Goal: Task Accomplishment & Management: Manage account settings

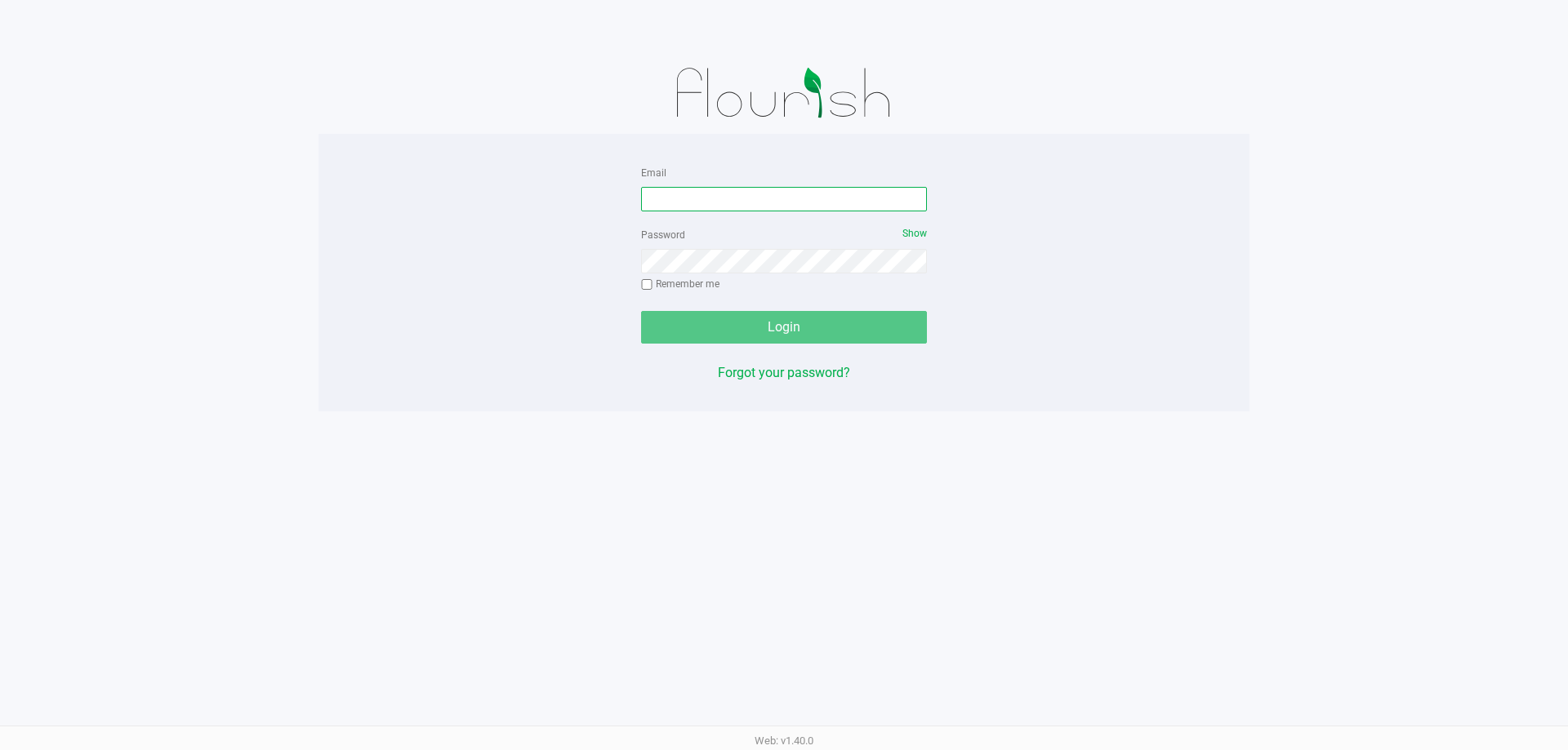
click at [722, 204] on input "Email" at bounding box center [784, 199] width 286 height 24
type input "[EMAIL_ADDRESS][DOMAIN_NAME]"
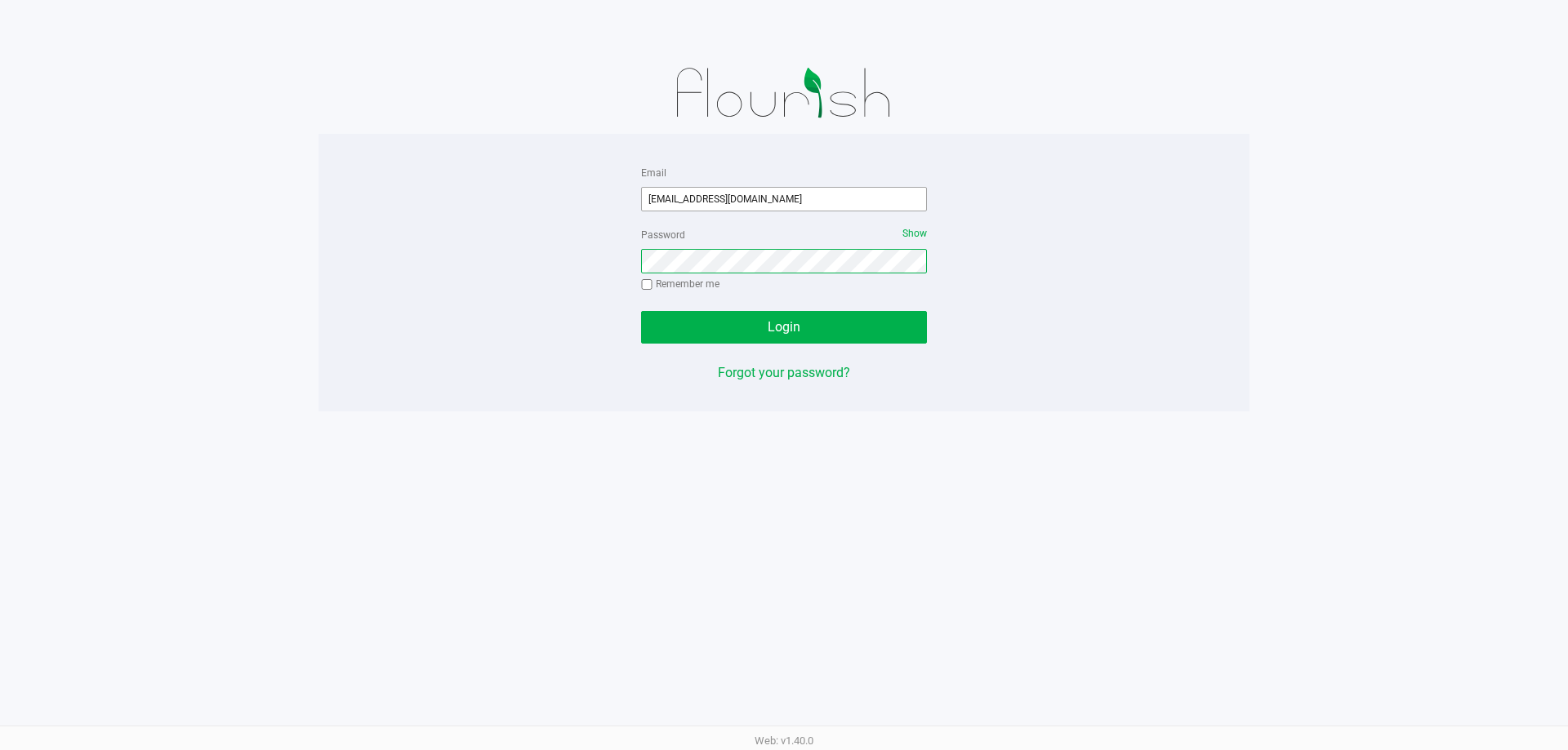
click at [641, 311] on button "Login" at bounding box center [784, 326] width 286 height 33
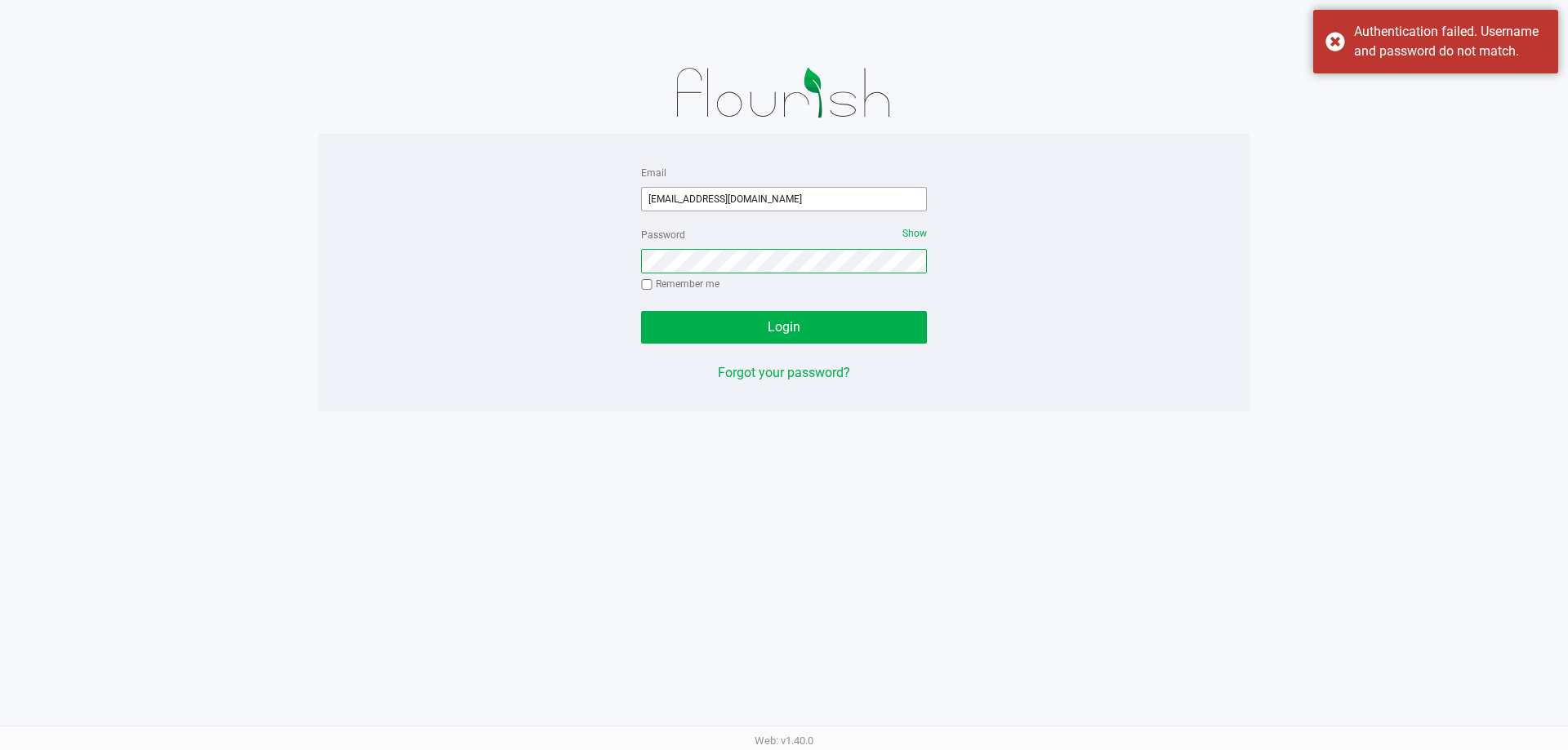
click at [641, 311] on button "Login" at bounding box center [784, 326] width 286 height 33
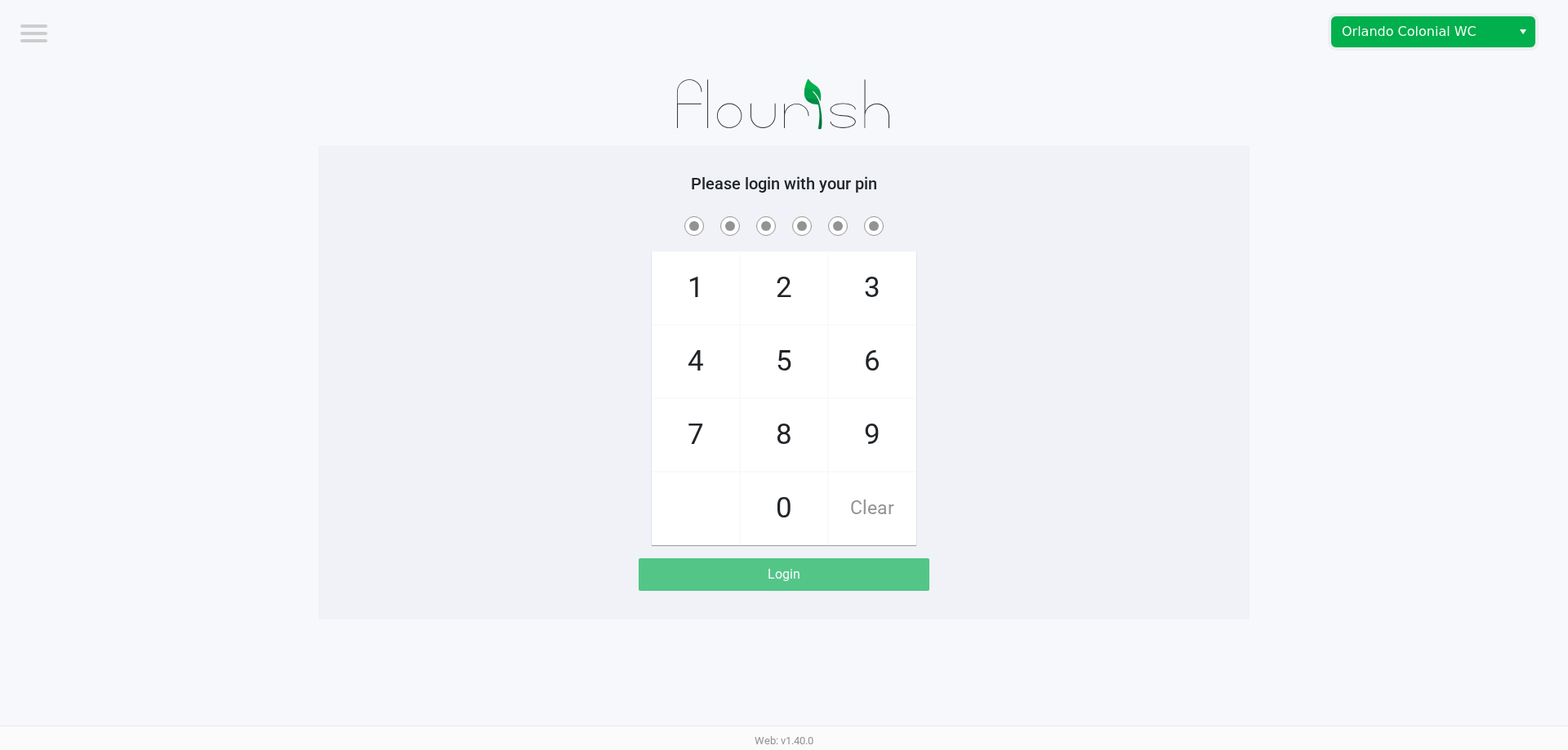
click at [1409, 44] on span "Orlando Colonial WC" at bounding box center [1421, 32] width 179 height 30
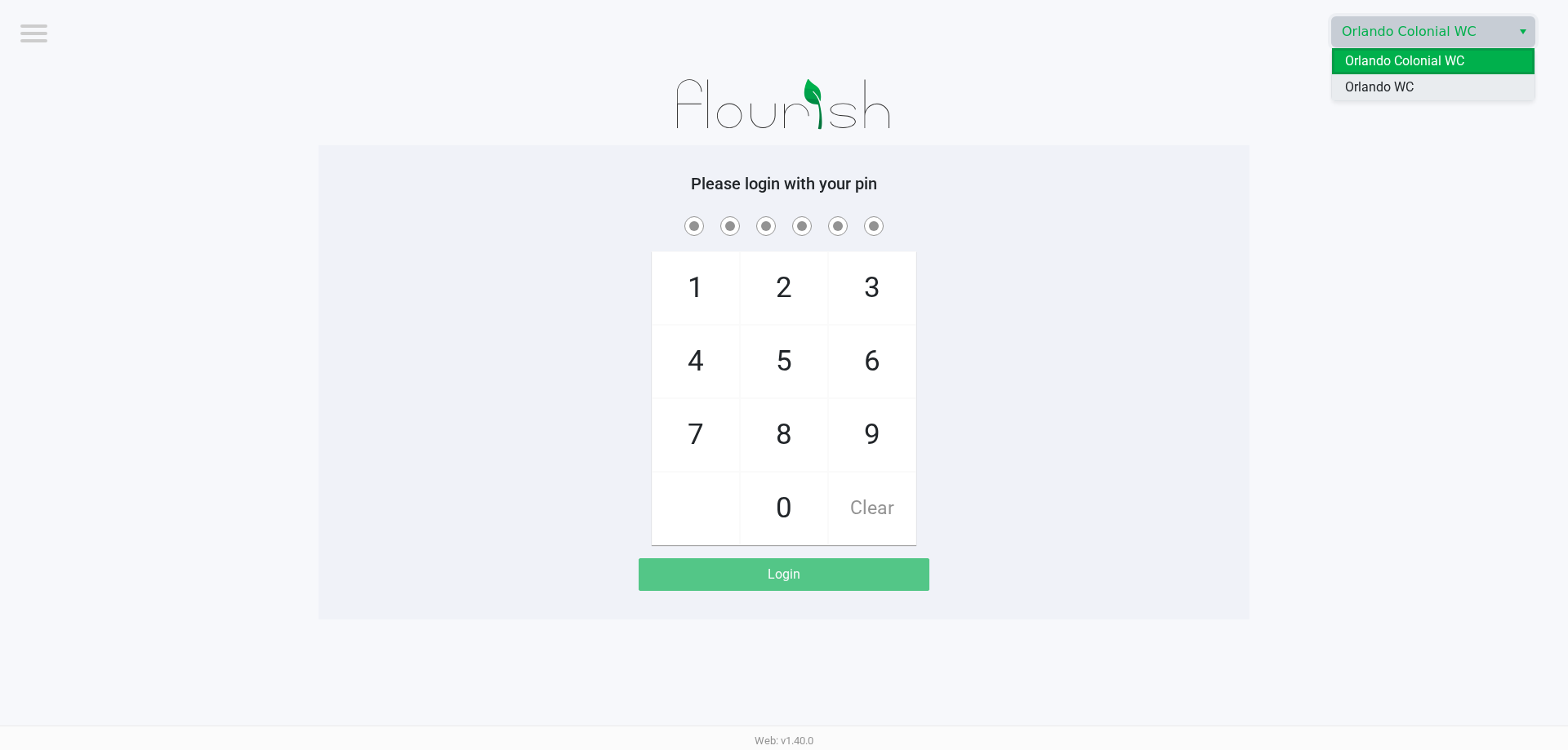
click at [1386, 82] on span "Orlando WC" at bounding box center [1379, 87] width 69 height 20
click at [1155, 135] on div at bounding box center [784, 104] width 931 height 82
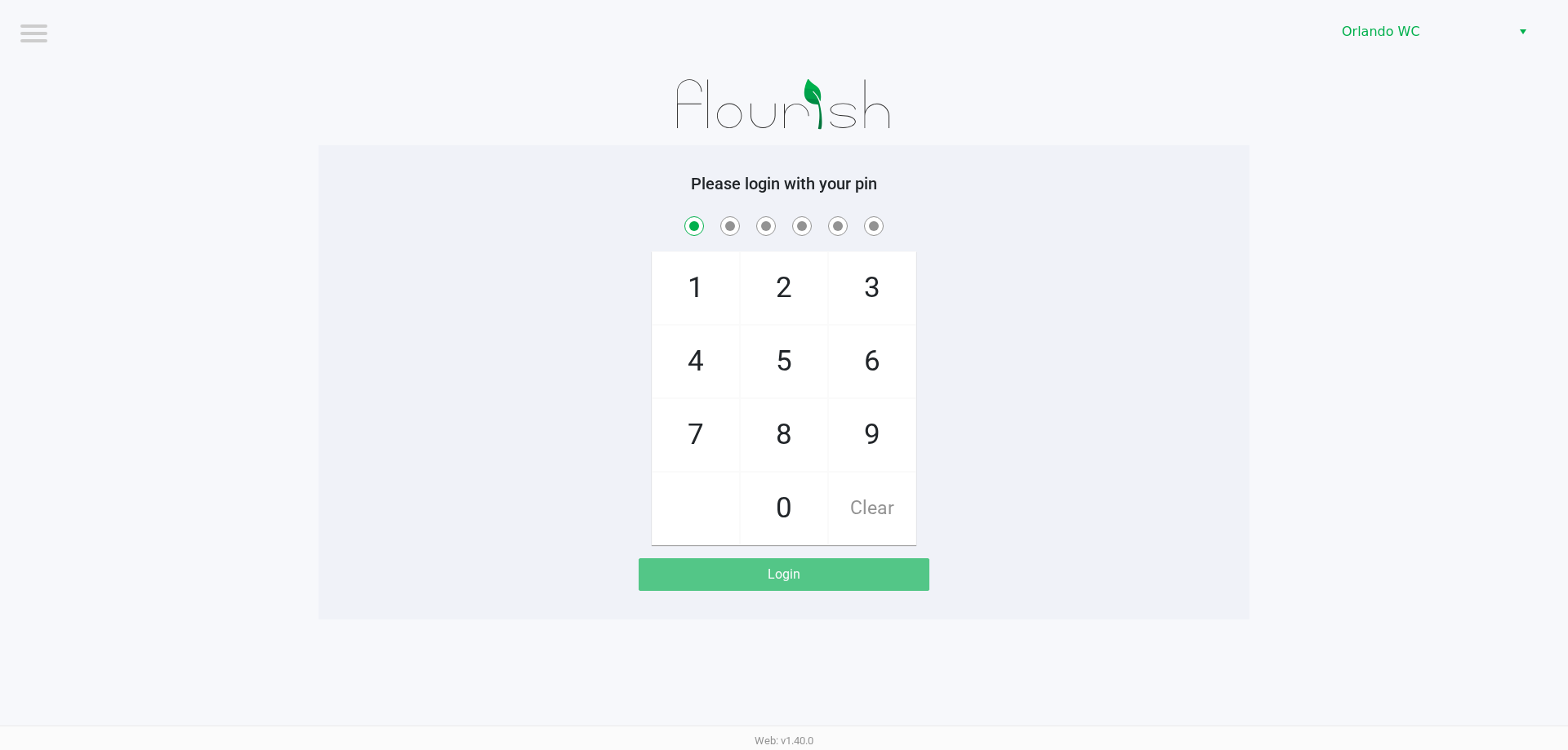
checkbox input "true"
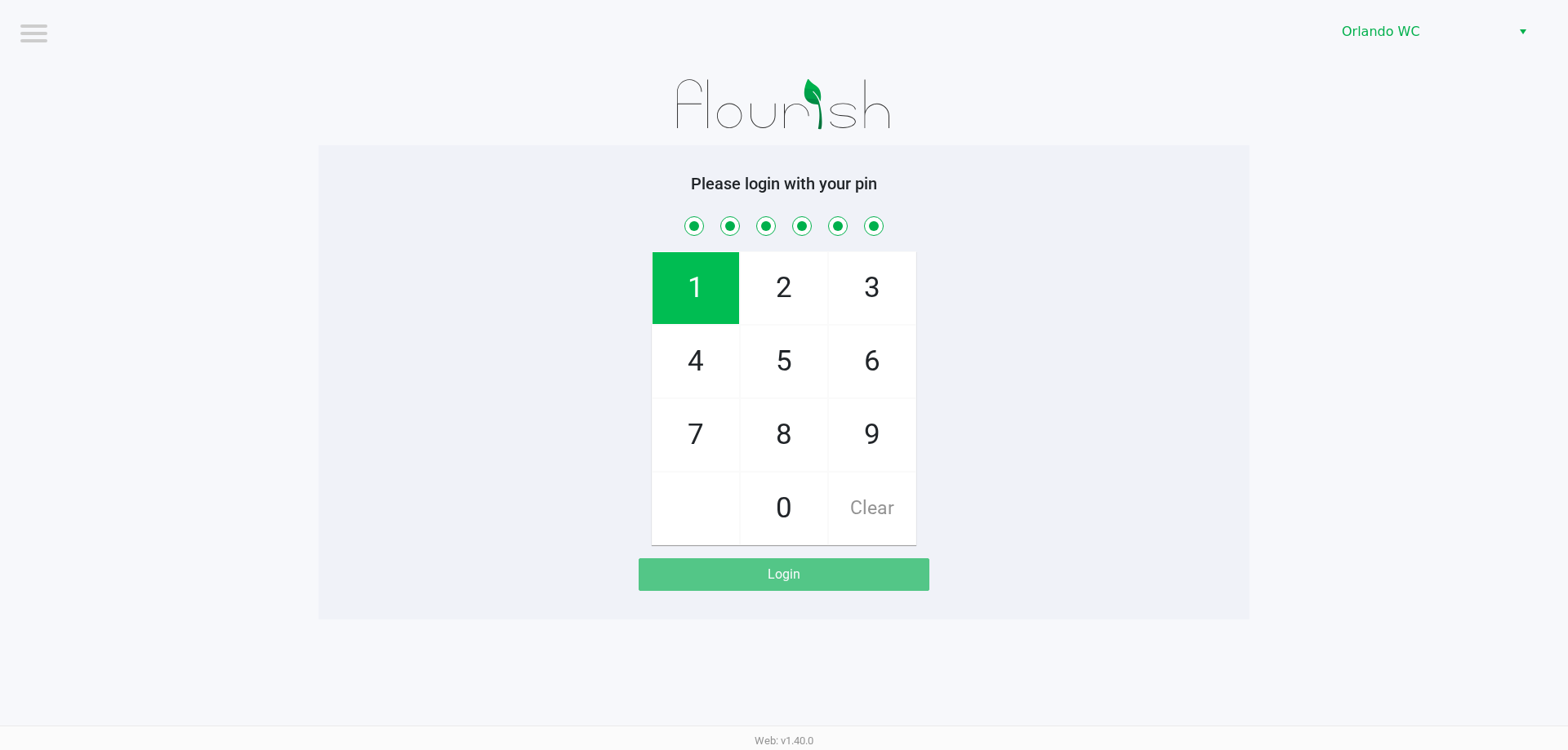
checkbox input "true"
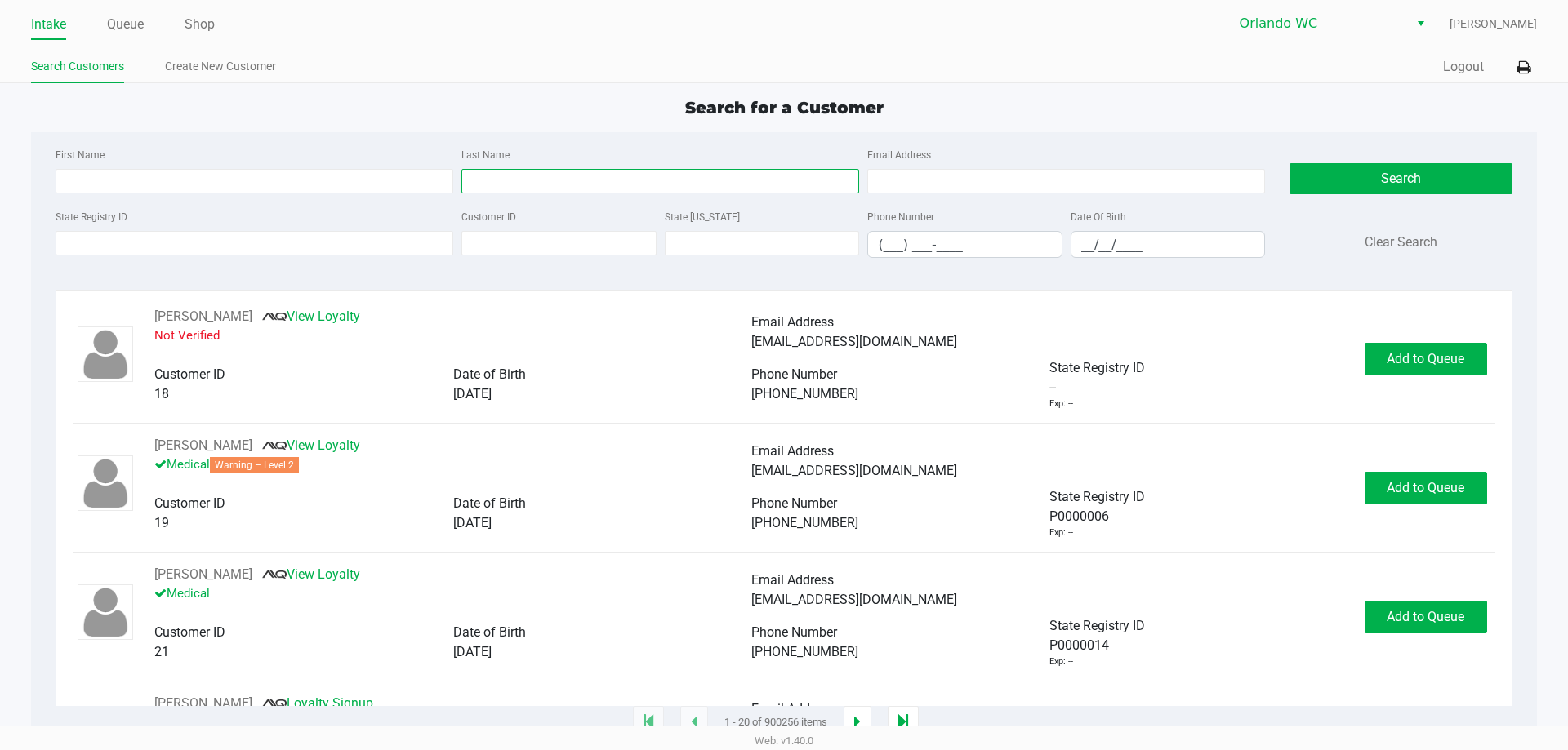
click at [551, 183] on input "Last Name" at bounding box center [660, 181] width 398 height 24
type input "ferguson"
click at [1079, 245] on input "__/__/____" at bounding box center [1168, 244] width 193 height 25
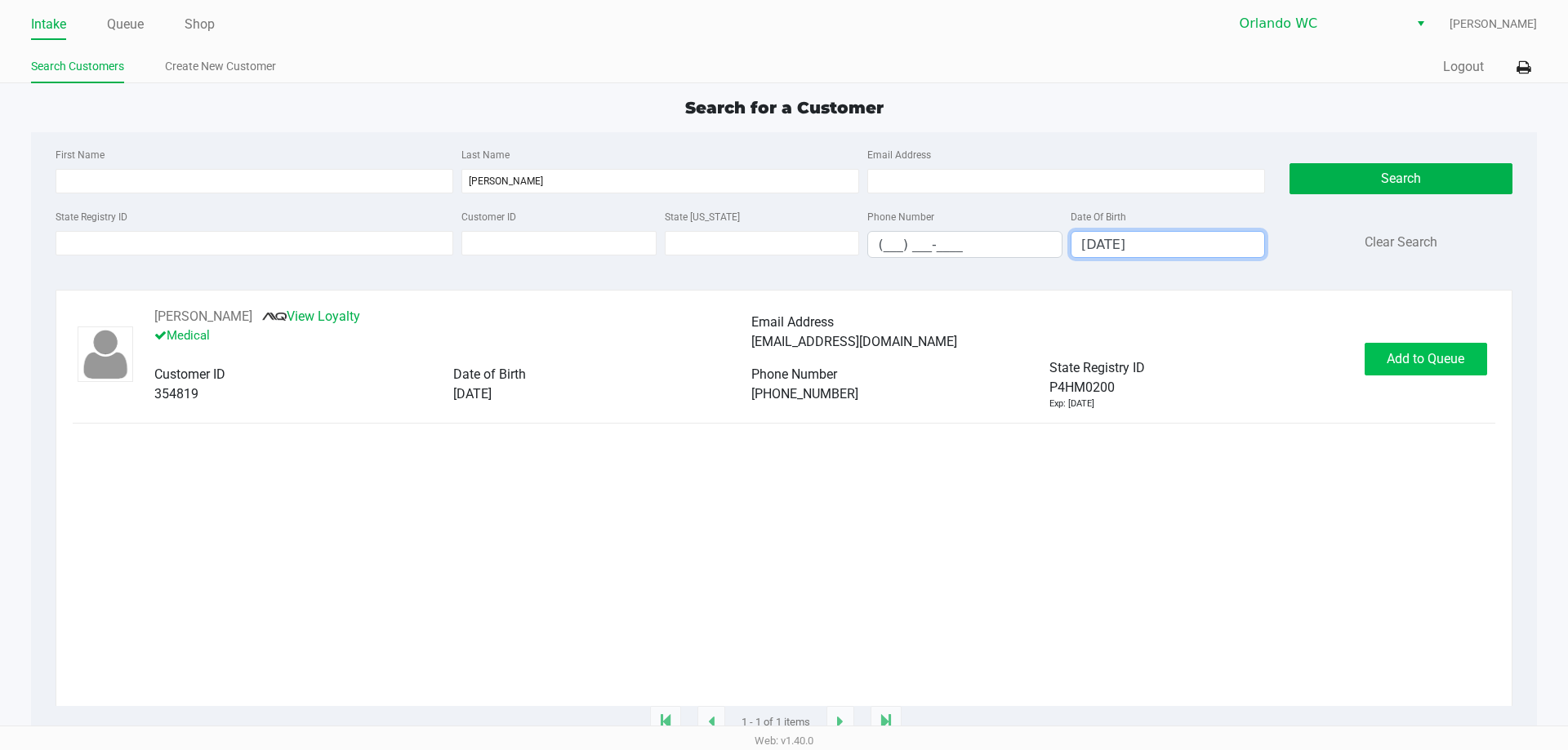
type input "01/16/1987"
click at [1413, 365] on span "Add to Queue" at bounding box center [1425, 358] width 77 height 16
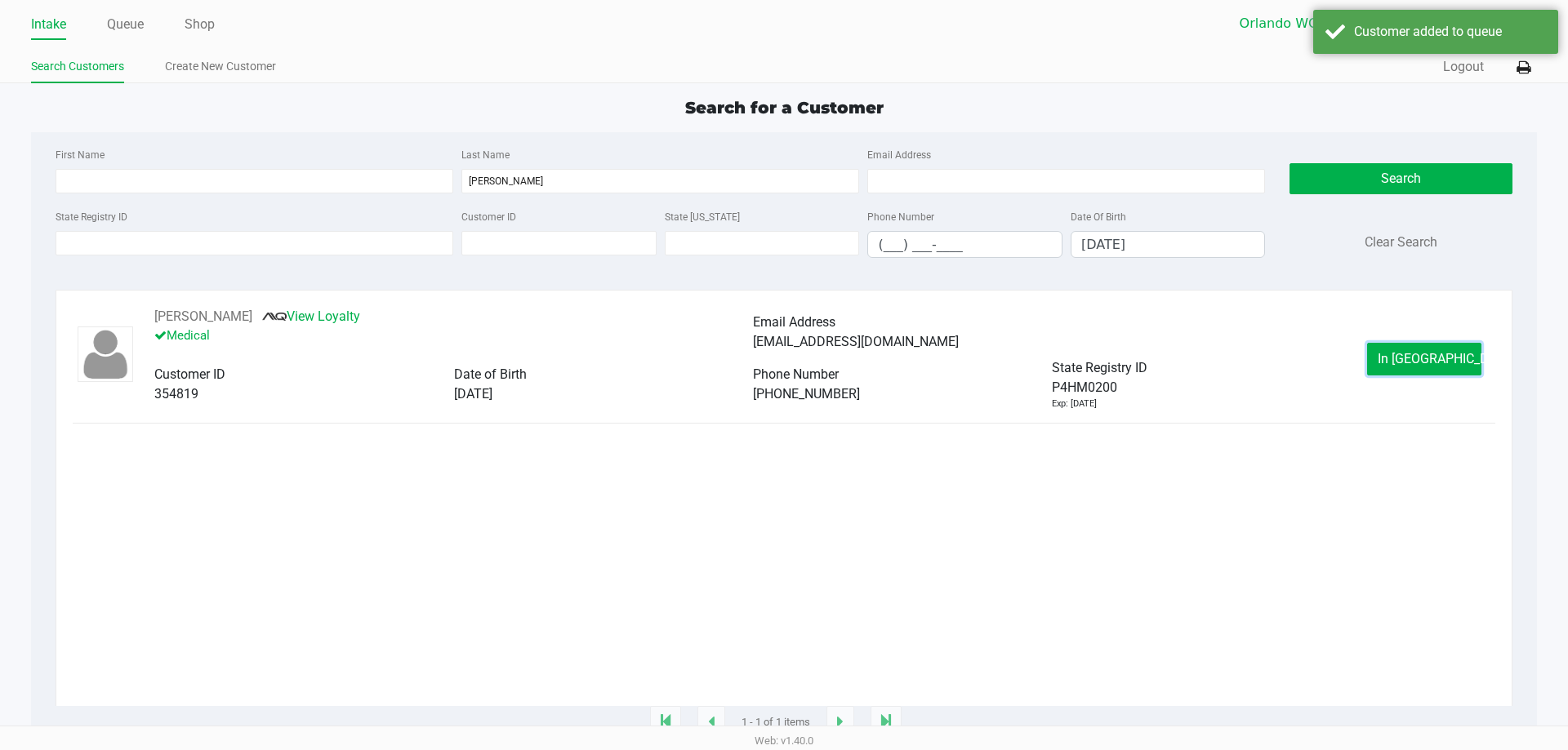
click at [1413, 365] on span "In Queue" at bounding box center [1446, 358] width 137 height 16
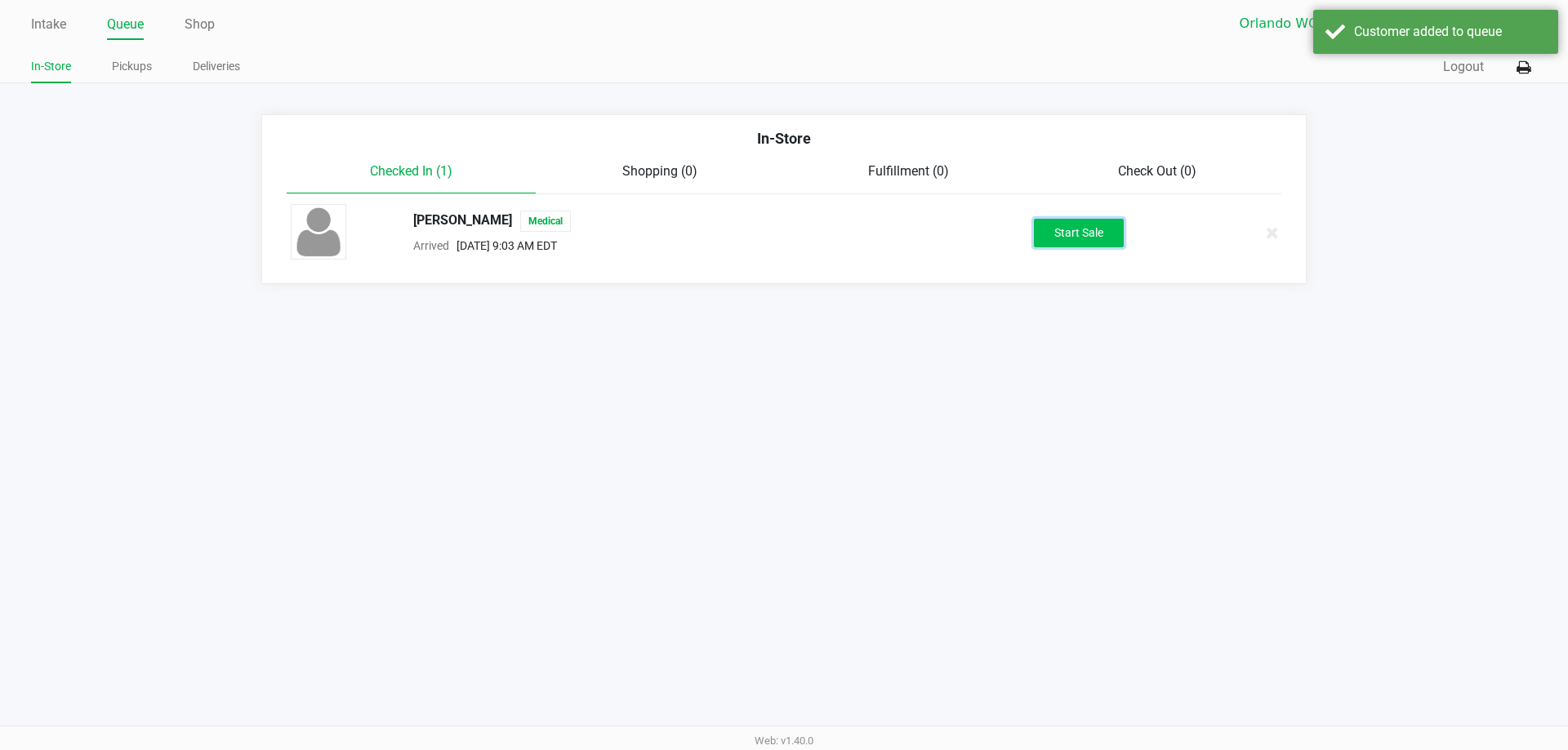
click at [1088, 229] on button "Start Sale" at bounding box center [1079, 233] width 90 height 29
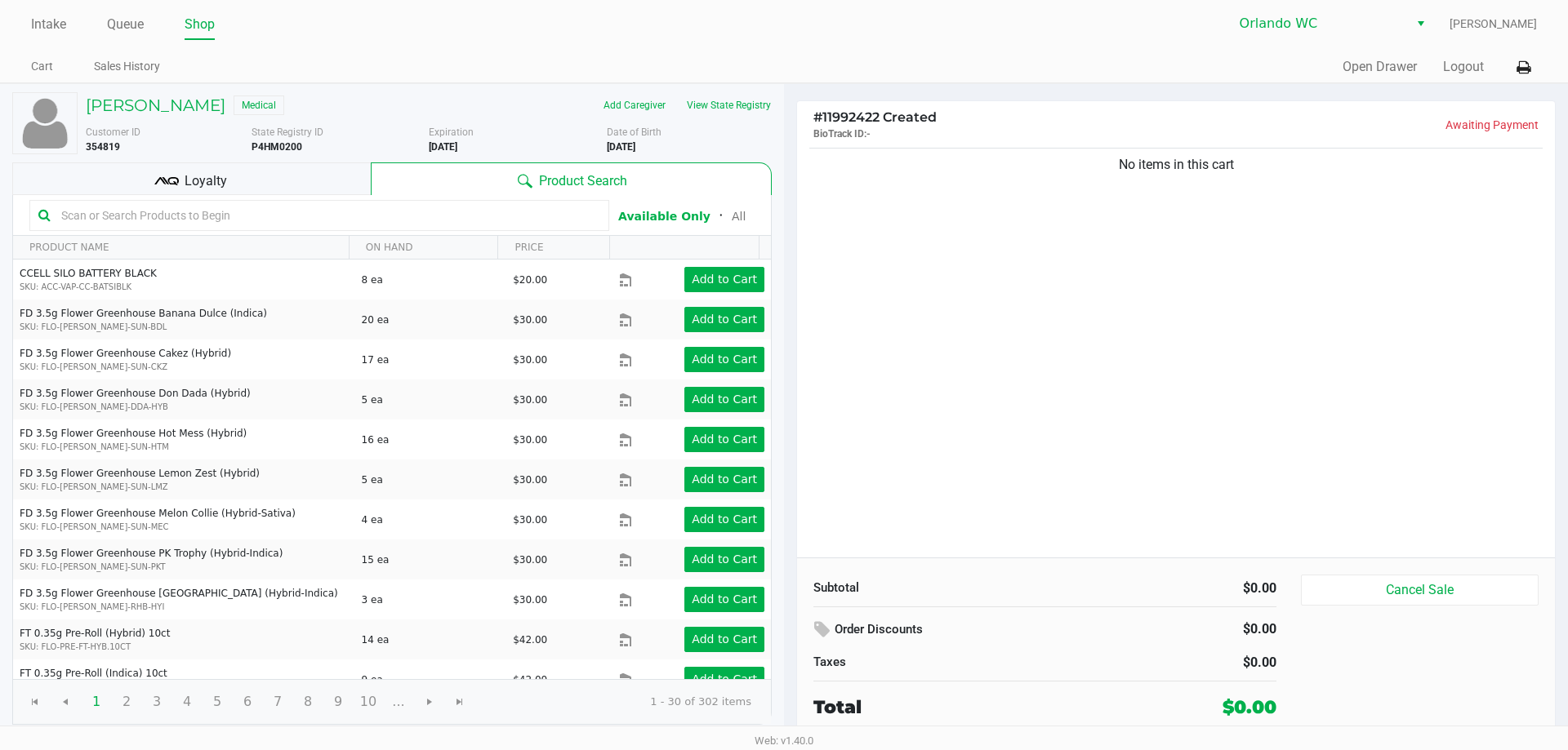
click at [228, 211] on input "text" at bounding box center [328, 215] width 546 height 24
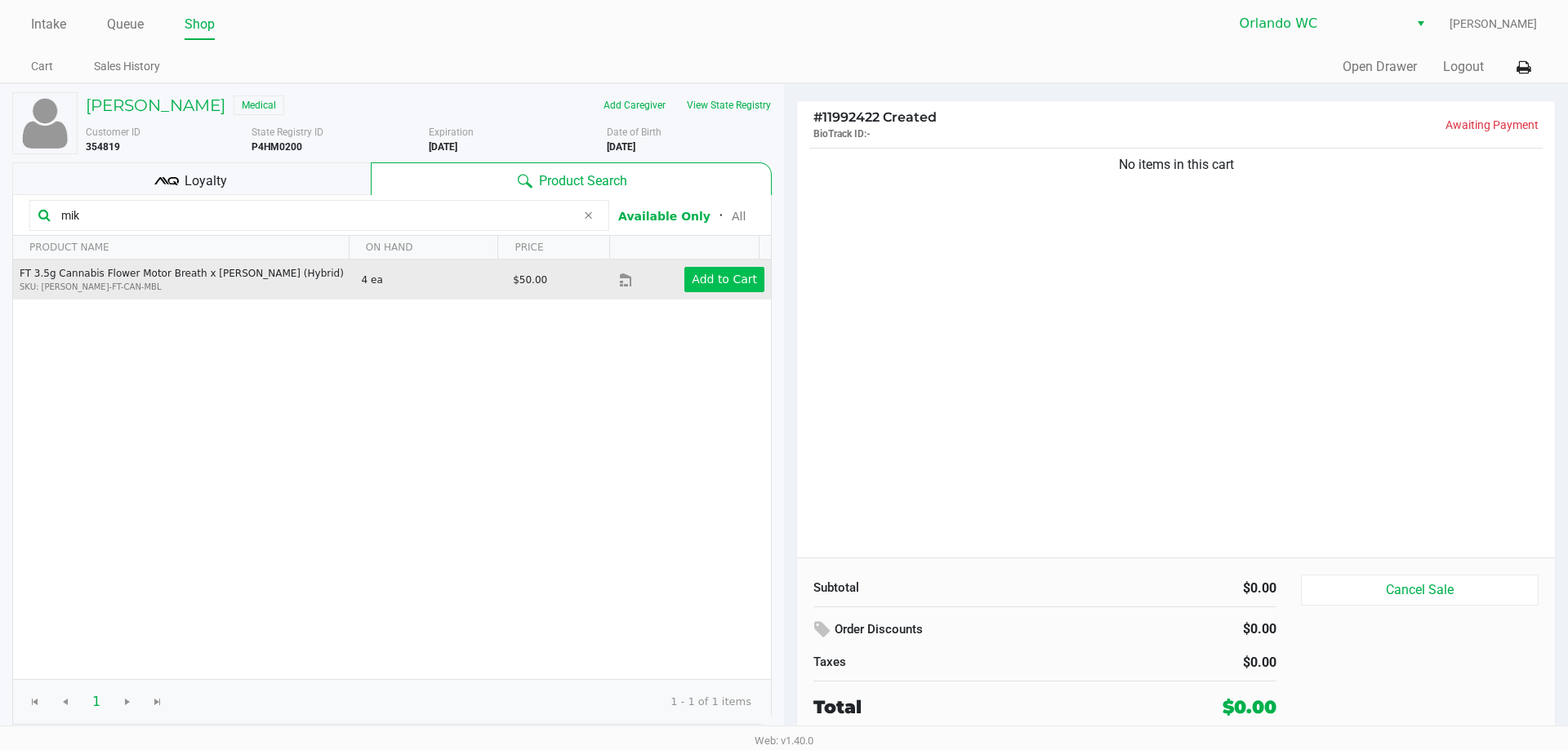
type input "mik"
click at [728, 284] on app-button-loader "Add to Cart" at bounding box center [724, 279] width 65 height 13
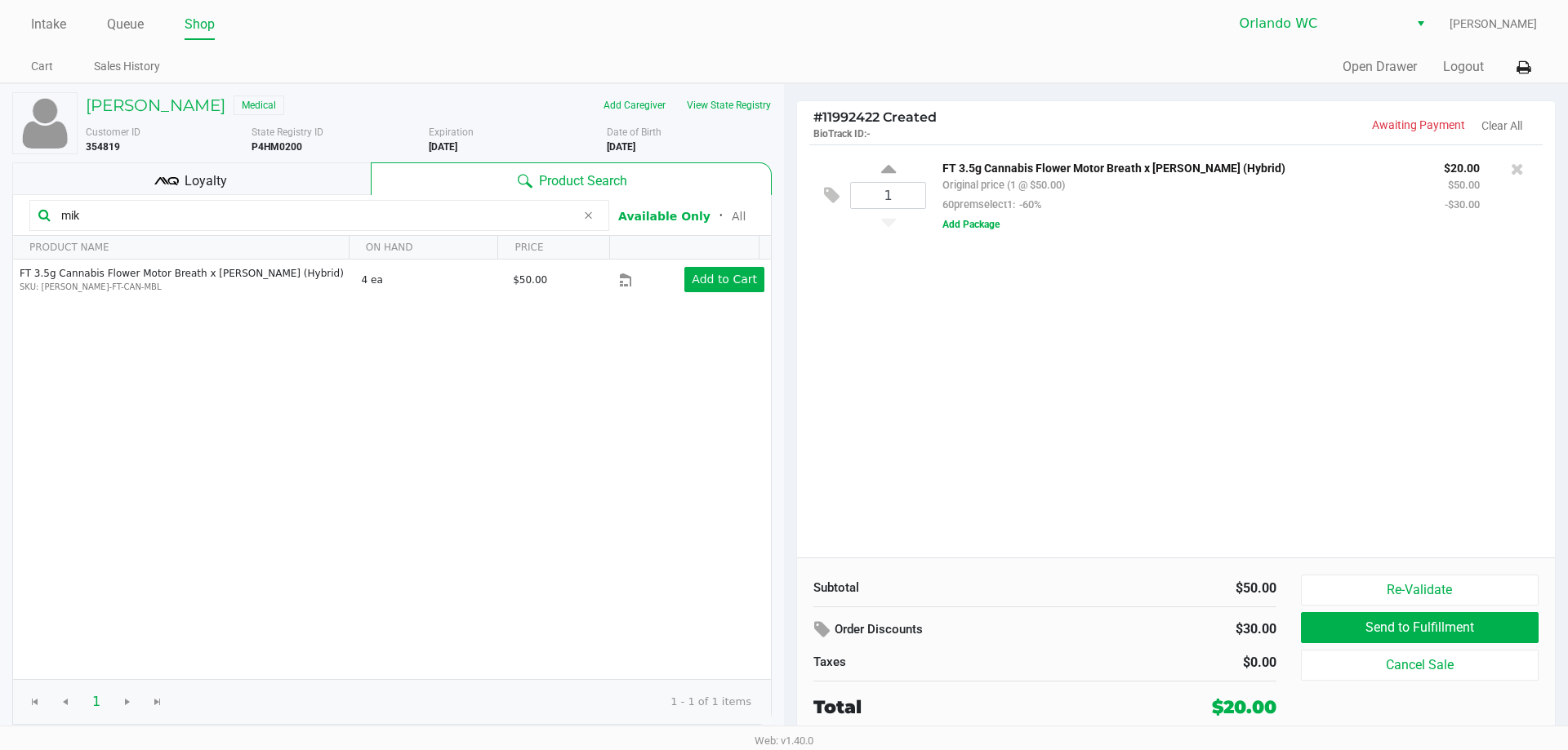
click at [102, 223] on input "mik" at bounding box center [315, 215] width 521 height 24
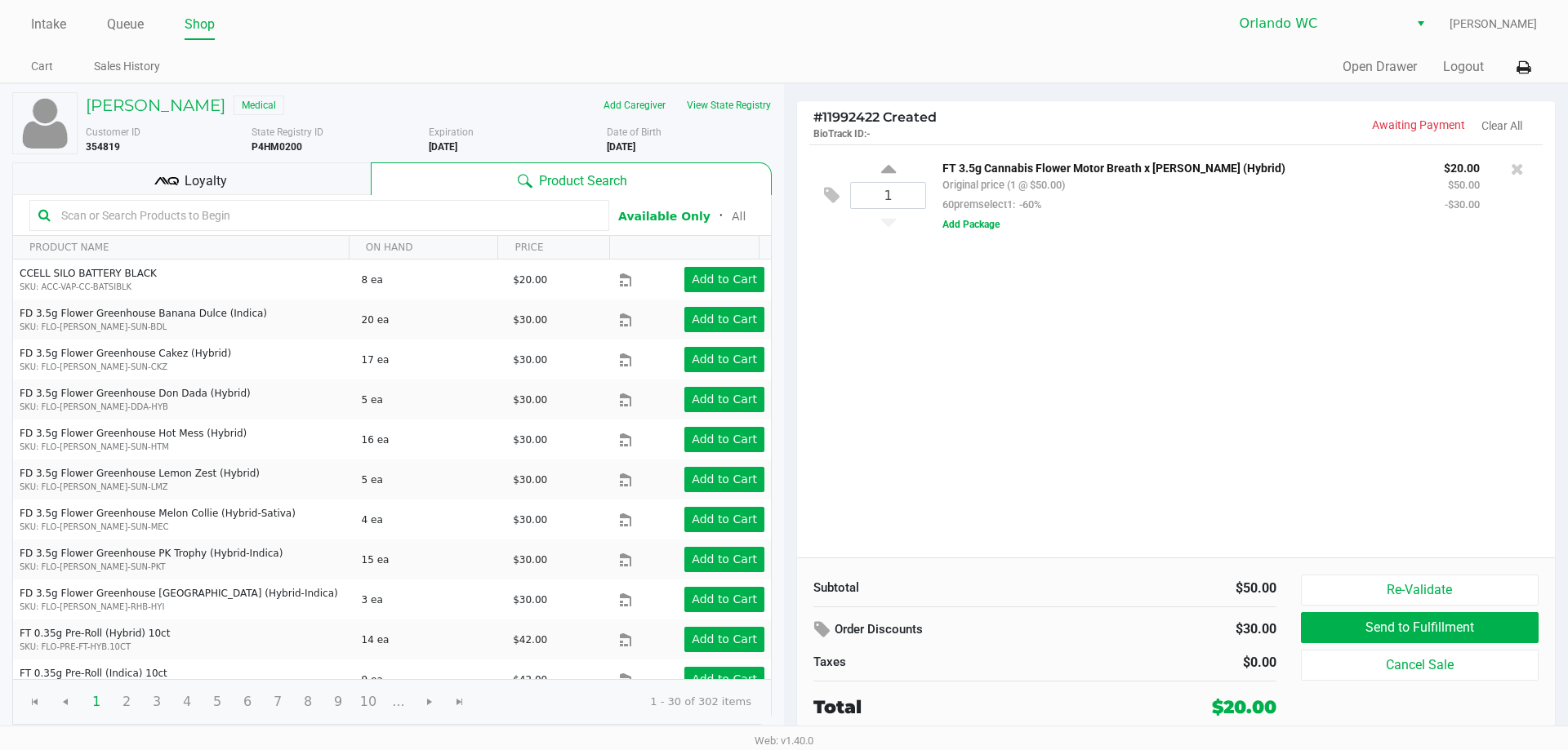
click at [223, 196] on kendo-grid-toolbar "Available Only ᛫ All" at bounding box center [392, 215] width 758 height 41
click at [232, 188] on div "Loyalty" at bounding box center [191, 178] width 358 height 33
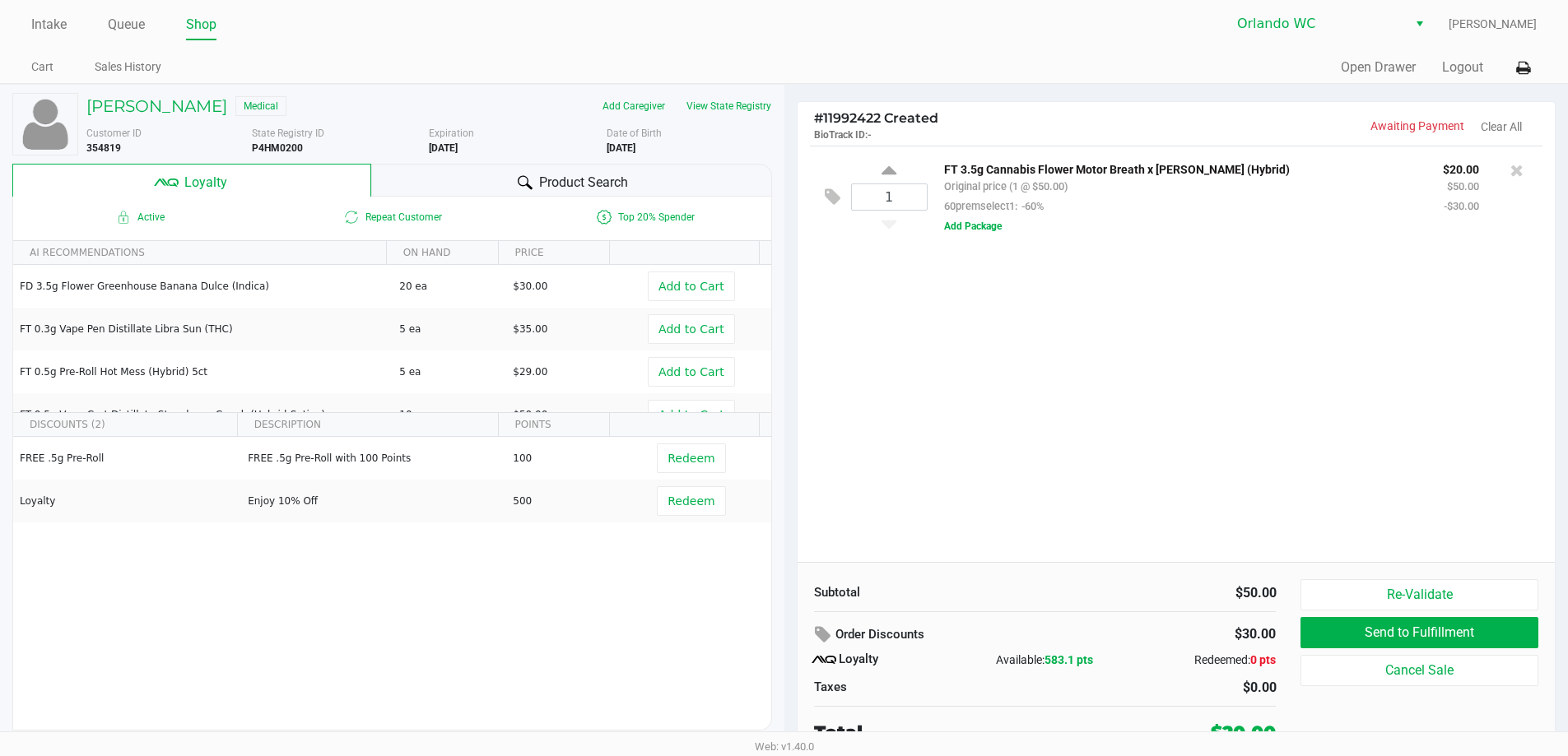
click at [562, 179] on span "Product Search" at bounding box center [583, 182] width 89 height 20
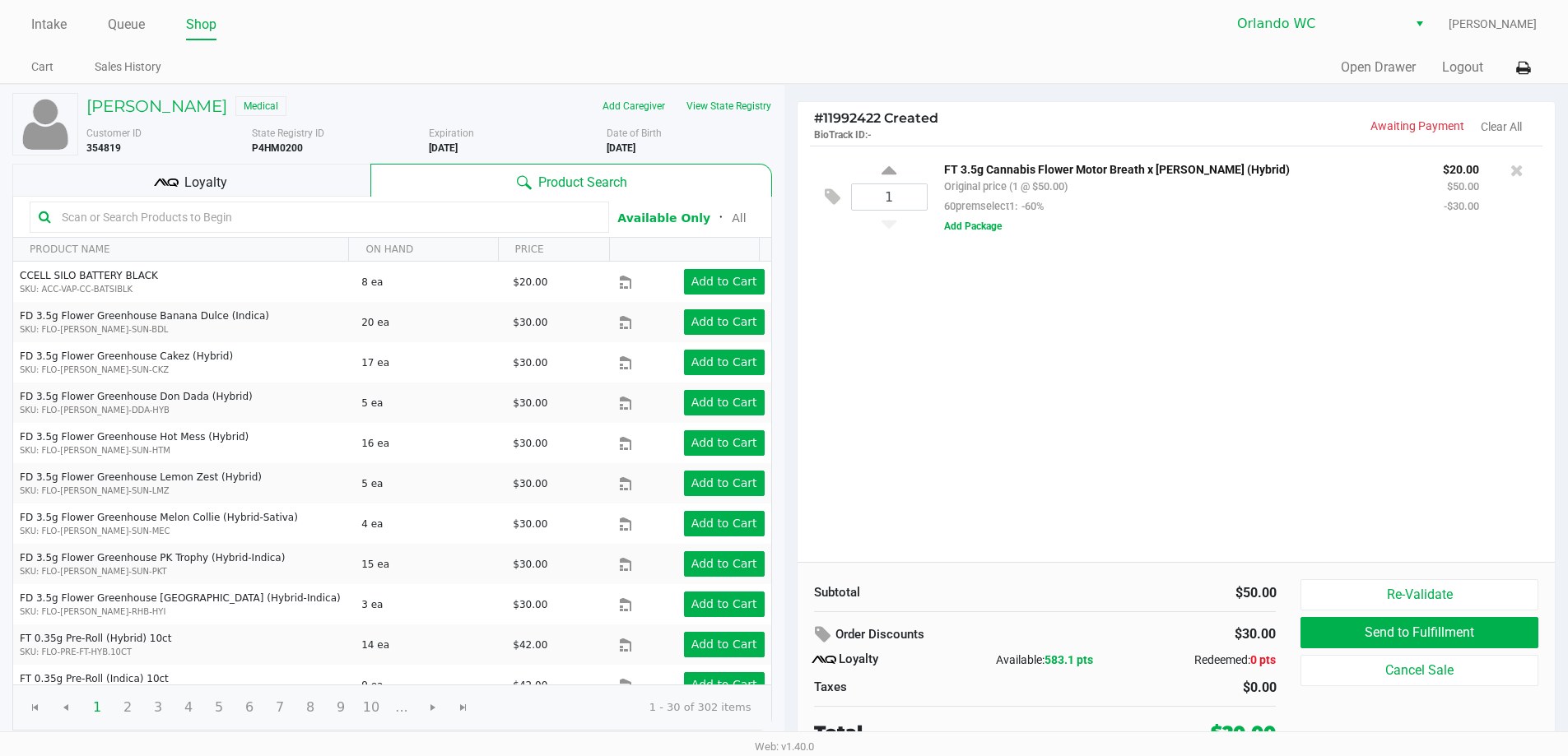
click at [182, 219] on input "text" at bounding box center [327, 217] width 545 height 24
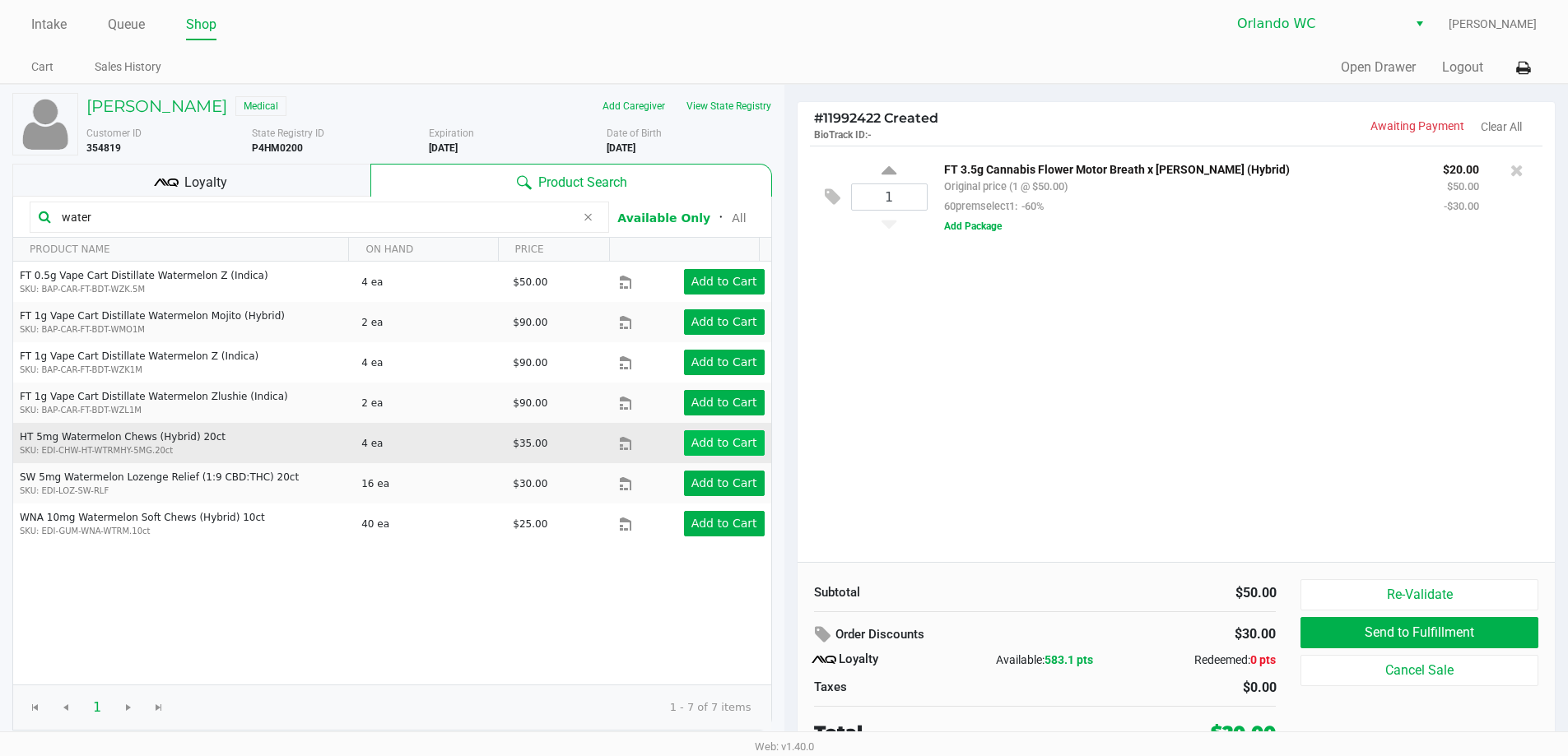
type input "water"
click at [712, 440] on app-button-loader "Add to Cart" at bounding box center [724, 443] width 66 height 13
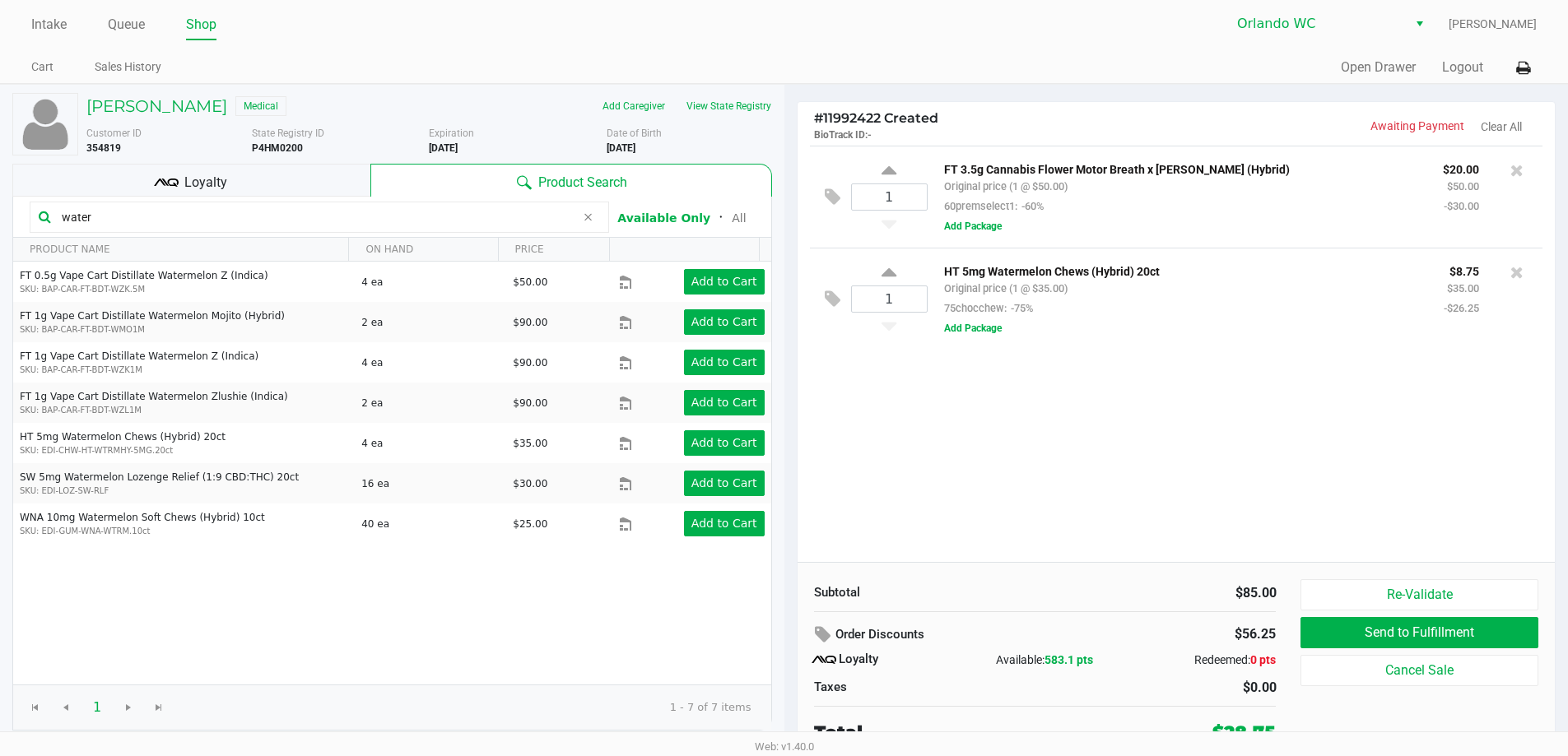
click at [108, 216] on input "water" at bounding box center [315, 217] width 520 height 24
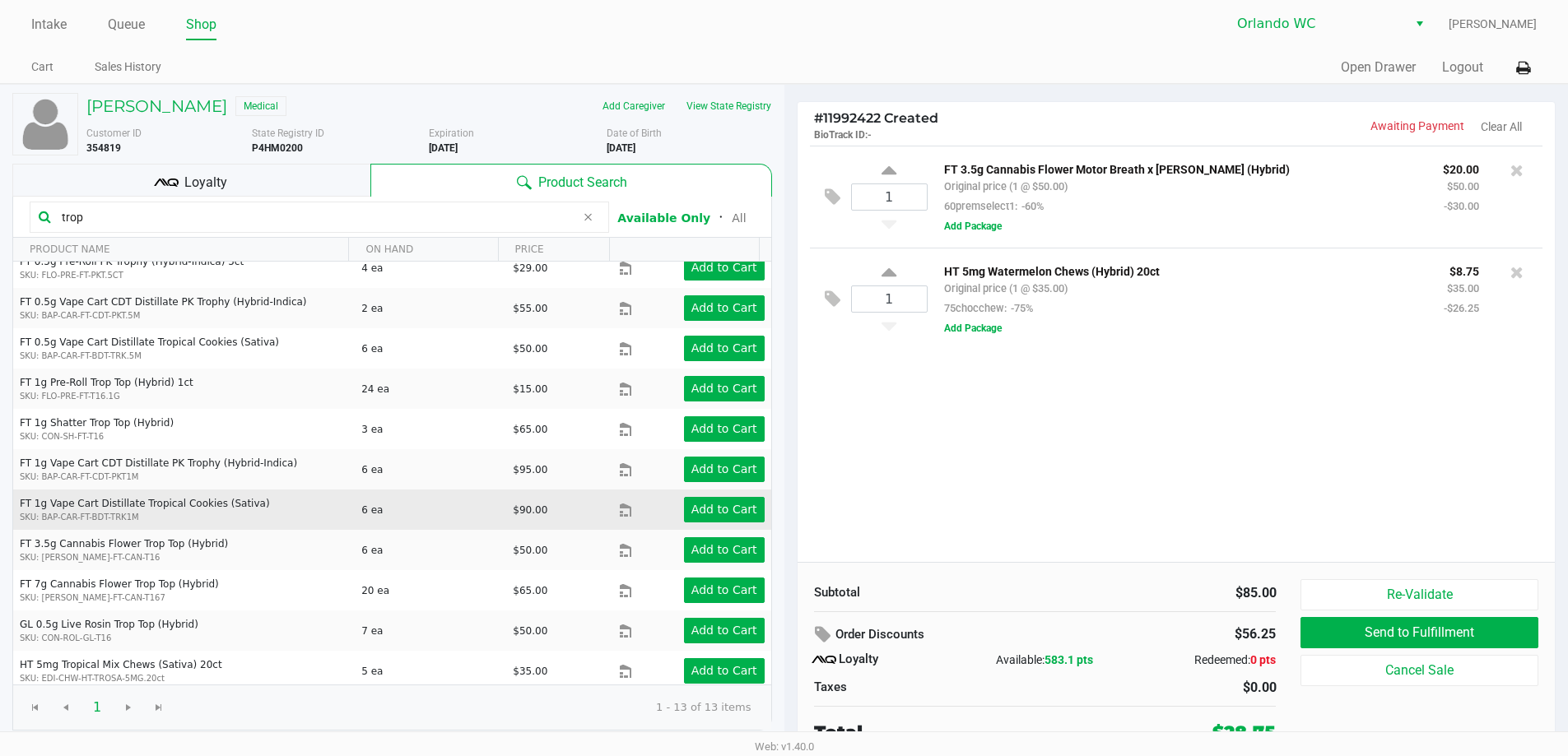
scroll to position [102, 0]
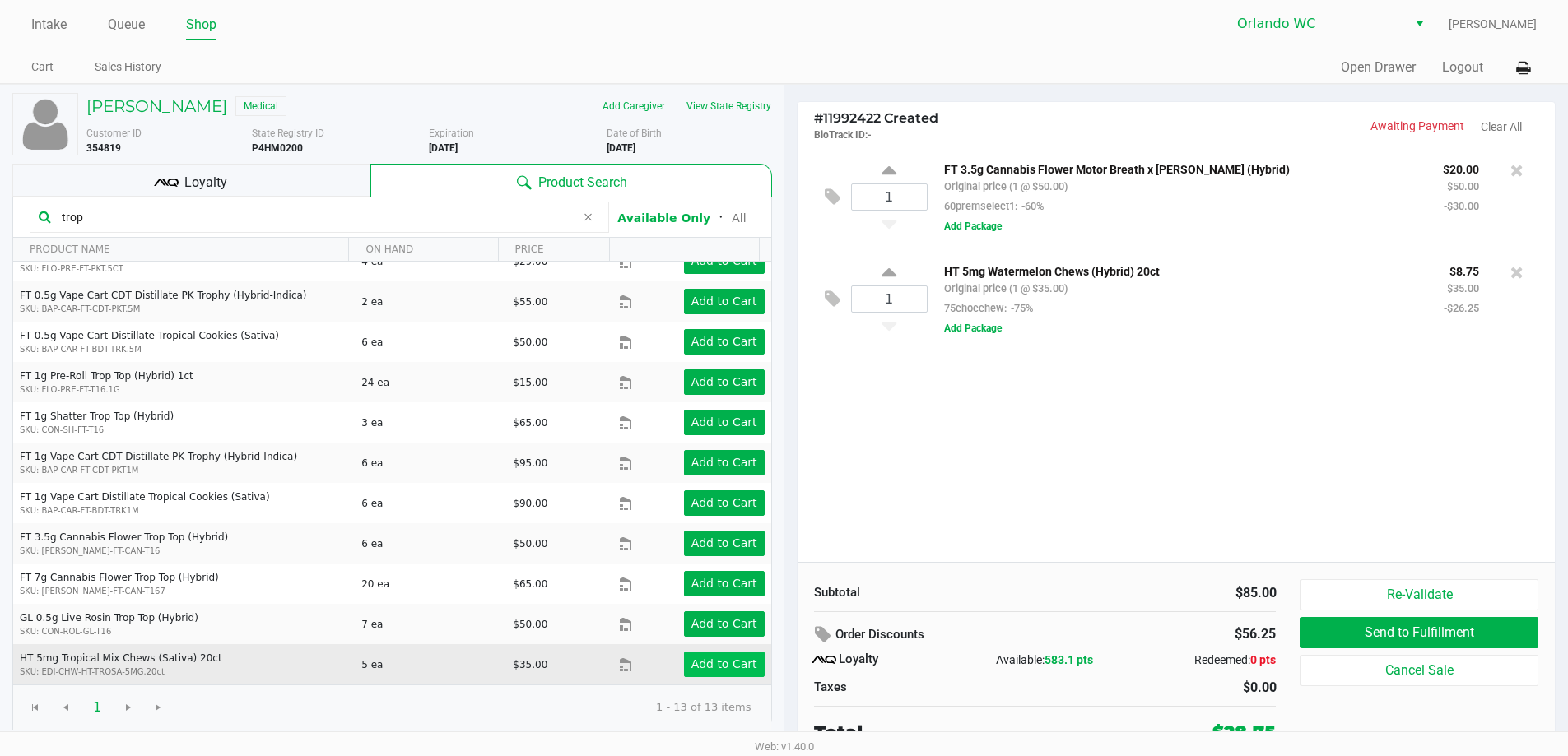
type input "trop"
click at [723, 675] on button "Add to Cart" at bounding box center [724, 664] width 81 height 25
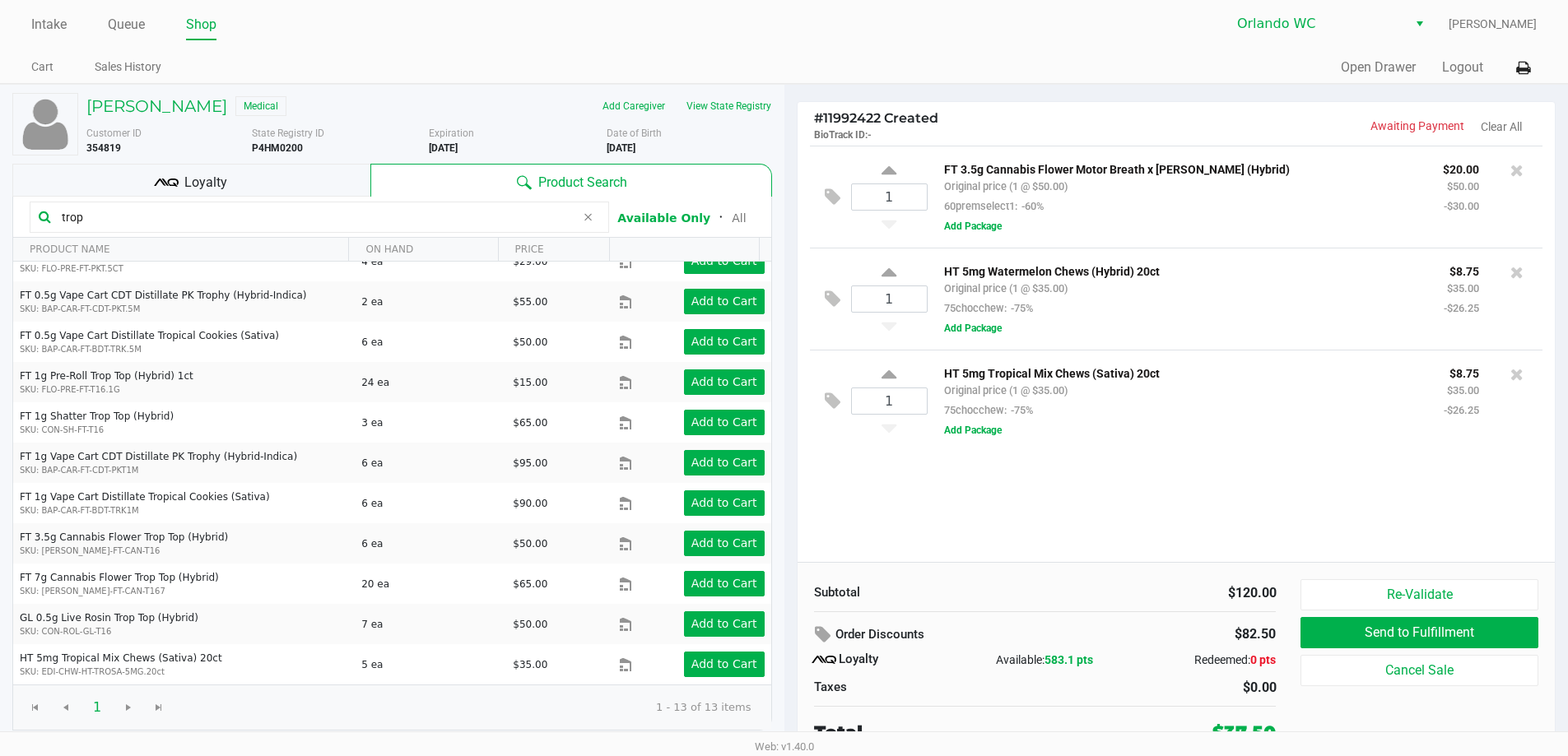
click at [203, 219] on input "trop" at bounding box center [315, 217] width 520 height 24
click at [203, 217] on input "trop" at bounding box center [315, 217] width 520 height 24
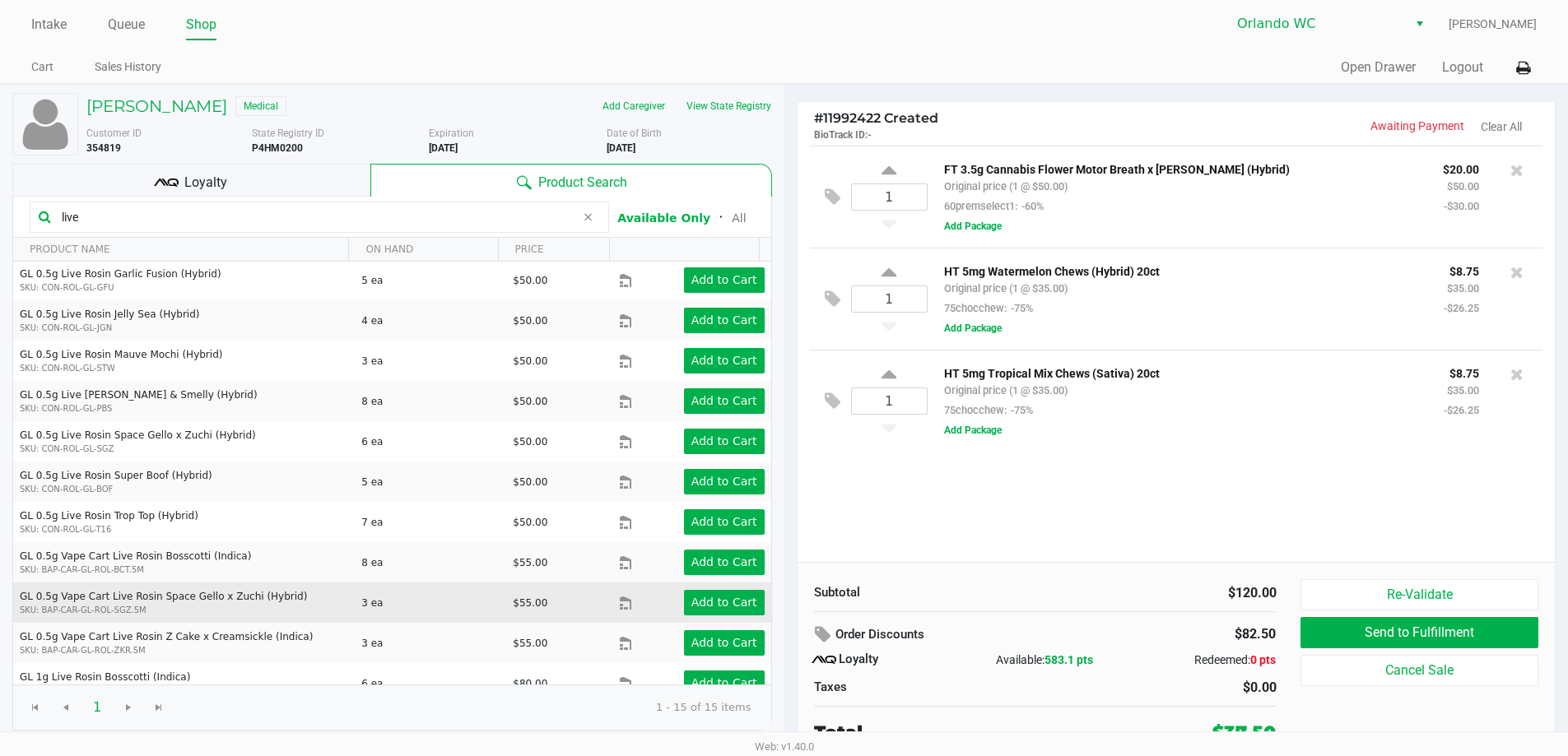
scroll to position [181, 0]
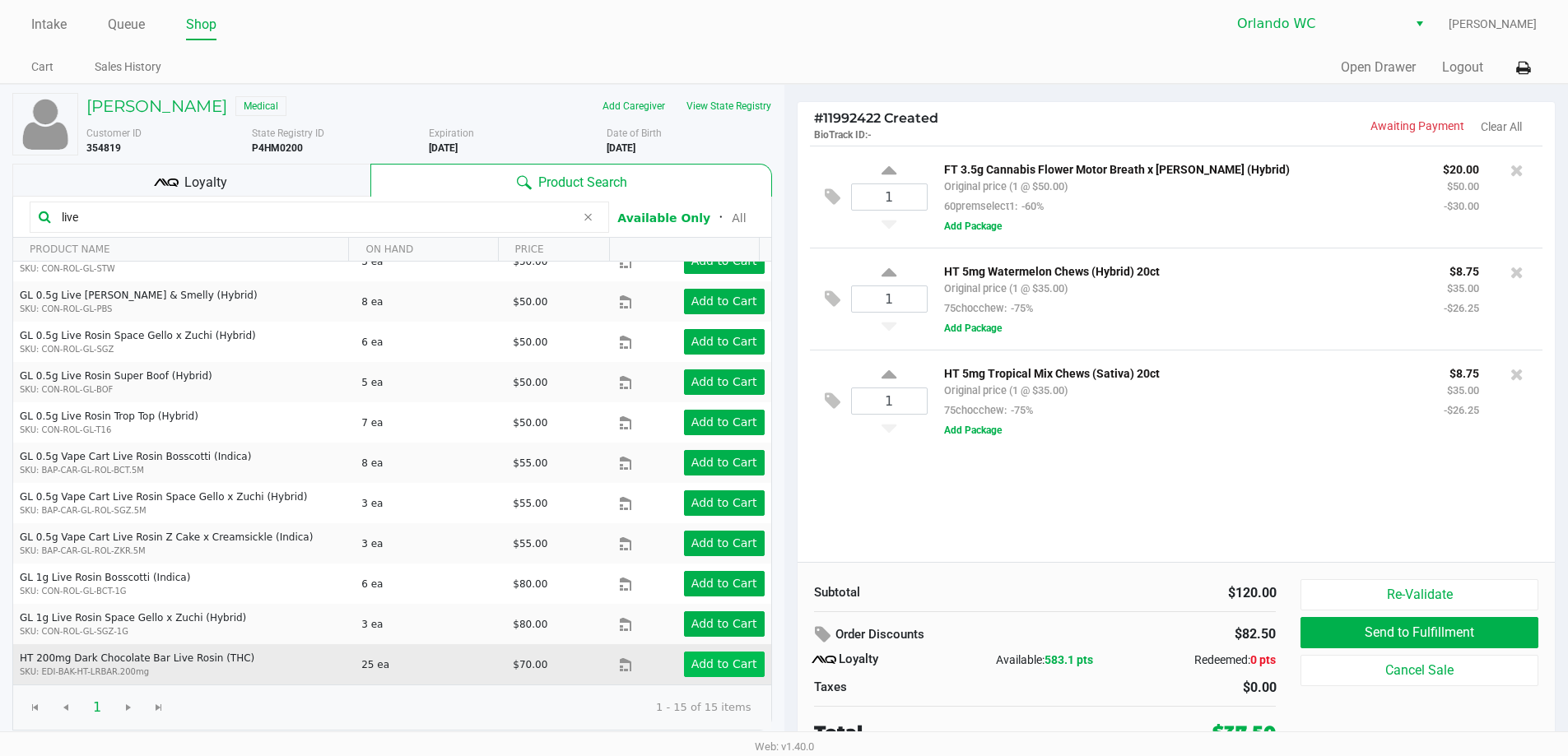
type input "live"
click at [732, 663] on app-button-loader "Add to Cart" at bounding box center [724, 664] width 66 height 13
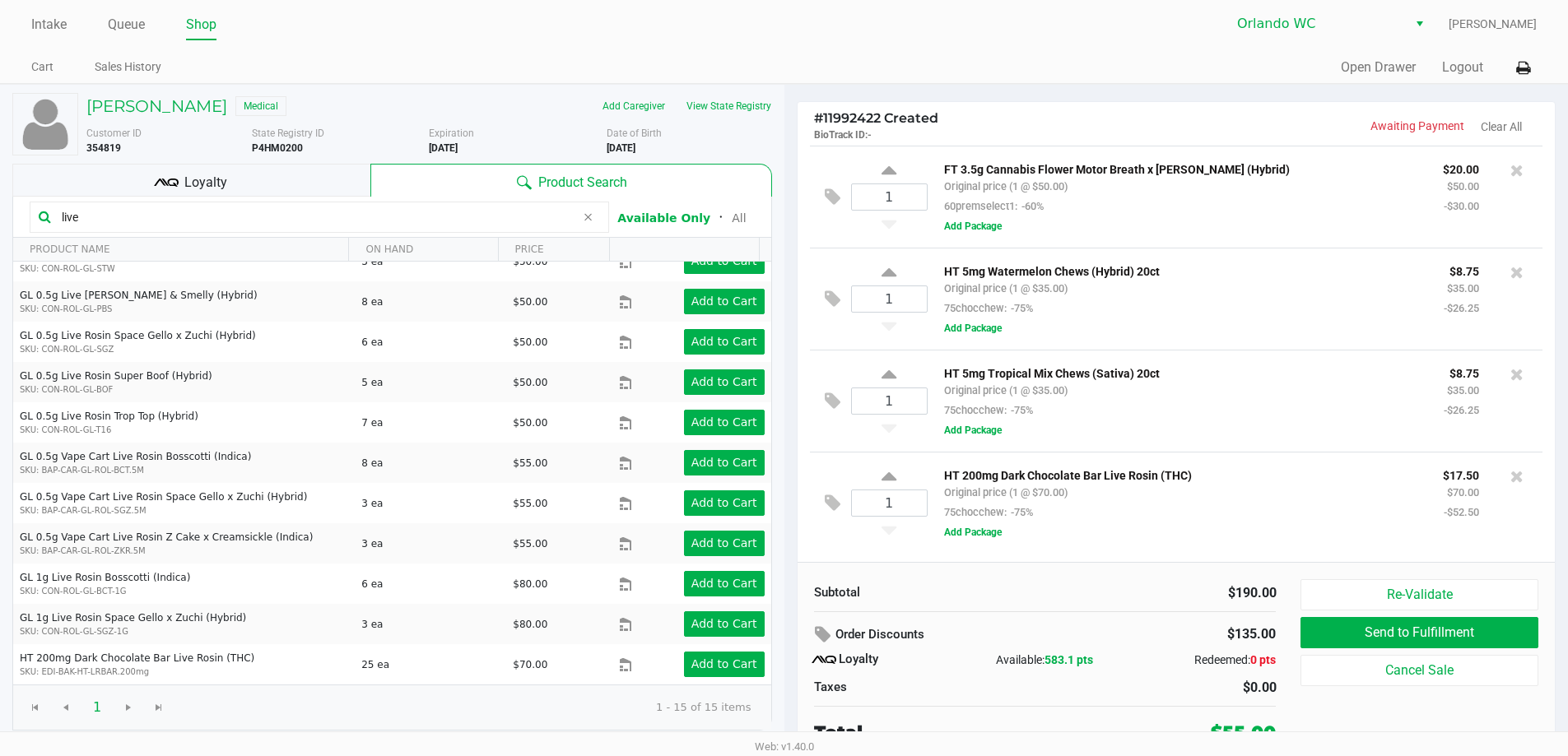
click at [221, 187] on span "Loyalty" at bounding box center [206, 182] width 43 height 20
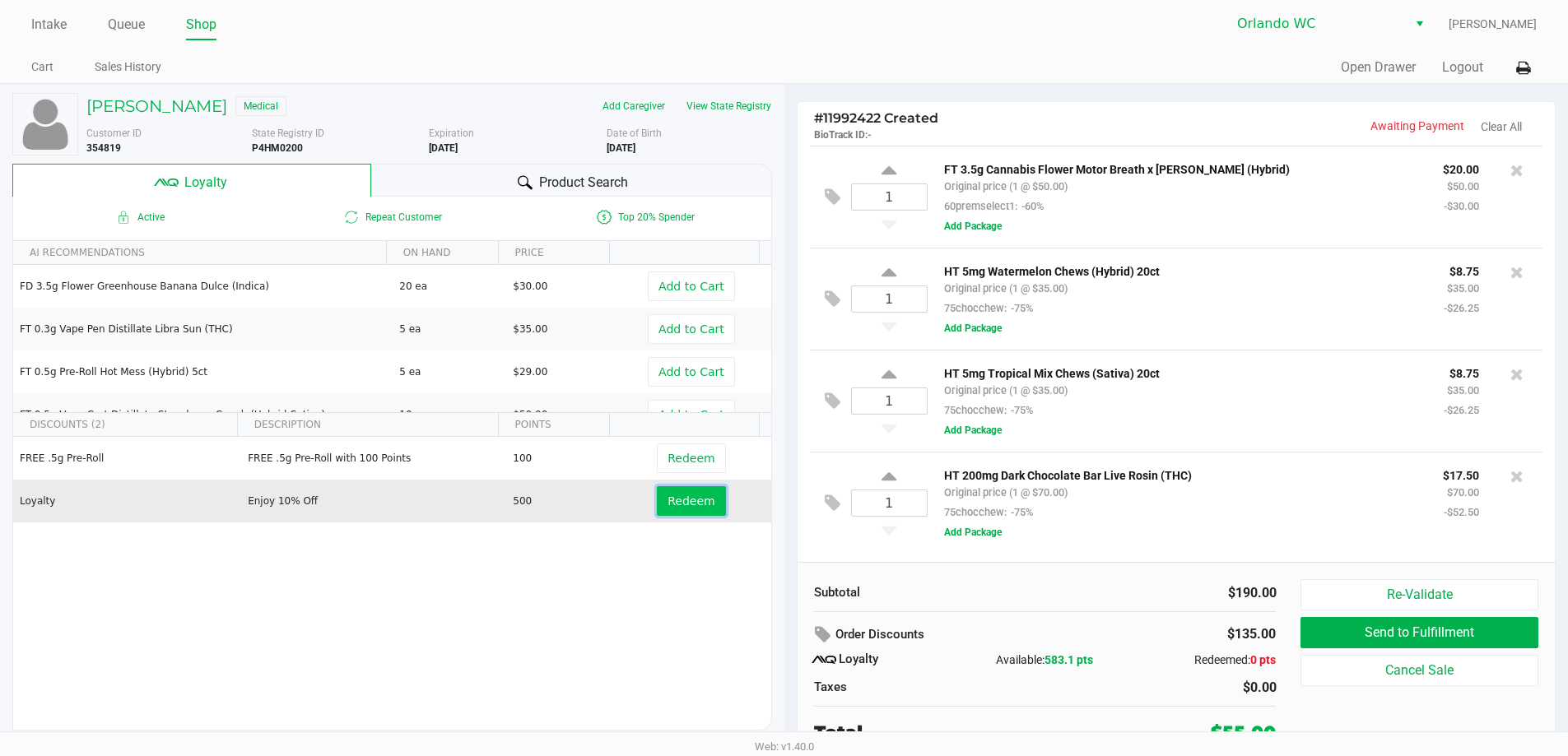
click at [683, 502] on span "Redeem" at bounding box center [691, 501] width 47 height 13
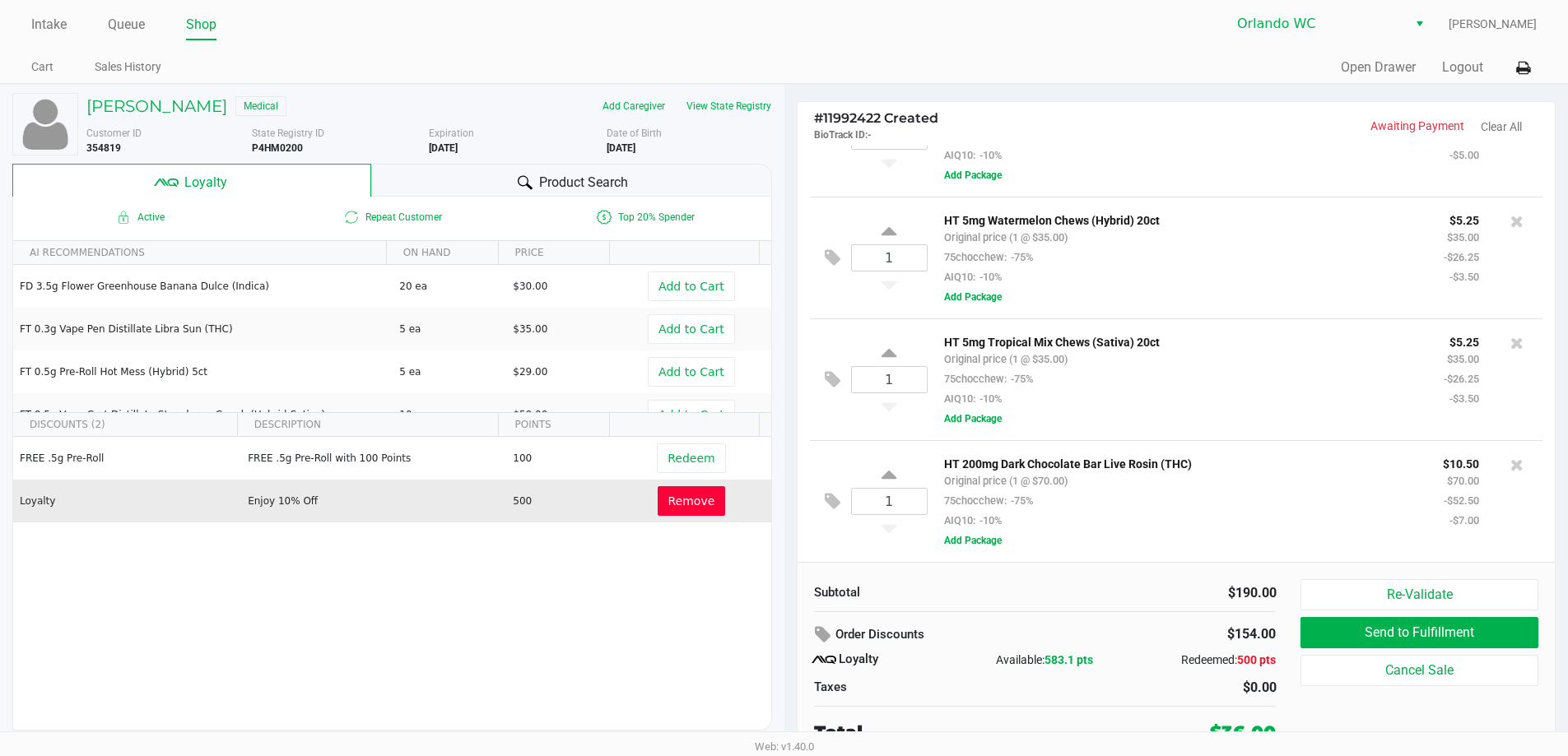
scroll to position [8, 0]
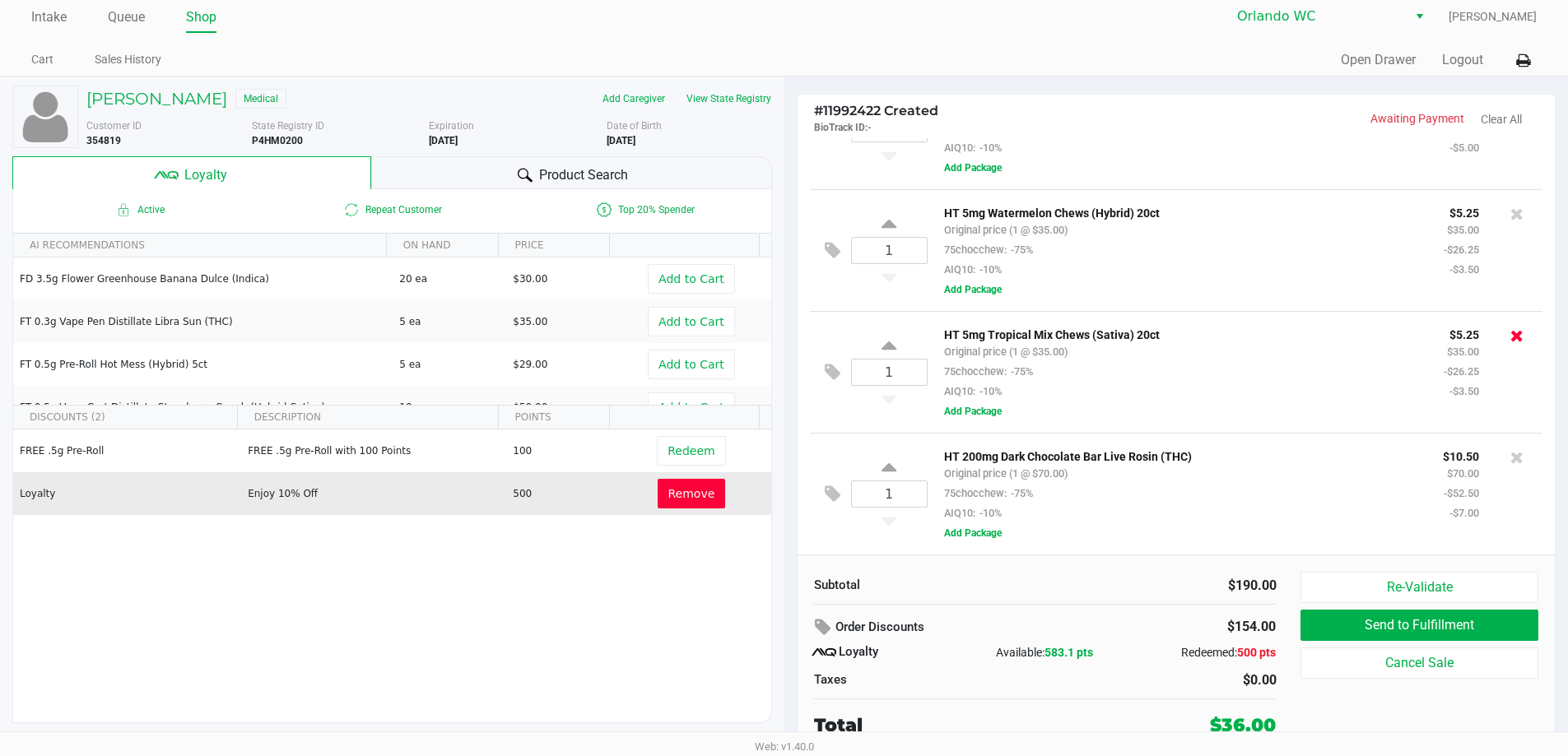
click at [1511, 328] on icon at bounding box center [1517, 336] width 13 height 17
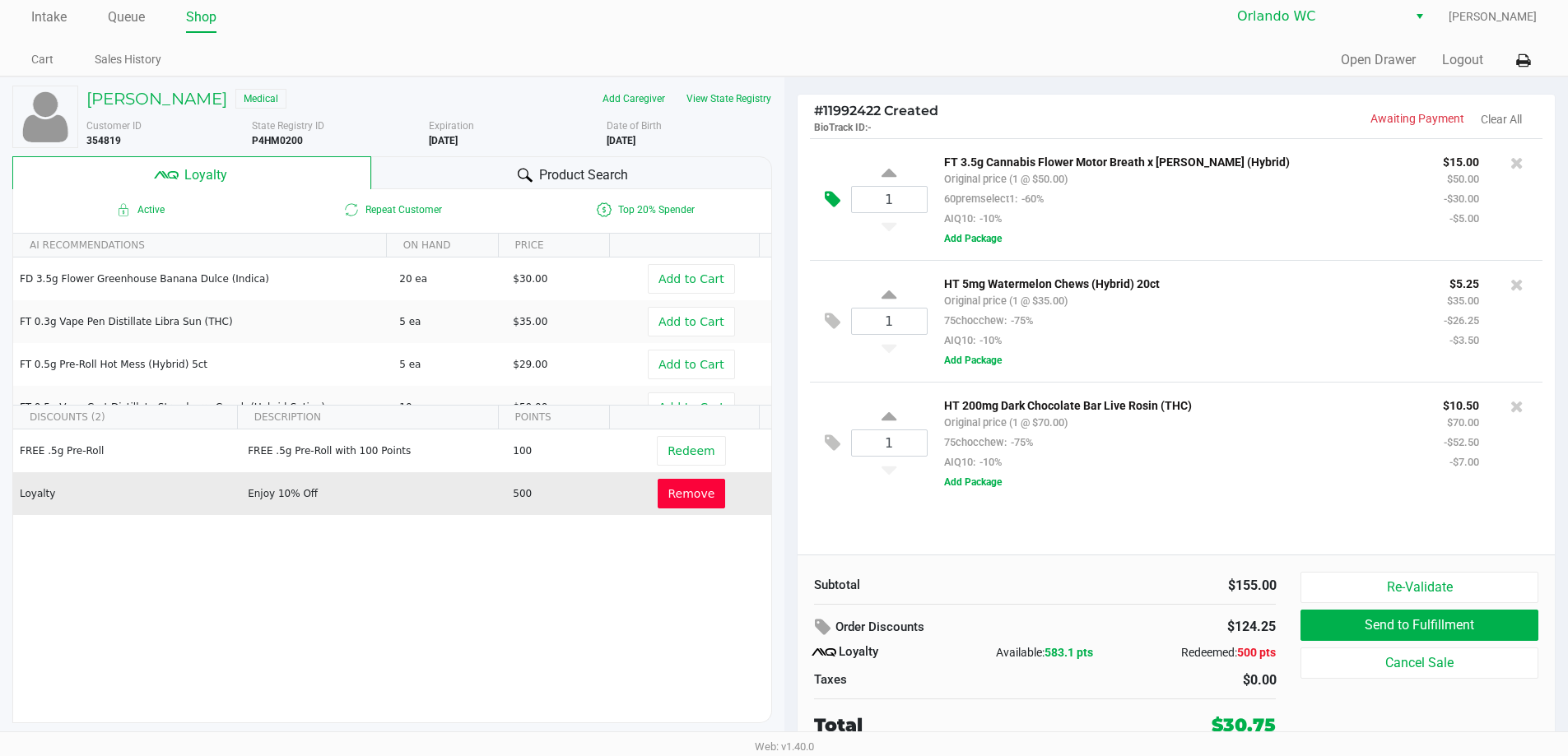
click at [832, 198] on icon at bounding box center [832, 199] width 16 height 19
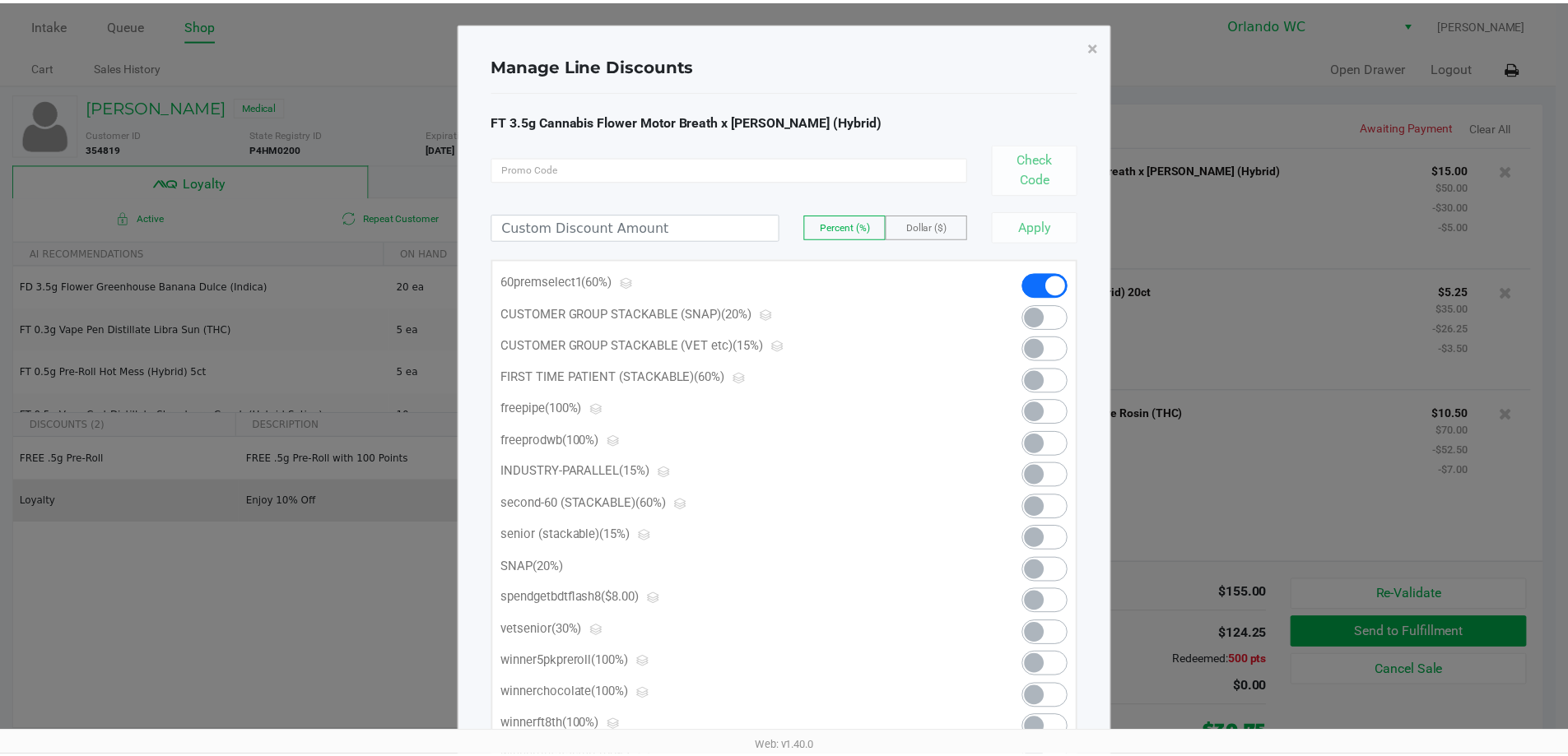
scroll to position [0, 0]
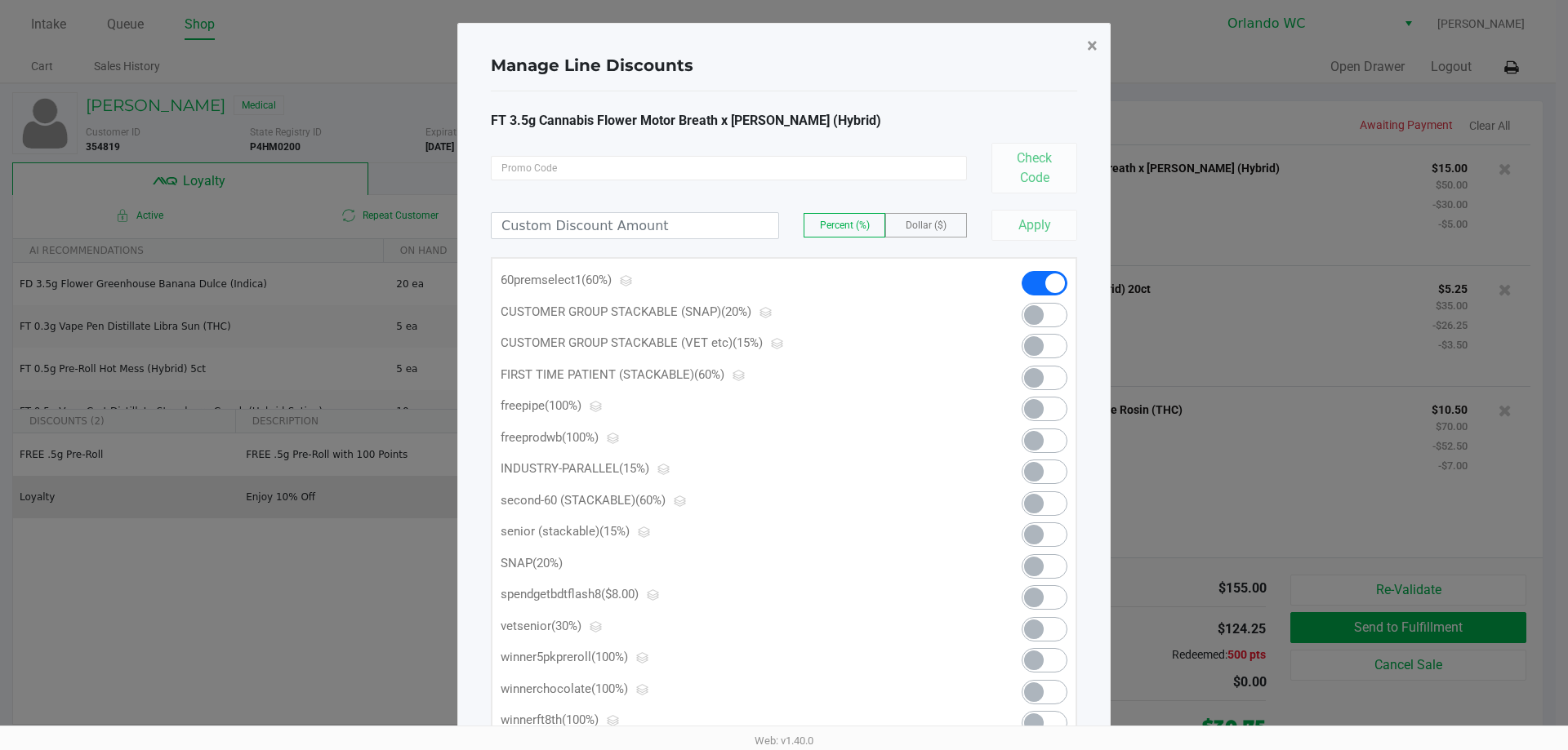
click at [1096, 44] on span "×" at bounding box center [1092, 46] width 10 height 23
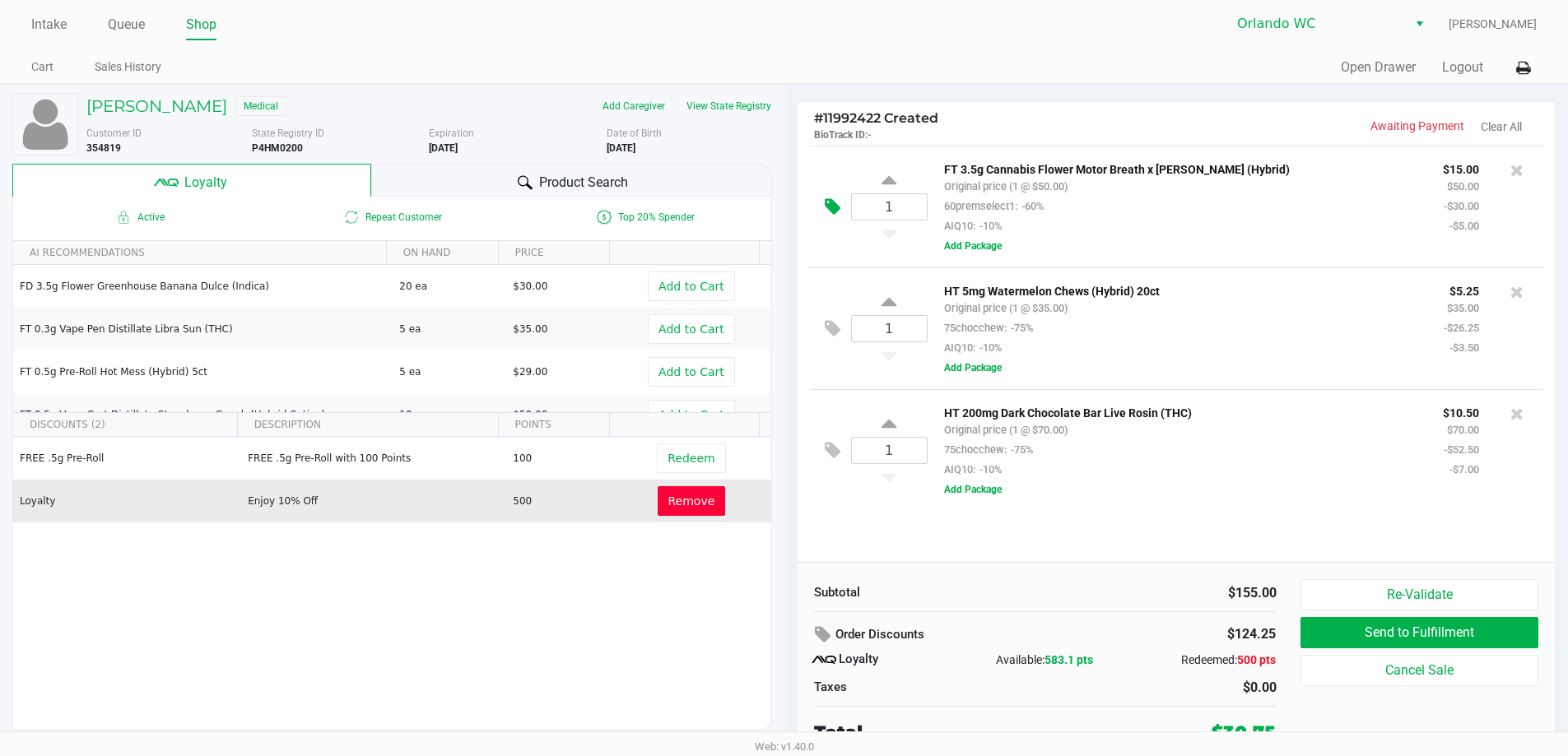
click at [837, 202] on icon at bounding box center [832, 207] width 16 height 19
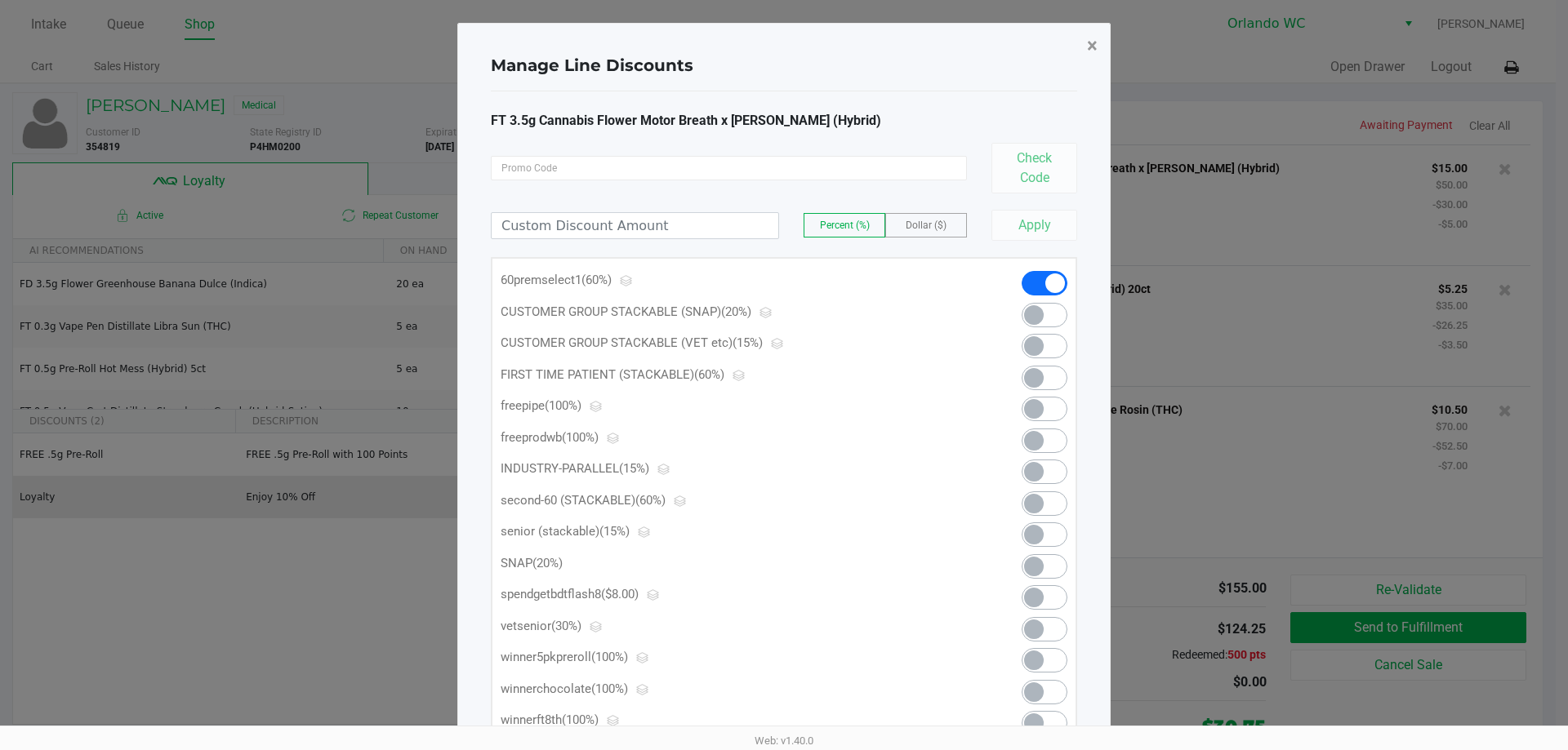
click at [1091, 43] on span "×" at bounding box center [1092, 46] width 10 height 23
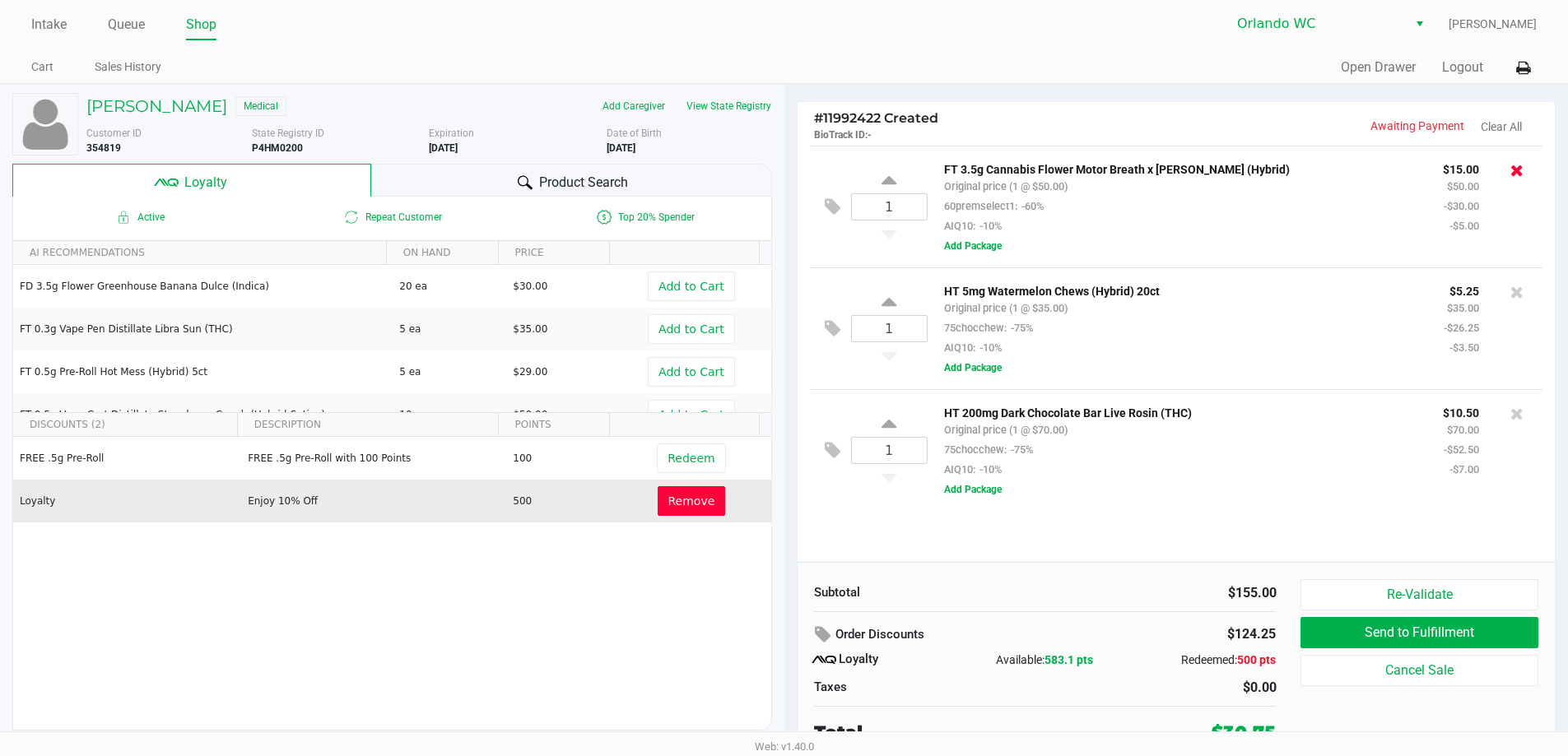
click at [1515, 166] on icon at bounding box center [1517, 170] width 13 height 17
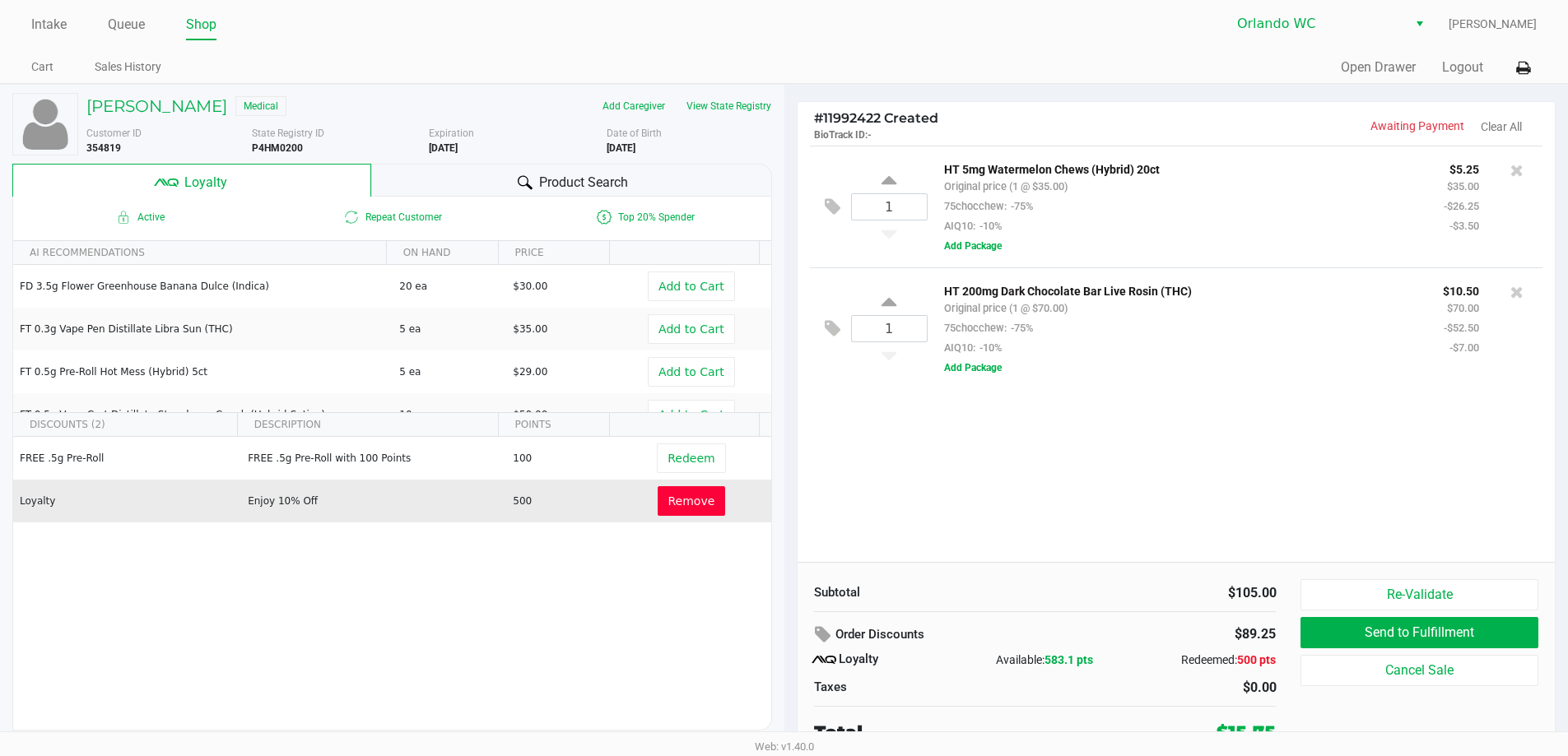
scroll to position [8, 0]
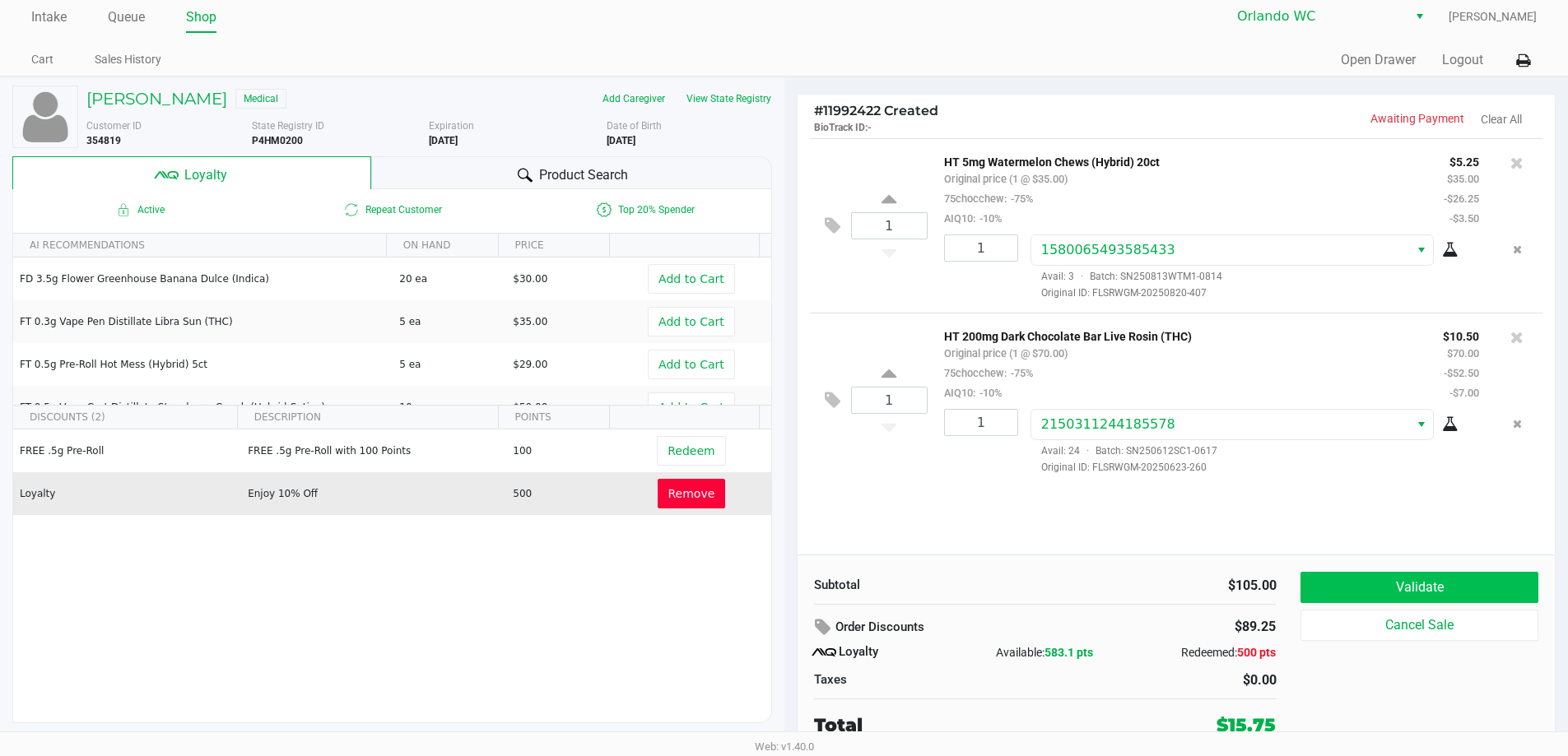
click at [1435, 583] on button "Validate" at bounding box center [1419, 587] width 237 height 31
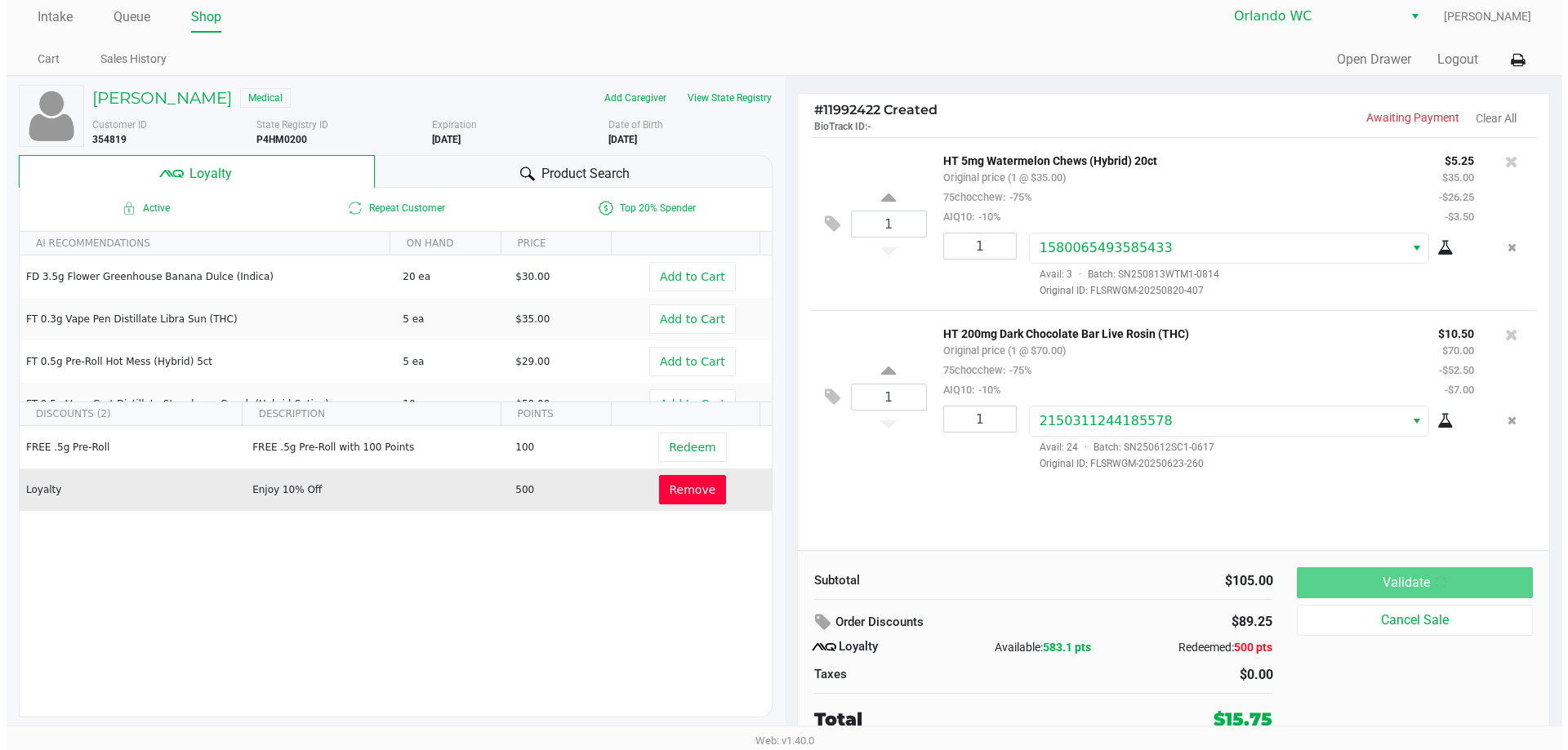
scroll to position [0, 0]
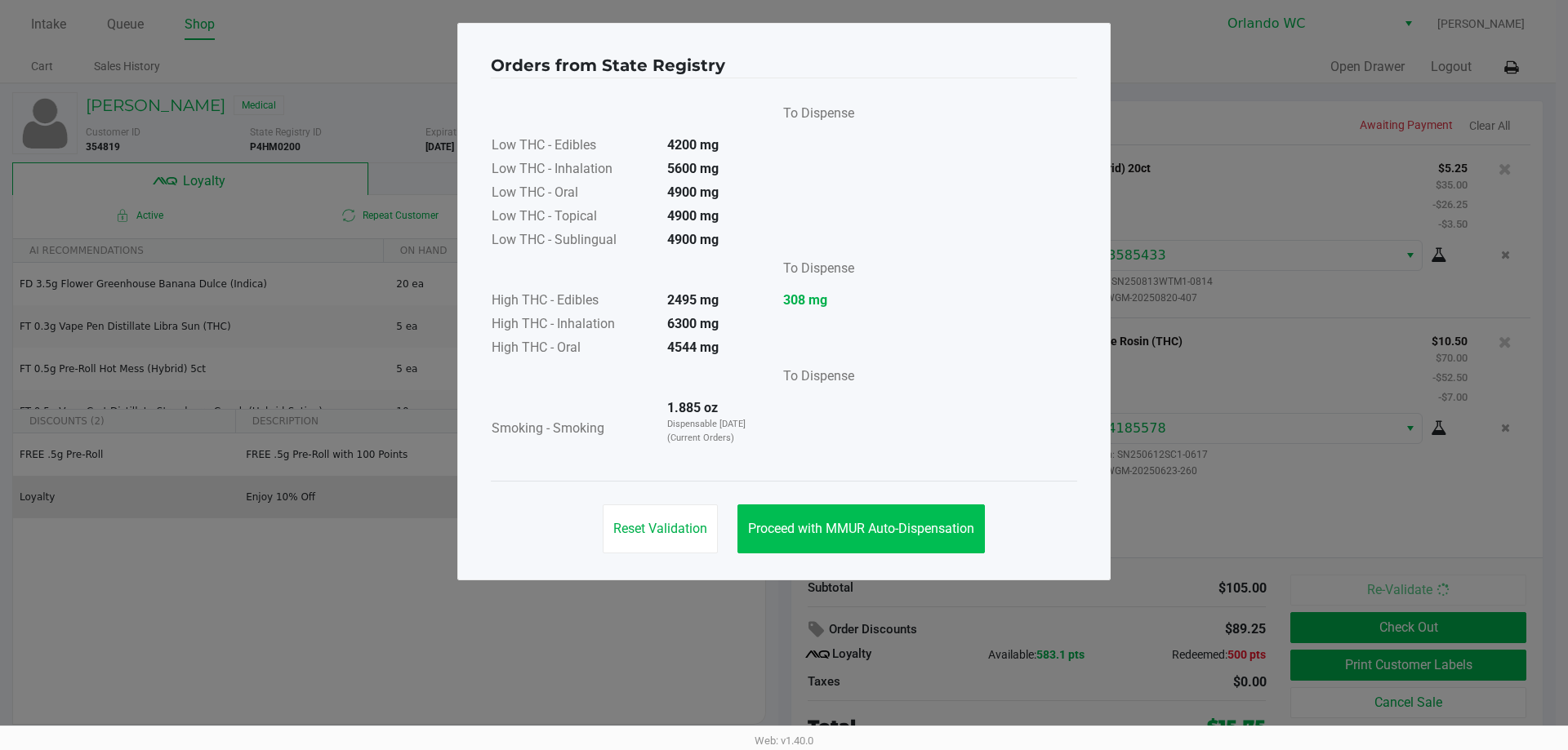
click at [940, 530] on span "Proceed with MMUR Auto-Dispensation" at bounding box center [861, 528] width 226 height 16
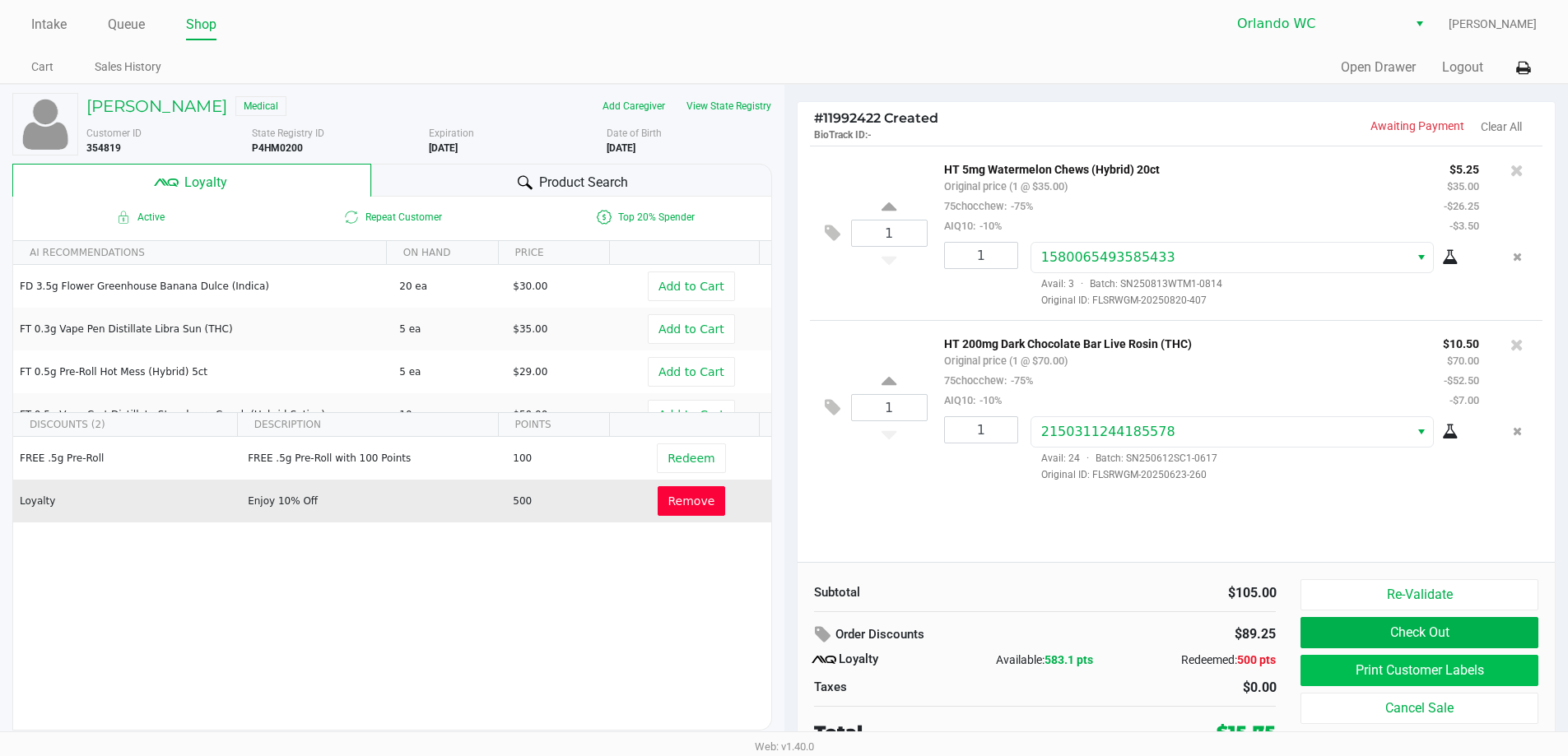
click at [1332, 675] on button "Print Customer Labels" at bounding box center [1419, 670] width 237 height 31
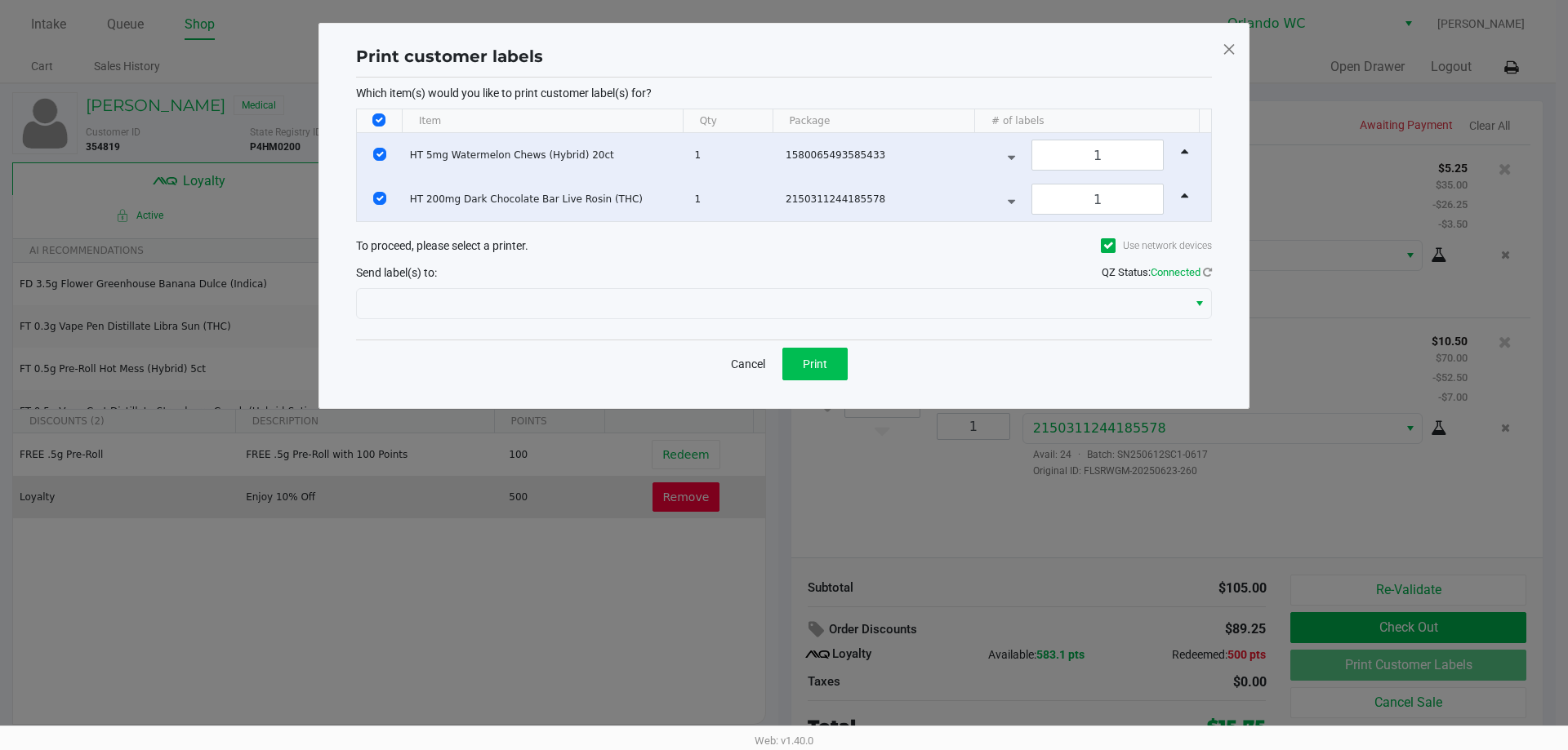
click at [822, 372] on button "Print" at bounding box center [815, 364] width 65 height 33
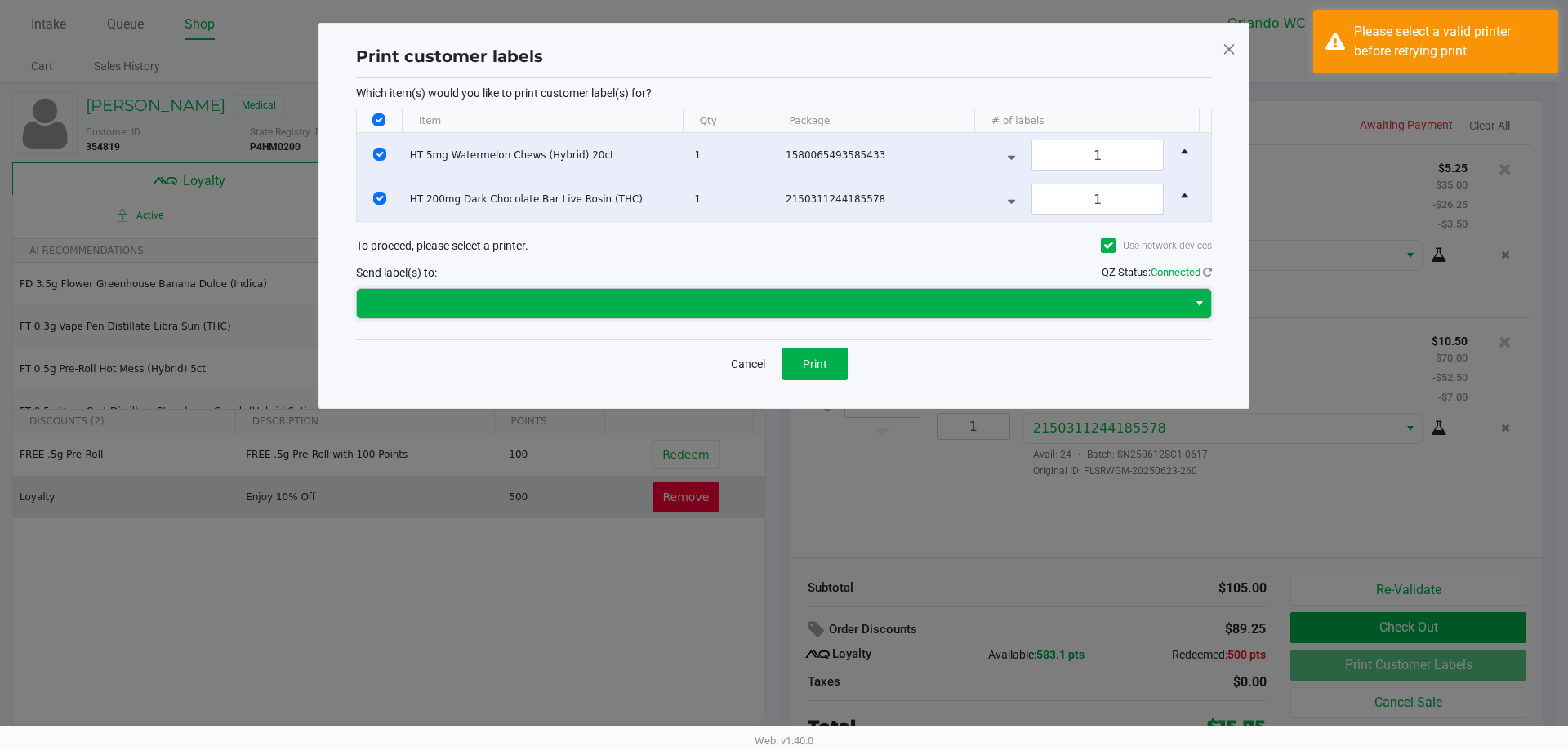
click at [695, 317] on kendo-dropdownlist at bounding box center [784, 303] width 856 height 31
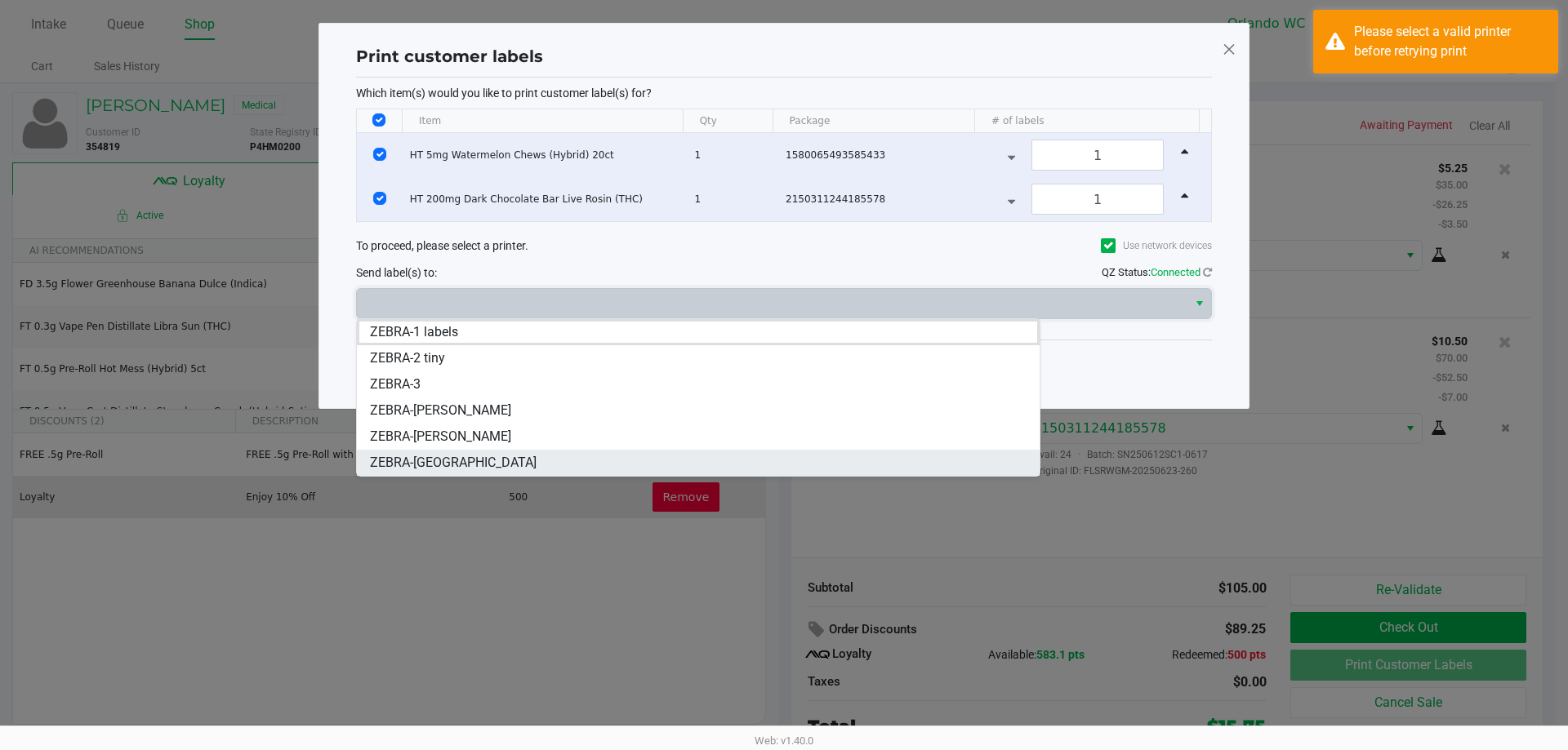
click at [504, 450] on li "ZEBRA-MADAGASCAR" at bounding box center [698, 463] width 683 height 26
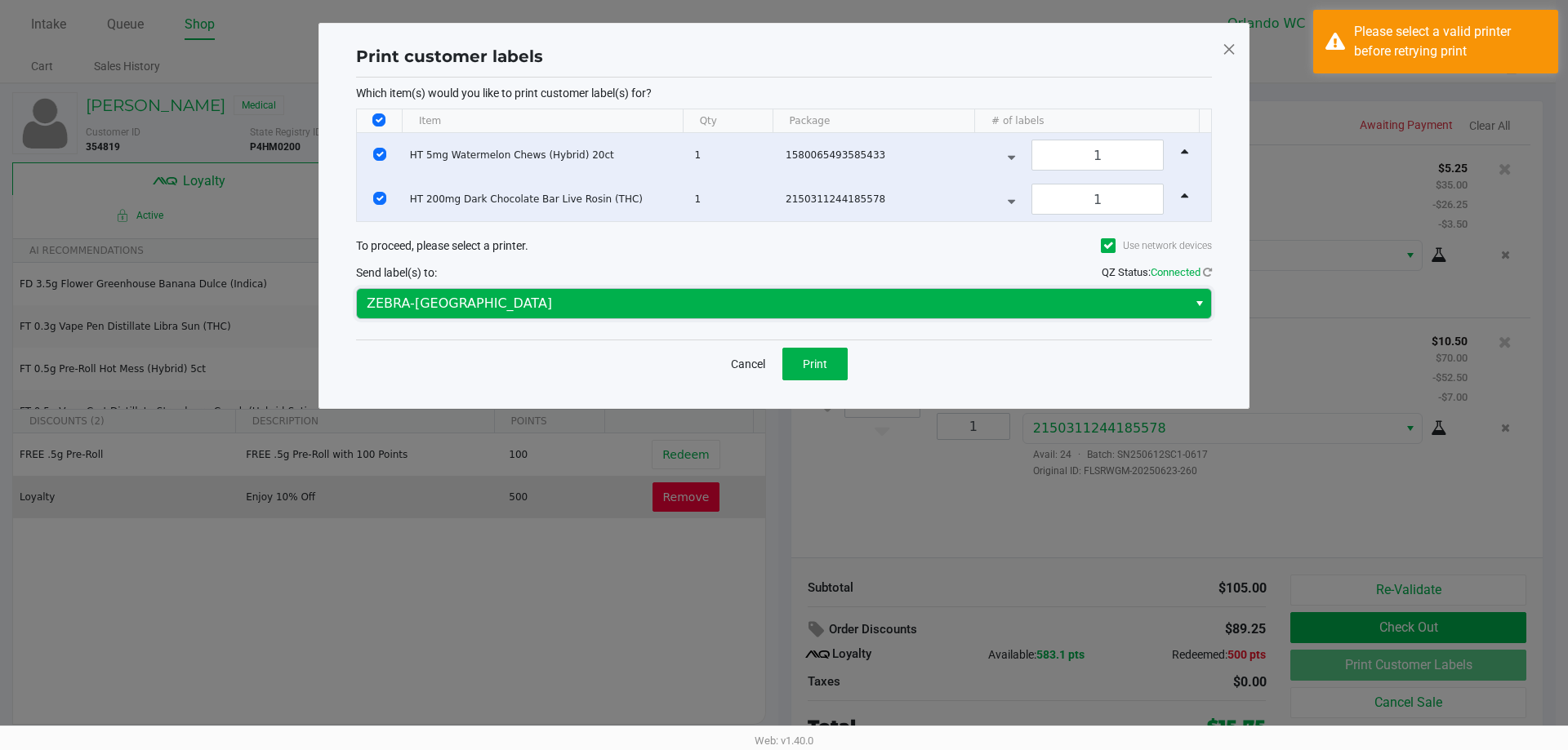
click at [724, 302] on span "ZEBRA-MADAGASCAR" at bounding box center [772, 303] width 811 height 20
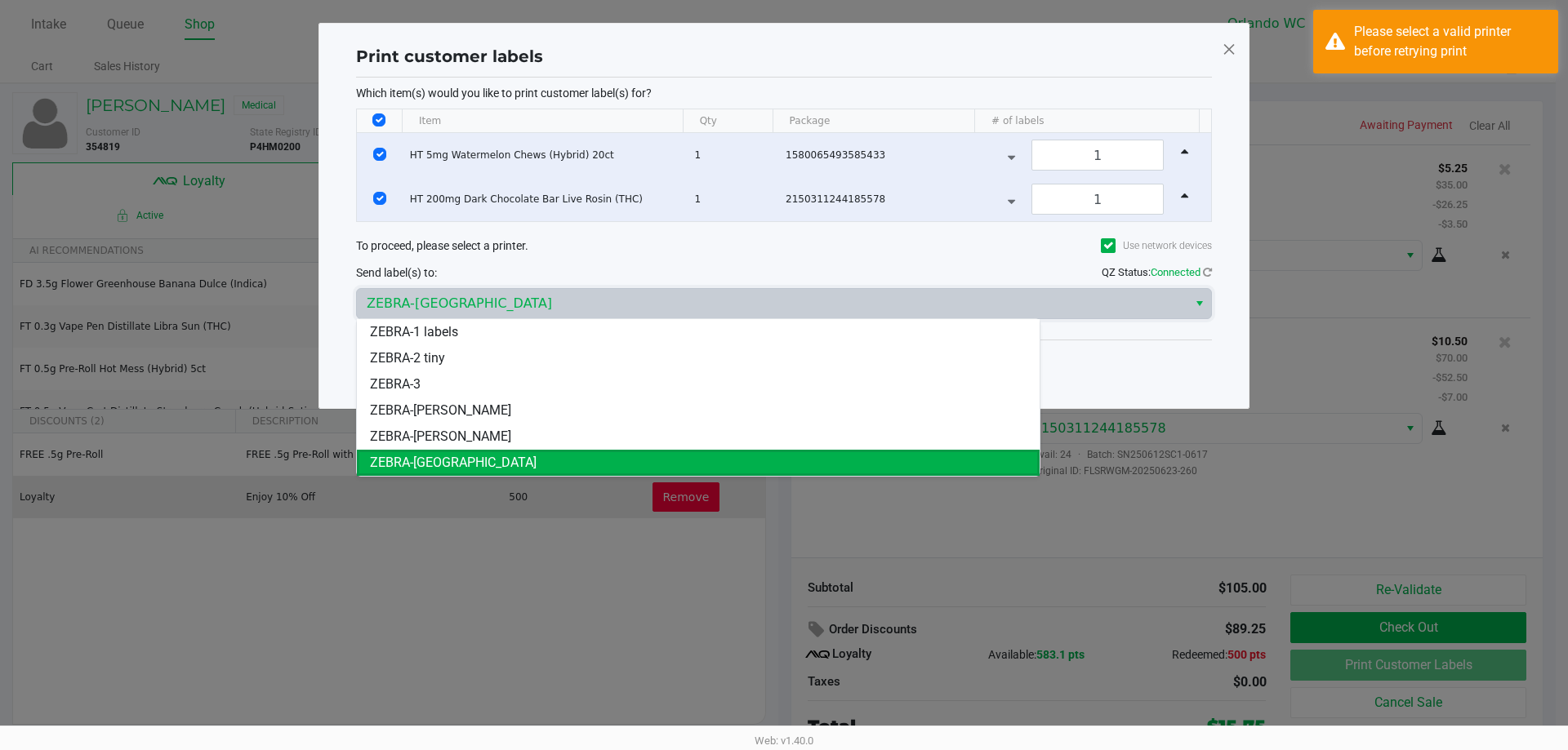
click at [505, 452] on li "ZEBRA-MADAGASCAR" at bounding box center [698, 463] width 683 height 26
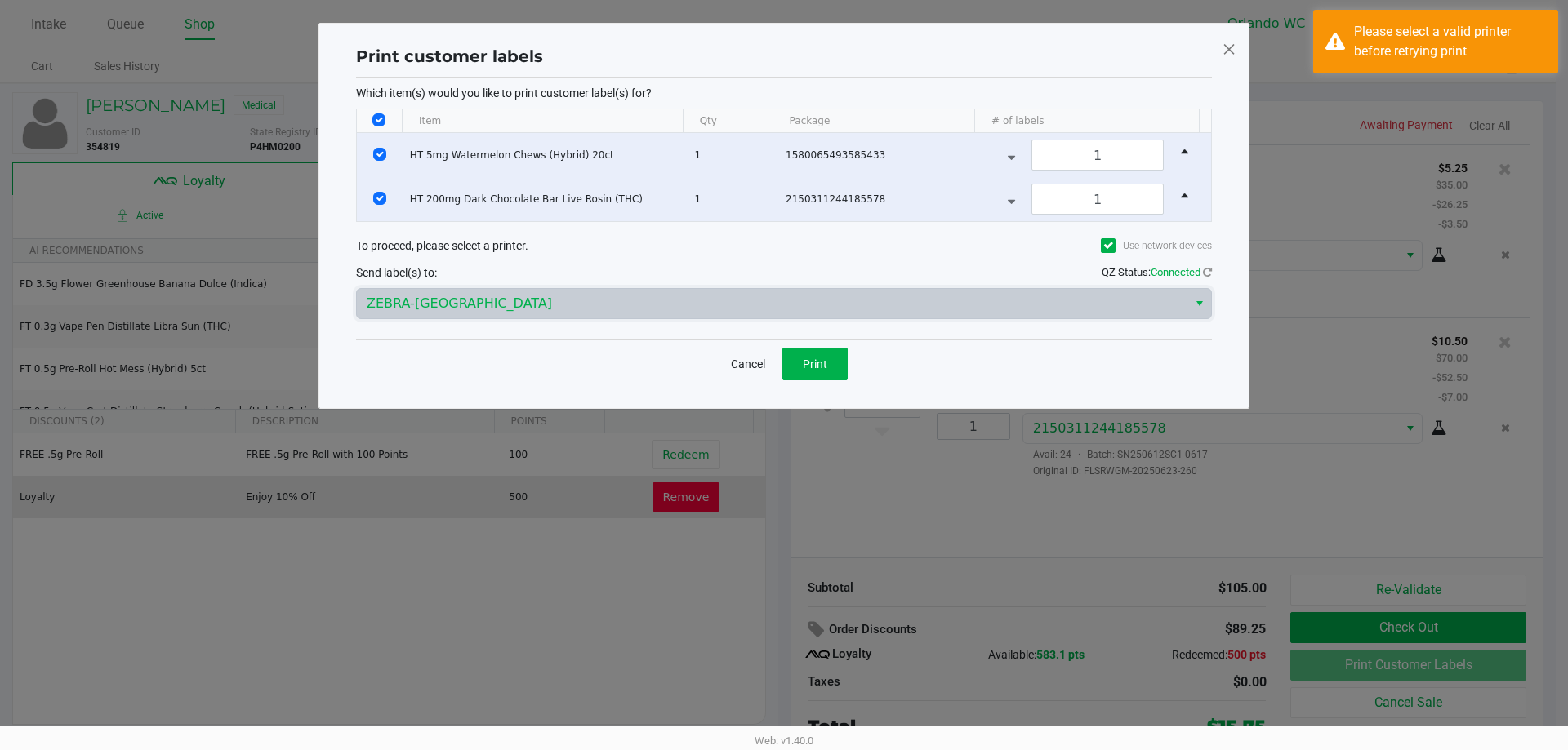
click at [652, 300] on span "ZEBRA-MADAGASCAR" at bounding box center [772, 303] width 811 height 20
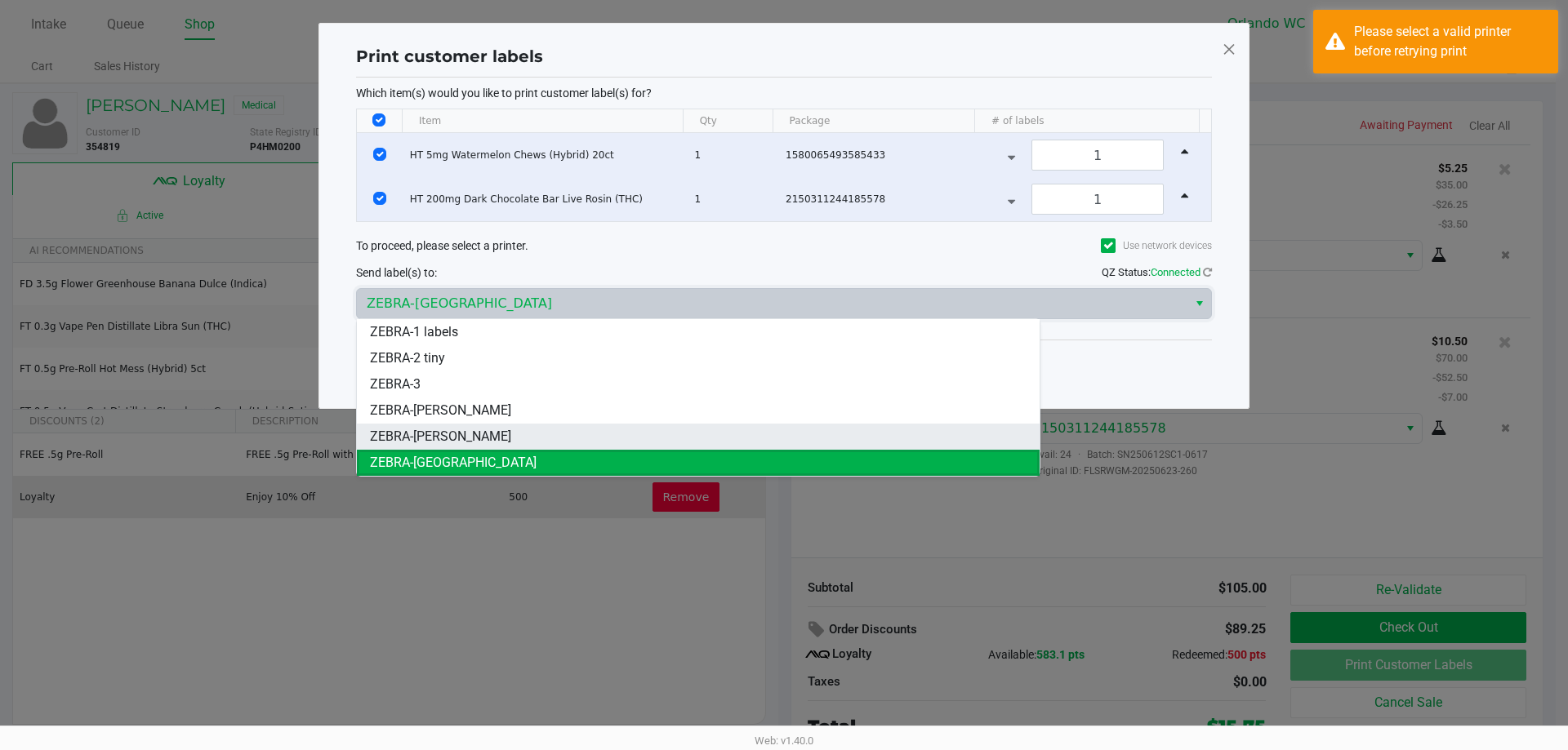
click at [492, 434] on span "ZEBRA-RODNEY-ATKINS" at bounding box center [440, 437] width 141 height 20
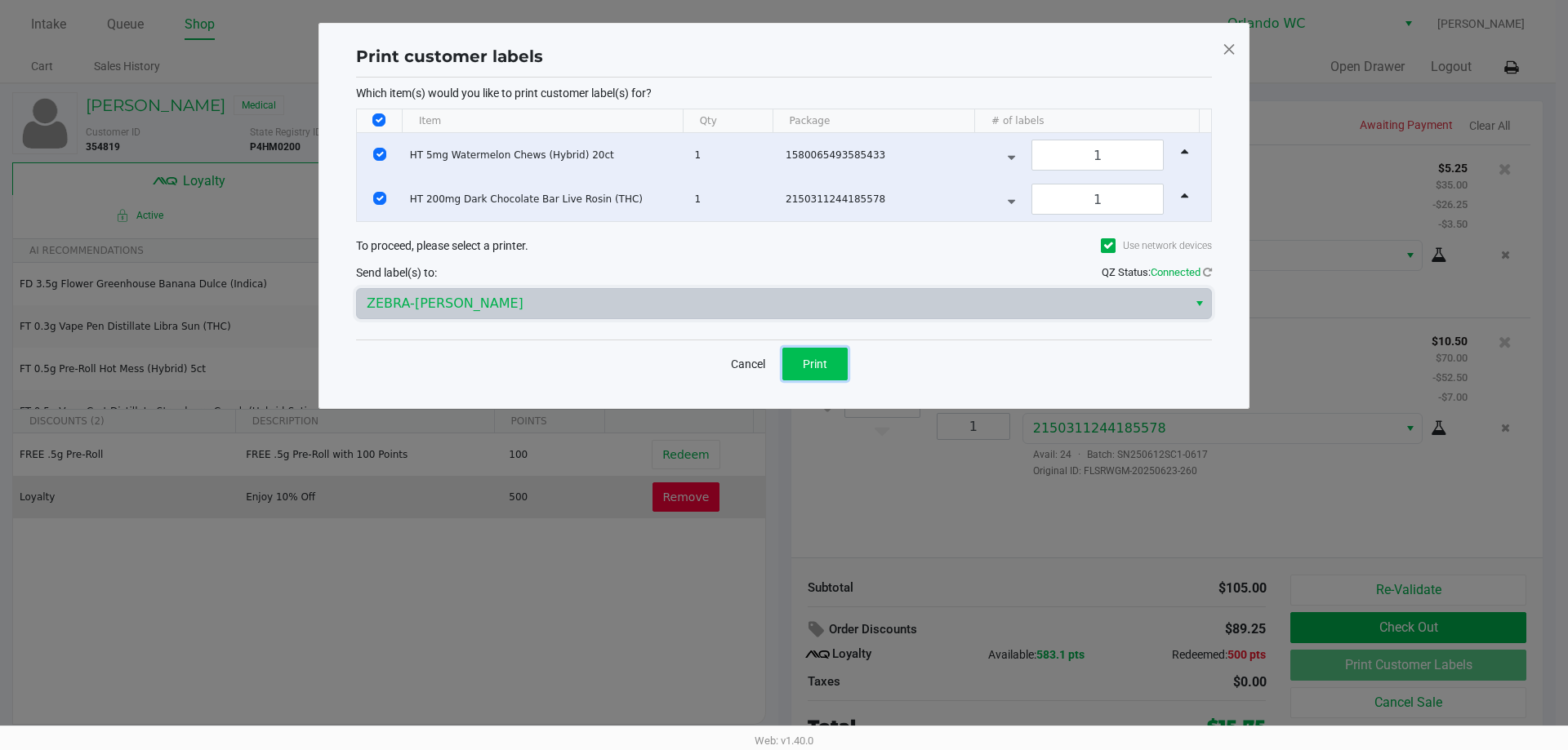
click at [827, 348] on button "Print" at bounding box center [815, 364] width 65 height 33
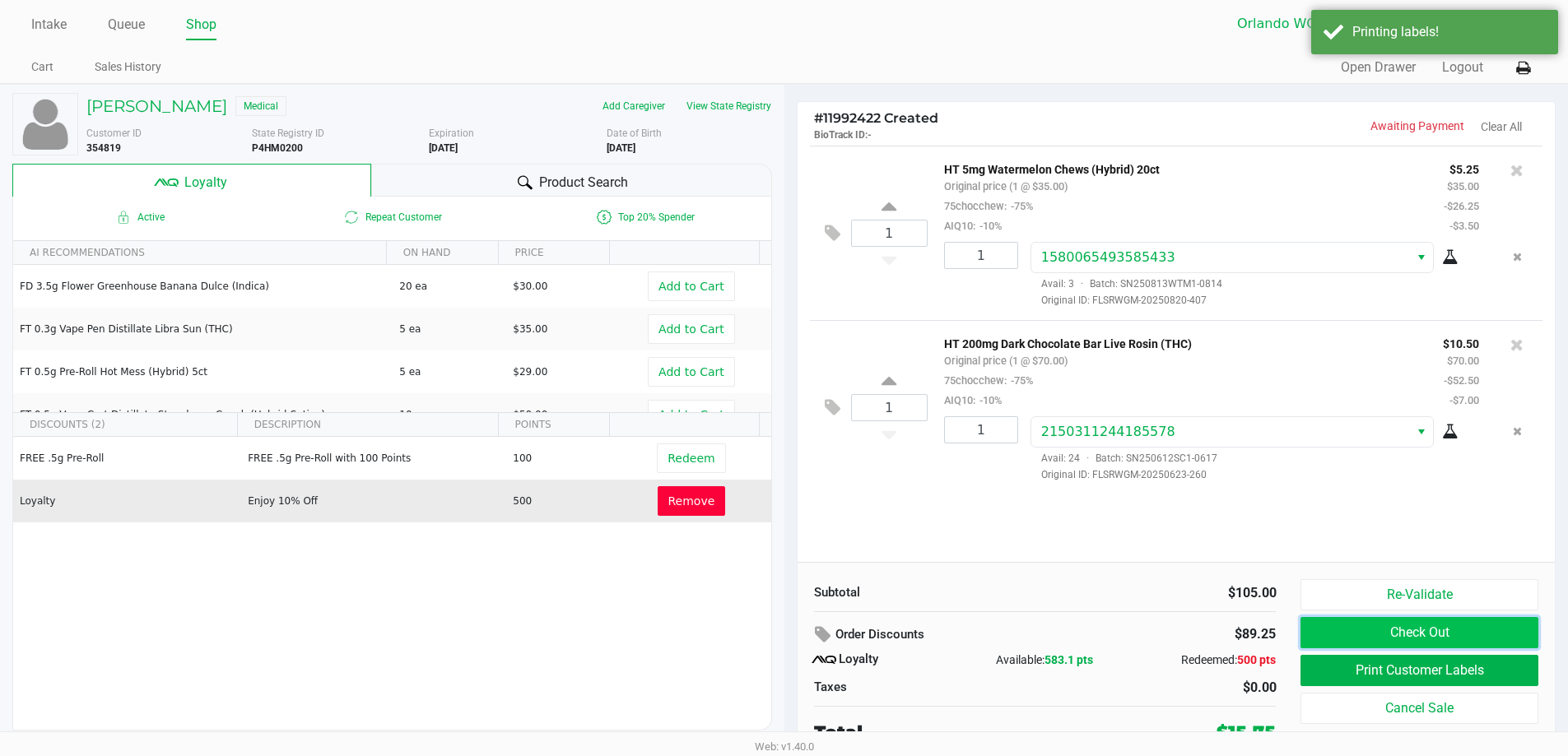
click at [1457, 634] on button "Check Out" at bounding box center [1419, 632] width 237 height 31
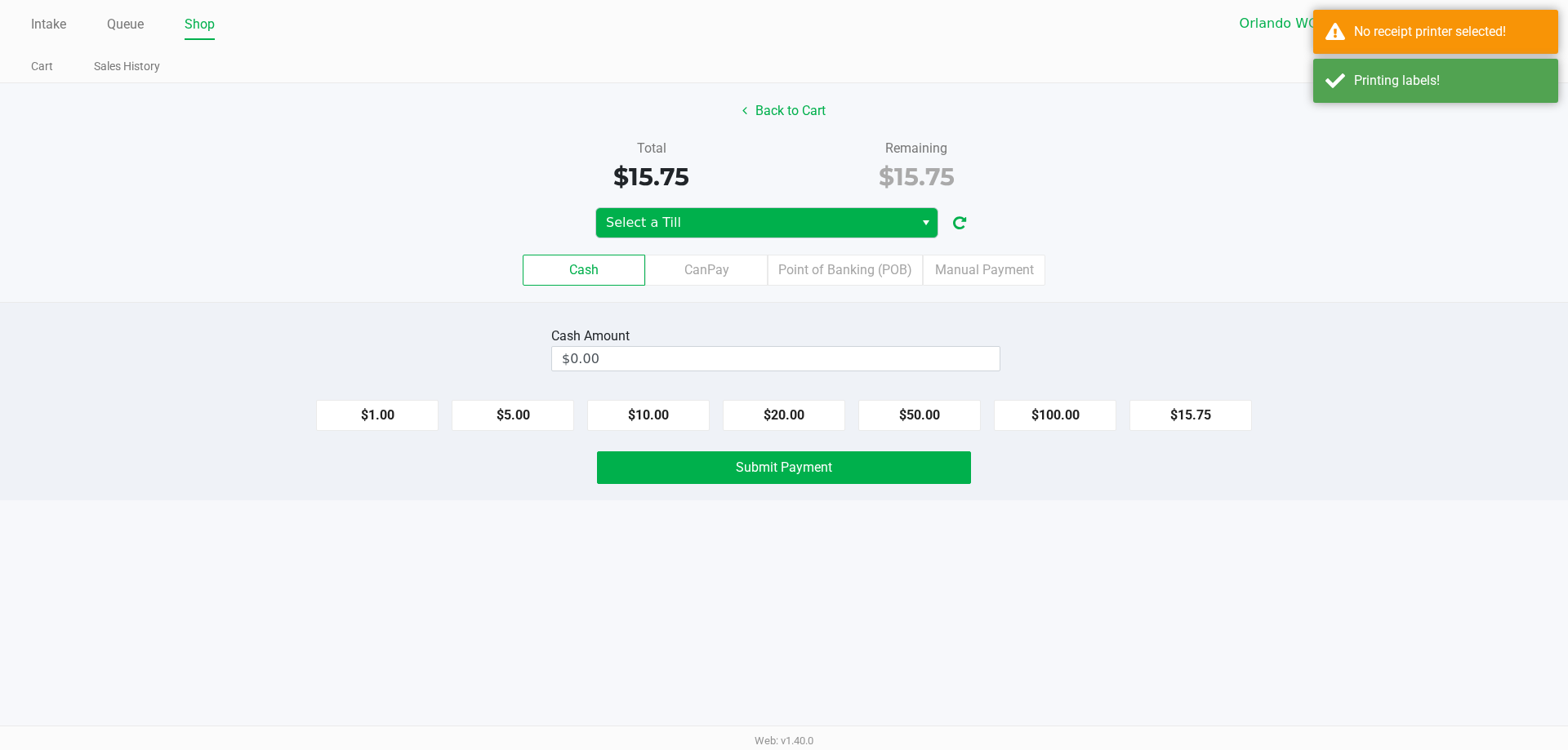
click at [742, 217] on span "Select a Till" at bounding box center [754, 222] width 298 height 20
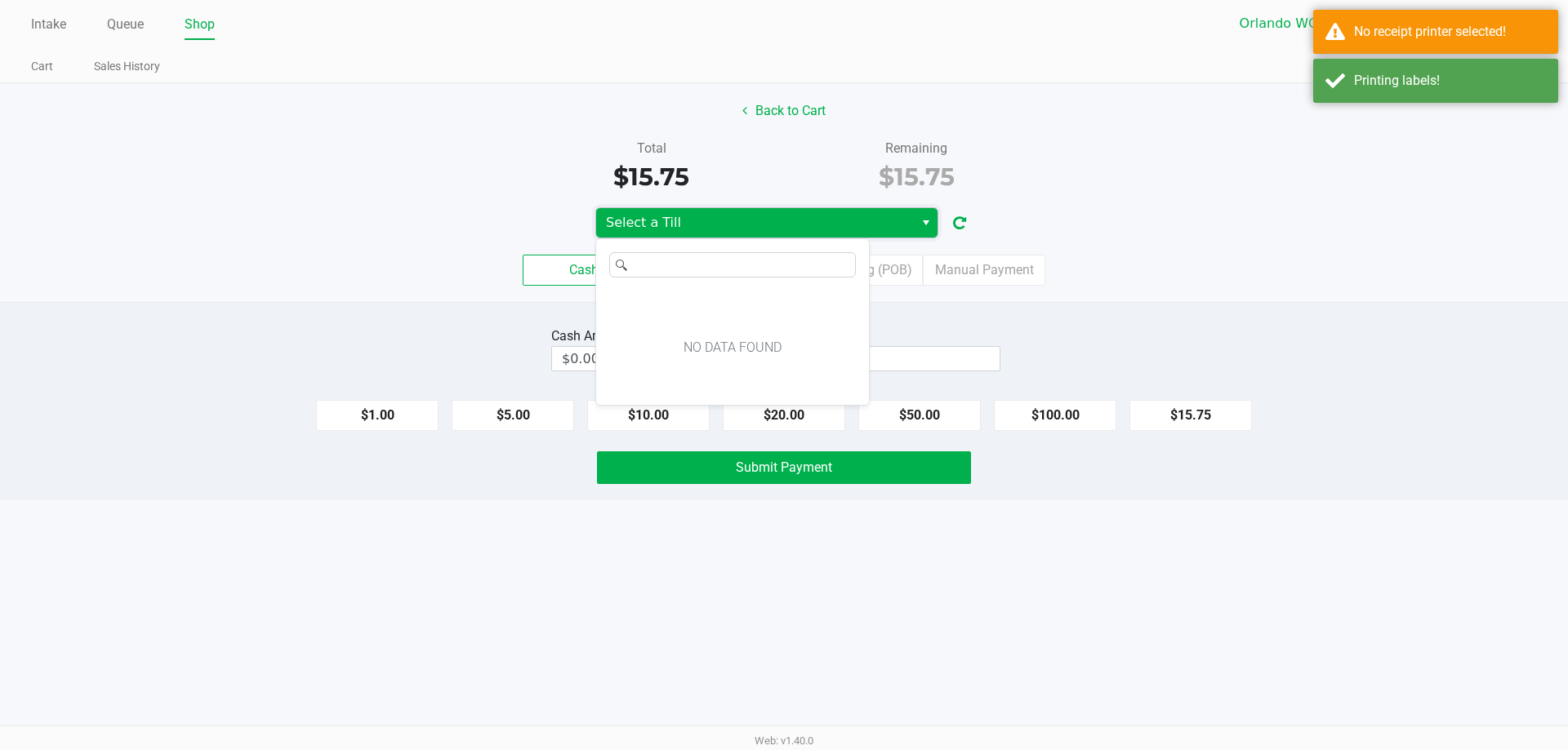
click at [760, 209] on span "Select a Till" at bounding box center [755, 223] width 317 height 30
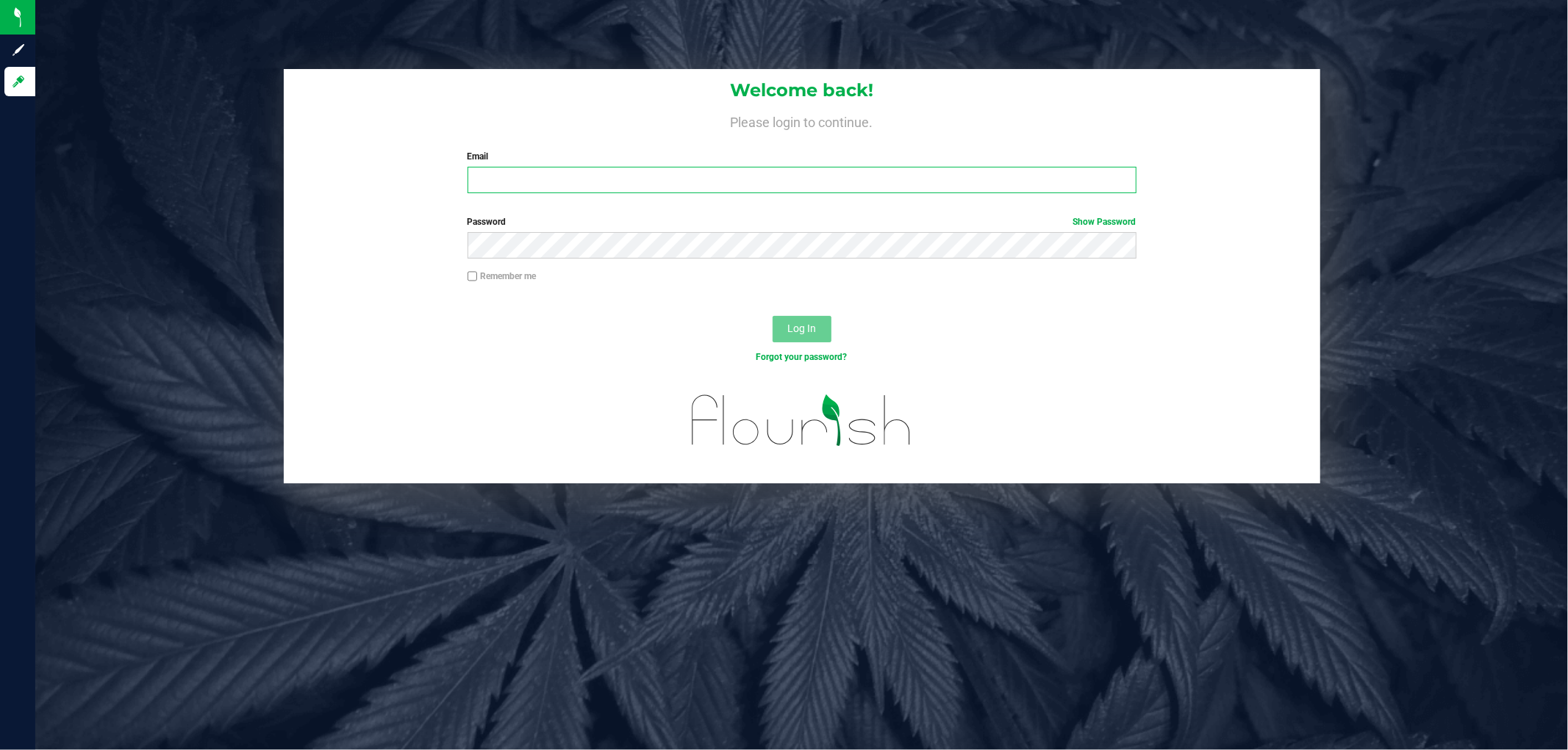
click at [644, 182] on input "Email" at bounding box center [802, 181] width 669 height 27
type input "[EMAIL_ADDRESS][DOMAIN_NAME]"
click at [773, 316] on button "Log In" at bounding box center [802, 329] width 59 height 27
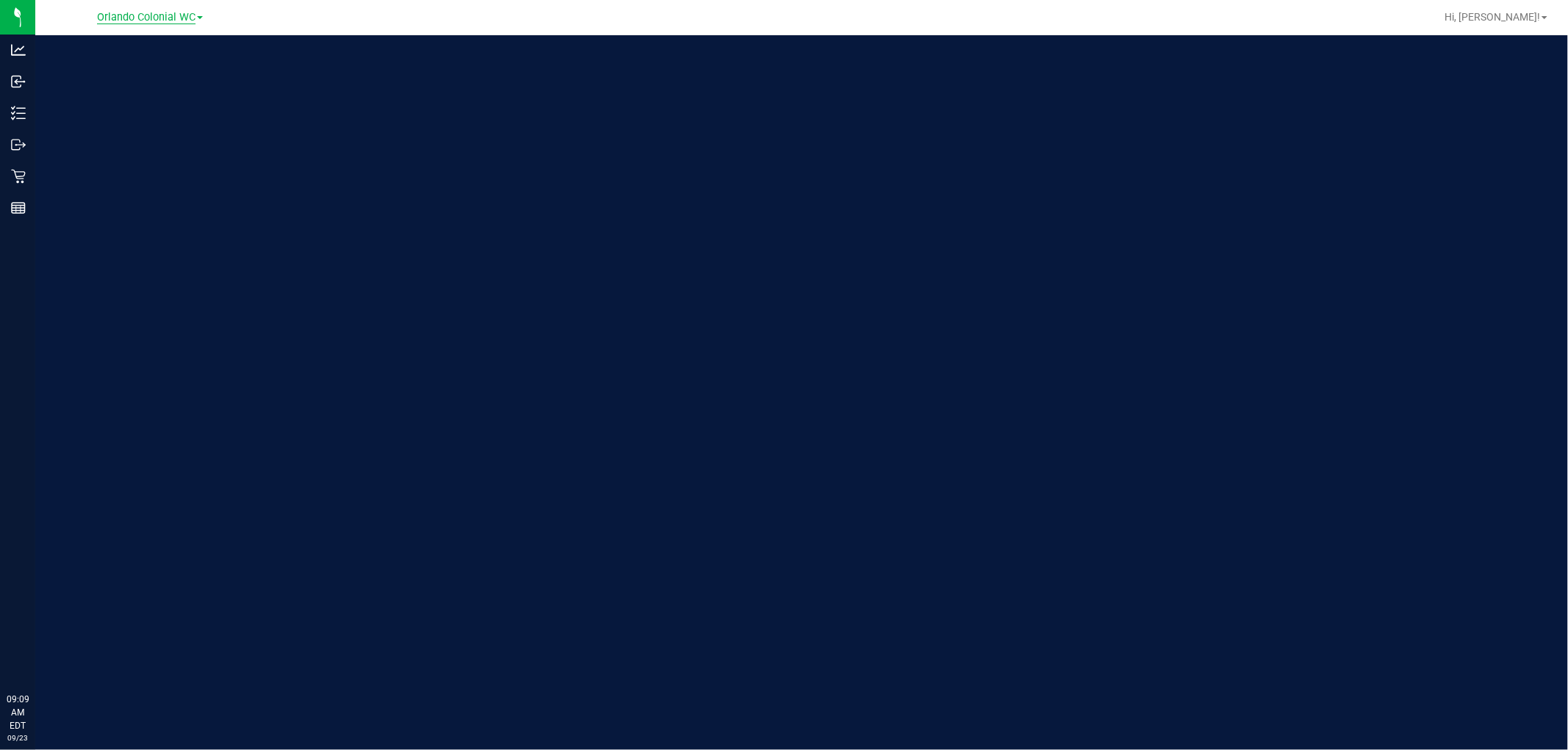
click at [162, 19] on span "Orlando Colonial WC" at bounding box center [146, 18] width 98 height 13
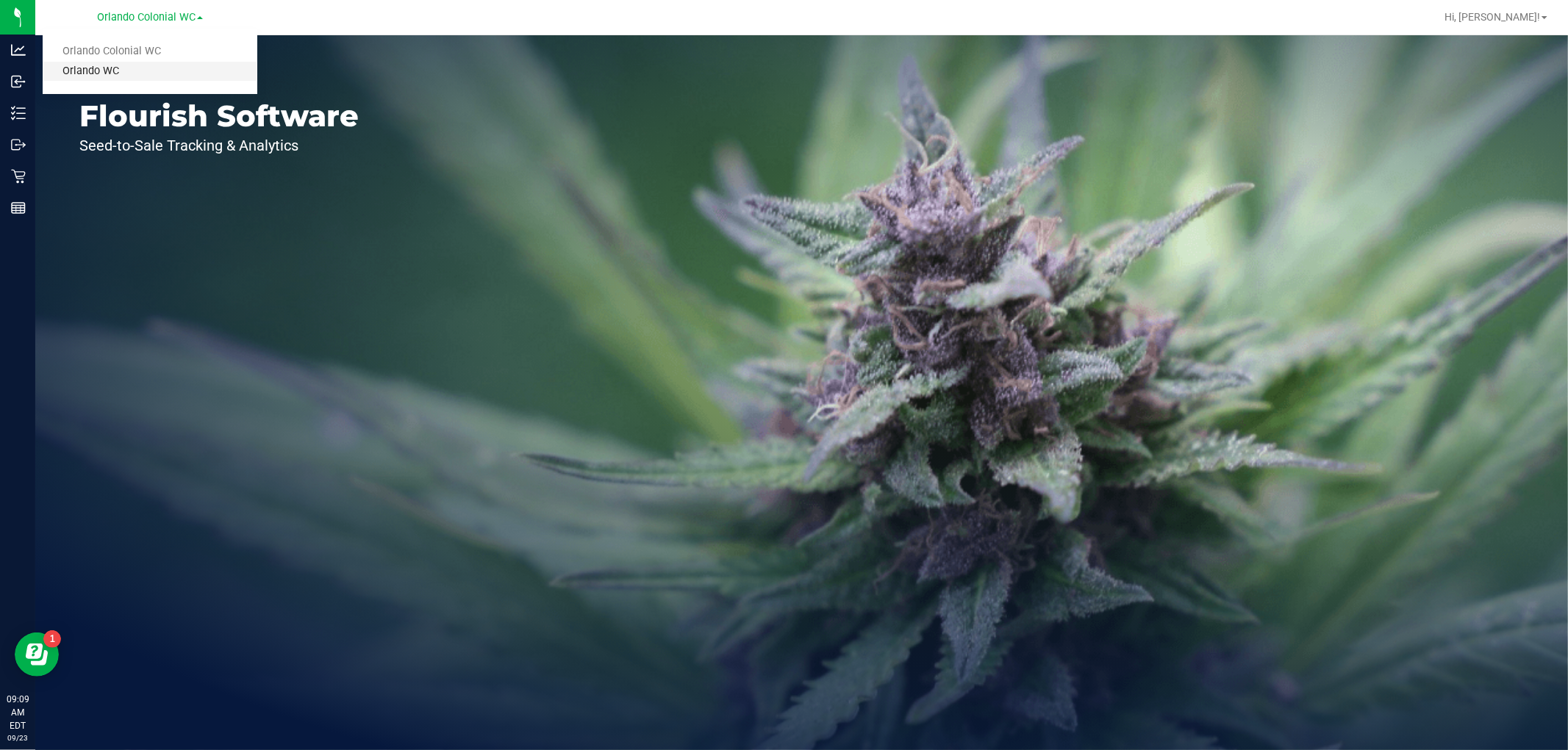
click at [70, 66] on link "Orlando WC" at bounding box center [150, 72] width 215 height 20
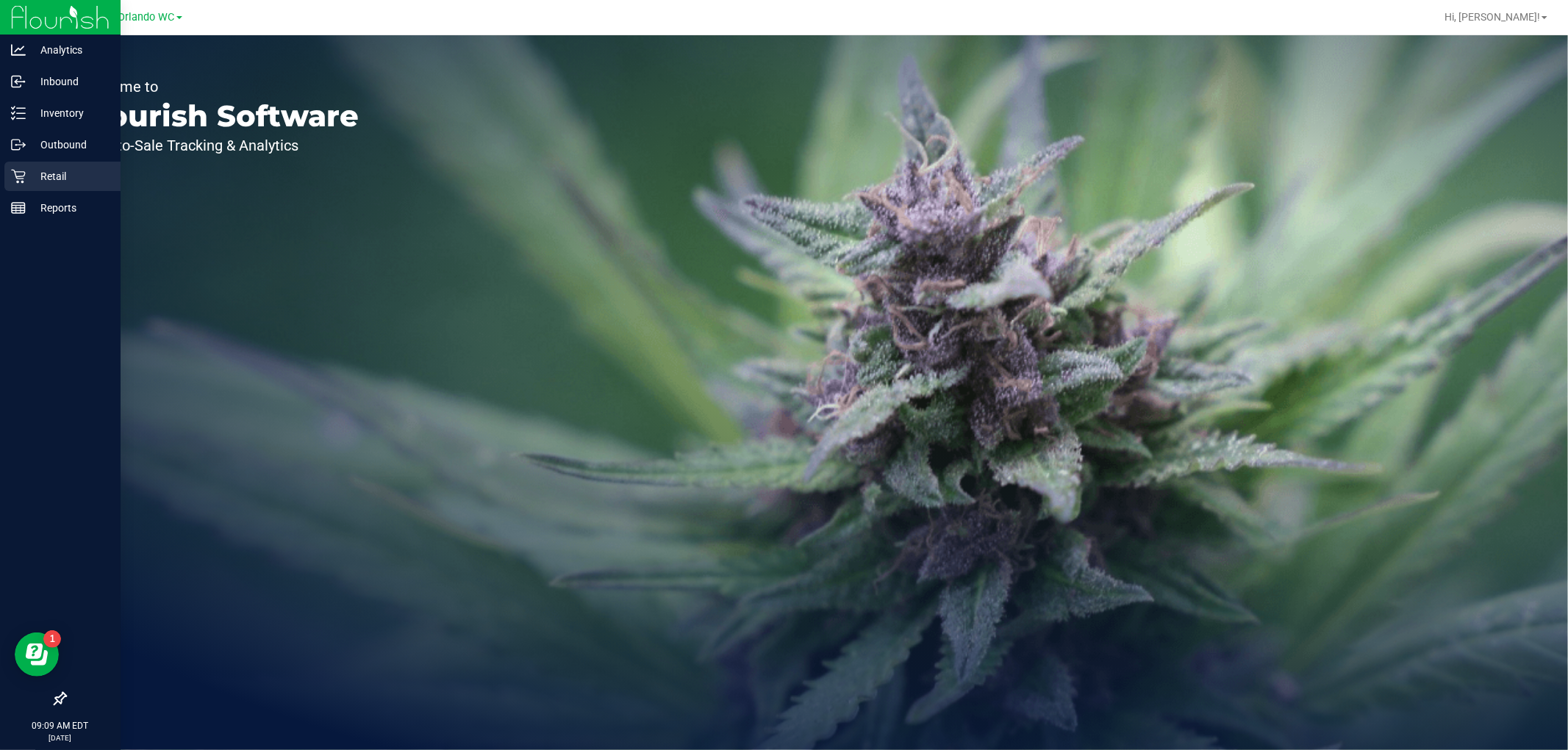
click at [32, 169] on p "Retail" at bounding box center [70, 176] width 88 height 18
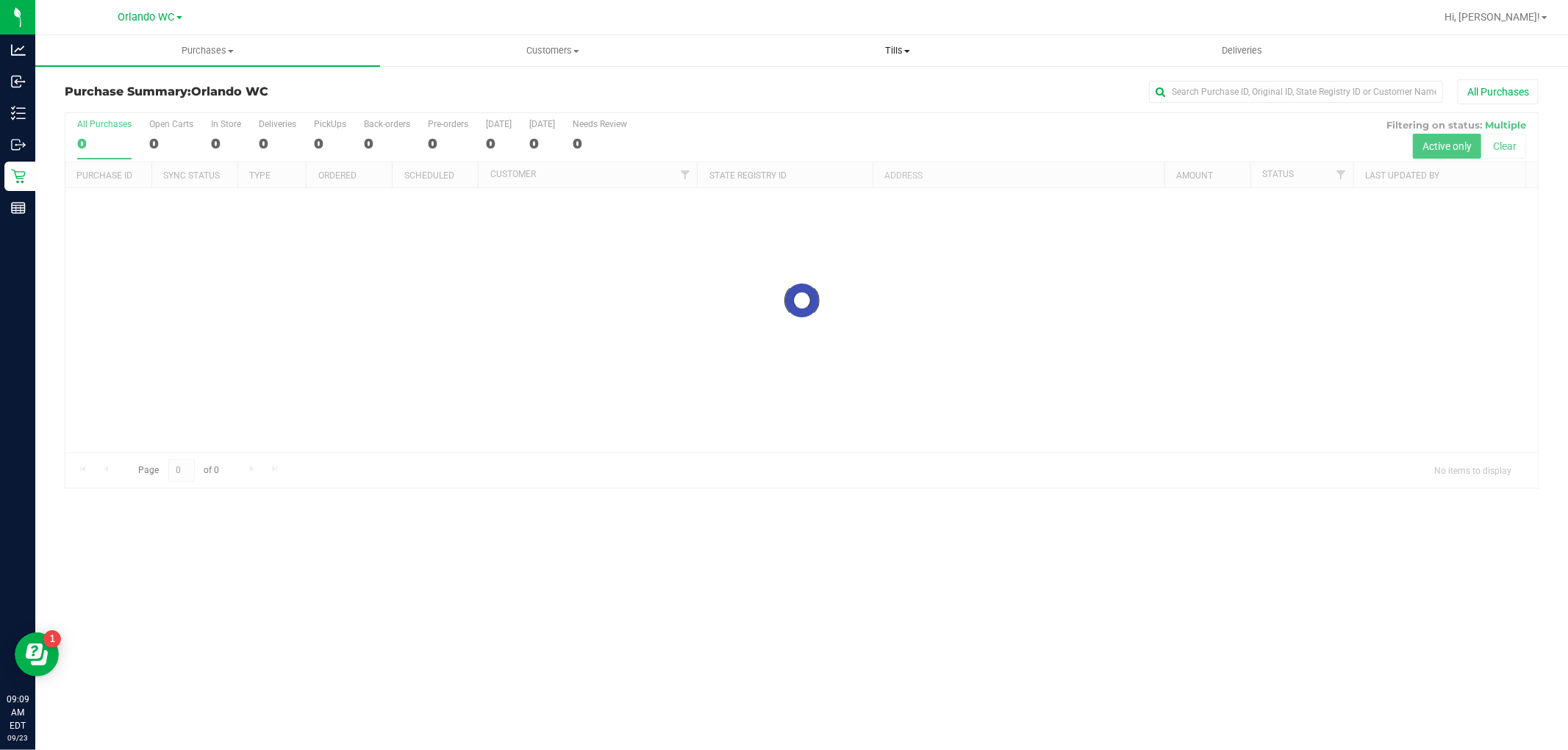
click at [904, 42] on uib-tab-heading "Tills Manage tills Reconcile e-payments" at bounding box center [897, 50] width 343 height 29
click at [799, 90] on span "Manage tills" at bounding box center [774, 88] width 99 height 13
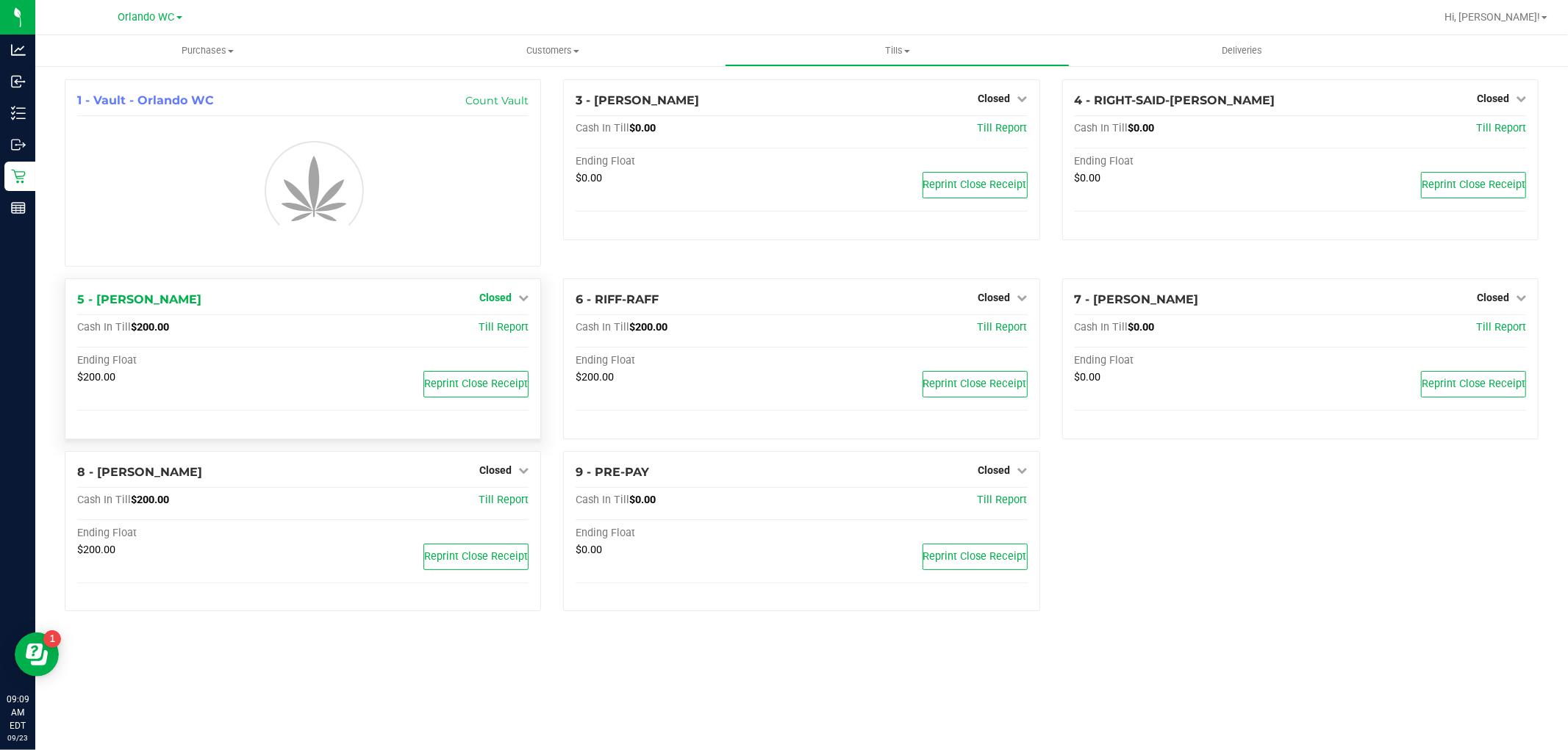
click at [513, 297] on link "Closed" at bounding box center [504, 297] width 50 height 12
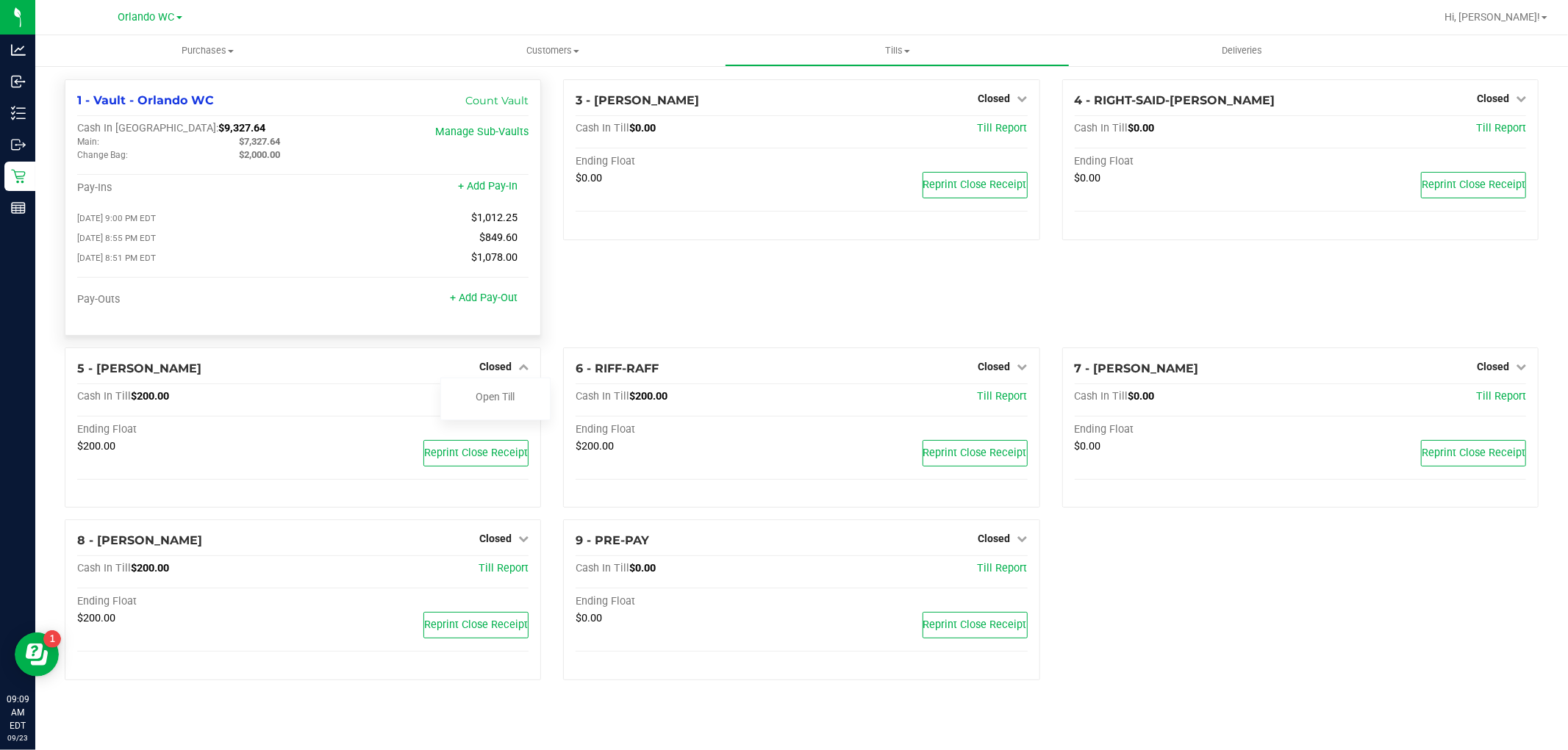
click at [479, 332] on div "1 - Vault - Orlando WC Count Vault Cash In Vault: $9,327.64 Main: $7,327.64 Cha…" at bounding box center [302, 207] width 476 height 256
click at [486, 399] on link "Open Till" at bounding box center [495, 397] width 39 height 12
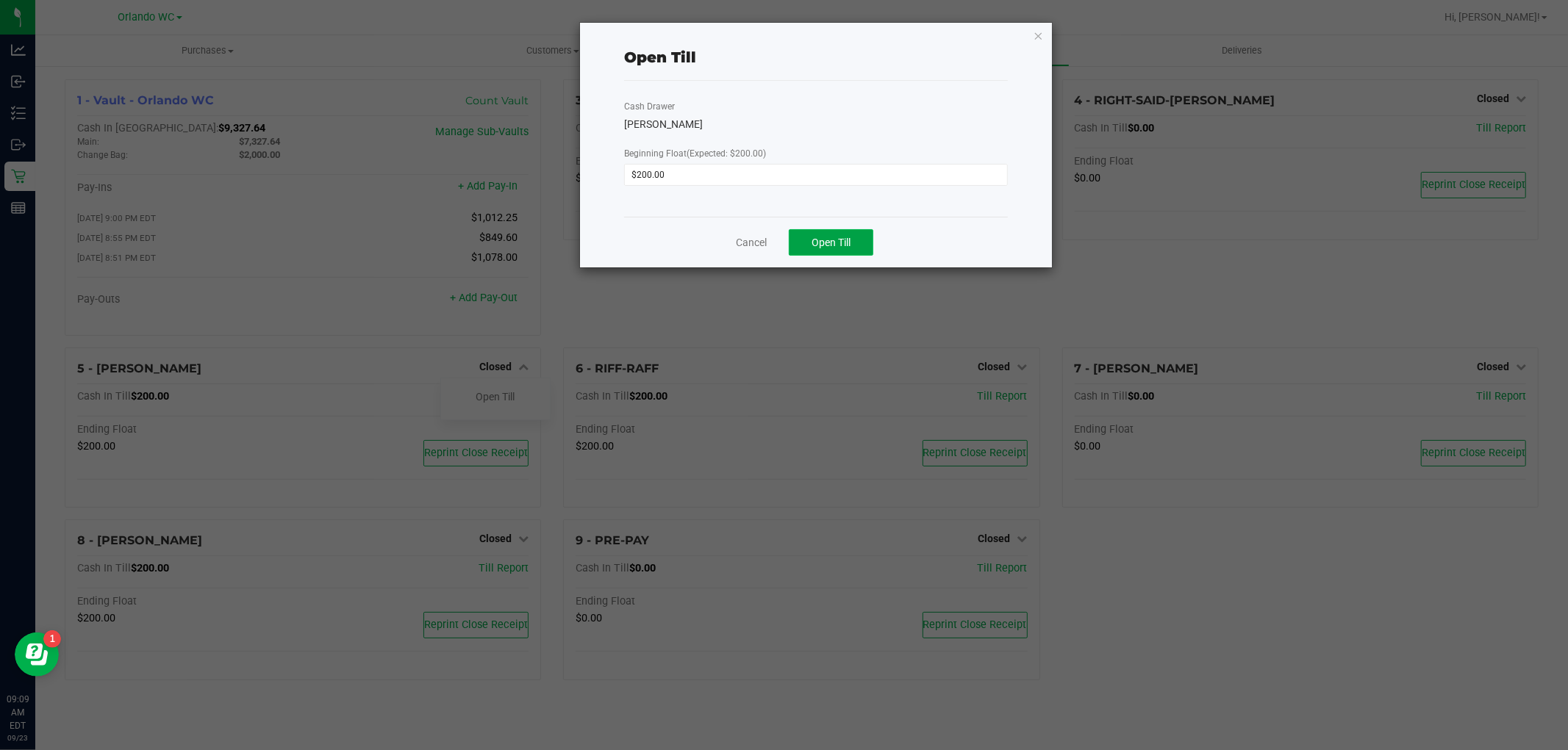
click at [833, 239] on span "Open Till" at bounding box center [831, 243] width 39 height 12
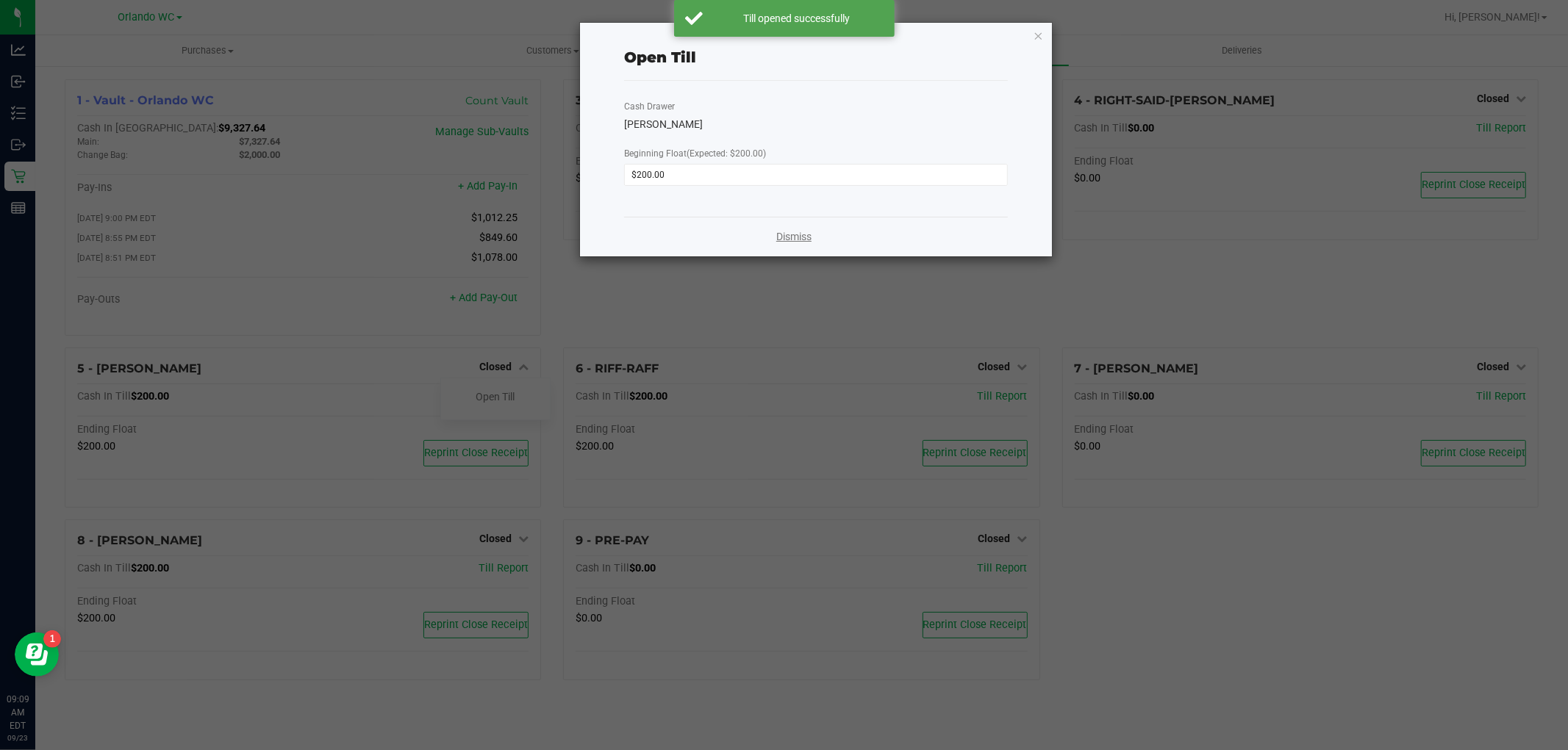
drag, startPoint x: 794, startPoint y: 233, endPoint x: 651, endPoint y: 315, distance: 164.8
click at [794, 233] on link "Dismiss" at bounding box center [794, 237] width 35 height 15
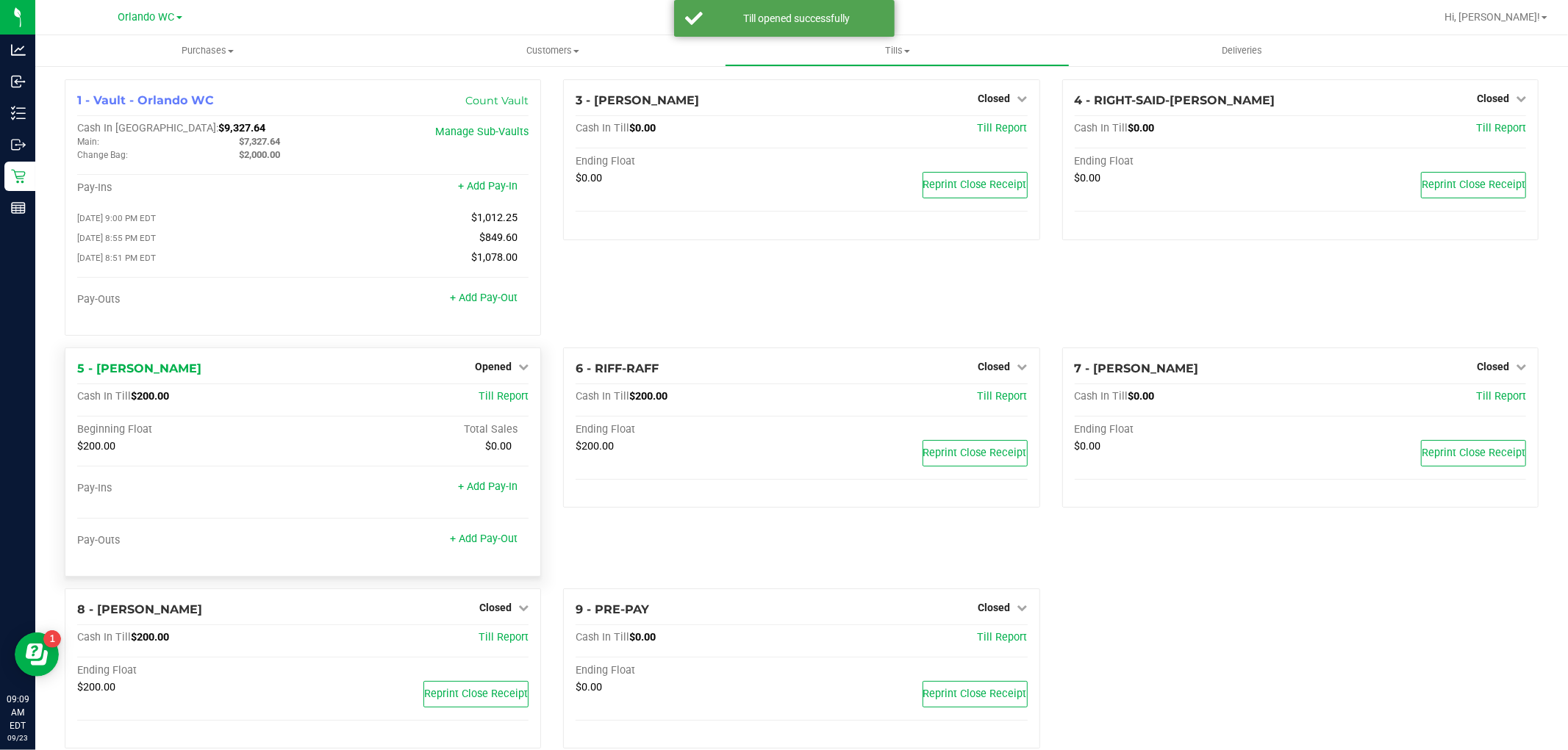
scroll to position [29, 0]
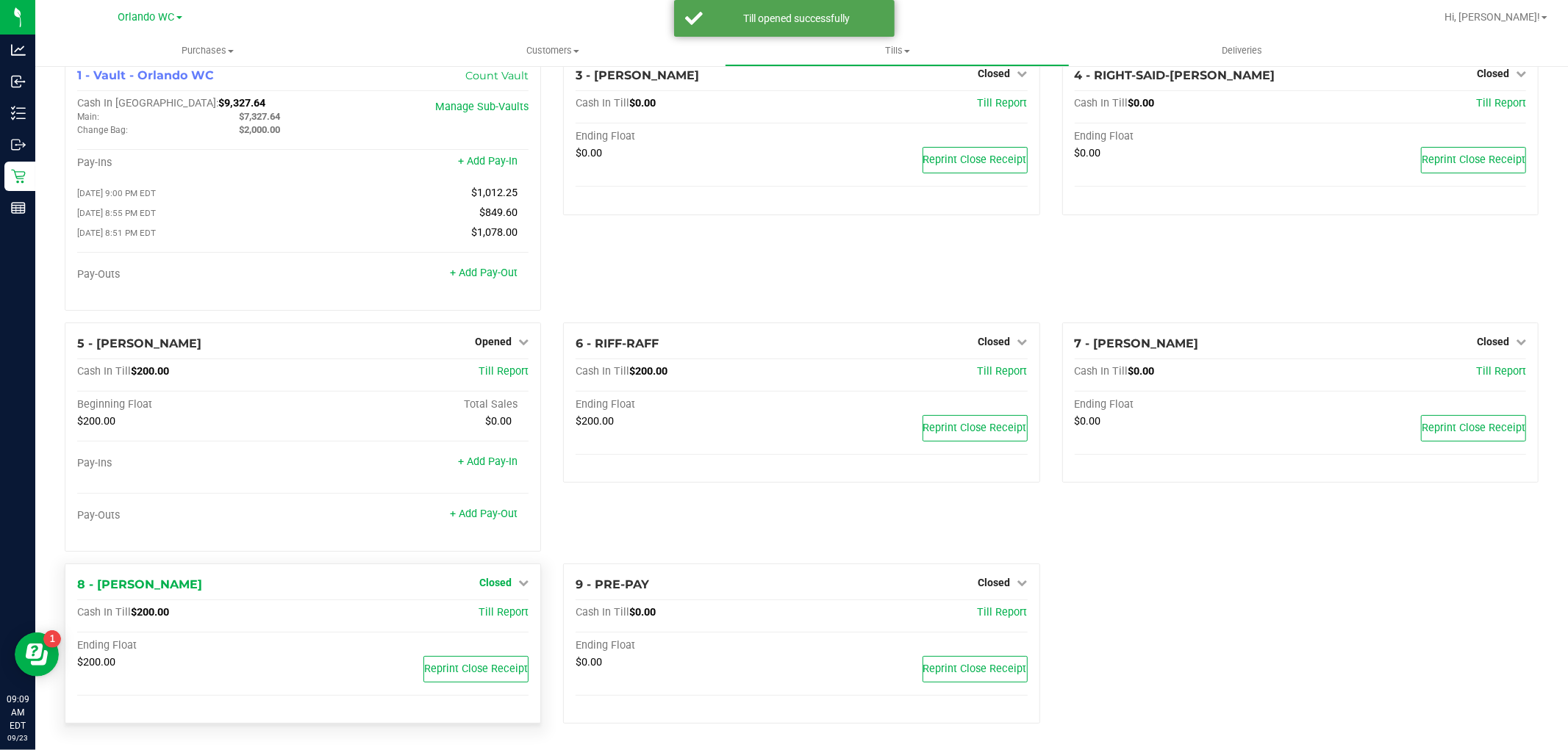
click at [505, 585] on span "Closed" at bounding box center [496, 583] width 33 height 12
click at [496, 618] on link "Open Till" at bounding box center [495, 613] width 39 height 12
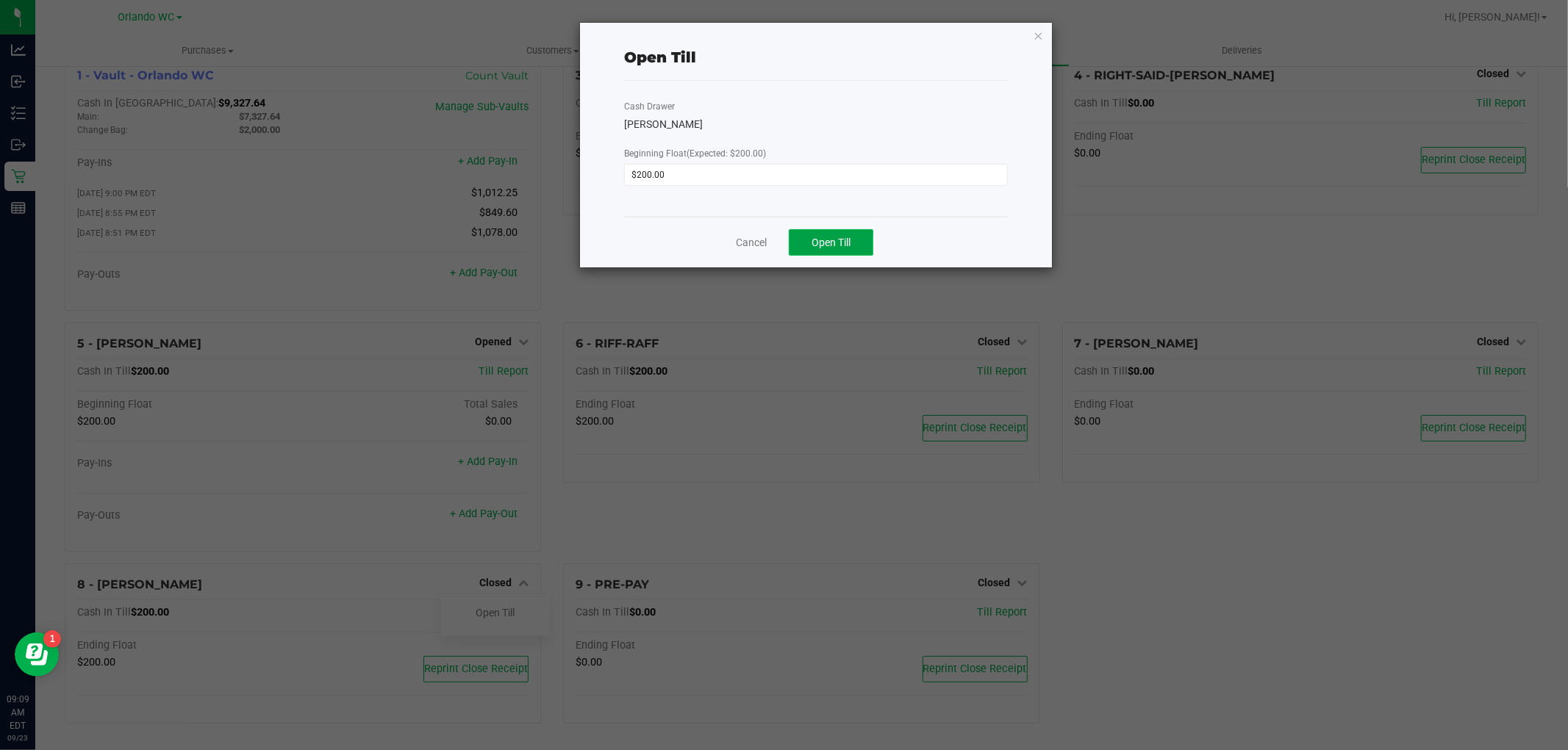
click at [841, 233] on button "Open Till" at bounding box center [831, 243] width 85 height 27
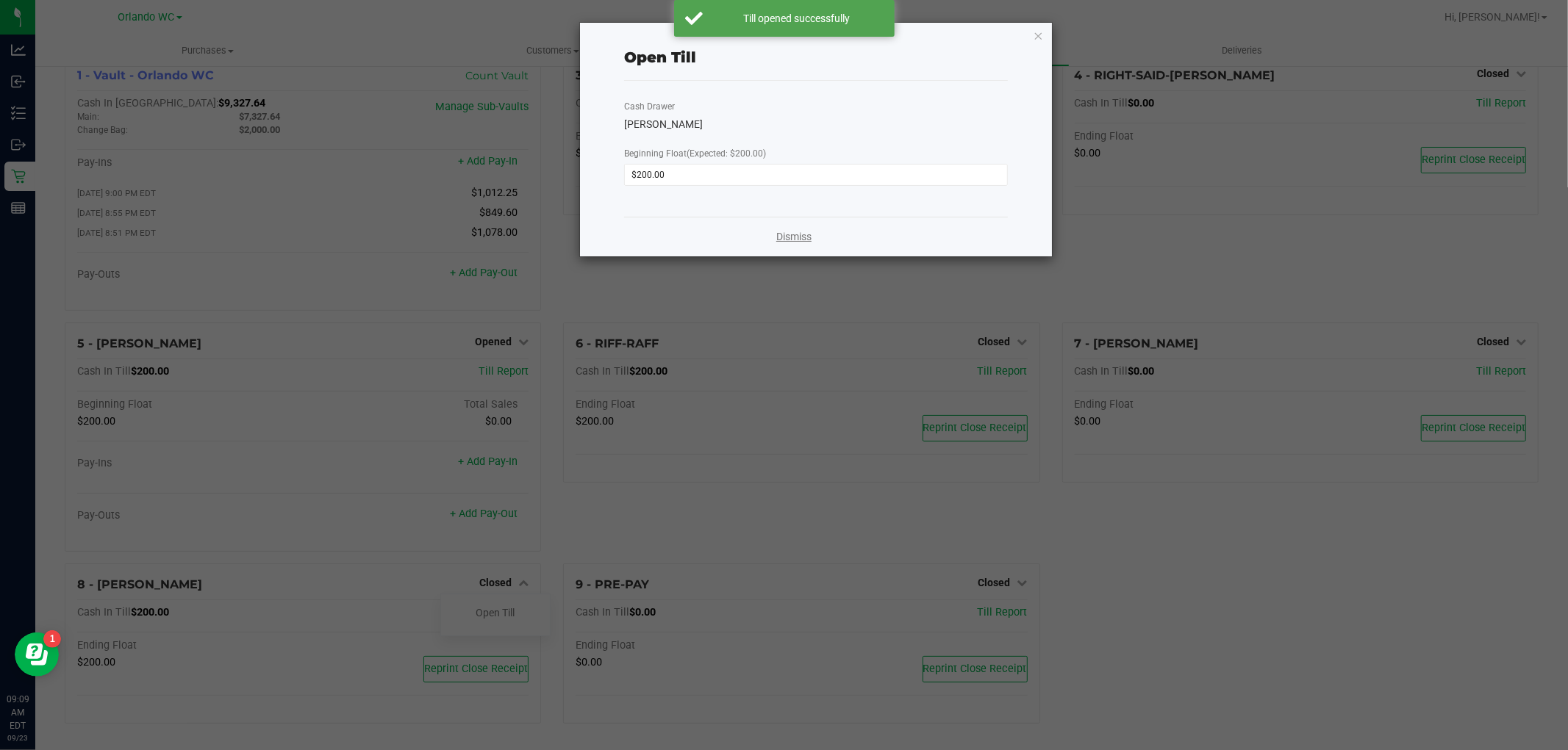
click at [783, 233] on link "Dismiss" at bounding box center [794, 237] width 35 height 15
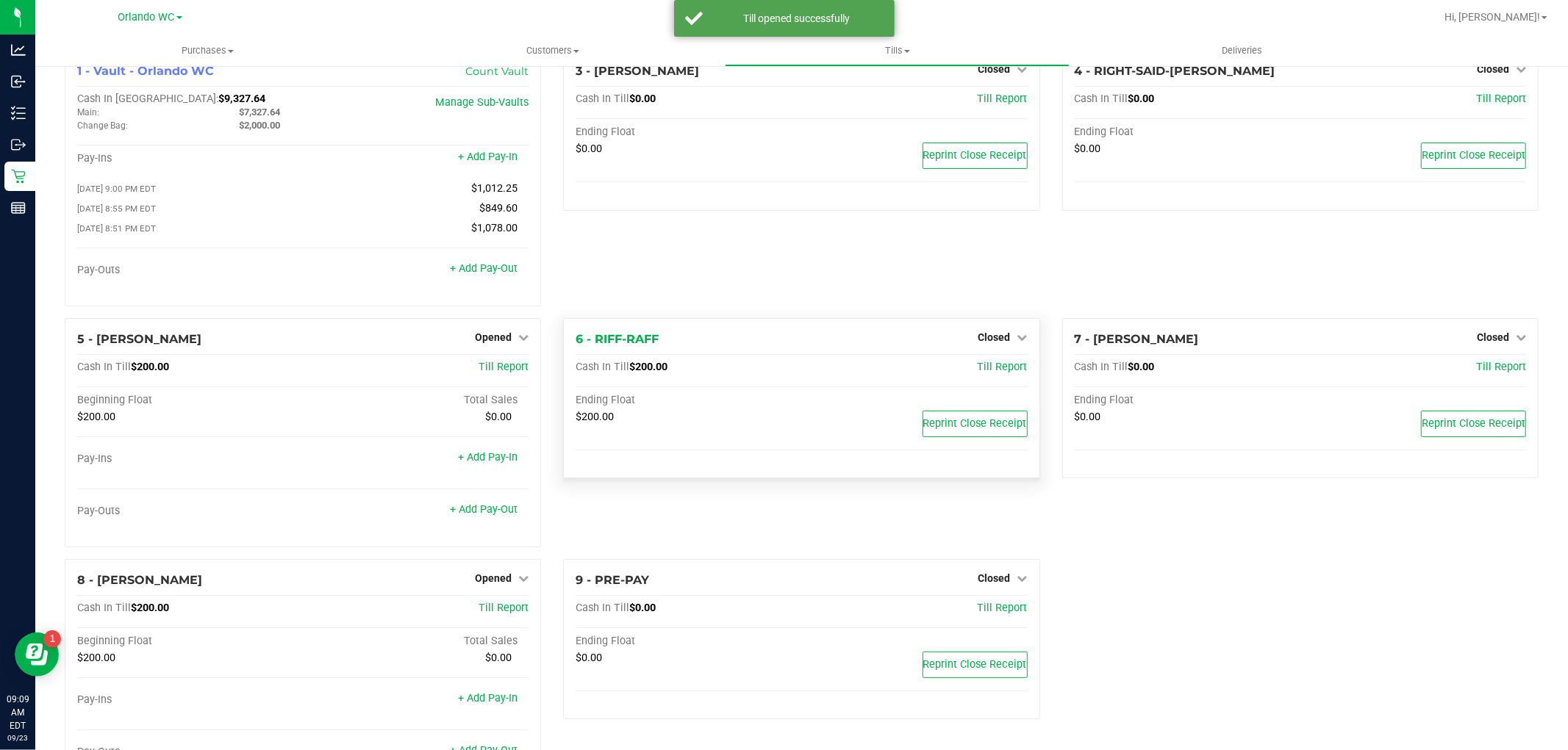
click at [1008, 333] on div "Closed" at bounding box center [1003, 337] width 50 height 18
click at [1001, 342] on span "Closed" at bounding box center [994, 338] width 33 height 12
click at [980, 371] on link "Open Till" at bounding box center [994, 368] width 39 height 12
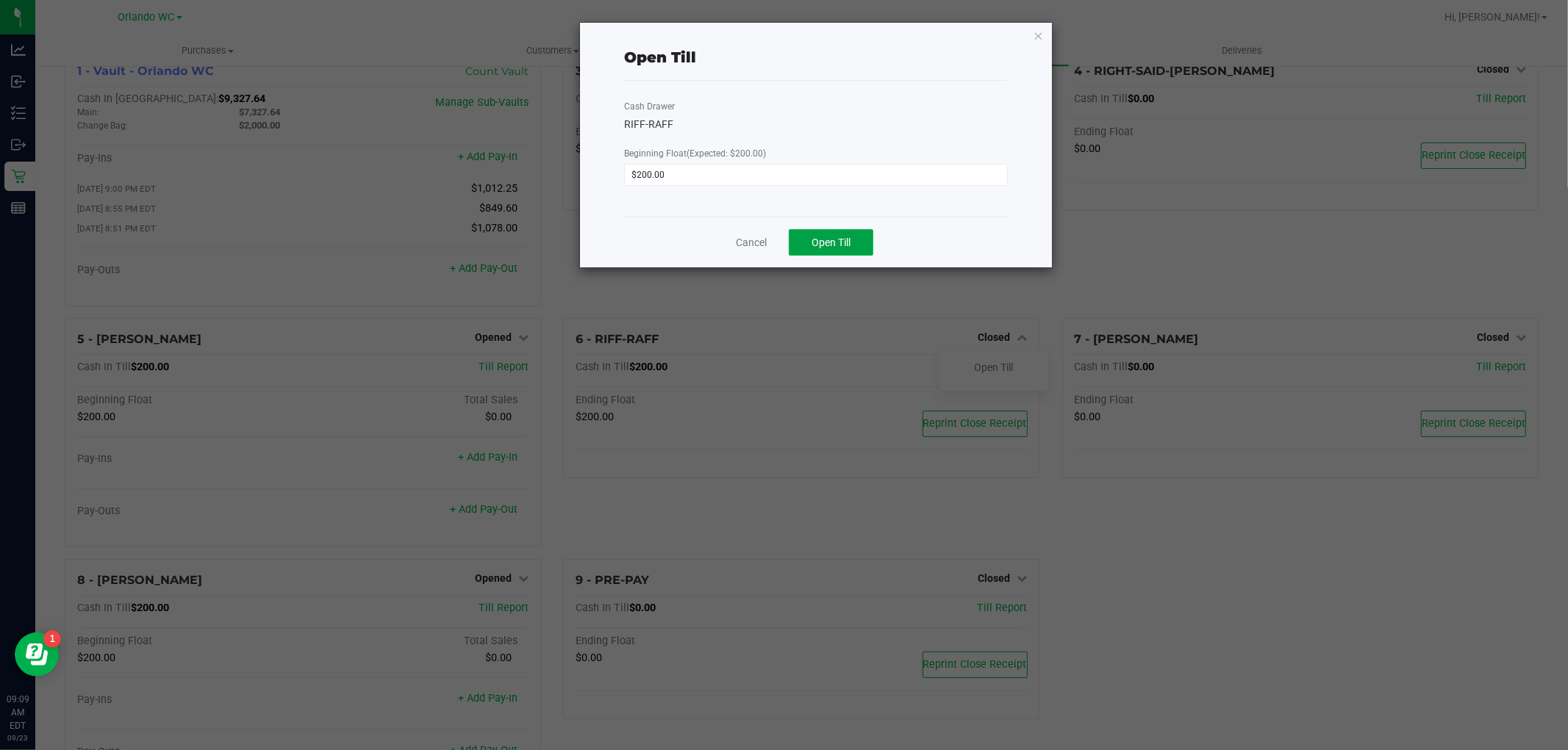
click at [817, 253] on button "Open Till" at bounding box center [831, 243] width 85 height 27
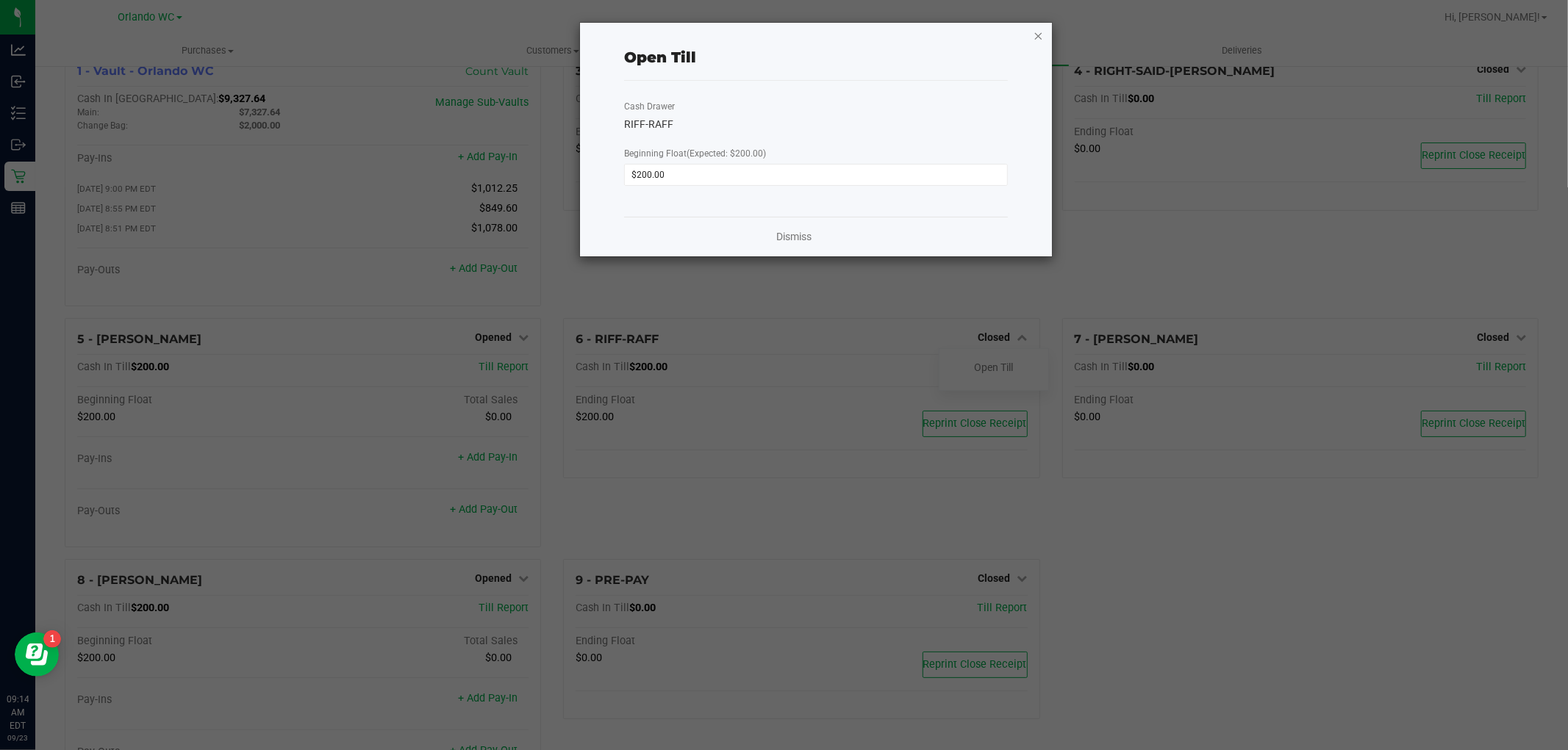
click at [1039, 30] on icon "button" at bounding box center [1038, 35] width 10 height 18
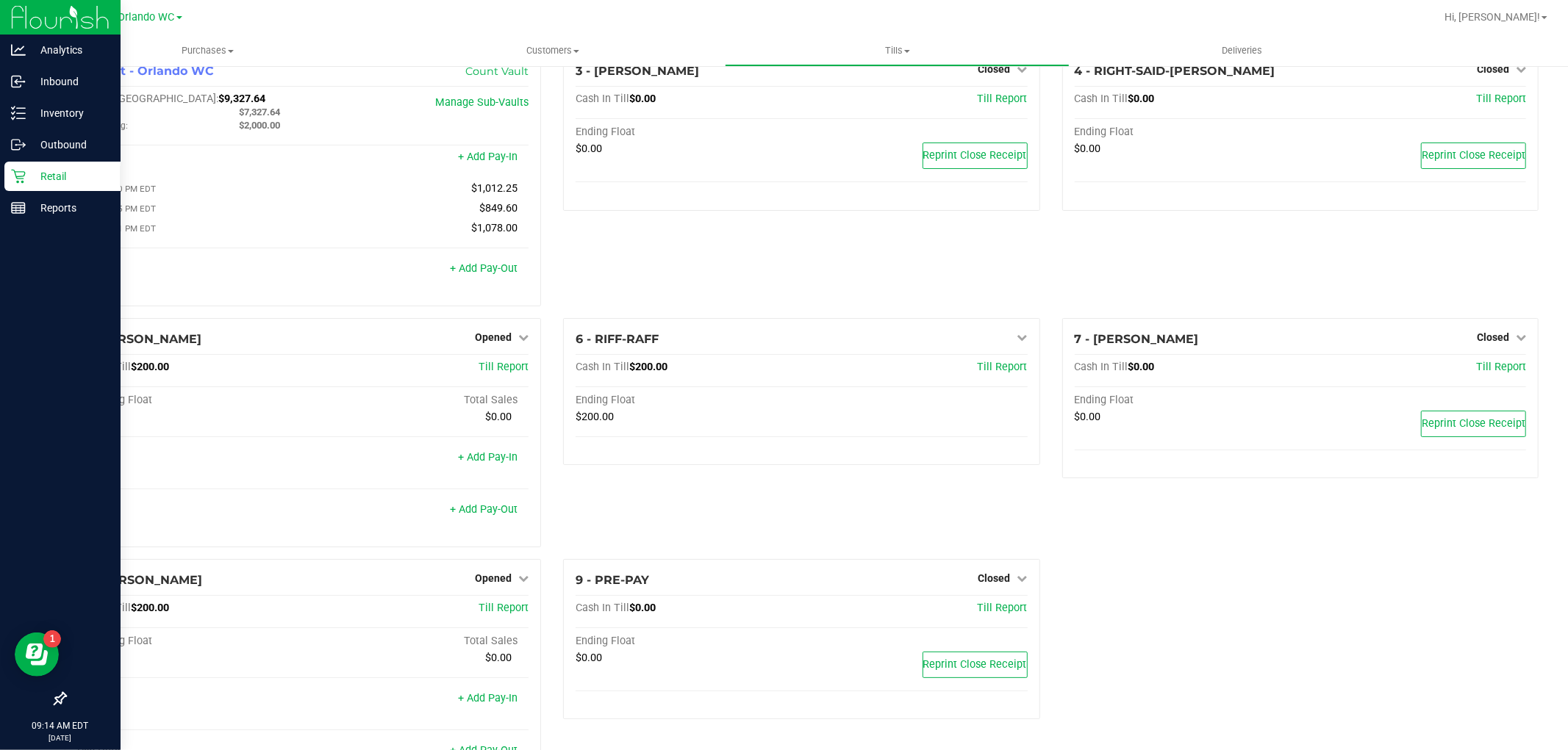
click at [68, 178] on p "Retail" at bounding box center [70, 176] width 88 height 18
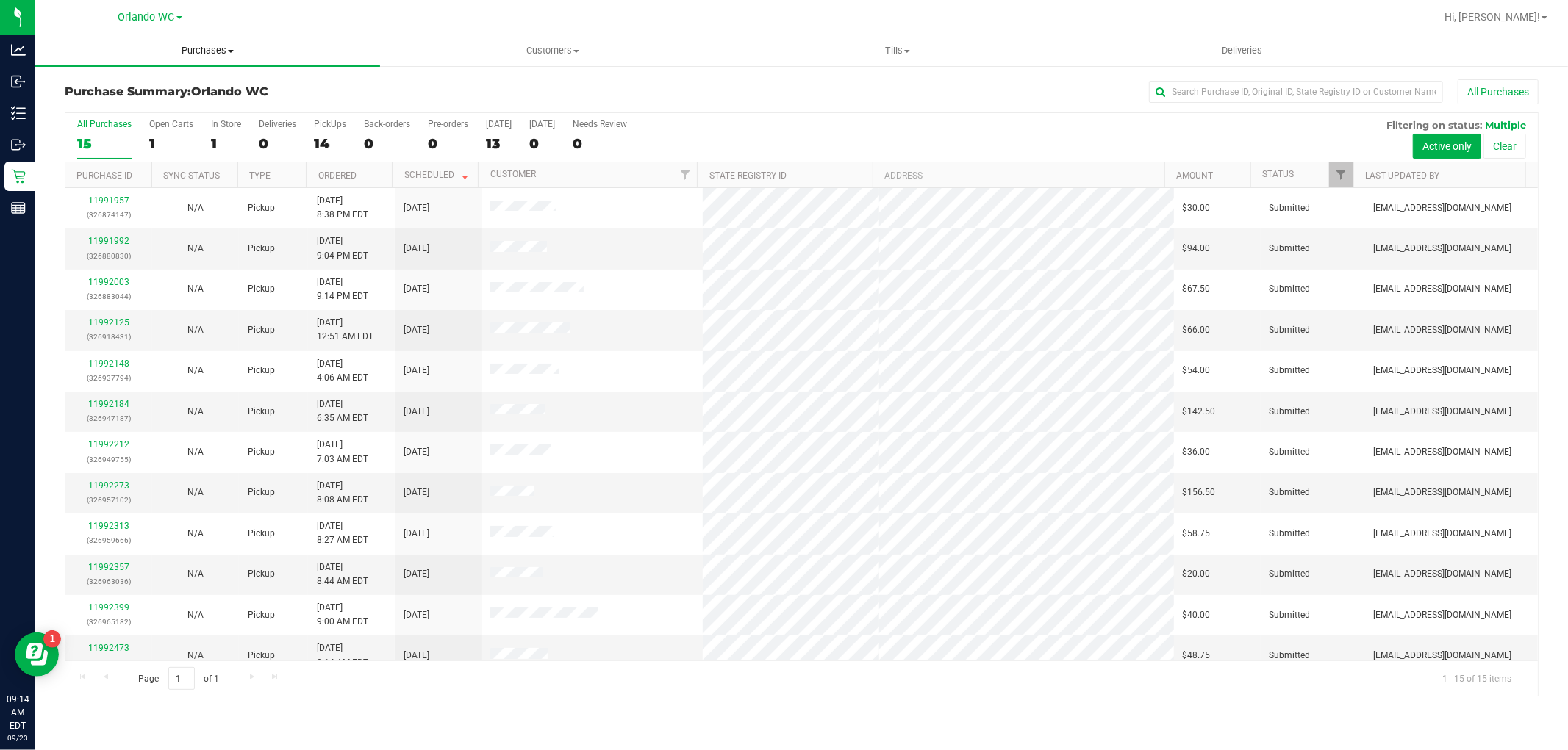
click at [232, 49] on span "Purchases" at bounding box center [207, 51] width 344 height 13
click at [144, 99] on li "Fulfillment" at bounding box center [207, 106] width 344 height 18
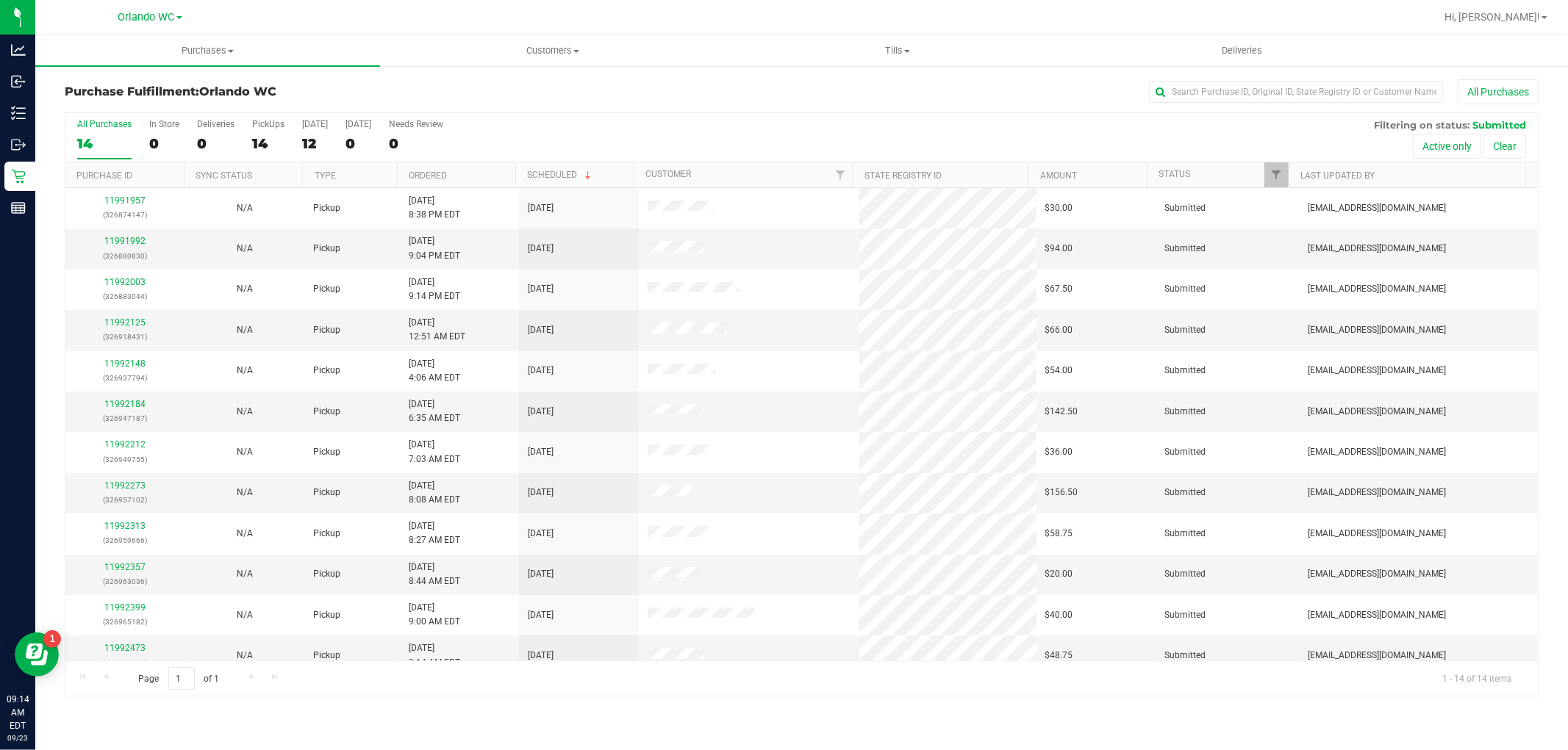
click at [471, 176] on th "Ordered" at bounding box center [456, 175] width 118 height 26
click at [201, 54] on span "Purchases" at bounding box center [207, 51] width 344 height 13
click at [174, 90] on span "Summary of purchases" at bounding box center [110, 88] width 150 height 13
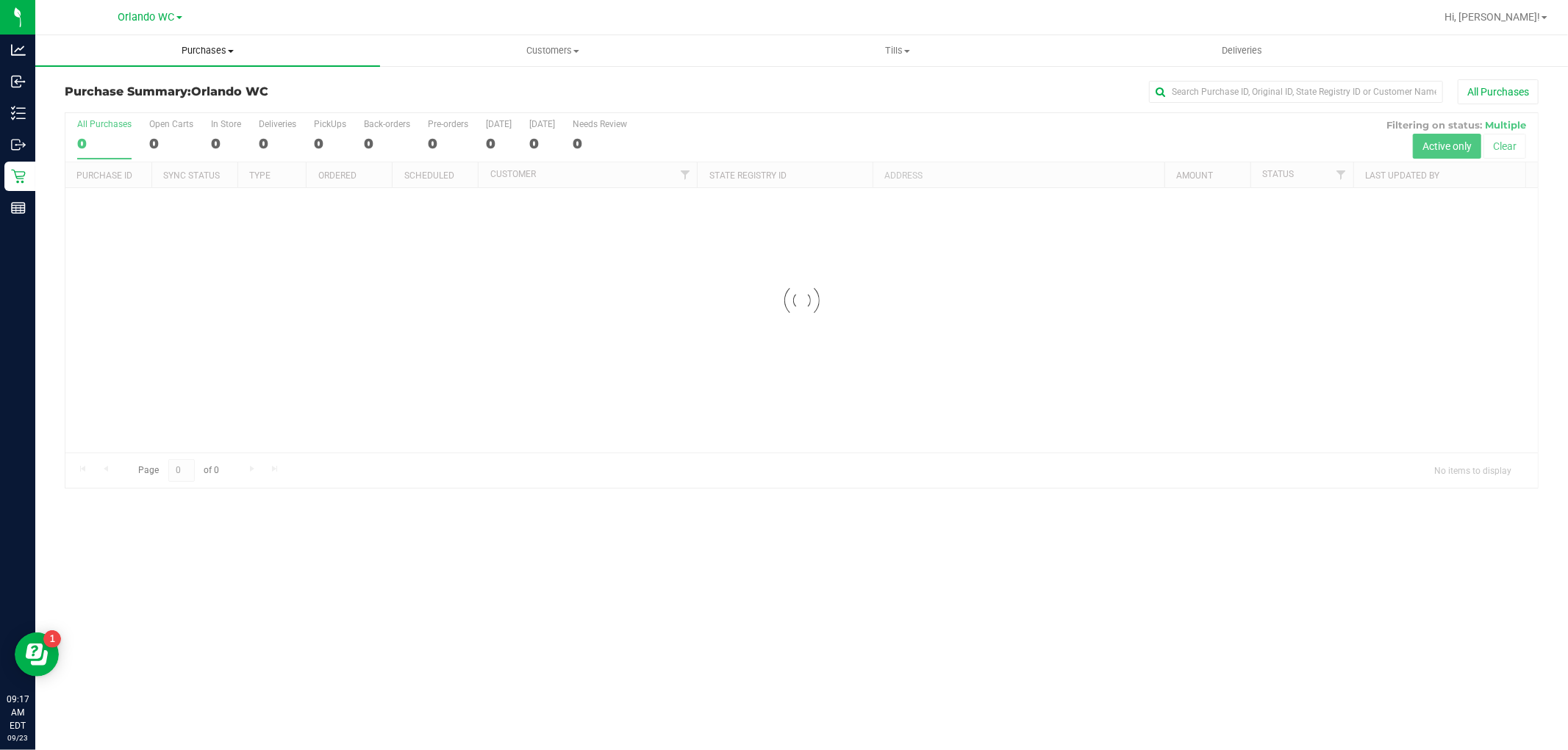
click at [221, 50] on span "Purchases" at bounding box center [207, 51] width 344 height 13
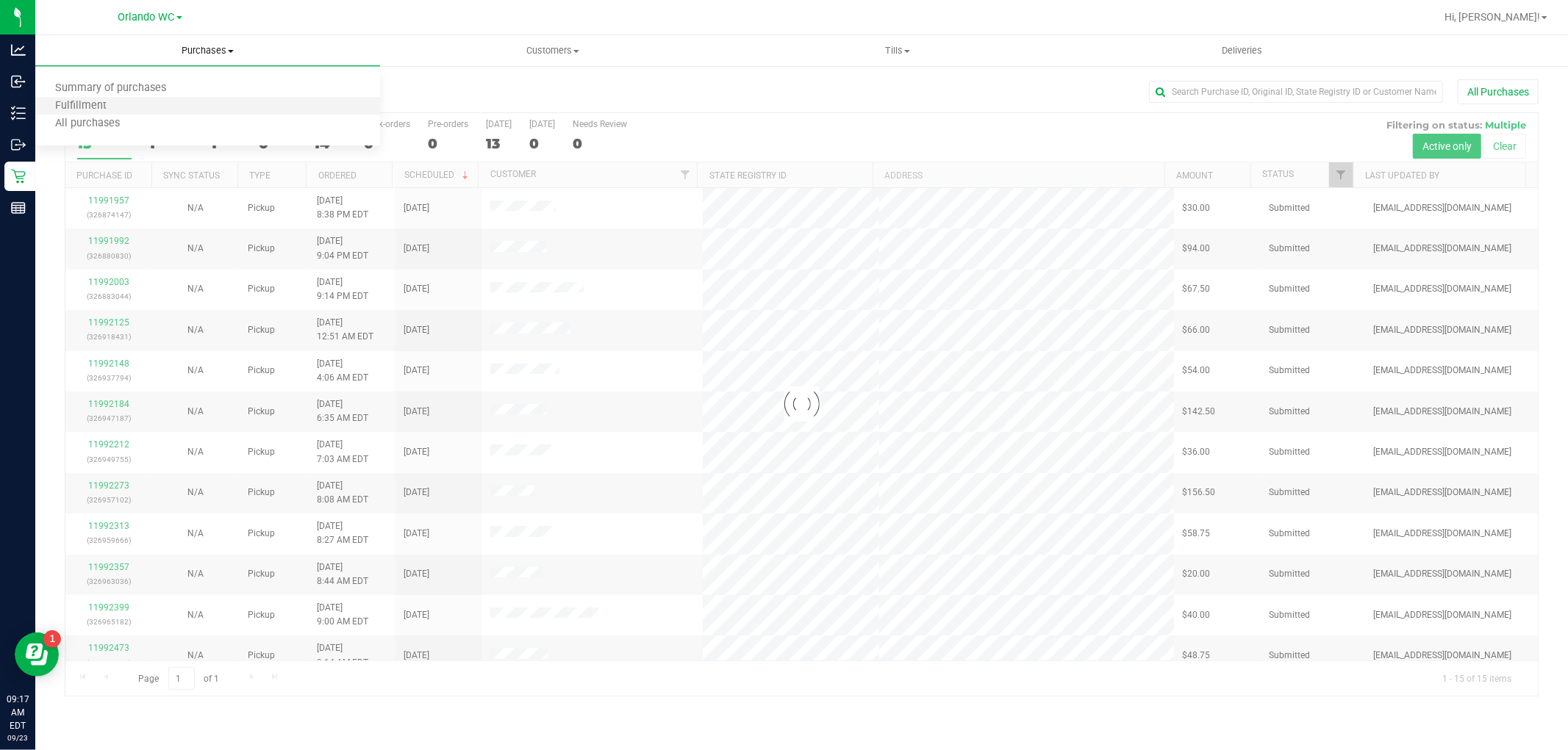
click at [144, 113] on li "Fulfillment" at bounding box center [207, 106] width 344 height 18
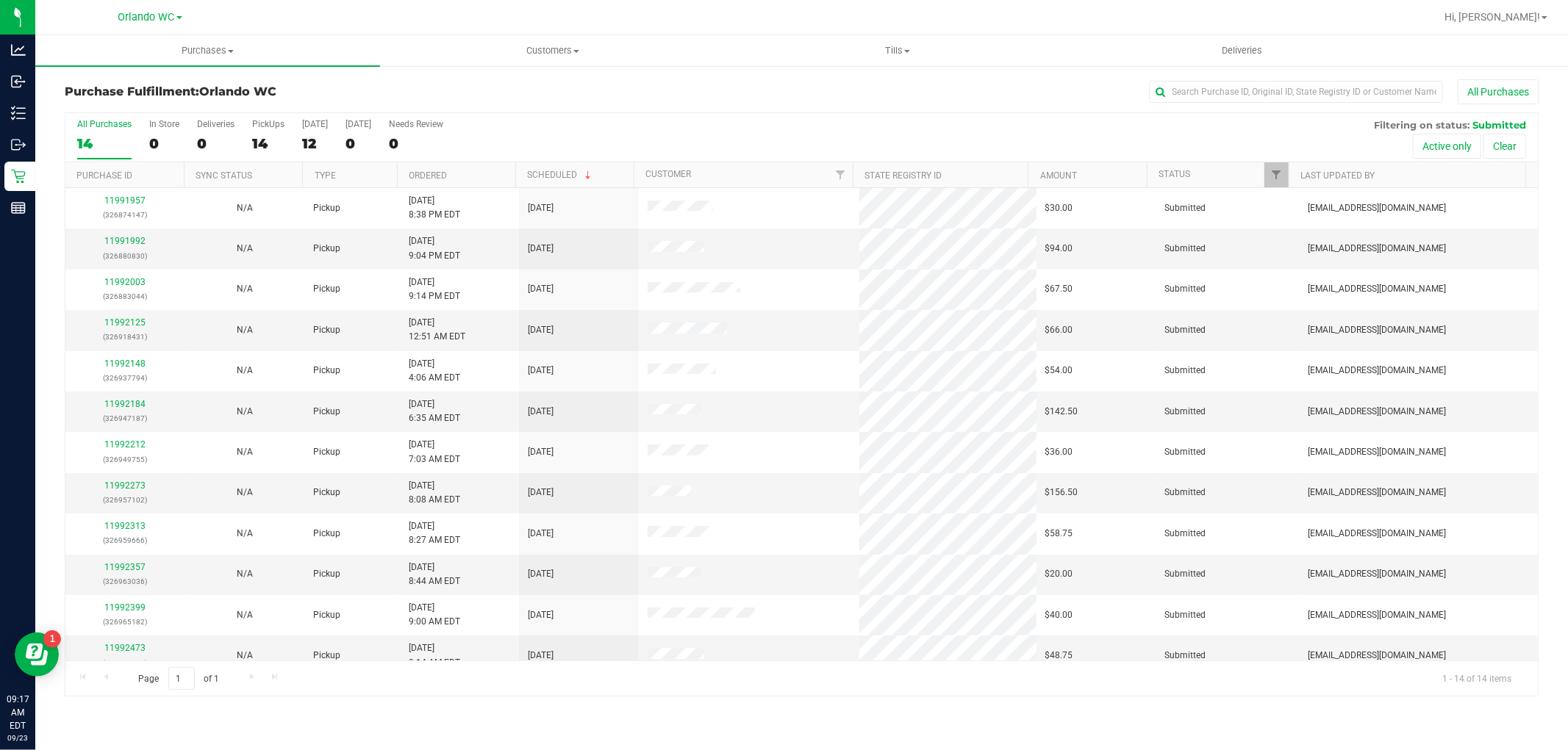
click at [486, 182] on th "Ordered" at bounding box center [456, 175] width 118 height 26
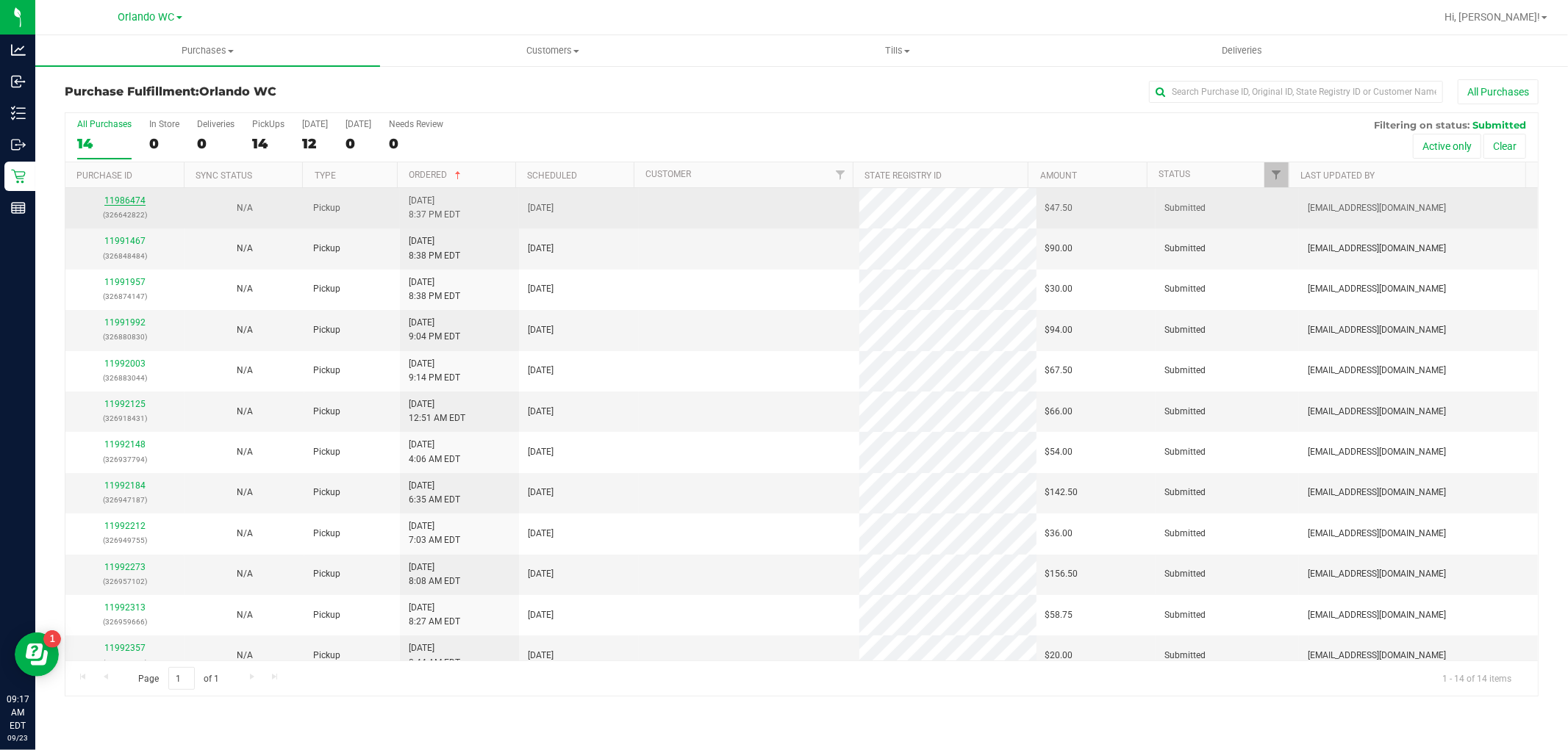
click at [121, 202] on link "11986474" at bounding box center [124, 201] width 41 height 10
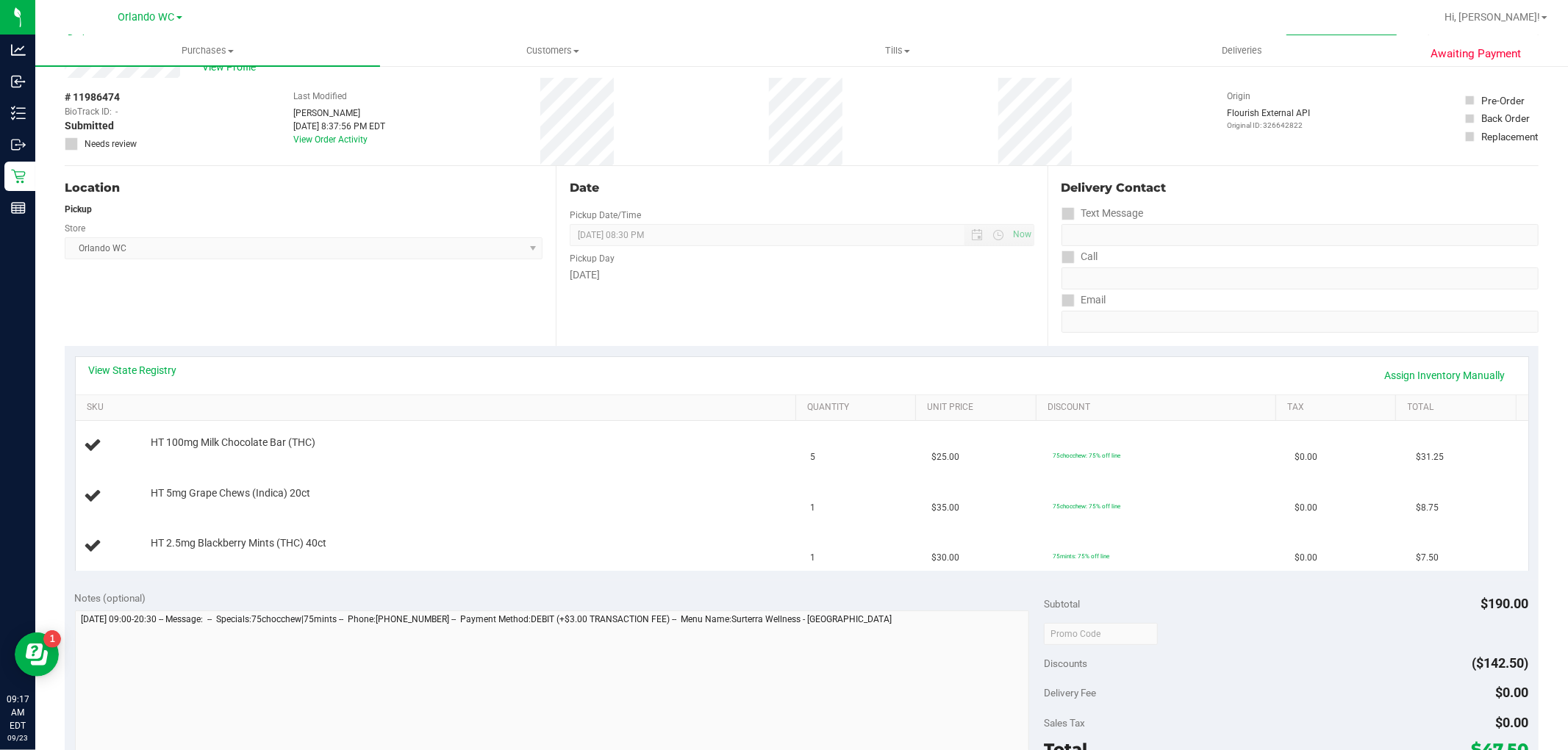
scroll to position [45, 0]
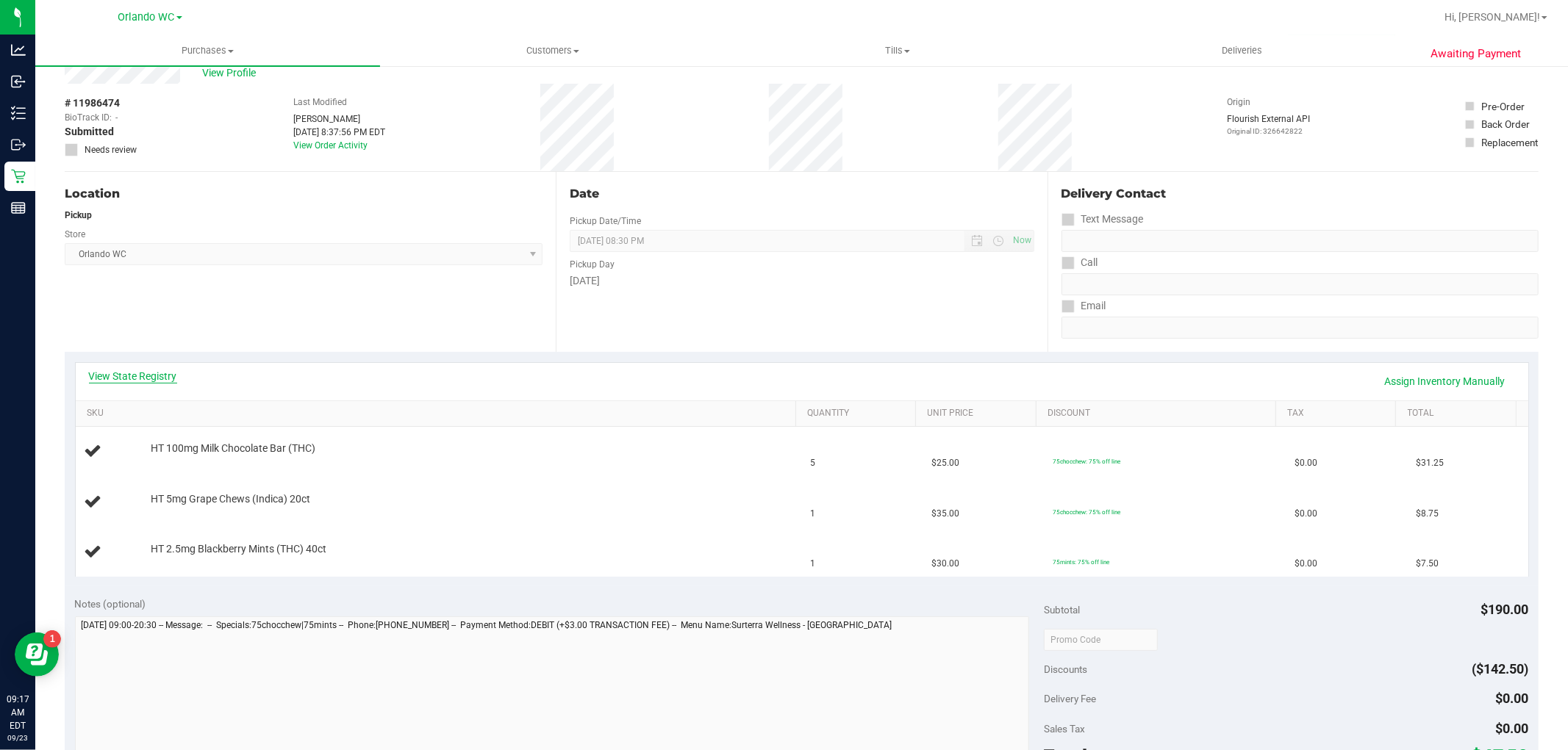
click at [123, 378] on link "View State Registry" at bounding box center [133, 376] width 88 height 15
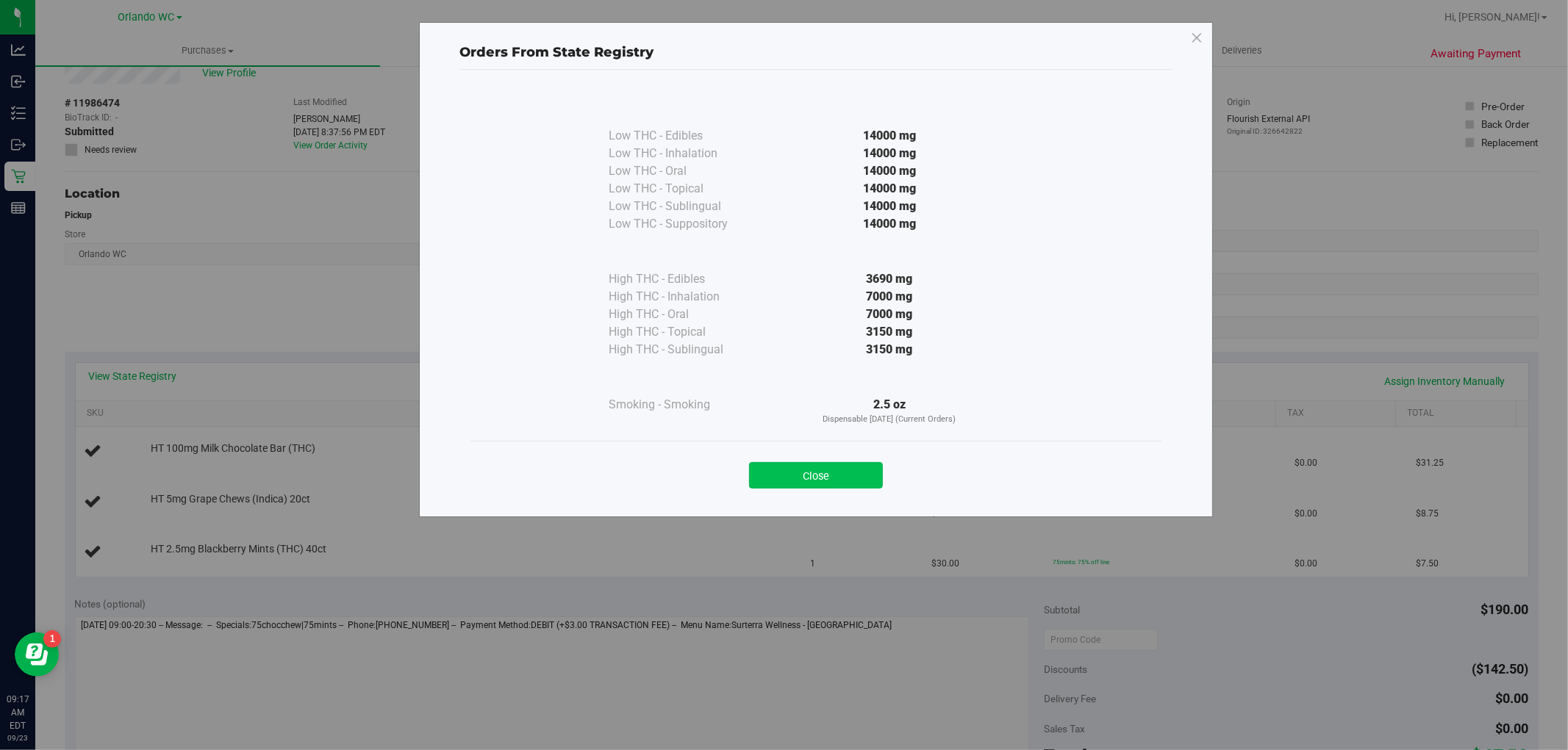
click at [821, 468] on button "Close" at bounding box center [815, 475] width 134 height 27
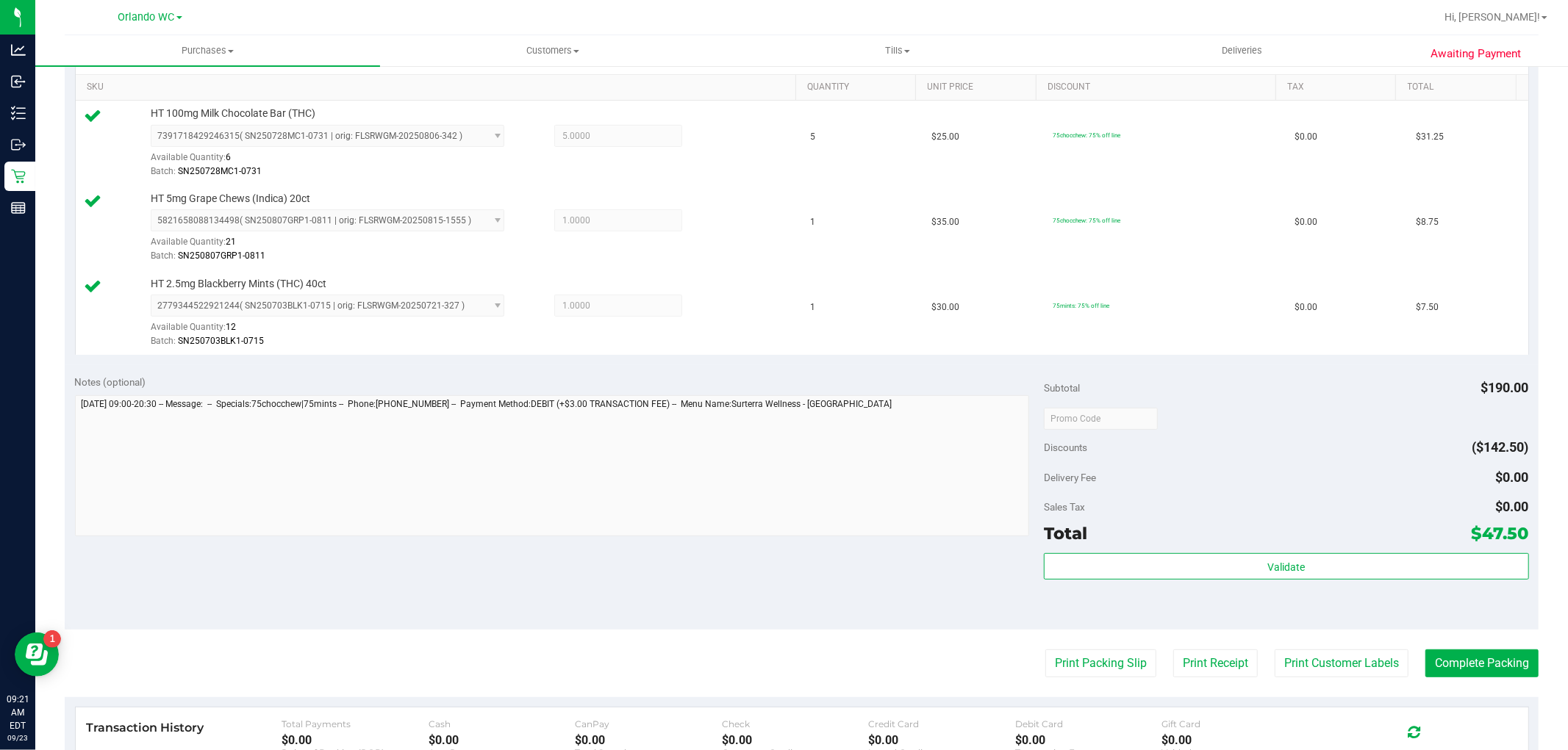
scroll to position [376, 0]
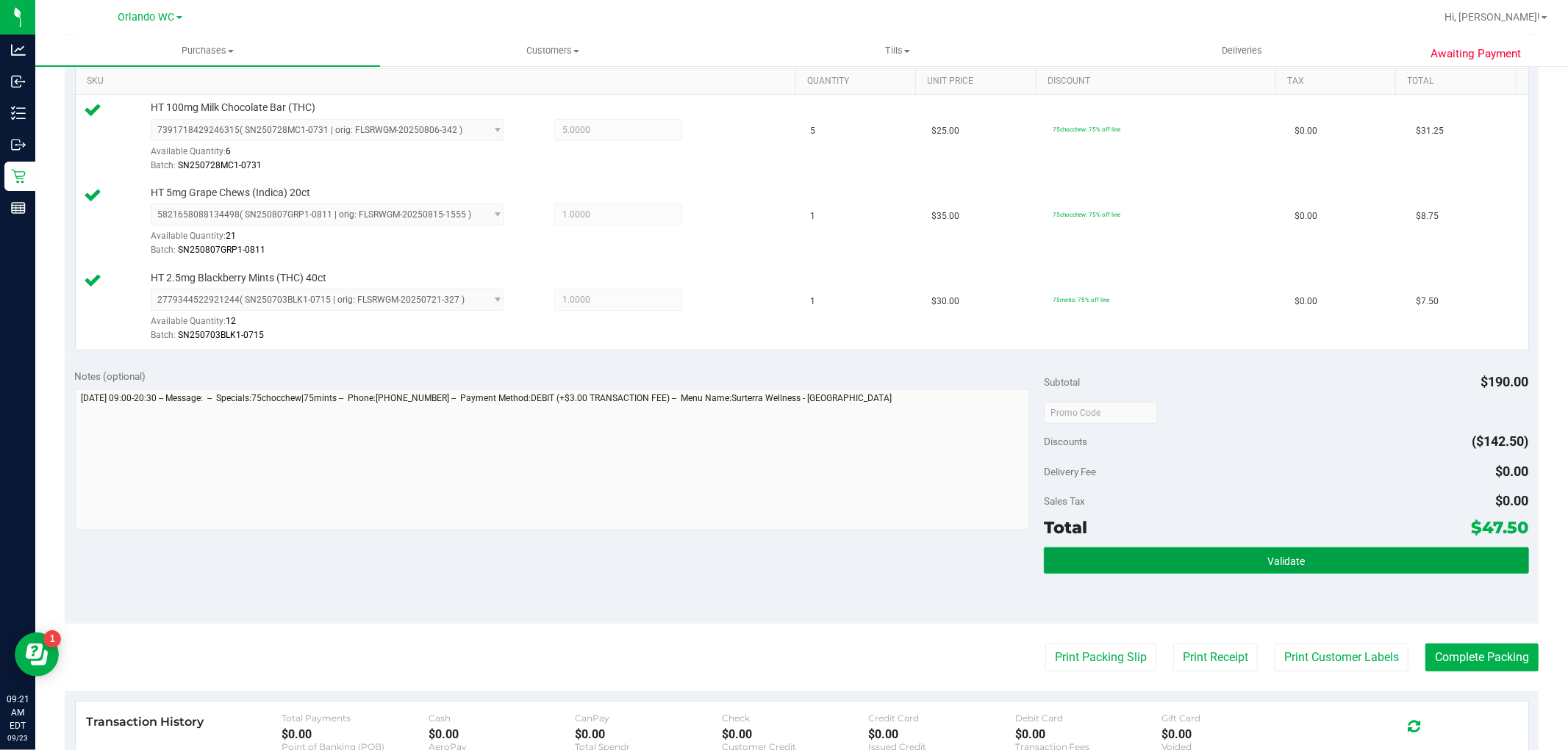
click at [1262, 574] on button "Validate" at bounding box center [1286, 561] width 485 height 27
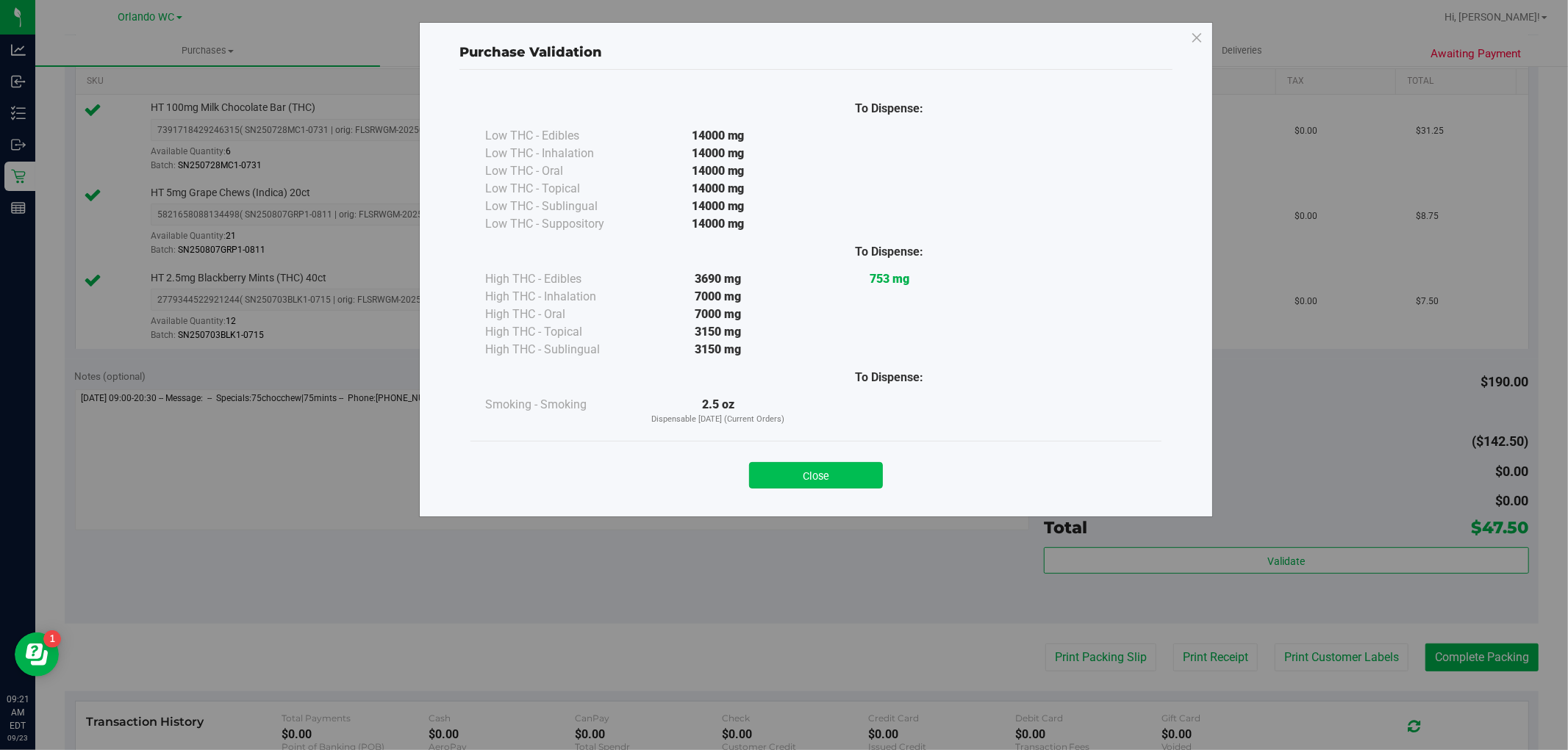
click at [821, 469] on button "Close" at bounding box center [815, 475] width 134 height 27
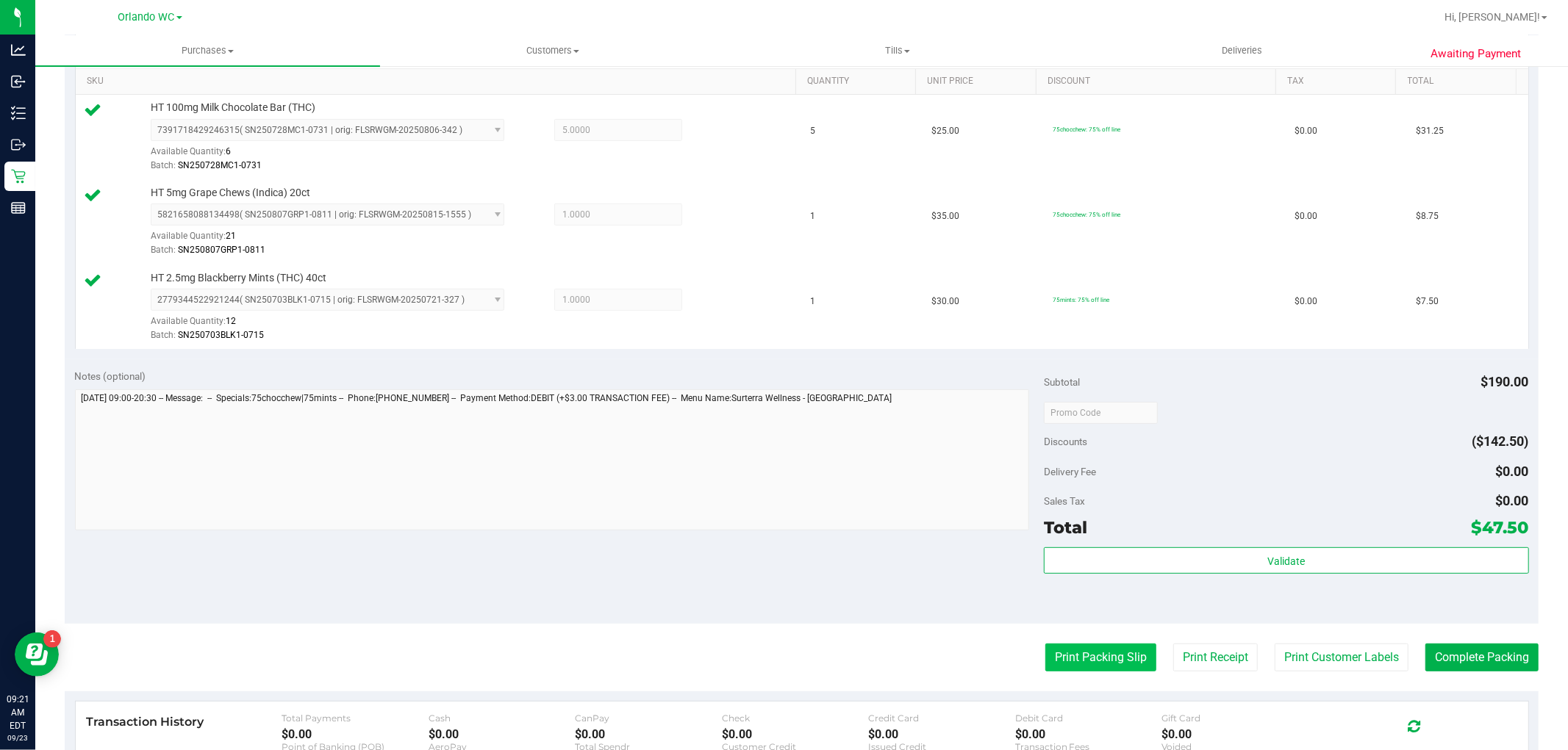
click at [1079, 655] on button "Print Packing Slip" at bounding box center [1100, 658] width 111 height 28
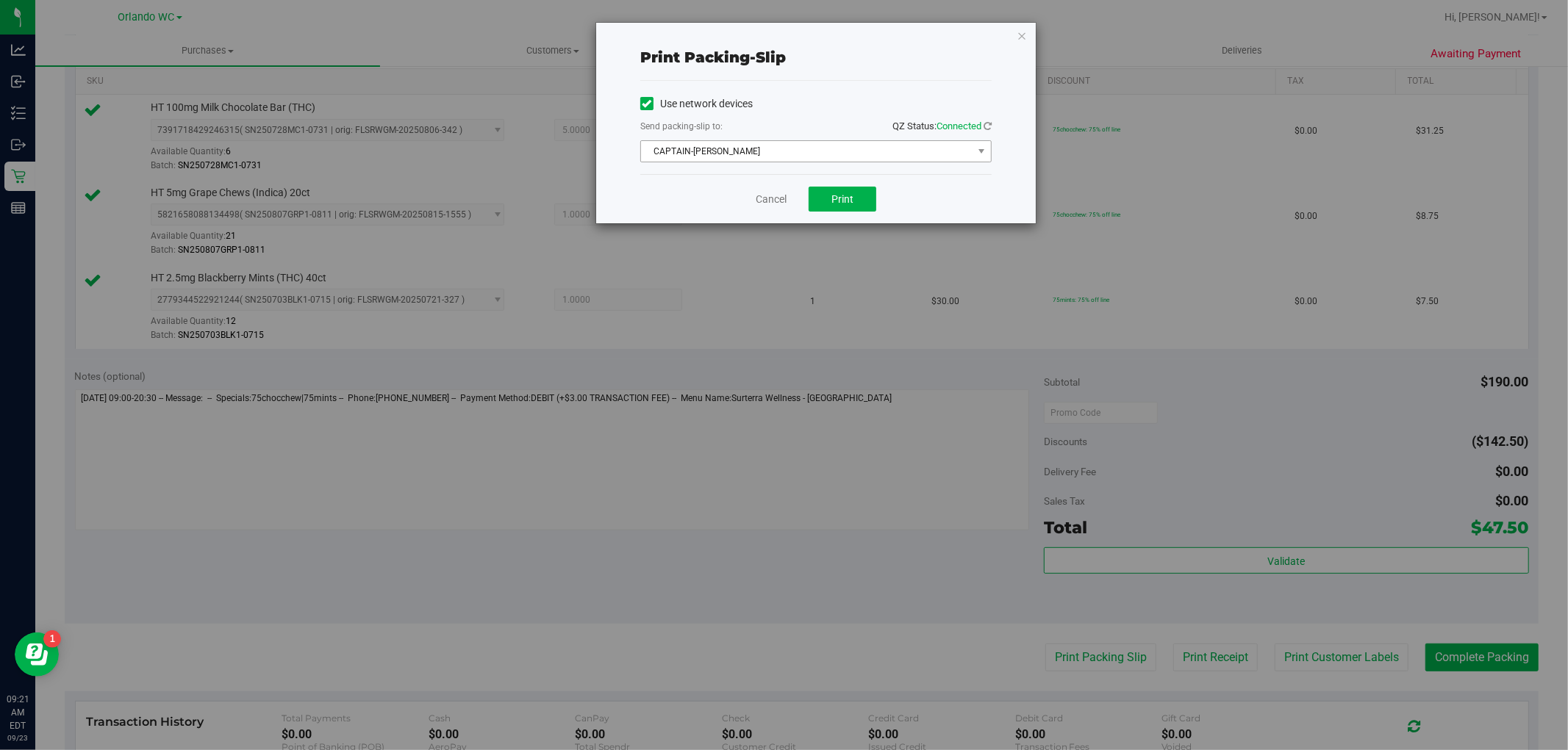
click at [773, 145] on span "CAPTAIN-KANGA" at bounding box center [806, 151] width 332 height 21
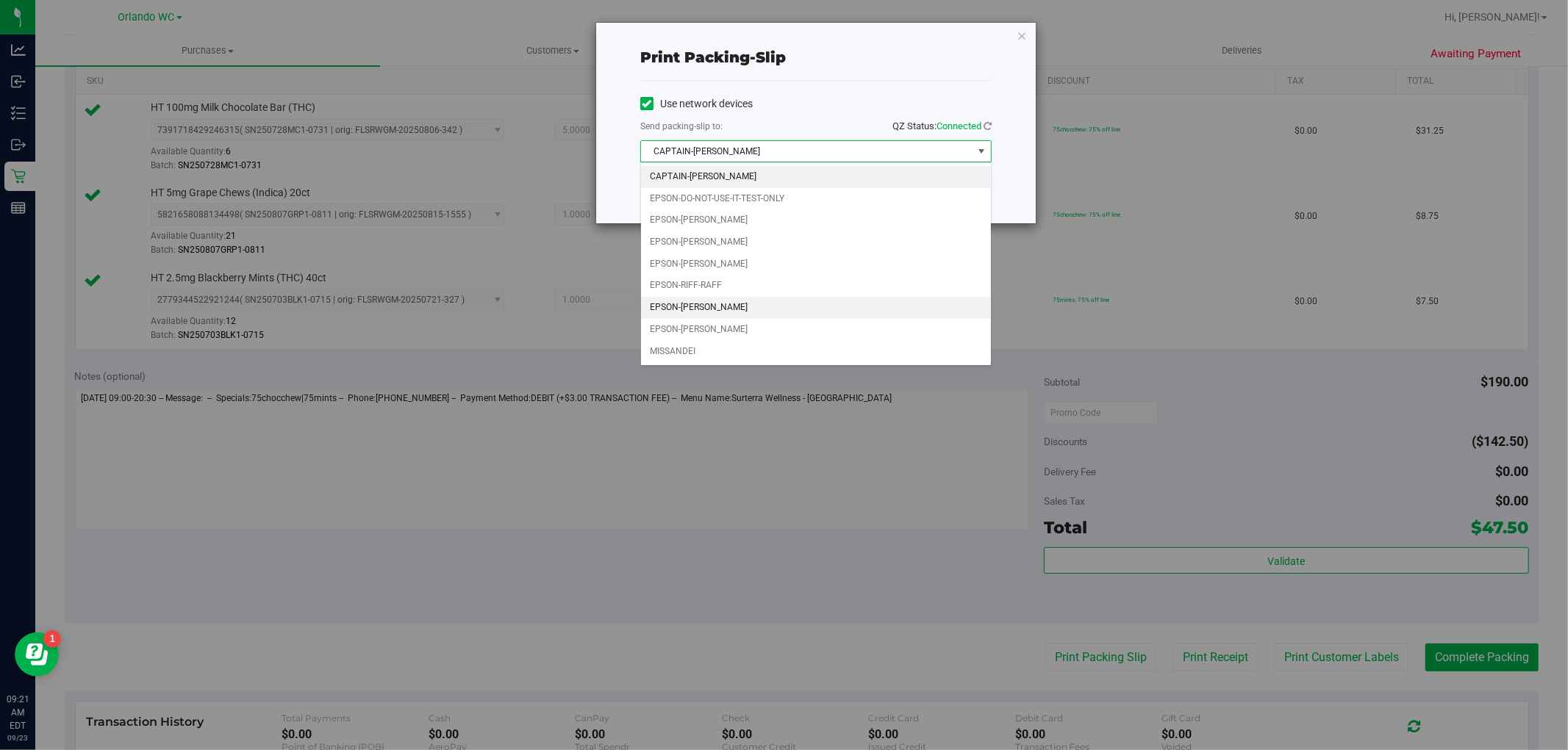
click at [697, 307] on li "EPSON-RODNEY-ATKINS" at bounding box center [815, 308] width 350 height 22
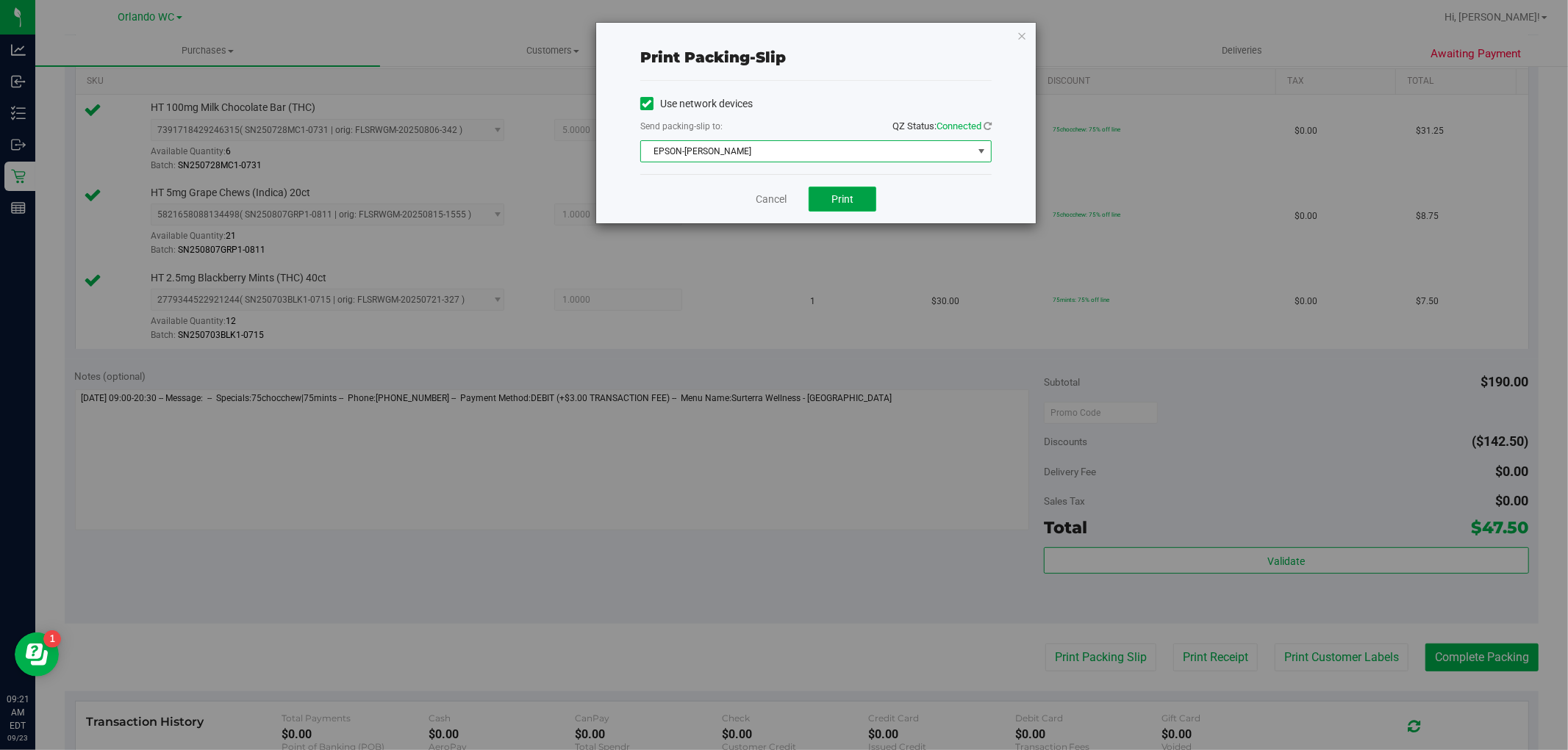
click at [847, 201] on span "Print" at bounding box center [842, 199] width 22 height 12
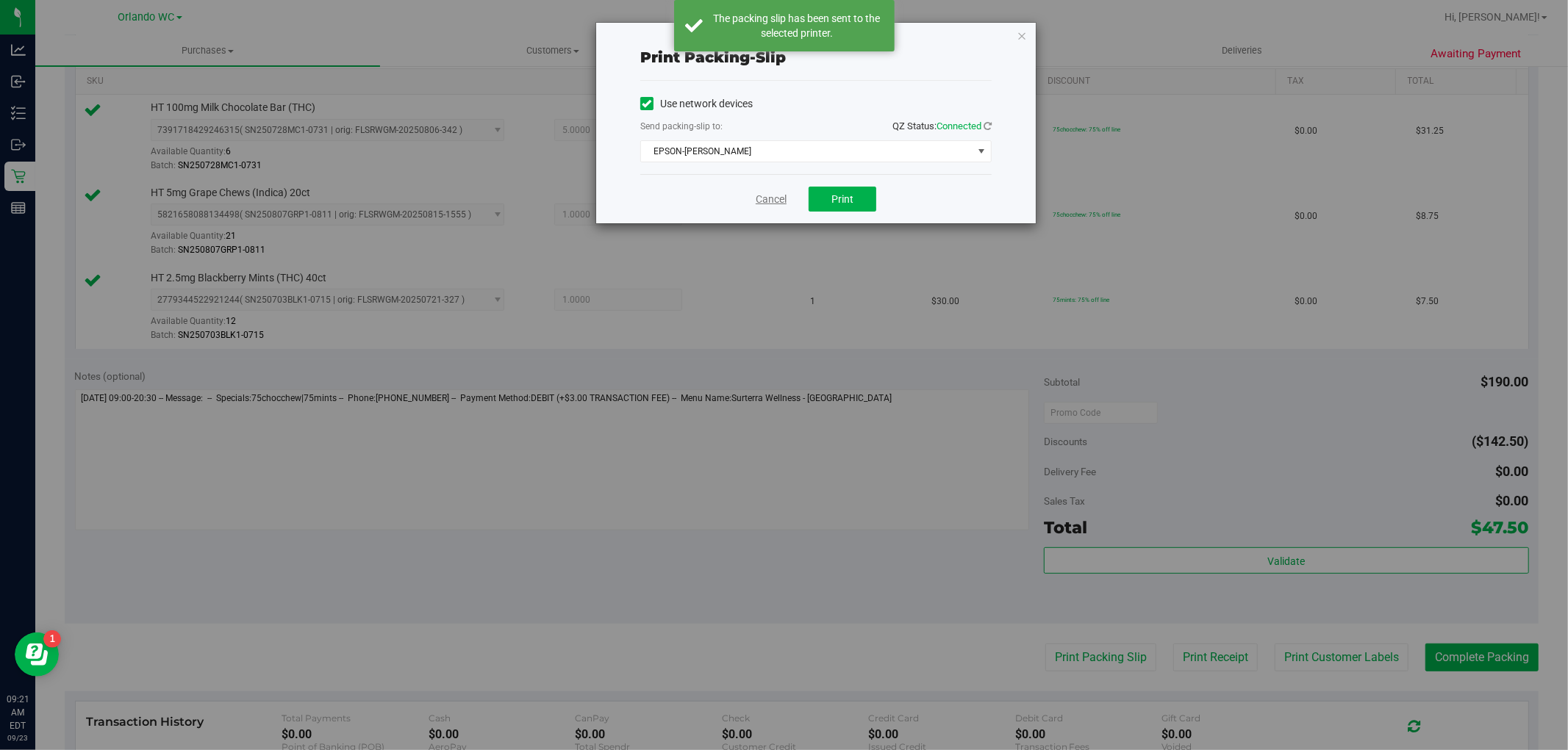
click at [776, 199] on link "Cancel" at bounding box center [771, 199] width 31 height 15
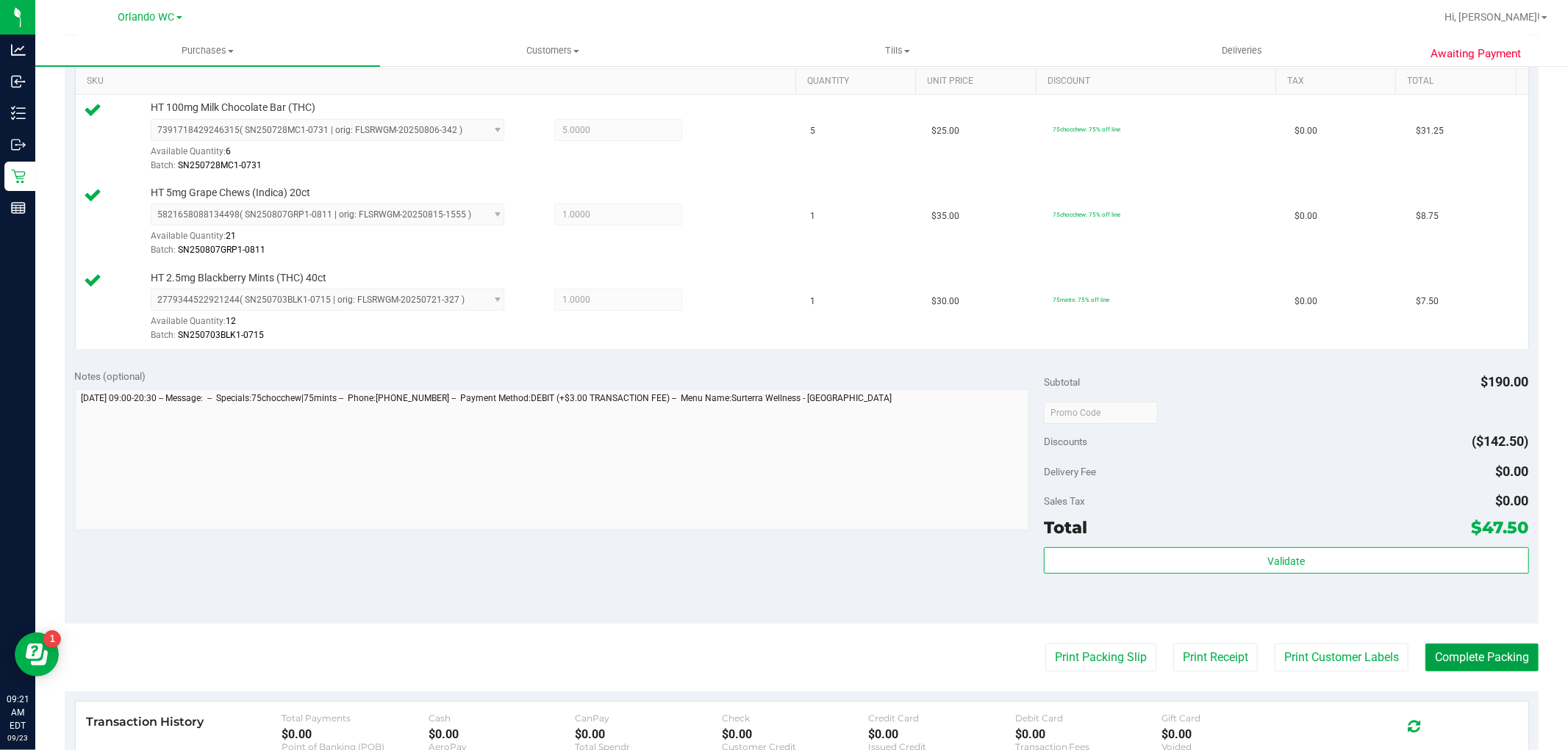
click at [1492, 662] on button "Complete Packing" at bounding box center [1481, 658] width 113 height 28
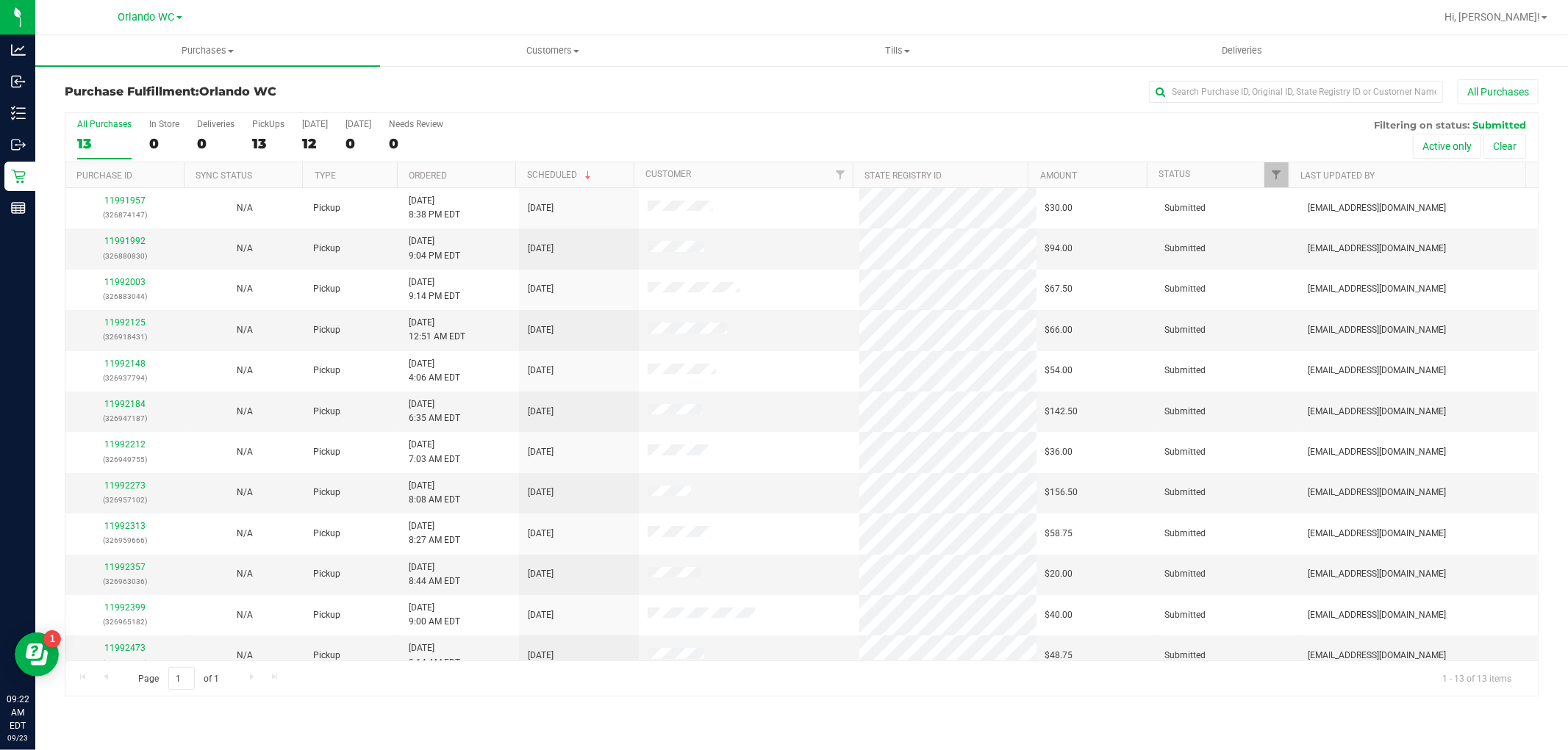
click at [490, 179] on th "Ordered" at bounding box center [456, 175] width 118 height 26
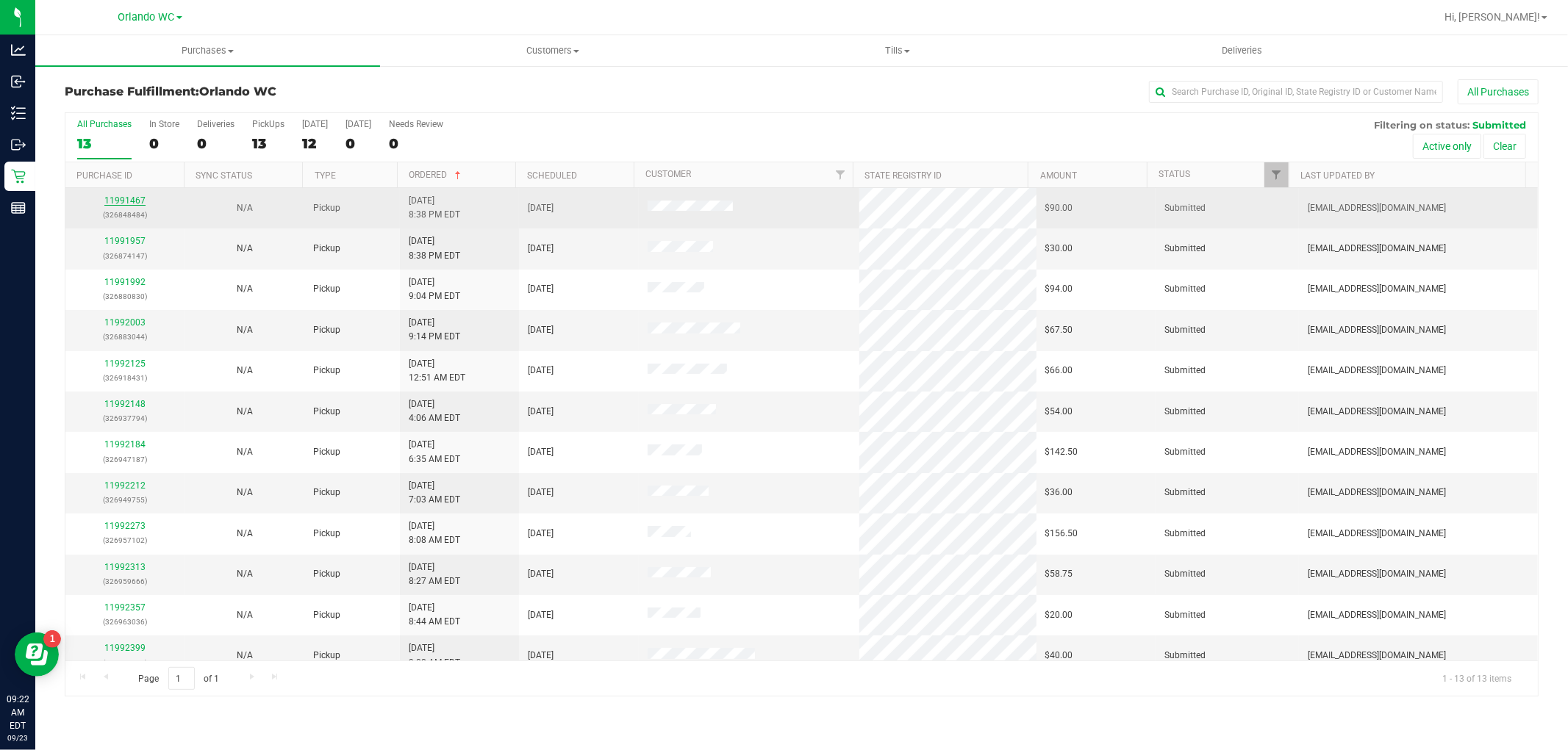
click at [139, 202] on link "11991467" at bounding box center [124, 201] width 41 height 10
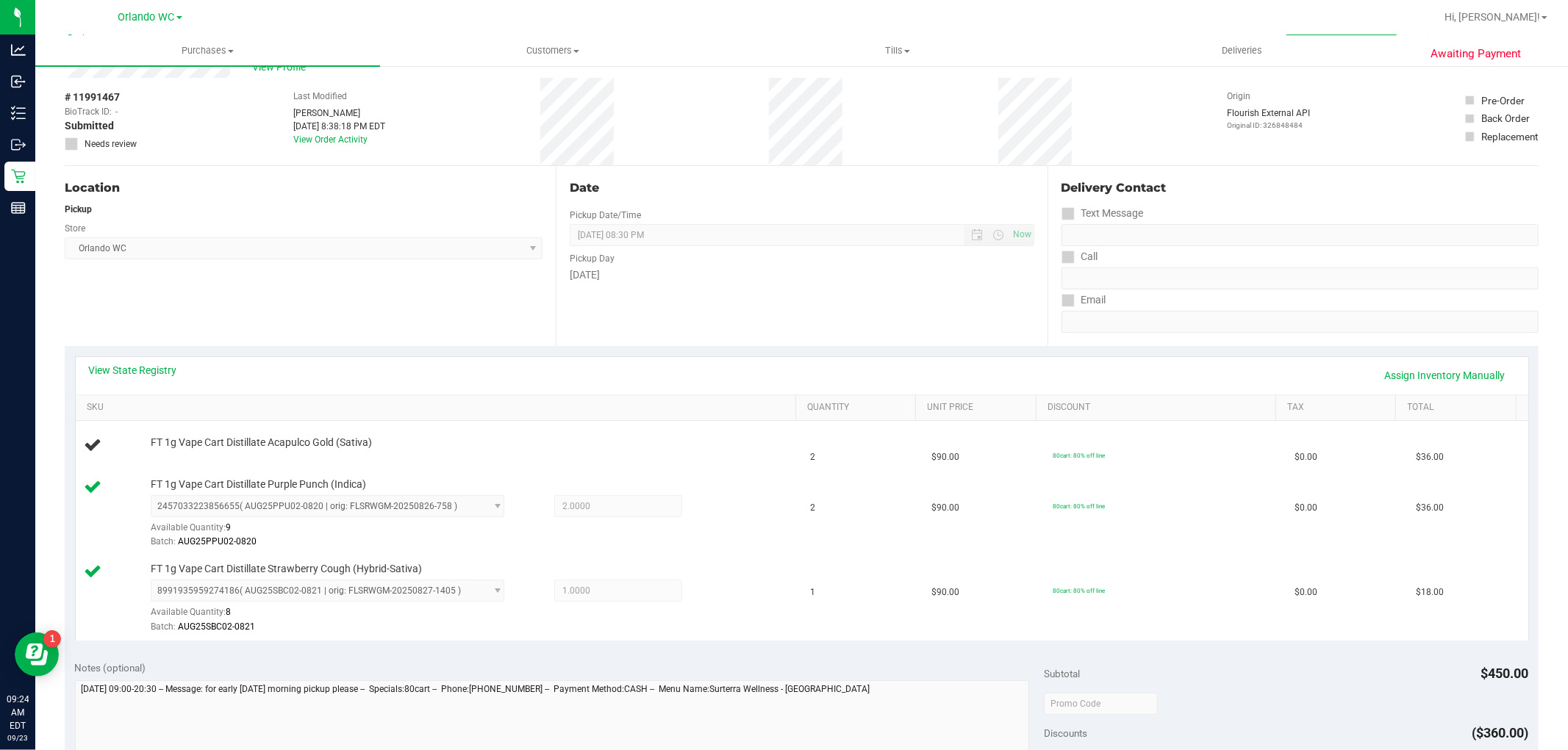
scroll to position [54, 0]
click at [148, 364] on link "View State Registry" at bounding box center [133, 367] width 88 height 15
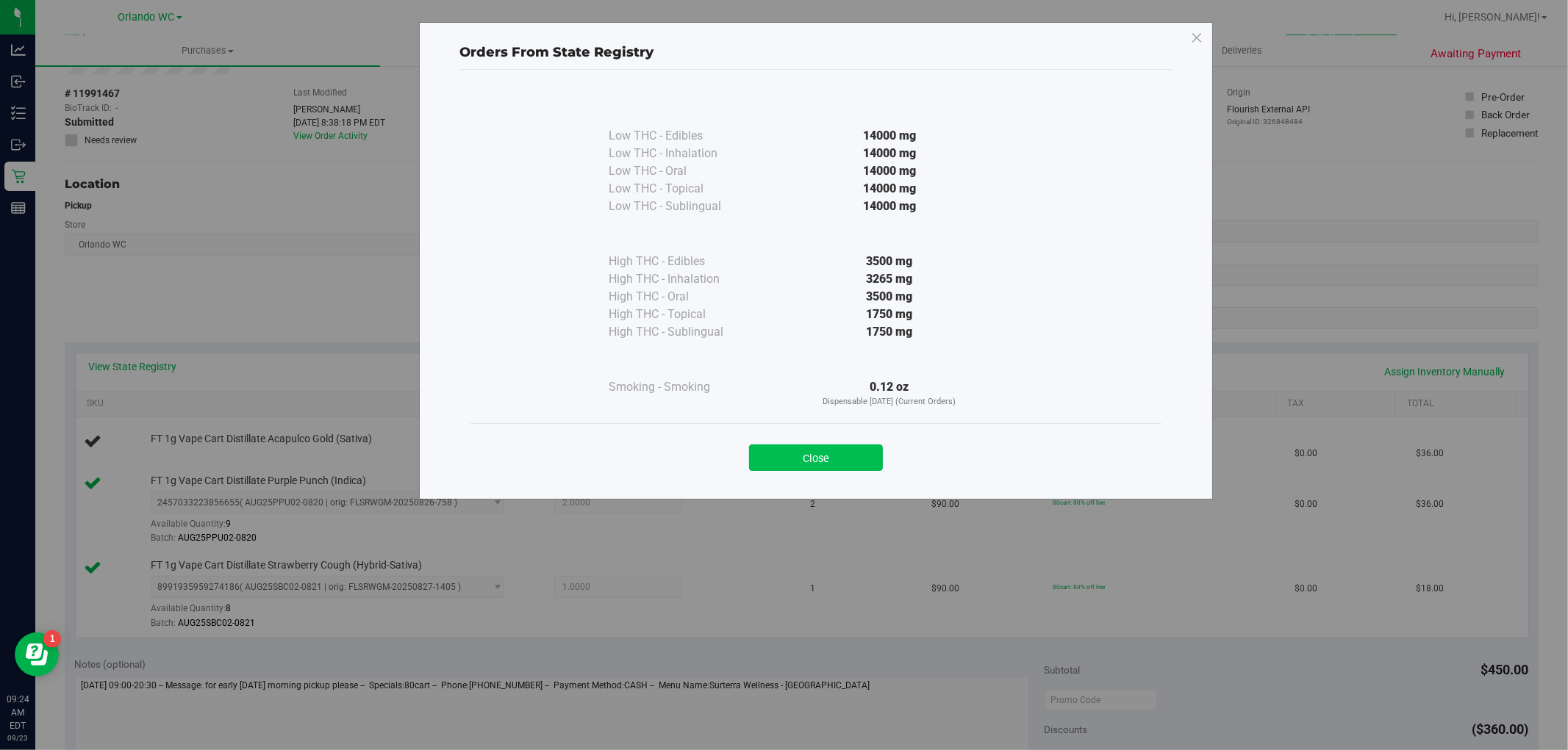
click at [792, 462] on button "Close" at bounding box center [815, 458] width 134 height 27
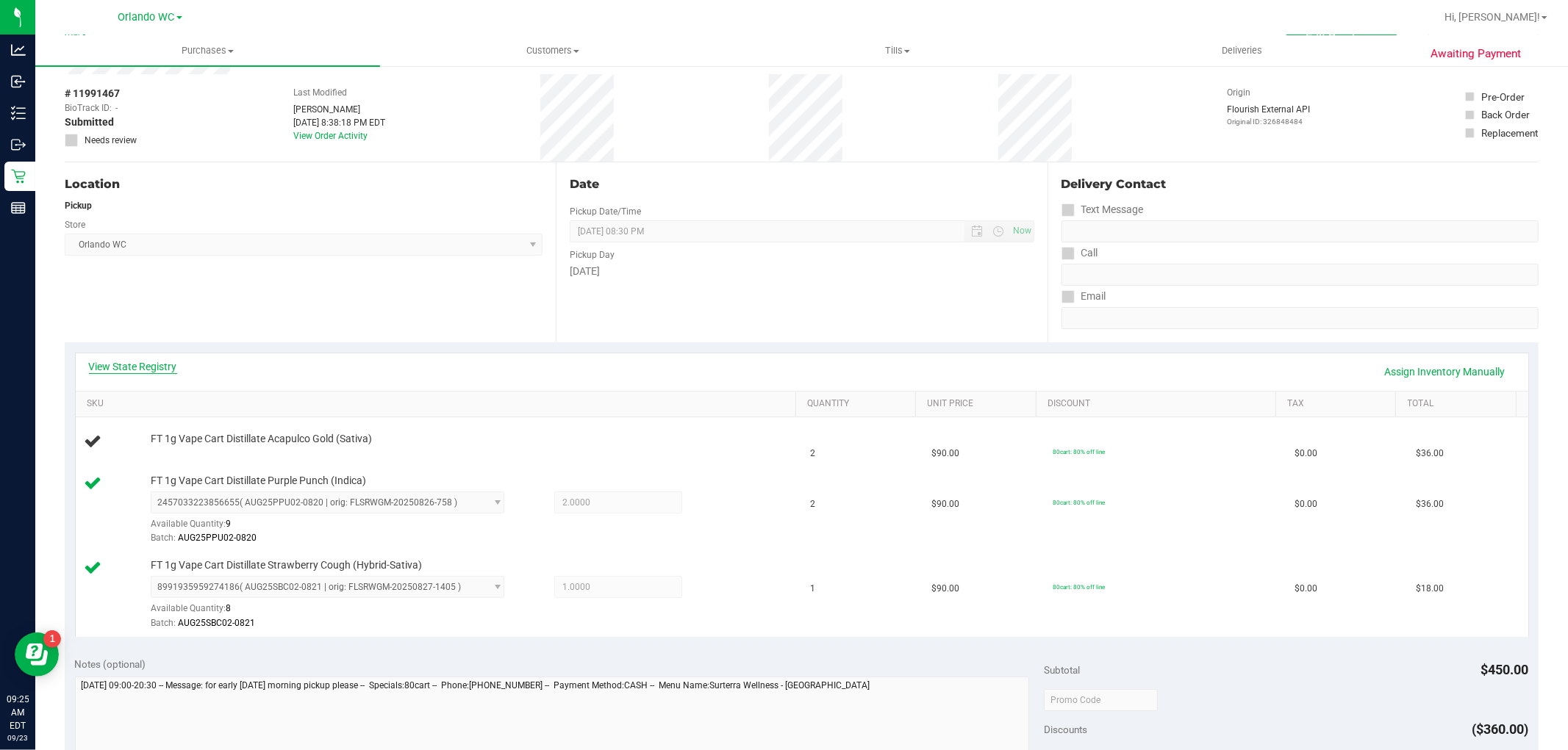
click at [134, 365] on link "View State Registry" at bounding box center [133, 367] width 88 height 15
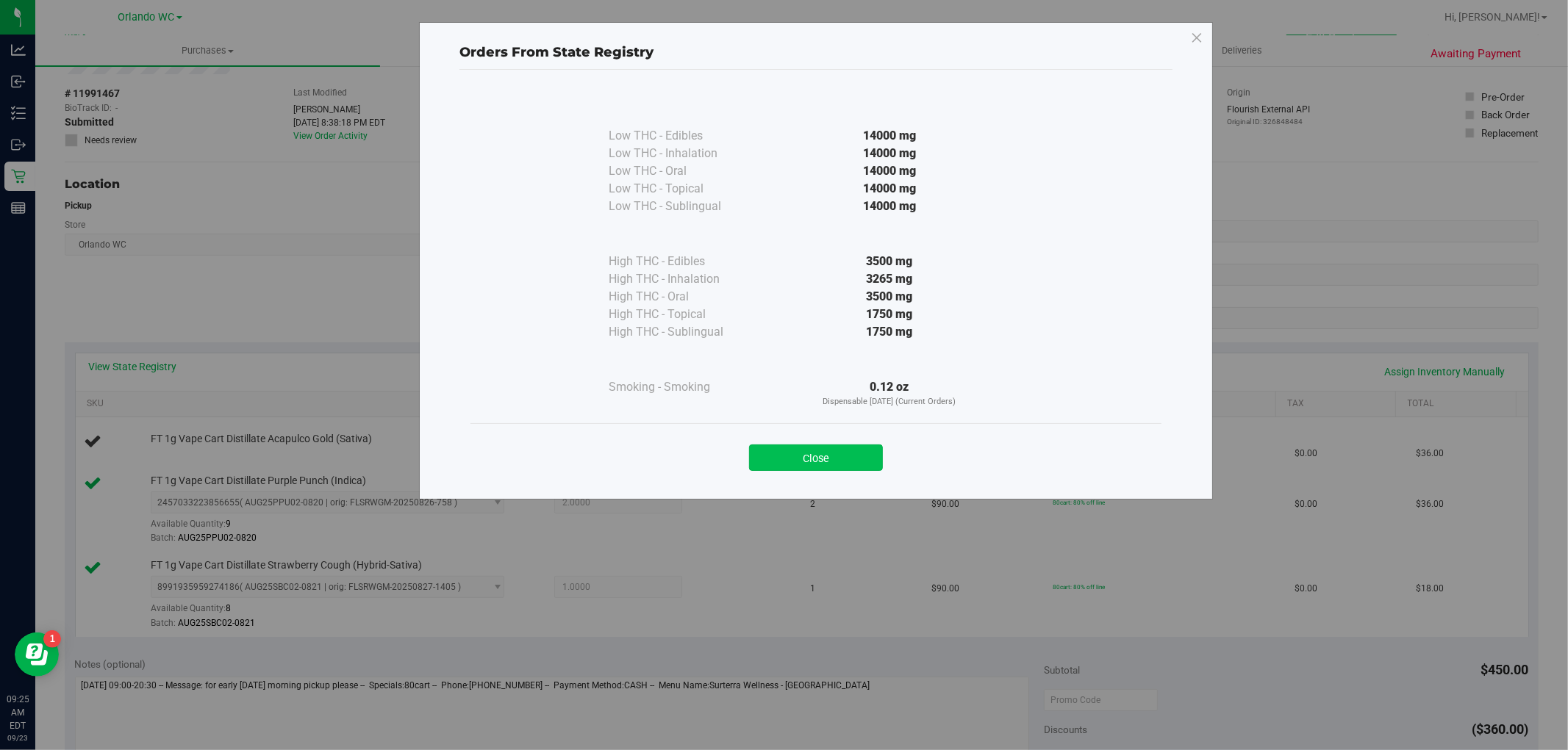
click at [825, 448] on button "Close" at bounding box center [815, 458] width 134 height 27
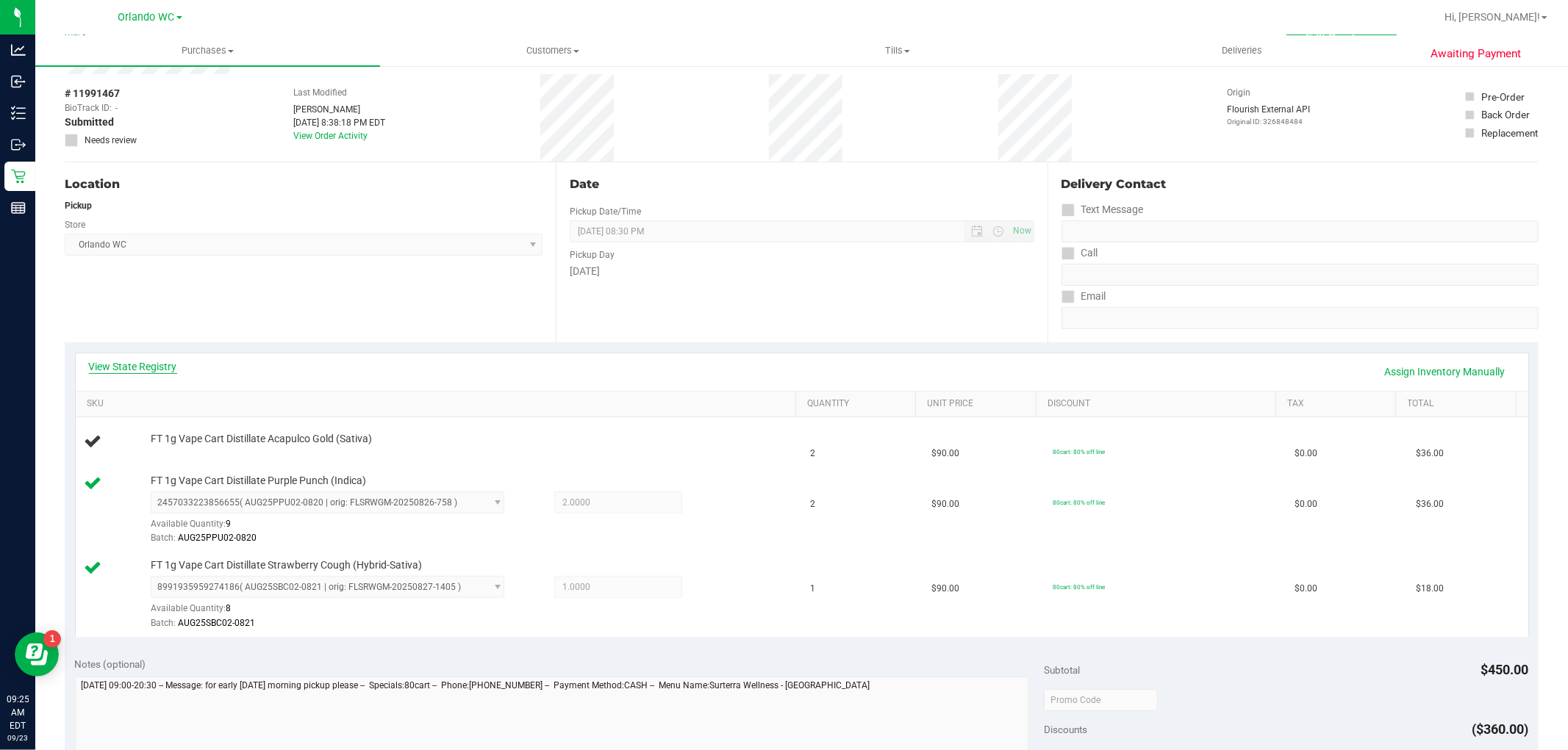
click at [151, 365] on link "View State Registry" at bounding box center [133, 367] width 88 height 15
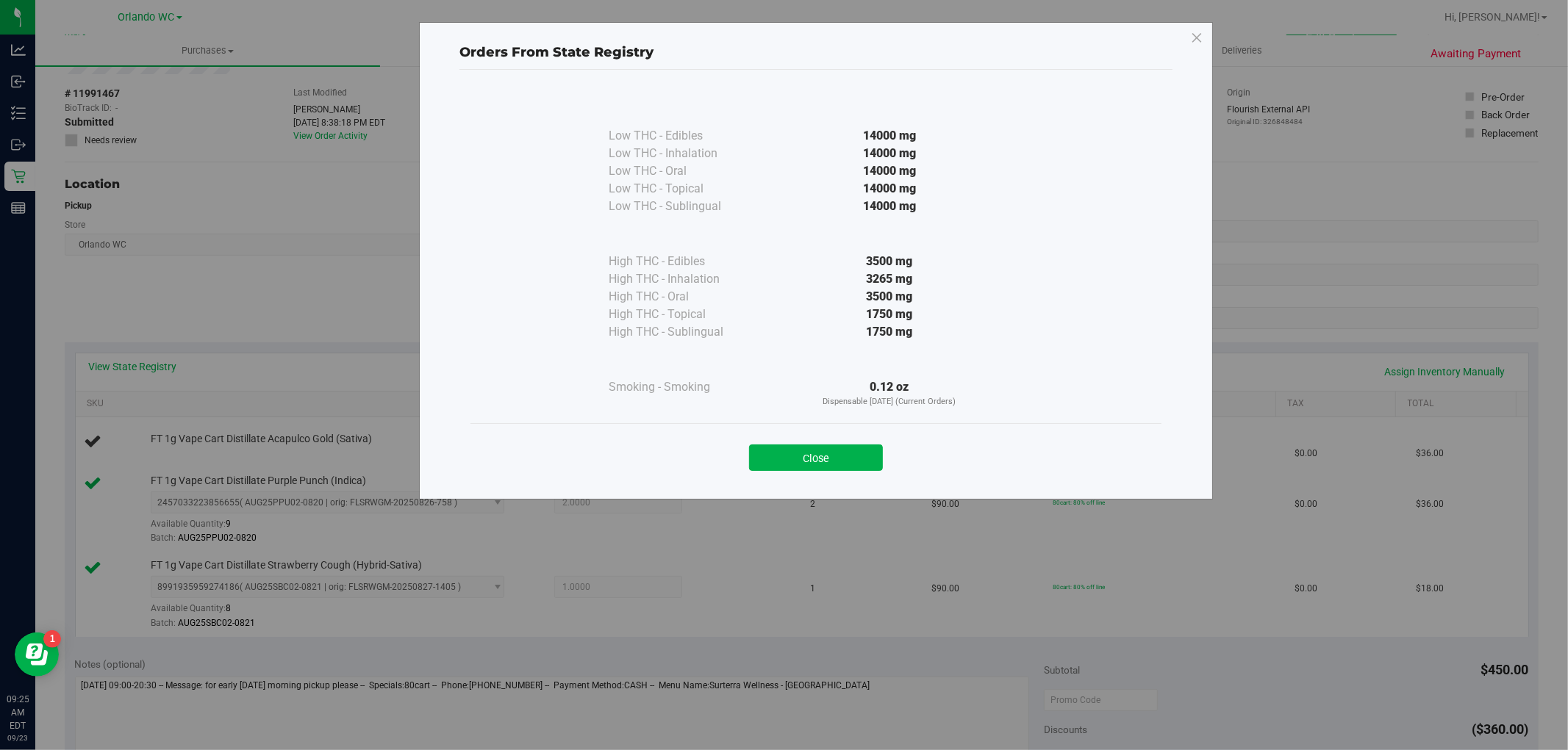
click at [270, 321] on div "Orders From State Registry Low THC - Edibles 14000 mg" at bounding box center [789, 375] width 1579 height 750
click at [782, 456] on button "Close" at bounding box center [815, 458] width 134 height 27
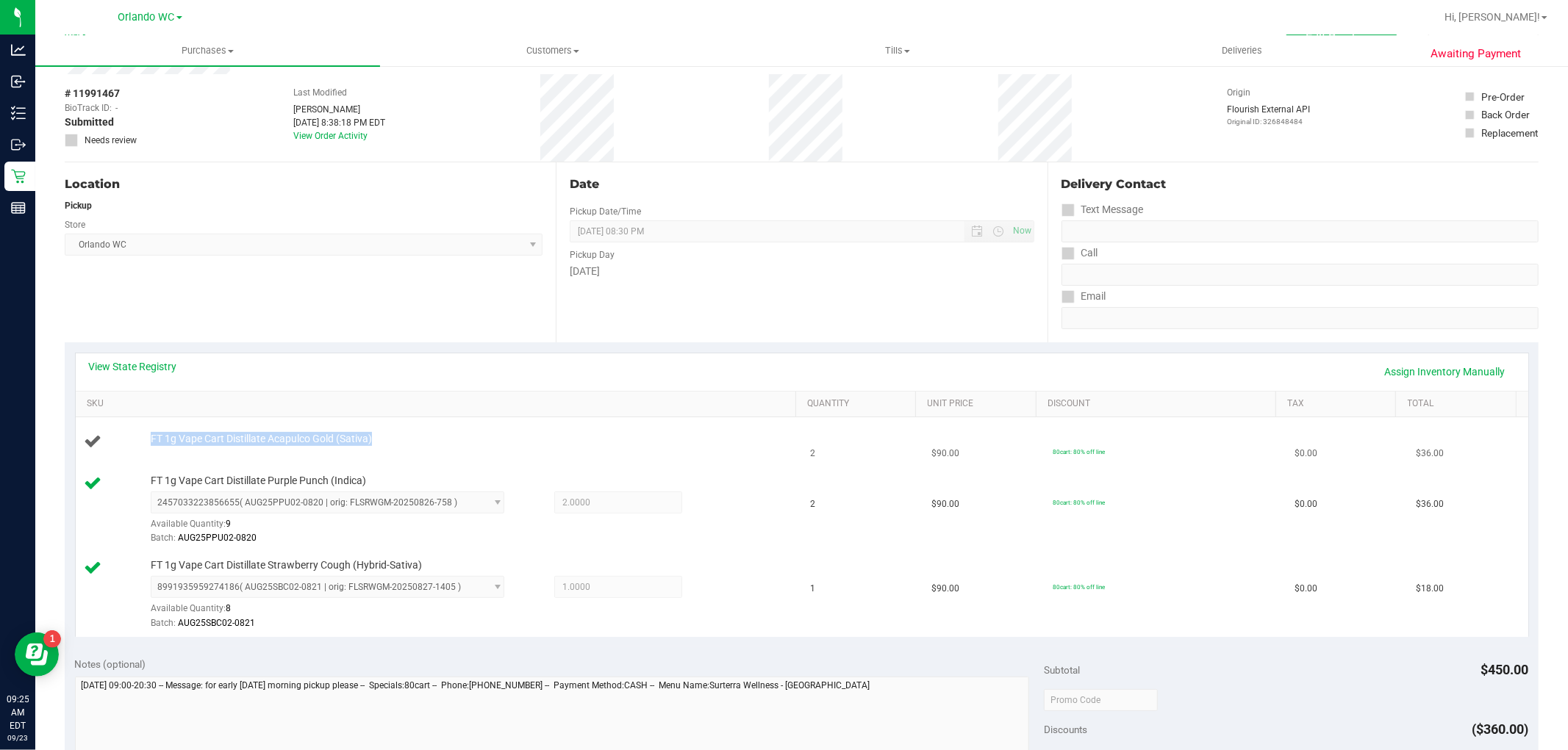
drag, startPoint x: 142, startPoint y: 438, endPoint x: 388, endPoint y: 438, distance: 246.0
click at [388, 438] on div "FT 1g Vape Cart Distillate Acapulco Gold (Sativa)" at bounding box center [466, 440] width 645 height 15
copy span "FT 1g Vape Cart Distillate Acapulco Gold (Sativa)"
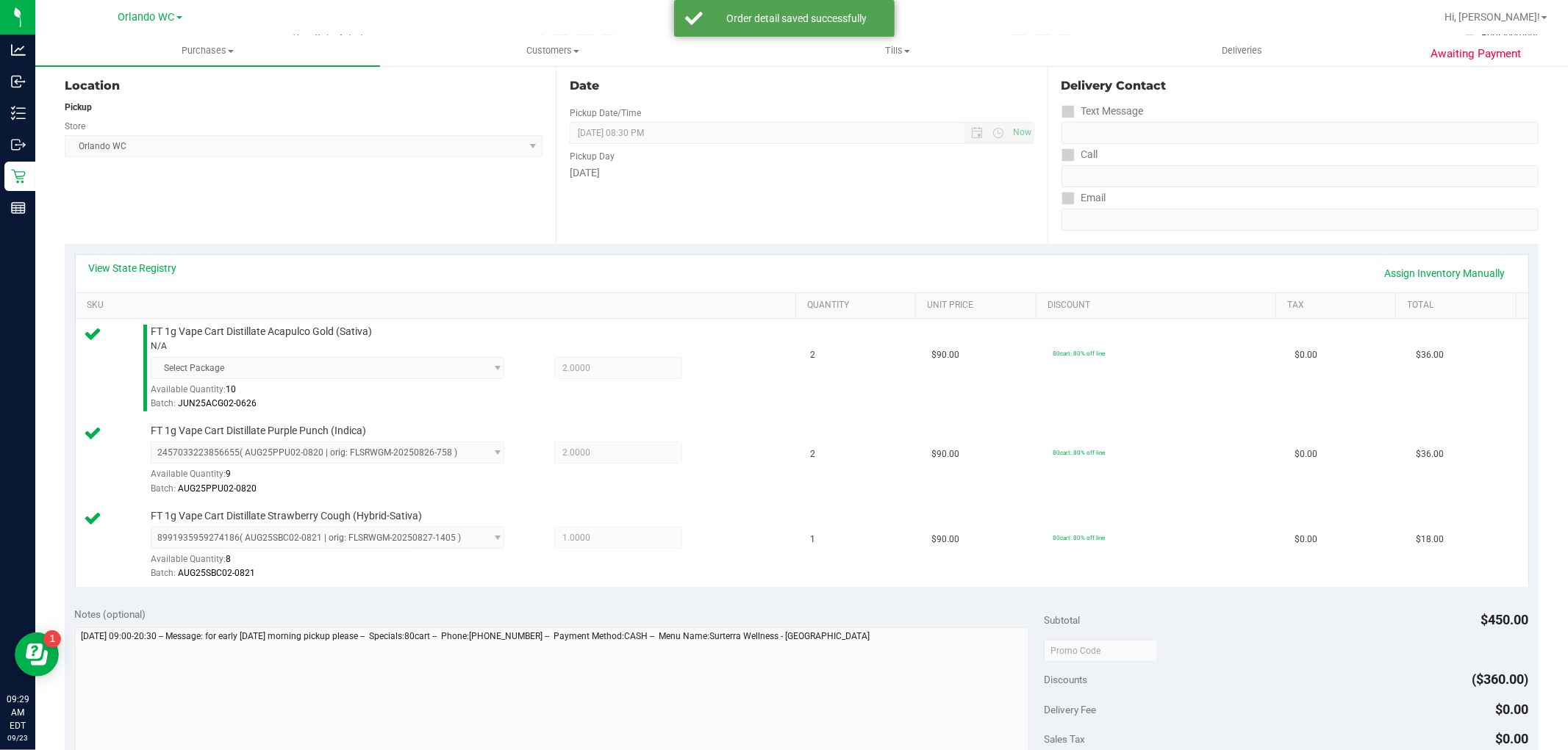
scroll to position [417, 0]
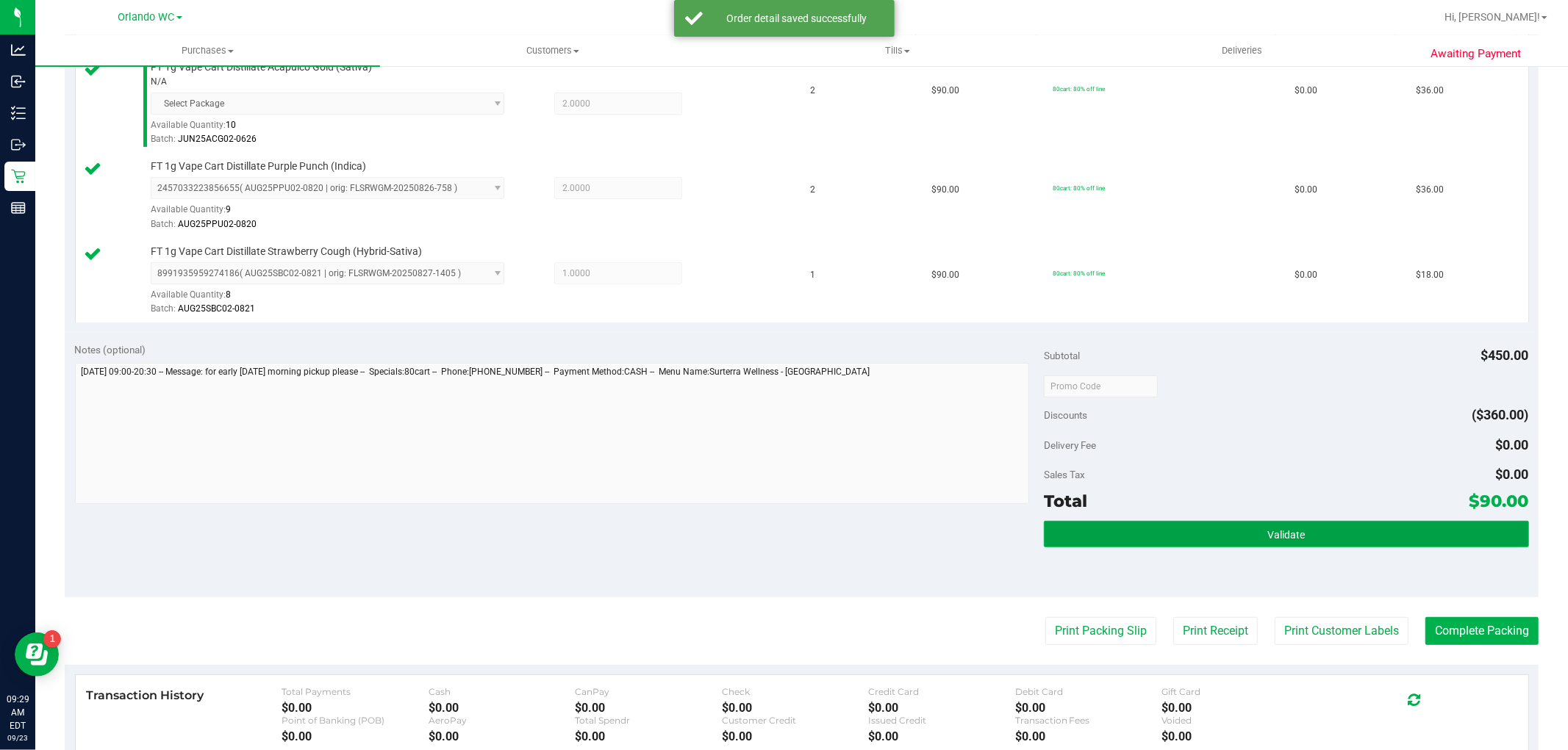
click at [1350, 526] on button "Validate" at bounding box center [1286, 534] width 485 height 27
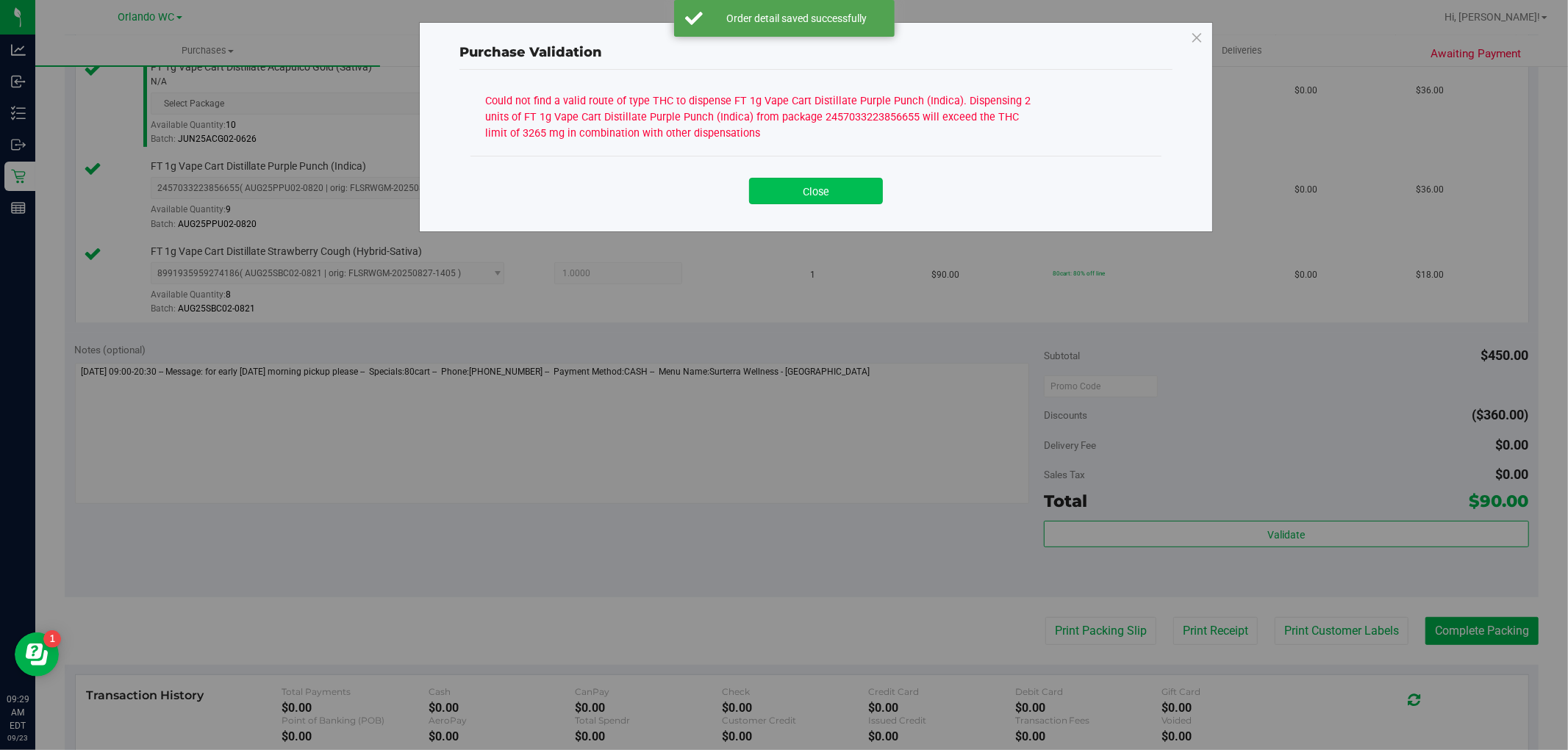
click at [825, 197] on button "Close" at bounding box center [815, 191] width 134 height 27
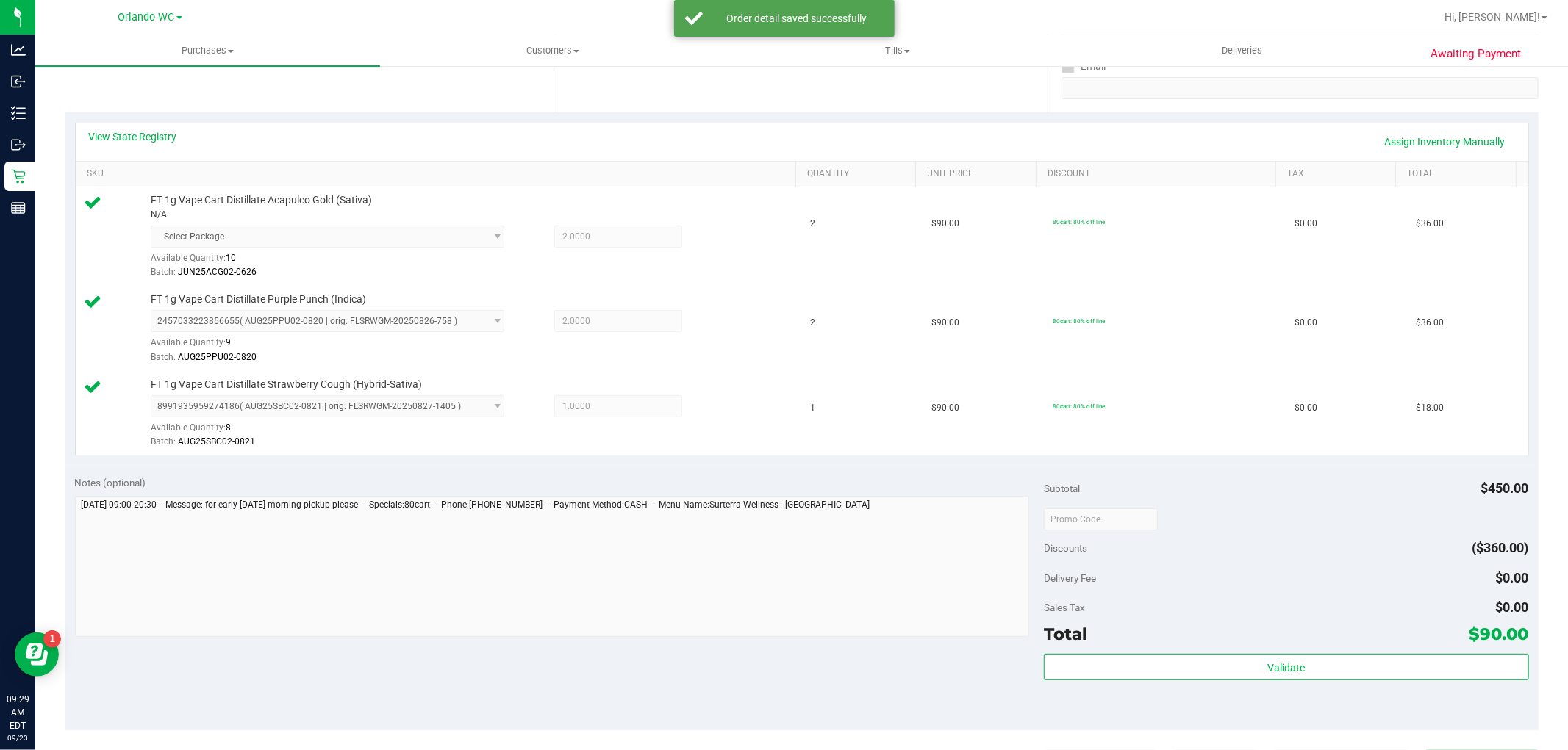
scroll to position [0, 0]
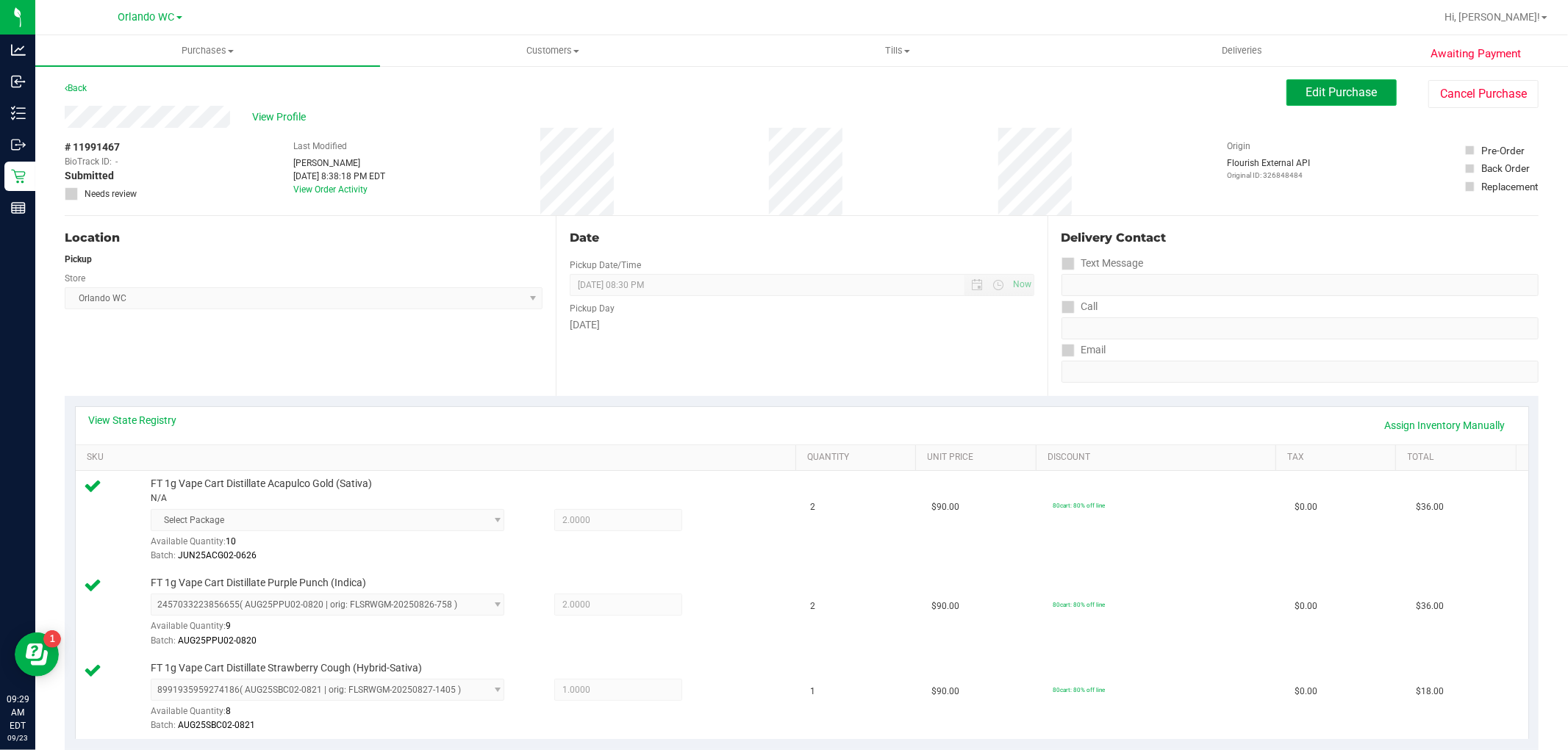
click at [1334, 97] on span "Edit Purchase" at bounding box center [1341, 92] width 71 height 14
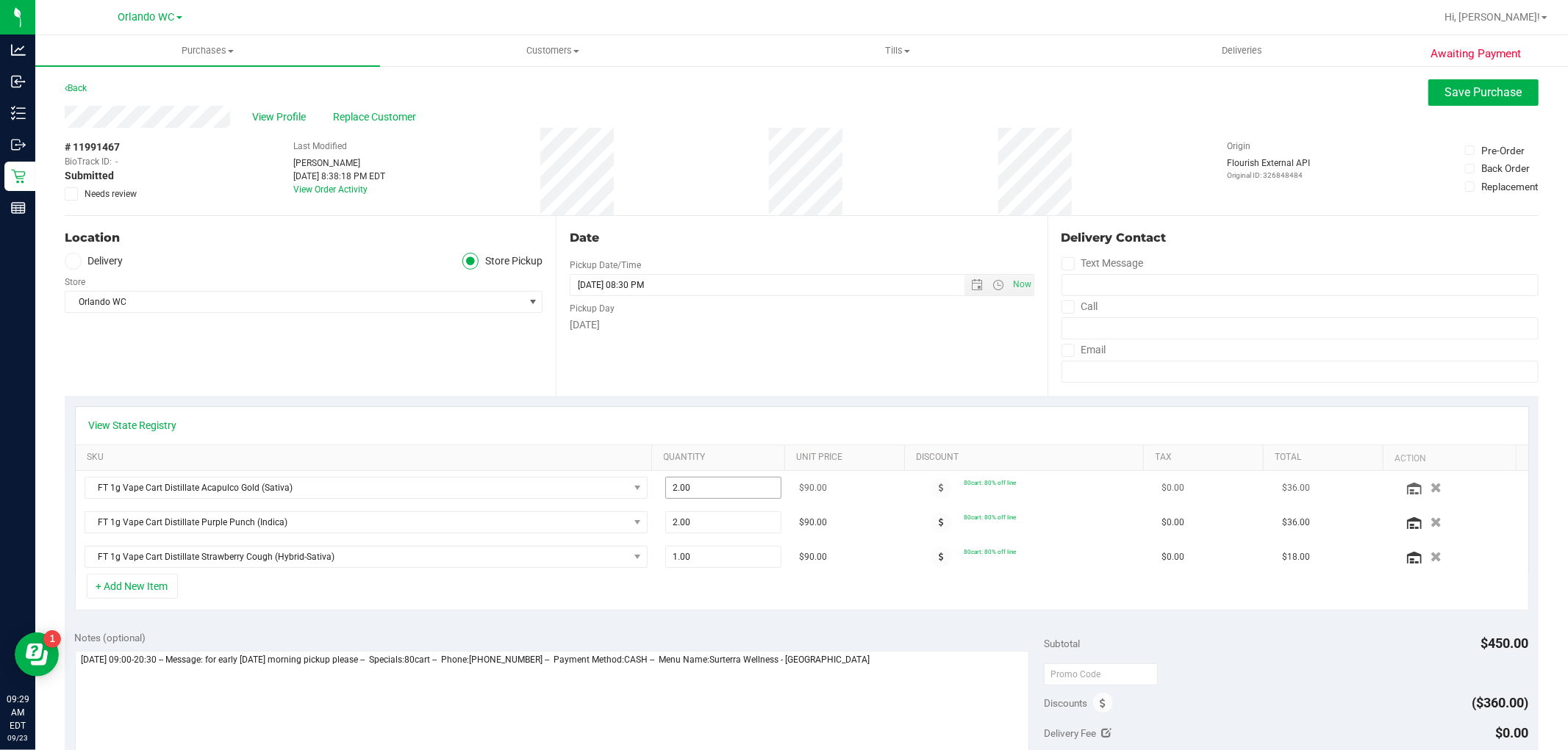
click at [707, 488] on input "2.00" at bounding box center [723, 488] width 115 height 21
type input "1"
type input "2.00"
click at [1429, 489] on icon "button" at bounding box center [1435, 488] width 13 height 11
click at [151, 585] on button "+ Add New Item" at bounding box center [132, 586] width 92 height 25
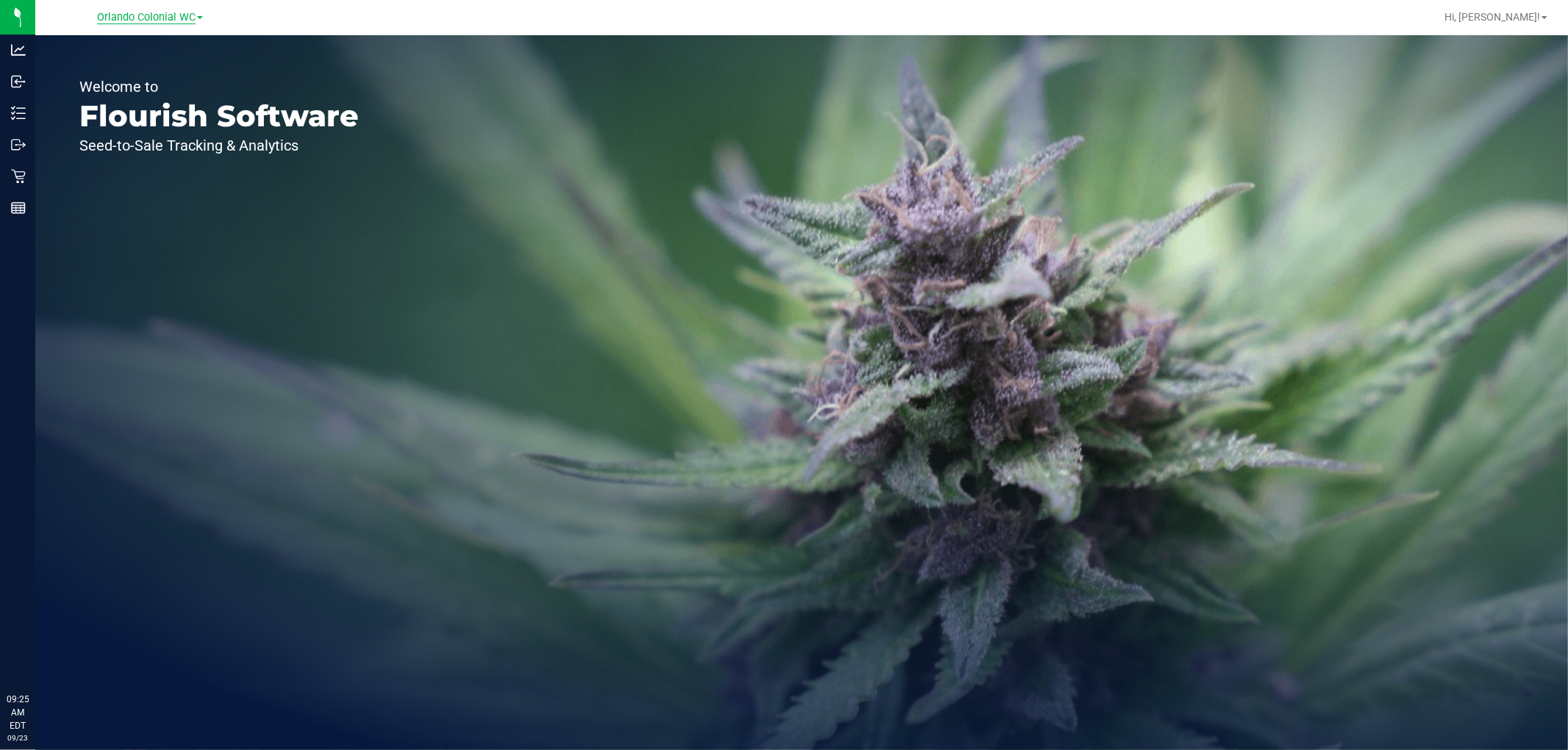
click at [152, 20] on span "Orlando Colonial WC" at bounding box center [146, 18] width 98 height 13
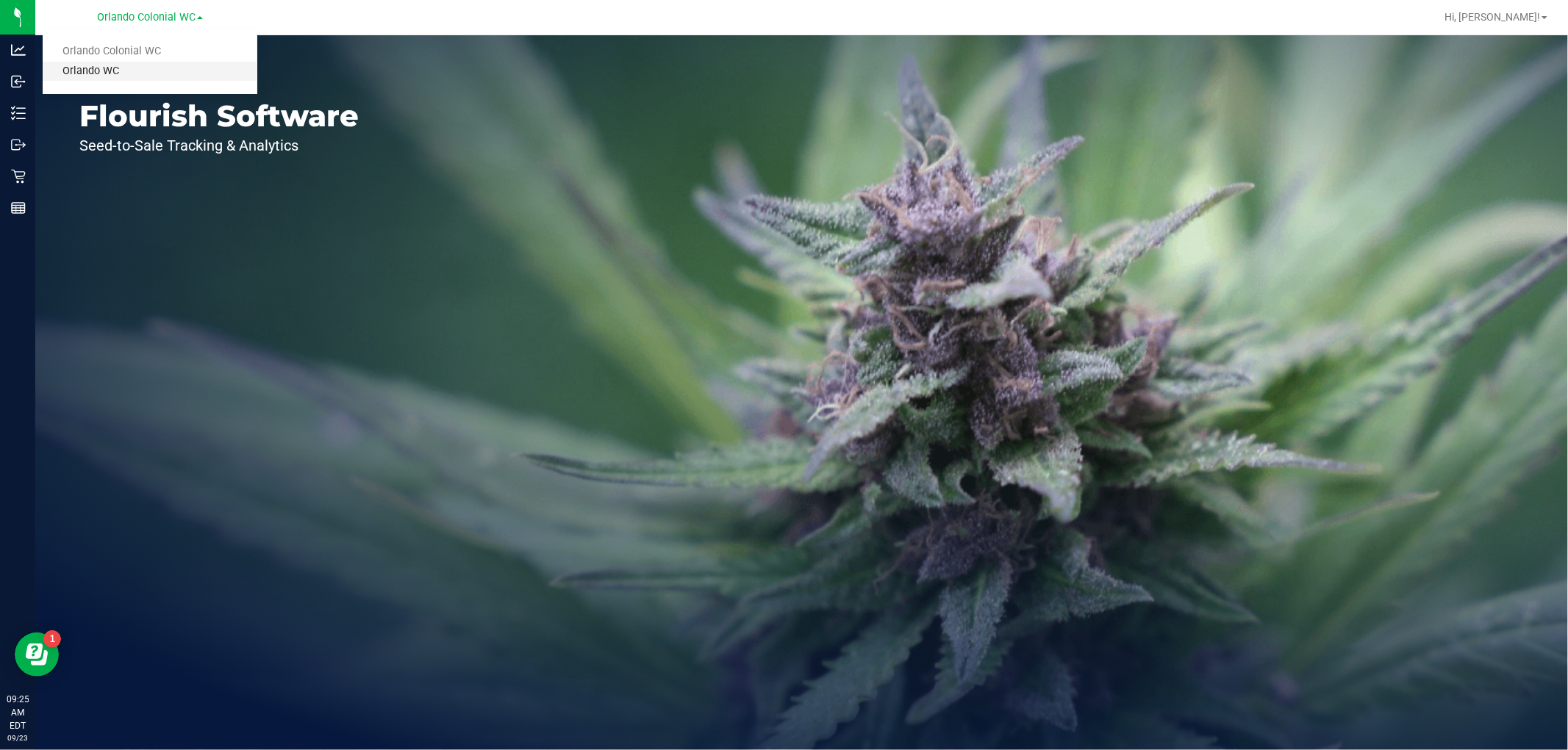
click at [120, 71] on link "Orlando WC" at bounding box center [150, 72] width 215 height 20
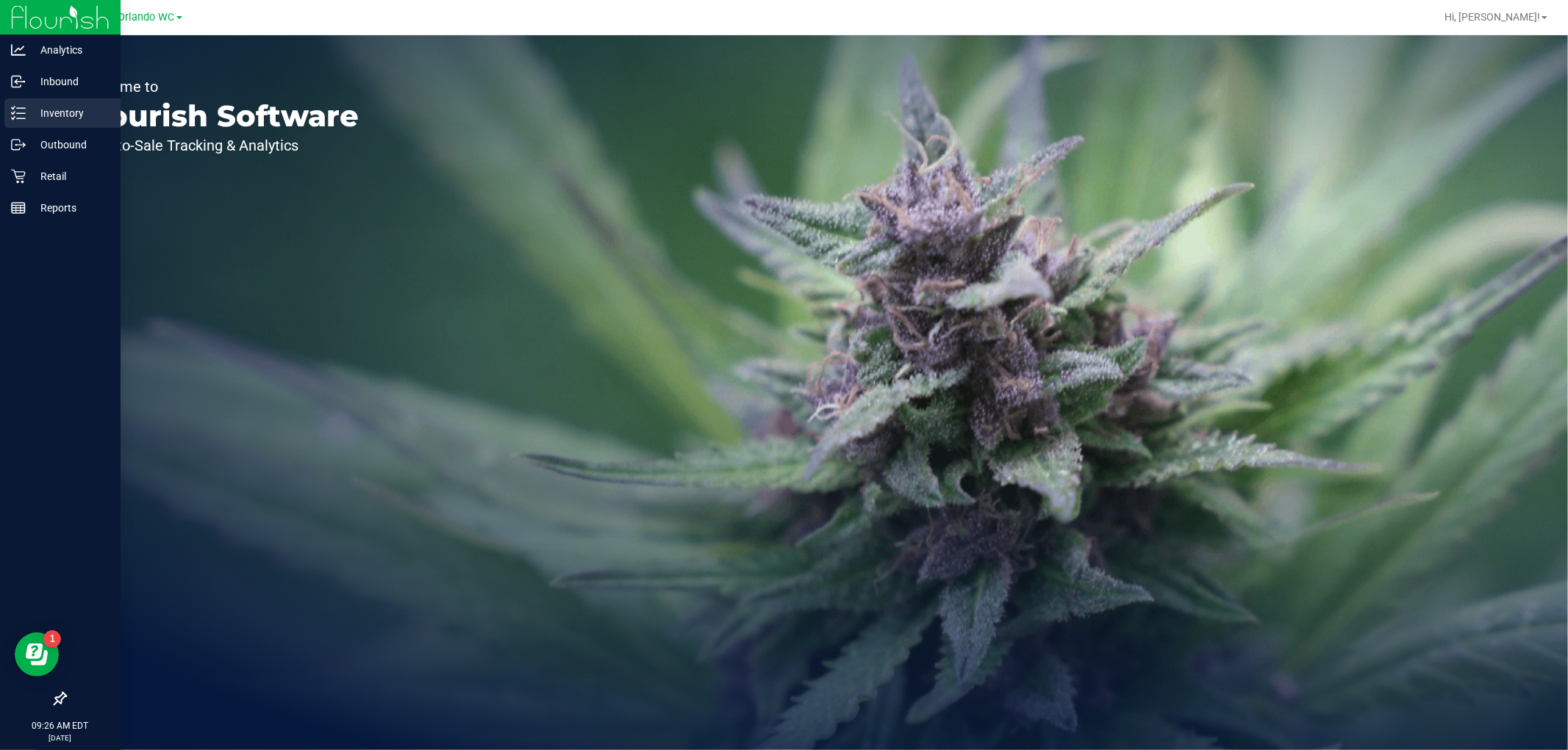
click at [67, 116] on p "Inventory" at bounding box center [70, 113] width 88 height 18
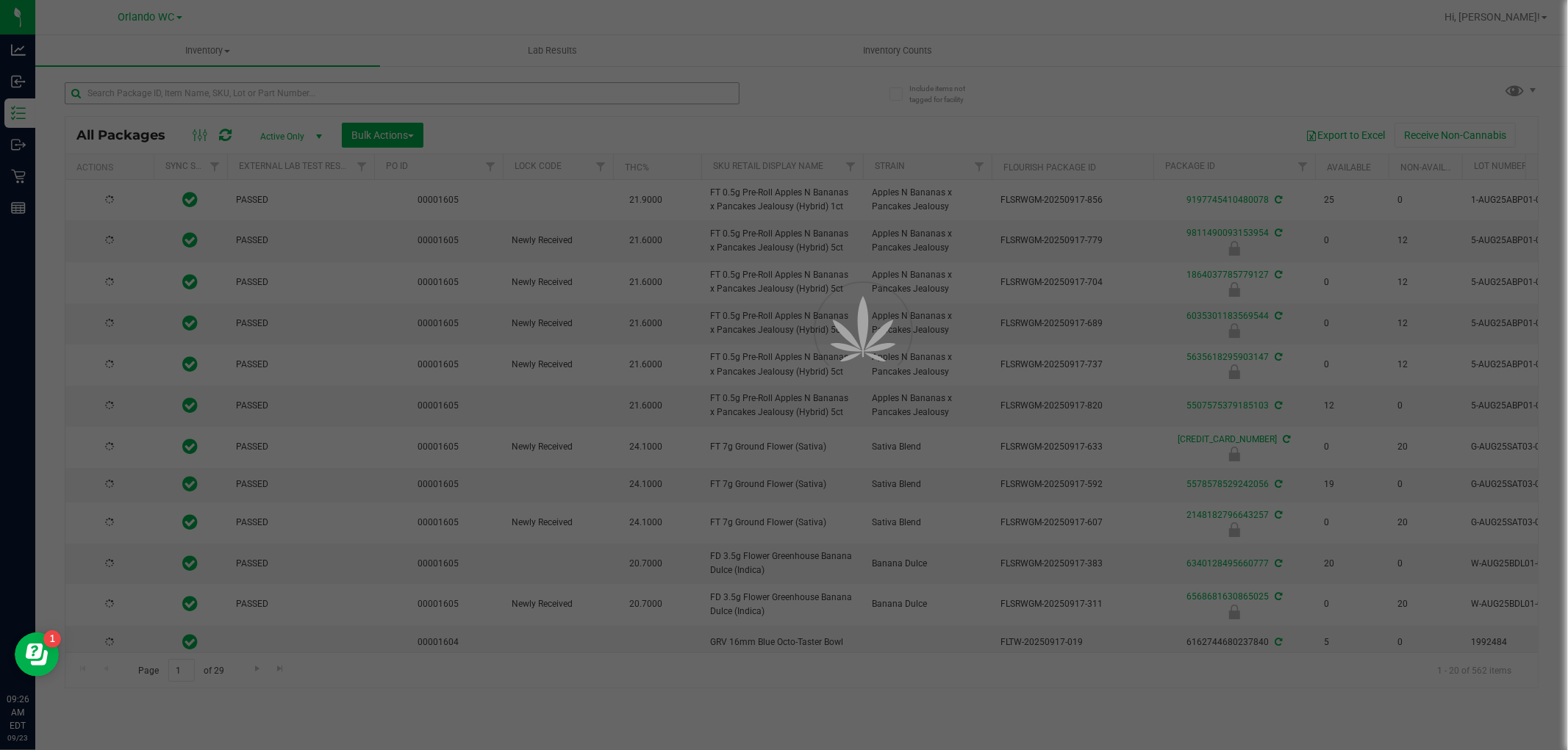
click at [202, 90] on div at bounding box center [784, 375] width 1568 height 750
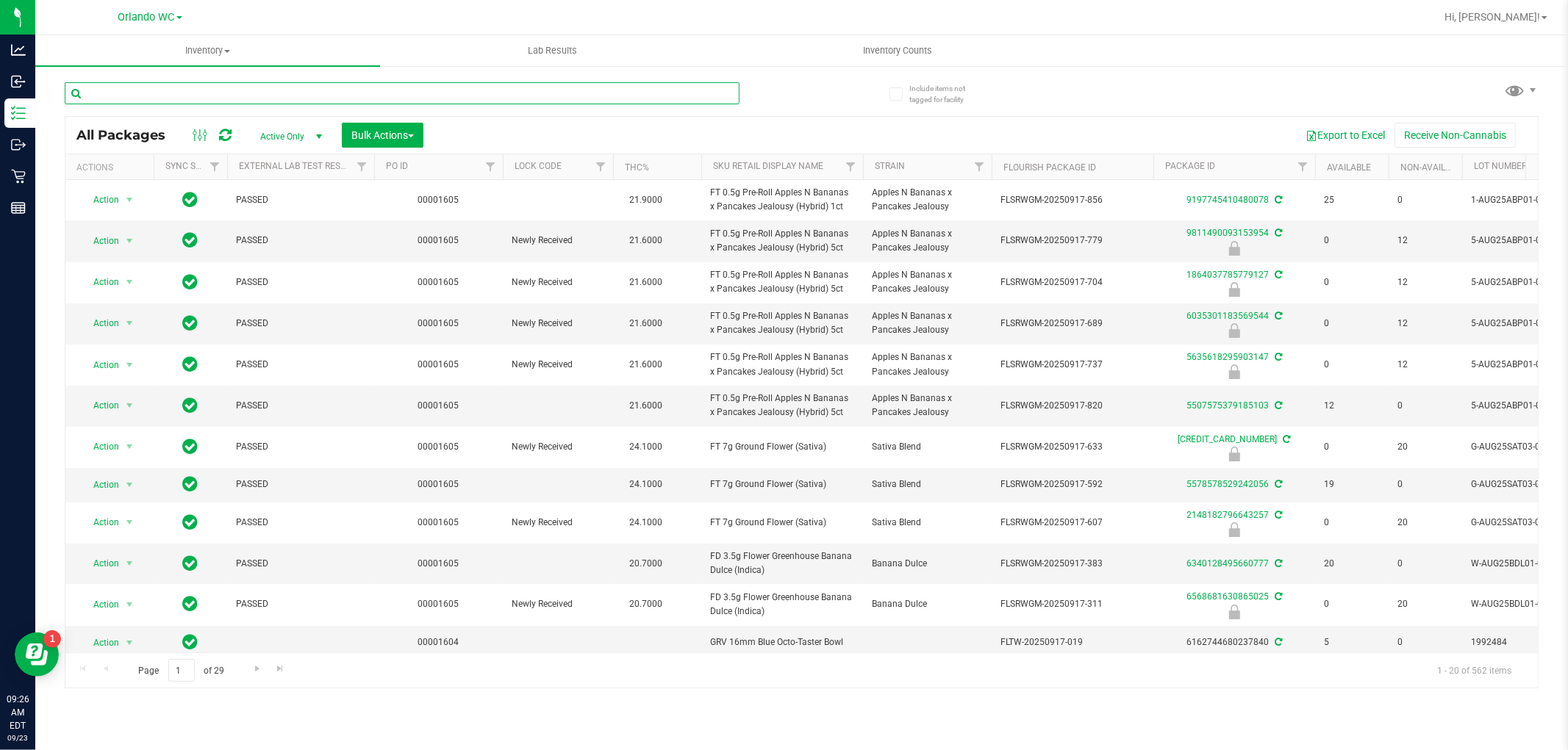
click at [202, 90] on input "text" at bounding box center [401, 93] width 674 height 22
paste input "FT 1g Vape Cart Distillate Acapulco Gold (Sativa)"
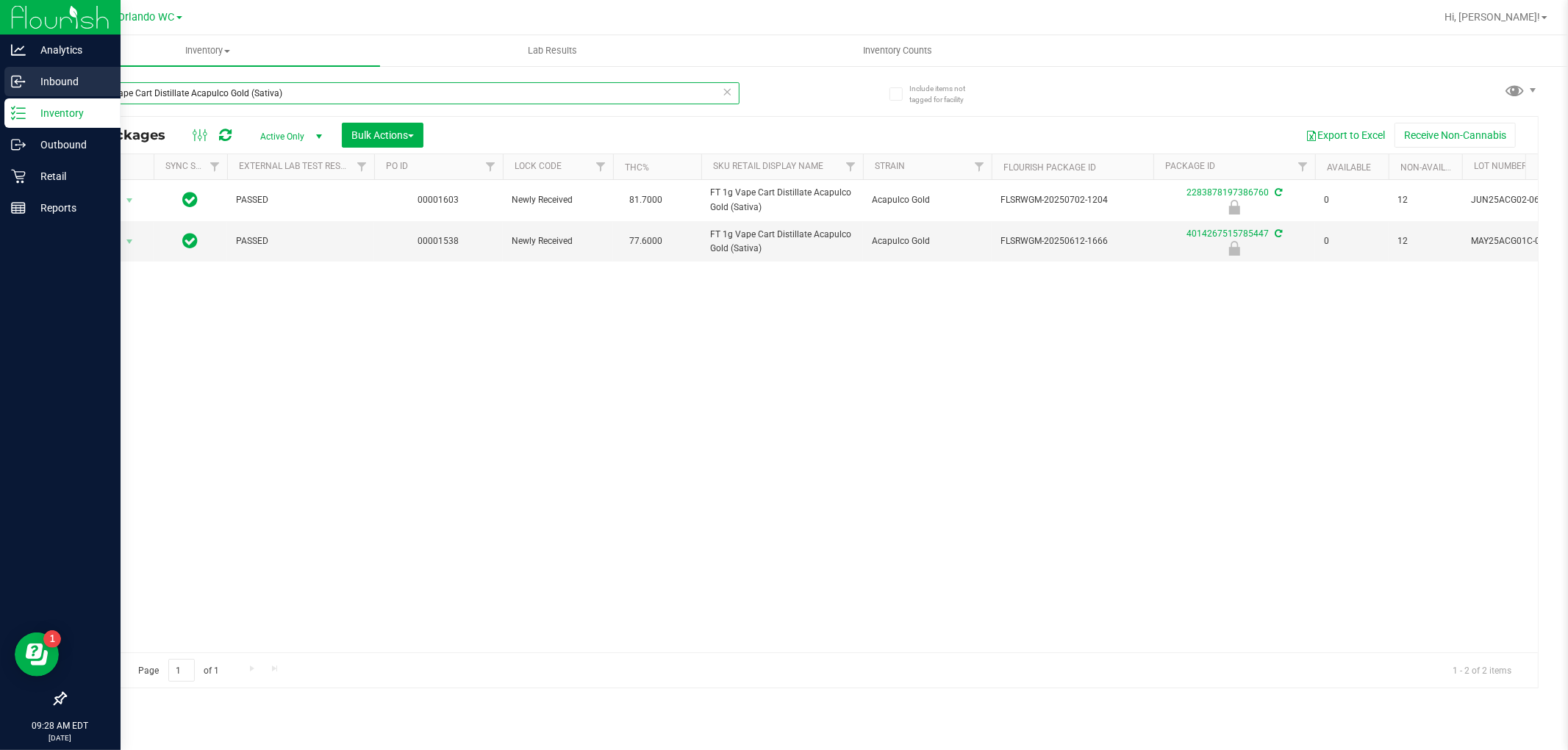
drag, startPoint x: 299, startPoint y: 92, endPoint x: 0, endPoint y: 87, distance: 299.0
click at [0, 92] on div "Analytics Inbound Inventory Outbound Retail Reports 09:28 AM EDT 09/23/2025 09/…" at bounding box center [784, 375] width 1568 height 750
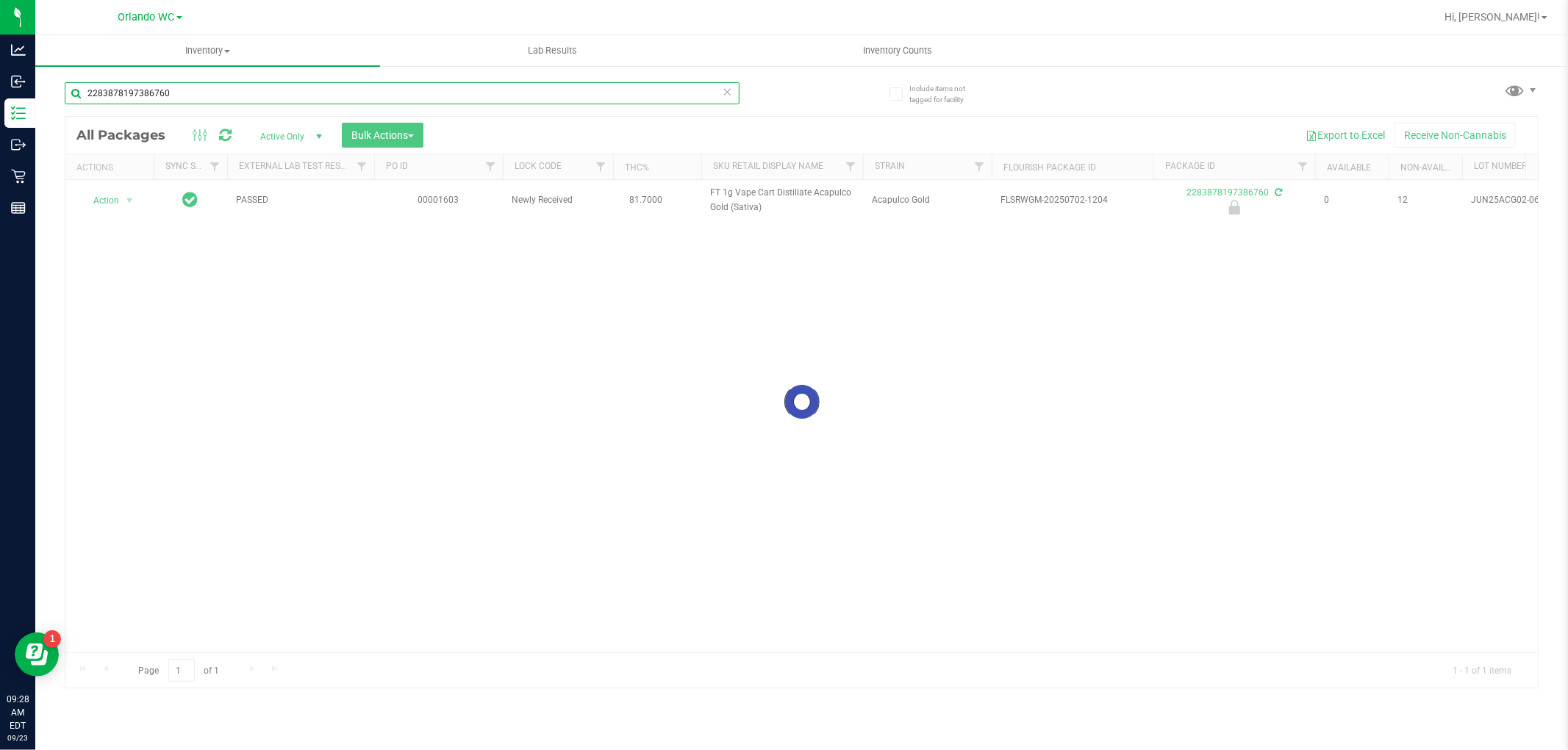
type input "2283878197386760"
click at [115, 202] on div at bounding box center [801, 402] width 1472 height 571
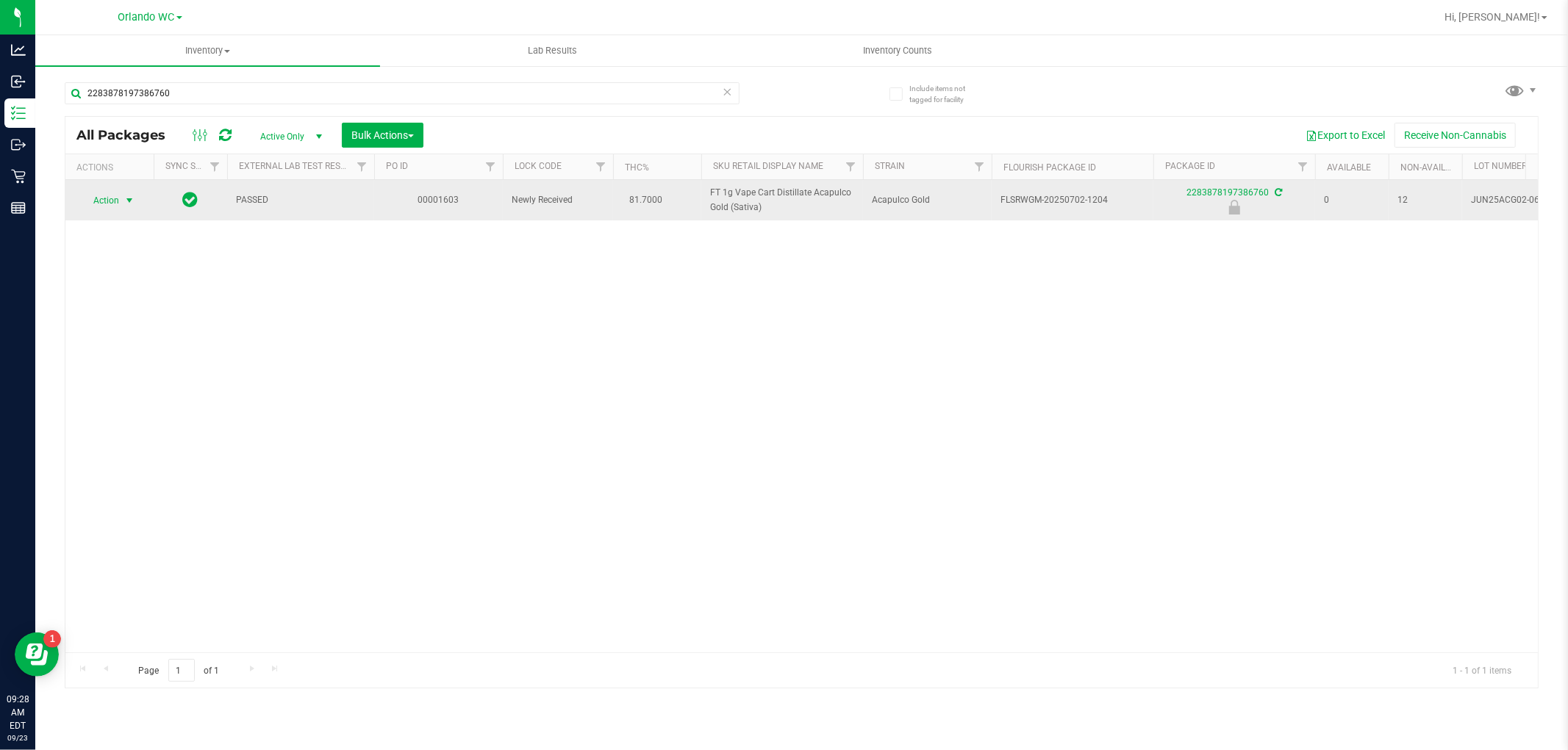
click at [121, 202] on span "select" at bounding box center [130, 201] width 18 height 21
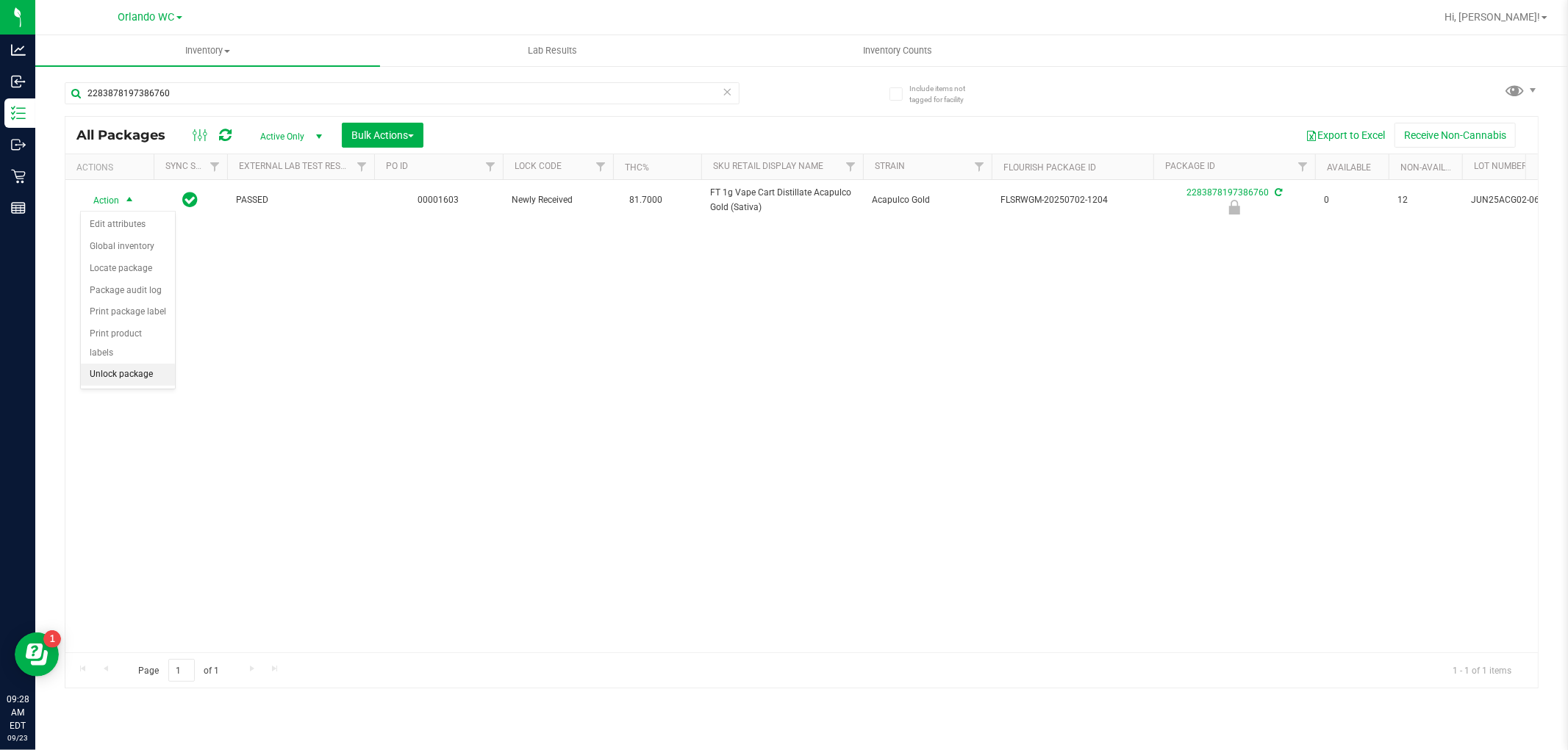
click at [121, 377] on li "Unlock package" at bounding box center [128, 375] width 94 height 22
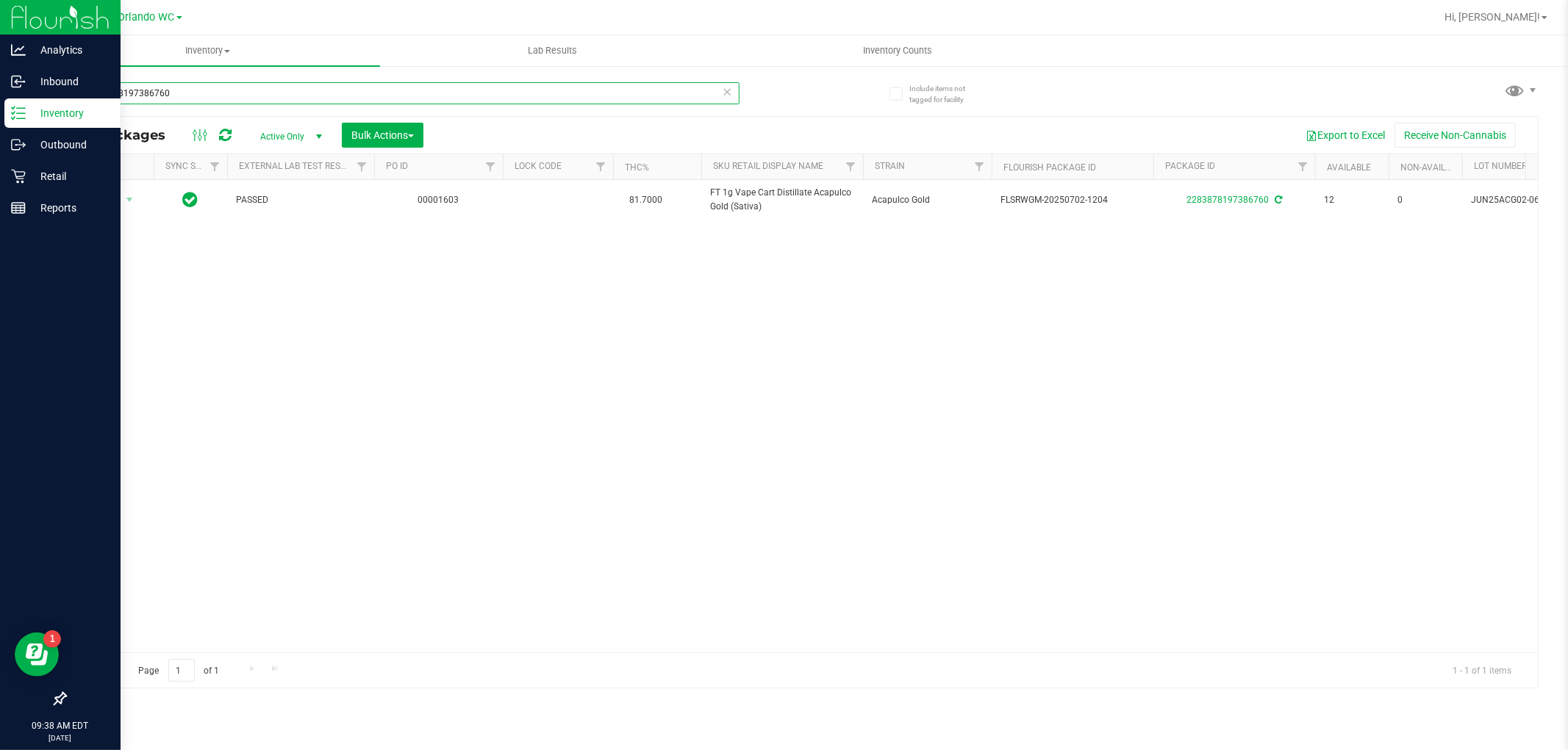
drag, startPoint x: 203, startPoint y: 93, endPoint x: 0, endPoint y: 121, distance: 204.9
click at [0, 121] on div "Analytics Inbound Inventory Outbound Retail Reports 09:38 AM EDT 09/23/2025 09/…" at bounding box center [784, 375] width 1568 height 750
paste input "FT 1g Vape Cart Distillate Donny Burger (Indica)"
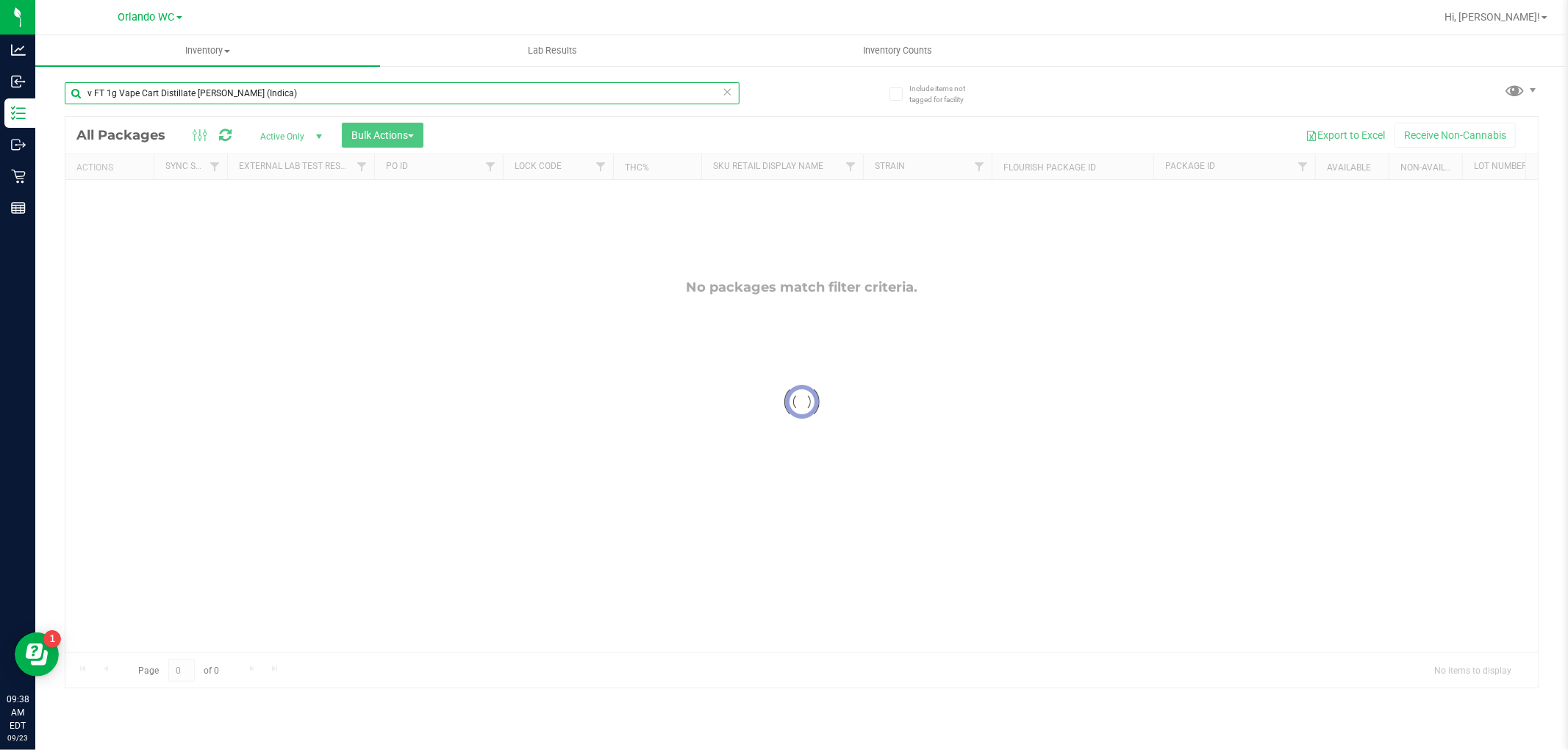
click at [92, 94] on input "v FT 1g Vape Cart Distillate Donny Burger (Indica)" at bounding box center [401, 93] width 674 height 22
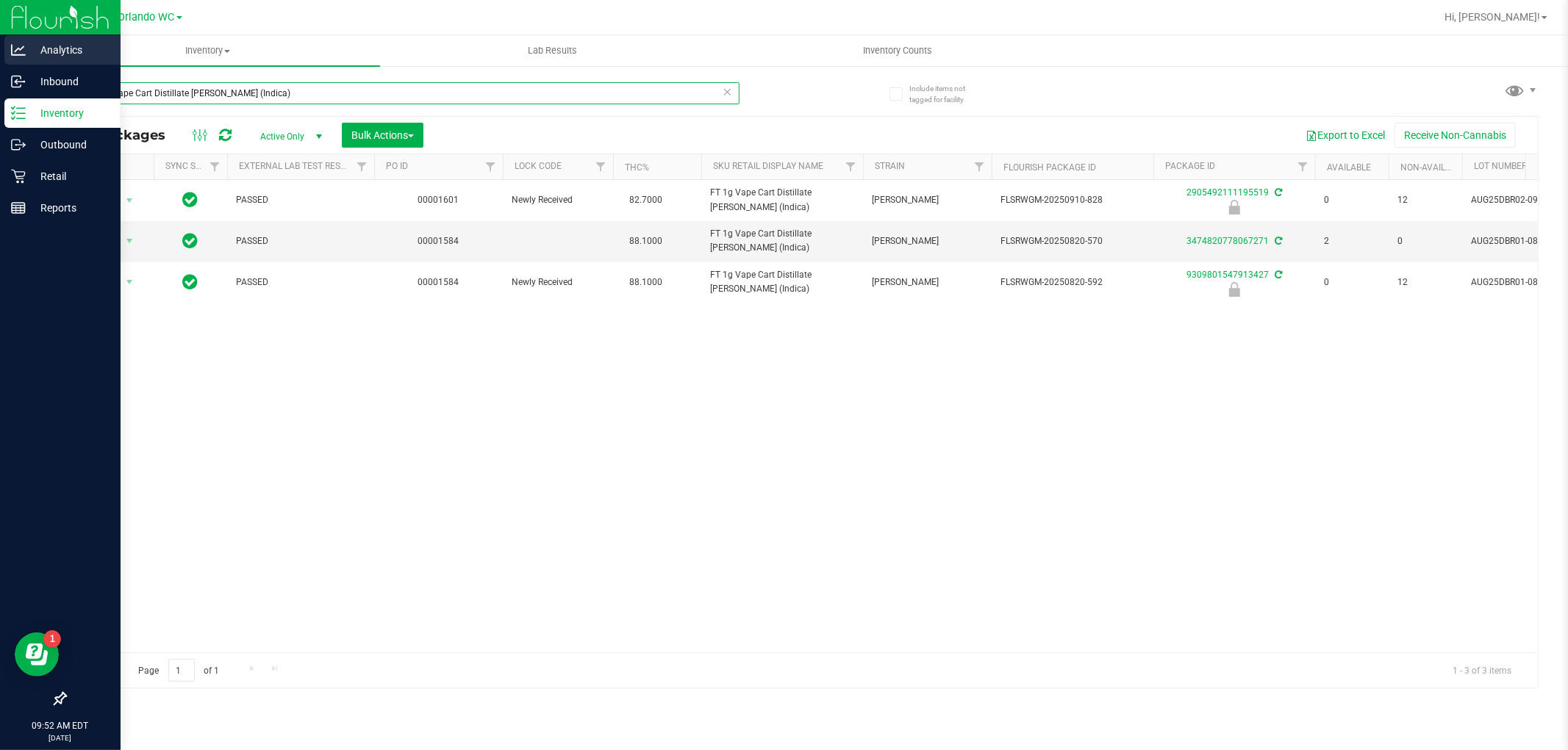
drag, startPoint x: 281, startPoint y: 92, endPoint x: 0, endPoint y: 35, distance: 286.7
click at [0, 35] on div "Analytics Inbound Inventory Outbound Retail Reports 09:52 AM EDT 09/23/2025 09/…" at bounding box center [784, 375] width 1568 height 750
paste input "FD 3.5g Flower Greenhouse Banana Dulce"
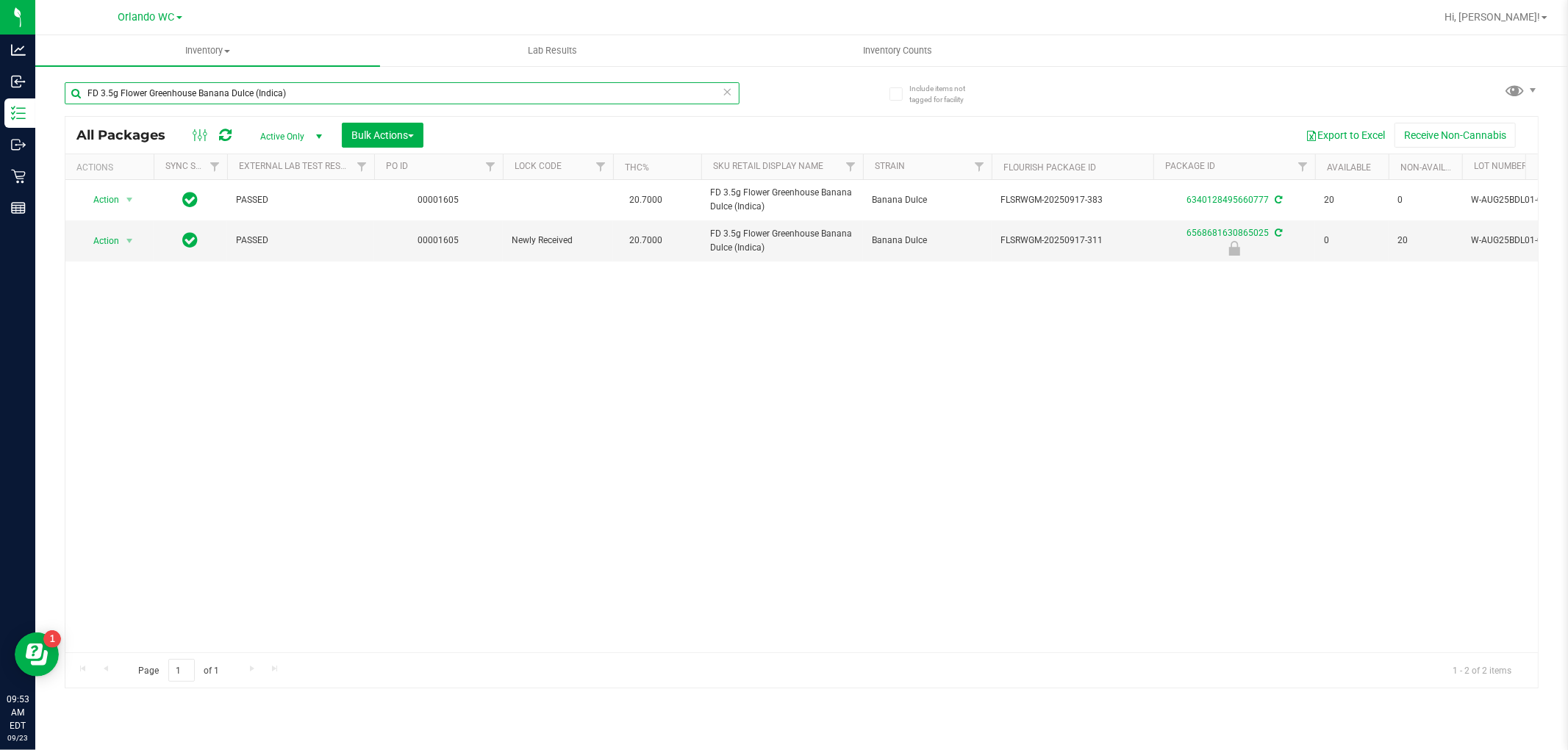
type input "FD 3.5g Flower Greenhouse Banana Dulce (Indica)"
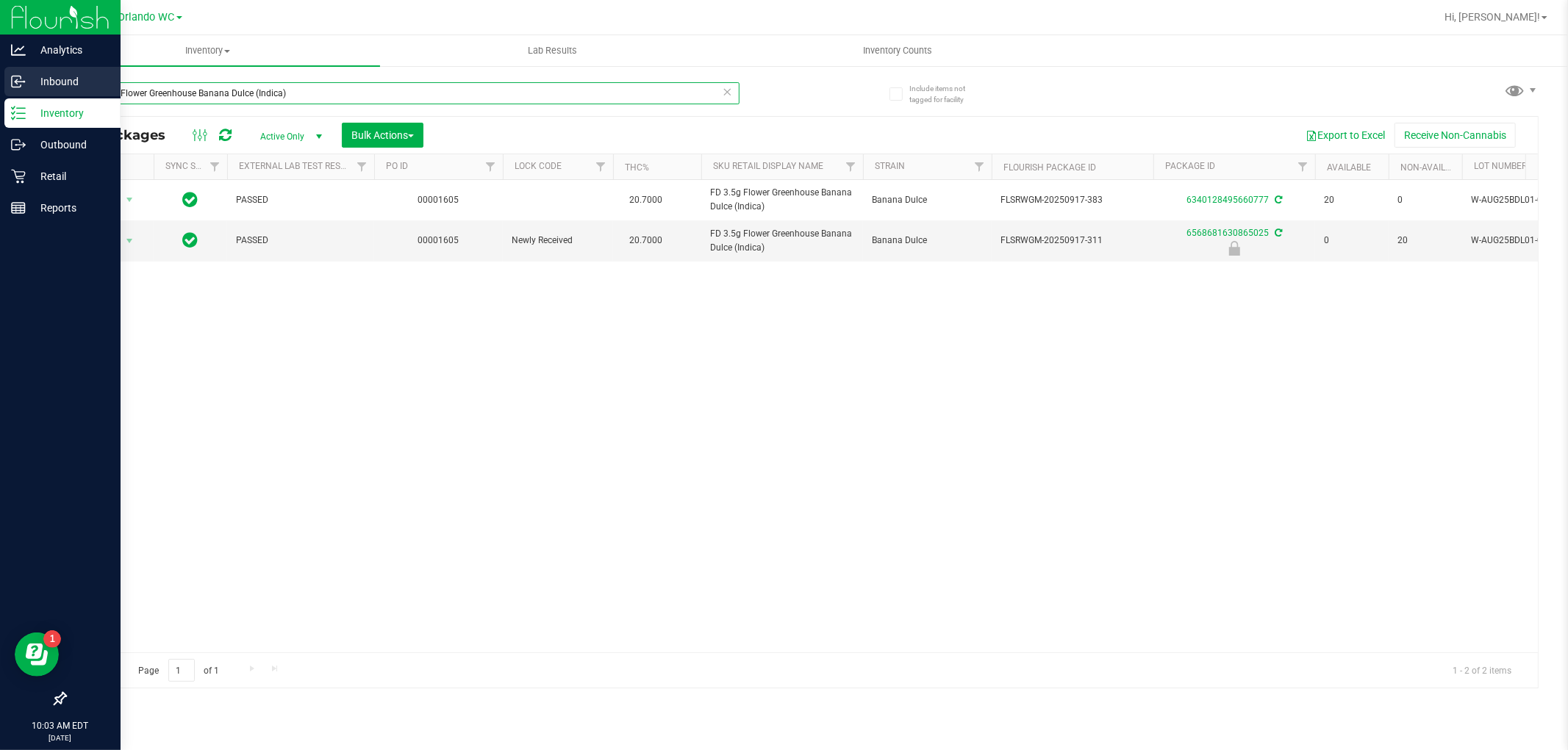
drag, startPoint x: 305, startPoint y: 88, endPoint x: 0, endPoint y: 92, distance: 305.0
click at [0, 88] on div "Analytics Inbound Inventory Outbound Retail Reports 10:03 AM EDT 09/23/2025 09/…" at bounding box center [784, 375] width 1568 height 750
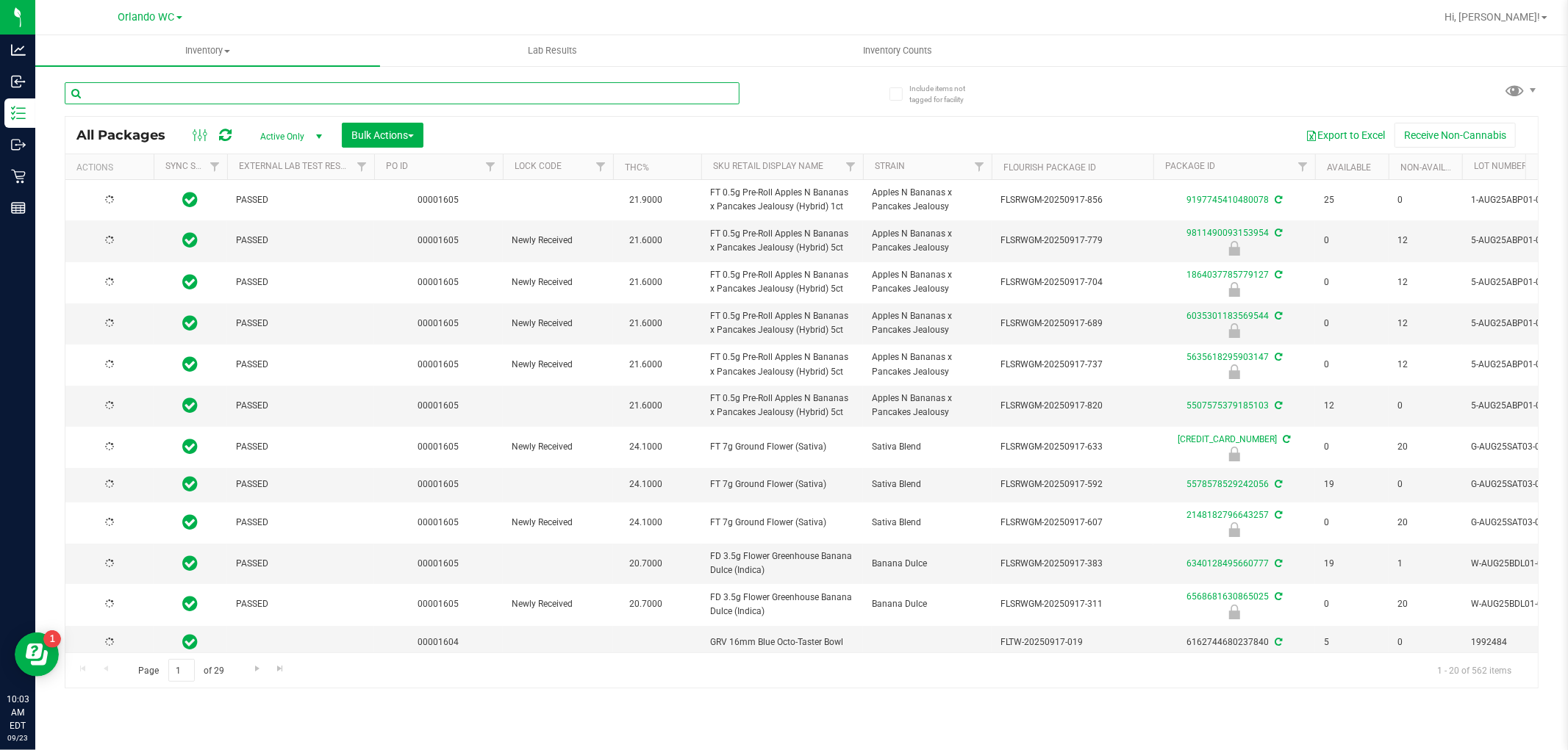
type input "[DATE]"
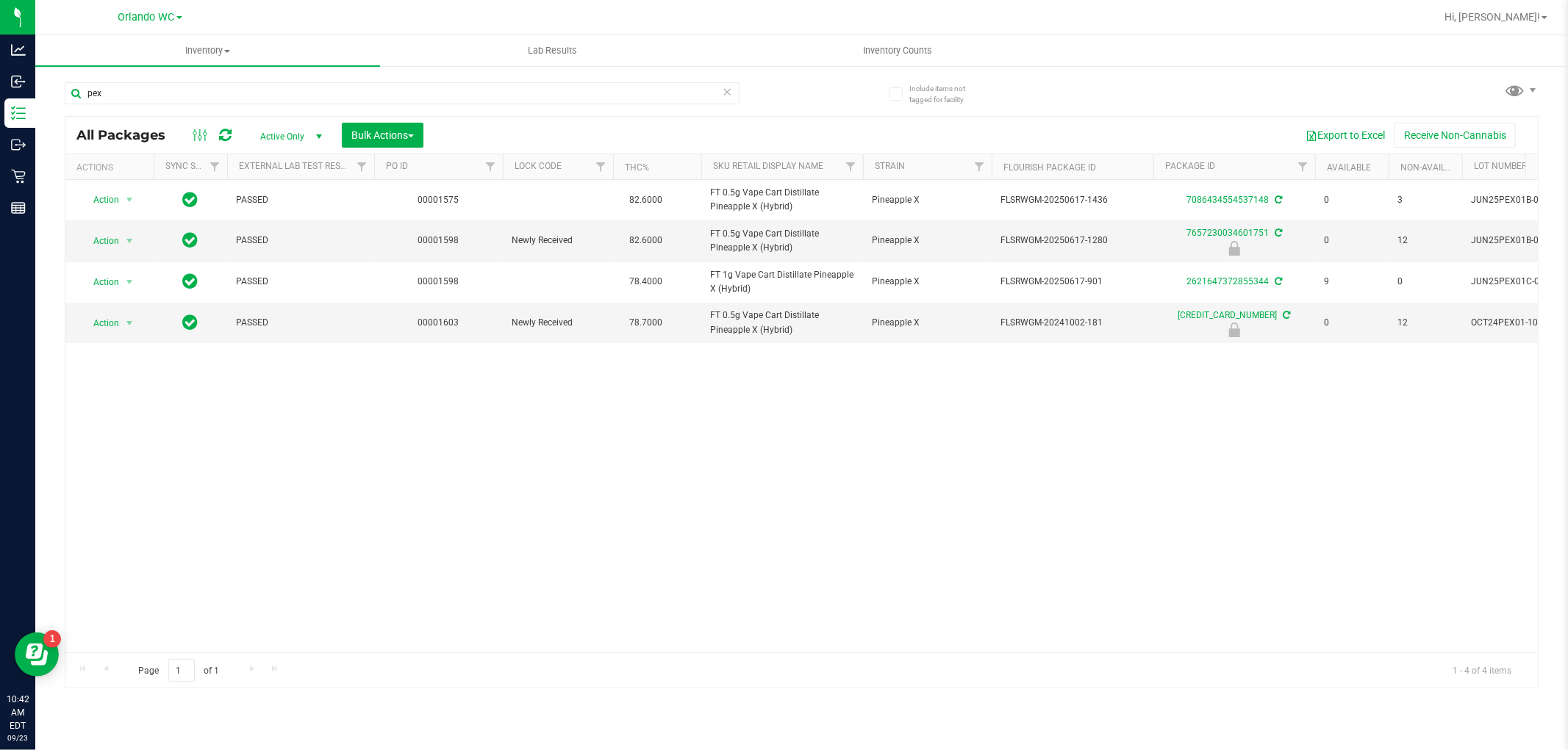
click at [975, 441] on div "Action Action Adjust qty Create package Edit attributes Global inventory Locate…" at bounding box center [801, 416] width 1472 height 473
click at [212, 89] on input "pex" at bounding box center [401, 93] width 674 height 22
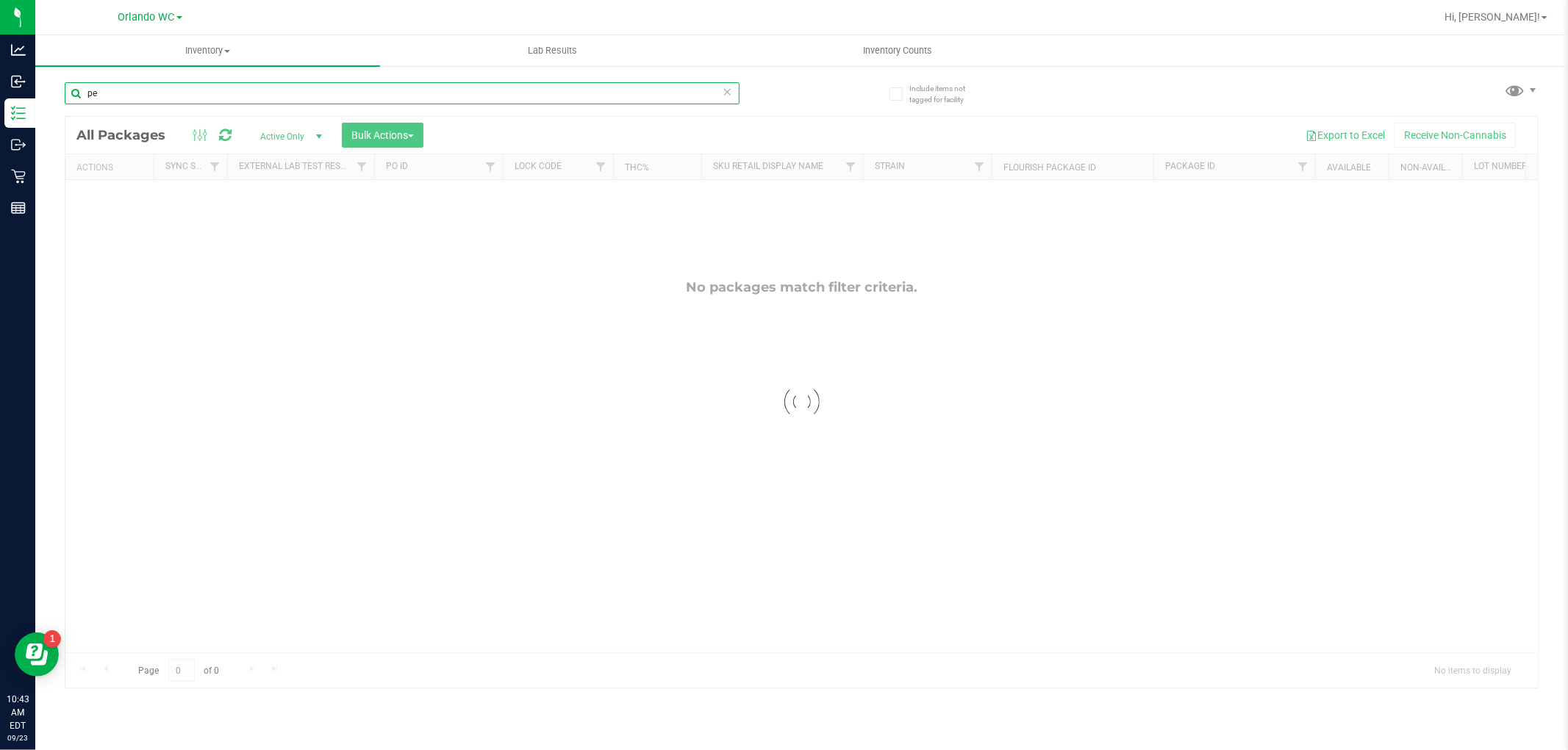
type input "p"
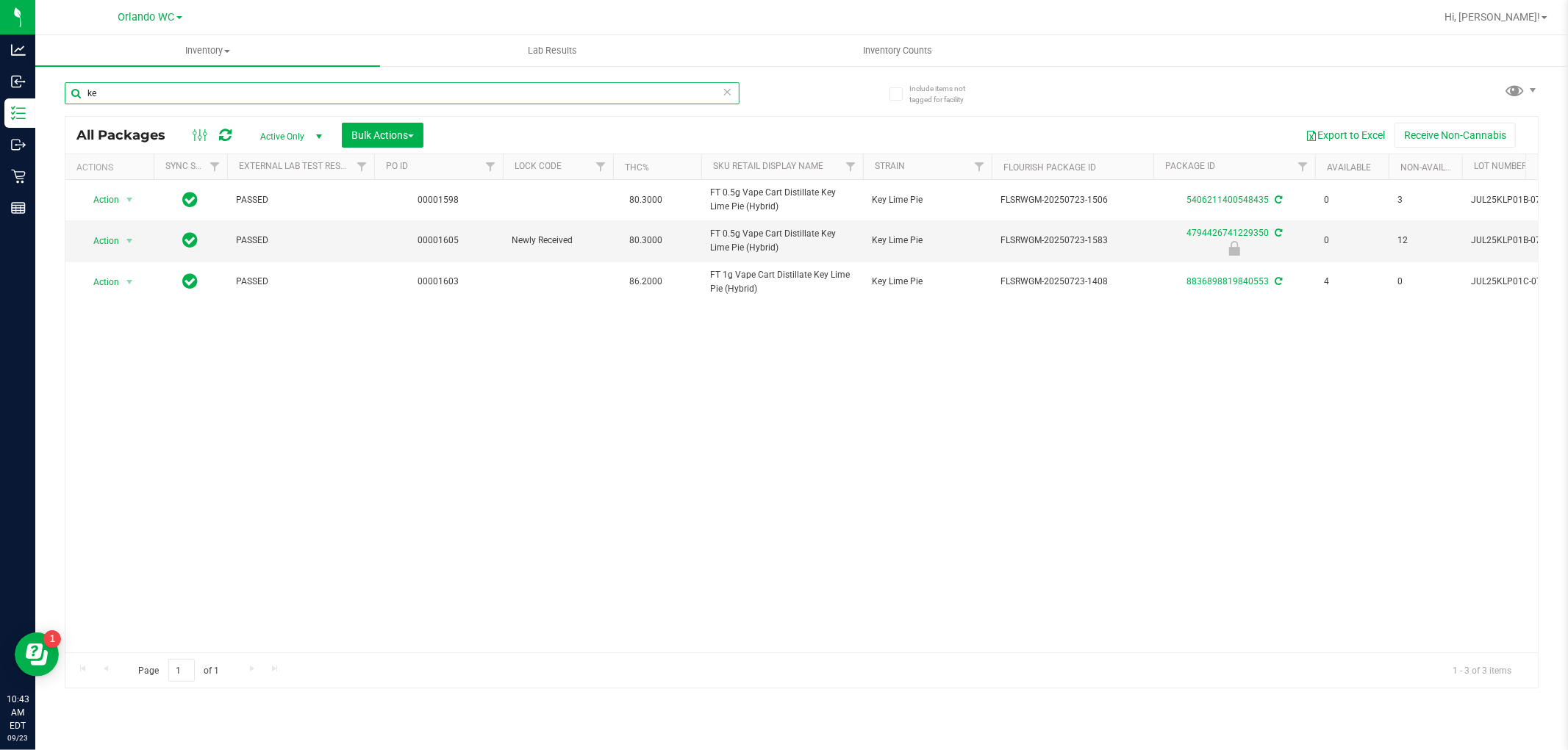
type input "k"
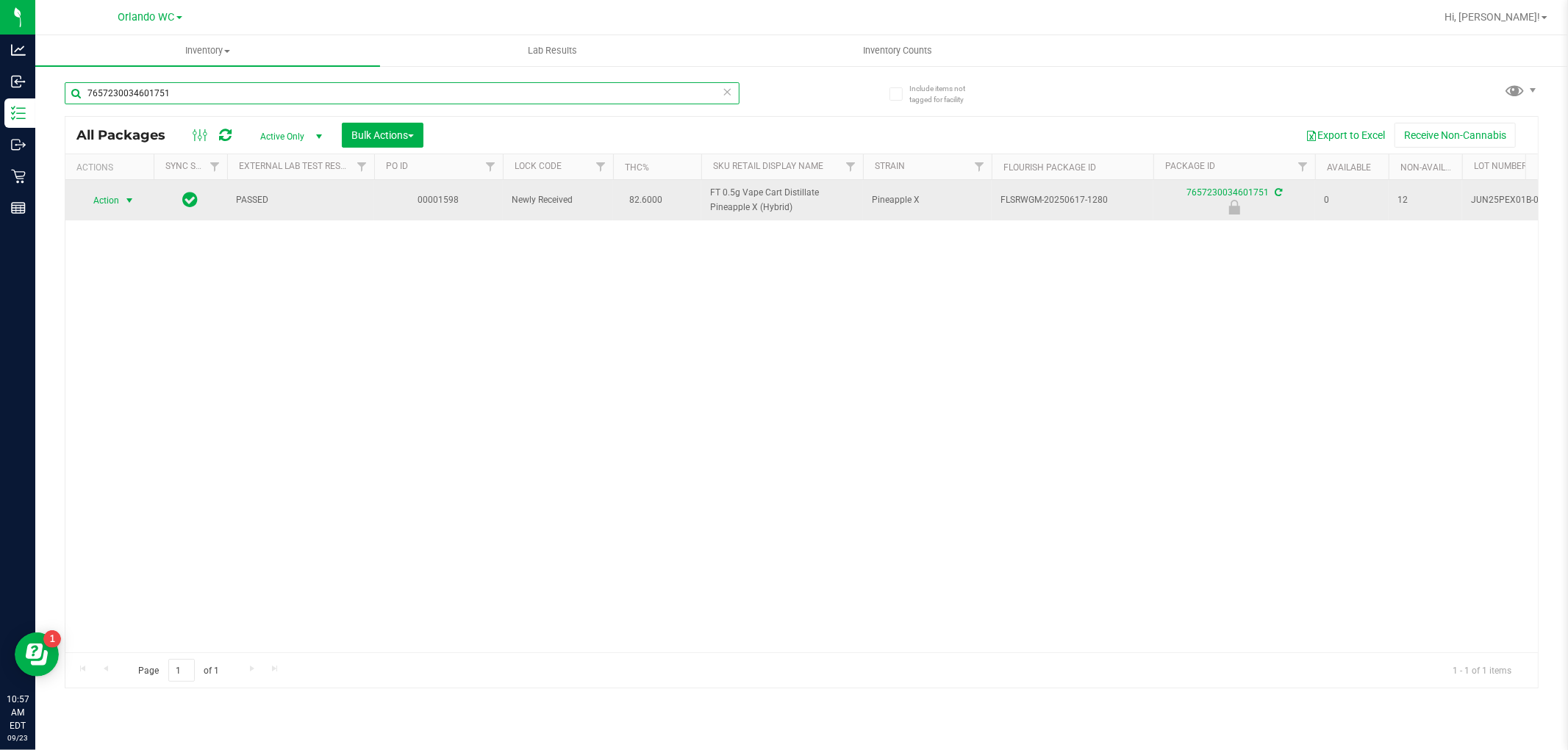
type input "7657230034601751"
click at [123, 201] on span "select" at bounding box center [129, 201] width 12 height 12
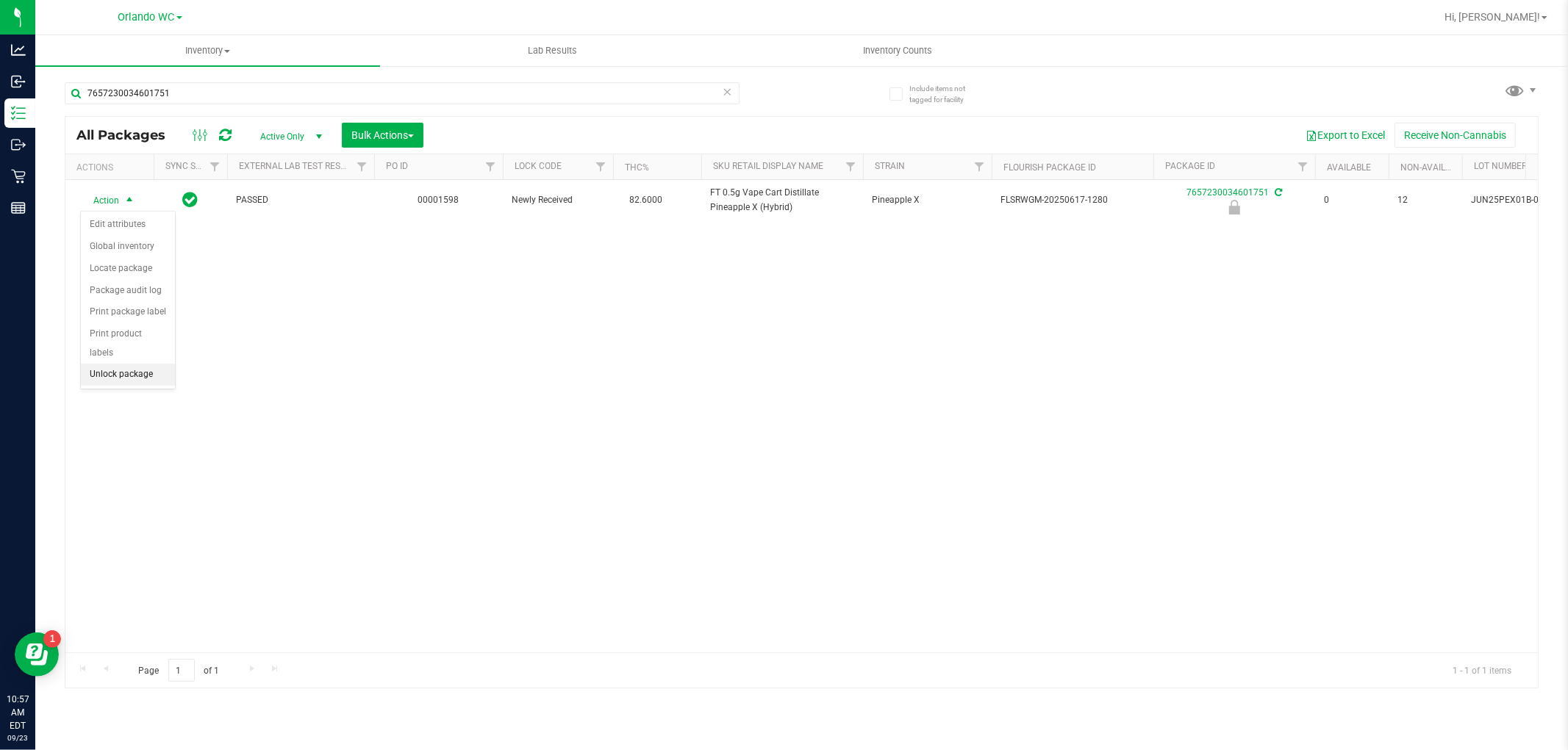
click at [128, 370] on li "Unlock package" at bounding box center [128, 375] width 94 height 22
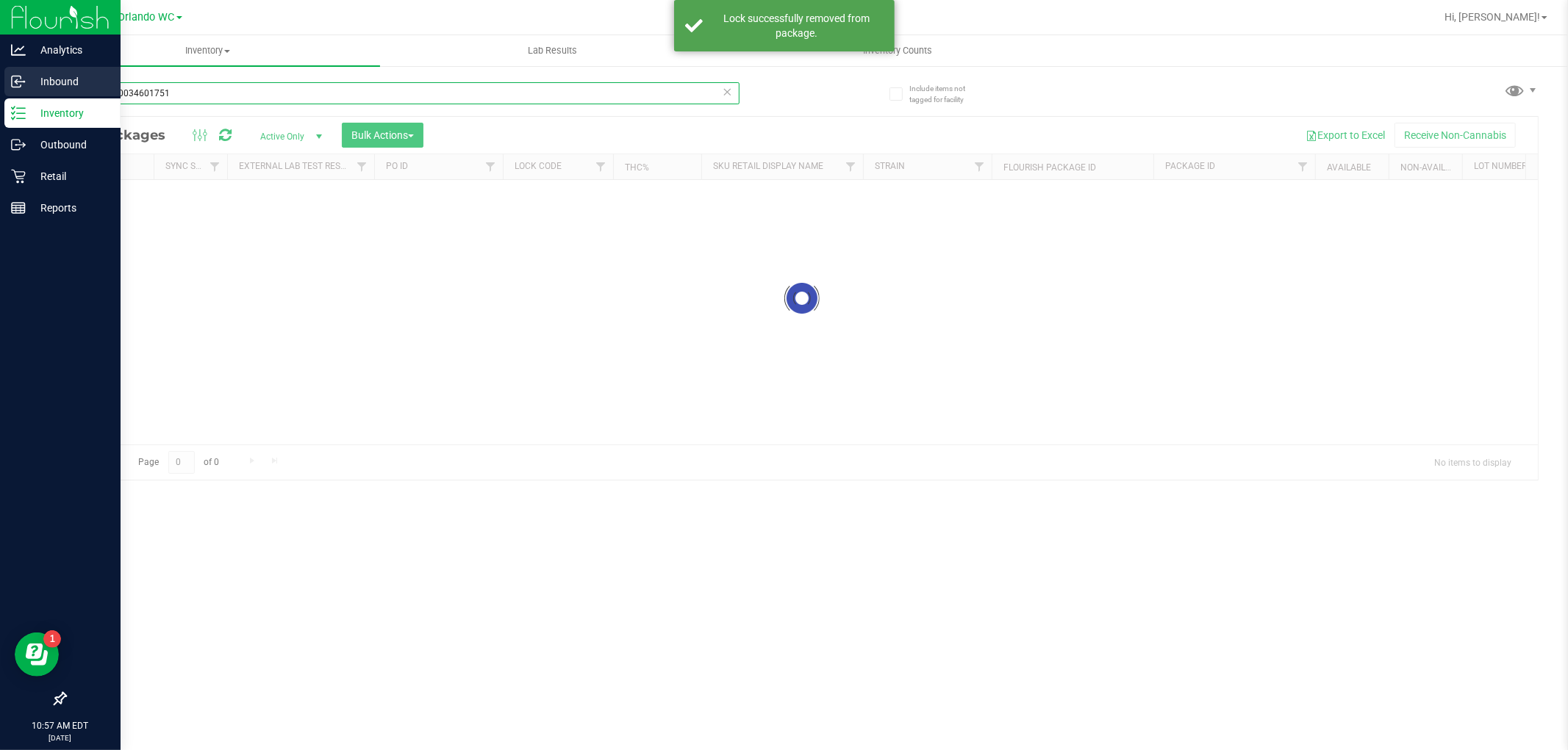
drag, startPoint x: 202, startPoint y: 97, endPoint x: 0, endPoint y: 90, distance: 202.1
click at [0, 92] on div "Analytics Inbound Inventory Outbound Retail Reports 10:57 AM EDT 09/23/2025 09/…" at bounding box center [784, 375] width 1568 height 750
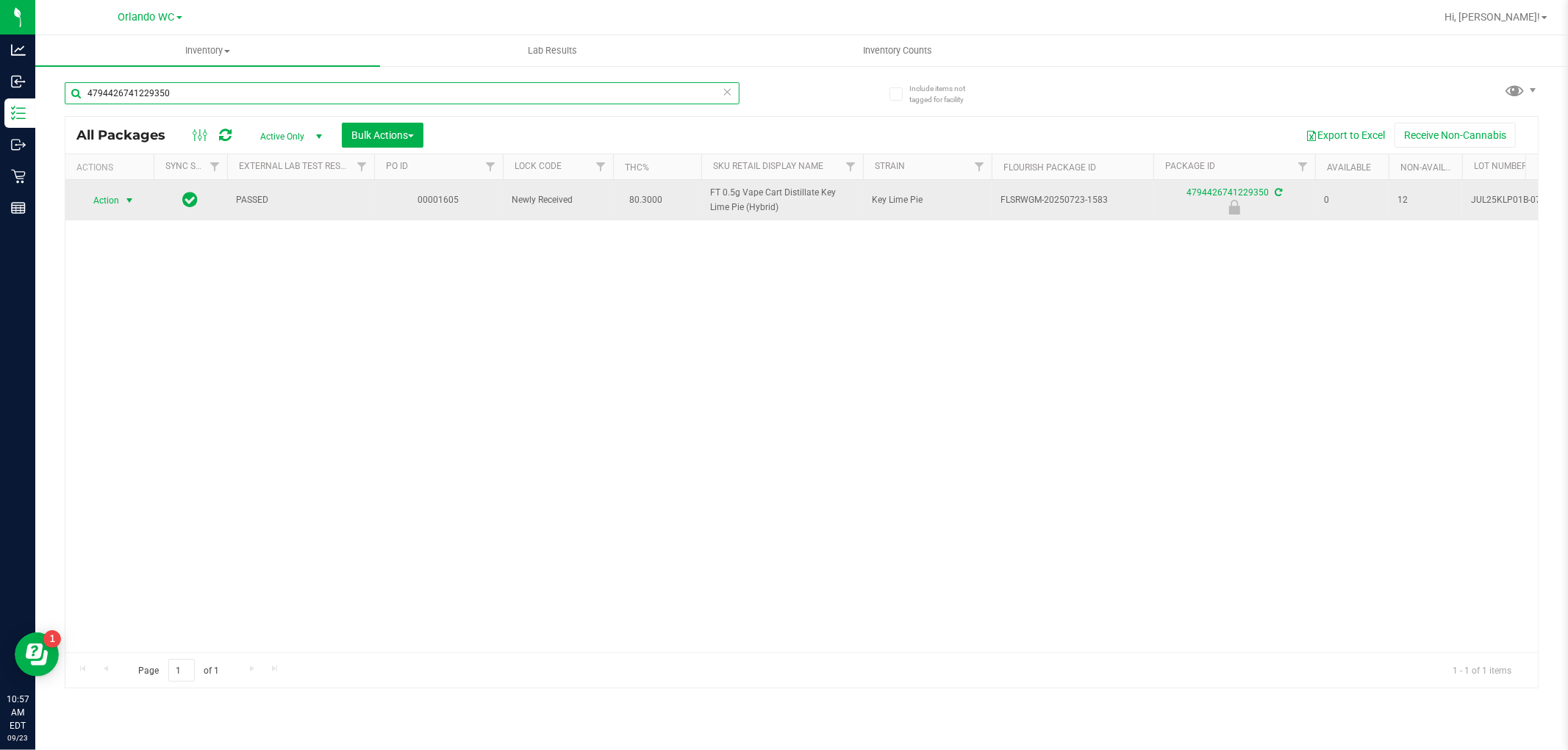
type input "4794426741229350"
click at [111, 204] on span "Action" at bounding box center [99, 201] width 39 height 21
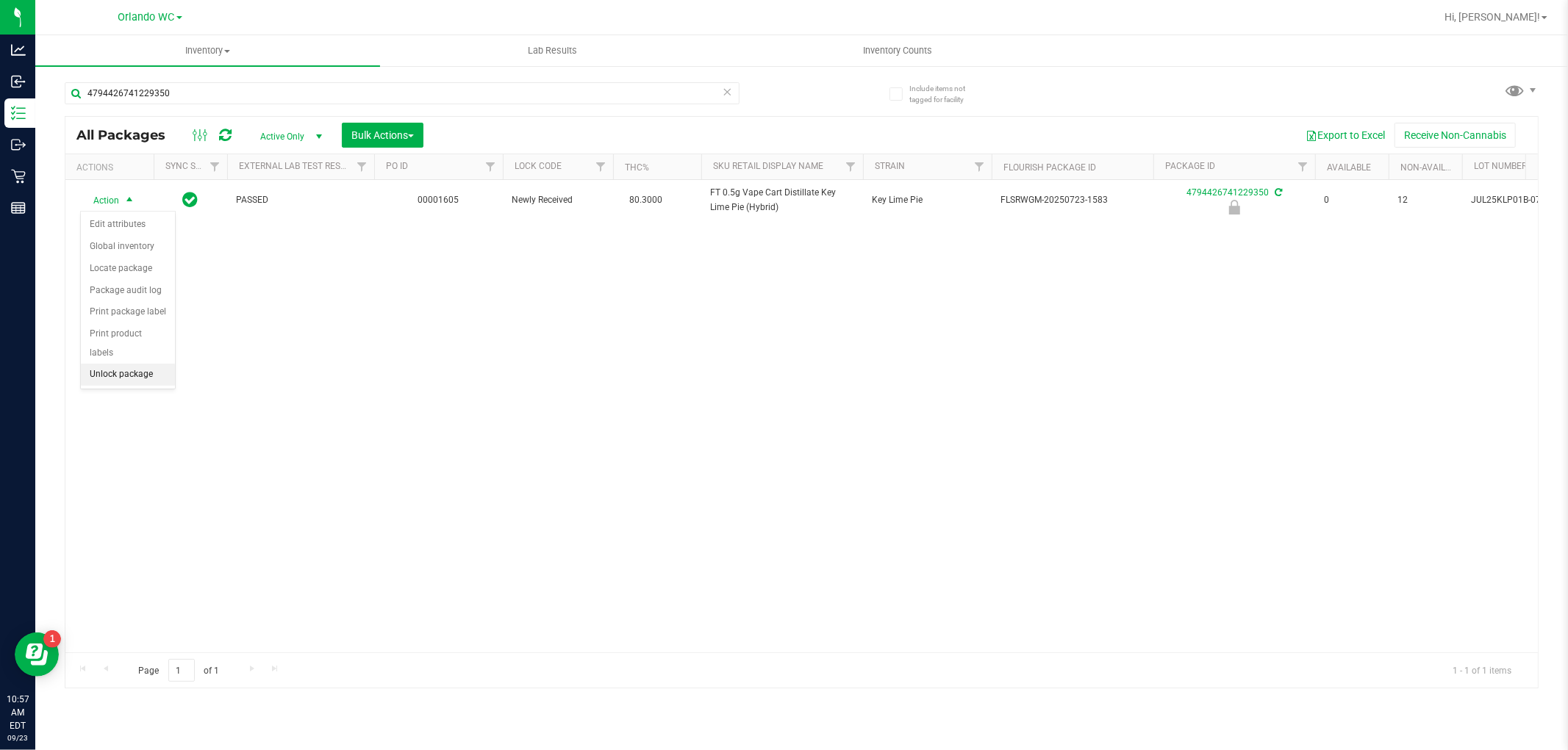
click at [129, 378] on li "Unlock package" at bounding box center [128, 375] width 94 height 22
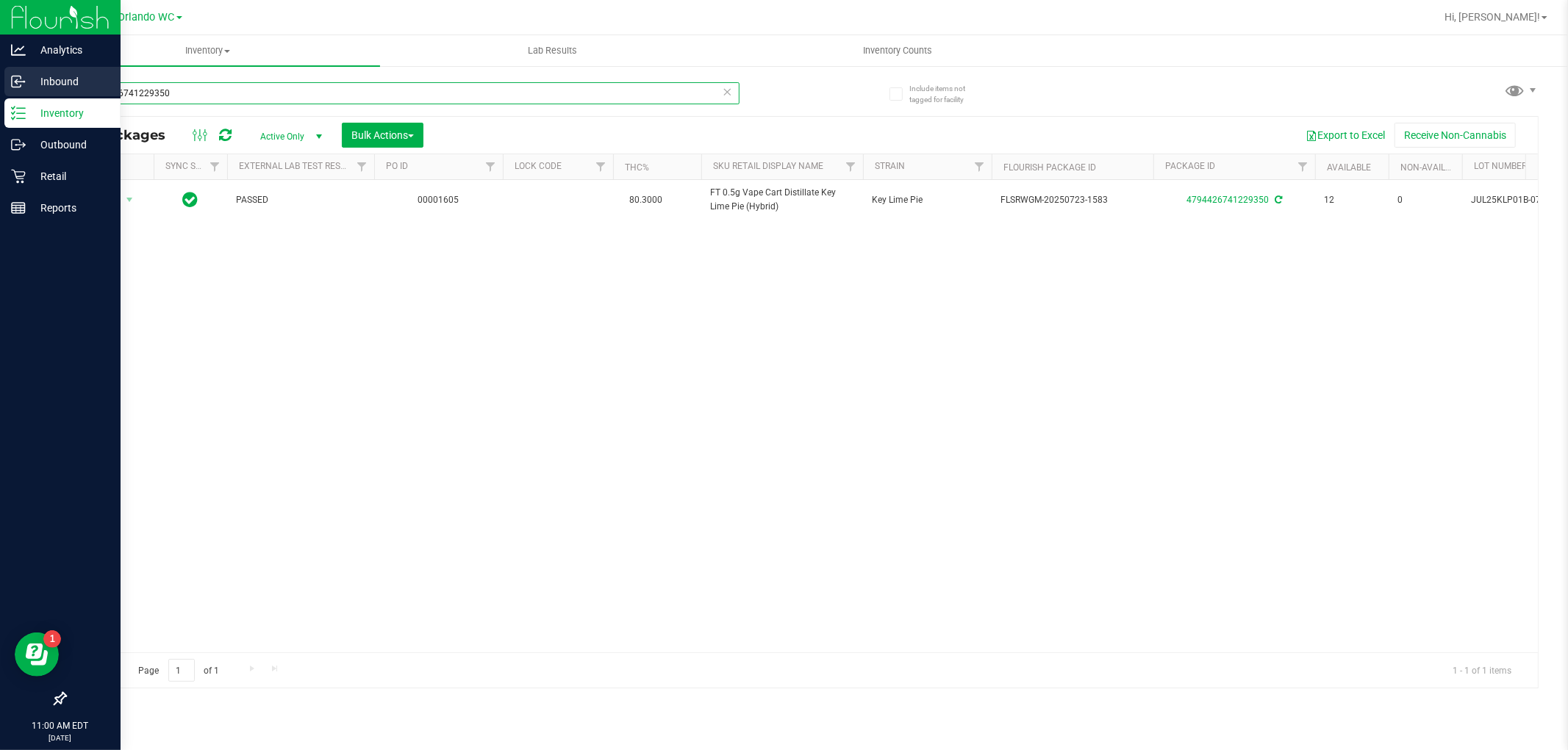
drag, startPoint x: 201, startPoint y: 87, endPoint x: 0, endPoint y: 89, distance: 201.0
click at [0, 89] on div "Analytics Inbound Inventory Outbound Retail Reports 11:00 AM EDT 09/23/2025 09/…" at bounding box center [784, 375] width 1568 height 750
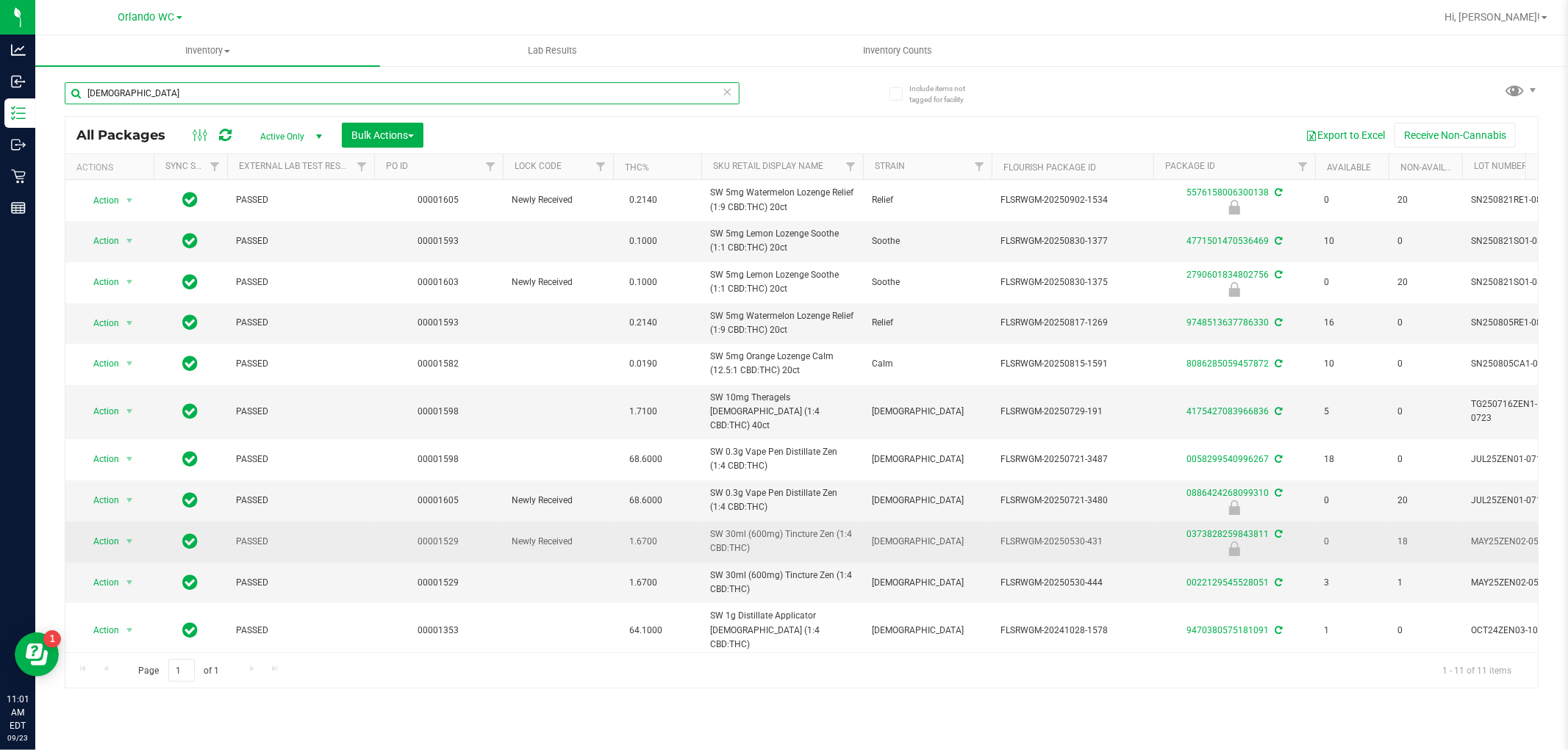
type input "zen"
drag, startPoint x: 708, startPoint y: 521, endPoint x: 766, endPoint y: 532, distance: 59.0
click at [766, 532] on td "SW 30ml (600mg) Tincture Zen (1:4 CBD:THC)" at bounding box center [782, 542] width 162 height 41
copy span "SW 30ml (600mg) Tincture Zen (1:4 CBD:THC)"
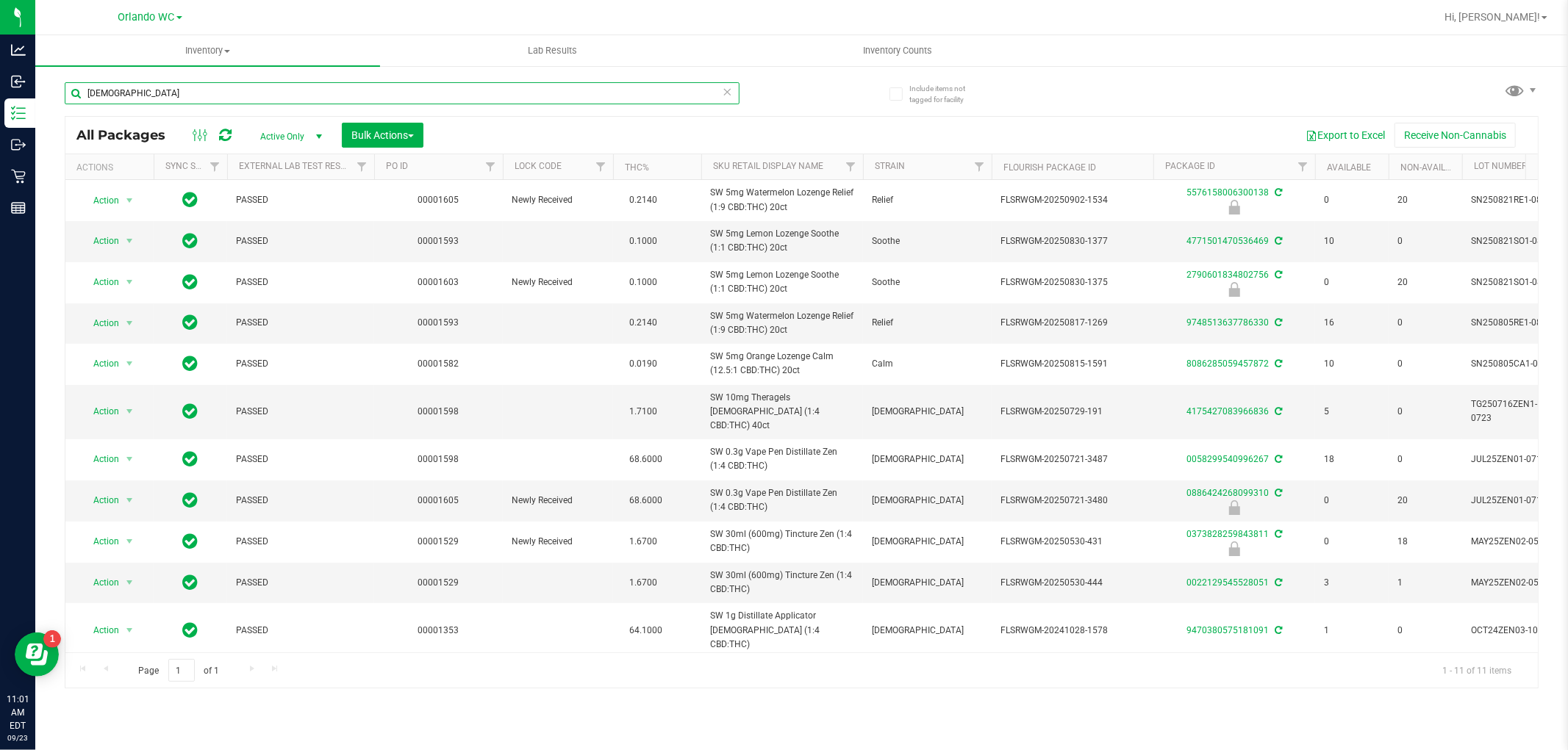
click at [130, 85] on input "zen" at bounding box center [401, 93] width 674 height 22
click at [130, 83] on input "zen" at bounding box center [401, 93] width 674 height 22
paste input "SW 30ml (600mg) Tincture Zen (1:4 CBD:THC)"
type input "SW 30ml (600mg) Tincture Zen (1:4 CBD:THC)"
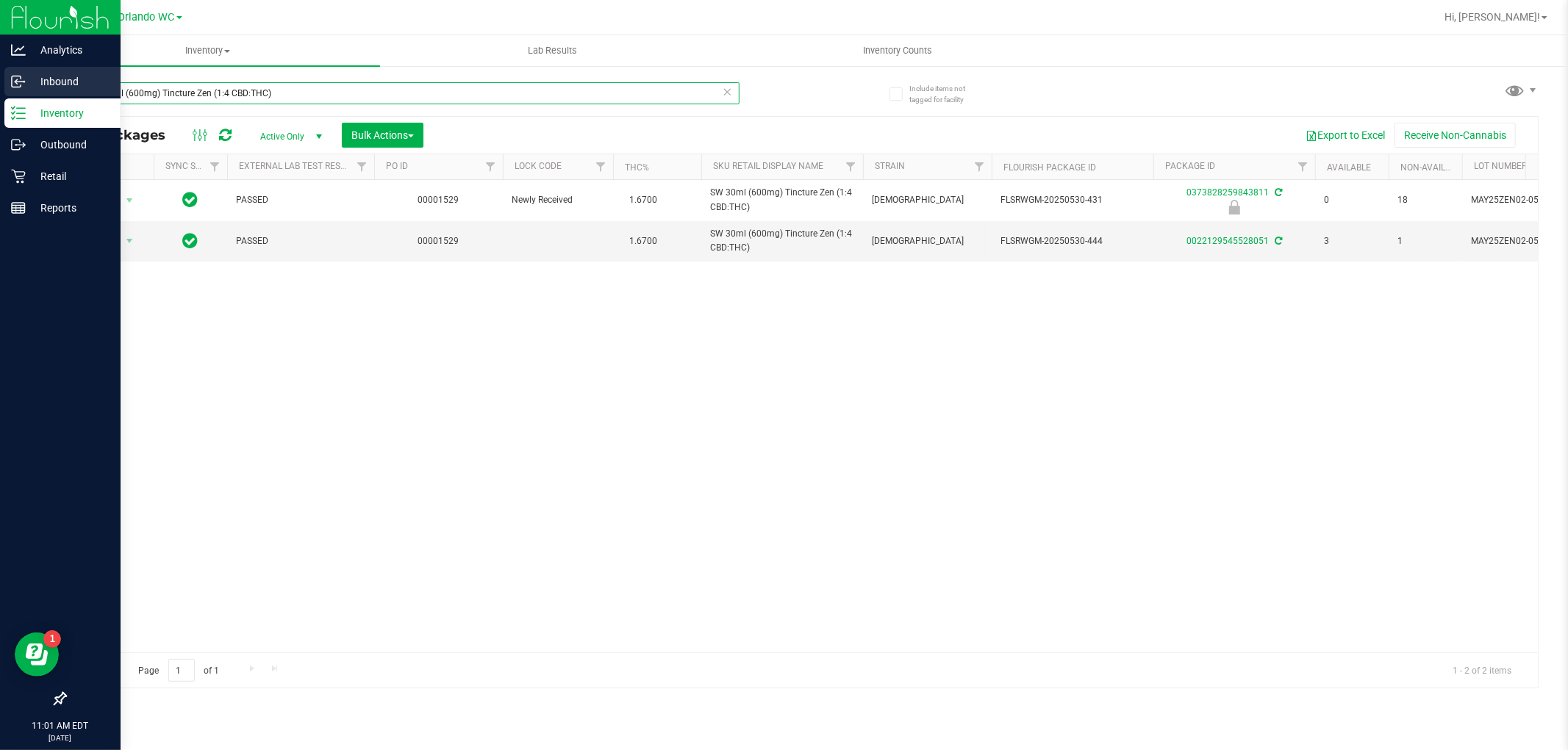
drag, startPoint x: 284, startPoint y: 93, endPoint x: 0, endPoint y: 96, distance: 284.0
click at [0, 94] on div "Analytics Inbound Inventory Outbound Retail Reports 11:01 AM EDT 09/23/2025 09/…" at bounding box center [784, 375] width 1568 height 750
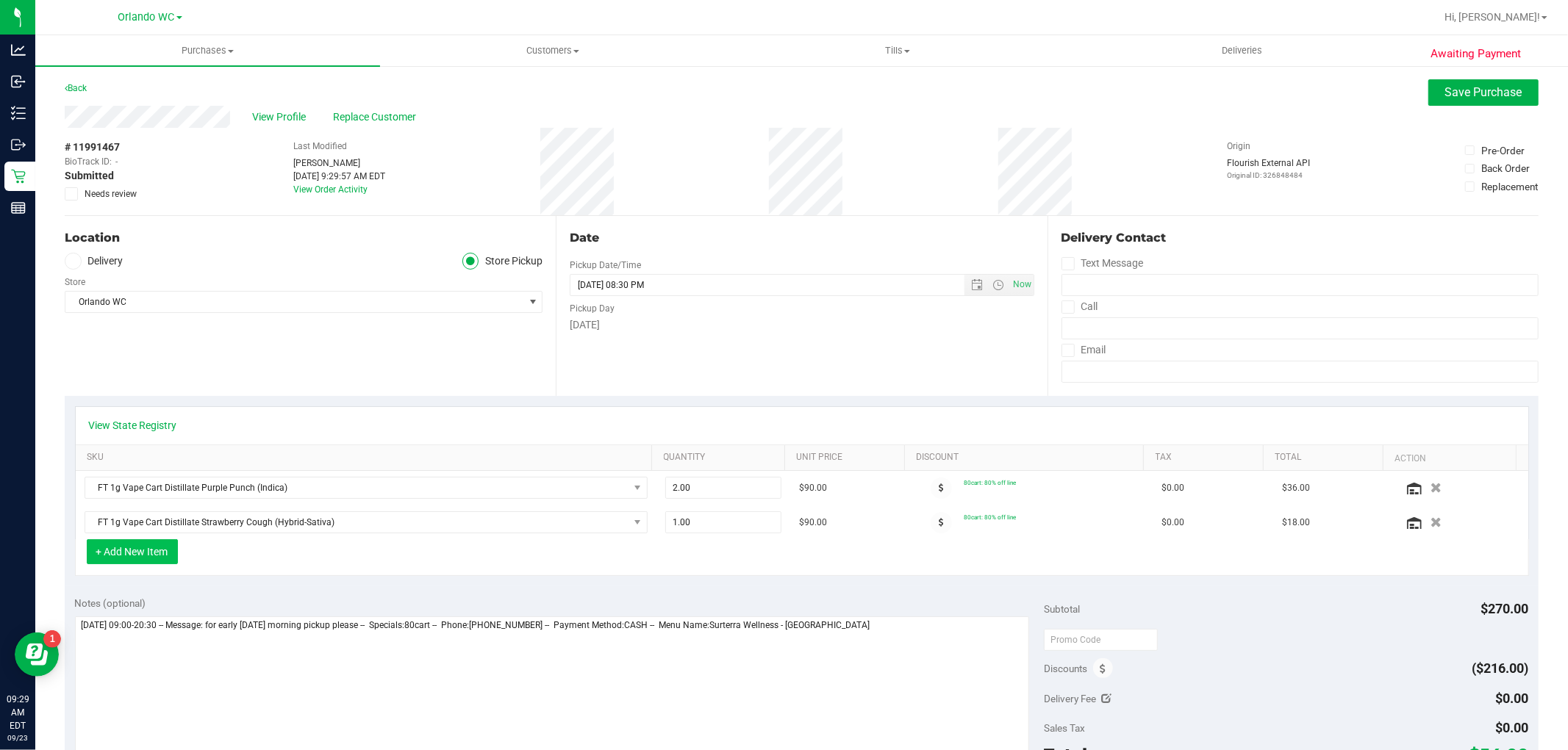
click at [151, 544] on button "+ Add New Item" at bounding box center [132, 552] width 92 height 25
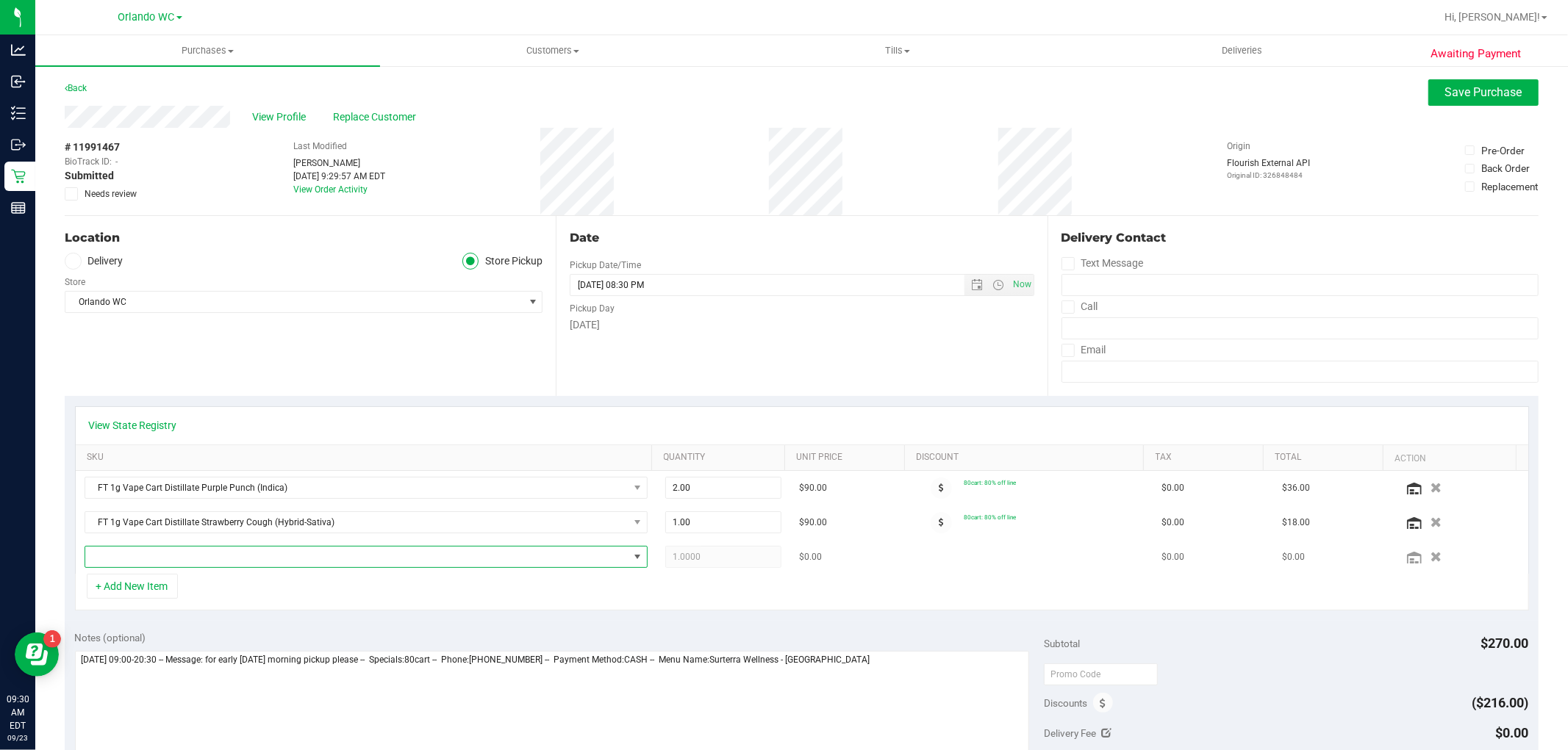
click at [158, 557] on span "NO DATA FOUND" at bounding box center [357, 557] width 543 height 21
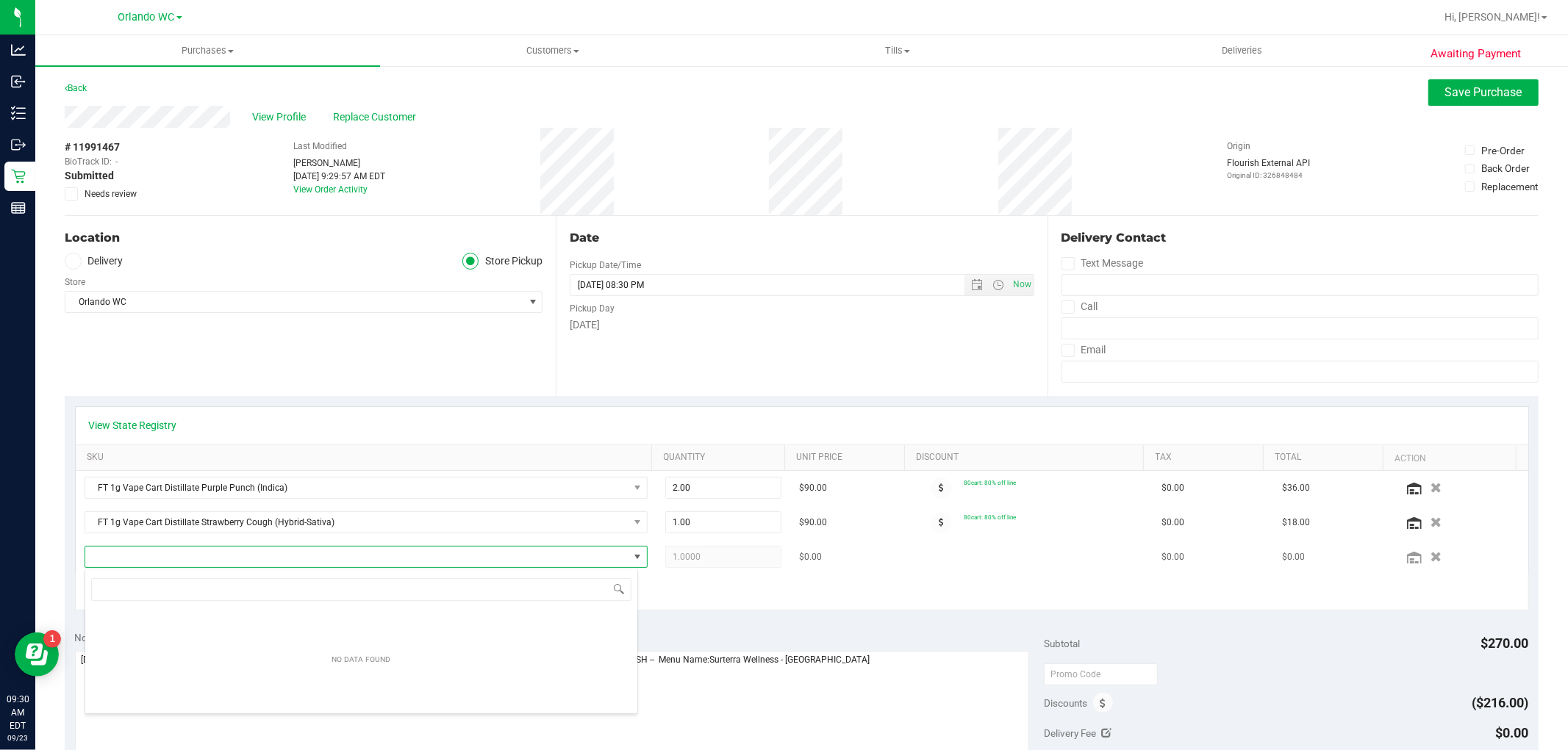
scroll to position [22, 548]
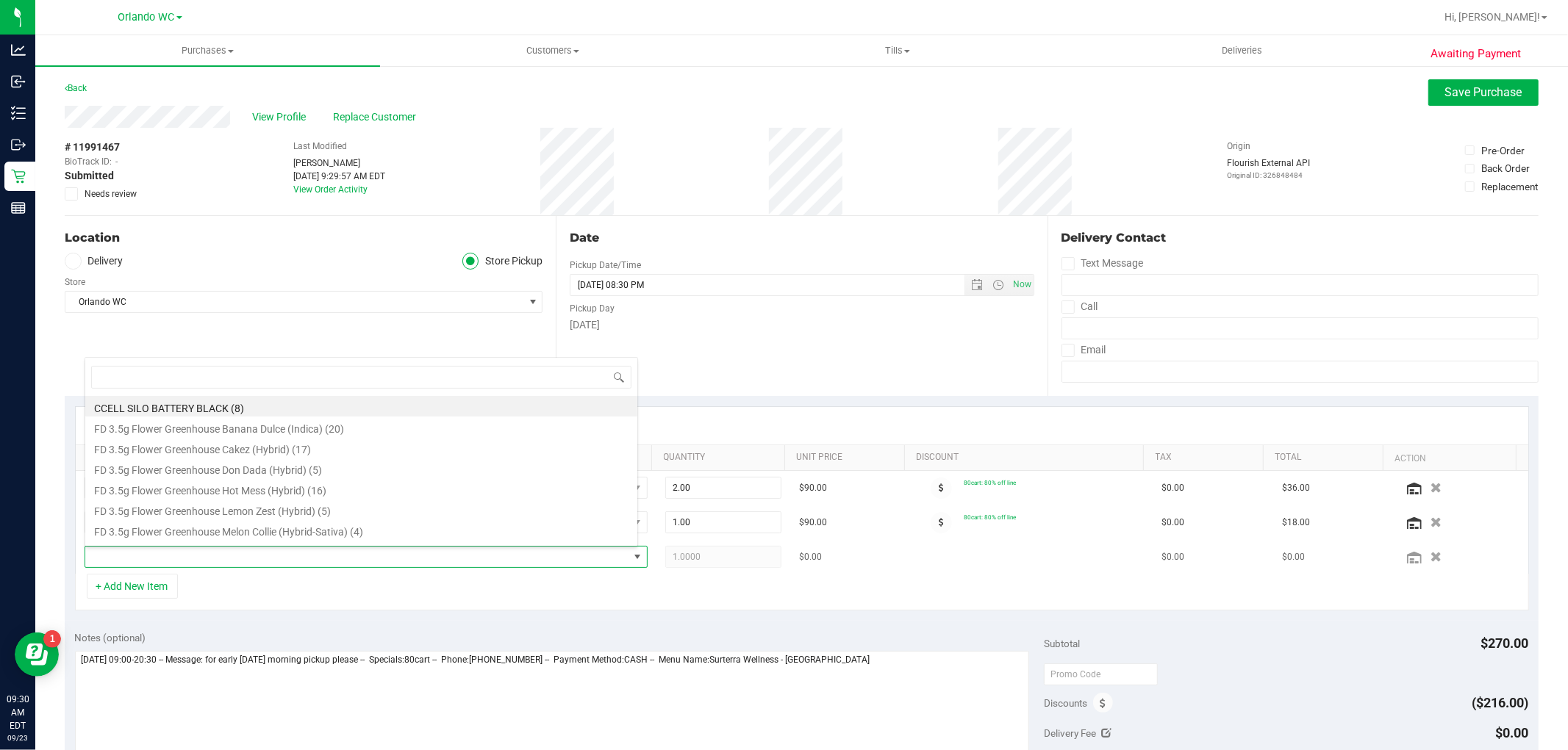
type input "a"
type input "gold"
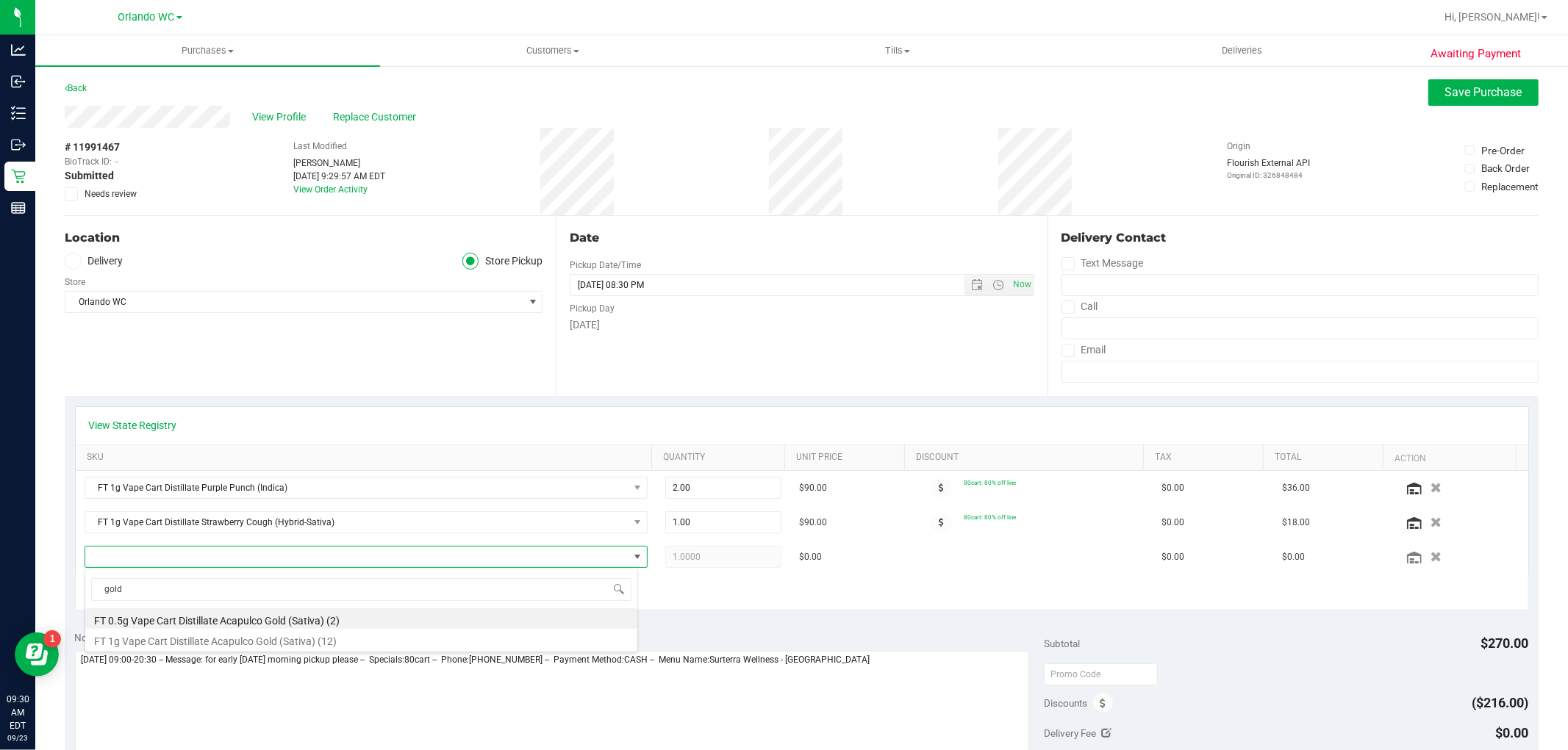
click at [221, 640] on li "FT 1g Vape Cart Distillate Acapulco Gold (Sativa) (12)" at bounding box center [361, 639] width 552 height 21
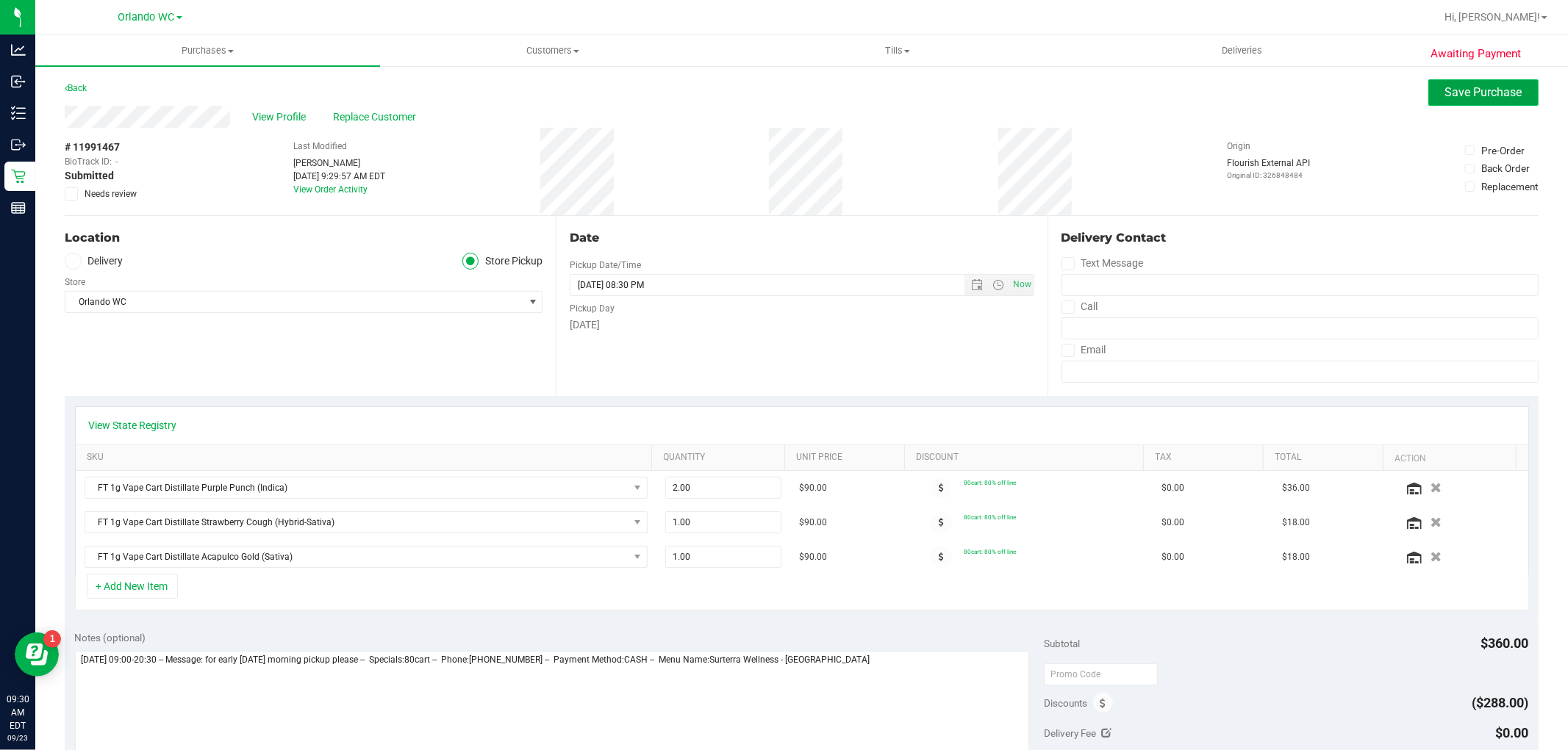
click at [1481, 93] on span "Save Purchase" at bounding box center [1483, 92] width 77 height 14
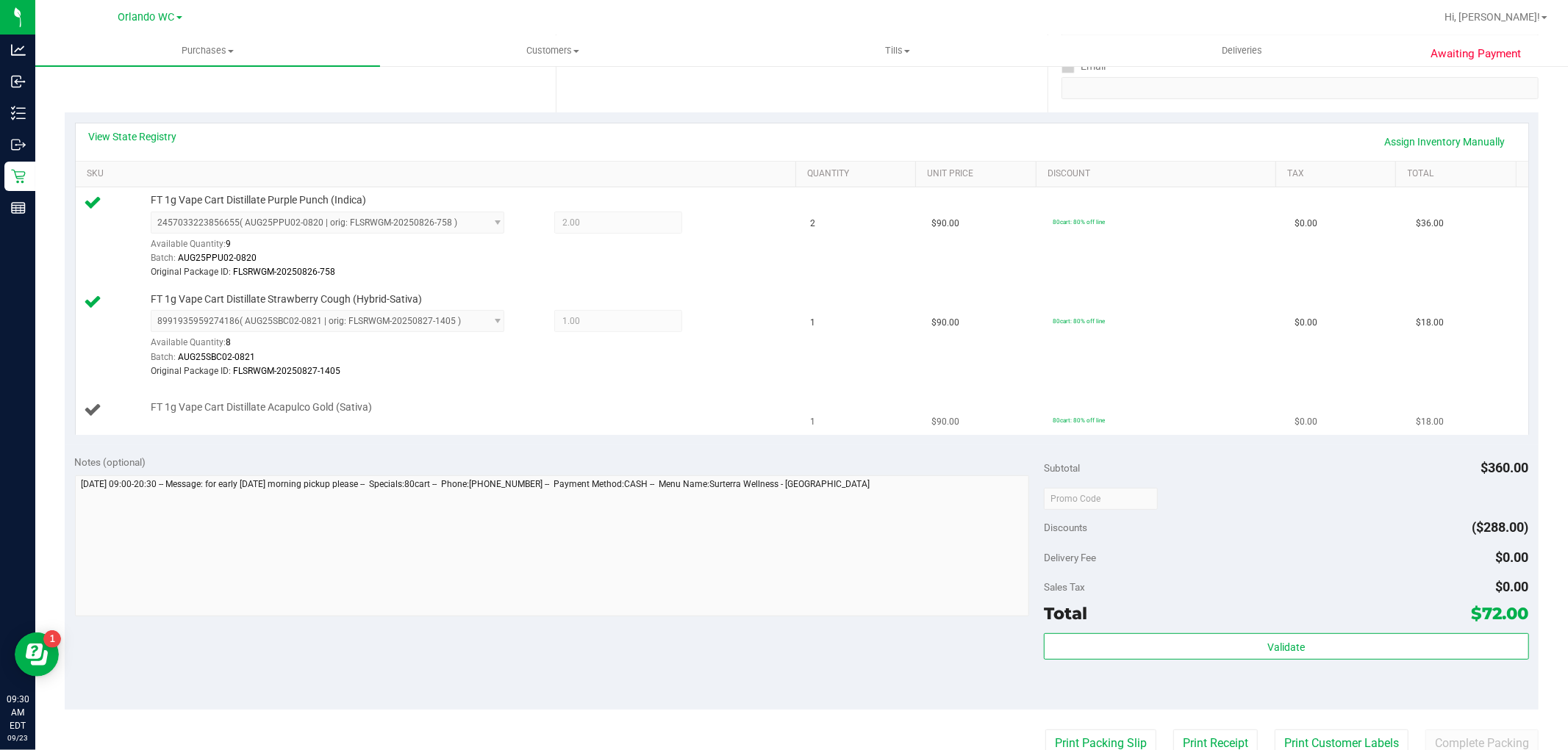
scroll to position [408, 0]
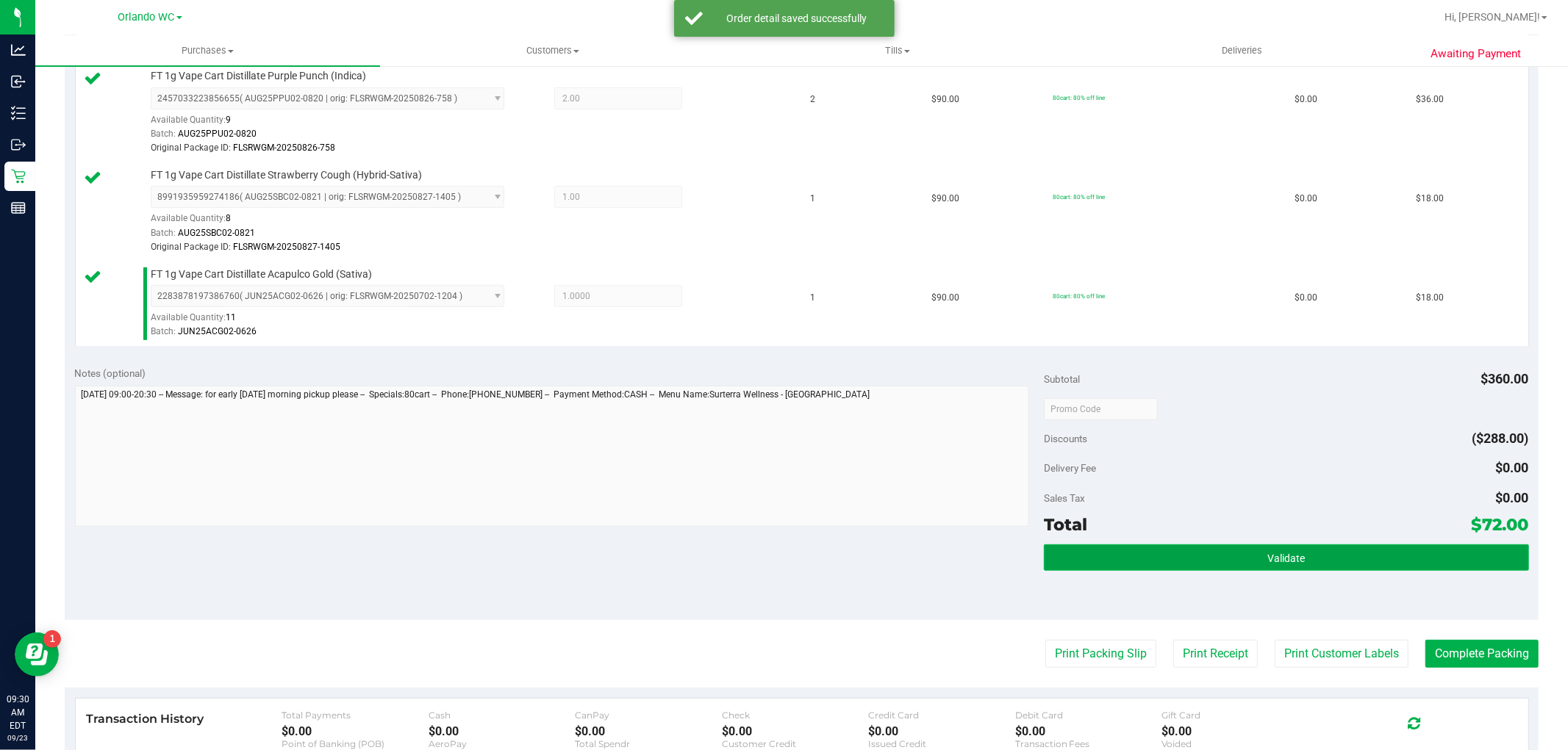
click at [1347, 560] on button "Validate" at bounding box center [1286, 558] width 485 height 27
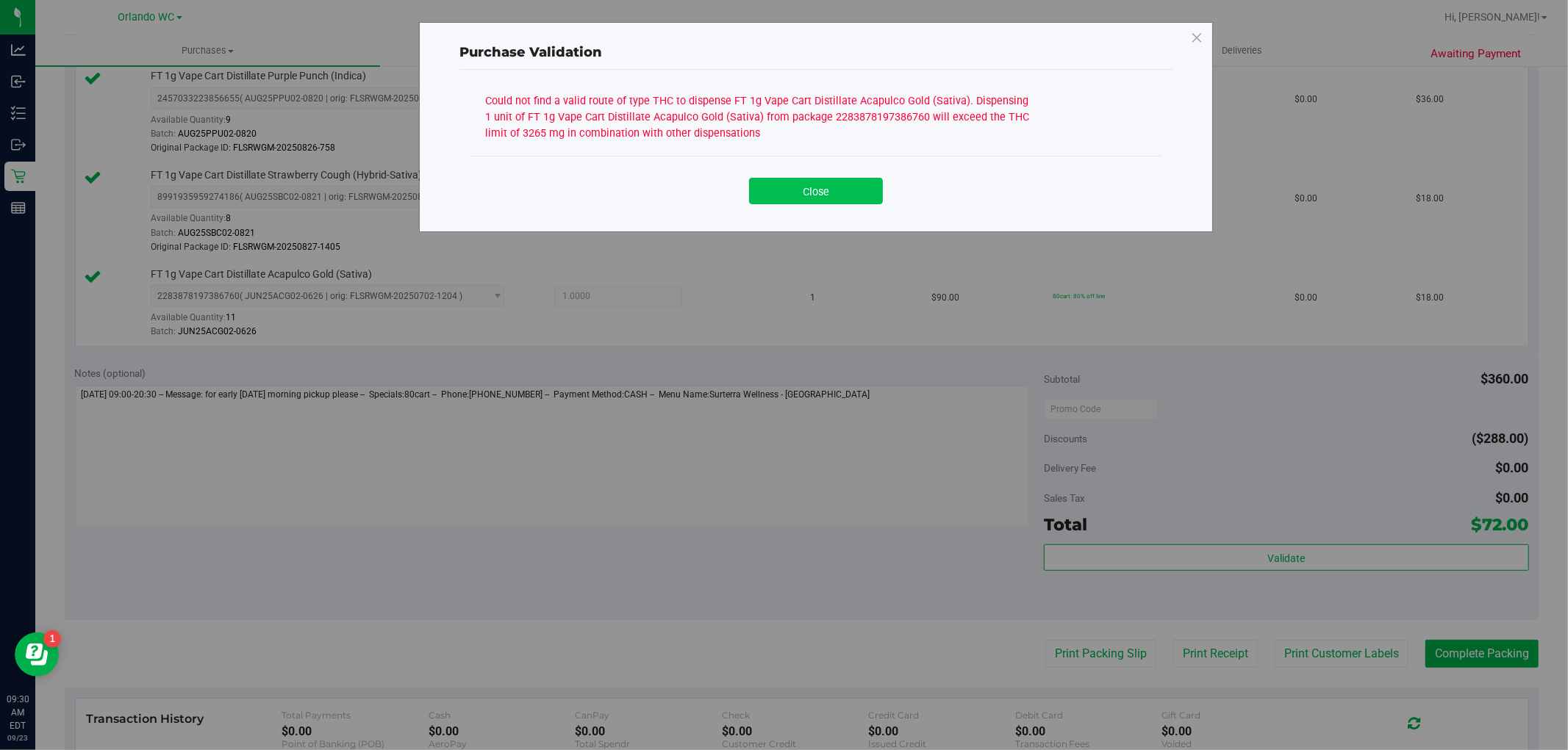
click at [803, 190] on button "Close" at bounding box center [815, 191] width 134 height 27
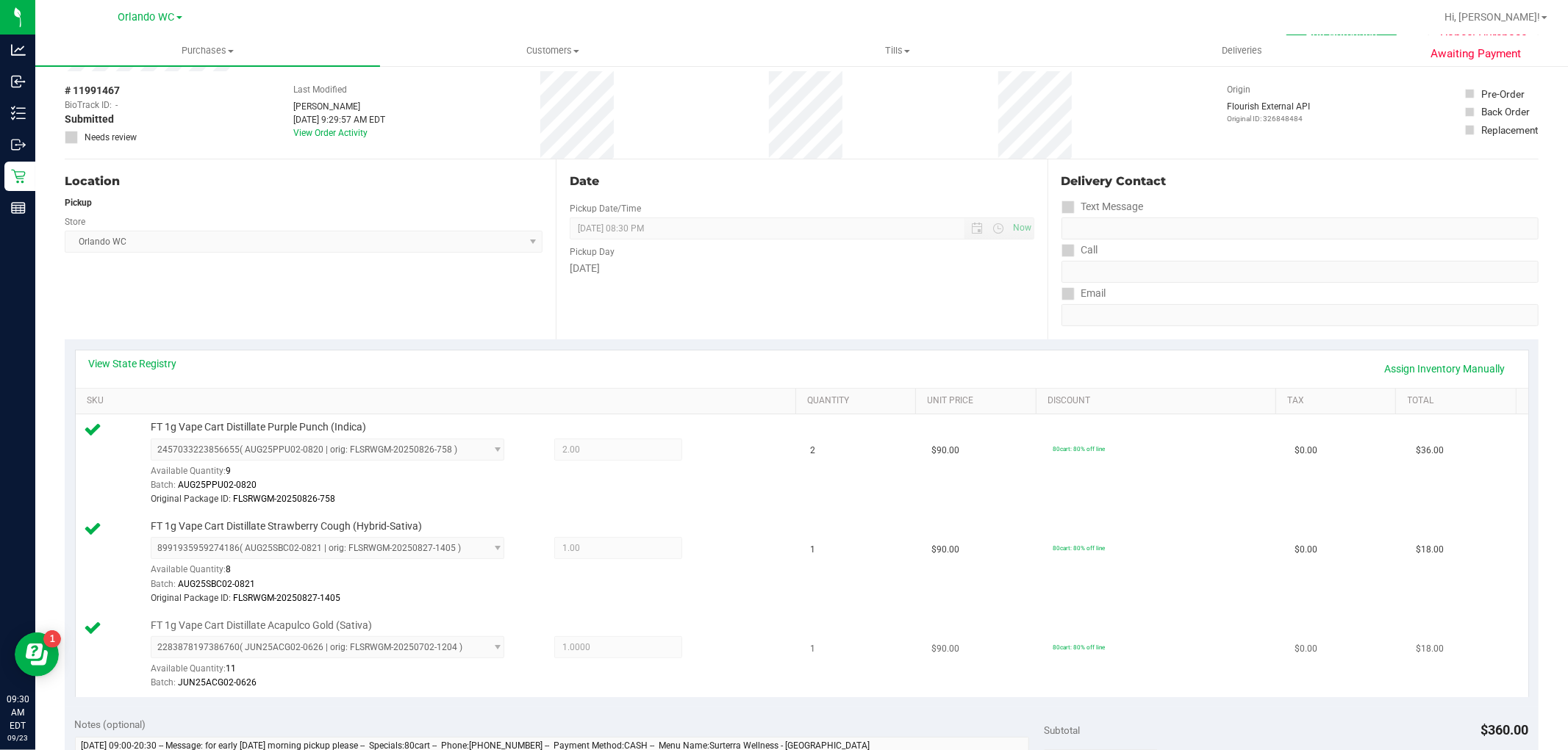
scroll to position [0, 0]
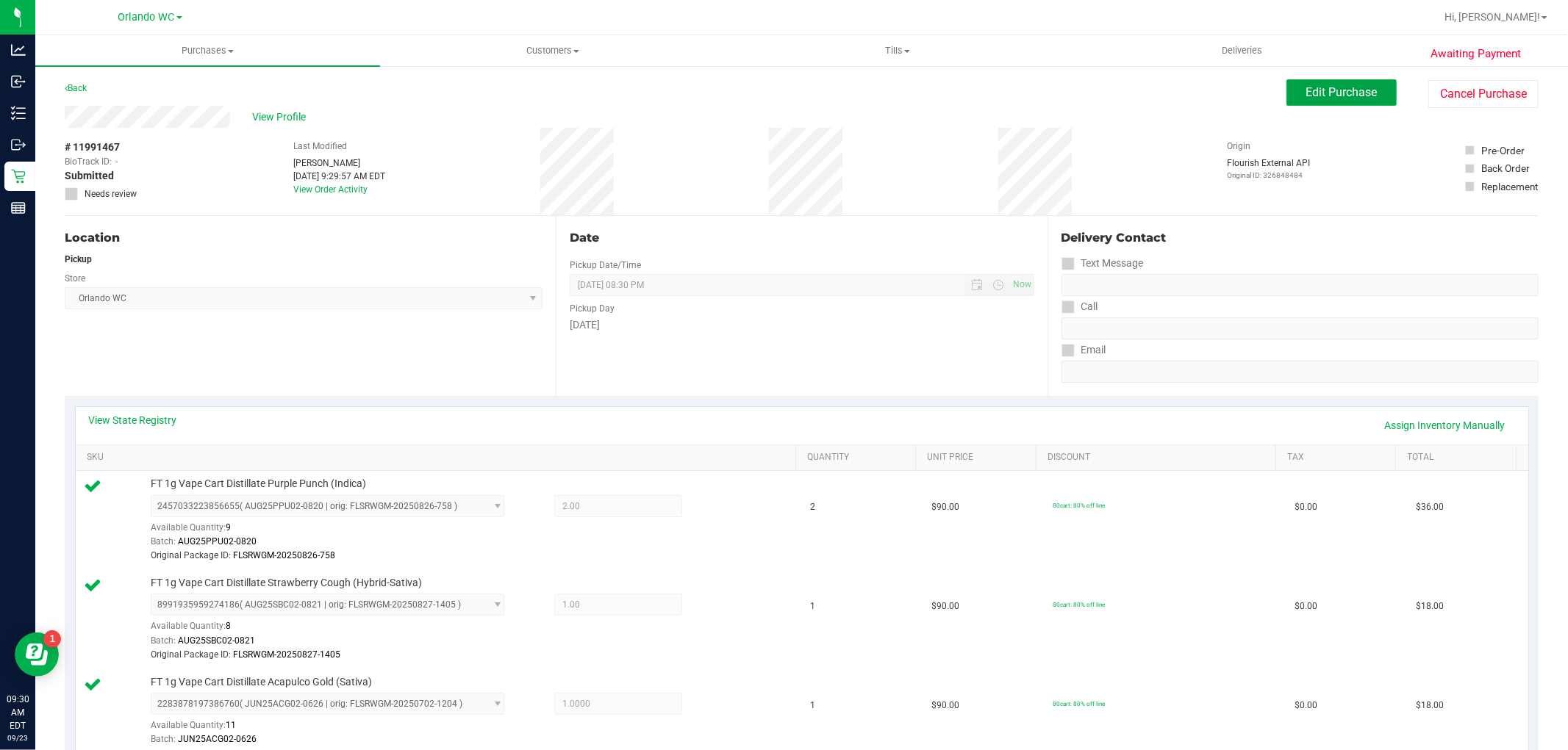
click at [1333, 82] on button "Edit Purchase" at bounding box center [1340, 93] width 110 height 27
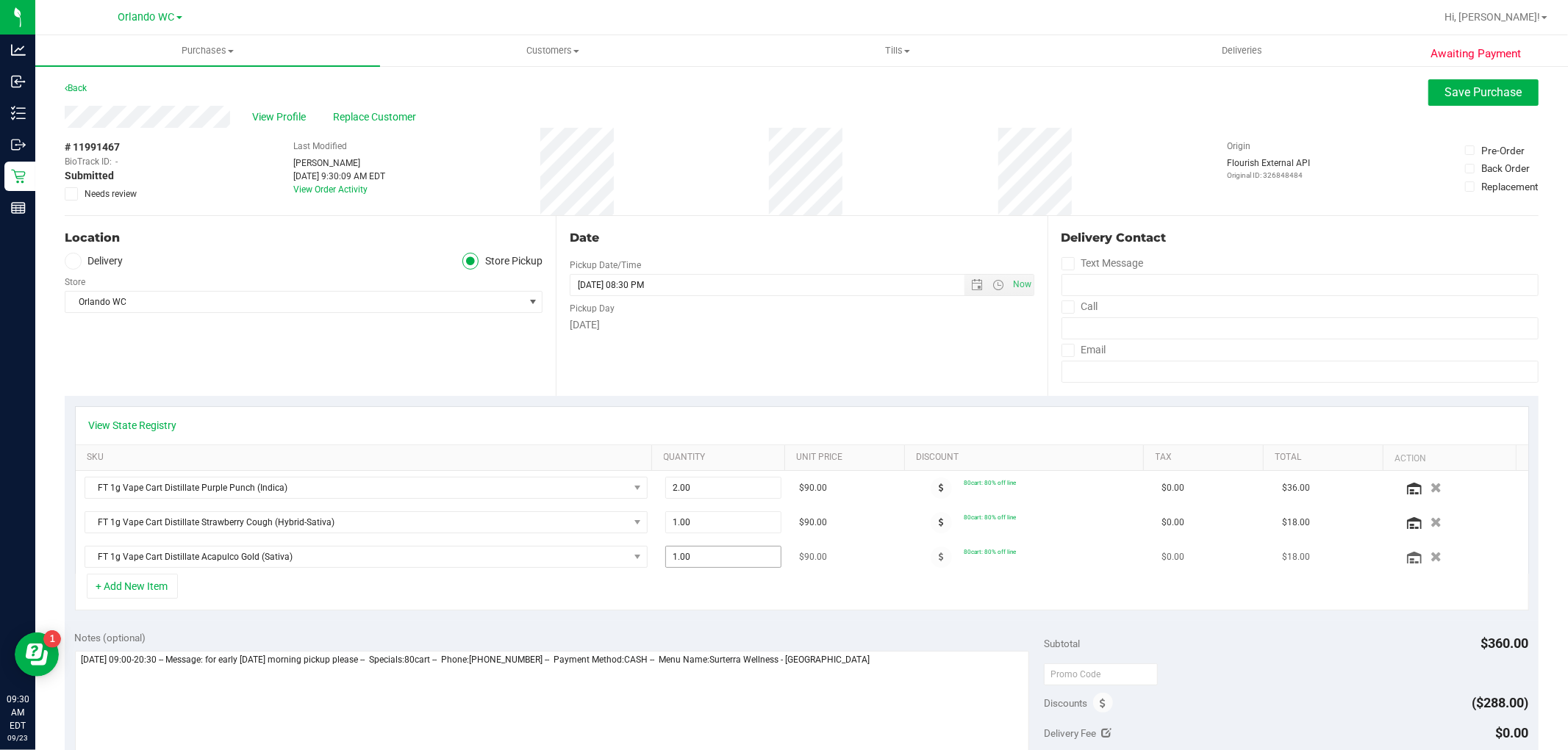
click at [714, 562] on span "1.00 1" at bounding box center [723, 557] width 116 height 22
type input "2"
type input "2.00"
click at [998, 382] on div "Date Pickup Date/Time 09/22/2025 Now 09/22/2025 08:30 PM Now Pickup Day Monday" at bounding box center [801, 306] width 491 height 180
click at [68, 194] on icon at bounding box center [71, 194] width 9 height 0
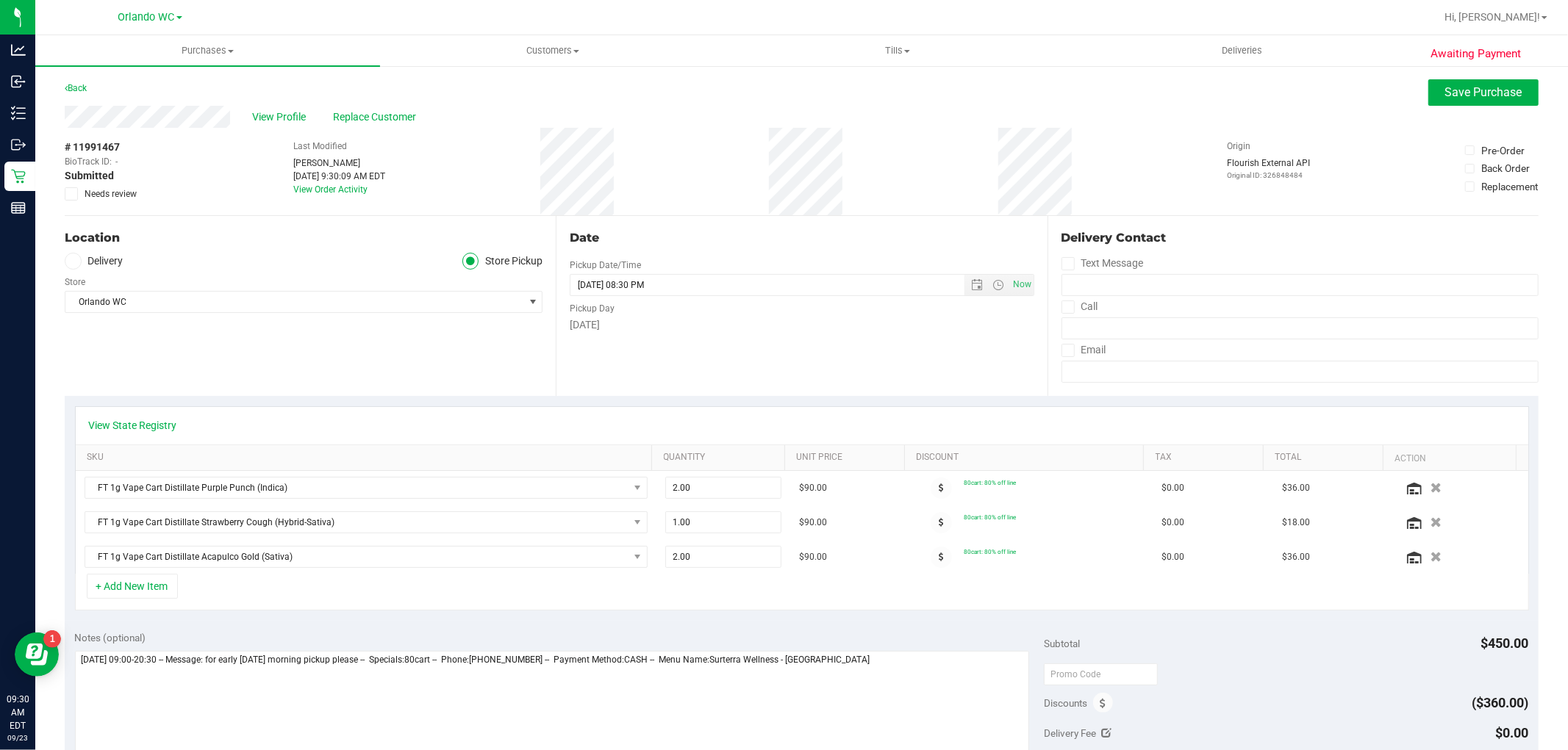
click at [0, 0] on input "Needs review" at bounding box center [0, 0] width 0 height 0
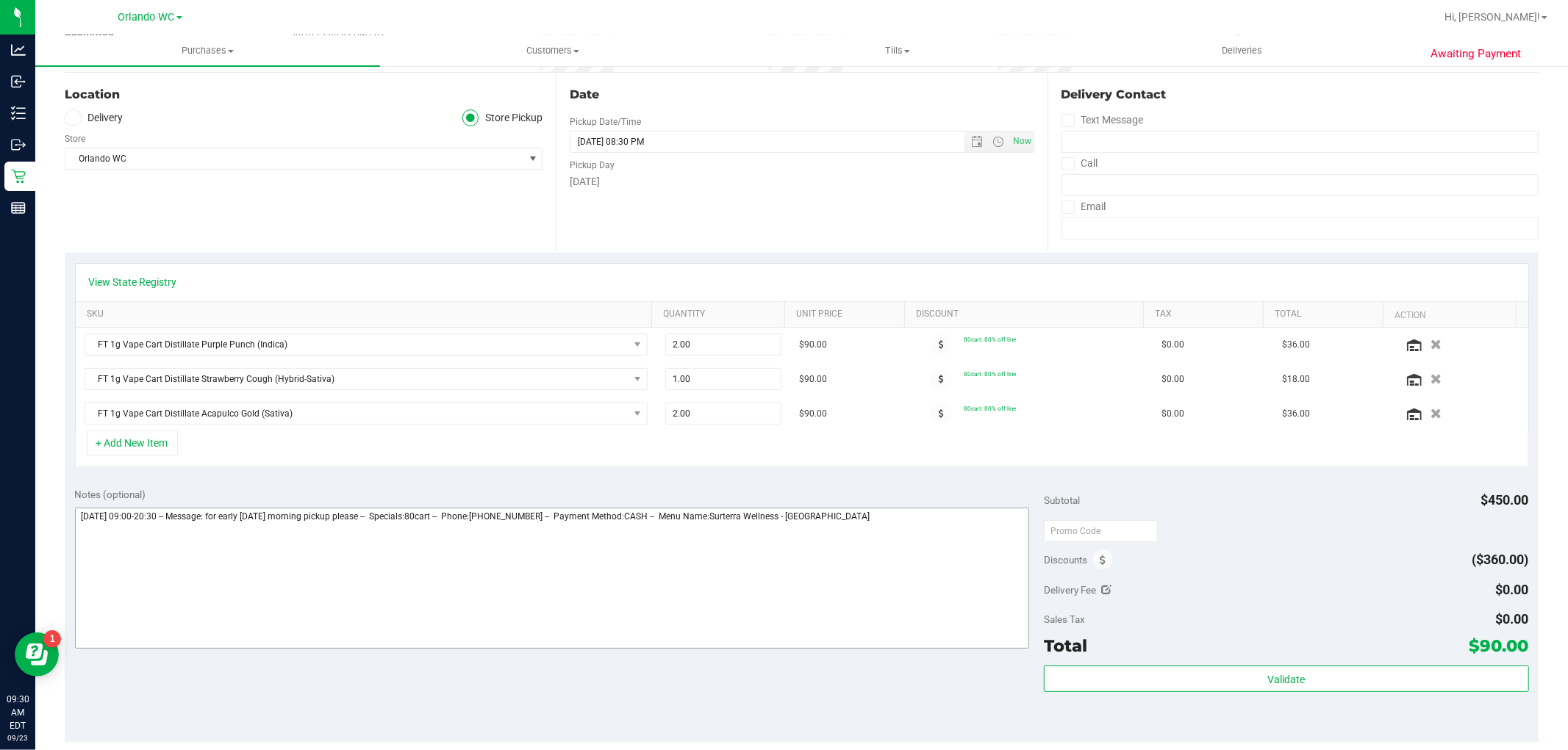
scroll to position [244, 0]
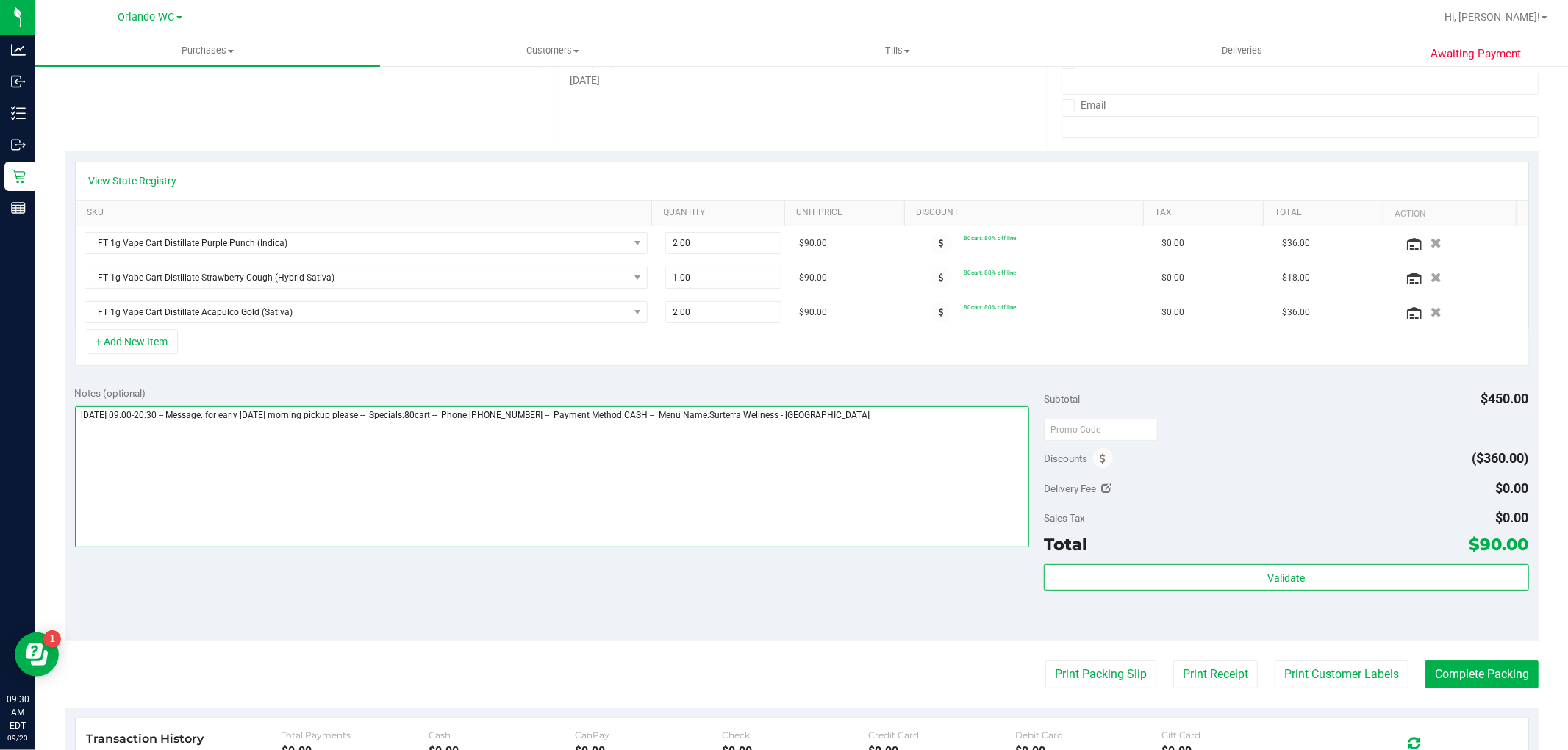
click at [855, 422] on textarea at bounding box center [552, 477] width 955 height 141
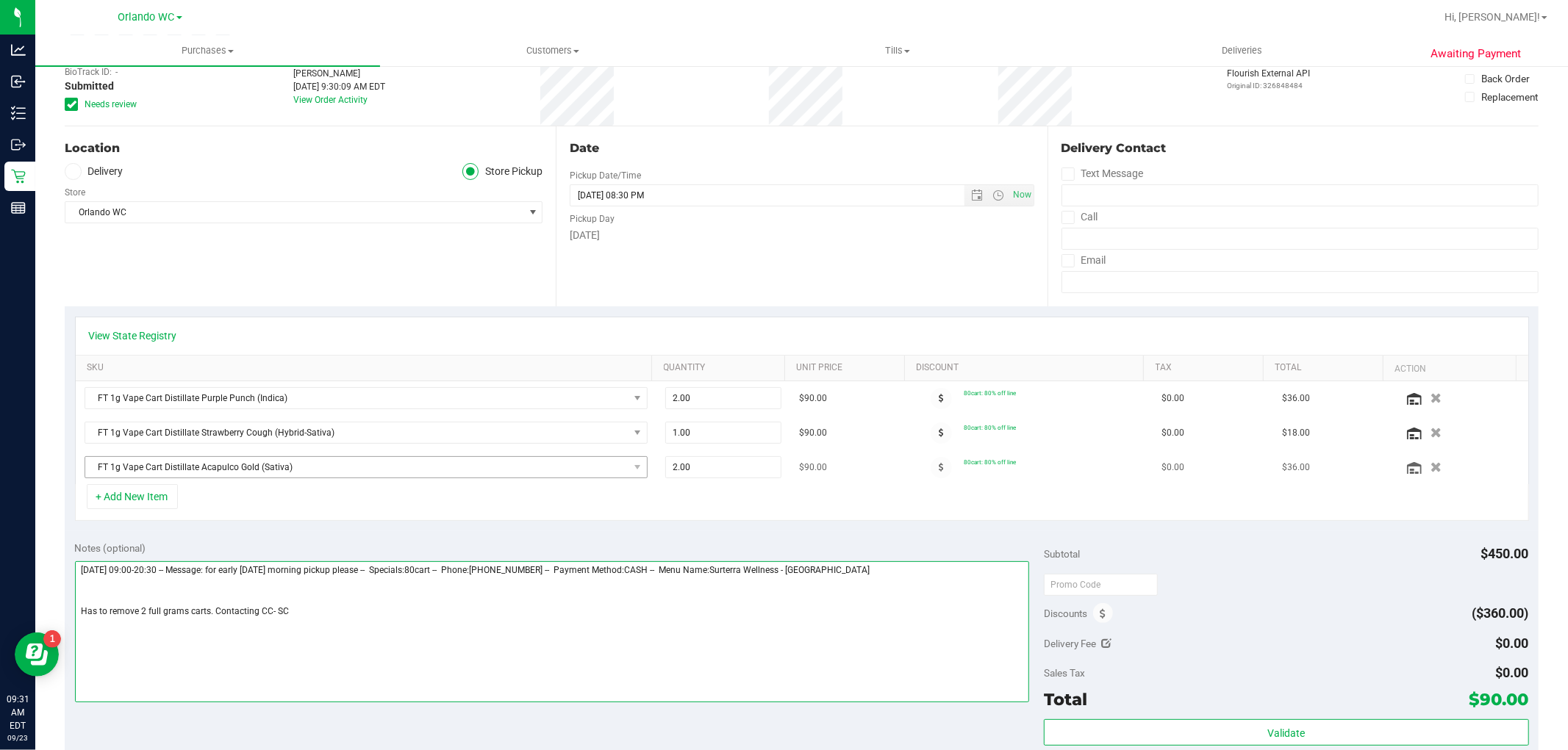
scroll to position [0, 0]
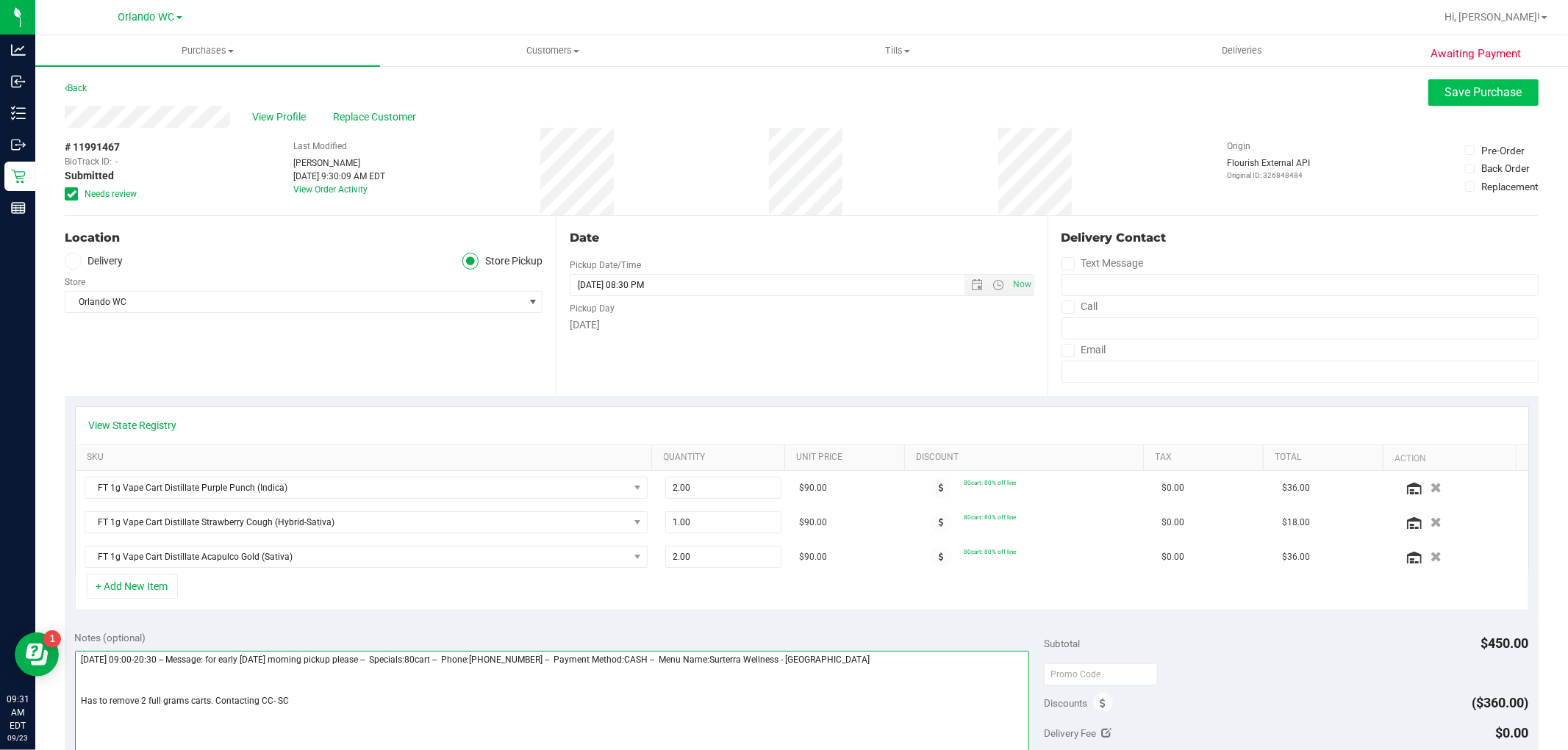
type textarea "Monday 09/22/2025 09:00-20:30 -- Message: for early tuesday morning pickup plea…"
click at [1474, 100] on button "Save Purchase" at bounding box center [1482, 93] width 110 height 27
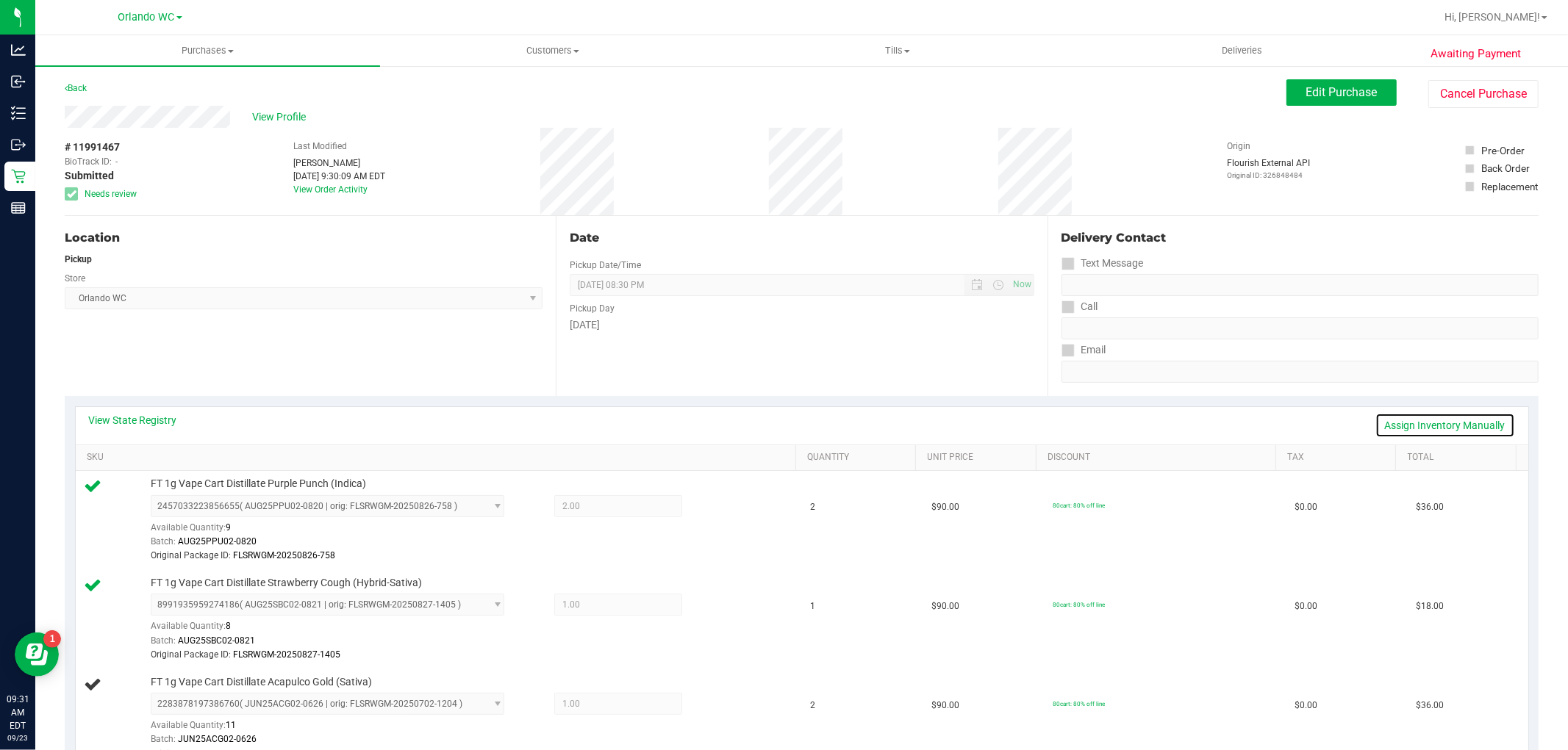
click at [1444, 419] on link "Assign Inventory Manually" at bounding box center [1445, 426] width 139 height 25
click at [711, 501] on icon at bounding box center [719, 508] width 15 height 17
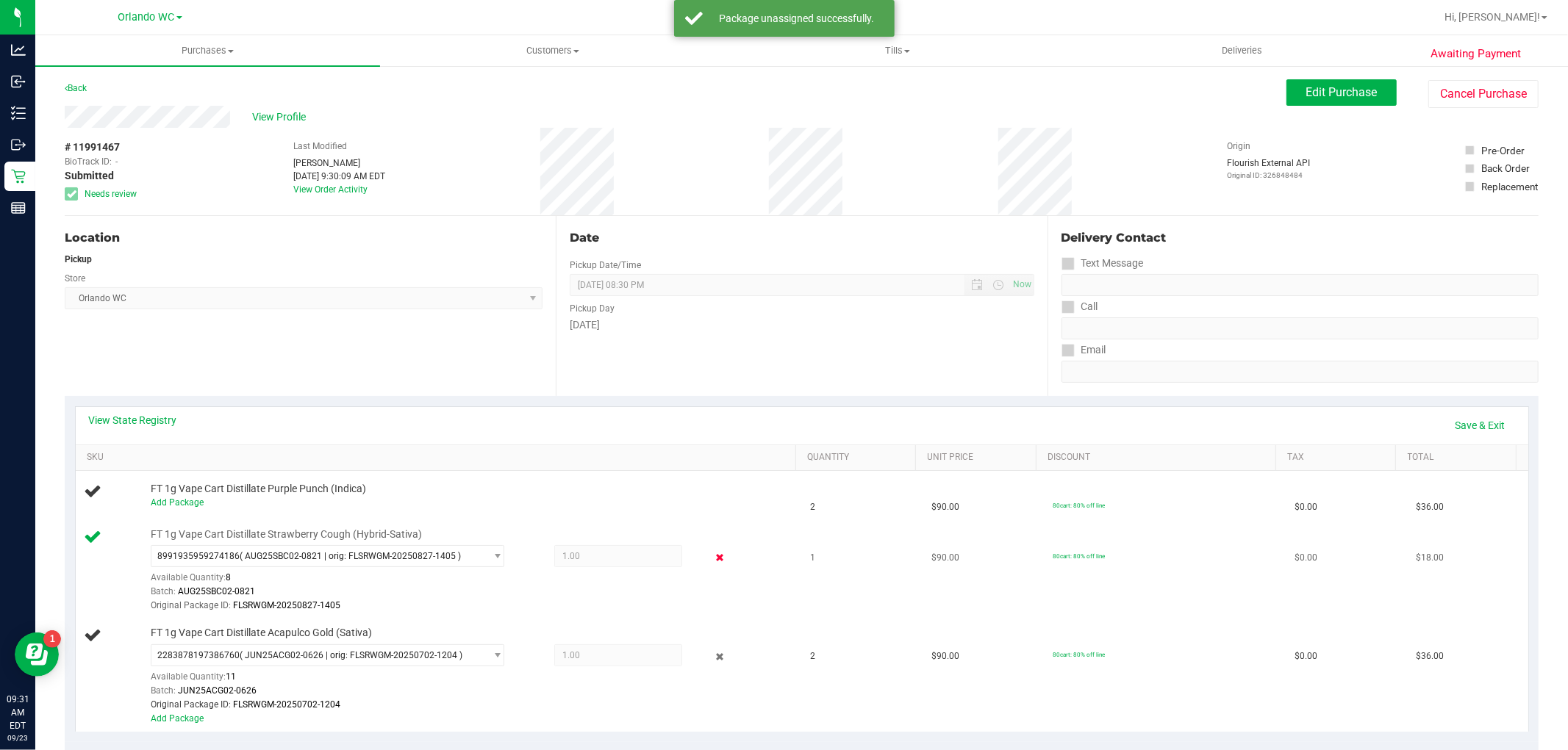
click at [711, 554] on icon at bounding box center [719, 559] width 15 height 17
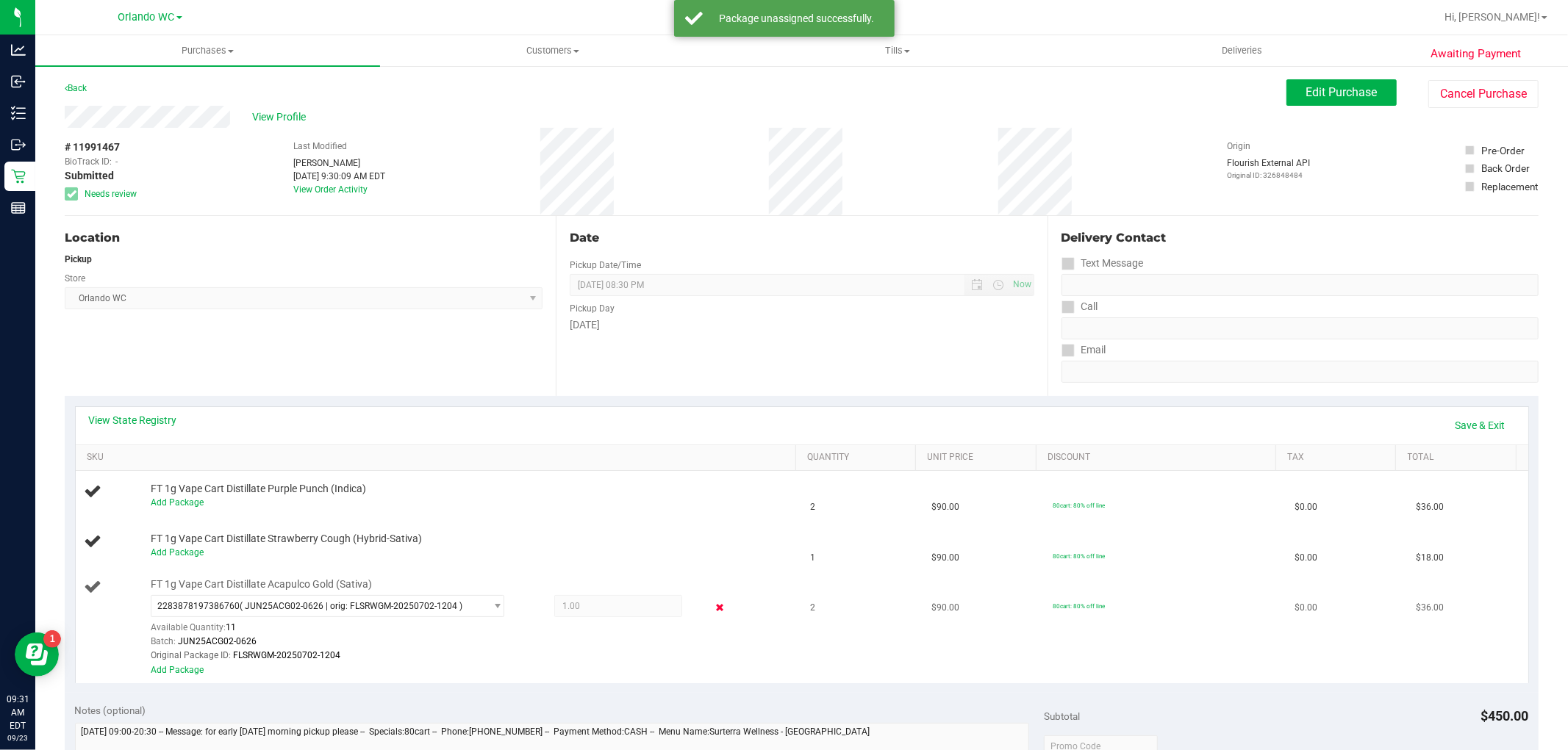
click at [711, 606] on icon at bounding box center [719, 608] width 15 height 17
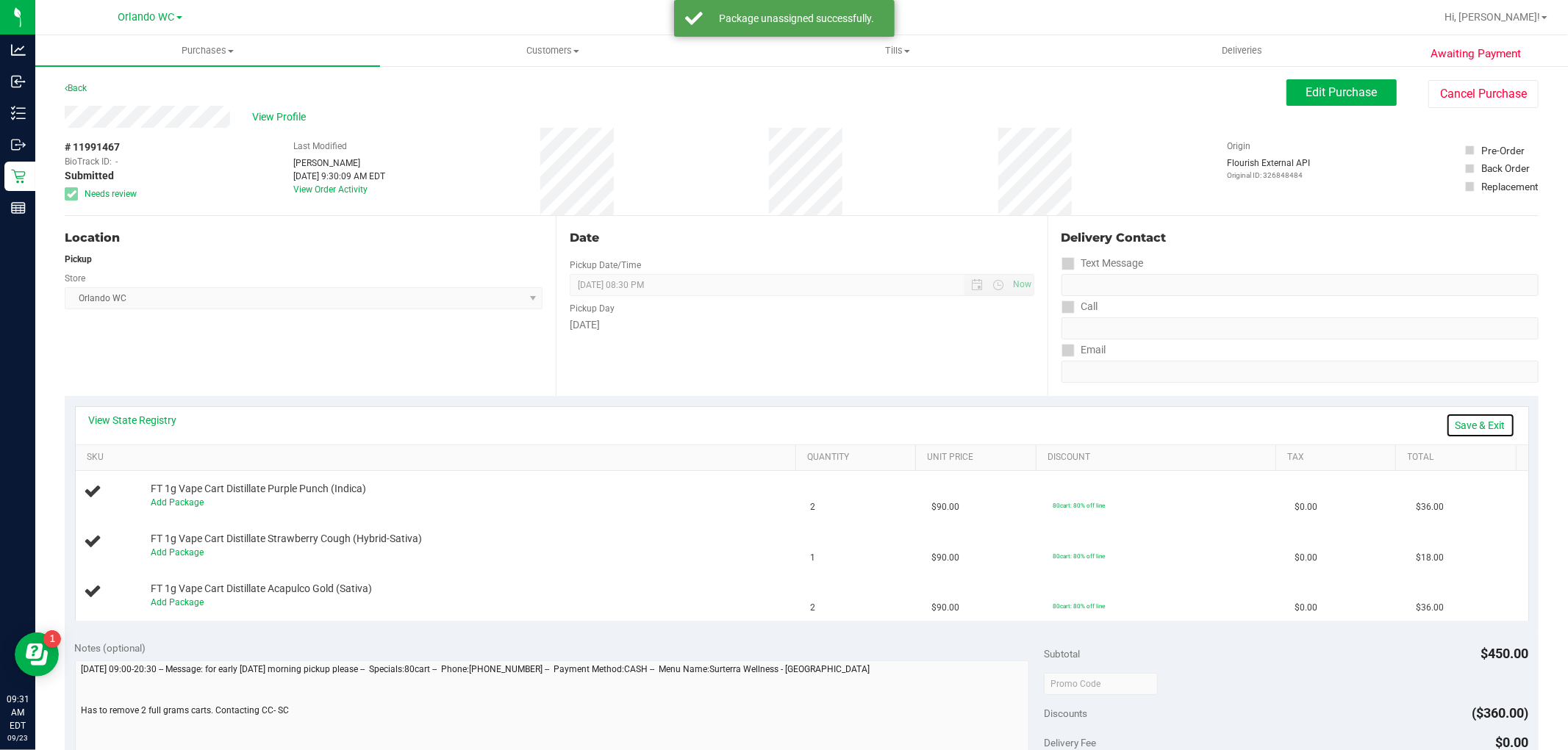
click at [1471, 422] on link "Save & Exit" at bounding box center [1480, 426] width 69 height 25
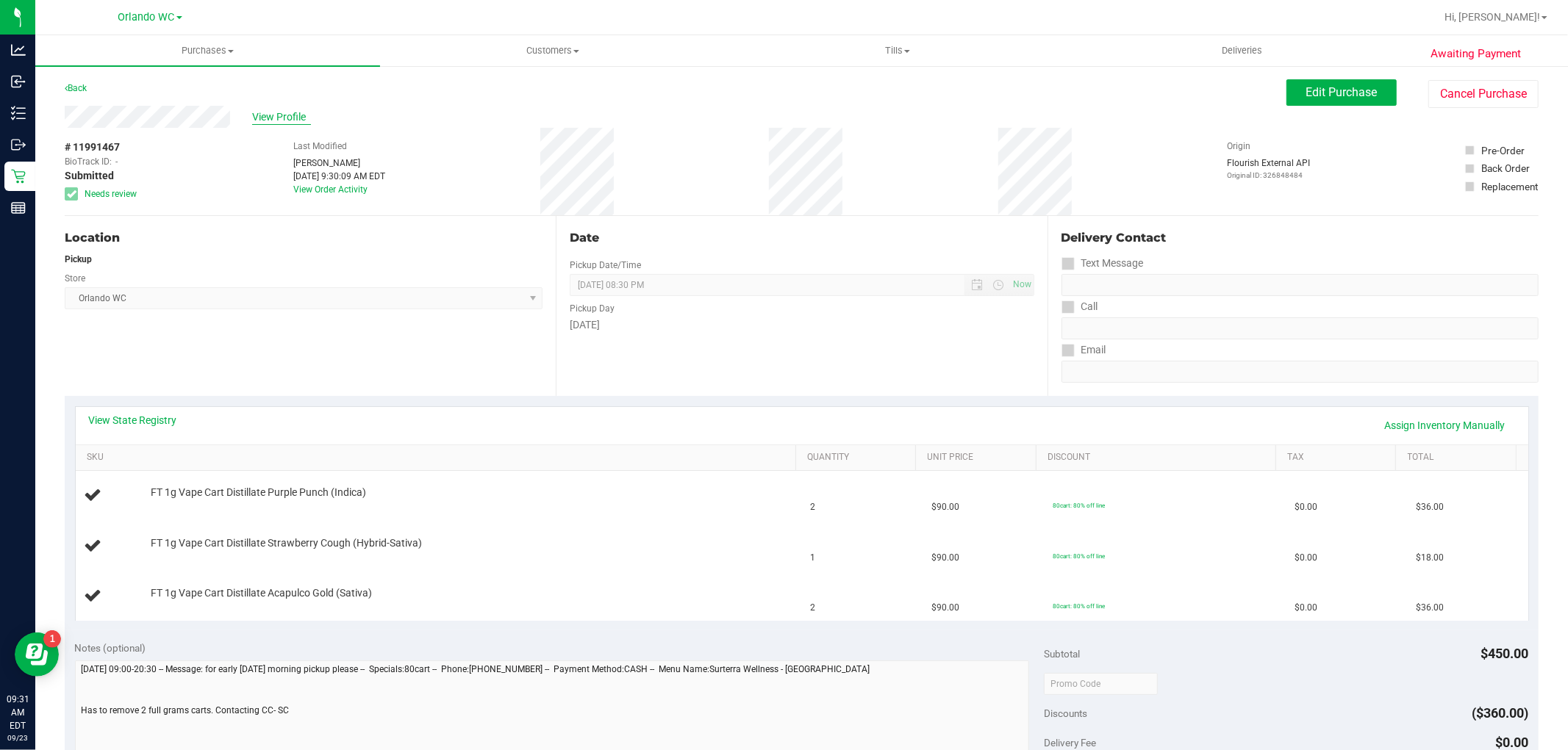
click at [282, 115] on span "View Profile" at bounding box center [281, 117] width 59 height 15
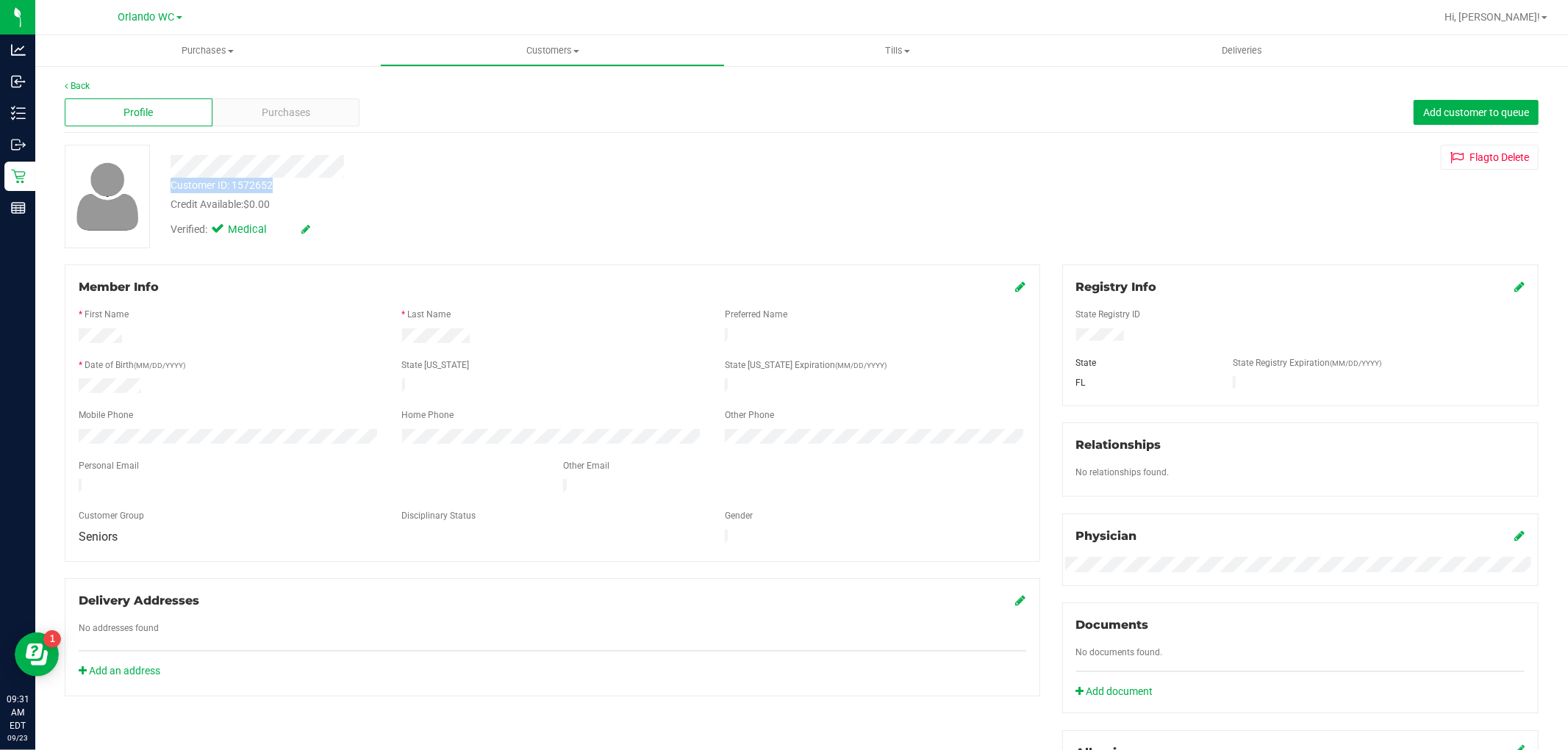
drag, startPoint x: 162, startPoint y: 180, endPoint x: 275, endPoint y: 185, distance: 113.1
click at [275, 185] on div "Customer ID: 1572652 Credit Available: $0.00" at bounding box center [533, 195] width 748 height 34
copy div "Customer ID: 1572652"
click at [76, 86] on link "Back" at bounding box center [77, 86] width 25 height 10
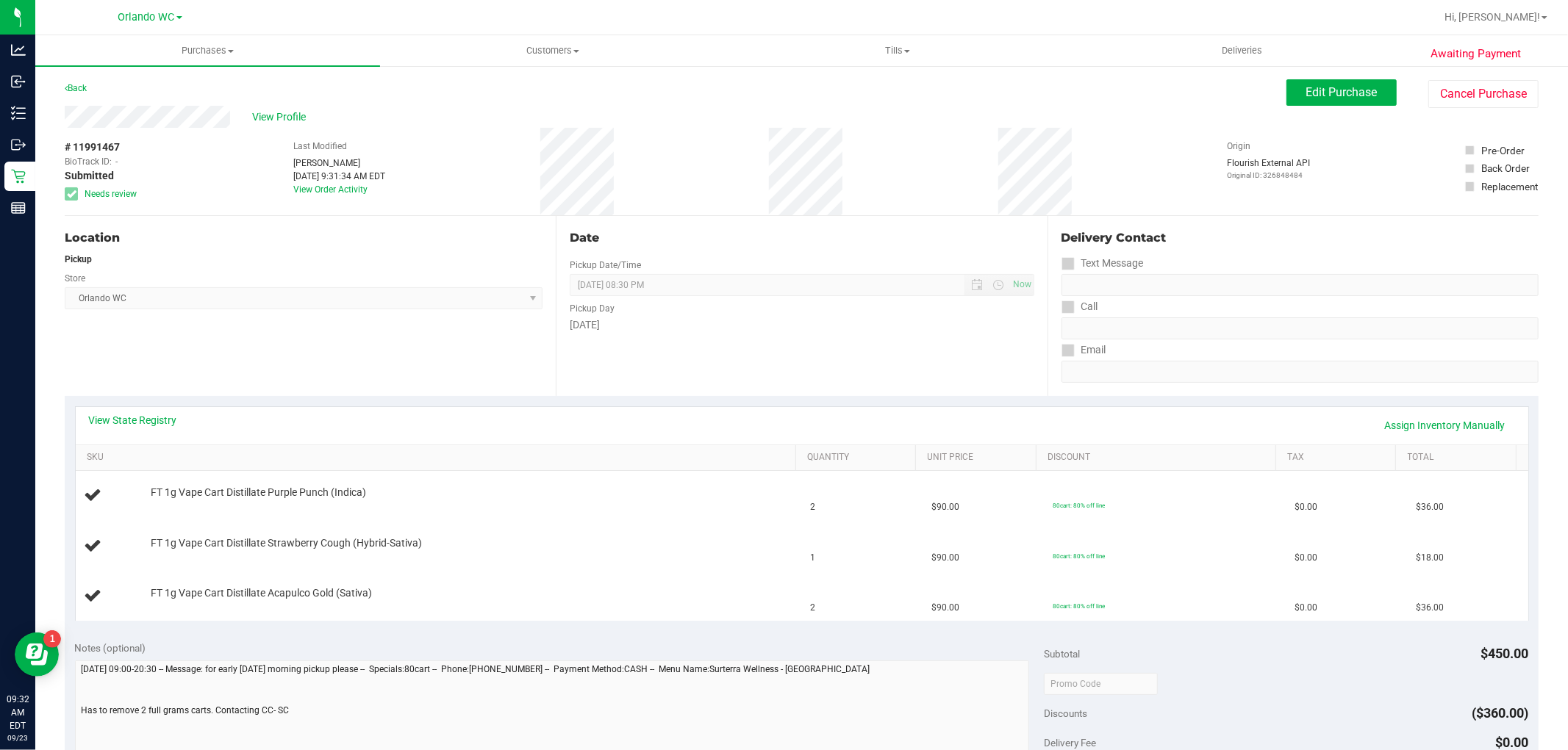
drag, startPoint x: 66, startPoint y: 149, endPoint x: 118, endPoint y: 147, distance: 52.0
click at [118, 147] on span "# 11991467" at bounding box center [92, 147] width 55 height 15
copy span "# 11991467"
click at [532, 439] on div "View State Registry Assign Inventory Manually" at bounding box center [801, 426] width 1452 height 38
click at [1307, 82] on button "Edit Purchase" at bounding box center [1340, 93] width 110 height 27
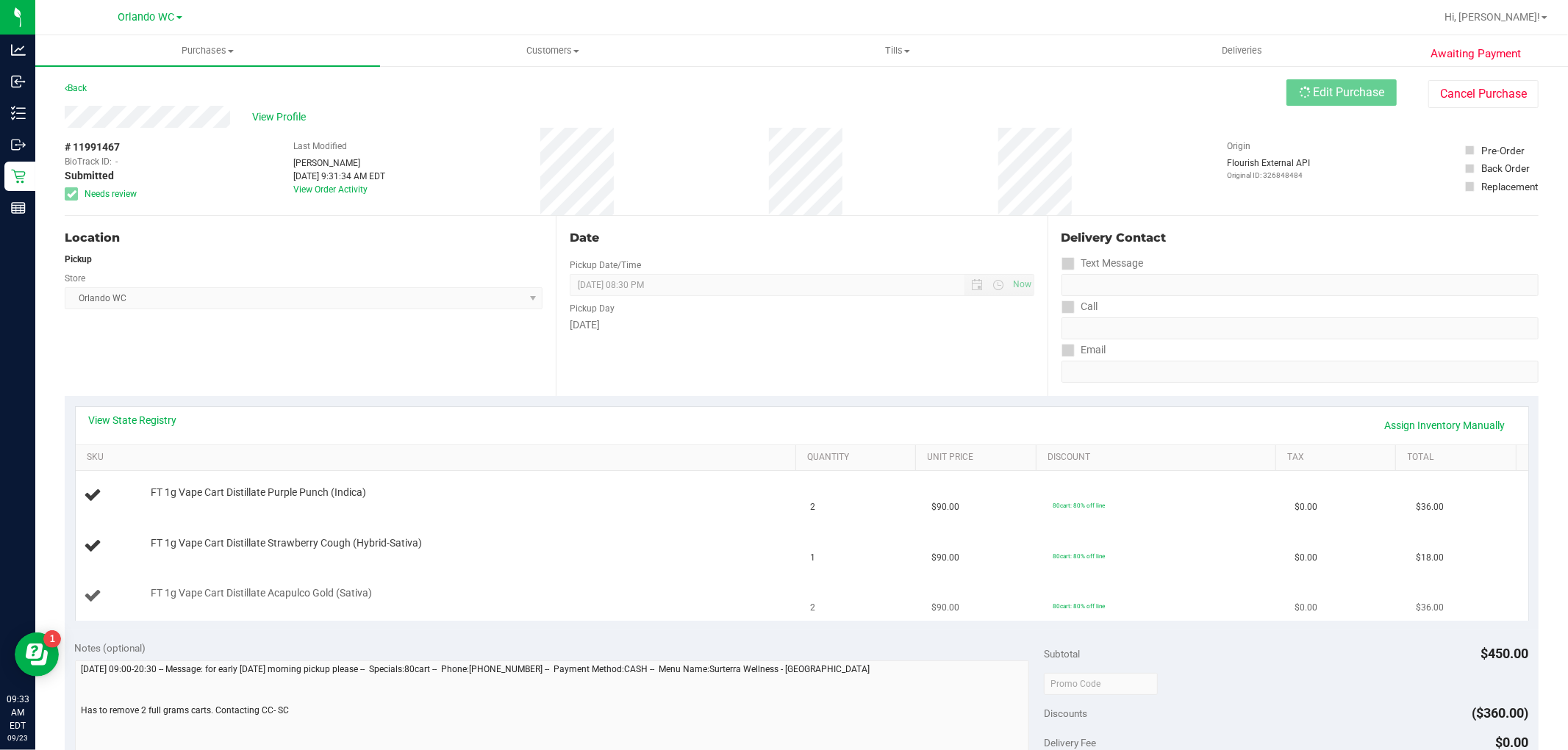
scroll to position [81, 0]
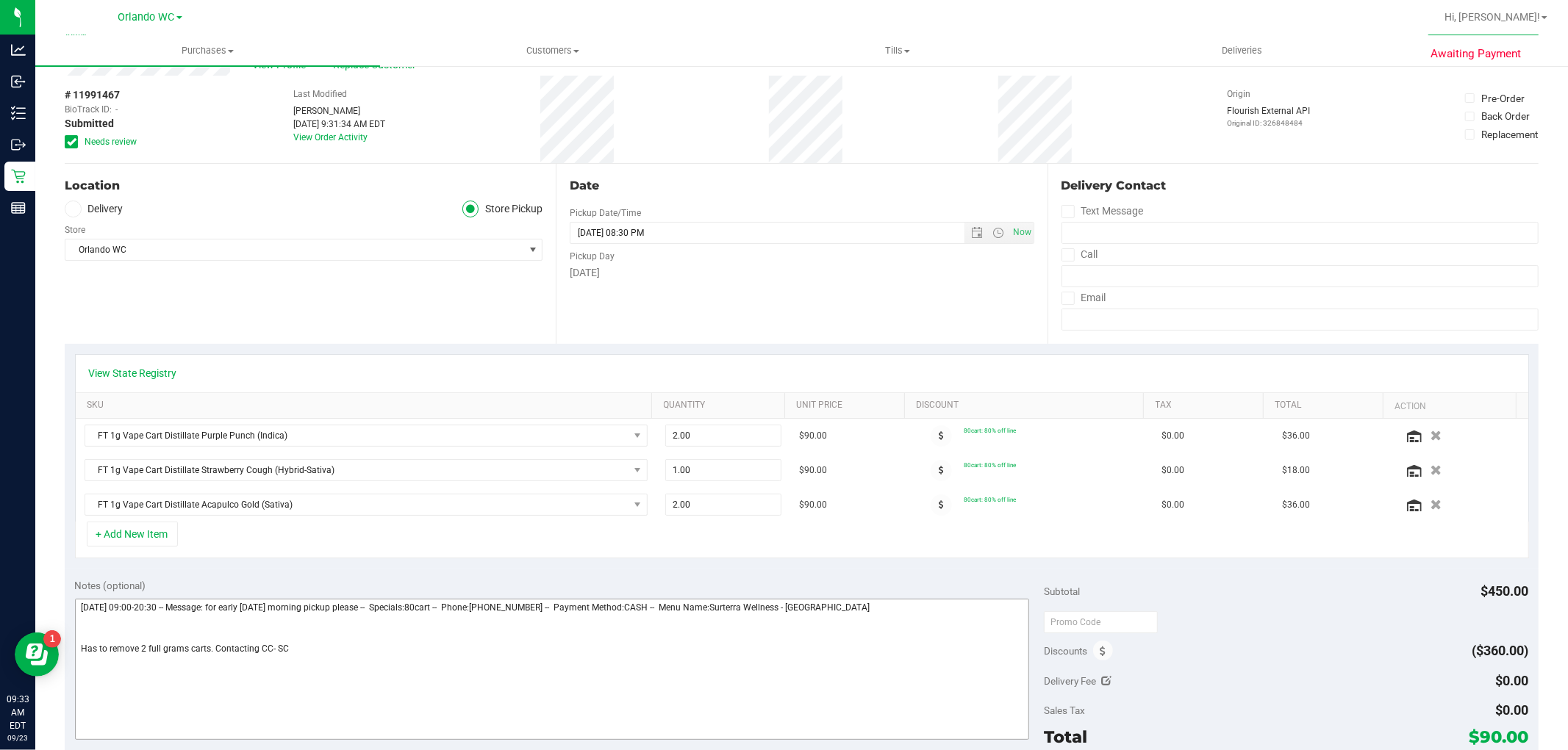
scroll to position [81, 0]
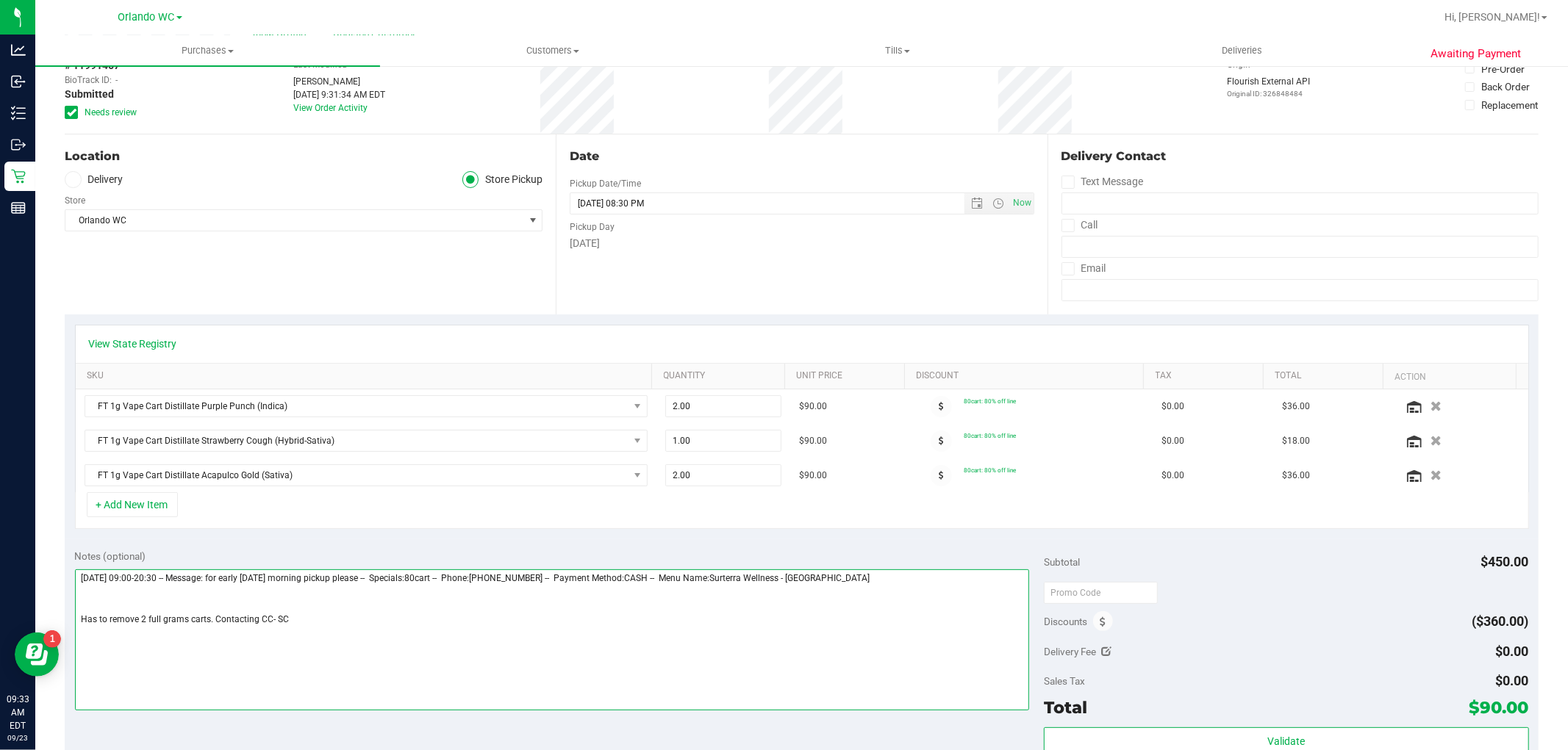
click at [186, 621] on textarea at bounding box center [552, 640] width 955 height 141
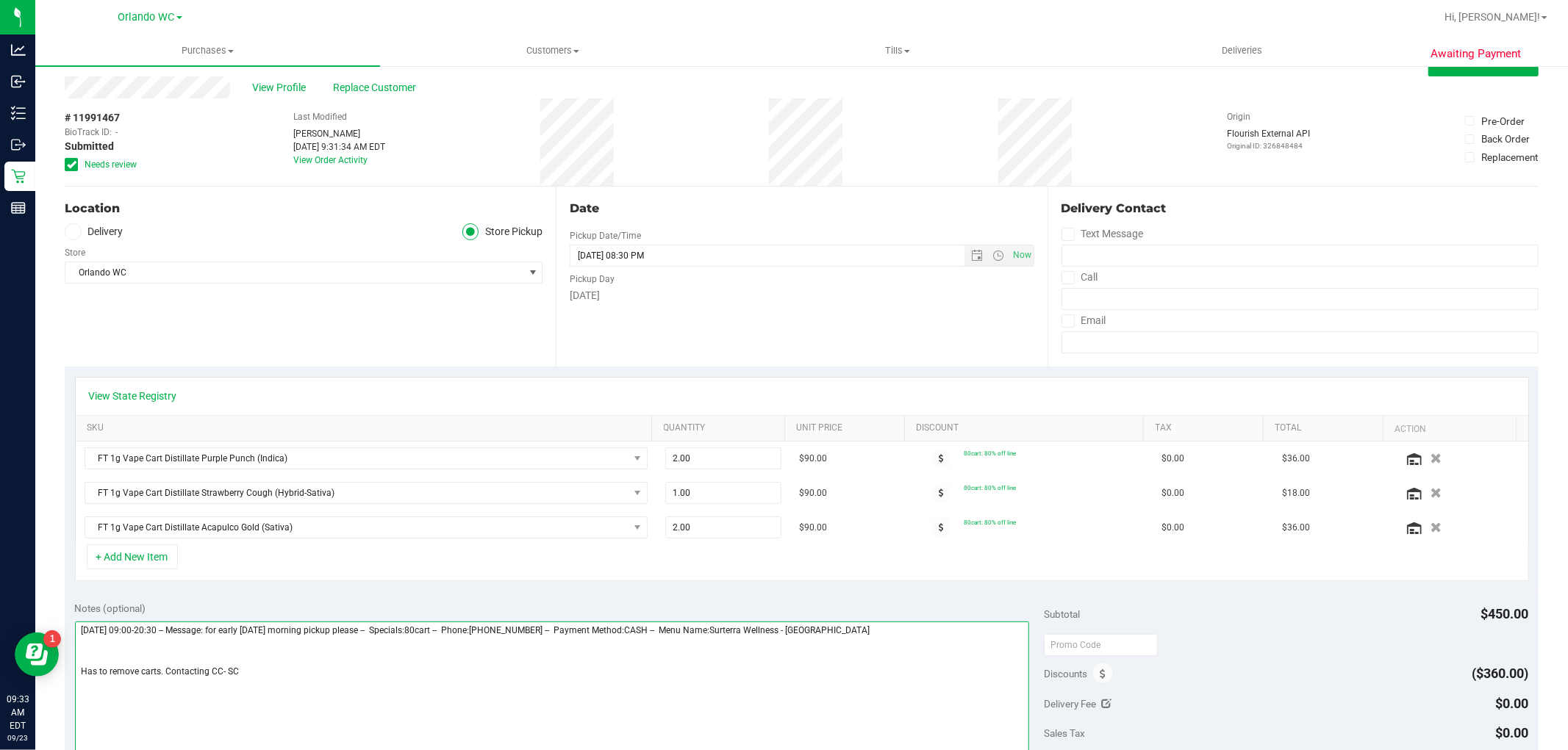
scroll to position [0, 0]
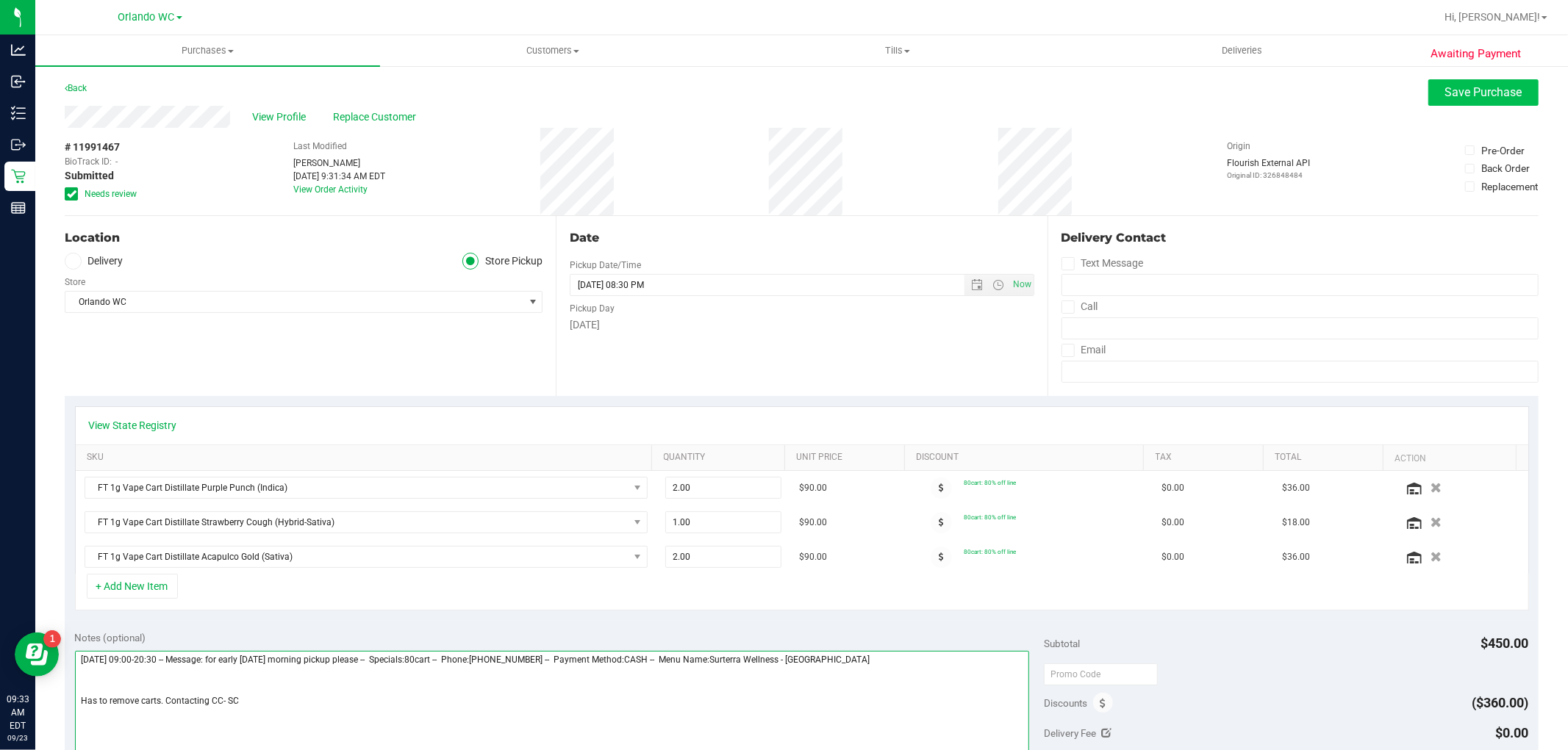
type textarea "Monday 09/22/2025 09:00-20:30 -- Message: for early tuesday morning pickup plea…"
click at [1445, 86] on span "Save Purchase" at bounding box center [1483, 92] width 77 height 14
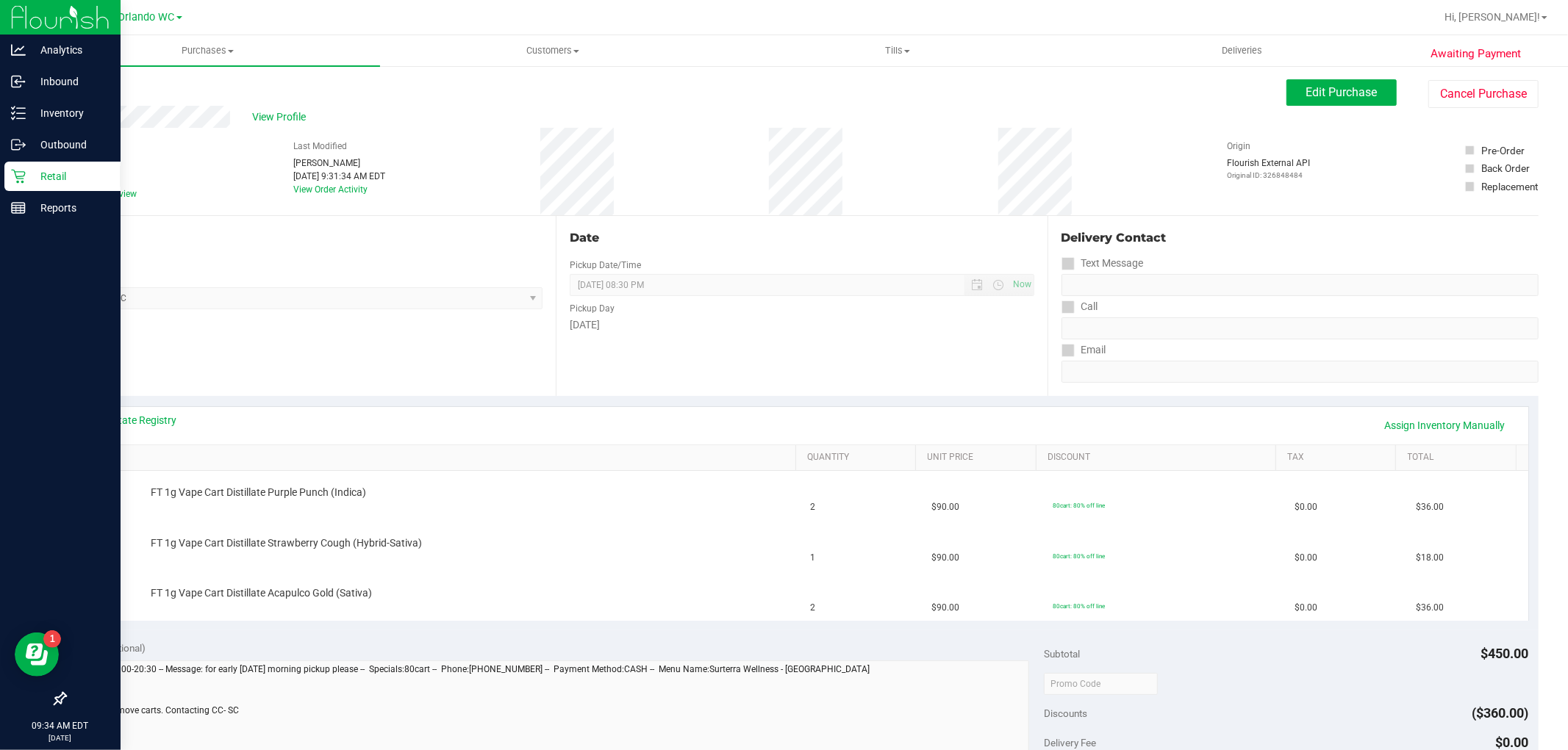
click at [39, 170] on p "Retail" at bounding box center [70, 176] width 88 height 18
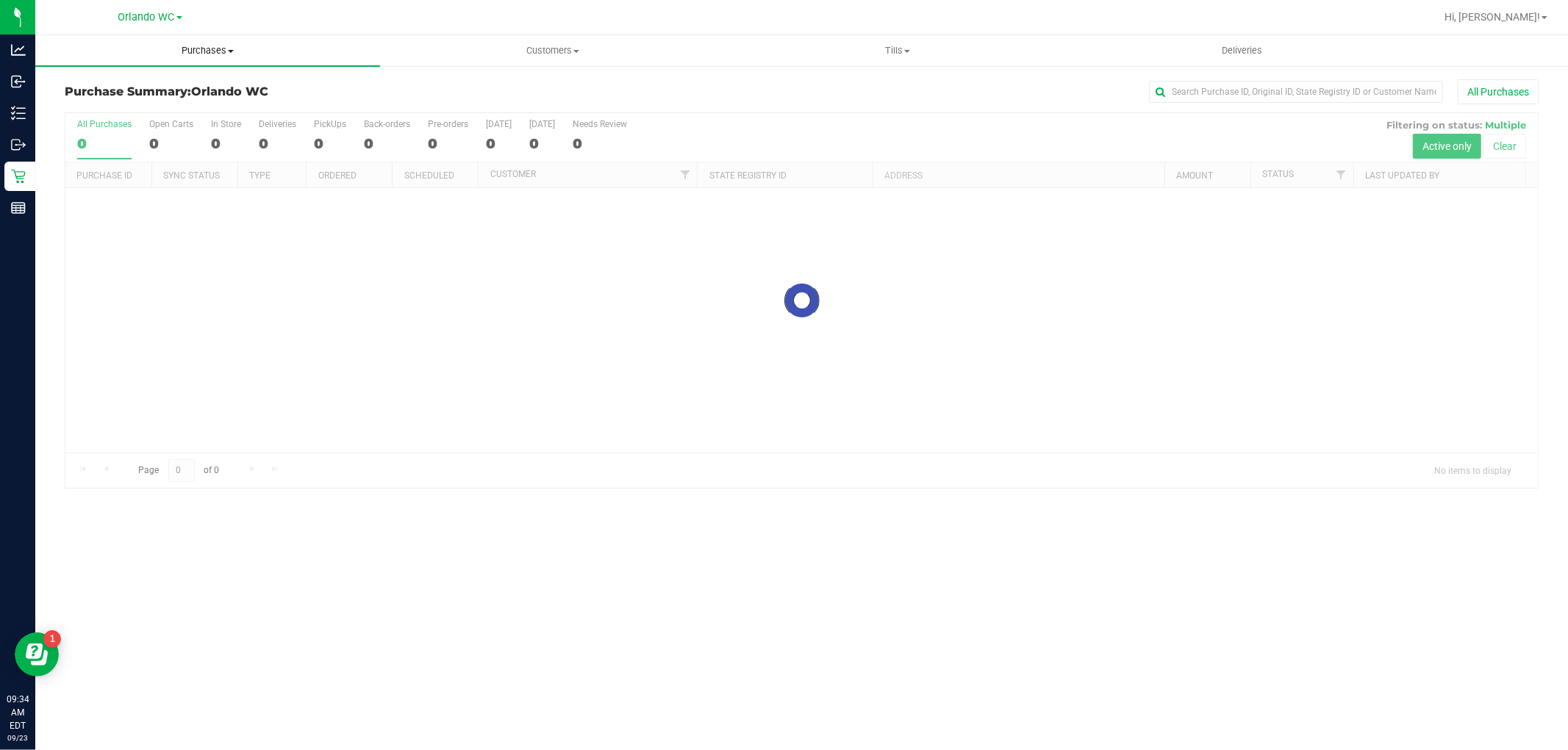
click at [213, 48] on span "Purchases" at bounding box center [207, 51] width 344 height 13
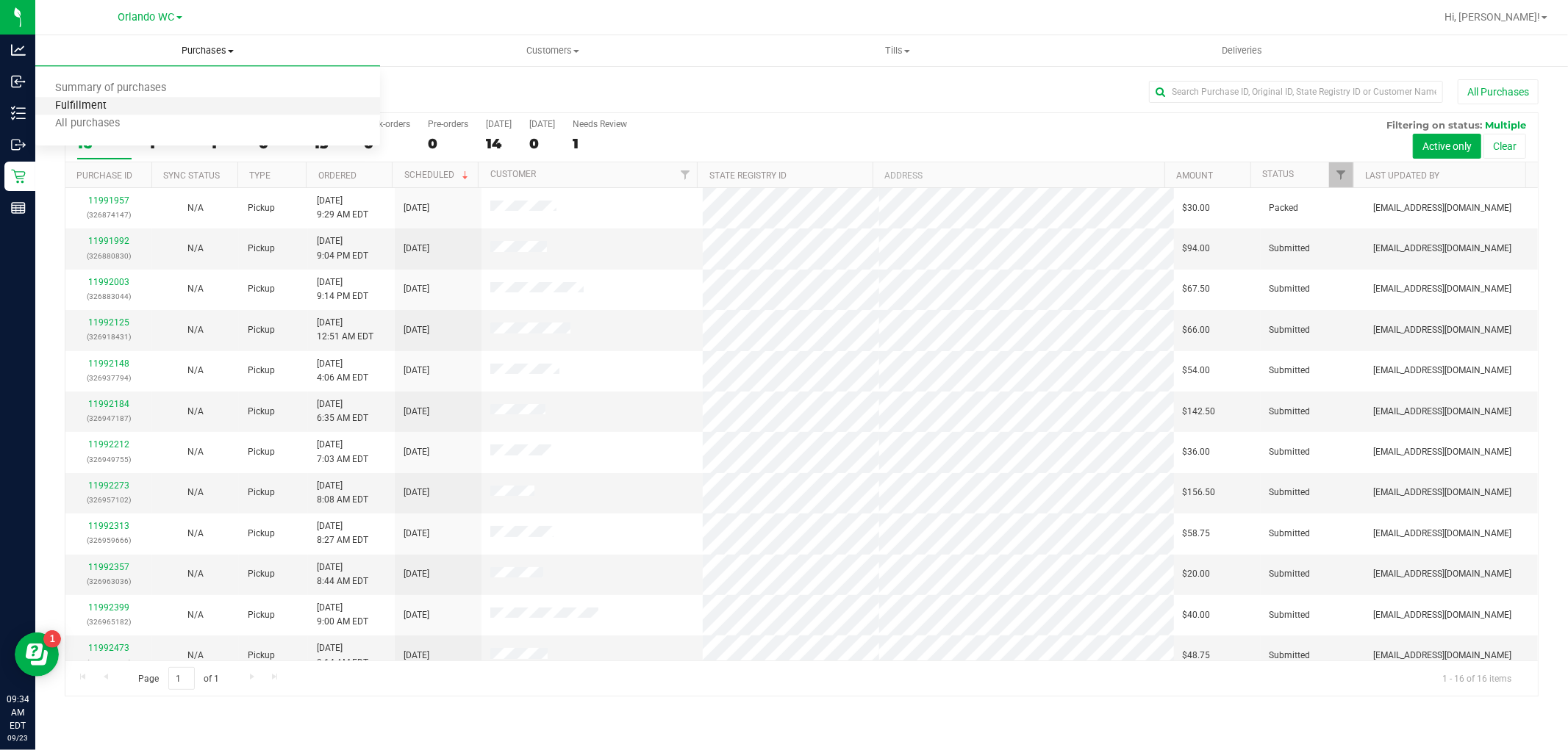
click at [119, 108] on span "Fulfillment" at bounding box center [81, 106] width 92 height 13
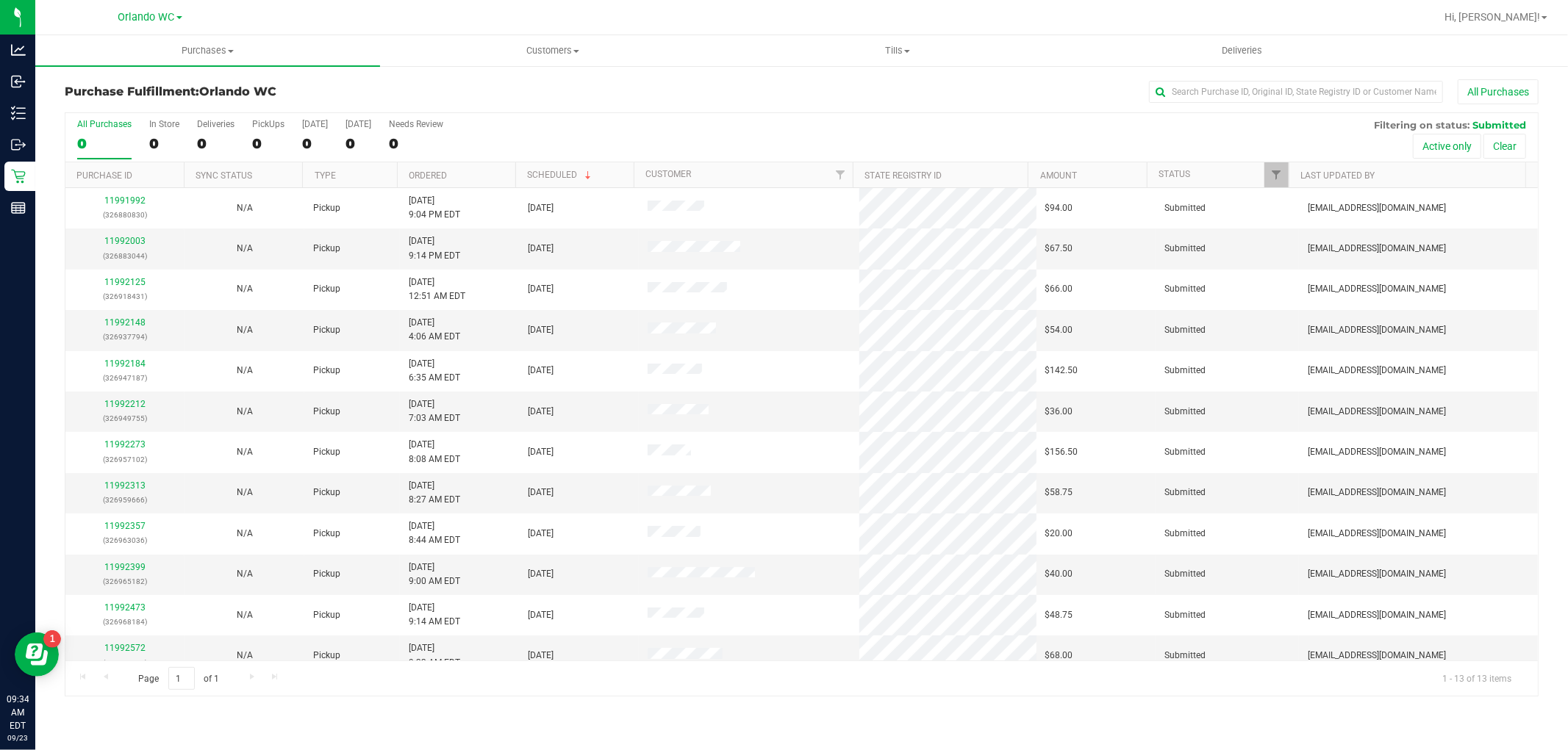
click at [491, 170] on th "Ordered" at bounding box center [456, 175] width 118 height 26
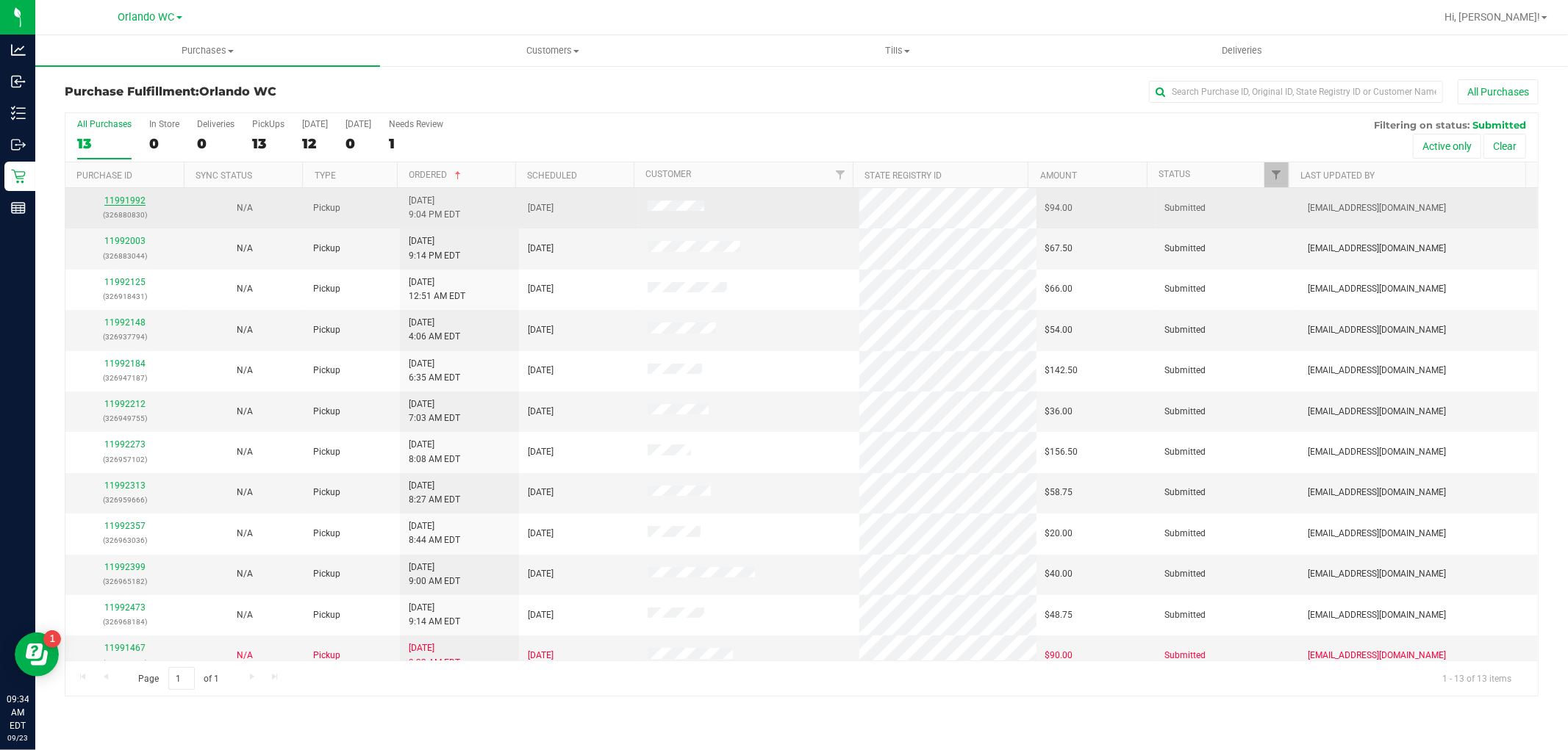
click at [139, 204] on link "11991992" at bounding box center [124, 201] width 41 height 10
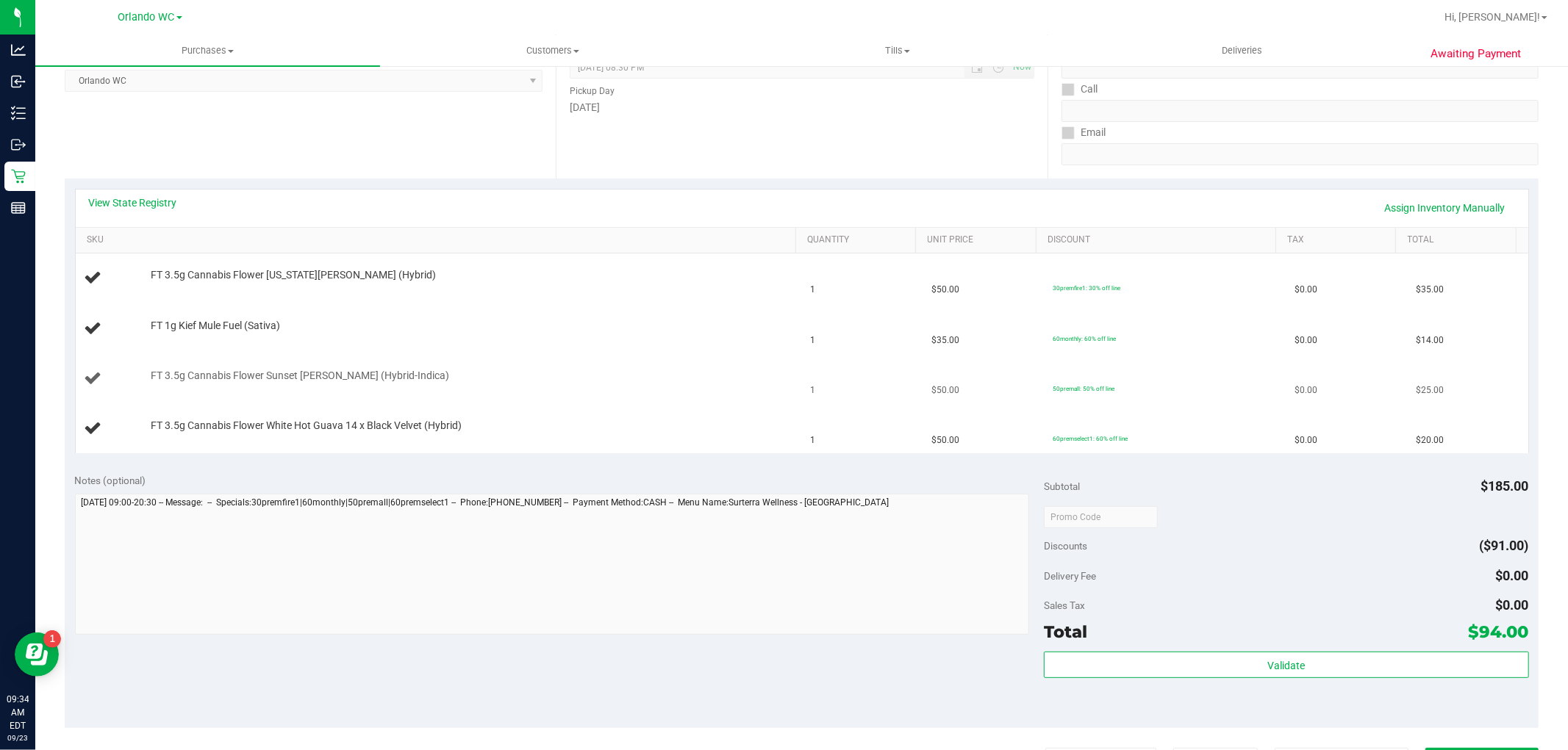
scroll to position [211, 0]
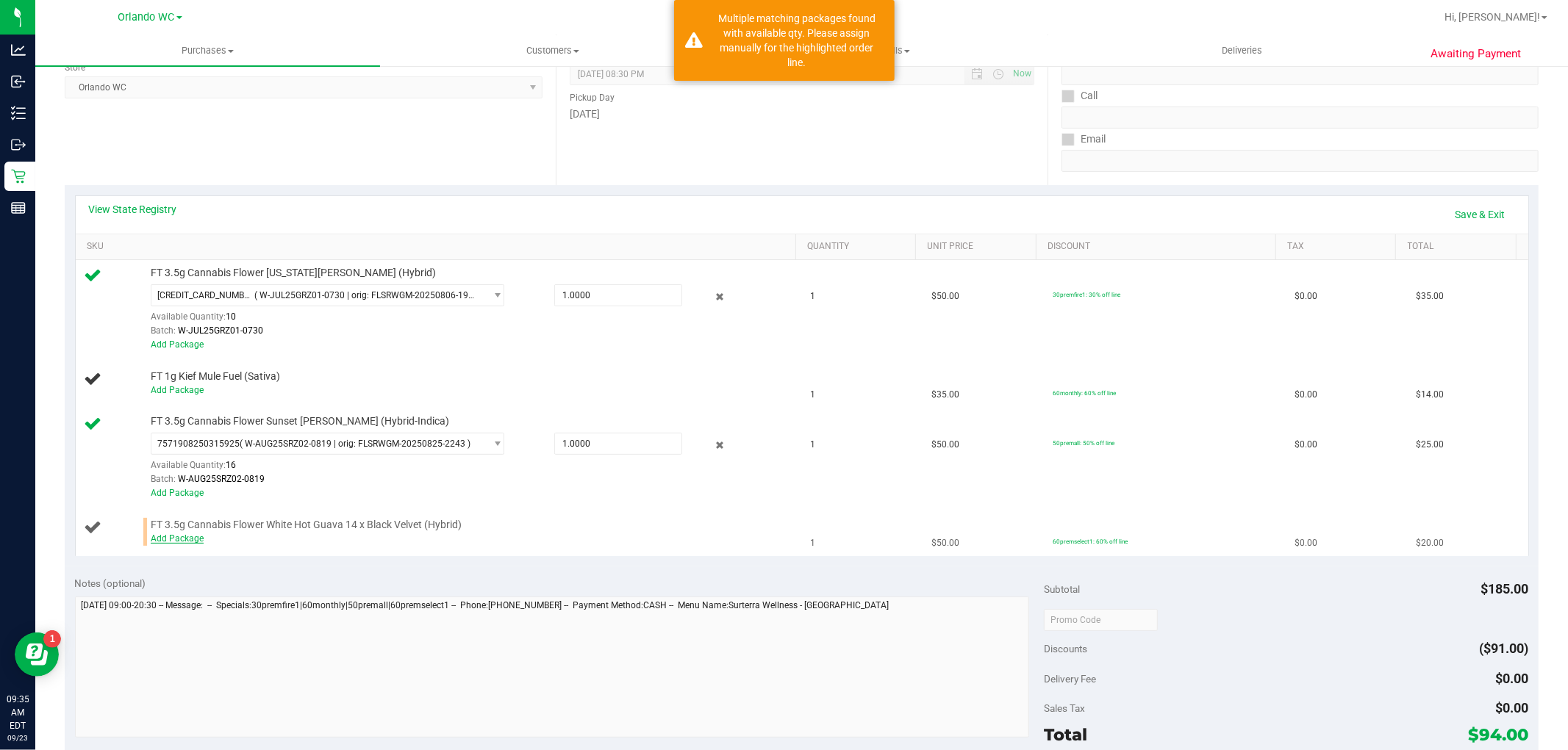
click at [185, 542] on link "Add Package" at bounding box center [176, 538] width 53 height 10
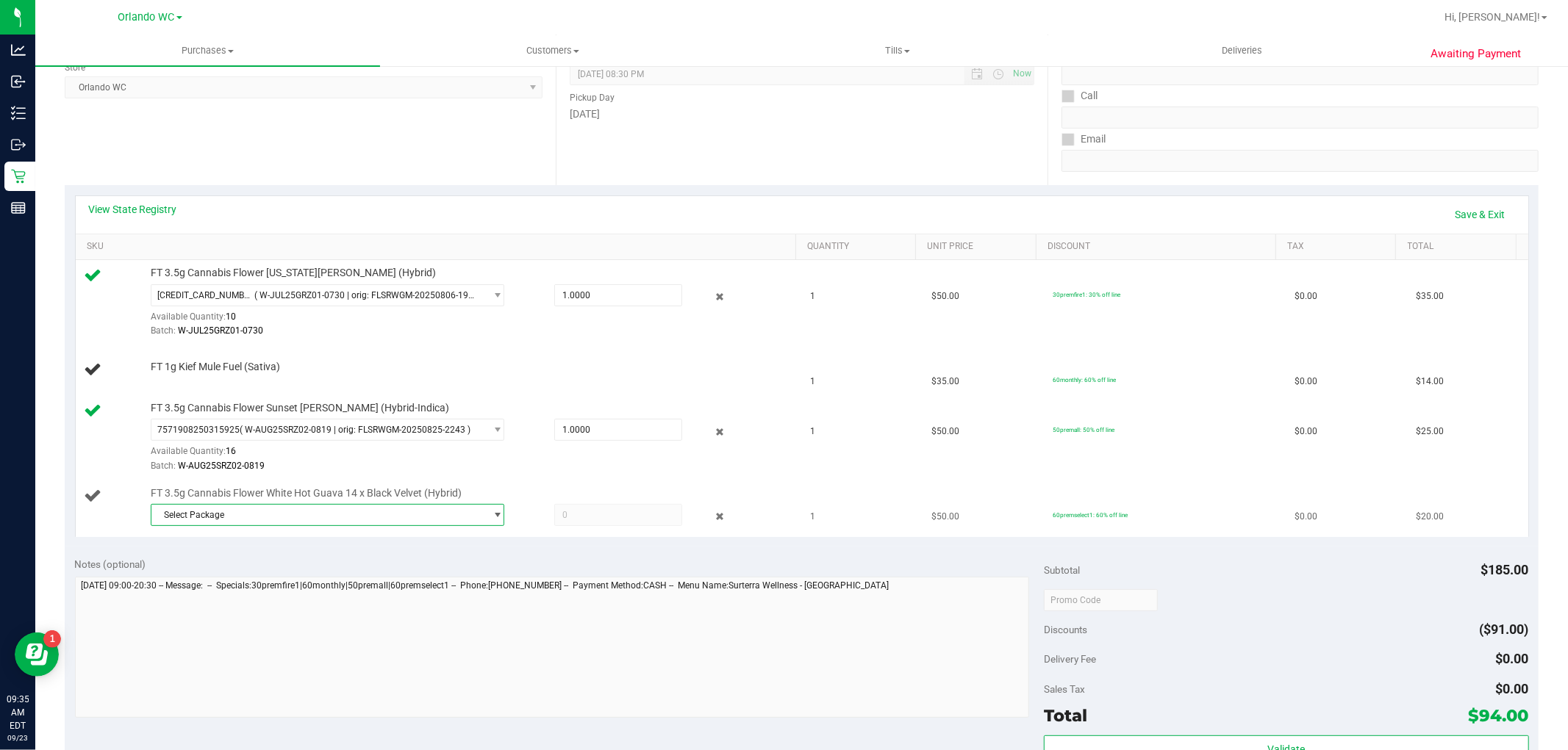
click at [434, 507] on span "Select Package" at bounding box center [317, 515] width 333 height 21
click at [303, 574] on span "( W-JUL25WBV03-0728 | orig: FLSRWGM-20250804-313 )" at bounding box center [357, 576] width 227 height 10
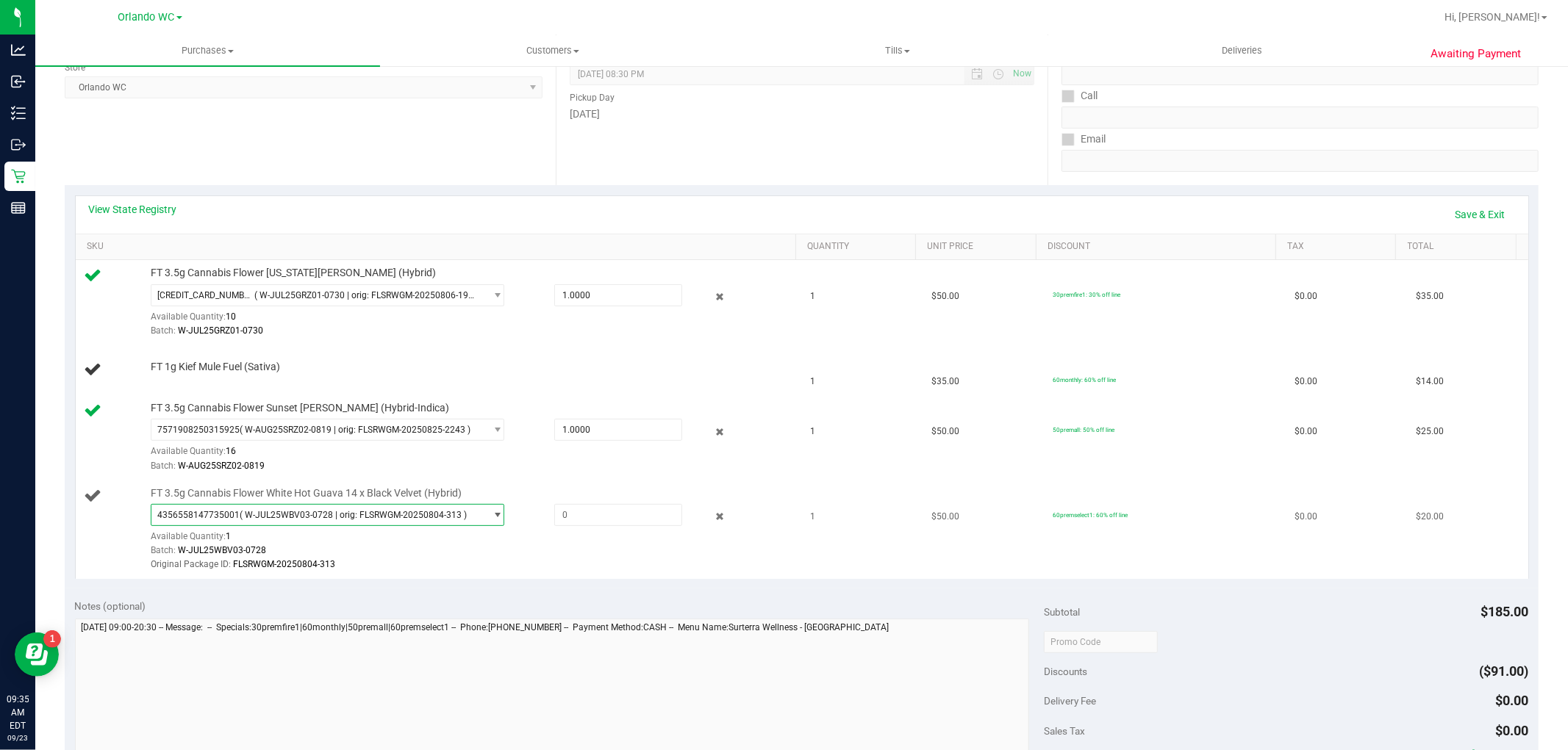
click at [450, 519] on span "( W-JUL25WBV03-0728 | orig: FLSRWGM-20250804-313 )" at bounding box center [353, 515] width 227 height 10
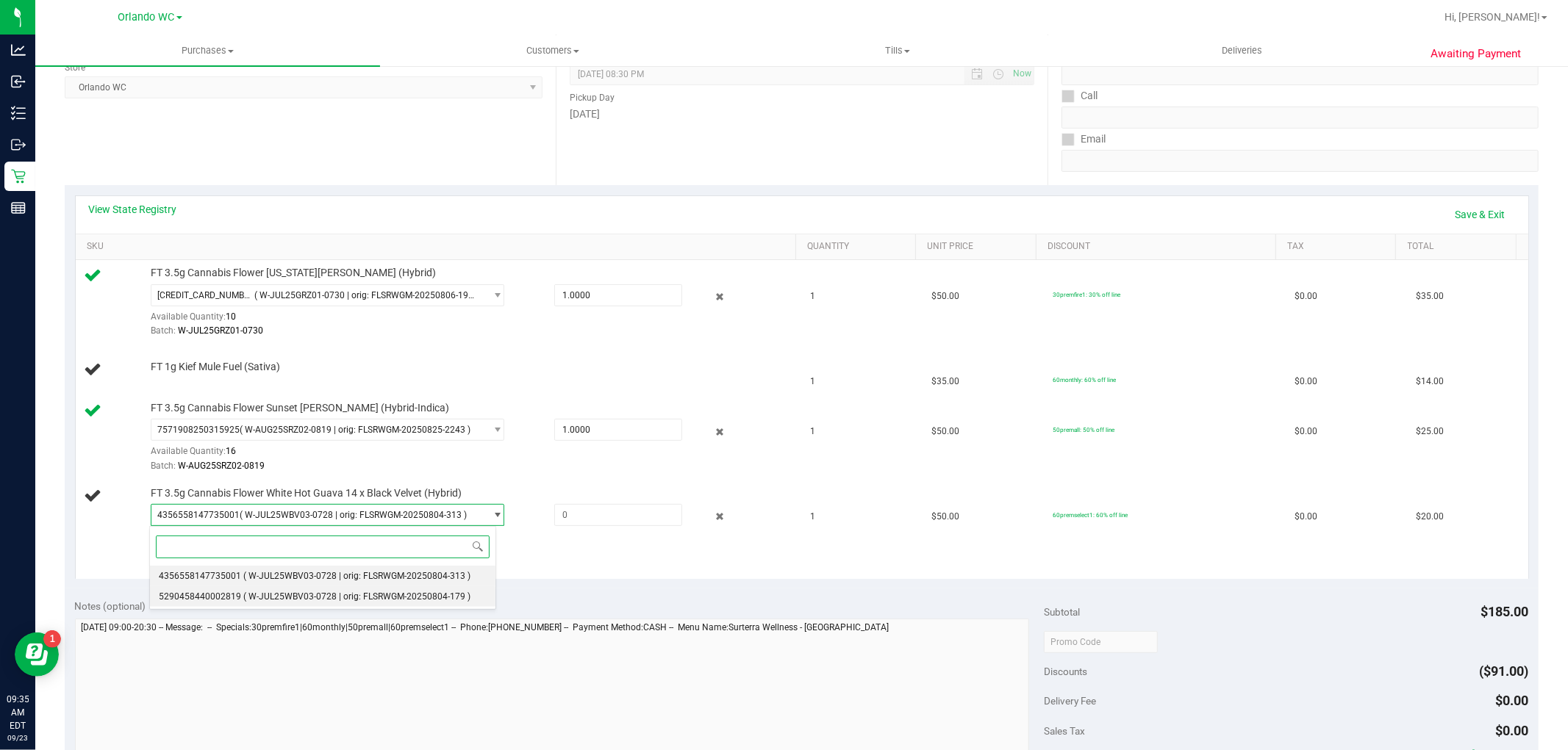
click at [349, 597] on span "( W-JUL25WBV03-0728 | orig: FLSRWGM-20250804-179 )" at bounding box center [357, 596] width 227 height 10
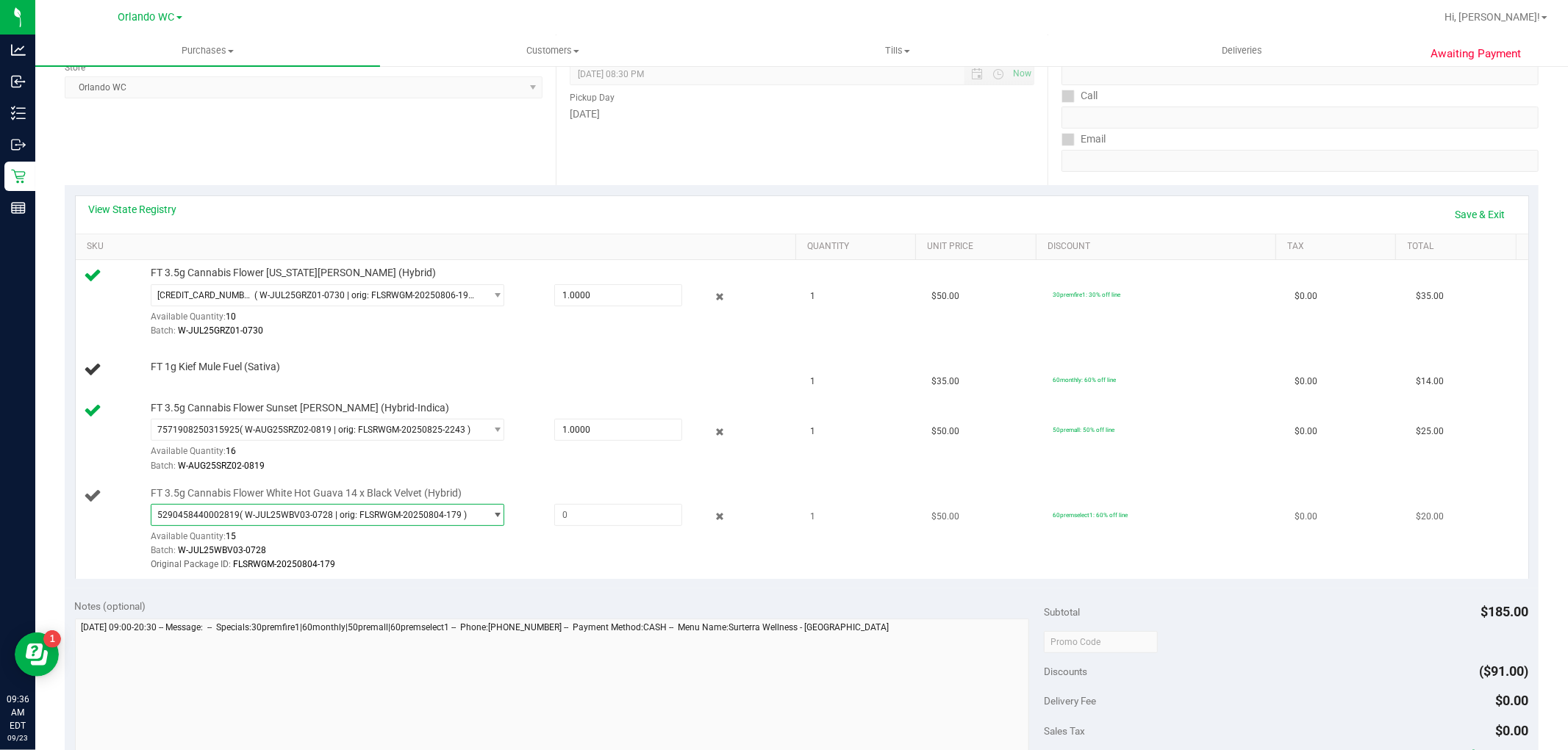
click at [375, 515] on span "( W-JUL25WBV03-0728 | orig: FLSRWGM-20250804-179 )" at bounding box center [353, 515] width 227 height 10
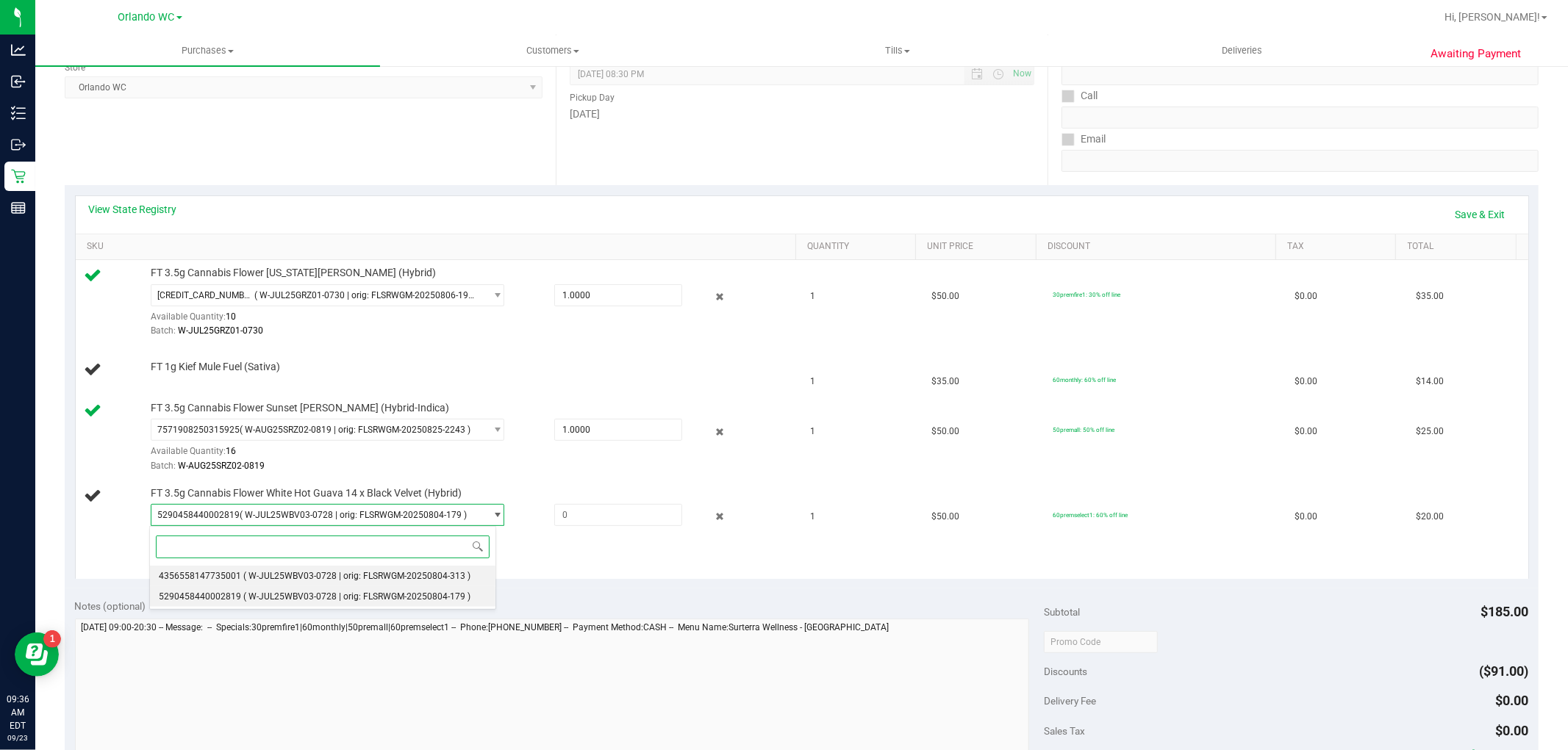
click at [298, 568] on li "4356558147735001 ( W-JUL25WBV03-0728 | orig: FLSRWGM-20250804-313 )" at bounding box center [323, 576] width 346 height 21
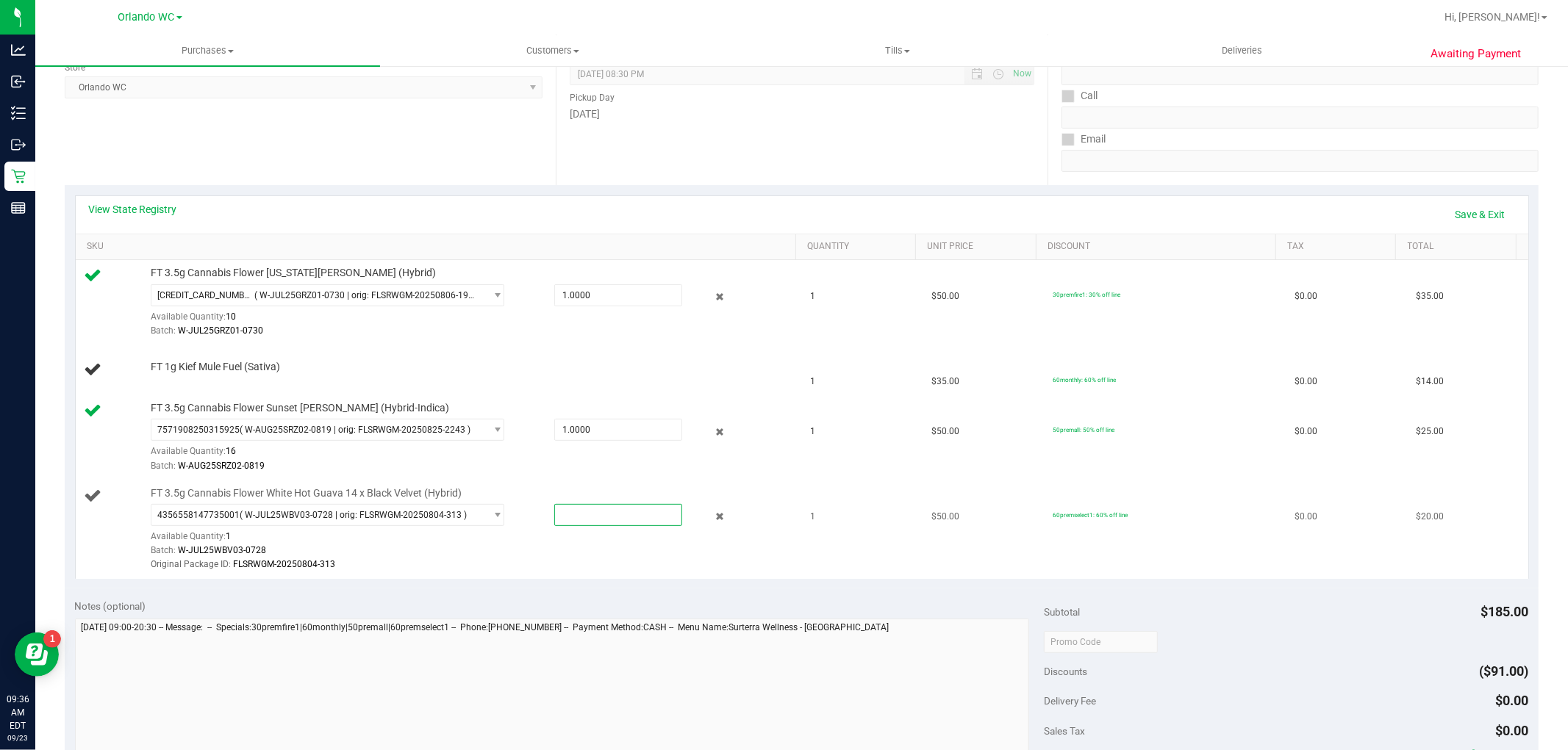
click at [594, 505] on span at bounding box center [618, 515] width 128 height 22
type input "1"
click at [1466, 215] on link "Save & Exit" at bounding box center [1480, 215] width 69 height 25
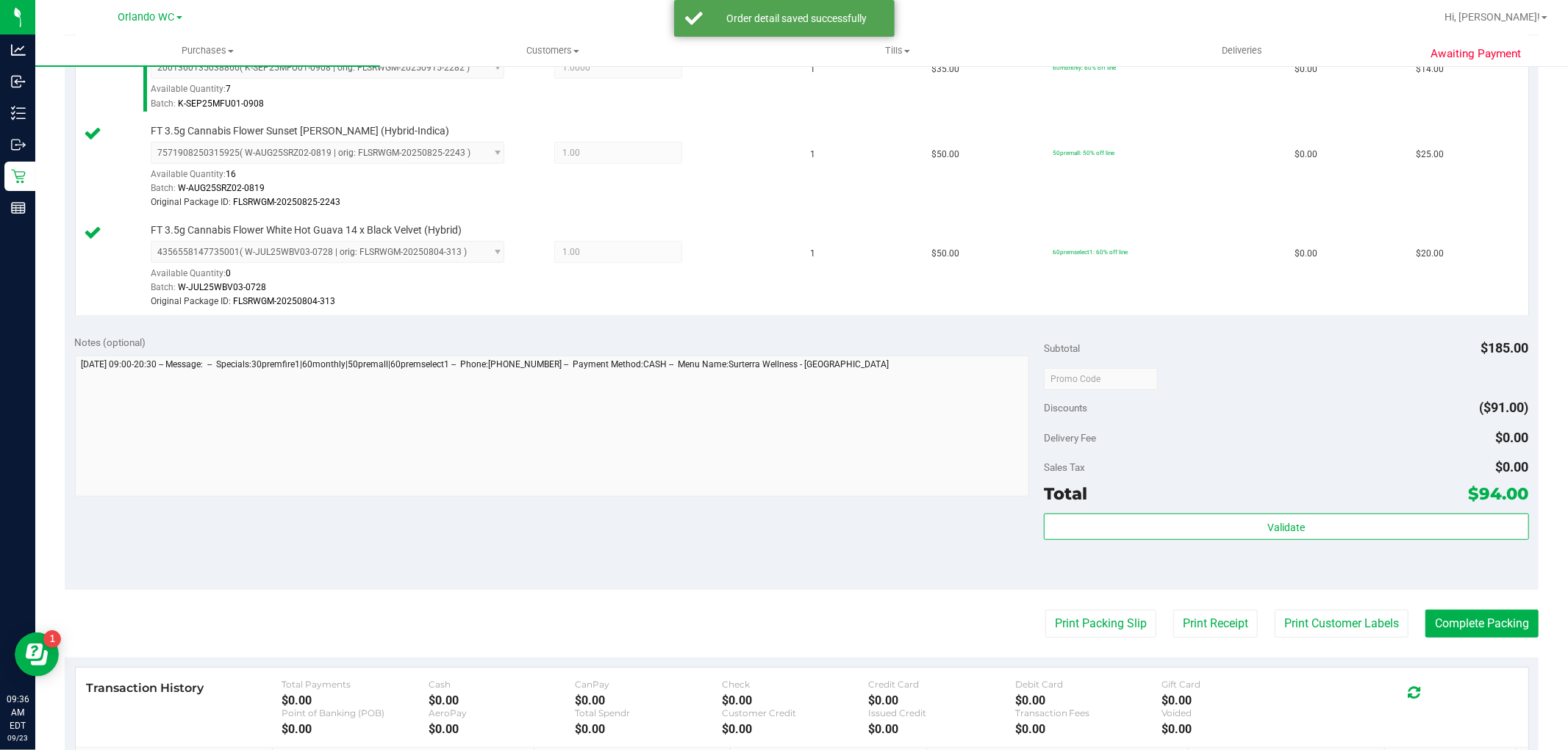
scroll to position [538, 0]
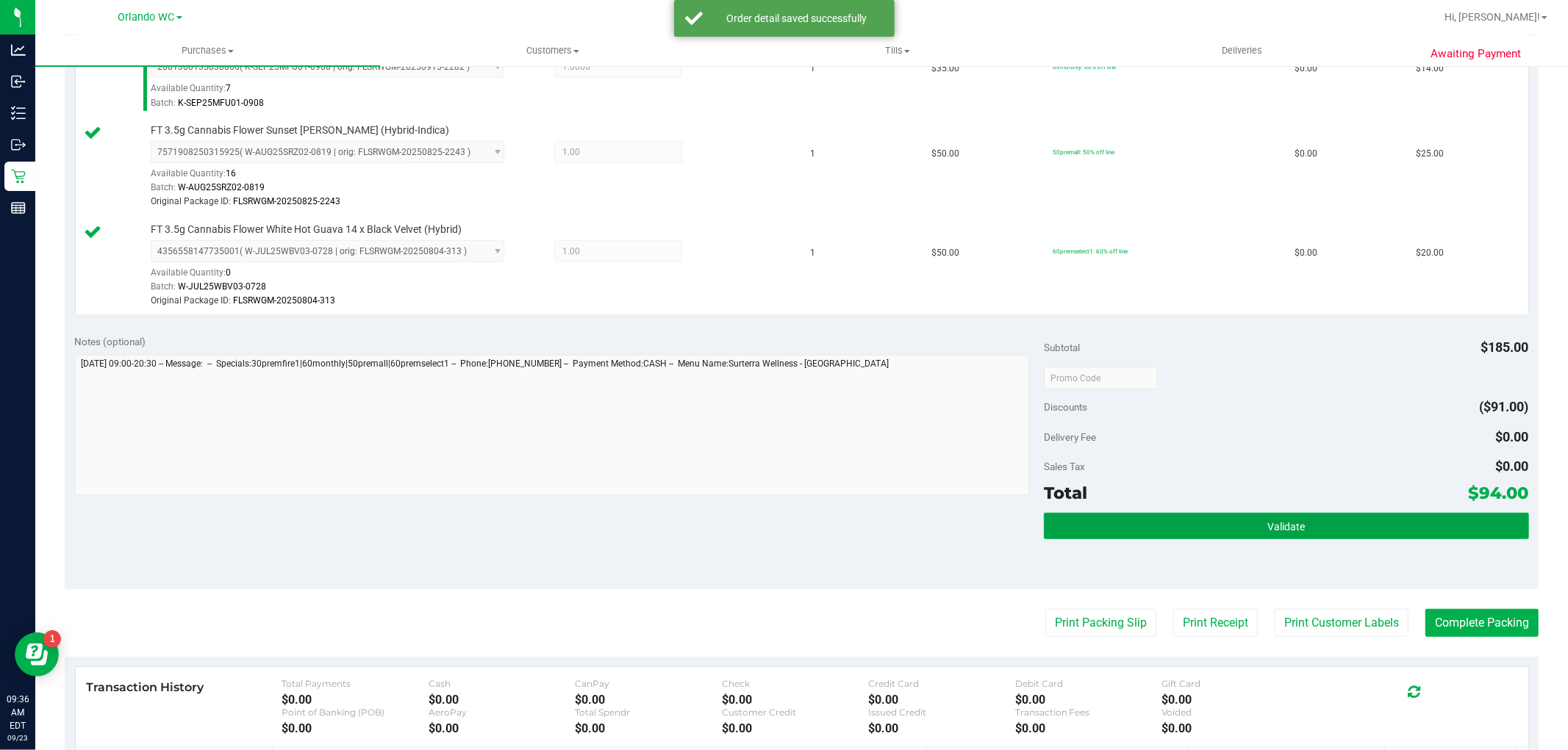
click at [1303, 522] on button "Validate" at bounding box center [1286, 527] width 485 height 27
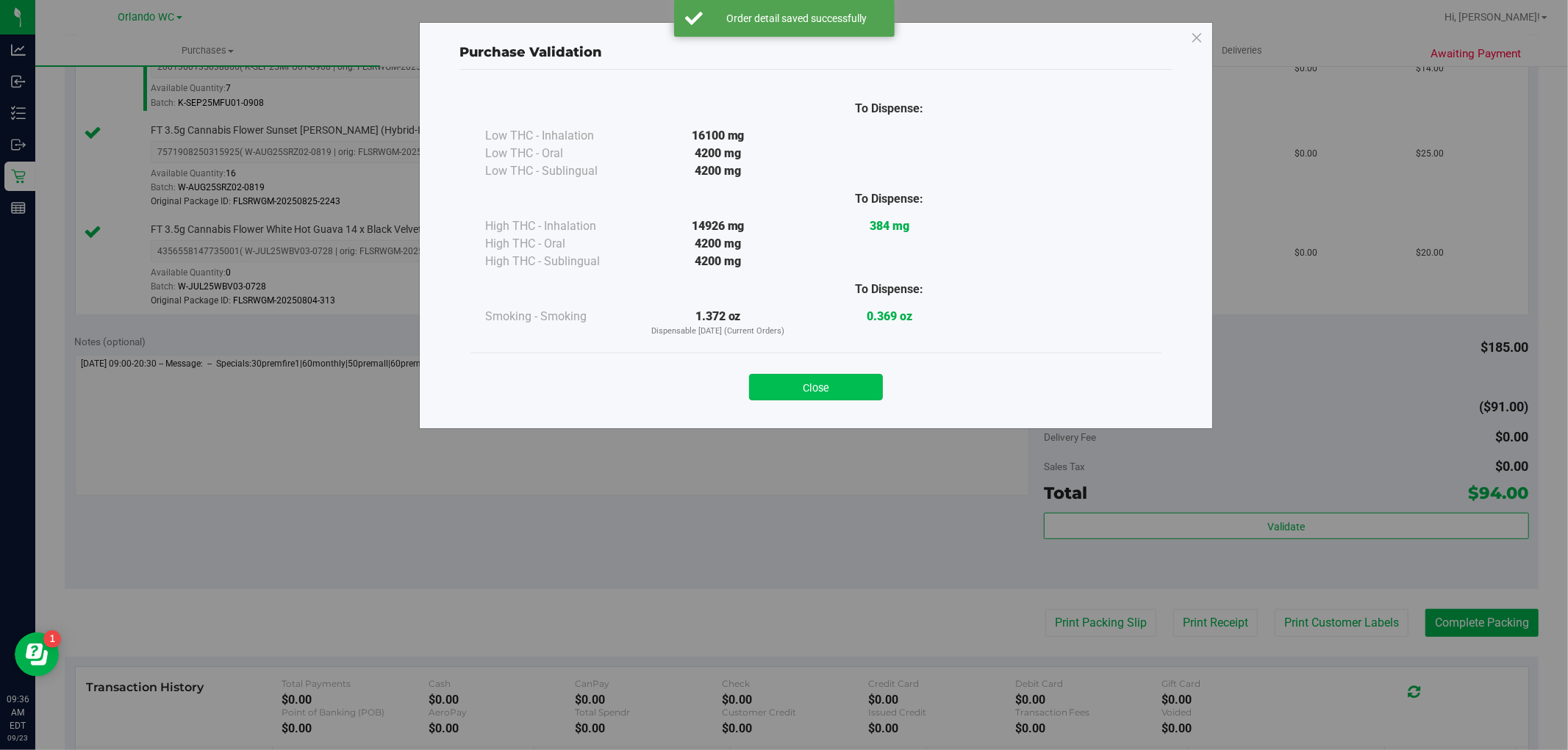
click at [817, 377] on button "Close" at bounding box center [815, 387] width 134 height 27
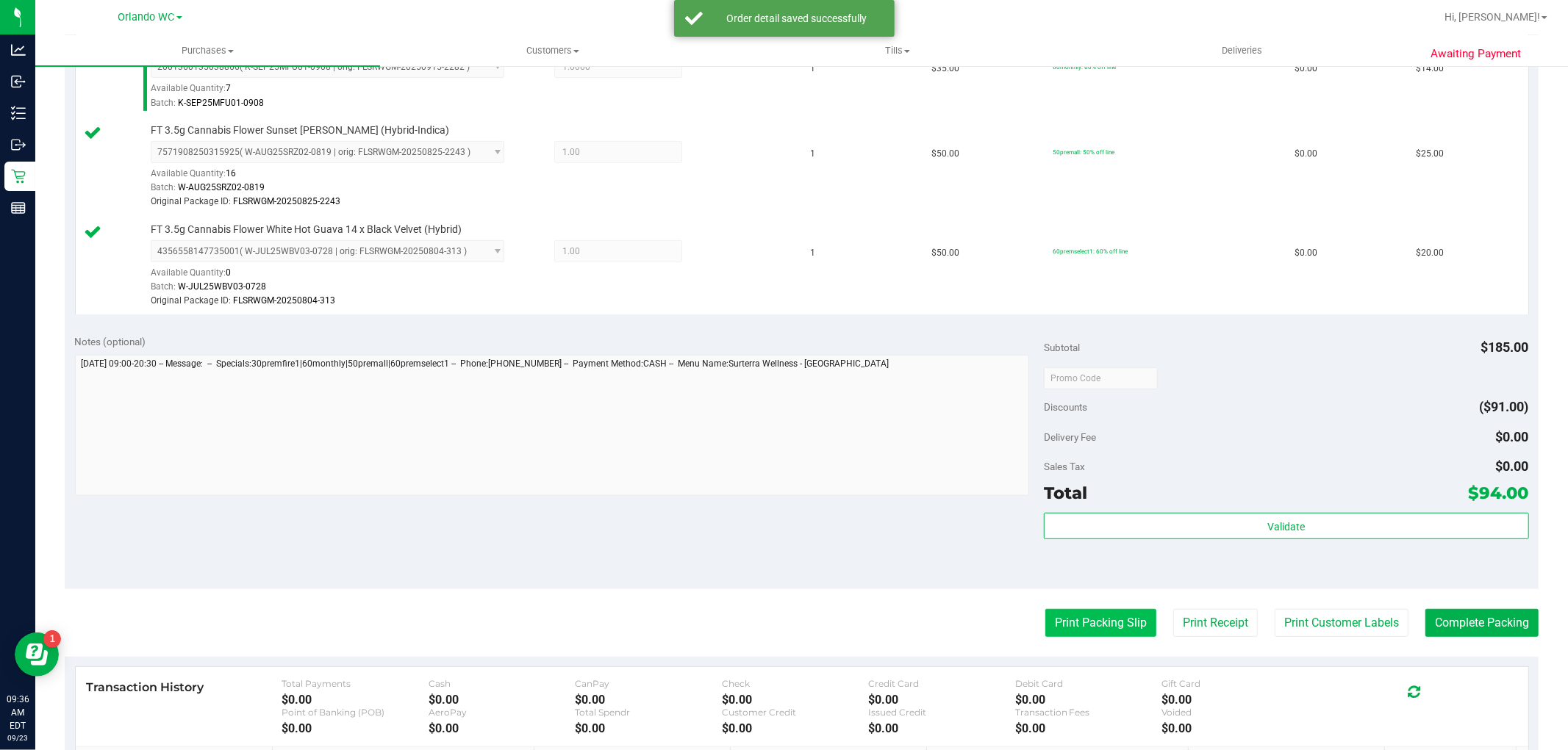
click at [1093, 621] on button "Print Packing Slip" at bounding box center [1100, 622] width 111 height 28
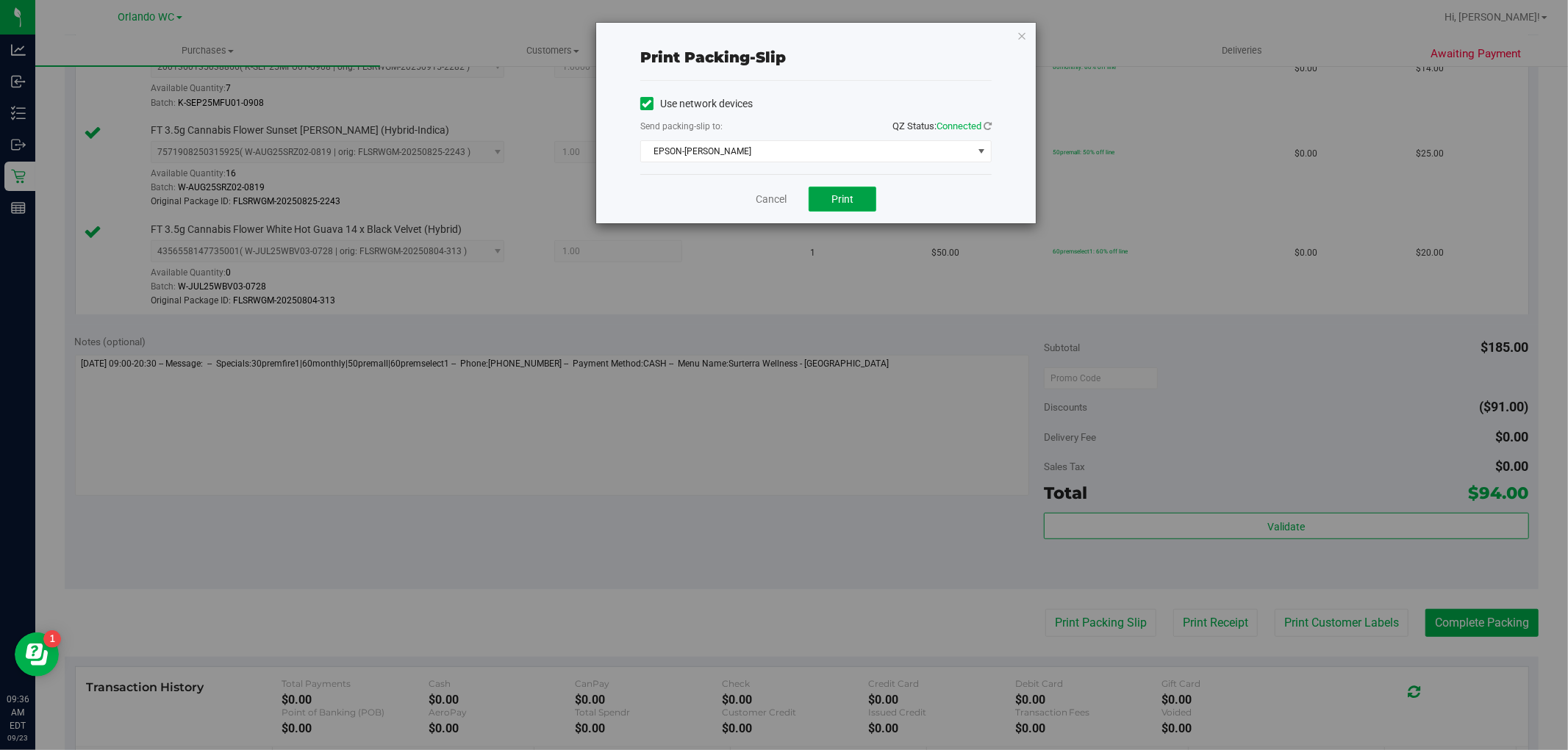
click at [847, 190] on button "Print" at bounding box center [842, 199] width 68 height 25
click at [621, 511] on div "Print packing-slip Use network devices Send packing-slip to: QZ Status: Connect…" at bounding box center [789, 375] width 1579 height 750
click at [762, 195] on link "Cancel" at bounding box center [771, 199] width 31 height 15
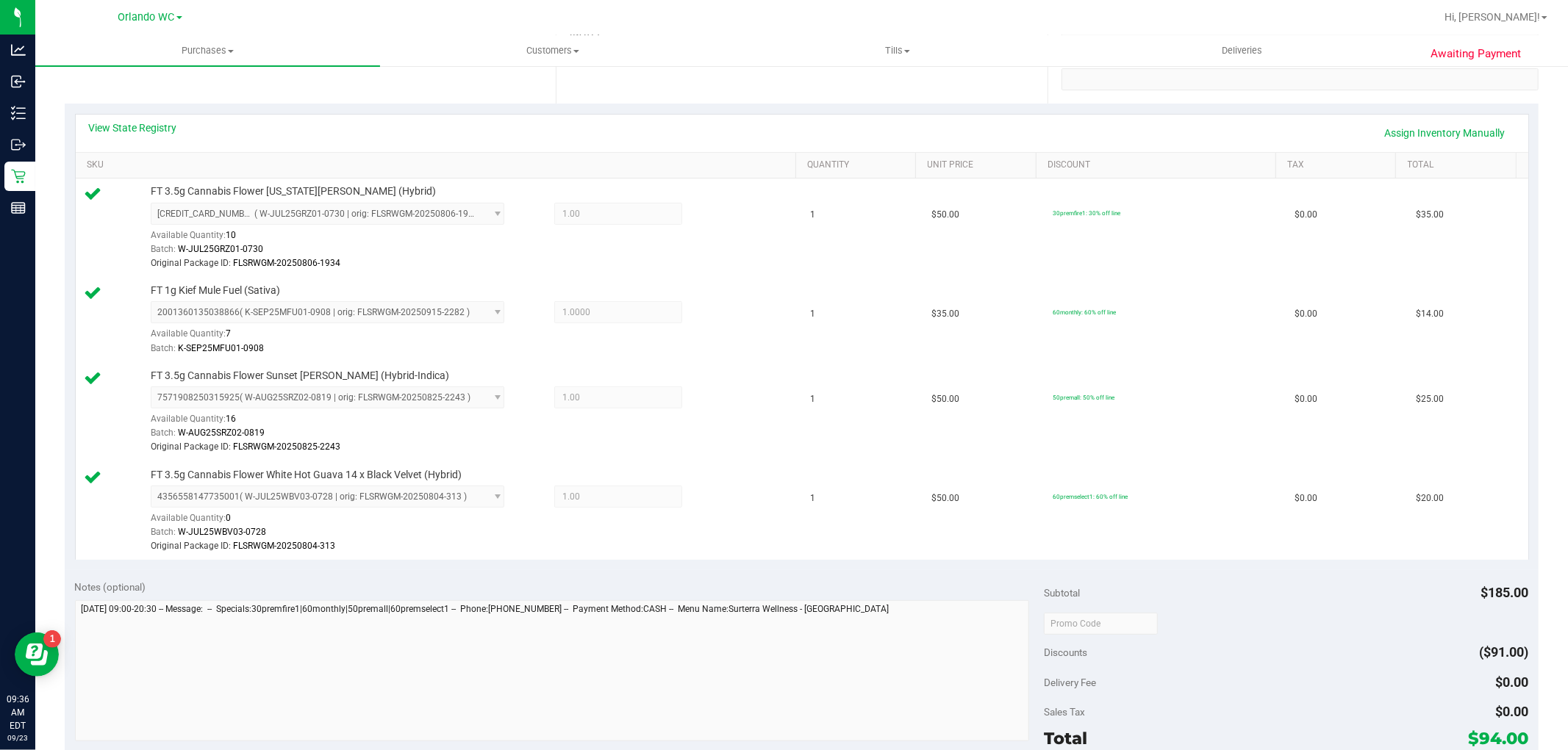
scroll to position [701, 0]
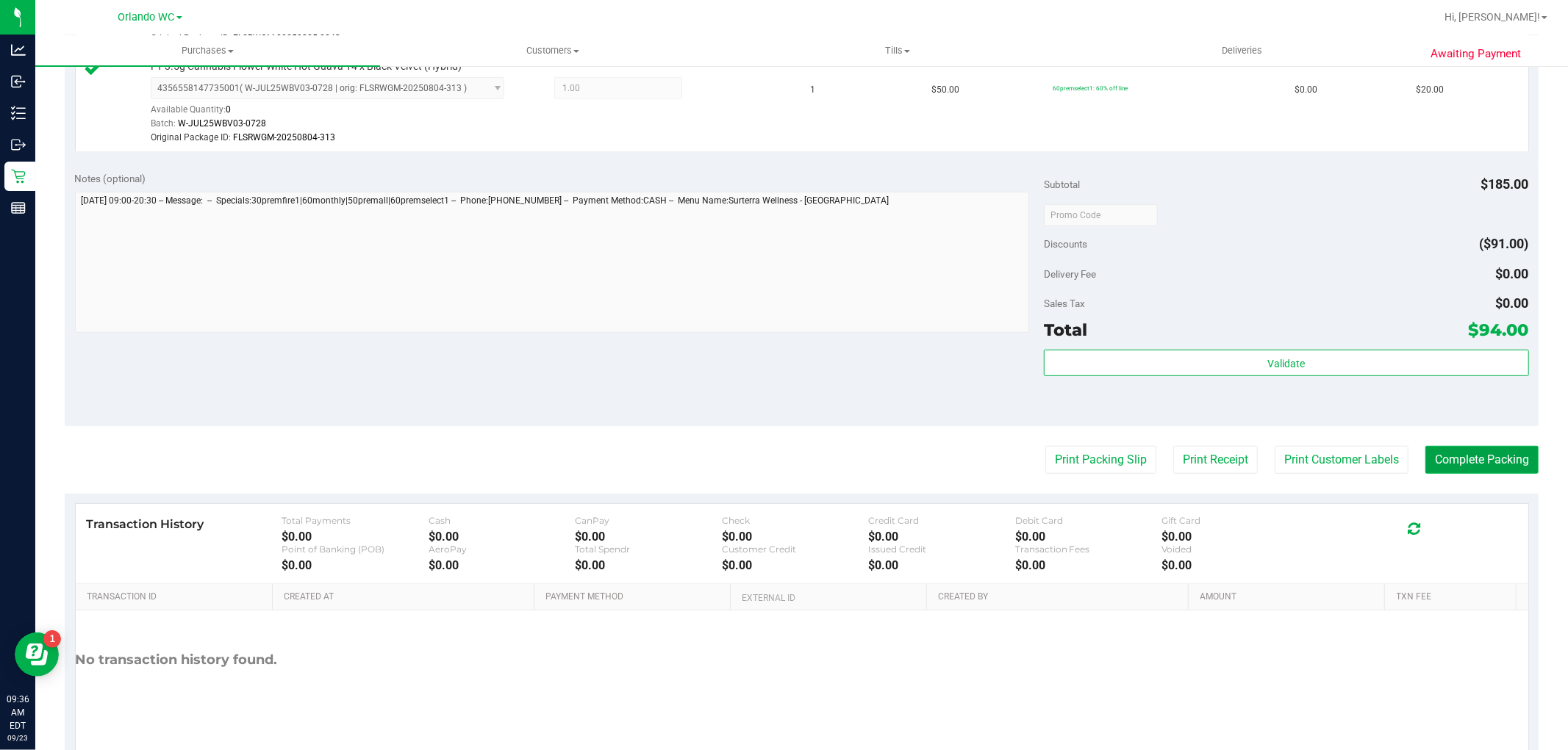
click at [1497, 463] on button "Complete Packing" at bounding box center [1481, 459] width 113 height 28
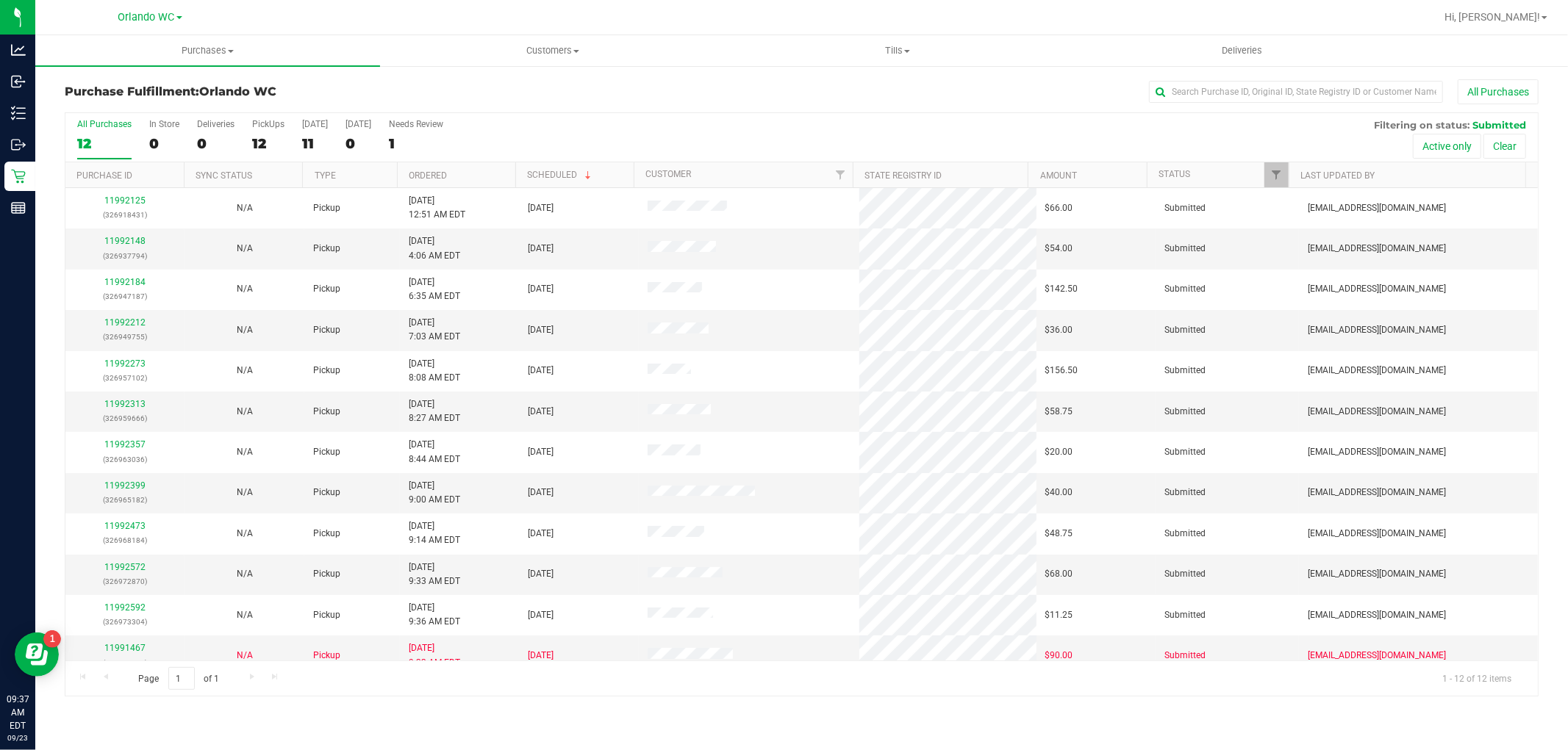
click at [490, 169] on th "Ordered" at bounding box center [456, 175] width 118 height 26
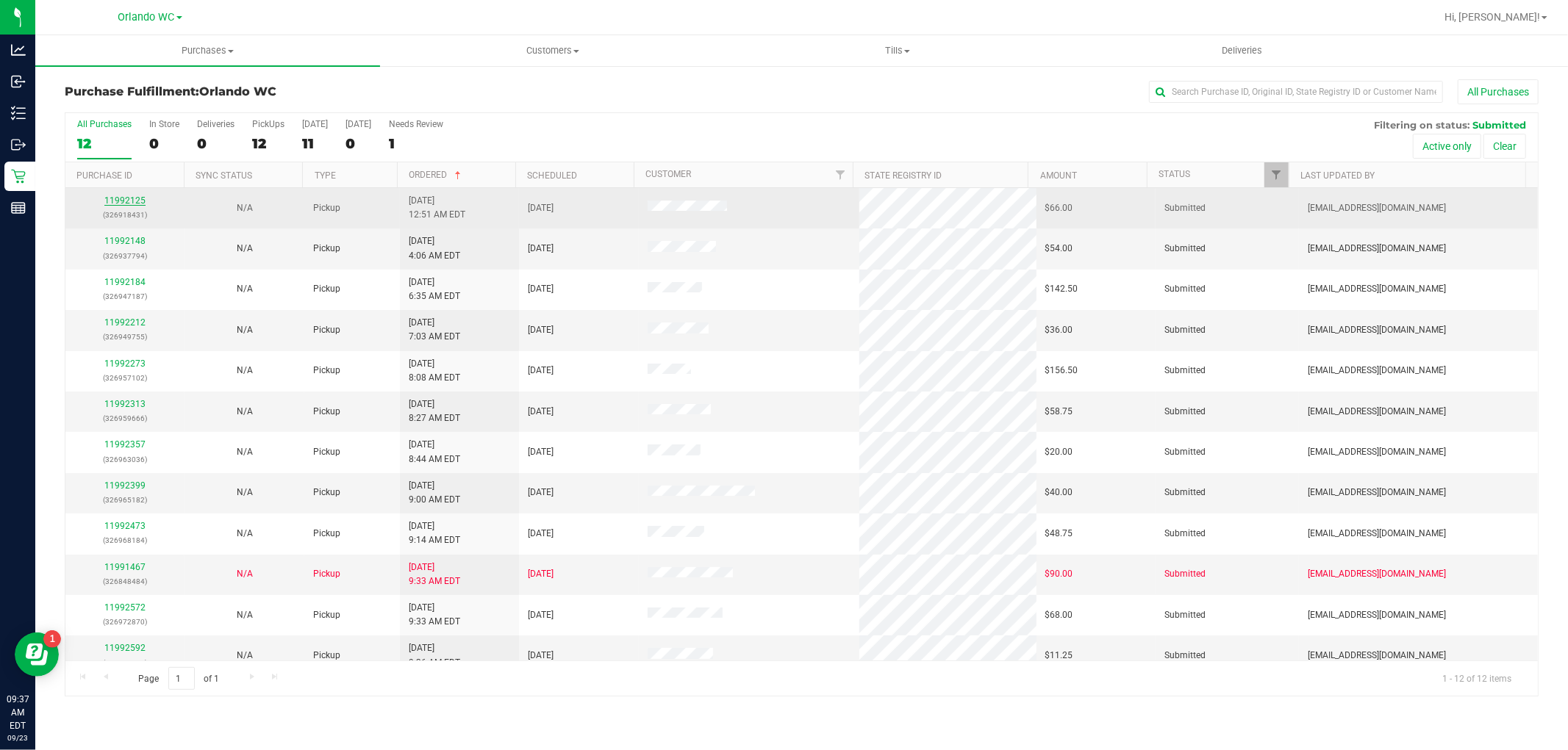
click at [122, 203] on link "11992125" at bounding box center [124, 201] width 41 height 10
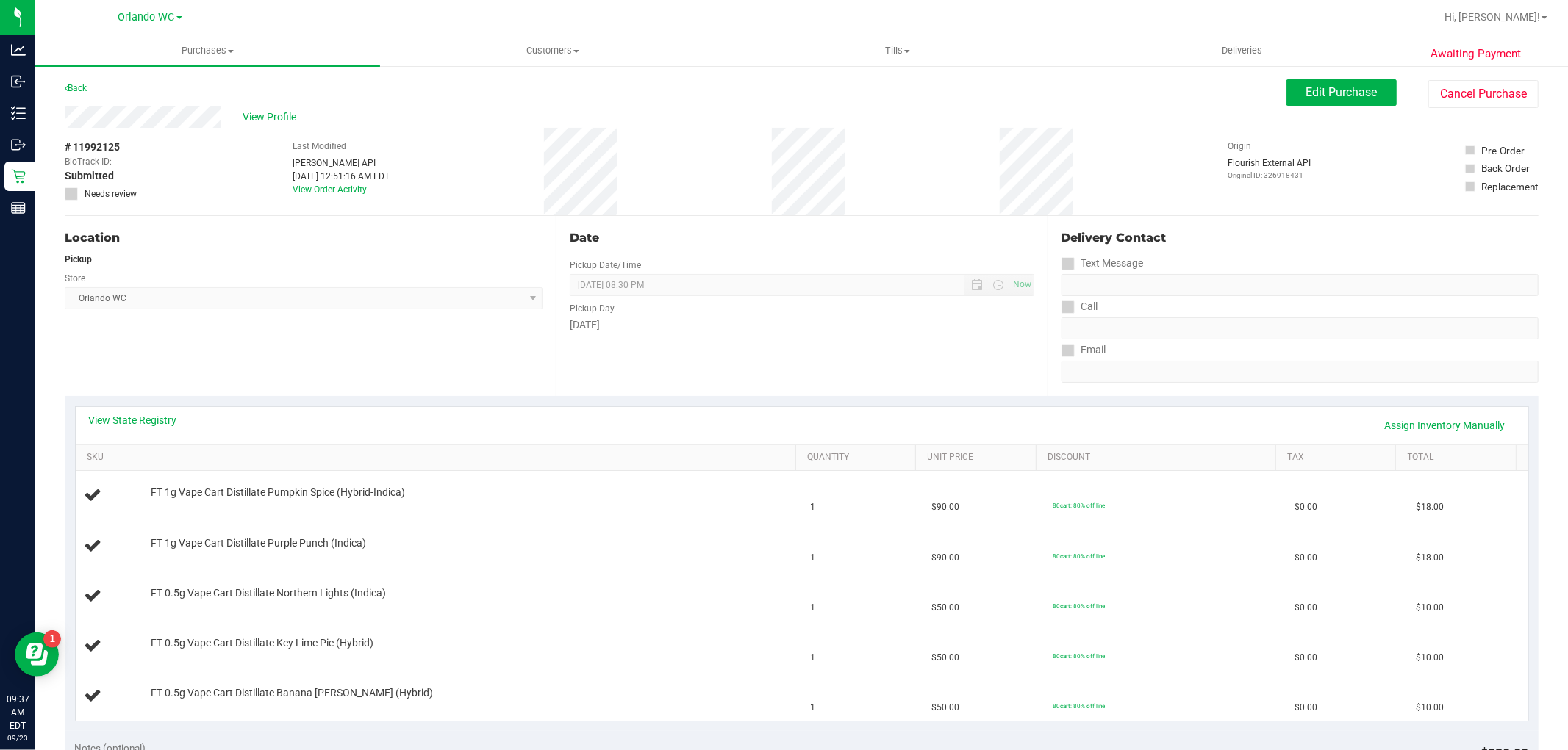
click at [87, 96] on div "Back" at bounding box center [76, 88] width 22 height 18
click at [75, 84] on link "Back" at bounding box center [76, 88] width 22 height 10
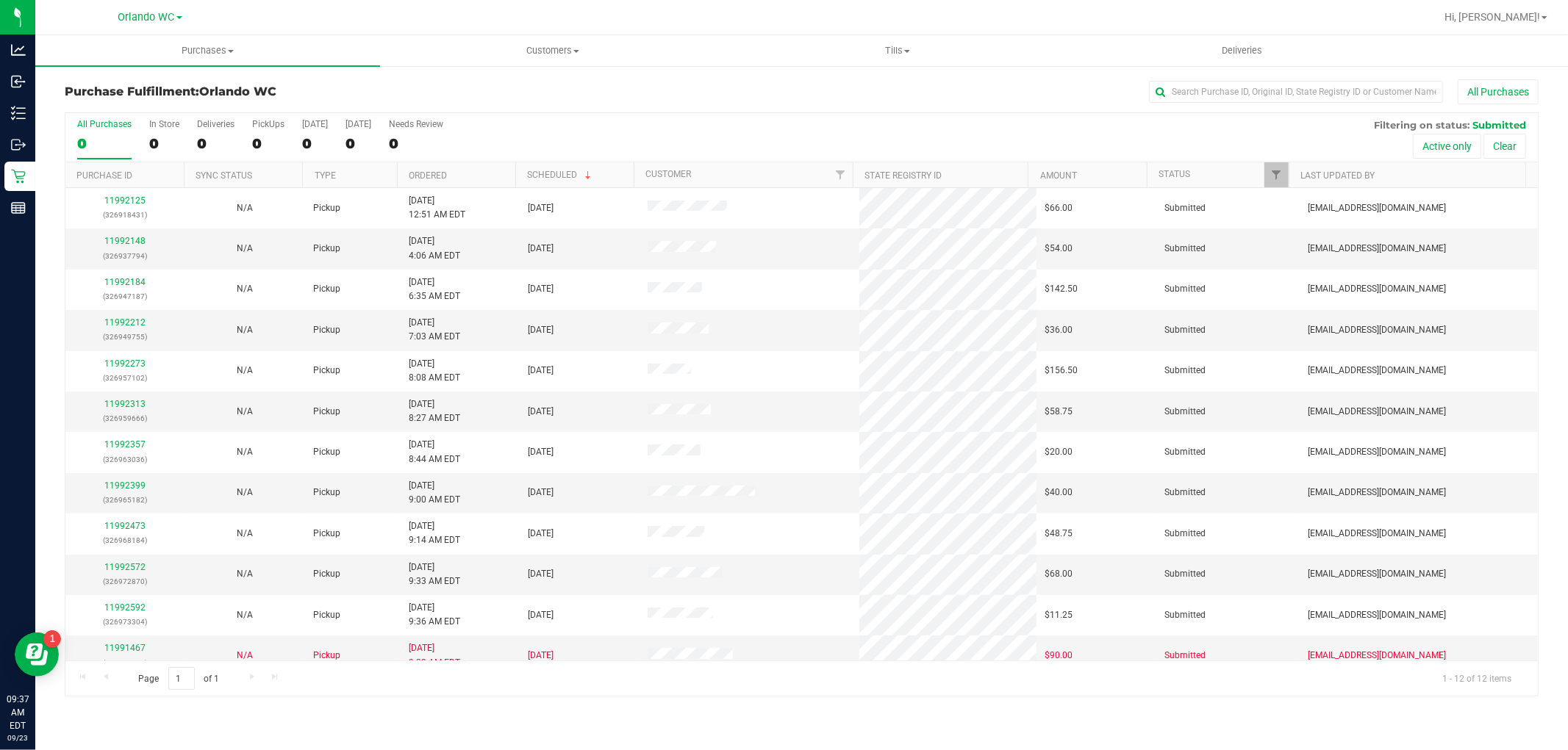
click at [496, 178] on th "Ordered" at bounding box center [456, 175] width 118 height 26
click at [133, 244] on link "11992148" at bounding box center [124, 241] width 41 height 10
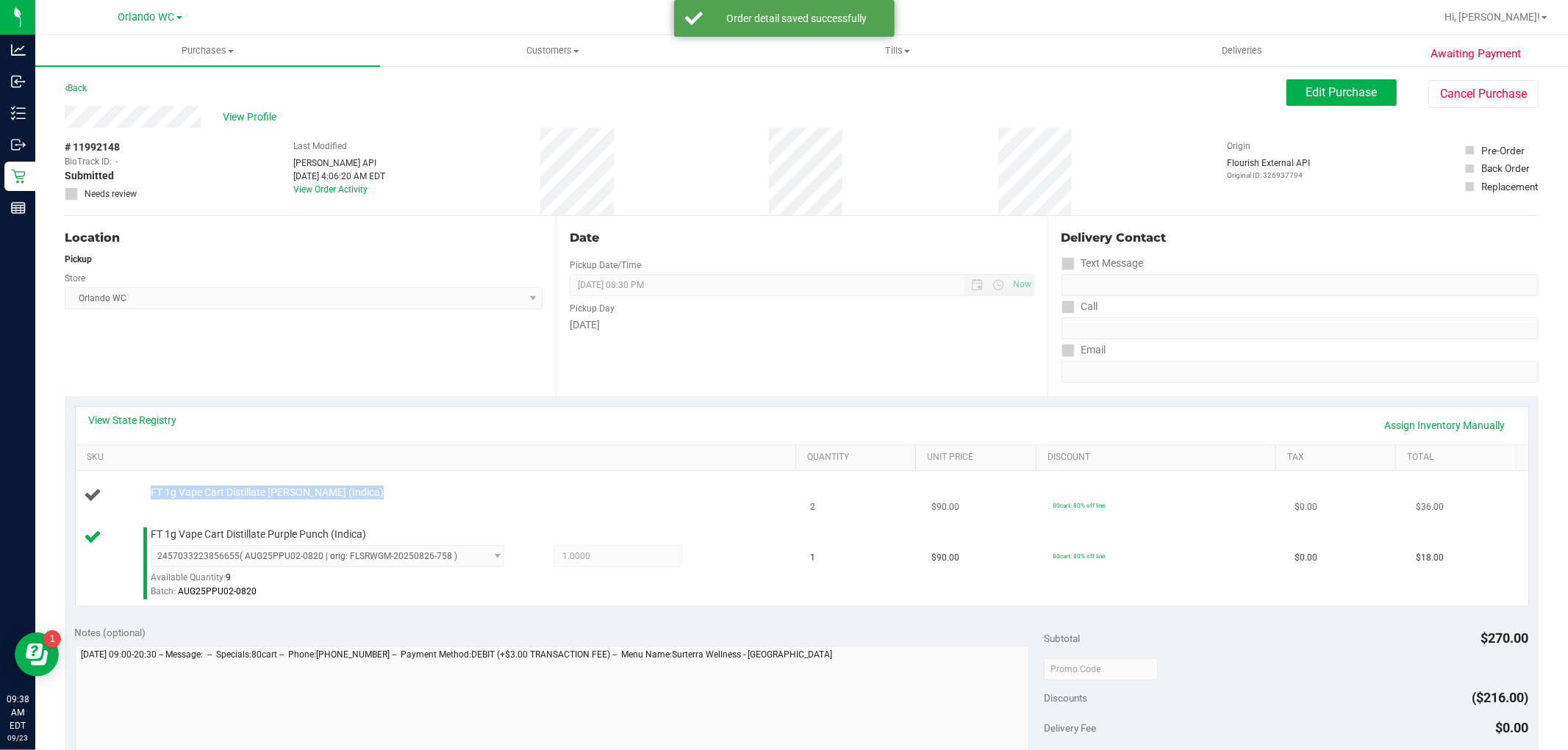
drag, startPoint x: 131, startPoint y: 480, endPoint x: 378, endPoint y: 507, distance: 248.5
click at [378, 507] on td "FT 1g Vape Cart Distillate Donny Burger (Indica)" at bounding box center [438, 496] width 726 height 50
copy div "FT 1g Vape Cart Distillate Donny Burger (Indica)"
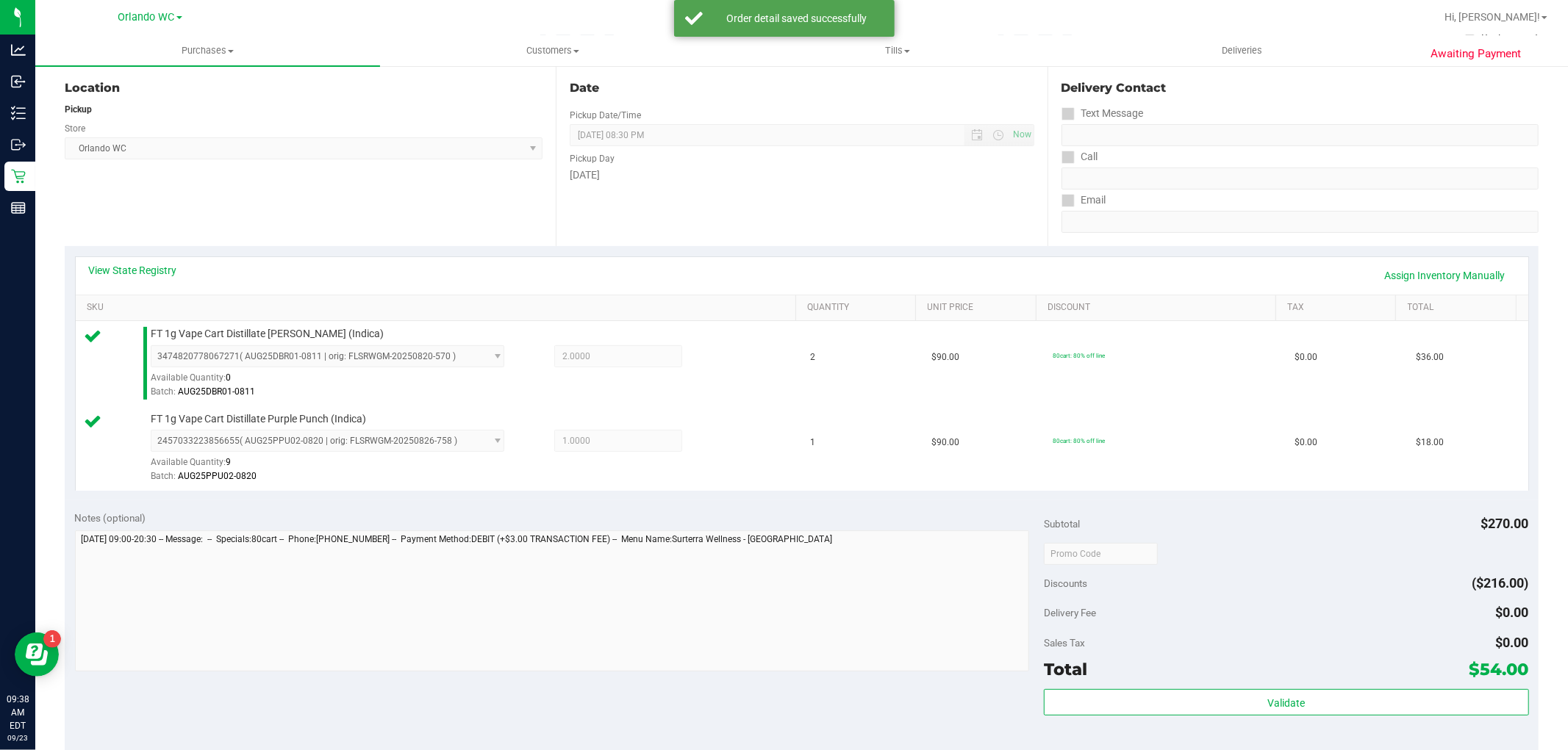
scroll to position [327, 0]
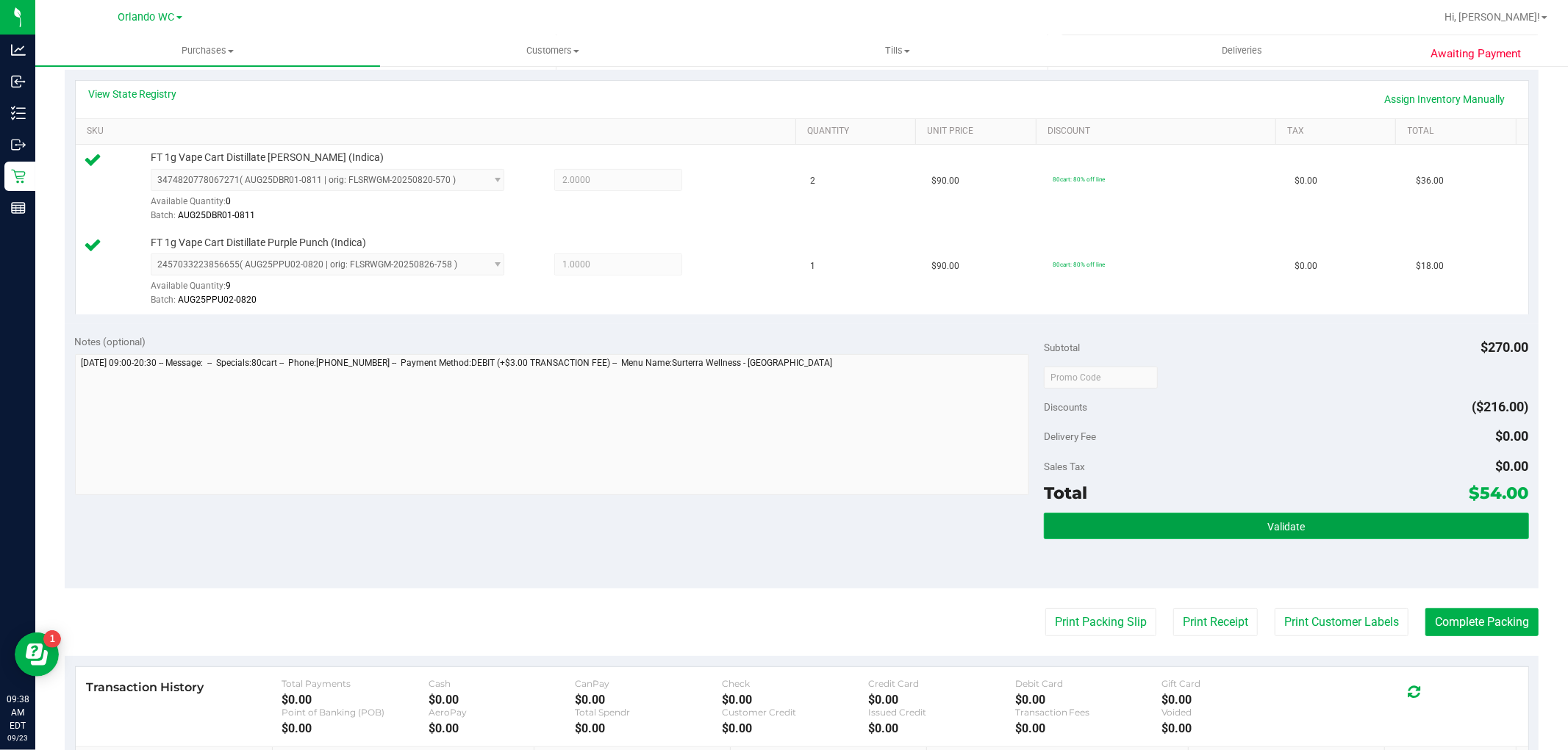
click at [1349, 519] on button "Validate" at bounding box center [1286, 527] width 485 height 27
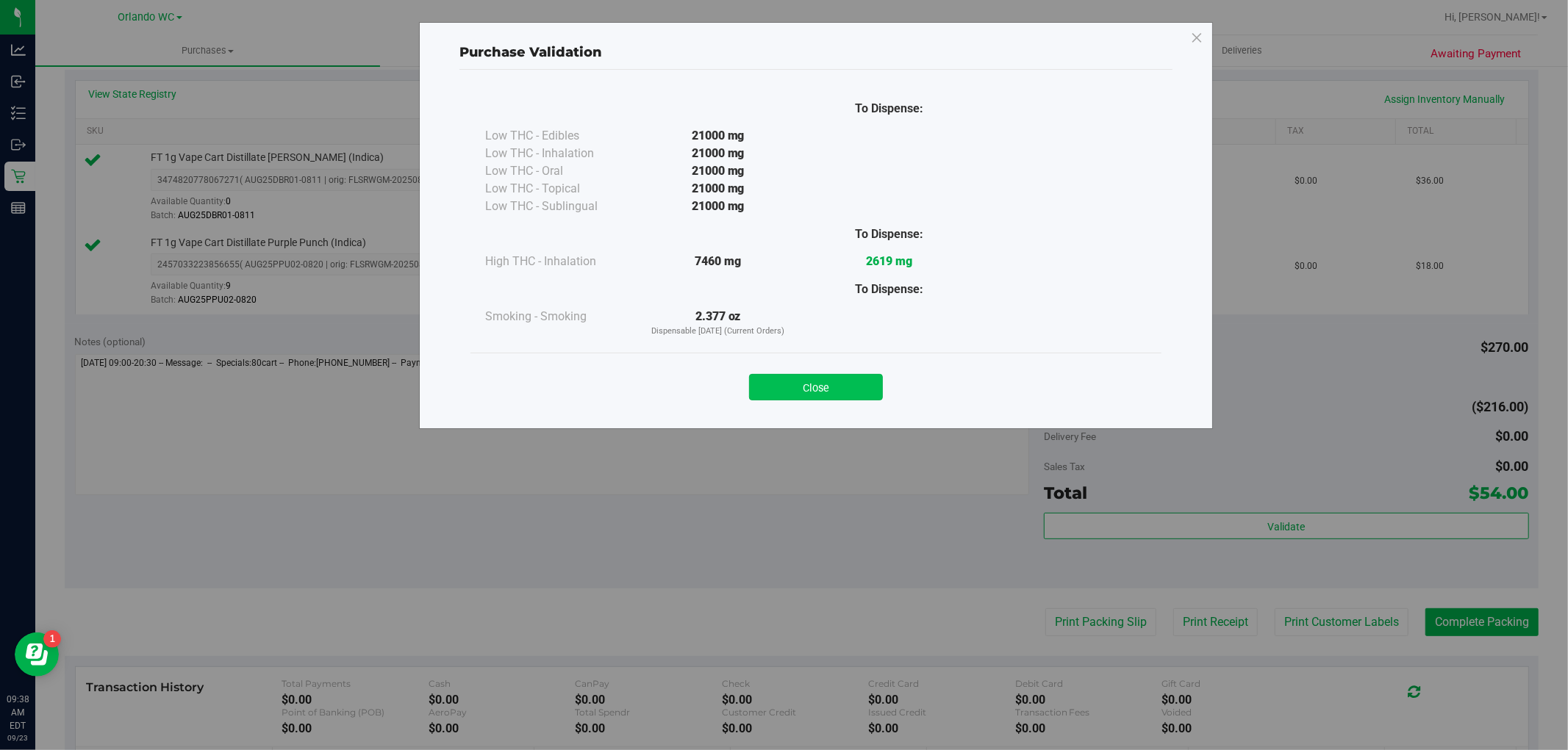
click at [825, 380] on button "Close" at bounding box center [815, 387] width 134 height 27
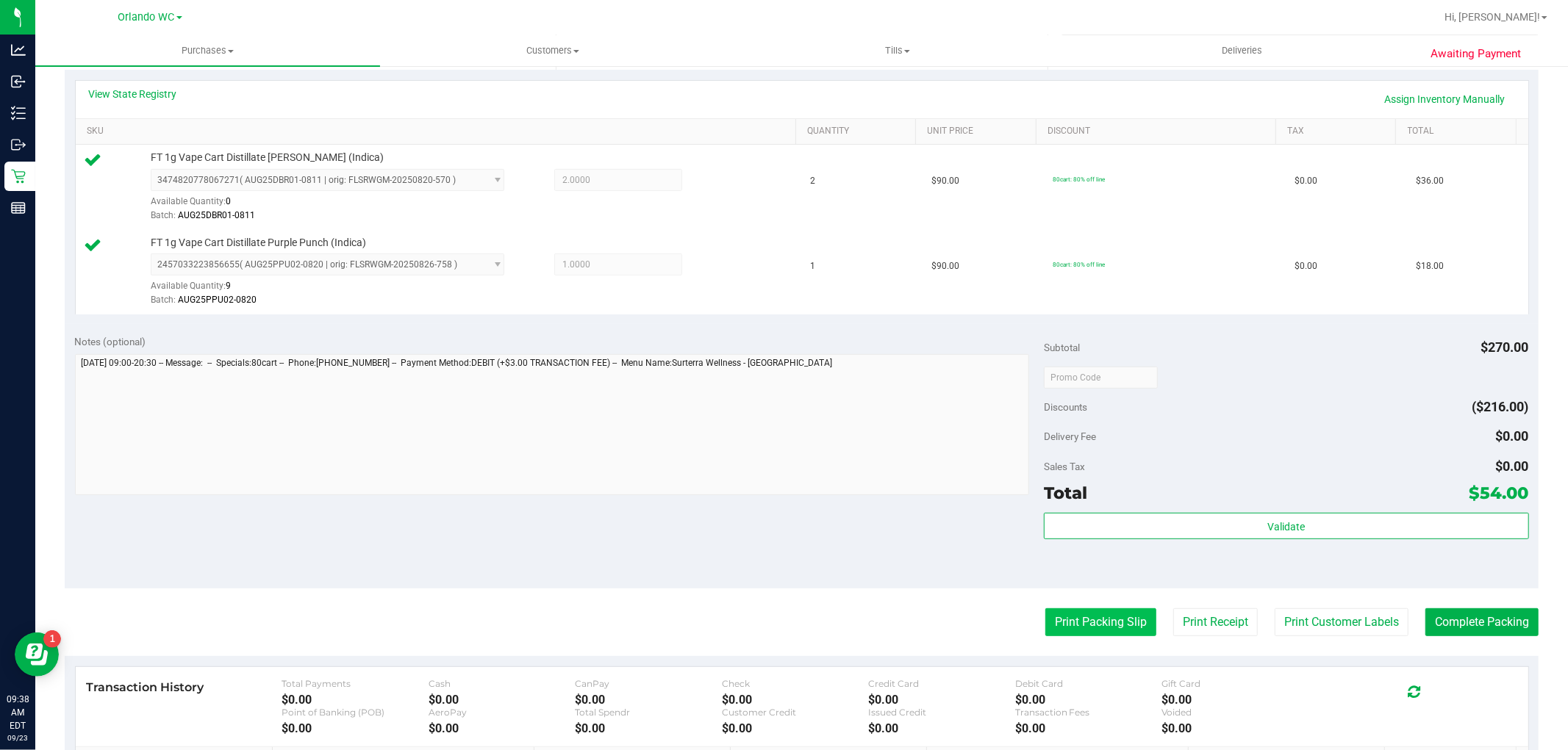
click at [1113, 626] on button "Print Packing Slip" at bounding box center [1100, 622] width 111 height 28
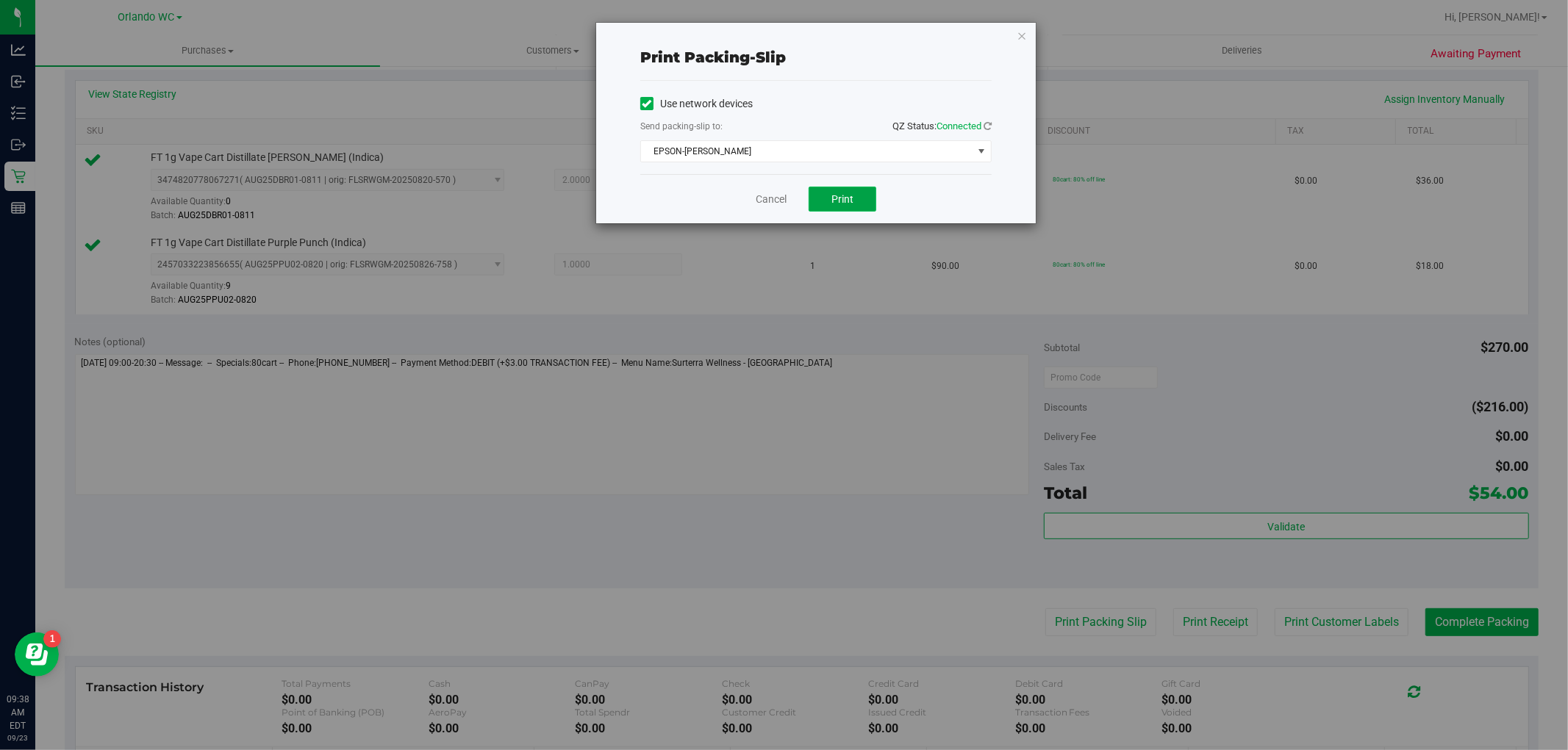
click at [854, 204] on button "Print" at bounding box center [842, 199] width 68 height 25
click at [779, 201] on link "Cancel" at bounding box center [771, 199] width 31 height 15
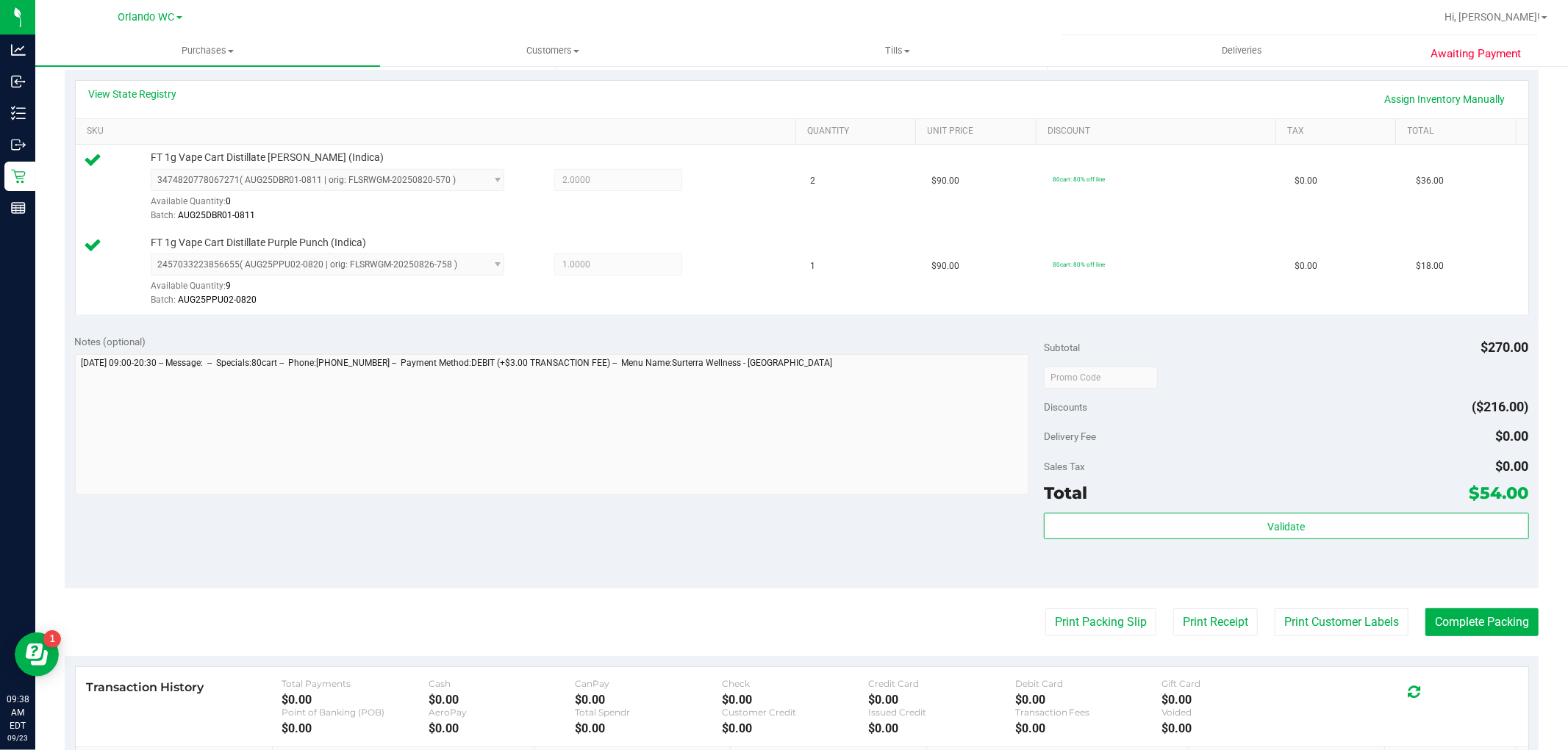
click at [1474, 637] on purchase-details "Back Edit Purchase Cancel Purchase View Profile # 11992148 BioTrack ID: - Submi…" at bounding box center [801, 342] width 1474 height 1178
click at [1480, 632] on button "Complete Packing" at bounding box center [1481, 622] width 113 height 28
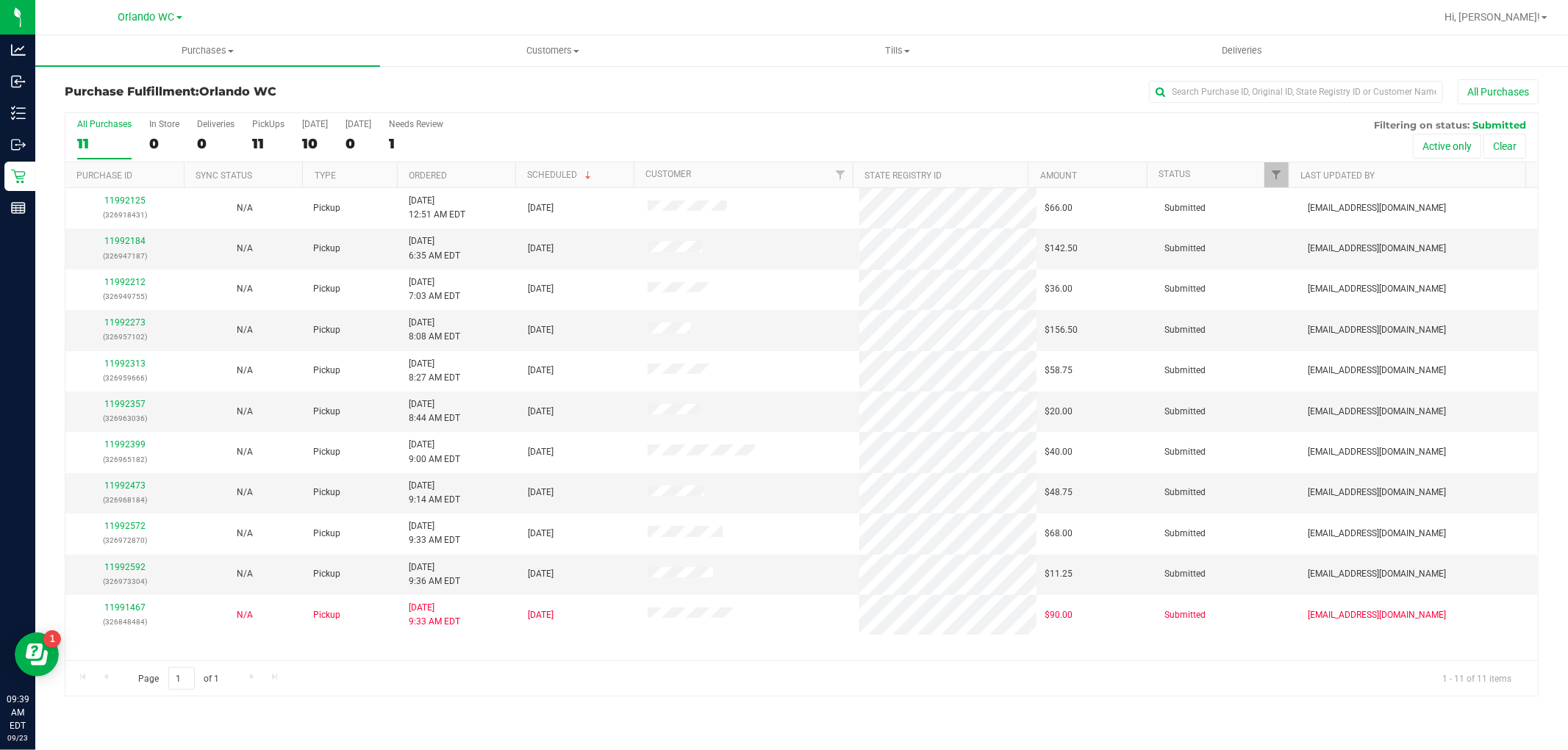
click at [471, 165] on th "Ordered" at bounding box center [456, 175] width 118 height 26
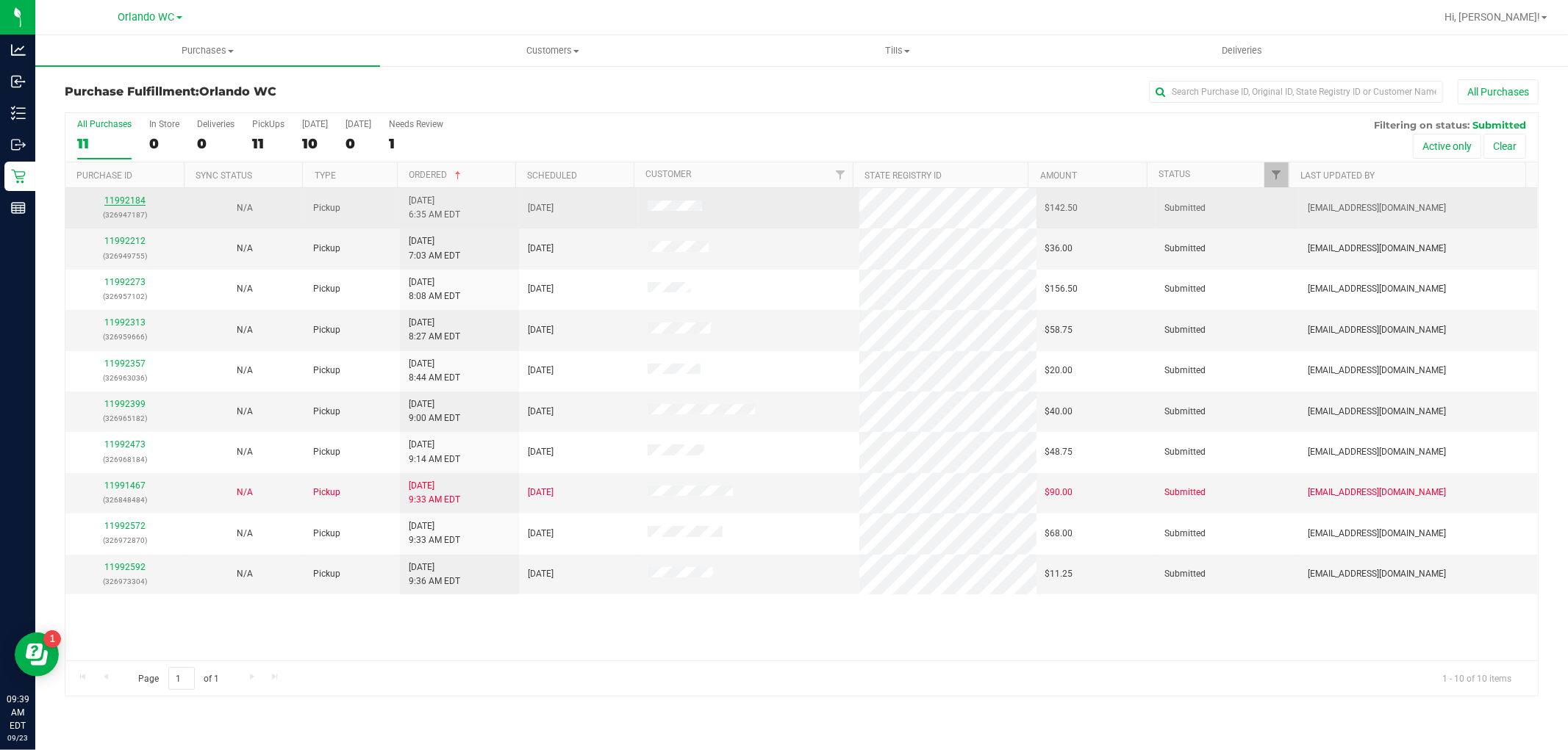
click at [126, 204] on link "11992184" at bounding box center [124, 201] width 41 height 10
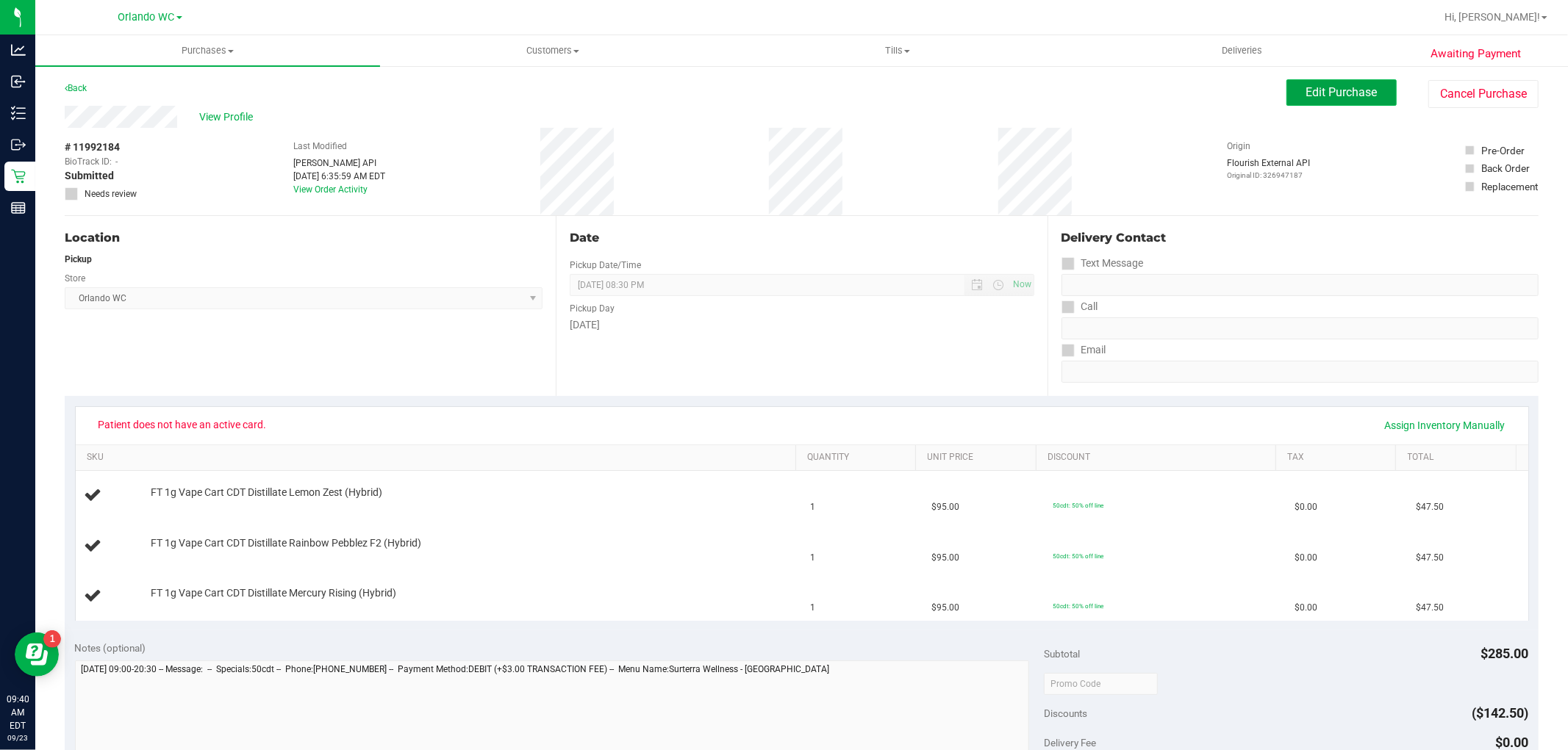
click at [1325, 92] on span "Edit Purchase" at bounding box center [1341, 92] width 71 height 14
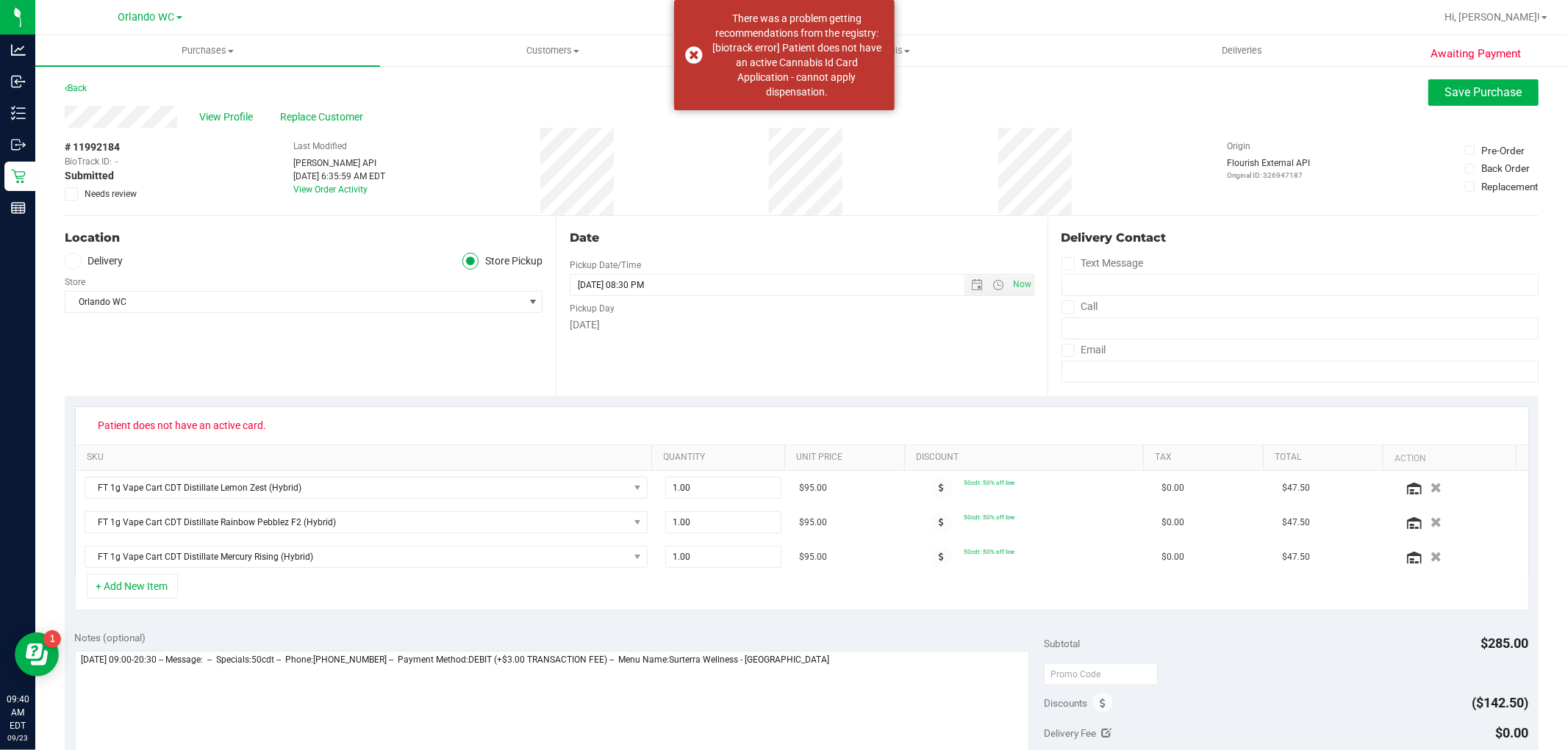
click at [71, 186] on div "# 11992184 BioTrack ID: - Submitted Needs review" at bounding box center [102, 170] width 74 height 61
click at [71, 194] on icon at bounding box center [71, 194] width 9 height 0
click at [0, 0] on input "Needs review" at bounding box center [0, 0] width 0 height 0
click at [839, 674] on textarea at bounding box center [552, 721] width 955 height 141
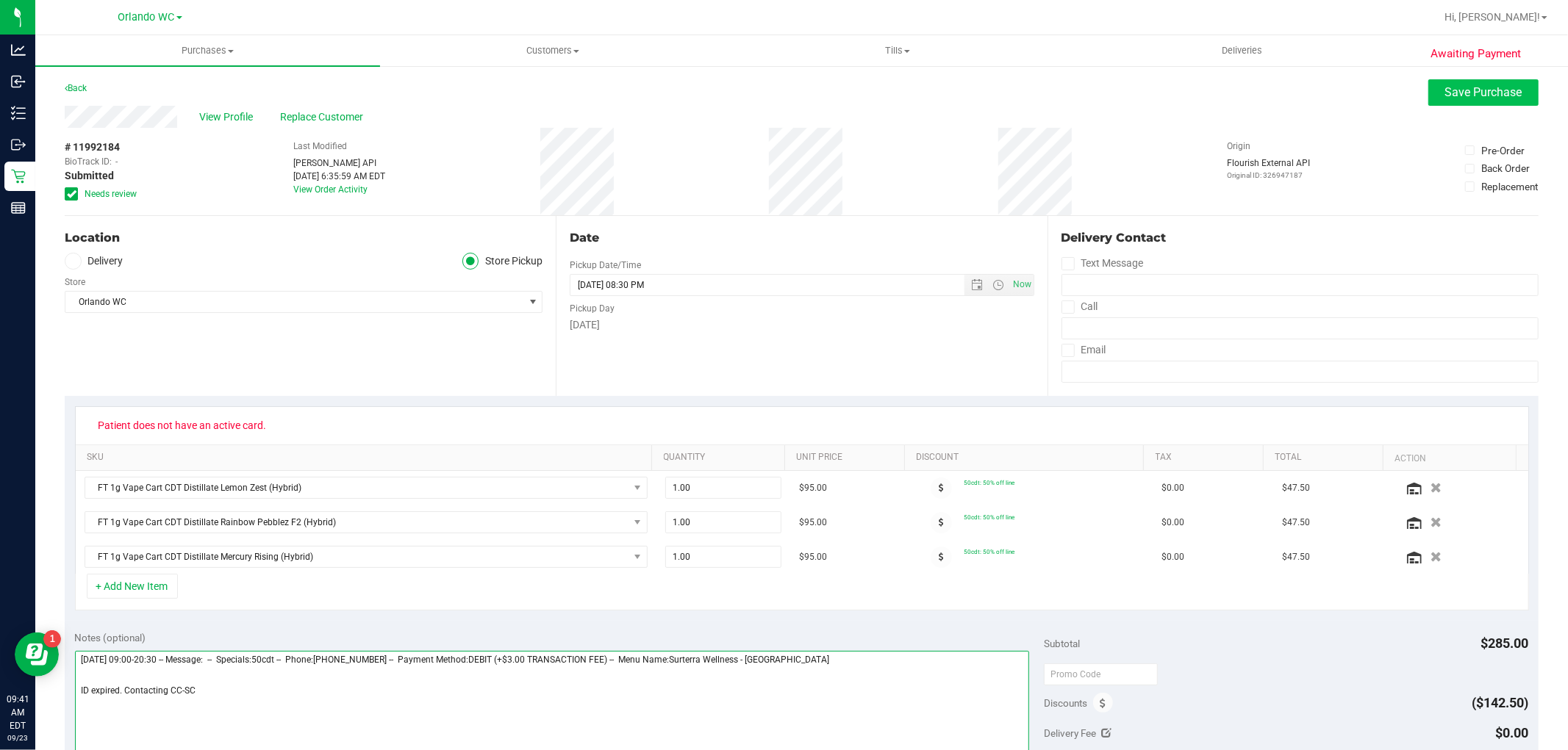
type textarea "Tuesday 09/23/2025 09:00-20:30 -- Message: -- Specials:50cdt -- Phone:321945064…"
click at [1448, 92] on span "Save Purchase" at bounding box center [1483, 92] width 77 height 14
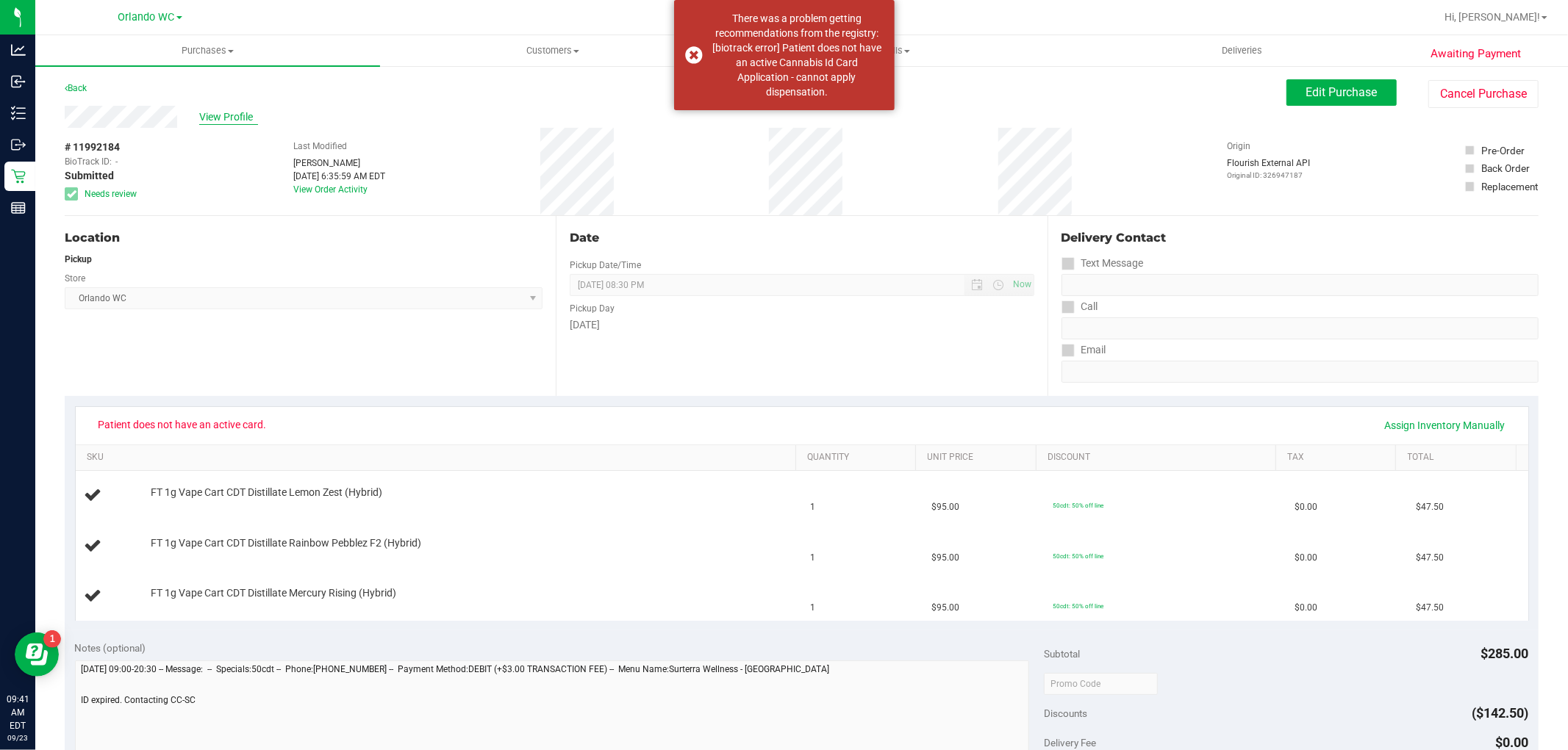
click at [237, 118] on span "View Profile" at bounding box center [228, 117] width 59 height 15
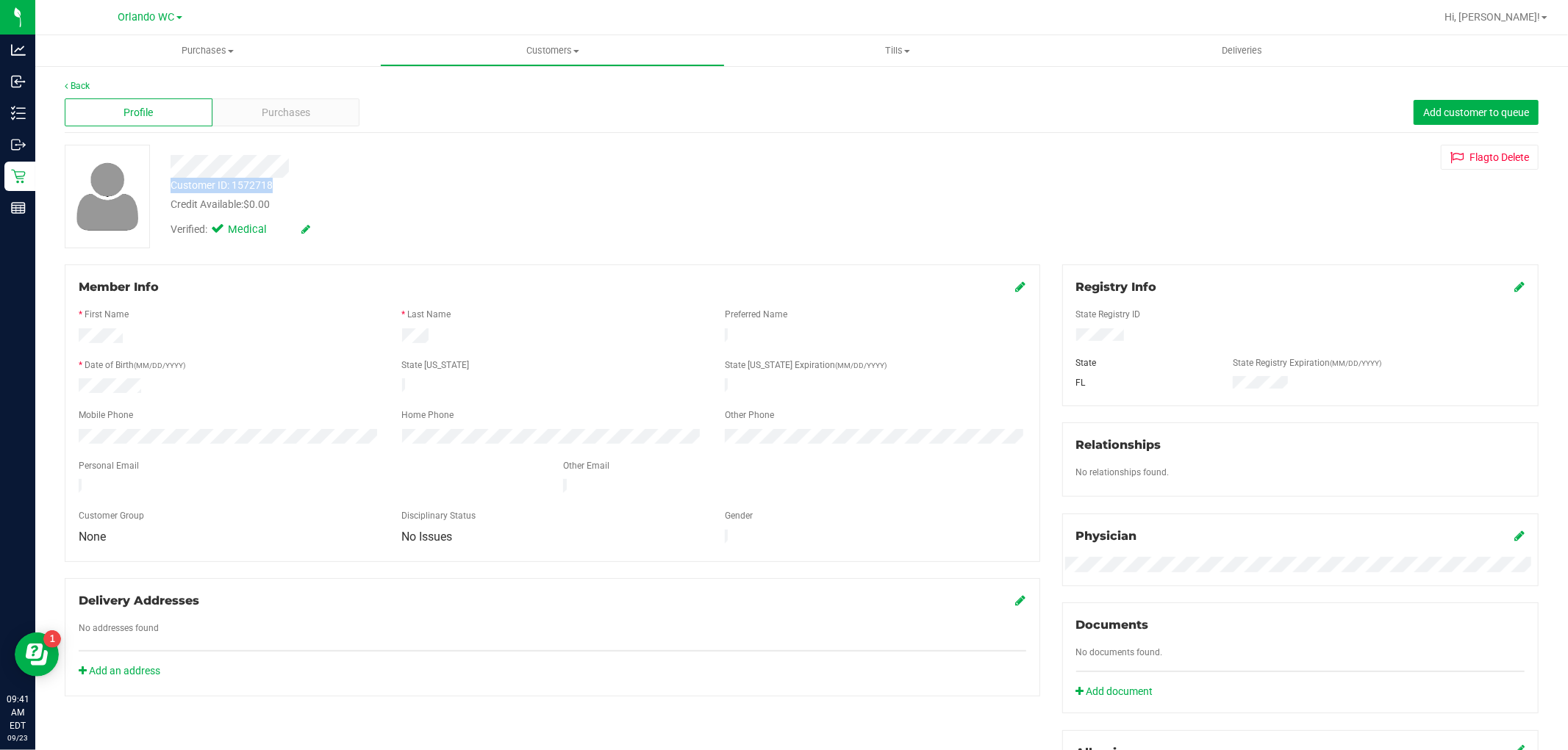
drag, startPoint x: 169, startPoint y: 186, endPoint x: 278, endPoint y: 186, distance: 109.0
click at [278, 186] on div "Customer ID: 1572718 Credit Available: $0.00" at bounding box center [533, 195] width 748 height 34
copy div "Customer ID: 1572718"
click at [75, 87] on link "Back" at bounding box center [77, 86] width 25 height 10
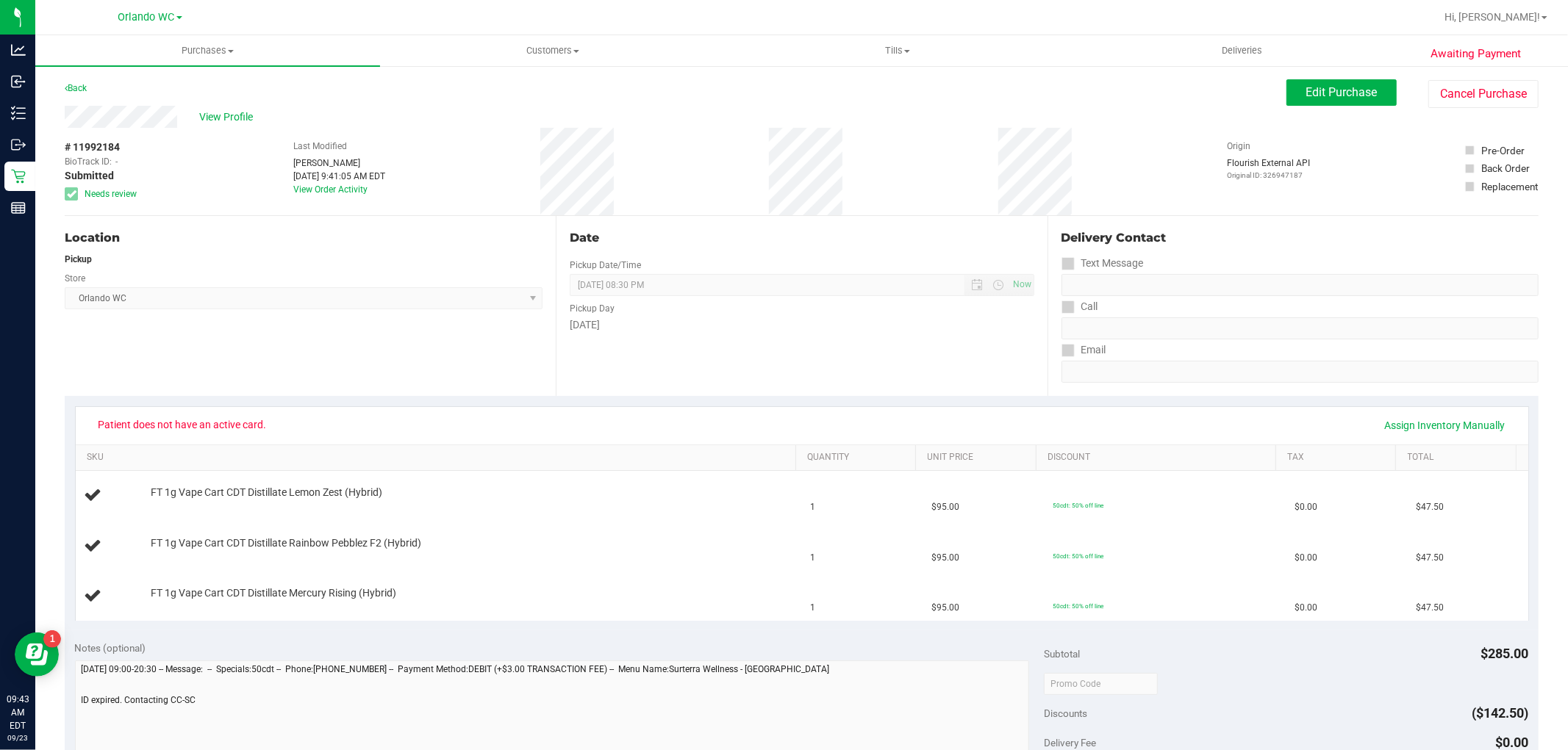
click at [351, 365] on div "Location Pickup Store Orlando WC Select Store Bonita Springs WC Boynton Beach W…" at bounding box center [310, 306] width 491 height 180
click at [79, 81] on div "Back" at bounding box center [76, 88] width 22 height 18
click at [79, 90] on link "Back" at bounding box center [76, 88] width 22 height 10
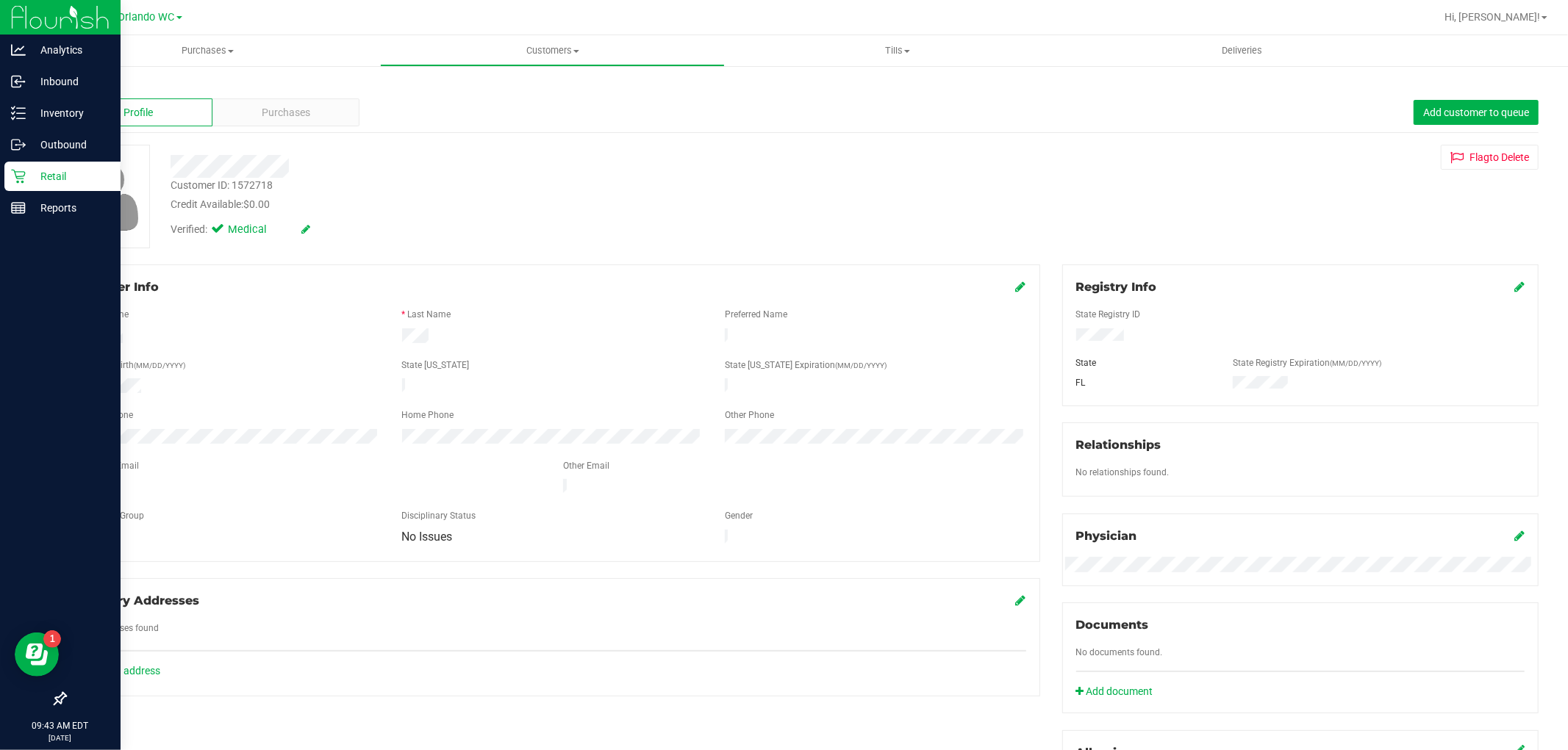
click at [27, 165] on div "Retail" at bounding box center [62, 176] width 116 height 29
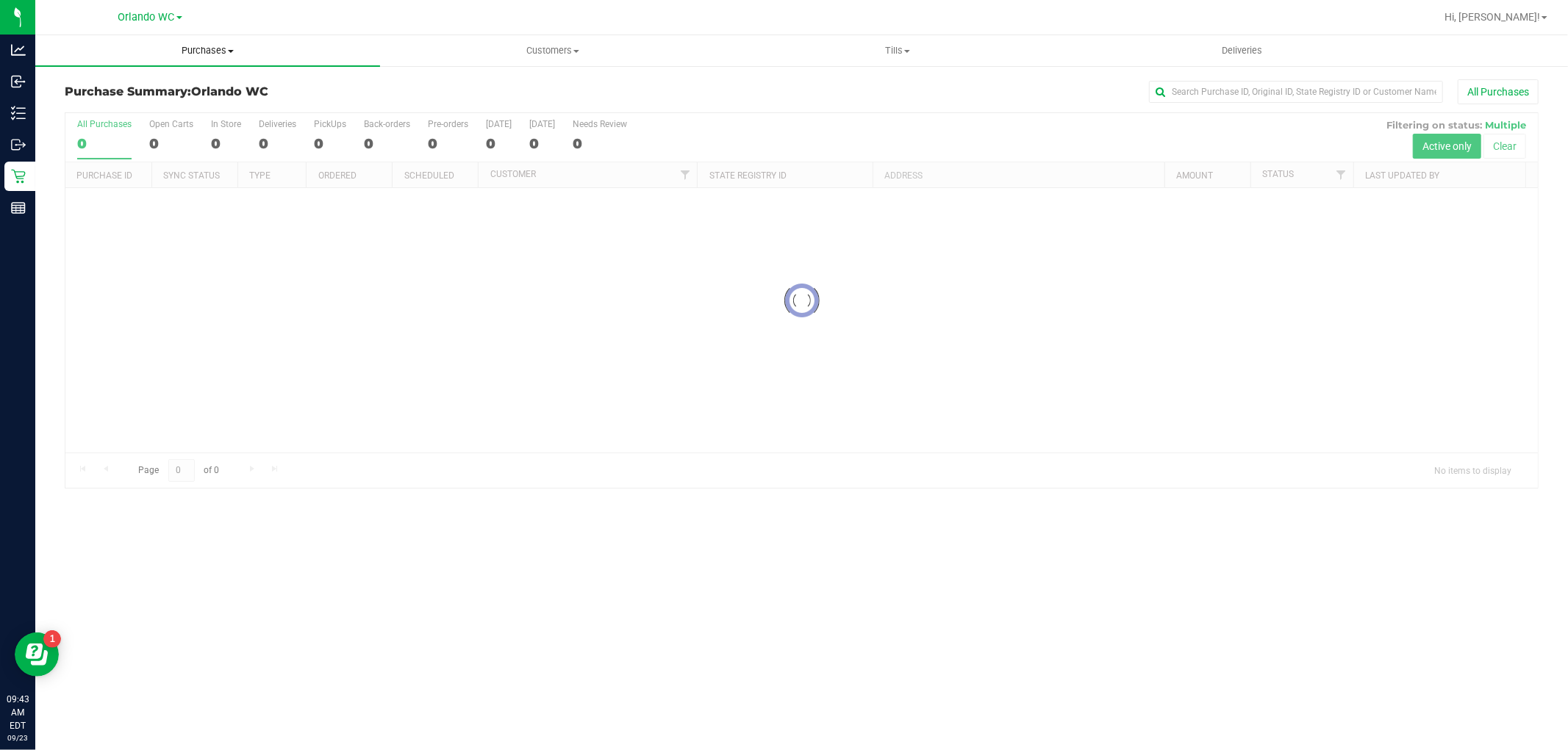
click at [216, 45] on span "Purchases" at bounding box center [207, 51] width 344 height 13
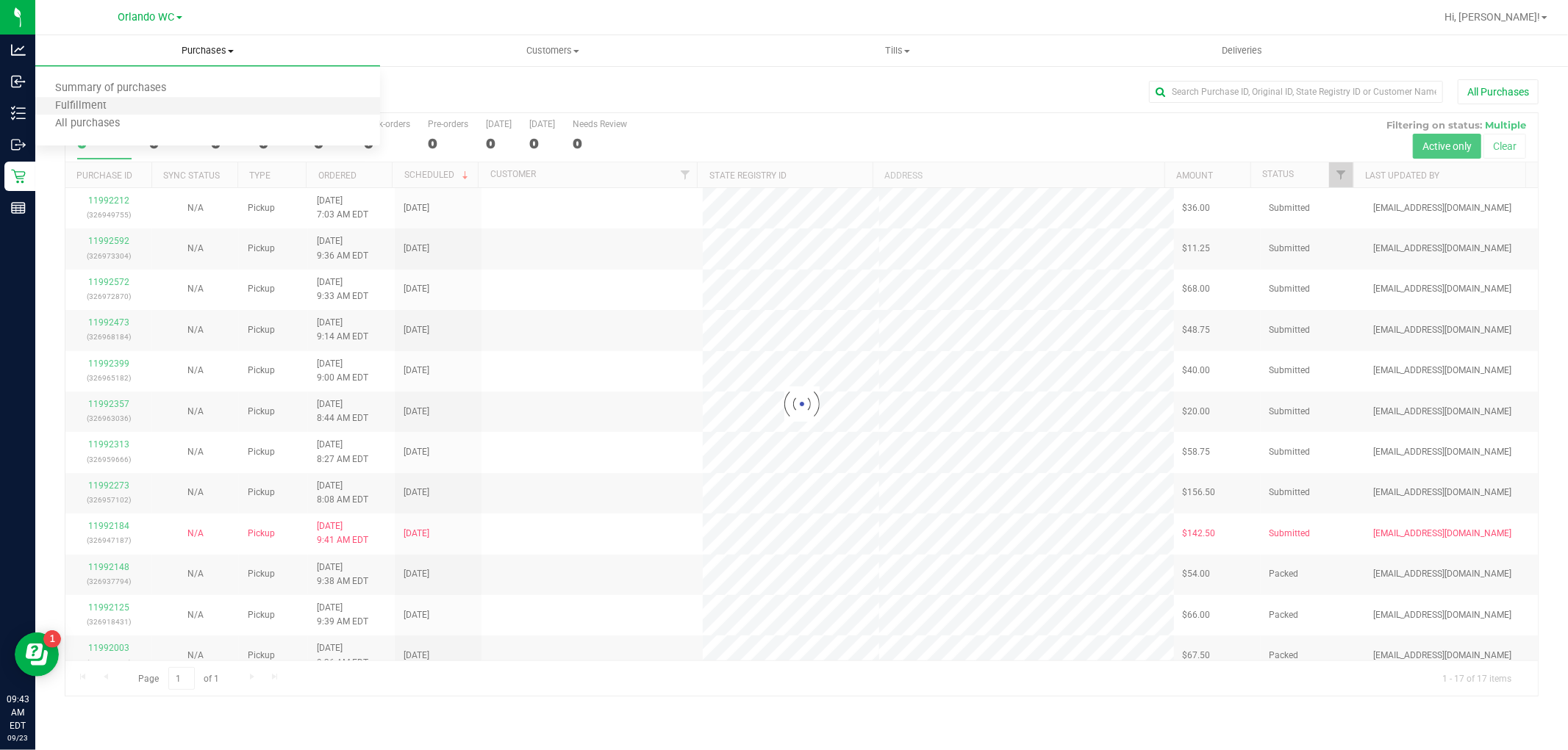
click at [158, 103] on li "Fulfillment" at bounding box center [207, 106] width 344 height 18
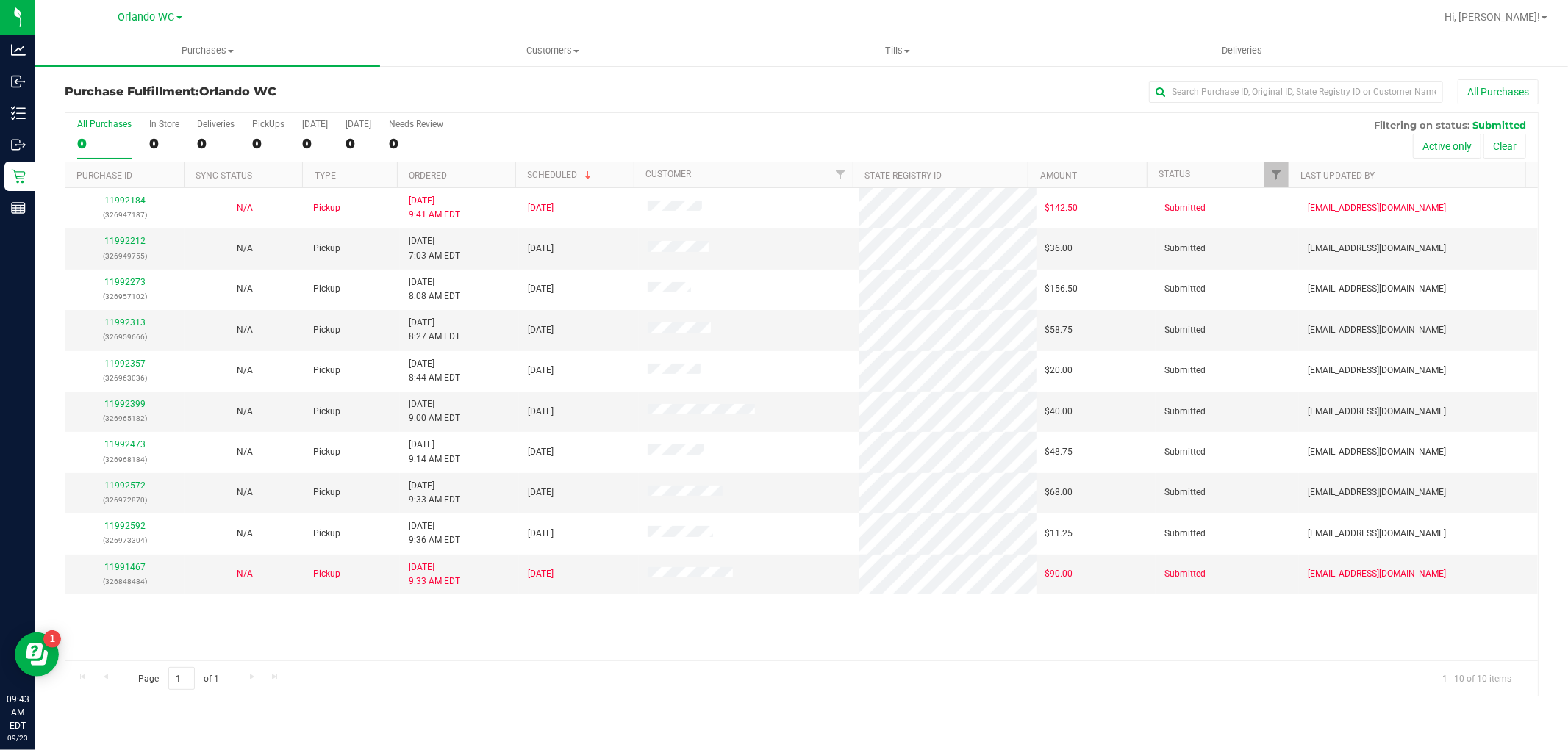
click at [475, 170] on th "Ordered" at bounding box center [456, 175] width 118 height 26
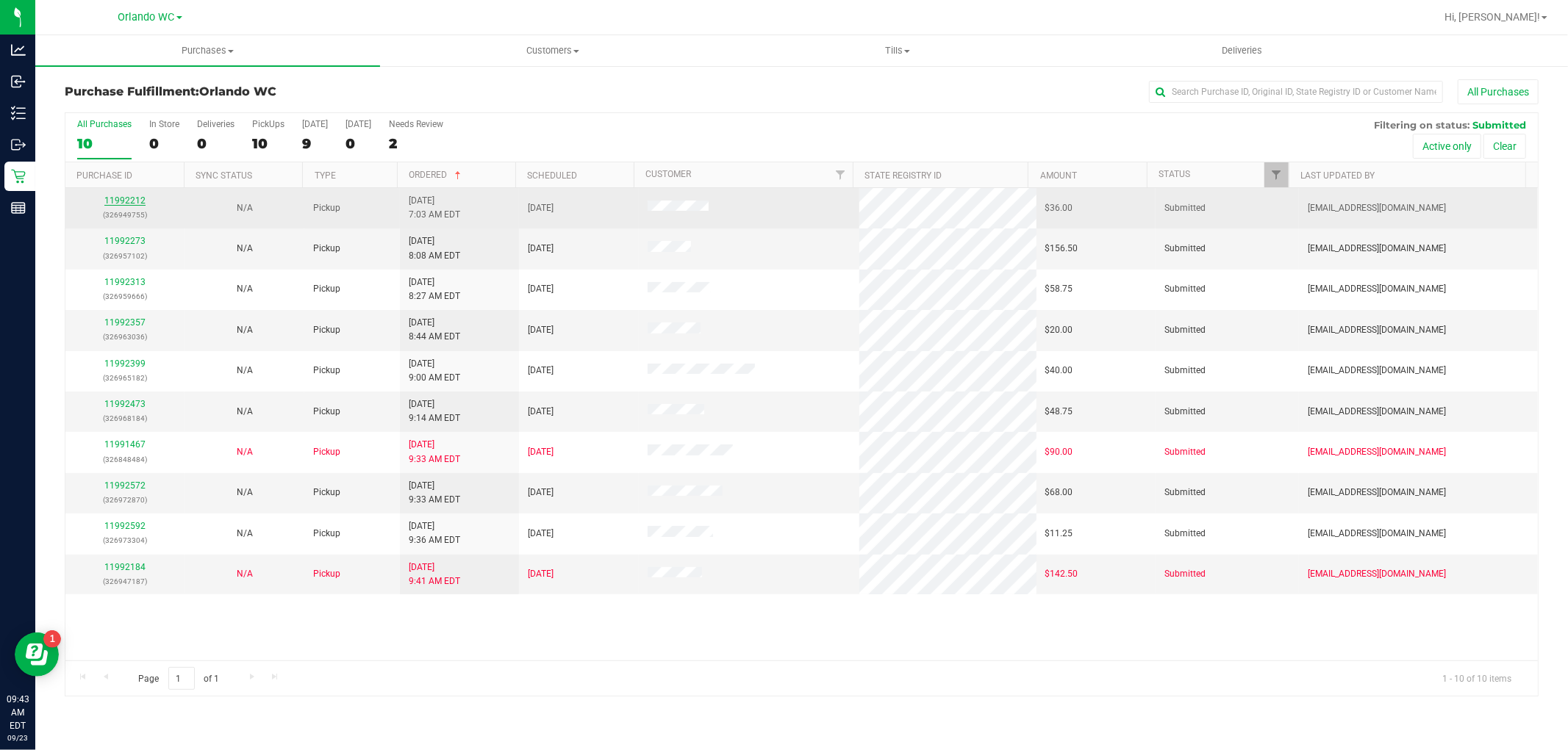
click at [116, 200] on link "11992212" at bounding box center [124, 201] width 41 height 10
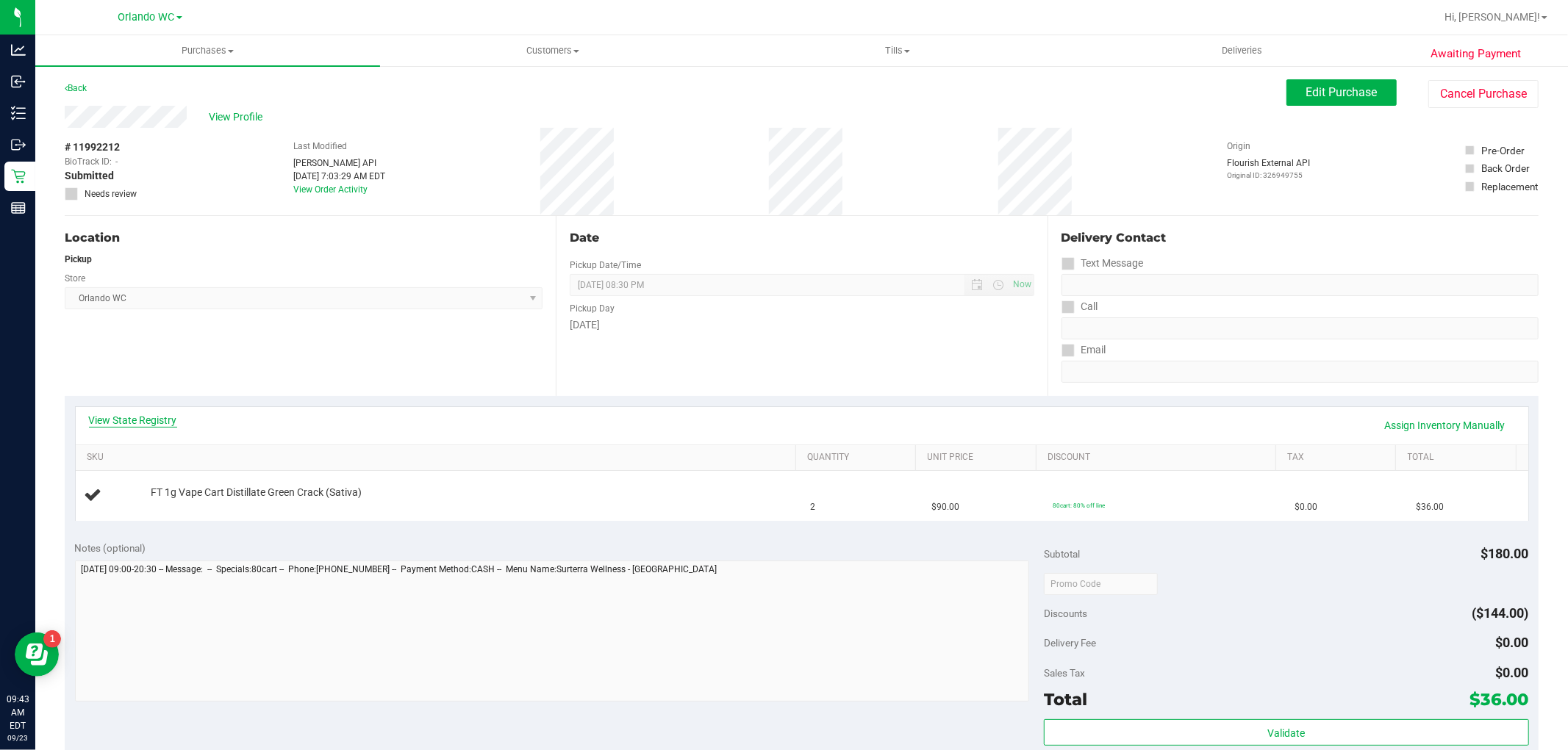
click at [114, 416] on link "View State Registry" at bounding box center [133, 421] width 88 height 15
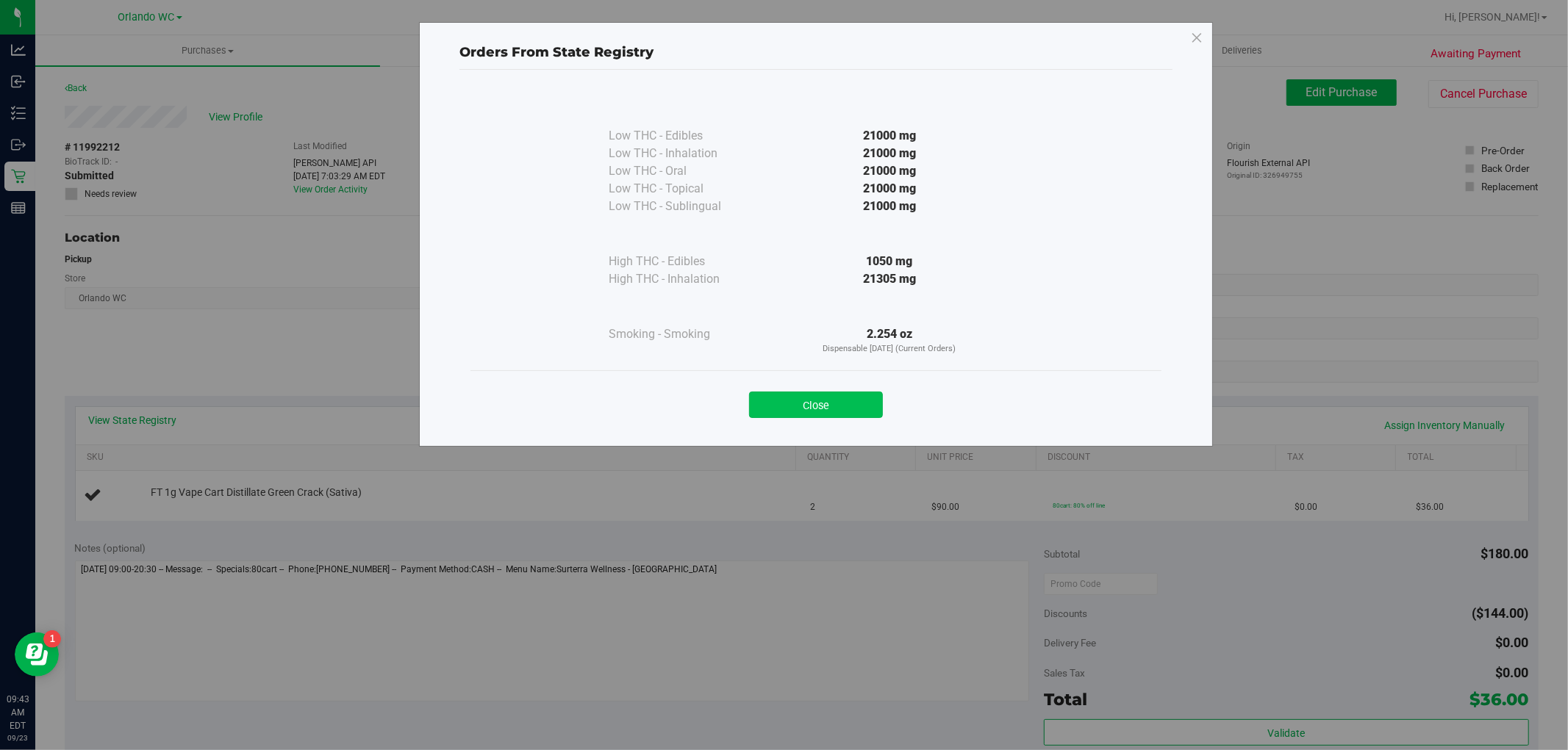
click at [843, 401] on button "Close" at bounding box center [815, 405] width 134 height 27
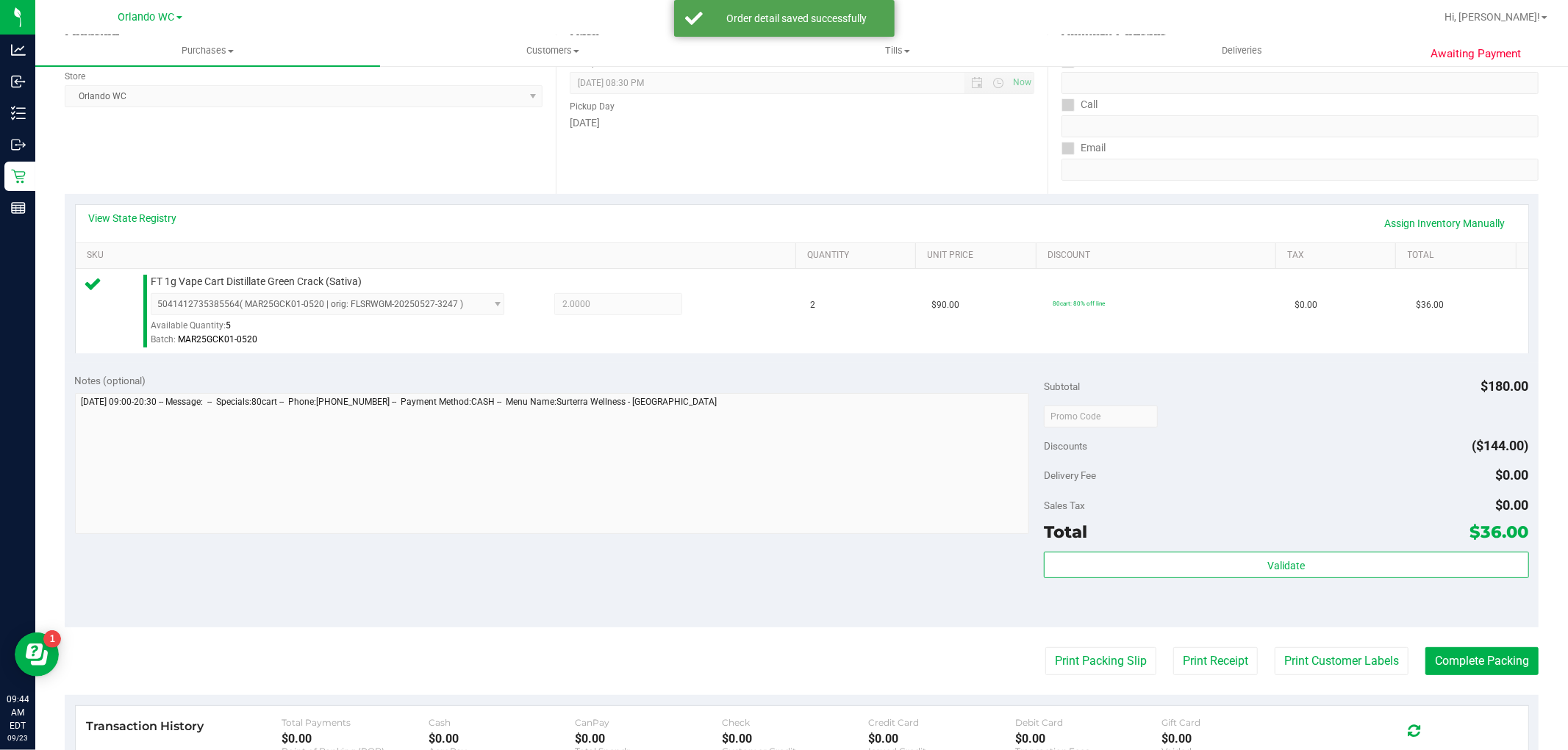
scroll to position [244, 0]
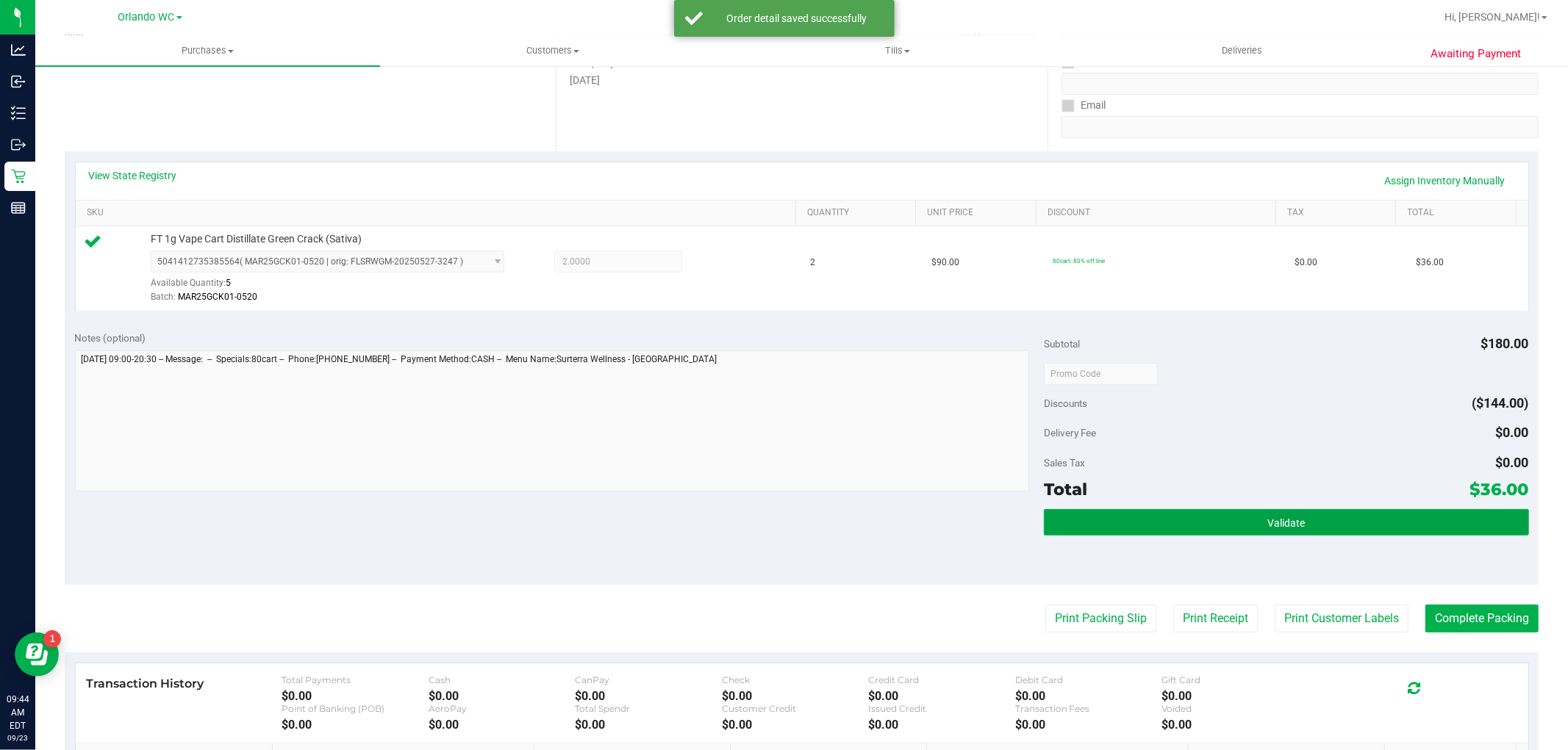
click at [1206, 532] on button "Validate" at bounding box center [1286, 522] width 485 height 27
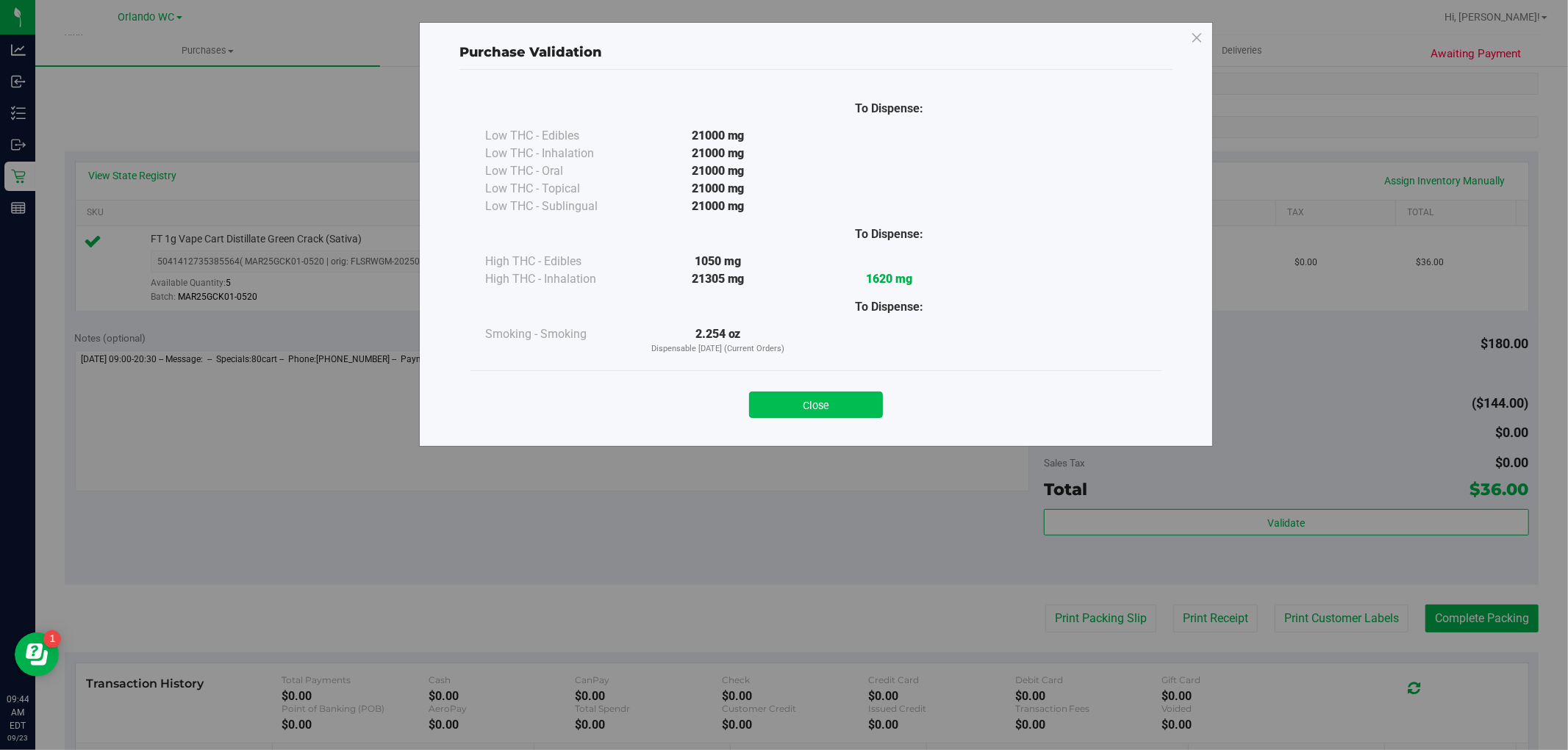
click at [774, 409] on button "Close" at bounding box center [815, 405] width 134 height 27
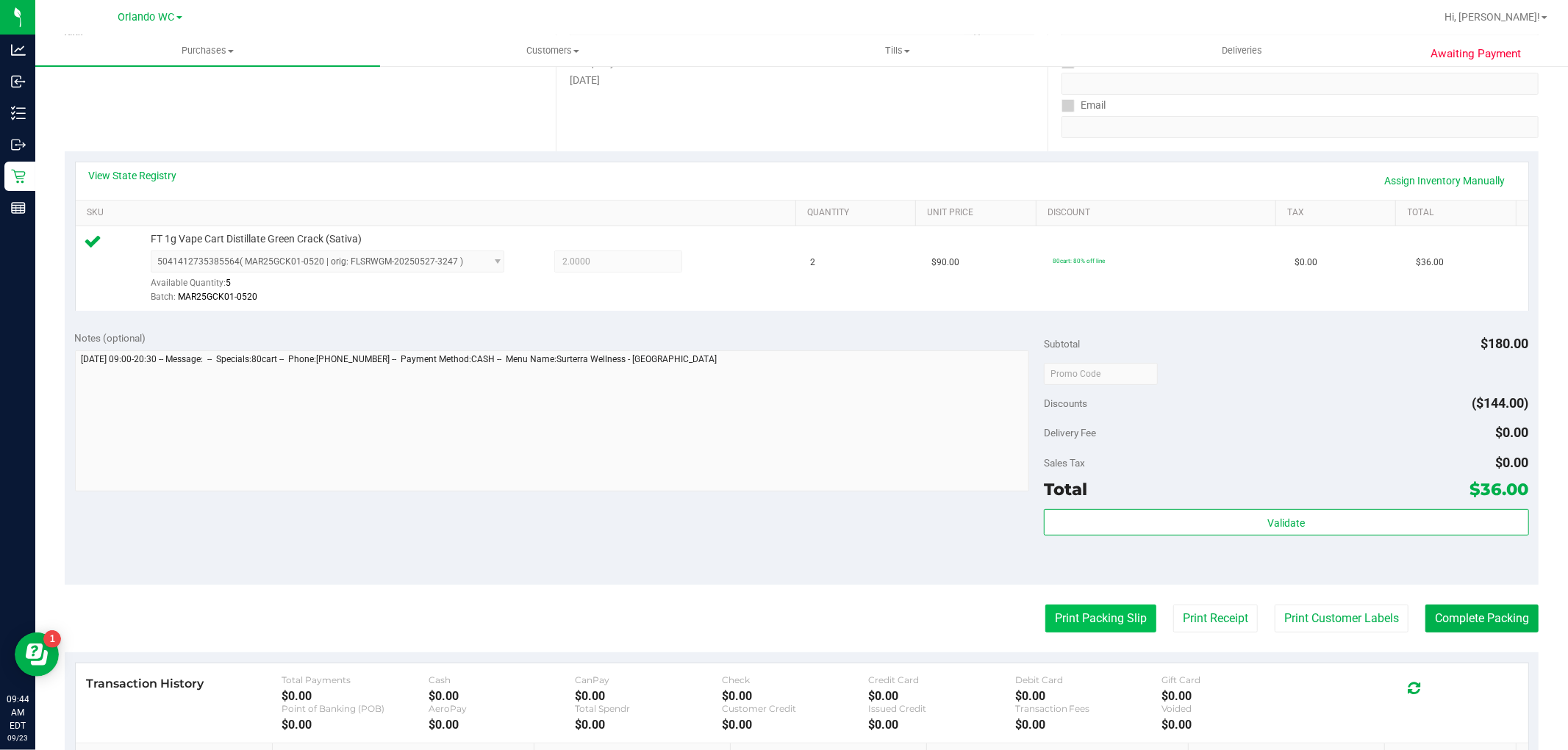
click at [1058, 617] on button "Print Packing Slip" at bounding box center [1100, 618] width 111 height 28
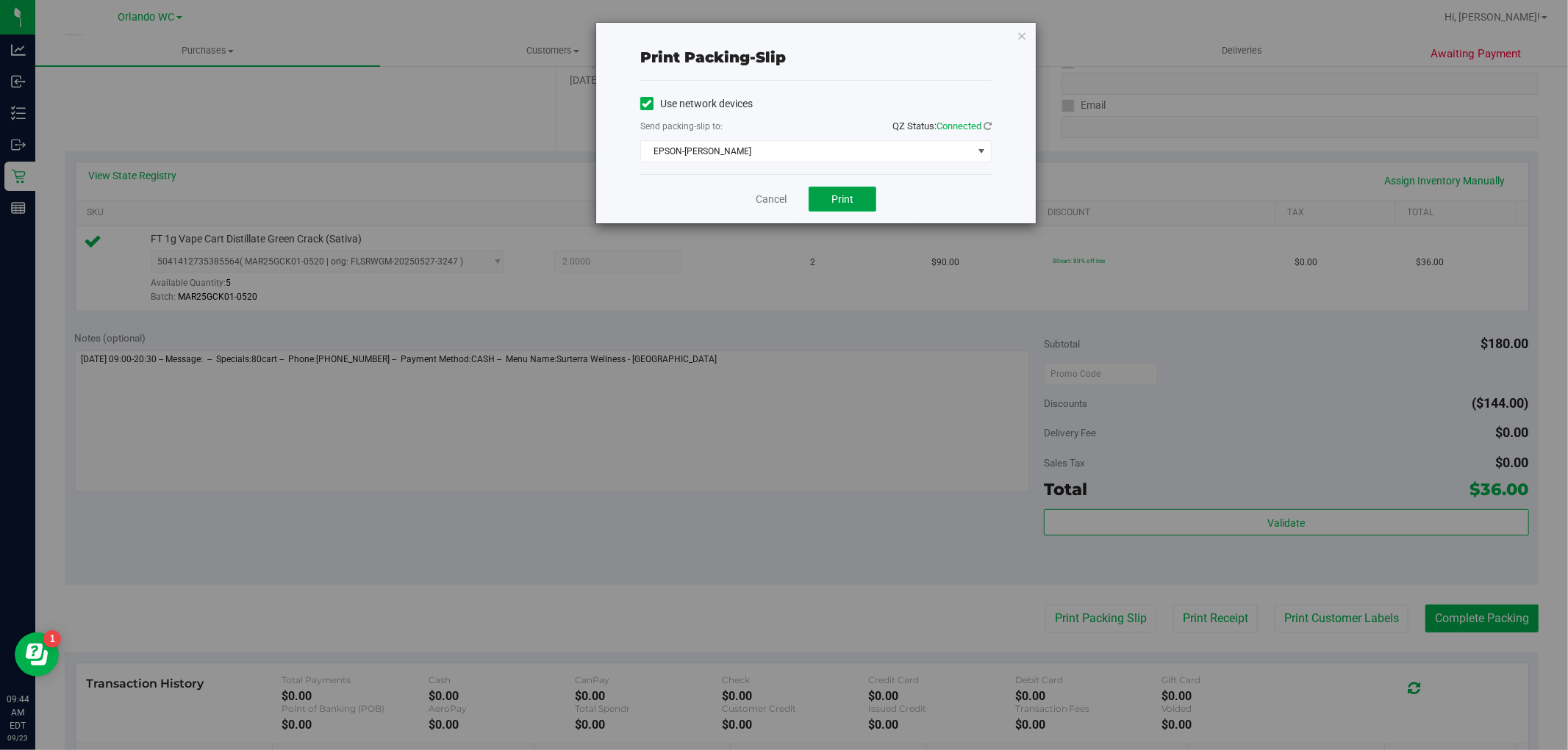
click at [855, 197] on button "Print" at bounding box center [842, 199] width 68 height 25
click at [779, 206] on link "Cancel" at bounding box center [771, 199] width 31 height 15
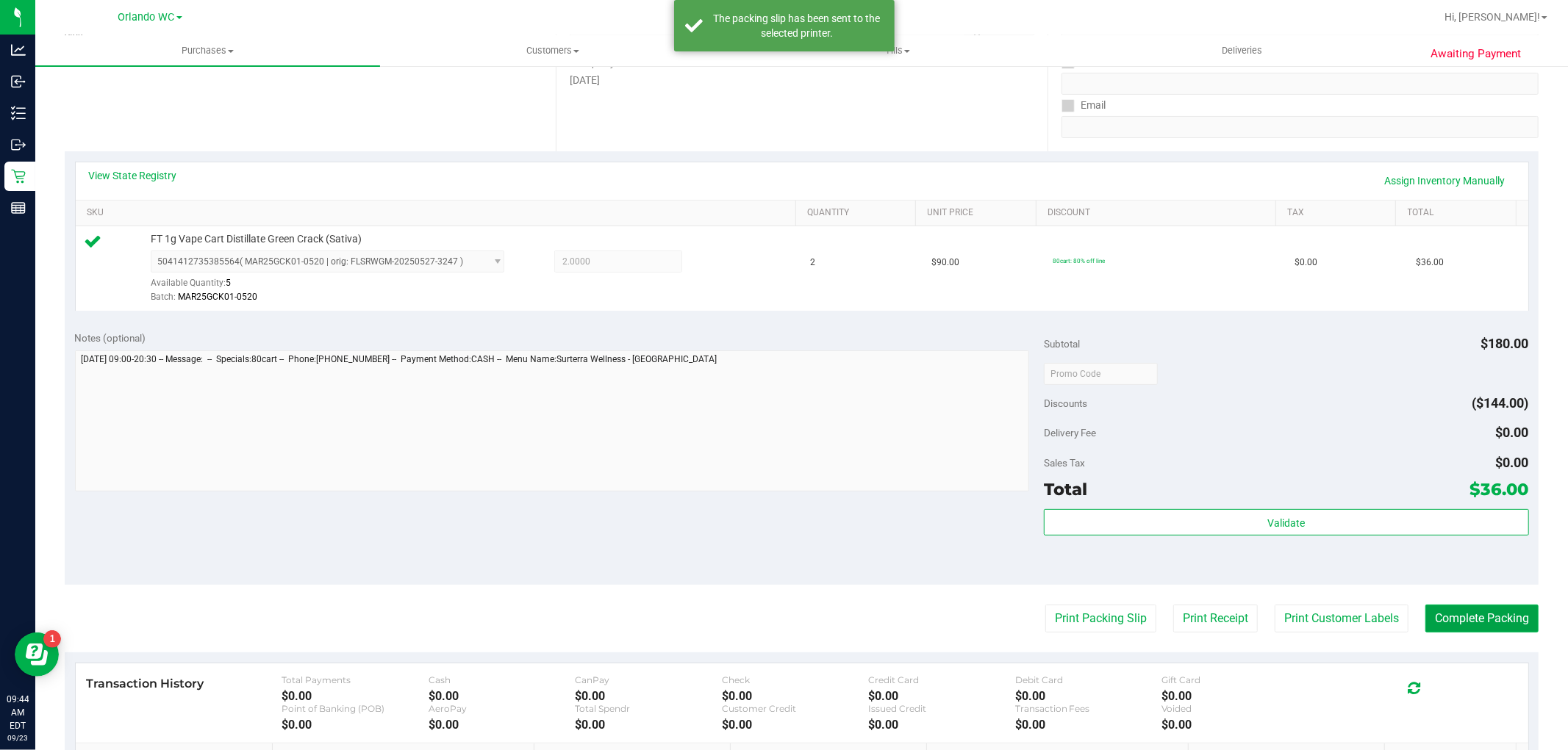
click at [1474, 610] on button "Complete Packing" at bounding box center [1481, 618] width 113 height 28
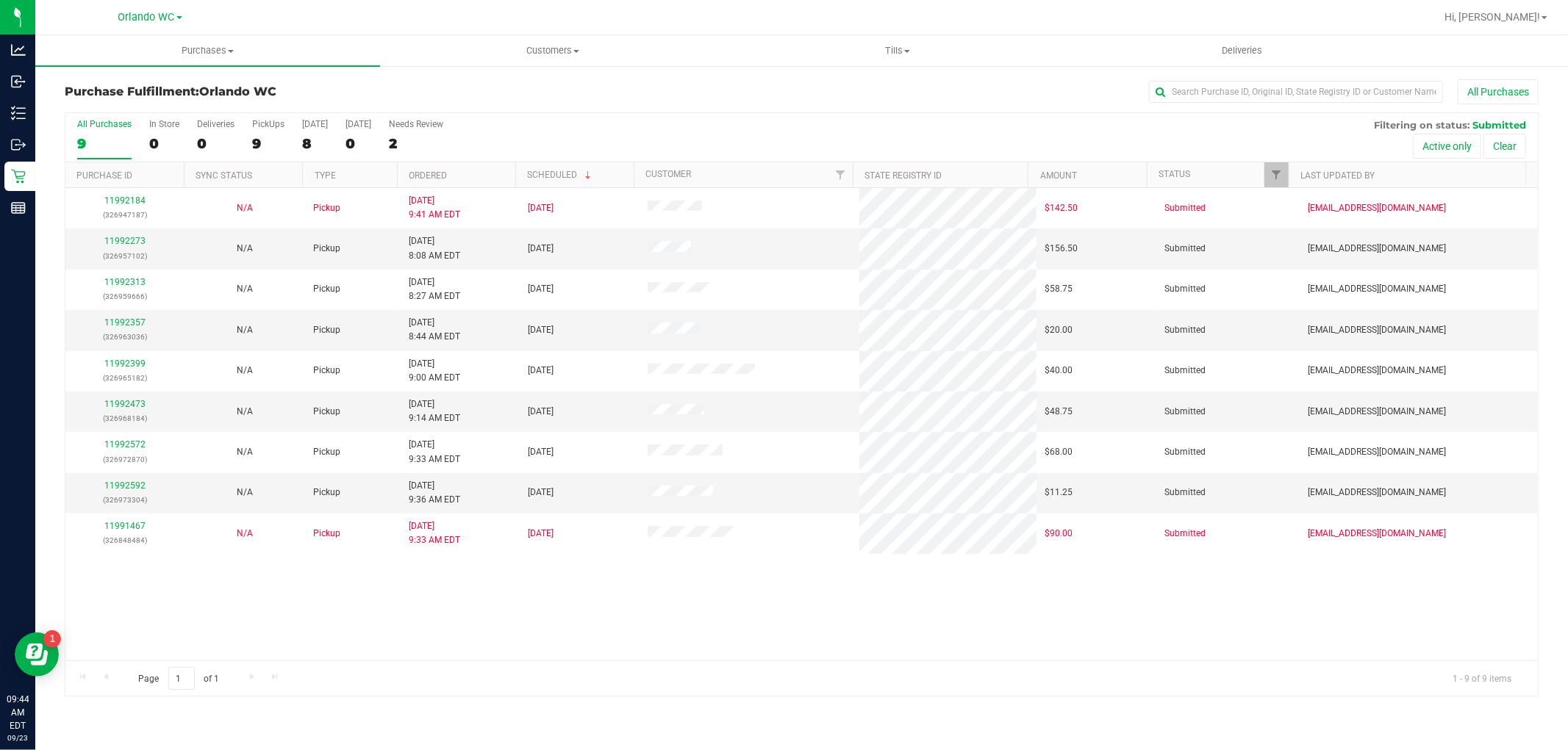
click at [485, 172] on th "Ordered" at bounding box center [456, 175] width 118 height 26
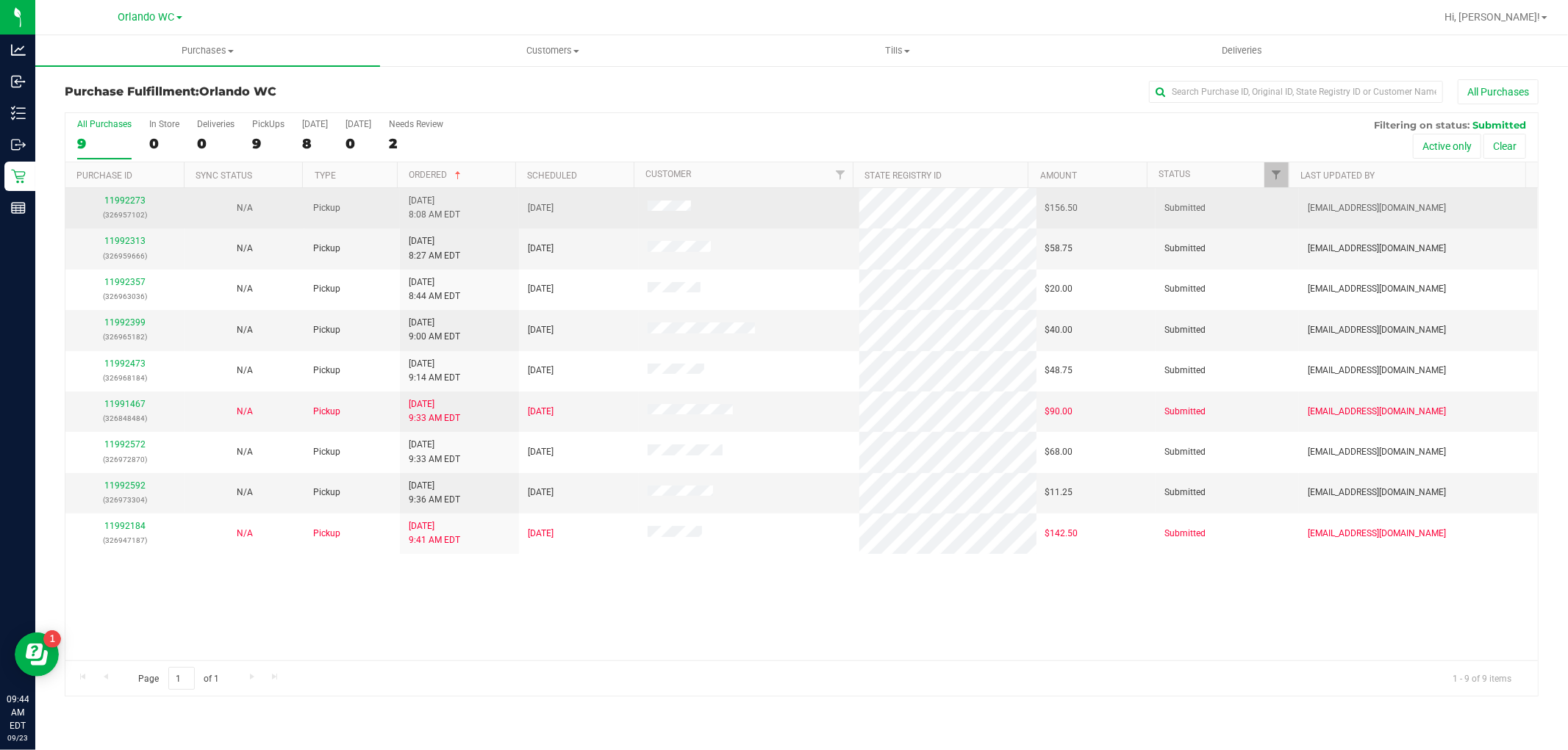
click at [127, 207] on div "11992273 (326957102)" at bounding box center [124, 207] width 102 height 28
click at [127, 202] on link "11992273" at bounding box center [124, 201] width 41 height 10
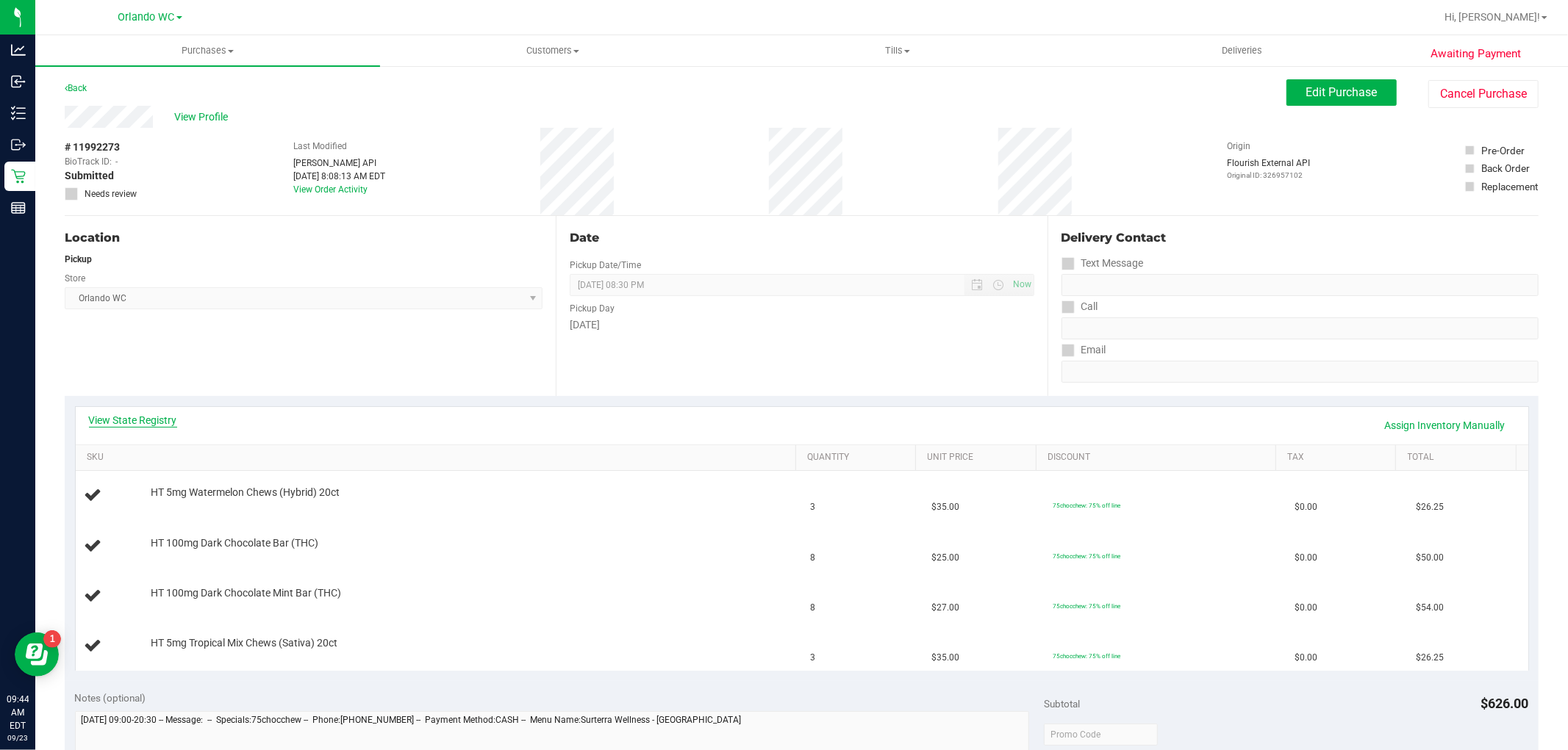
click at [160, 423] on link "View State Registry" at bounding box center [133, 421] width 88 height 15
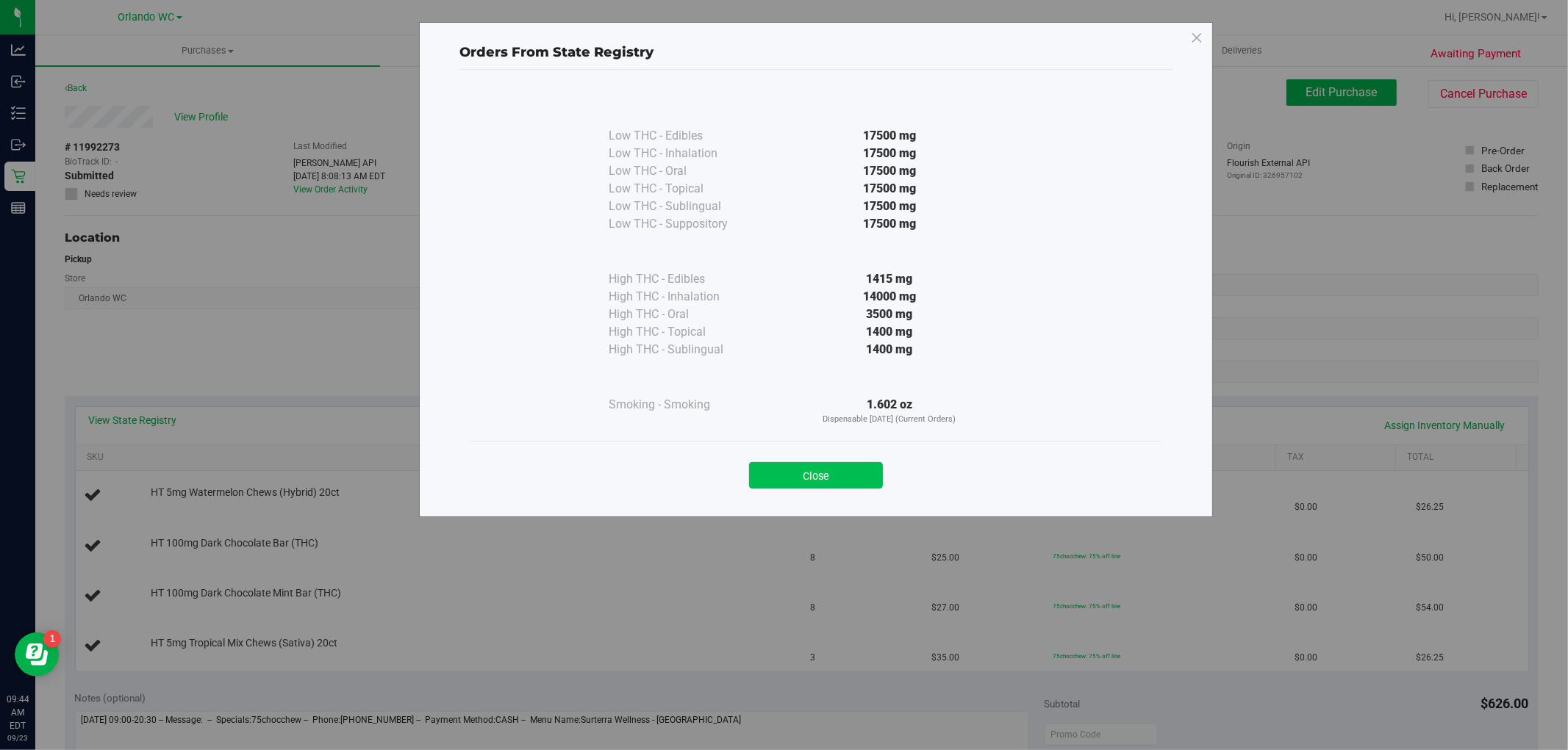
click at [774, 476] on button "Close" at bounding box center [815, 475] width 134 height 27
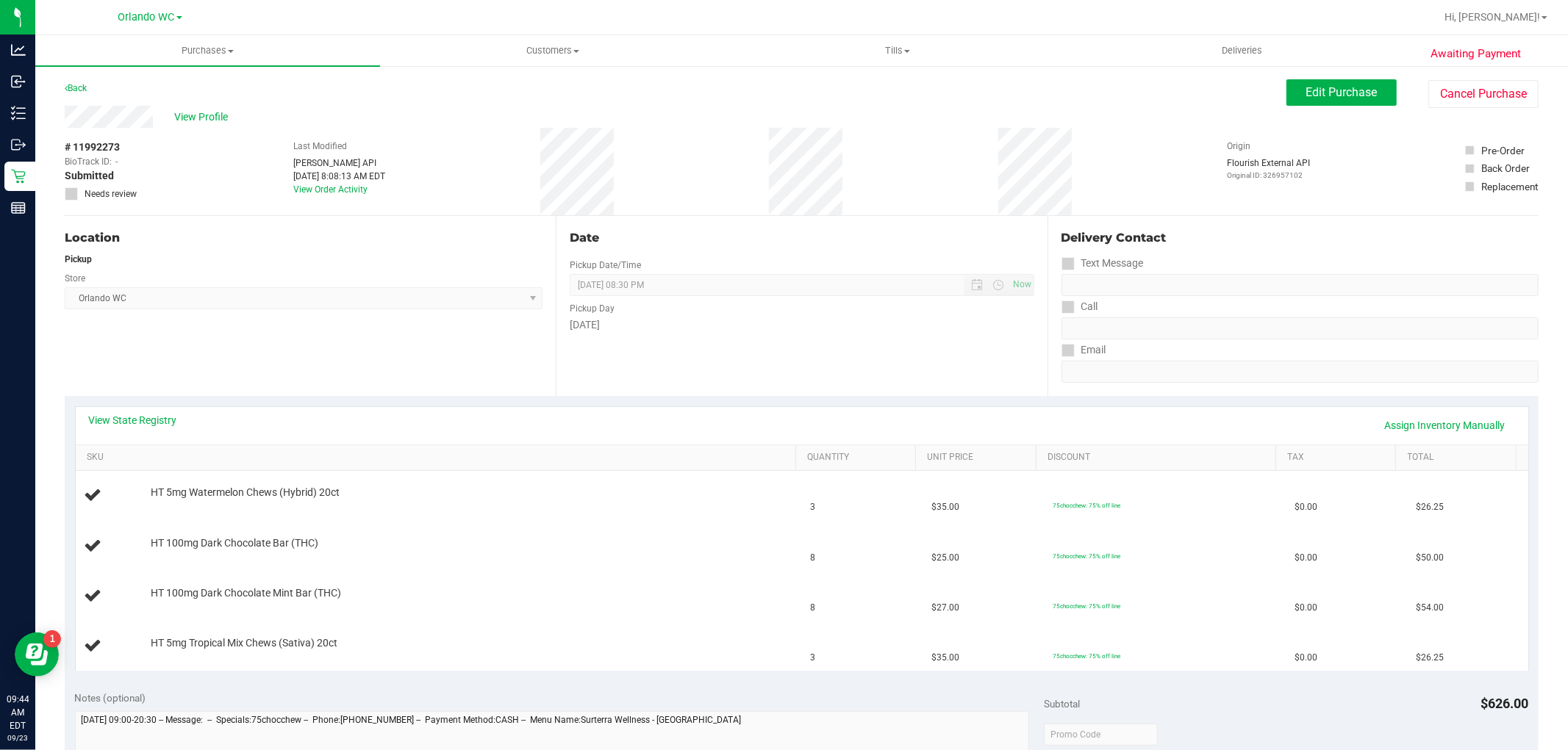
drag, startPoint x: 250, startPoint y: 299, endPoint x: 206, endPoint y: 369, distance: 82.7
click at [247, 299] on span "Orlando WC Select Store Bonita Springs WC Boynton Beach WC Bradenton WC Brandon…" at bounding box center [303, 298] width 478 height 22
click at [160, 428] on div "View State Registry Assign Inventory Manually" at bounding box center [802, 426] width 1426 height 25
click at [160, 423] on link "View State Registry" at bounding box center [133, 421] width 88 height 15
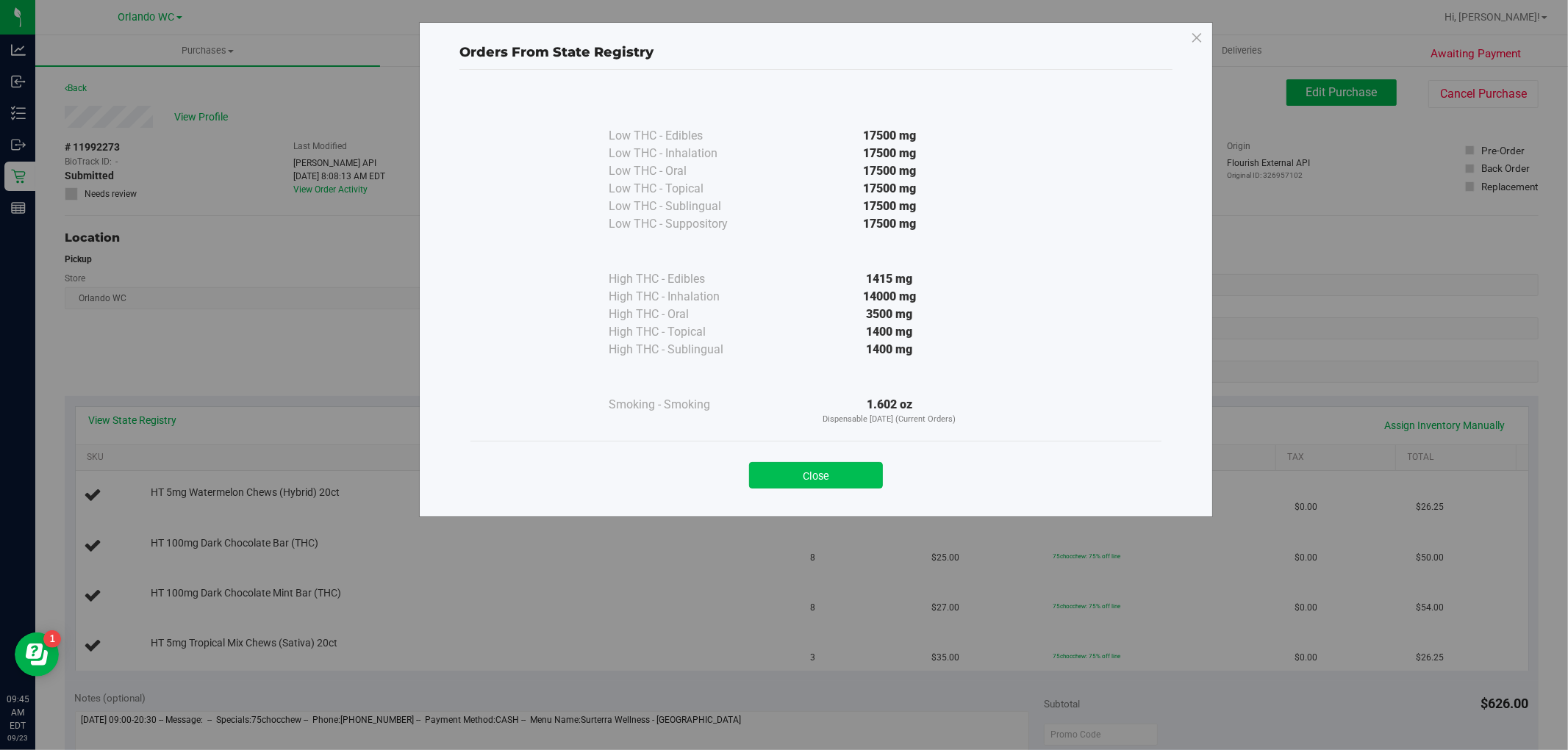
click at [850, 476] on button "Close" at bounding box center [815, 475] width 134 height 27
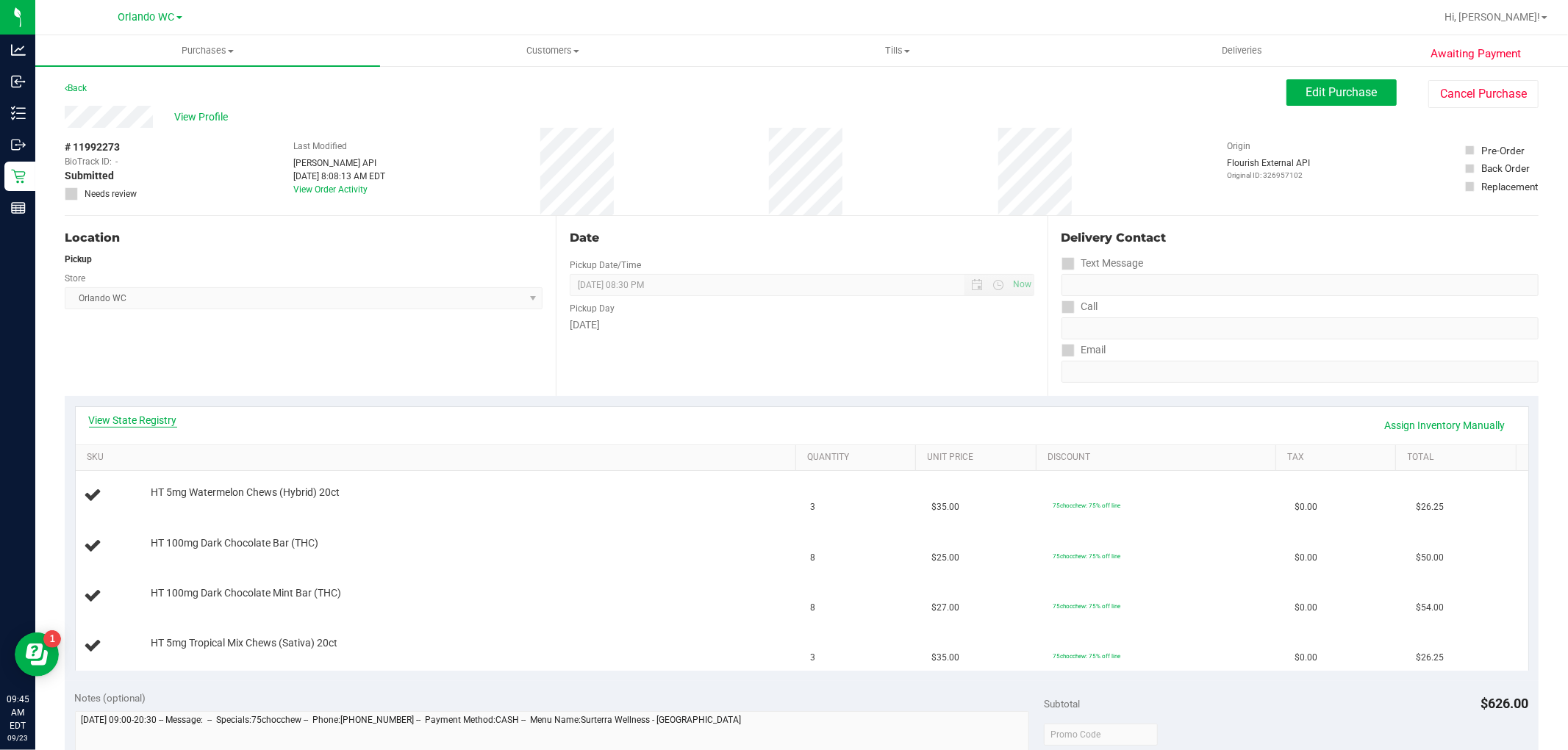
click at [139, 415] on link "View State Registry" at bounding box center [133, 421] width 88 height 15
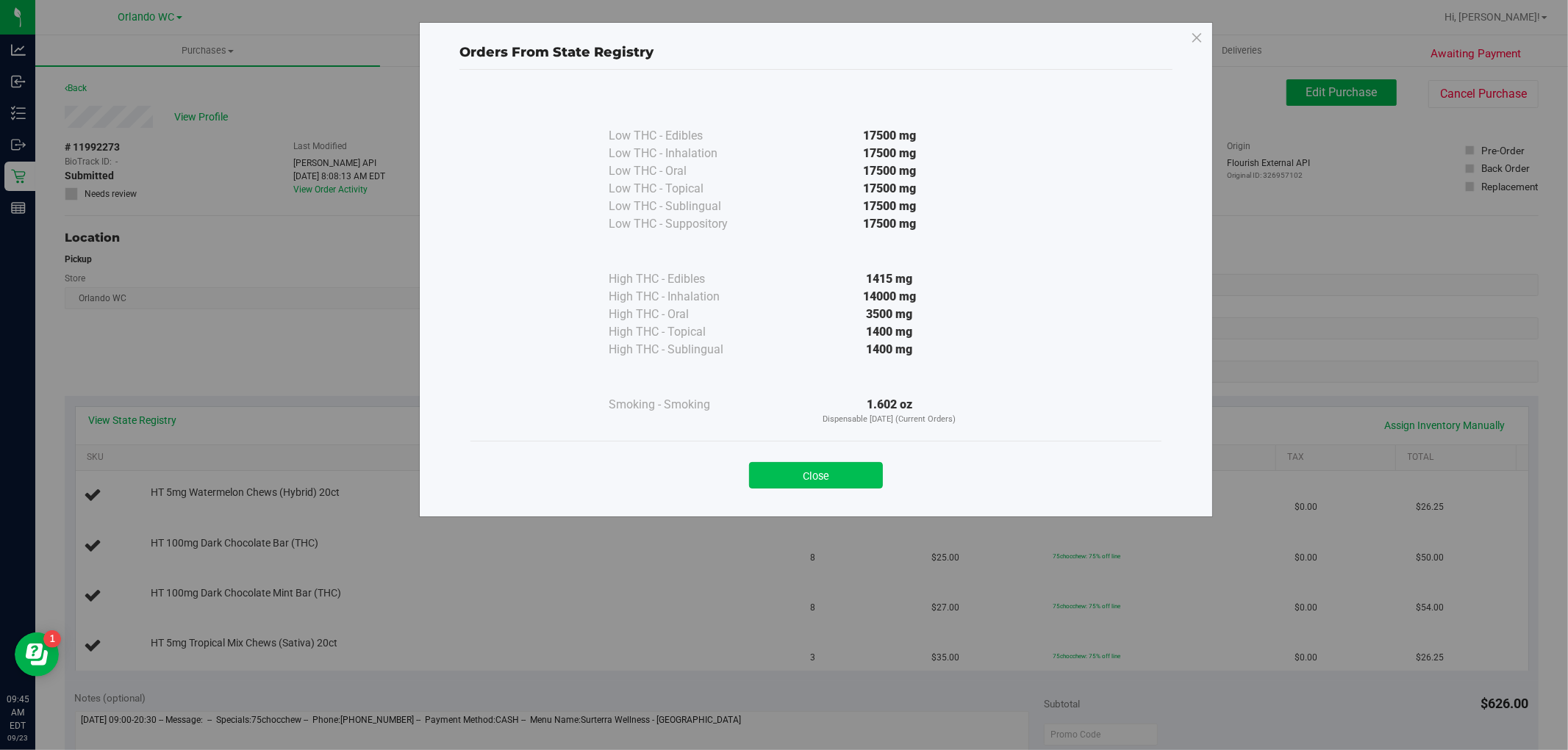
click at [820, 480] on button "Close" at bounding box center [815, 475] width 134 height 27
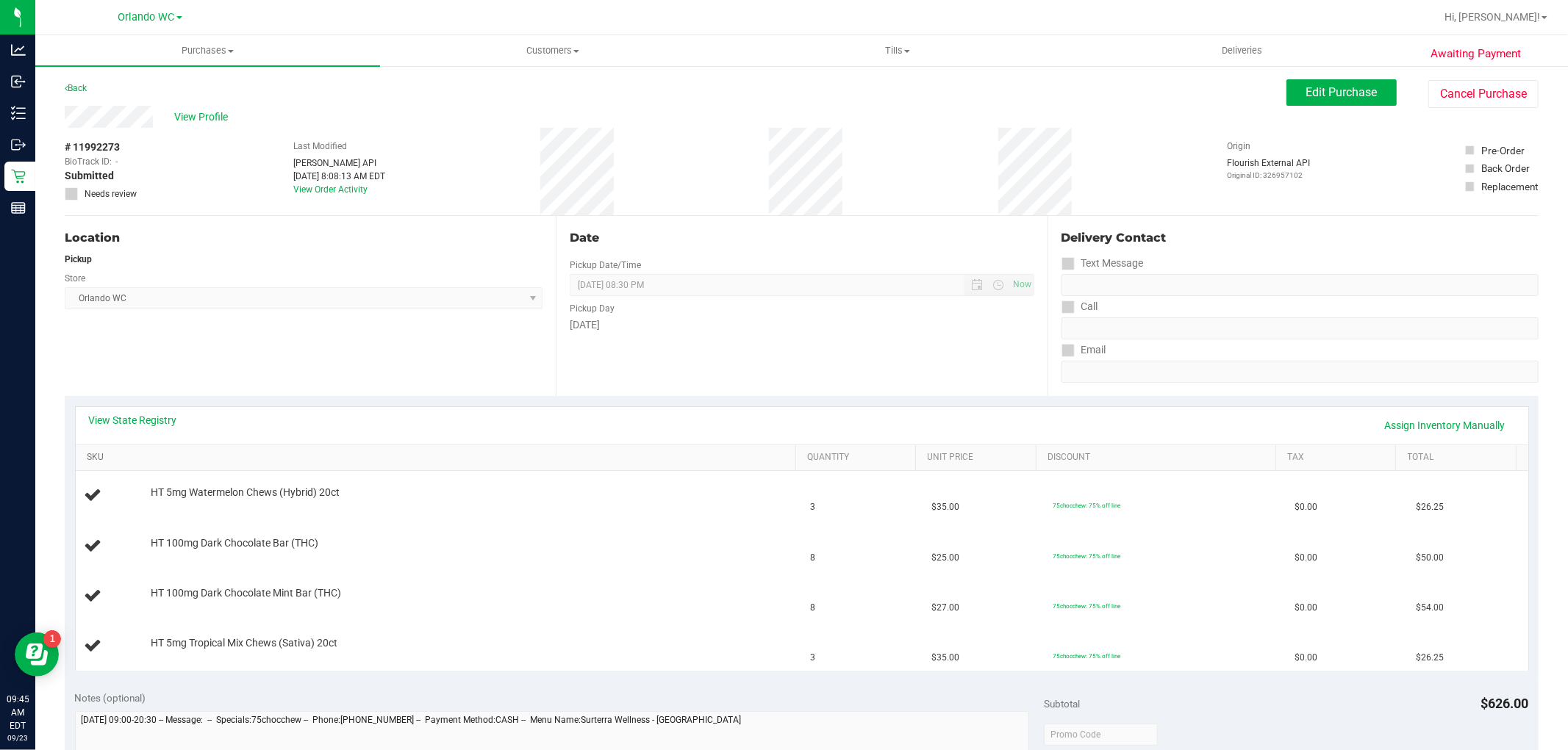
click at [439, 452] on link "SKU" at bounding box center [438, 458] width 703 height 12
click at [74, 86] on link "Back" at bounding box center [76, 88] width 22 height 10
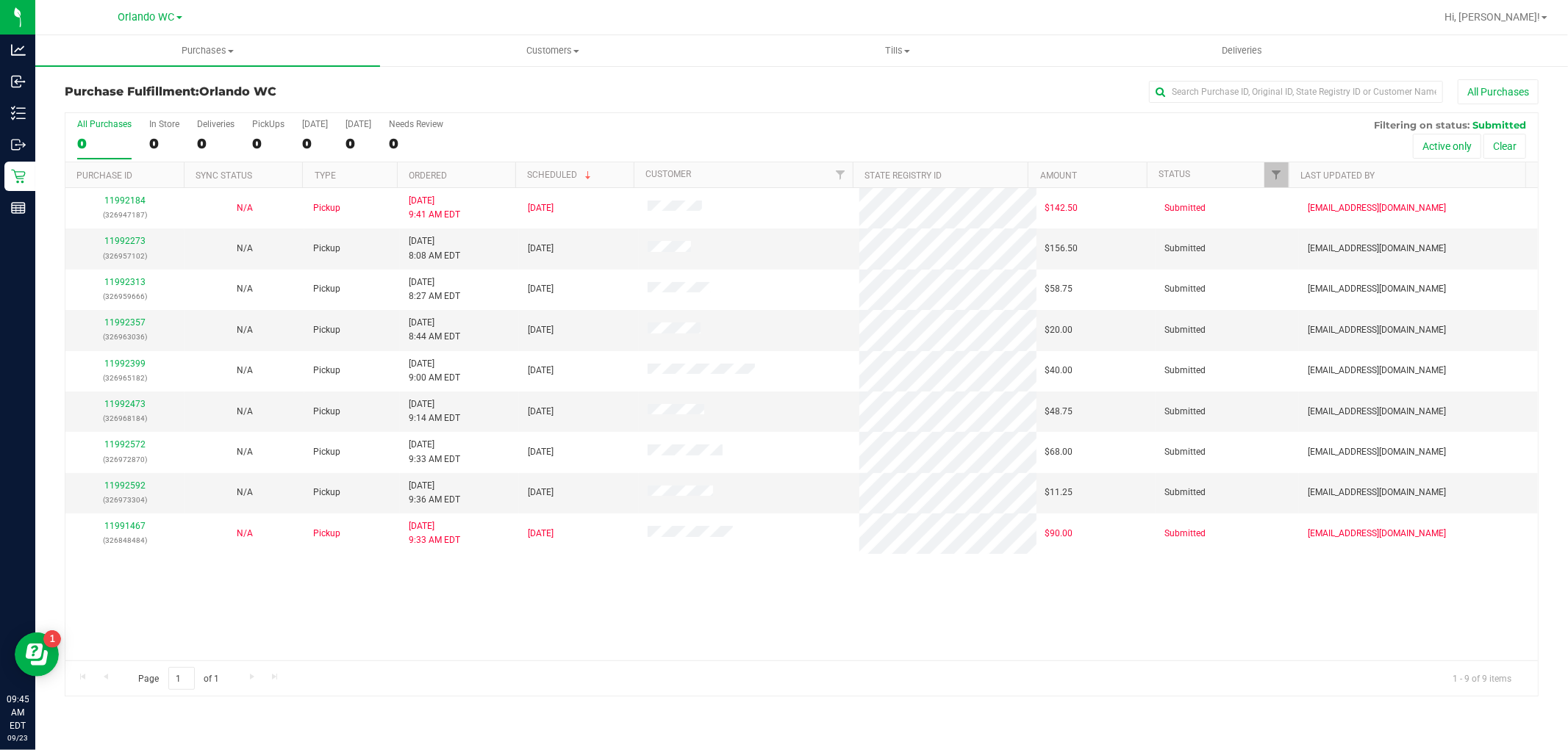
click at [487, 176] on th "Ordered" at bounding box center [456, 175] width 118 height 26
click at [125, 239] on link "11992313" at bounding box center [124, 241] width 41 height 10
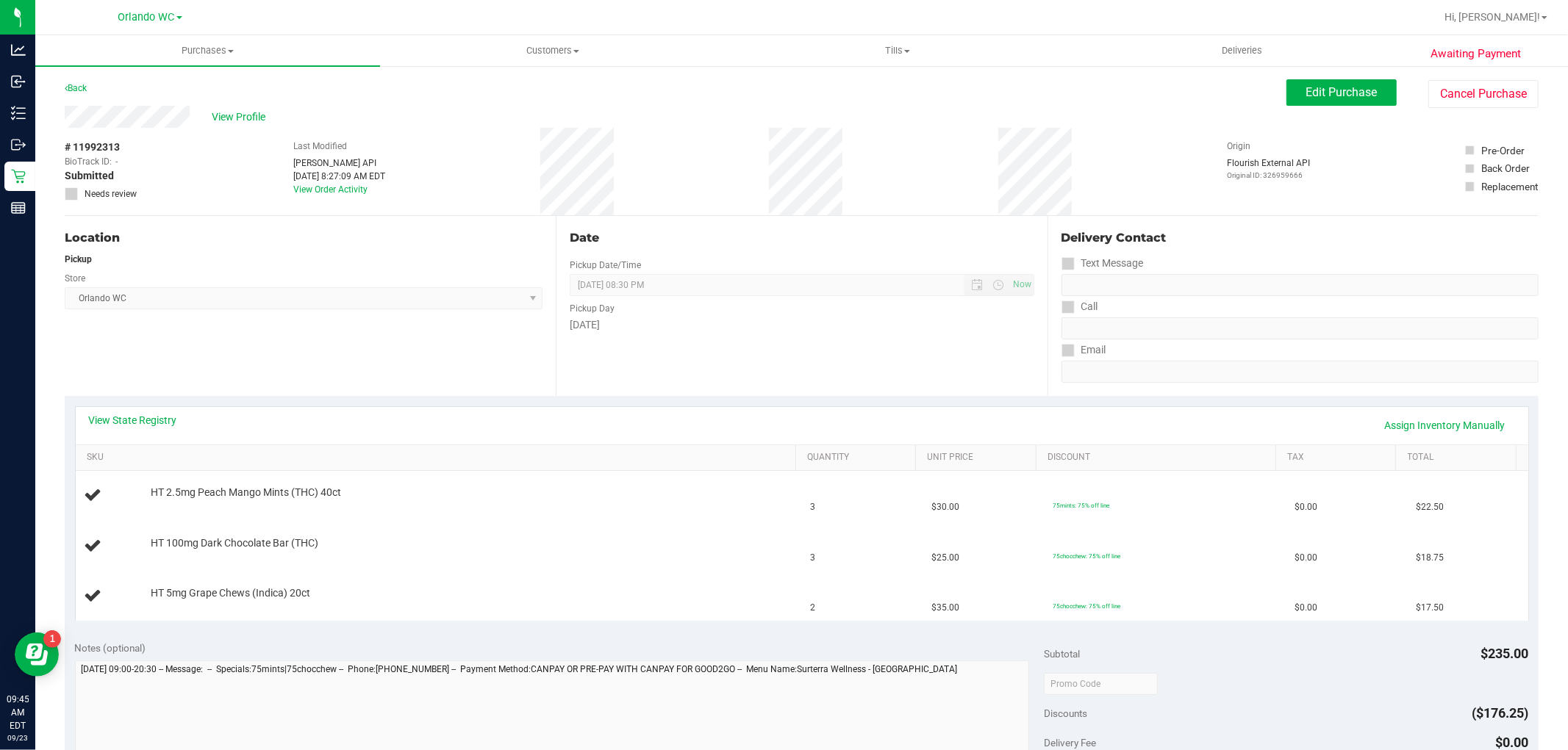
click at [140, 412] on div "View State Registry Assign Inventory Manually" at bounding box center [801, 426] width 1452 height 38
click at [141, 417] on link "View State Registry" at bounding box center [133, 421] width 88 height 15
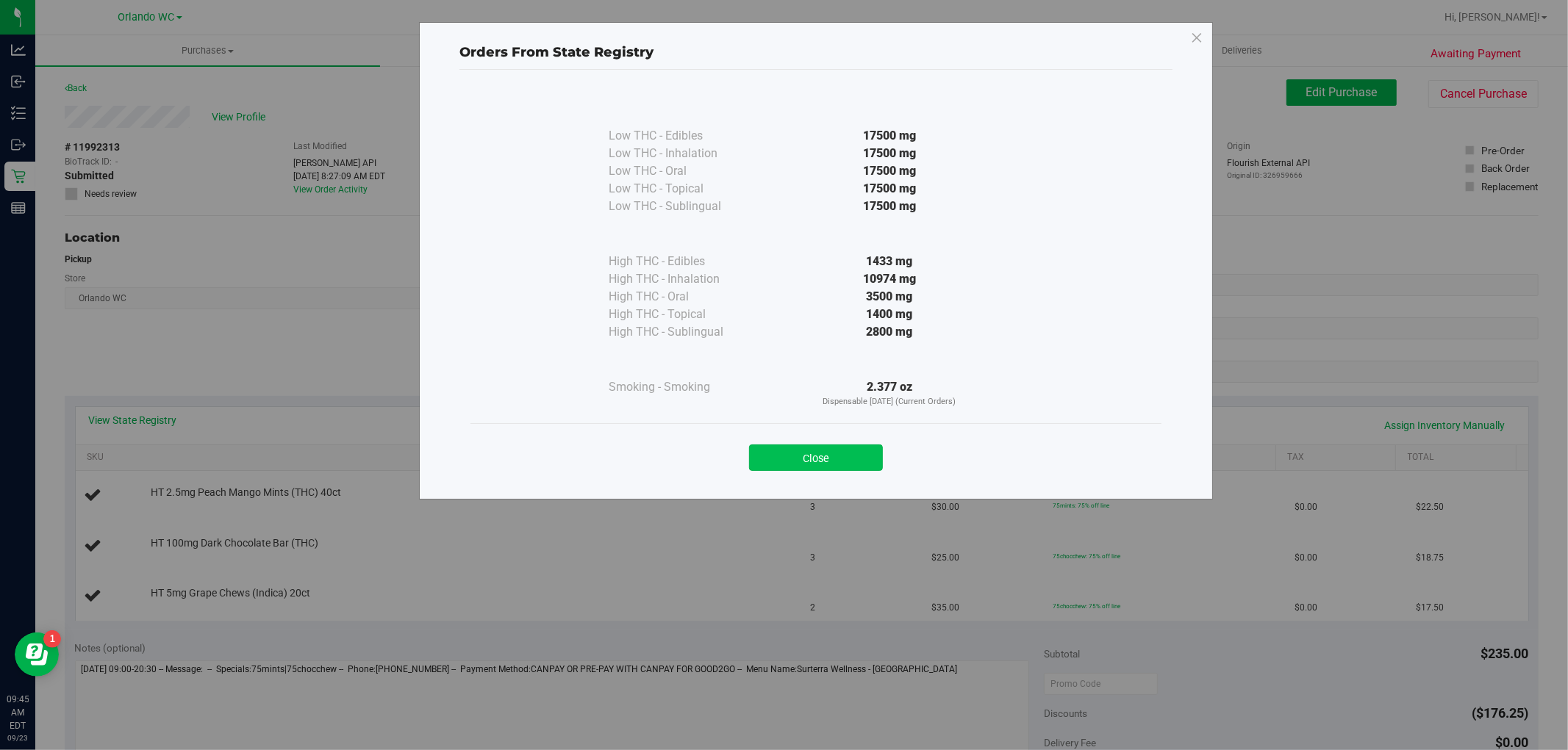
click at [804, 459] on button "Close" at bounding box center [815, 458] width 134 height 27
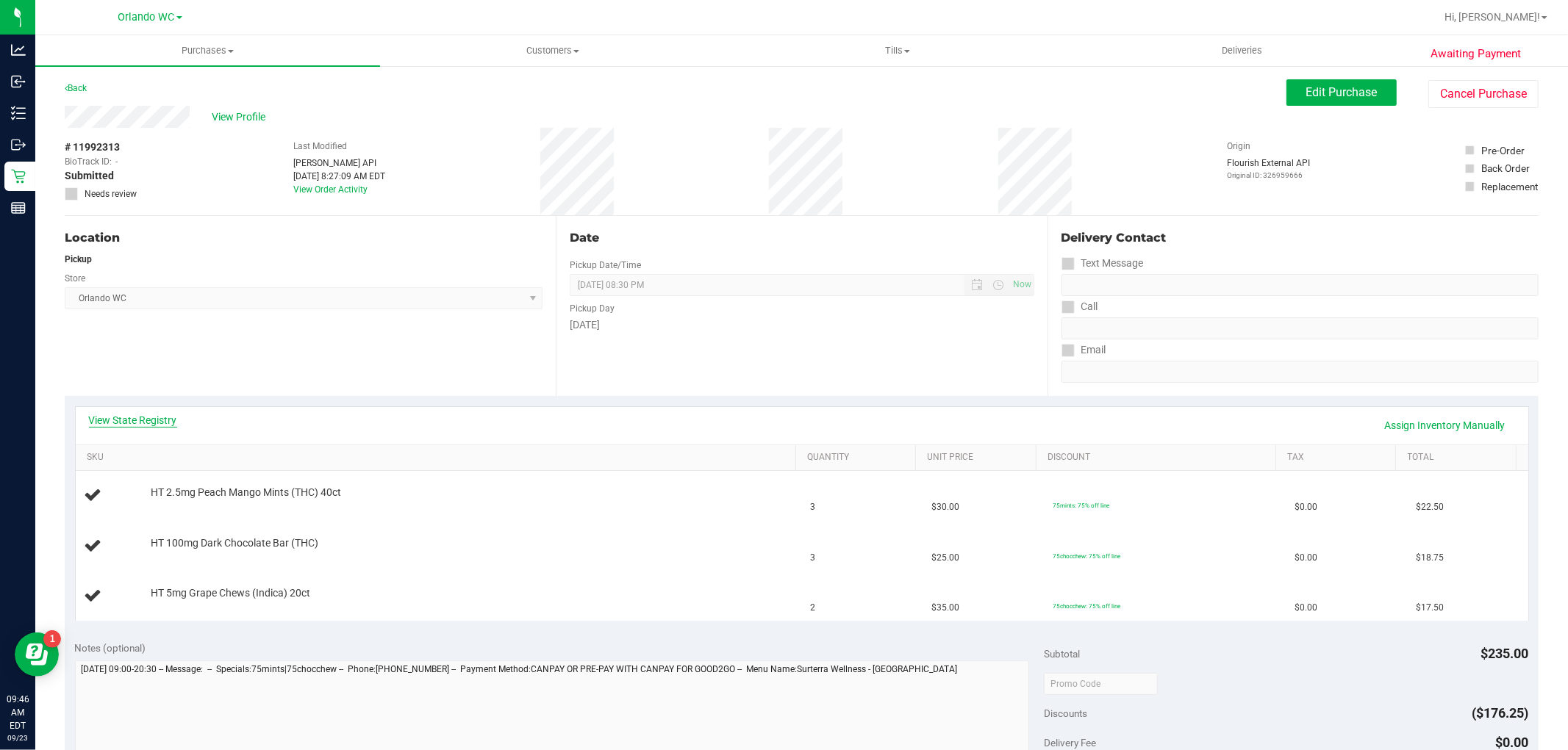
click at [118, 422] on link "View State Registry" at bounding box center [133, 421] width 88 height 15
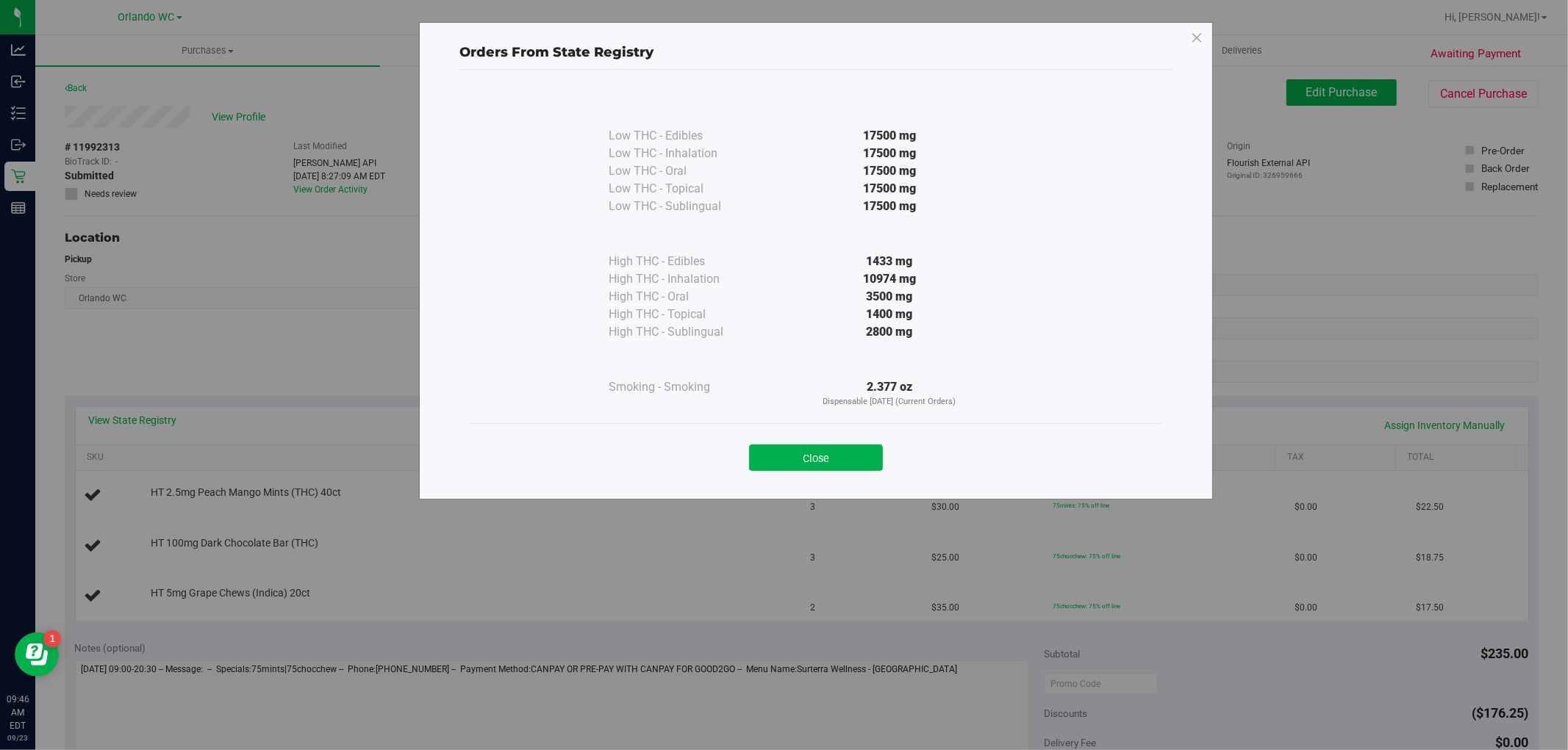
click at [208, 325] on div "Orders From State Registry Low THC - Edibles 17500 mg" at bounding box center [789, 375] width 1579 height 750
click at [1192, 39] on icon at bounding box center [1197, 39] width 13 height 24
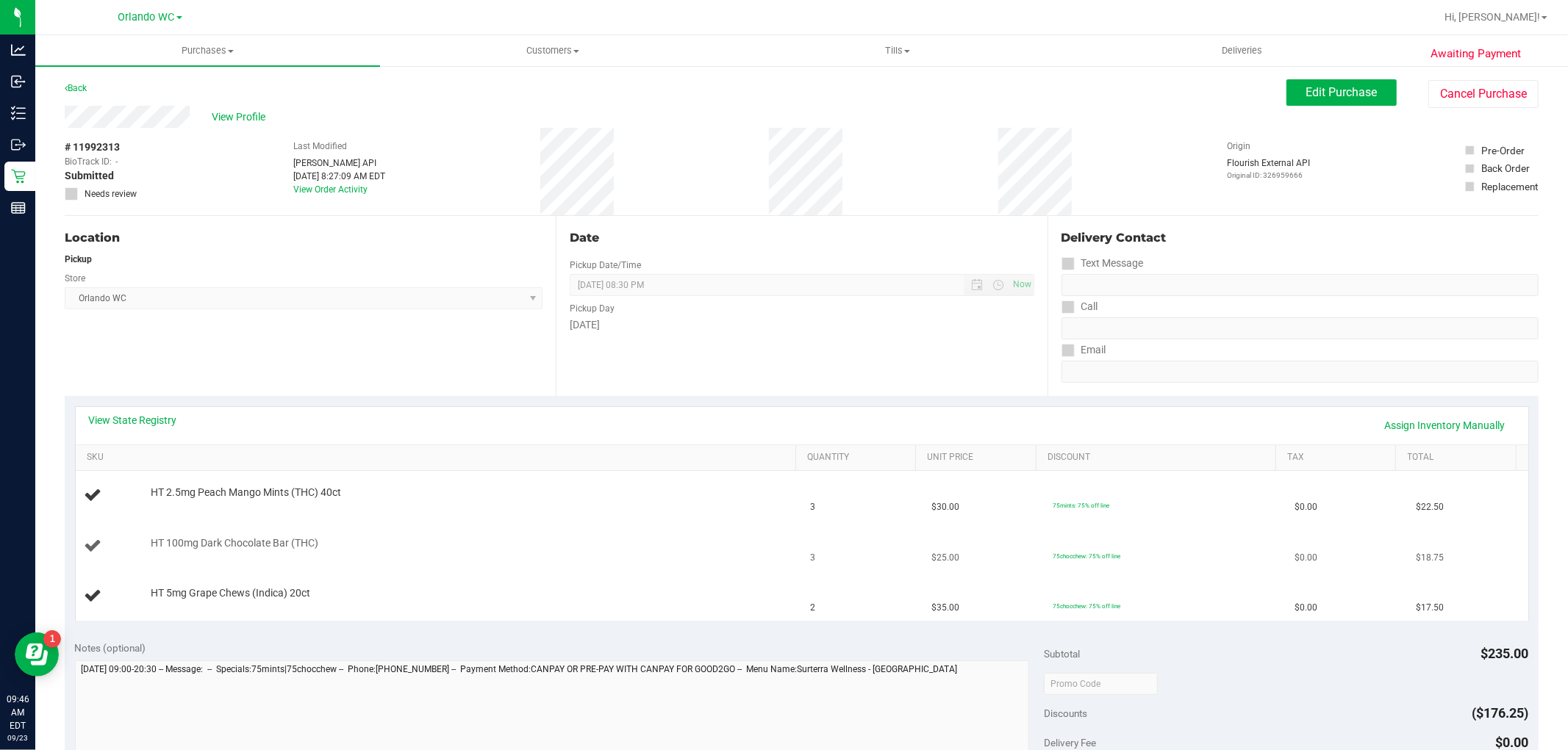
scroll to position [81, 0]
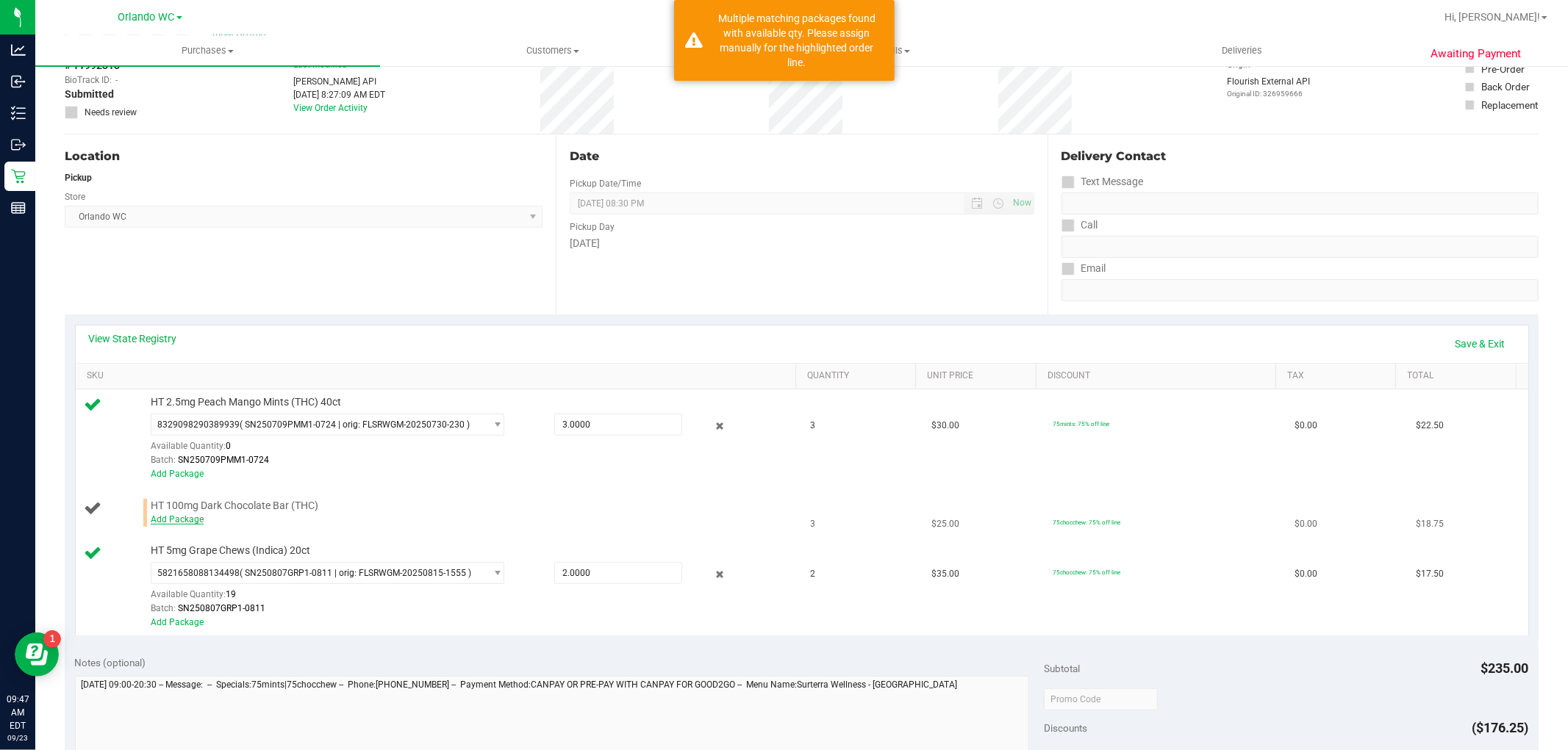
click at [191, 518] on link "Add Package" at bounding box center [176, 520] width 53 height 10
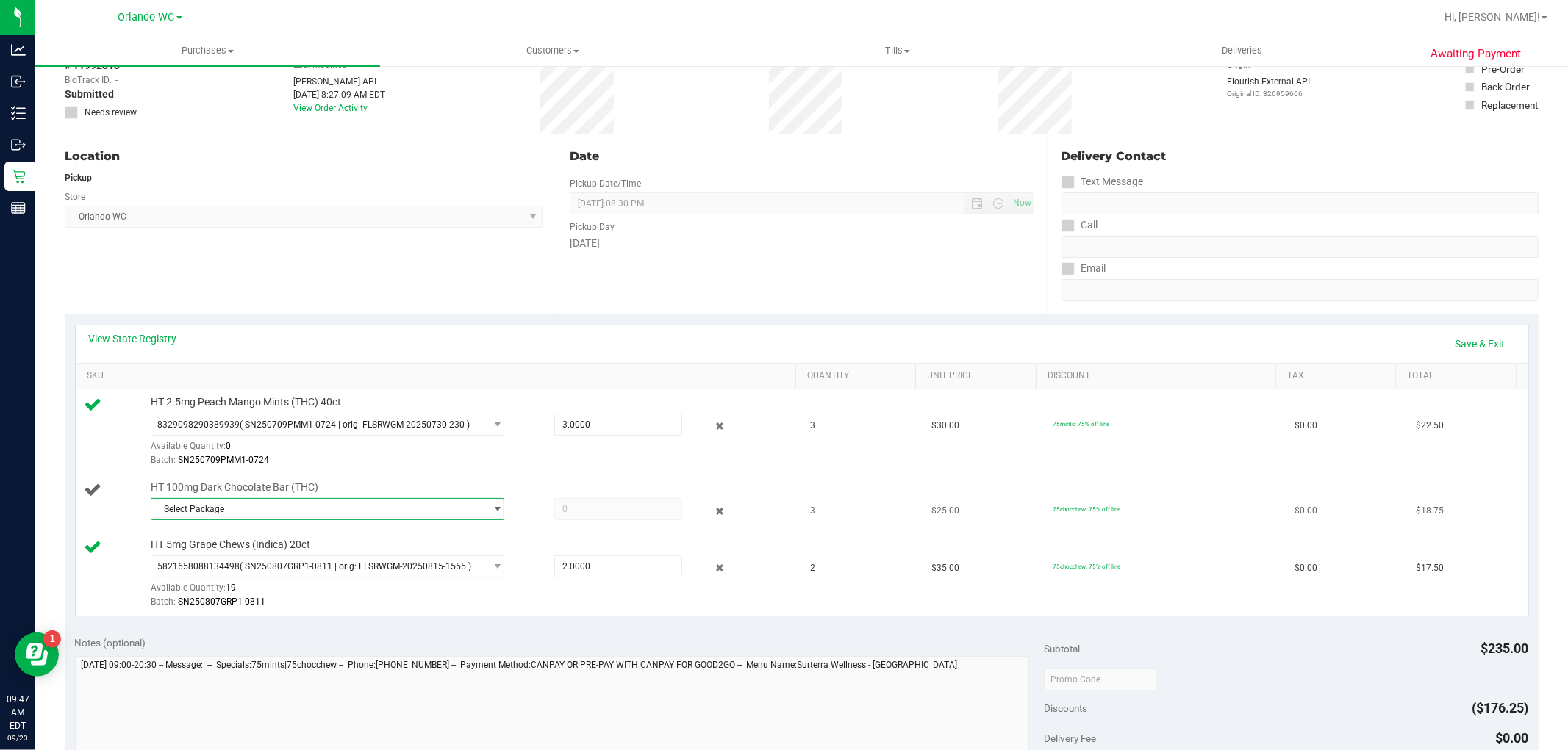
click at [333, 510] on span "Select Package" at bounding box center [317, 509] width 333 height 21
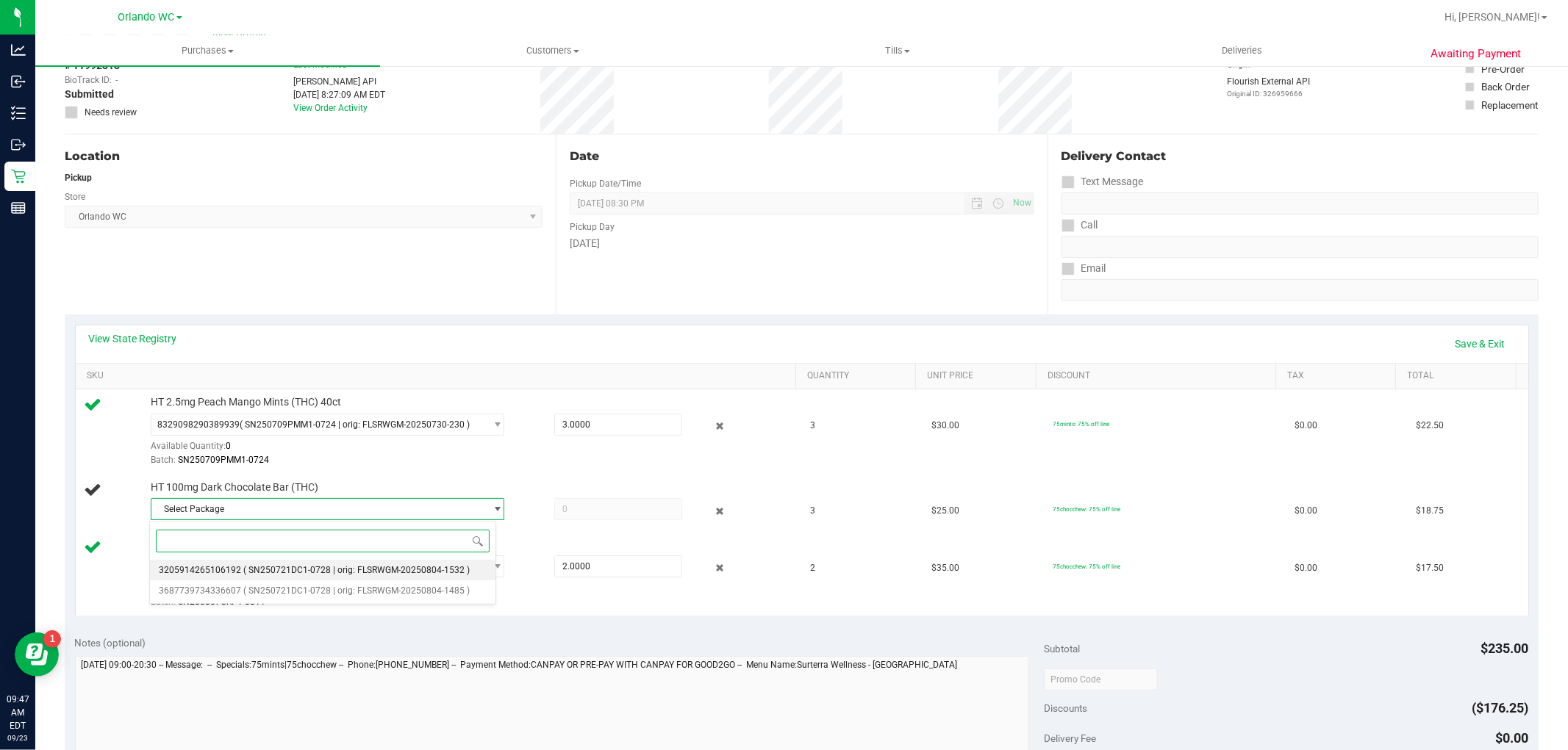
click at [353, 564] on li "3205914265106192 ( SN250721DC1-0728 | orig: FLSRWGM-20250804-1532 )" at bounding box center [323, 570] width 346 height 21
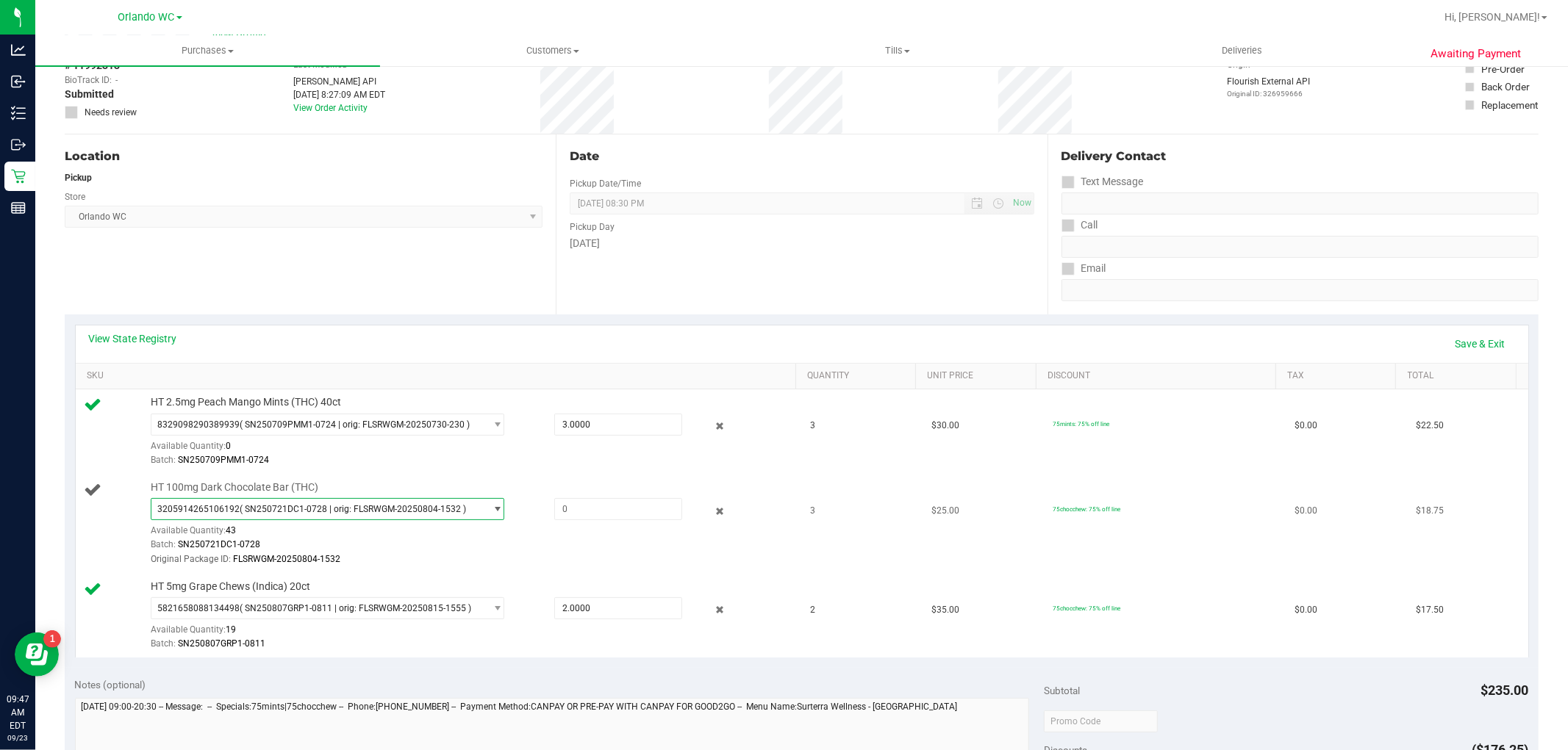
click at [387, 509] on span "( SN250721DC1-0728 | orig: FLSRWGM-20250804-1532 )" at bounding box center [353, 509] width 227 height 10
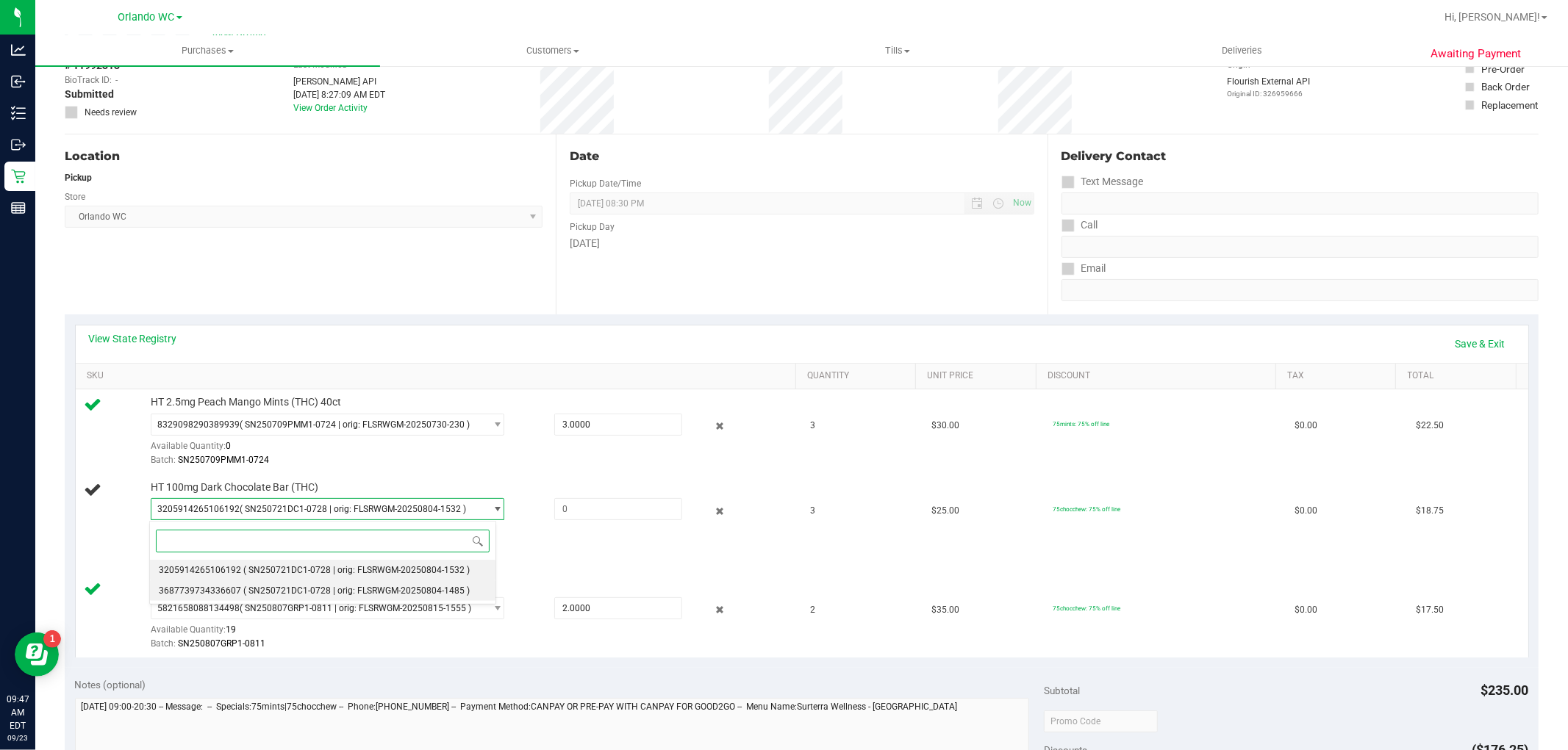
click at [364, 590] on span "( SN250721DC1-0728 | orig: FLSRWGM-20250804-1485 )" at bounding box center [357, 590] width 227 height 10
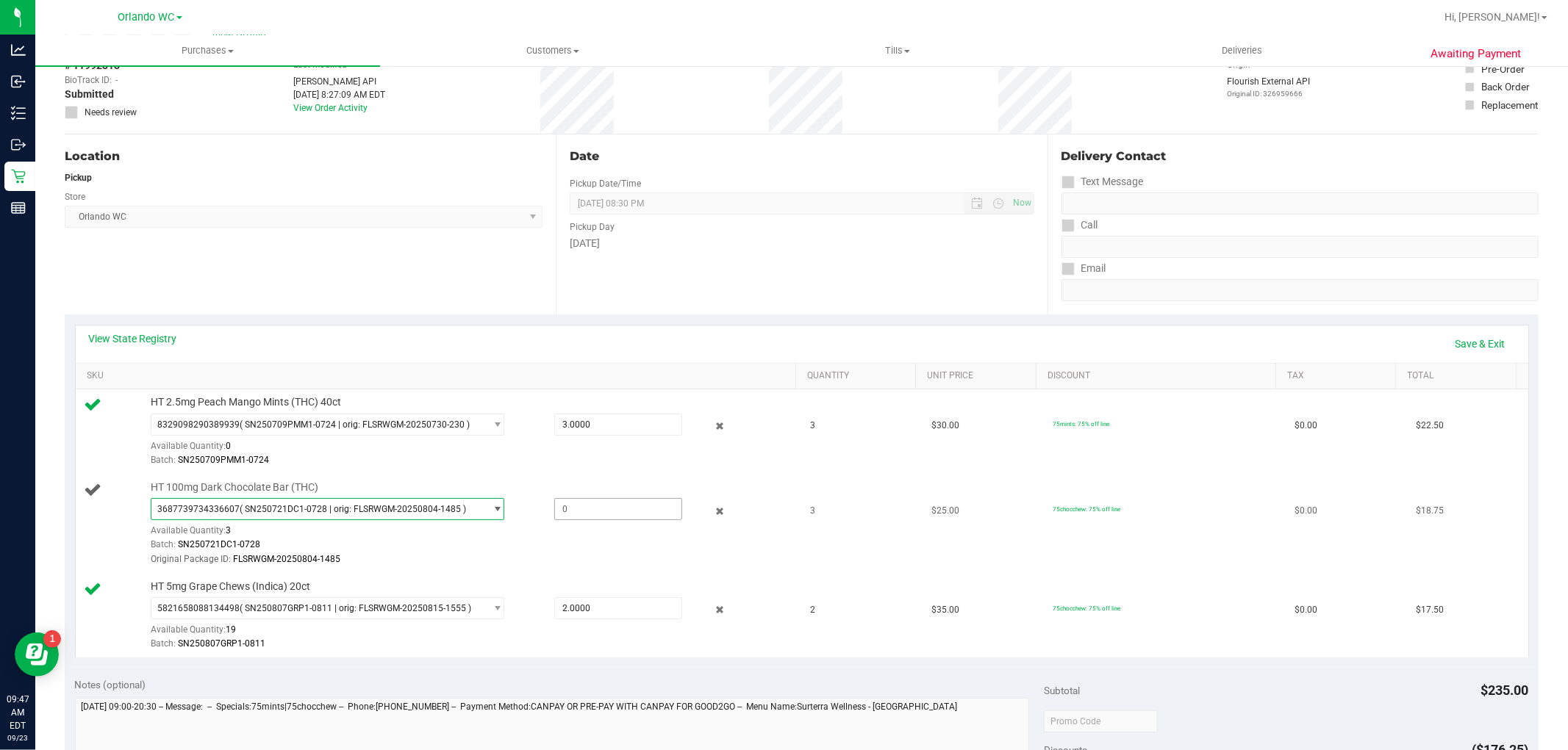
click at [599, 515] on span at bounding box center [618, 509] width 128 height 22
type input "3"
type input "3.0000"
click at [600, 556] on div "Original Package ID: FLSRWGM-20250804-1485" at bounding box center [469, 559] width 638 height 14
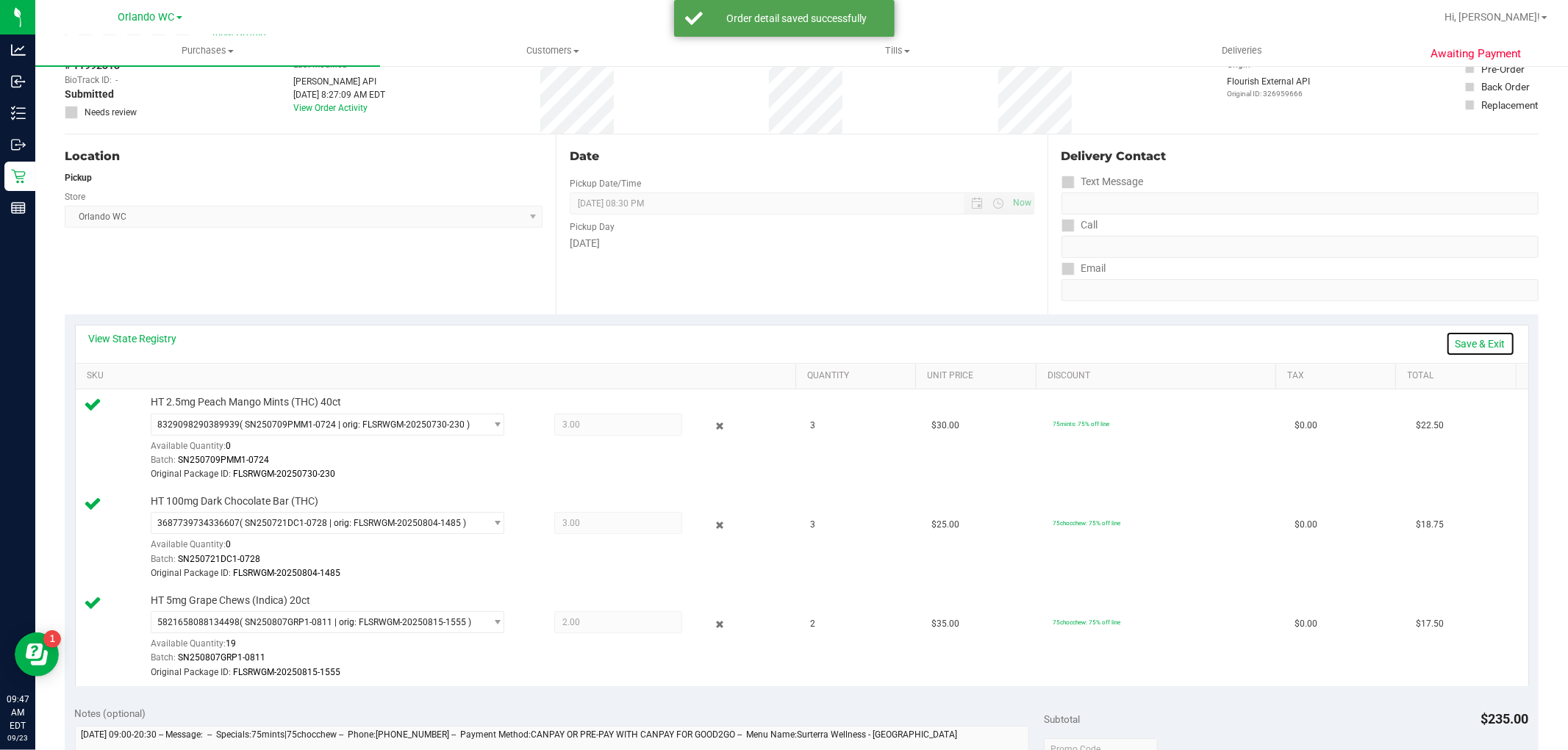
click at [1468, 344] on link "Save & Exit" at bounding box center [1480, 344] width 69 height 25
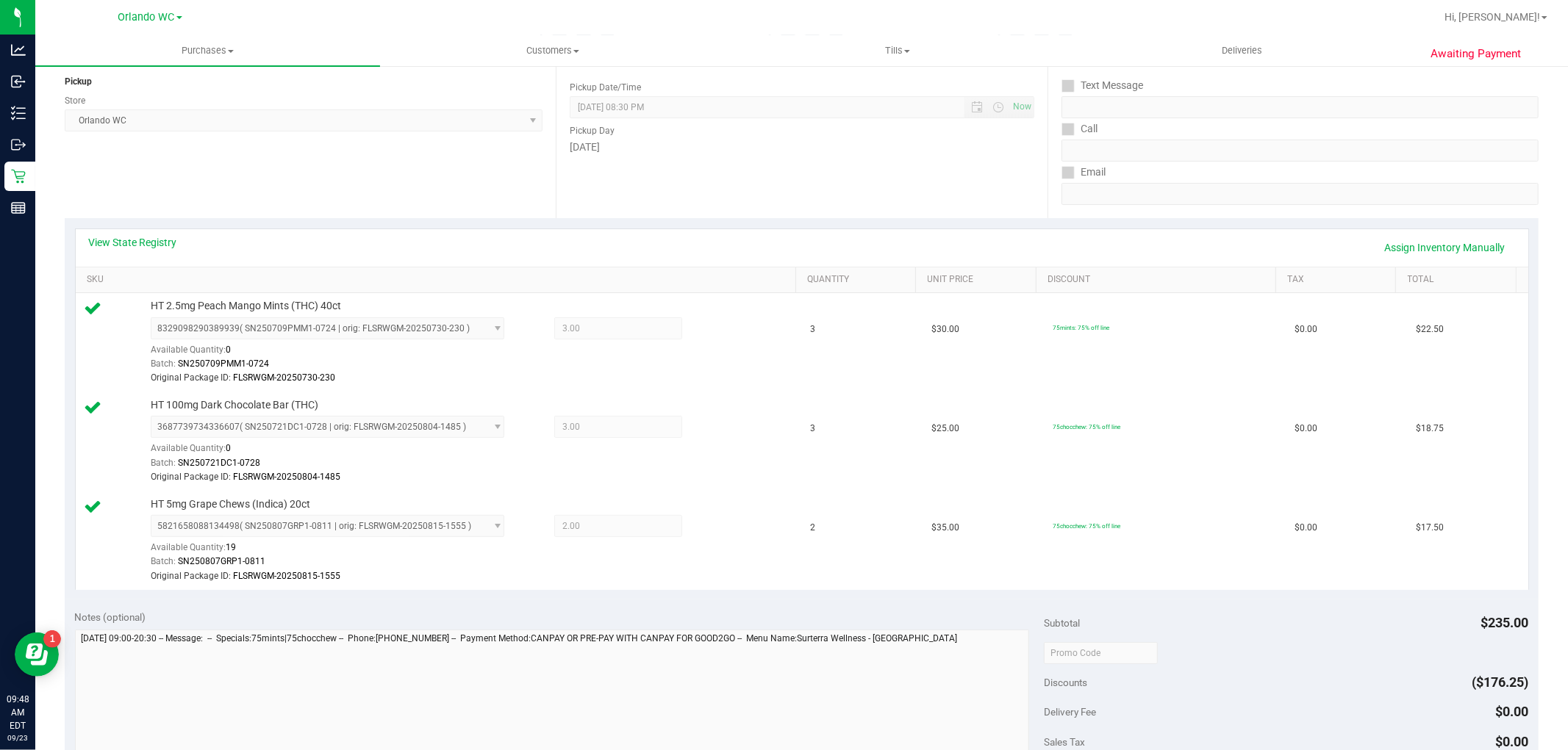
scroll to position [327, 0]
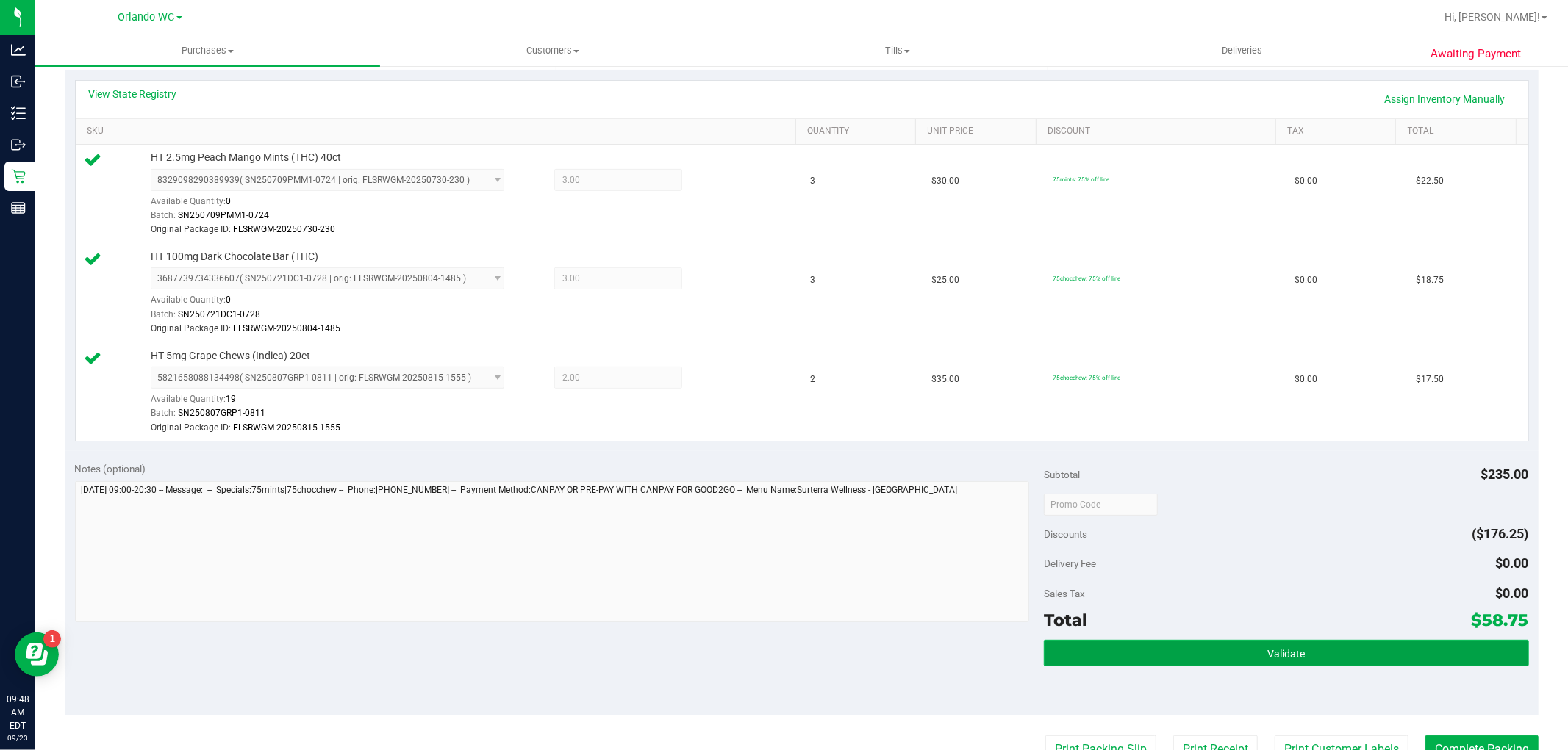
click at [1274, 660] on button "Validate" at bounding box center [1286, 653] width 485 height 27
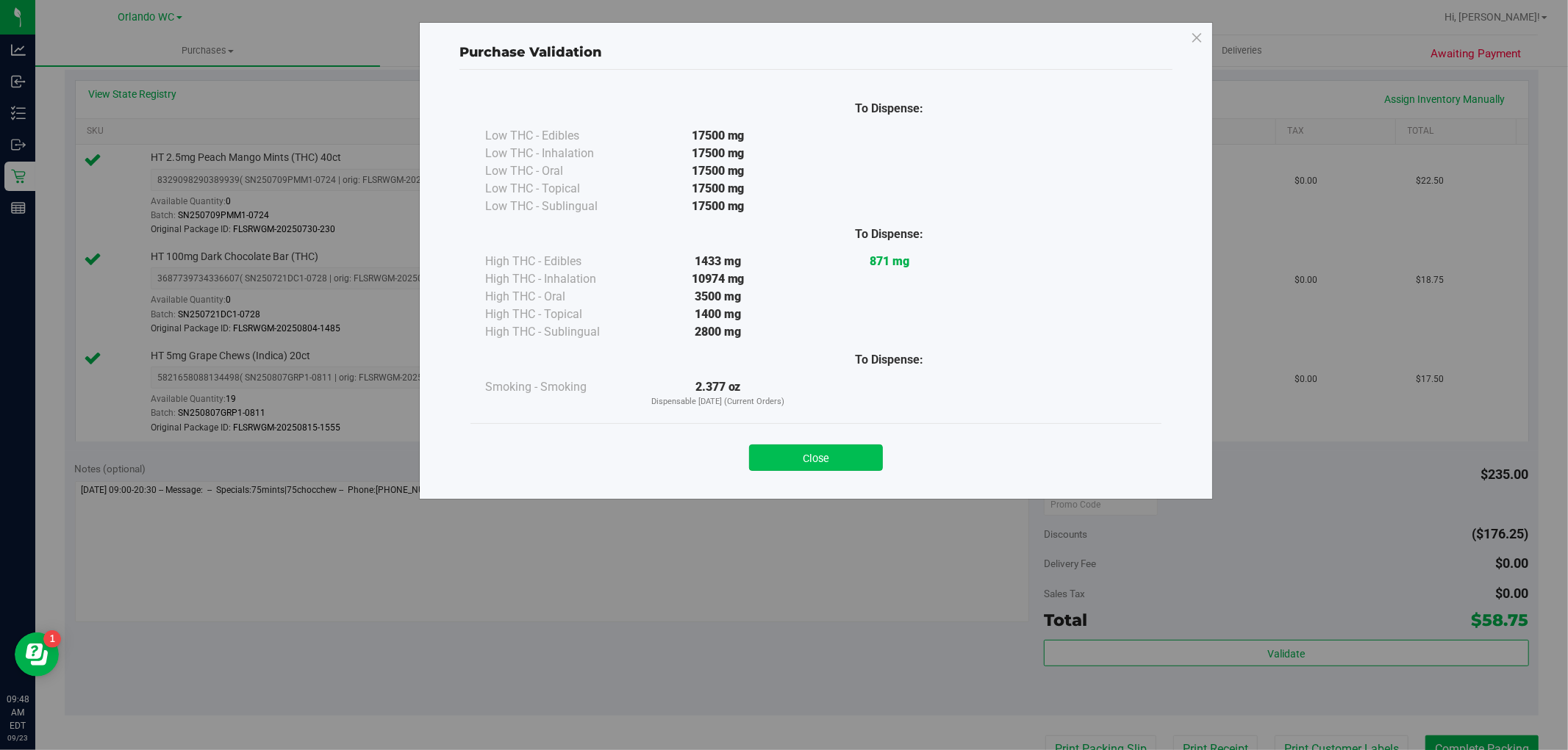
click at [821, 456] on button "Close" at bounding box center [815, 458] width 134 height 27
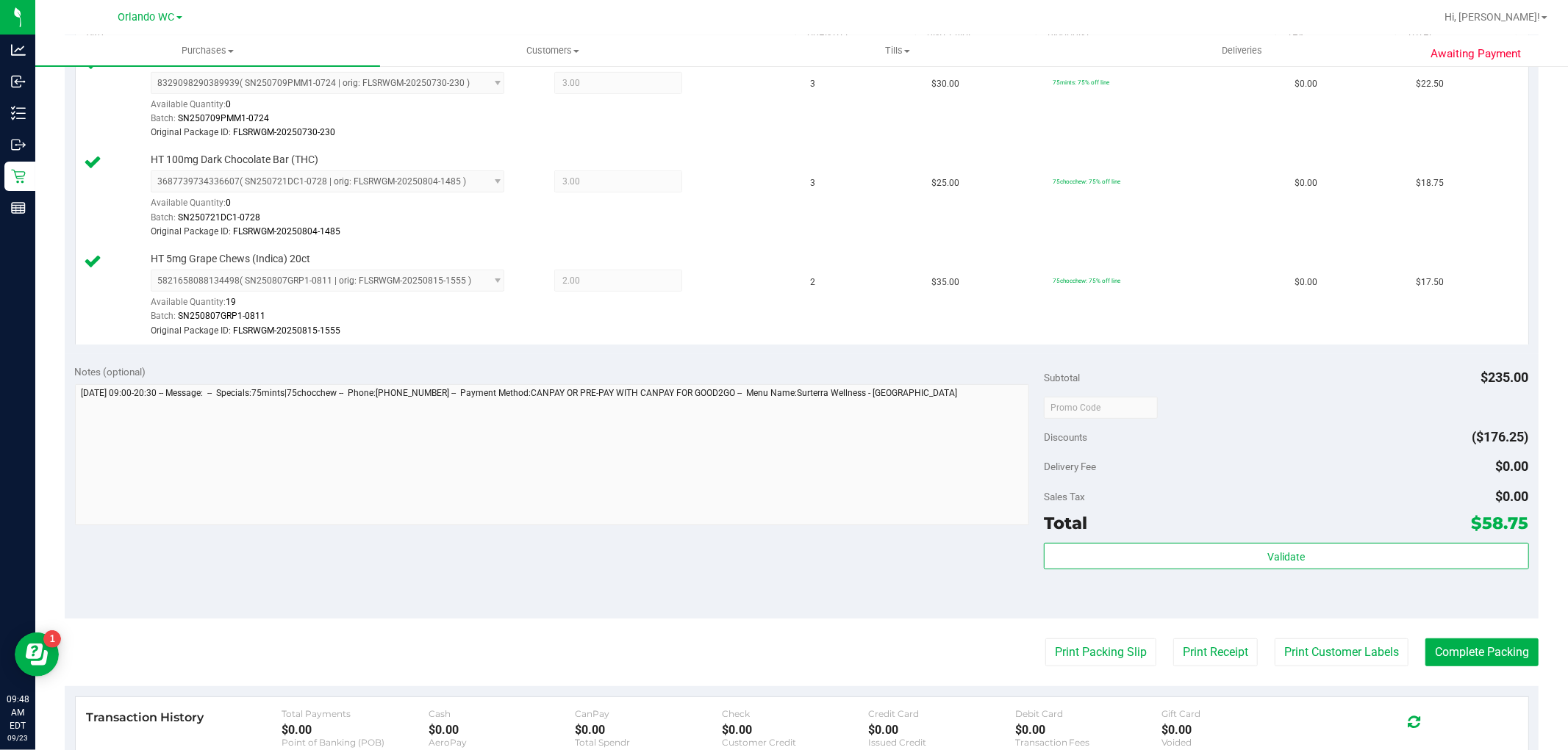
scroll to position [665, 0]
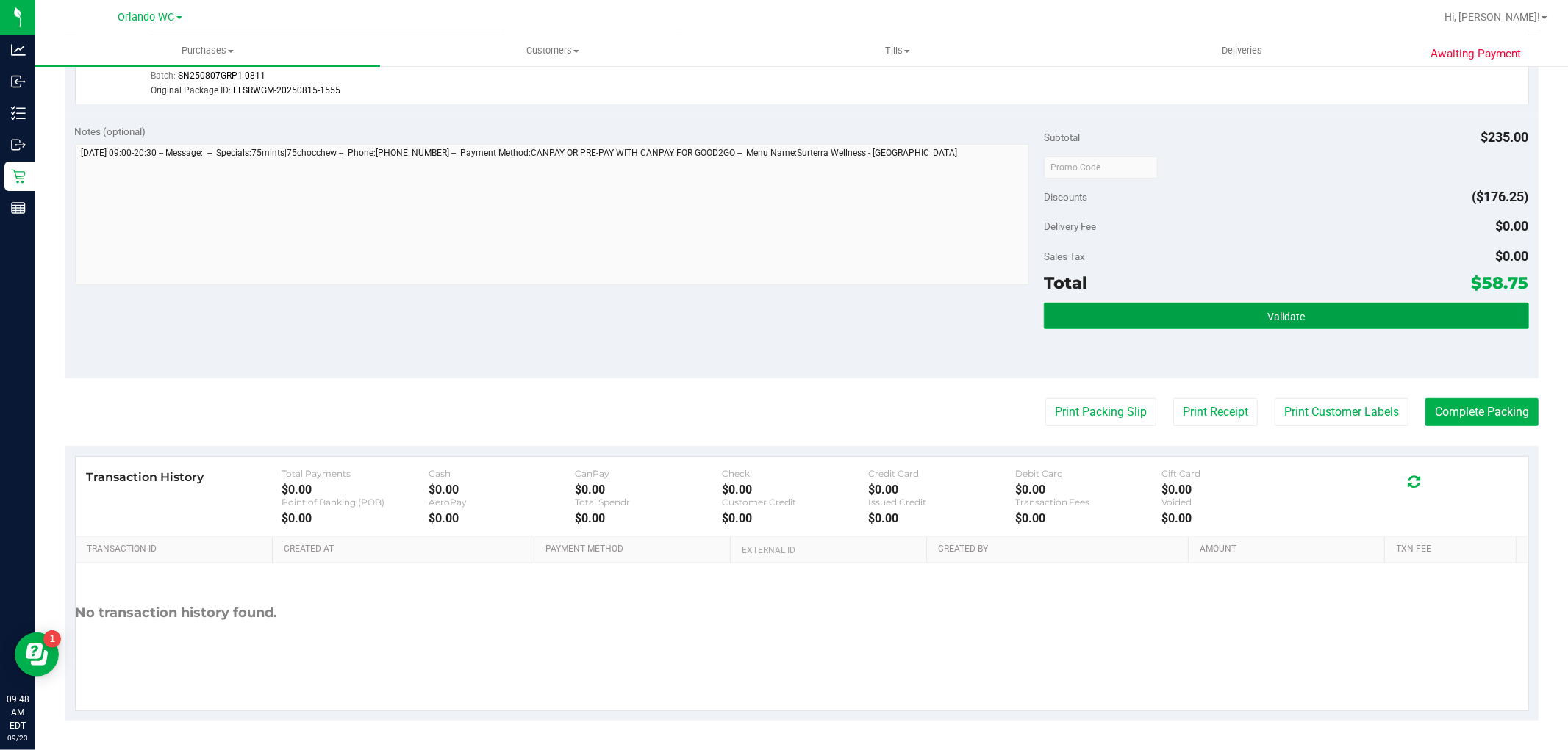
click at [1115, 322] on button "Validate" at bounding box center [1286, 317] width 485 height 27
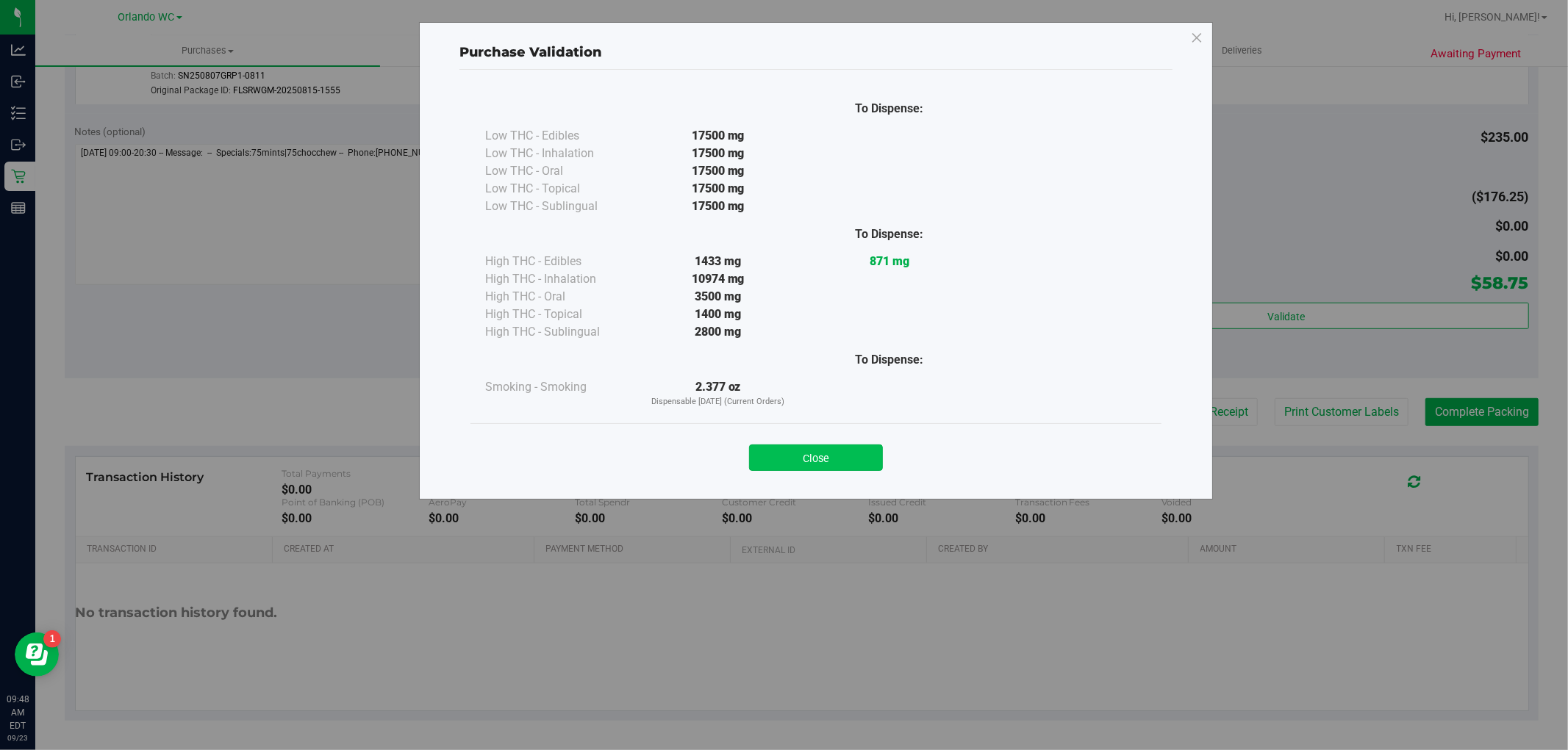
click at [812, 459] on button "Close" at bounding box center [815, 458] width 134 height 27
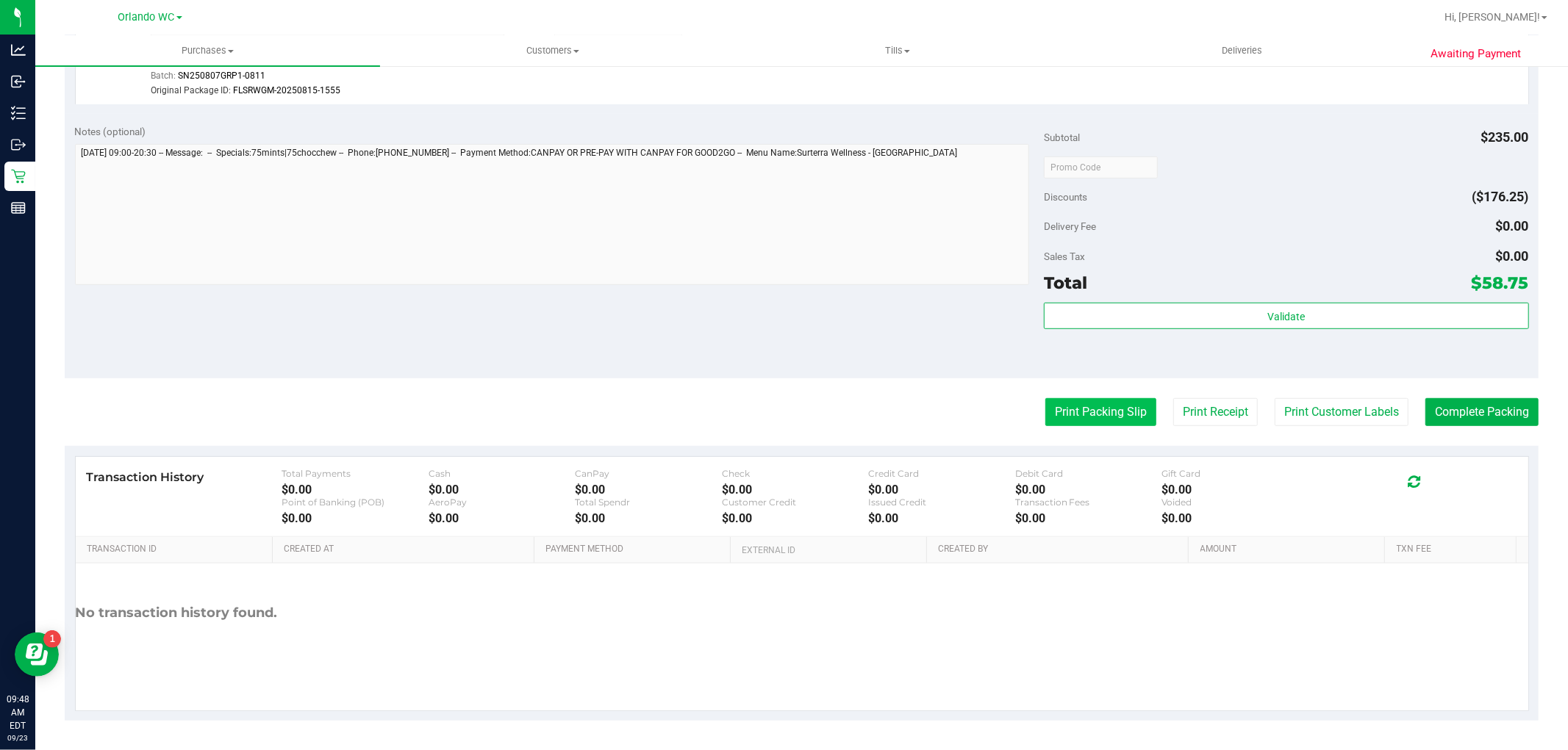
click at [1045, 415] on button "Print Packing Slip" at bounding box center [1100, 412] width 111 height 28
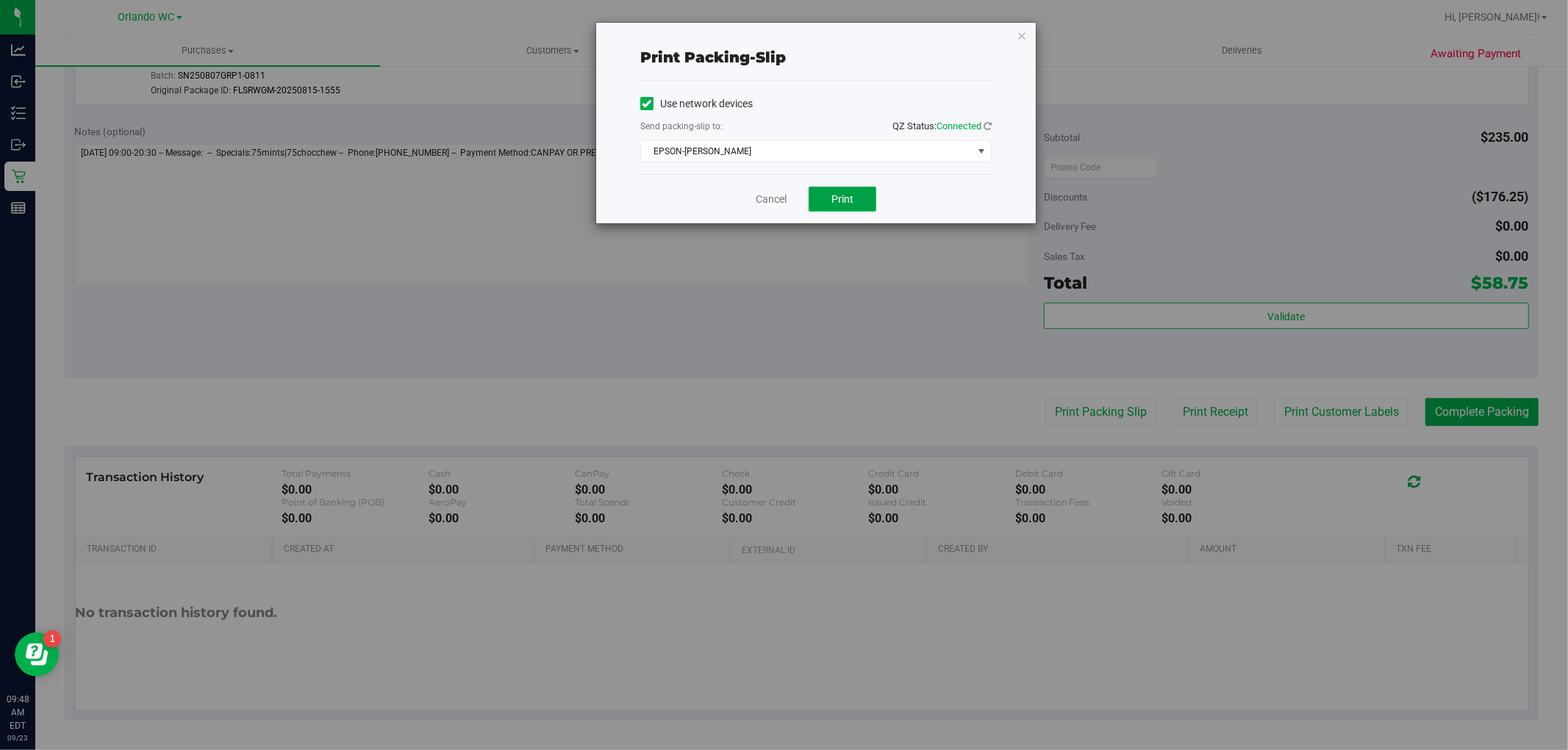
click at [831, 201] on button "Print" at bounding box center [842, 199] width 68 height 25
click at [784, 206] on link "Cancel" at bounding box center [771, 199] width 31 height 15
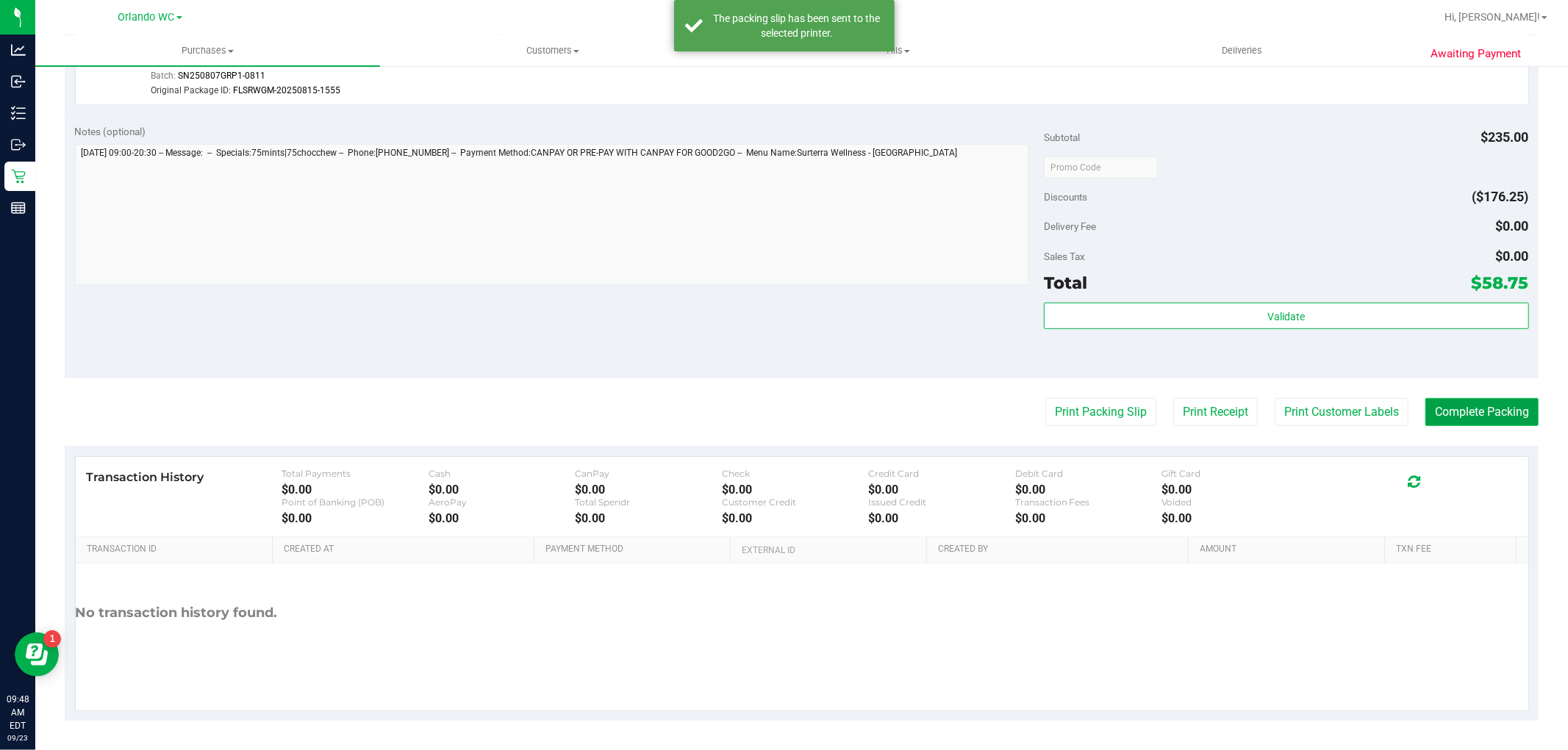
click at [1468, 403] on button "Complete Packing" at bounding box center [1481, 412] width 113 height 28
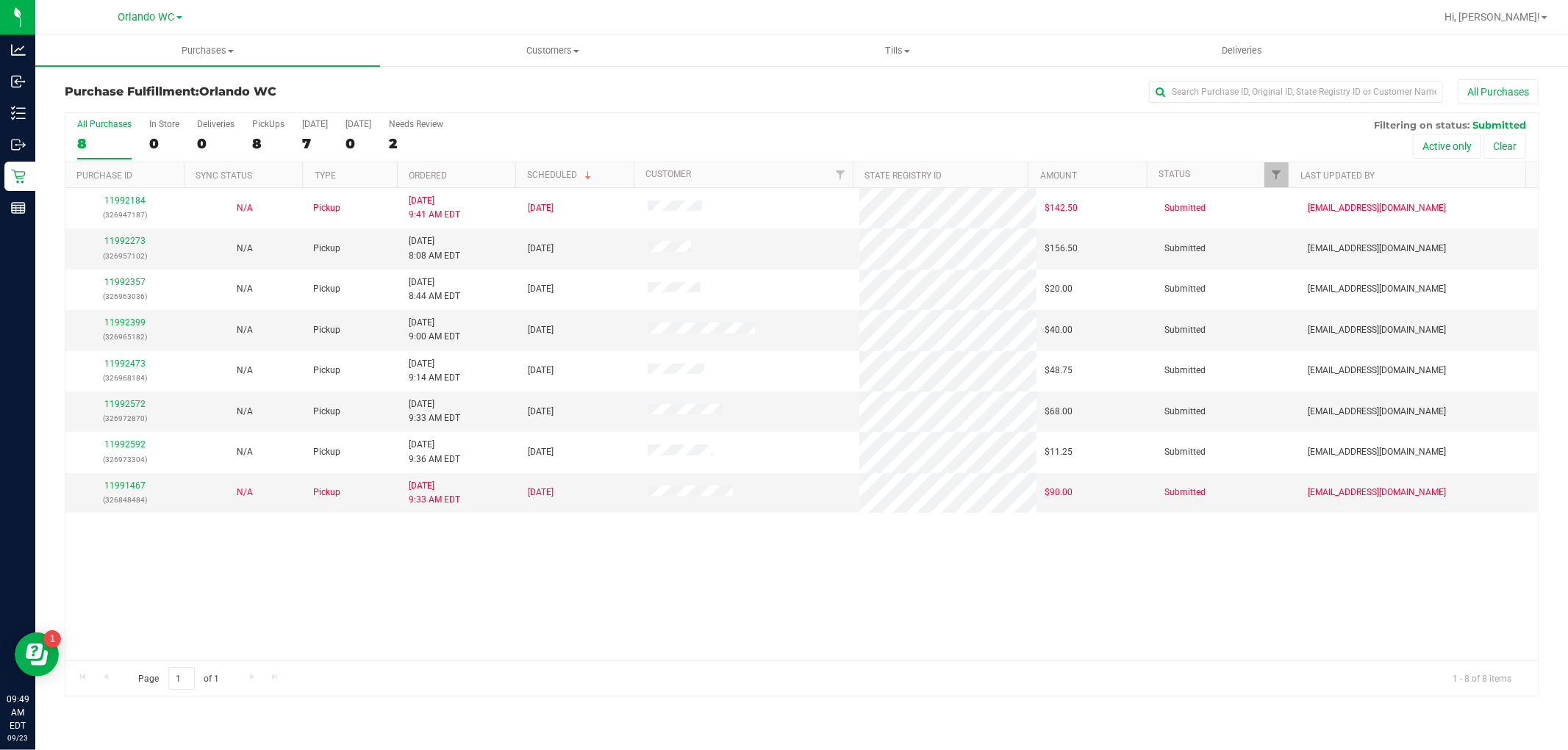
click at [469, 179] on th "Ordered" at bounding box center [456, 175] width 118 height 26
click at [123, 240] on link "11992357" at bounding box center [124, 241] width 41 height 10
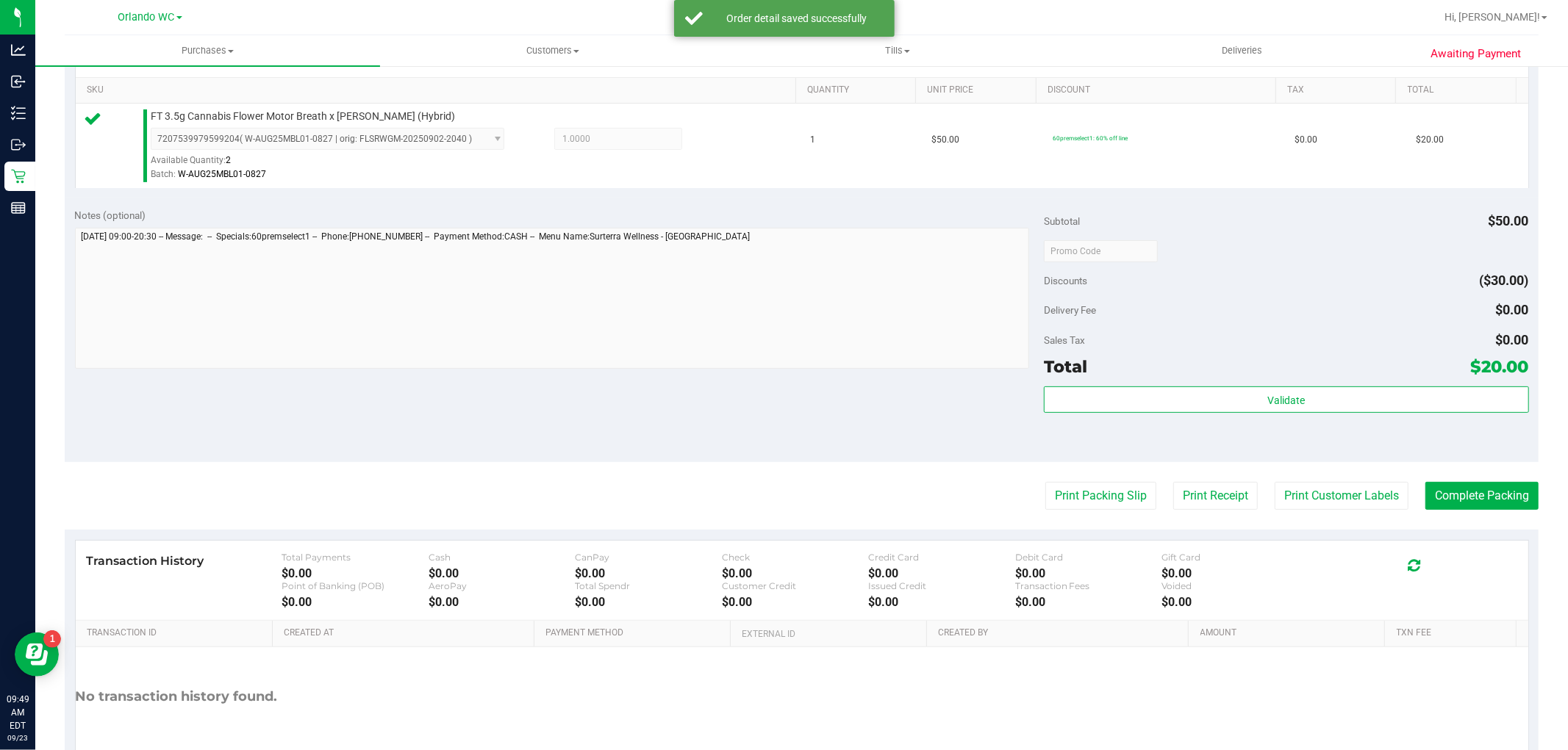
scroll to position [365, 0]
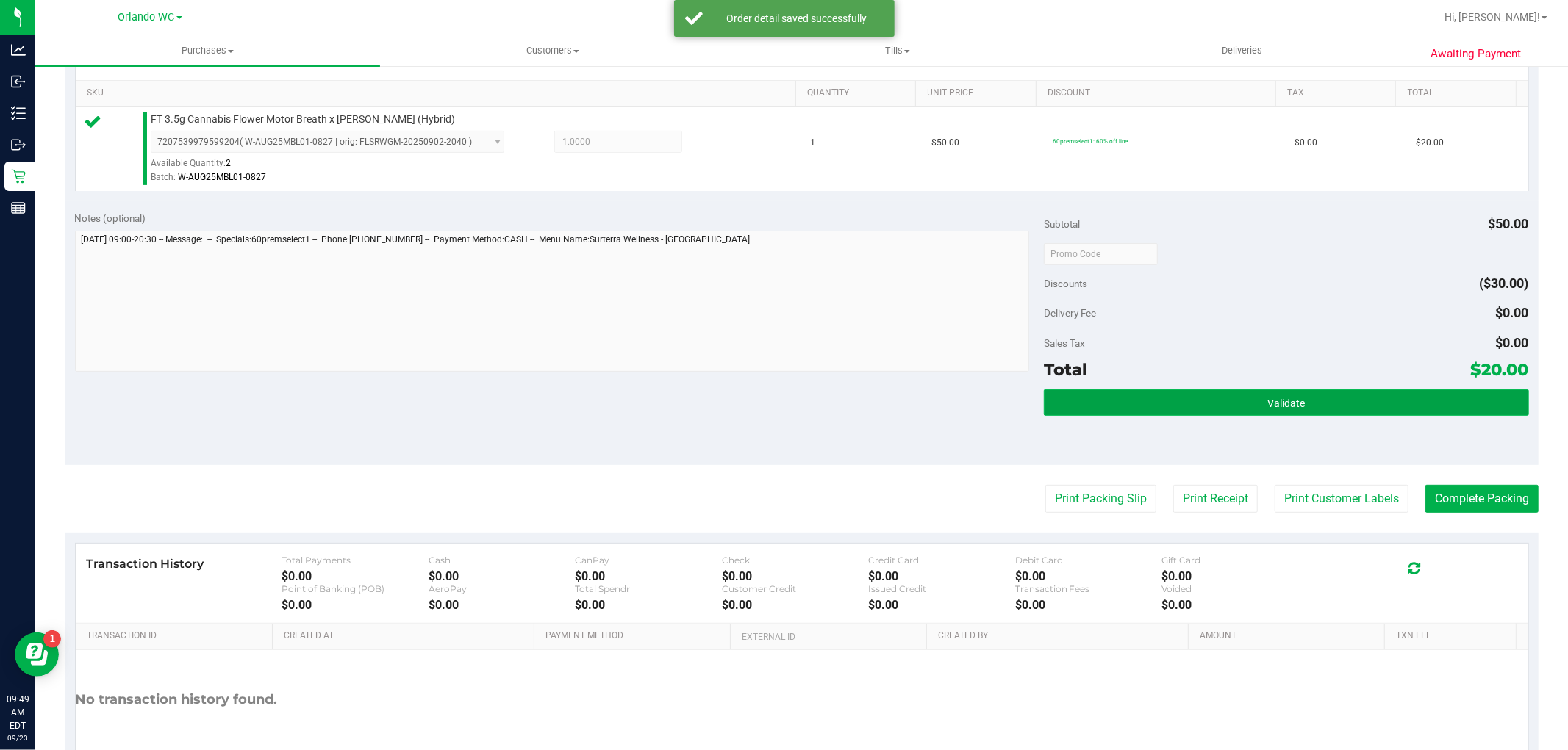
click at [1145, 413] on button "Validate" at bounding box center [1286, 403] width 485 height 27
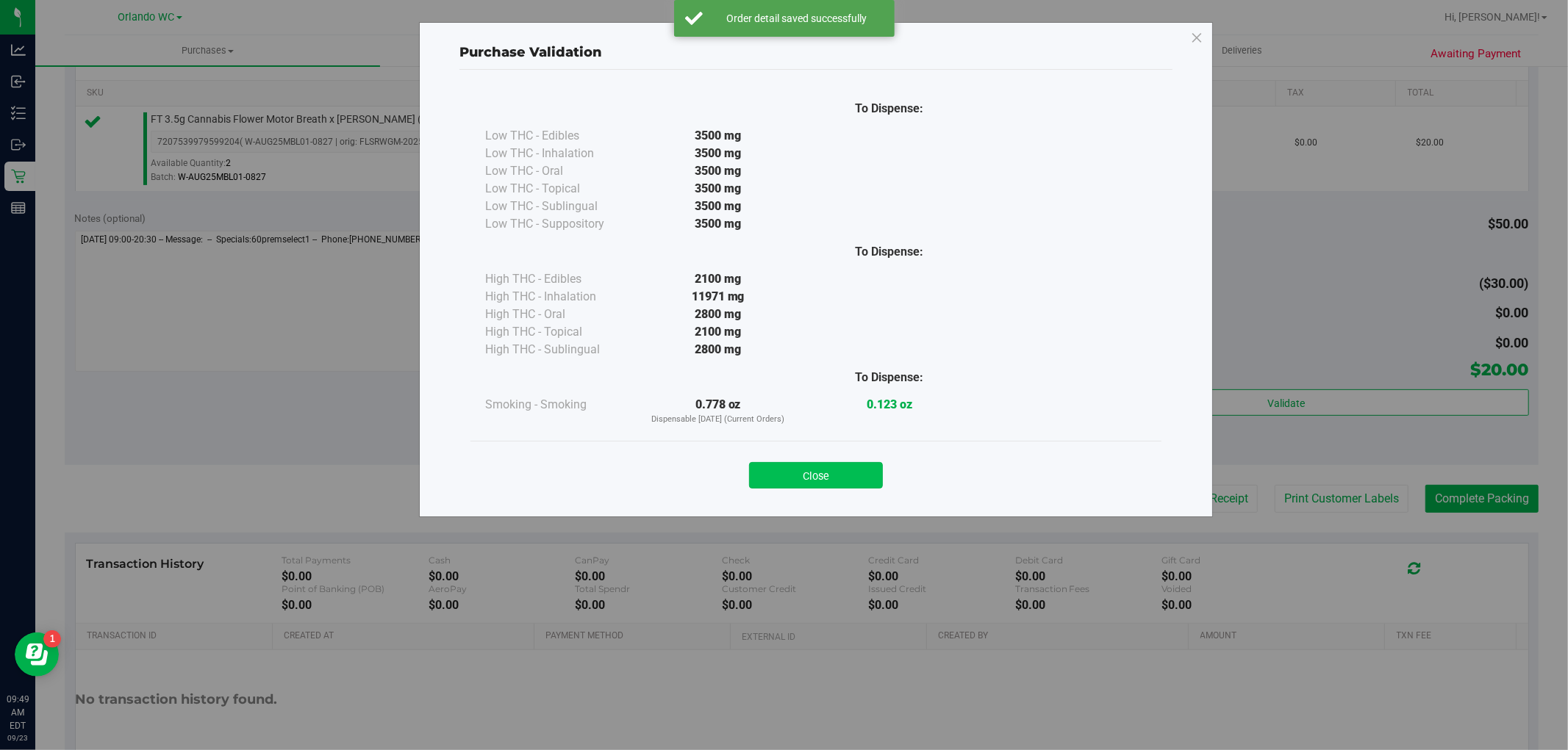
click at [833, 482] on button "Close" at bounding box center [815, 475] width 134 height 27
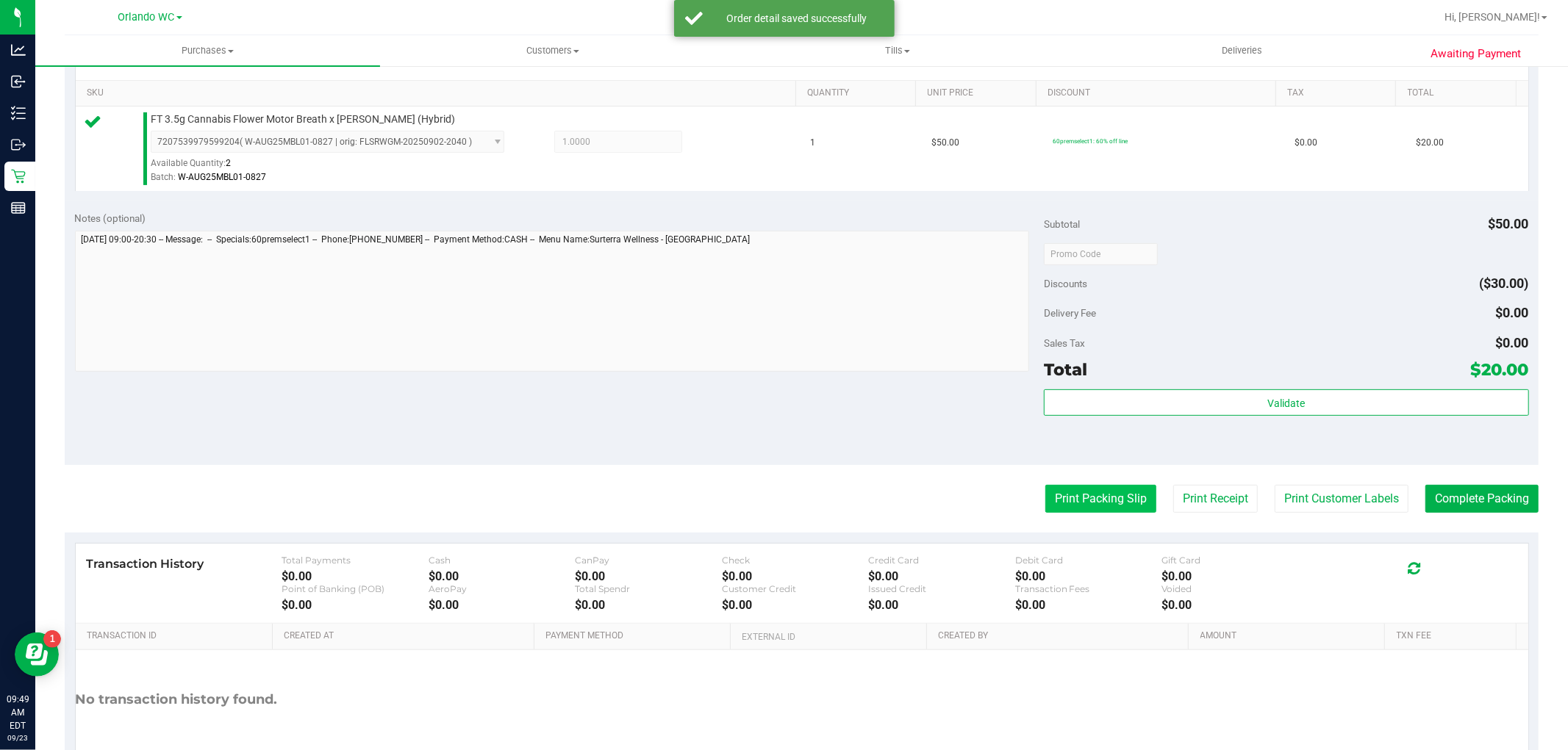
click at [1076, 509] on button "Print Packing Slip" at bounding box center [1100, 499] width 111 height 28
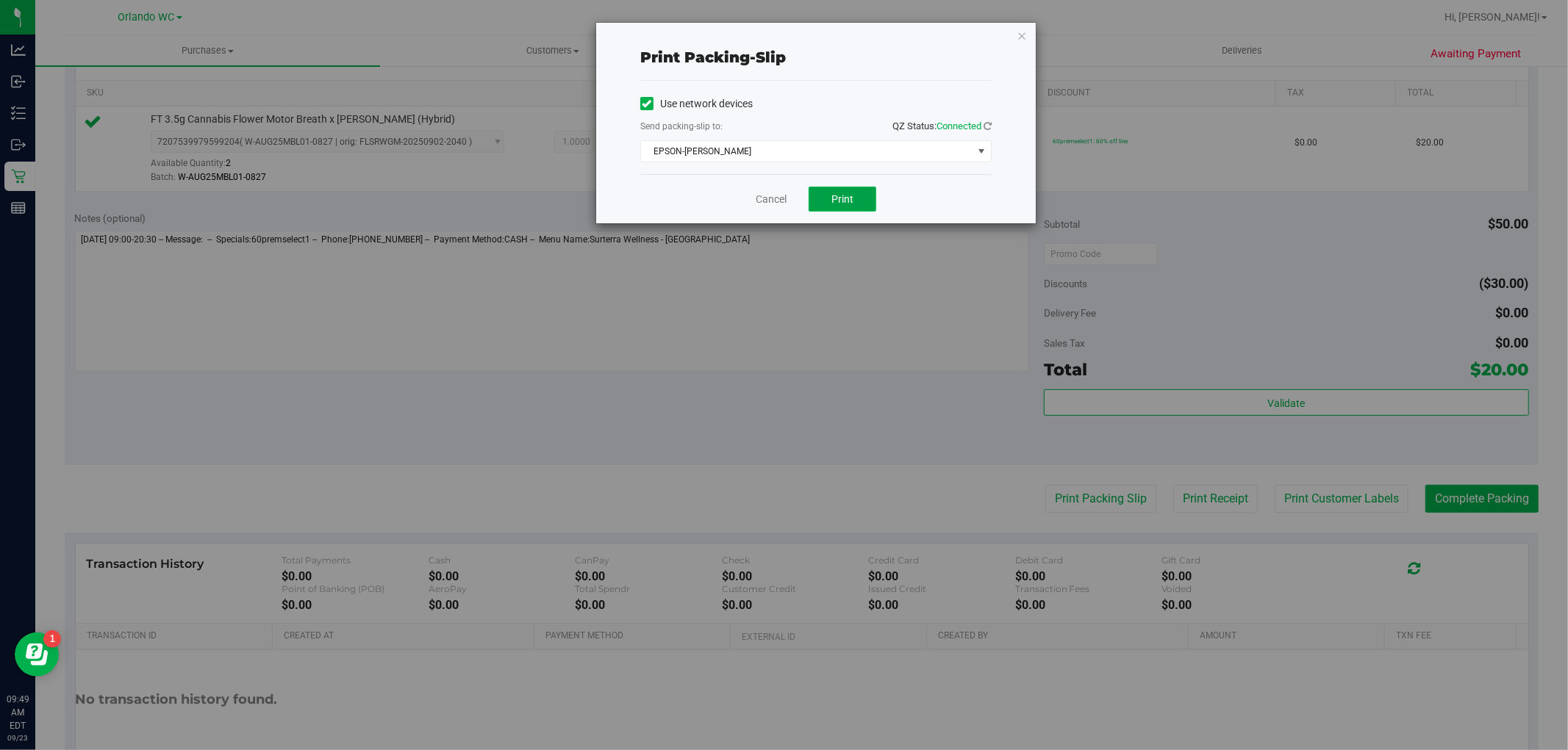
click at [850, 211] on button "Print" at bounding box center [842, 199] width 68 height 25
click at [762, 202] on link "Cancel" at bounding box center [771, 199] width 31 height 15
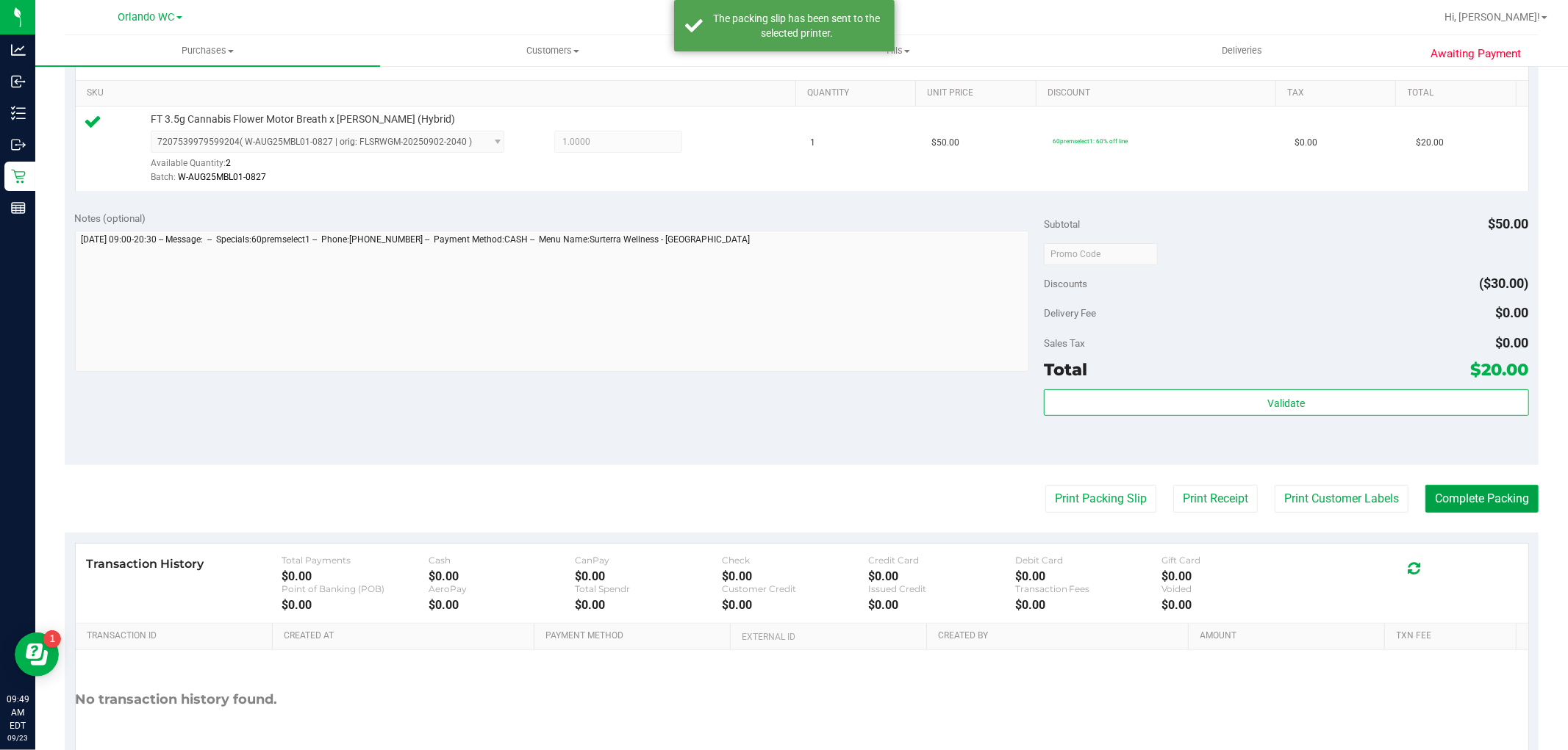
click at [1477, 501] on button "Complete Packing" at bounding box center [1481, 499] width 113 height 28
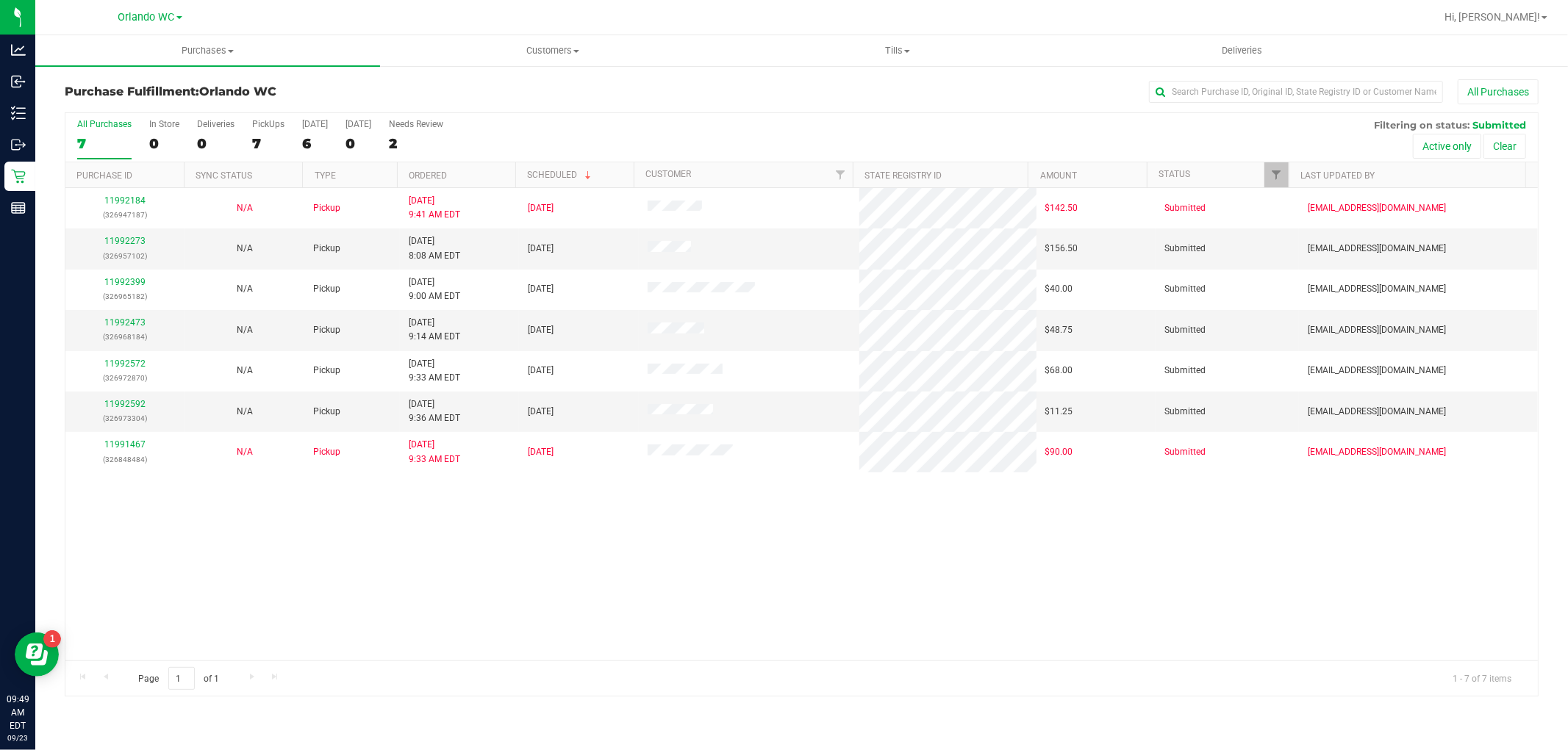
click at [485, 170] on th "Ordered" at bounding box center [456, 175] width 118 height 26
click at [118, 244] on link "11992399" at bounding box center [124, 241] width 41 height 10
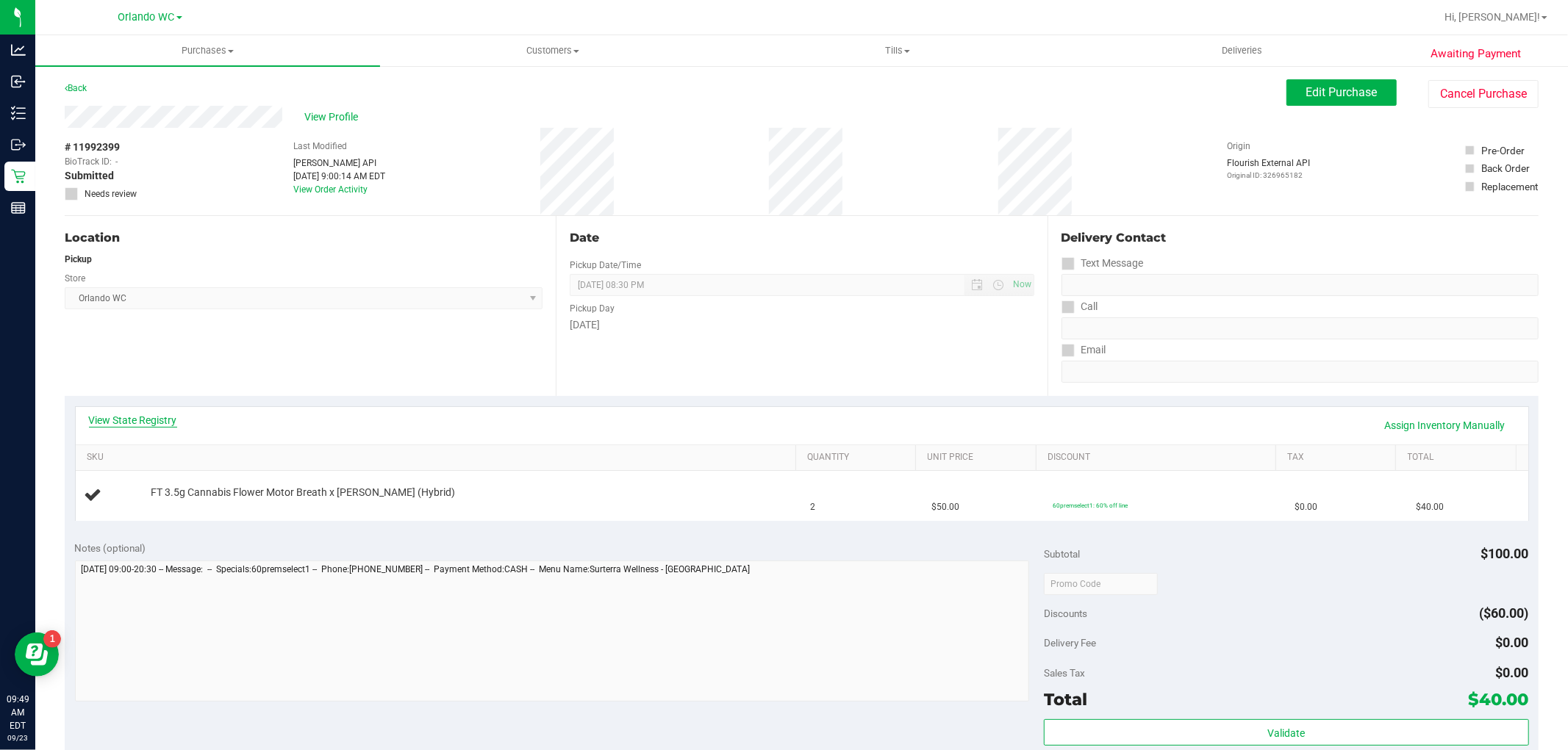
click at [119, 420] on link "View State Registry" at bounding box center [133, 421] width 88 height 15
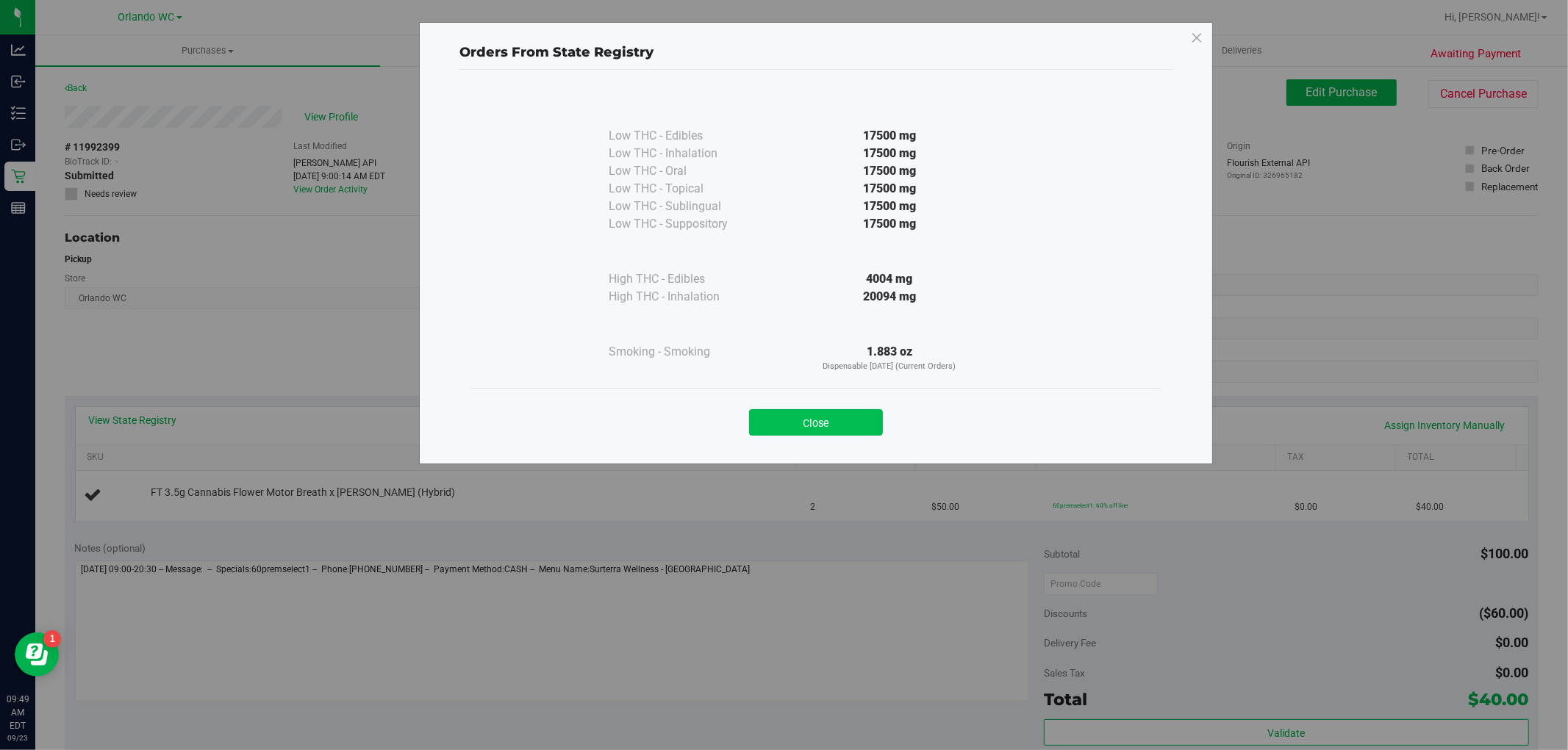
click at [826, 433] on button "Close" at bounding box center [815, 422] width 134 height 27
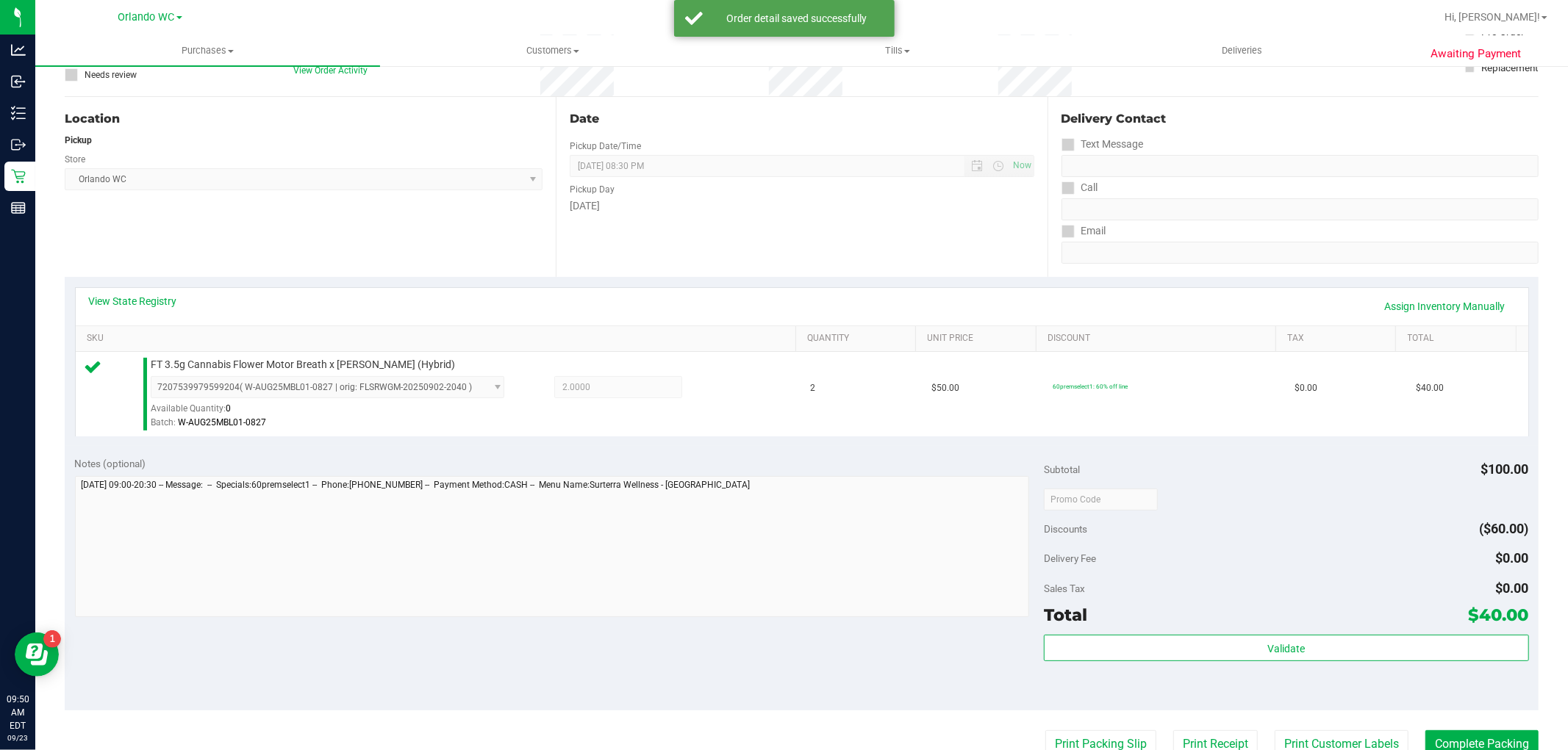
scroll to position [408, 0]
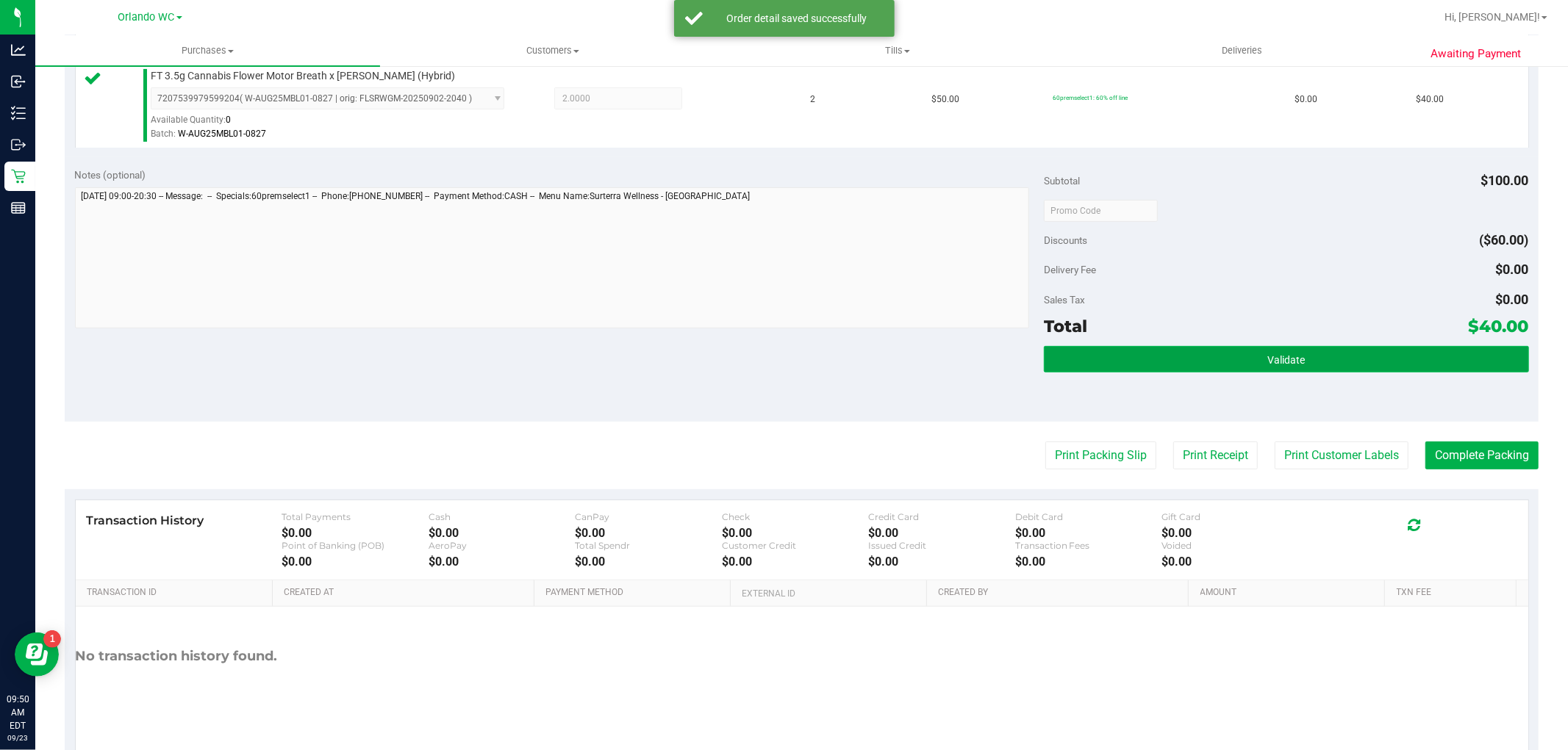
click at [1259, 346] on button "Validate" at bounding box center [1286, 359] width 485 height 27
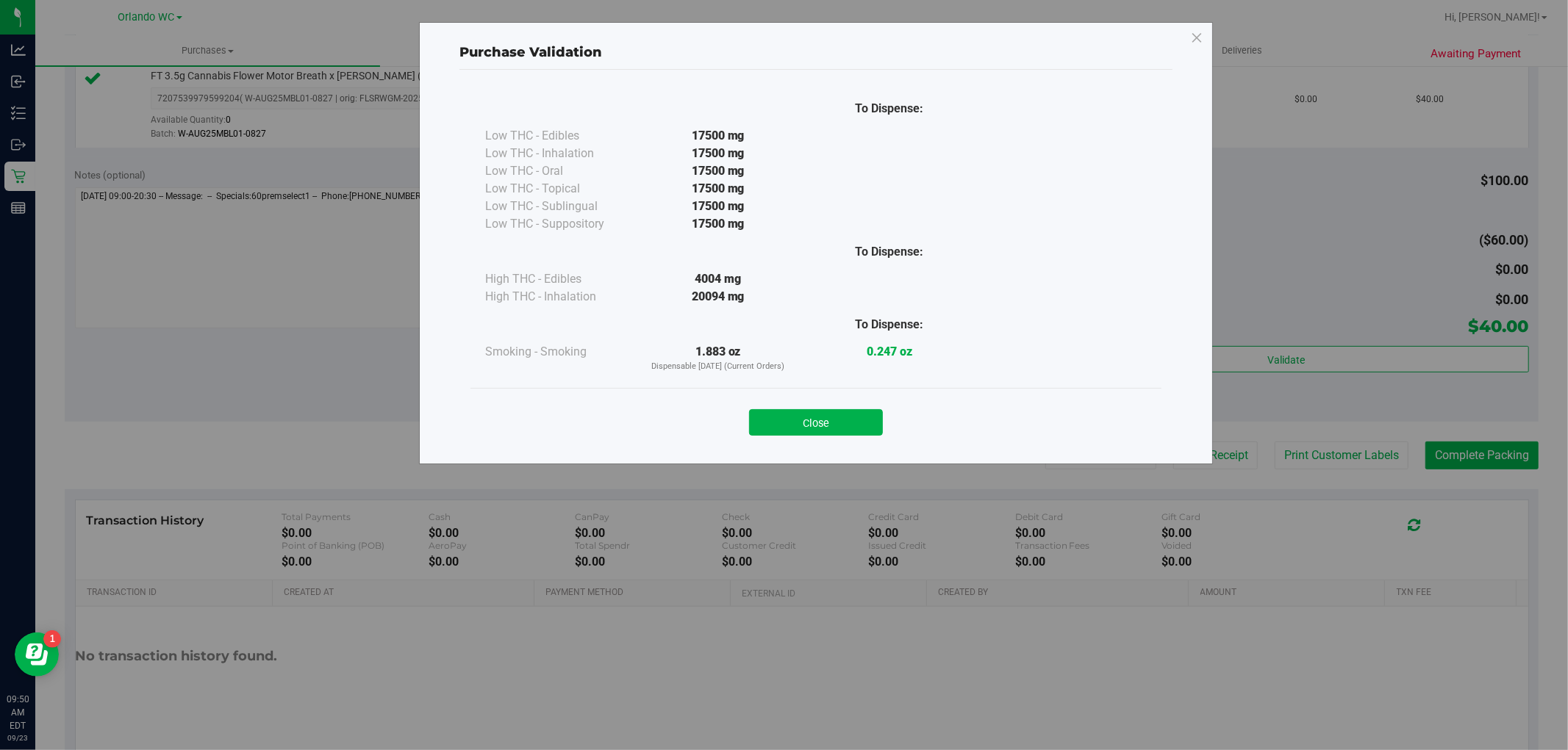
click at [894, 436] on div "Close" at bounding box center [815, 418] width 669 height 37
click at [873, 427] on button "Close" at bounding box center [815, 422] width 134 height 27
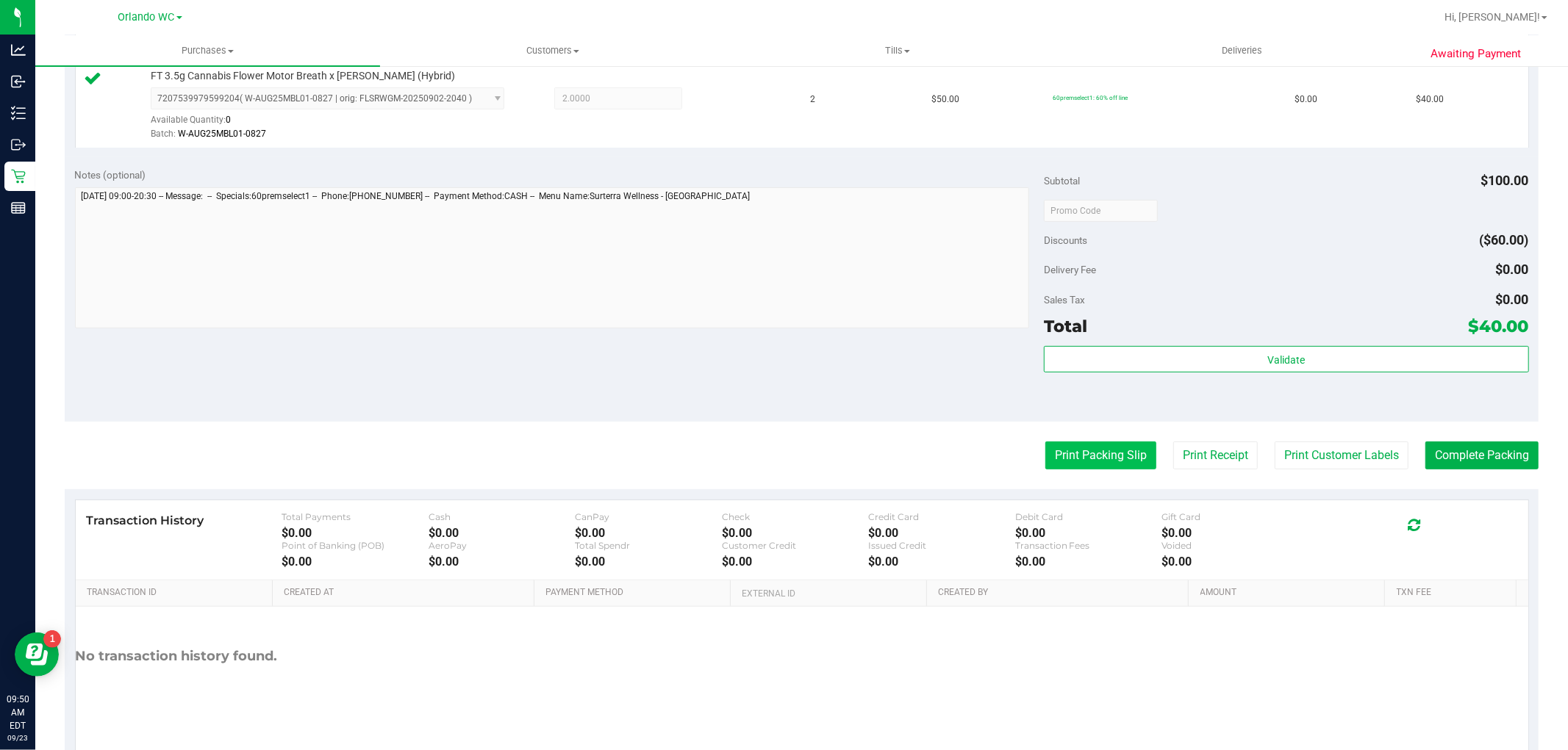
click at [1088, 459] on button "Print Packing Slip" at bounding box center [1100, 455] width 111 height 28
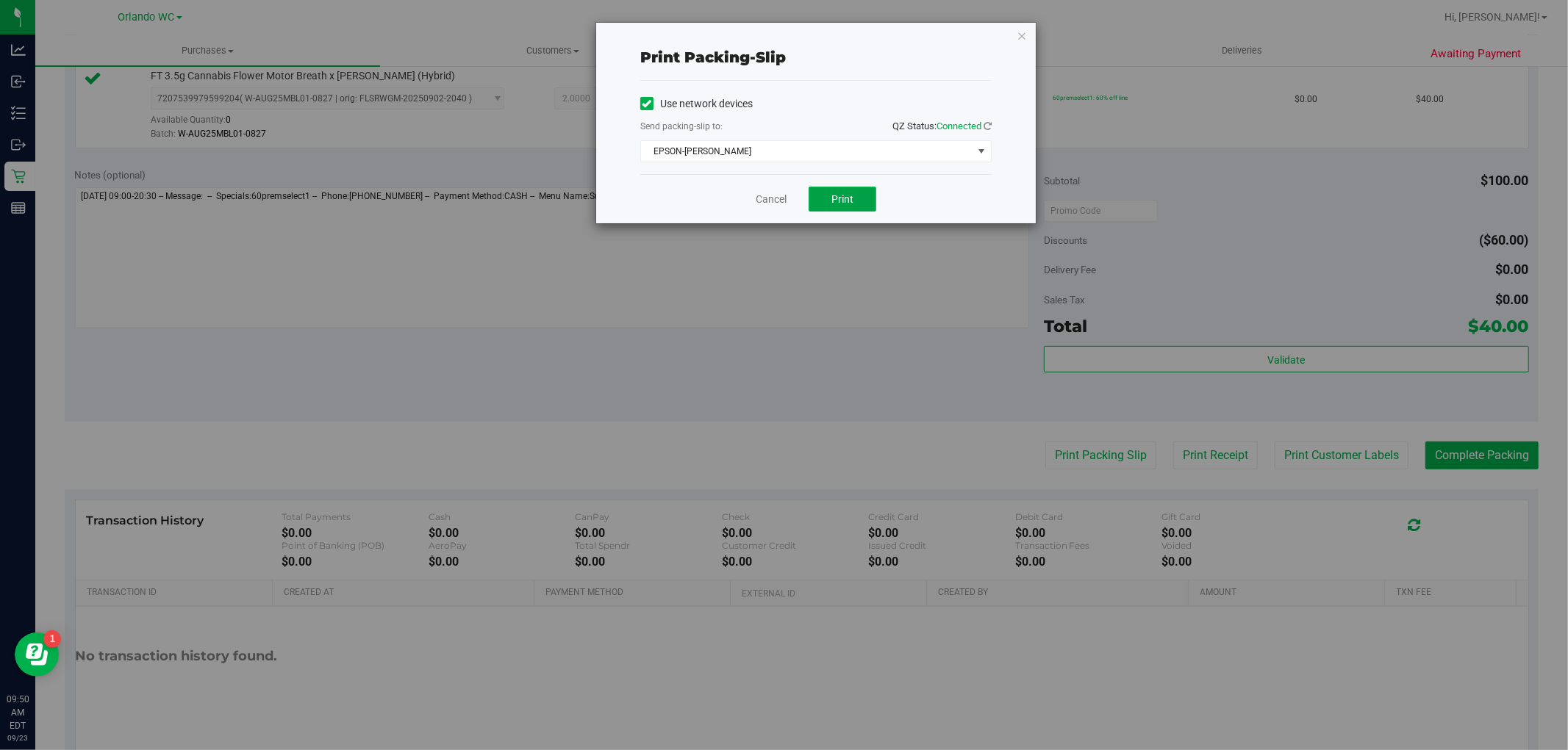
click at [874, 203] on button "Print" at bounding box center [842, 199] width 68 height 25
click at [762, 201] on link "Cancel" at bounding box center [771, 199] width 31 height 15
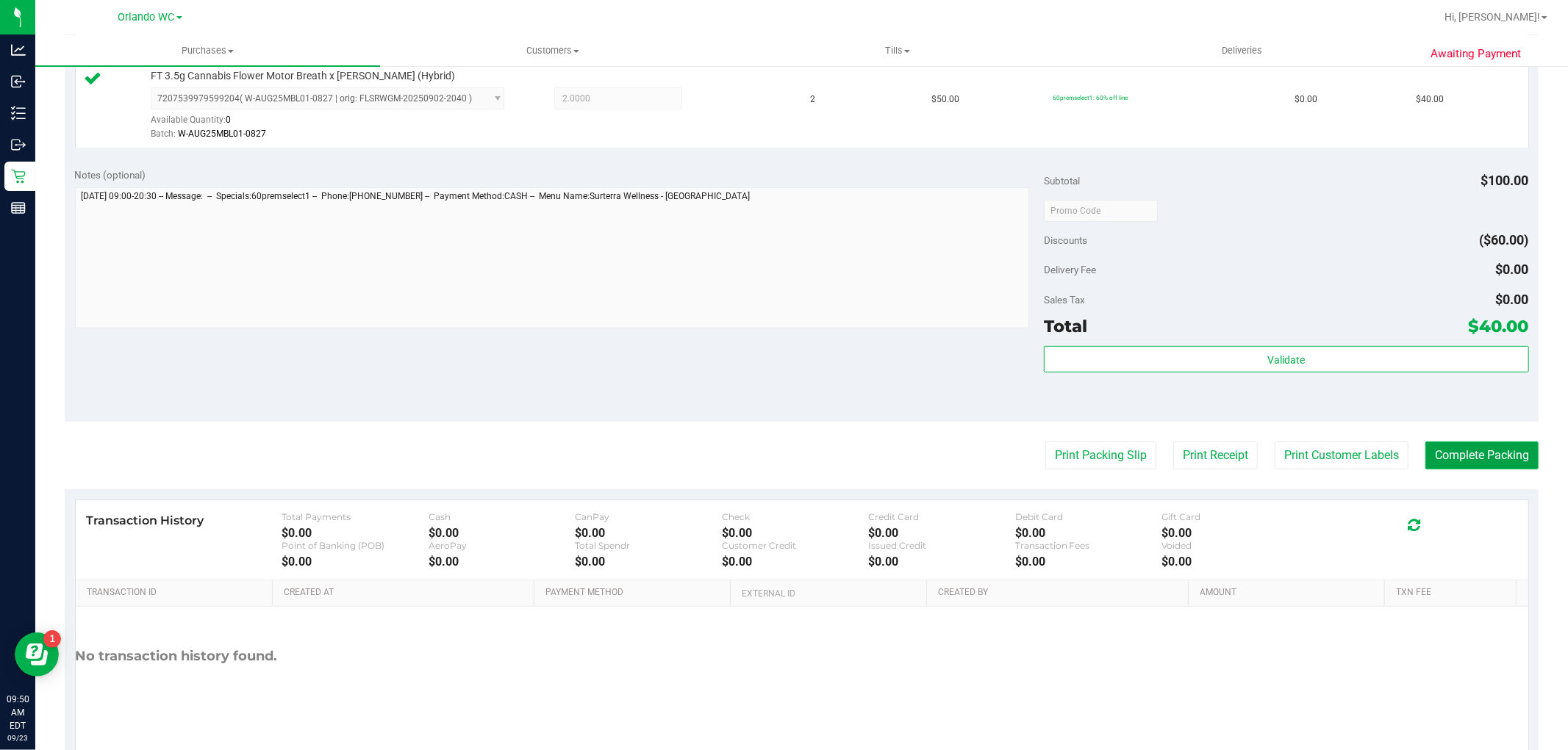
click at [1456, 454] on button "Complete Packing" at bounding box center [1481, 455] width 113 height 28
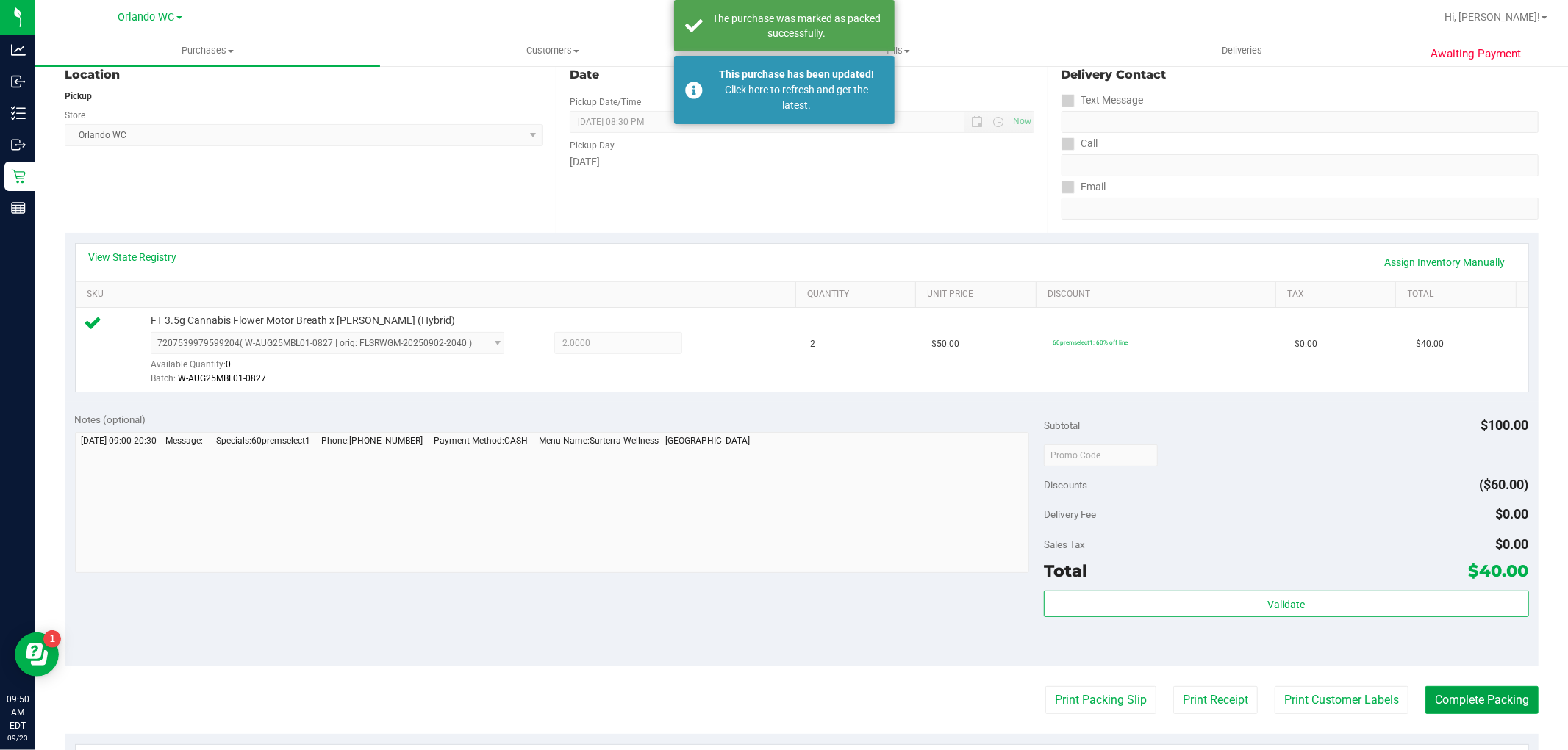
scroll to position [0, 0]
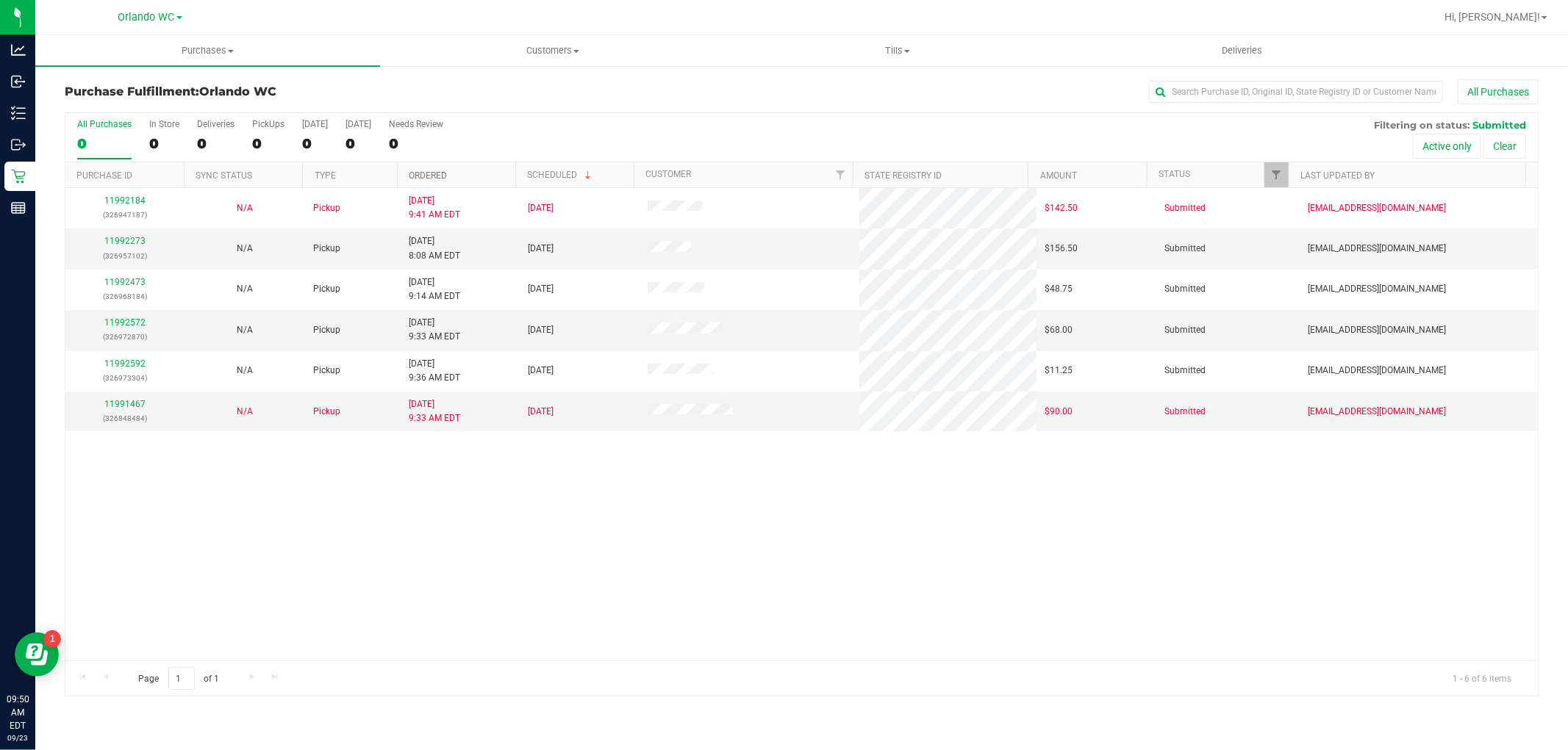
click at [447, 175] on link "Ordered" at bounding box center [428, 176] width 39 height 10
click at [116, 241] on link "11992473" at bounding box center [124, 241] width 41 height 10
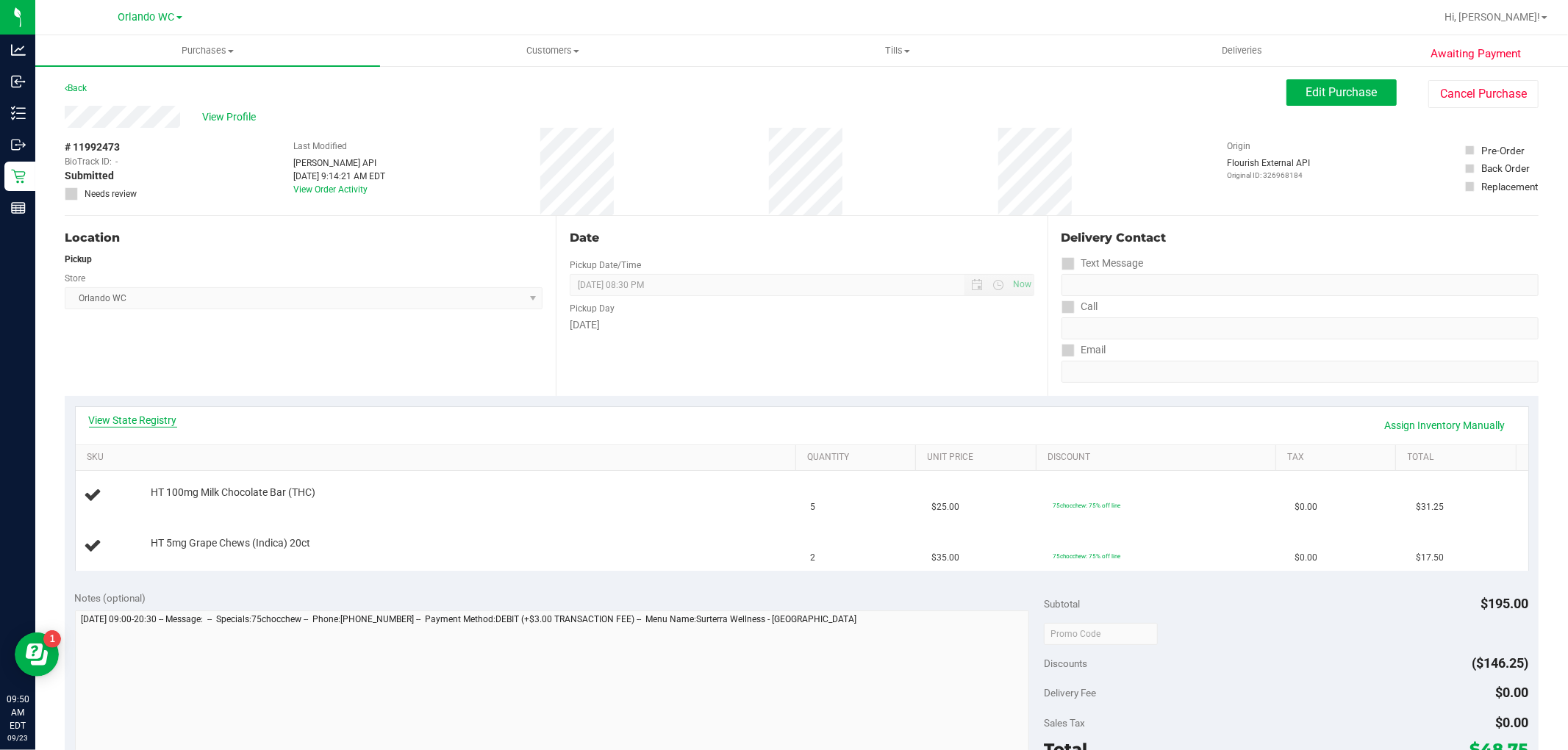
click at [141, 419] on link "View State Registry" at bounding box center [133, 421] width 88 height 15
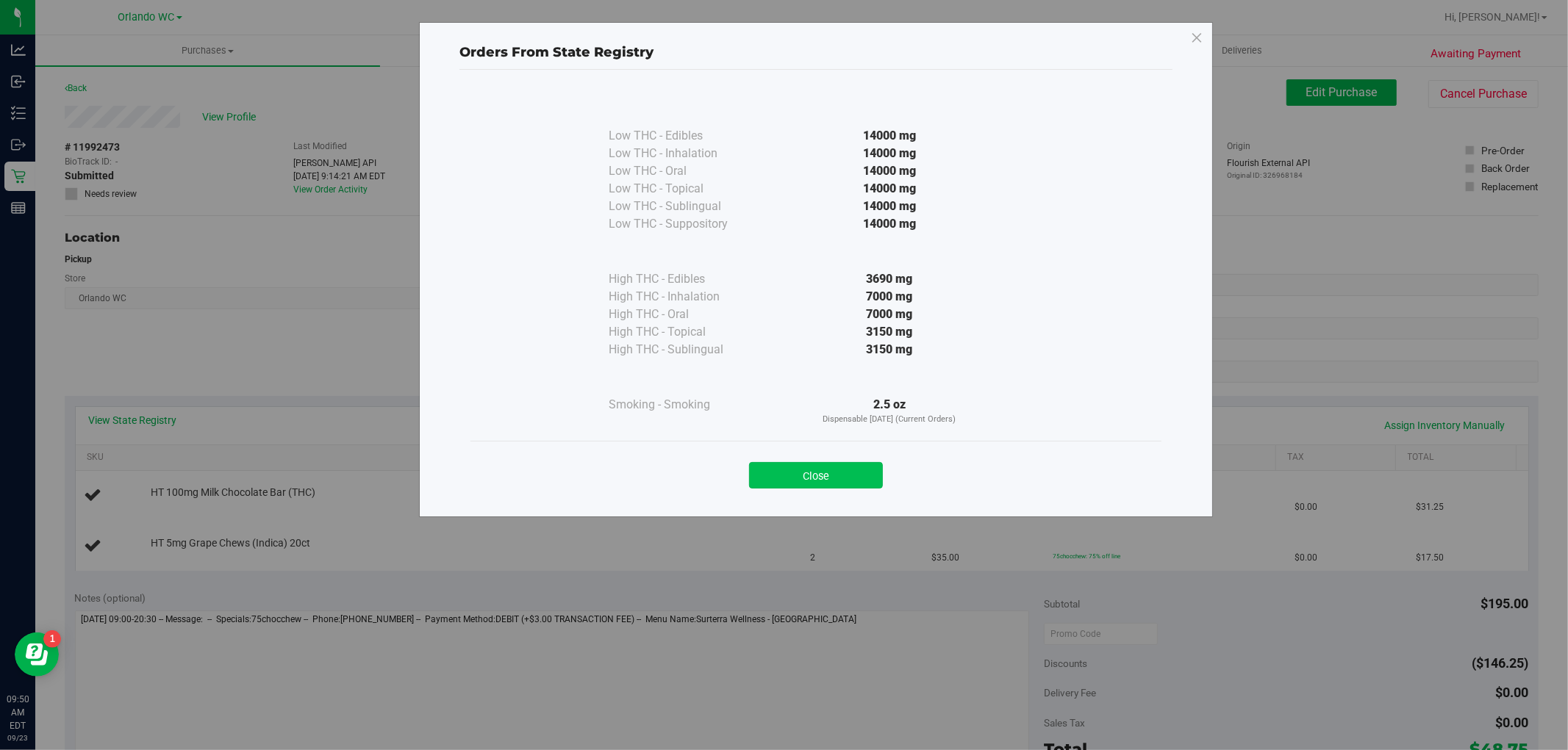
click at [798, 487] on button "Close" at bounding box center [815, 475] width 134 height 27
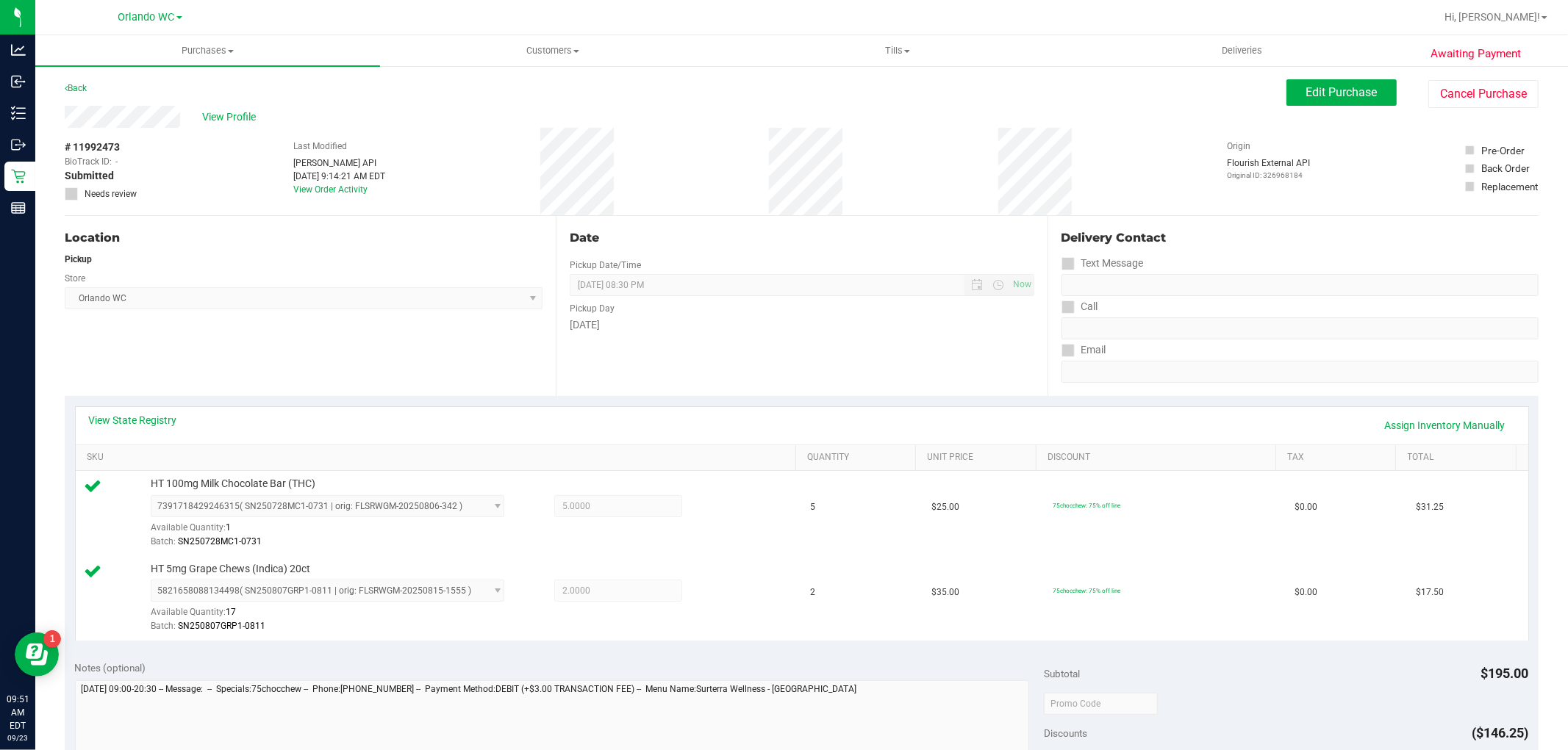
scroll to position [294, 0]
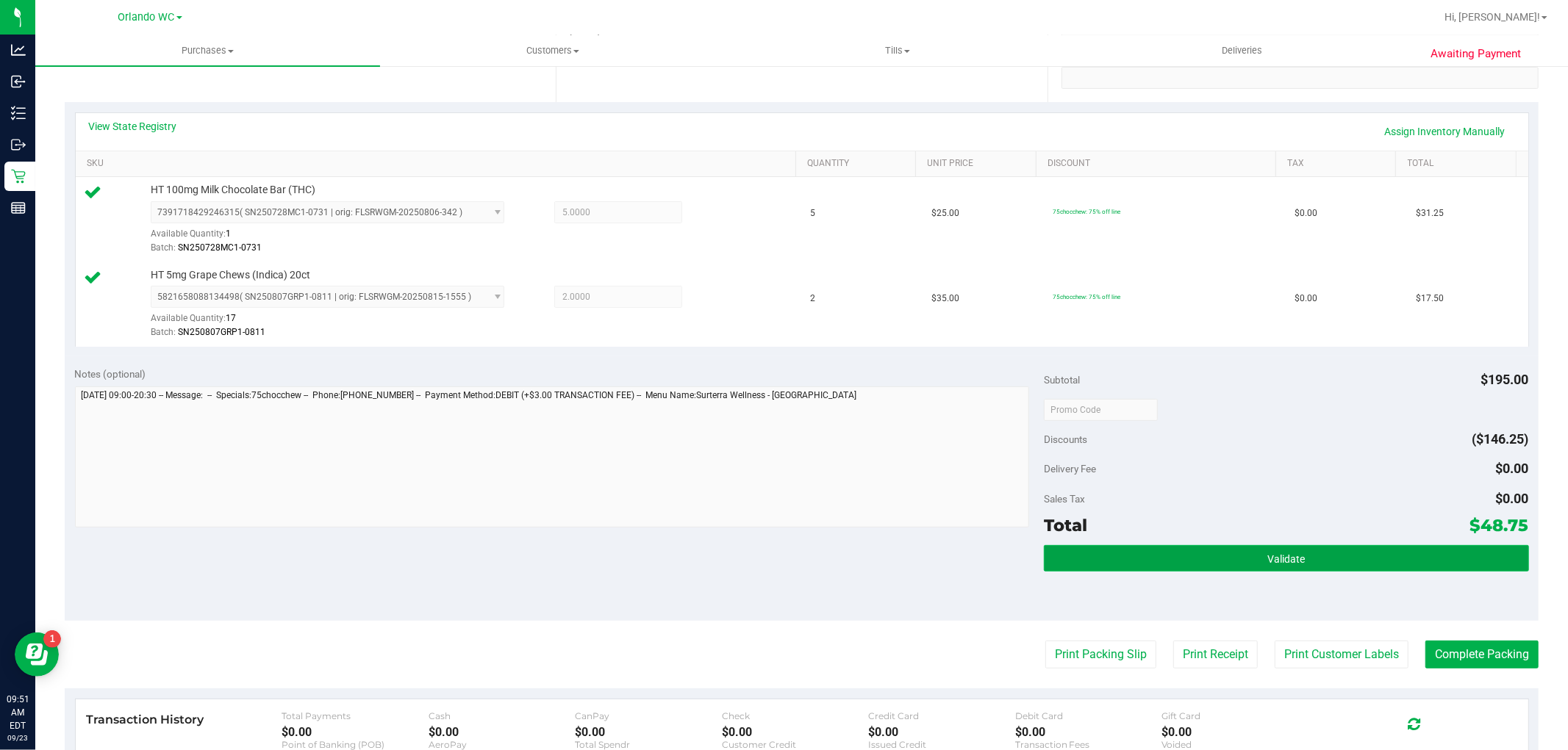
click at [1292, 560] on span "Validate" at bounding box center [1286, 559] width 38 height 12
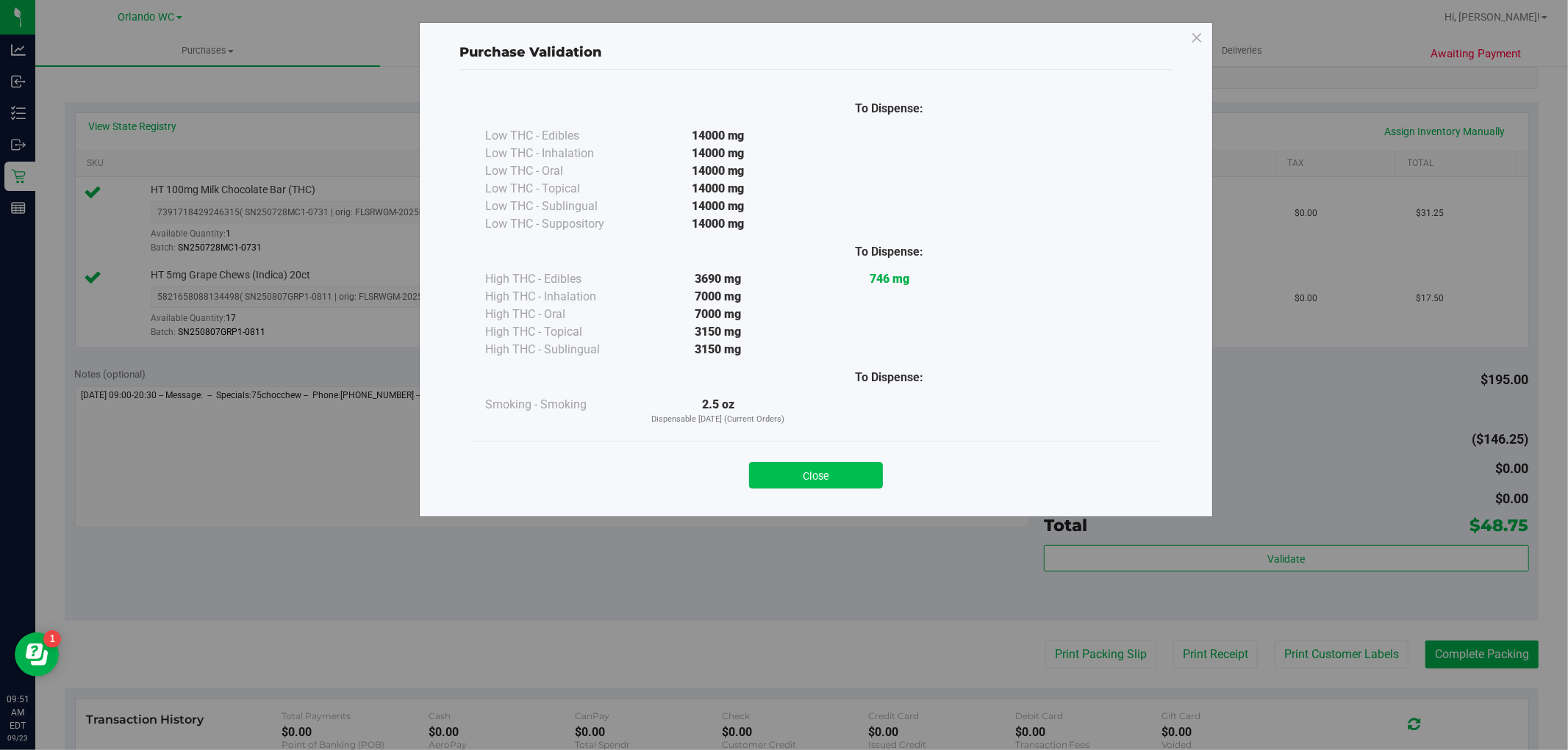
click at [804, 471] on button "Close" at bounding box center [815, 475] width 134 height 27
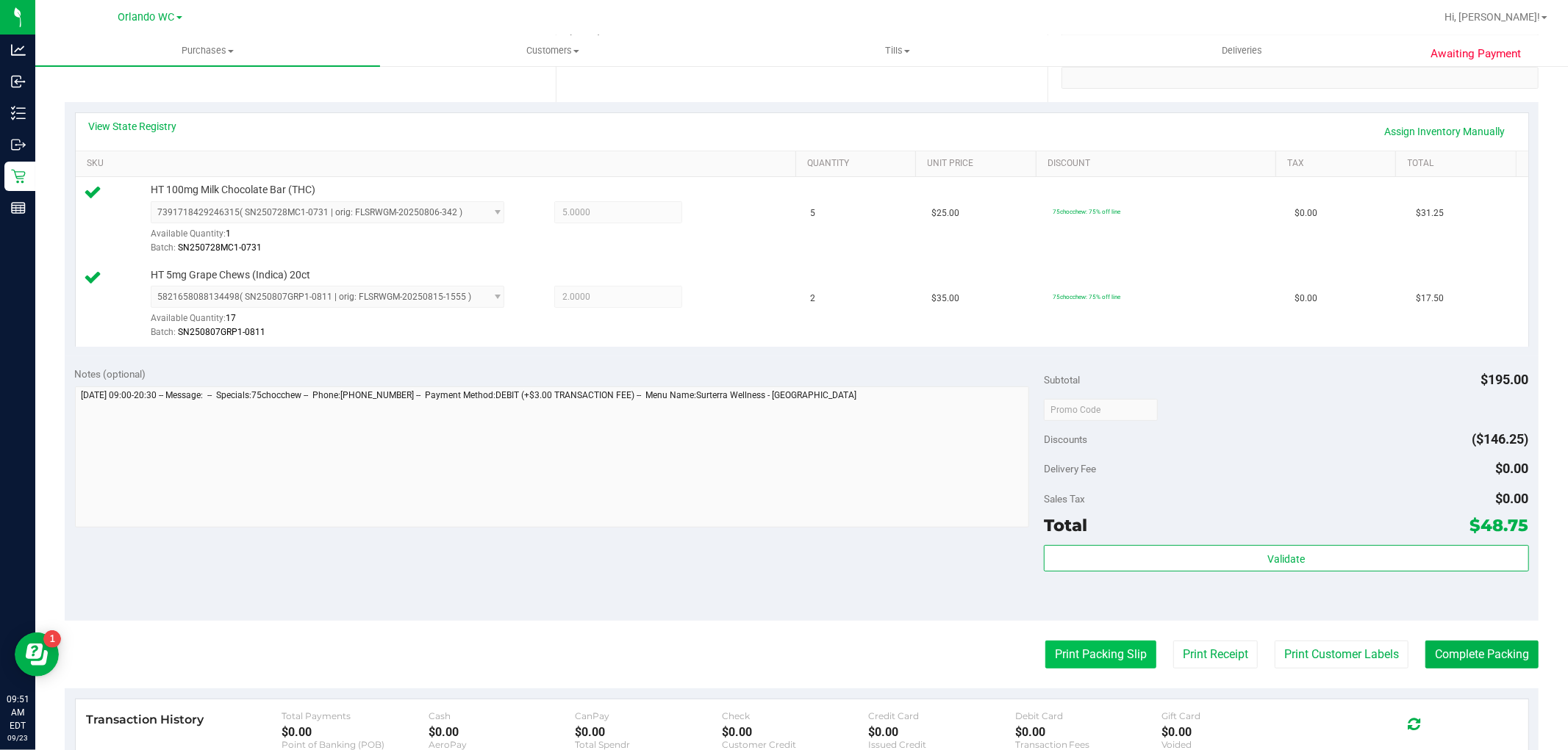
click at [1074, 657] on button "Print Packing Slip" at bounding box center [1100, 654] width 111 height 28
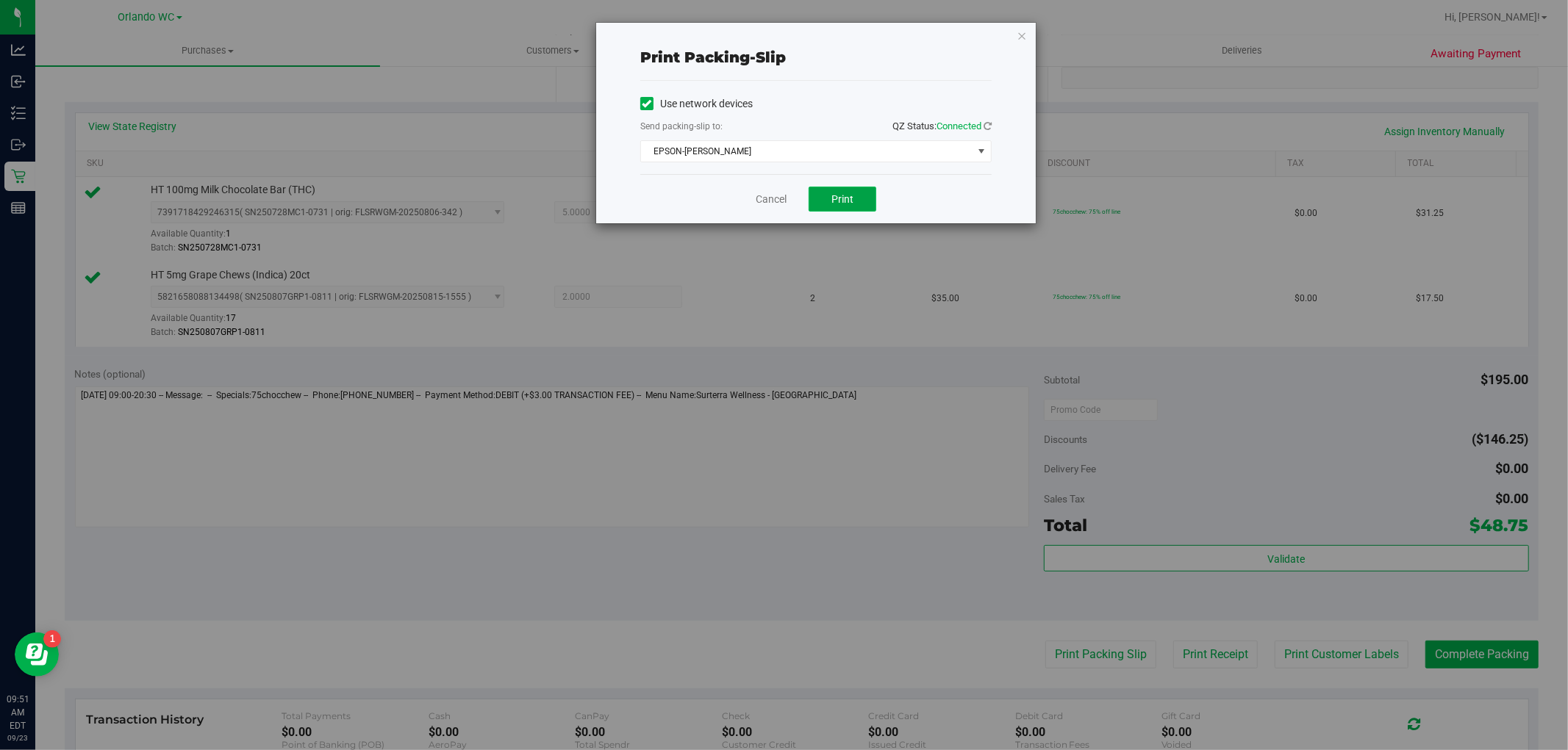
click at [826, 203] on button "Print" at bounding box center [842, 199] width 68 height 25
click at [769, 199] on link "Cancel" at bounding box center [771, 199] width 31 height 15
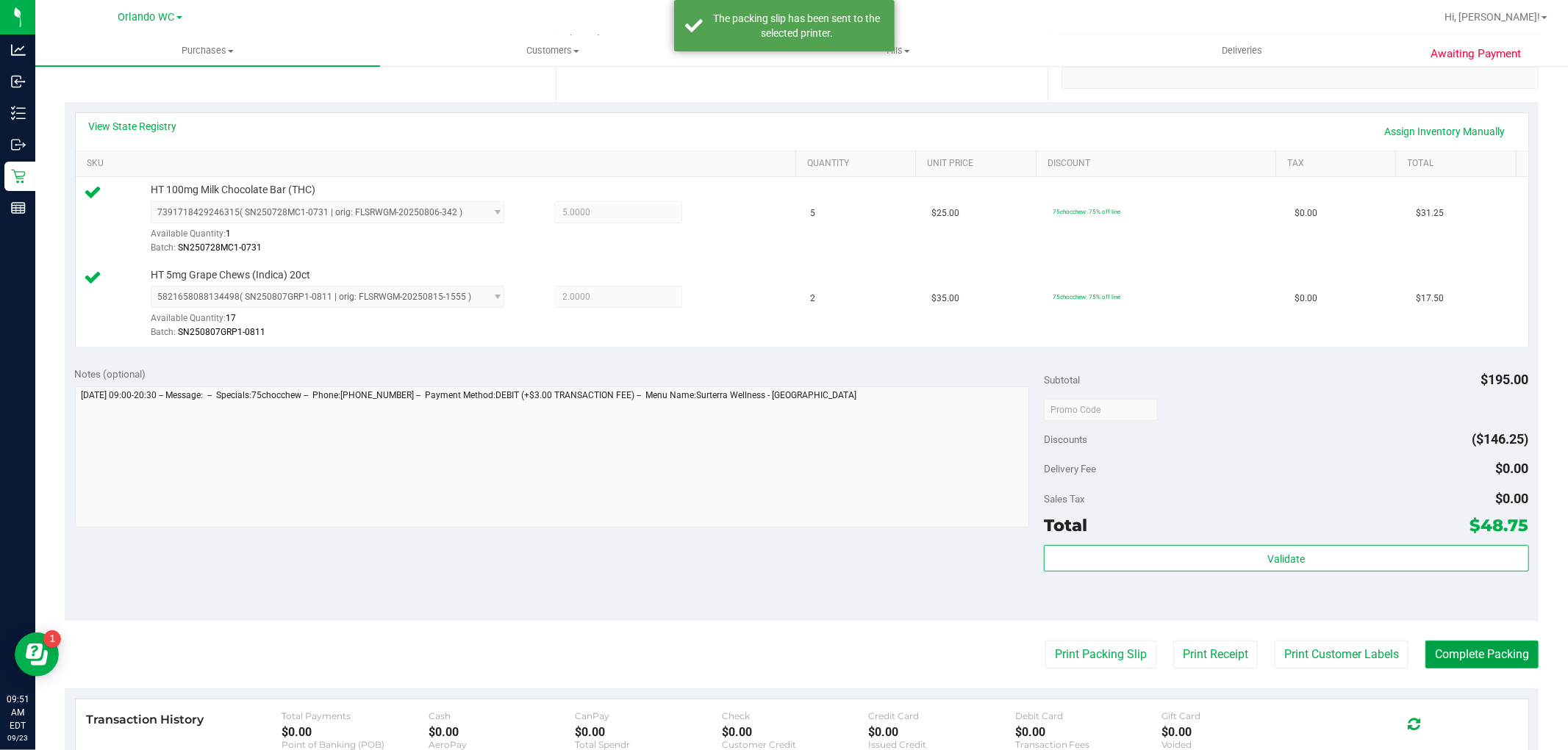
click at [1478, 658] on button "Complete Packing" at bounding box center [1481, 654] width 113 height 28
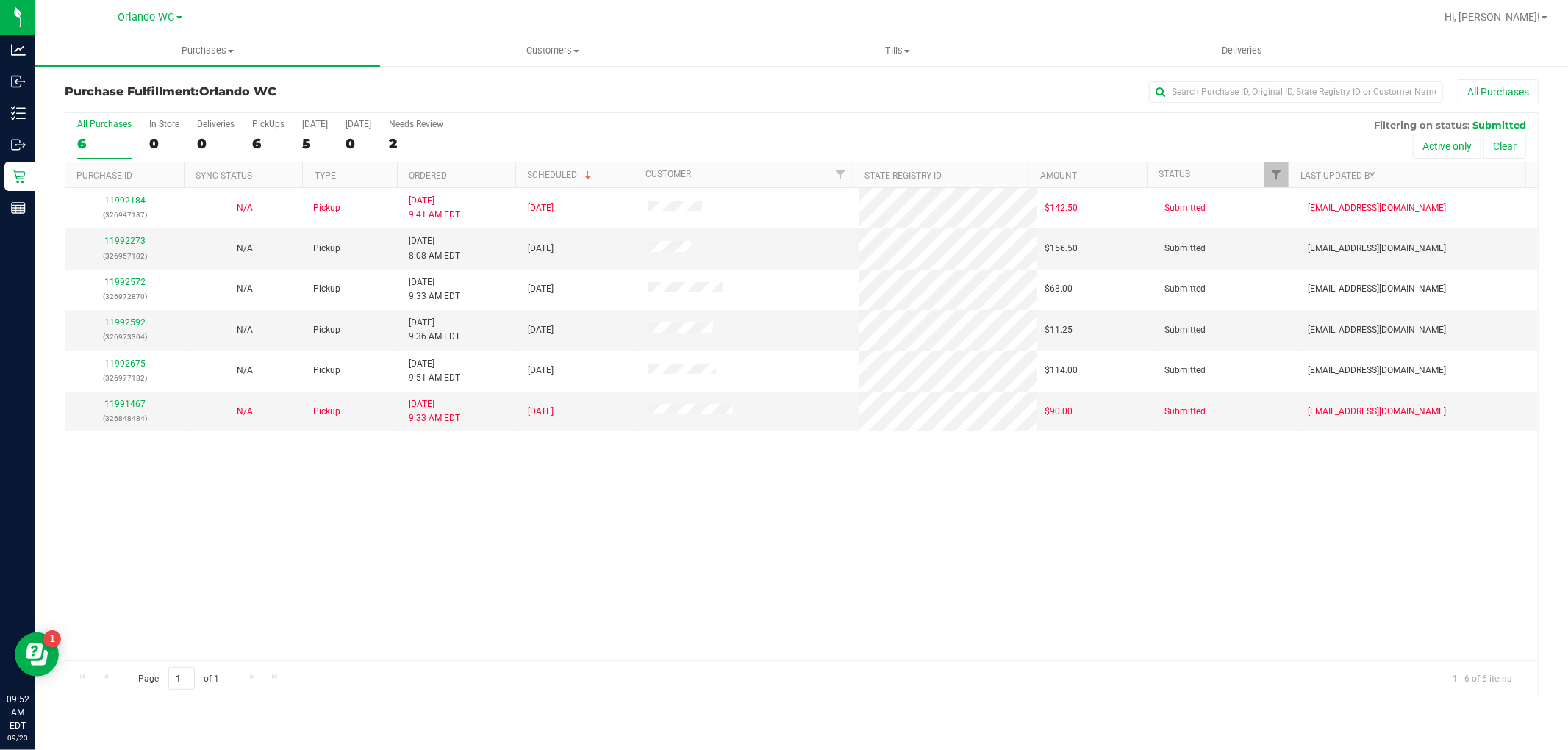
click at [473, 174] on th "Ordered" at bounding box center [456, 175] width 118 height 26
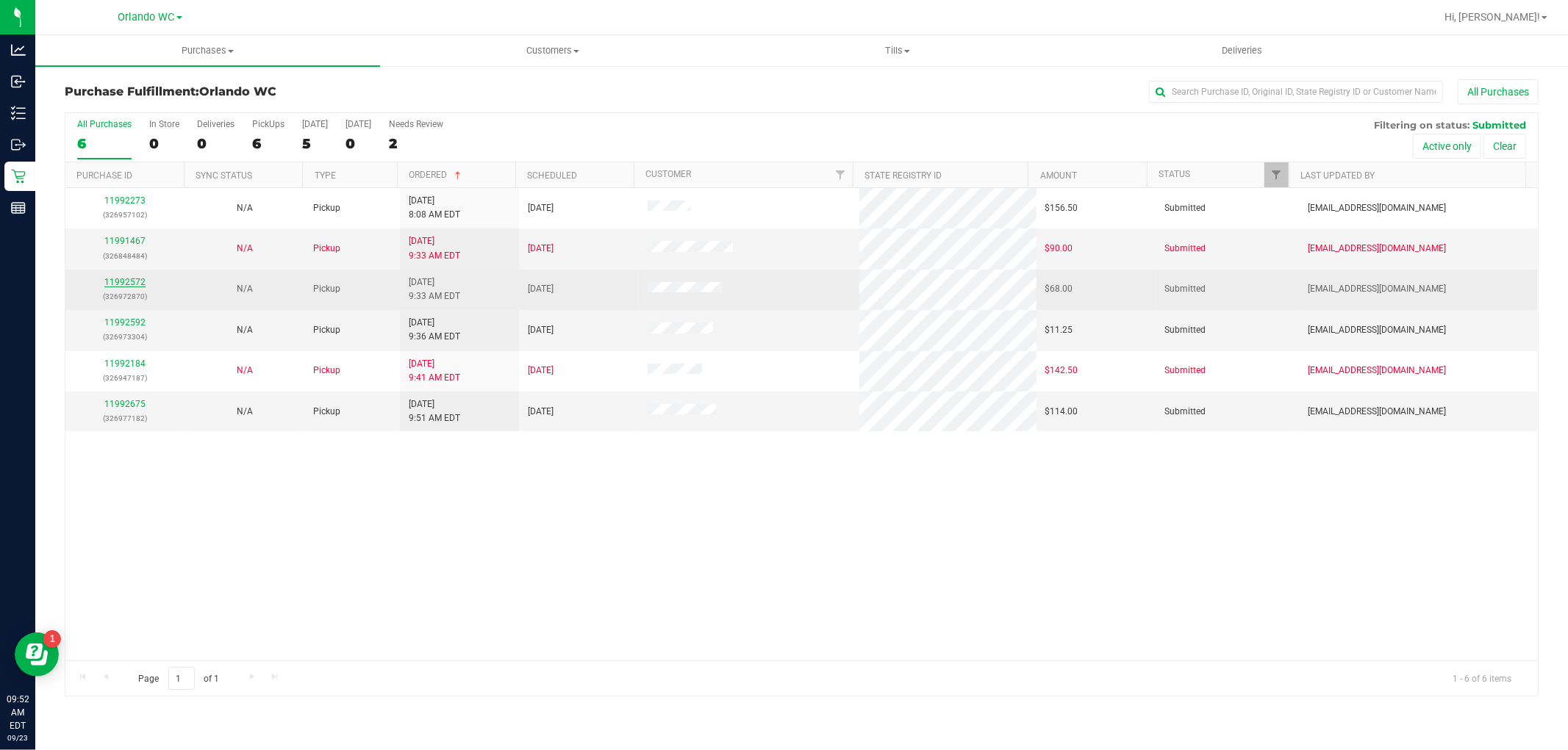
click at [142, 280] on link "11992572" at bounding box center [124, 282] width 41 height 10
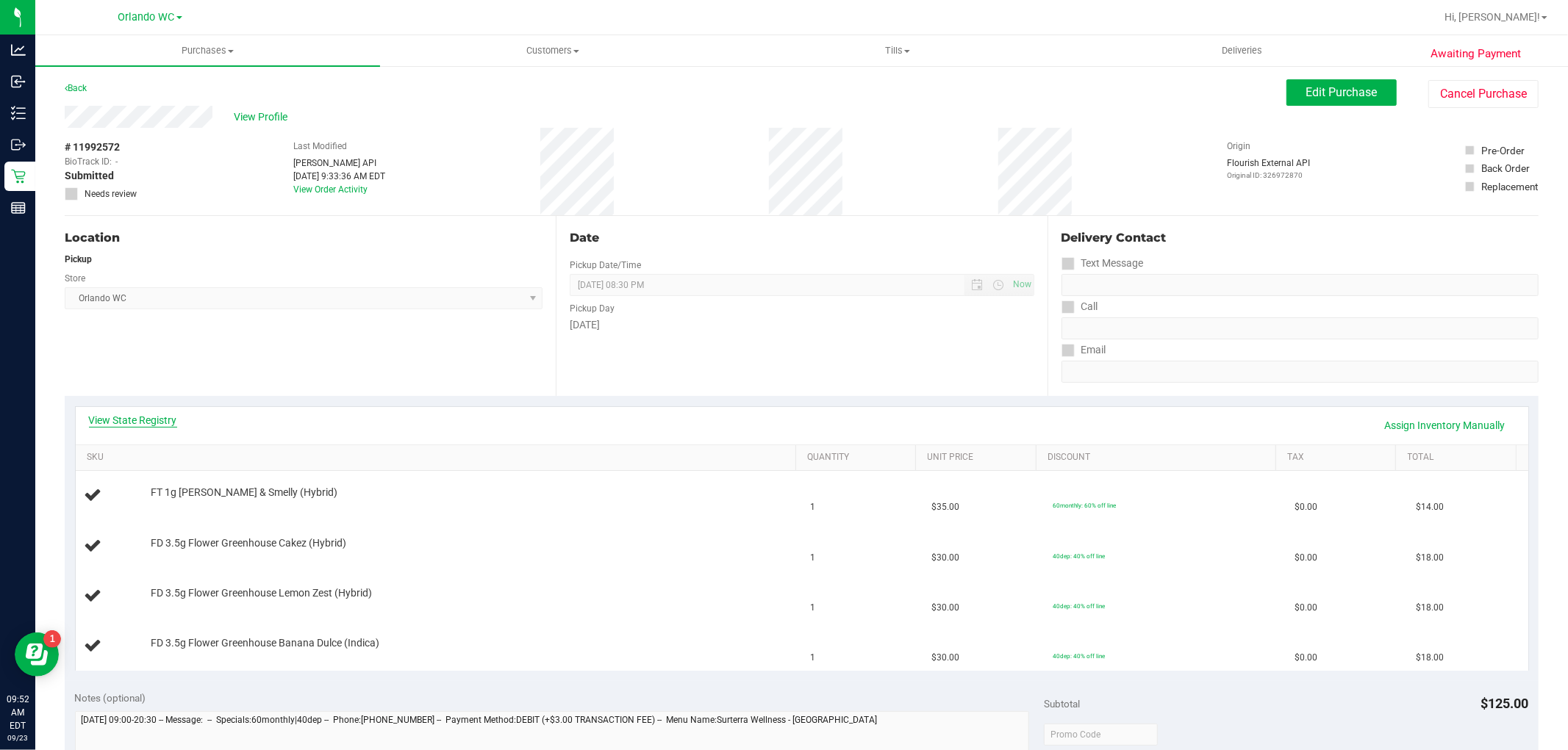
click at [156, 420] on link "View State Registry" at bounding box center [133, 421] width 88 height 15
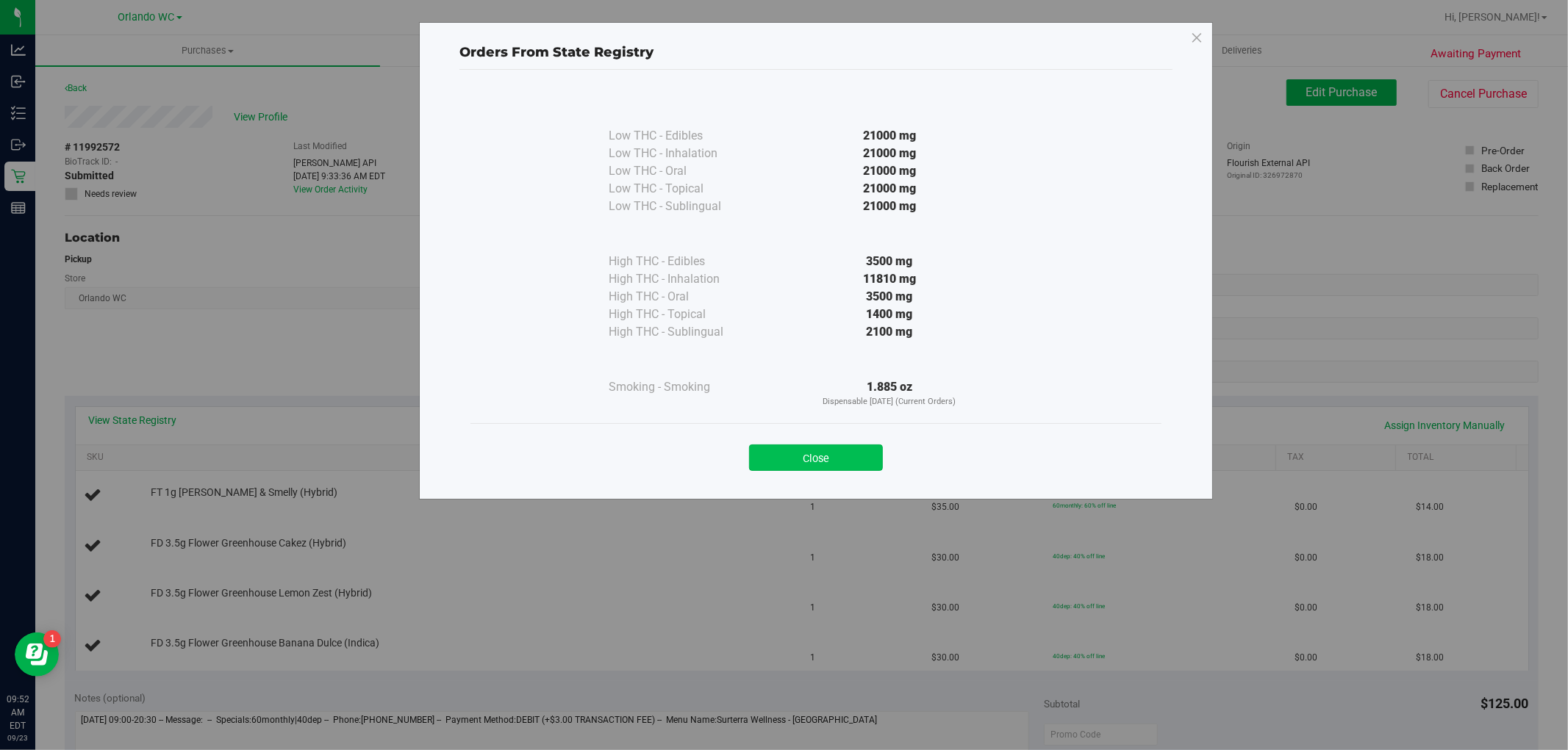
click at [804, 448] on button "Close" at bounding box center [815, 458] width 134 height 27
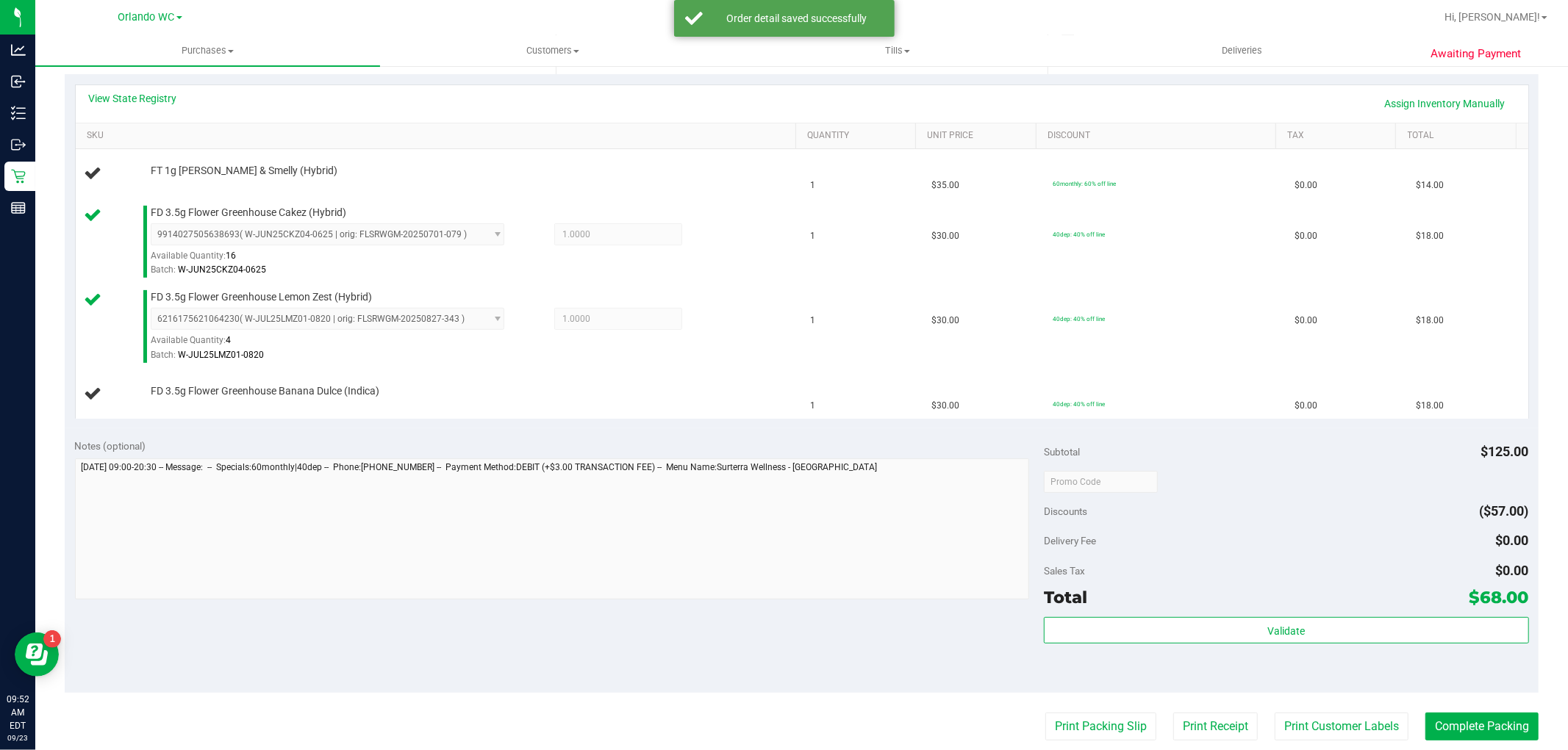
scroll to position [408, 0]
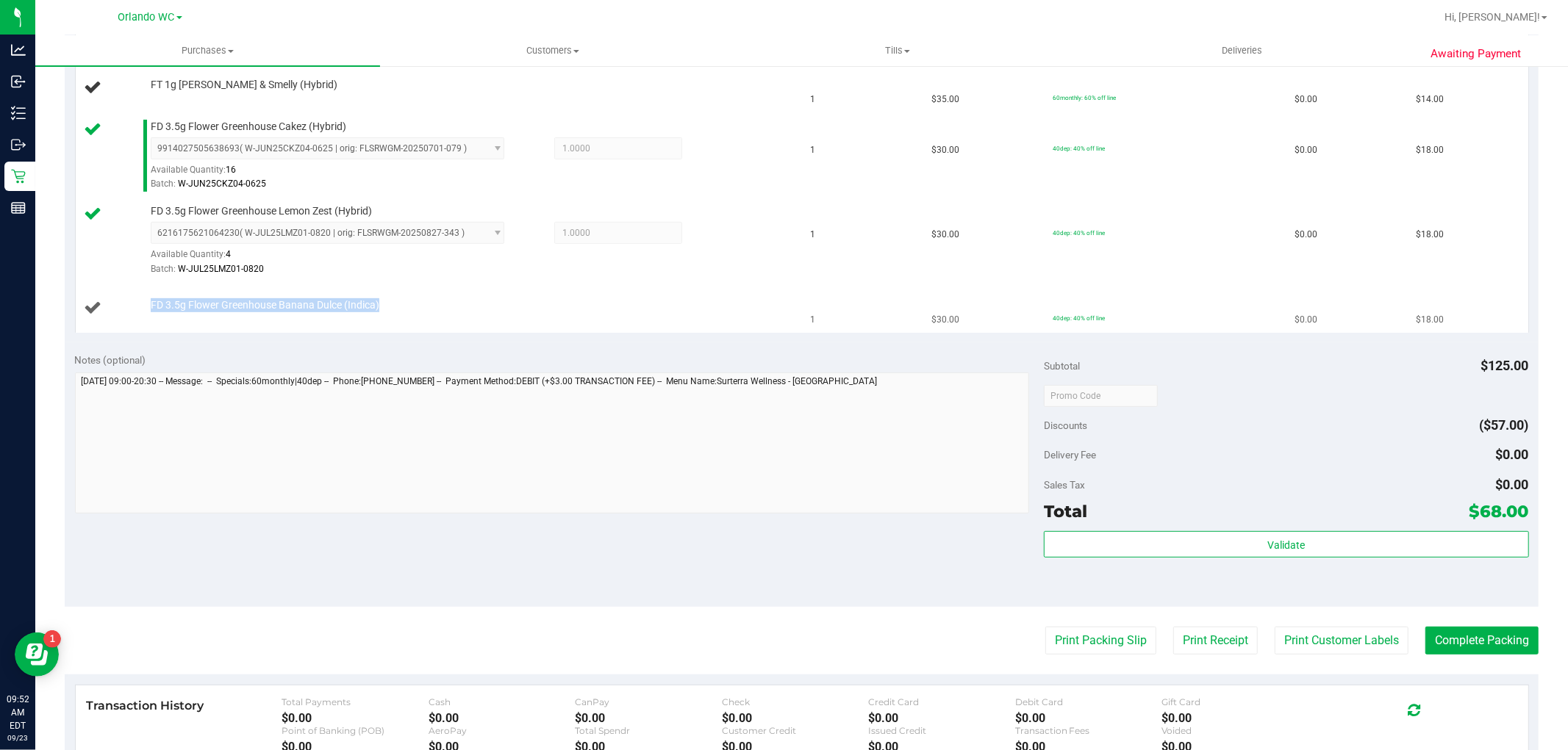
drag, startPoint x: 143, startPoint y: 307, endPoint x: 386, endPoint y: 295, distance: 243.3
click at [386, 295] on td "FD 3.5g Flower Greenhouse Banana Dulce (Indica)" at bounding box center [438, 308] width 726 height 50
copy div "FD 3.5g Flower Greenhouse Banana Dulce (Indica)"
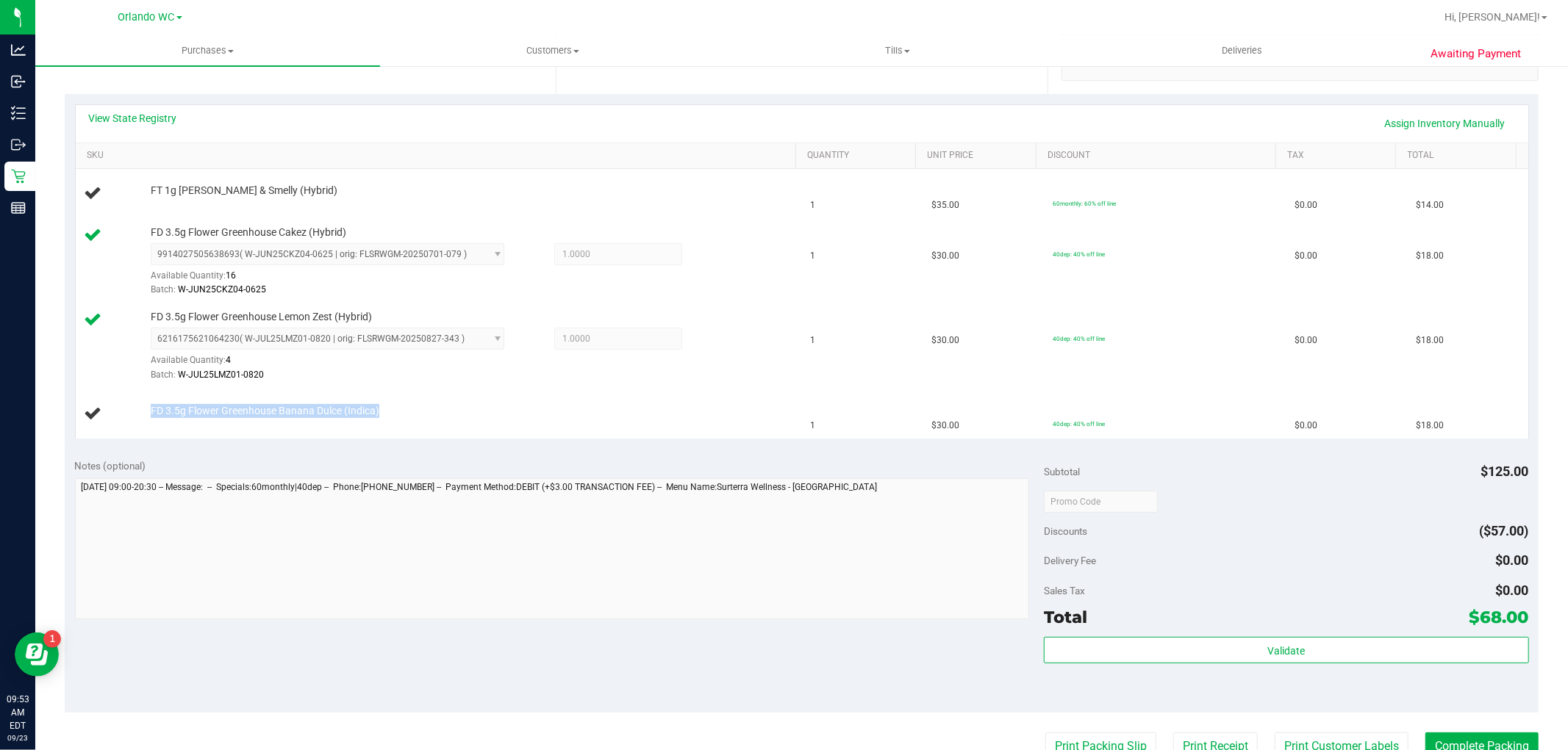
scroll to position [333, 0]
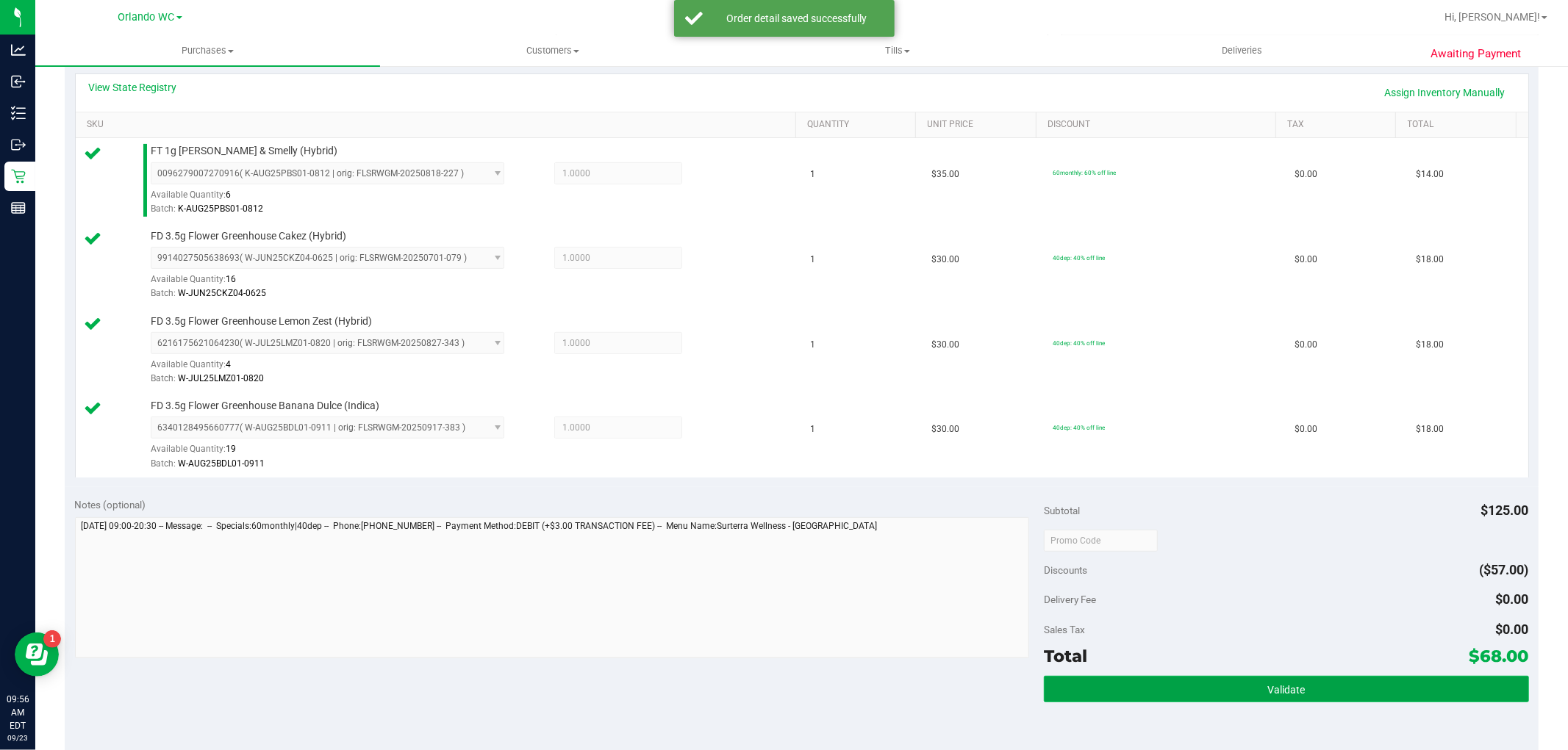
click at [1245, 695] on button "Validate" at bounding box center [1286, 690] width 485 height 27
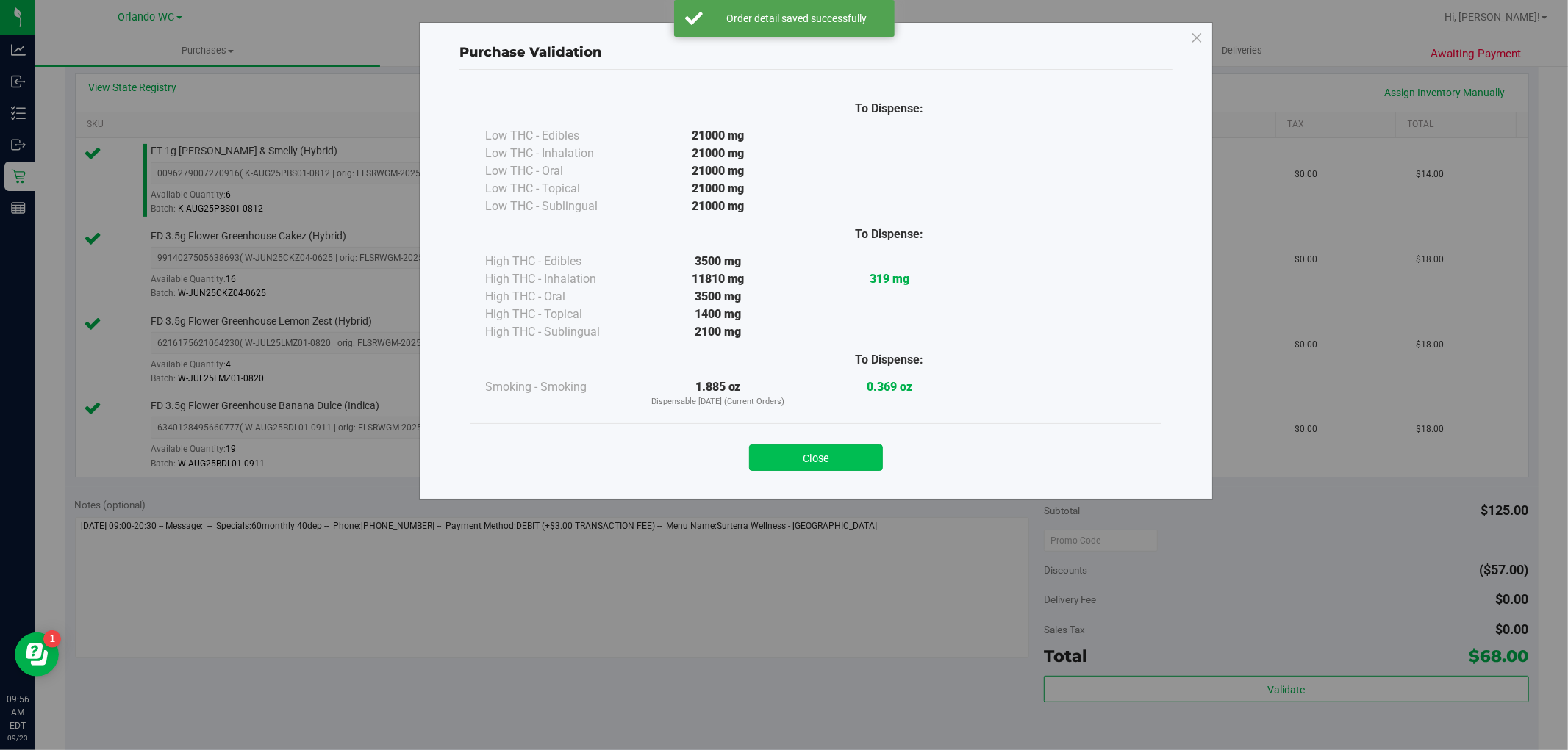
click at [831, 465] on button "Close" at bounding box center [815, 458] width 134 height 27
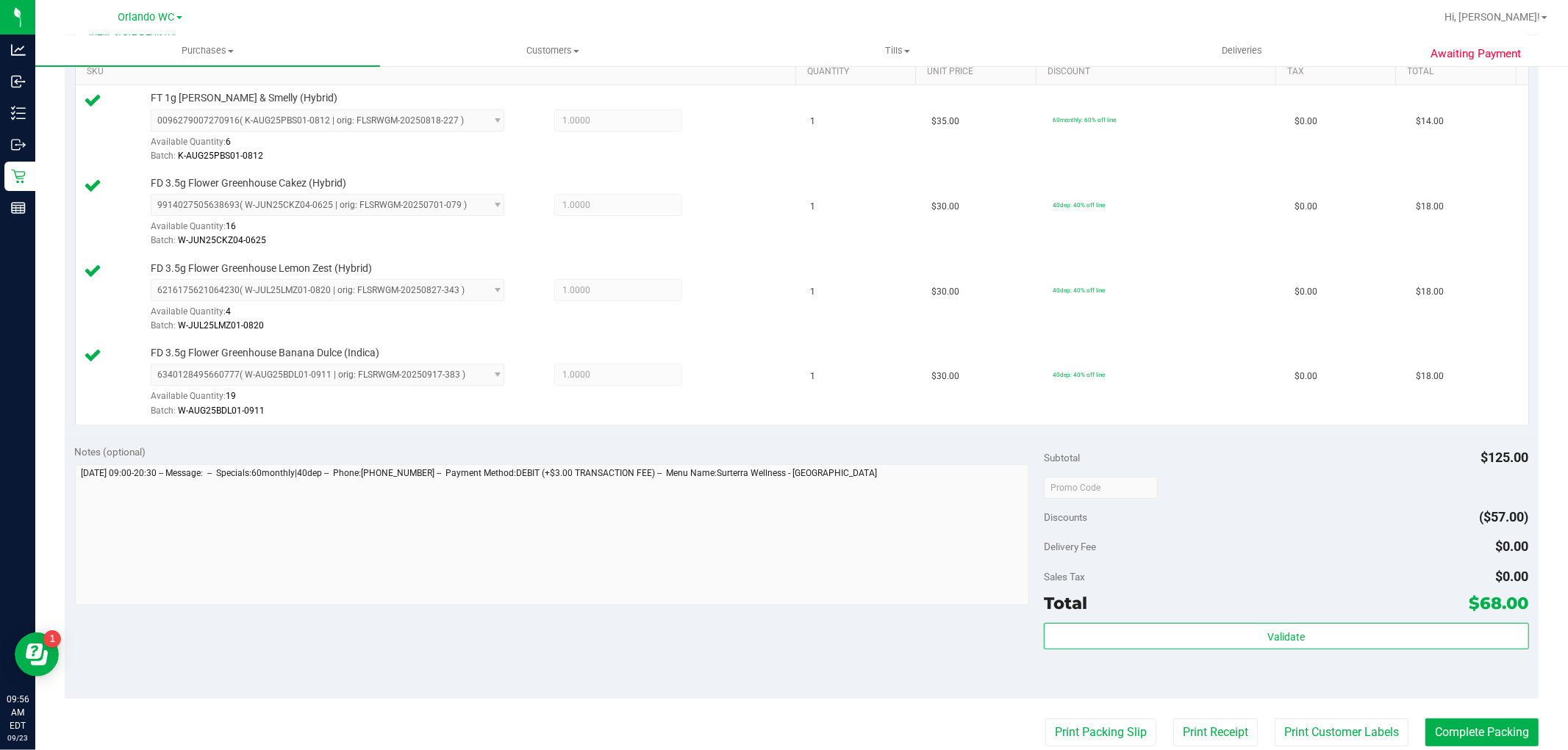
scroll to position [496, 0]
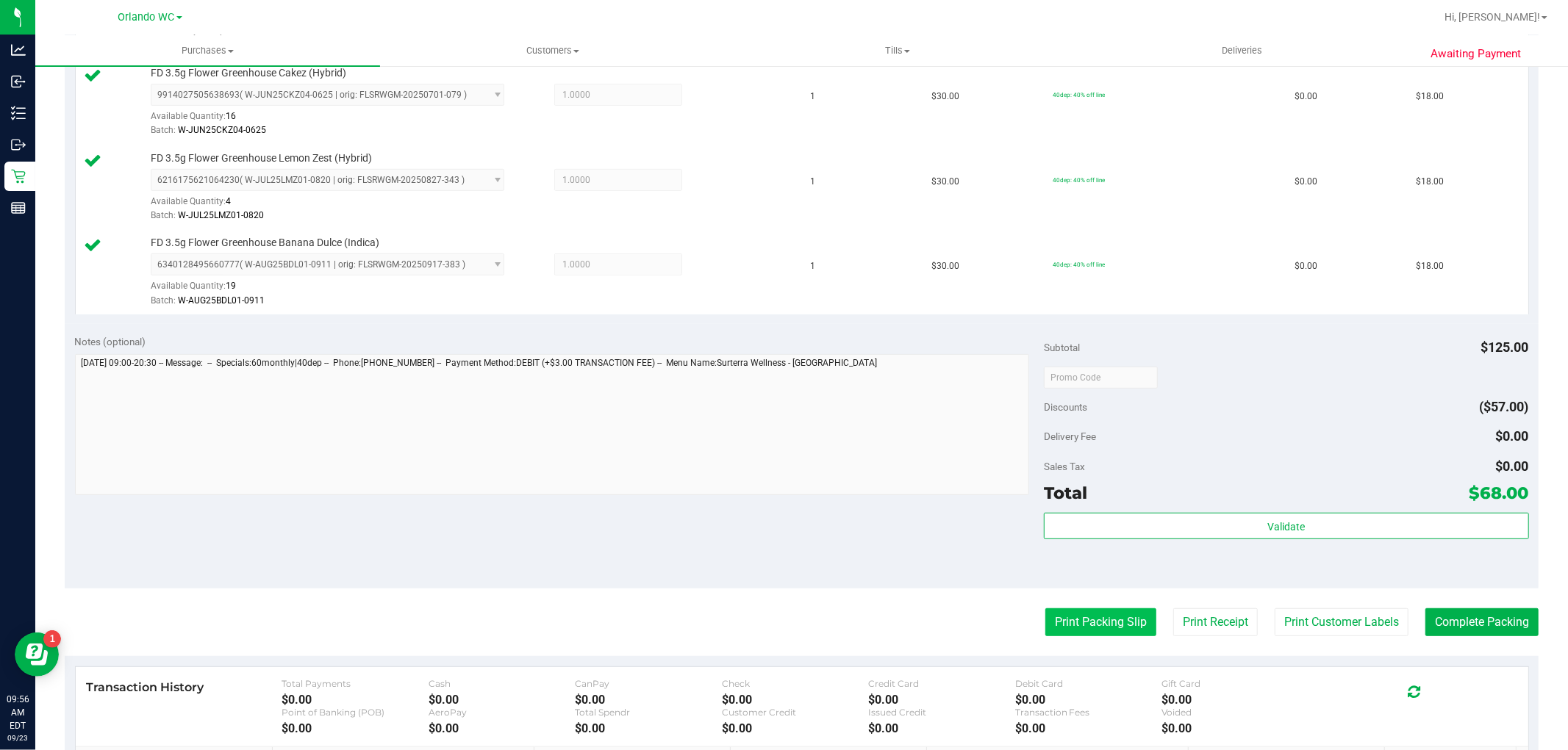
click at [1055, 615] on button "Print Packing Slip" at bounding box center [1100, 622] width 111 height 28
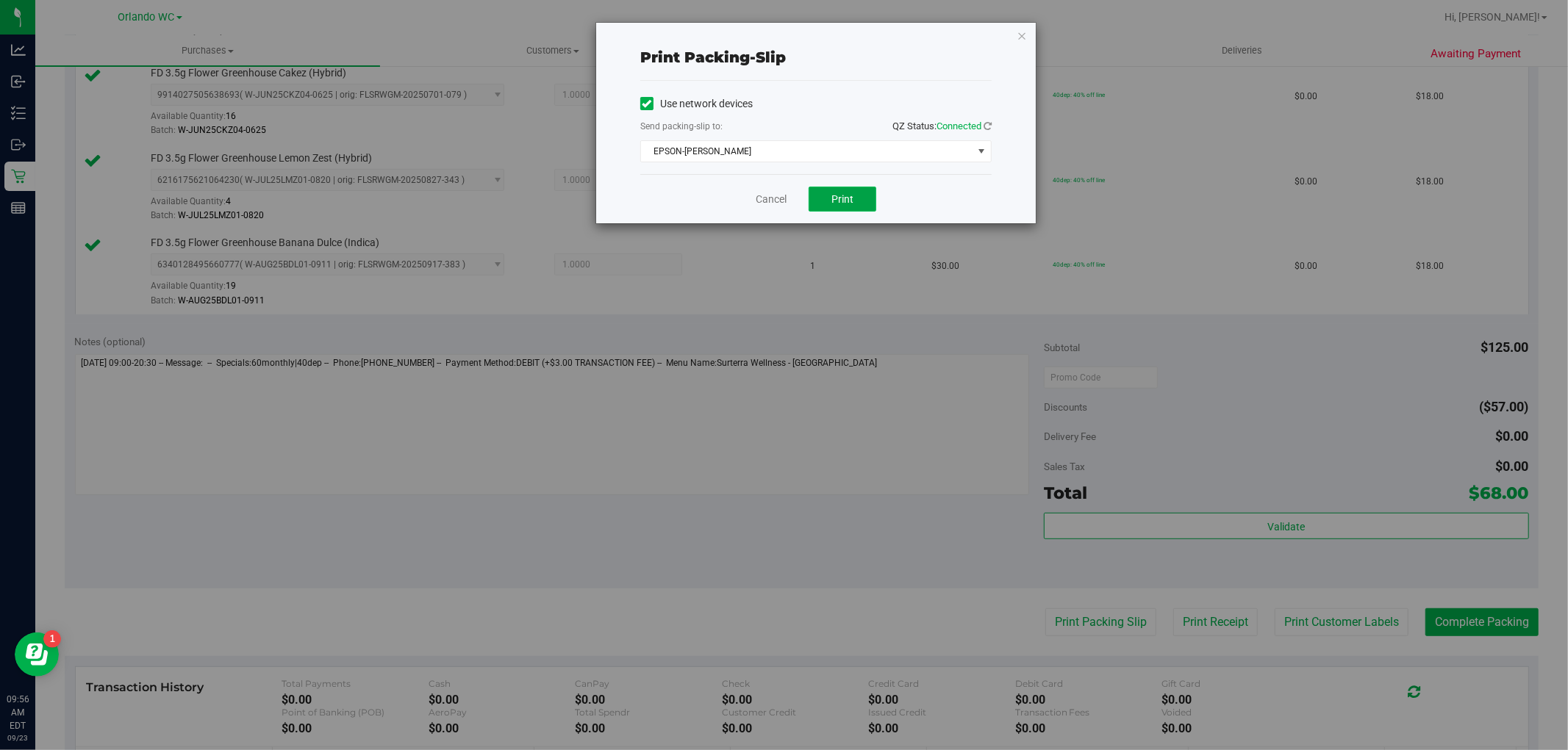
click at [857, 198] on button "Print" at bounding box center [842, 199] width 68 height 25
click at [772, 202] on link "Cancel" at bounding box center [771, 199] width 31 height 15
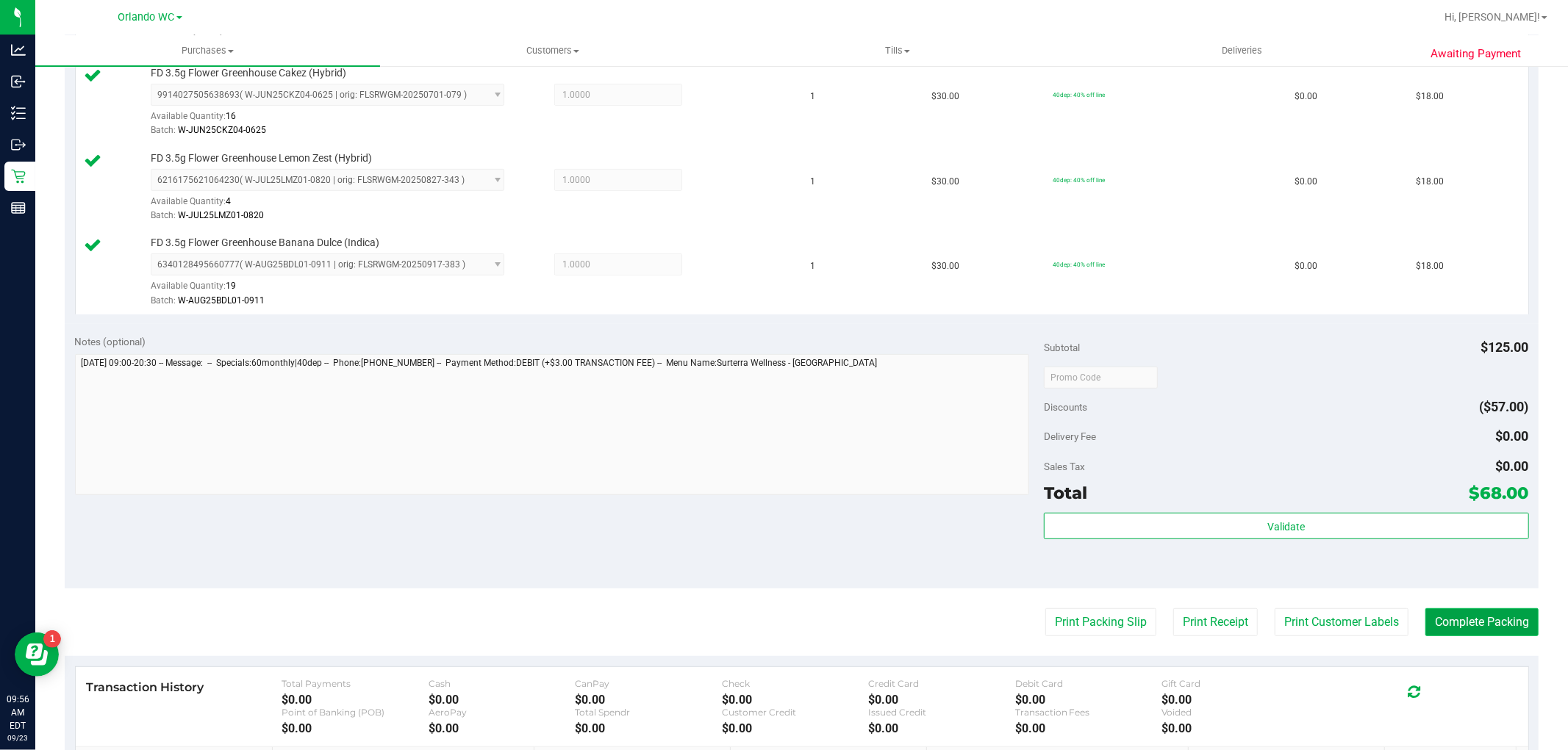
click at [1438, 616] on button "Complete Packing" at bounding box center [1481, 622] width 113 height 28
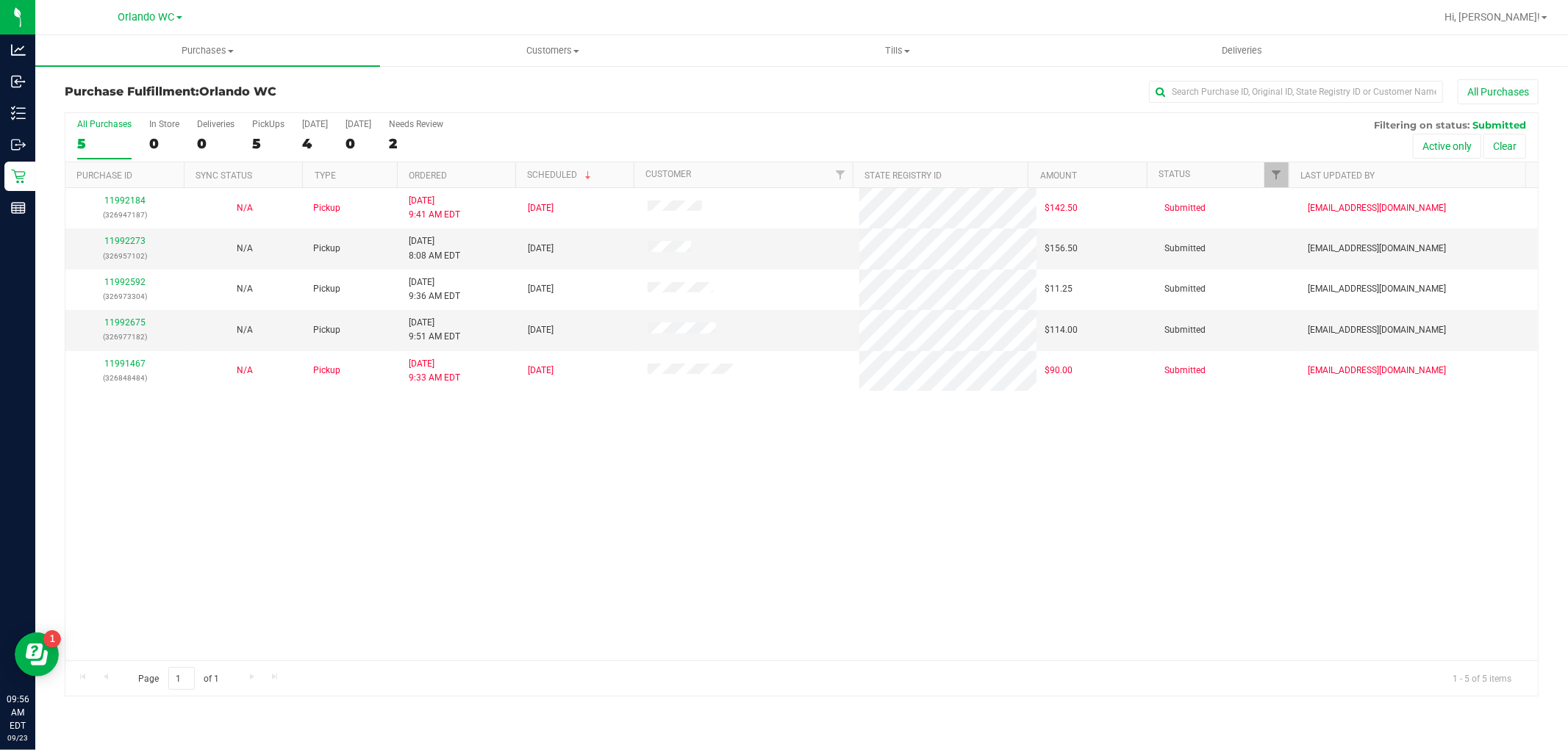
click at [463, 177] on th "Ordered" at bounding box center [456, 175] width 118 height 26
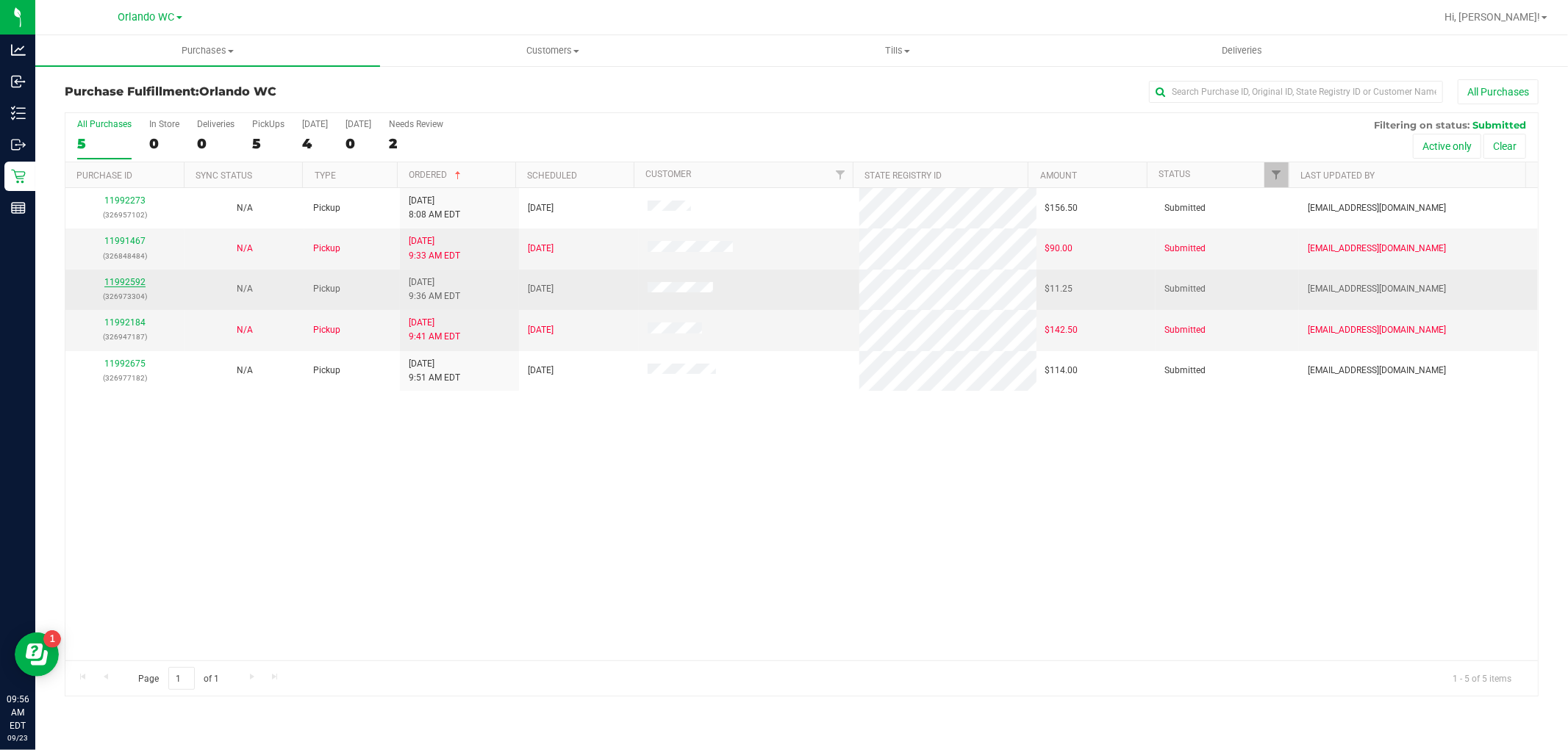
click at [121, 283] on link "11992592" at bounding box center [124, 282] width 41 height 10
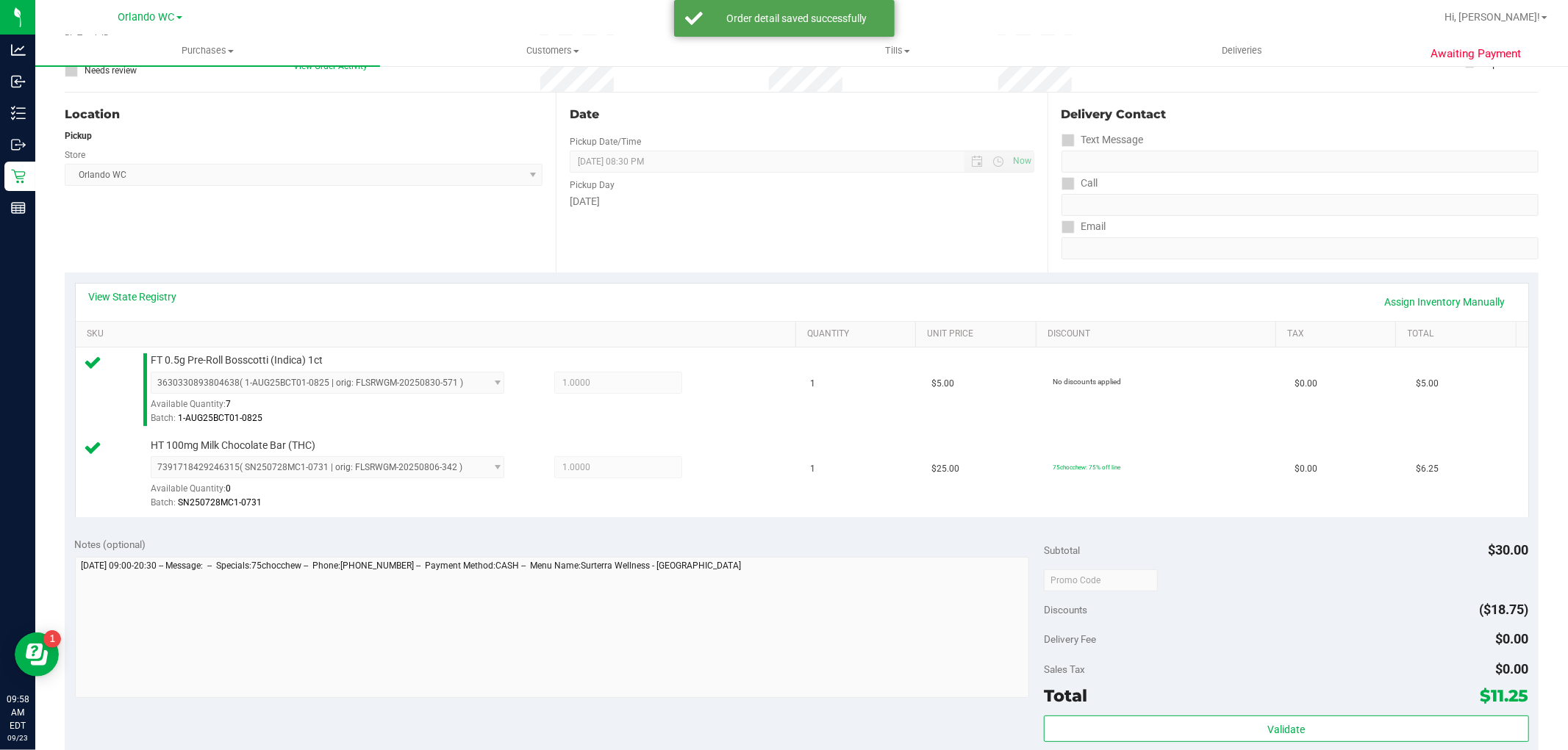
scroll to position [227, 0]
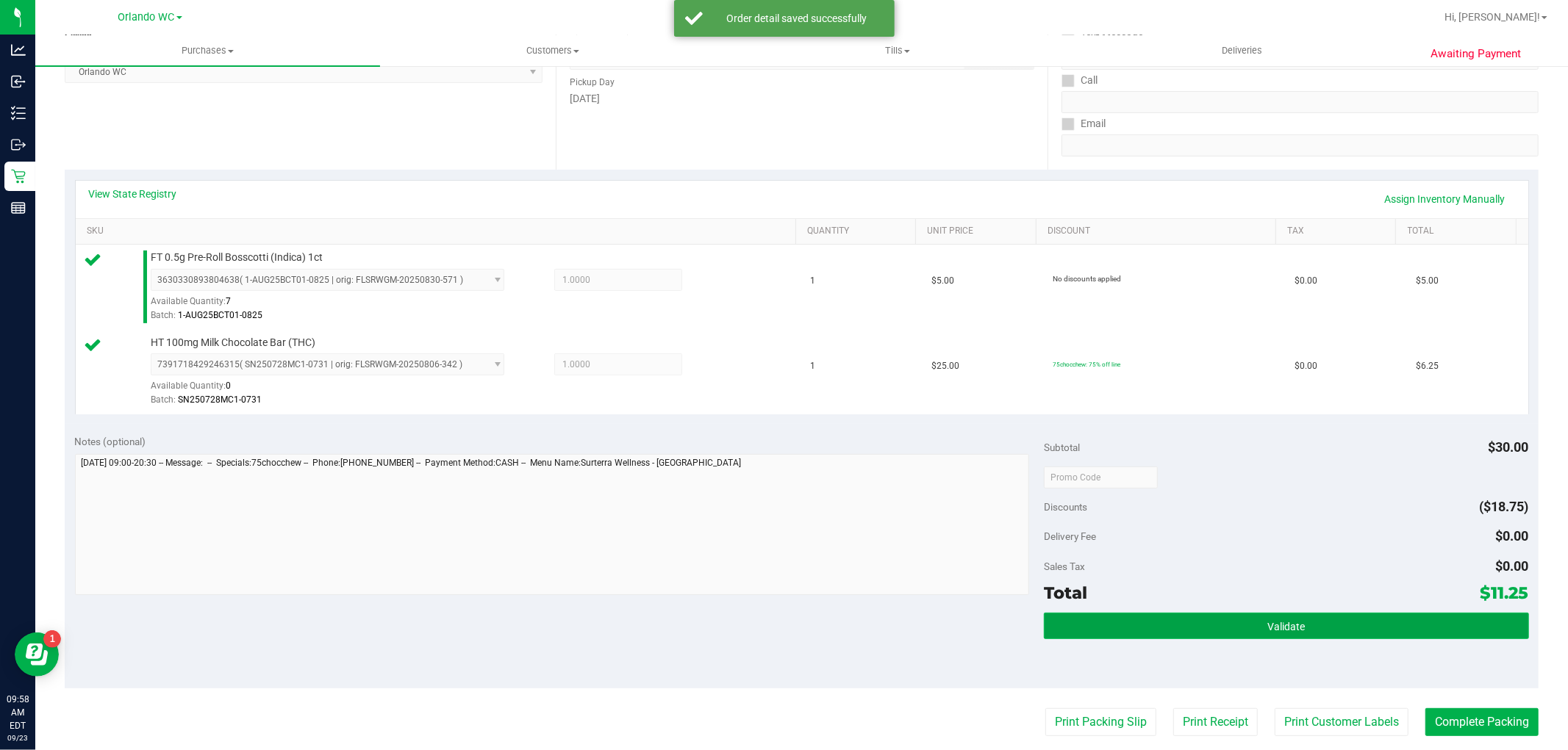
click at [1223, 627] on button "Validate" at bounding box center [1286, 627] width 485 height 27
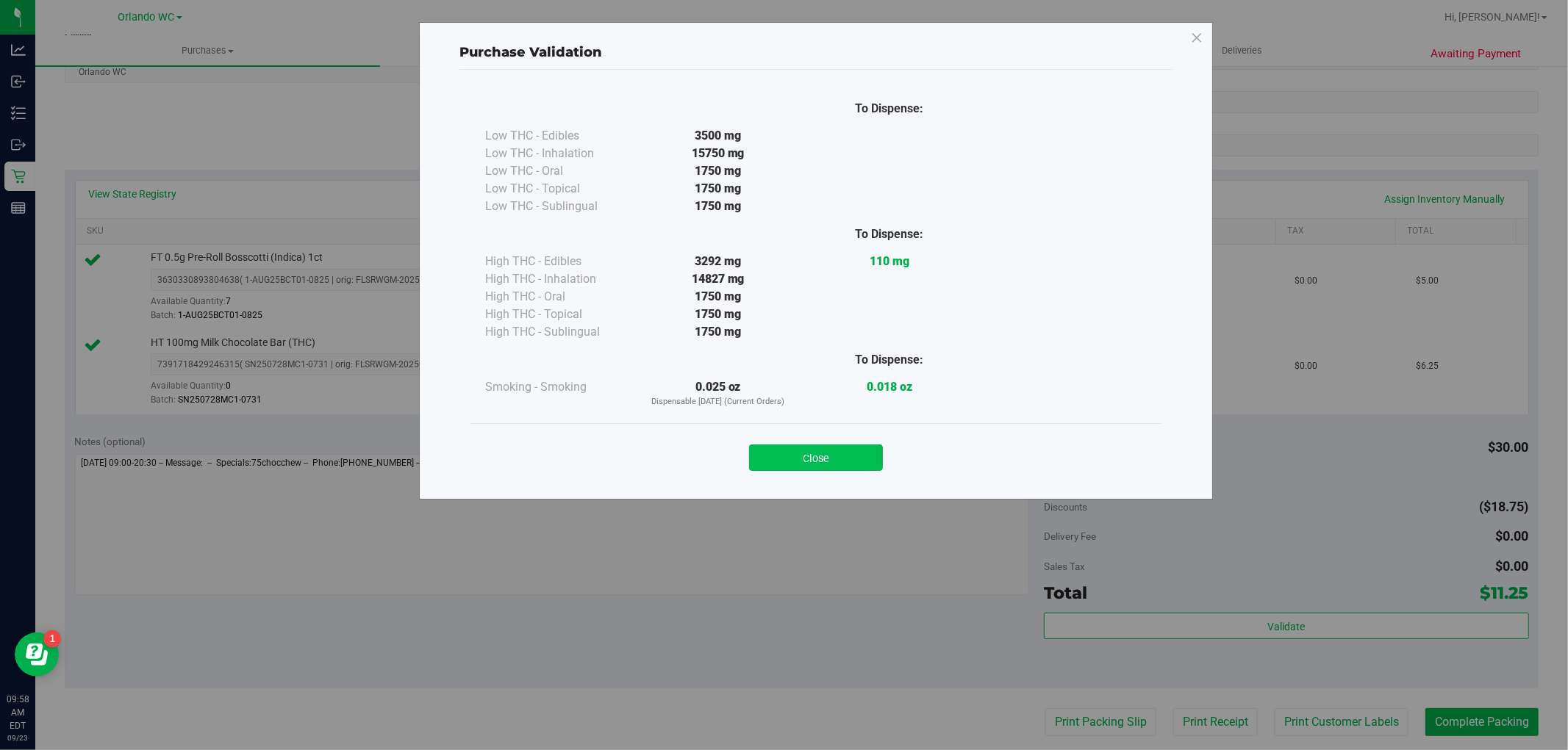
click at [839, 457] on button "Close" at bounding box center [815, 458] width 134 height 27
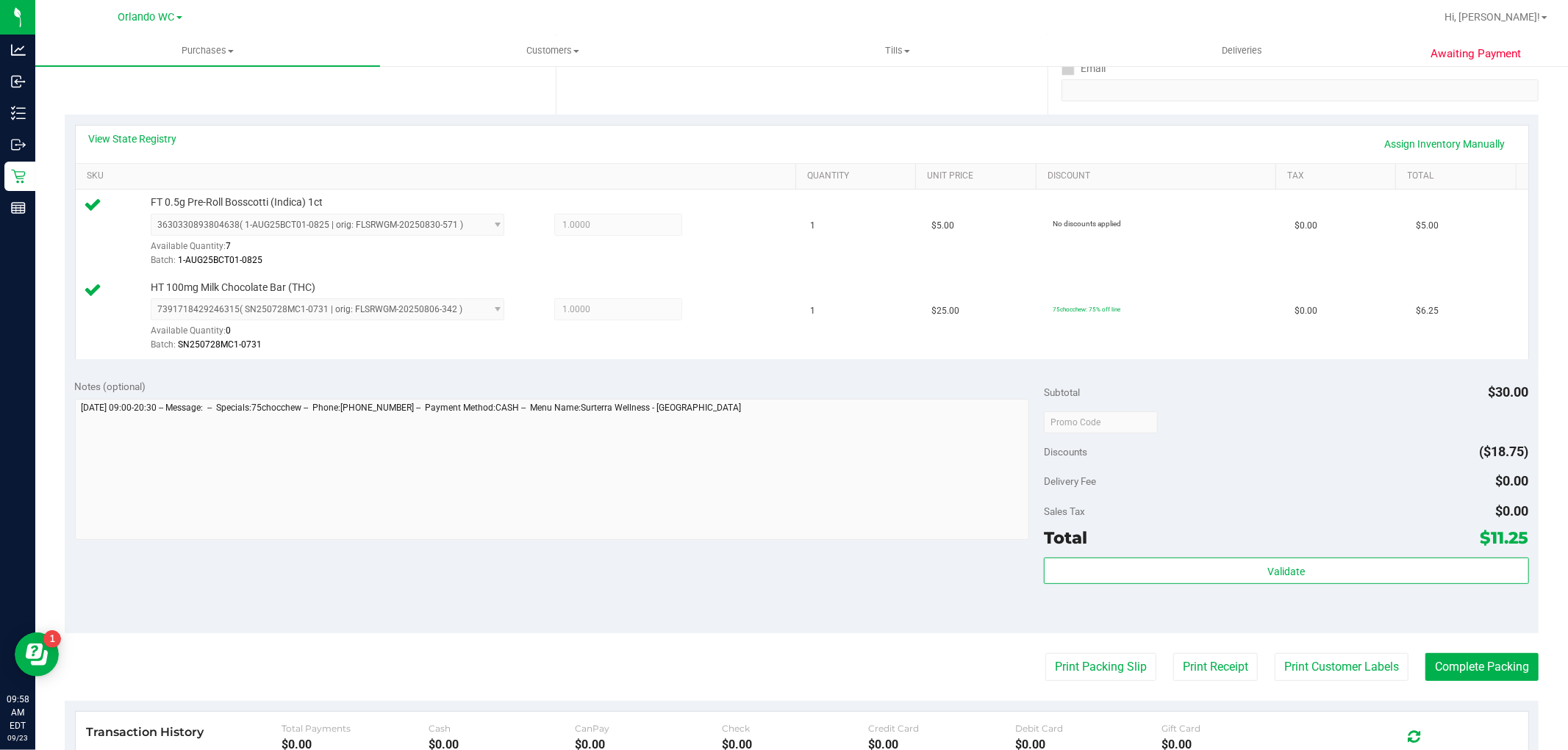
scroll to position [309, 0]
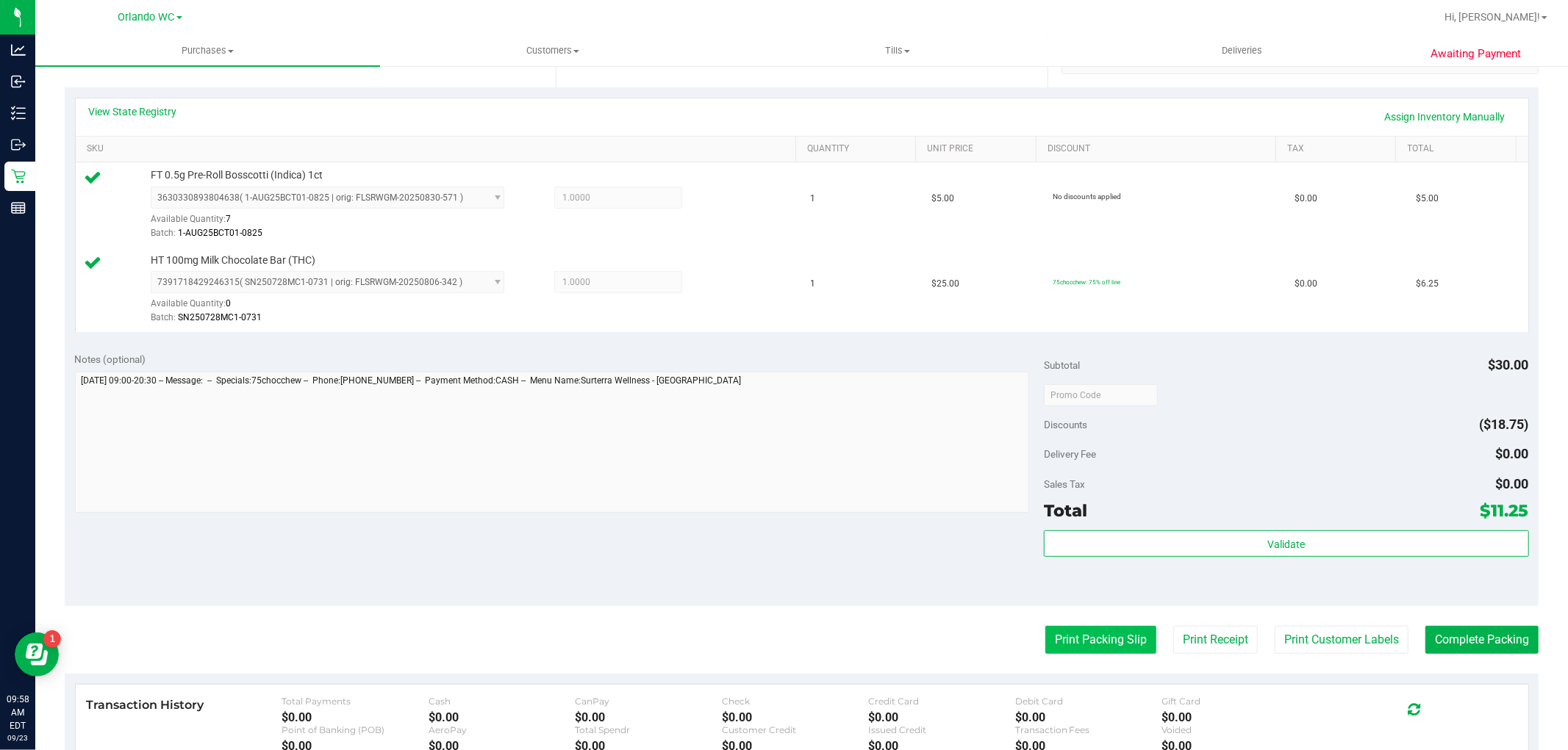
click at [1053, 635] on button "Print Packing Slip" at bounding box center [1100, 640] width 111 height 28
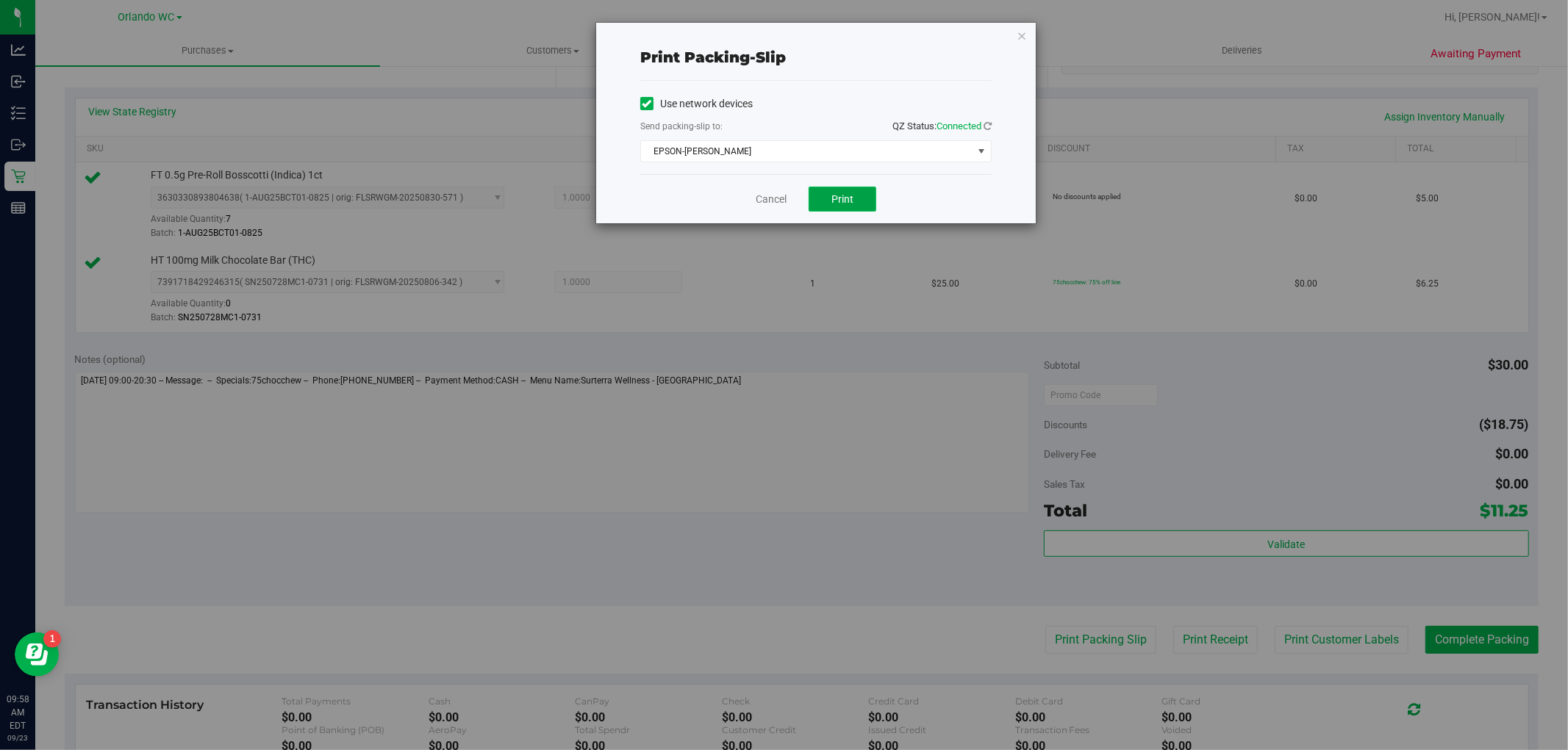
click at [847, 203] on span "Print" at bounding box center [842, 199] width 22 height 12
click at [762, 197] on link "Cancel" at bounding box center [771, 199] width 31 height 15
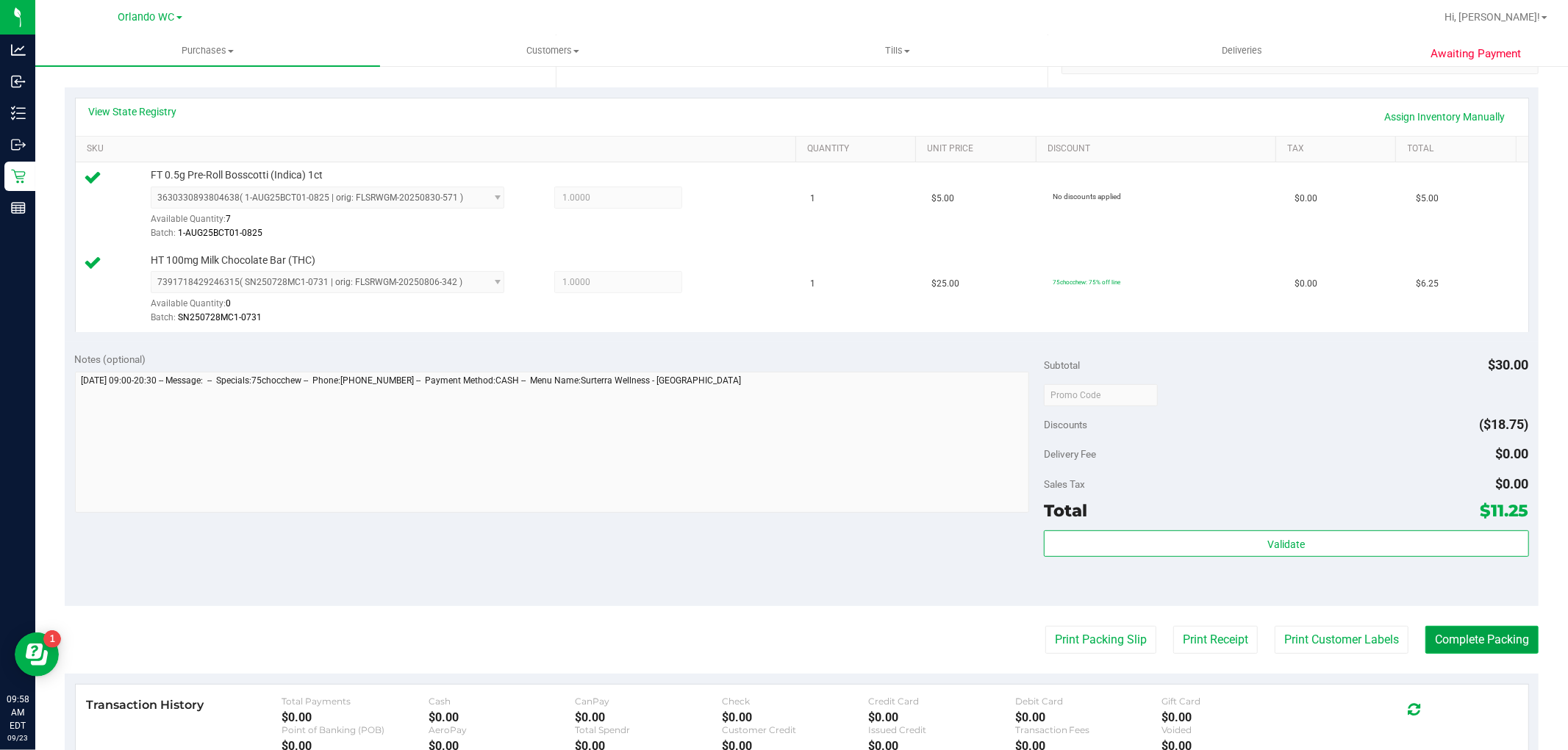
click at [1466, 642] on button "Complete Packing" at bounding box center [1481, 640] width 113 height 28
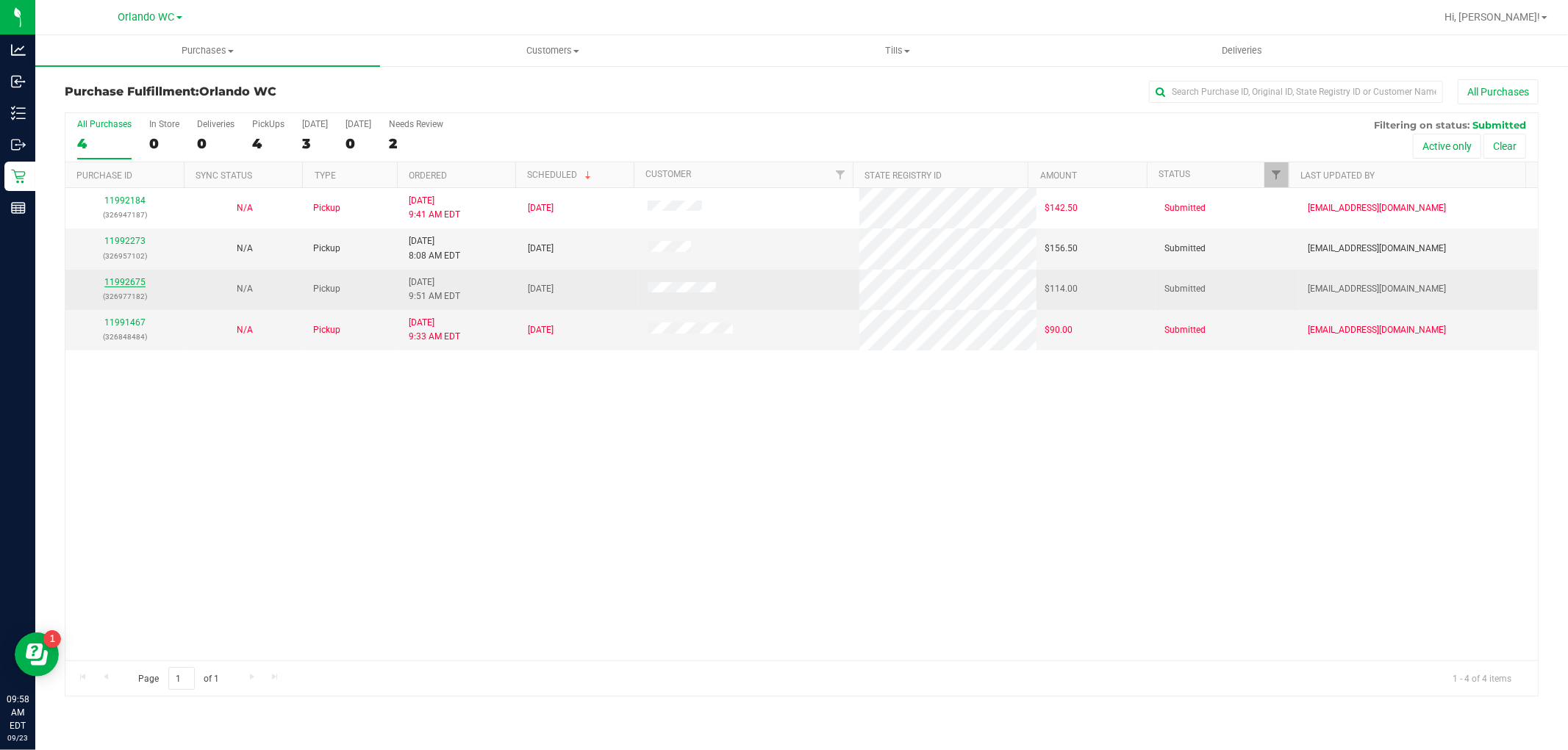
click at [128, 281] on link "11992675" at bounding box center [124, 282] width 41 height 10
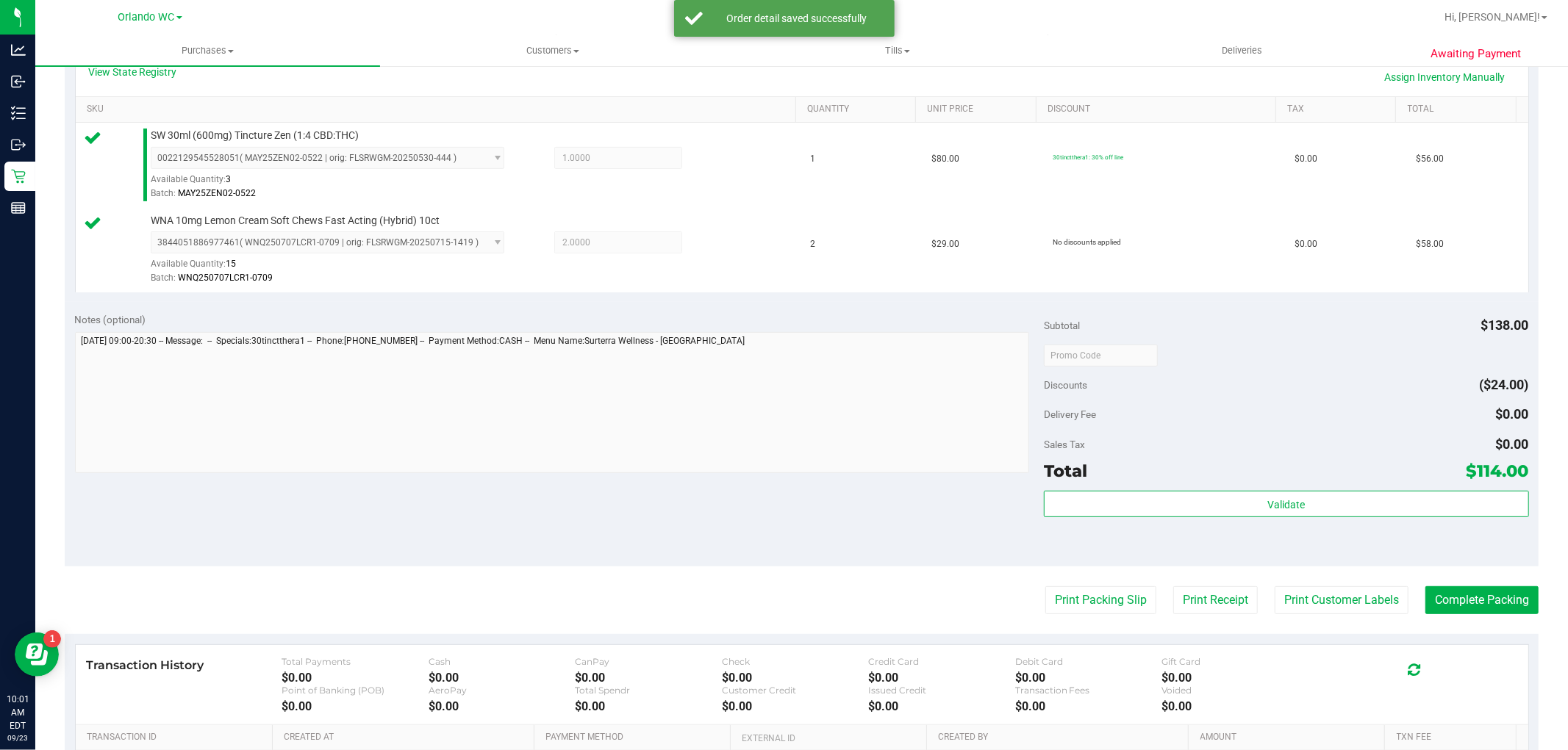
scroll to position [403, 0]
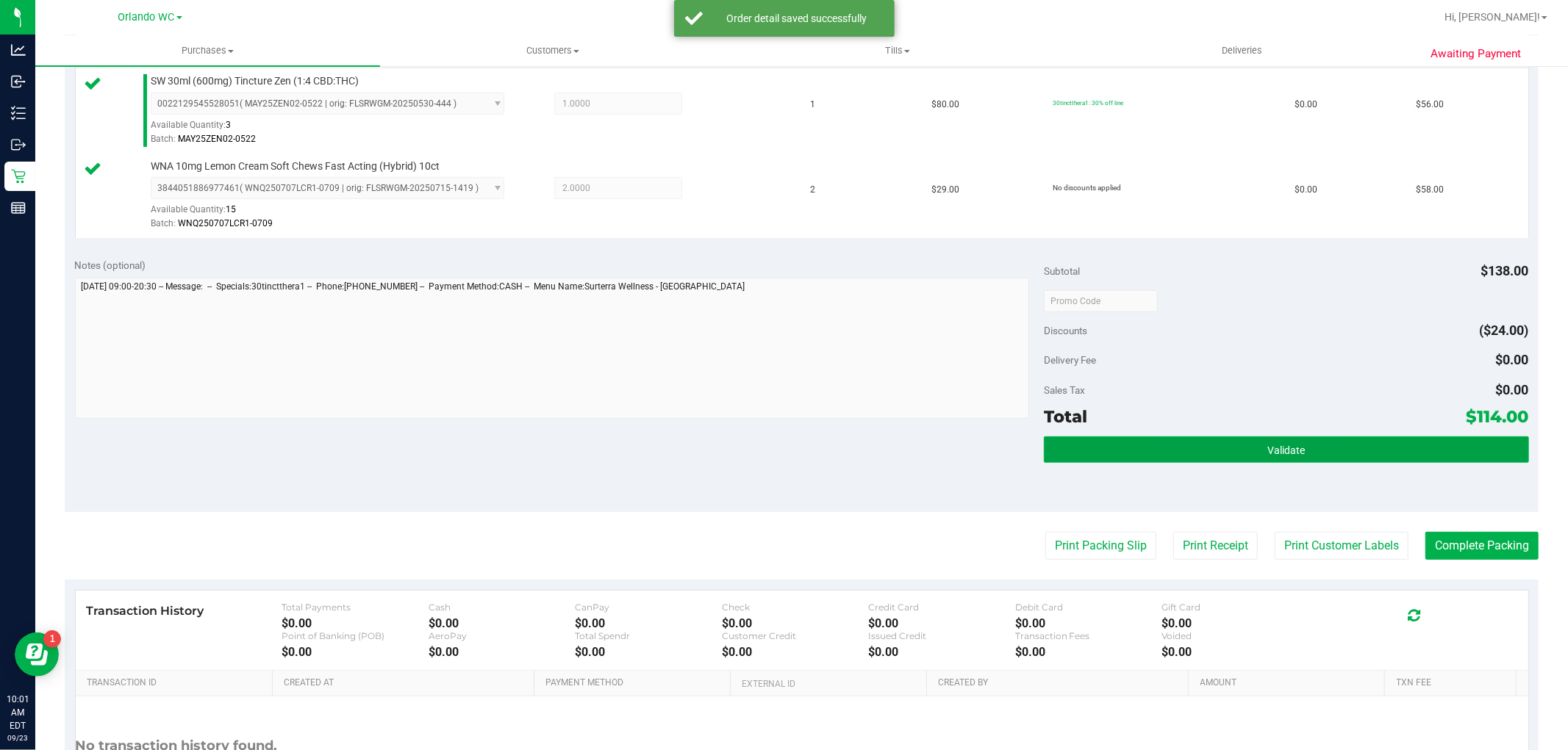
click at [1149, 462] on button "Validate" at bounding box center [1286, 450] width 485 height 27
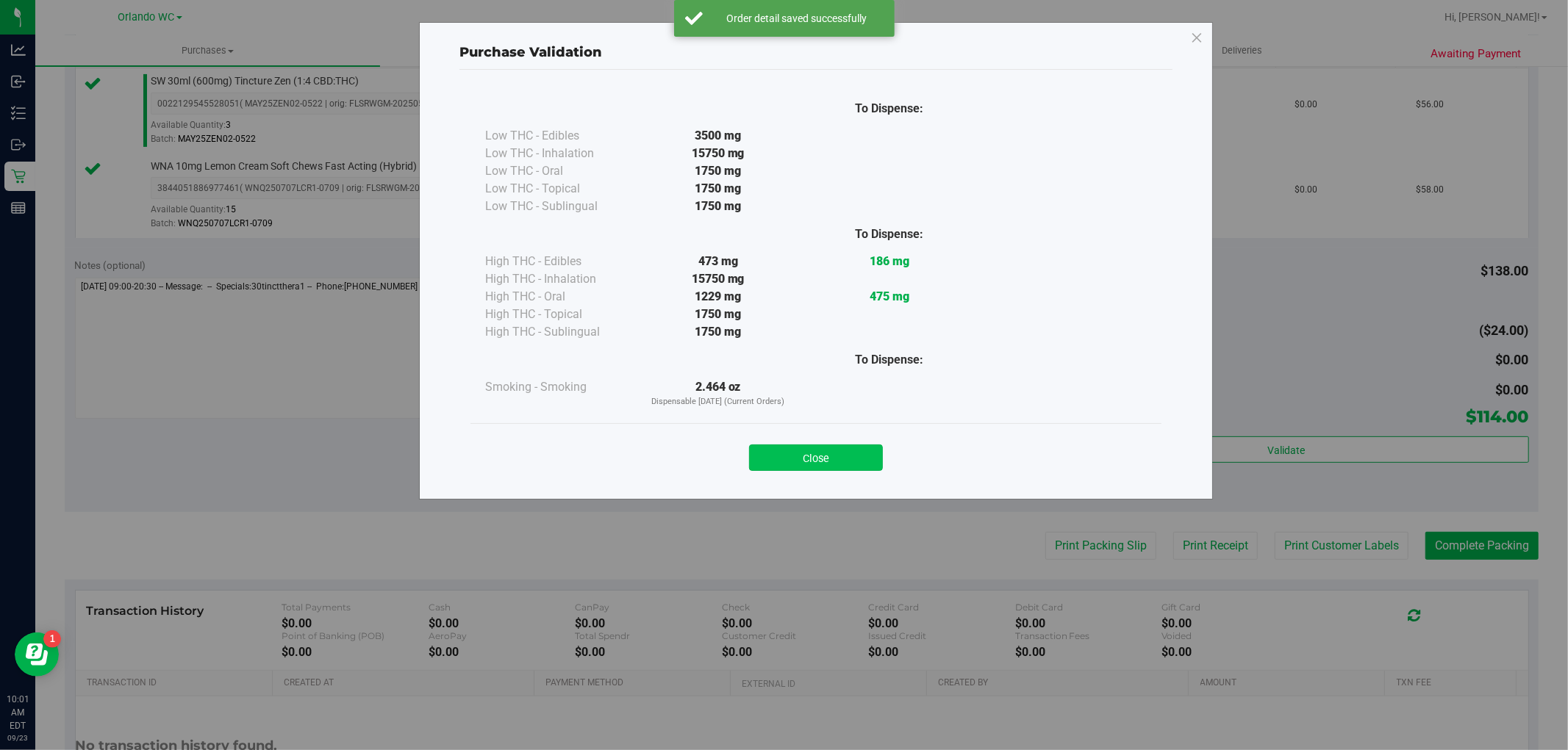
click at [823, 471] on button "Close" at bounding box center [815, 458] width 134 height 27
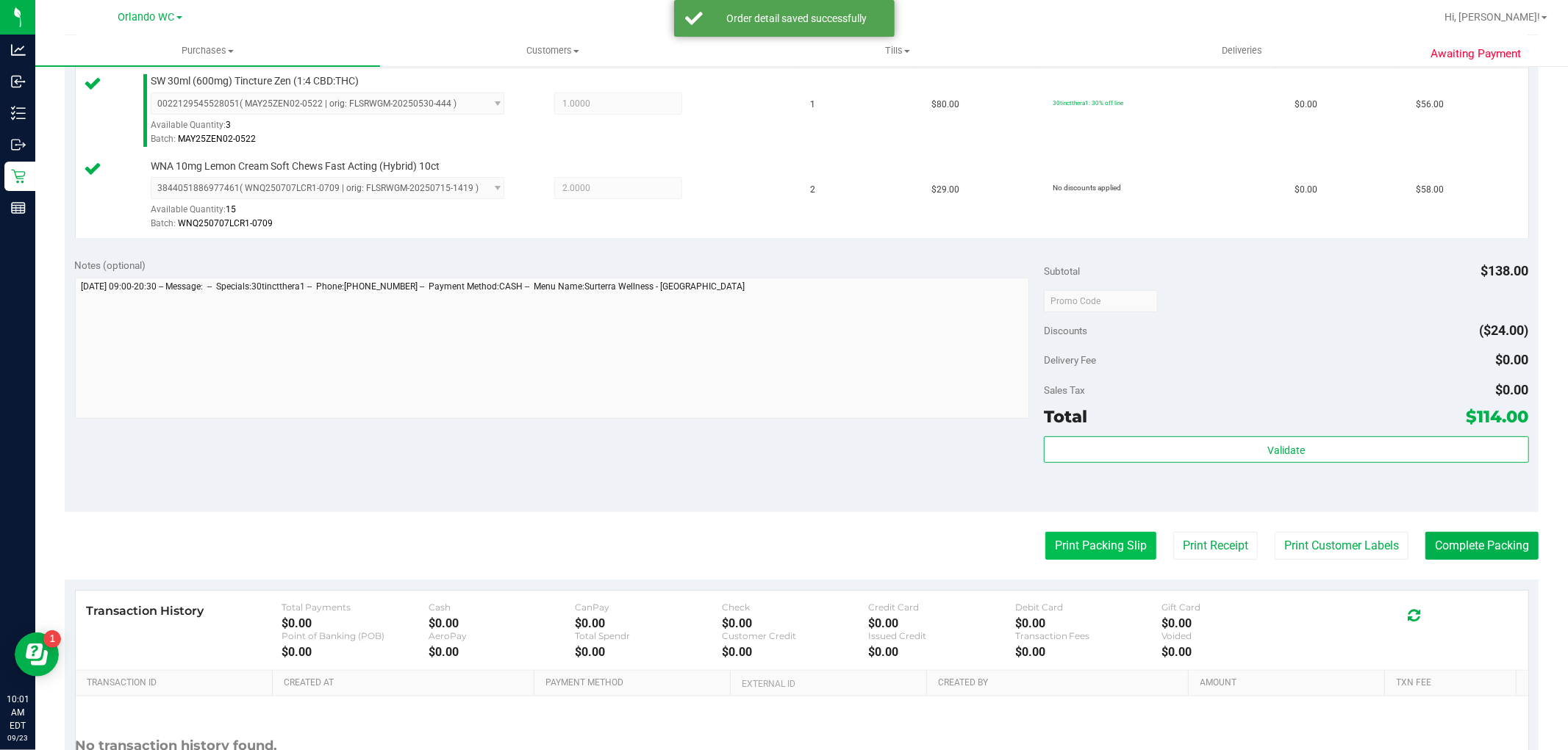
click at [1054, 556] on button "Print Packing Slip" at bounding box center [1100, 546] width 111 height 28
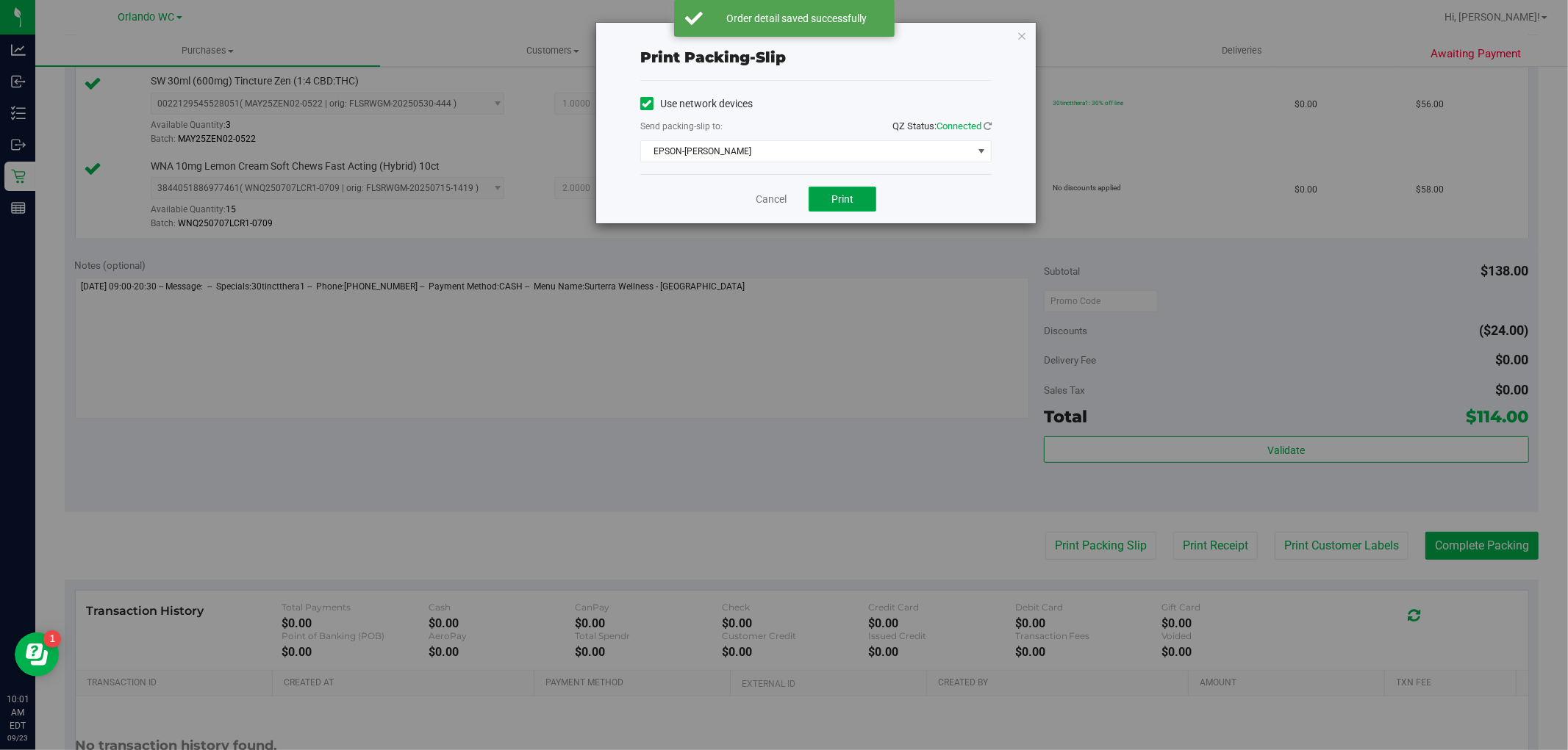
click at [847, 199] on span "Print" at bounding box center [842, 199] width 22 height 12
click at [766, 199] on link "Cancel" at bounding box center [771, 199] width 31 height 15
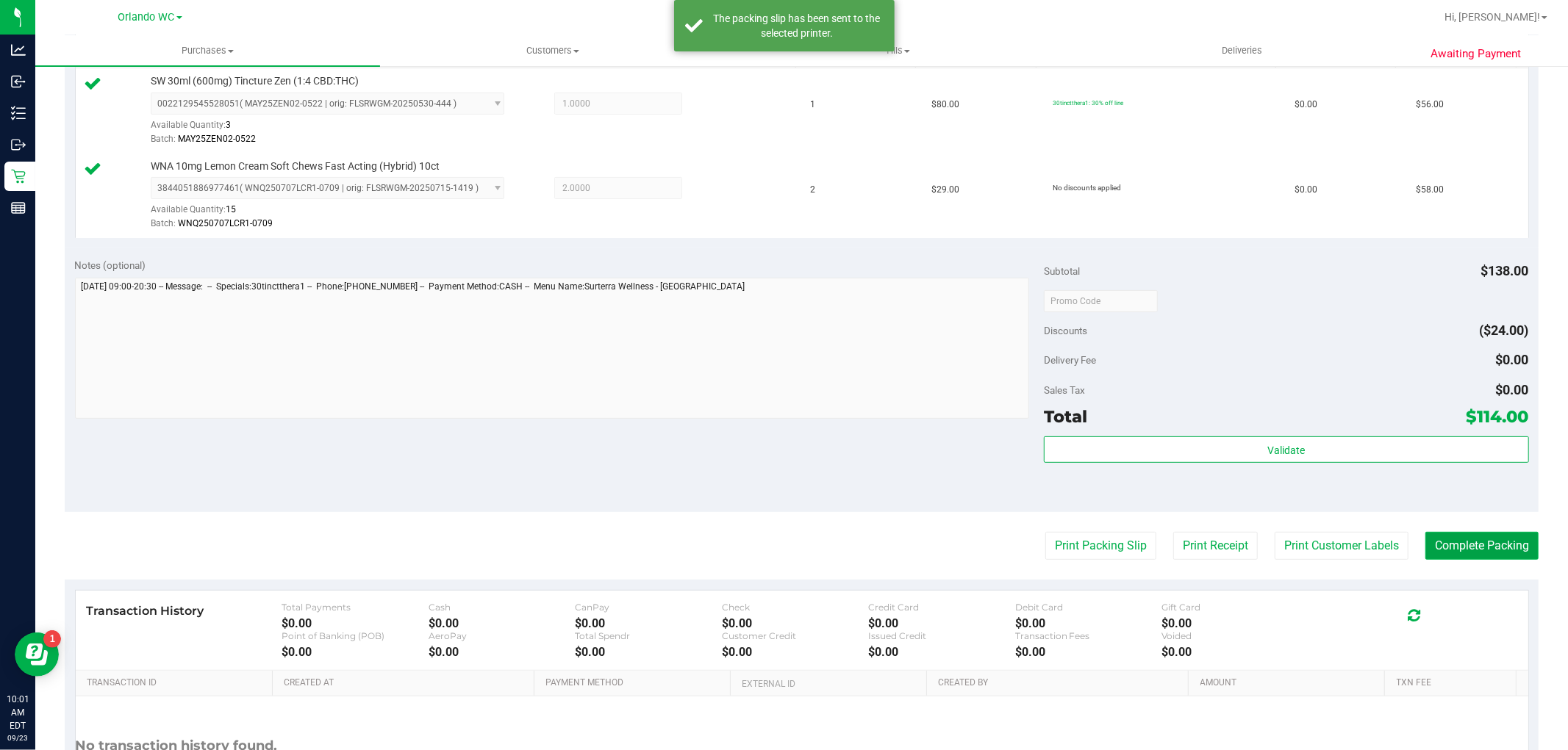
click at [1465, 554] on button "Complete Packing" at bounding box center [1481, 546] width 113 height 28
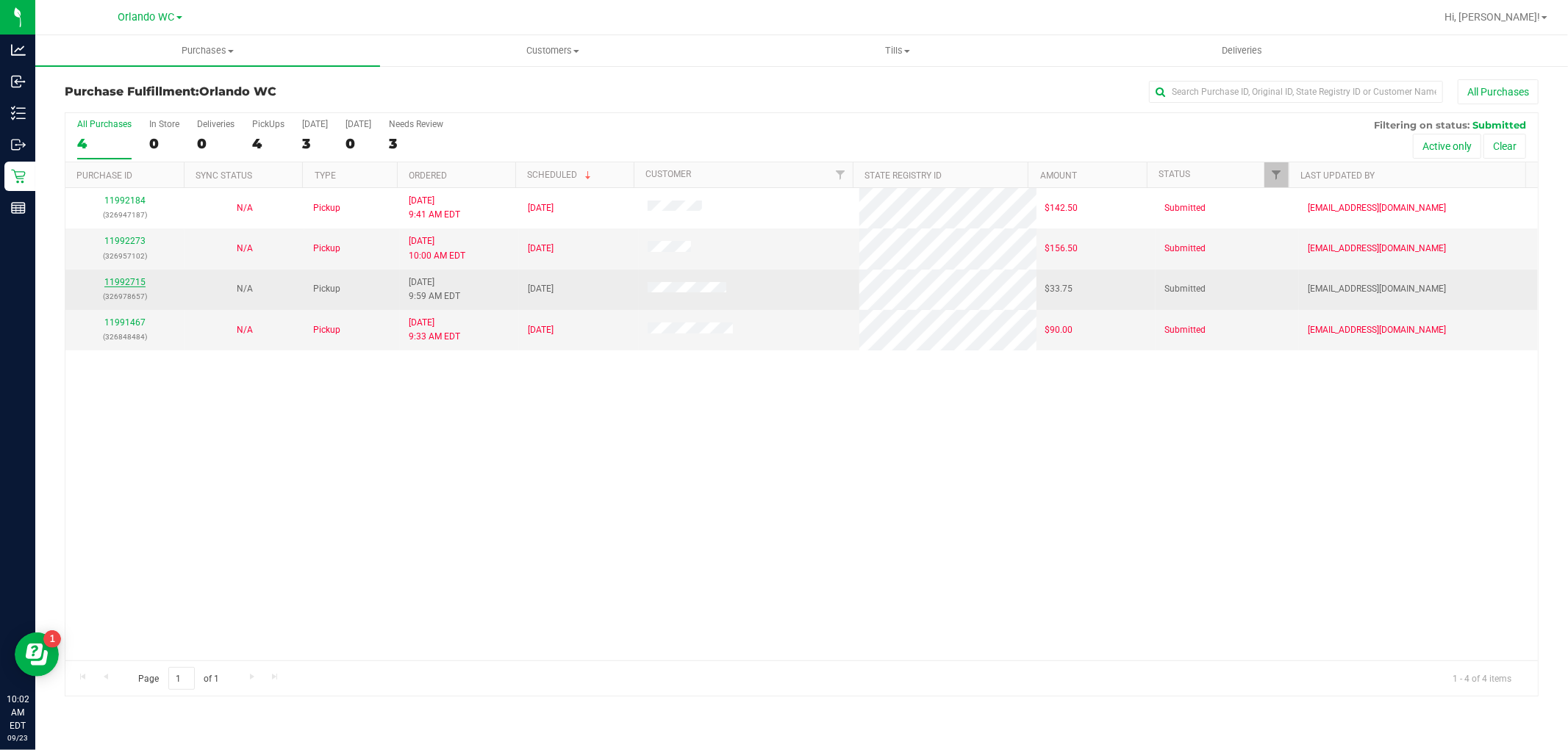
click at [126, 280] on link "11992715" at bounding box center [124, 282] width 41 height 10
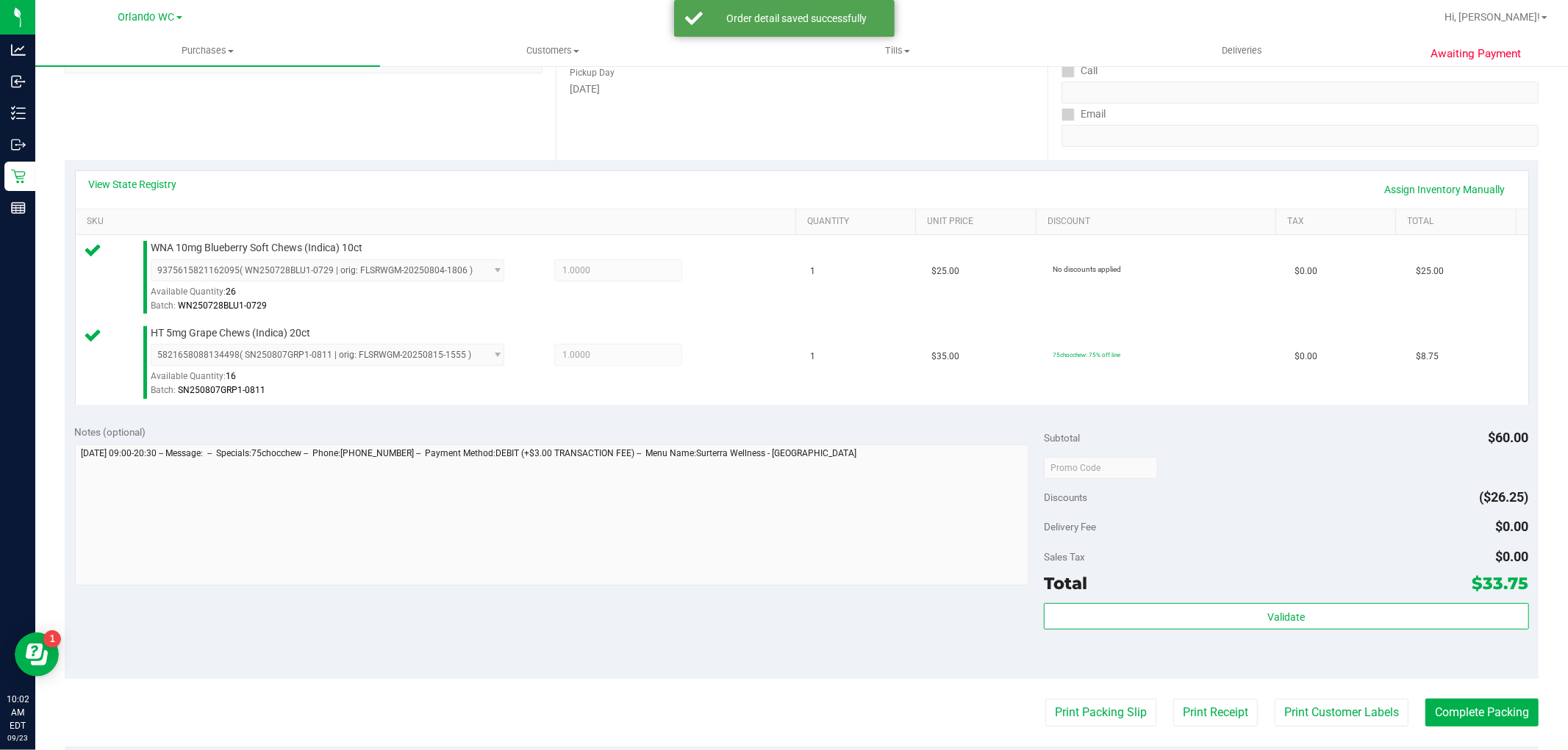
scroll to position [341, 0]
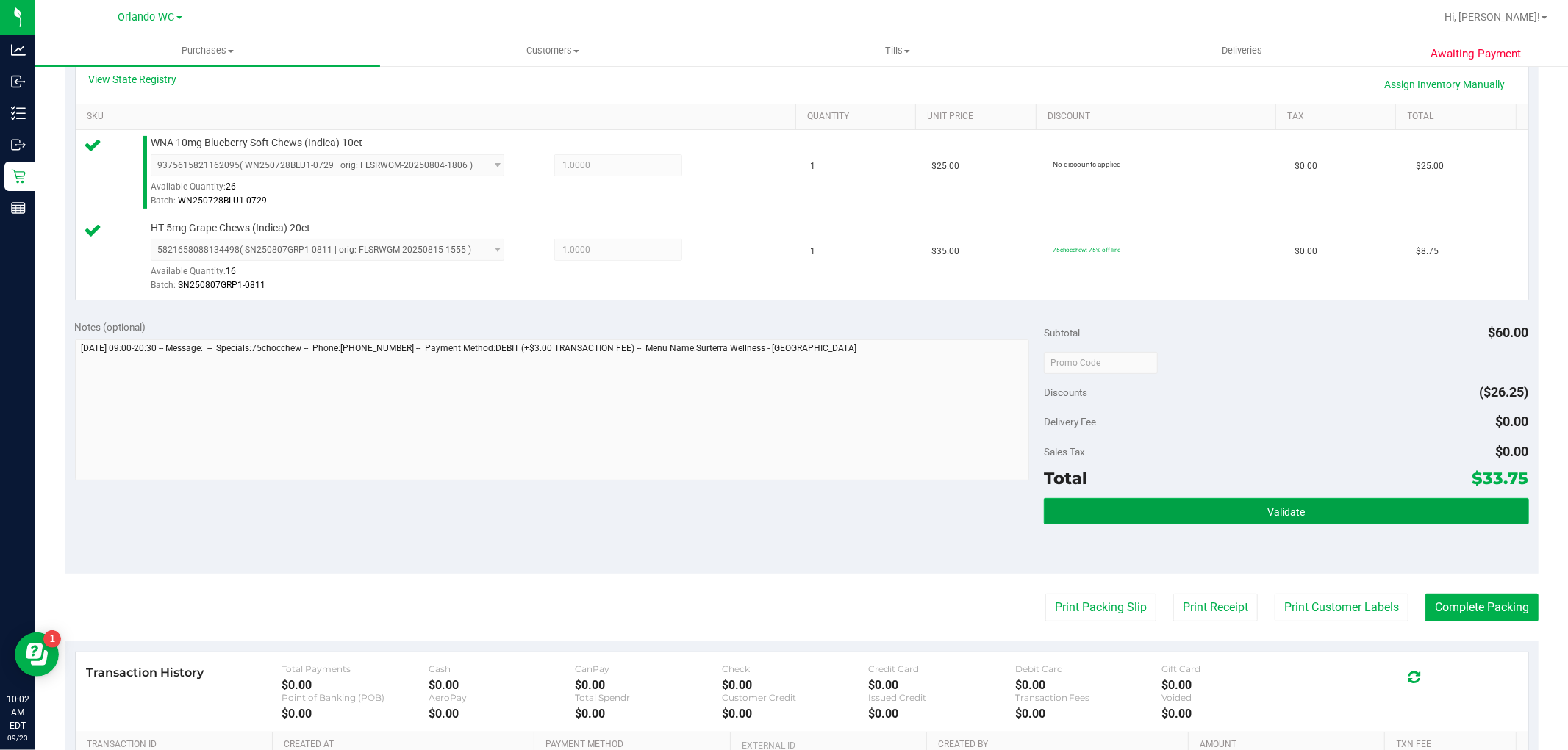
click at [1296, 519] on button "Validate" at bounding box center [1286, 511] width 485 height 27
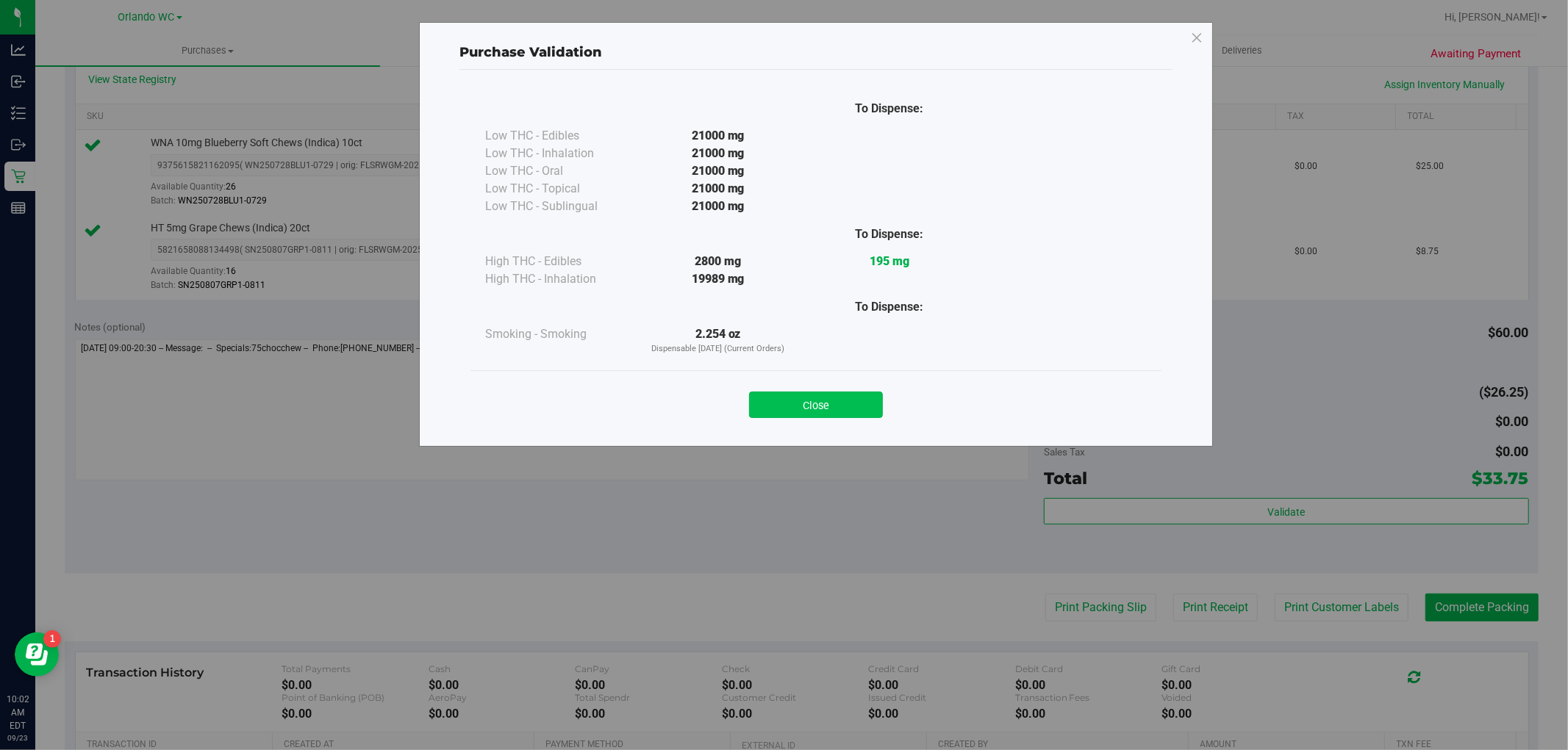
click at [872, 406] on button "Close" at bounding box center [815, 405] width 134 height 27
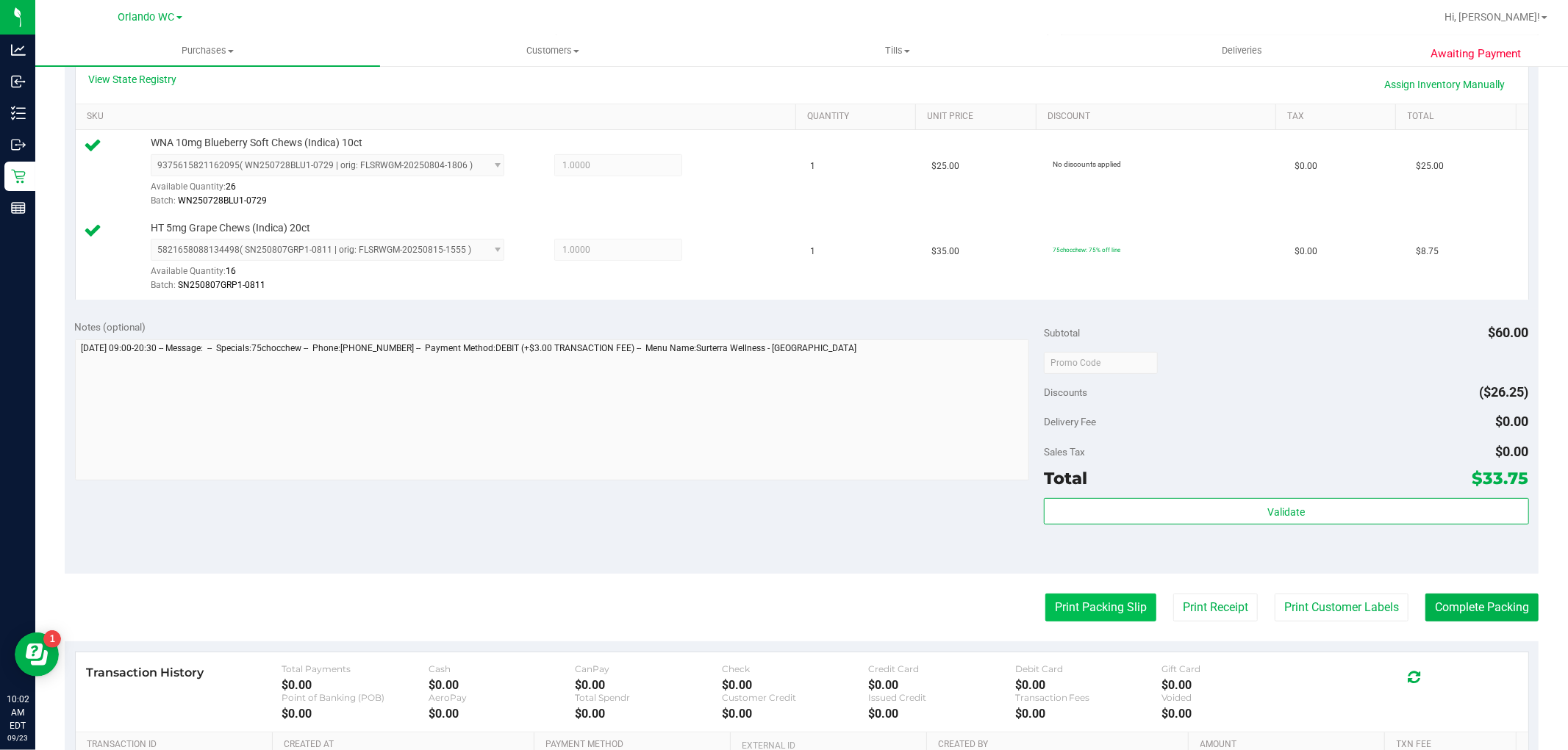
click at [1099, 605] on button "Print Packing Slip" at bounding box center [1100, 607] width 111 height 28
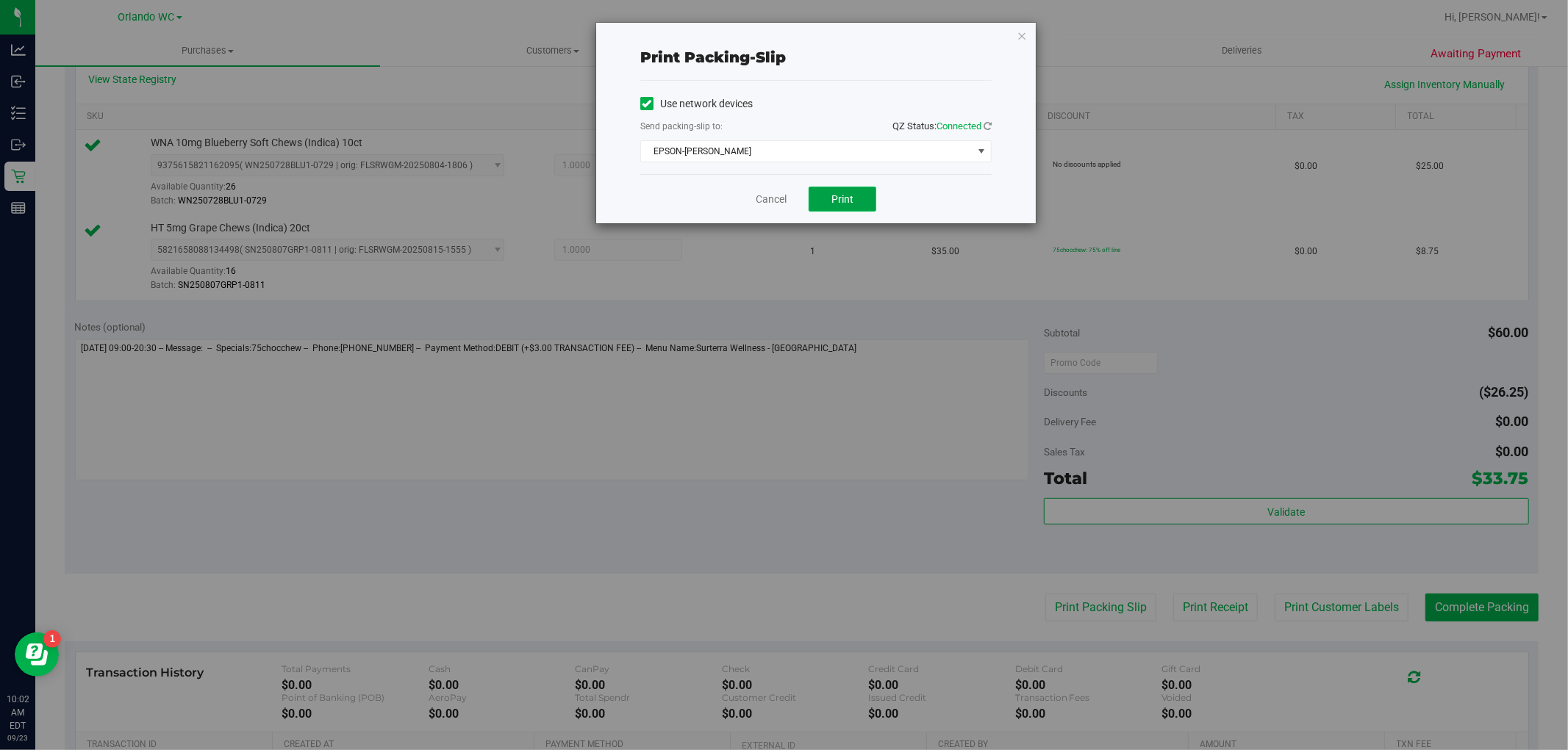
click at [853, 199] on span "Print" at bounding box center [842, 199] width 22 height 12
click at [768, 203] on link "Cancel" at bounding box center [771, 199] width 31 height 15
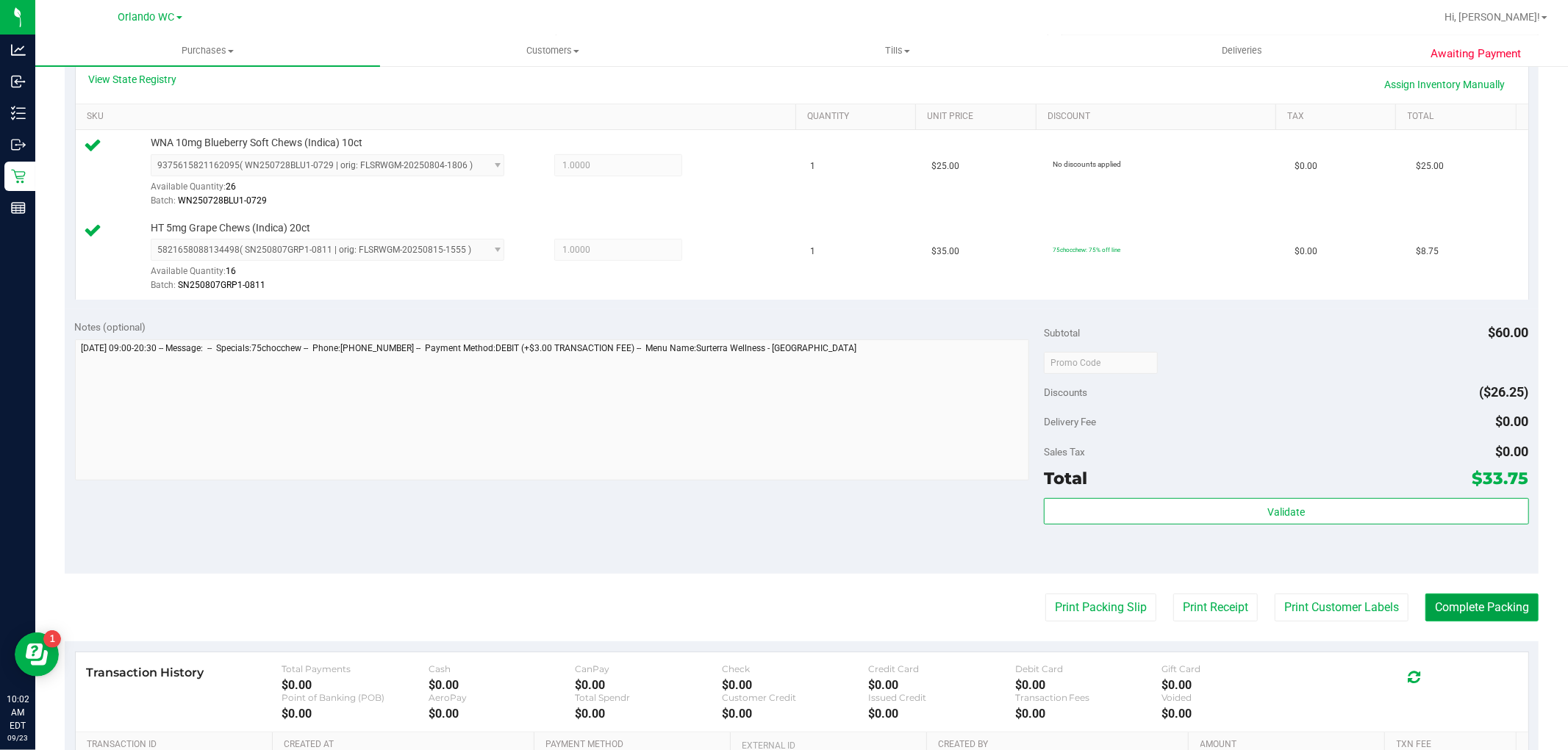
click at [1472, 617] on button "Complete Packing" at bounding box center [1481, 607] width 113 height 28
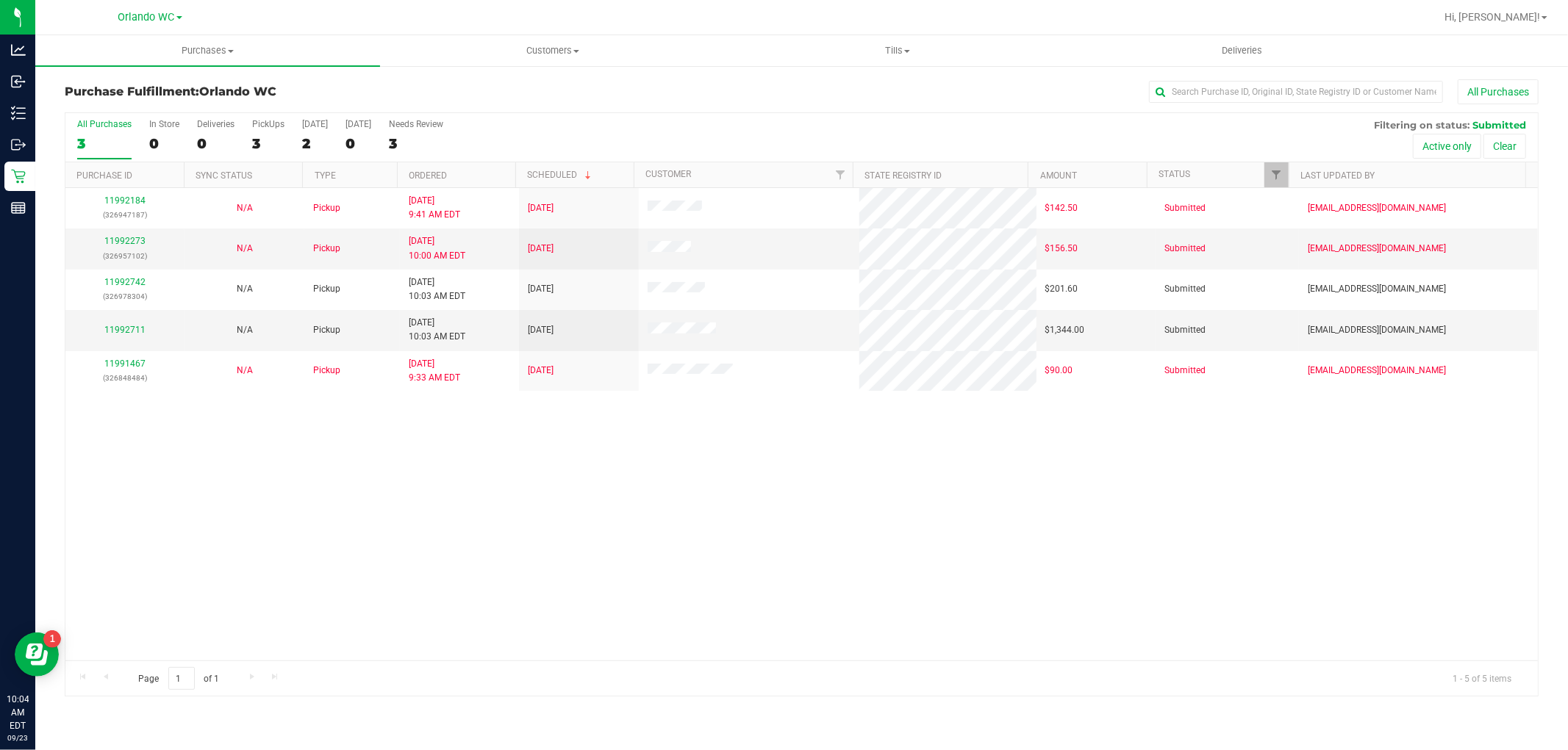
click at [501, 170] on th "Ordered" at bounding box center [456, 175] width 118 height 26
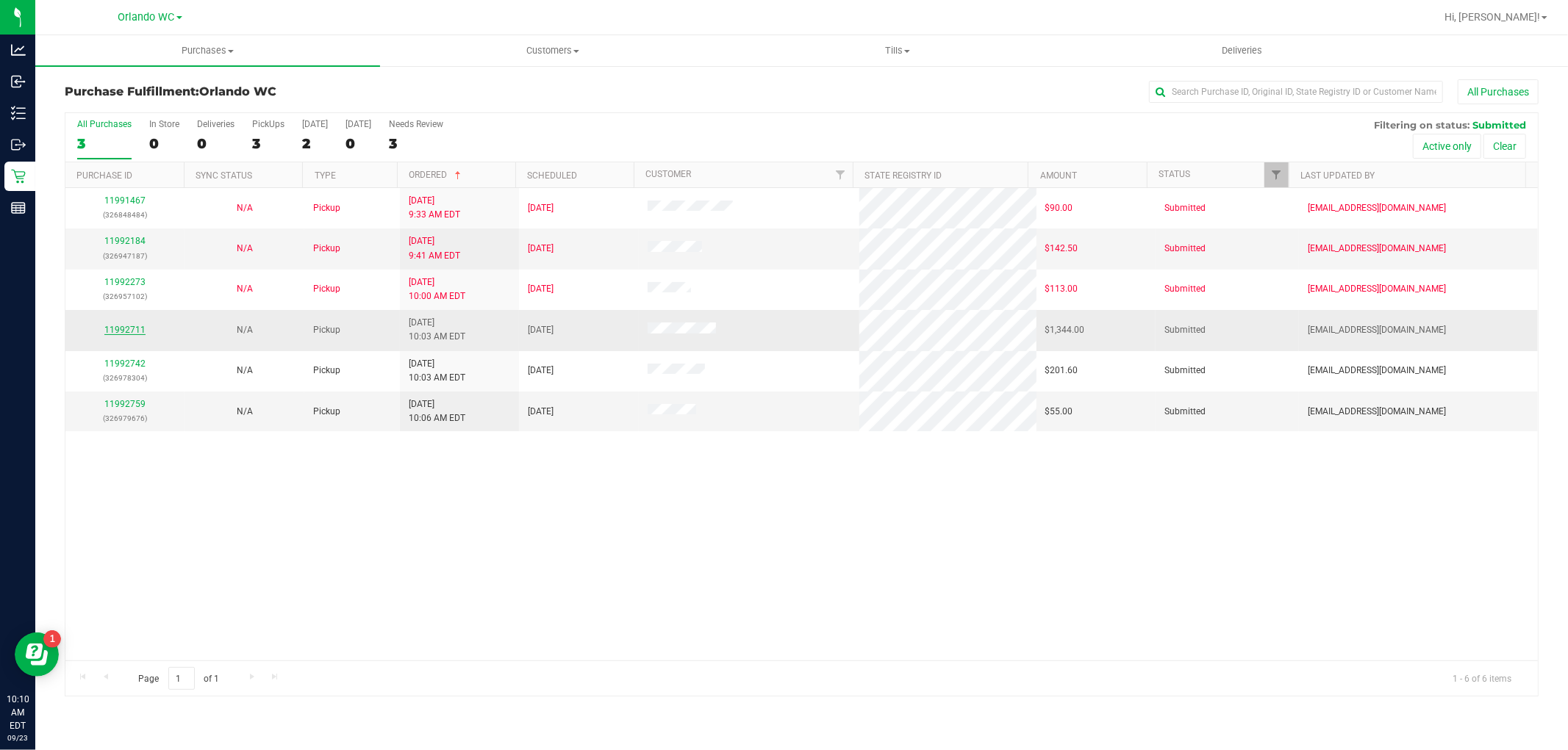
click at [129, 329] on link "11992711" at bounding box center [124, 330] width 41 height 10
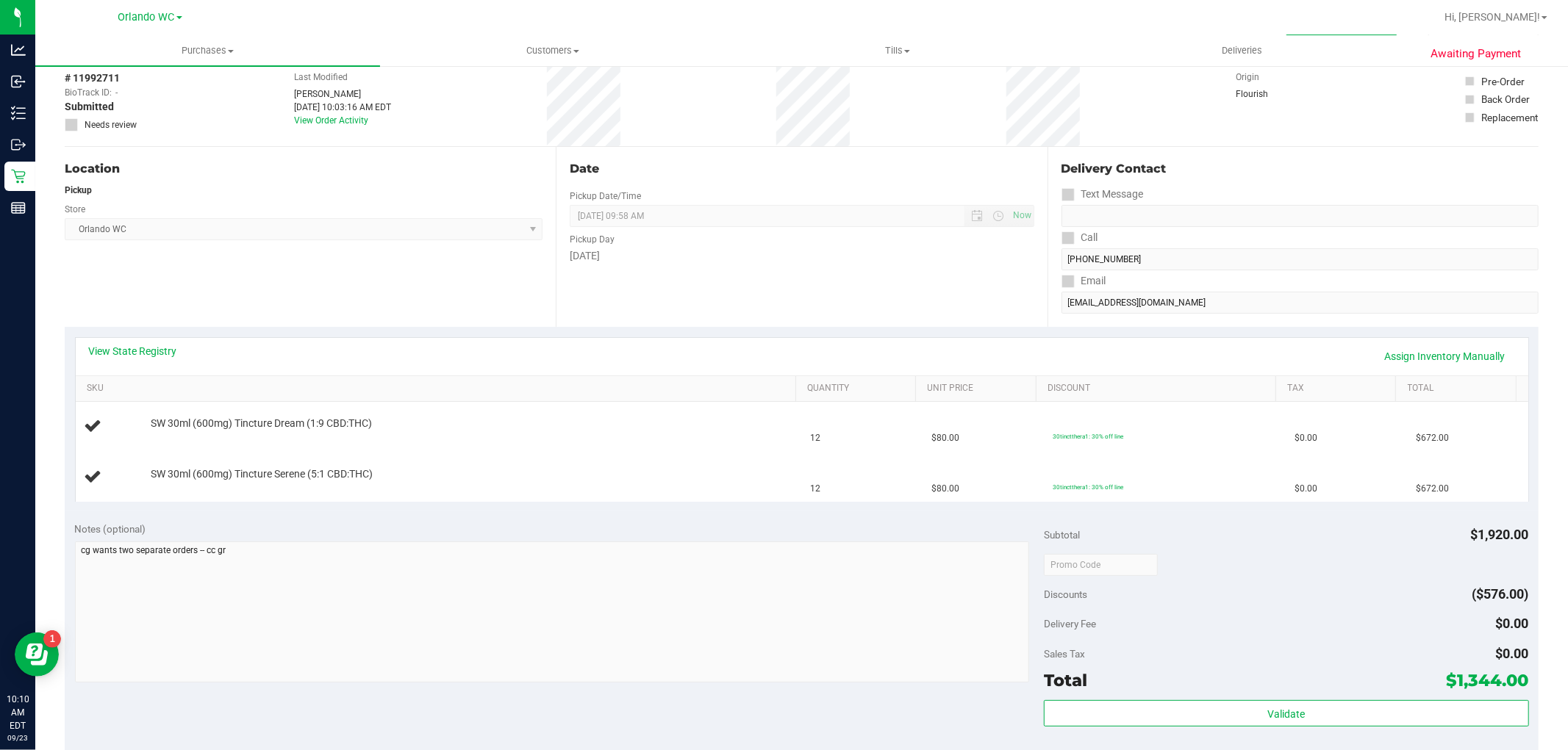
scroll to position [62, 0]
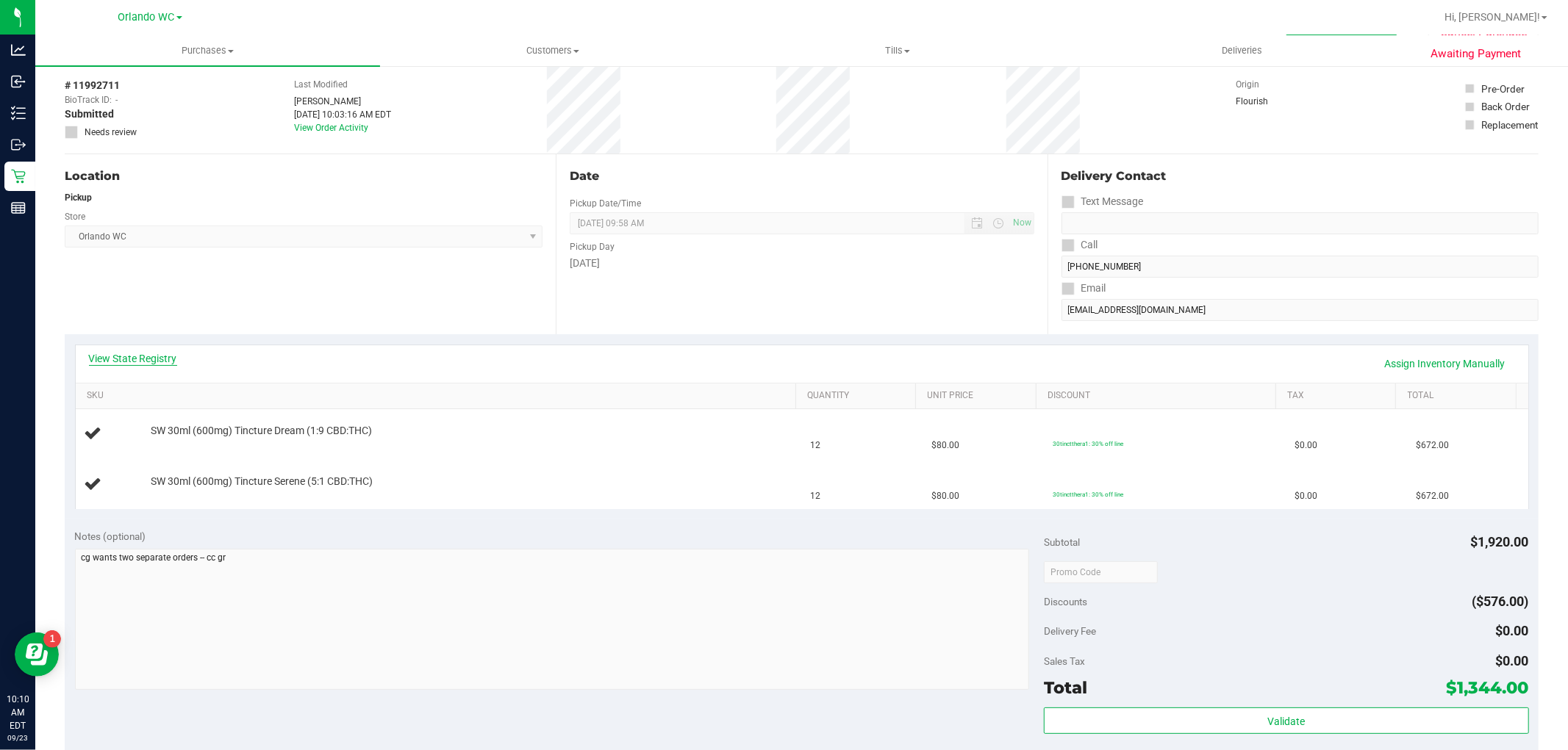
click at [137, 361] on link "View State Registry" at bounding box center [133, 359] width 88 height 15
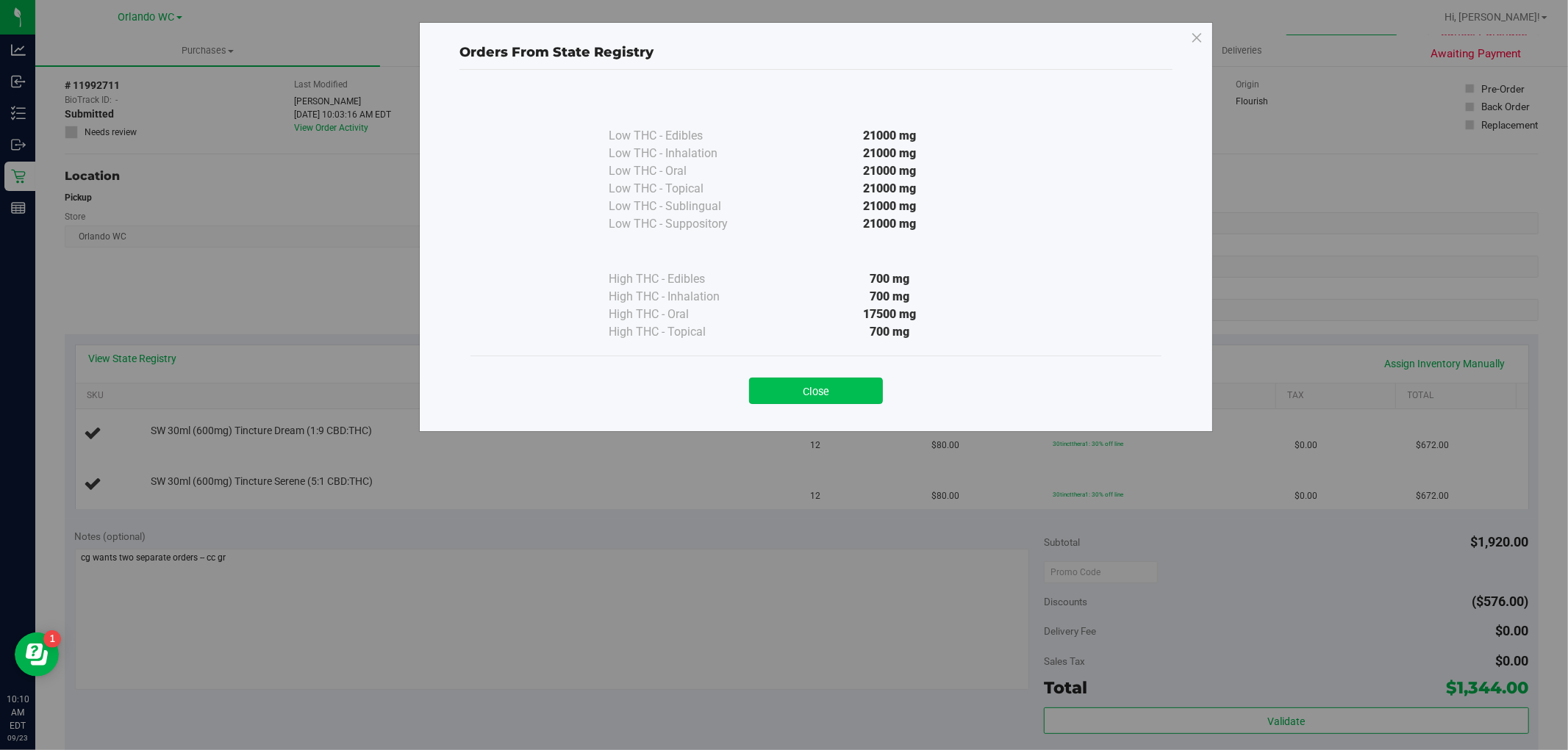
click at [857, 379] on button "Close" at bounding box center [815, 391] width 134 height 27
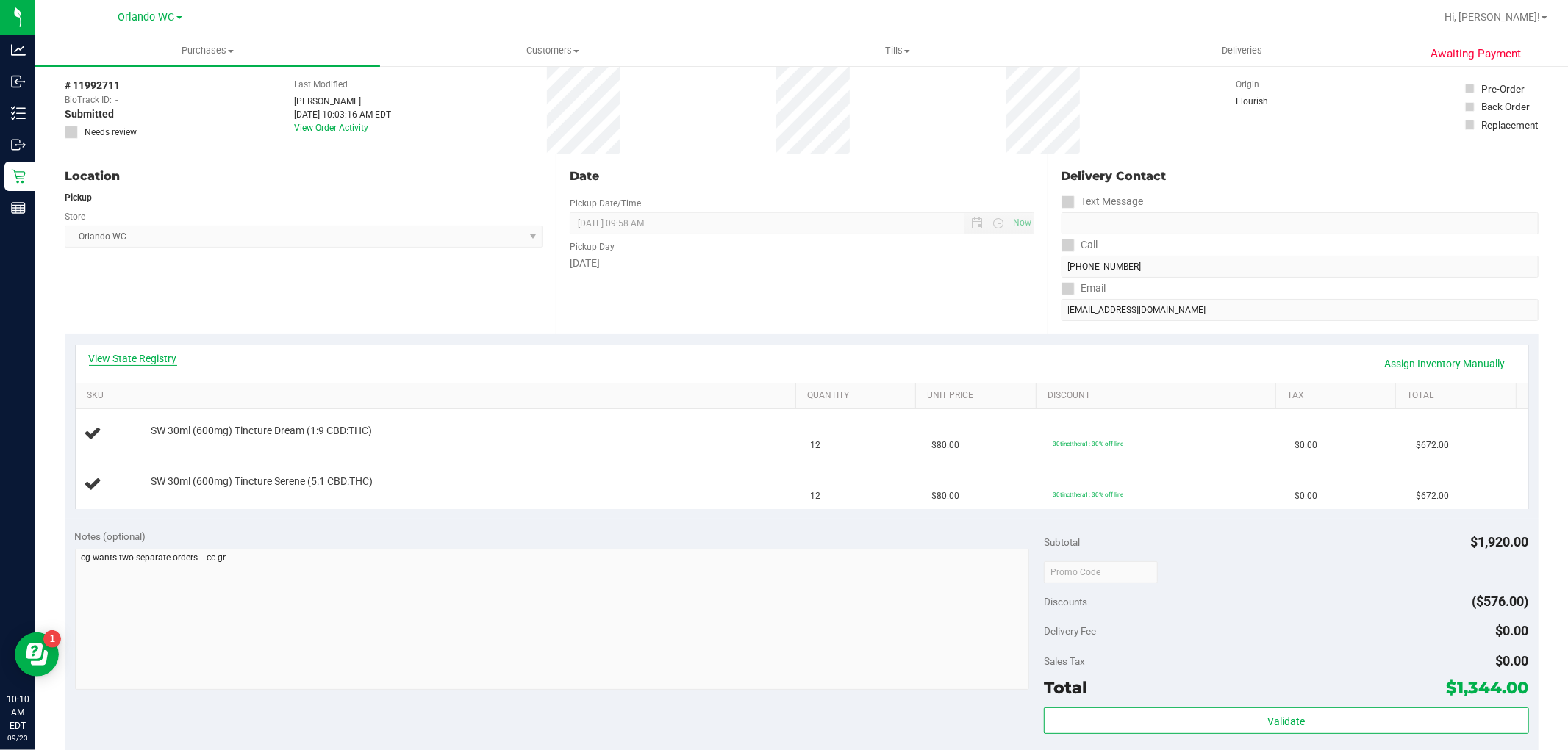
click at [144, 356] on link "View State Registry" at bounding box center [133, 359] width 88 height 15
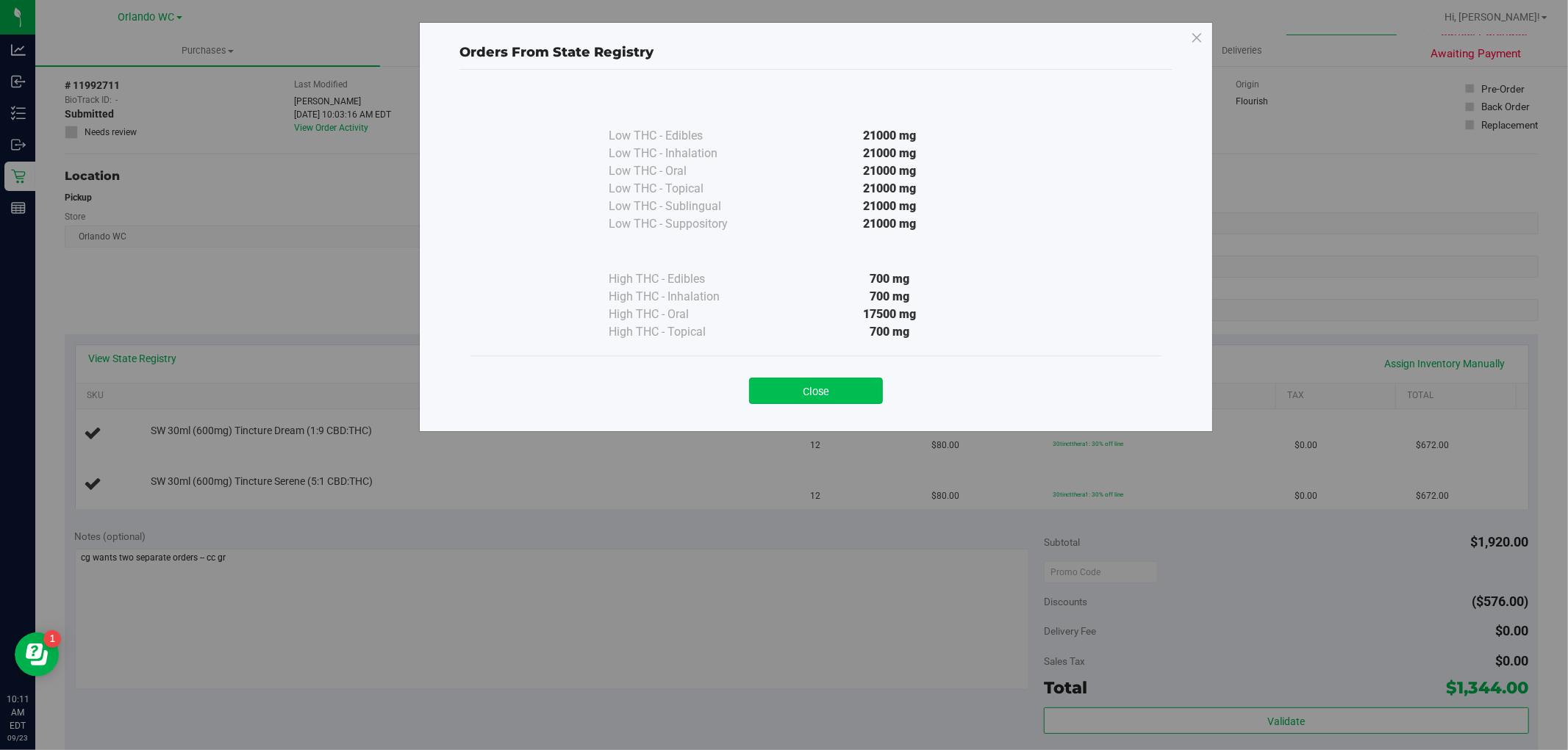
click at [843, 378] on button "Close" at bounding box center [815, 391] width 134 height 27
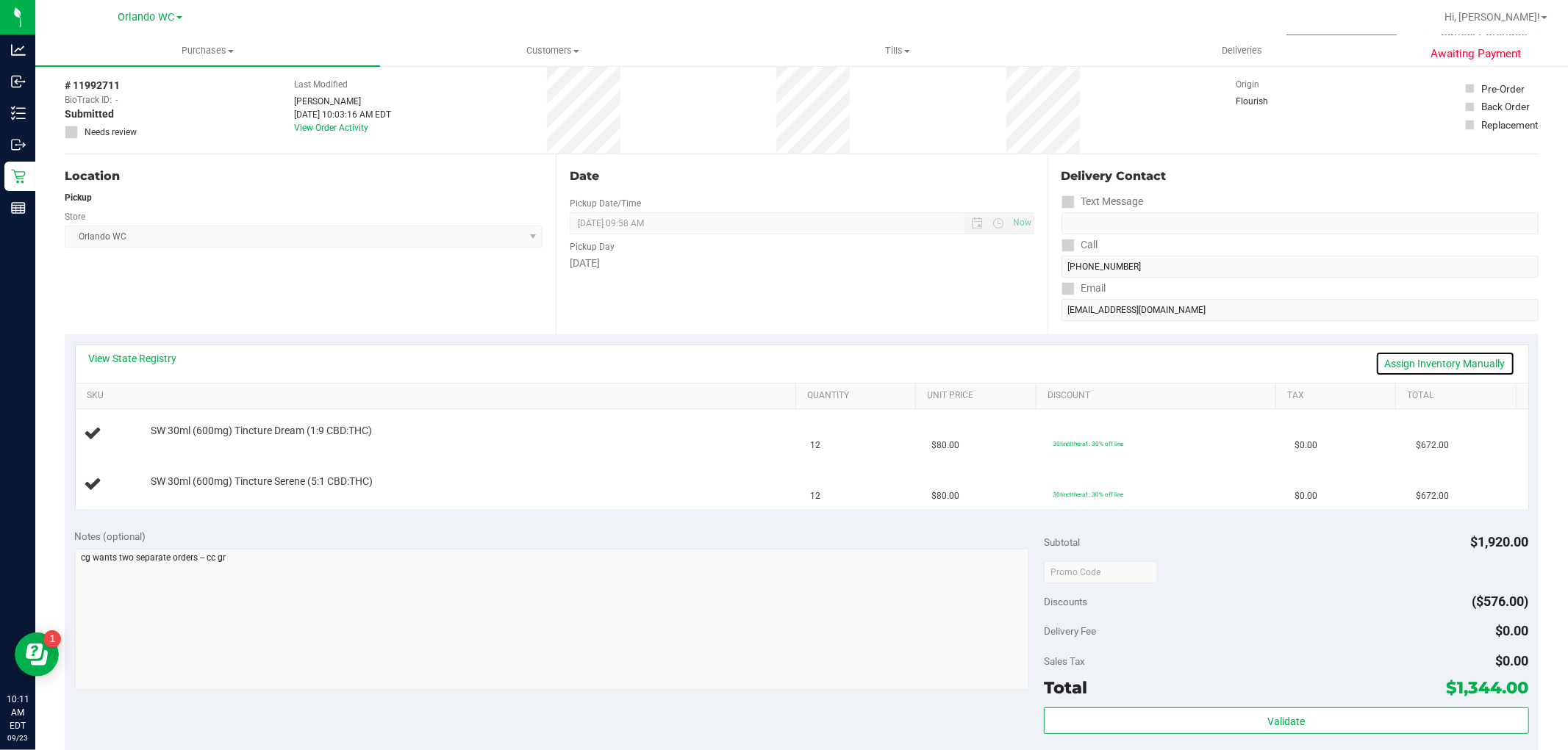
click at [1459, 359] on link "Assign Inventory Manually" at bounding box center [1445, 364] width 139 height 25
click at [186, 444] on link "Add Package" at bounding box center [176, 441] width 53 height 10
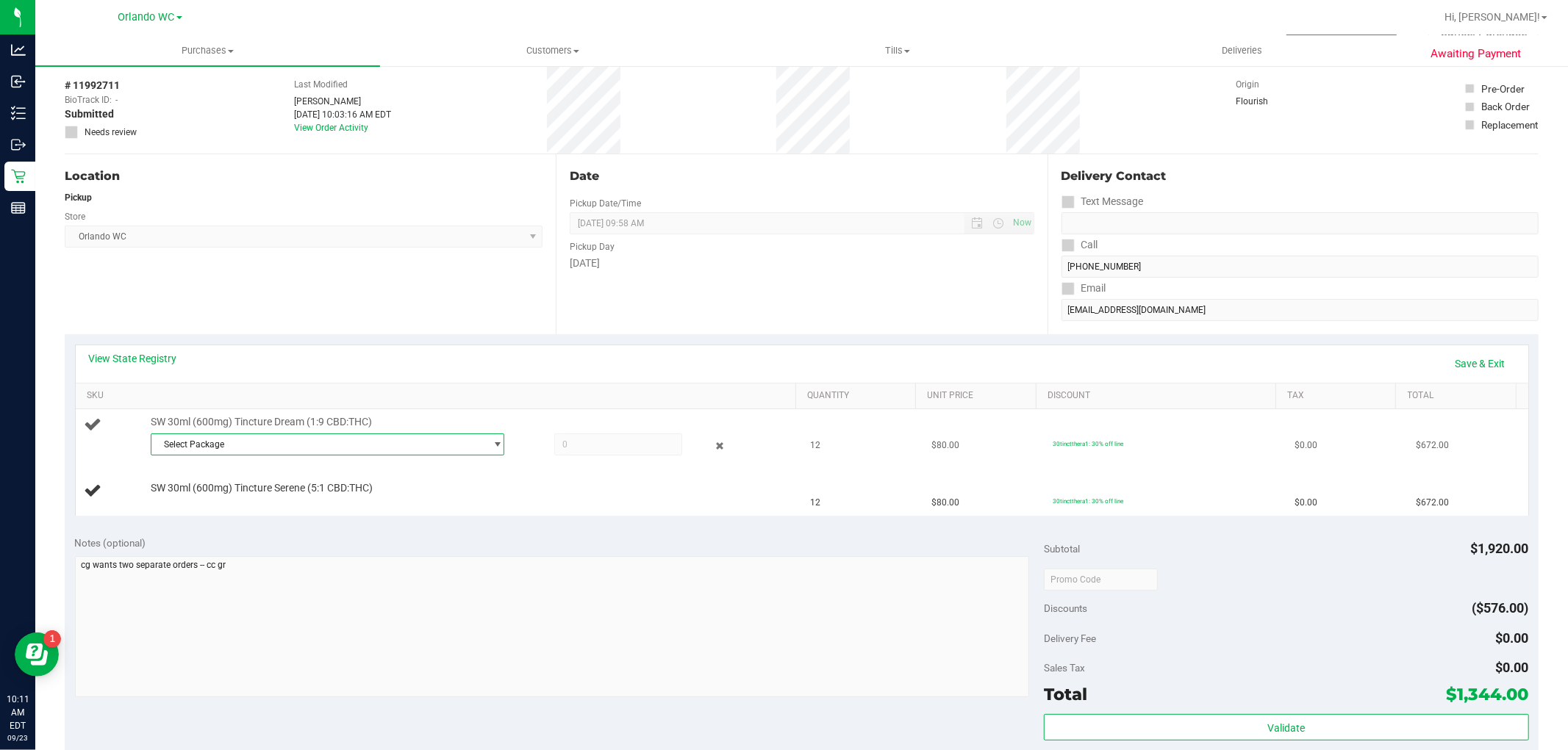
click at [291, 438] on span "Select Package" at bounding box center [317, 444] width 333 height 21
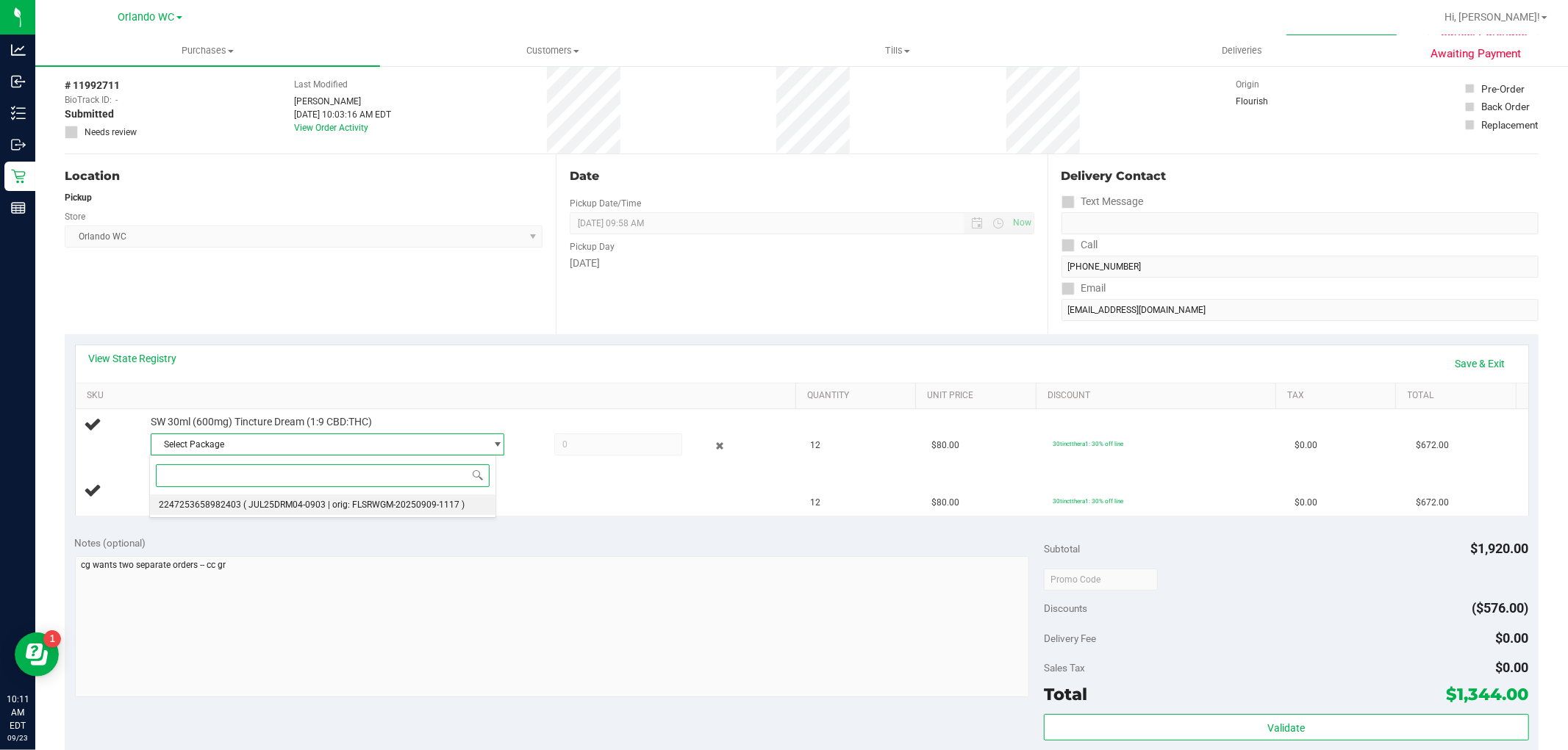
click at [275, 497] on li "2247253658982403 ( JUL25DRM04-0903 | orig: FLSRWGM-20250909-1117 )" at bounding box center [323, 505] width 346 height 21
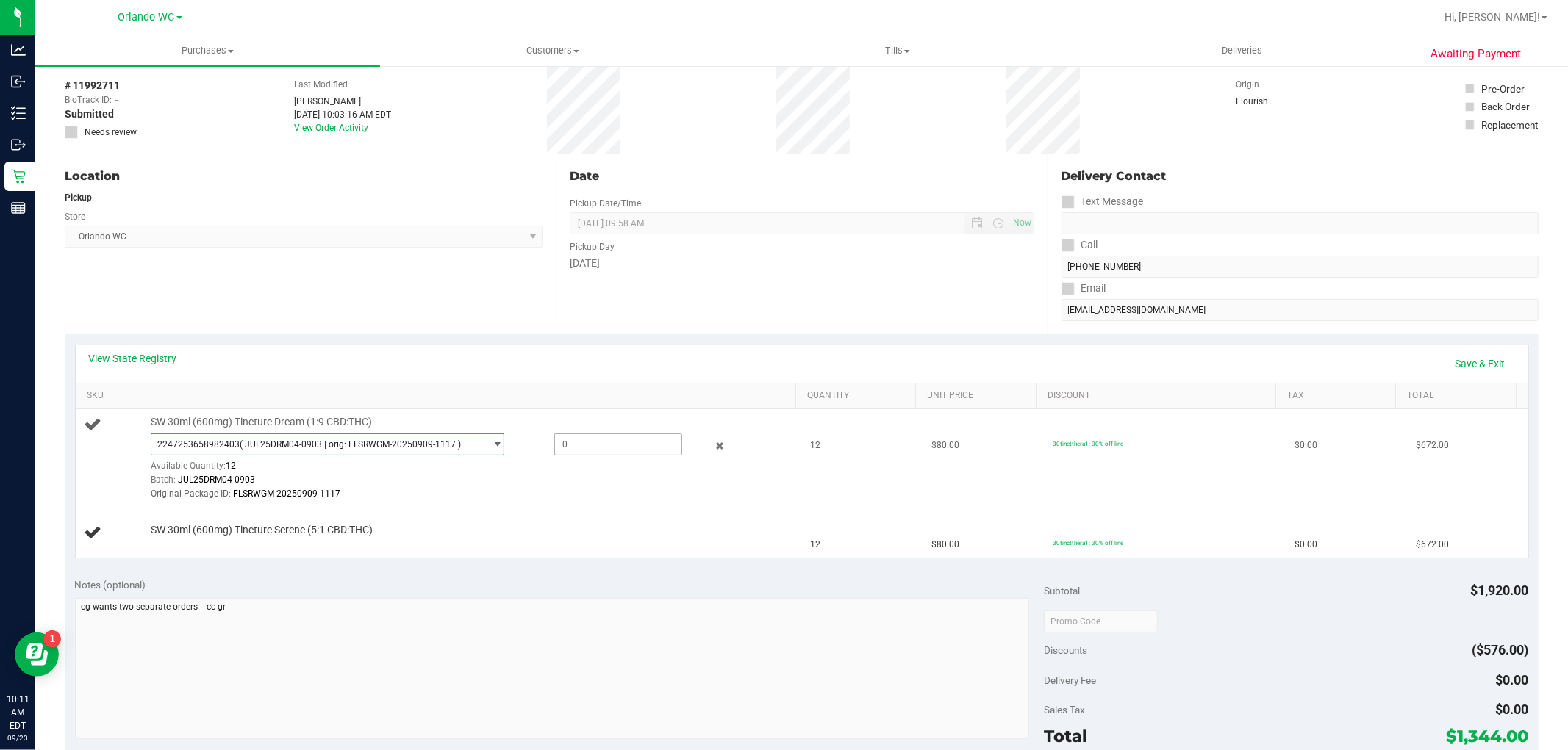
click at [577, 444] on span at bounding box center [618, 444] width 128 height 22
type input "12"
type input "12.0000"
click at [537, 570] on div "Notes (optional) Subtotal $1,920.00 Discounts ($576.00) Delivery Fee $0.00 Sale…" at bounding box center [801, 700] width 1474 height 265
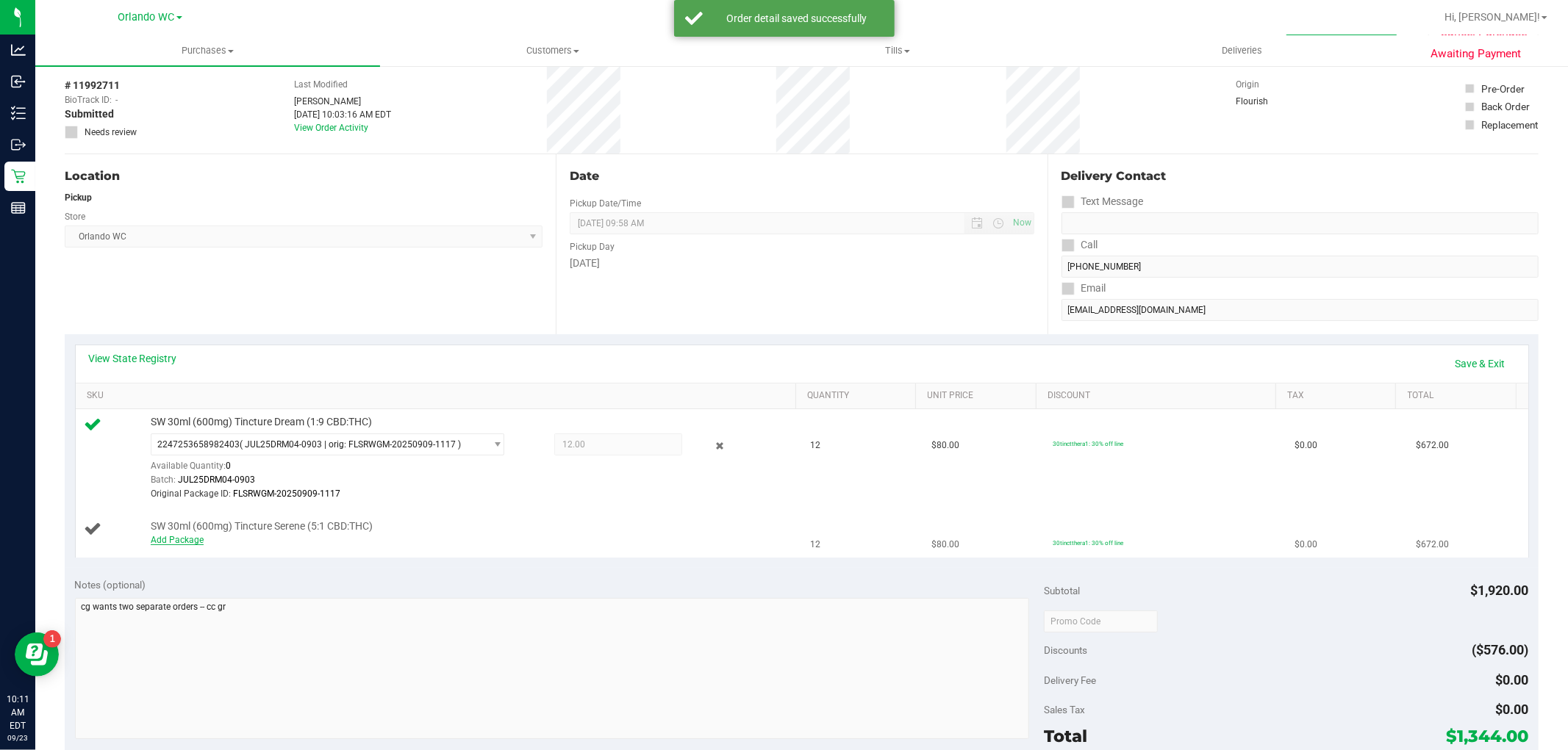
click at [170, 540] on link "Add Package" at bounding box center [176, 540] width 53 height 10
click at [281, 538] on span "Select Package" at bounding box center [317, 543] width 333 height 21
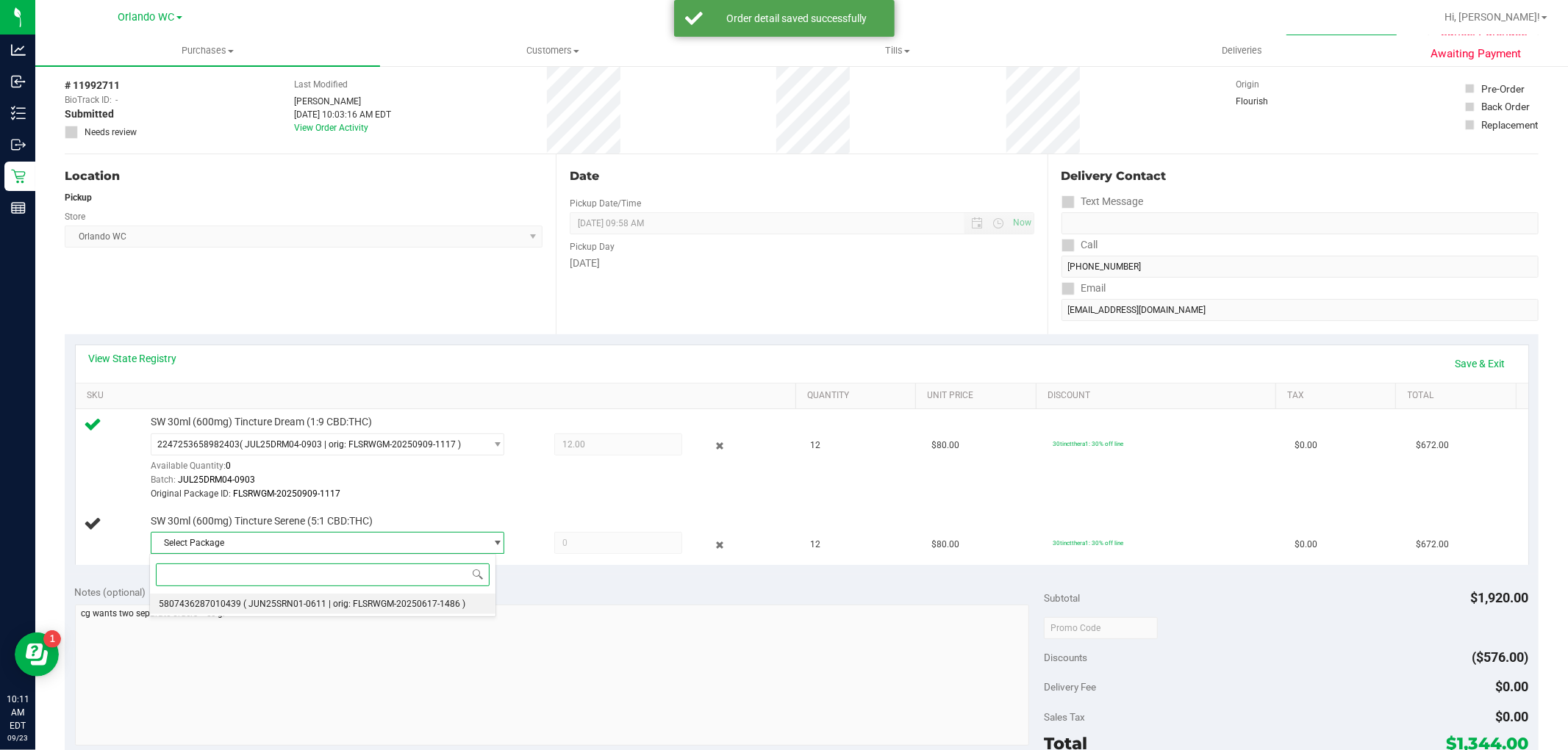
click at [298, 603] on span "( JUN25SRN01-0611 | orig: FLSRWGM-20250617-1486 )" at bounding box center [354, 604] width 222 height 10
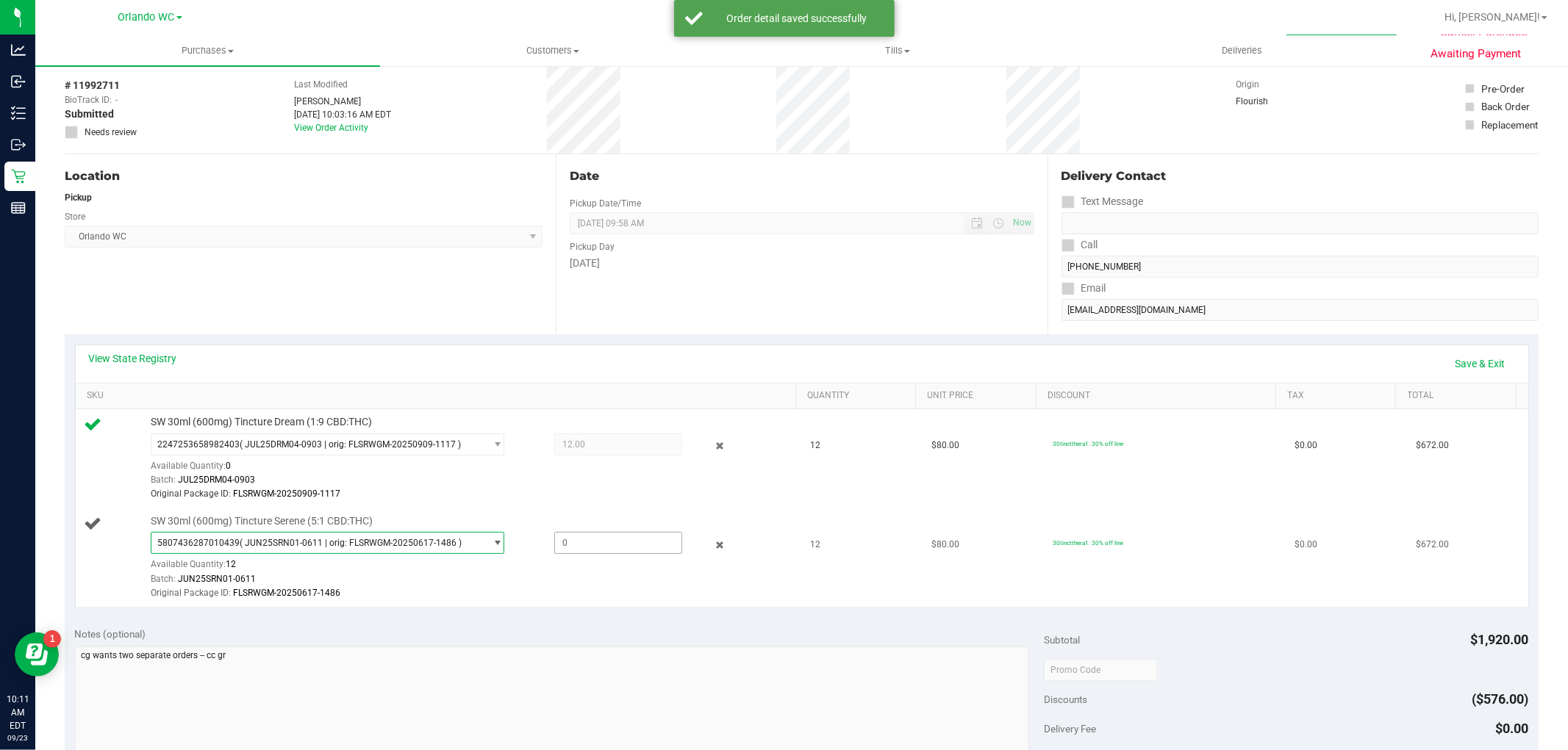
click at [621, 543] on span at bounding box center [618, 543] width 128 height 22
type input "12"
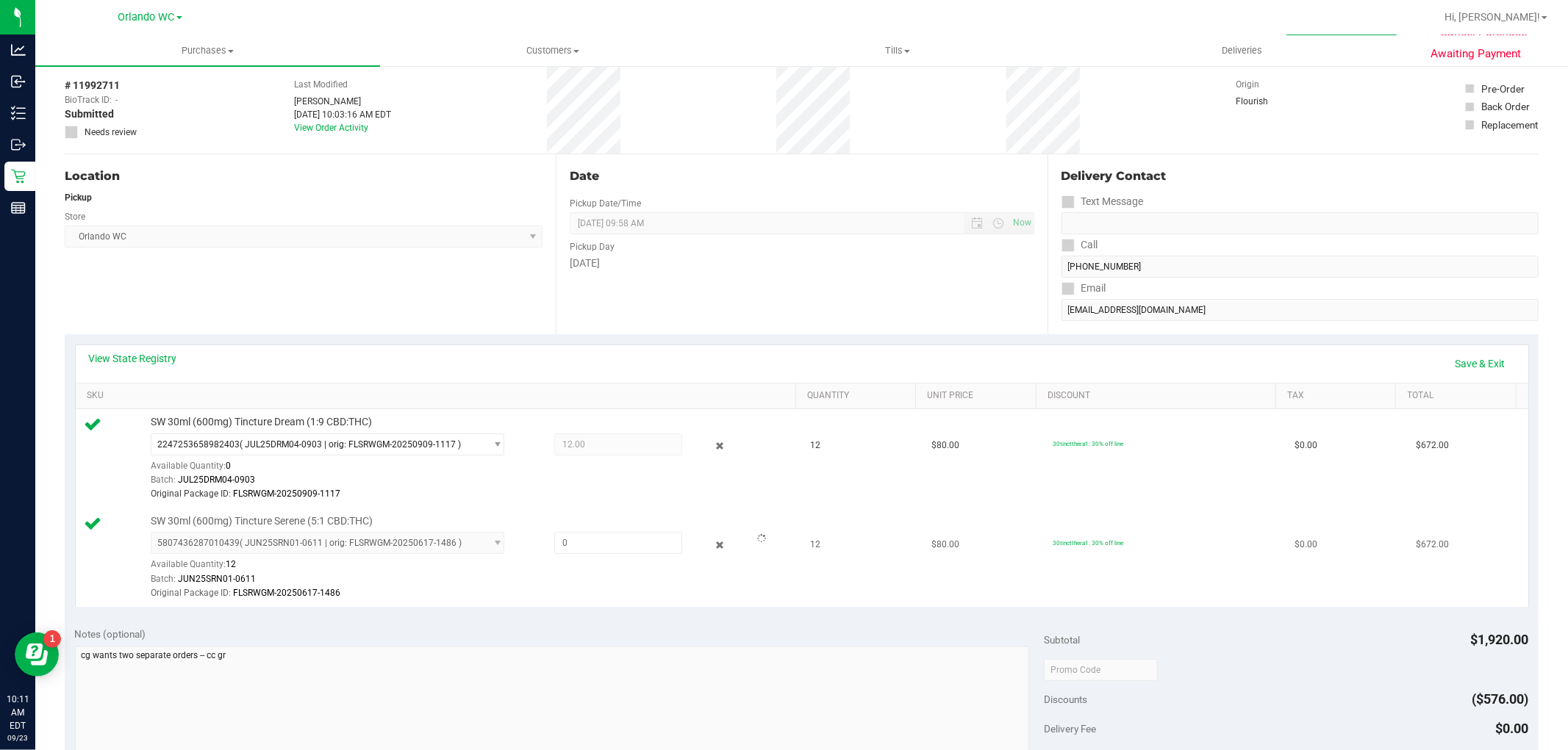
type input "12.0000"
click at [663, 597] on div "Original Package ID: FLSRWGM-20250617-1486" at bounding box center [469, 593] width 638 height 14
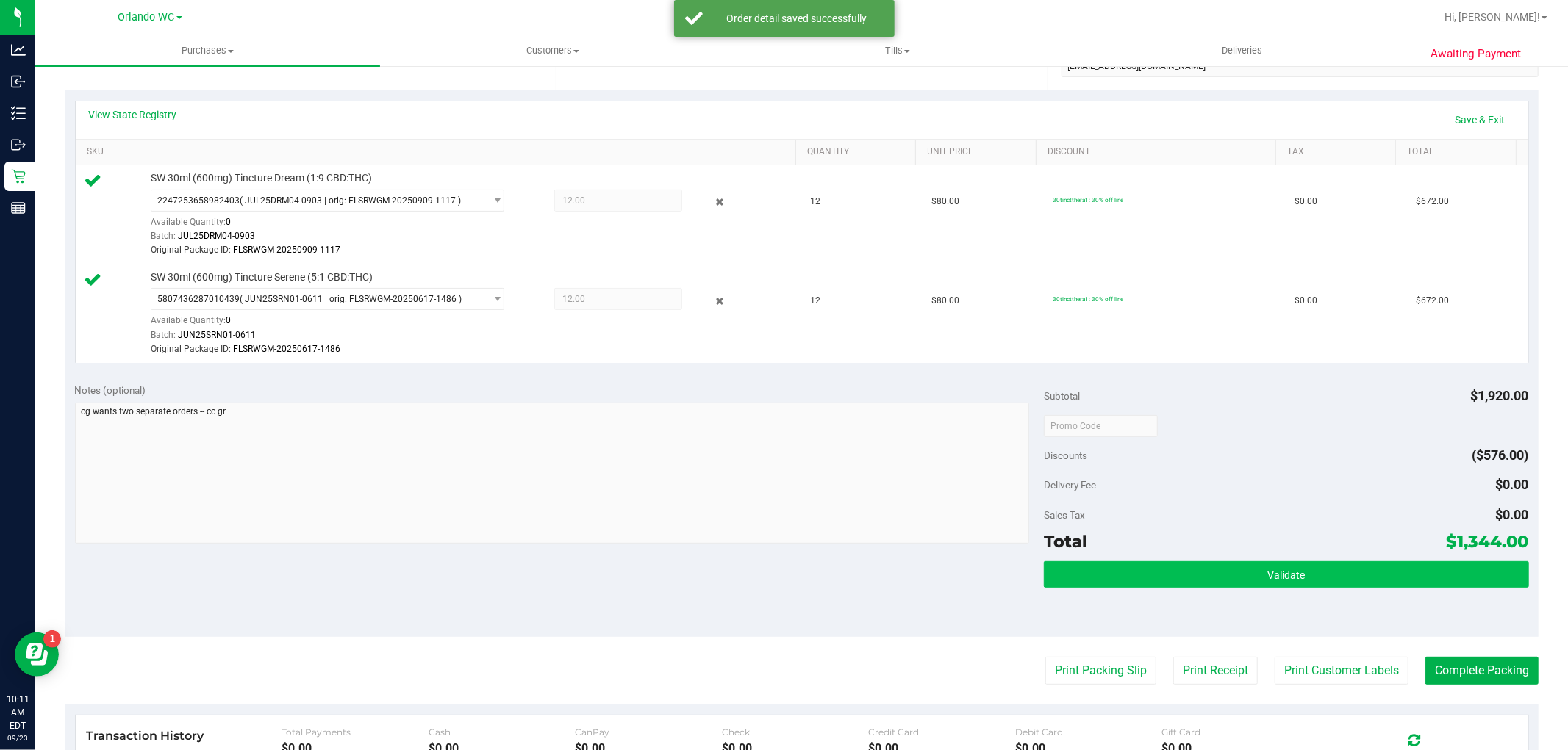
scroll to position [307, 0]
click at [1316, 574] on button "Validate" at bounding box center [1286, 574] width 485 height 27
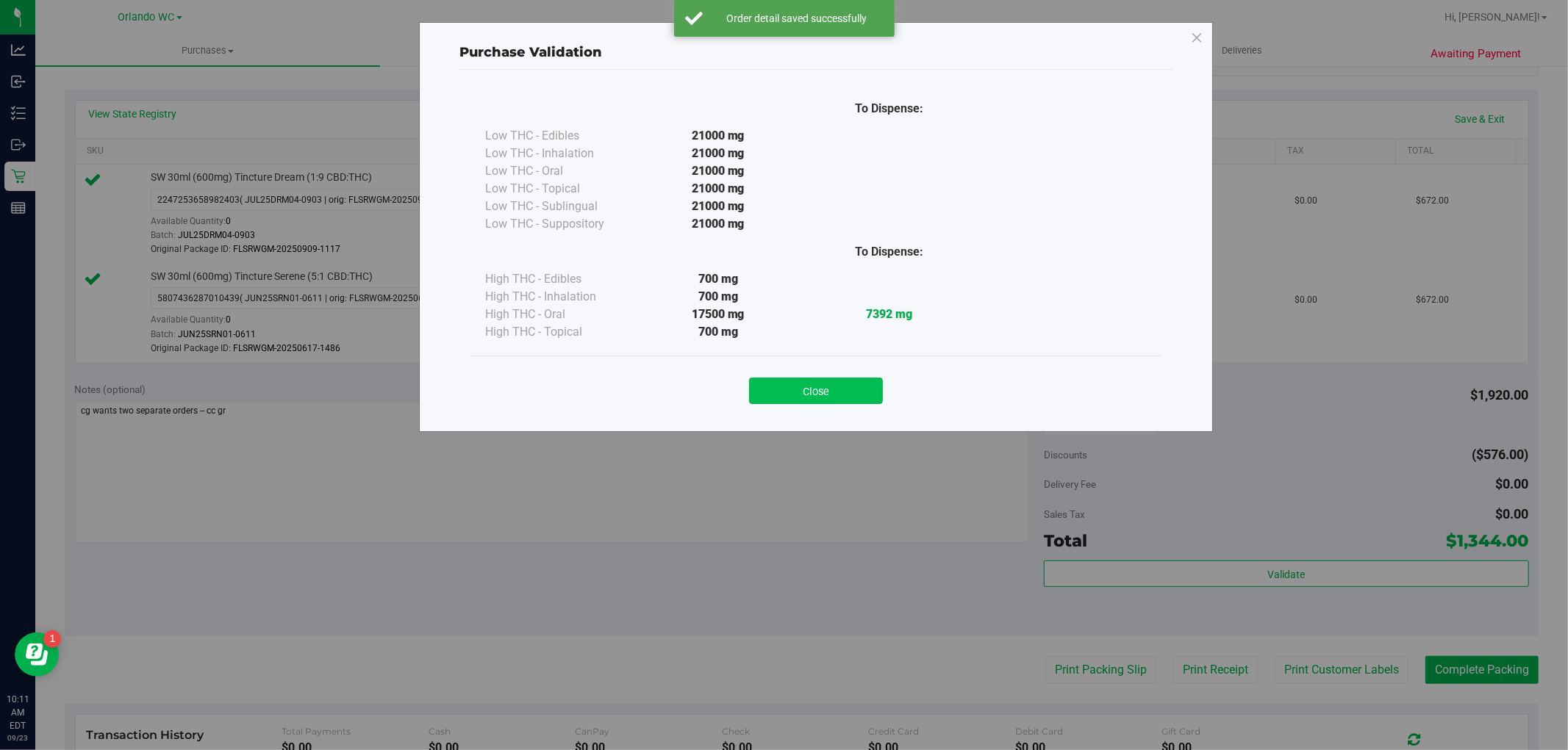
click at [794, 391] on button "Close" at bounding box center [815, 391] width 134 height 27
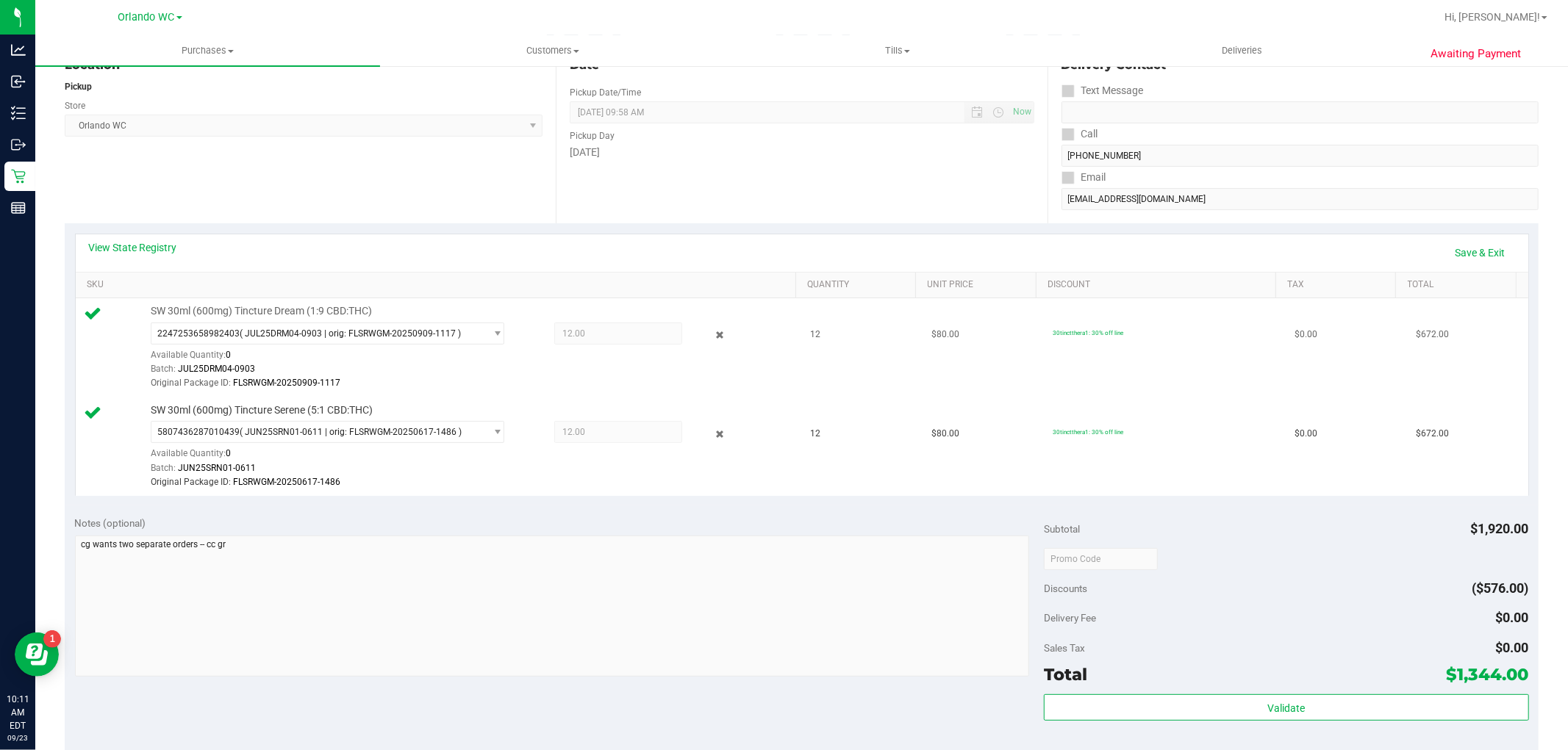
scroll to position [144, 0]
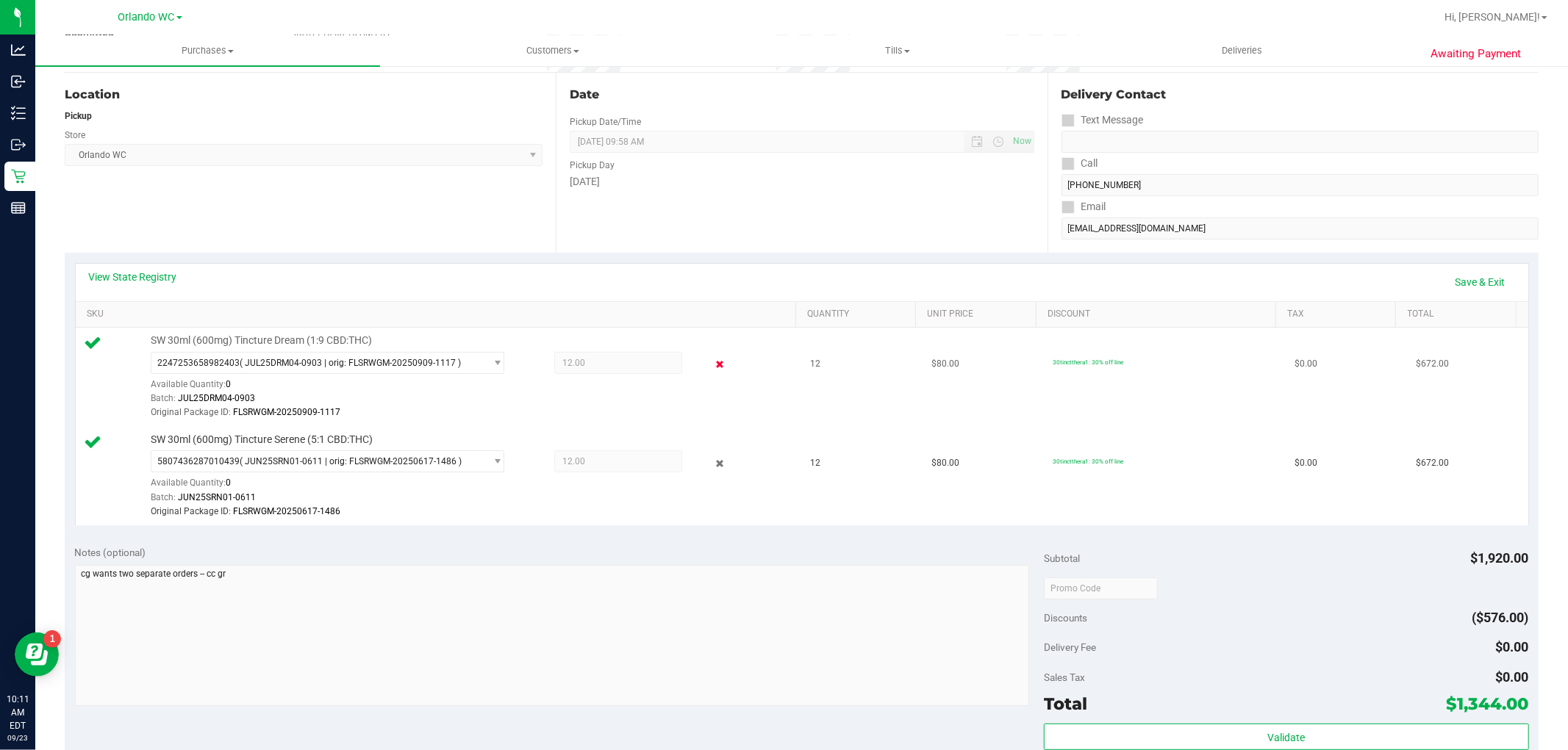
click at [711, 356] on icon at bounding box center [719, 365] width 15 height 17
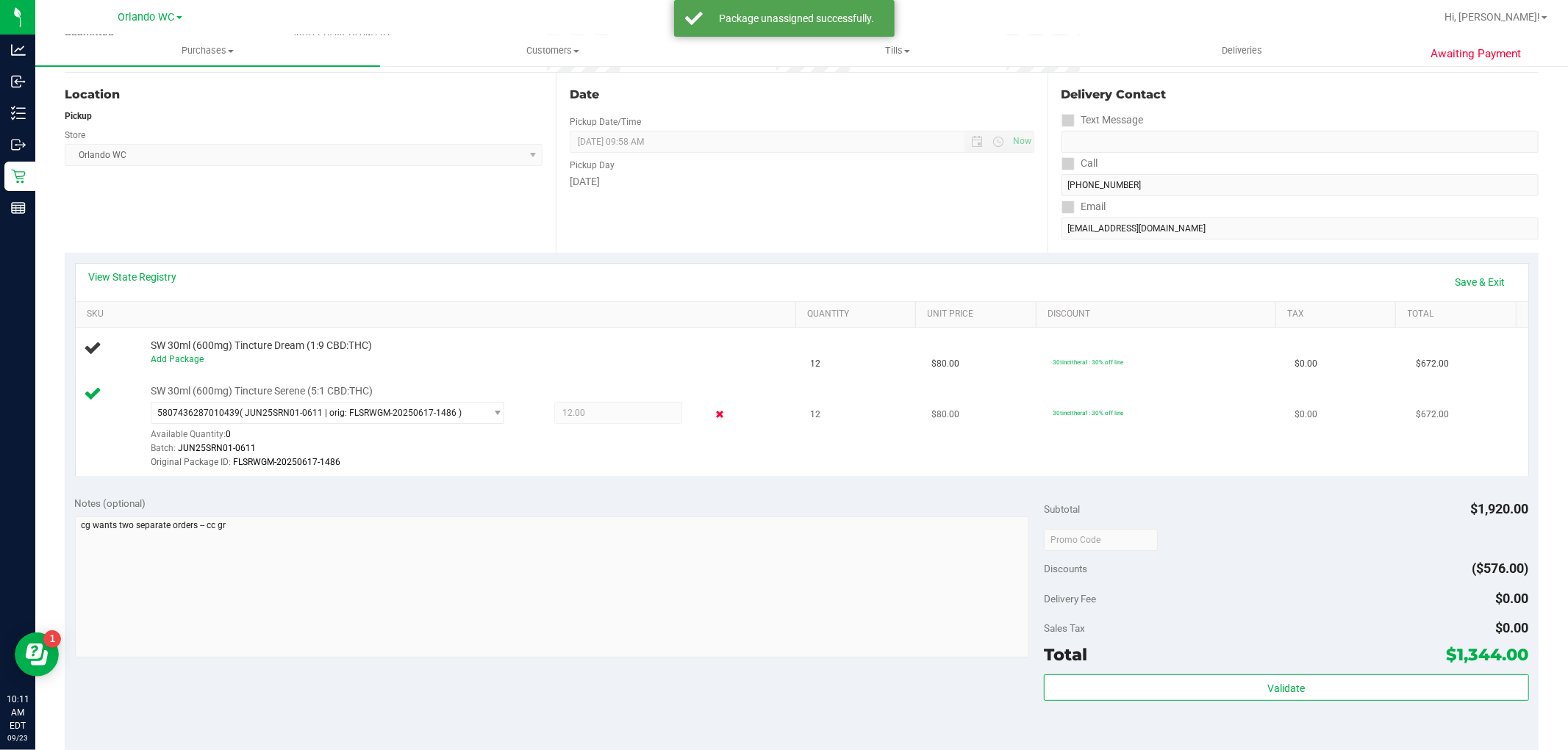
click at [711, 406] on icon at bounding box center [719, 415] width 15 height 17
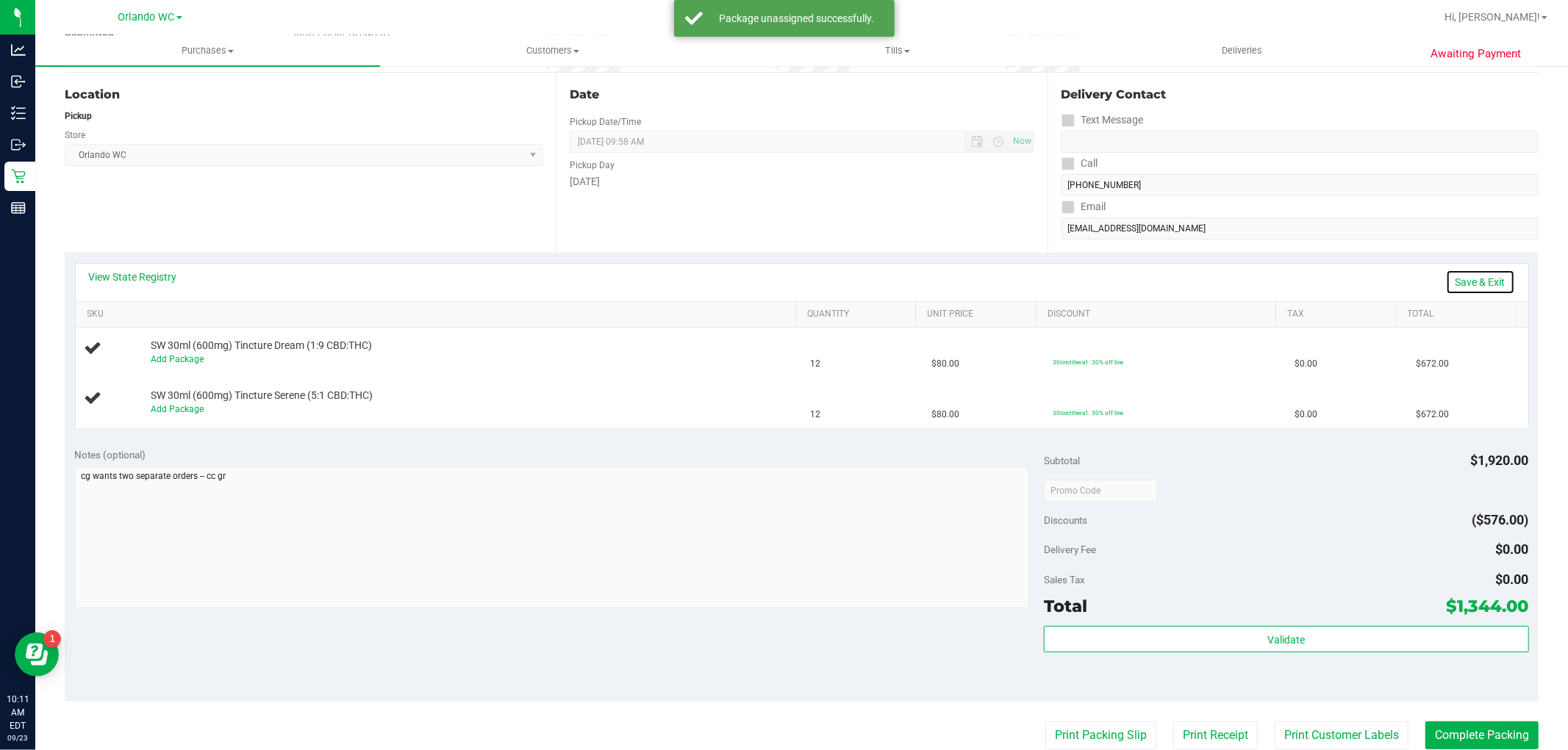
click at [1482, 278] on link "Save & Exit" at bounding box center [1480, 282] width 69 height 25
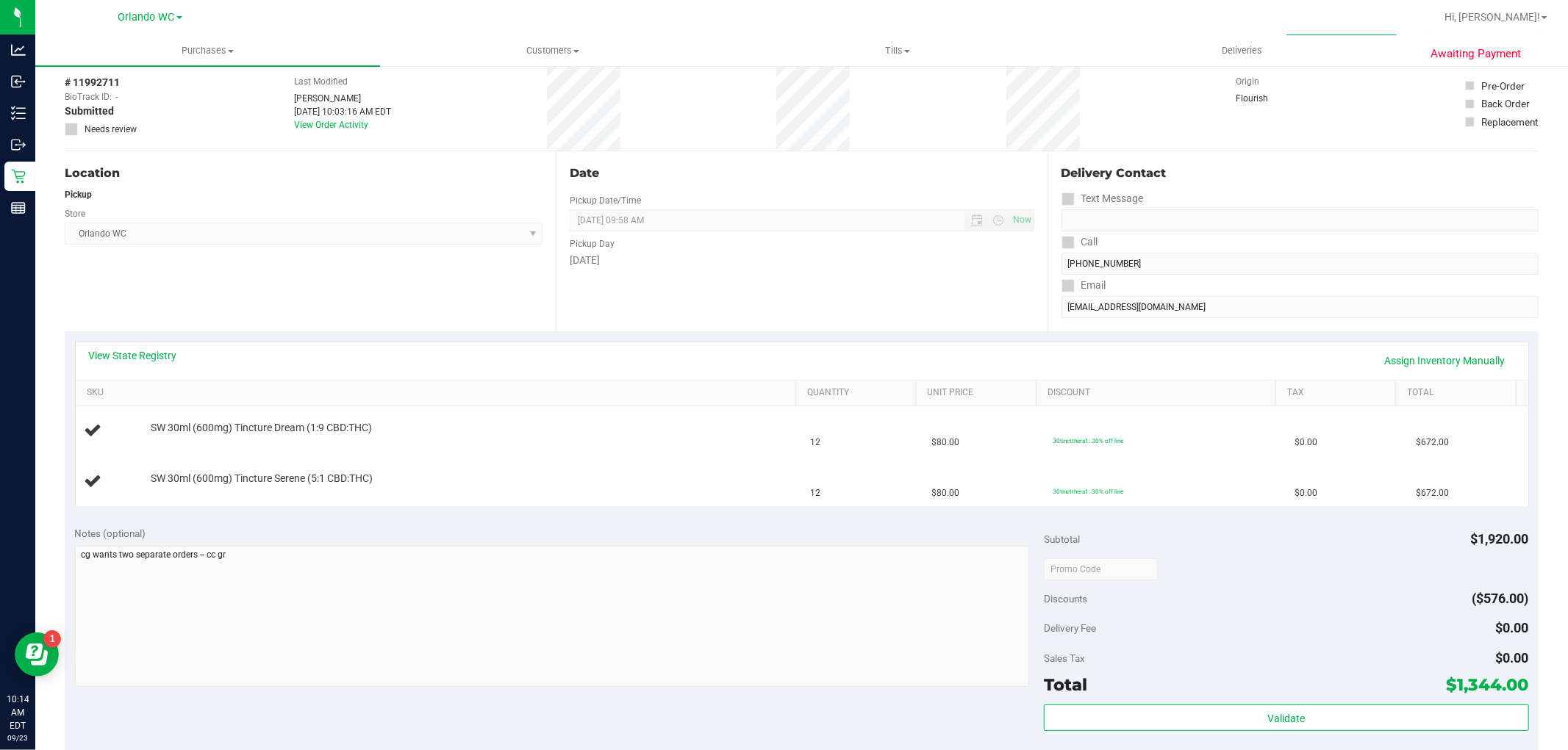
scroll to position [0, 0]
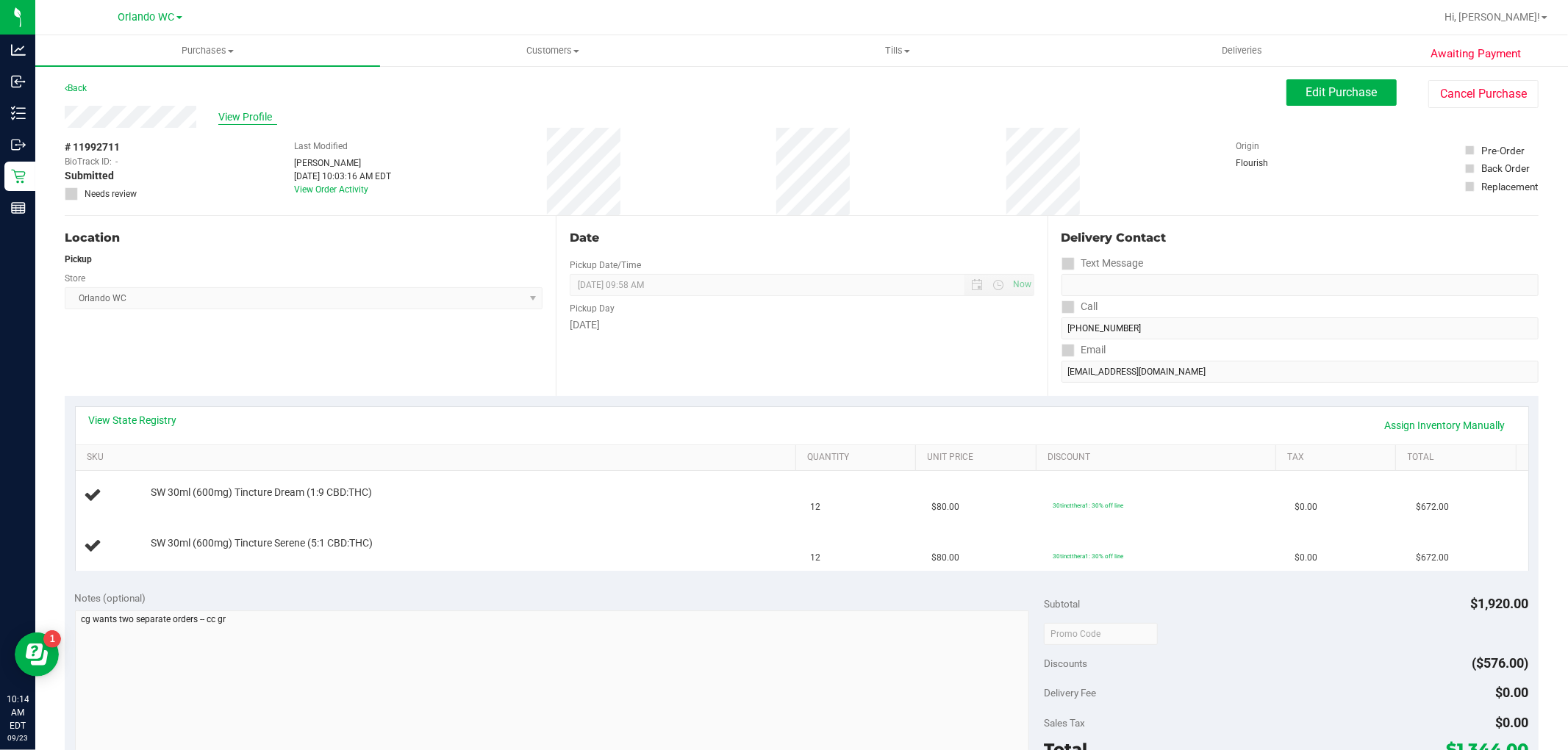
click at [245, 113] on span "View Profile" at bounding box center [248, 117] width 59 height 15
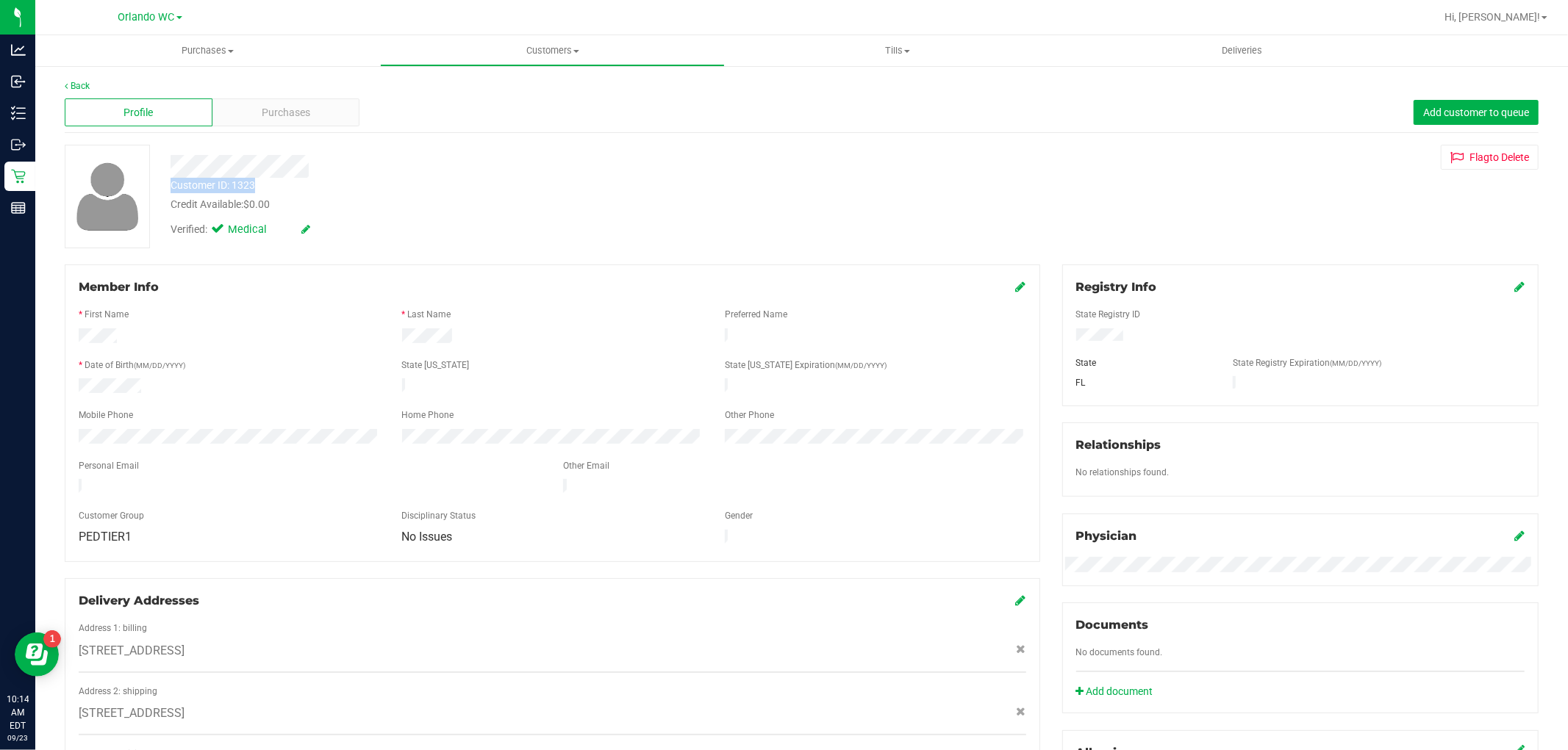
drag, startPoint x: 171, startPoint y: 180, endPoint x: 257, endPoint y: 180, distance: 86.0
click at [257, 180] on div "Customer ID: 1323 Credit Available: $0.00" at bounding box center [533, 195] width 748 height 34
copy div "Customer ID: 1323"
click at [72, 83] on link "Back" at bounding box center [77, 86] width 25 height 10
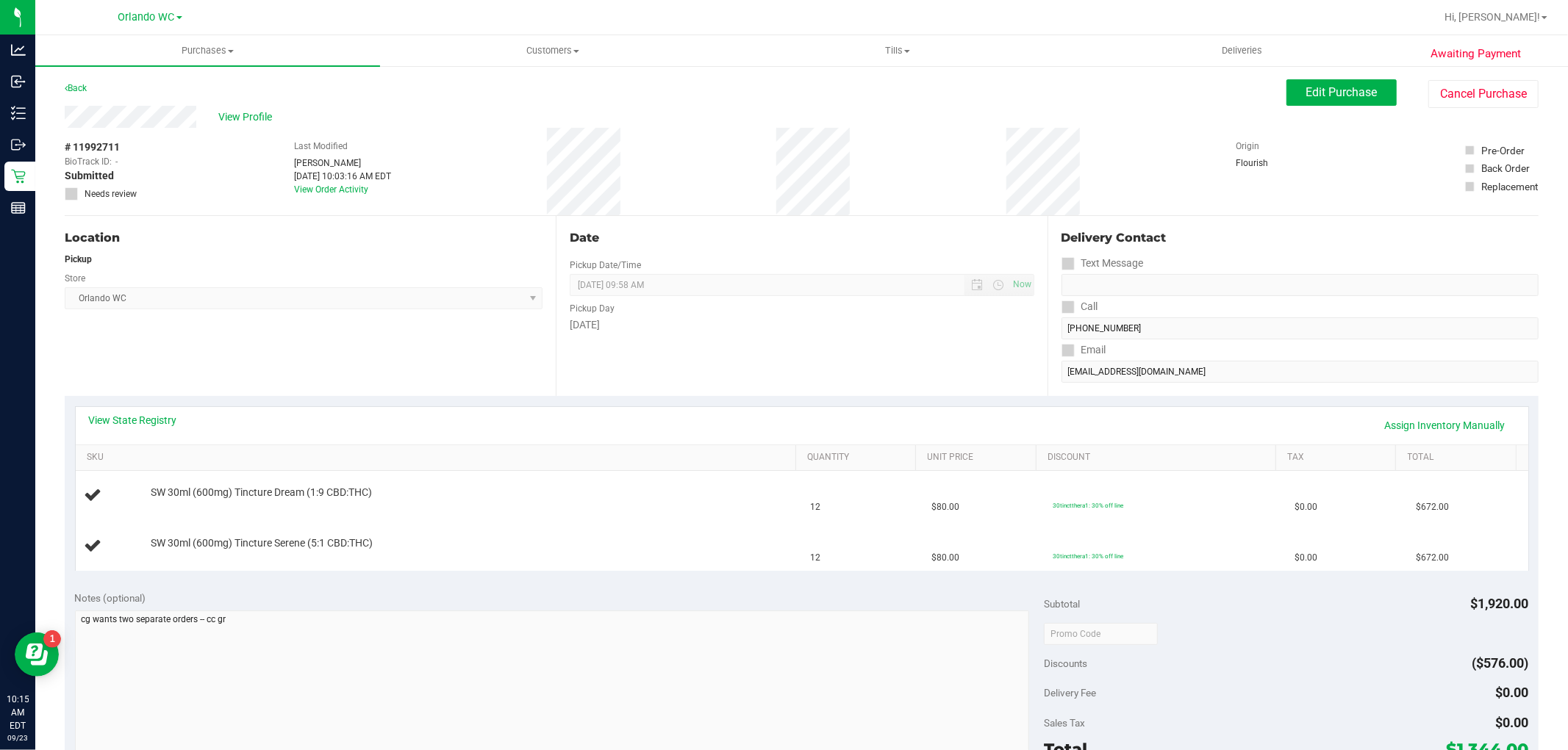
drag, startPoint x: 66, startPoint y: 144, endPoint x: 121, endPoint y: 144, distance: 55.0
click at [121, 144] on div "# 11992711 BioTrack ID: - Submitted Needs review" at bounding box center [102, 170] width 74 height 61
copy span "# 11992711"
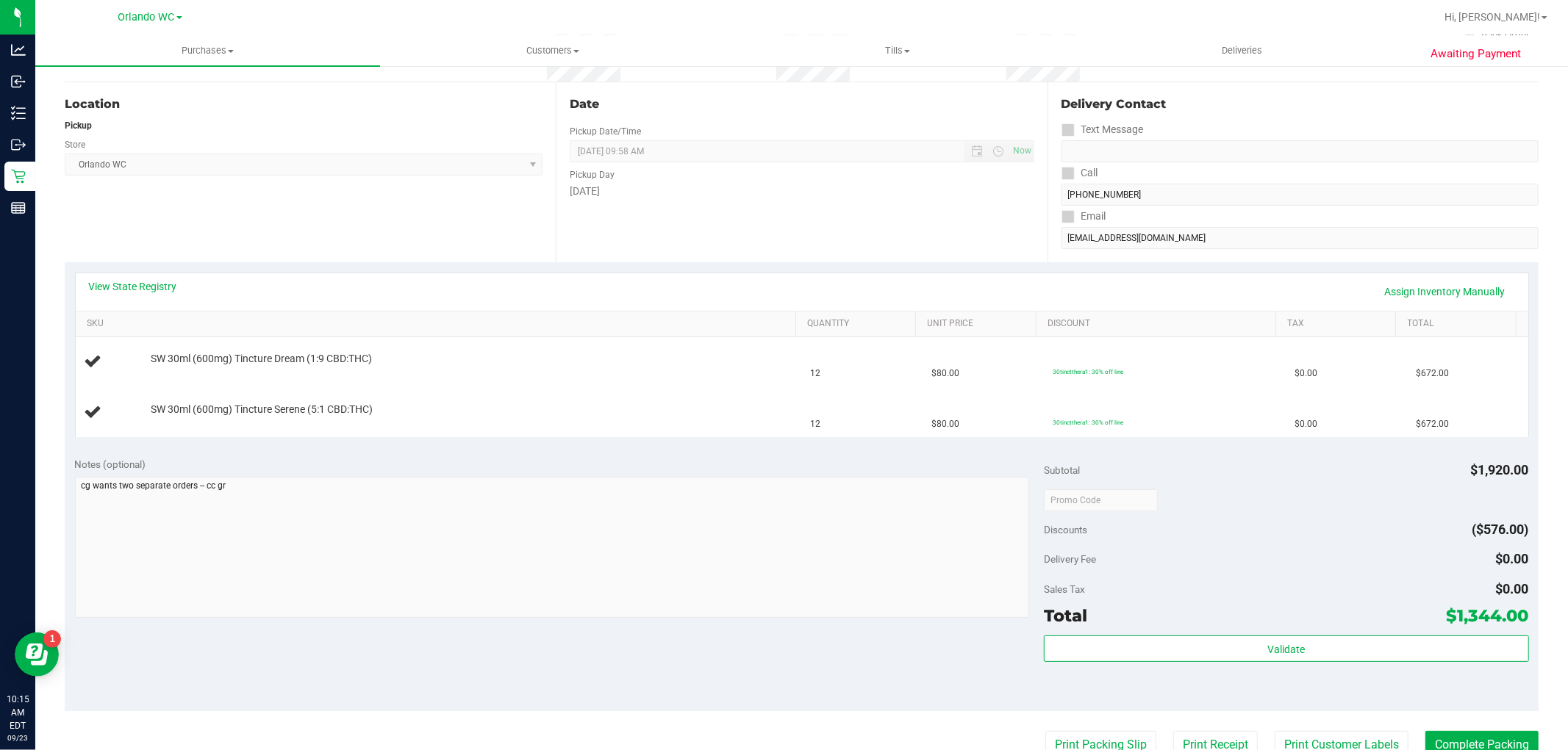
scroll to position [163, 0]
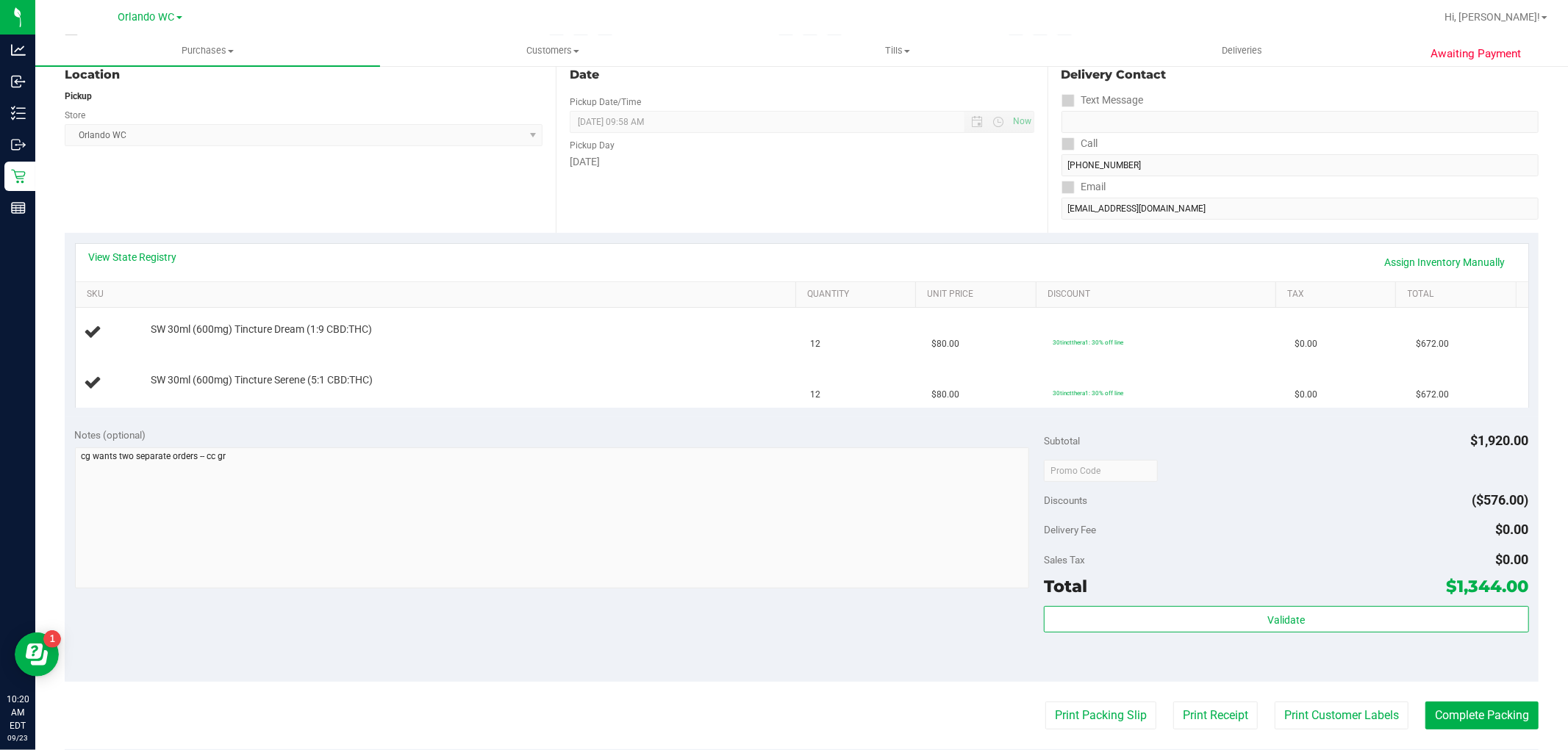
click at [1162, 13] on div at bounding box center [848, 18] width 1172 height 29
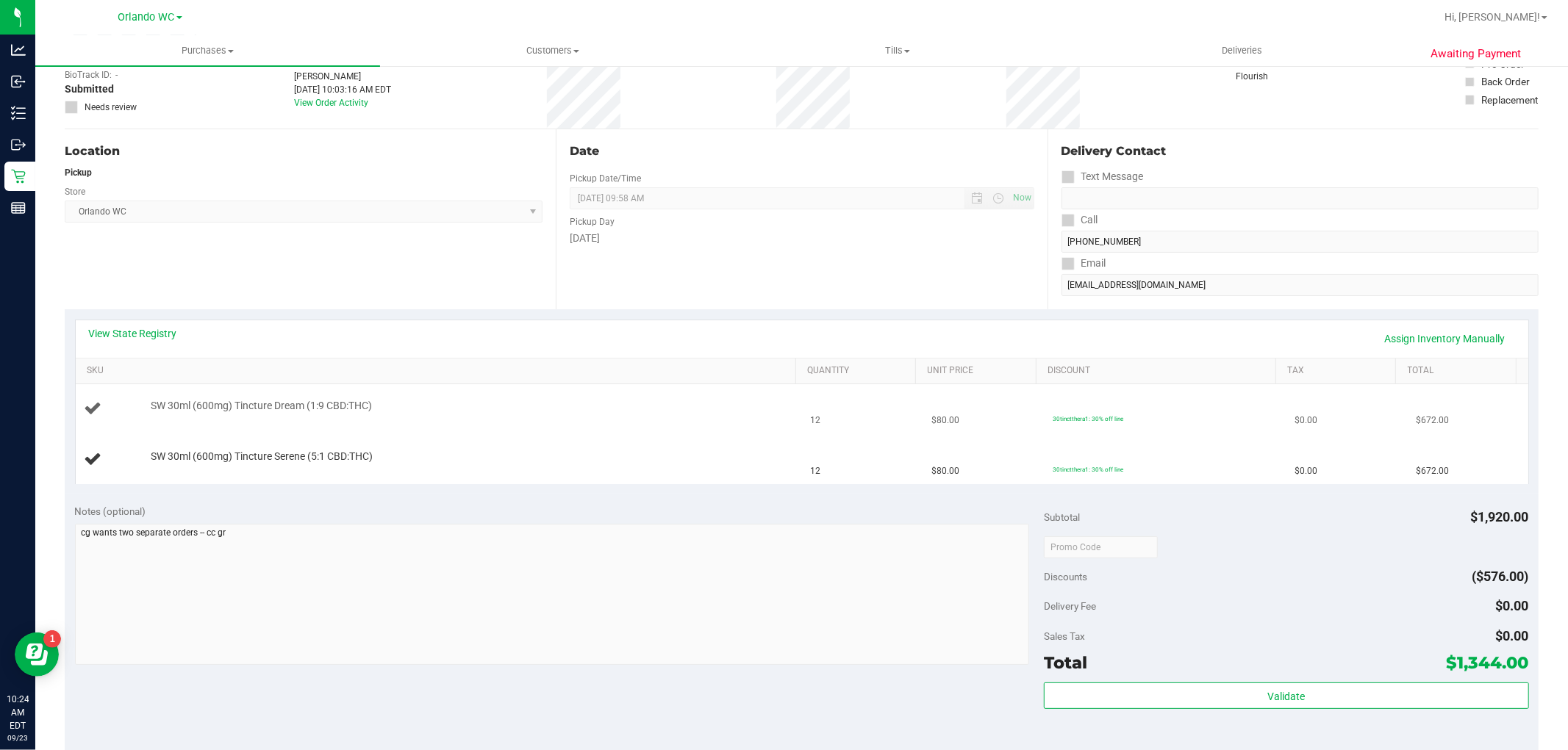
scroll to position [0, 0]
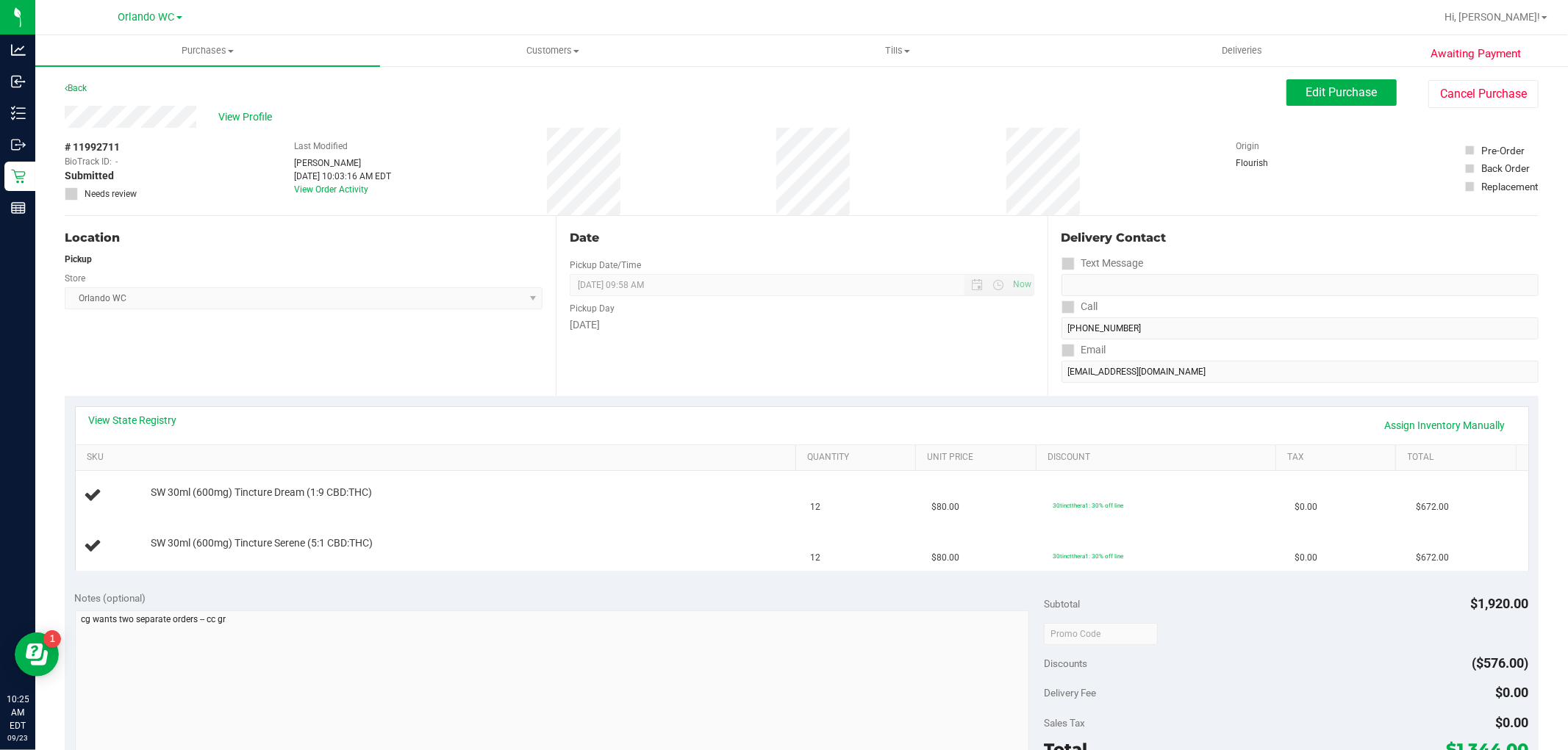
click at [982, 375] on div "Date Pickup Date/Time 09/23/2025 Now 09/23/2025 09:58 AM Now Pickup Day Tuesday" at bounding box center [801, 306] width 491 height 180
click at [1358, 92] on span "Edit Purchase" at bounding box center [1341, 92] width 71 height 14
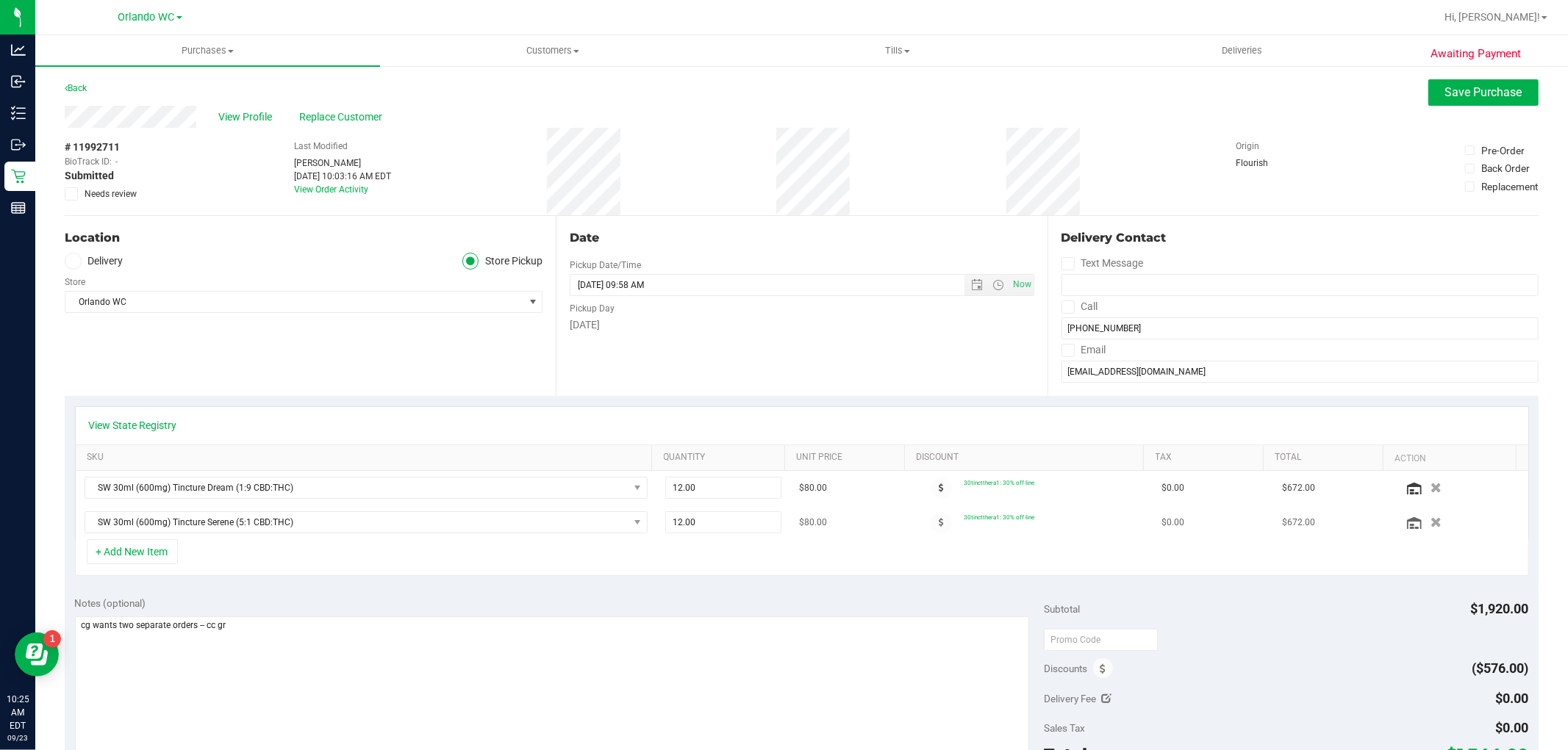
click at [1430, 523] on icon "button" at bounding box center [1435, 522] width 11 height 10
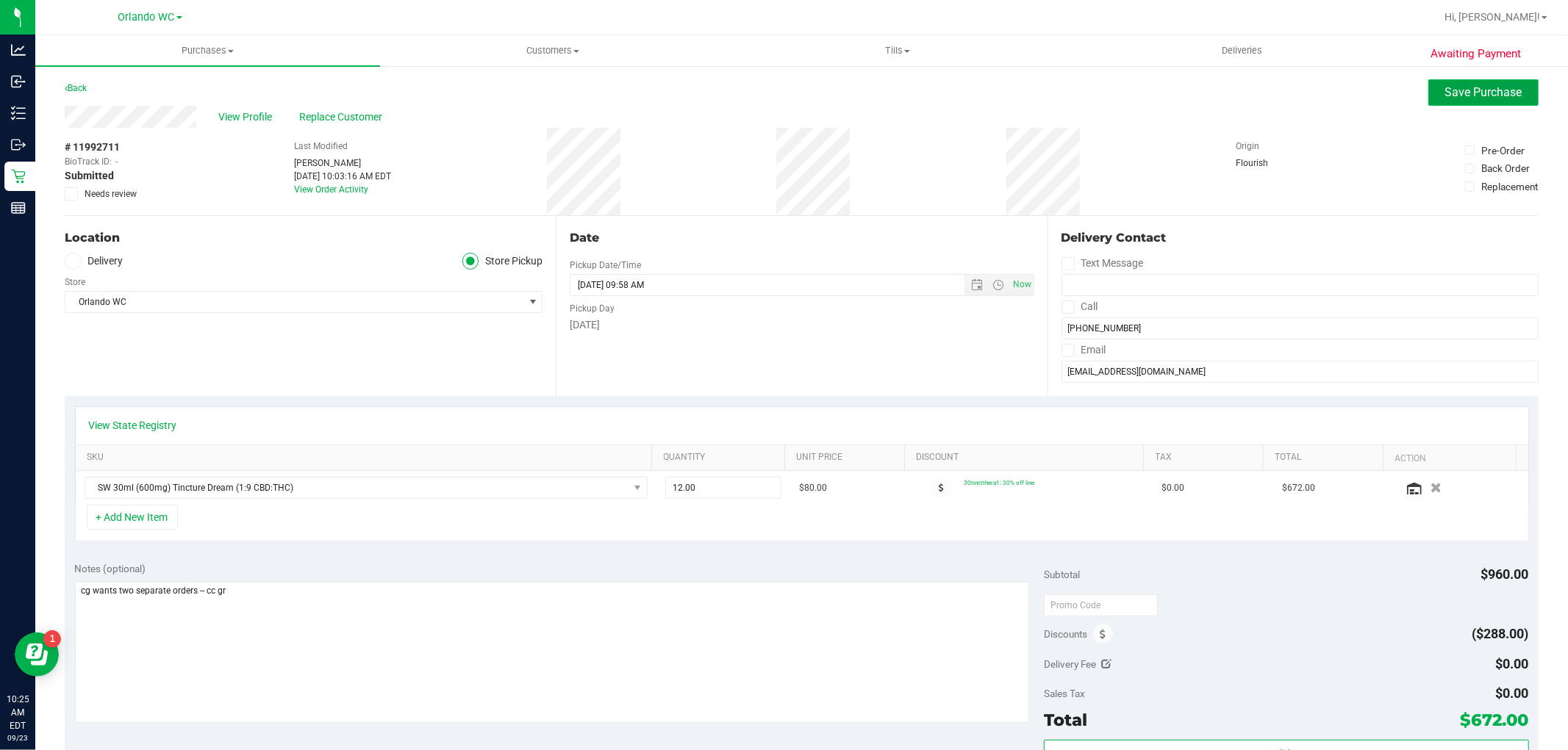
click at [1460, 91] on span "Save Purchase" at bounding box center [1483, 92] width 77 height 14
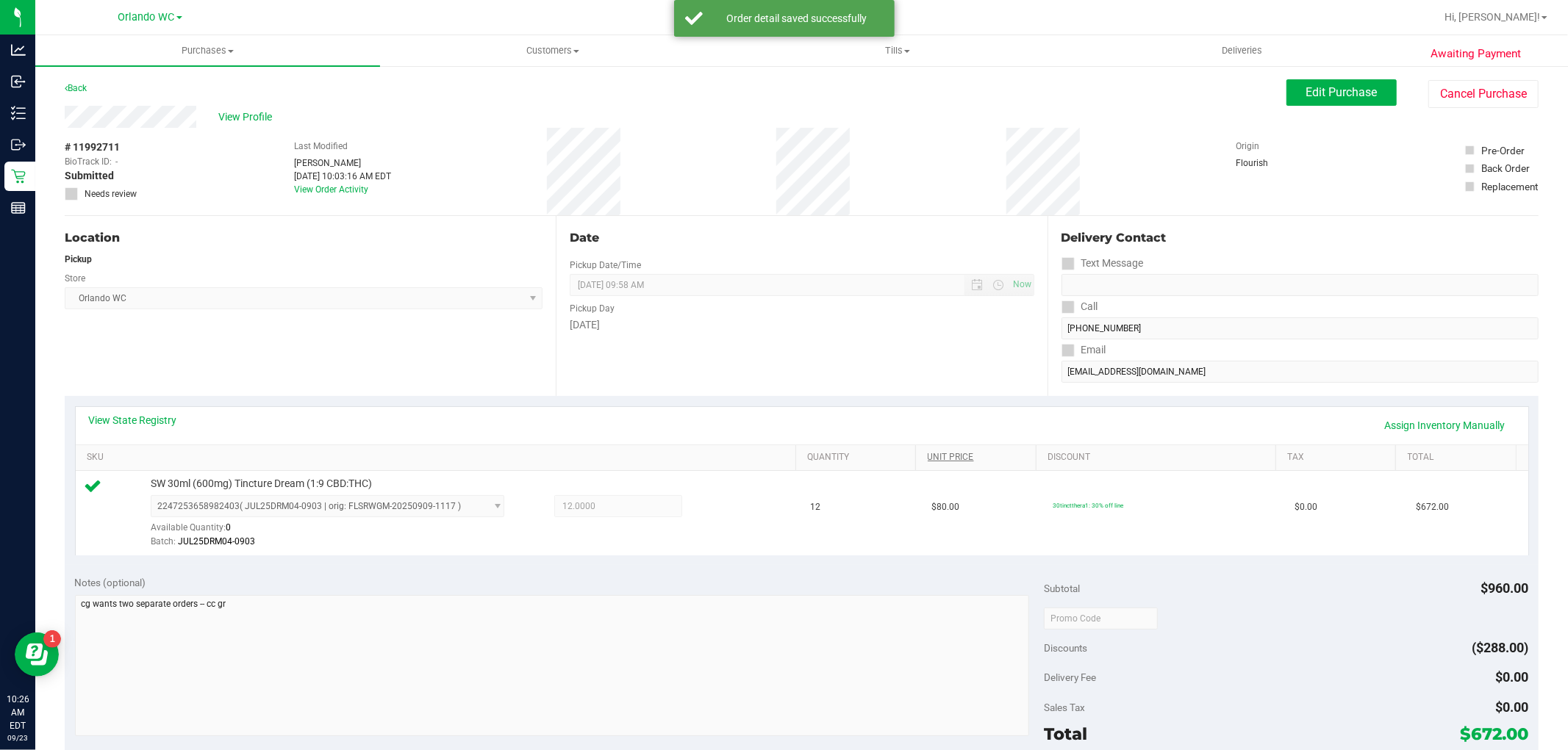
scroll to position [81, 0]
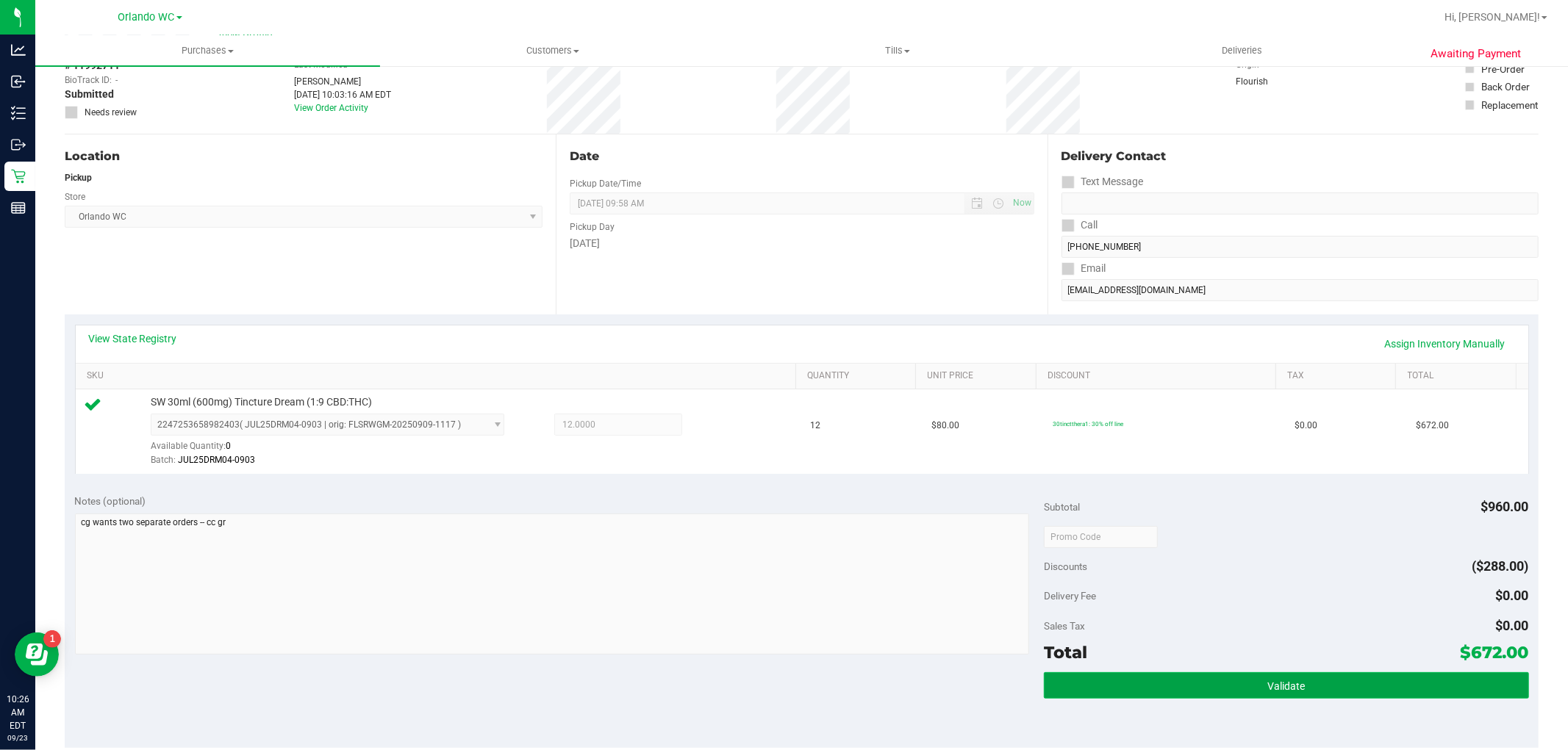
click at [1298, 684] on button "Validate" at bounding box center [1286, 686] width 485 height 27
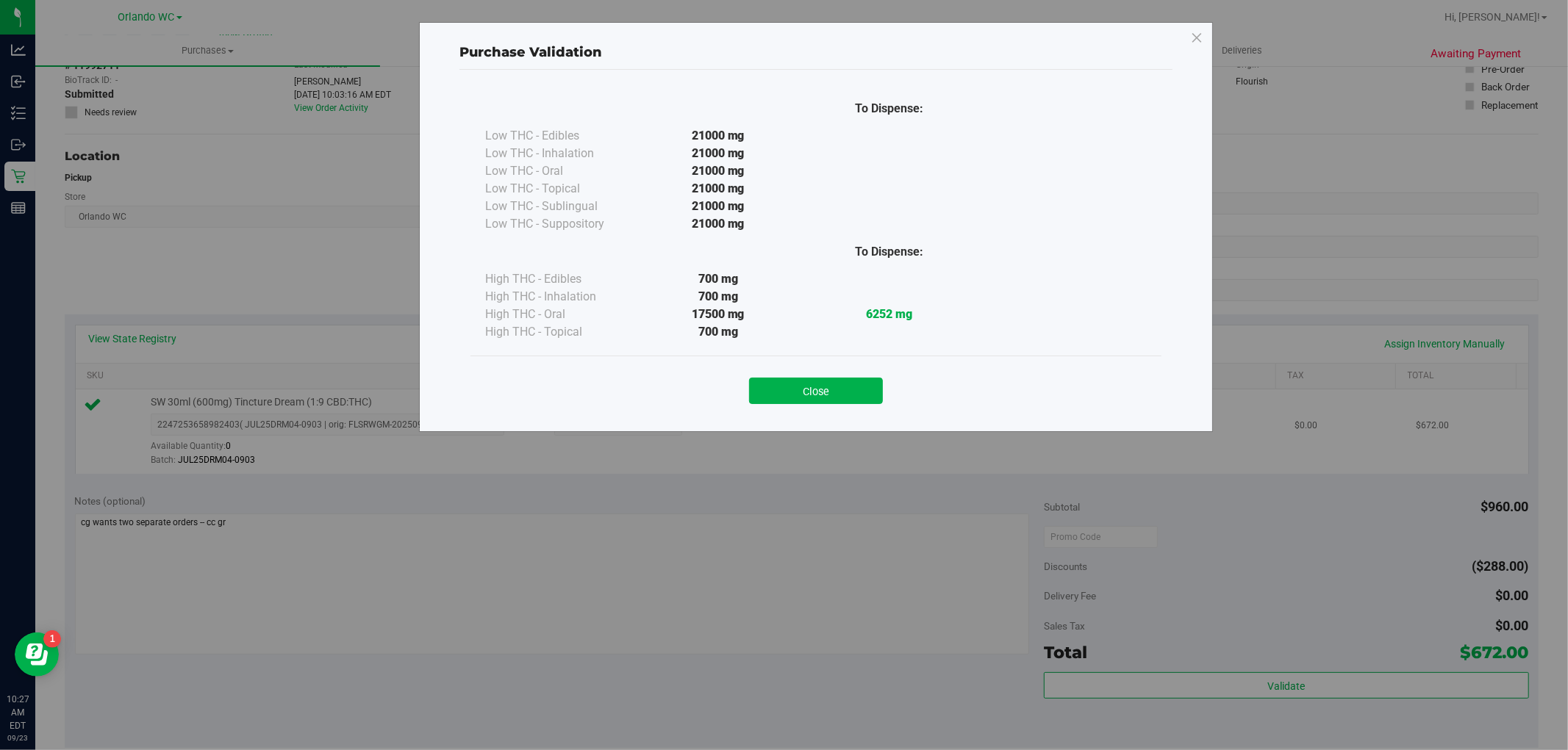
drag, startPoint x: 804, startPoint y: 393, endPoint x: 671, endPoint y: 406, distance: 133.6
click at [805, 393] on button "Close" at bounding box center [815, 391] width 134 height 27
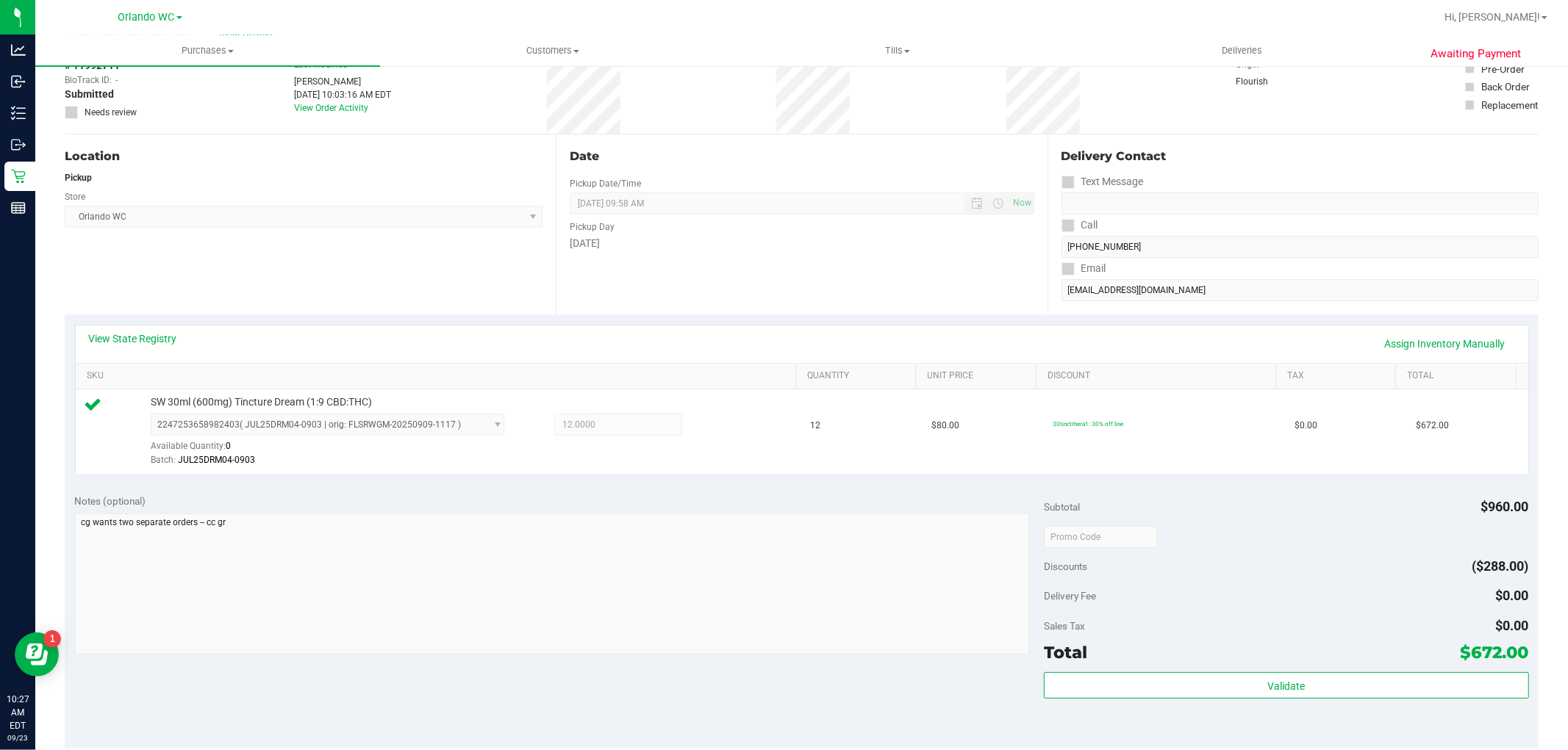
scroll to position [0, 0]
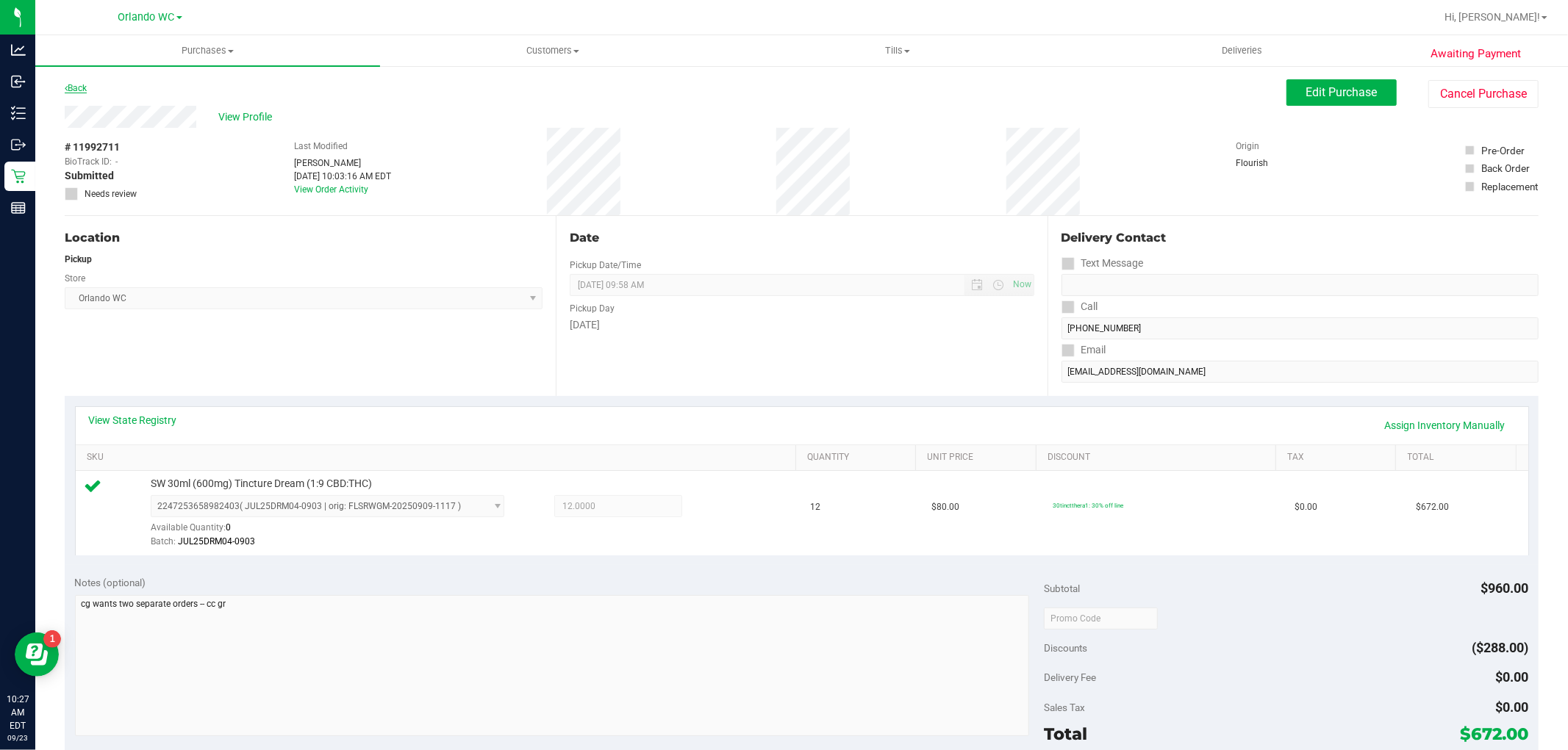
click at [76, 87] on link "Back" at bounding box center [76, 88] width 22 height 10
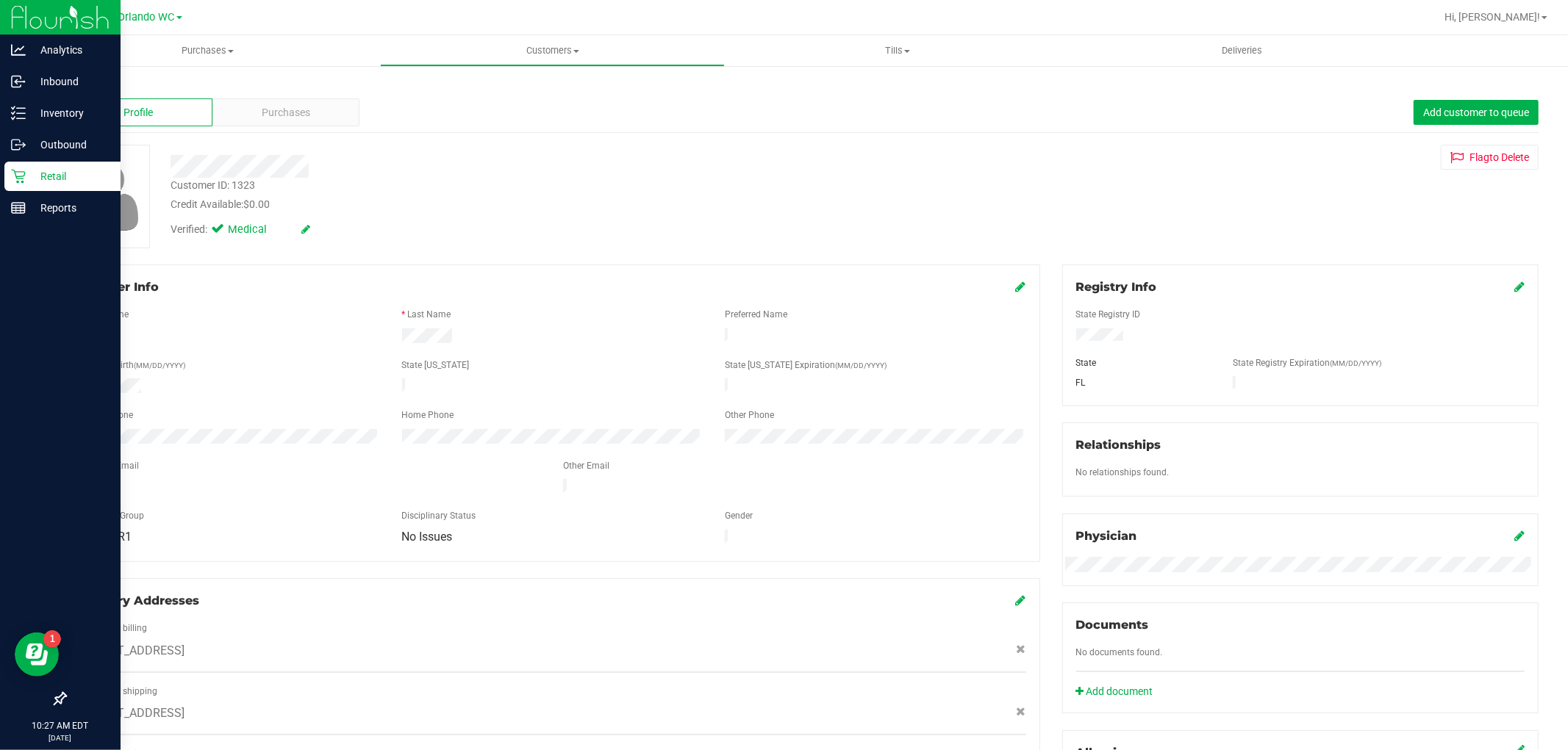
click at [41, 169] on p "Retail" at bounding box center [70, 176] width 88 height 18
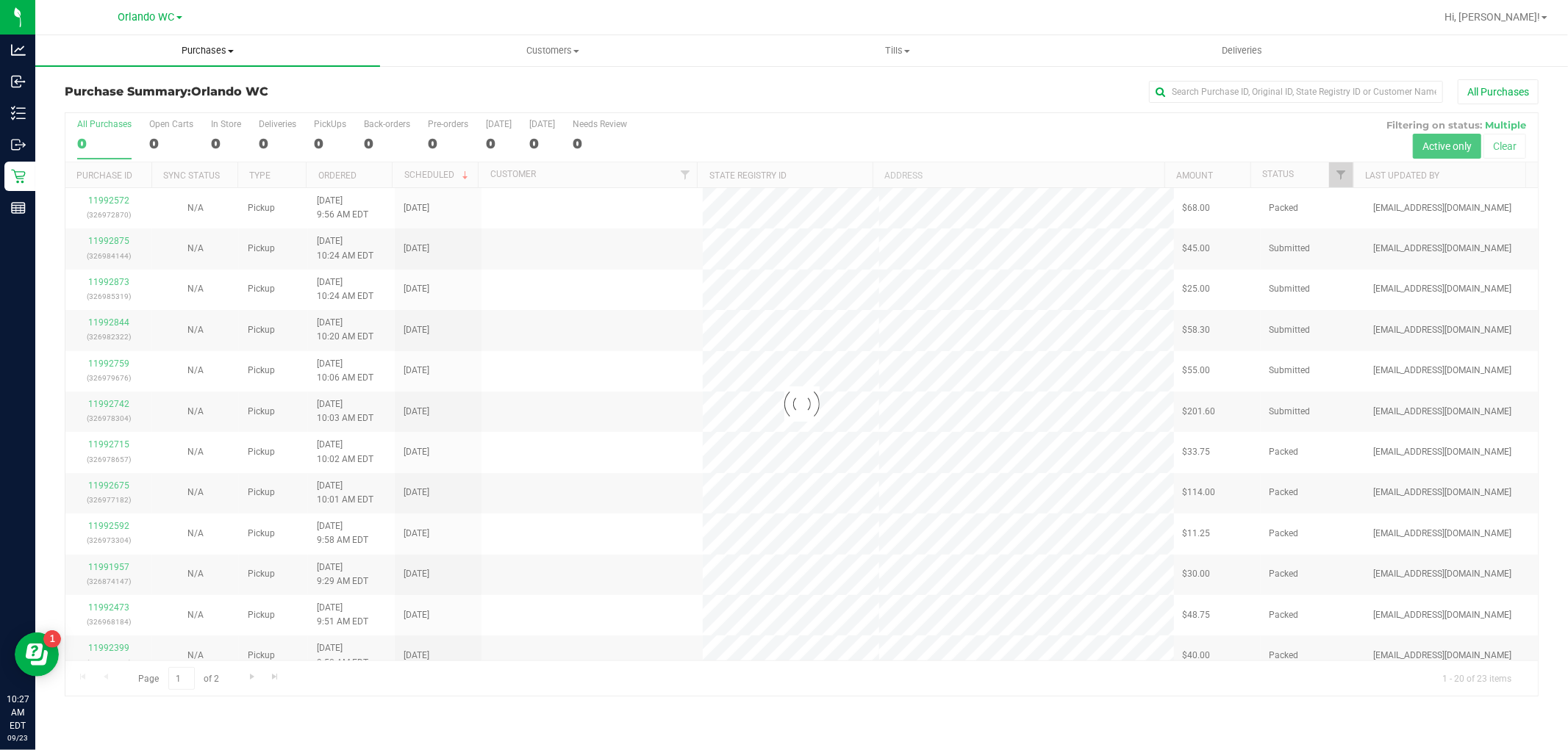
click at [207, 45] on span "Purchases" at bounding box center [207, 51] width 344 height 13
click at [138, 103] on li "Fulfillment" at bounding box center [207, 106] width 344 height 18
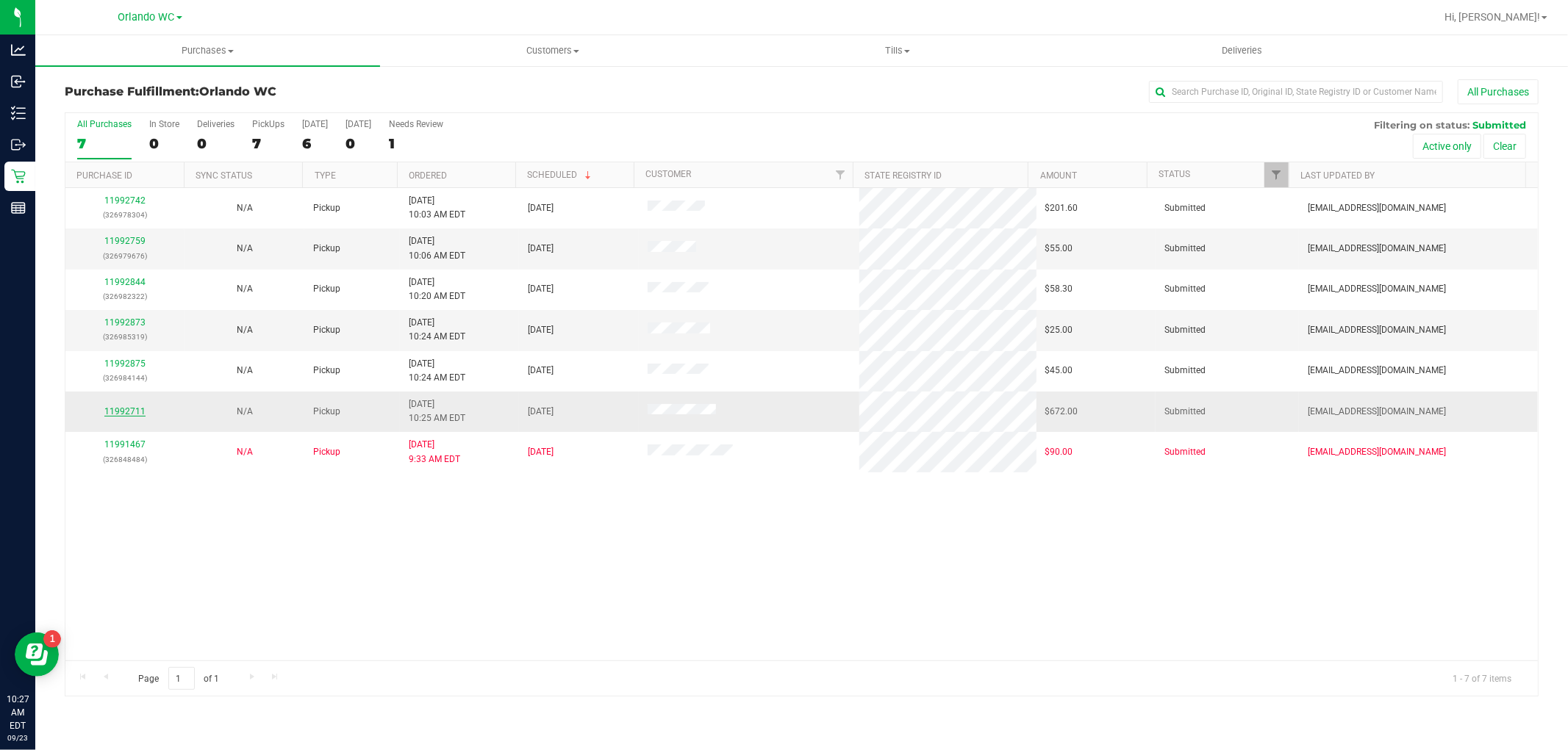
click at [135, 408] on link "11992711" at bounding box center [124, 412] width 41 height 10
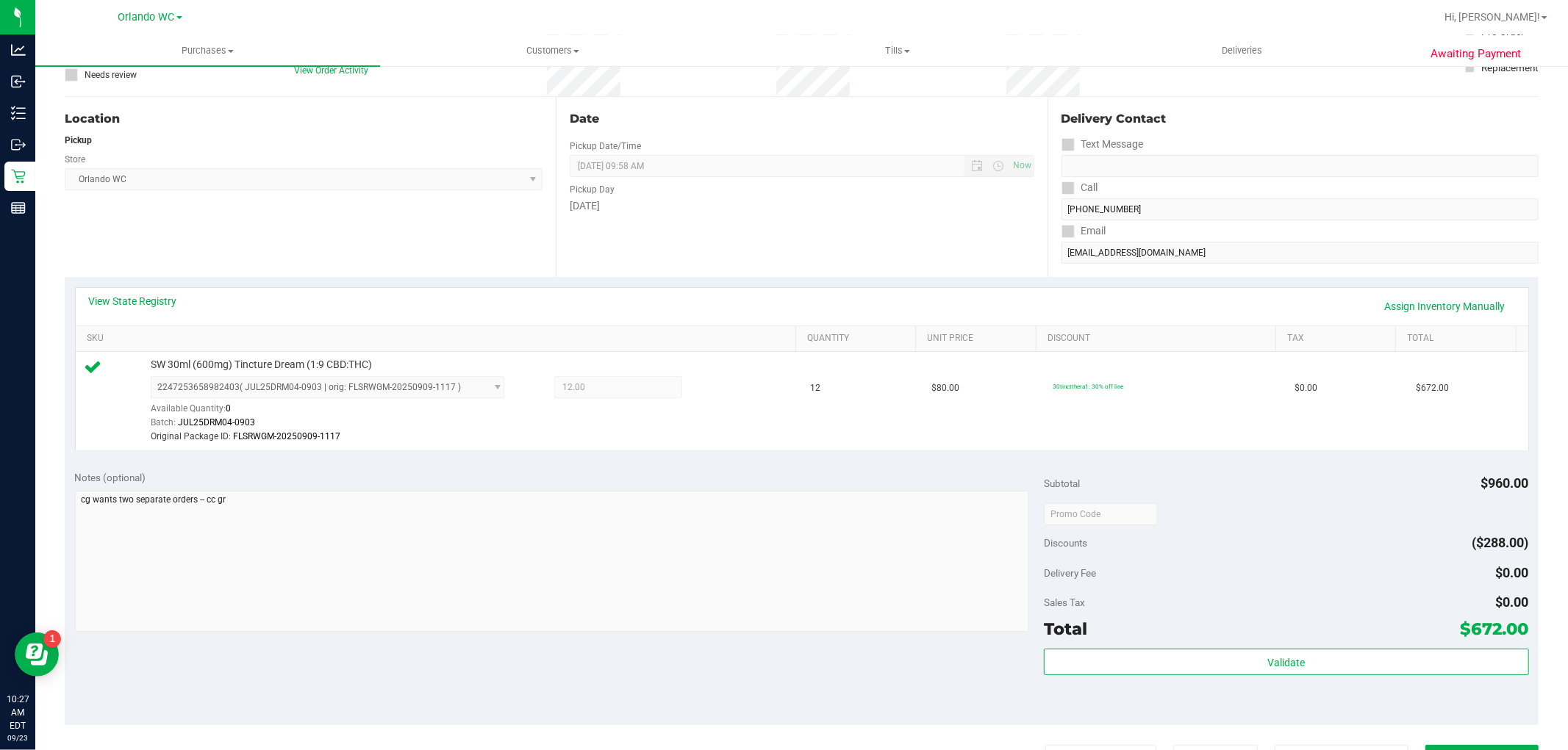
scroll to position [327, 0]
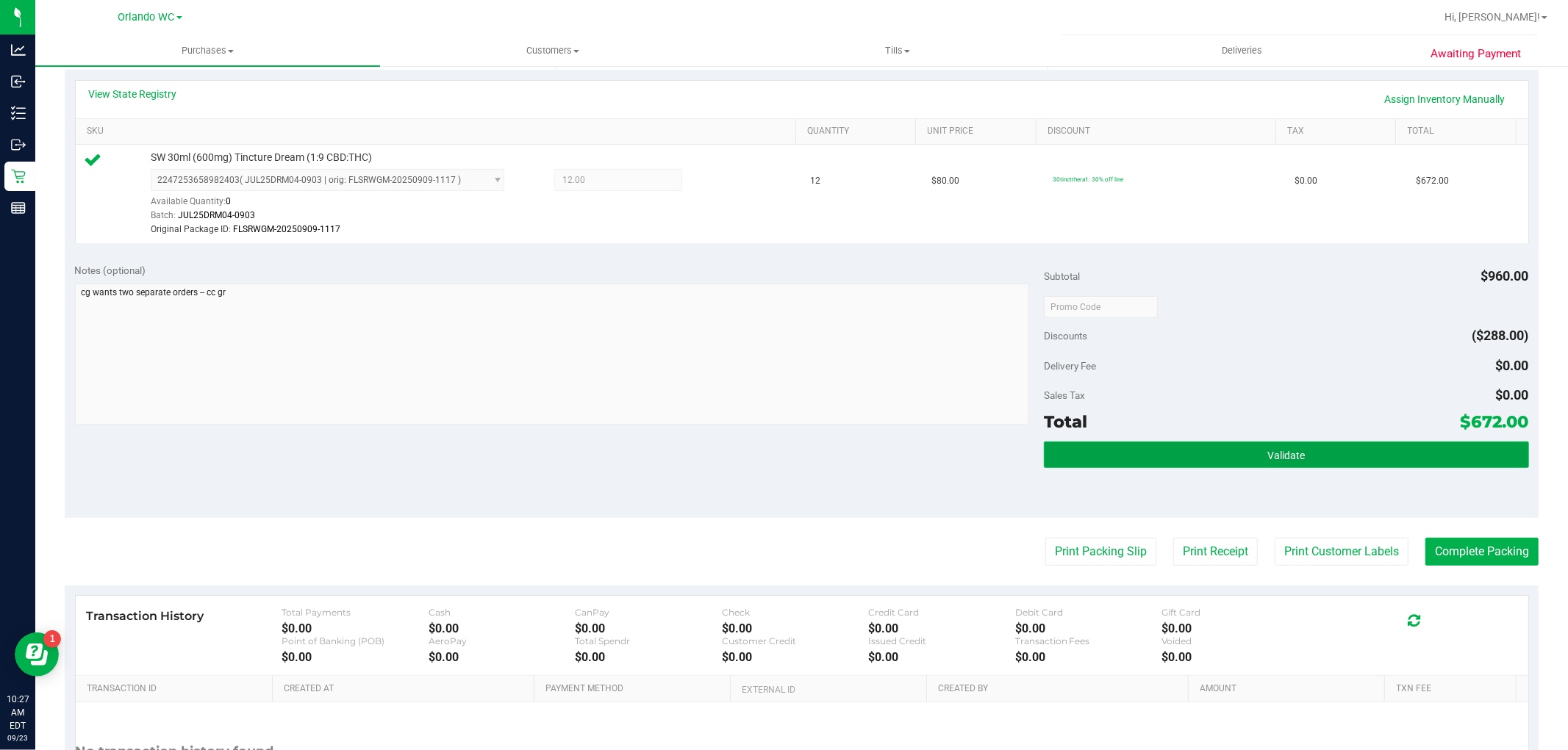
click at [1316, 462] on button "Validate" at bounding box center [1286, 455] width 485 height 27
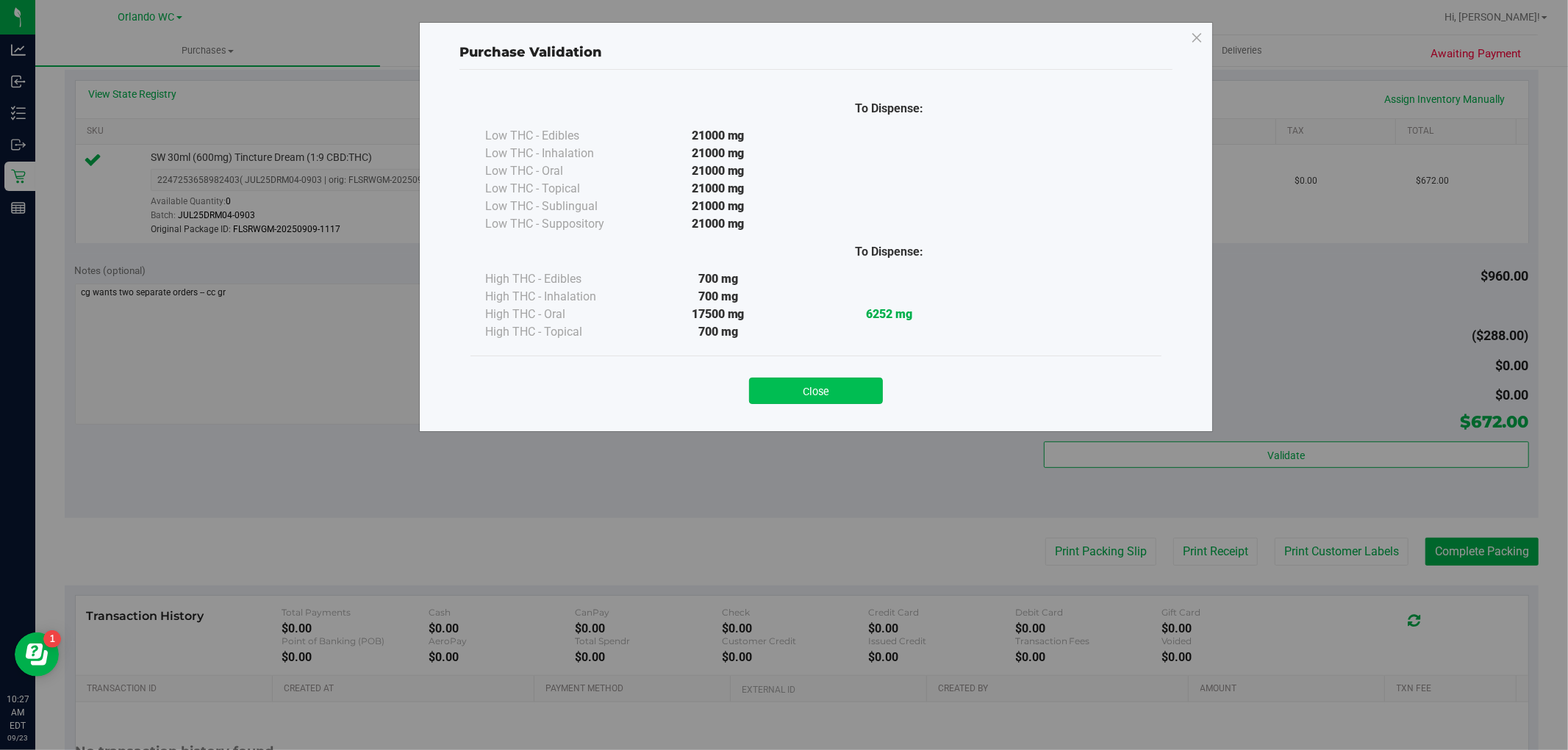
click at [841, 395] on button "Close" at bounding box center [815, 391] width 134 height 27
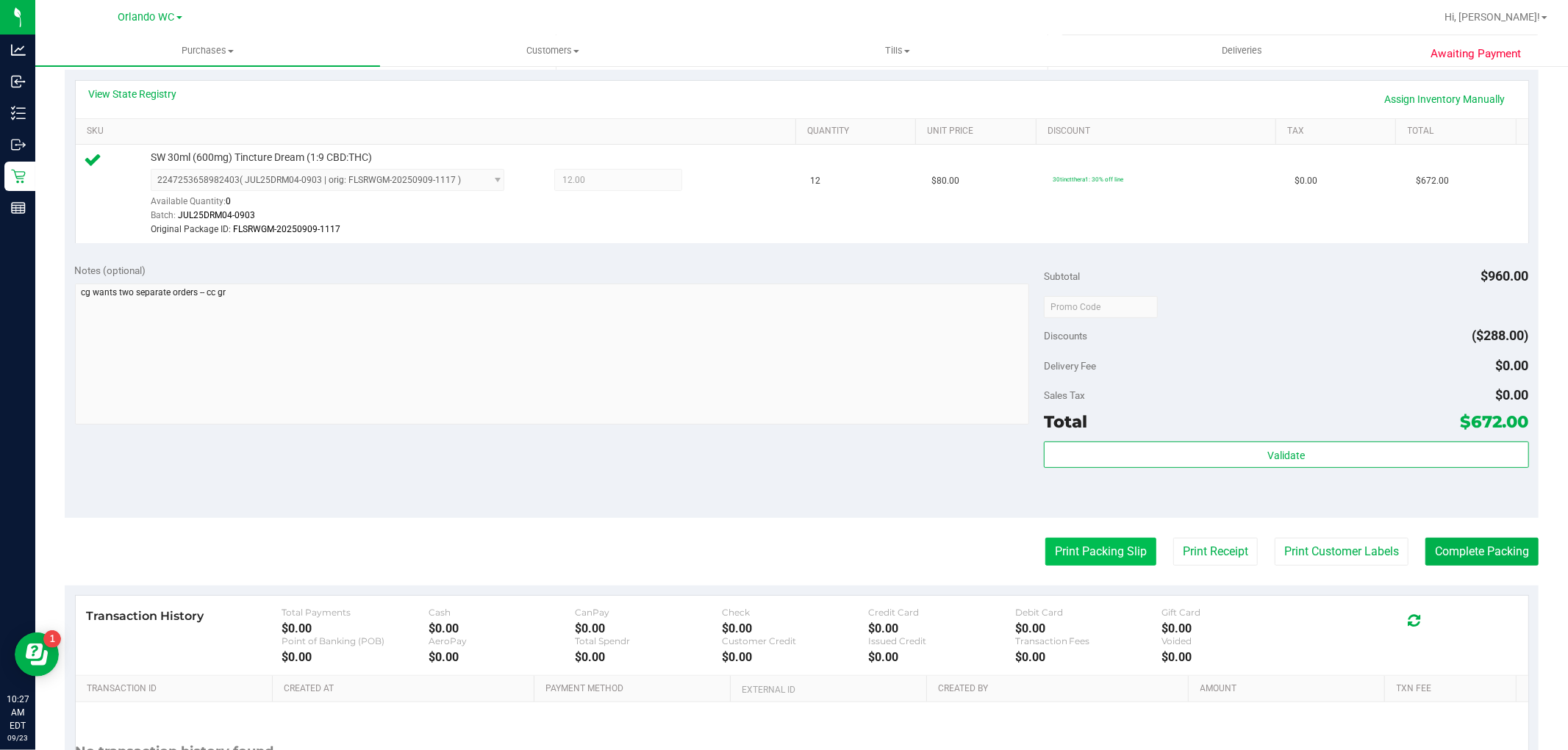
click at [1082, 548] on button "Print Packing Slip" at bounding box center [1100, 552] width 111 height 28
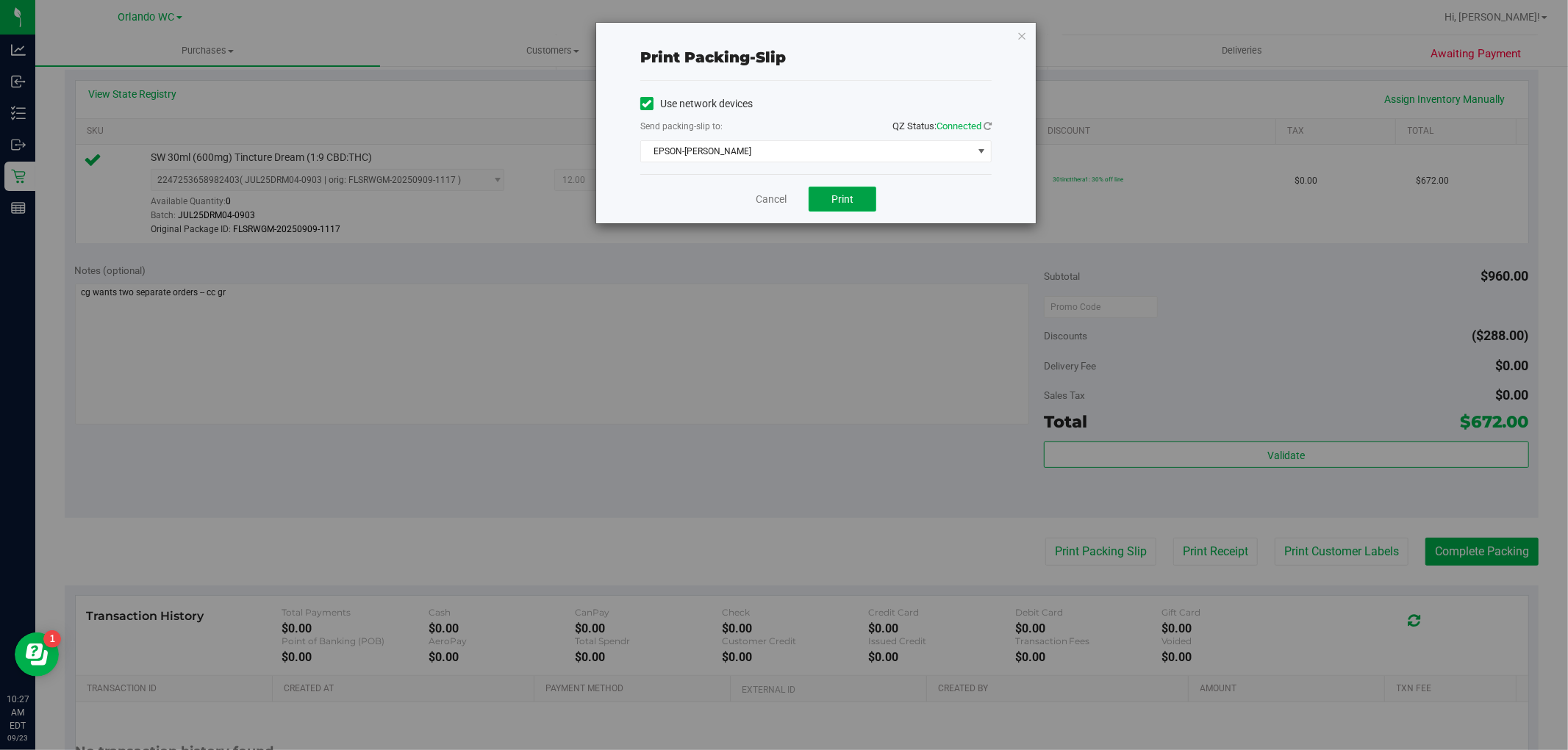
click at [841, 197] on span "Print" at bounding box center [842, 199] width 22 height 12
click at [767, 199] on link "Cancel" at bounding box center [771, 199] width 31 height 15
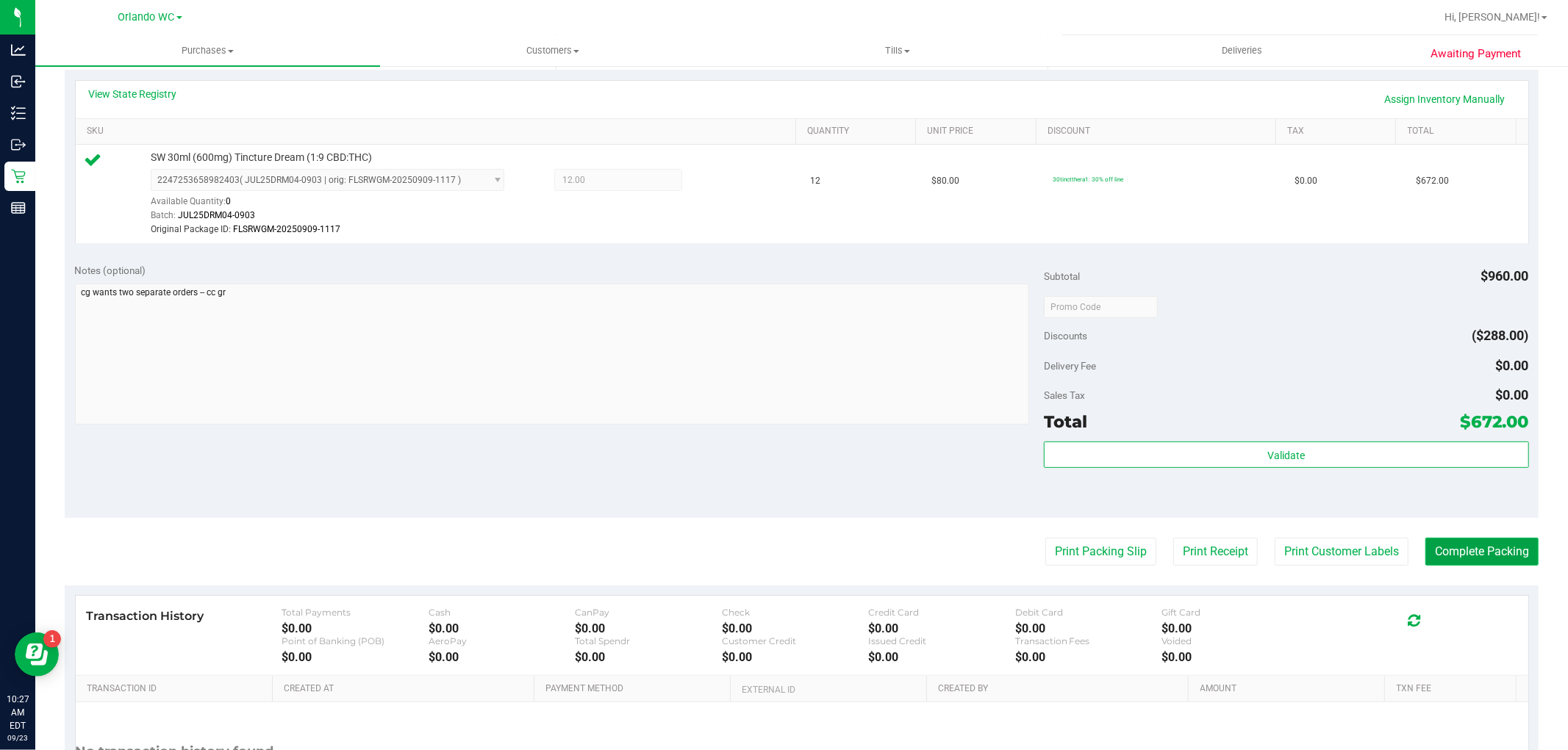
click at [1486, 552] on button "Complete Packing" at bounding box center [1481, 552] width 113 height 28
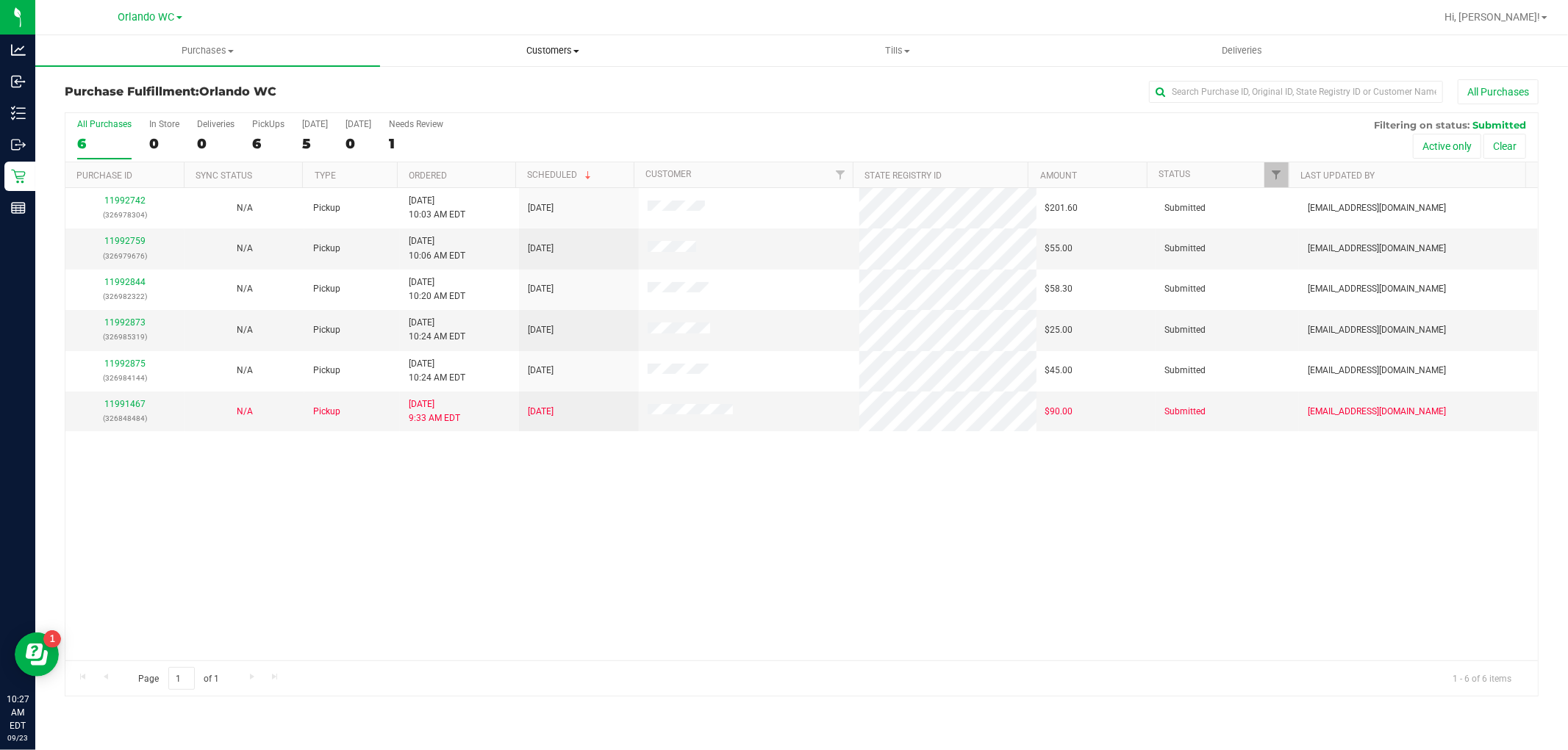
click at [568, 39] on uib-tab-heading "Customers All customers Add a new customer All physicians" at bounding box center [552, 50] width 343 height 29
click at [482, 91] on span "All customers" at bounding box center [433, 88] width 106 height 13
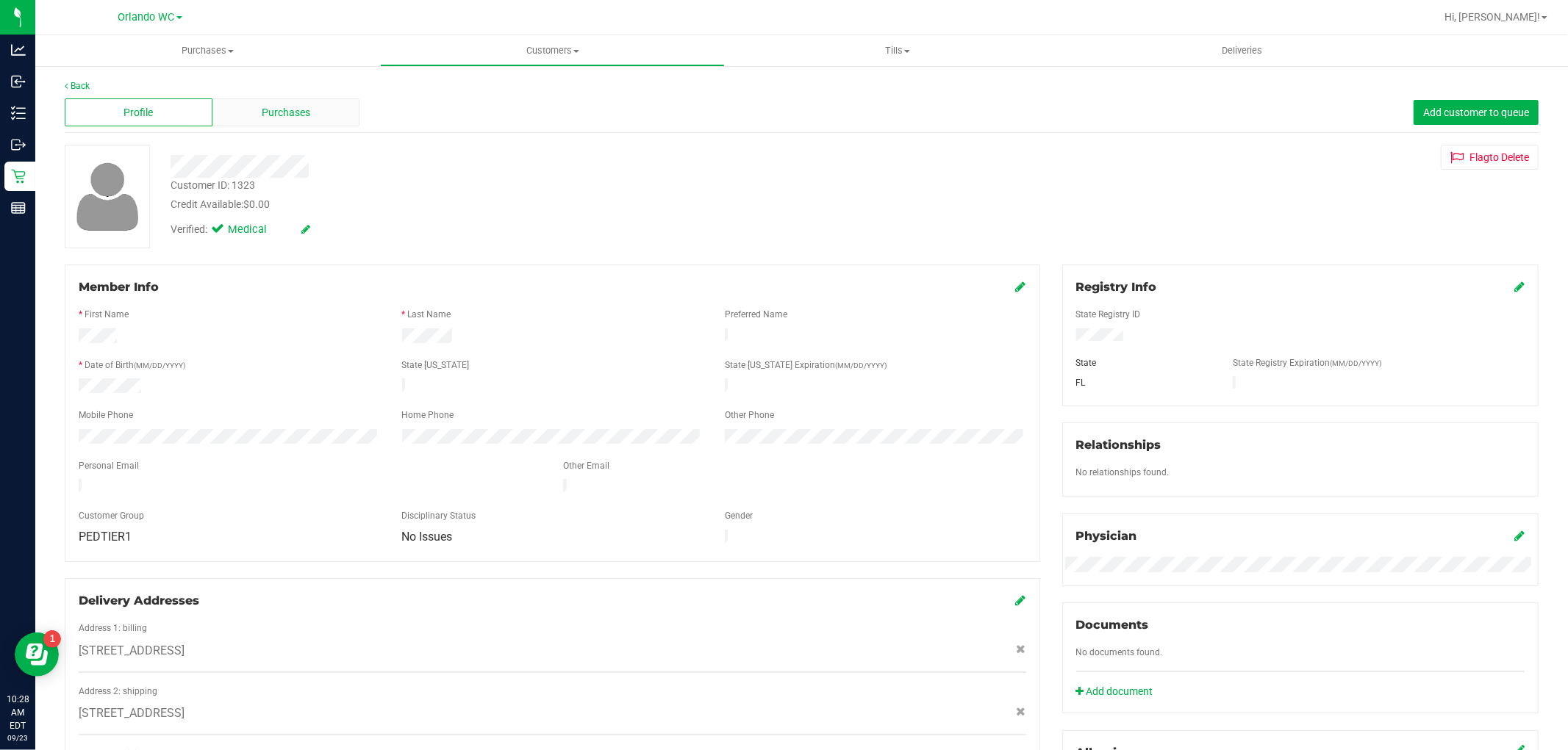
click at [307, 113] on span "Purchases" at bounding box center [286, 113] width 49 height 15
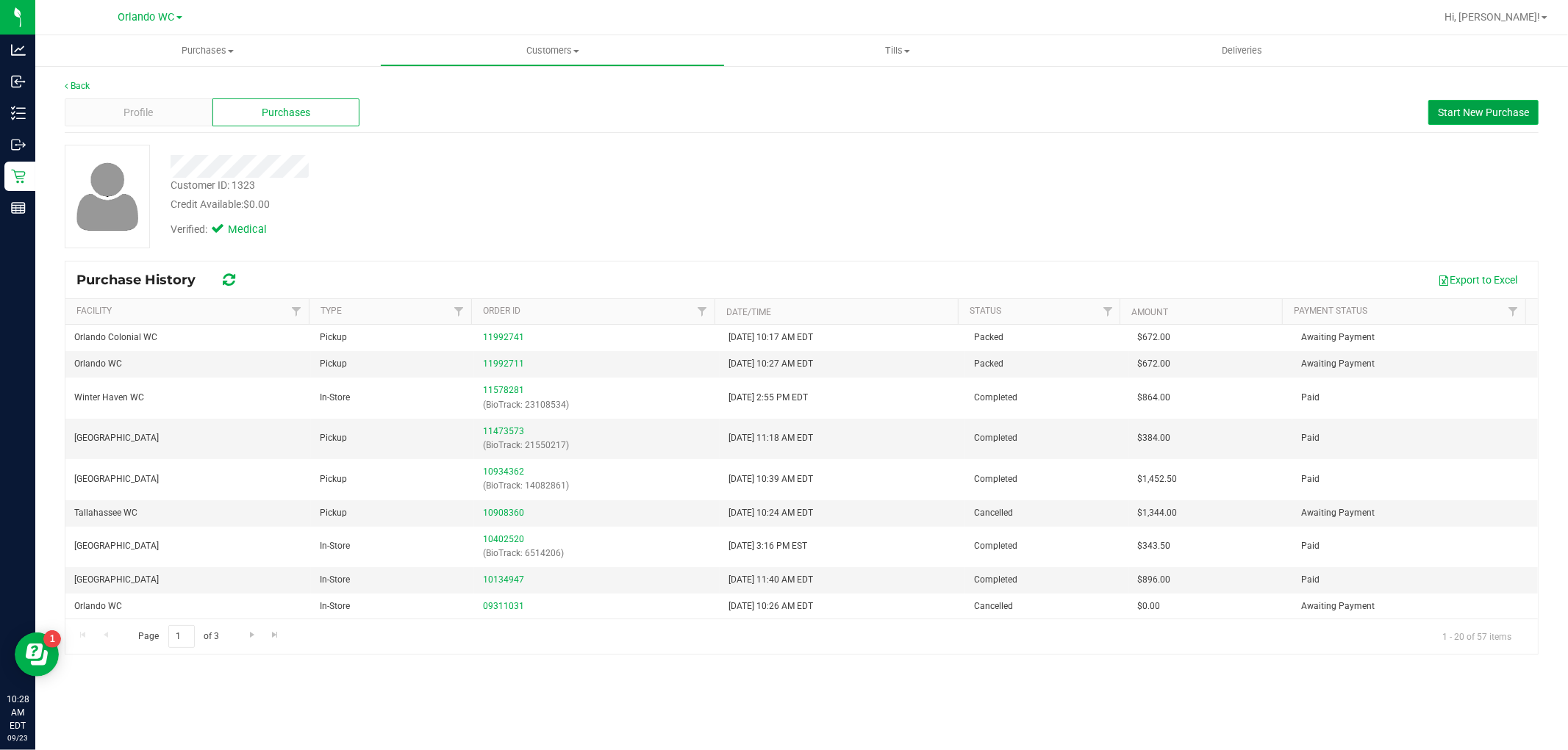
click at [1488, 107] on span "Start New Purchase" at bounding box center [1483, 113] width 92 height 12
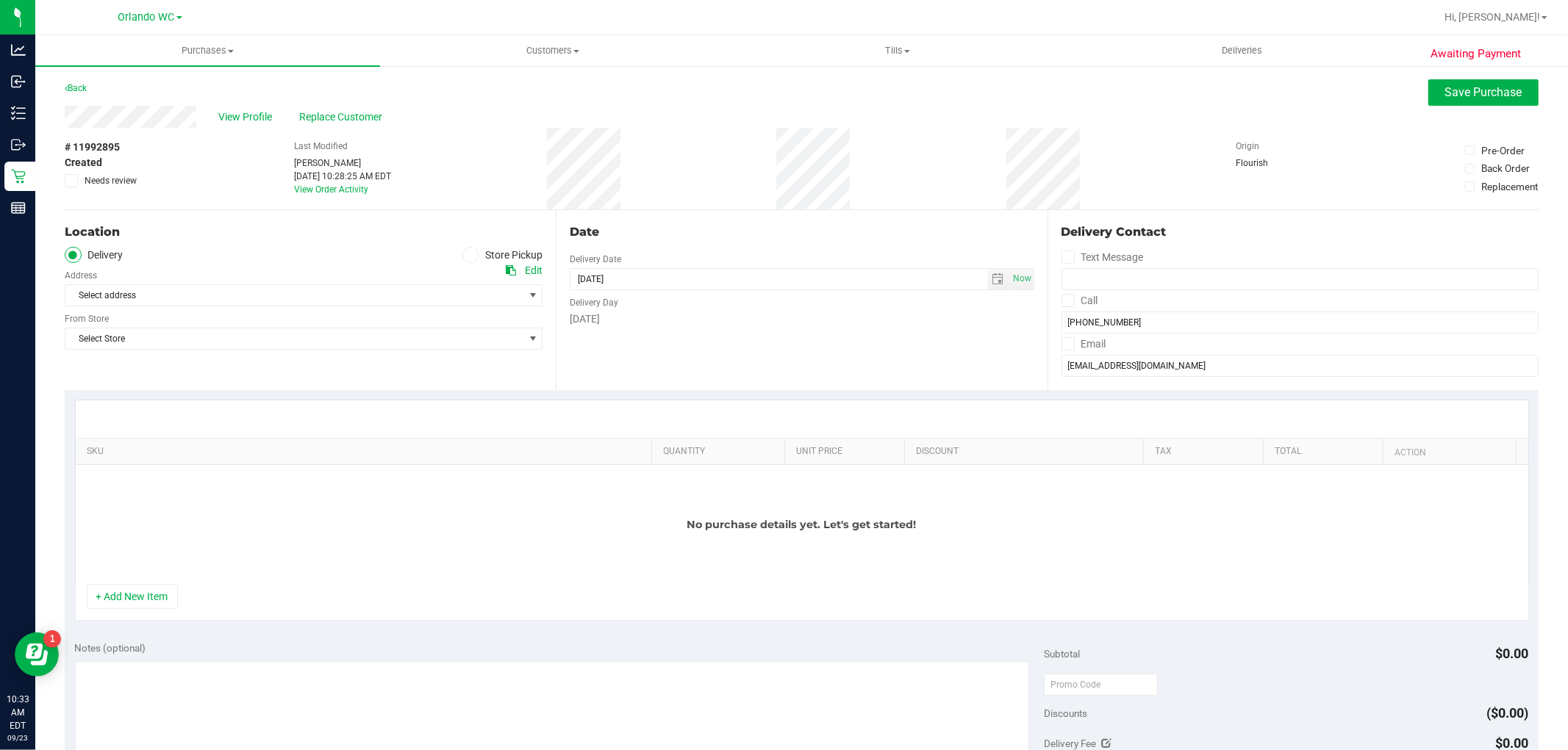
click at [462, 256] on label "Store Pickup" at bounding box center [502, 255] width 81 height 17
click at [0, 0] on input "Store Pickup" at bounding box center [0, 0] width 0 height 0
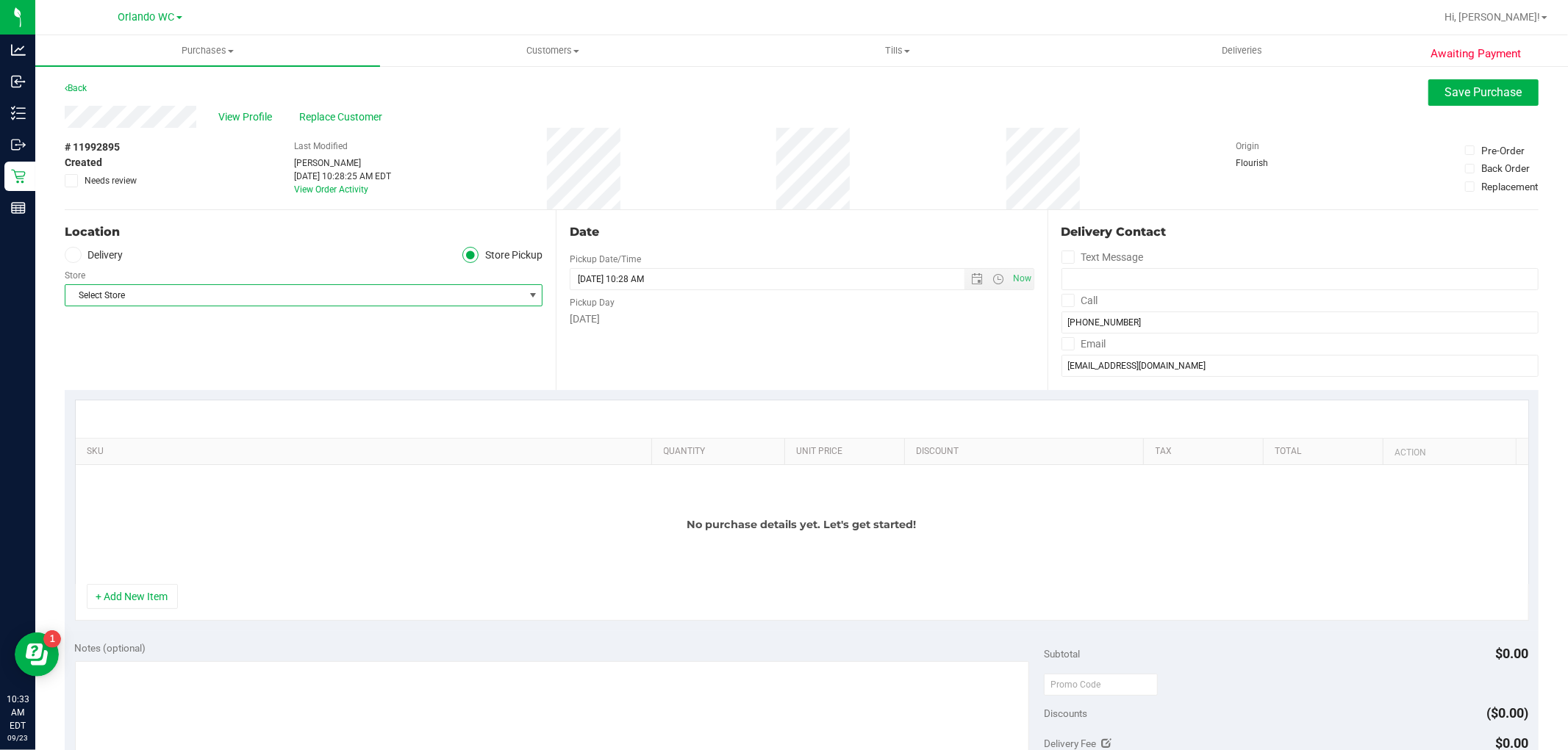
click at [211, 296] on span "Select Store" at bounding box center [294, 296] width 458 height 21
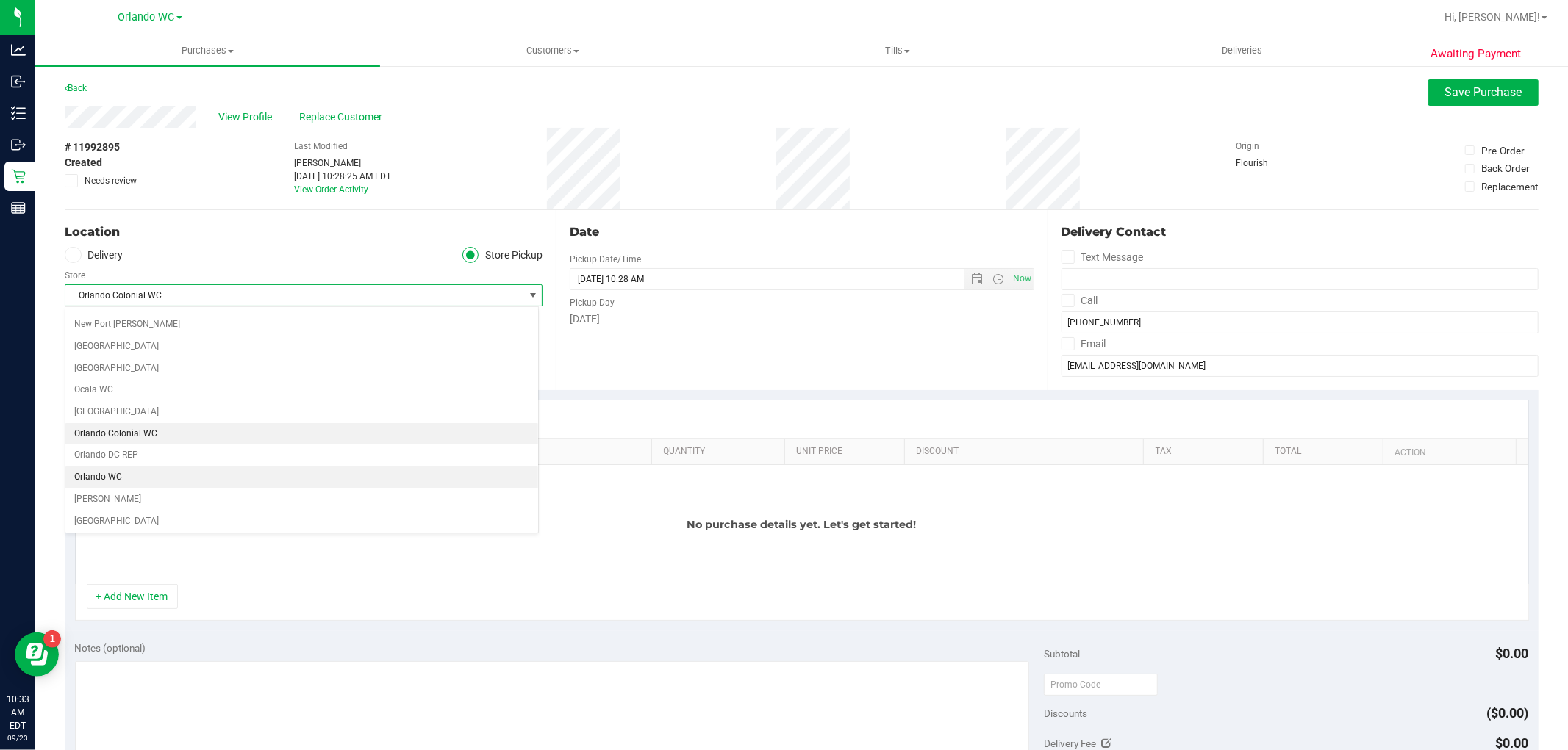
click at [126, 480] on li "Orlando WC" at bounding box center [302, 478] width 473 height 22
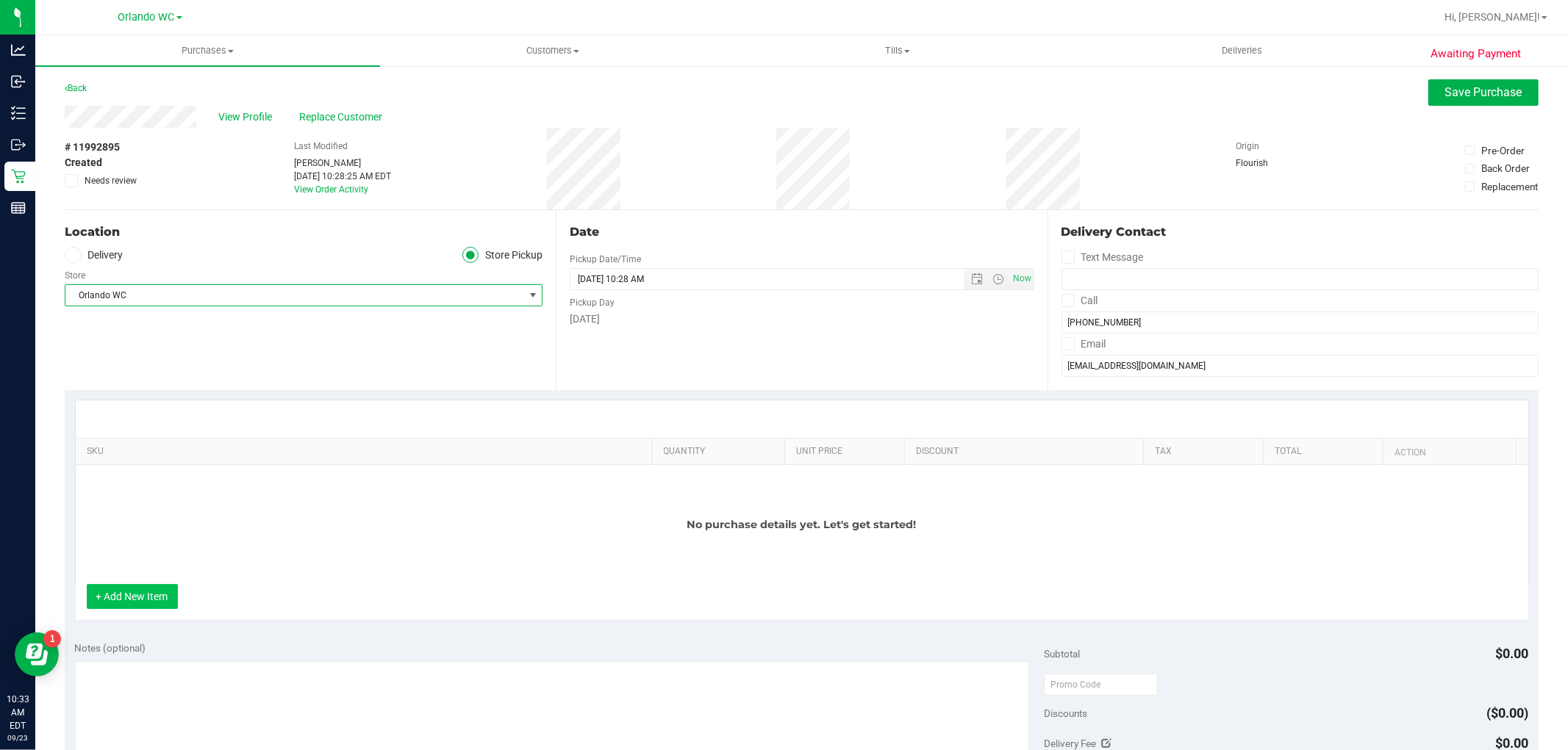
click at [133, 600] on button "+ Add New Item" at bounding box center [132, 597] width 92 height 25
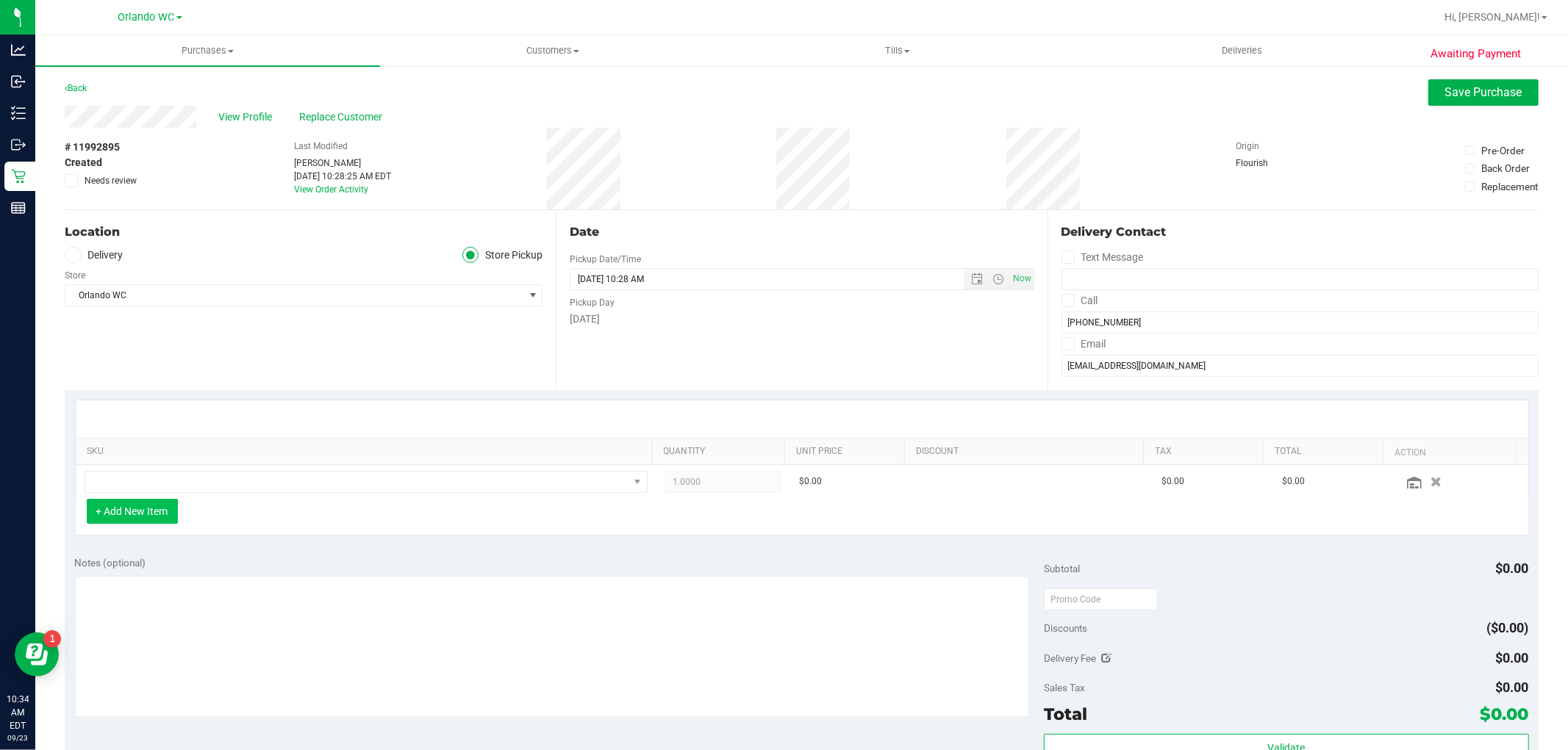
click at [143, 509] on button "+ Add New Item" at bounding box center [132, 511] width 92 height 25
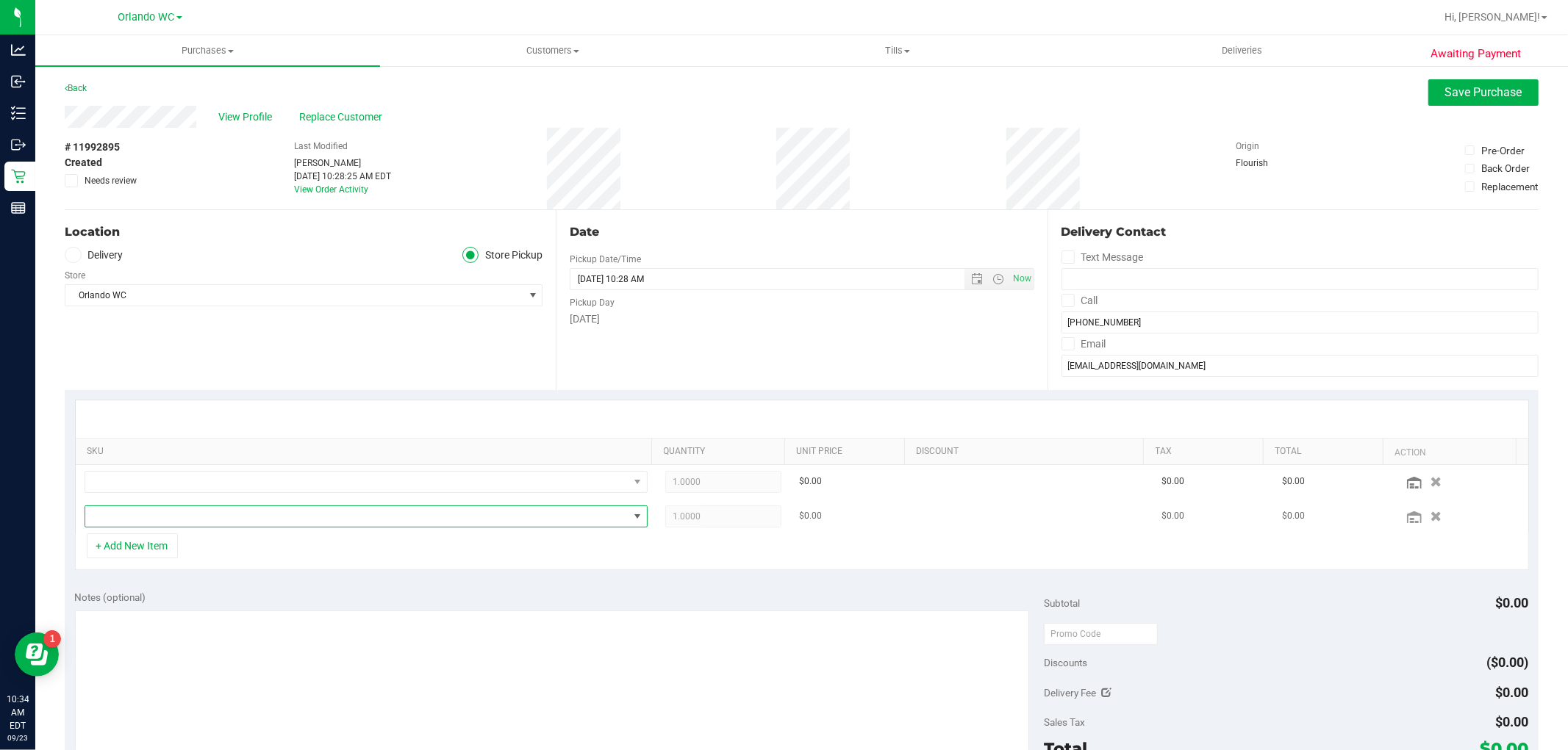
click at [139, 515] on span "NO DATA FOUND" at bounding box center [357, 517] width 543 height 21
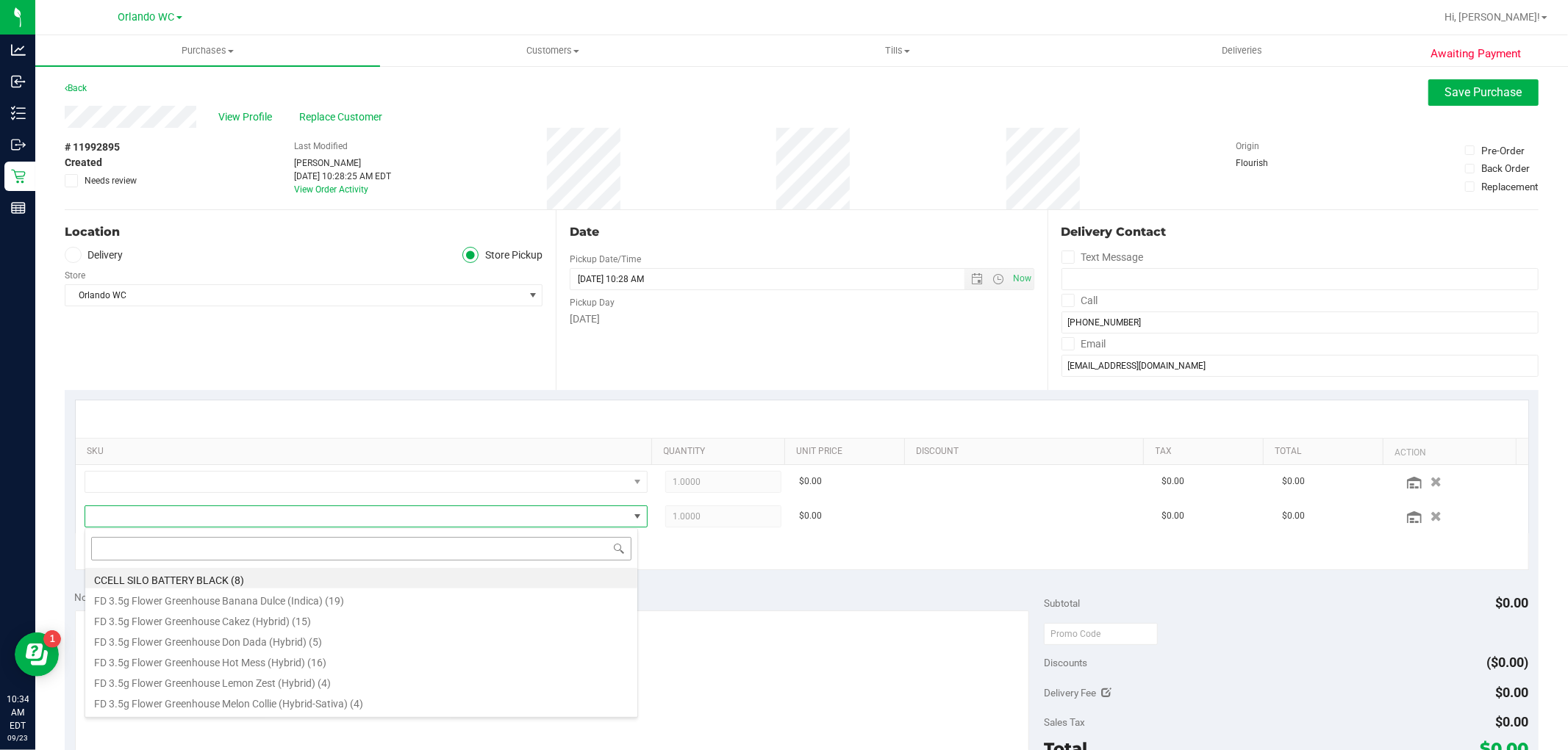
scroll to position [22, 548]
type input "ser"
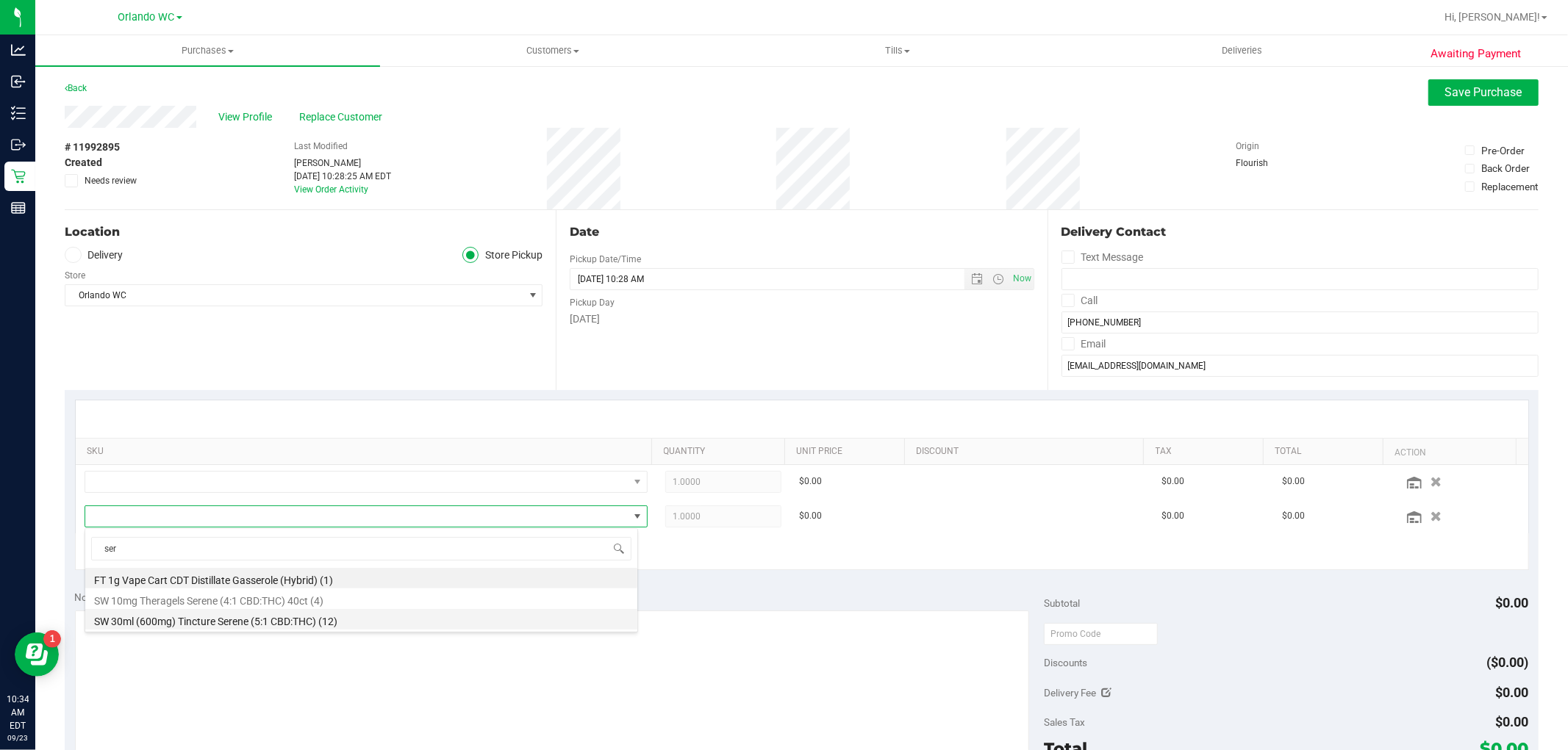
click at [197, 627] on li "SW 30ml (600mg) Tincture Serene (5:1 CBD:THC) (12)" at bounding box center [361, 619] width 552 height 21
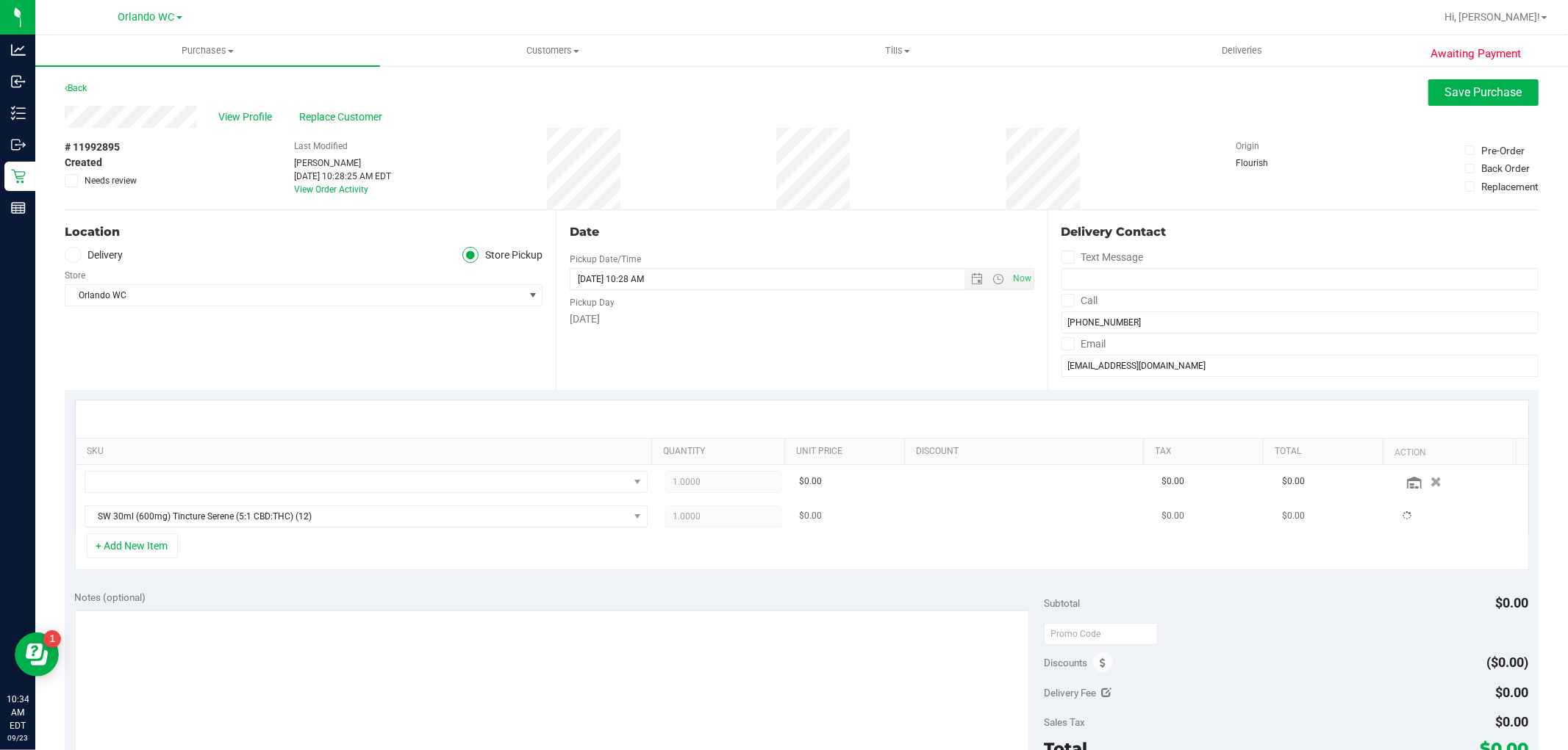
click at [699, 517] on span "1.0000 1" at bounding box center [723, 517] width 116 height 22
click at [673, 517] on span "1.0000 1" at bounding box center [723, 517] width 116 height 22
click at [813, 566] on div "+ Add New Item" at bounding box center [801, 552] width 1454 height 37
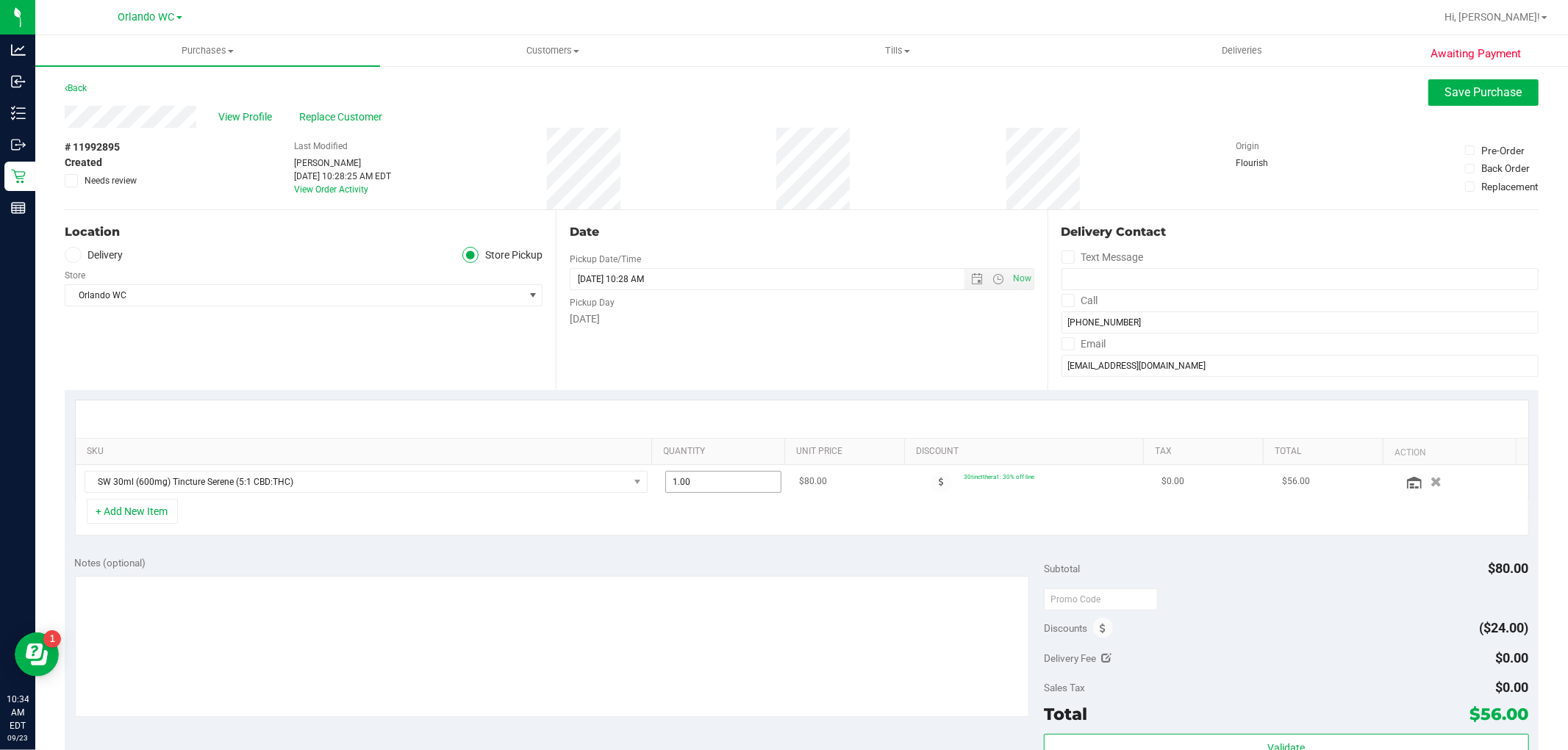
click at [696, 480] on span "1.00 1" at bounding box center [723, 482] width 116 height 22
type input "12"
type input "12.00"
click at [694, 520] on div "+ Add New Item" at bounding box center [801, 517] width 1454 height 37
click at [1476, 92] on span "Save Purchase" at bounding box center [1483, 92] width 77 height 14
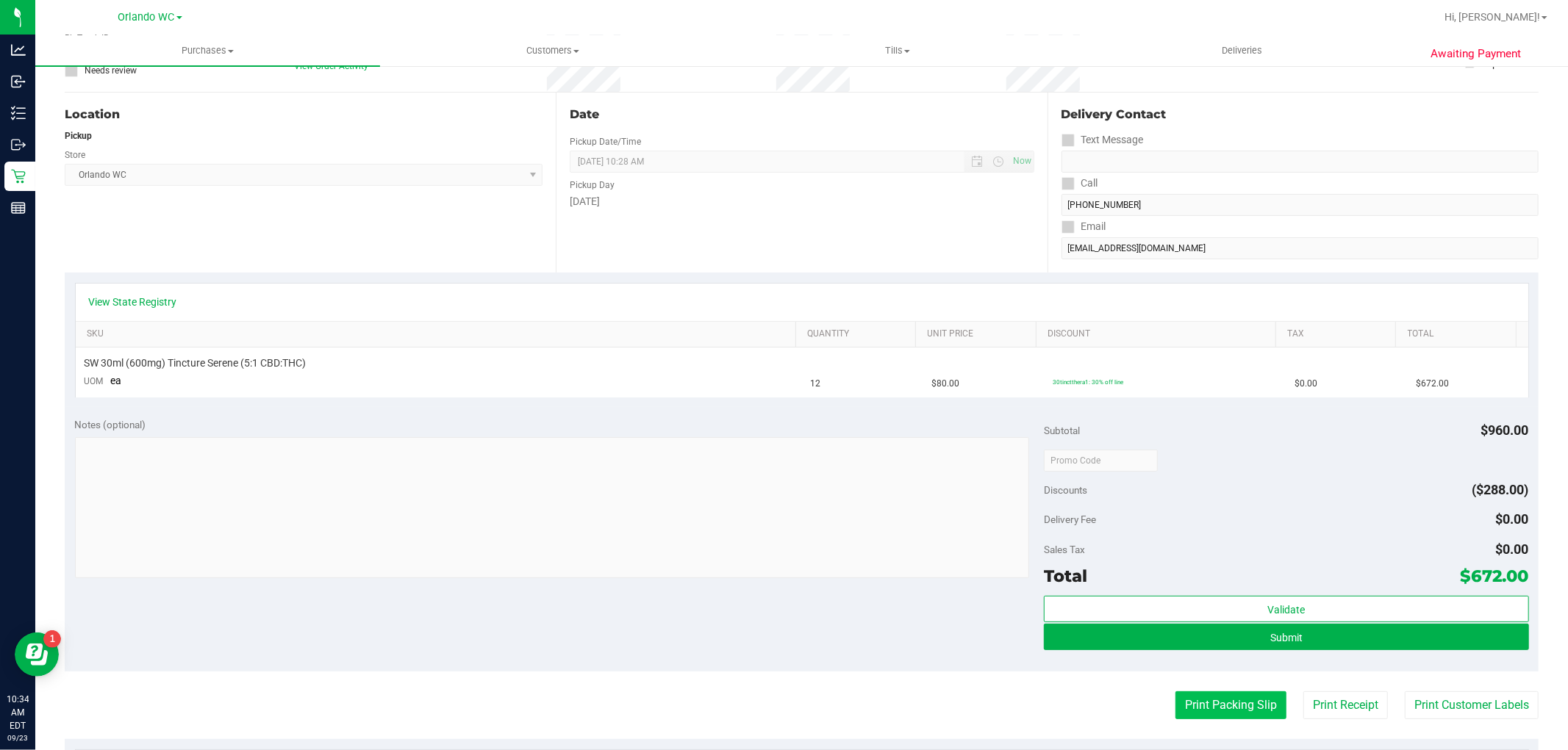
scroll to position [163, 0]
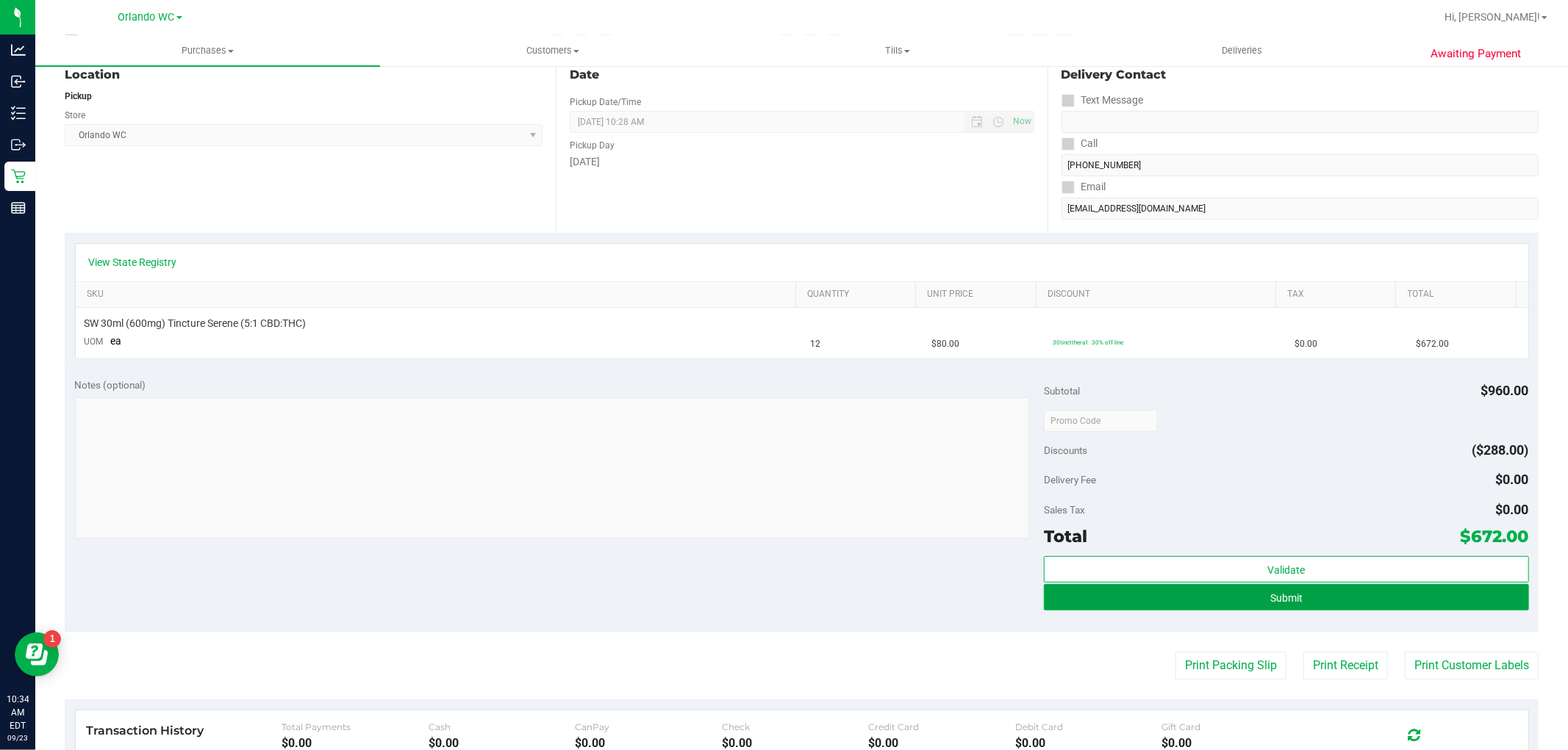
click at [1217, 603] on button "Submit" at bounding box center [1286, 598] width 485 height 27
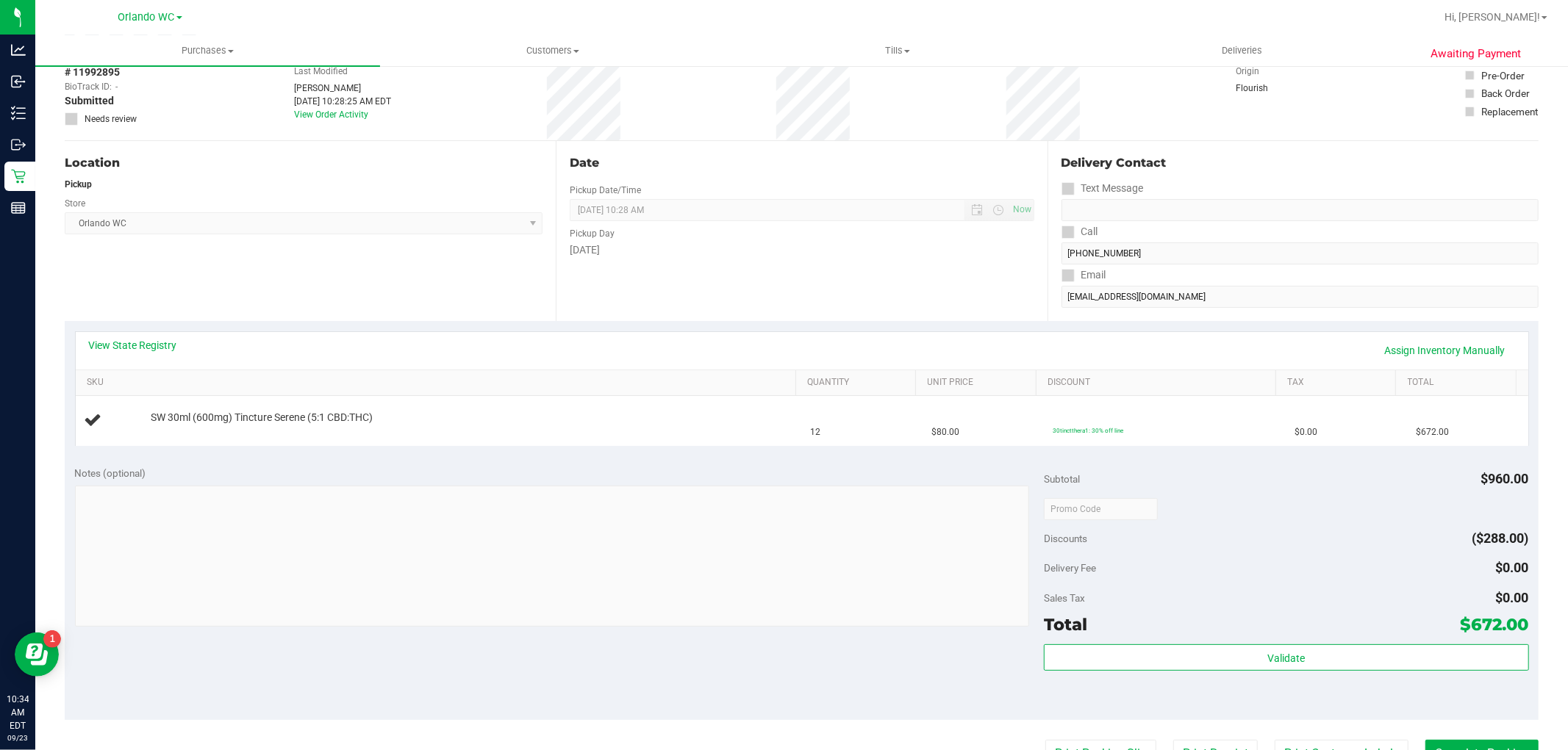
scroll to position [72, 0]
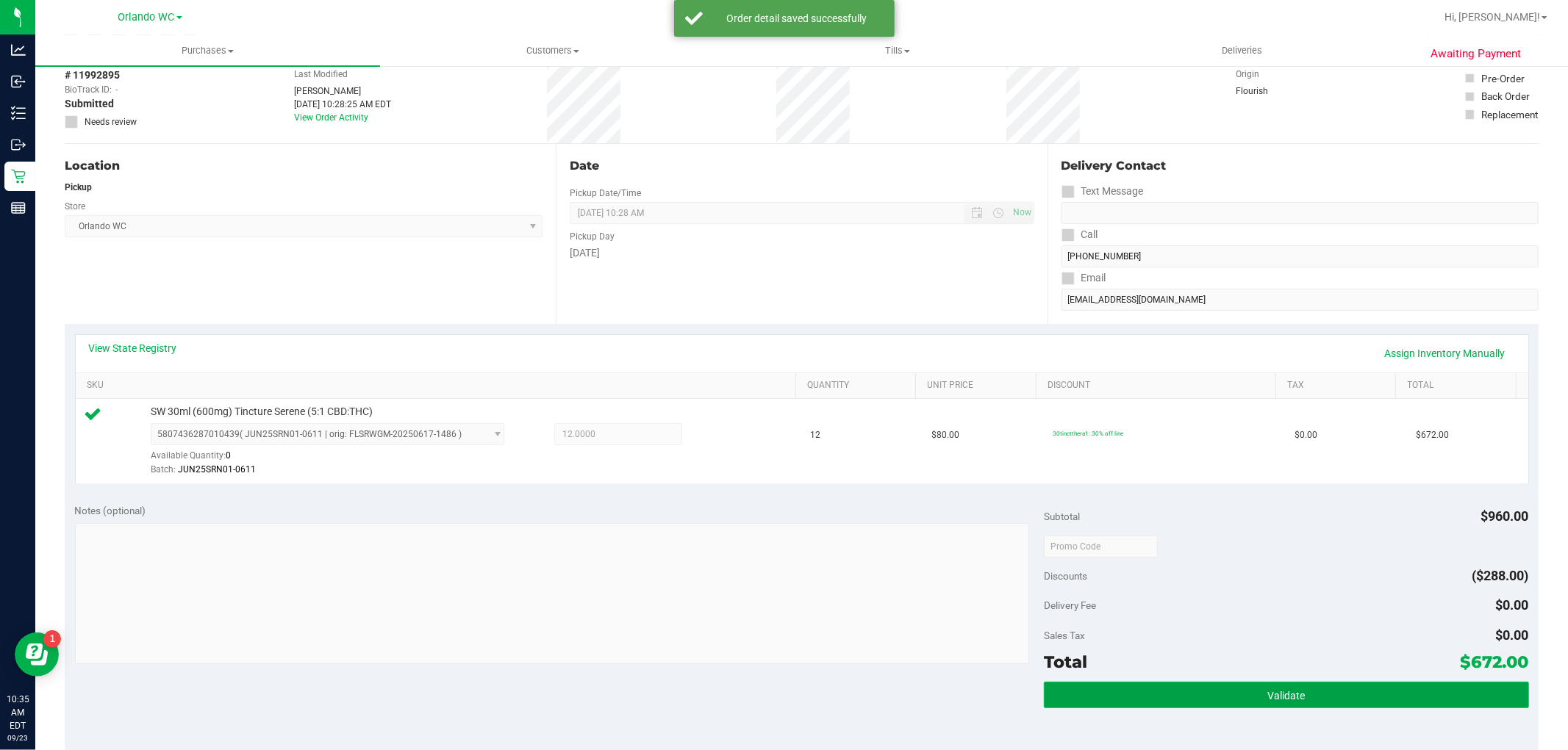
click at [1293, 702] on button "Validate" at bounding box center [1286, 695] width 485 height 27
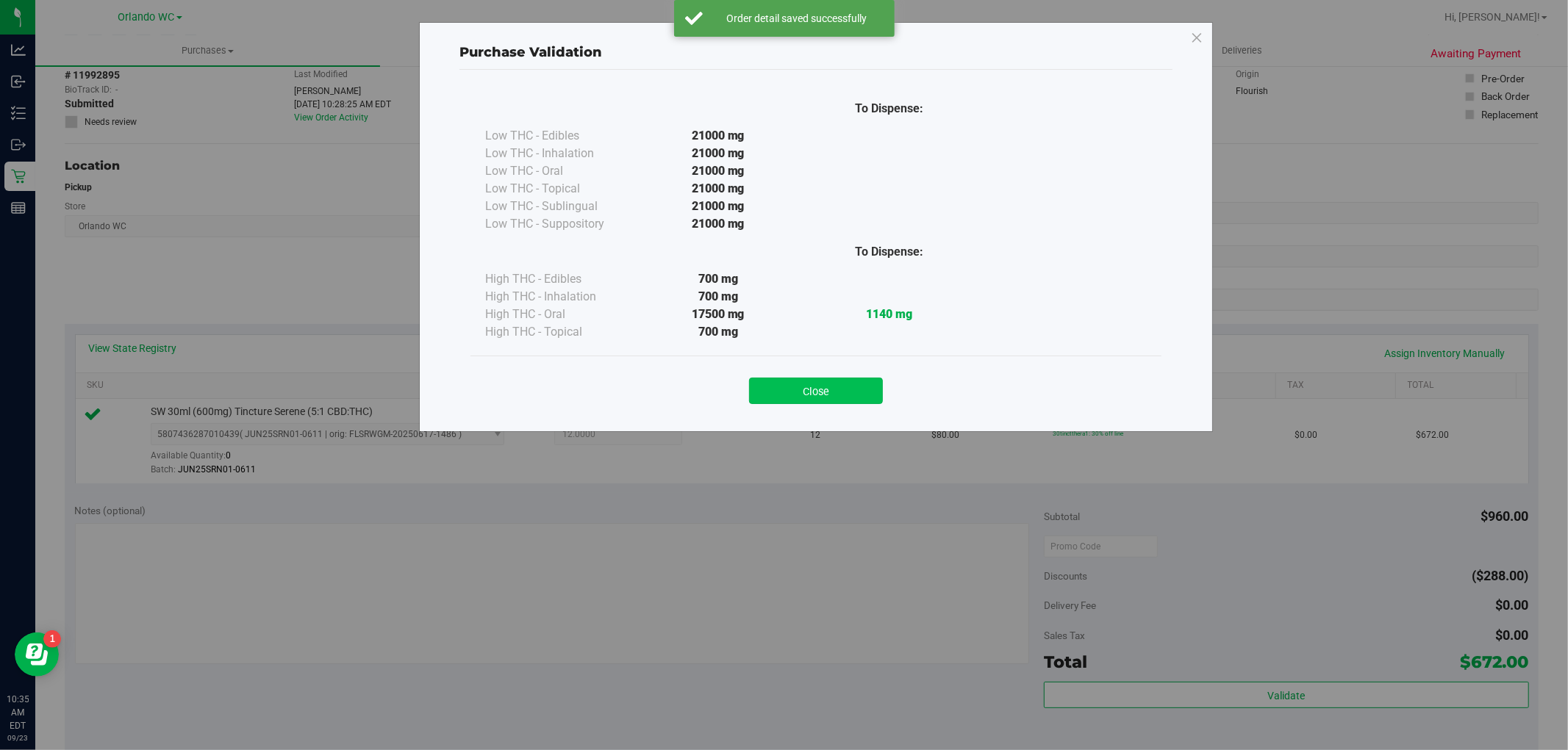
click at [804, 400] on button "Close" at bounding box center [815, 391] width 134 height 27
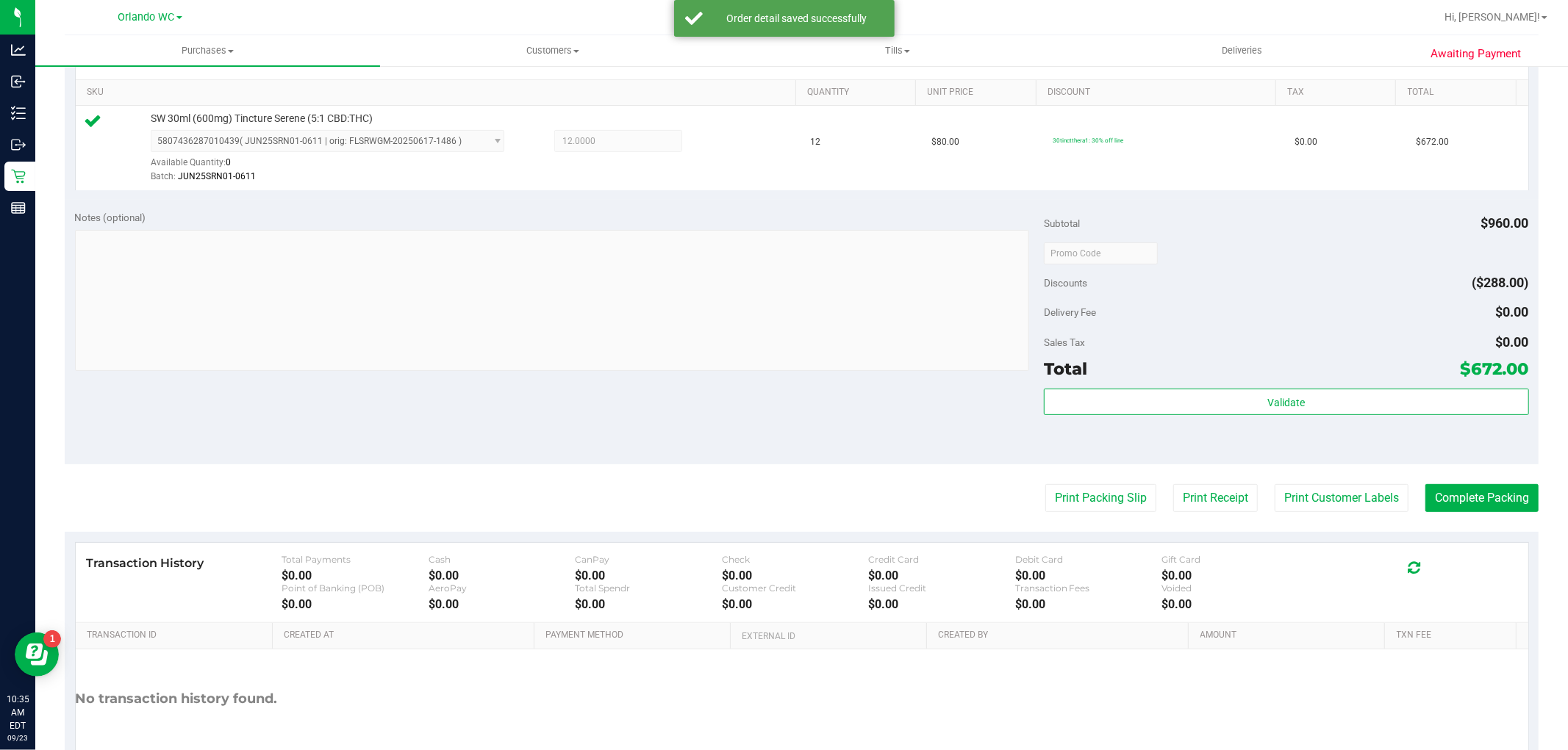
scroll to position [366, 0]
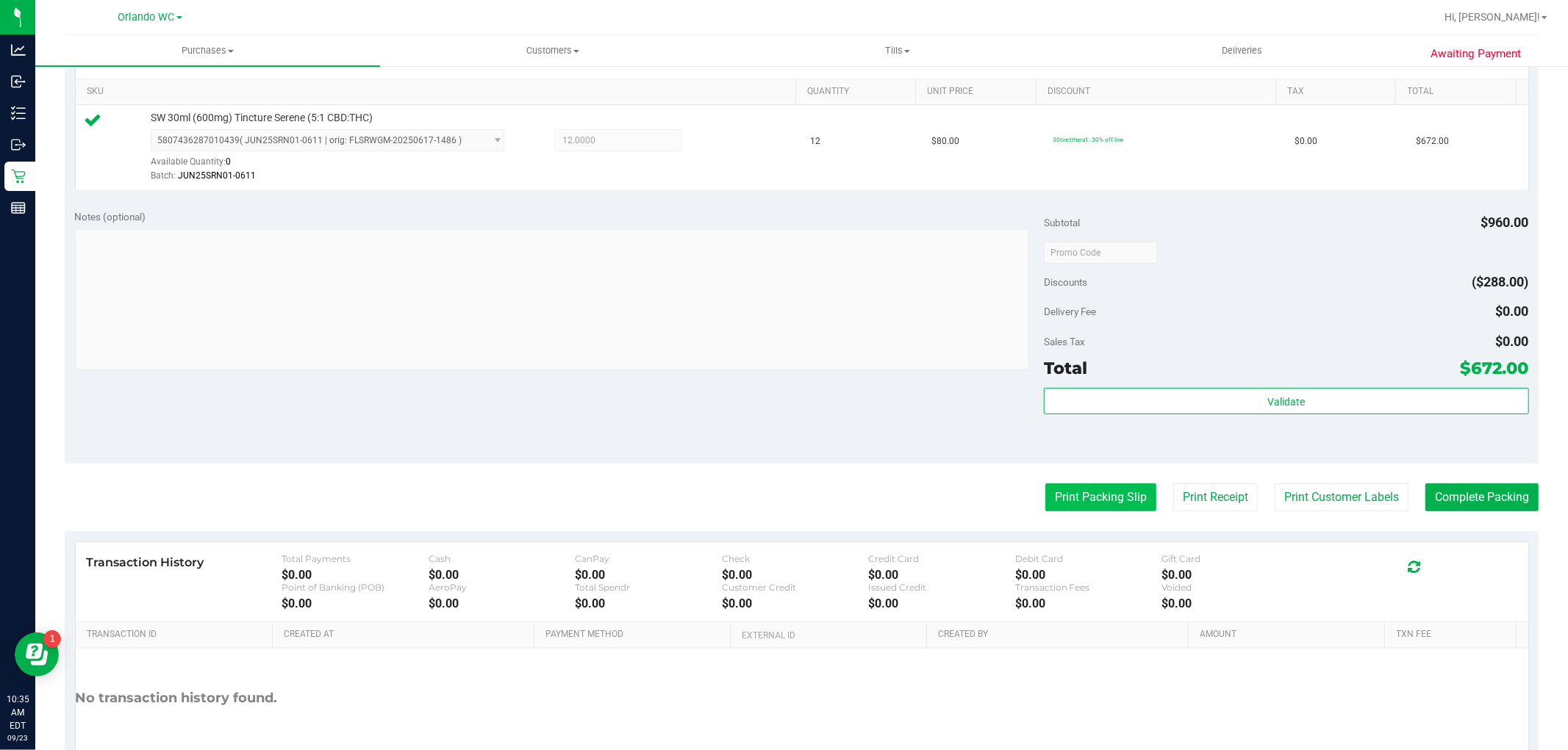
click at [1084, 498] on button "Print Packing Slip" at bounding box center [1100, 497] width 111 height 28
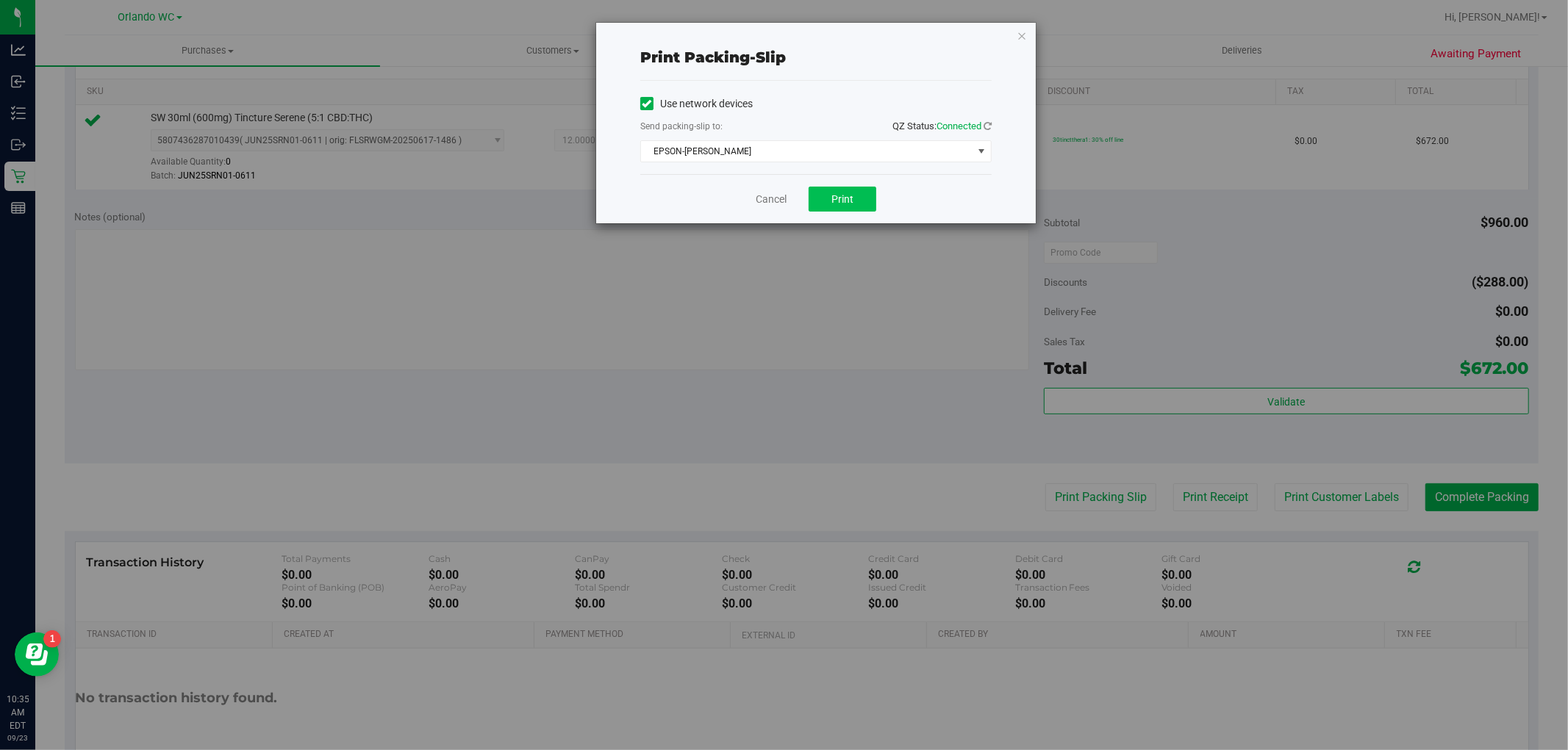
click at [836, 198] on span "Print" at bounding box center [842, 199] width 22 height 12
click at [768, 199] on link "Cancel" at bounding box center [771, 199] width 31 height 15
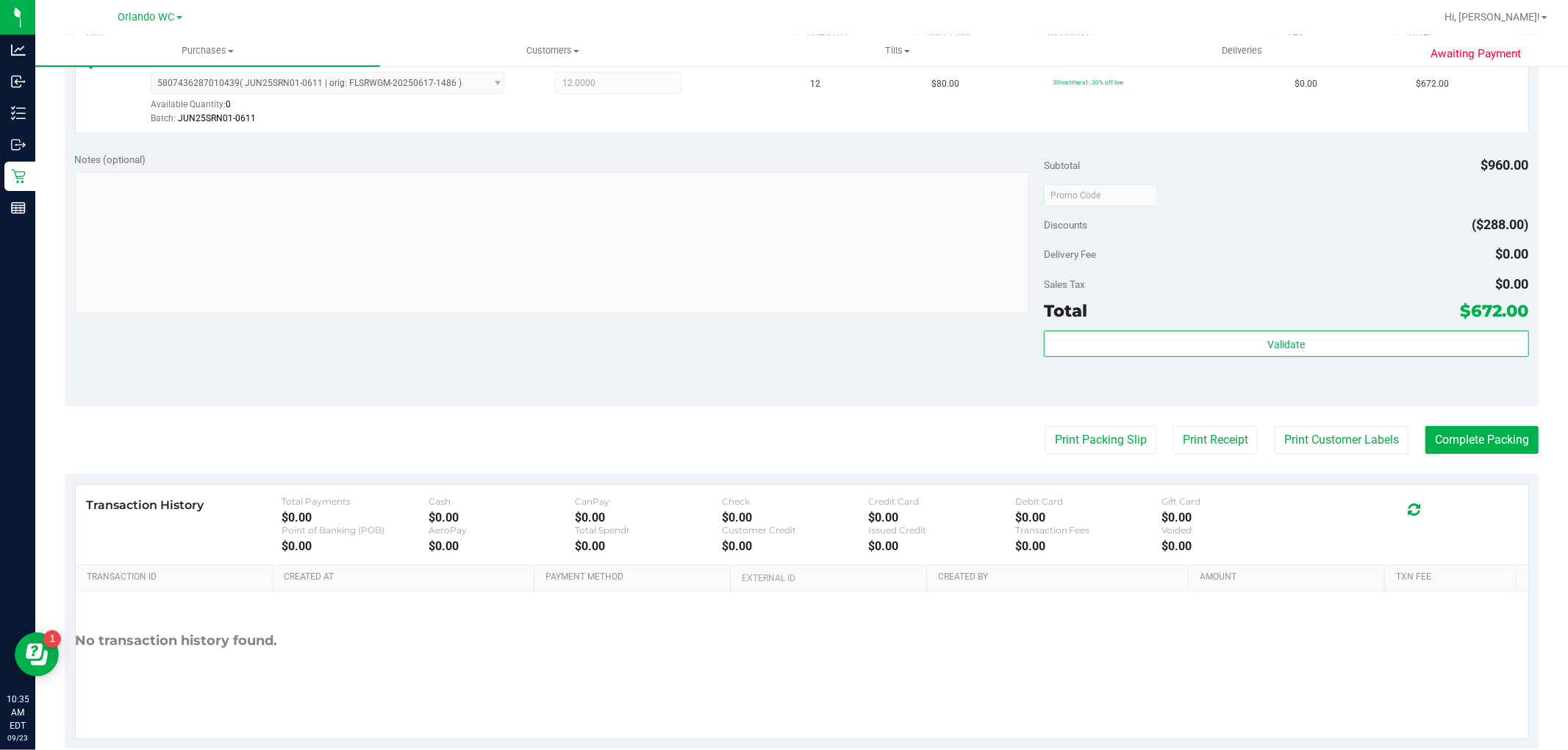
scroll to position [422, 0]
click at [1478, 442] on button "Complete Packing" at bounding box center [1481, 440] width 113 height 28
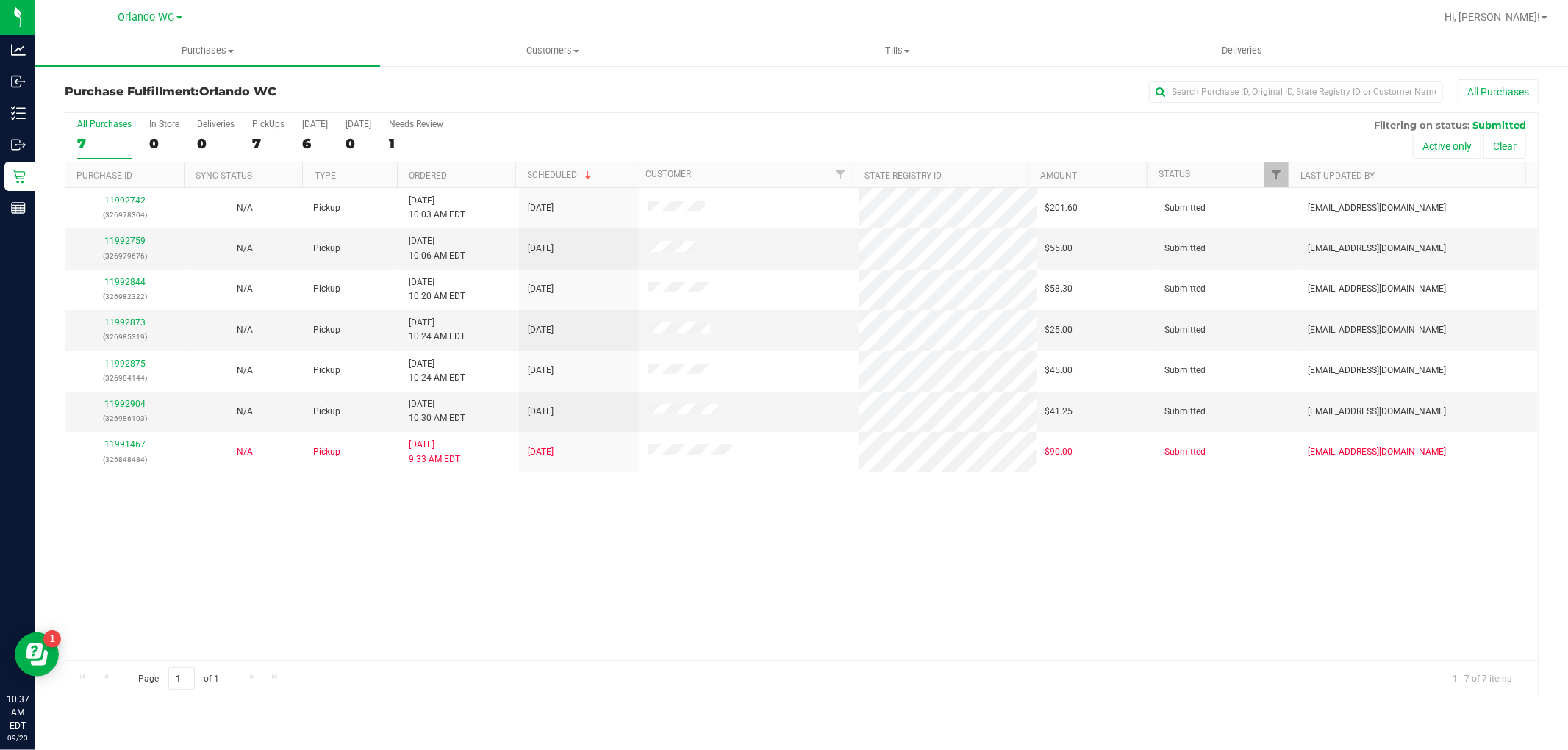
click at [480, 165] on th "Ordered" at bounding box center [456, 175] width 118 height 26
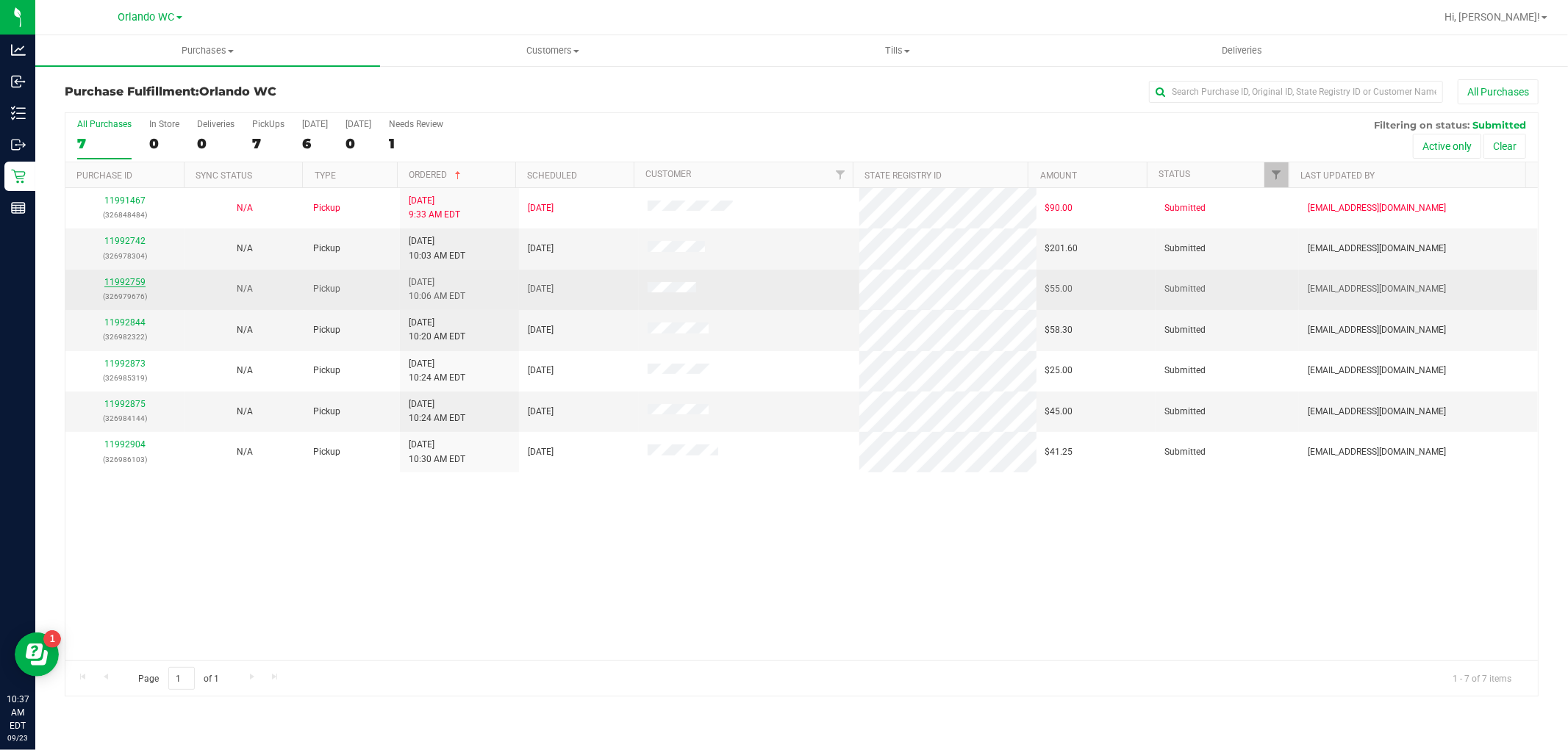
click at [139, 286] on link "11992759" at bounding box center [124, 282] width 41 height 10
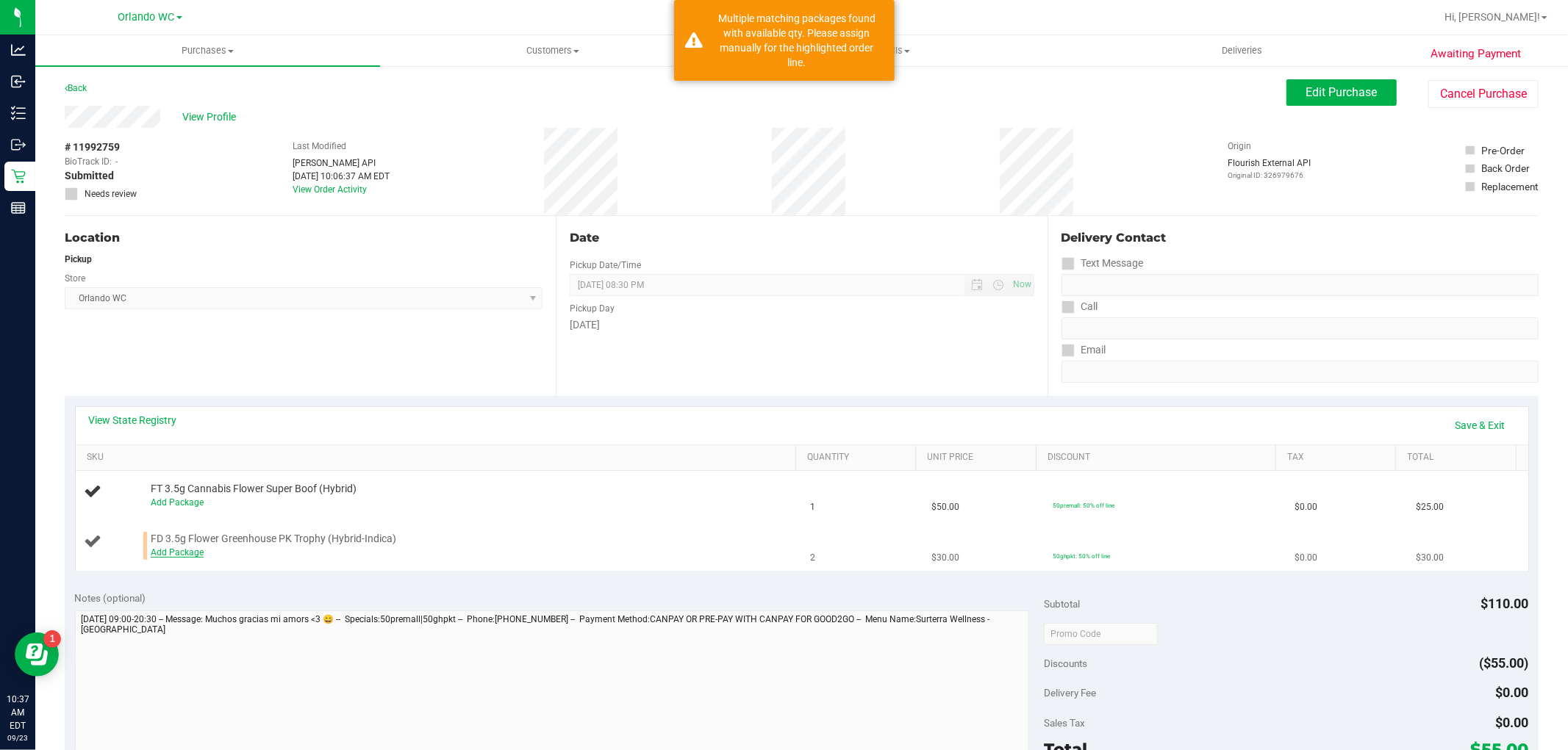
click at [195, 553] on link "Add Package" at bounding box center [176, 553] width 53 height 10
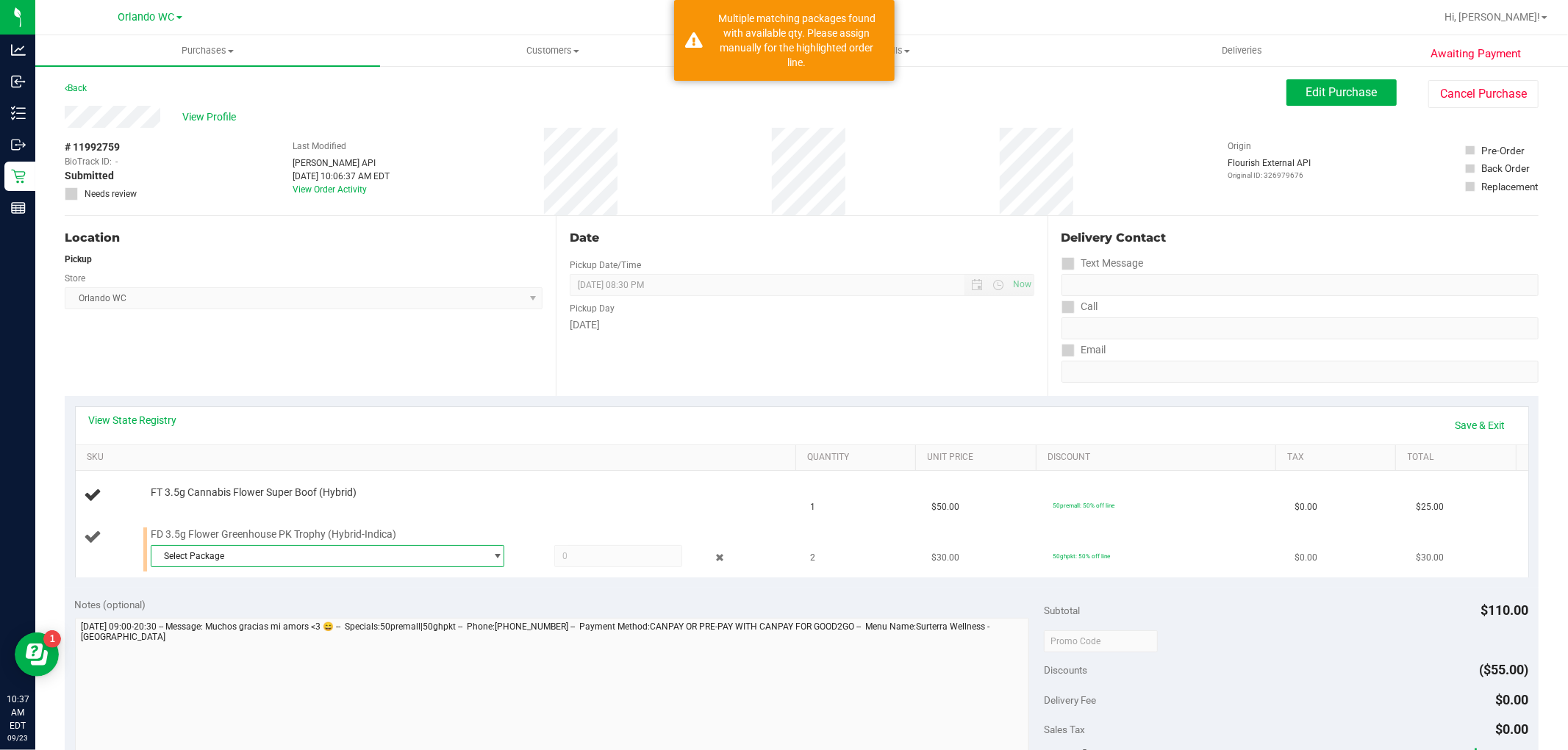
click at [249, 553] on span "Select Package" at bounding box center [317, 556] width 333 height 21
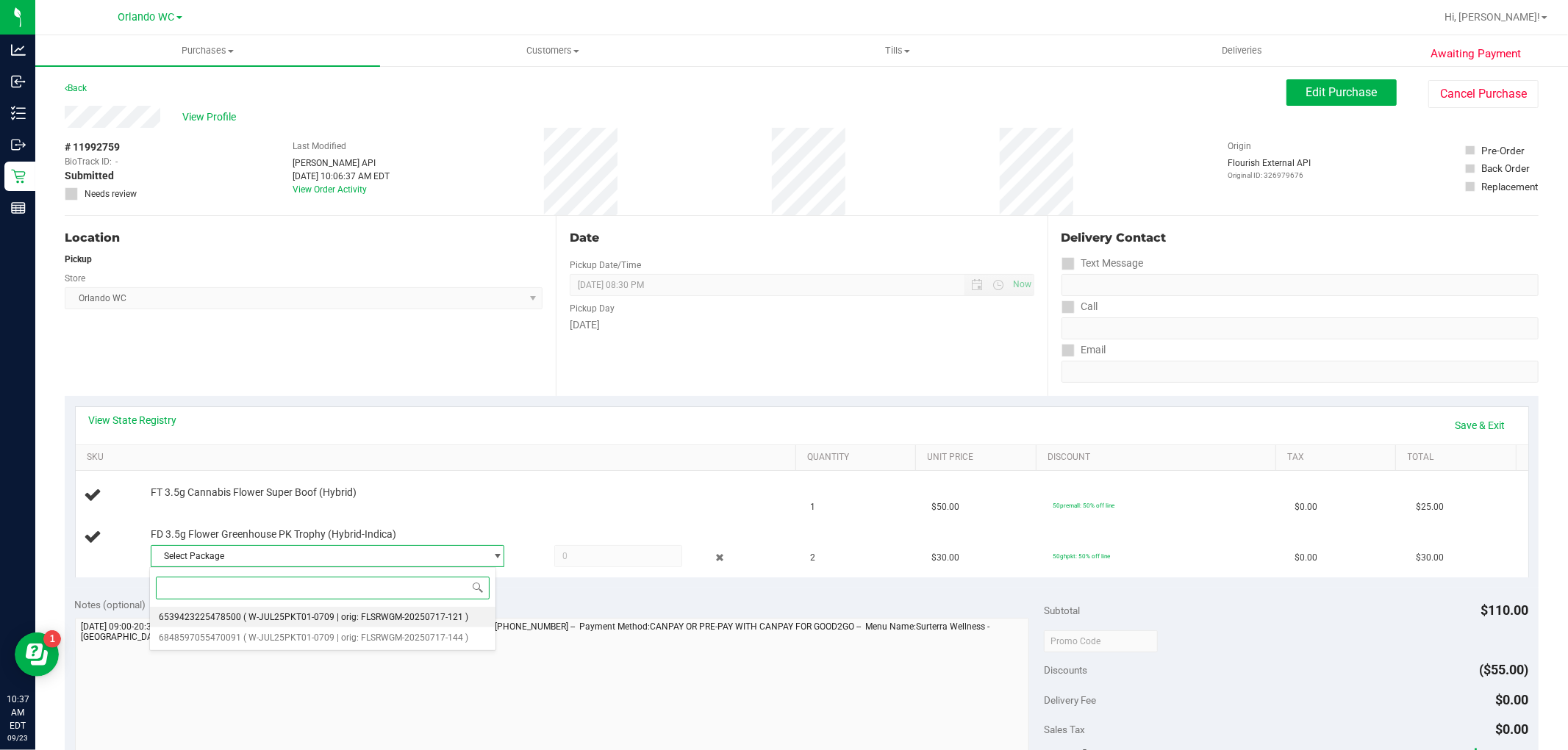
click at [456, 607] on li "6539423225478500 ( W-JUL25PKT01-0709 | orig: FLSRWGM-20250717-121 )" at bounding box center [323, 617] width 346 height 21
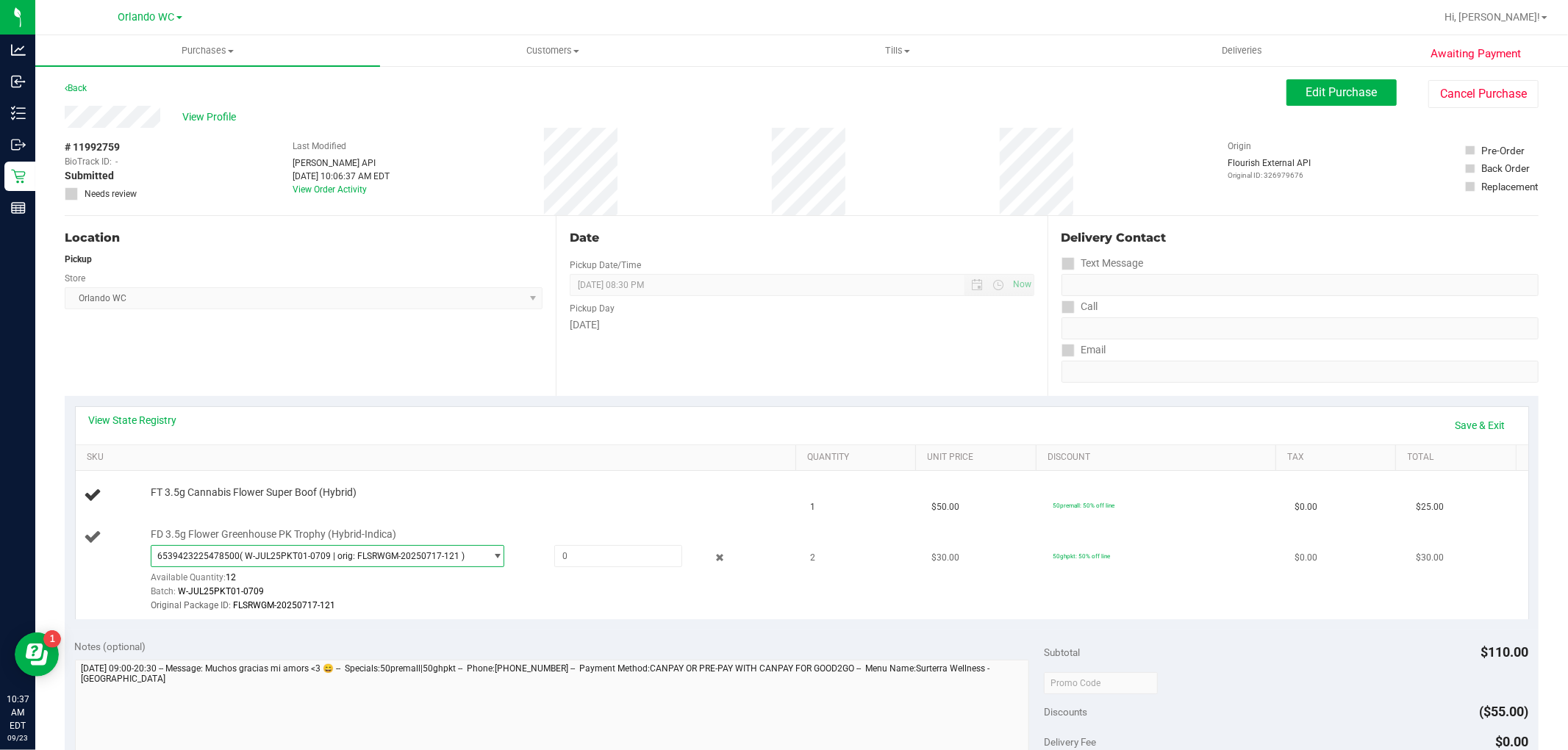
click at [474, 546] on span "6539423225478500 ( W-JUL25PKT01-0709 | orig: FLSRWGM-20250717-121 )" at bounding box center [317, 556] width 333 height 21
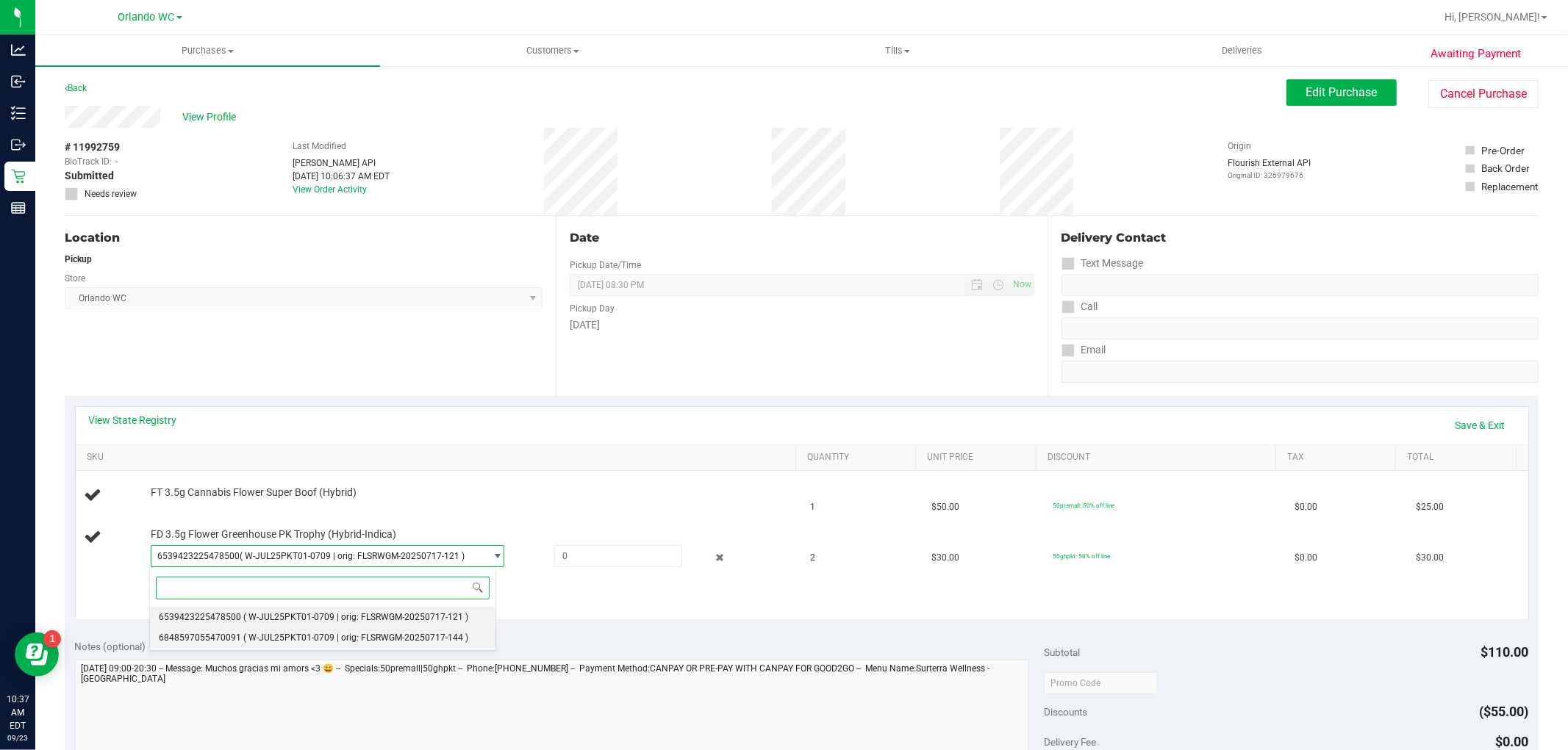
click at [401, 638] on span "( W-JUL25PKT01-0709 | orig: FLSRWGM-20250717-144 )" at bounding box center [356, 637] width 225 height 10
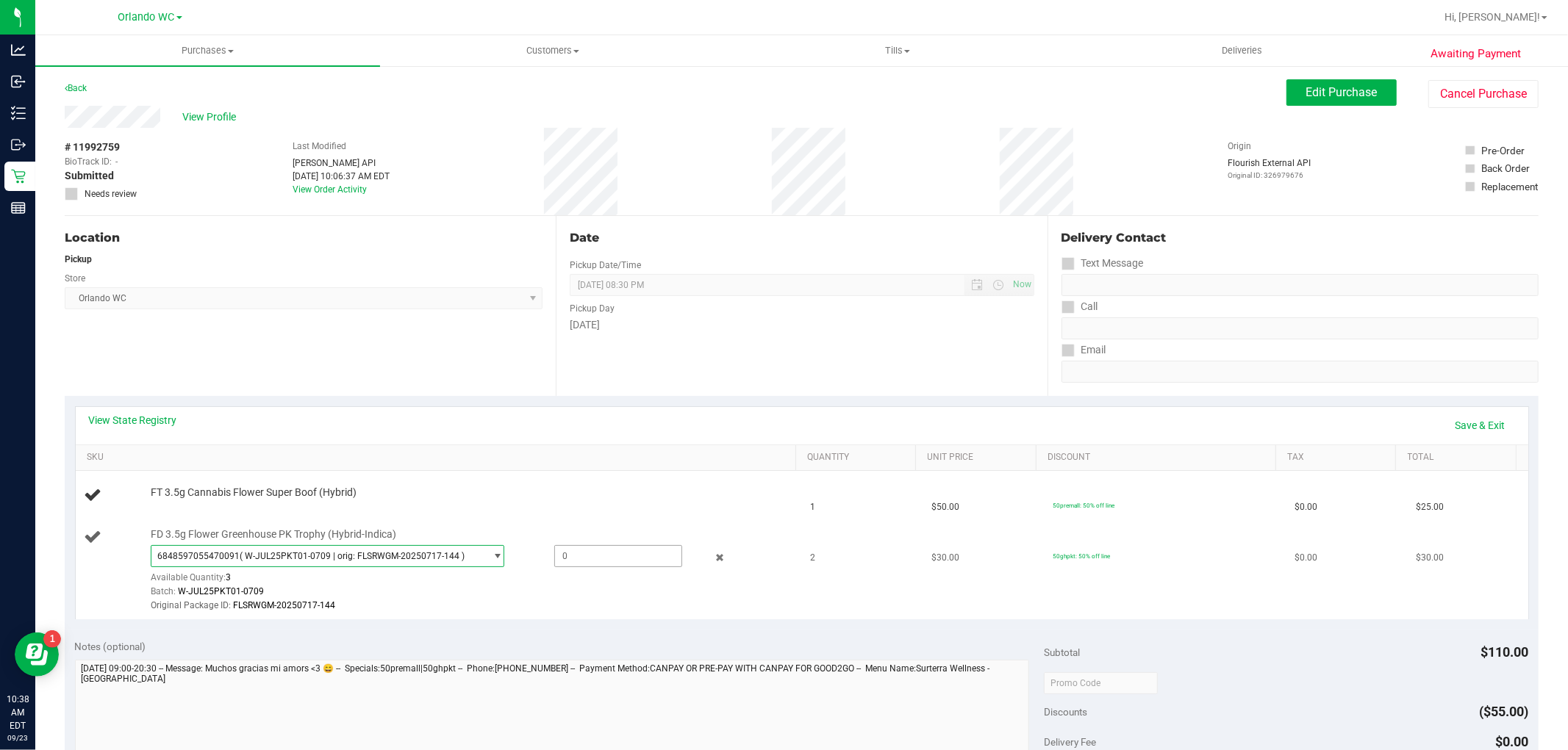
click at [567, 555] on span at bounding box center [618, 556] width 128 height 22
type input "2"
type input "2.0000"
click at [579, 604] on div "Original Package ID: FLSRWGM-20250717-144" at bounding box center [469, 606] width 638 height 14
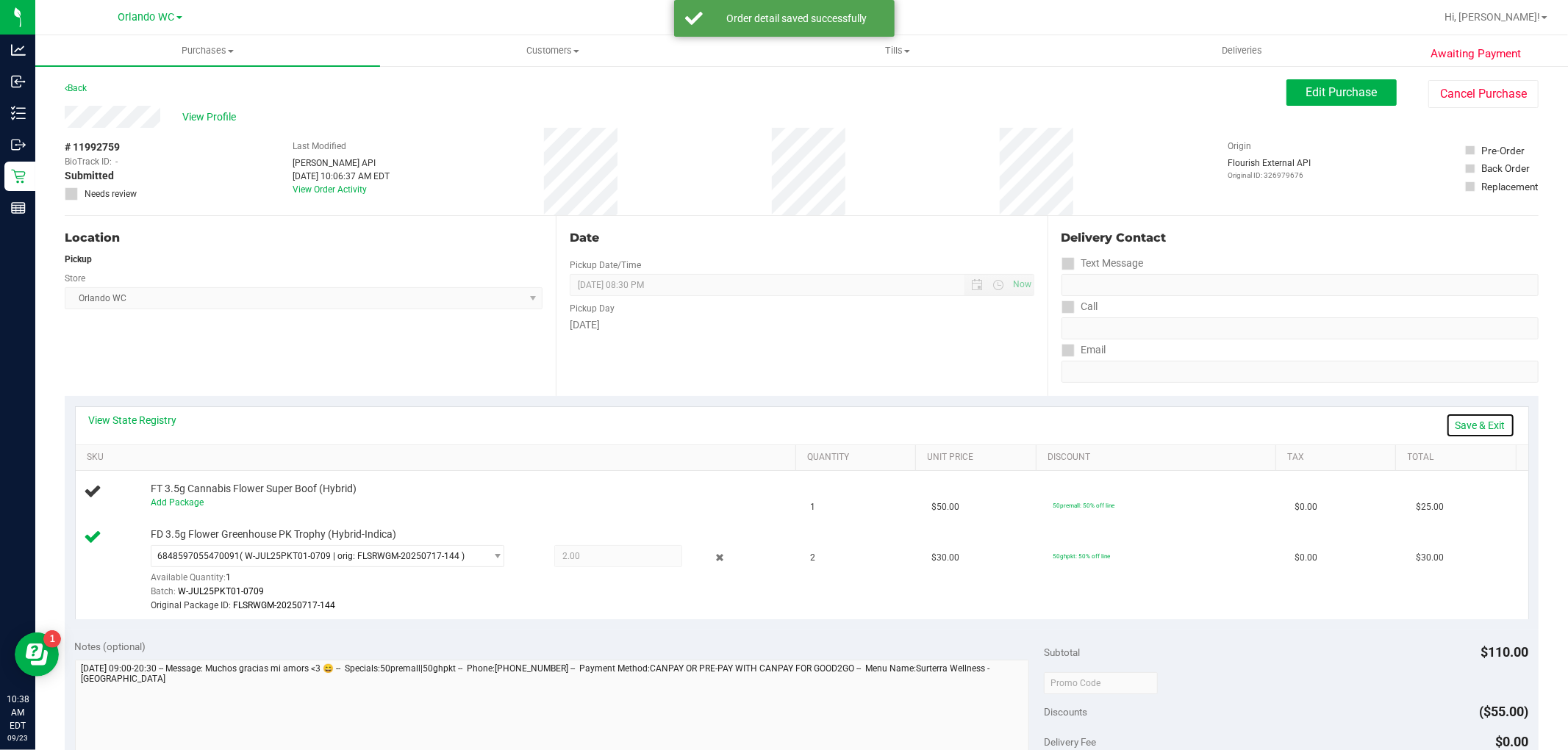
click at [1481, 427] on link "Save & Exit" at bounding box center [1480, 426] width 69 height 25
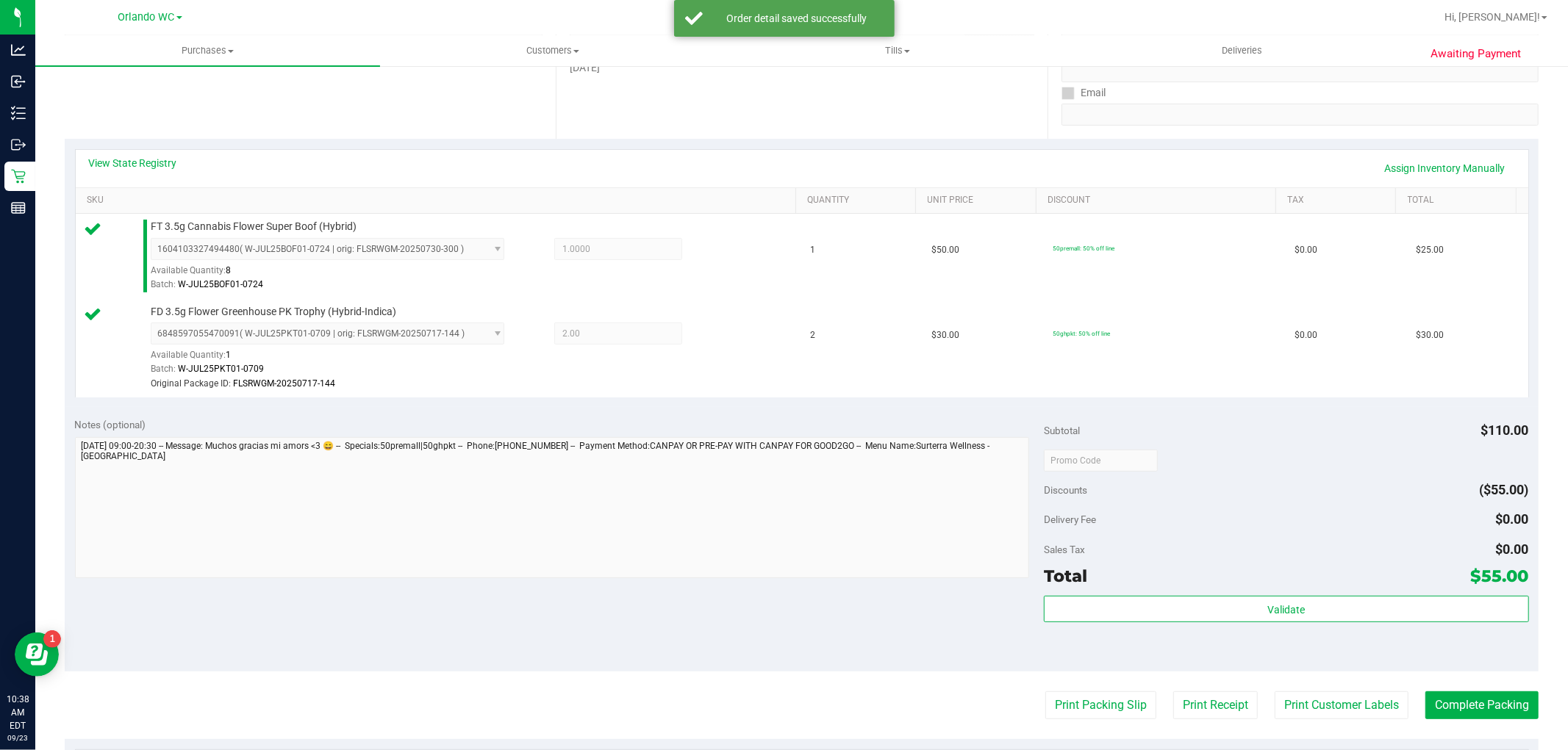
scroll to position [290, 0]
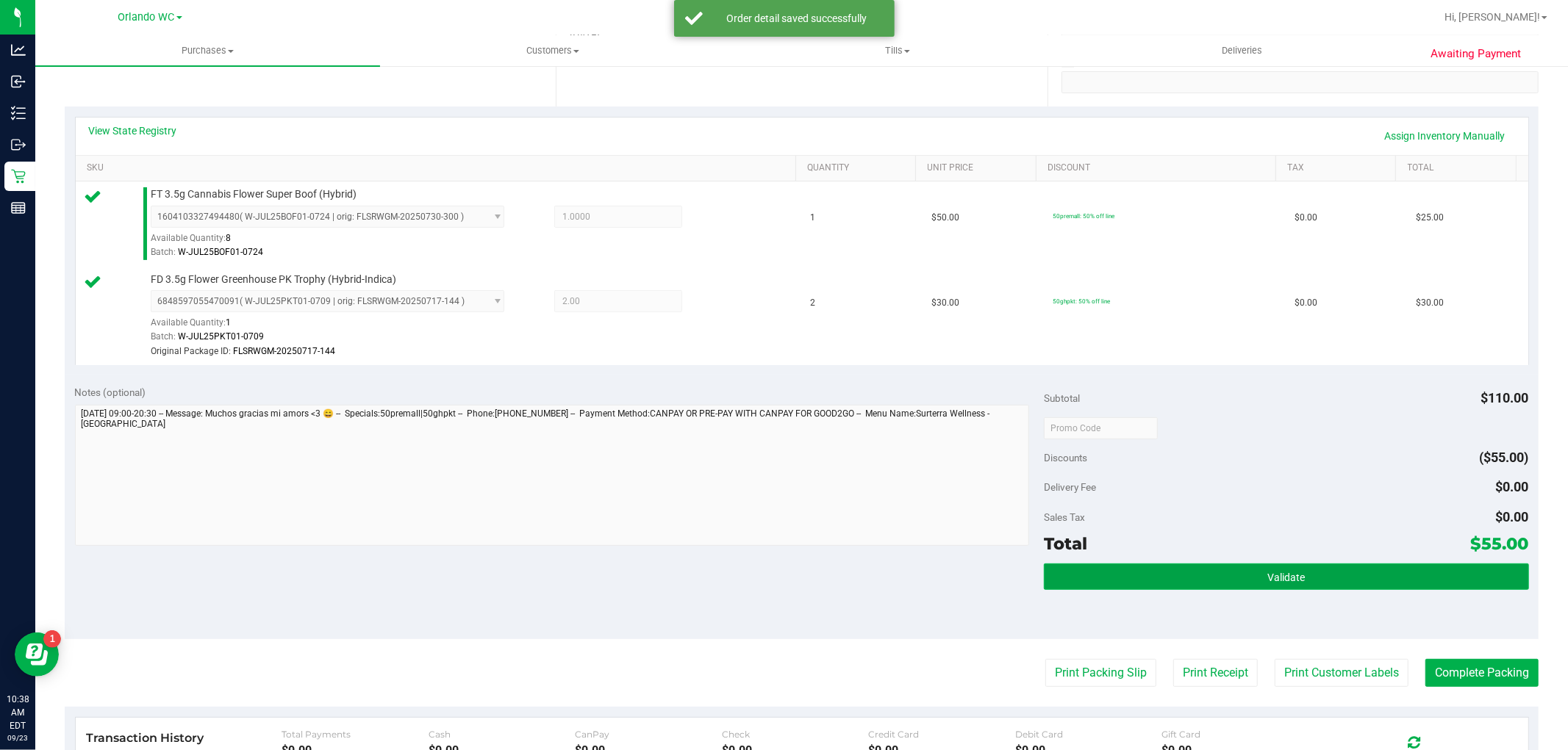
click at [1282, 584] on button "Validate" at bounding box center [1286, 577] width 485 height 27
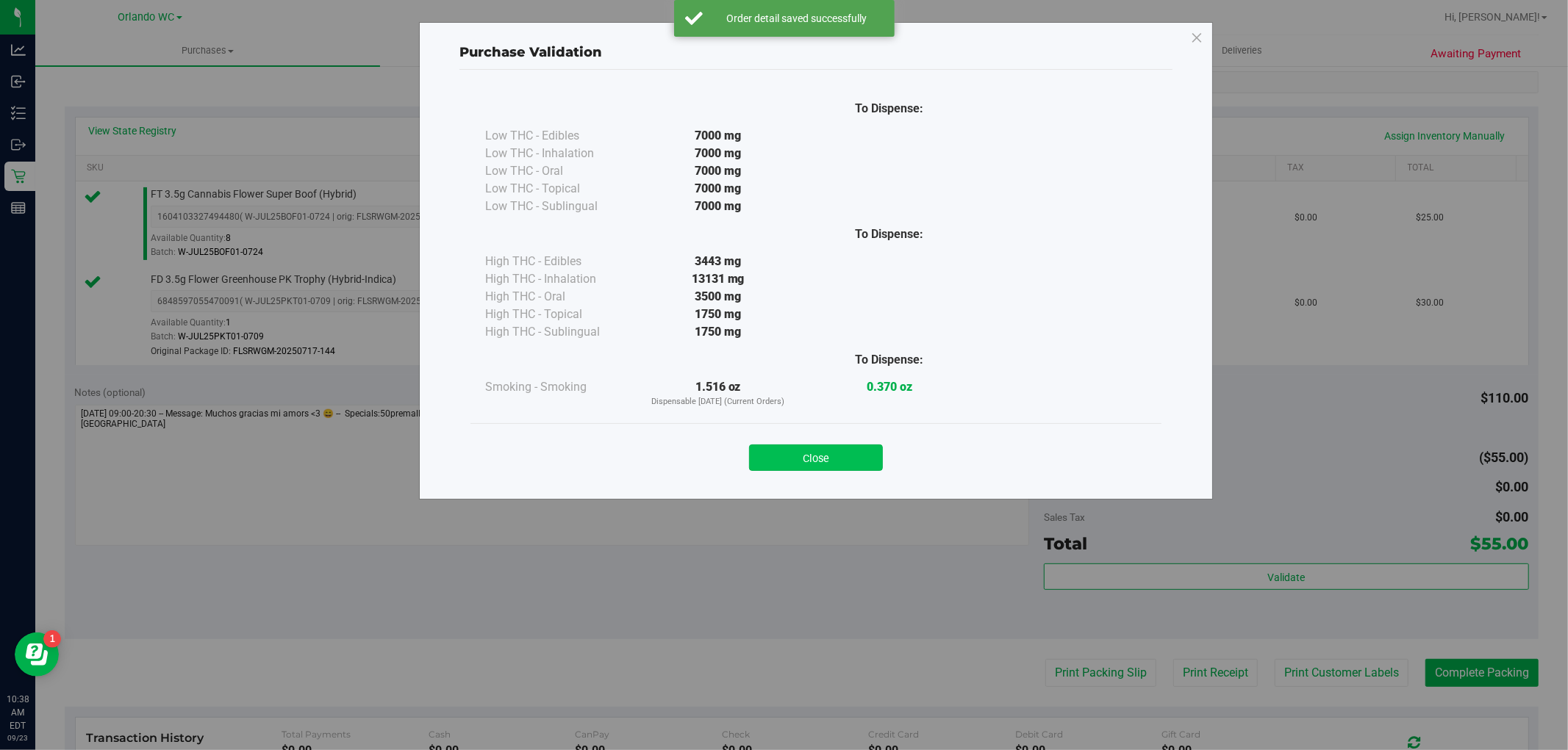
click at [857, 464] on button "Close" at bounding box center [815, 458] width 134 height 27
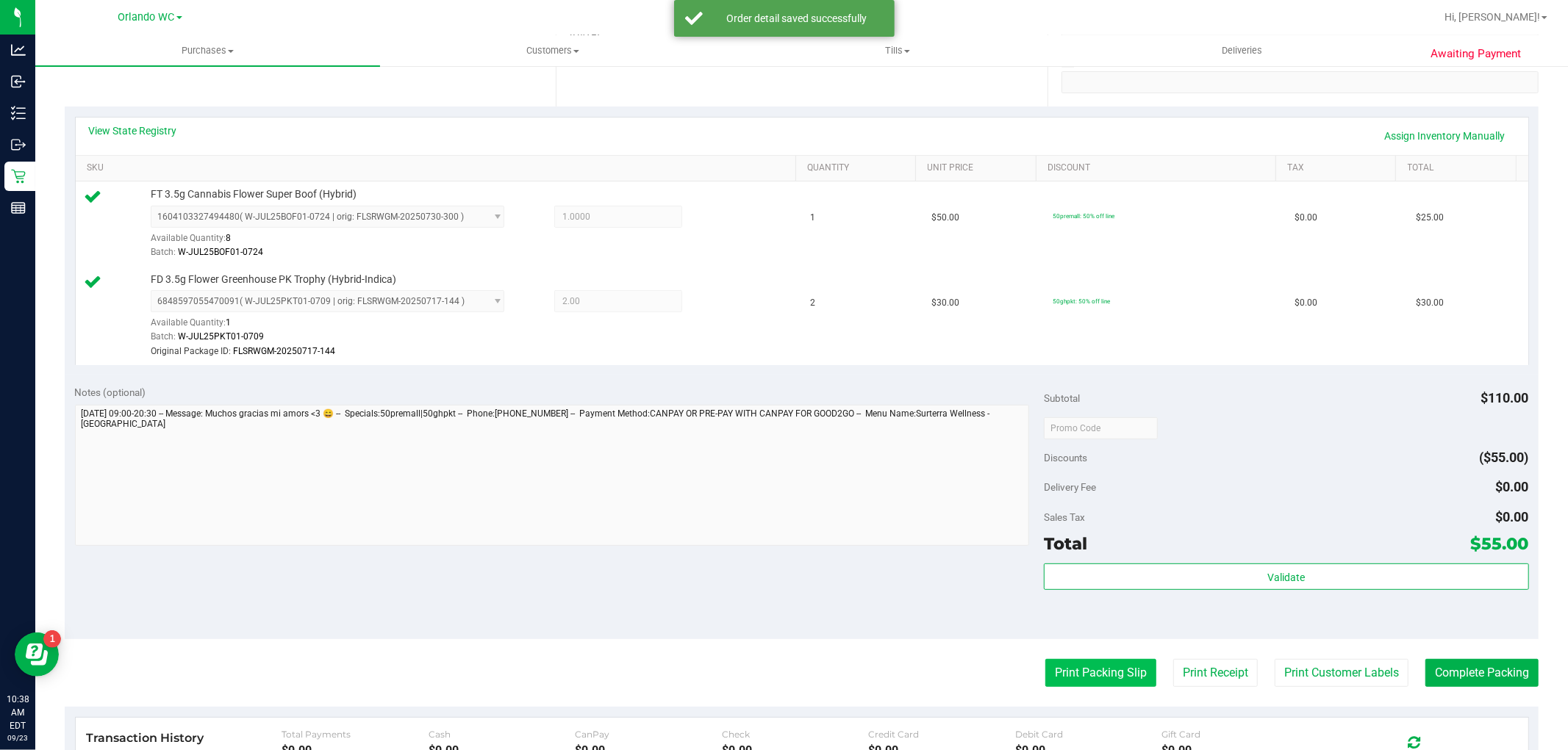
click at [1091, 673] on button "Print Packing Slip" at bounding box center [1100, 673] width 111 height 28
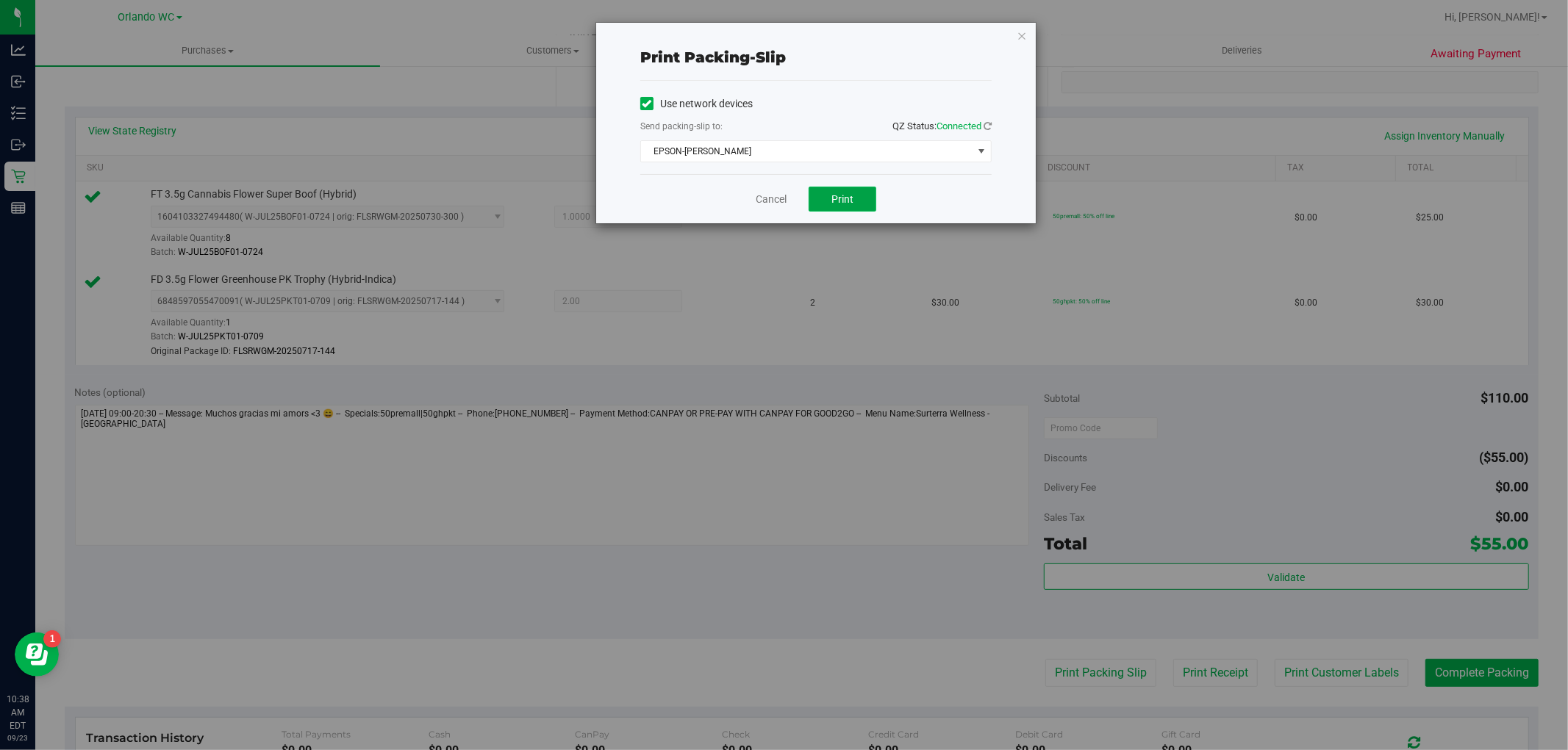
click at [833, 195] on span "Print" at bounding box center [842, 199] width 22 height 12
click at [779, 199] on link "Cancel" at bounding box center [771, 199] width 31 height 15
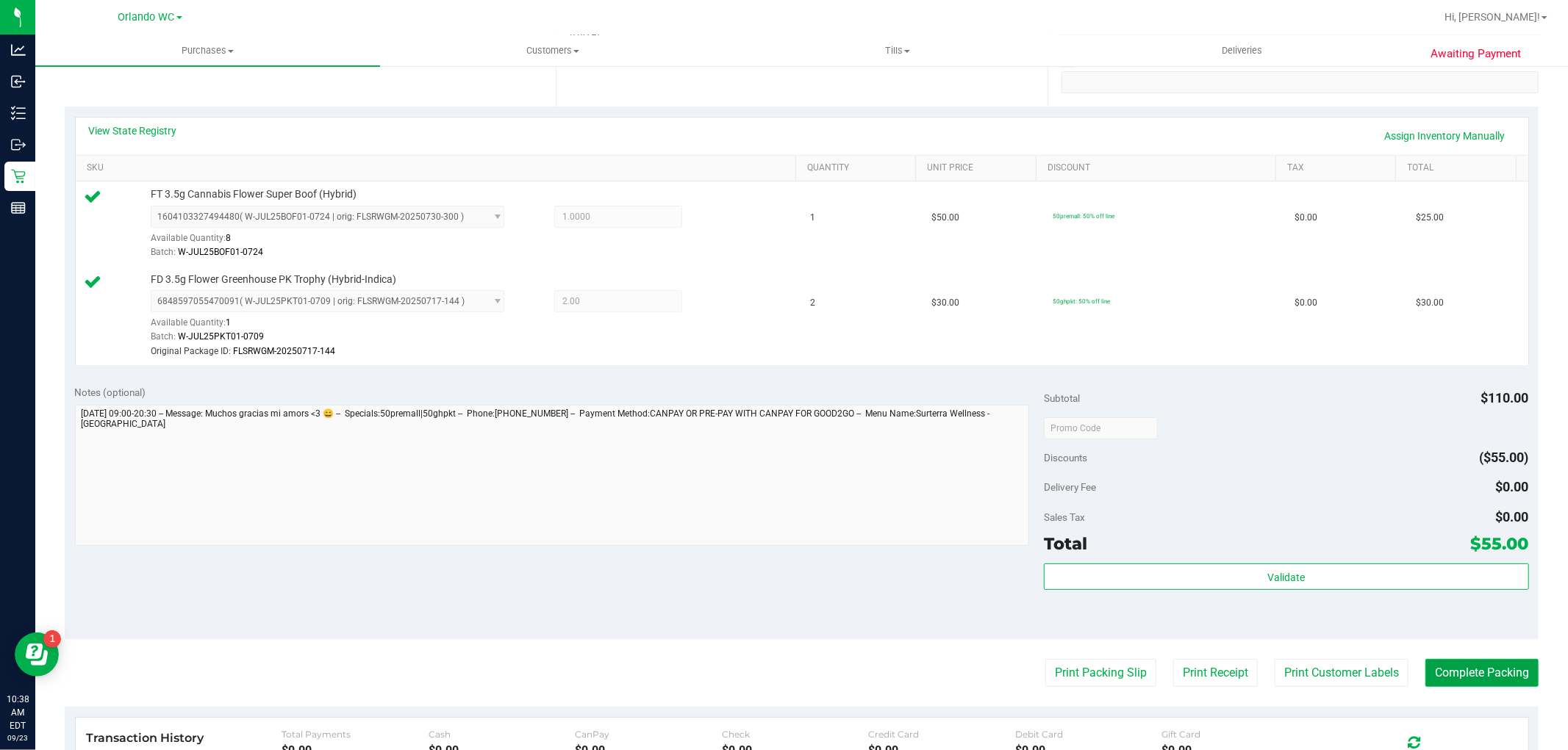
click at [1496, 670] on button "Complete Packing" at bounding box center [1481, 673] width 113 height 28
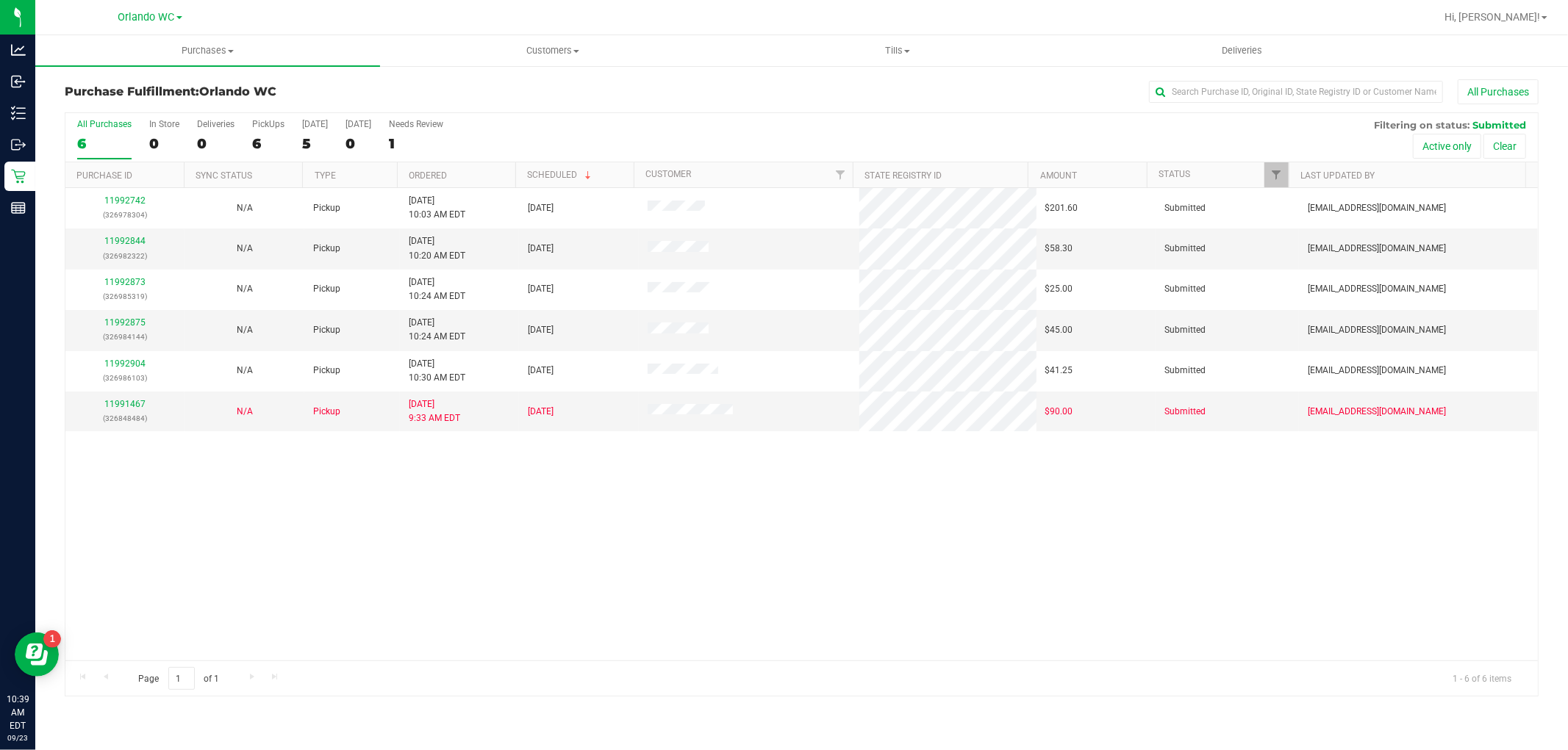
click at [485, 176] on th "Ordered" at bounding box center [456, 175] width 118 height 26
click at [133, 244] on link "11992742" at bounding box center [124, 241] width 41 height 10
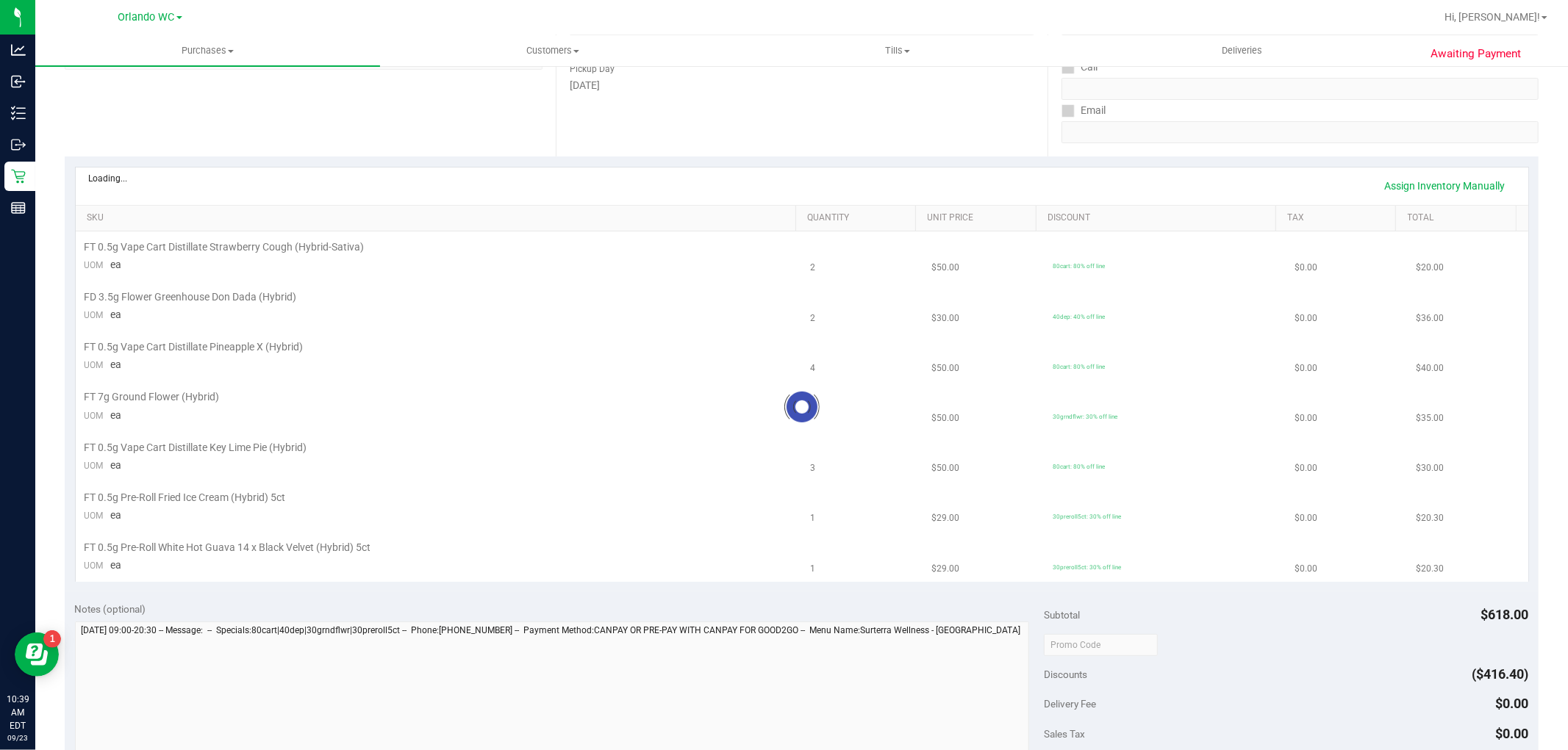
scroll to position [244, 0]
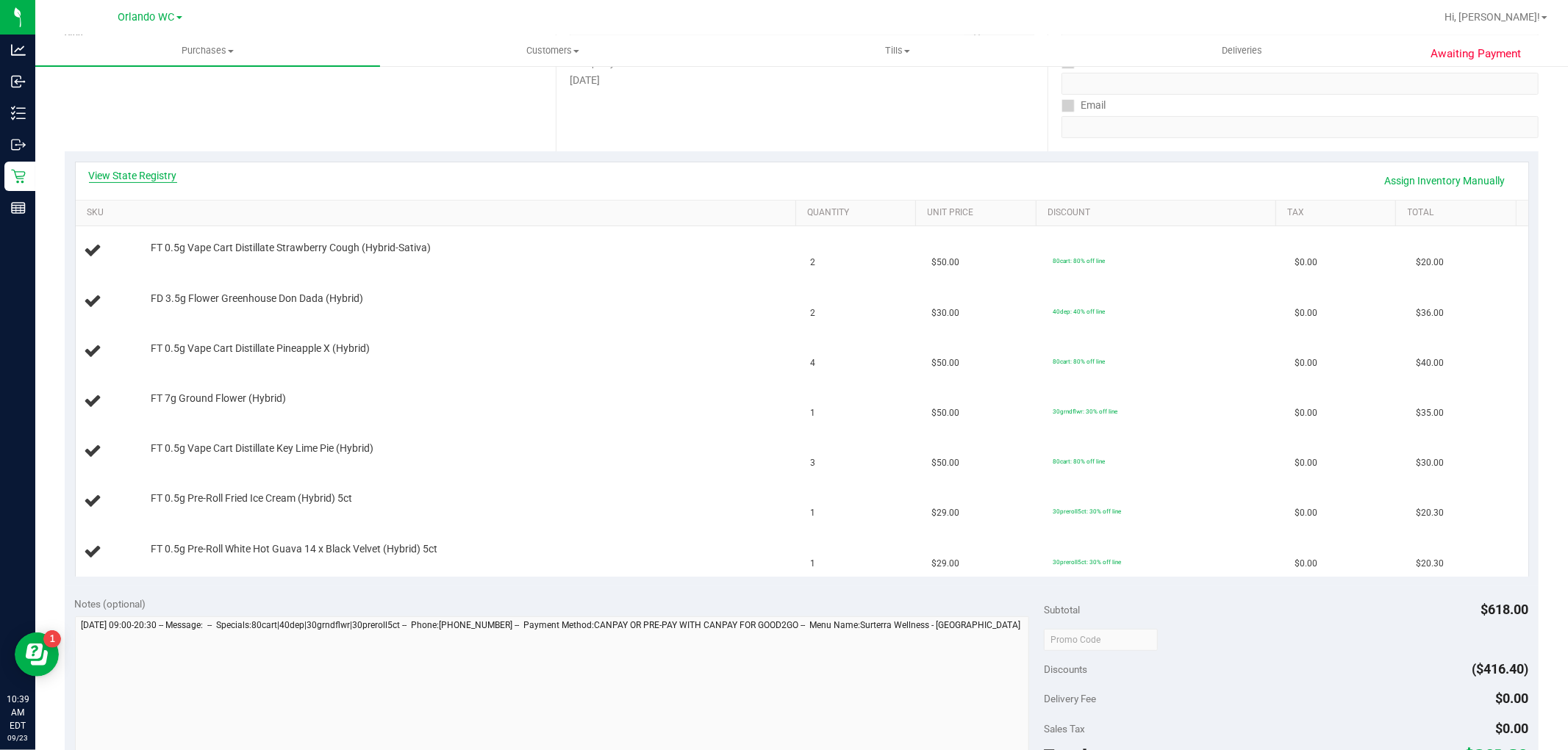
click at [172, 179] on link "View State Registry" at bounding box center [133, 176] width 88 height 15
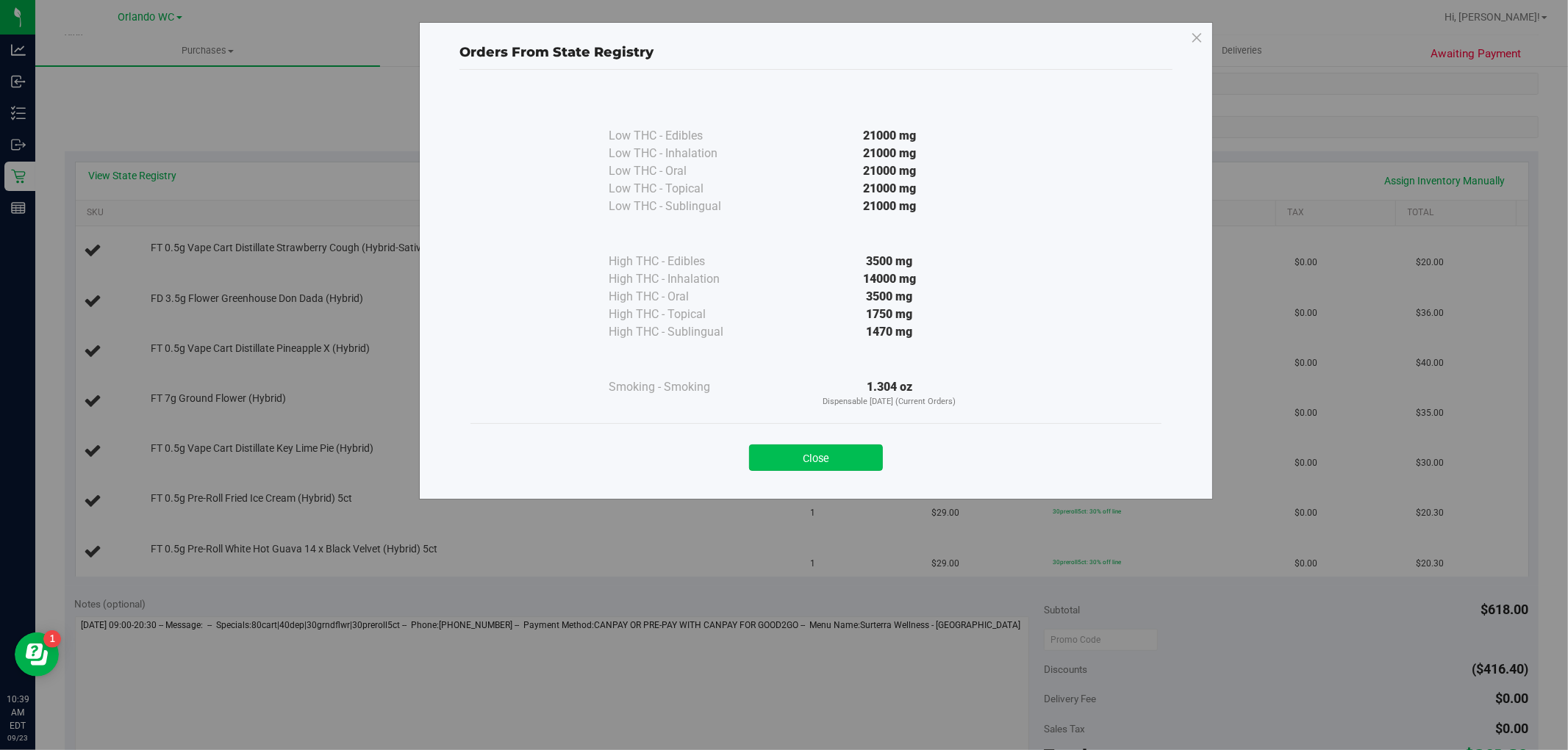
click at [789, 456] on button "Close" at bounding box center [815, 458] width 134 height 27
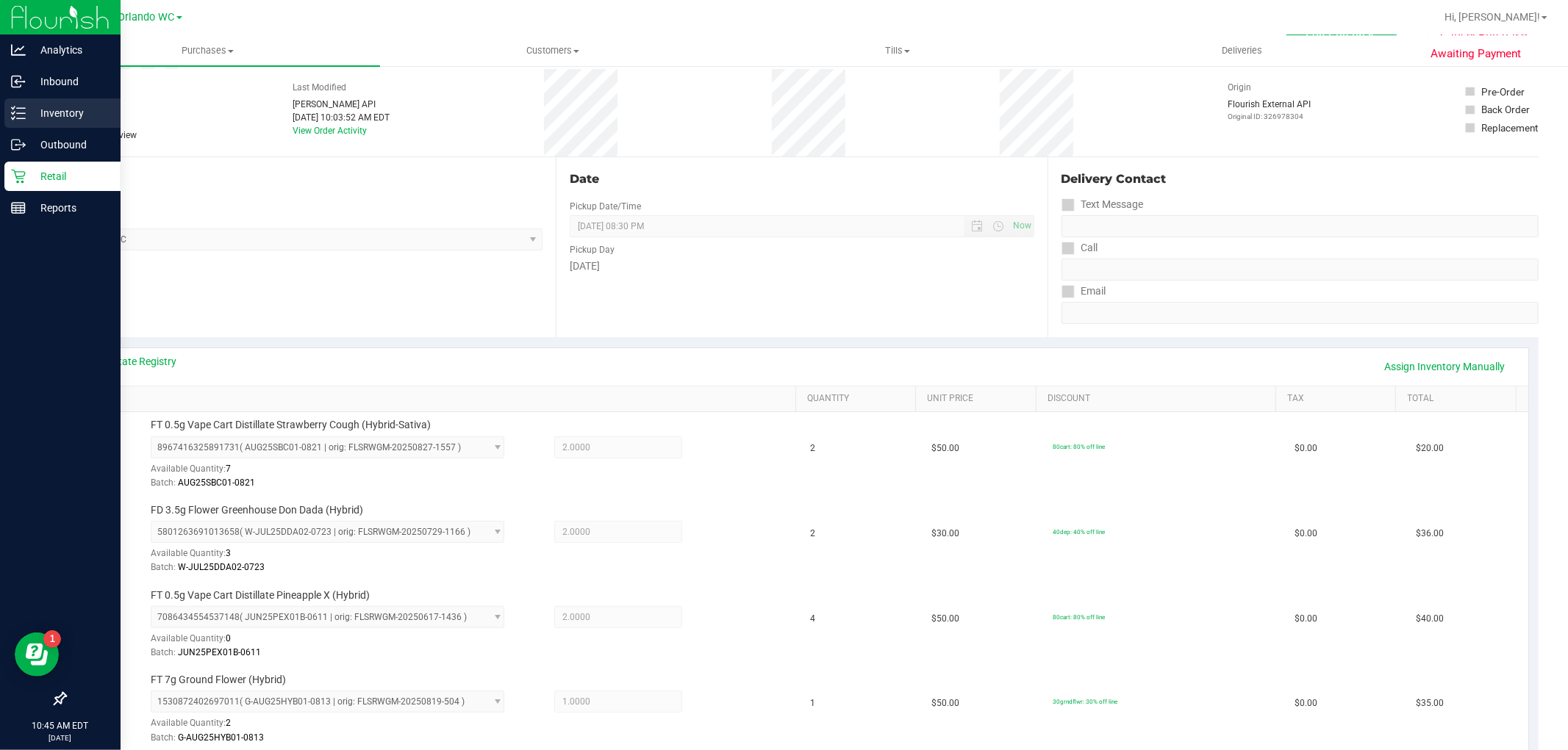
scroll to position [0, 0]
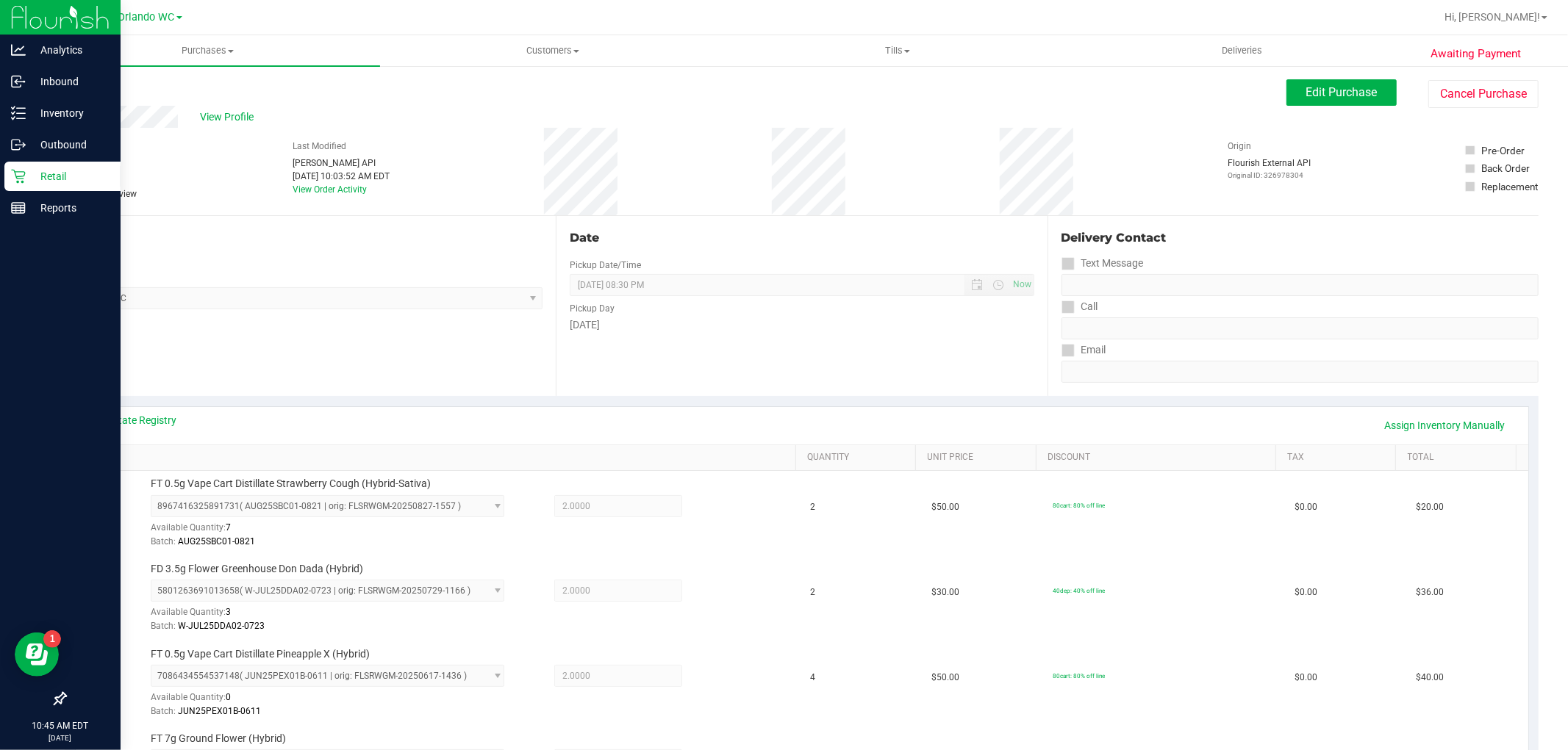
click at [30, 178] on p "Retail" at bounding box center [70, 176] width 88 height 18
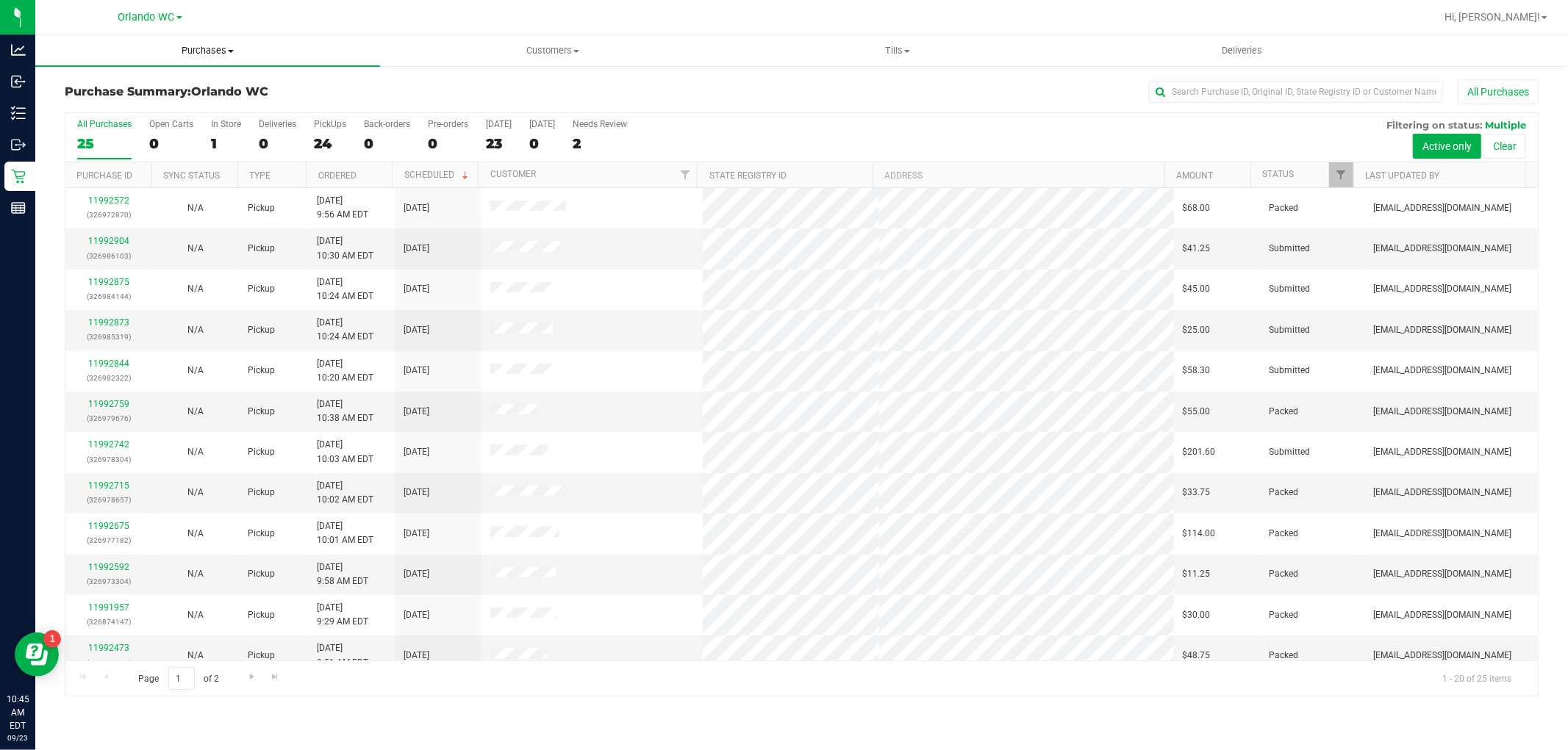
click at [214, 47] on span "Purchases" at bounding box center [207, 51] width 344 height 13
click at [162, 103] on li "Fulfillment" at bounding box center [207, 106] width 344 height 18
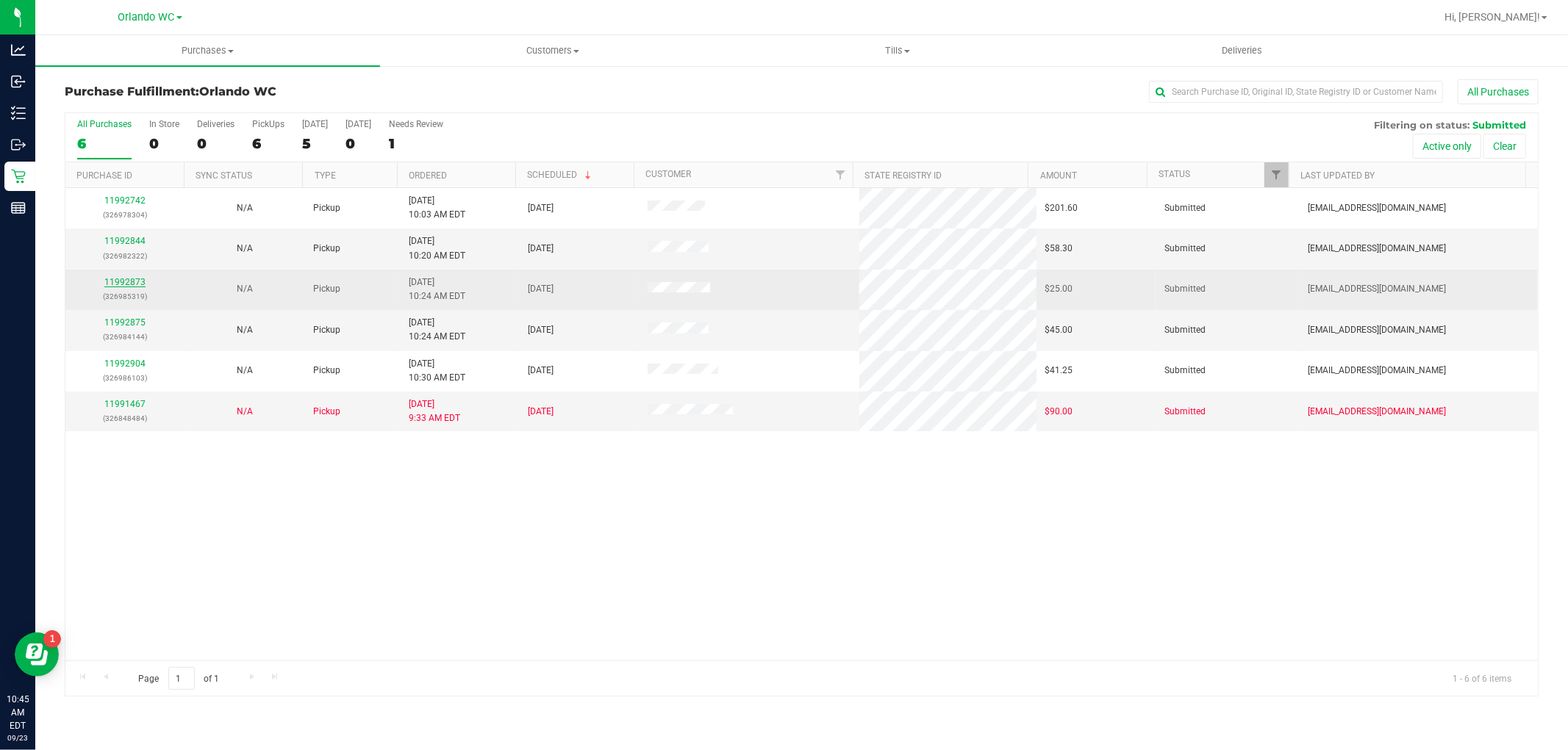
click at [115, 285] on link "11992873" at bounding box center [124, 282] width 41 height 10
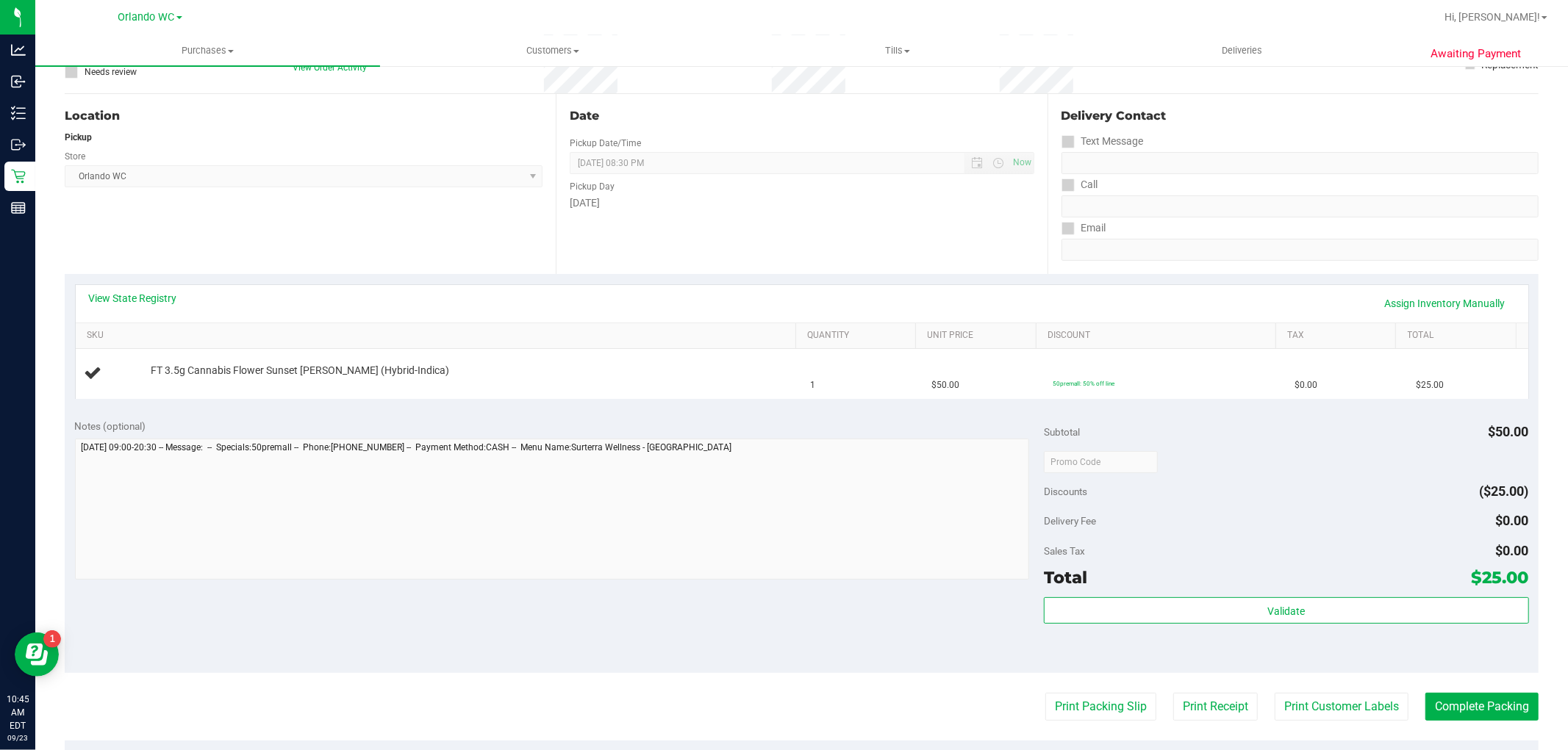
scroll to position [159, 0]
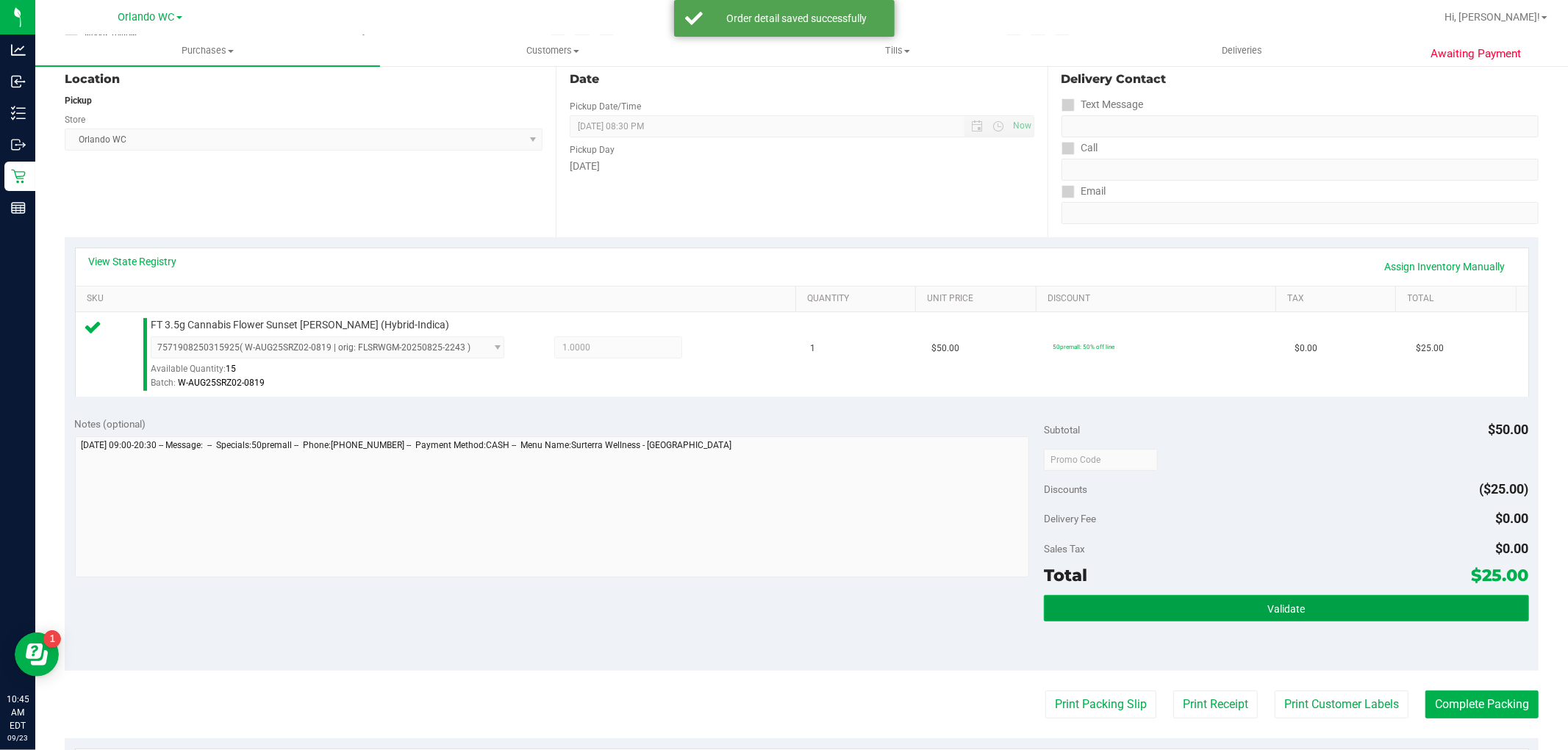
click at [1259, 597] on button "Validate" at bounding box center [1286, 609] width 485 height 27
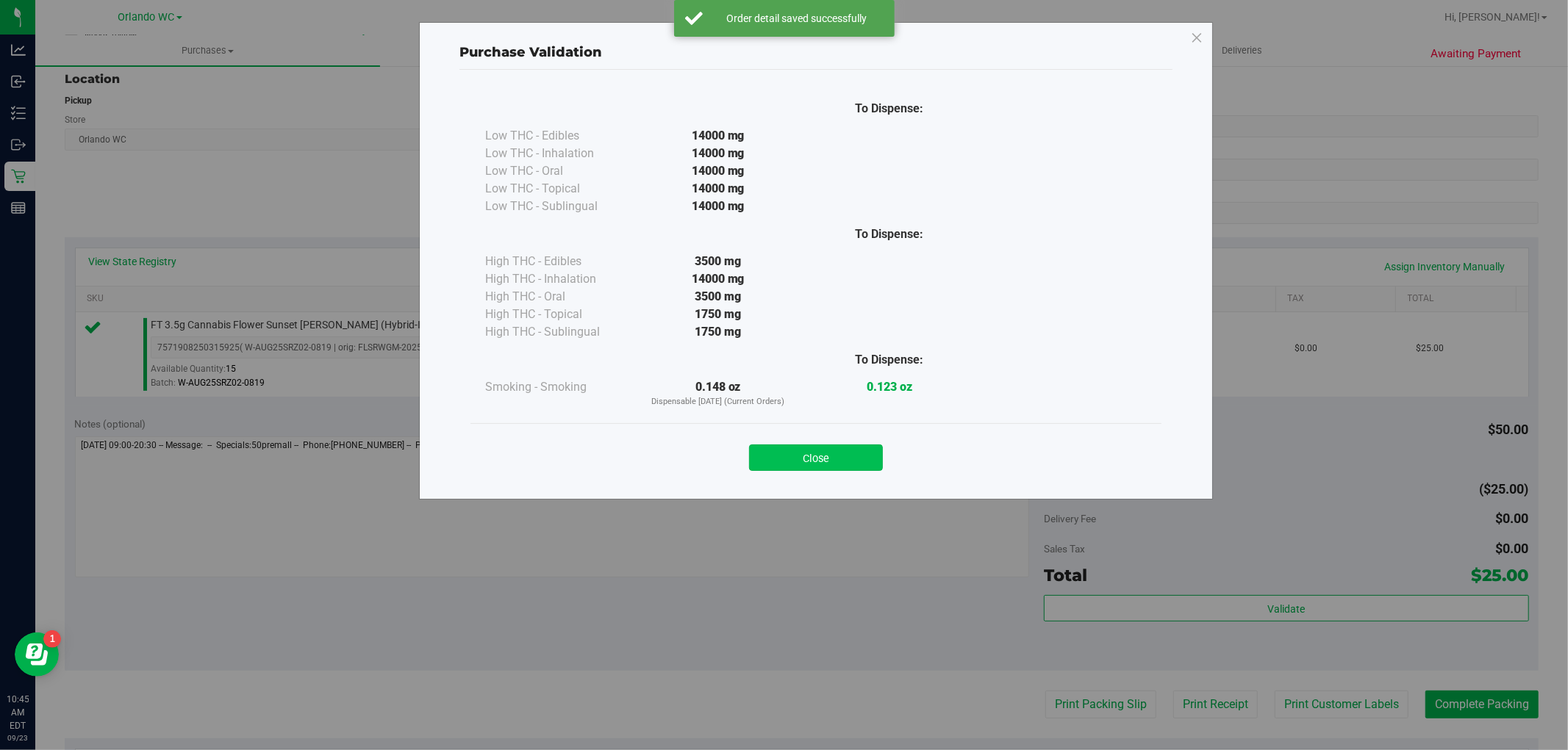
click at [831, 459] on button "Close" at bounding box center [815, 458] width 134 height 27
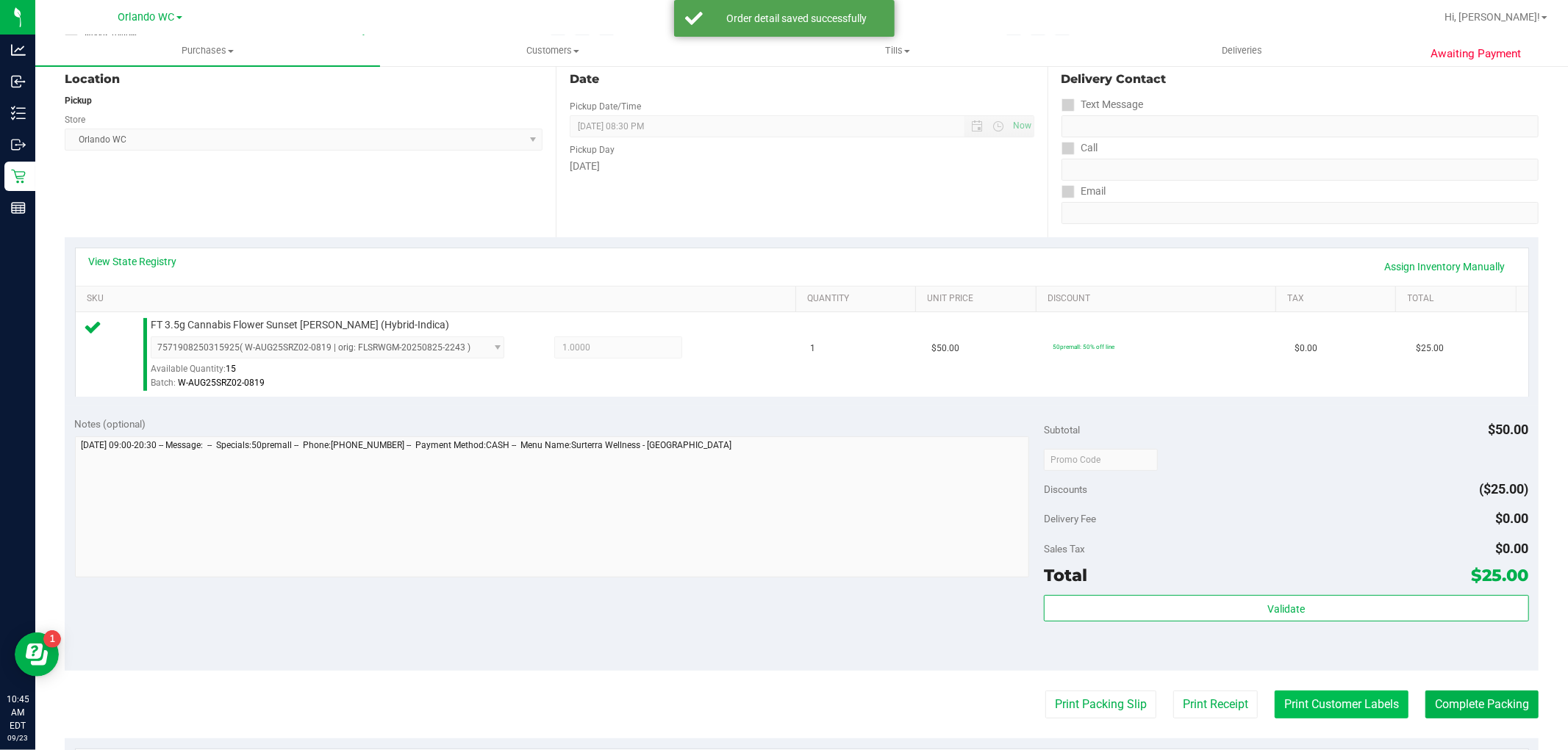
click at [1327, 710] on button "Print Customer Labels" at bounding box center [1340, 705] width 134 height 28
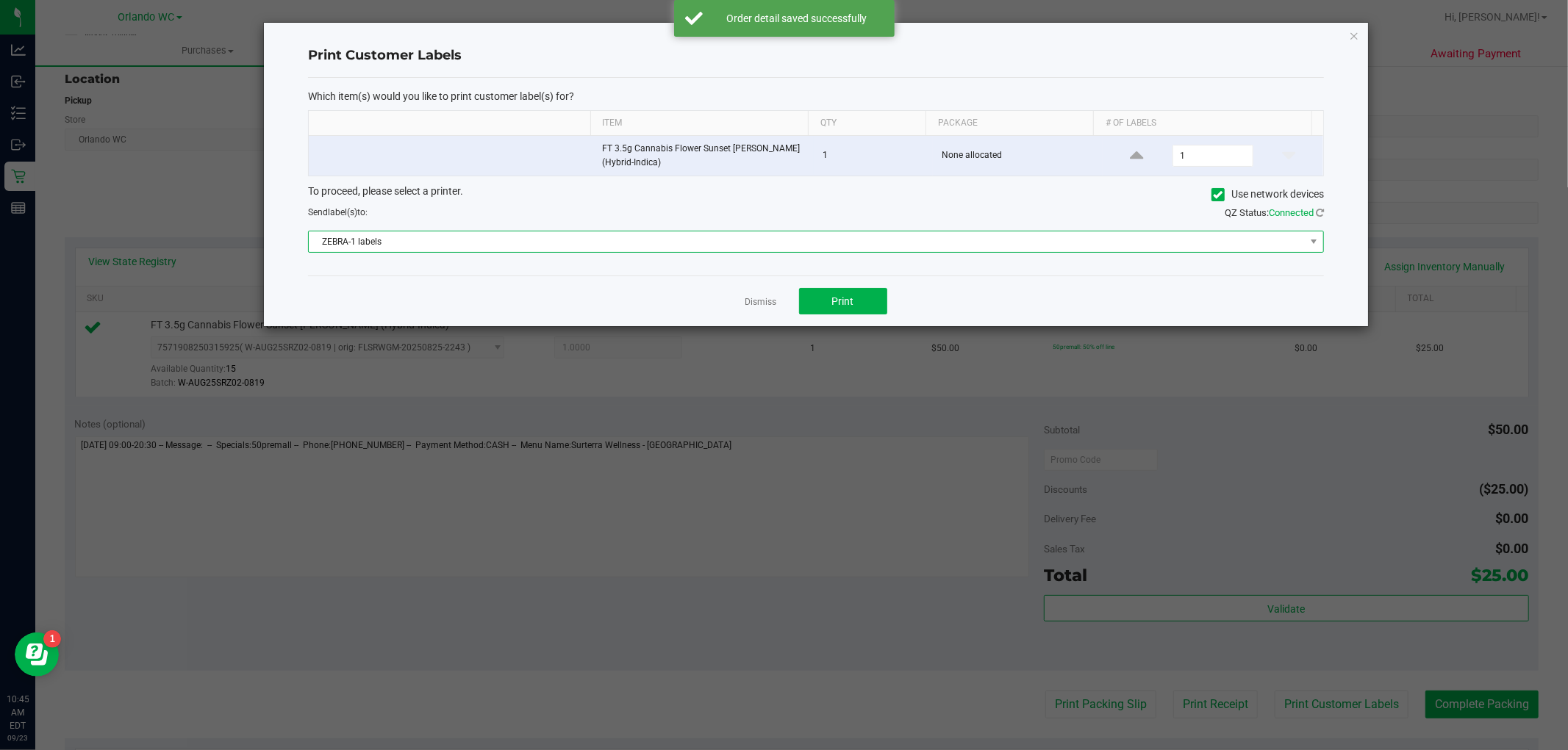
click at [723, 249] on span "ZEBRA-1 labels" at bounding box center [807, 242] width 996 height 21
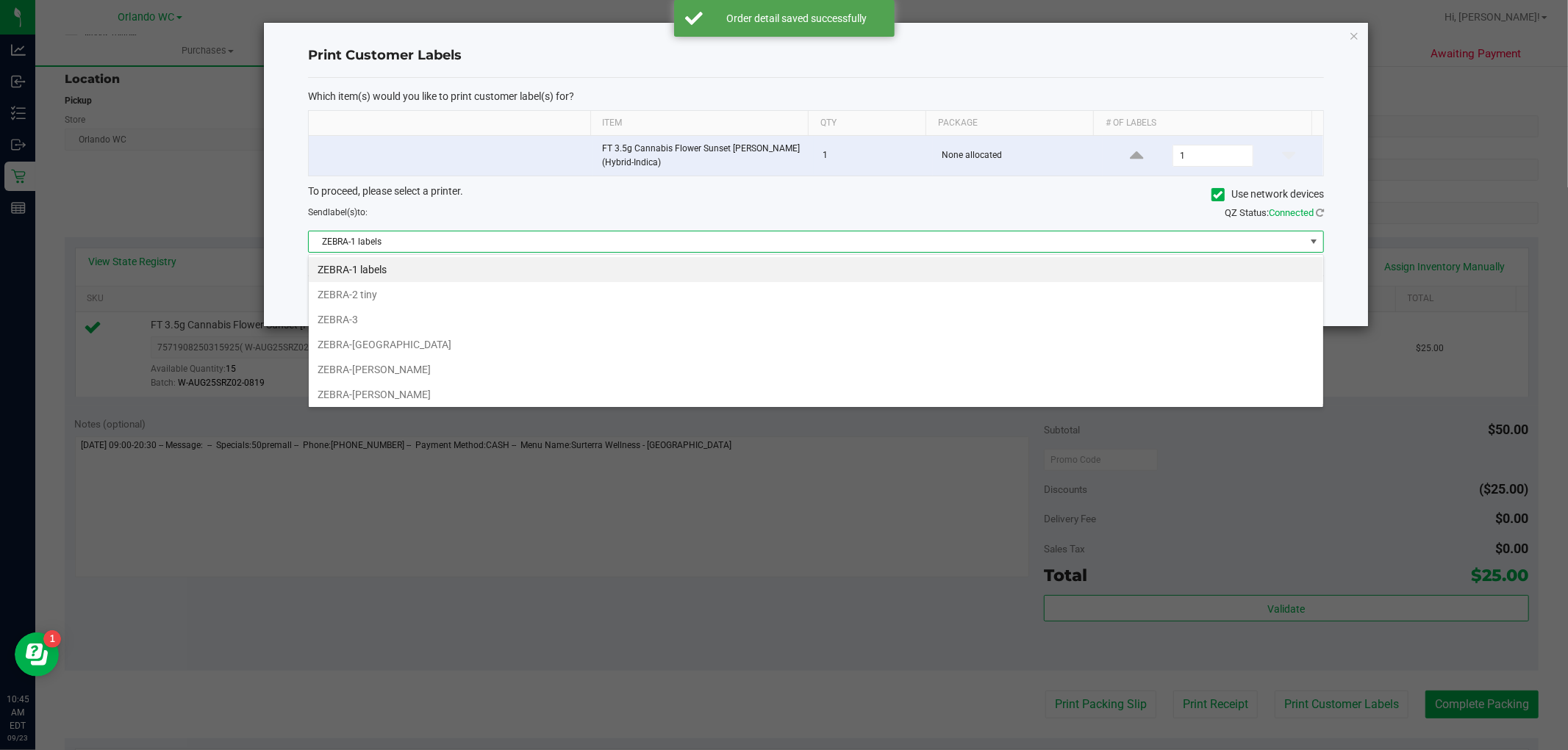
scroll to position [22, 1015]
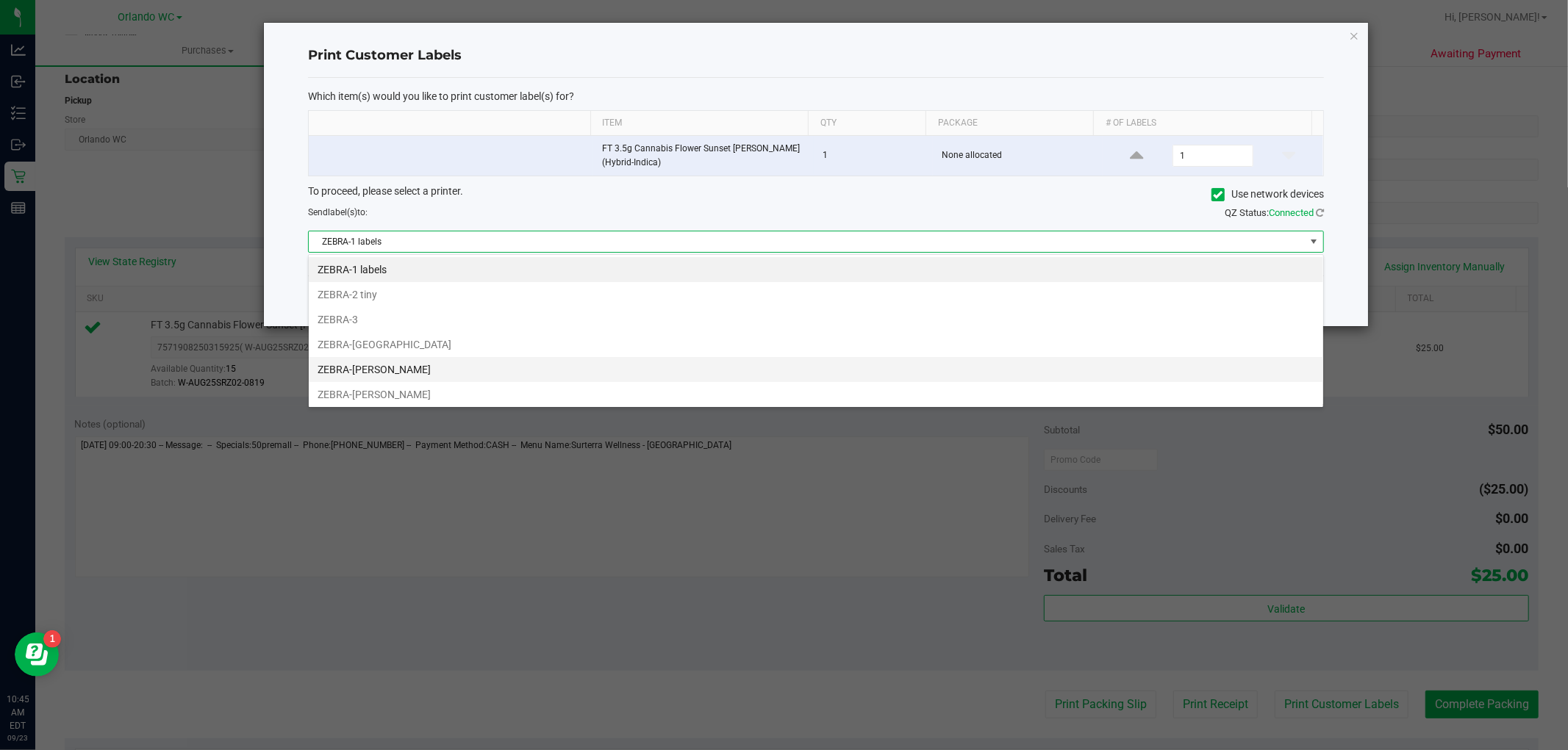
click at [396, 375] on li "ZEBRA-RODNEY-ATKINS" at bounding box center [816, 370] width 1015 height 25
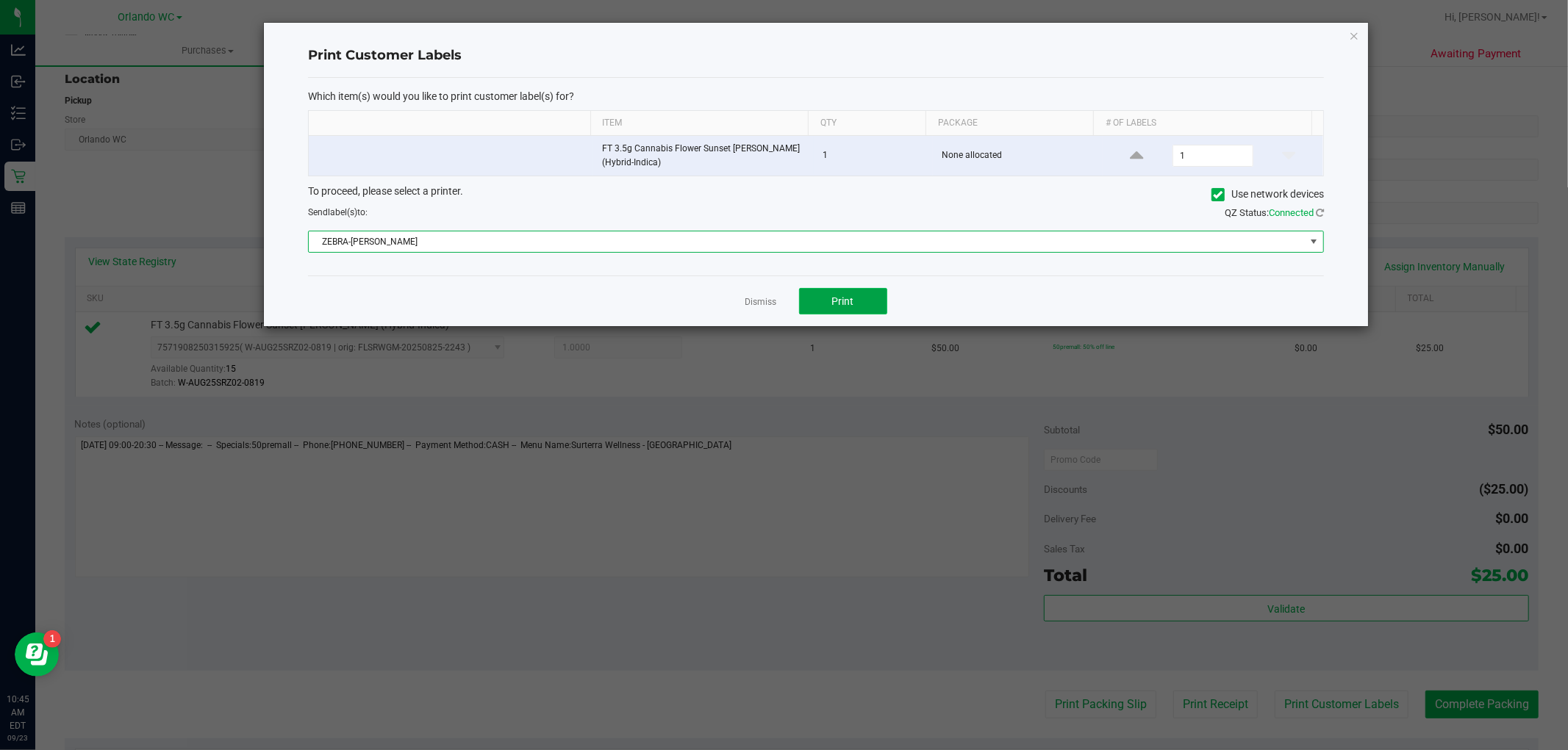
click at [844, 304] on span "Print" at bounding box center [843, 302] width 22 height 12
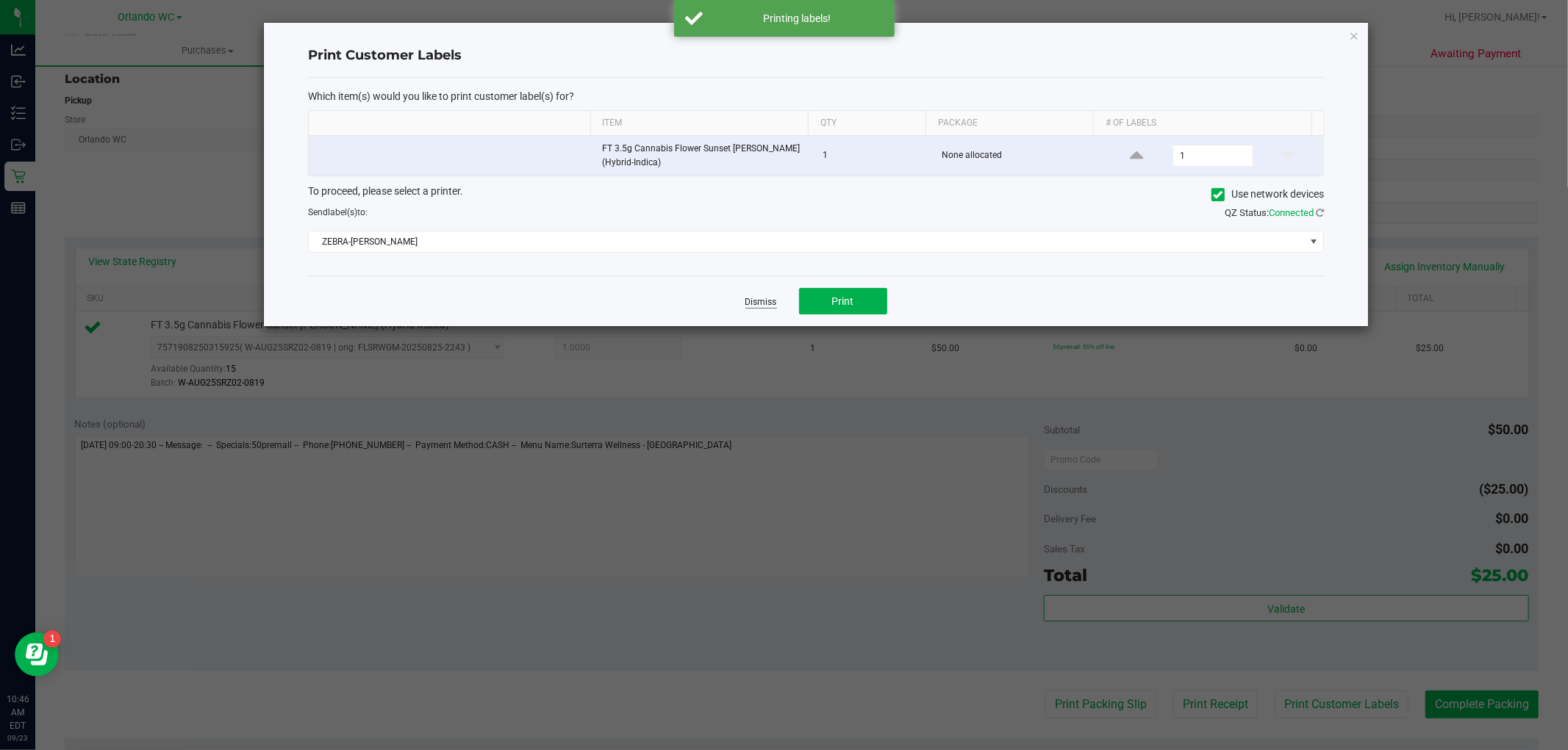
click at [761, 297] on link "Dismiss" at bounding box center [761, 302] width 32 height 13
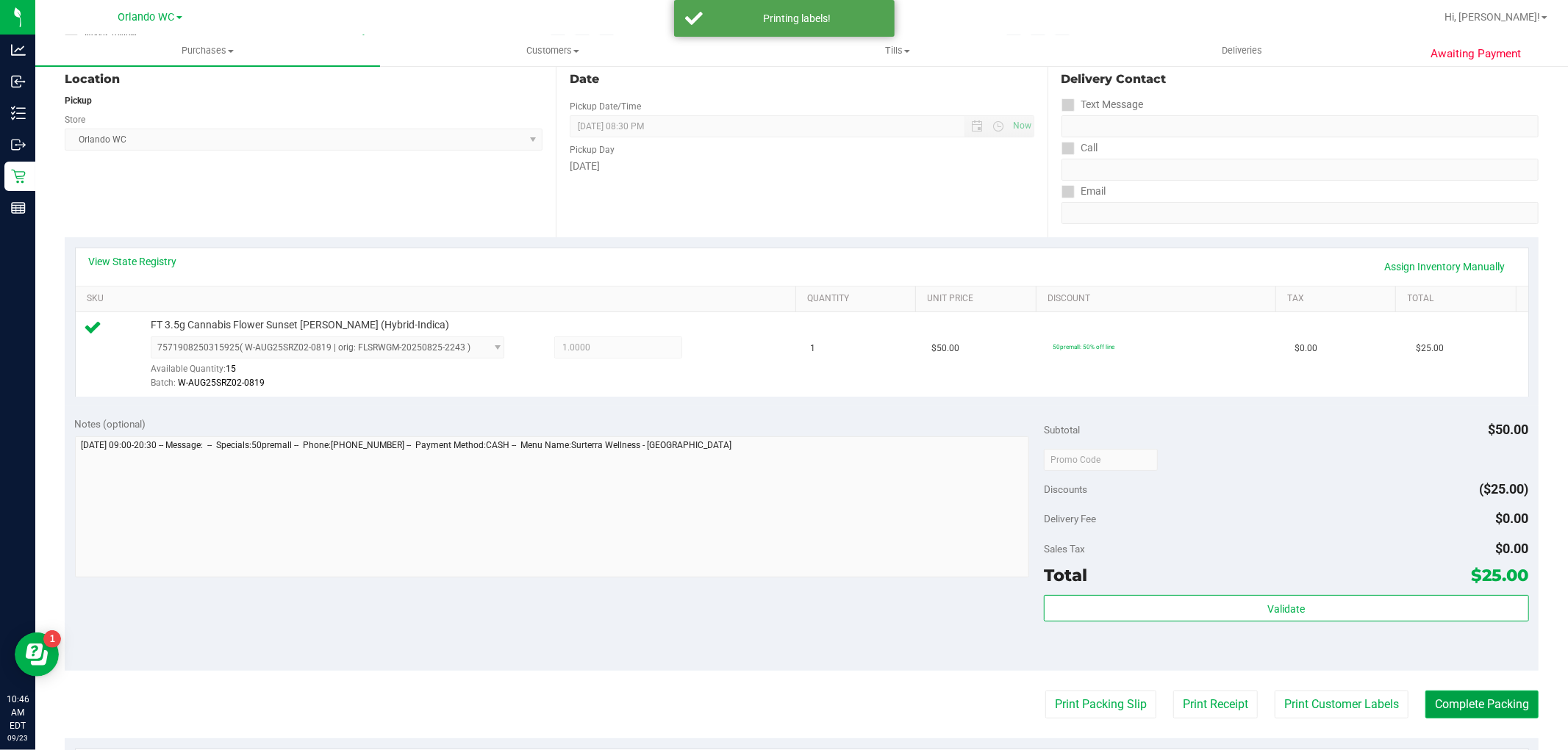
click at [1497, 713] on button "Complete Packing" at bounding box center [1481, 705] width 113 height 28
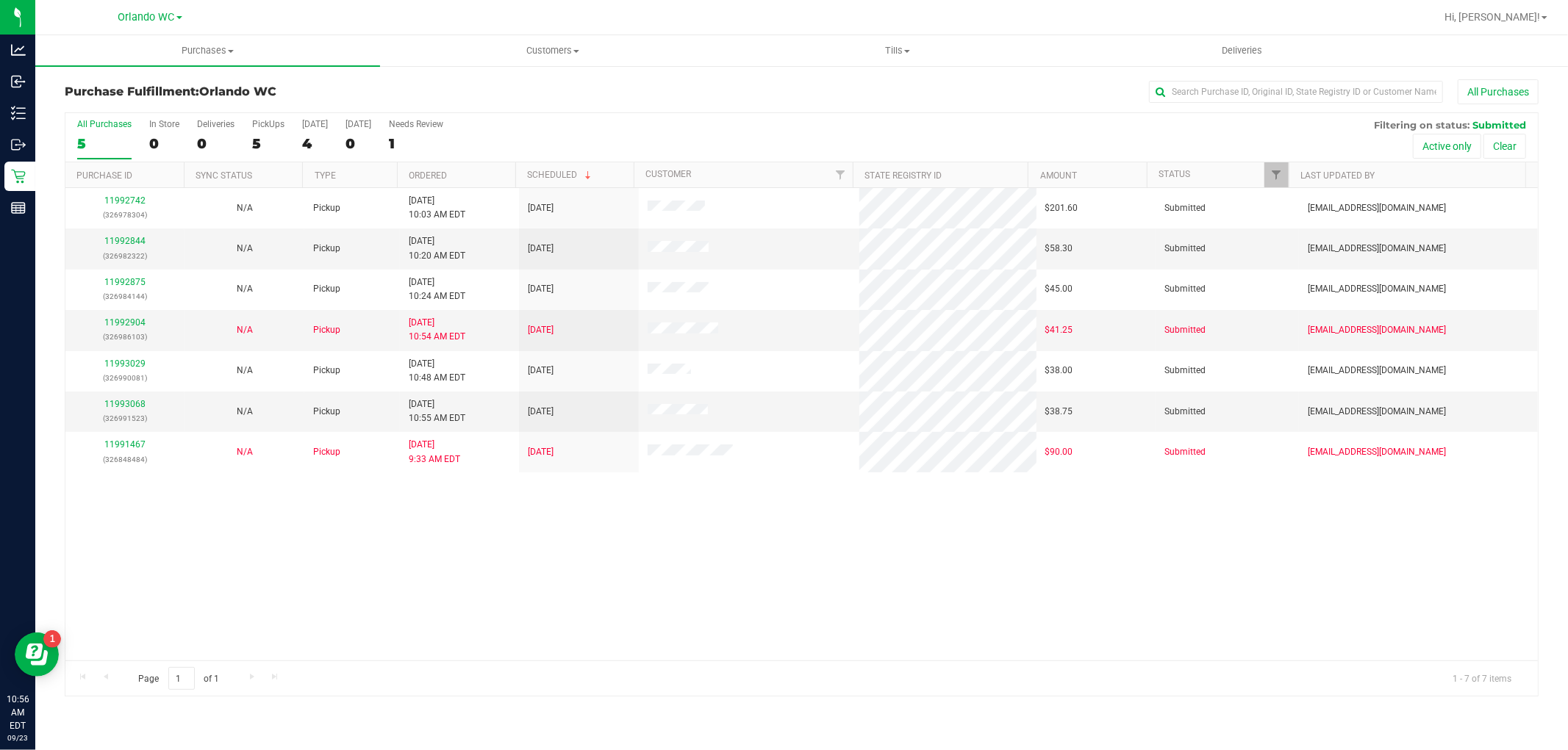
click at [480, 176] on th "Ordered" at bounding box center [456, 175] width 118 height 26
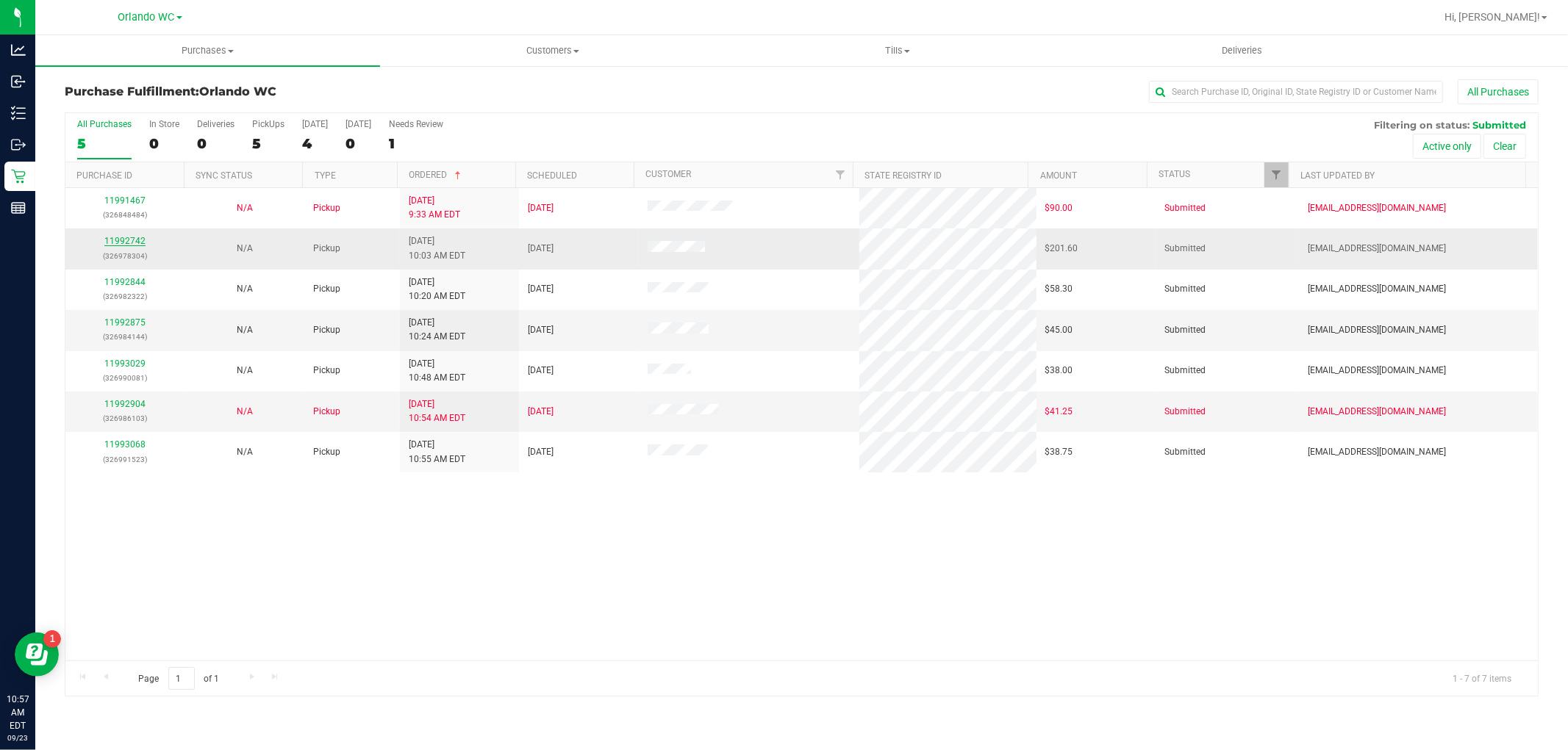
click at [139, 243] on link "11992742" at bounding box center [124, 241] width 41 height 10
click at [140, 240] on link "11992742" at bounding box center [124, 241] width 41 height 10
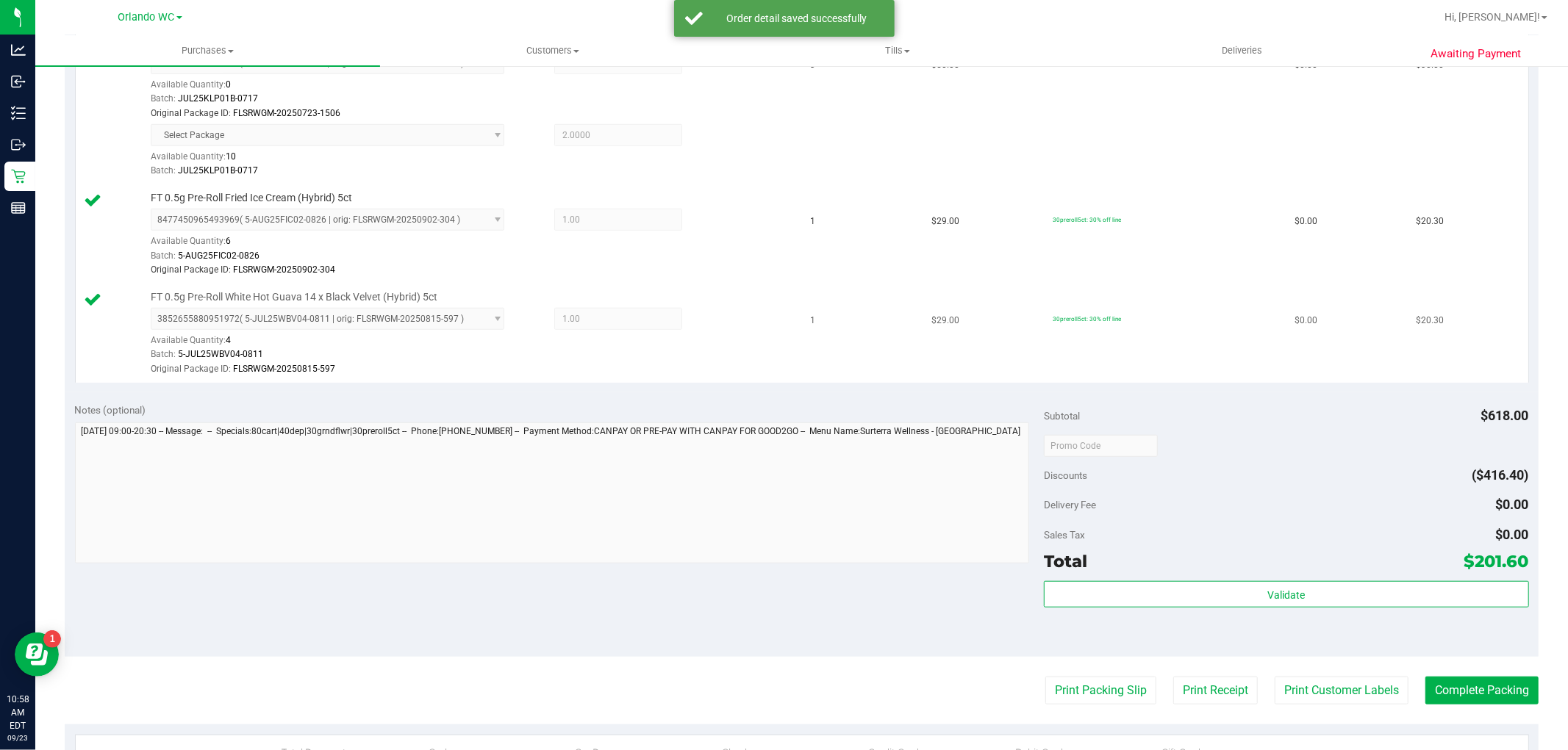
scroll to position [898, 0]
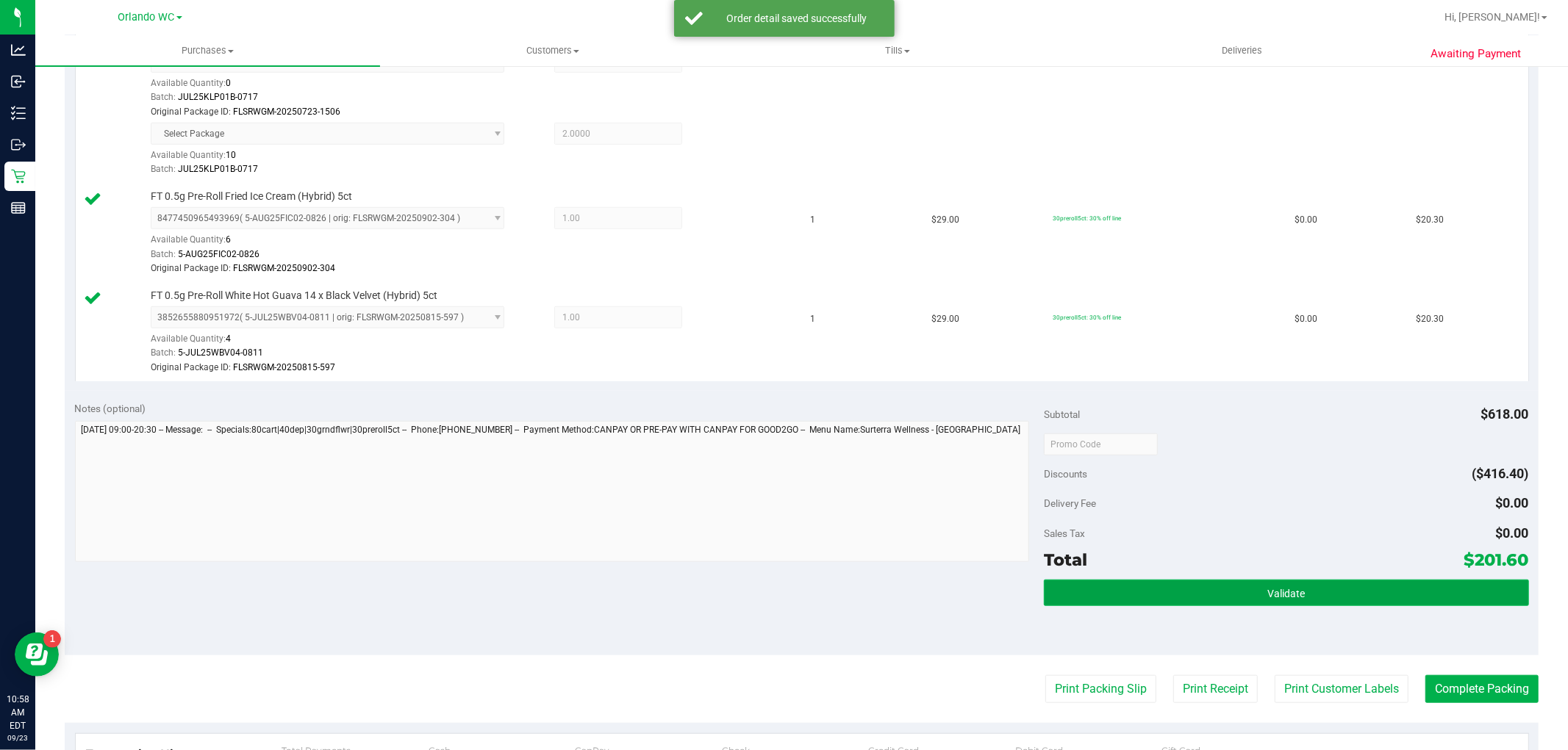
click at [1174, 597] on button "Validate" at bounding box center [1286, 593] width 485 height 27
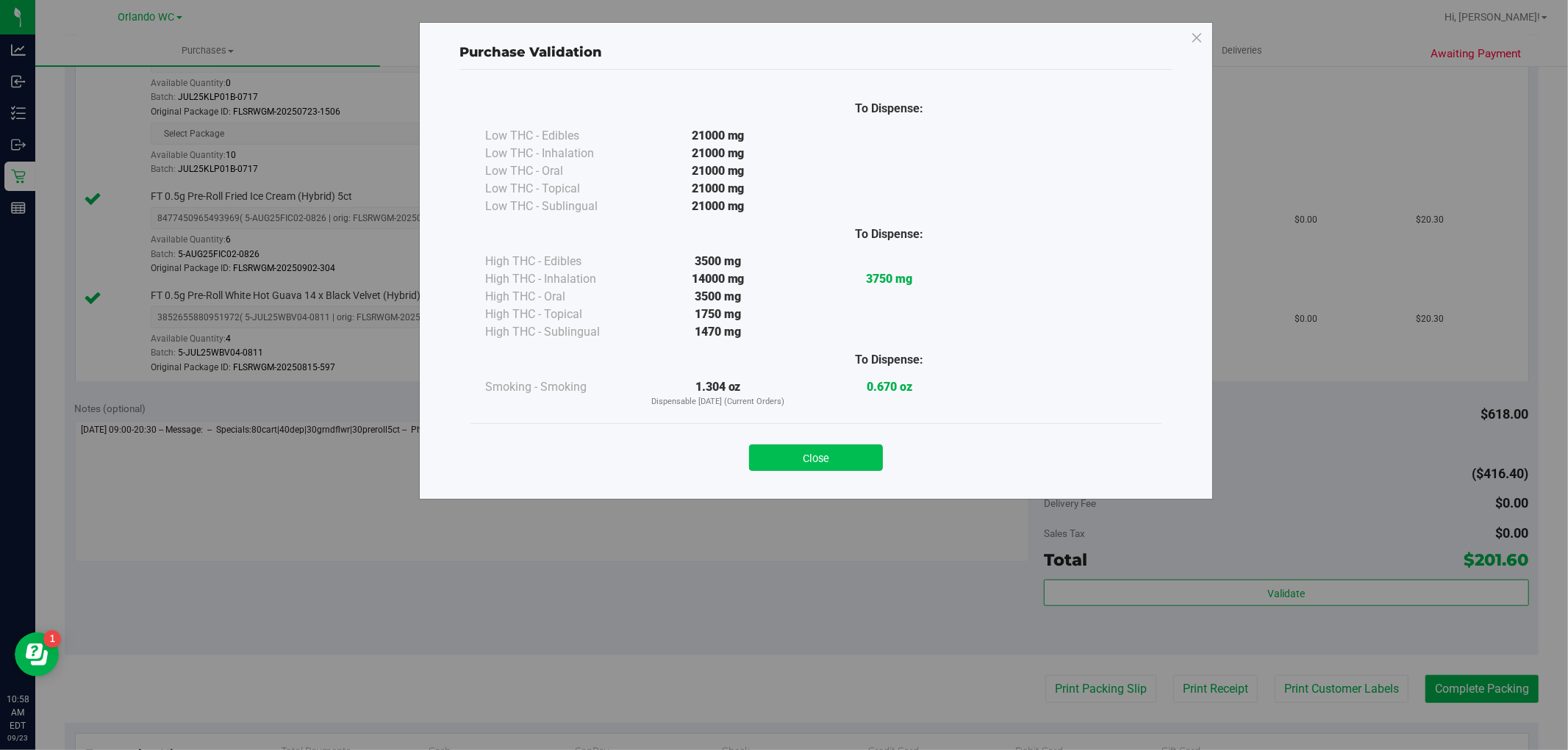
click at [845, 454] on button "Close" at bounding box center [815, 458] width 134 height 27
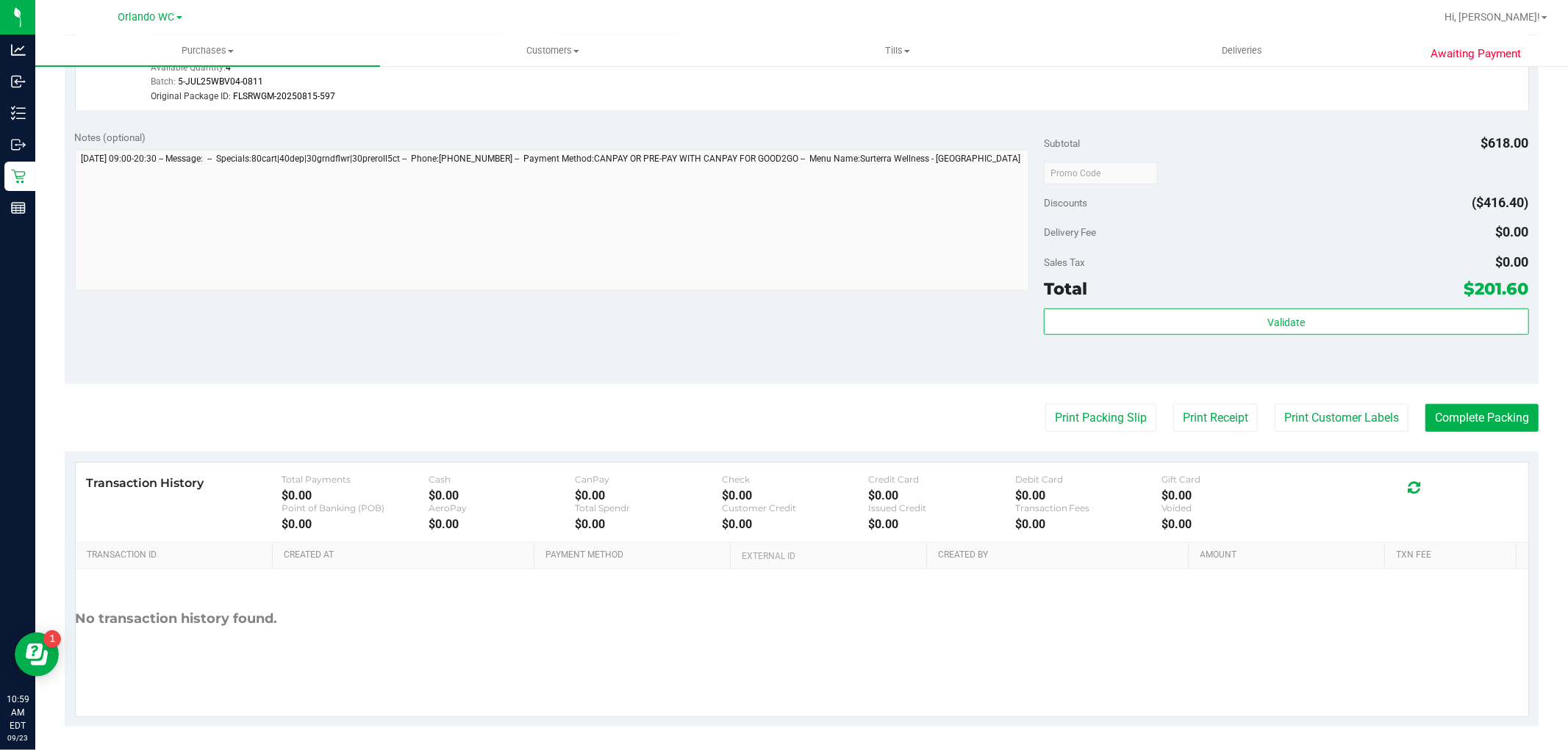
scroll to position [1178, 0]
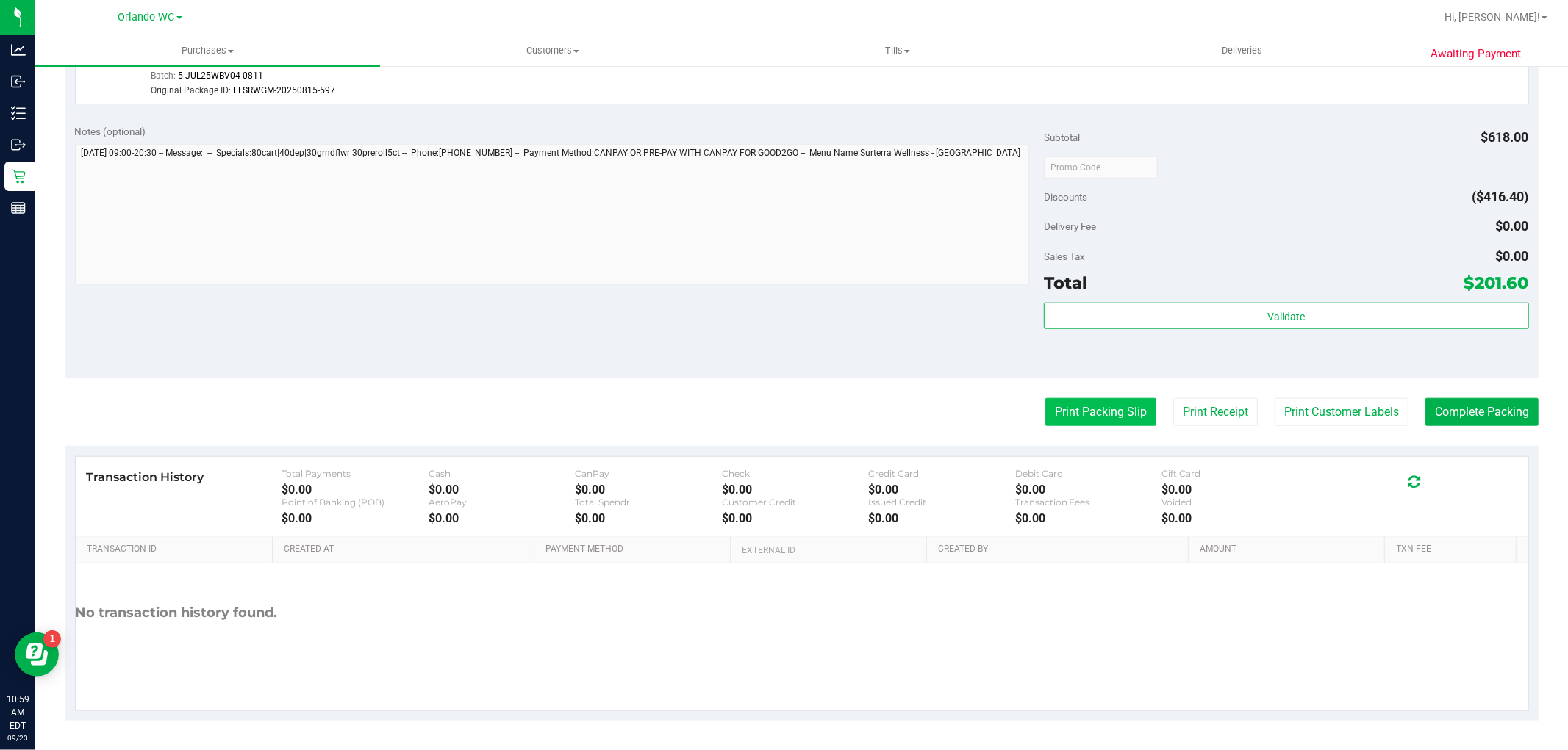
click at [1061, 416] on button "Print Packing Slip" at bounding box center [1100, 412] width 111 height 28
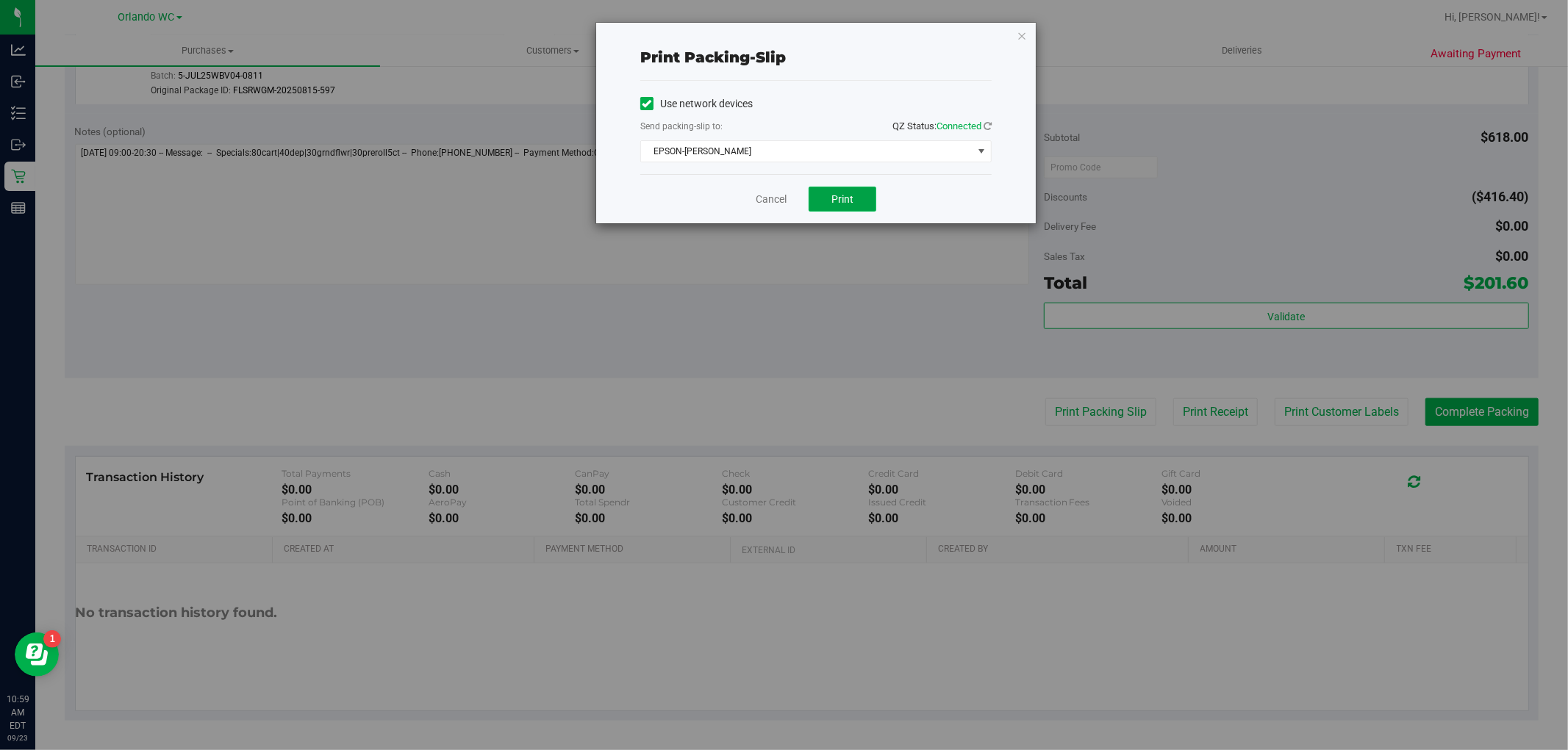
click at [831, 199] on button "Print" at bounding box center [842, 199] width 68 height 25
click at [769, 207] on link "Cancel" at bounding box center [771, 199] width 31 height 15
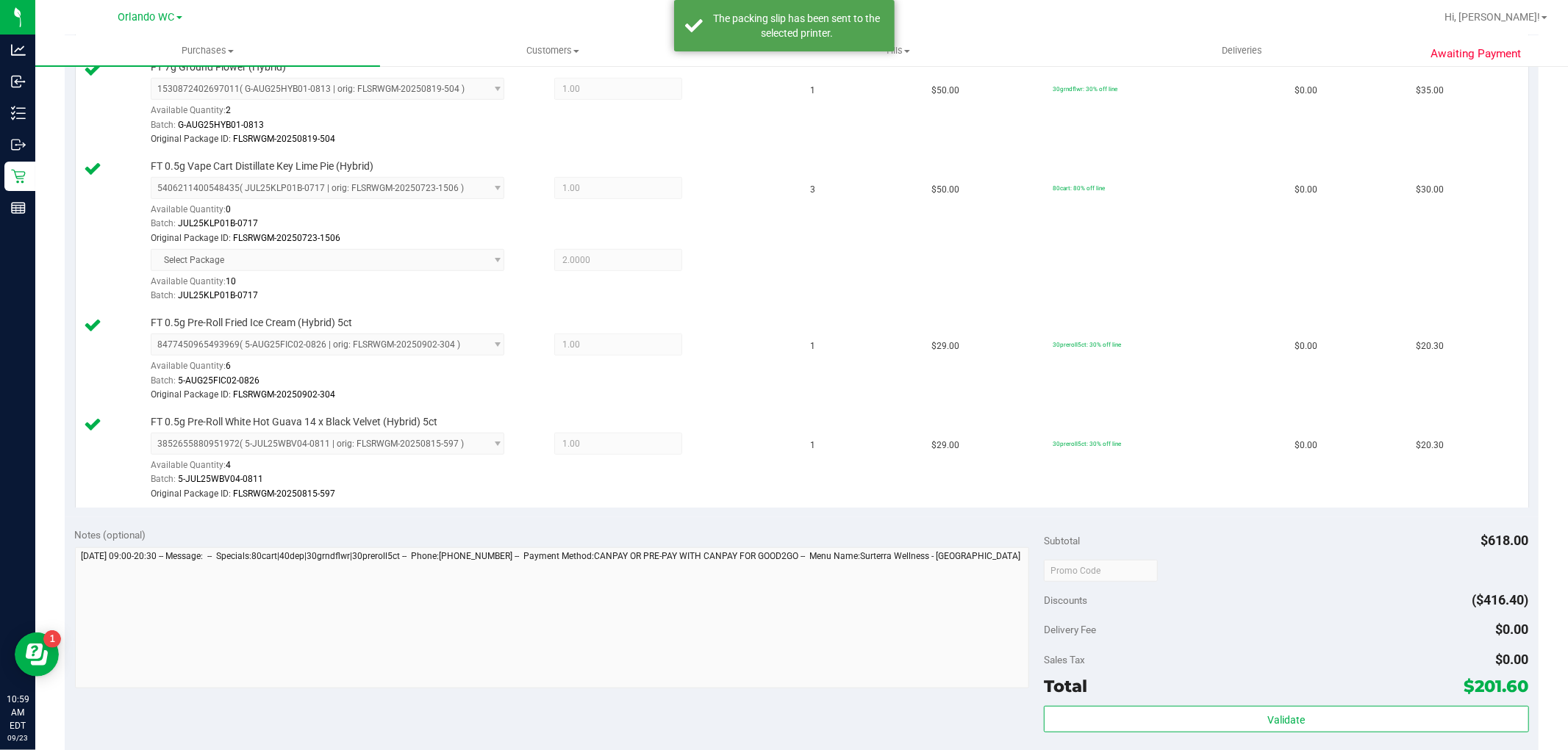
scroll to position [525, 0]
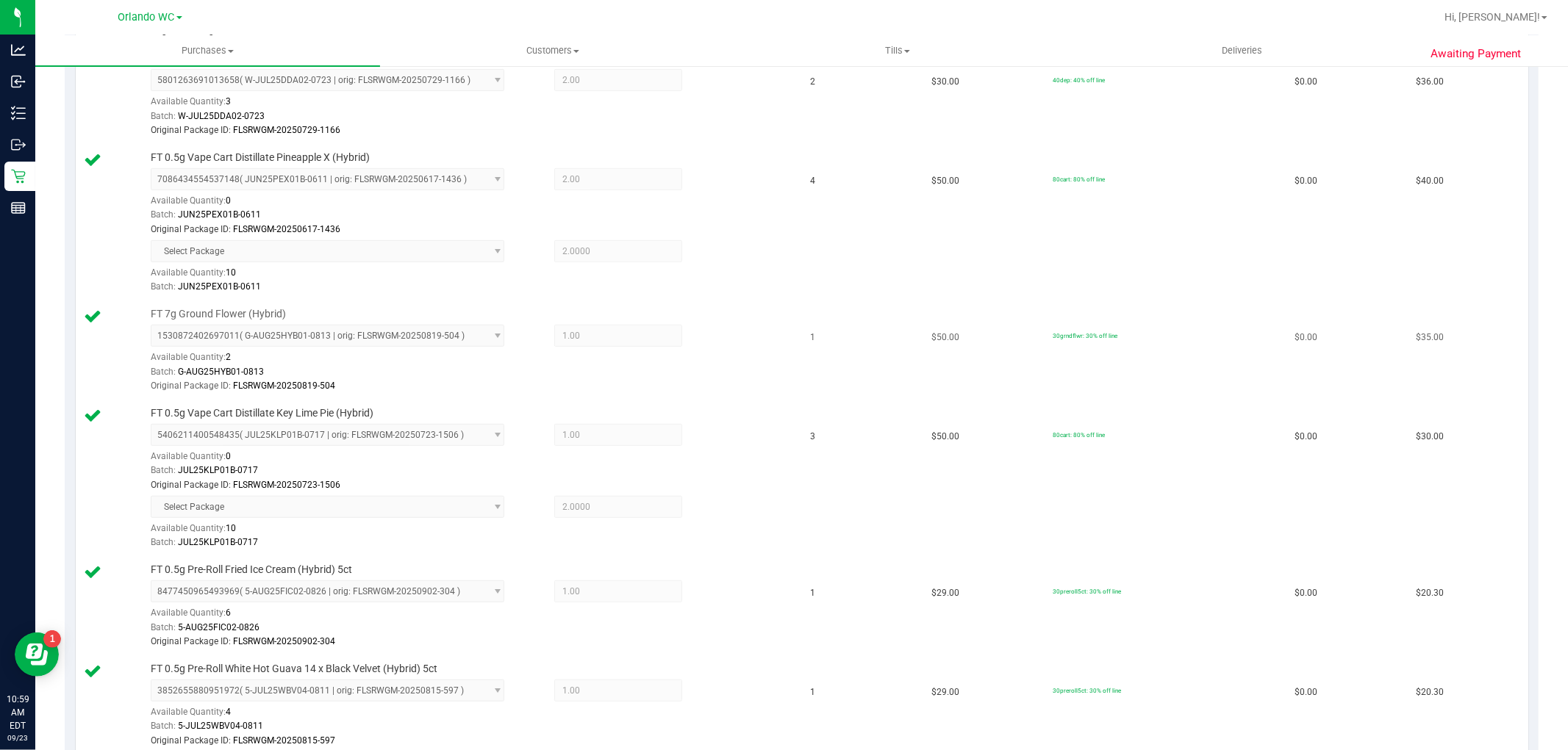
drag, startPoint x: 1041, startPoint y: 291, endPoint x: 1037, endPoint y: 305, distance: 14.6
click at [1044, 291] on td "80cart: 80% off line" at bounding box center [1165, 223] width 242 height 156
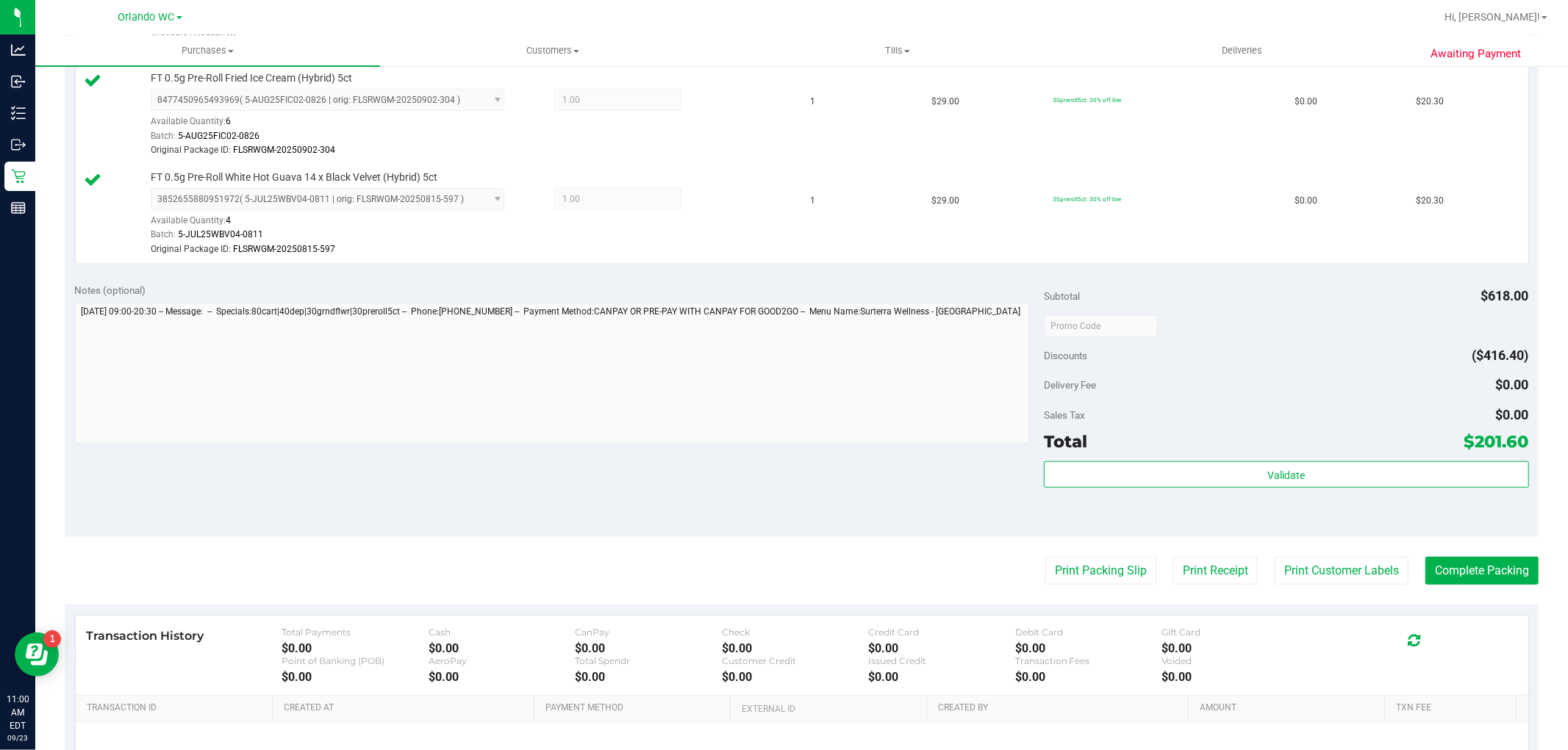
scroll to position [1097, 0]
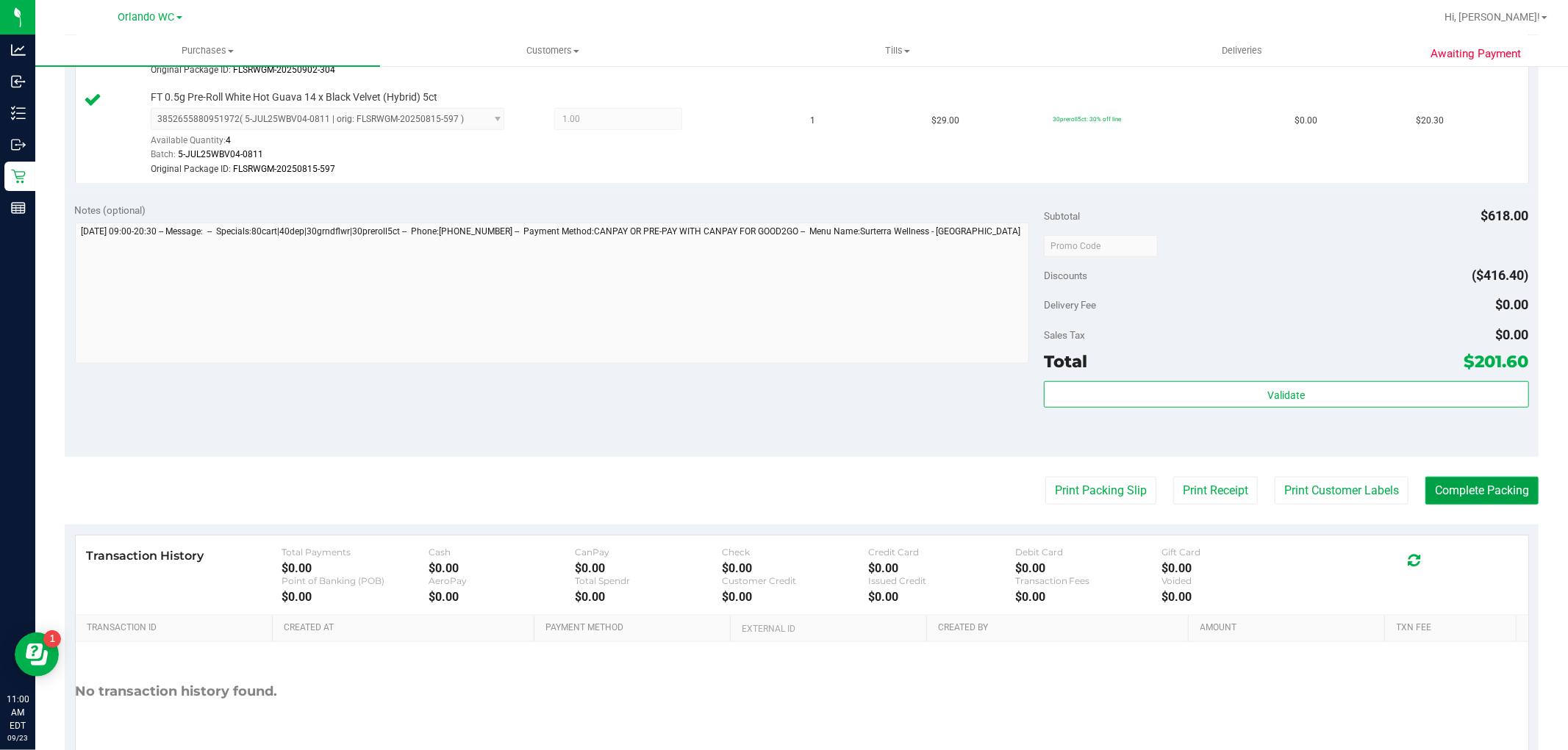
click at [1467, 496] on button "Complete Packing" at bounding box center [1481, 490] width 113 height 28
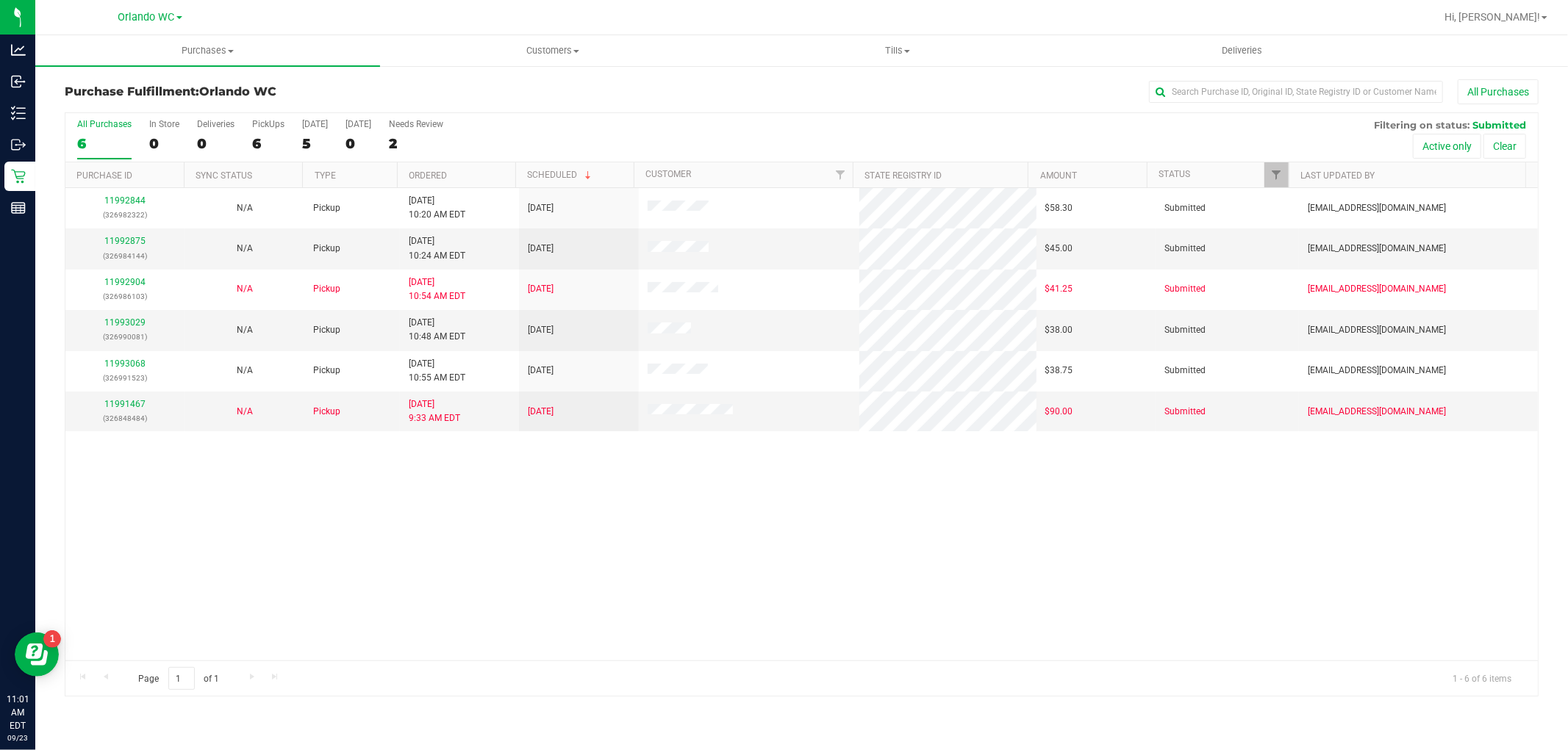
click at [490, 177] on th "Ordered" at bounding box center [456, 175] width 118 height 26
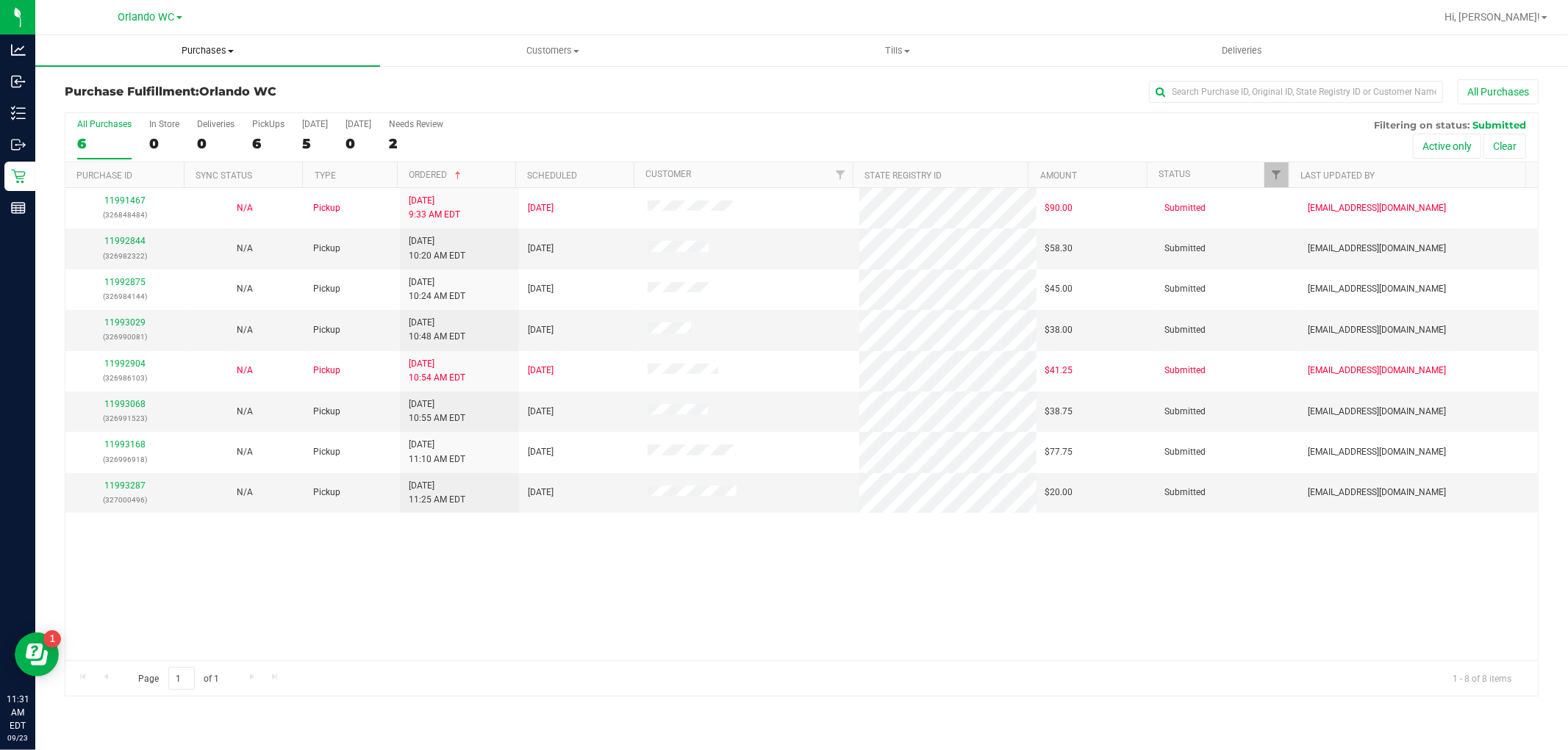
click at [219, 50] on span "Purchases" at bounding box center [207, 51] width 344 height 13
click at [88, 92] on span "Summary of purchases" at bounding box center [110, 88] width 150 height 13
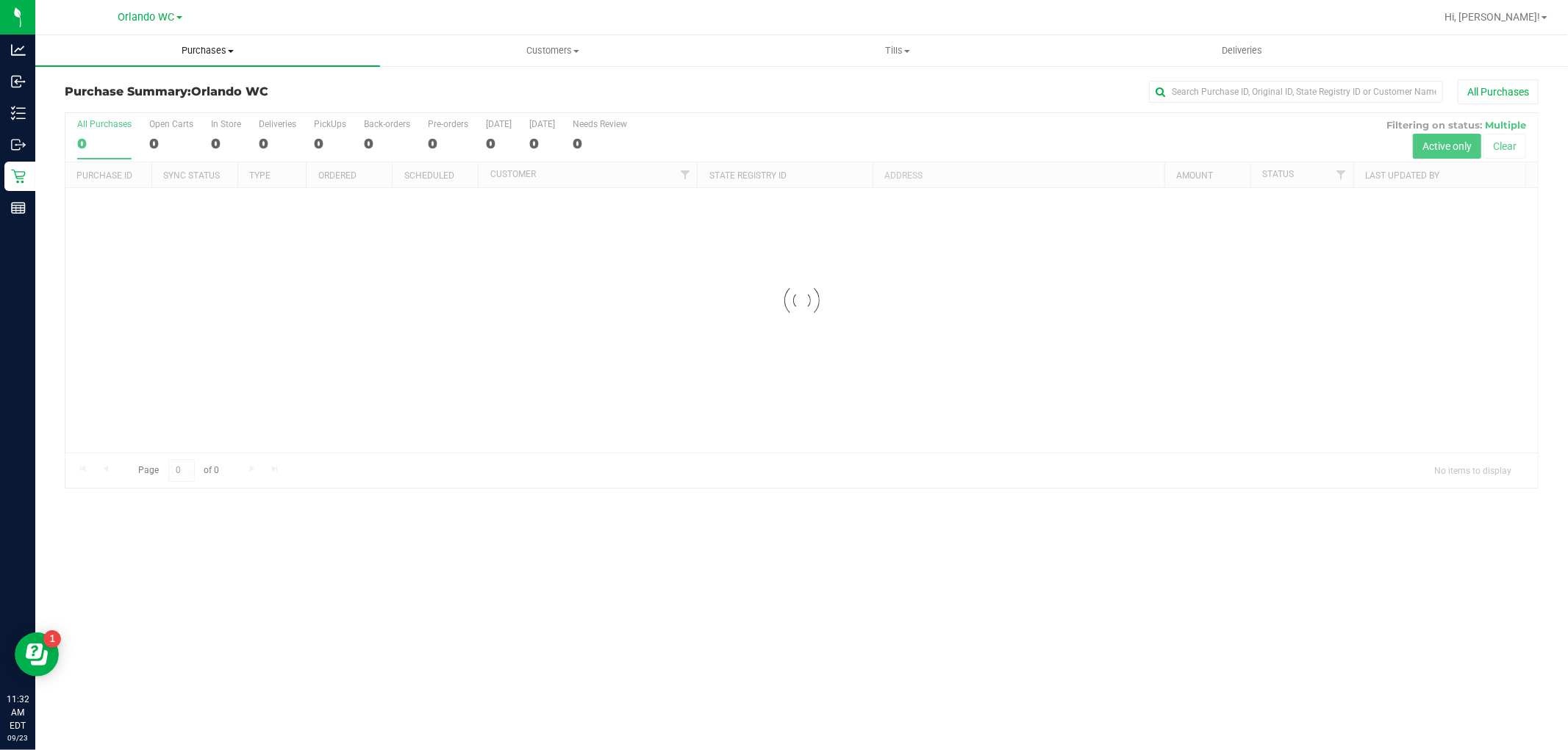
click at [226, 50] on span "Purchases" at bounding box center [207, 51] width 344 height 13
click at [139, 98] on li "Fulfillment" at bounding box center [207, 106] width 344 height 18
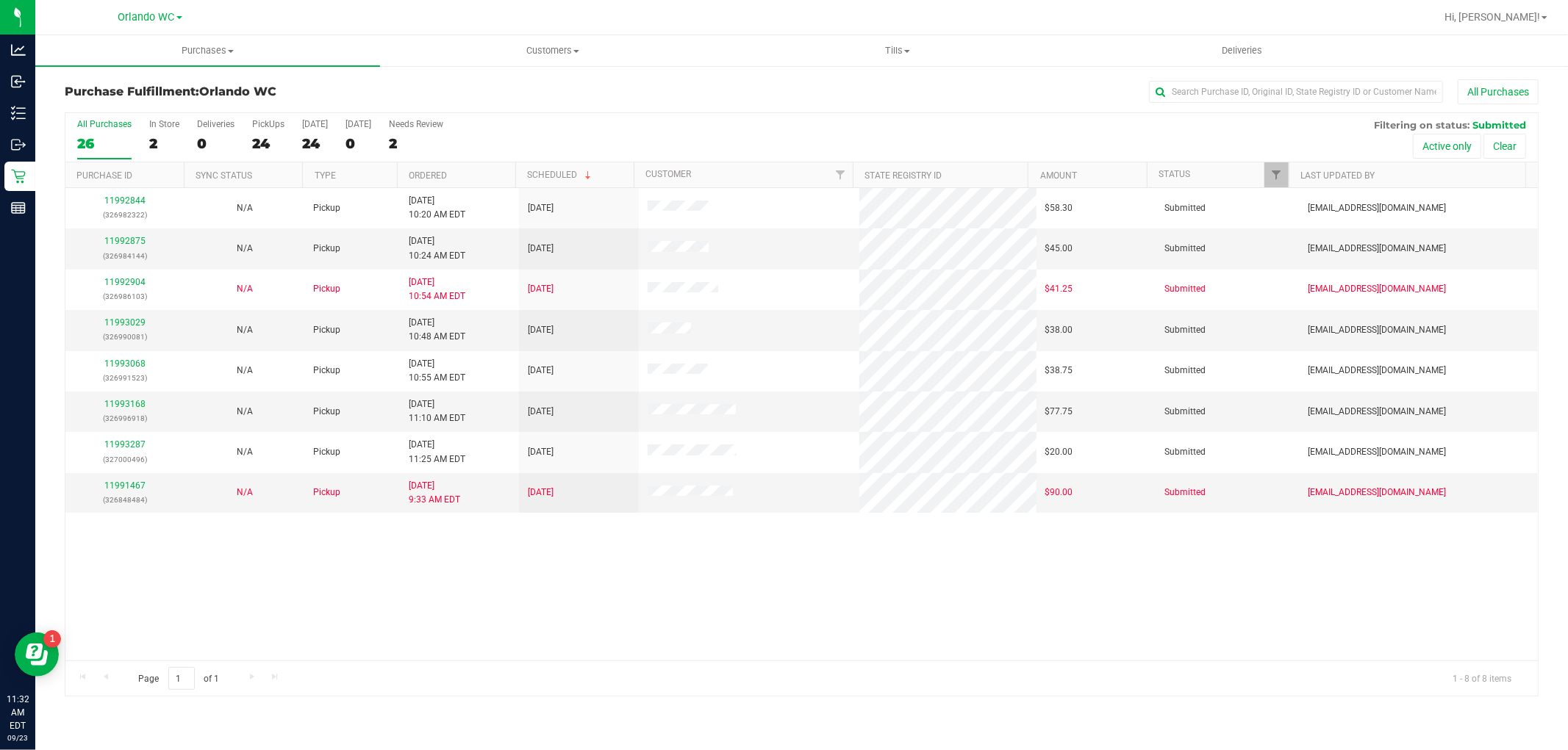
click at [488, 174] on th "Ordered" at bounding box center [456, 175] width 118 height 26
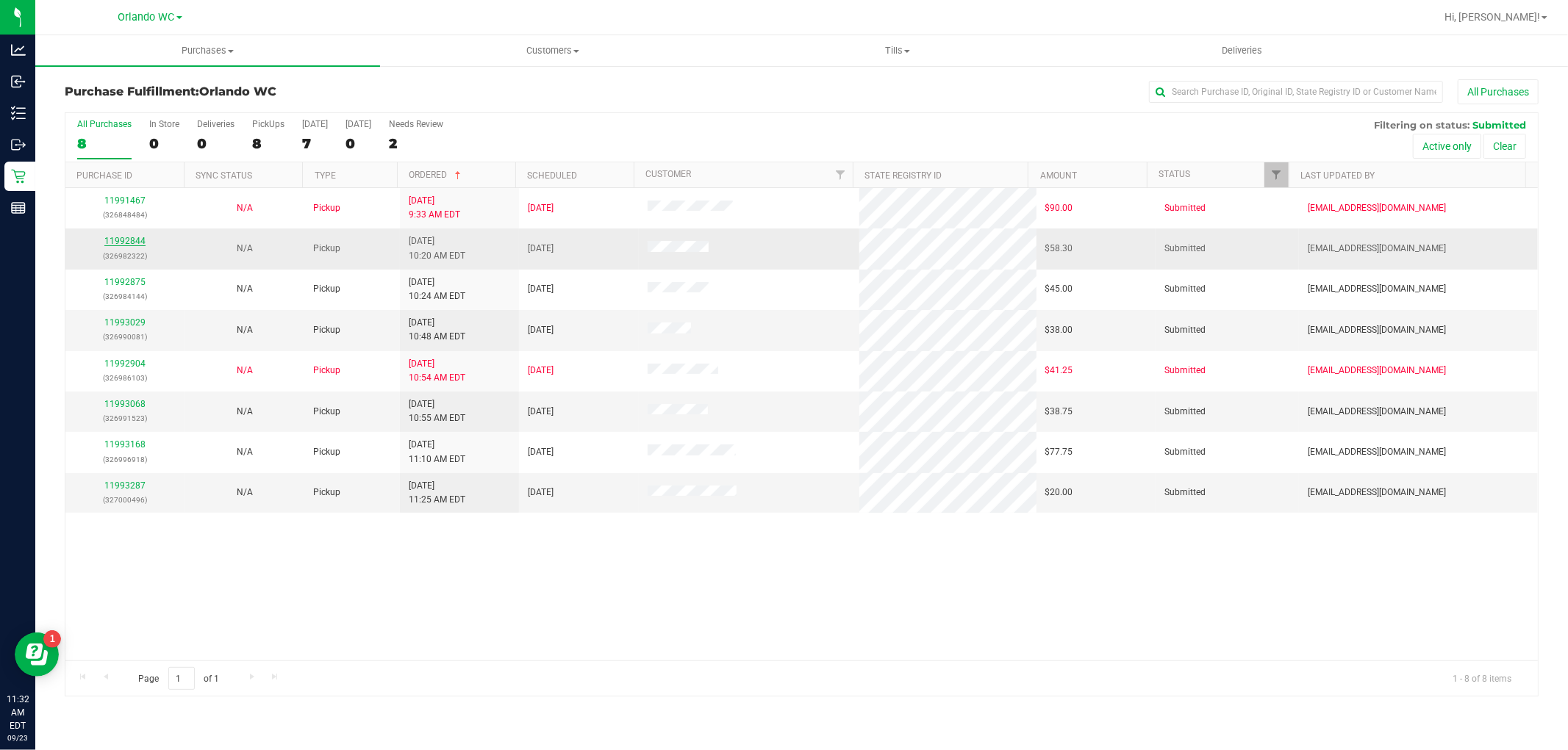
click at [131, 244] on link "11992844" at bounding box center [124, 241] width 41 height 10
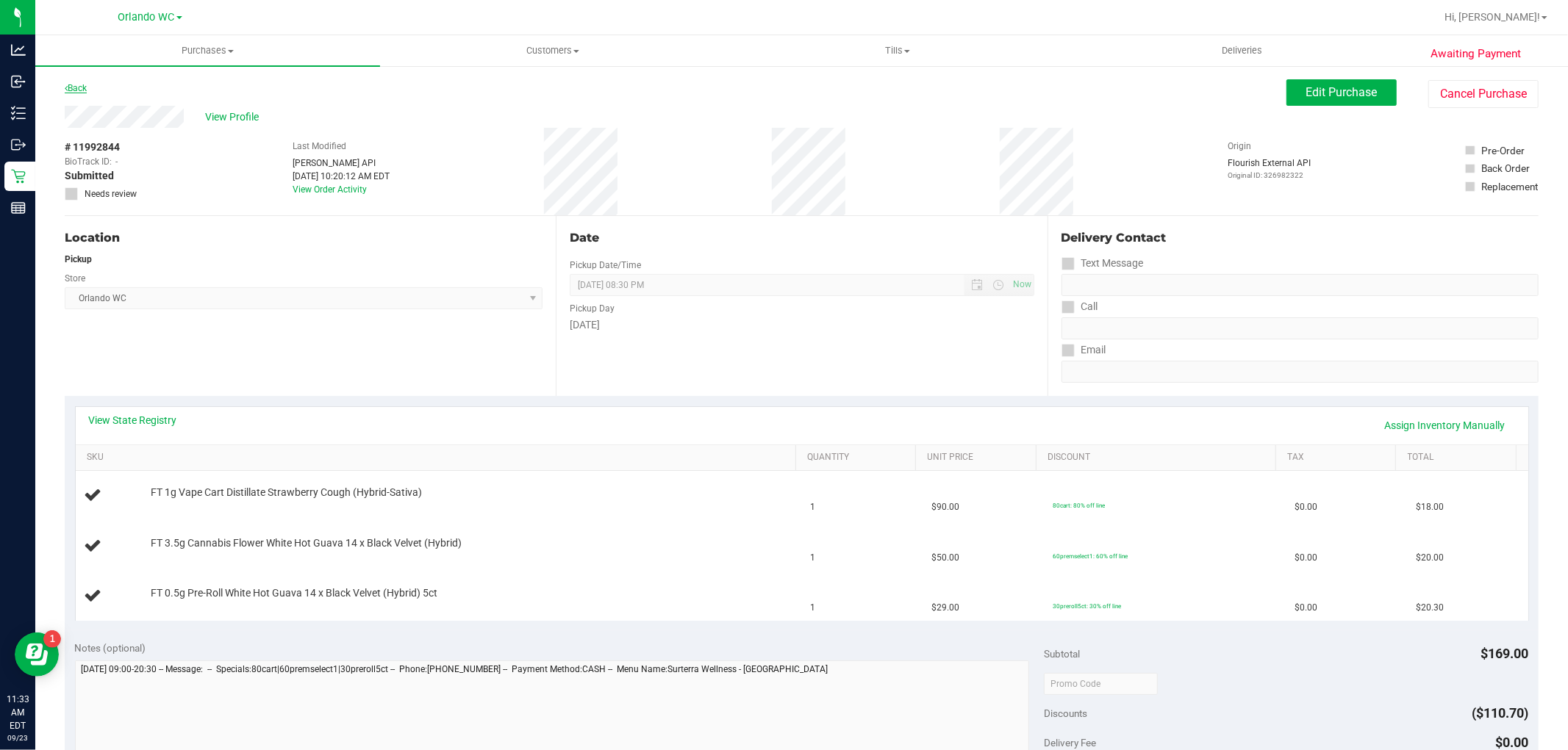
click at [86, 86] on link "Back" at bounding box center [76, 88] width 22 height 10
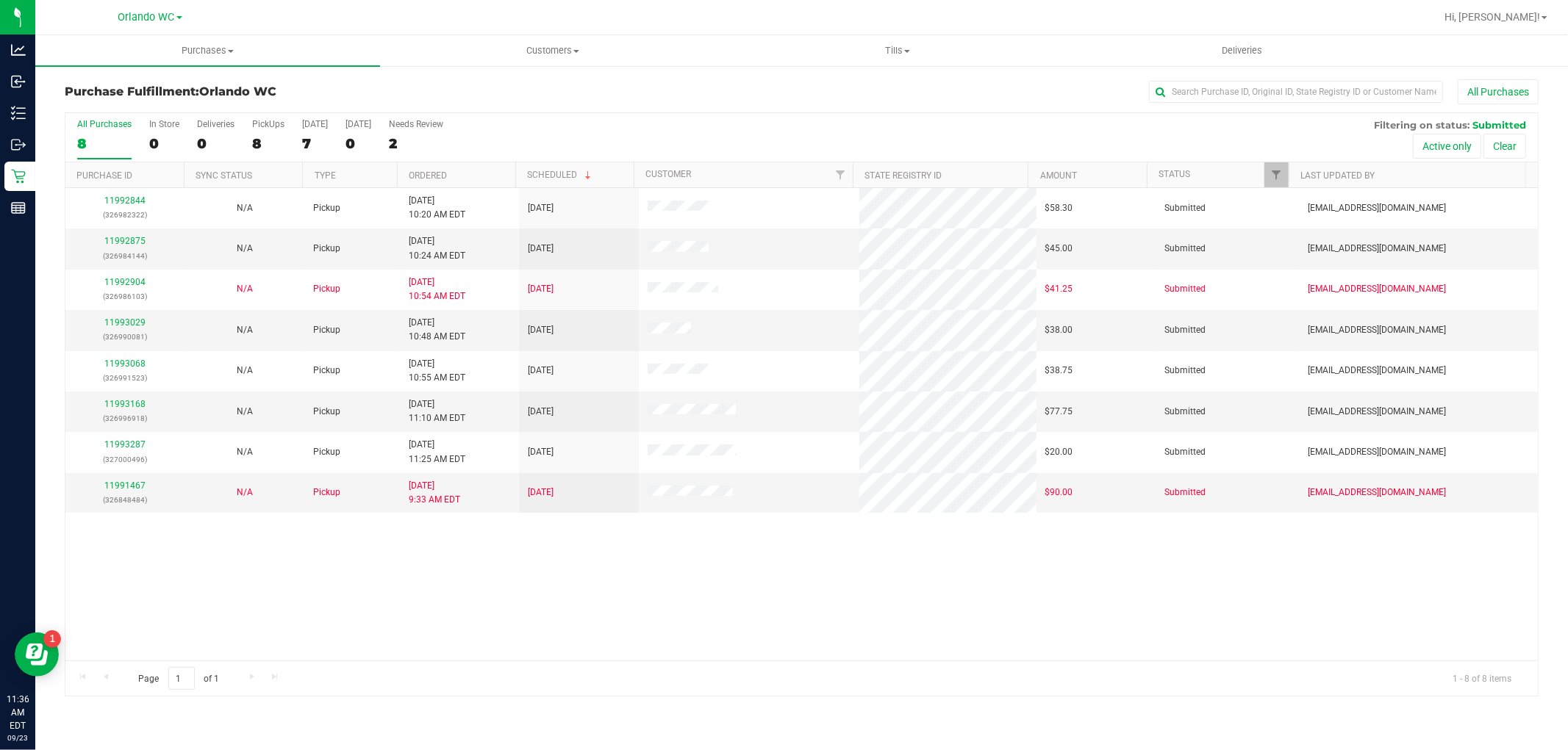
click at [485, 180] on th "Ordered" at bounding box center [456, 175] width 118 height 26
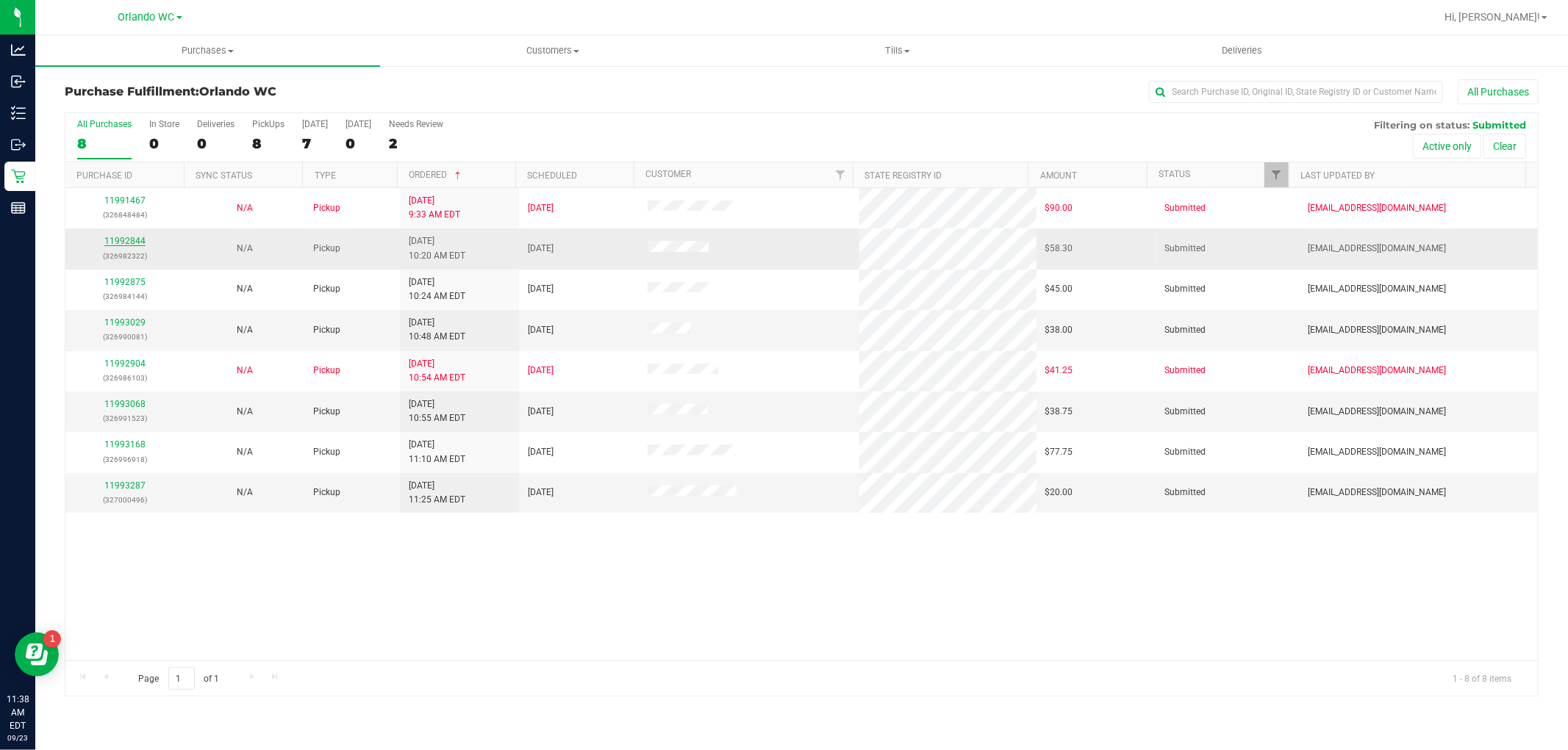
click at [134, 240] on link "11992844" at bounding box center [124, 241] width 41 height 10
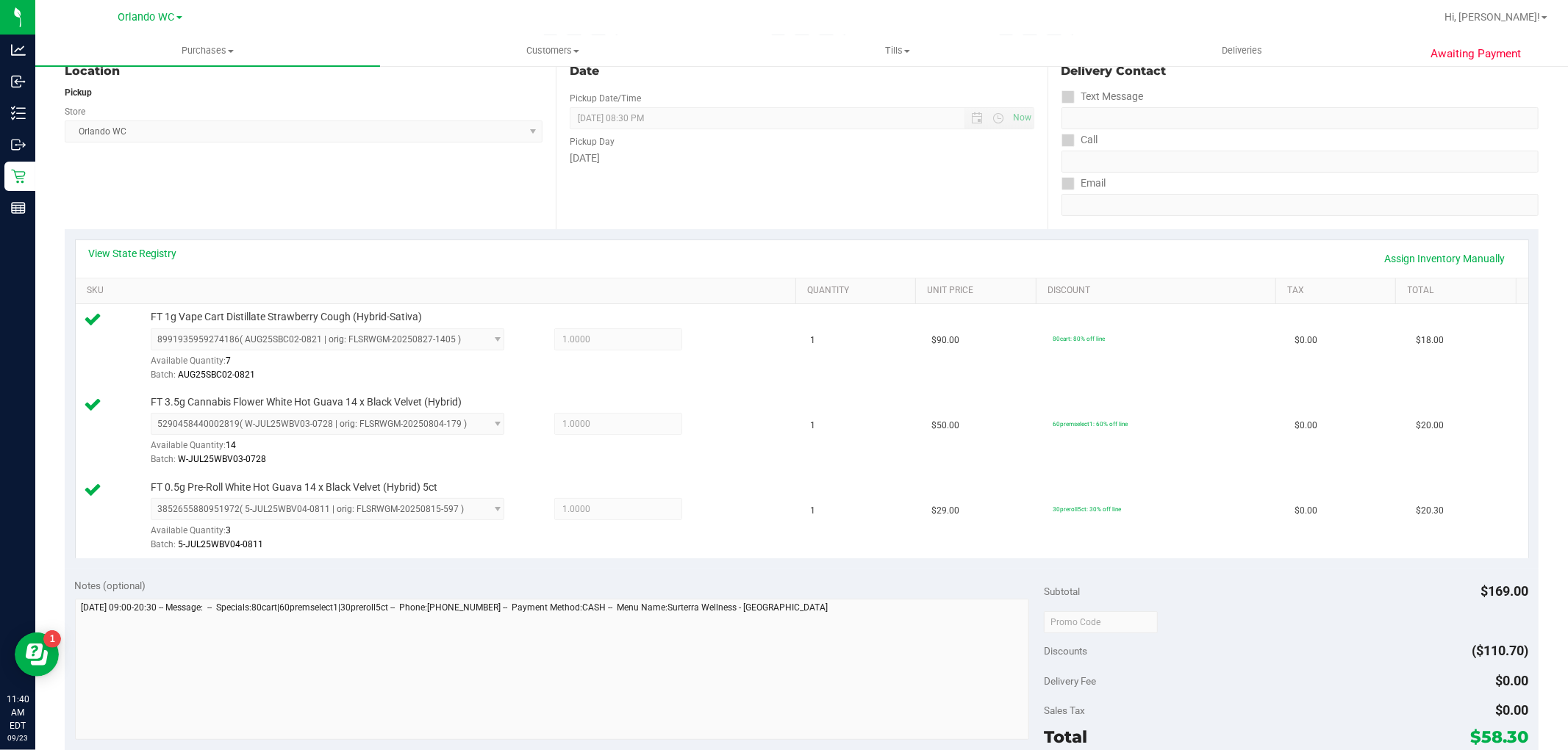
scroll to position [327, 0]
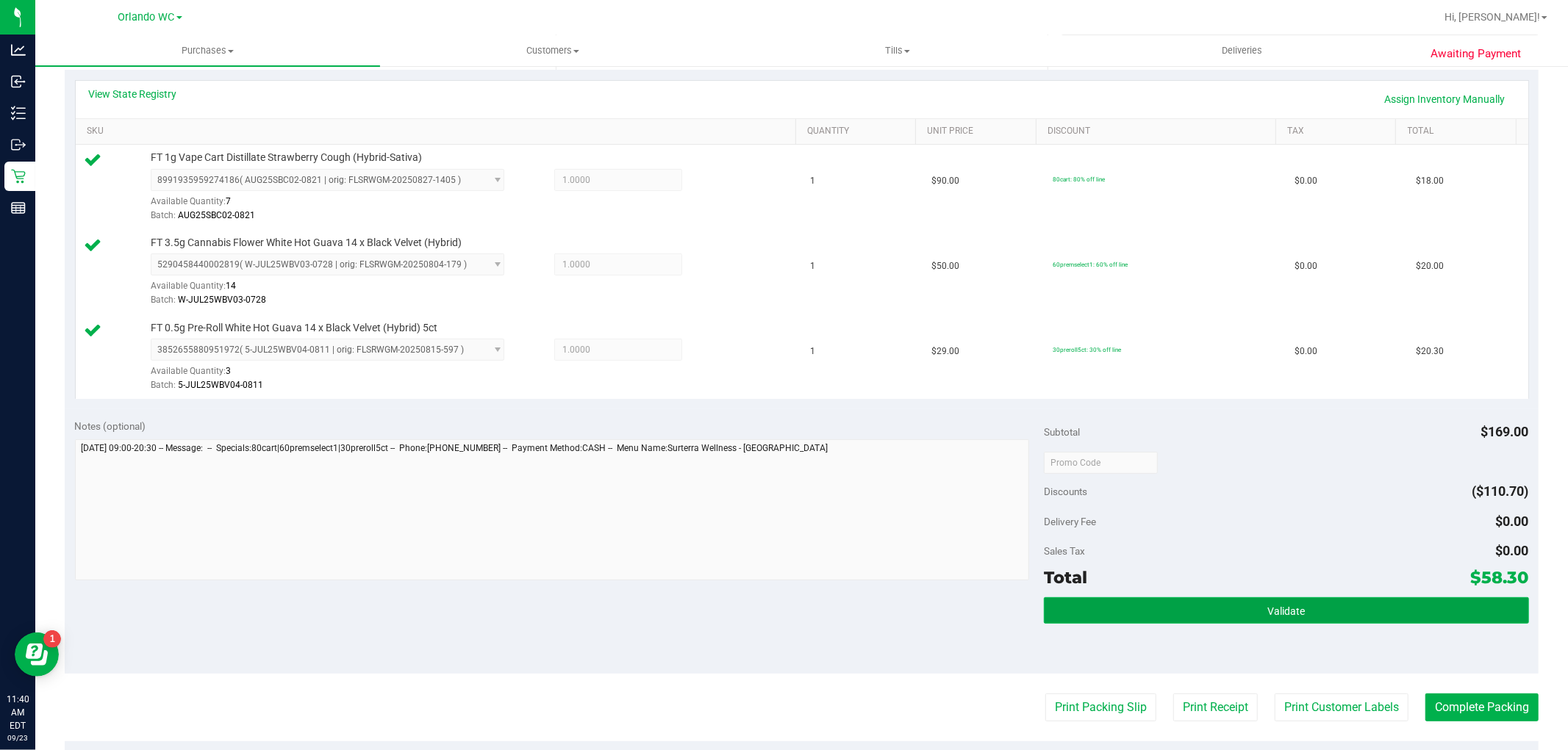
click at [1267, 606] on span "Validate" at bounding box center [1286, 611] width 38 height 12
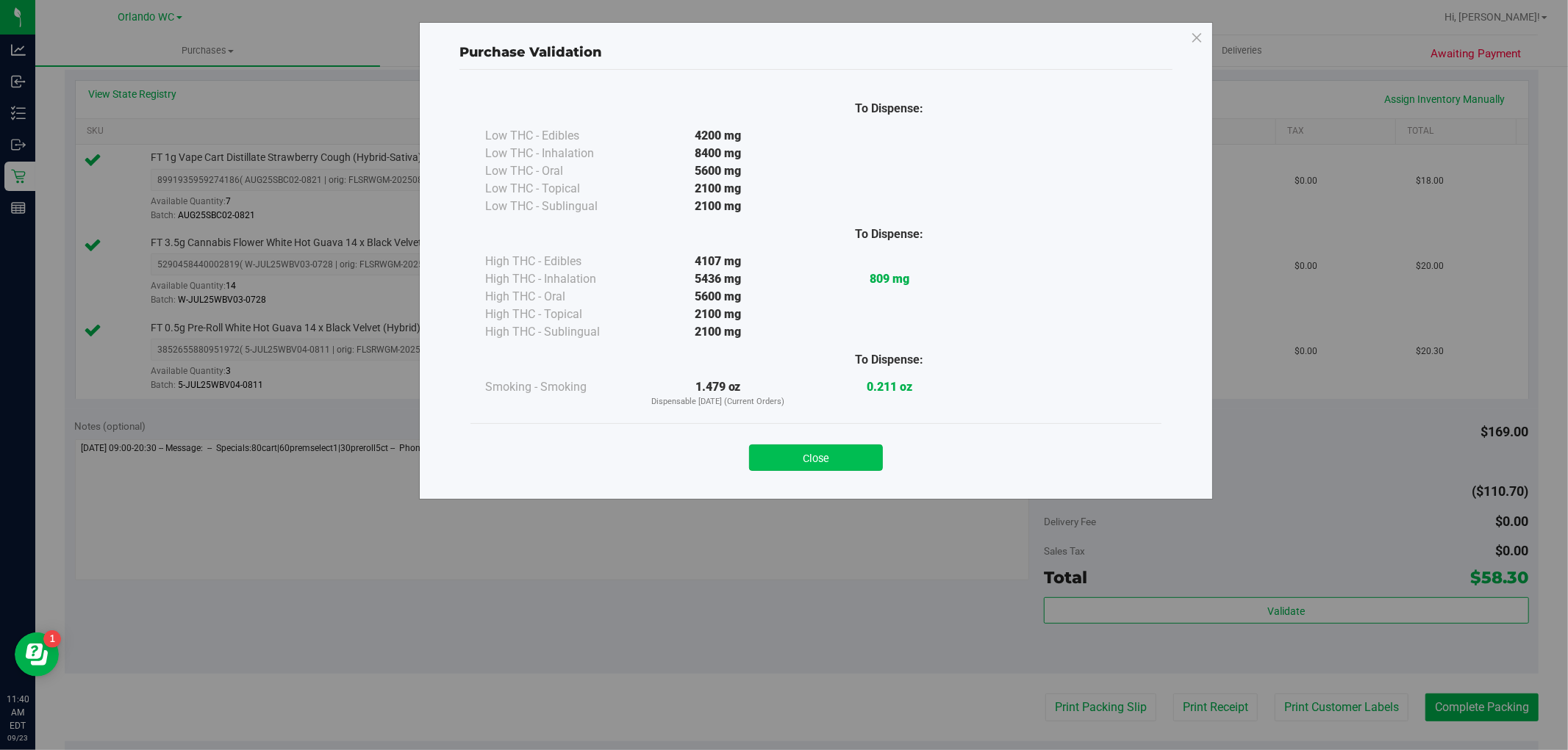
click at [820, 450] on button "Close" at bounding box center [815, 458] width 134 height 27
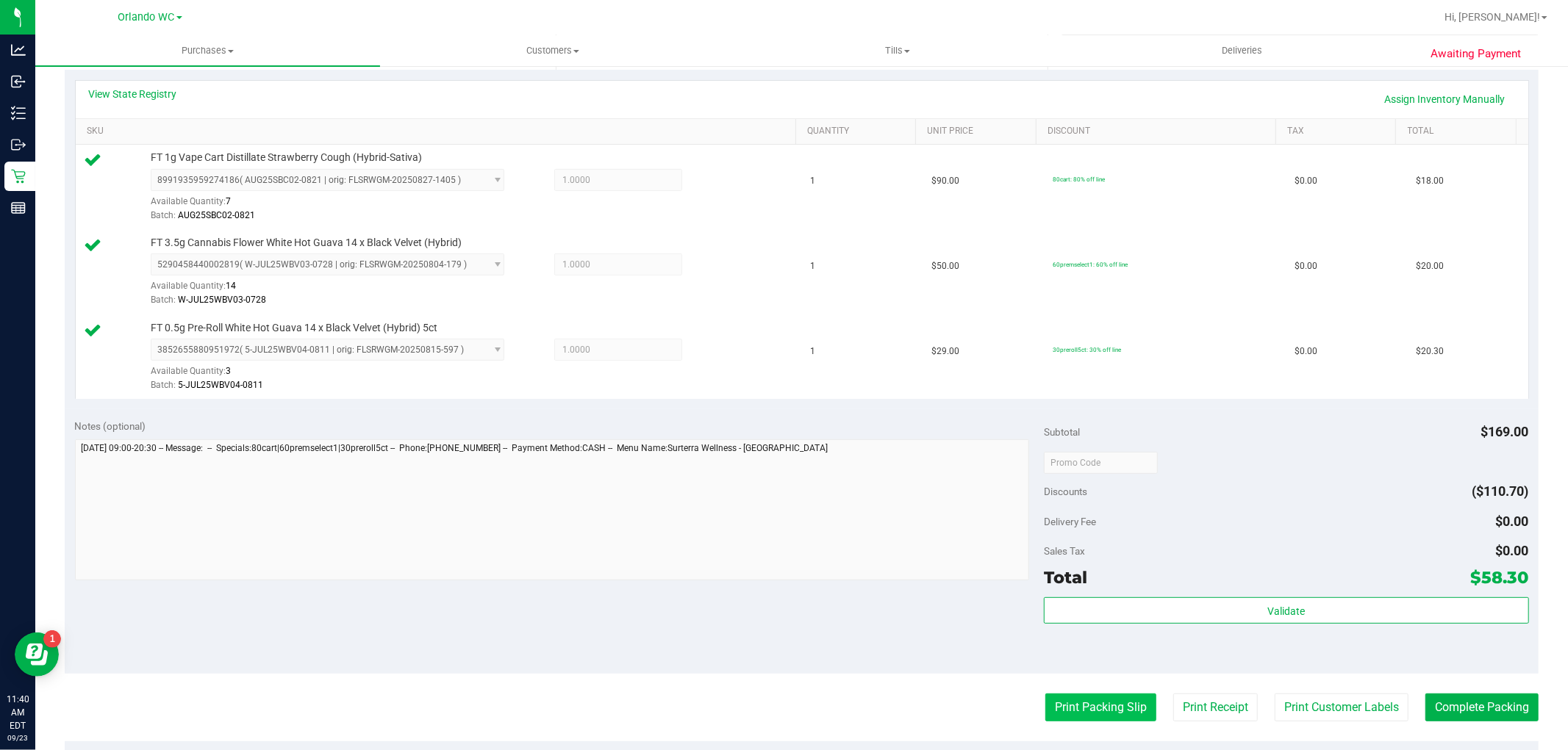
click at [1074, 704] on button "Print Packing Slip" at bounding box center [1100, 707] width 111 height 28
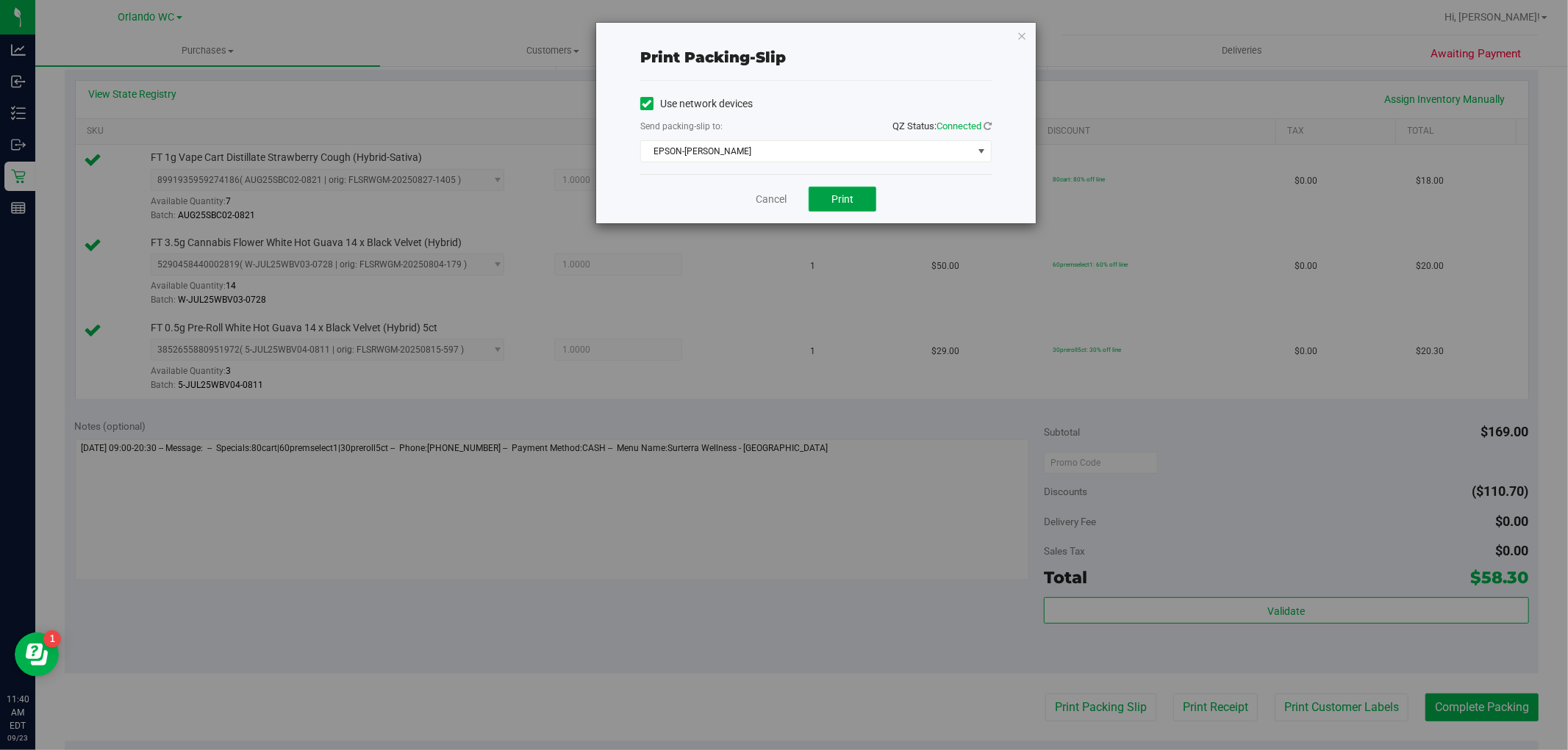
click at [838, 202] on span "Print" at bounding box center [842, 199] width 22 height 12
click at [774, 199] on link "Cancel" at bounding box center [771, 199] width 31 height 15
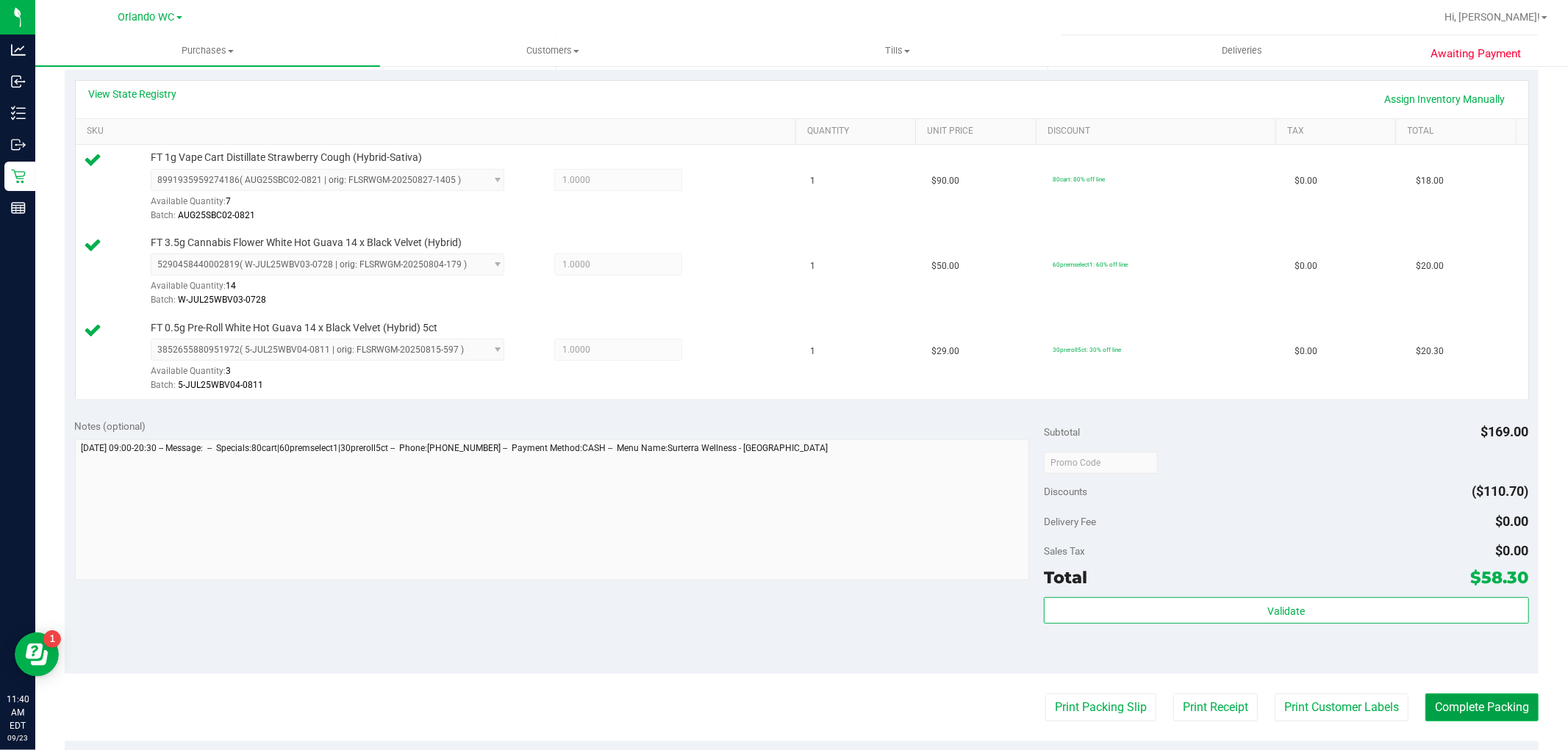
click at [1466, 711] on button "Complete Packing" at bounding box center [1481, 707] width 113 height 28
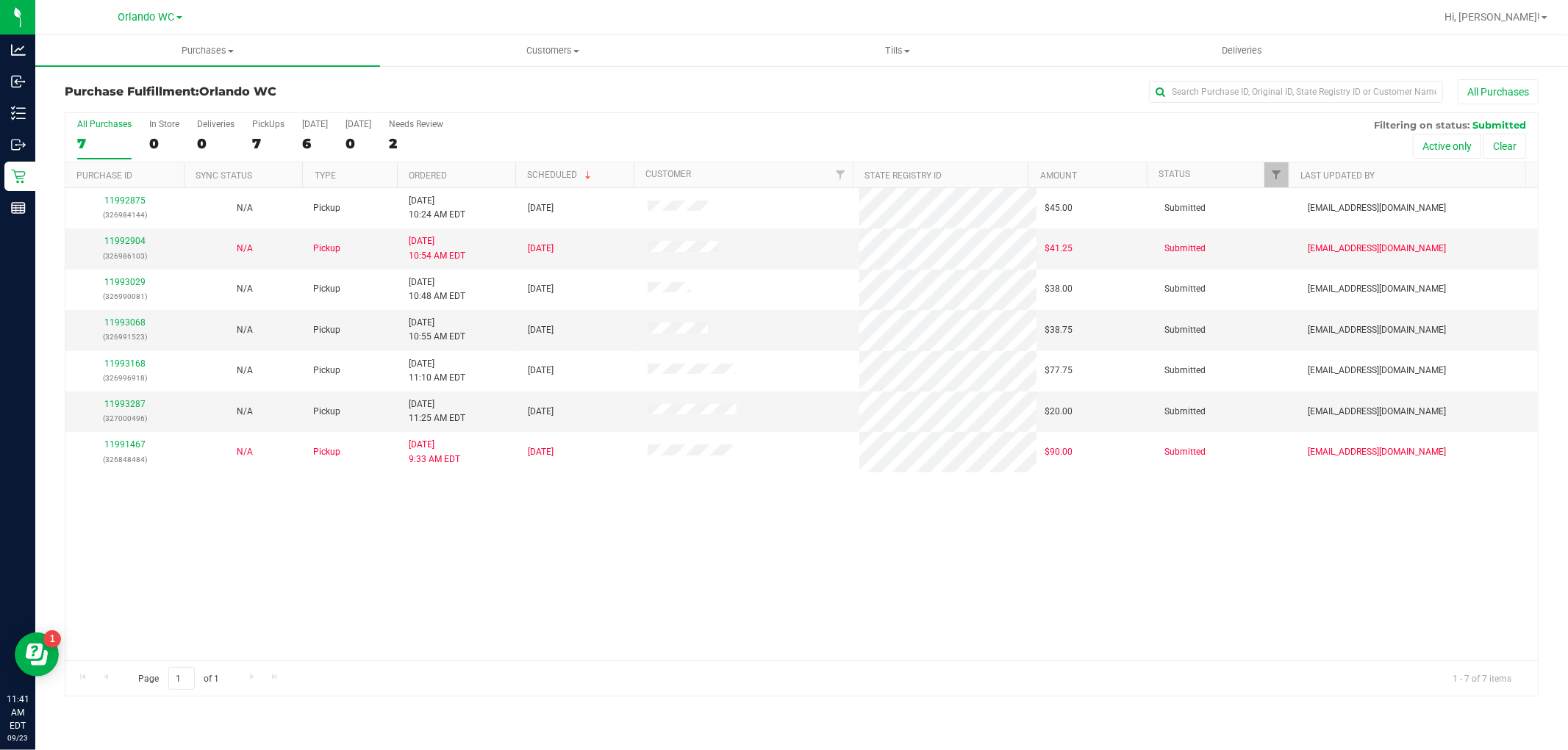
click at [487, 160] on div "All Purchases 7 In Store 0 Deliveries 0 PickUps 7 Today 6 Tomorrow 0 Needs Revi…" at bounding box center [801, 138] width 1472 height 50
click at [497, 181] on th "Ordered" at bounding box center [456, 175] width 118 height 26
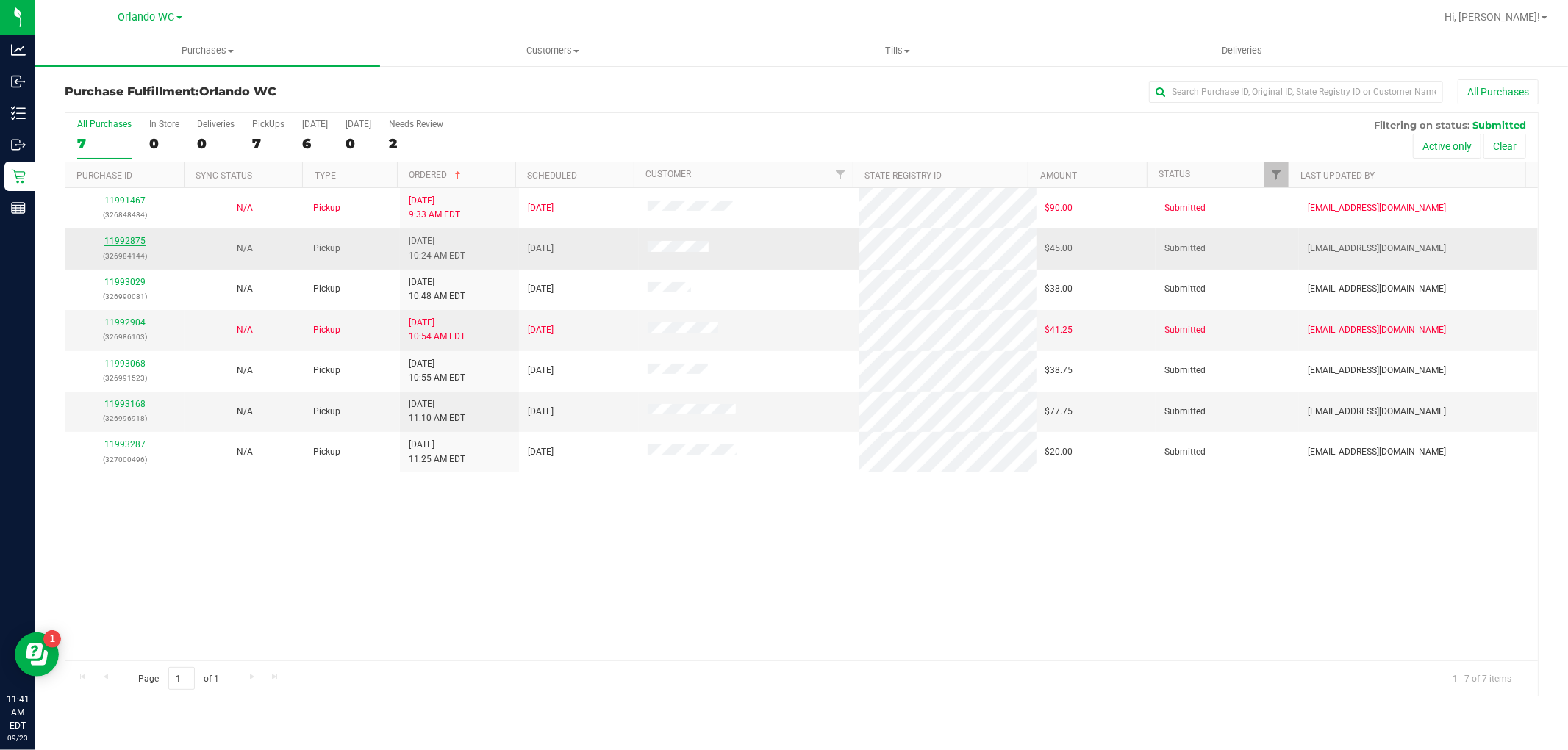
click at [131, 239] on link "11992875" at bounding box center [124, 241] width 41 height 10
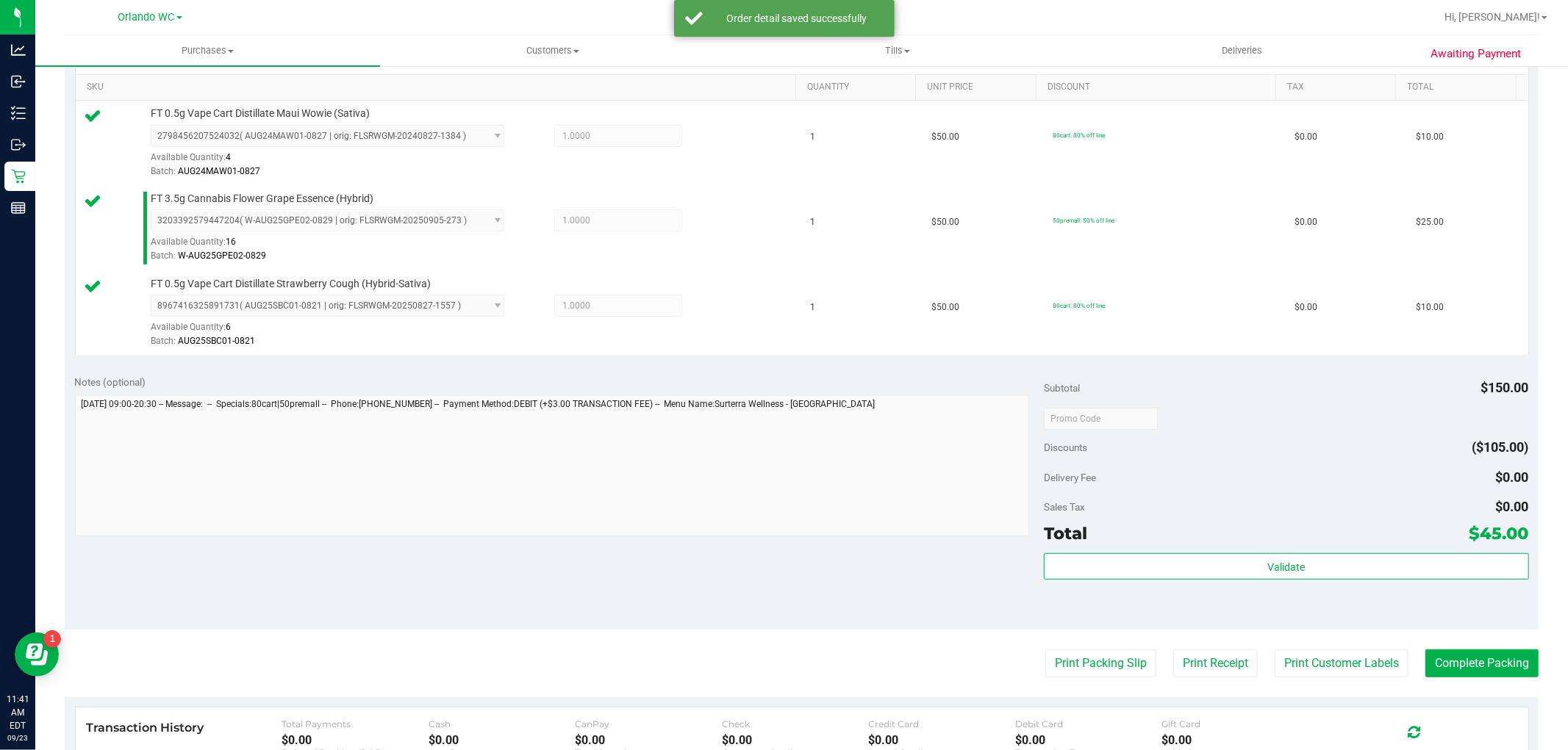
scroll to position [380, 0]
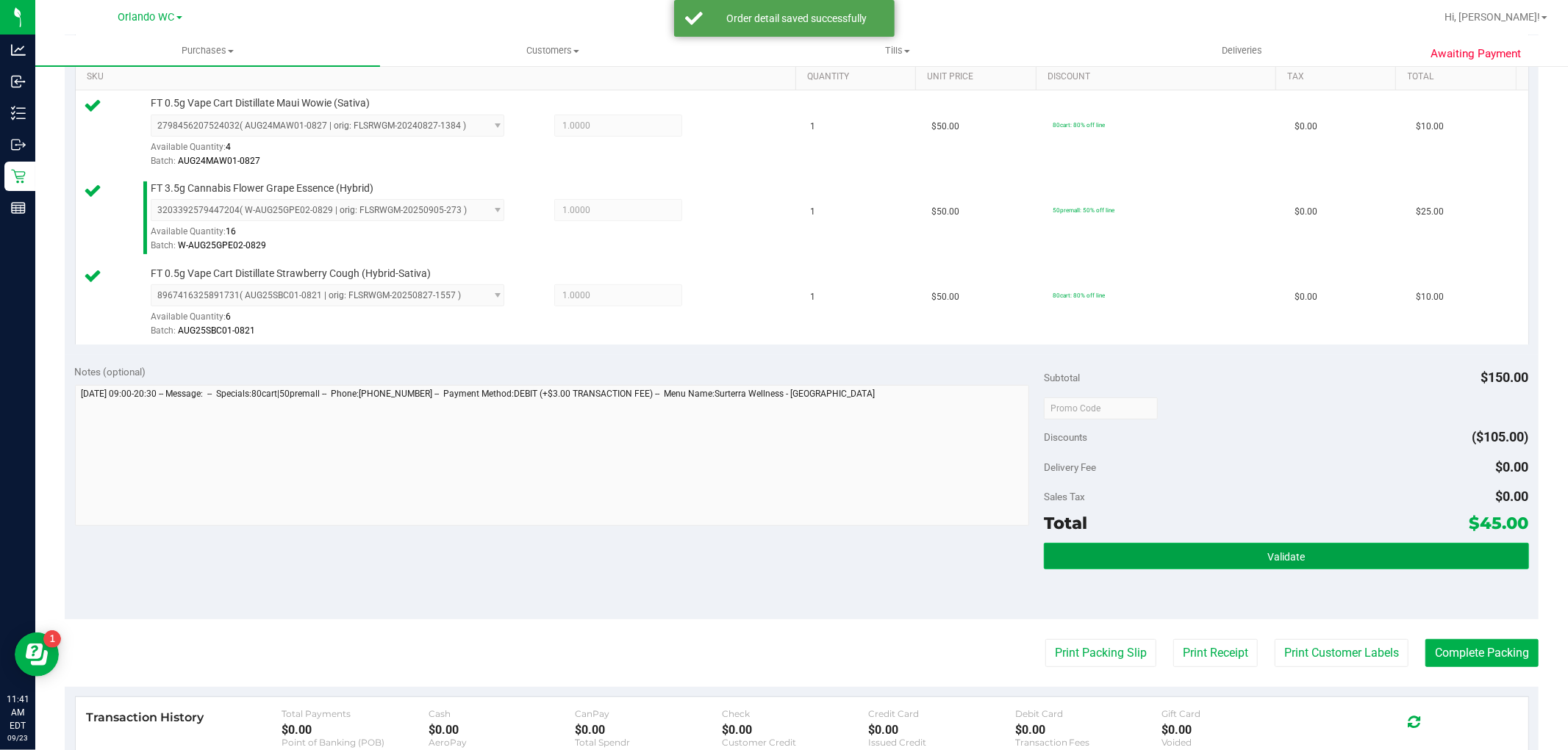
click at [1307, 568] on button "Validate" at bounding box center [1286, 557] width 485 height 27
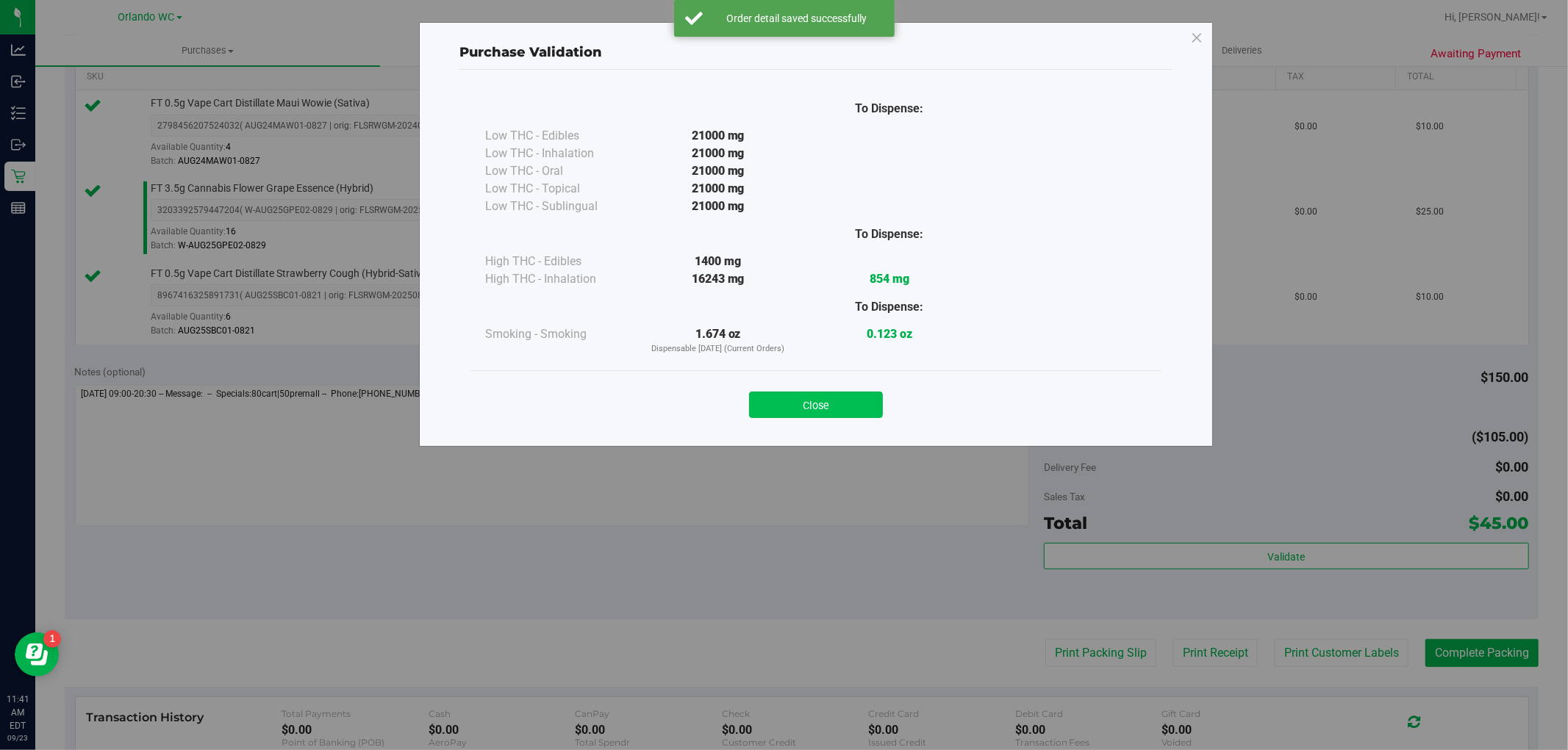
click at [773, 406] on button "Close" at bounding box center [815, 405] width 134 height 27
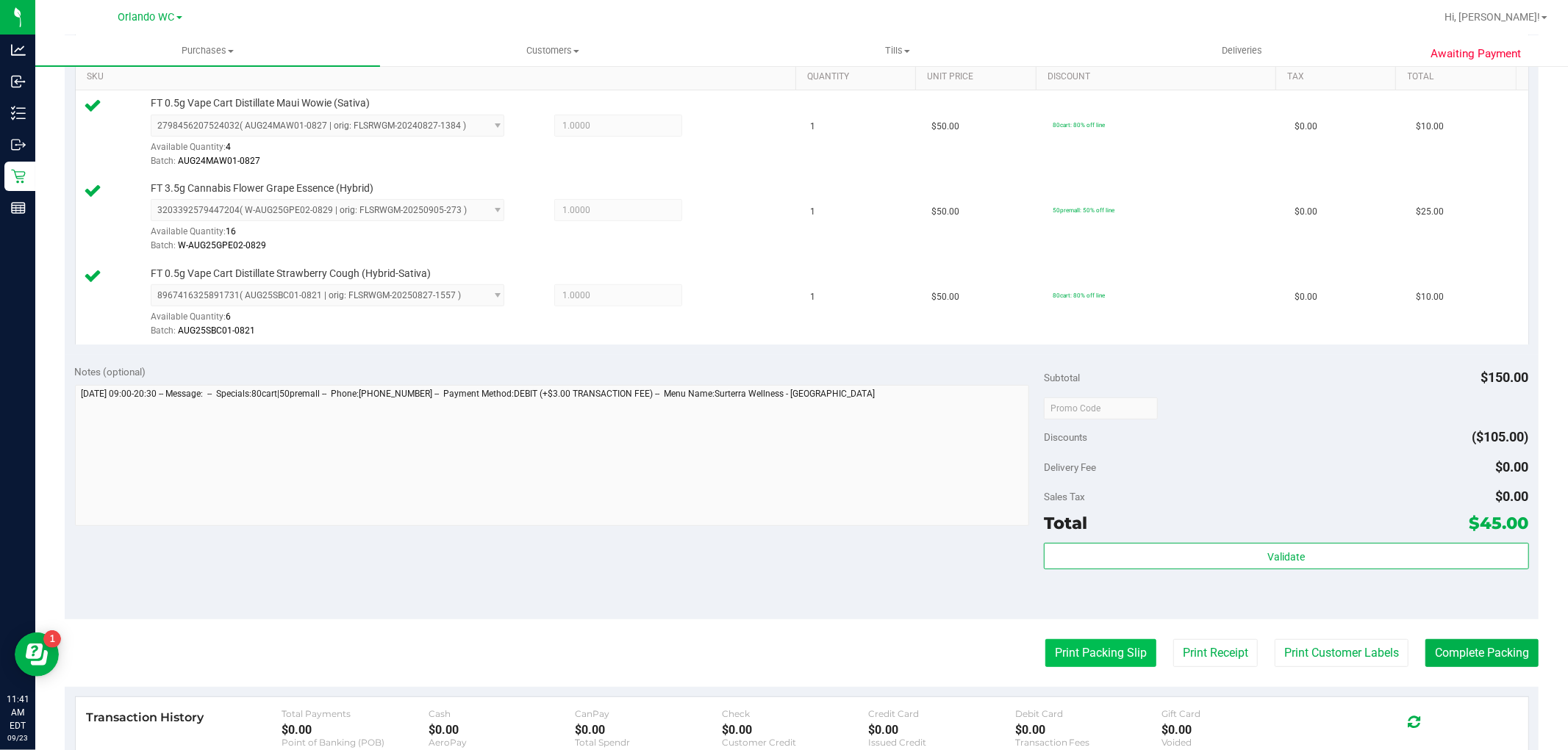
click at [1113, 658] on button "Print Packing Slip" at bounding box center [1100, 653] width 111 height 28
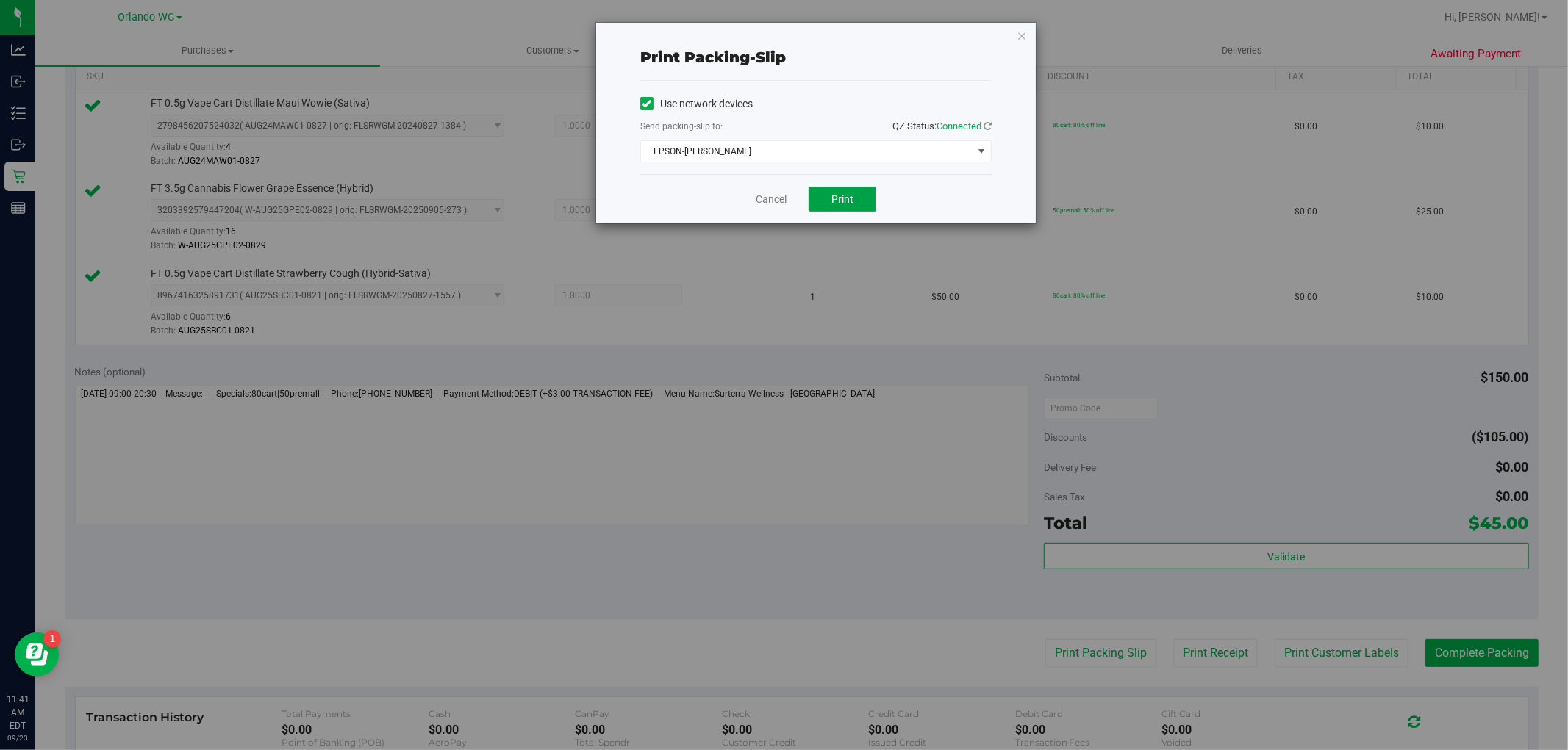
click at [855, 200] on button "Print" at bounding box center [842, 199] width 68 height 25
click at [768, 201] on link "Cancel" at bounding box center [771, 199] width 31 height 15
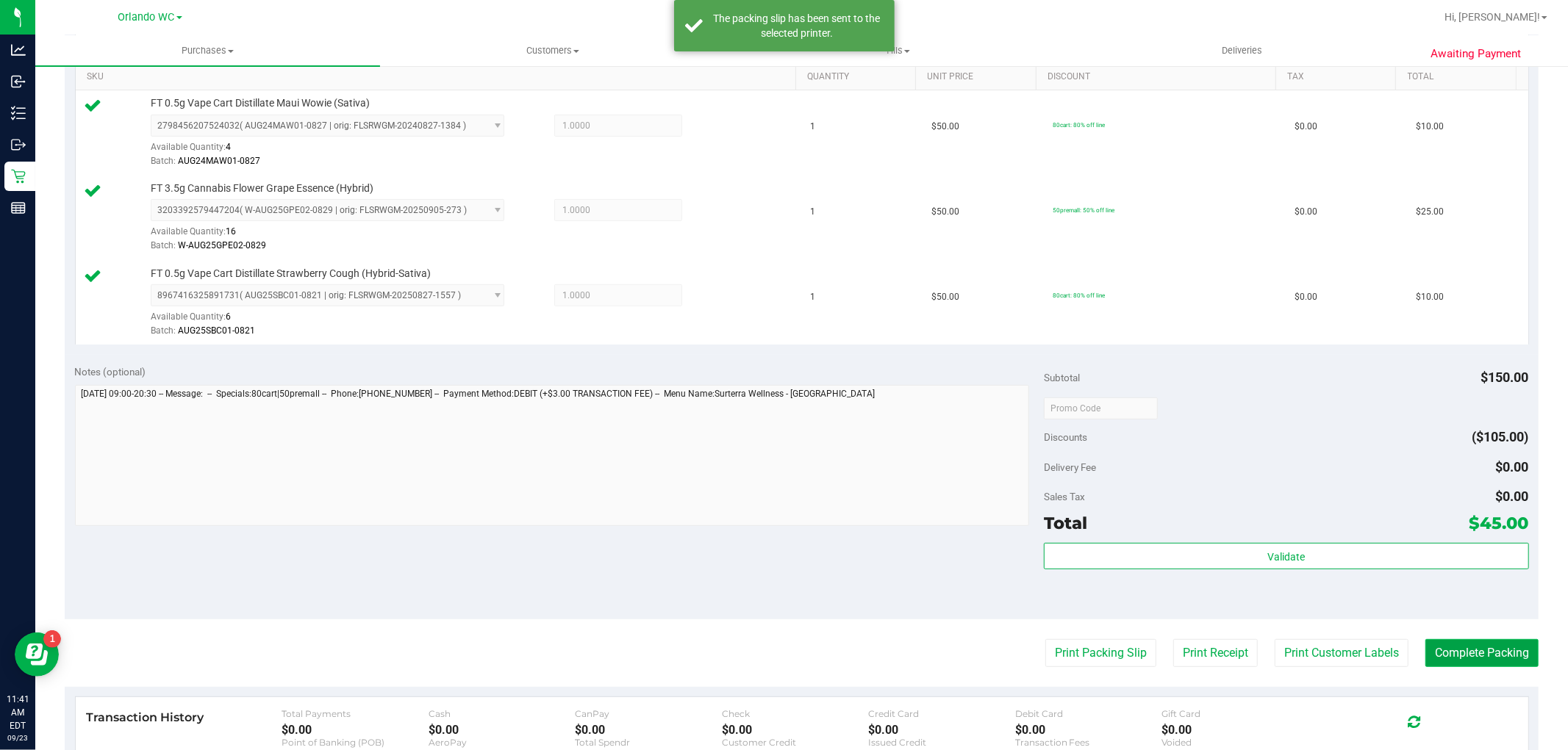
click at [1474, 657] on button "Complete Packing" at bounding box center [1481, 653] width 113 height 28
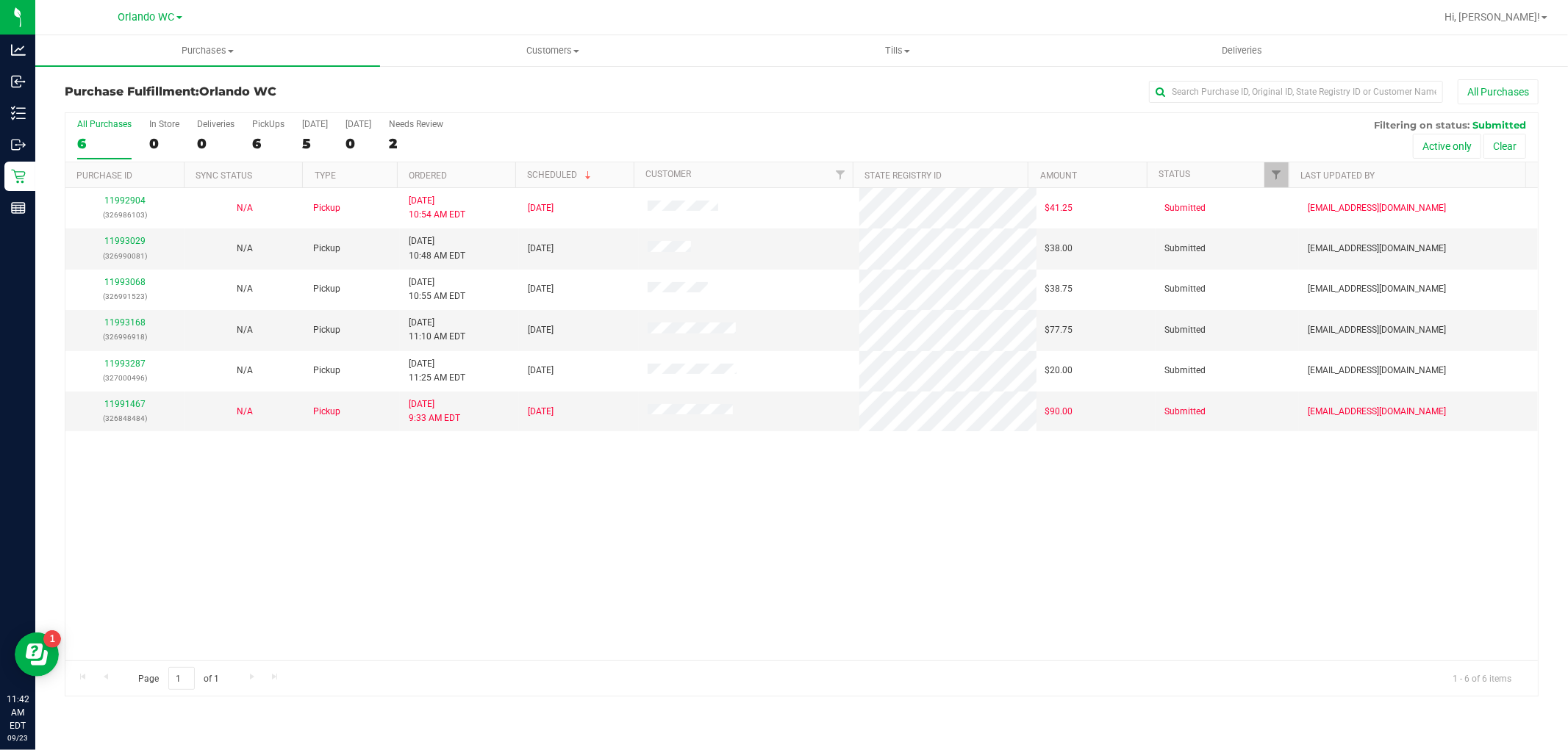
click at [500, 167] on th "Ordered" at bounding box center [456, 175] width 118 height 26
click at [123, 323] on link "11993068" at bounding box center [124, 323] width 41 height 10
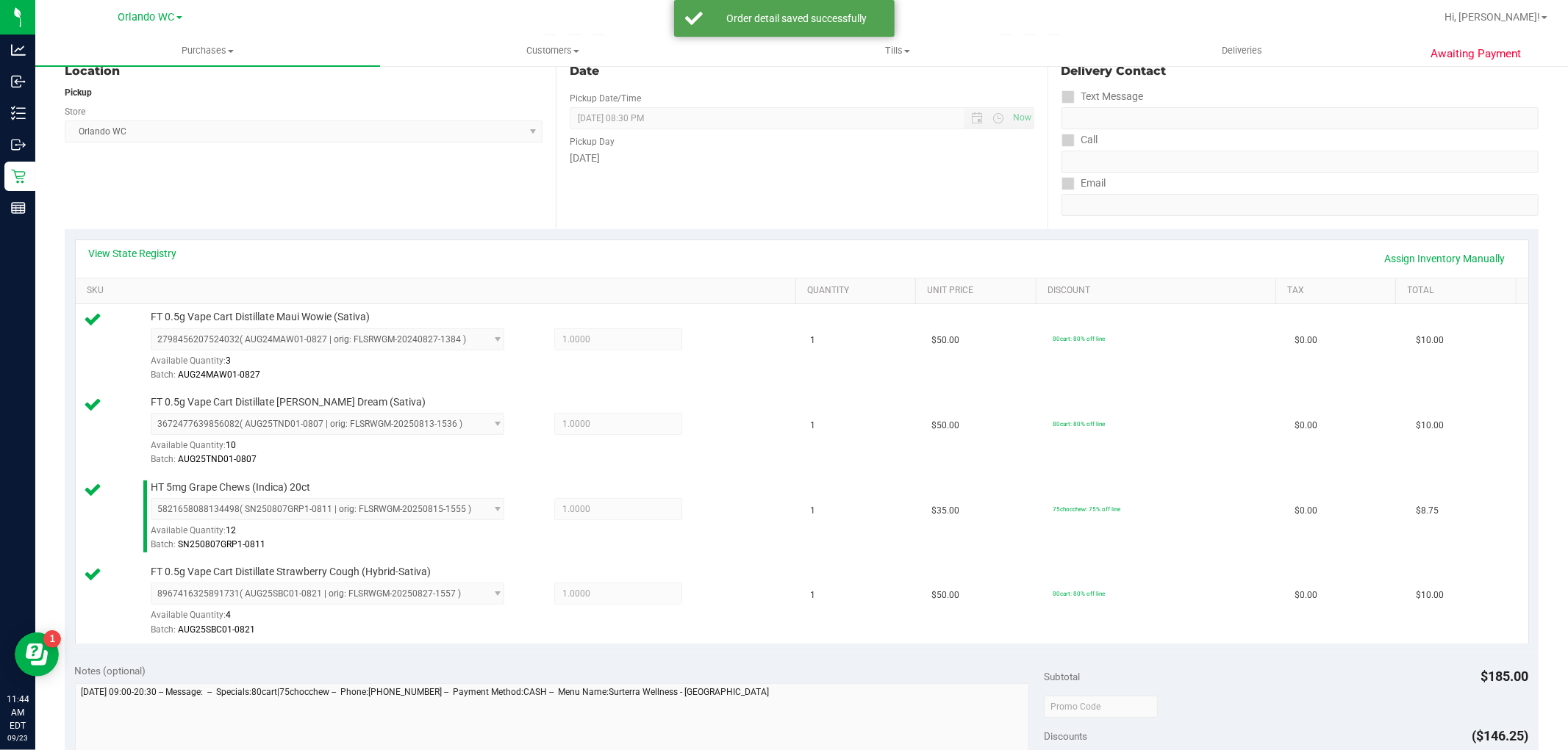
scroll to position [494, 0]
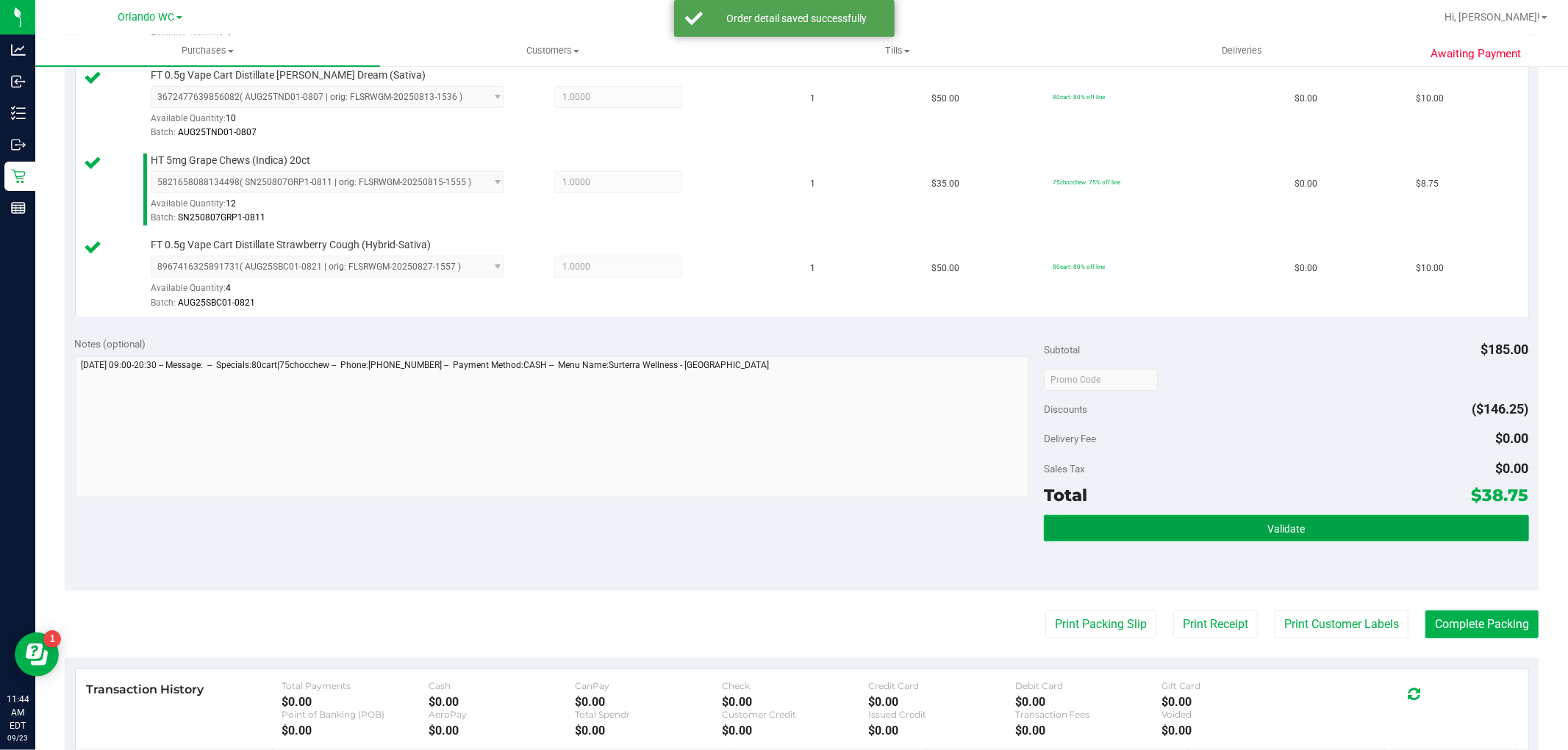
click at [1240, 517] on button "Validate" at bounding box center [1286, 528] width 485 height 27
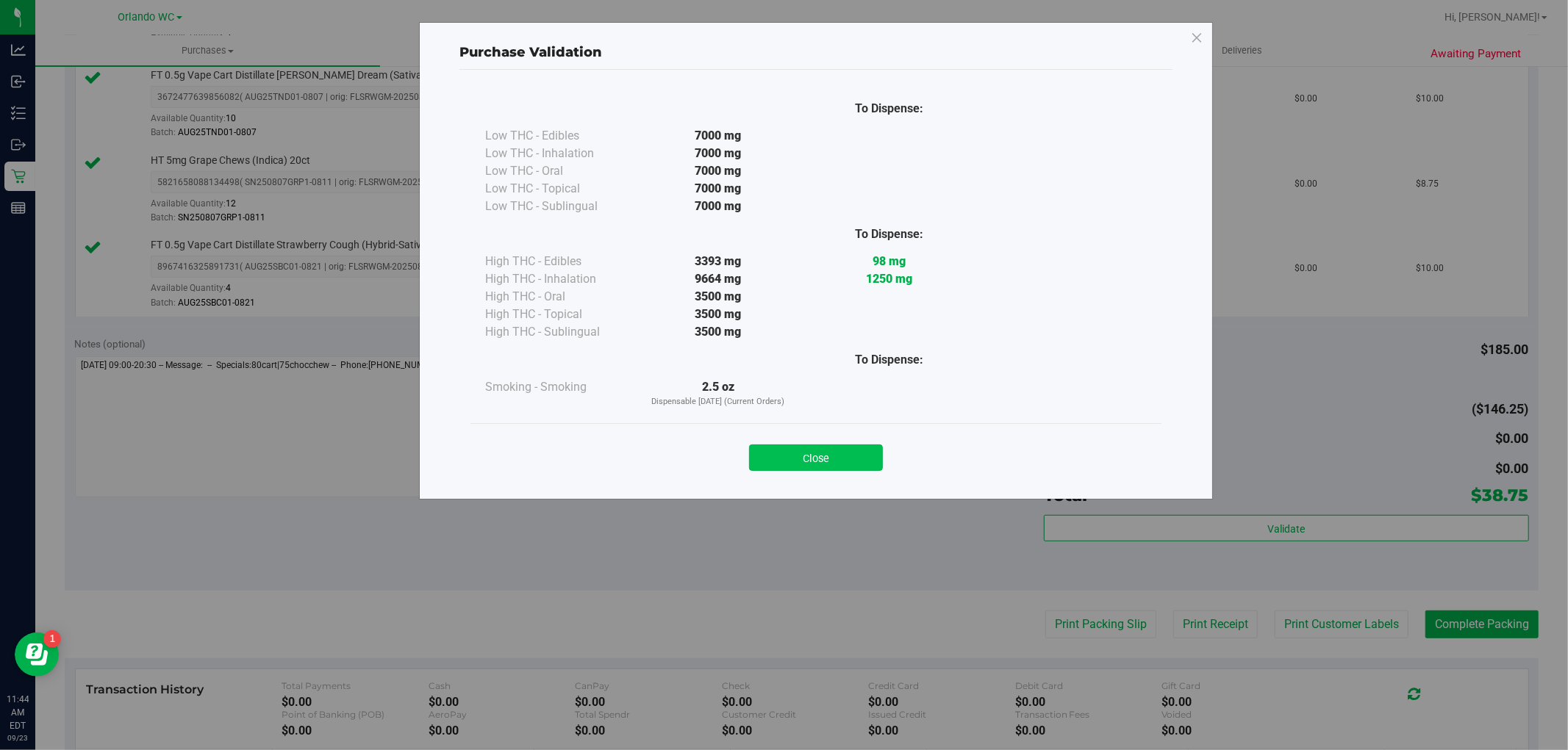
click at [836, 448] on button "Close" at bounding box center [815, 458] width 134 height 27
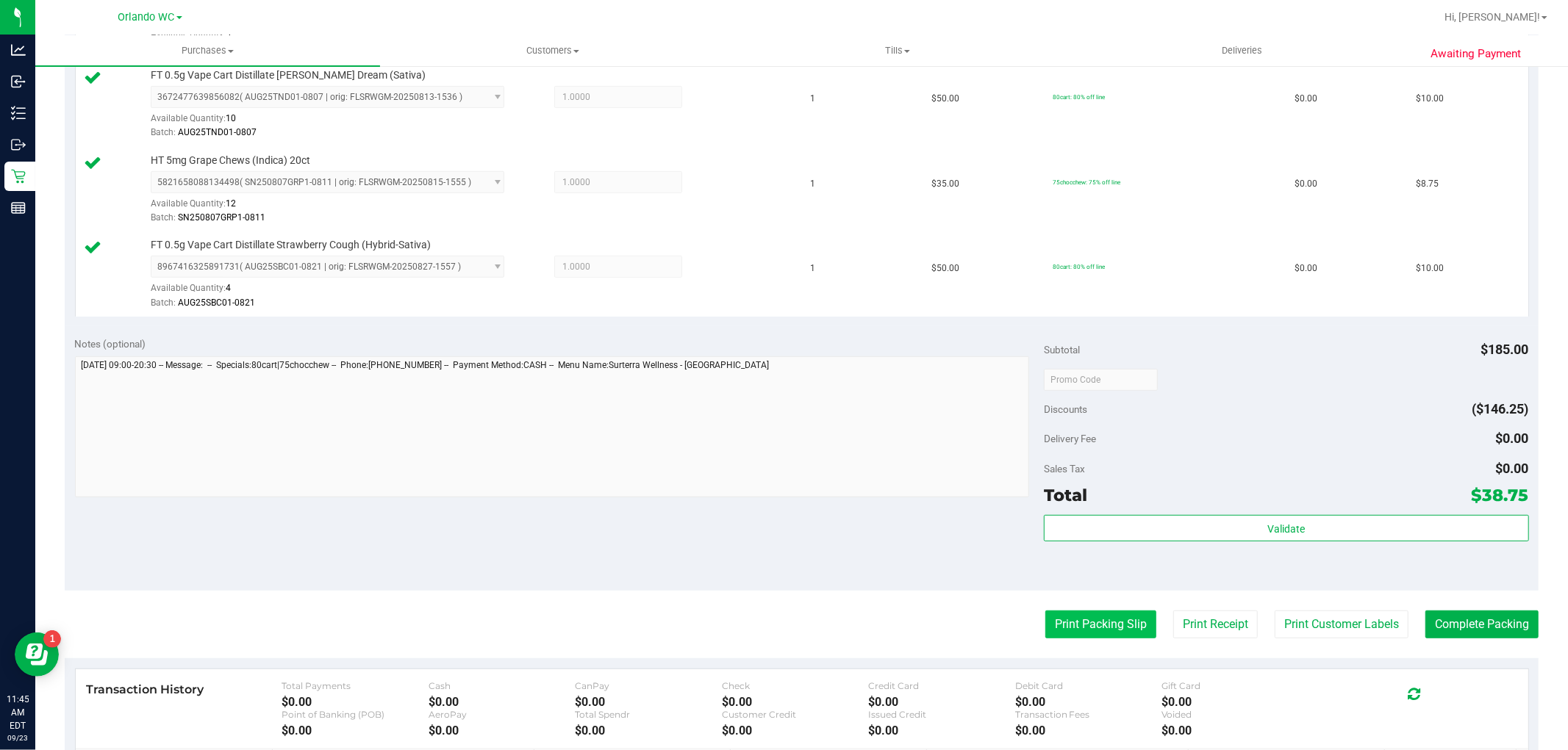
click at [1062, 628] on button "Print Packing Slip" at bounding box center [1100, 624] width 111 height 28
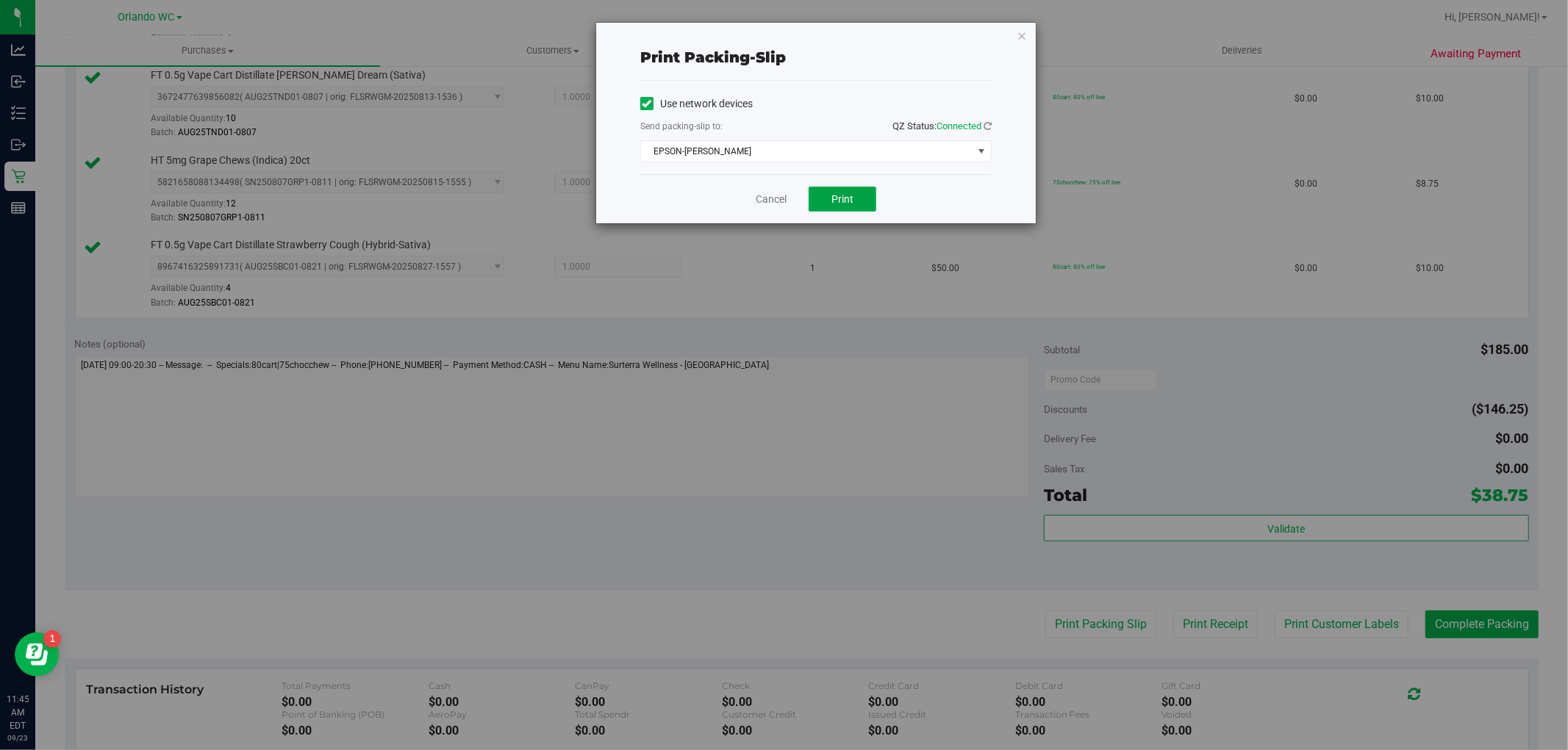
click at [833, 195] on span "Print" at bounding box center [842, 199] width 22 height 12
click at [772, 199] on link "Cancel" at bounding box center [771, 199] width 31 height 15
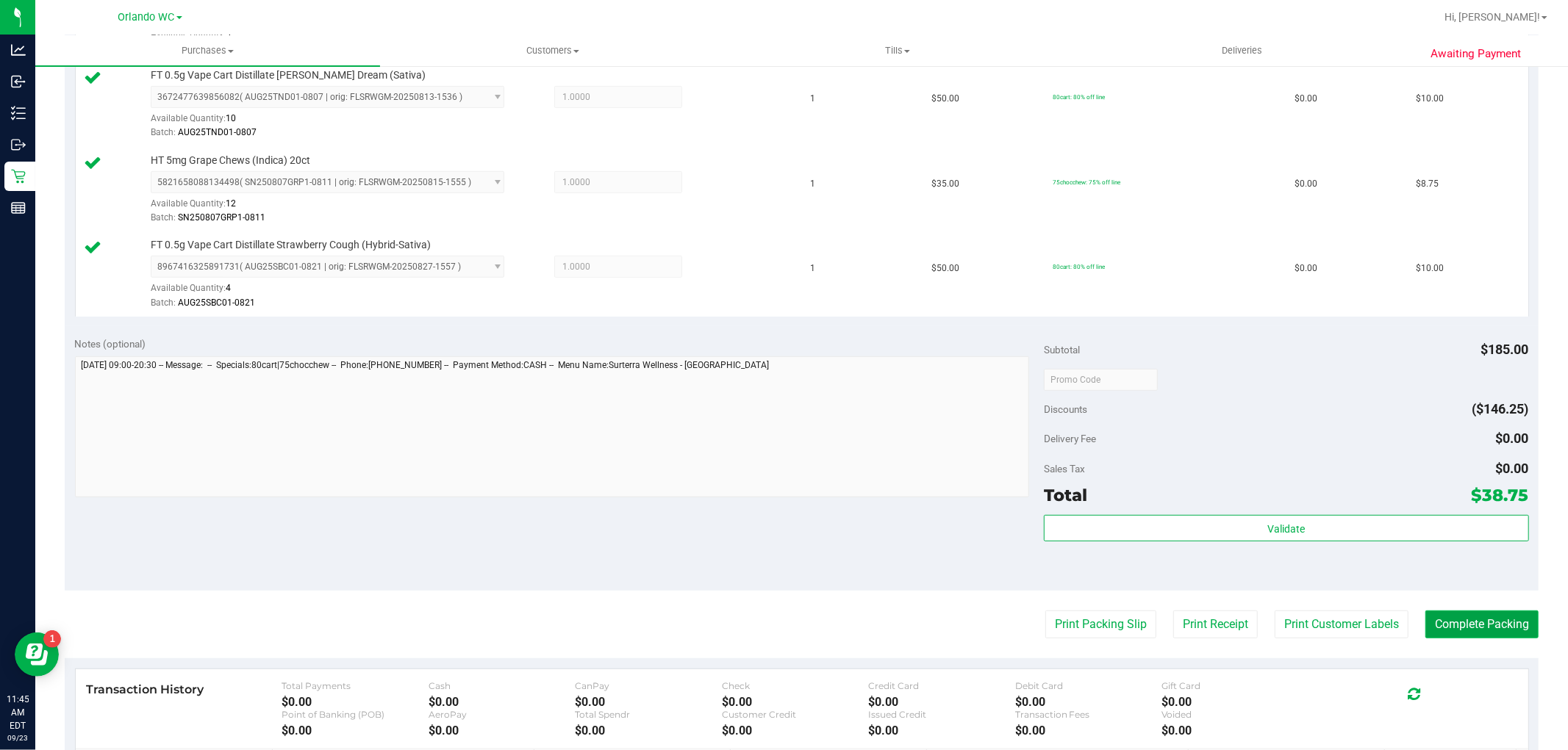
click at [1456, 626] on button "Complete Packing" at bounding box center [1481, 624] width 113 height 28
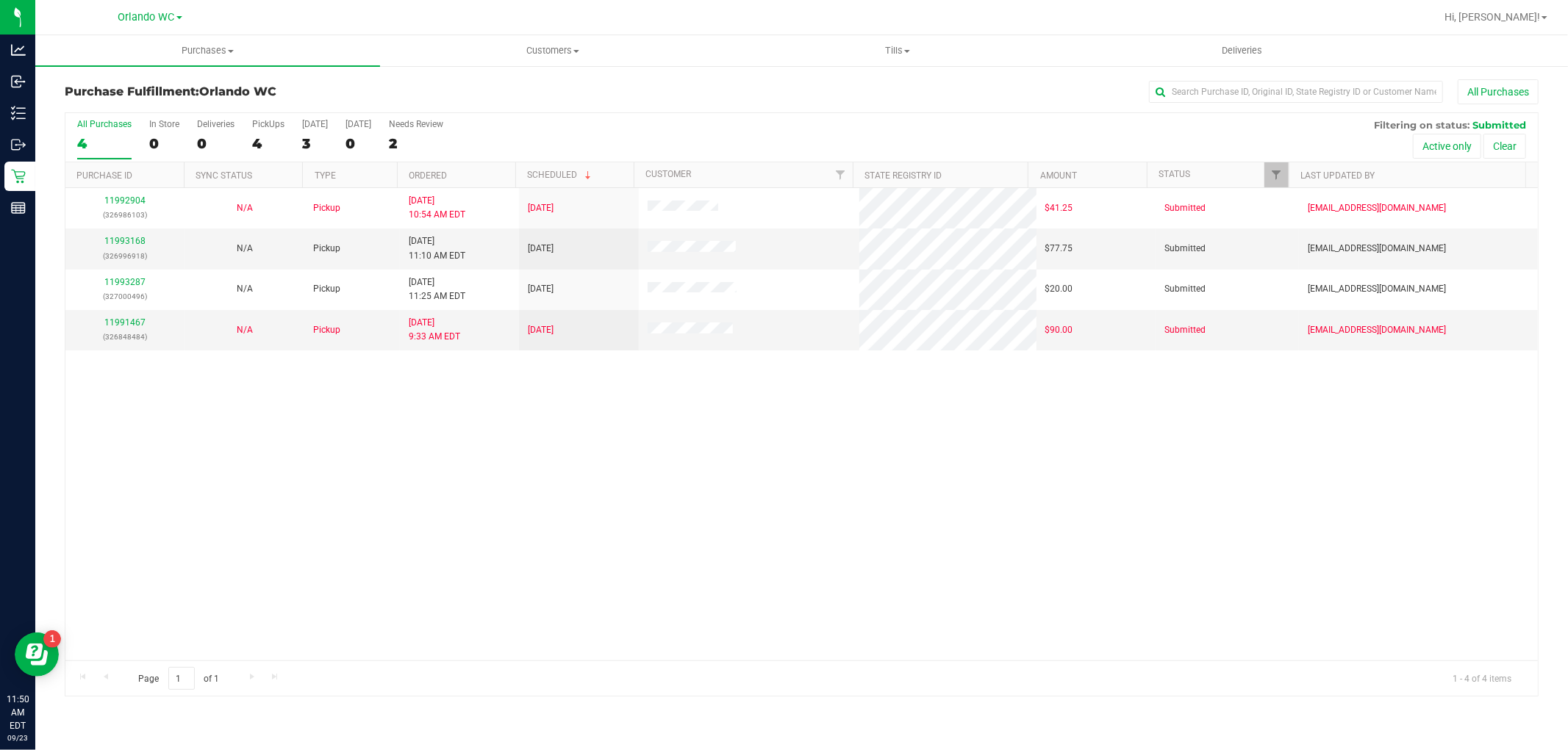
click at [489, 173] on th "Ordered" at bounding box center [456, 175] width 118 height 26
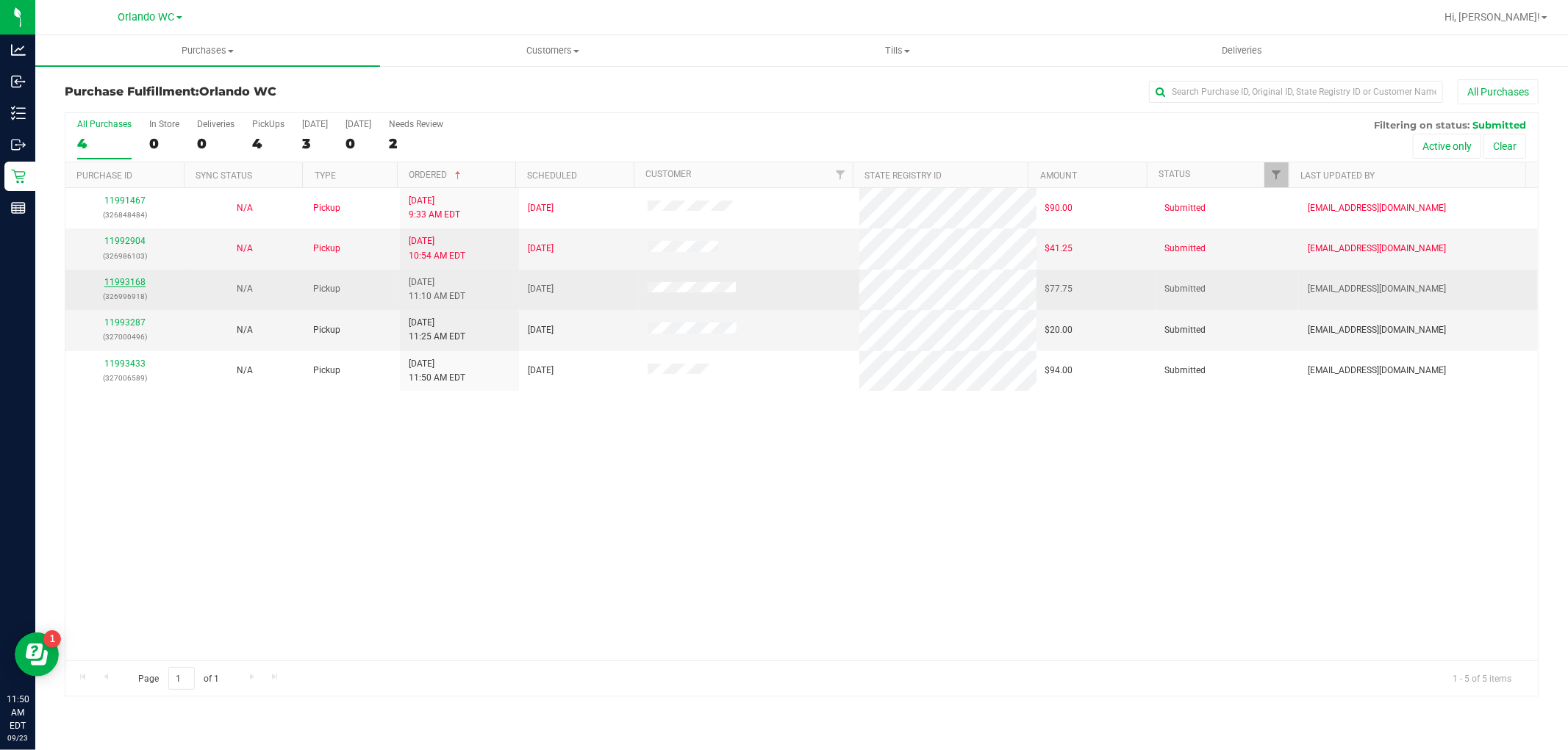
click at [120, 284] on link "11993168" at bounding box center [124, 282] width 41 height 10
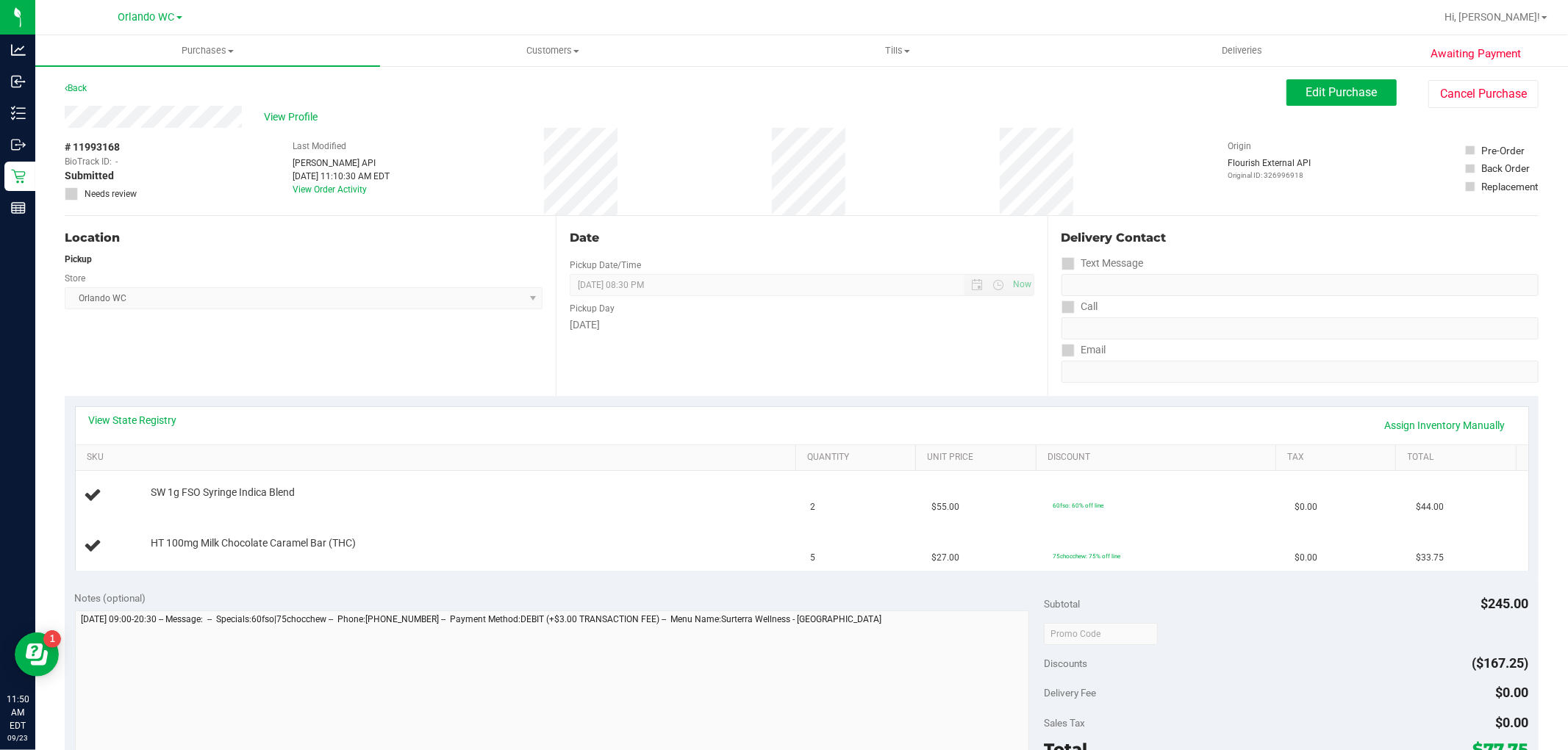
click at [156, 429] on div "View State Registry Assign Inventory Manually" at bounding box center [802, 426] width 1426 height 25
click at [156, 420] on link "View State Registry" at bounding box center [133, 421] width 88 height 15
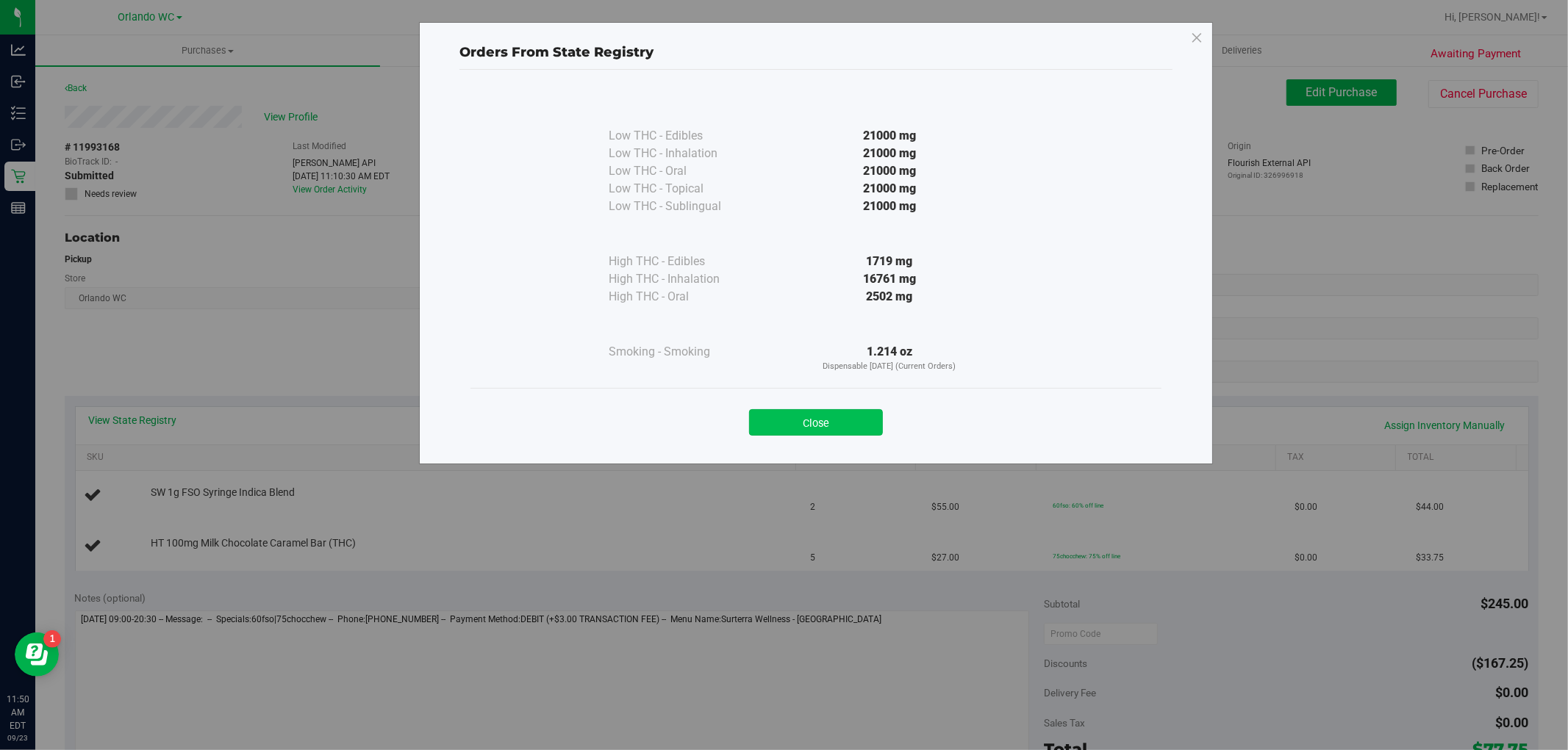
click at [796, 420] on button "Close" at bounding box center [815, 422] width 134 height 27
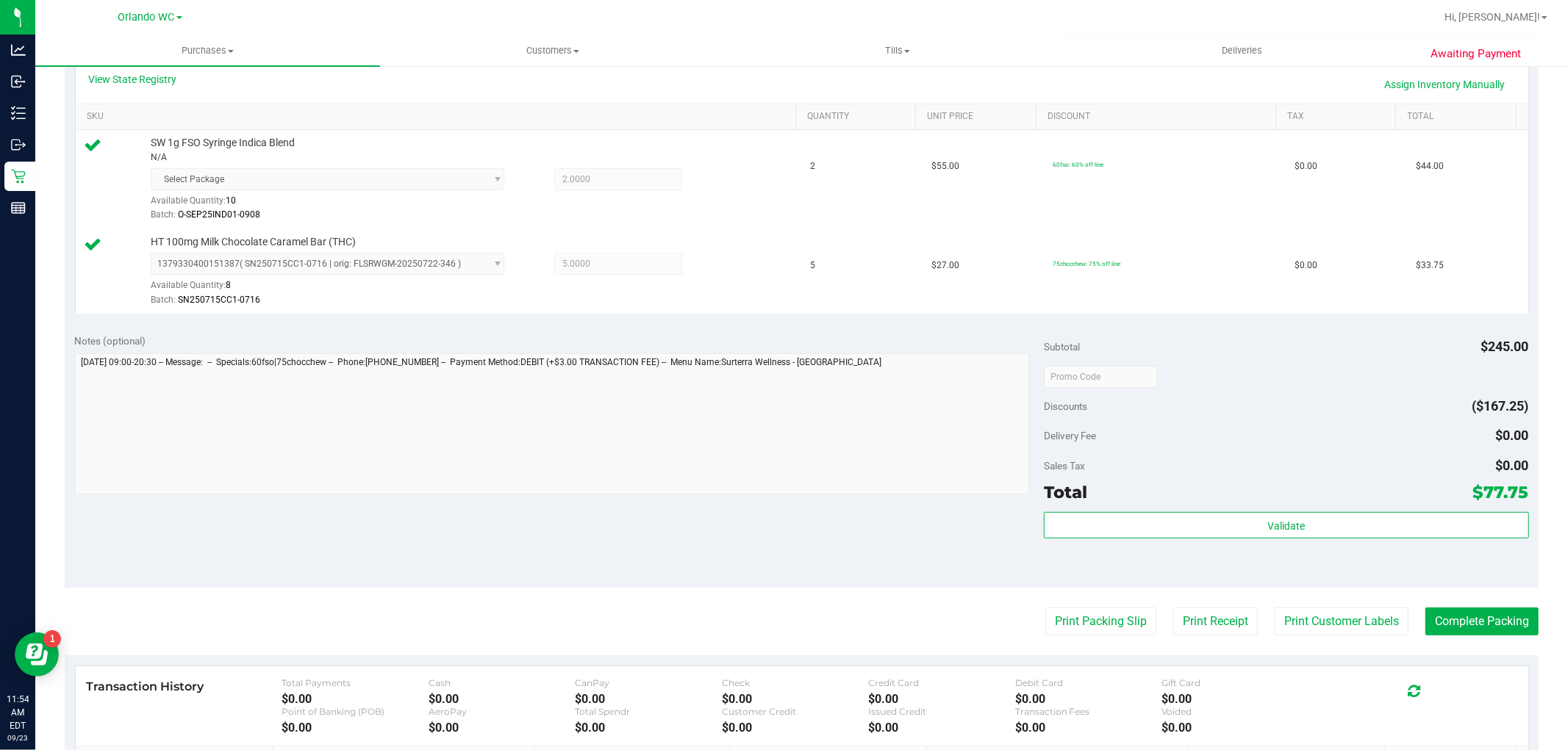
scroll to position [349, 0]
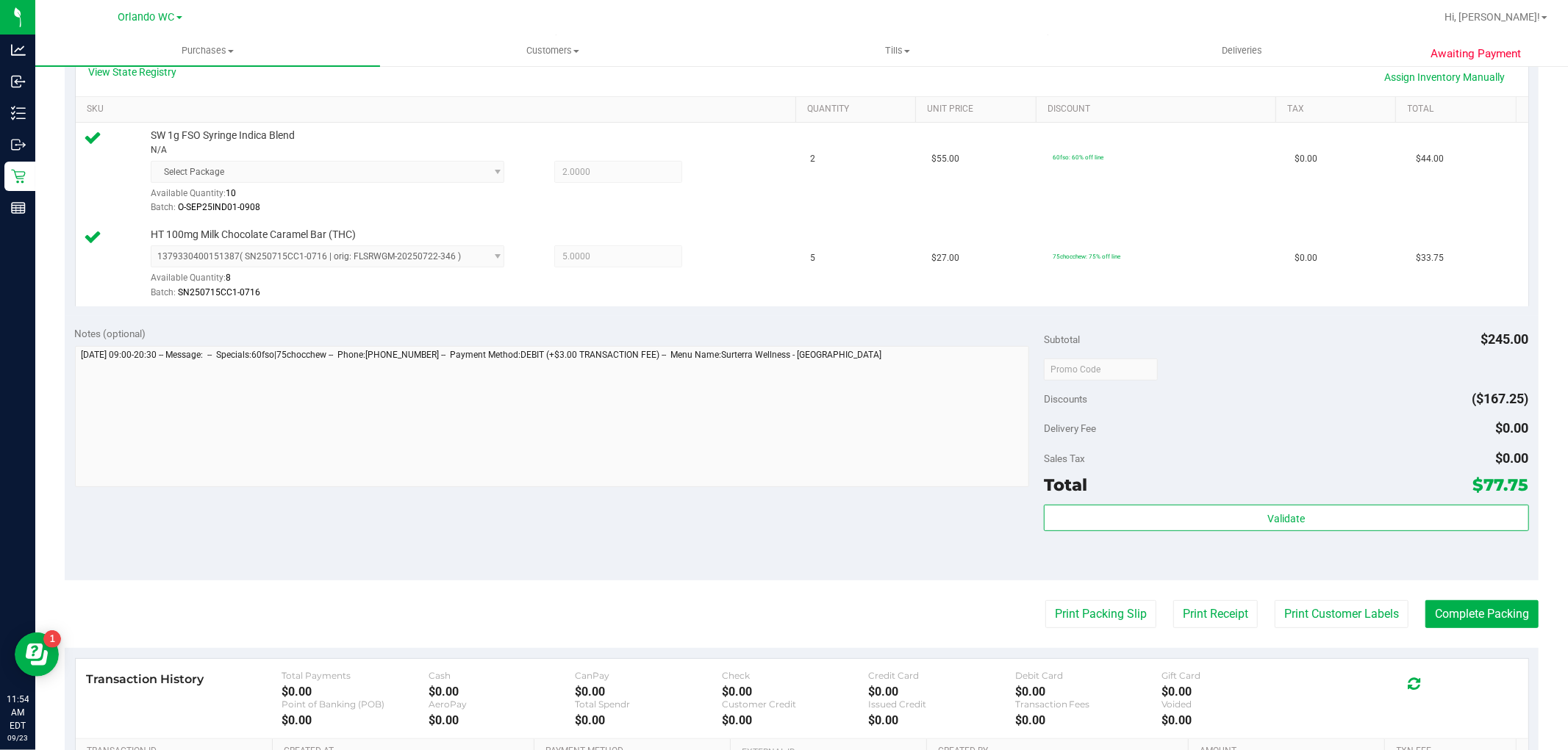
click at [1245, 491] on div "Total $77.75" at bounding box center [1286, 485] width 485 height 27
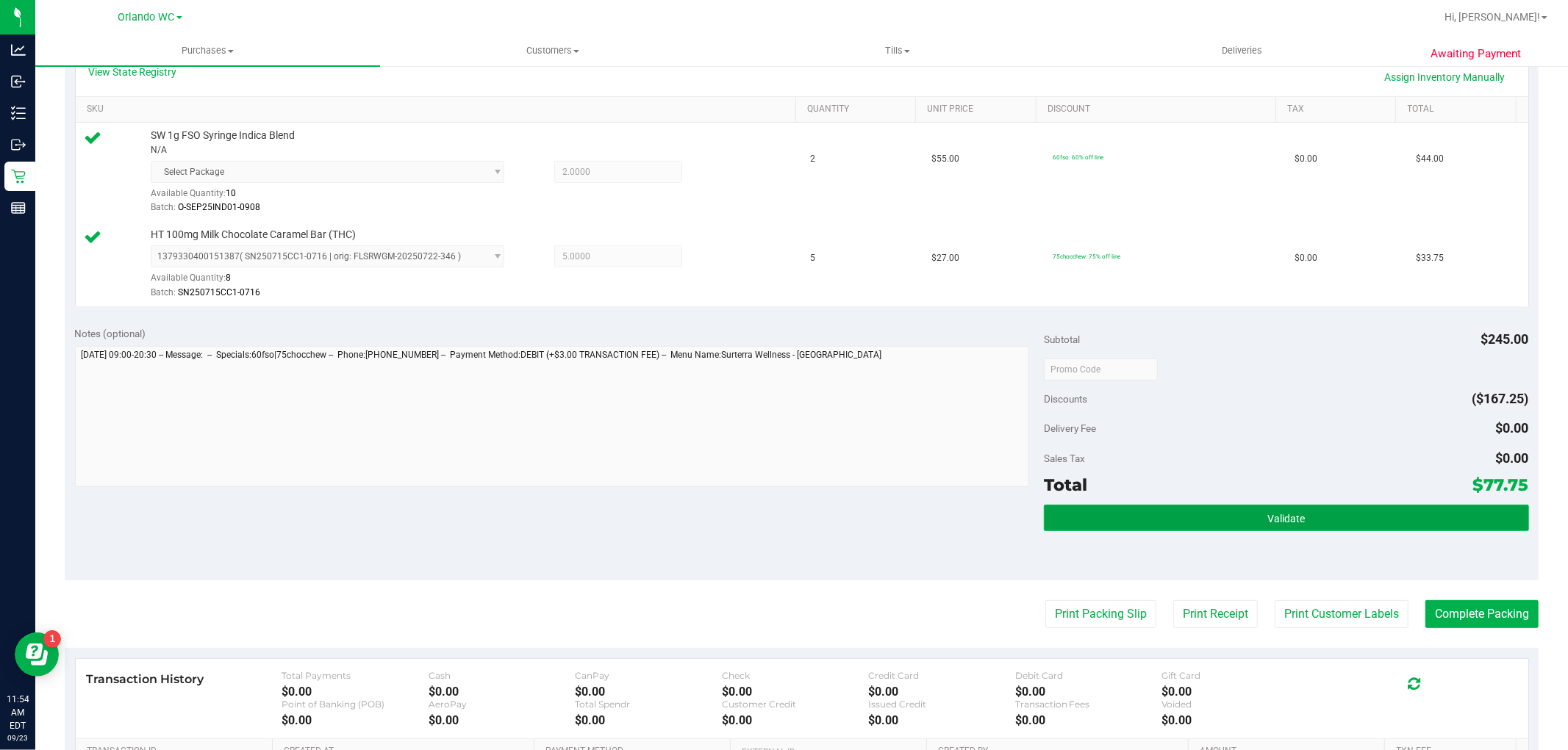
click at [1209, 526] on button "Validate" at bounding box center [1286, 518] width 485 height 27
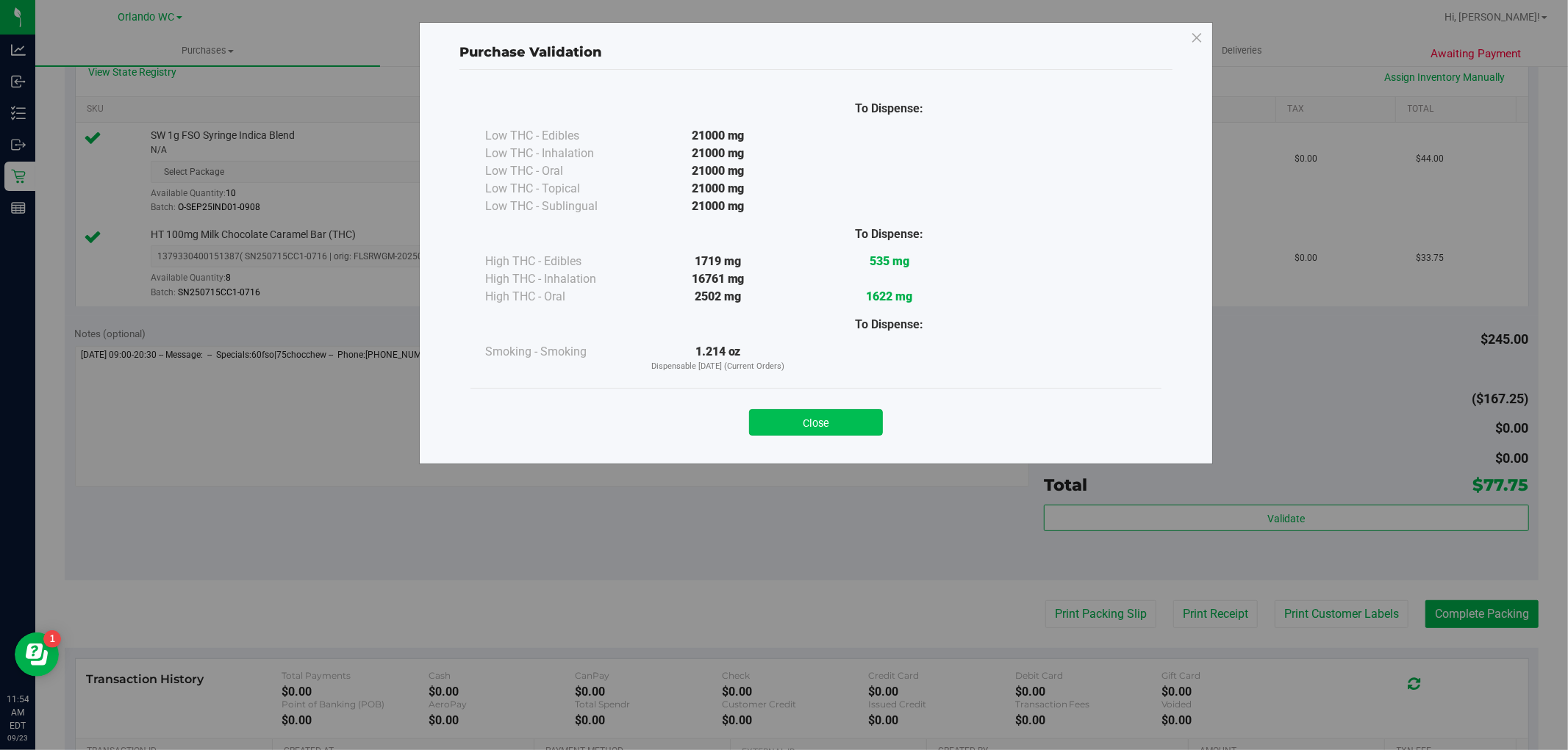
click at [821, 432] on button "Close" at bounding box center [815, 422] width 134 height 27
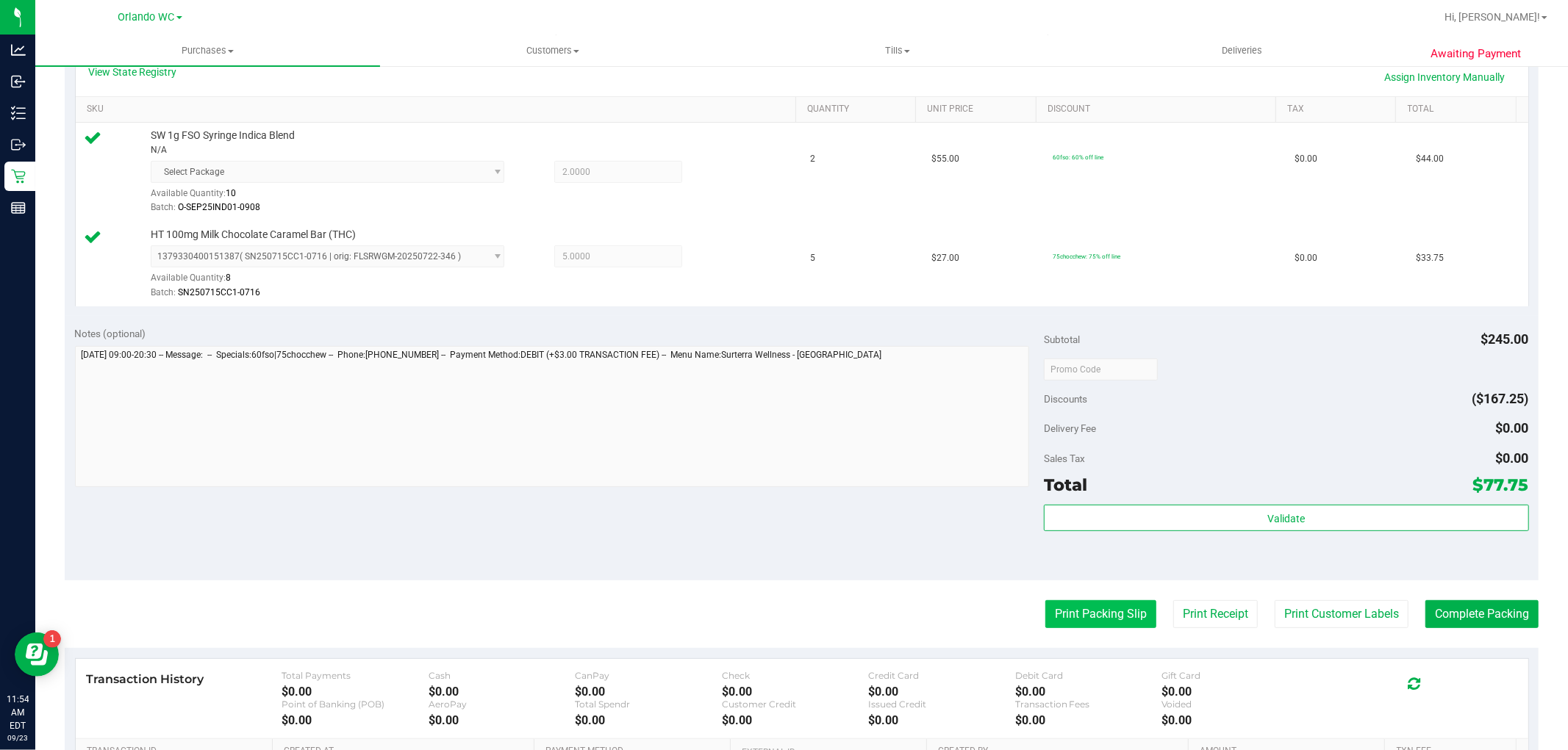
click at [1086, 610] on button "Print Packing Slip" at bounding box center [1100, 614] width 111 height 28
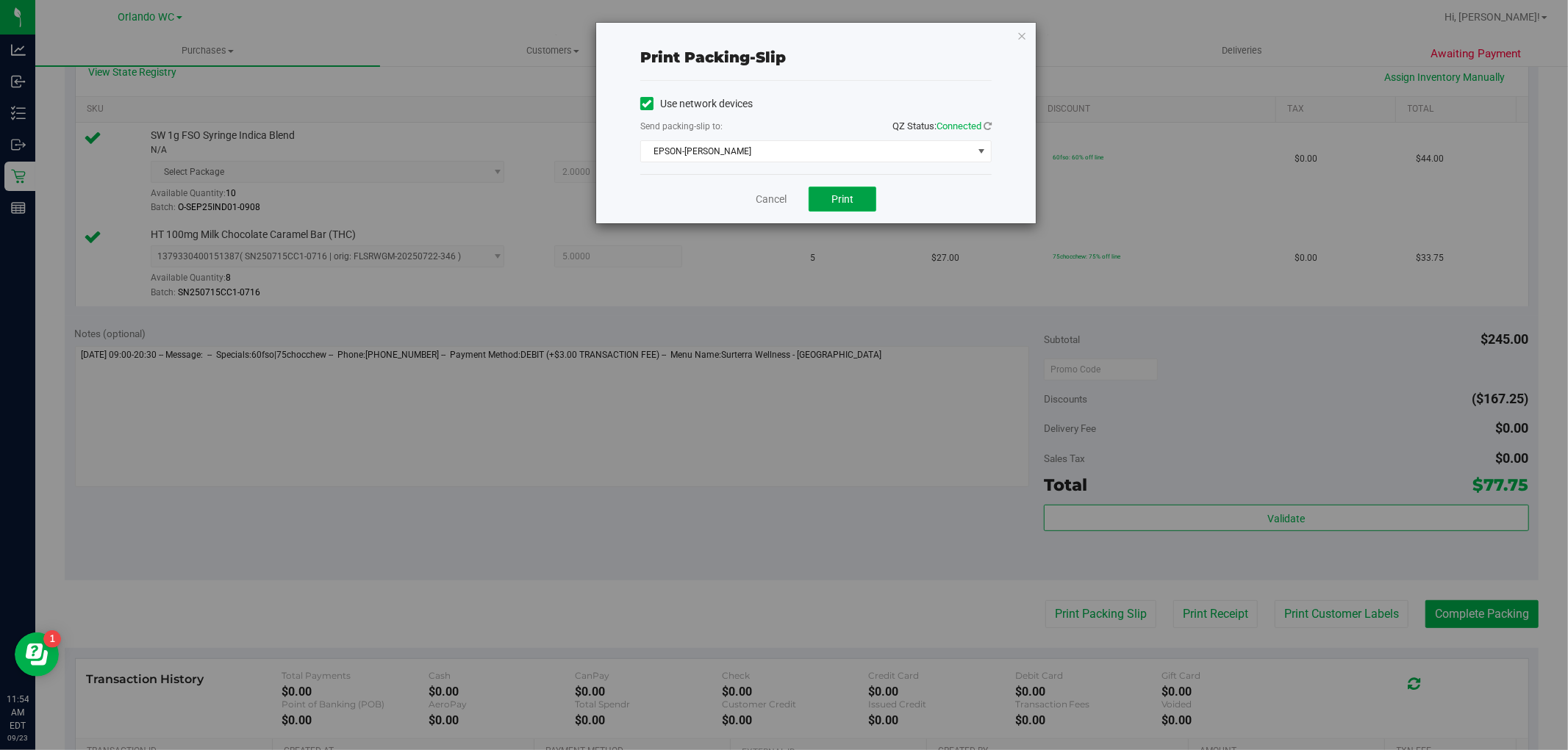
click at [842, 199] on span "Print" at bounding box center [842, 199] width 22 height 12
click at [775, 203] on link "Cancel" at bounding box center [771, 199] width 31 height 15
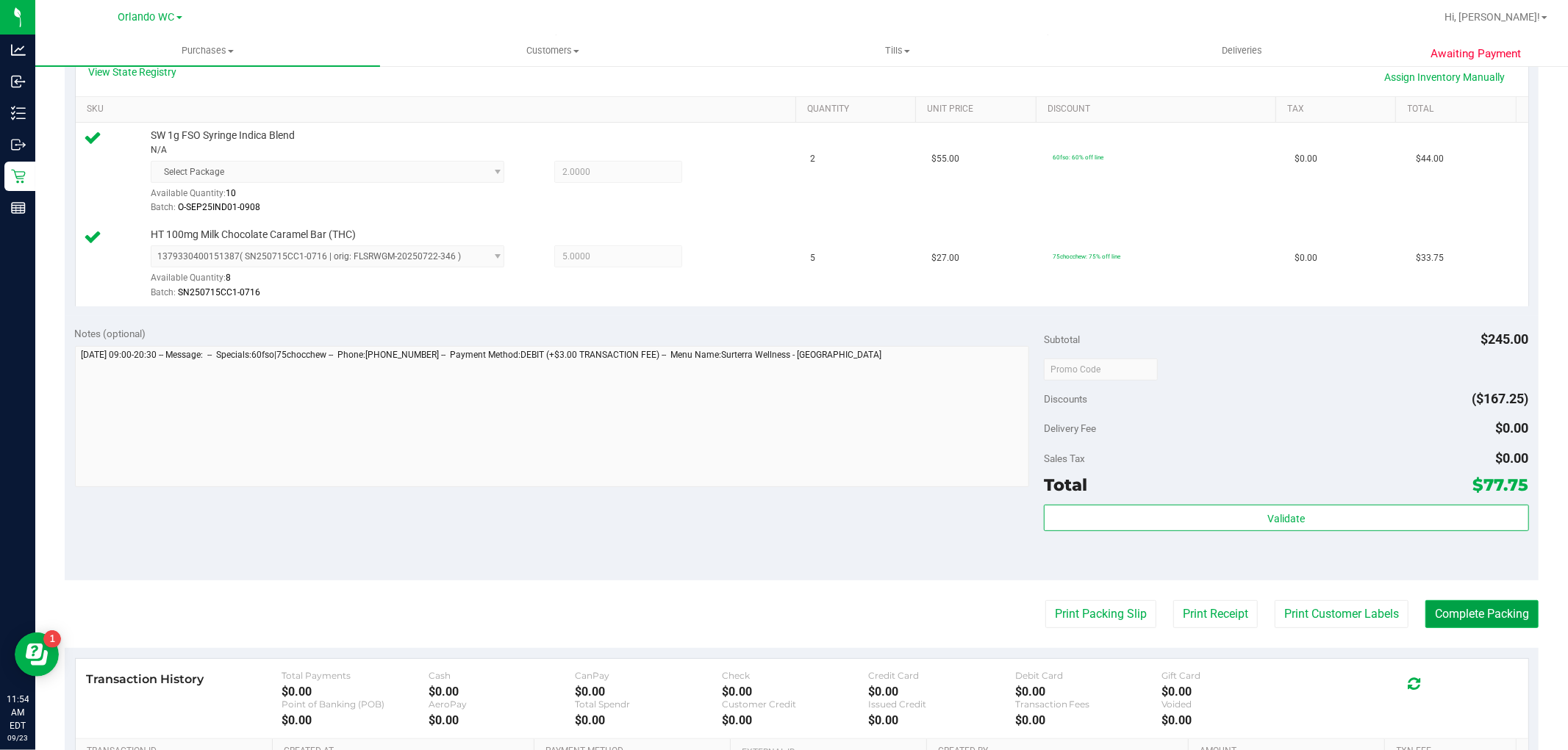
click at [1478, 618] on button "Complete Packing" at bounding box center [1481, 614] width 113 height 28
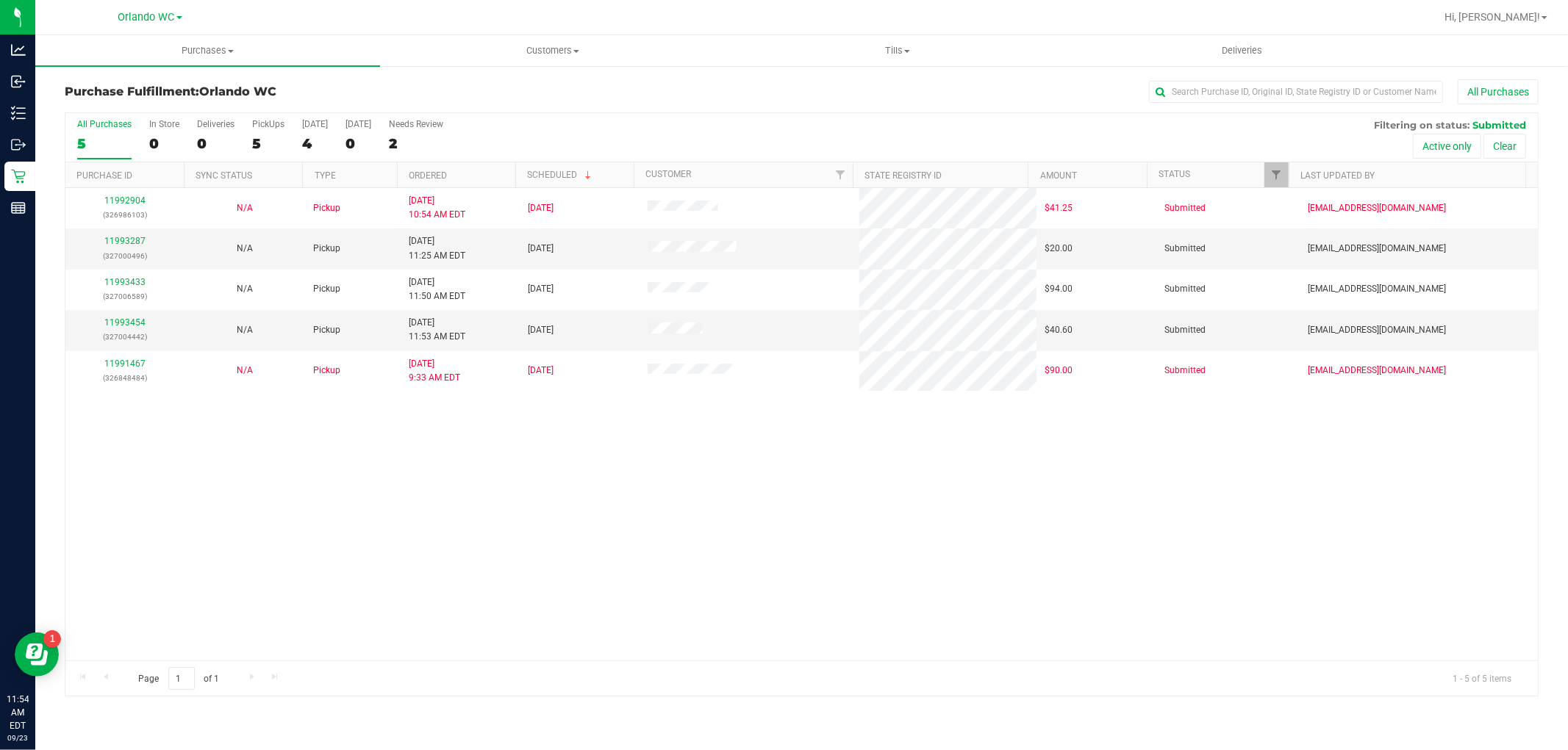
click at [490, 184] on th "Ordered" at bounding box center [456, 175] width 118 height 26
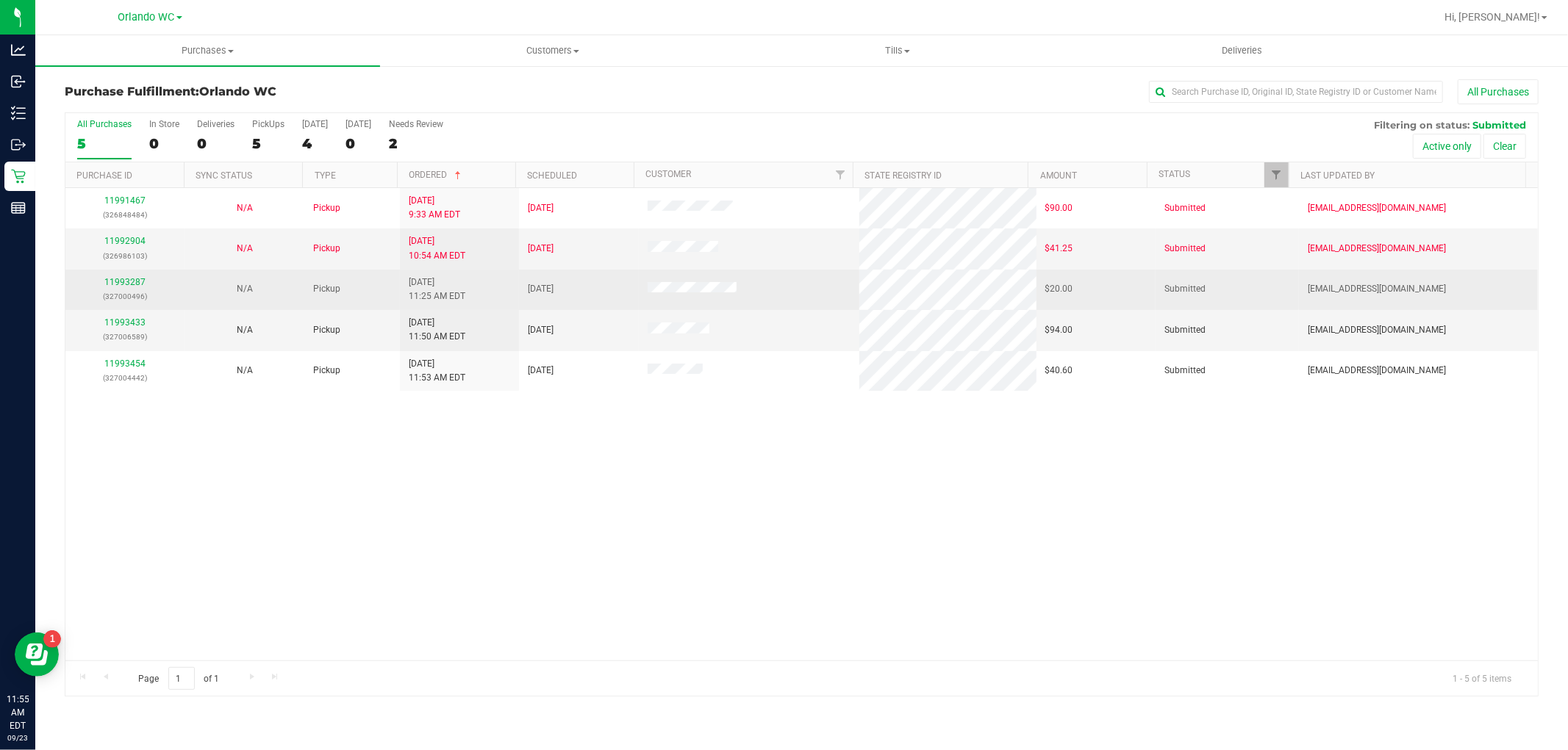
click at [122, 297] on p "(327000496)" at bounding box center [124, 296] width 102 height 14
click at [127, 297] on p "(327000496)" at bounding box center [124, 296] width 102 height 14
click at [121, 282] on link "11993287" at bounding box center [124, 282] width 41 height 10
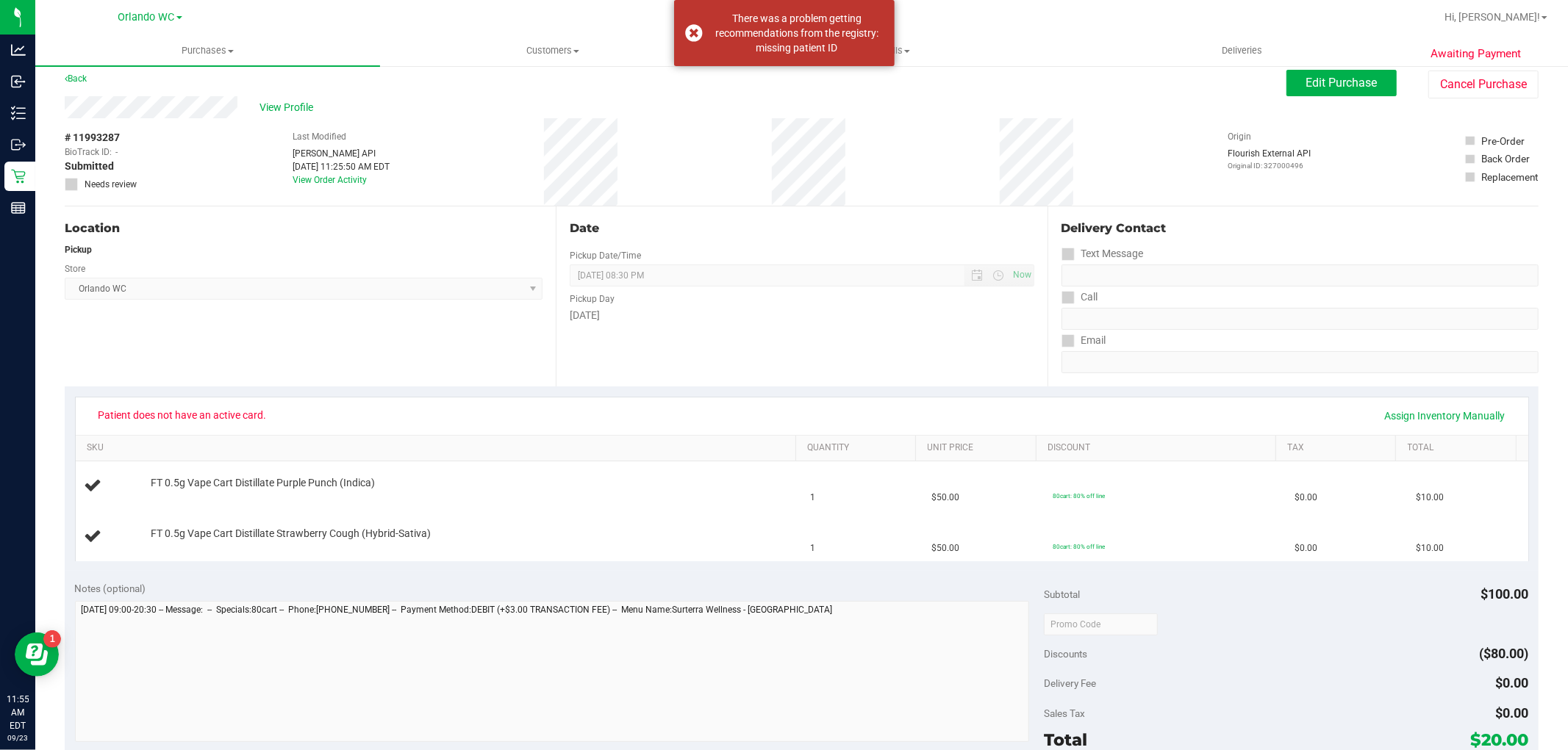
scroll to position [3, 0]
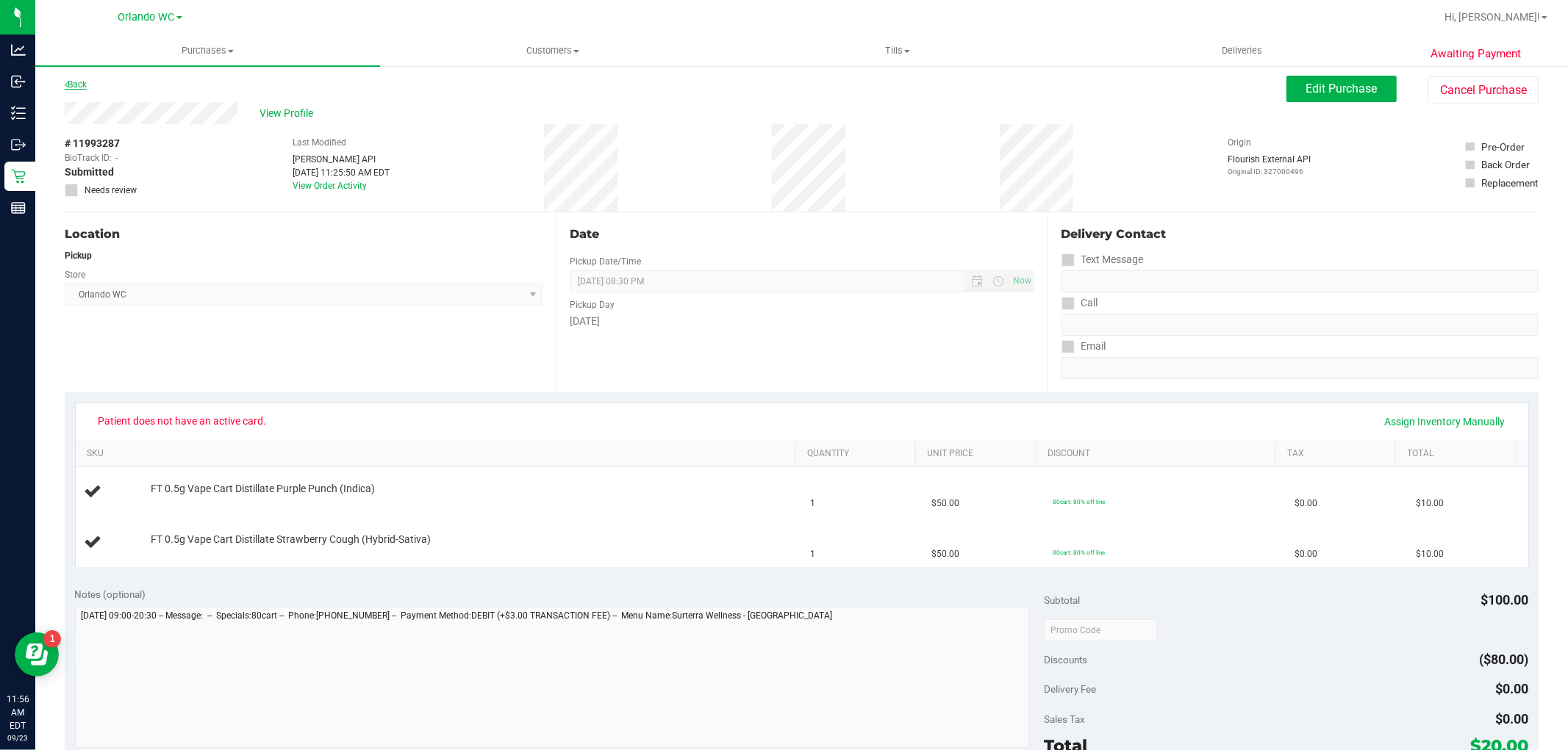
click at [71, 81] on link "Back" at bounding box center [76, 85] width 22 height 10
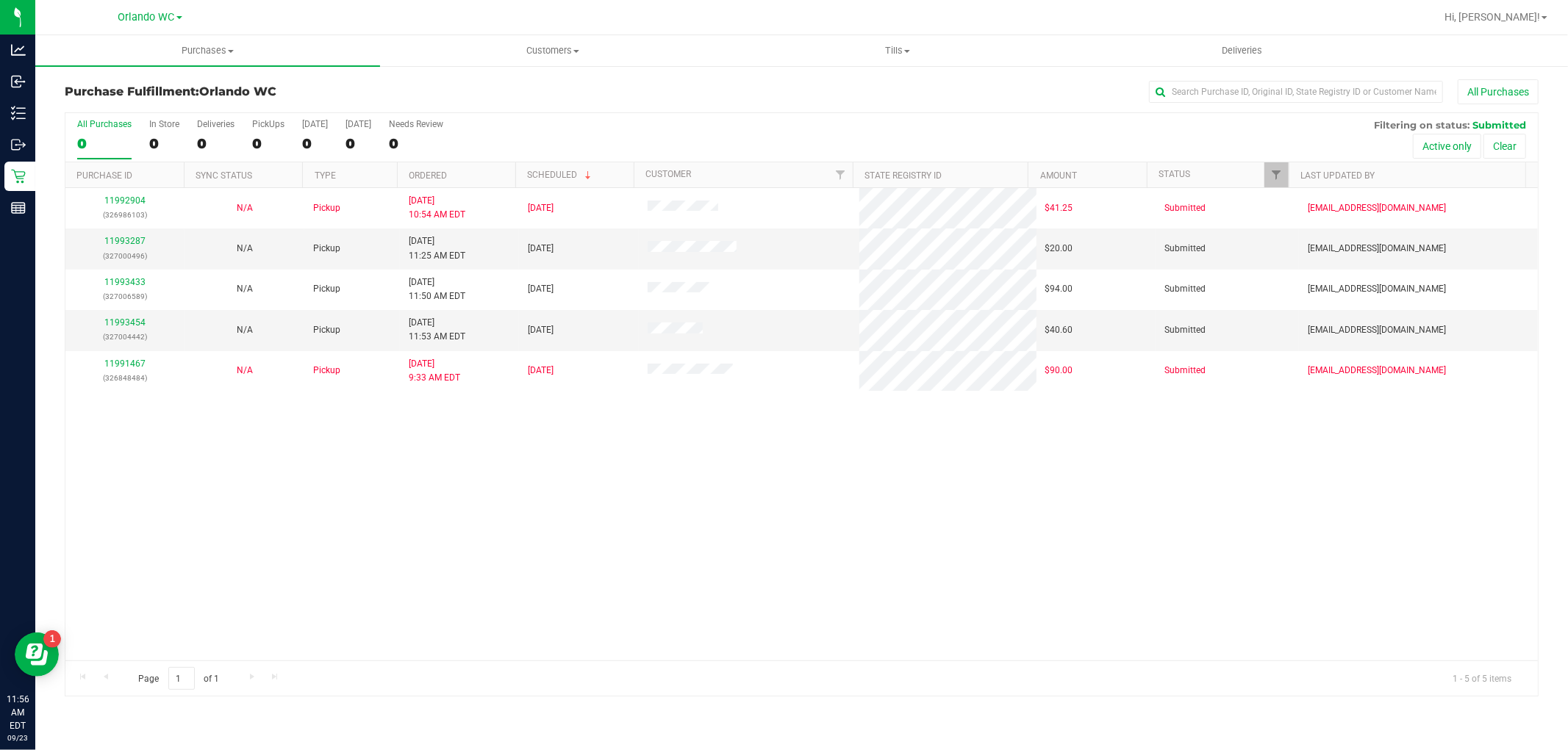
click at [485, 168] on th "Ordered" at bounding box center [456, 175] width 118 height 26
click at [130, 324] on link "11993433" at bounding box center [124, 323] width 41 height 10
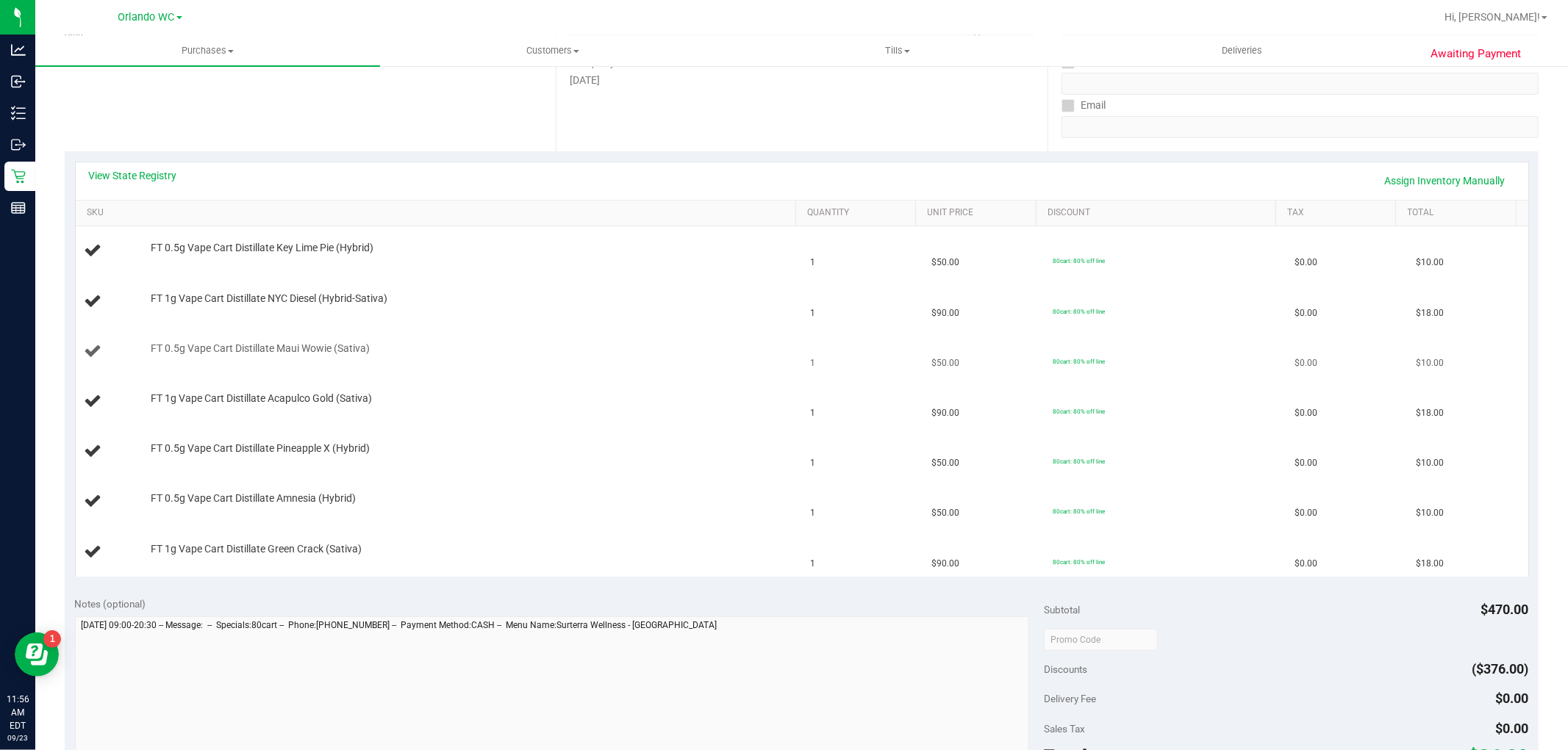
scroll to position [81, 0]
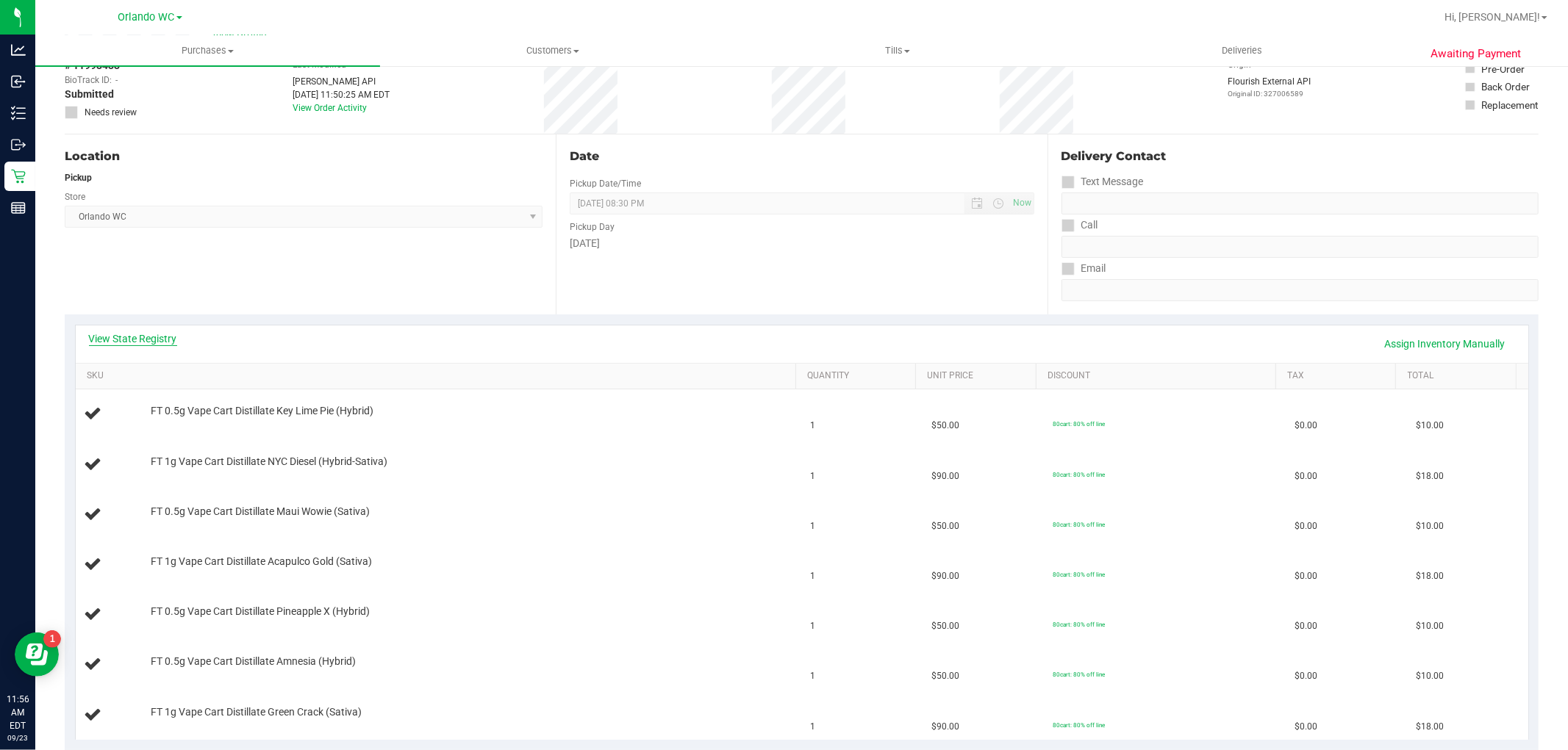
click at [158, 333] on link "View State Registry" at bounding box center [133, 339] width 88 height 15
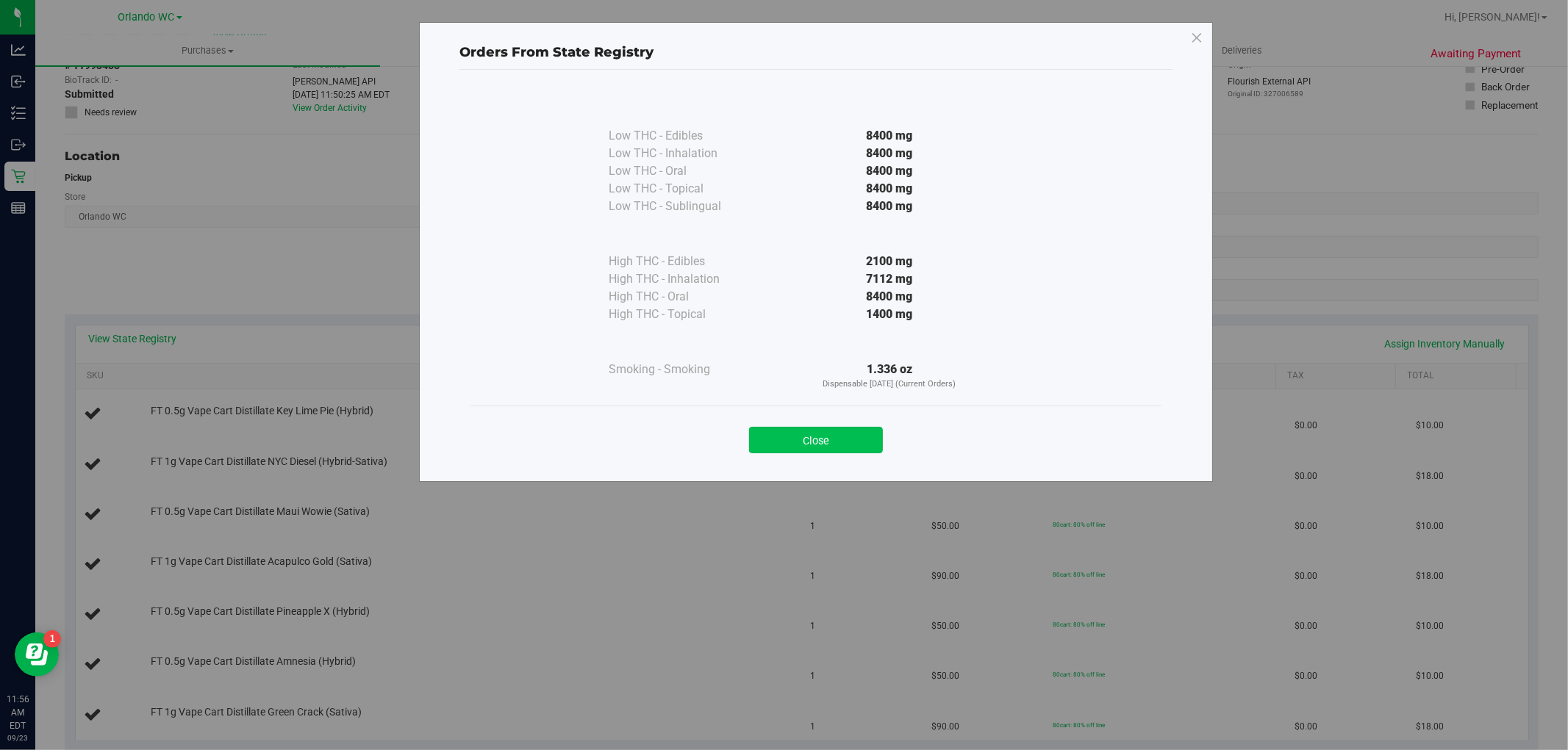
click at [783, 443] on button "Close" at bounding box center [815, 440] width 134 height 27
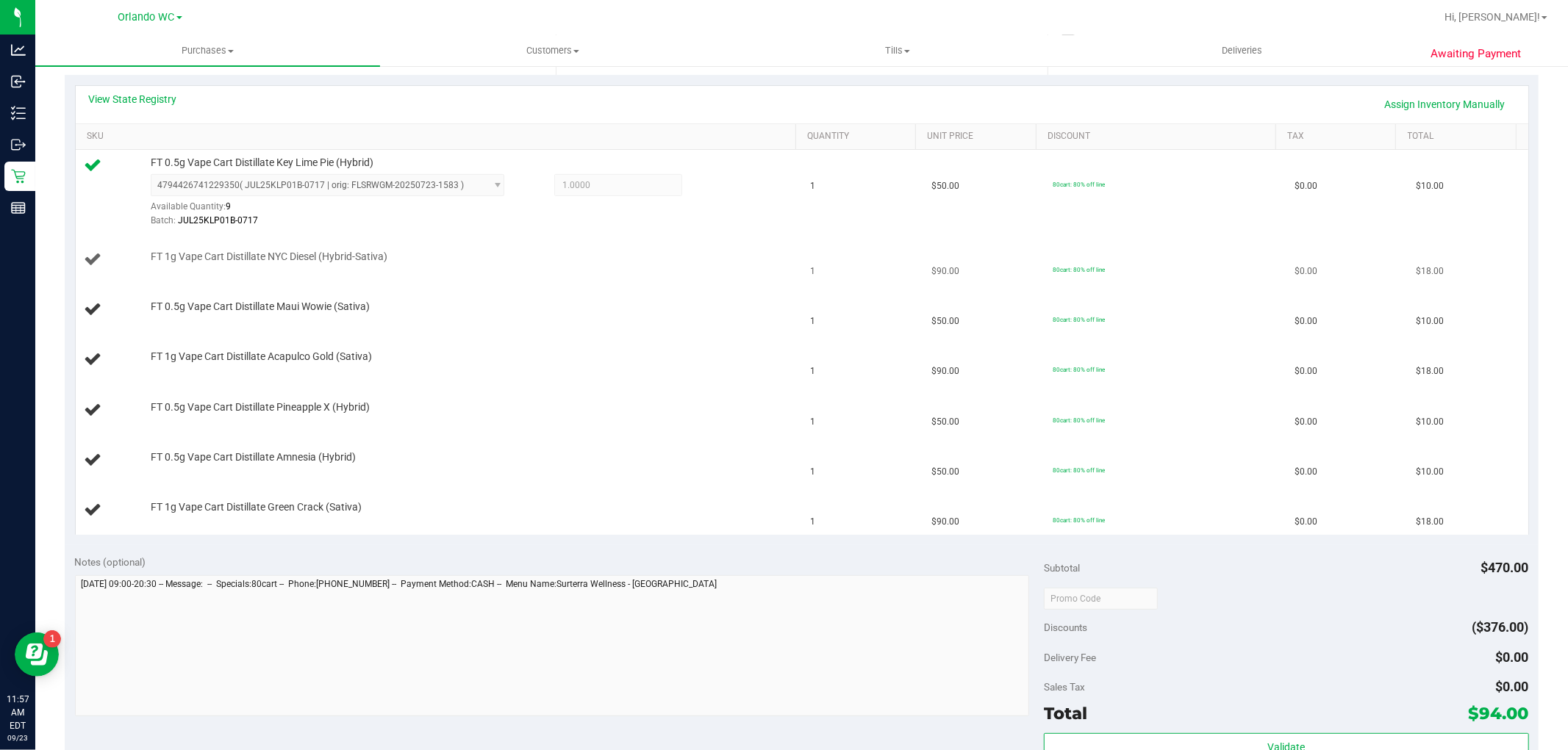
scroll to position [327, 0]
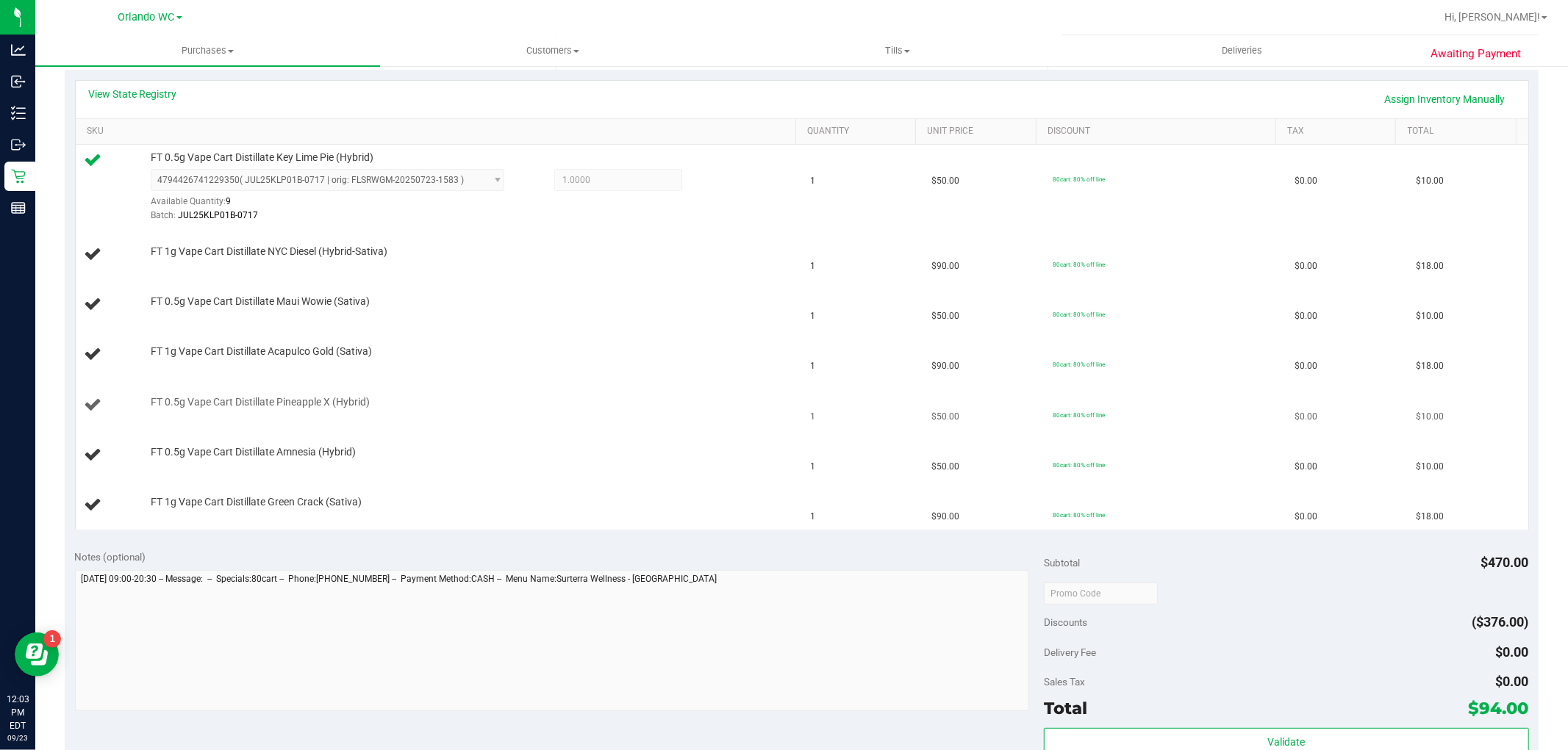
click at [556, 427] on td "FT 0.5g Vape Cart Distillate Pineapple X (Hybrid)" at bounding box center [438, 406] width 726 height 50
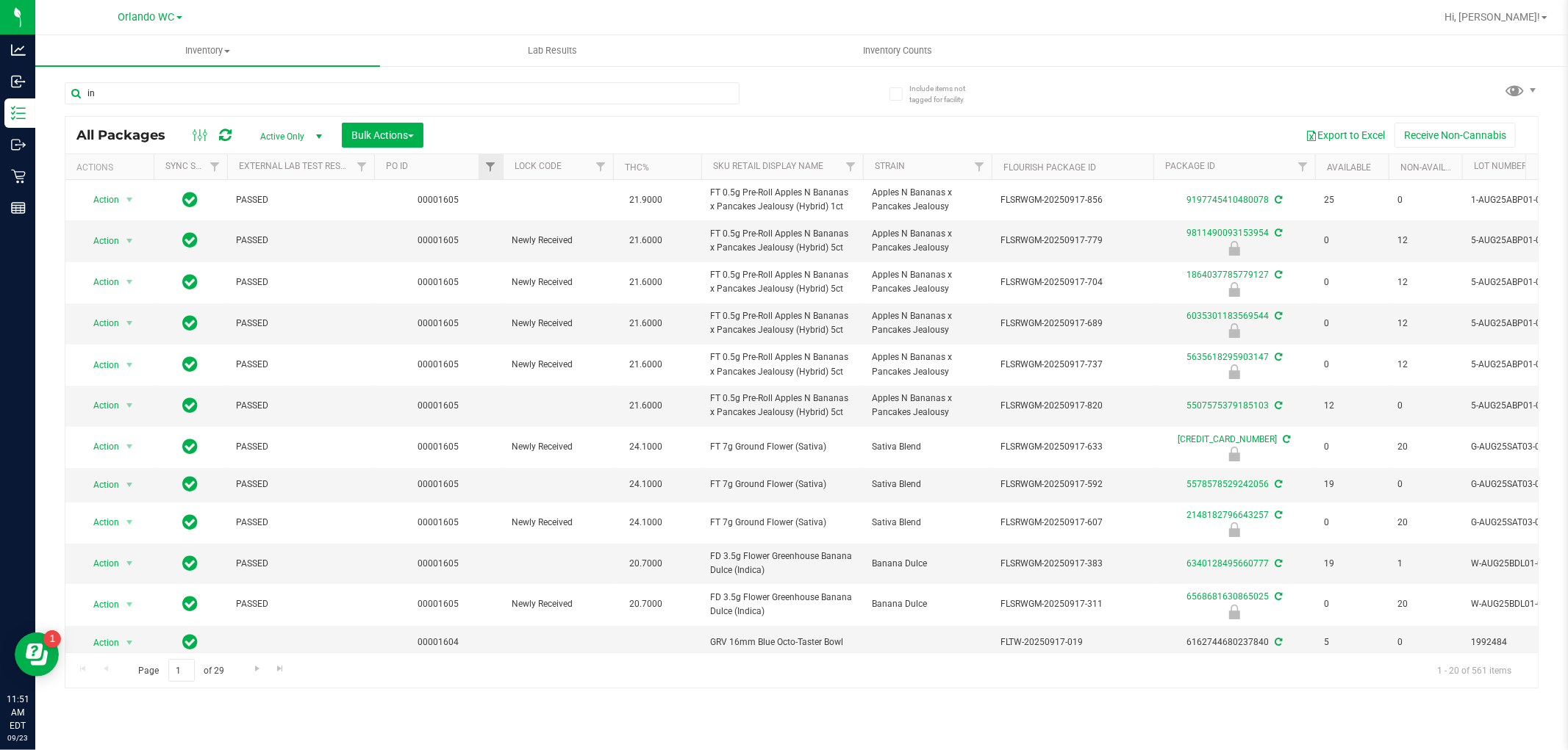
type input "i"
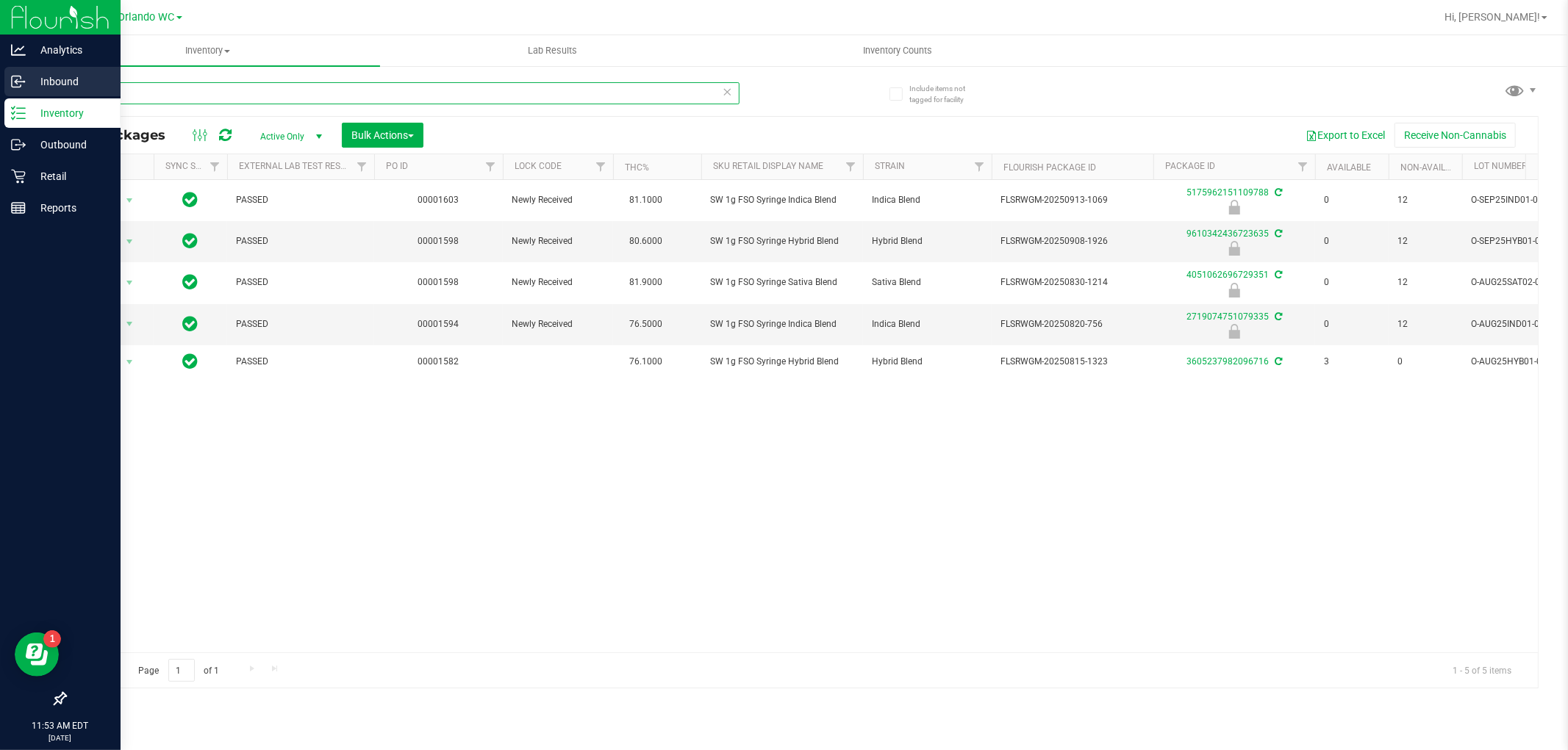
drag, startPoint x: 170, startPoint y: 94, endPoint x: 0, endPoint y: 81, distance: 170.5
click at [0, 81] on div "Analytics Inbound Inventory Outbound Retail Reports 11:53 AM EDT [DATE] 09/23 O…" at bounding box center [784, 375] width 1568 height 750
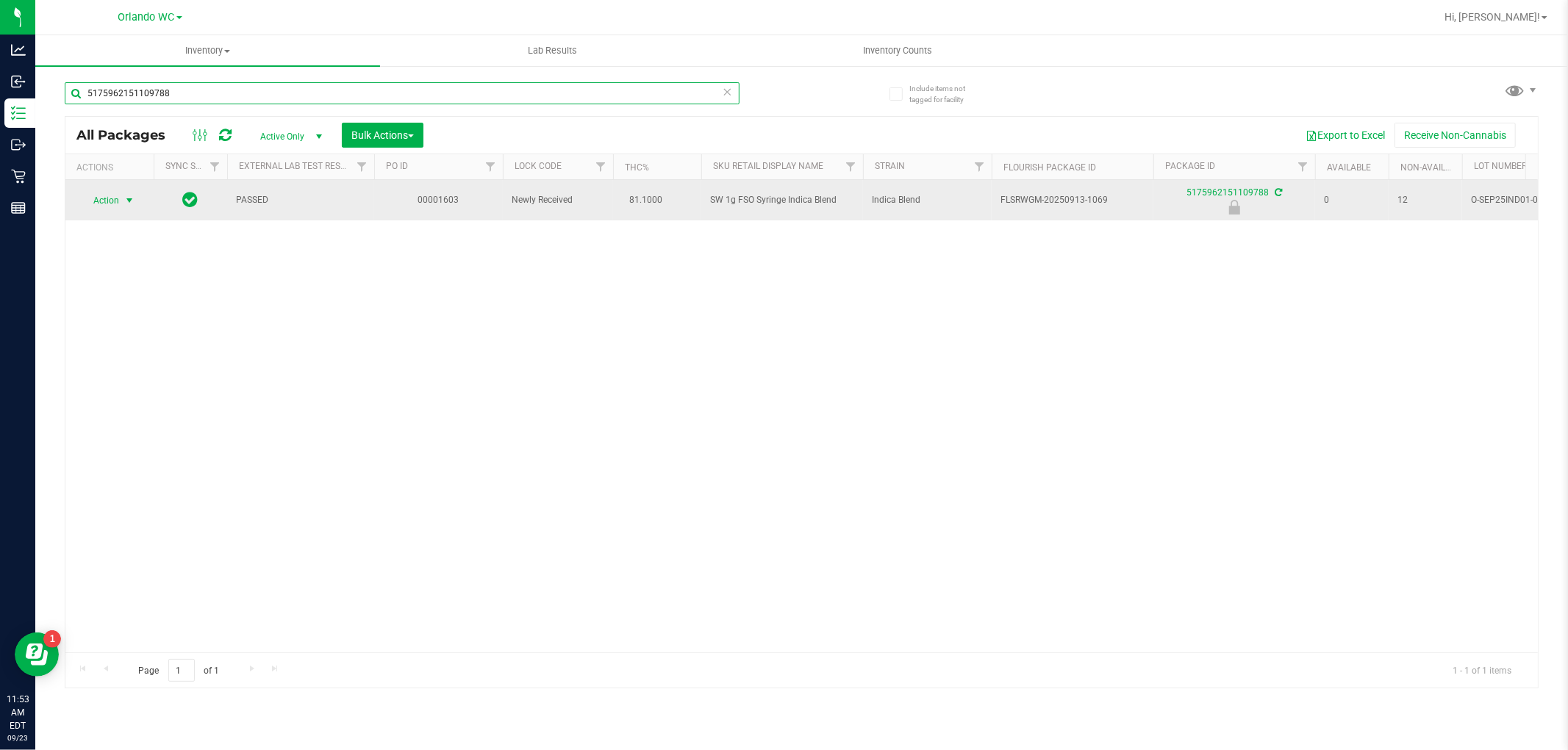
type input "5175962151109788"
click at [123, 197] on span "select" at bounding box center [129, 201] width 12 height 12
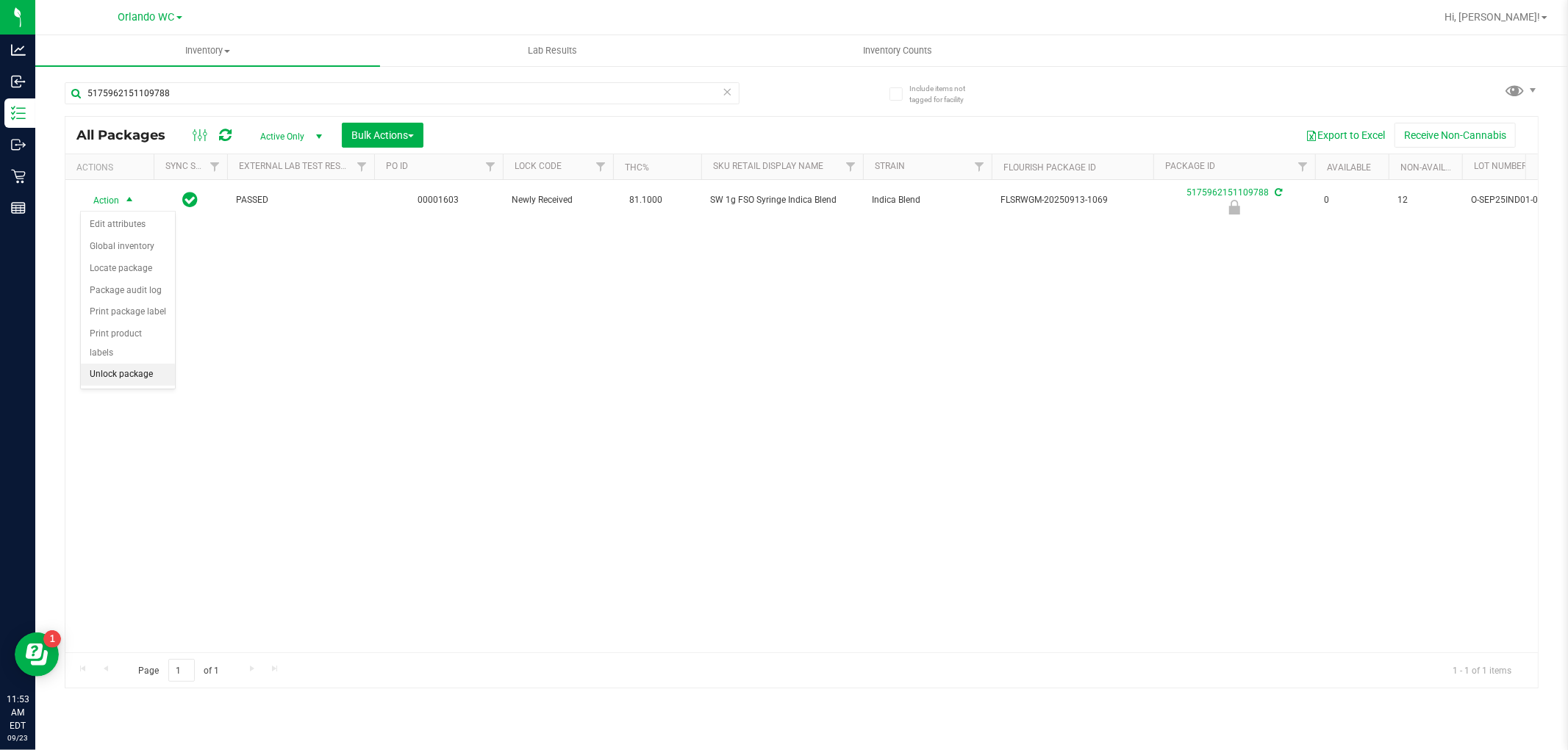
click at [121, 373] on li "Unlock package" at bounding box center [128, 375] width 94 height 22
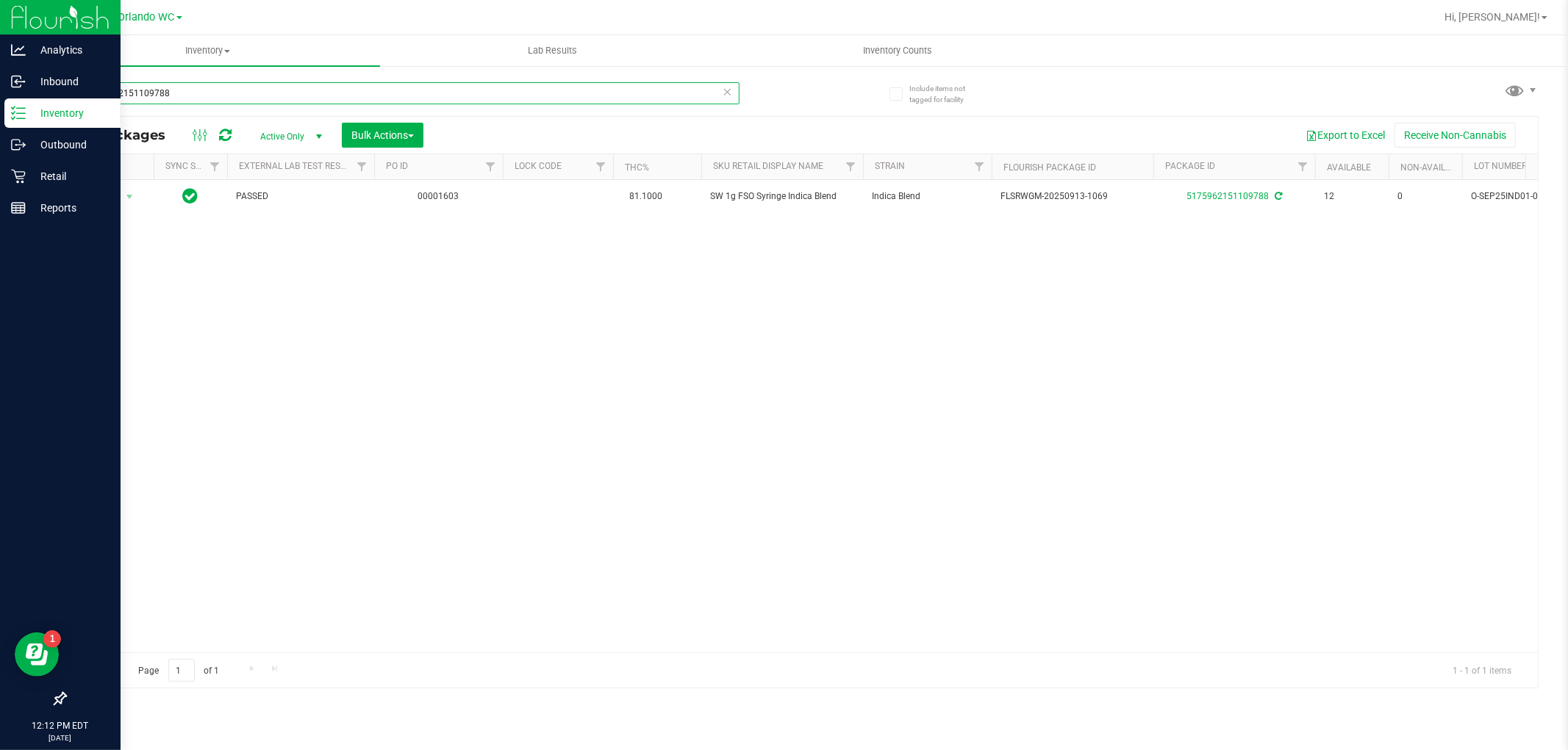
drag, startPoint x: 185, startPoint y: 96, endPoint x: 0, endPoint y: 97, distance: 185.0
click at [0, 93] on div "Analytics Inbound Inventory Outbound Retail Reports 12:12 PM EDT [DATE] 09/23 O…" at bounding box center [784, 375] width 1568 height 750
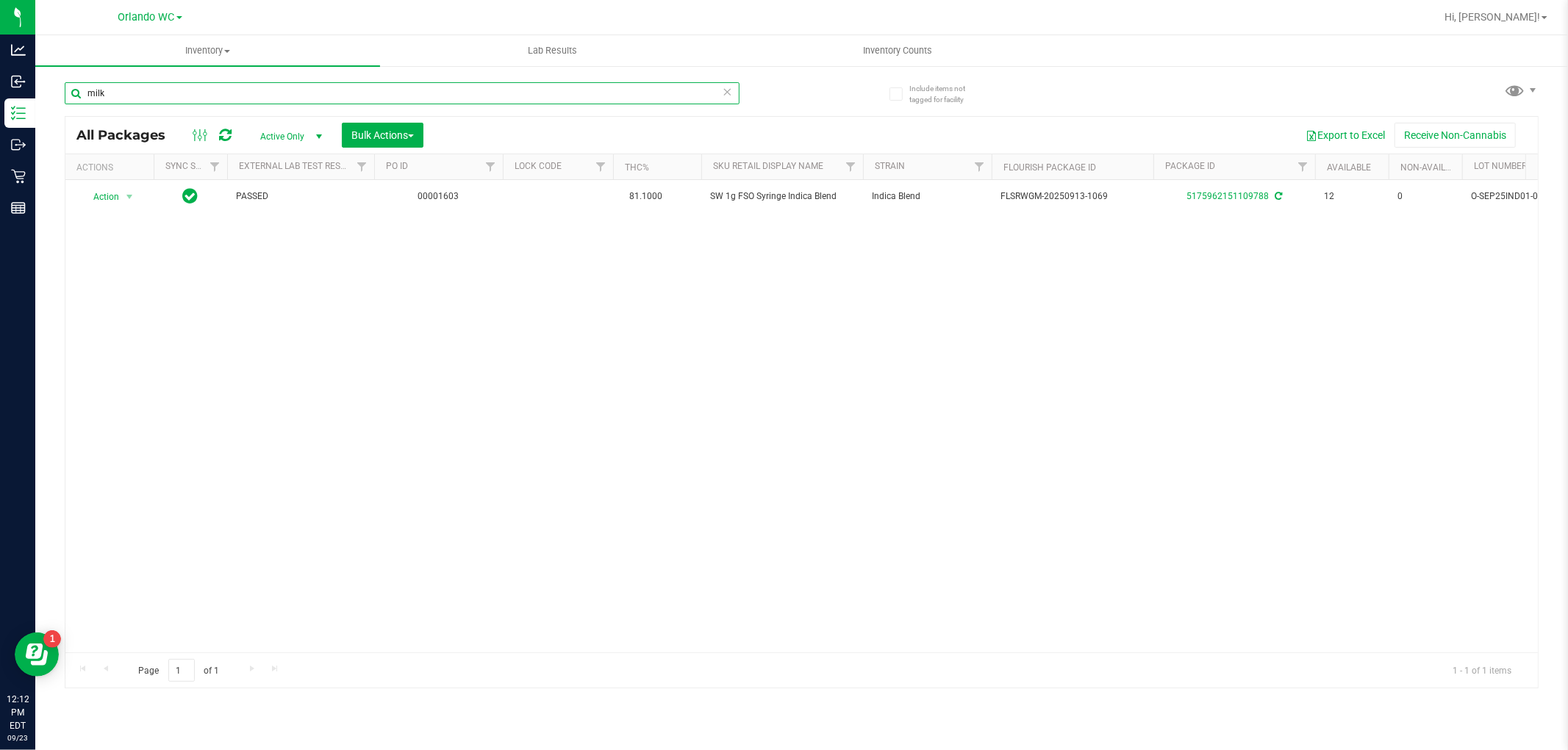
type input "milk"
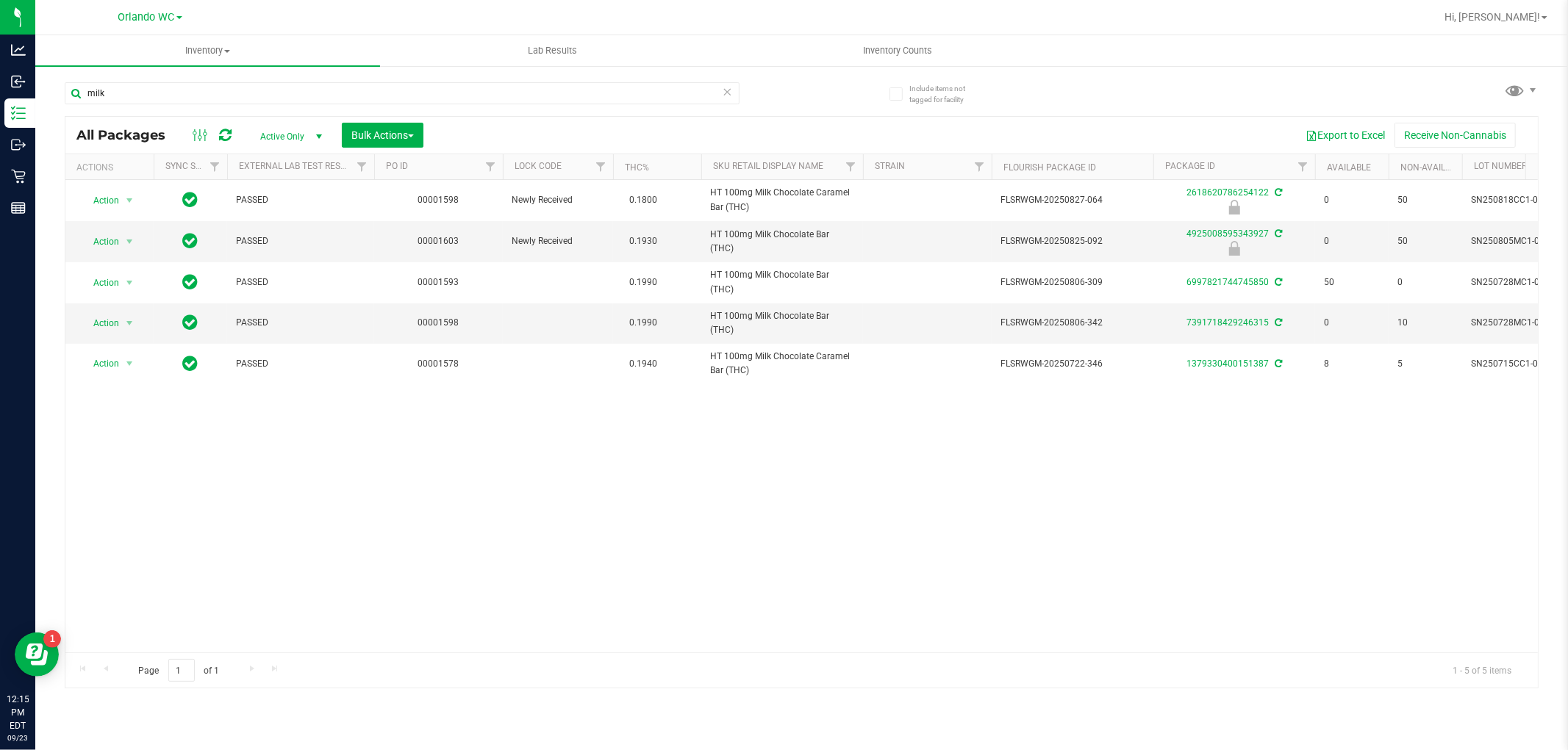
click at [226, 79] on div "milk" at bounding box center [433, 92] width 737 height 47
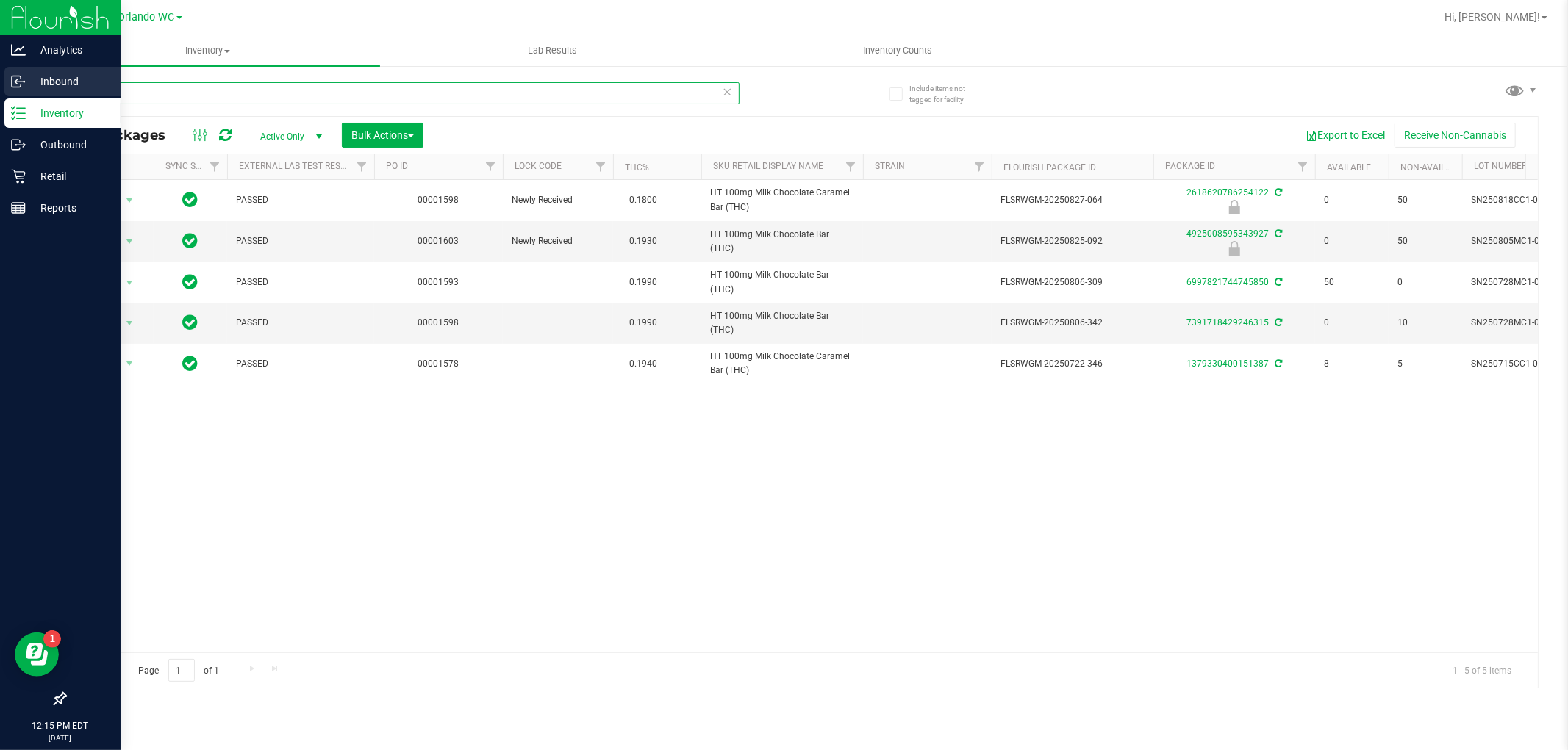
drag, startPoint x: 128, startPoint y: 94, endPoint x: 0, endPoint y: 81, distance: 128.7
click at [0, 81] on div "Analytics Inbound Inventory Outbound Retail Reports 12:15 PM EDT [DATE] 09/23 O…" at bounding box center [784, 375] width 1568 height 750
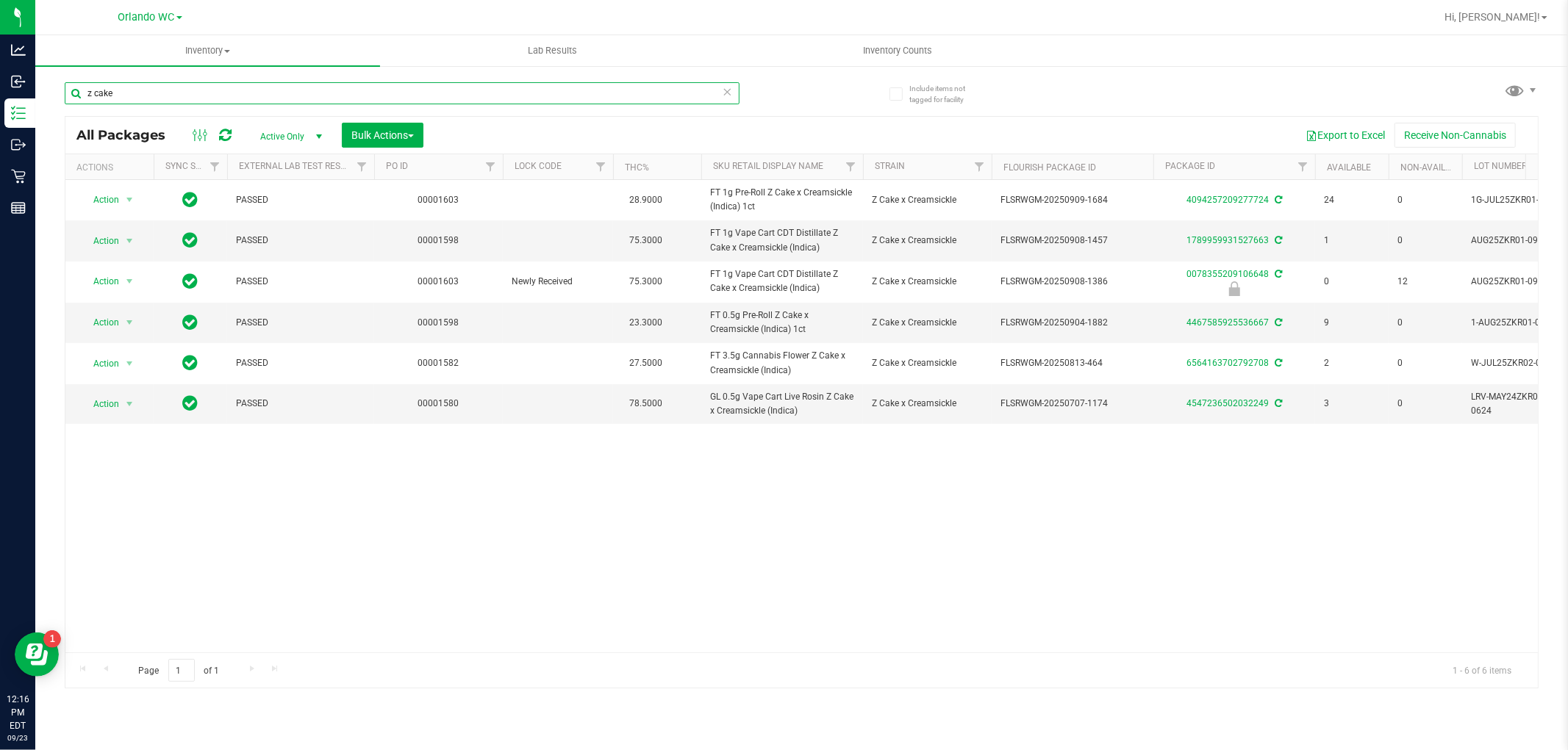
type input "z cake"
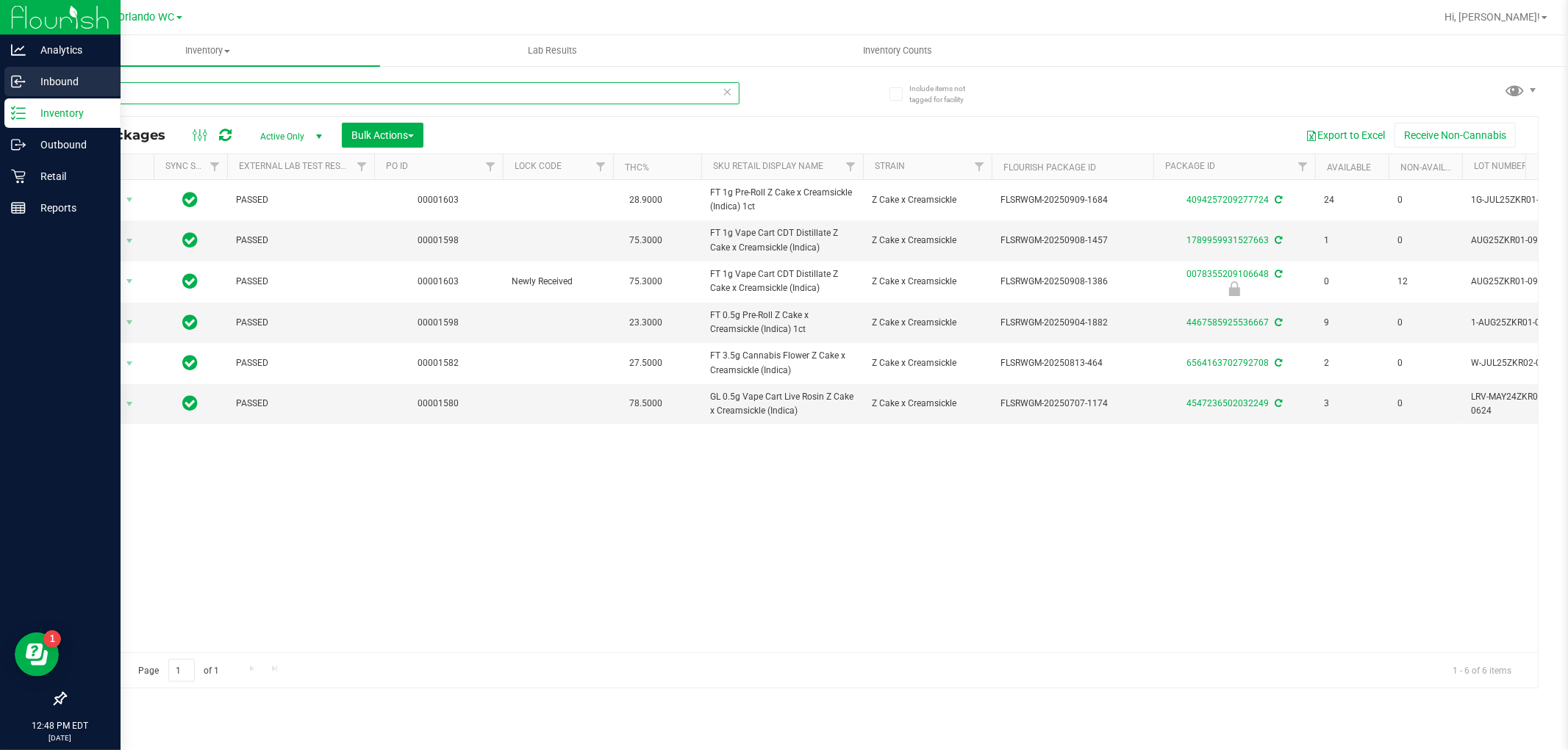
drag, startPoint x: 165, startPoint y: 93, endPoint x: 15, endPoint y: 93, distance: 150.0
click at [31, 93] on div "Analytics Inbound Inventory Outbound Retail Reports 12:48 PM EDT [DATE] 09/23 O…" at bounding box center [784, 375] width 1568 height 750
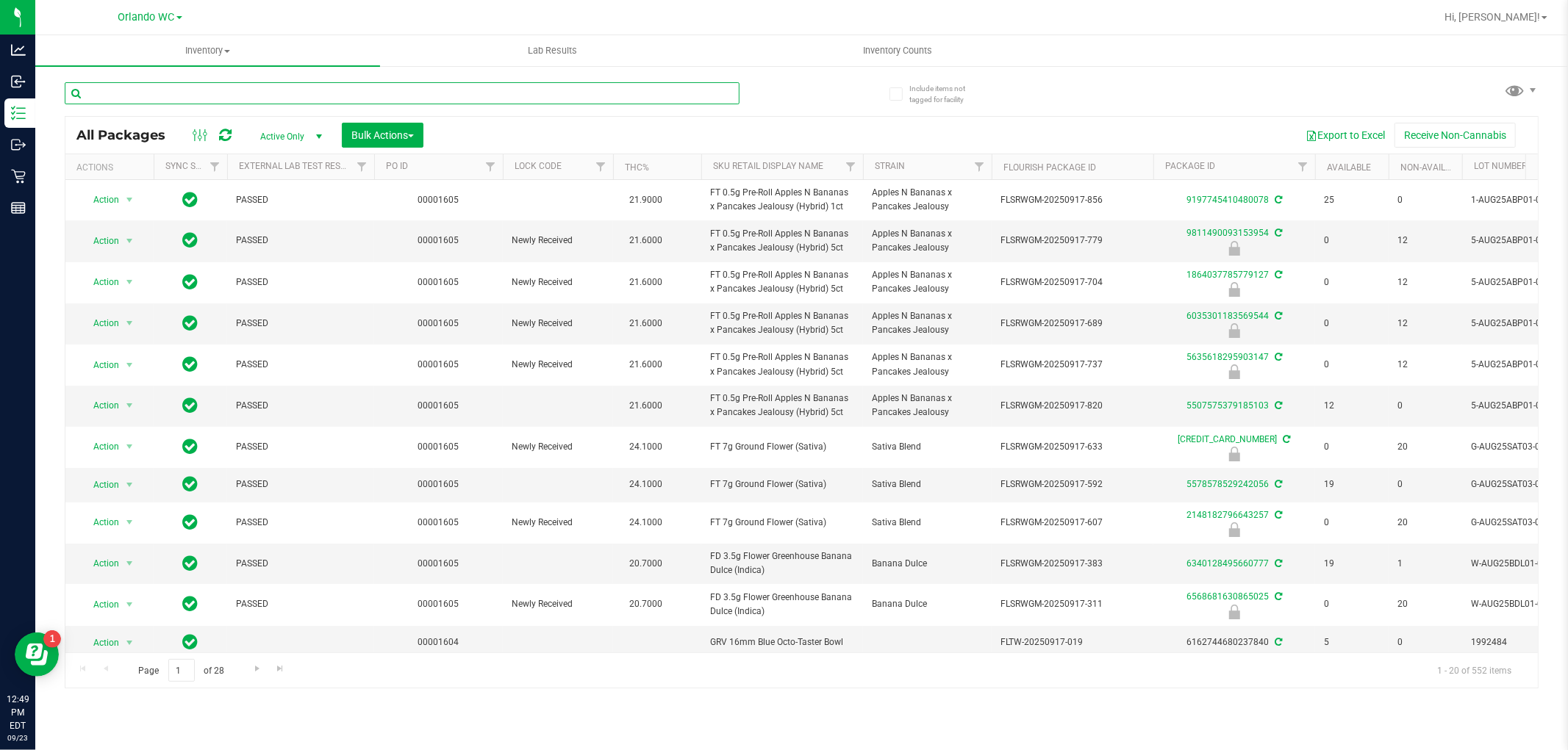
click at [160, 92] on input "text" at bounding box center [401, 93] width 674 height 22
click at [160, 91] on input "text" at bounding box center [401, 93] width 674 height 22
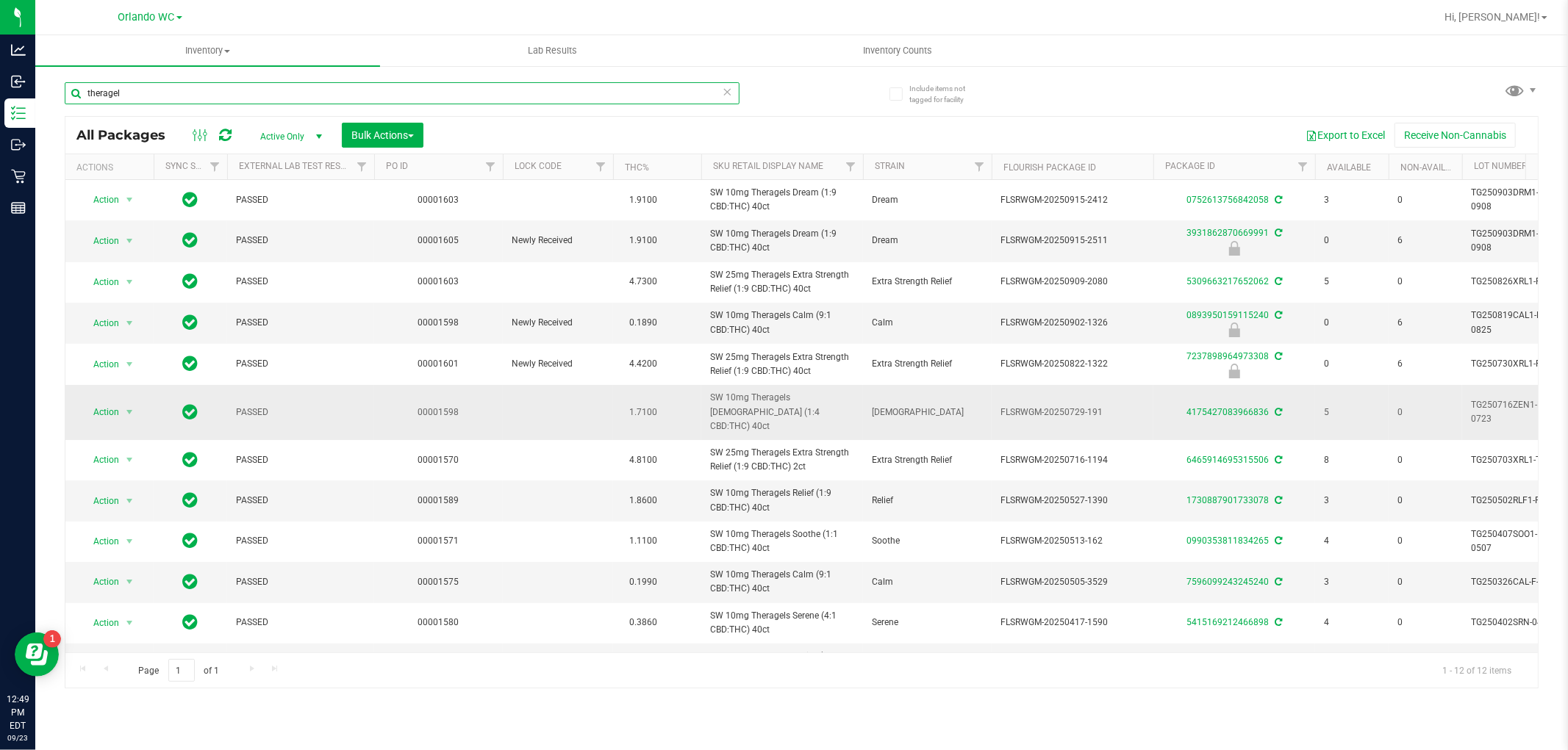
type input "theragel"
drag, startPoint x: 700, startPoint y: 393, endPoint x: 789, endPoint y: 408, distance: 90.3
click at [789, 408] on td "SW 10mg Theragels [DEMOGRAPHIC_DATA] (1:4 CBD:THC) 40ct" at bounding box center [782, 413] width 162 height 55
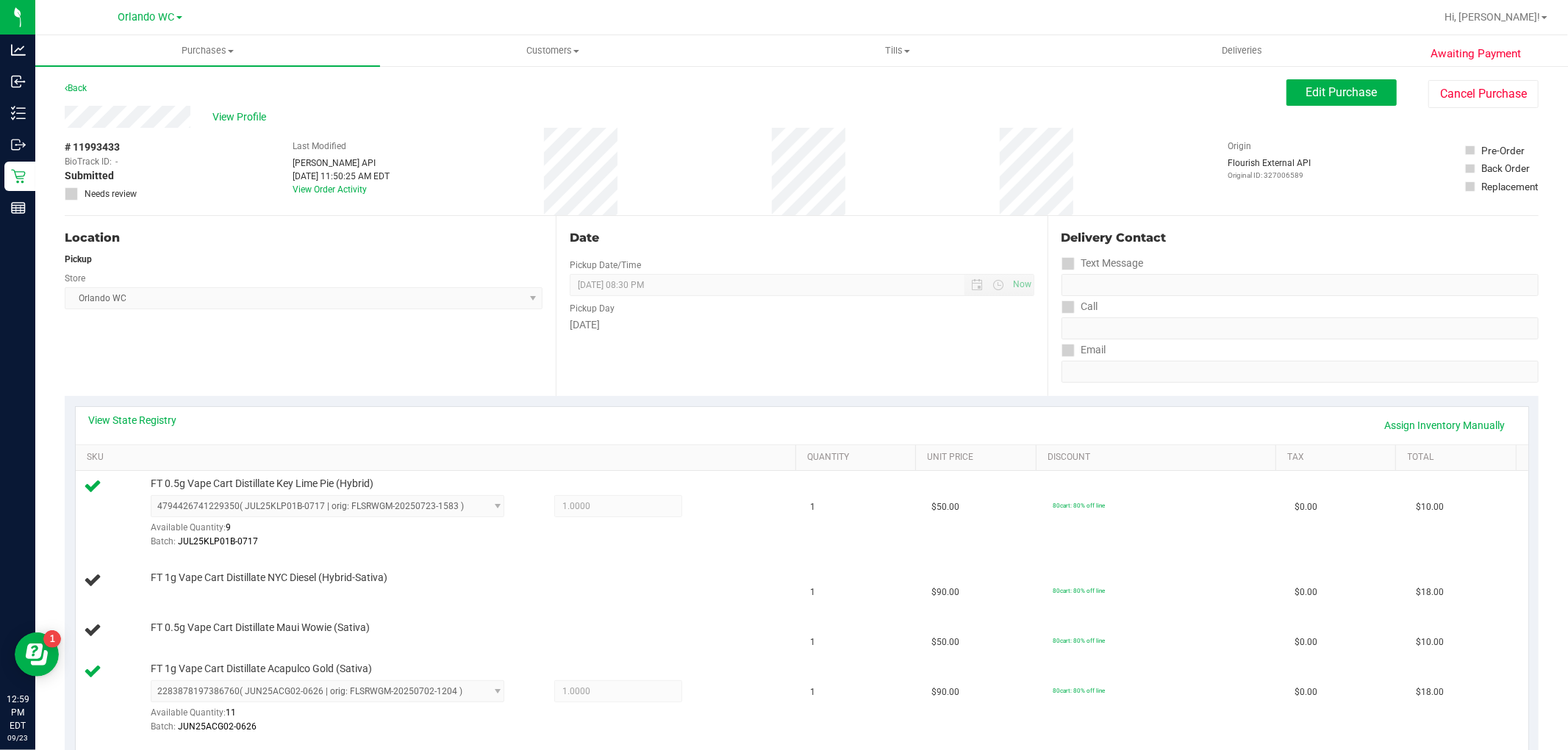
click at [77, 81] on div "Back" at bounding box center [76, 88] width 22 height 18
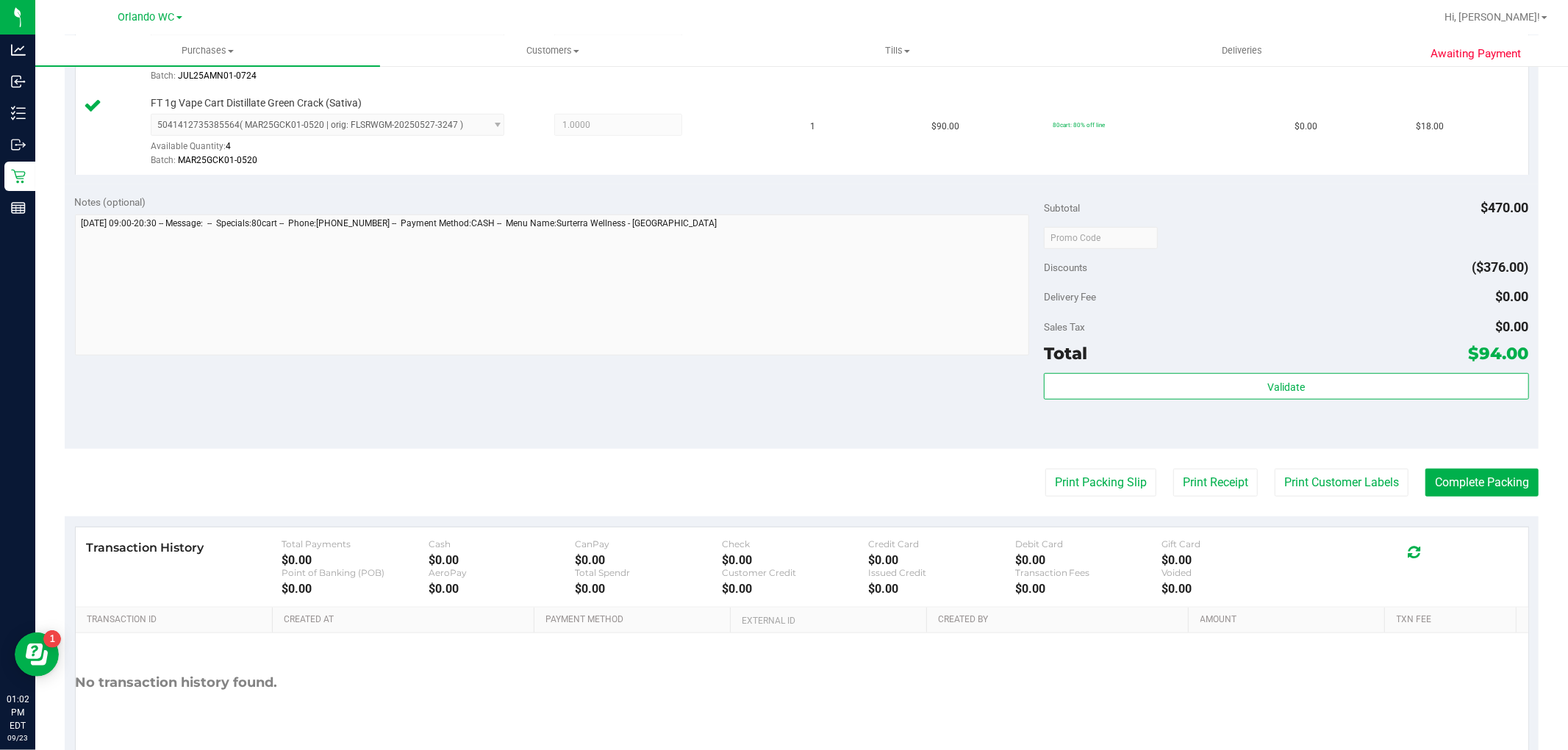
scroll to position [963, 0]
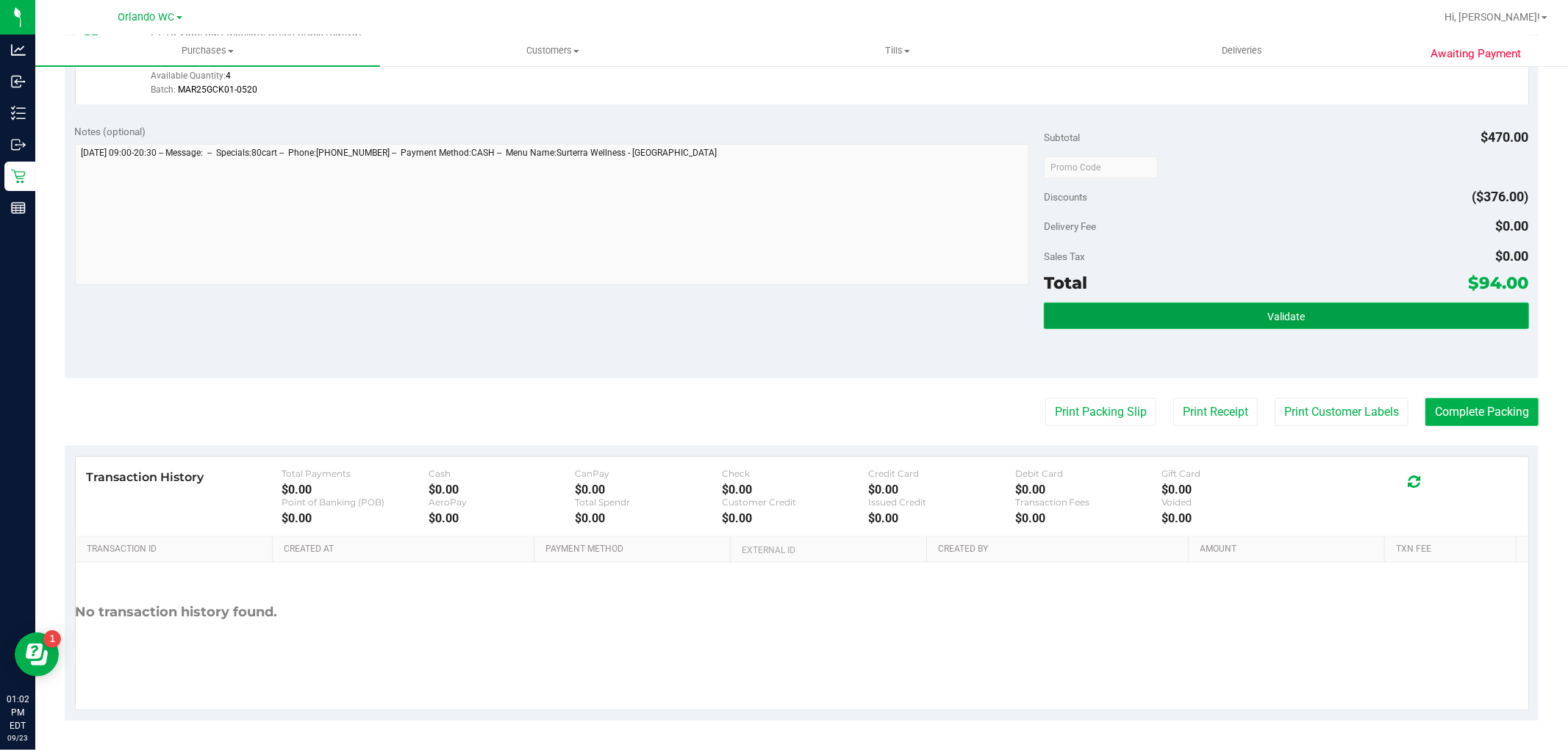
click at [1348, 320] on button "Validate" at bounding box center [1286, 317] width 485 height 27
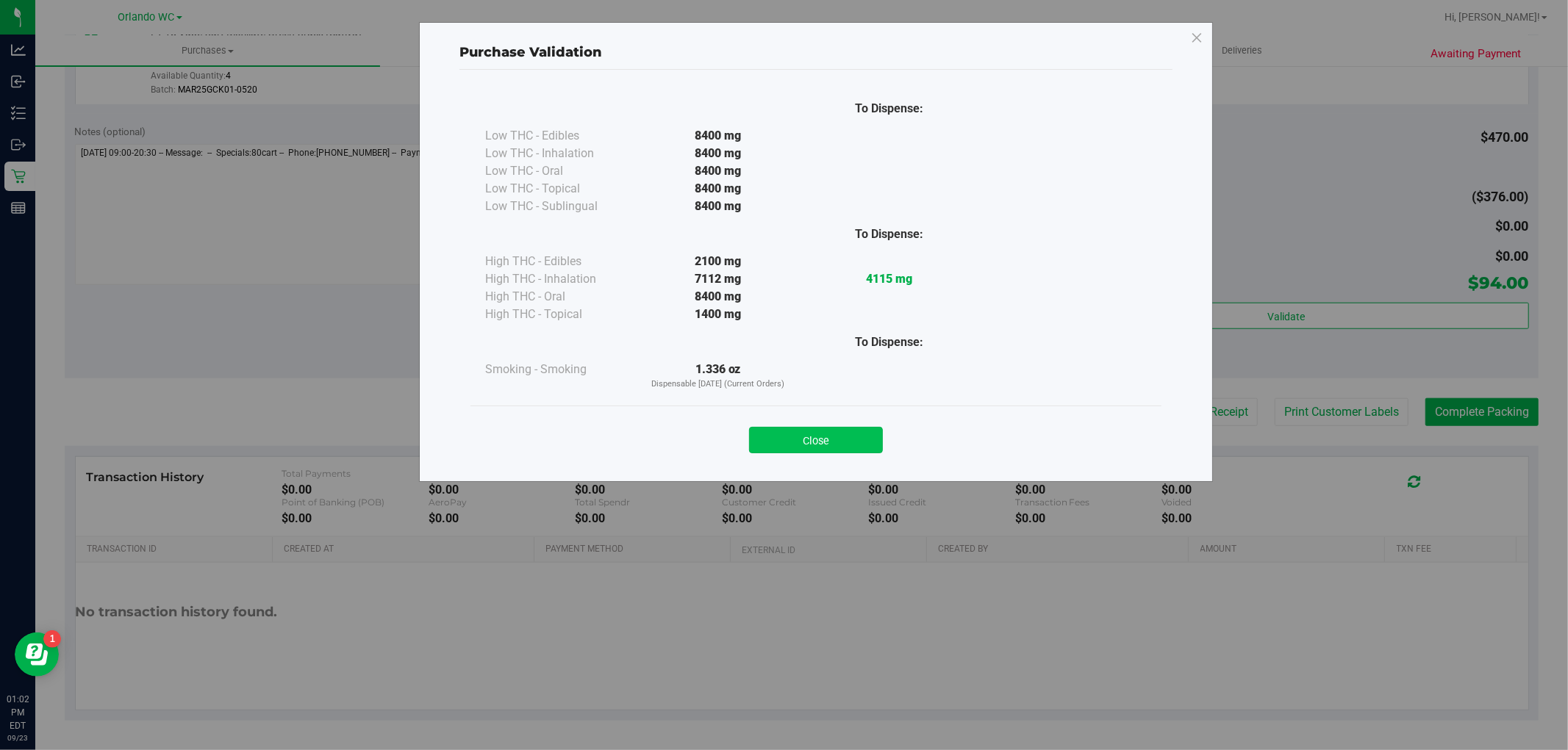
click at [775, 446] on button "Close" at bounding box center [815, 440] width 134 height 27
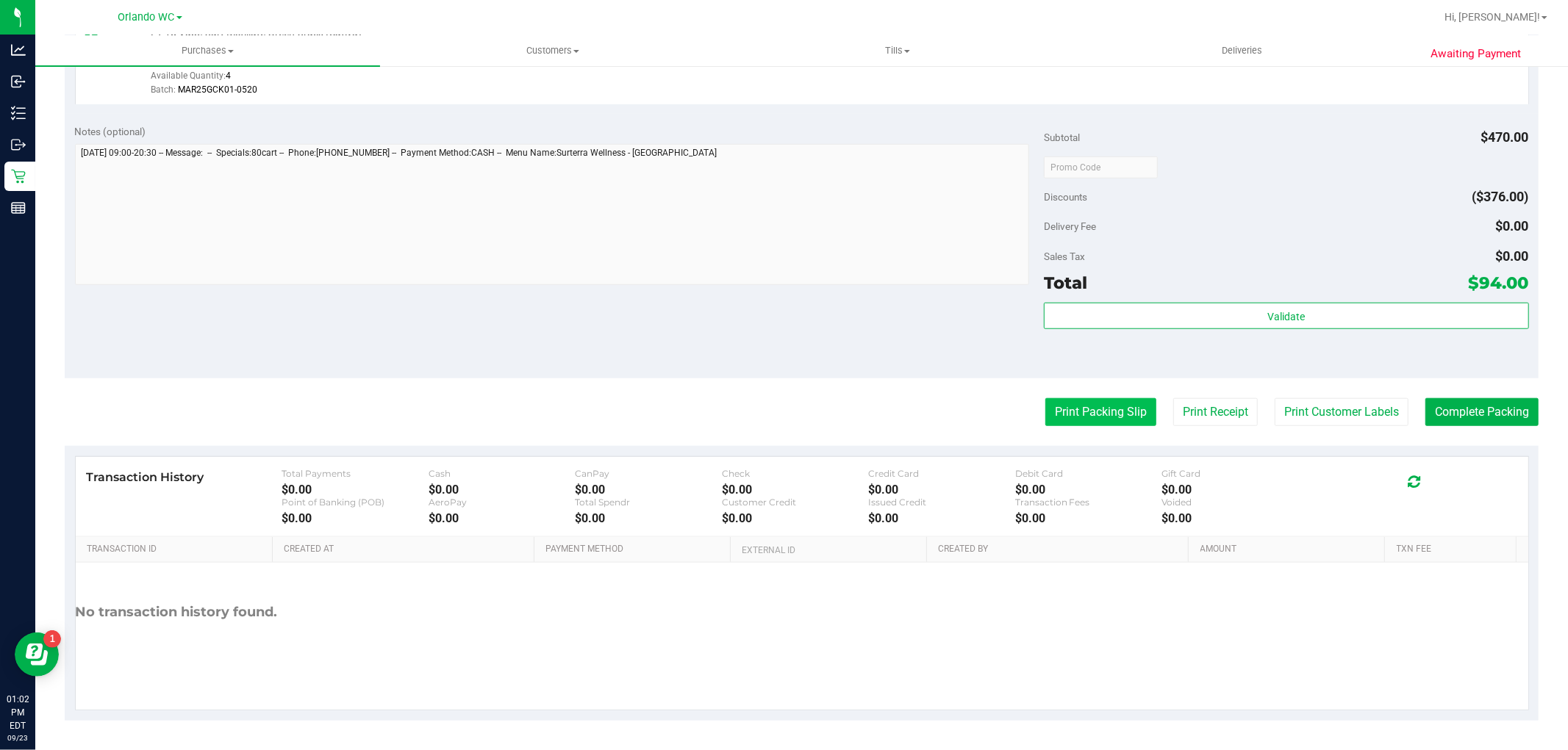
click at [1104, 412] on button "Print Packing Slip" at bounding box center [1100, 412] width 111 height 28
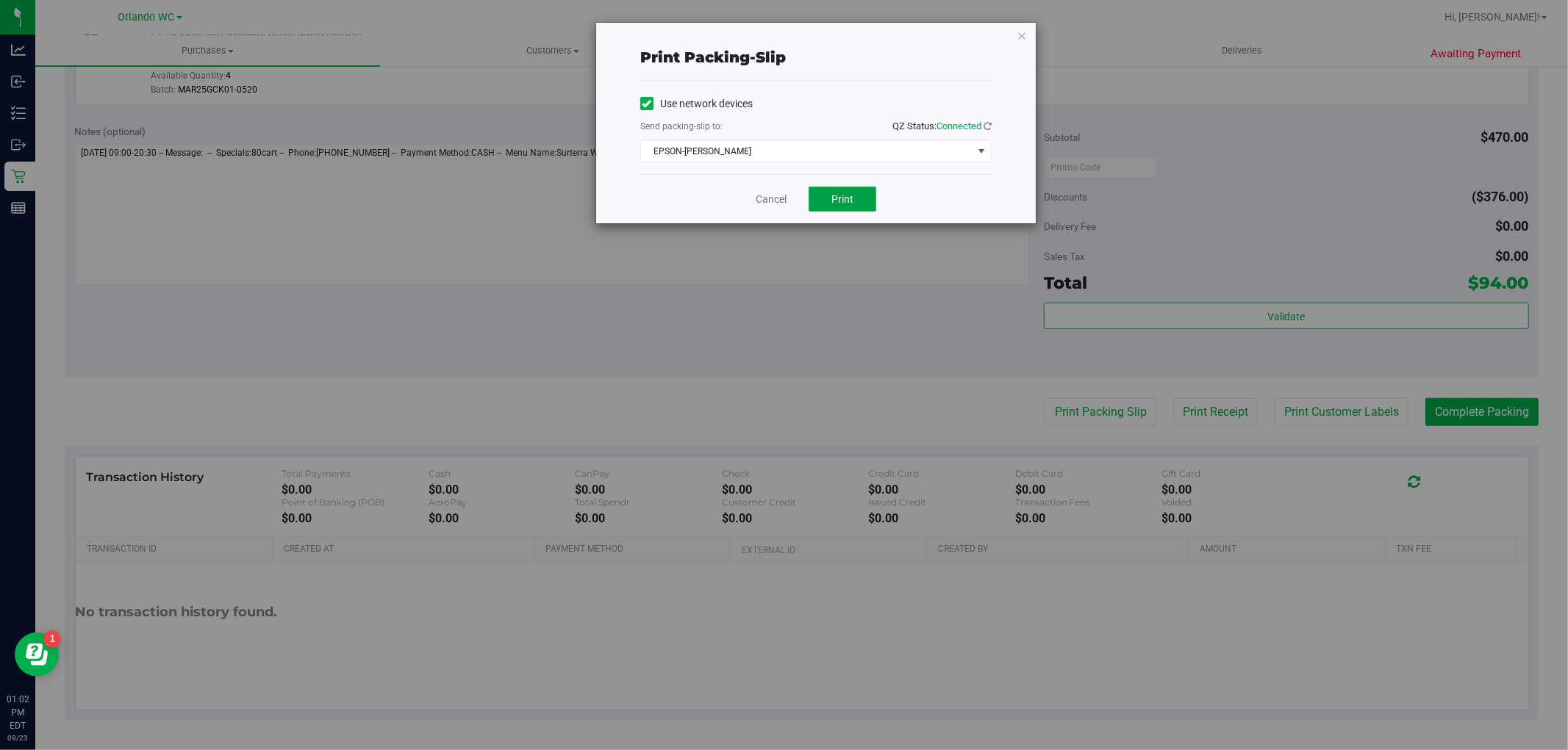
click at [855, 206] on button "Print" at bounding box center [842, 199] width 68 height 25
click at [786, 202] on link "Cancel" at bounding box center [771, 199] width 31 height 15
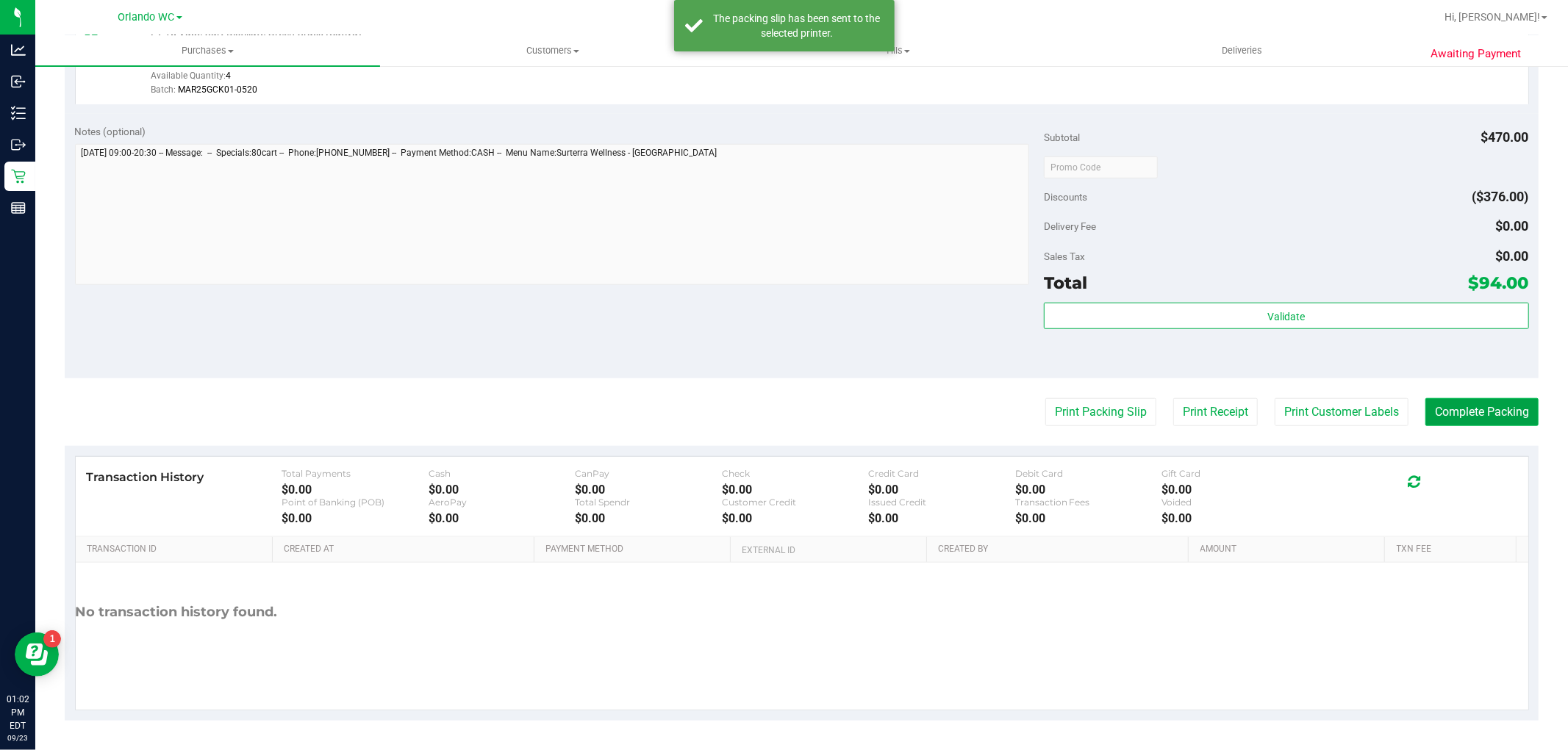
click at [1481, 409] on button "Complete Packing" at bounding box center [1481, 412] width 113 height 28
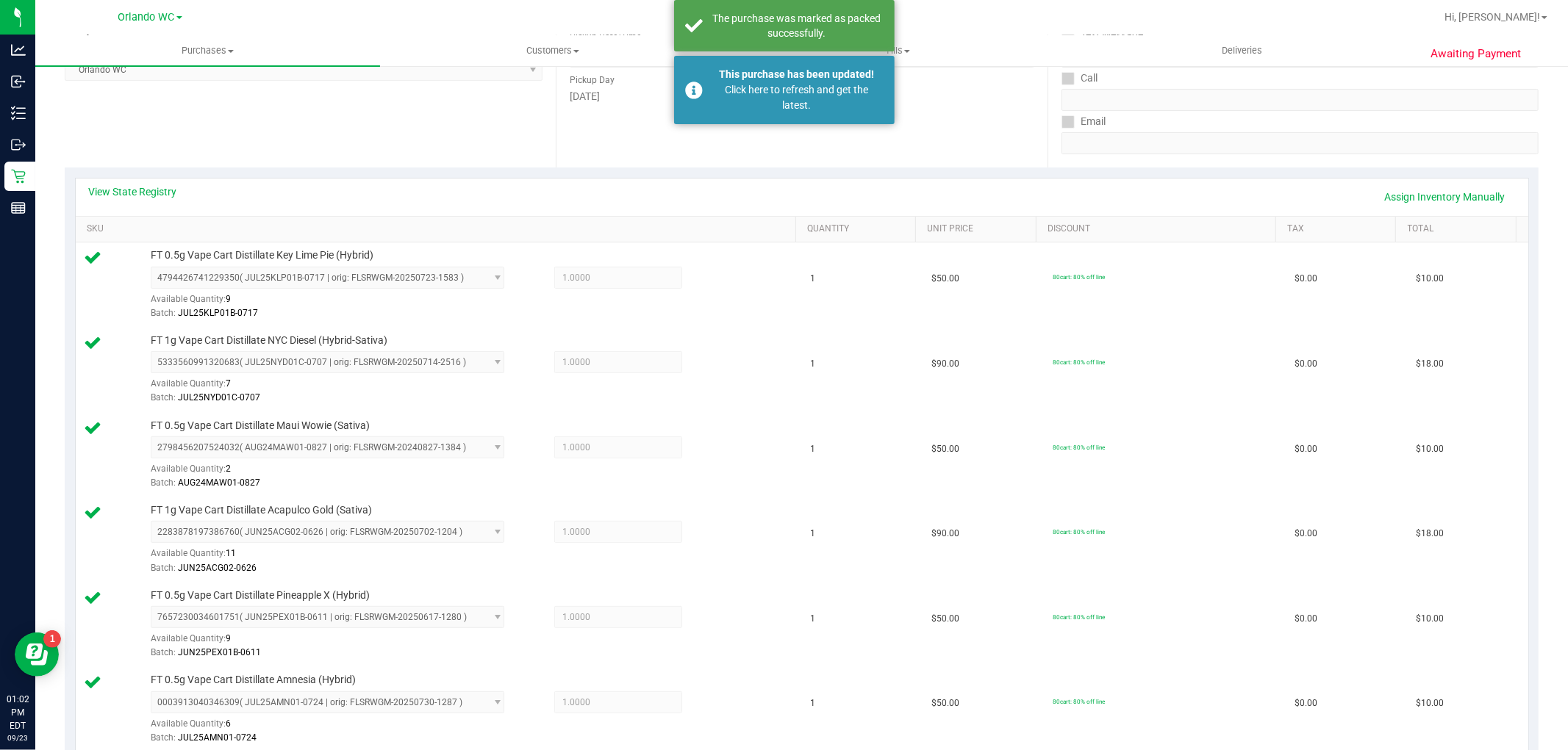
scroll to position [0, 0]
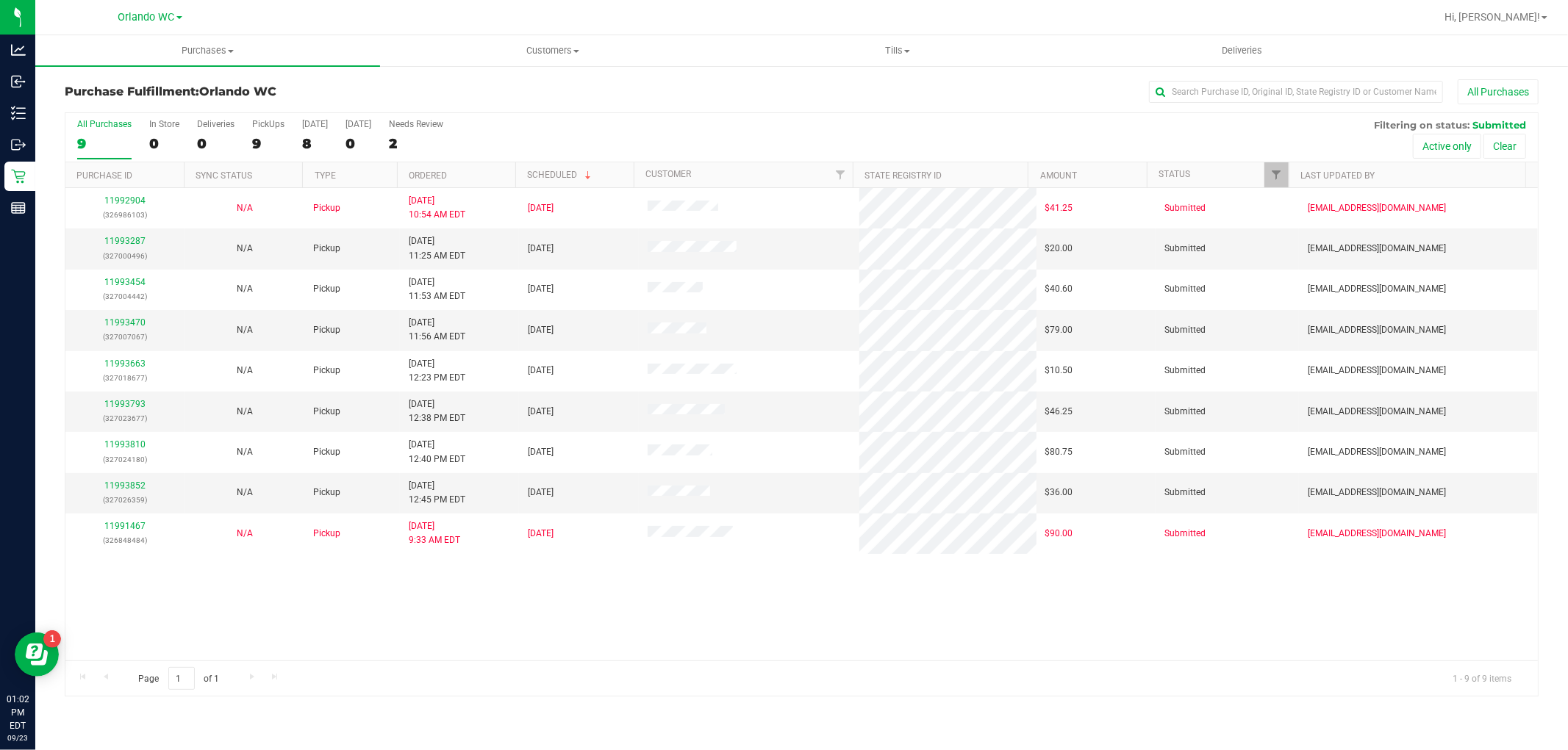
click at [475, 179] on th "Ordered" at bounding box center [456, 175] width 118 height 26
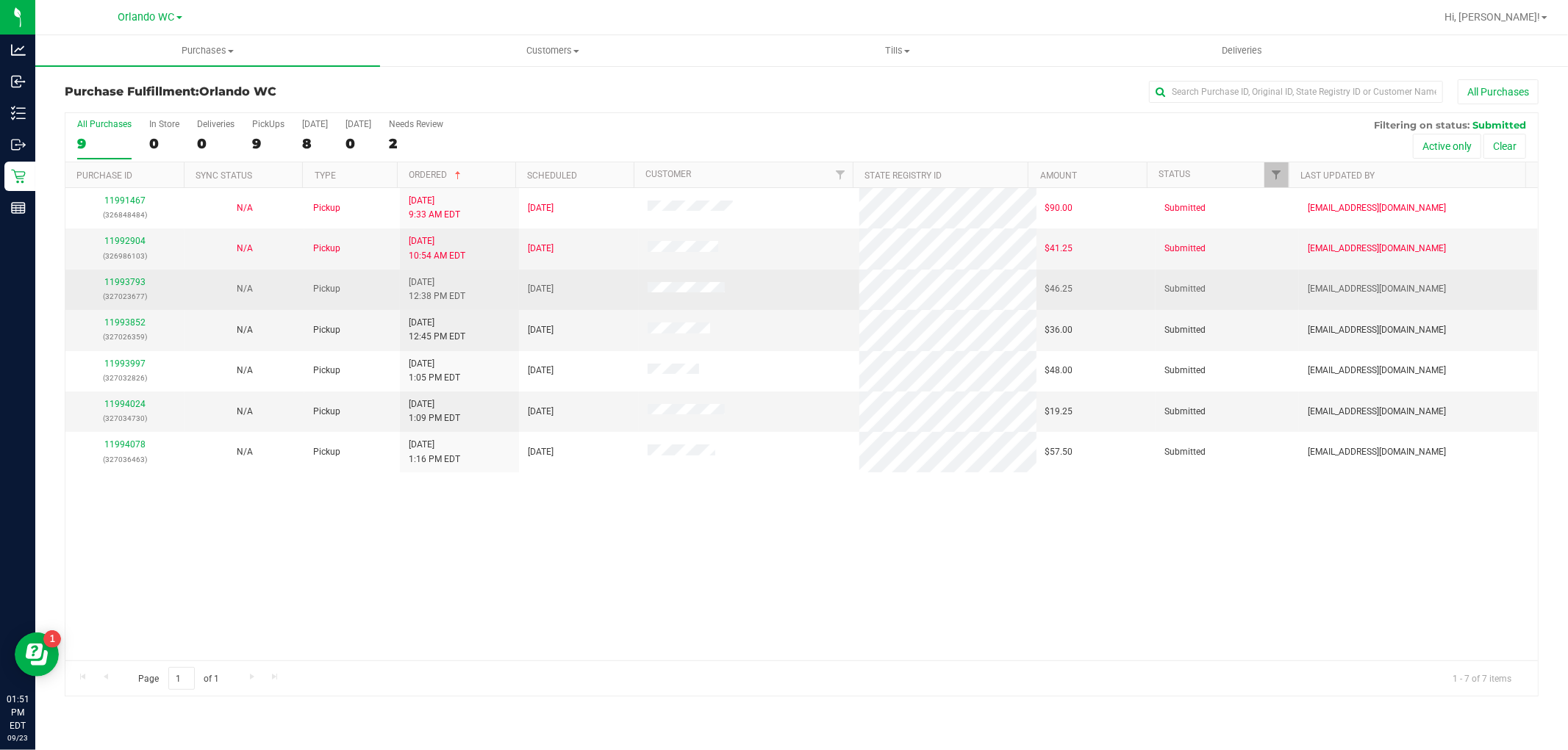
click at [123, 289] on div "11993793 (327023677)" at bounding box center [124, 289] width 102 height 28
click at [118, 282] on link "11993793" at bounding box center [124, 282] width 41 height 10
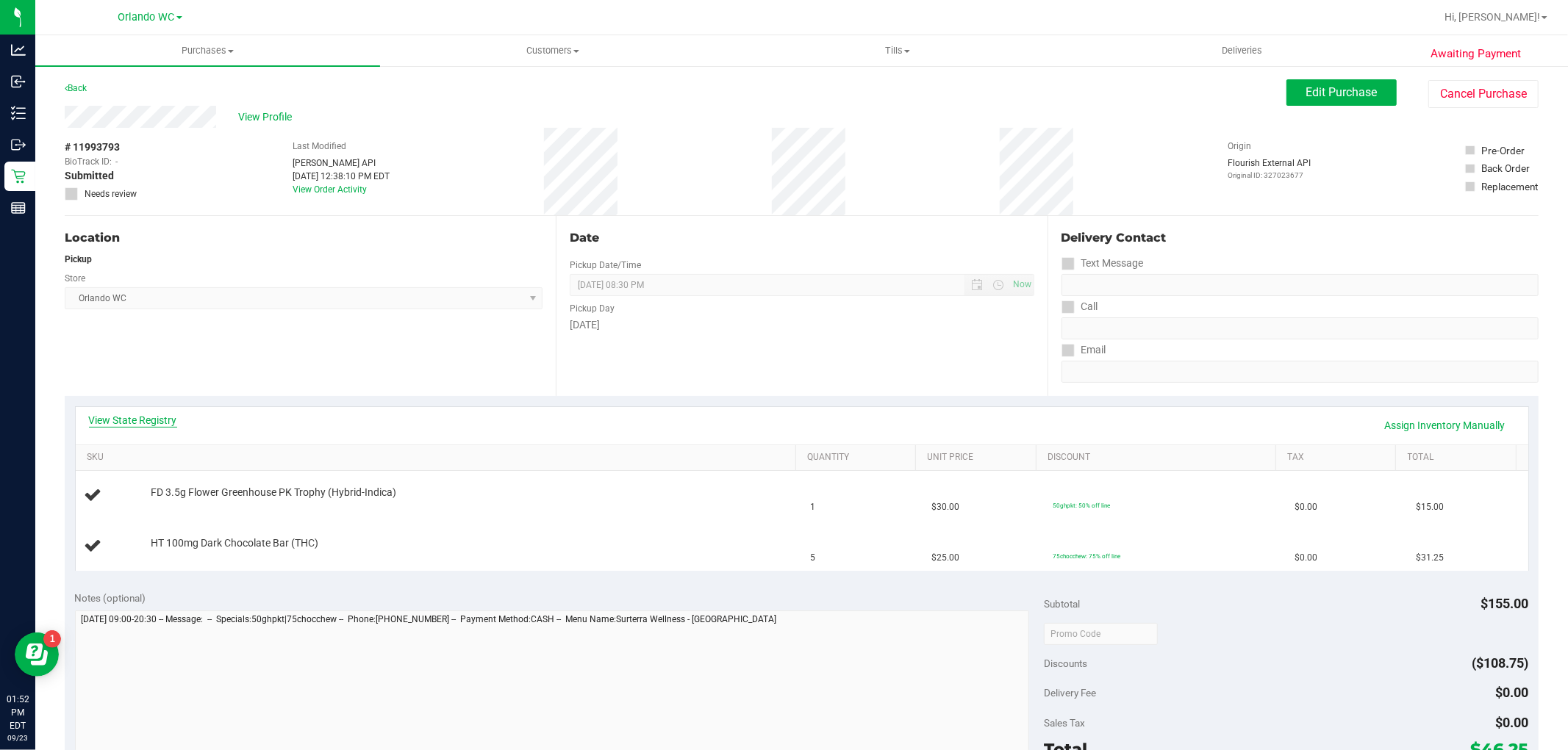
click at [133, 417] on link "View State Registry" at bounding box center [133, 421] width 88 height 15
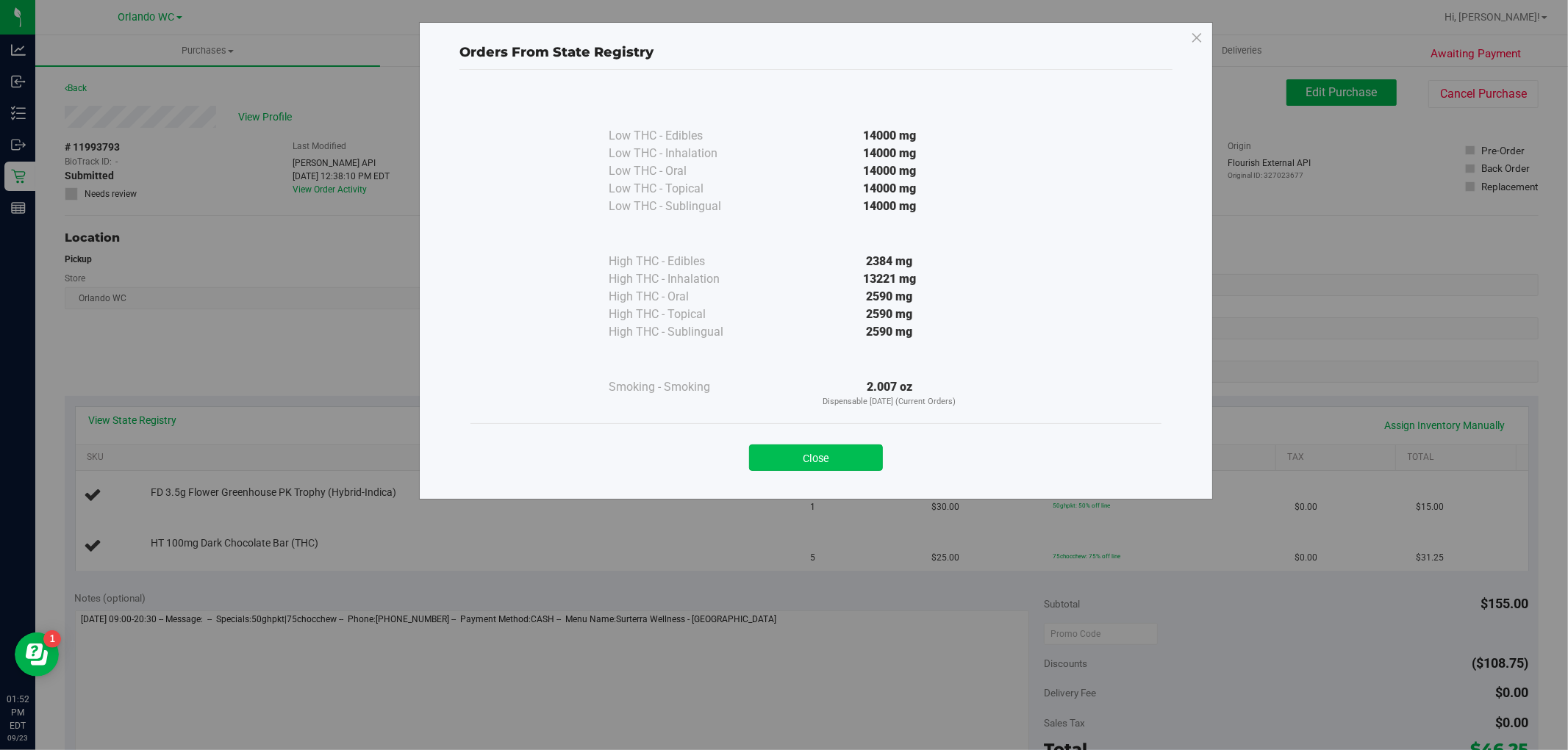
click at [799, 459] on button "Close" at bounding box center [815, 458] width 134 height 27
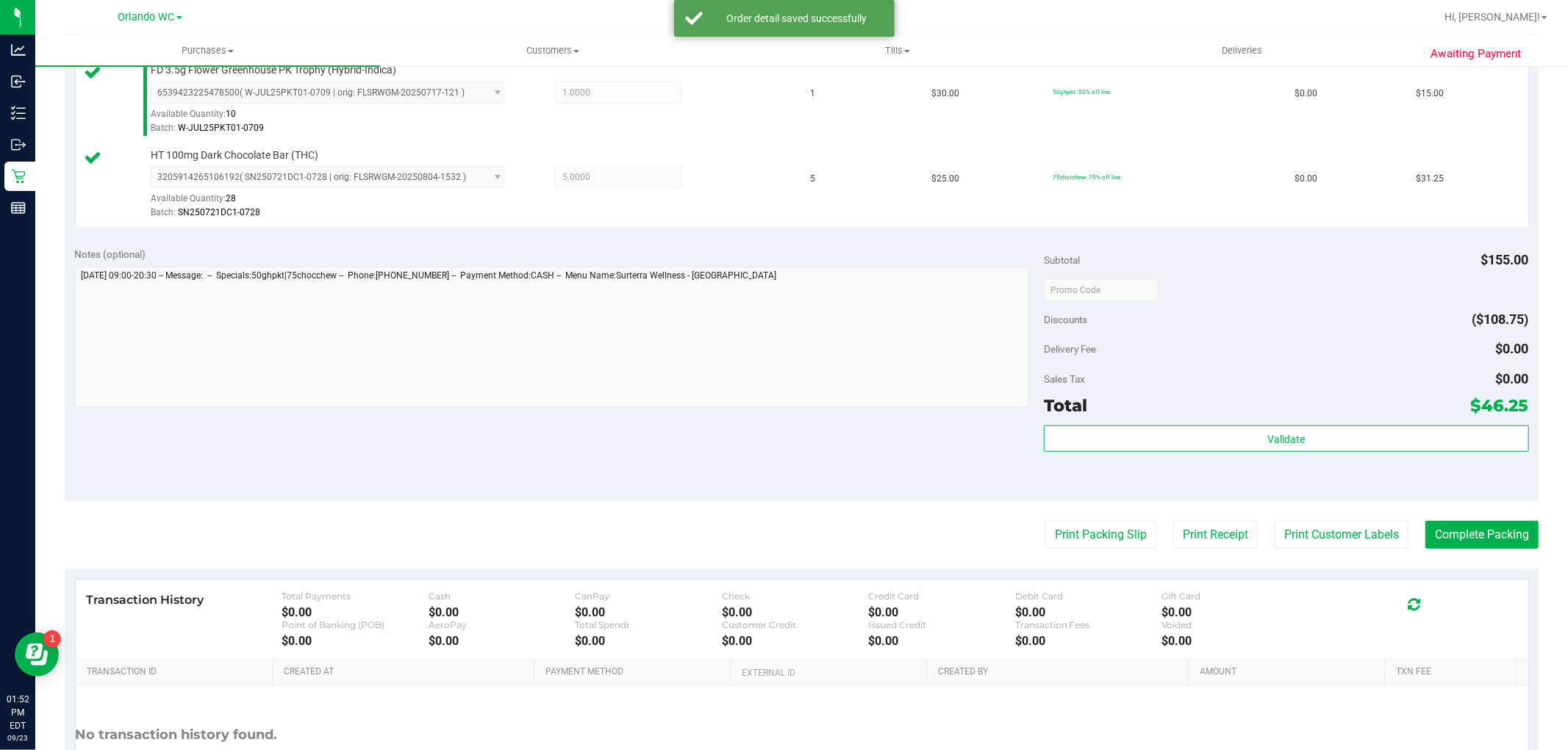
scroll to position [433, 0]
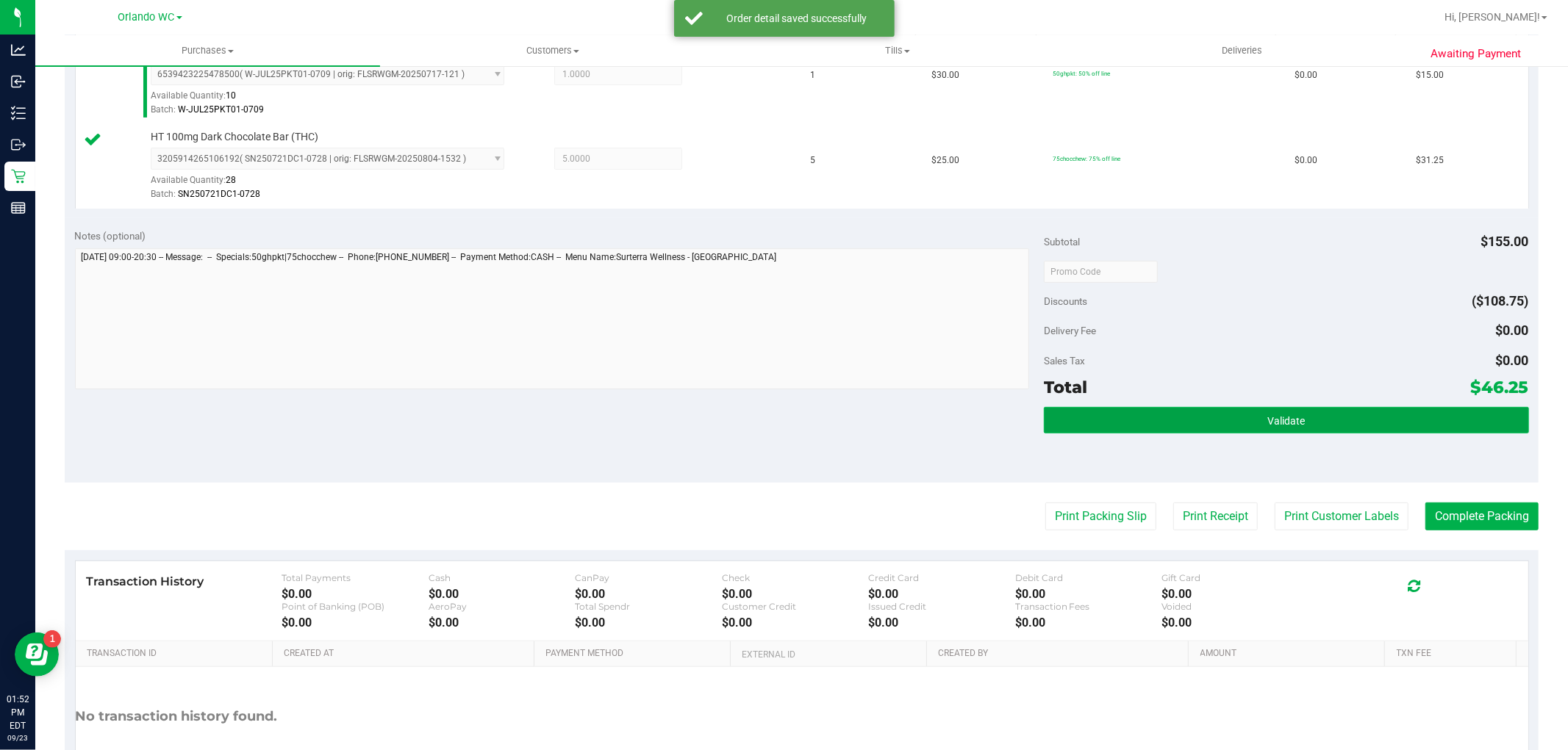
click at [1291, 417] on span "Validate" at bounding box center [1286, 421] width 38 height 12
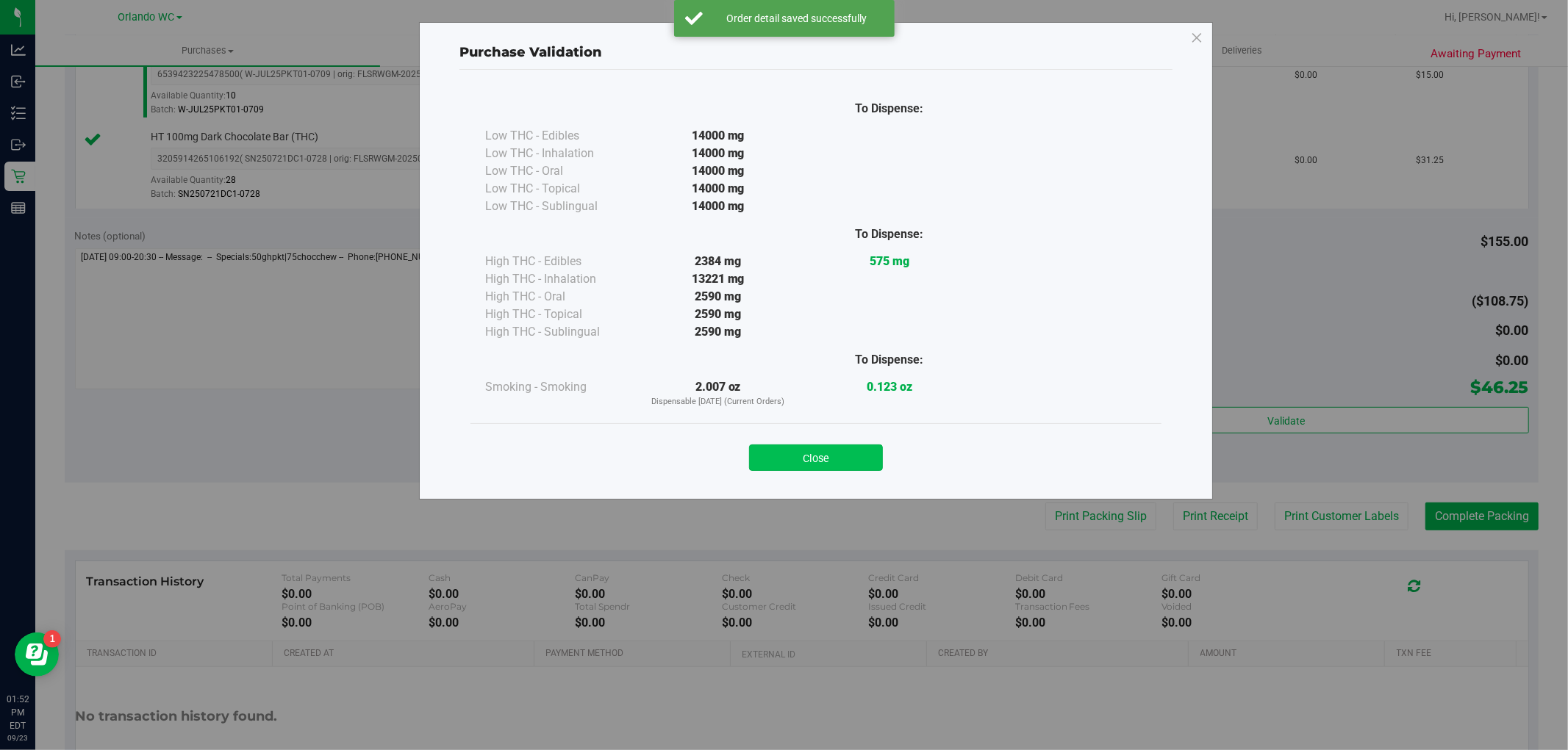
click at [798, 468] on button "Close" at bounding box center [815, 458] width 134 height 27
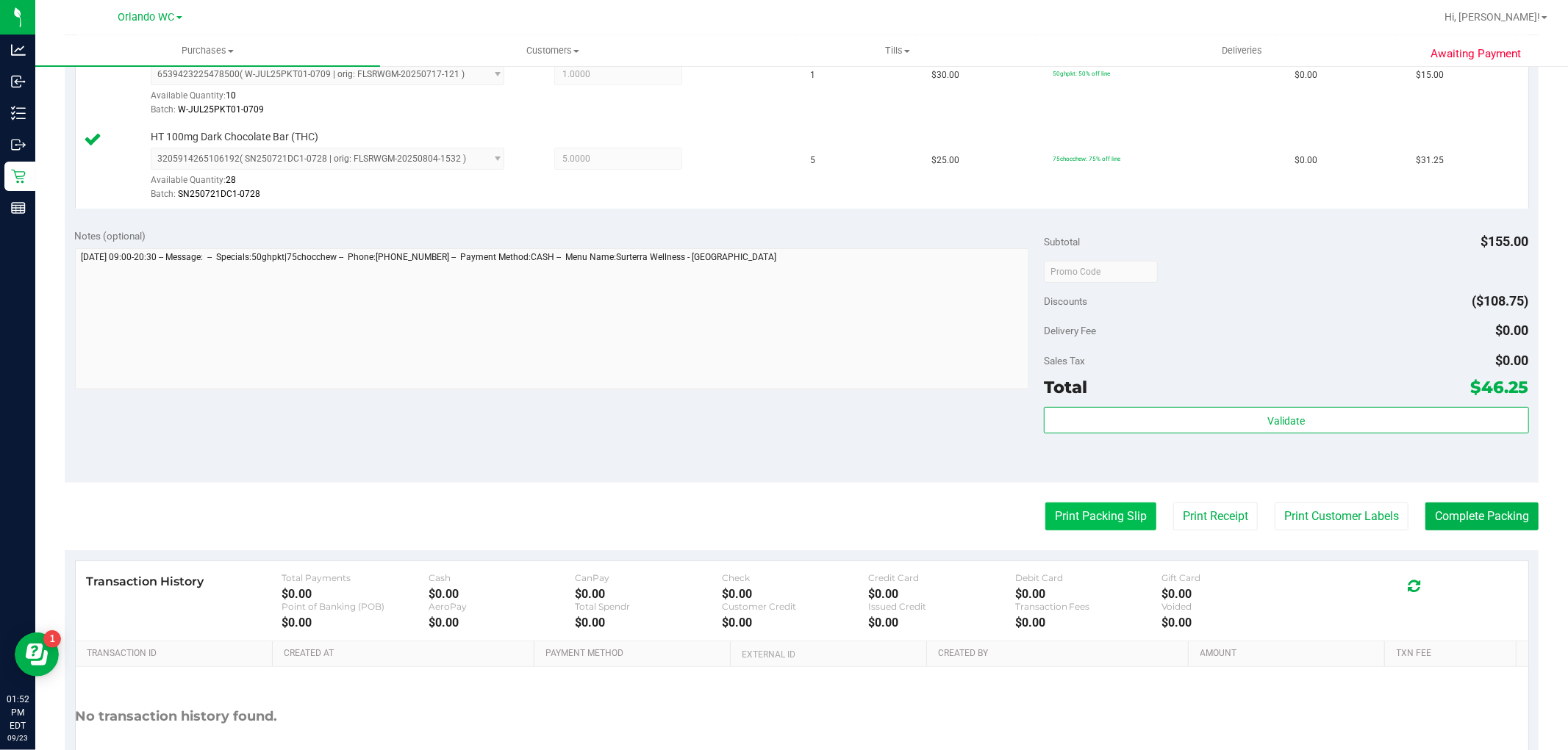
click at [1082, 516] on button "Print Packing Slip" at bounding box center [1100, 517] width 111 height 28
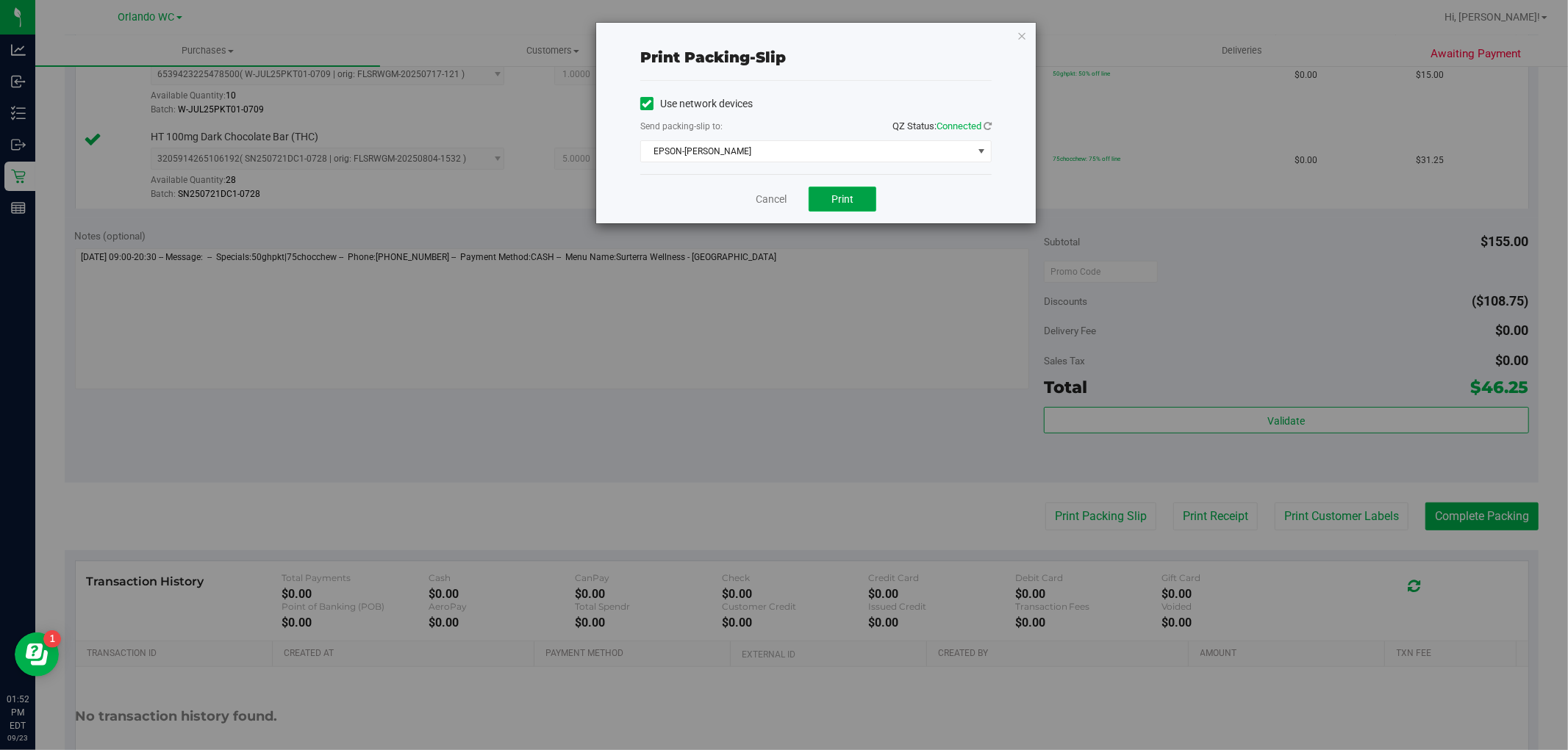
click at [836, 189] on button "Print" at bounding box center [842, 199] width 68 height 25
click at [761, 202] on link "Cancel" at bounding box center [771, 199] width 31 height 15
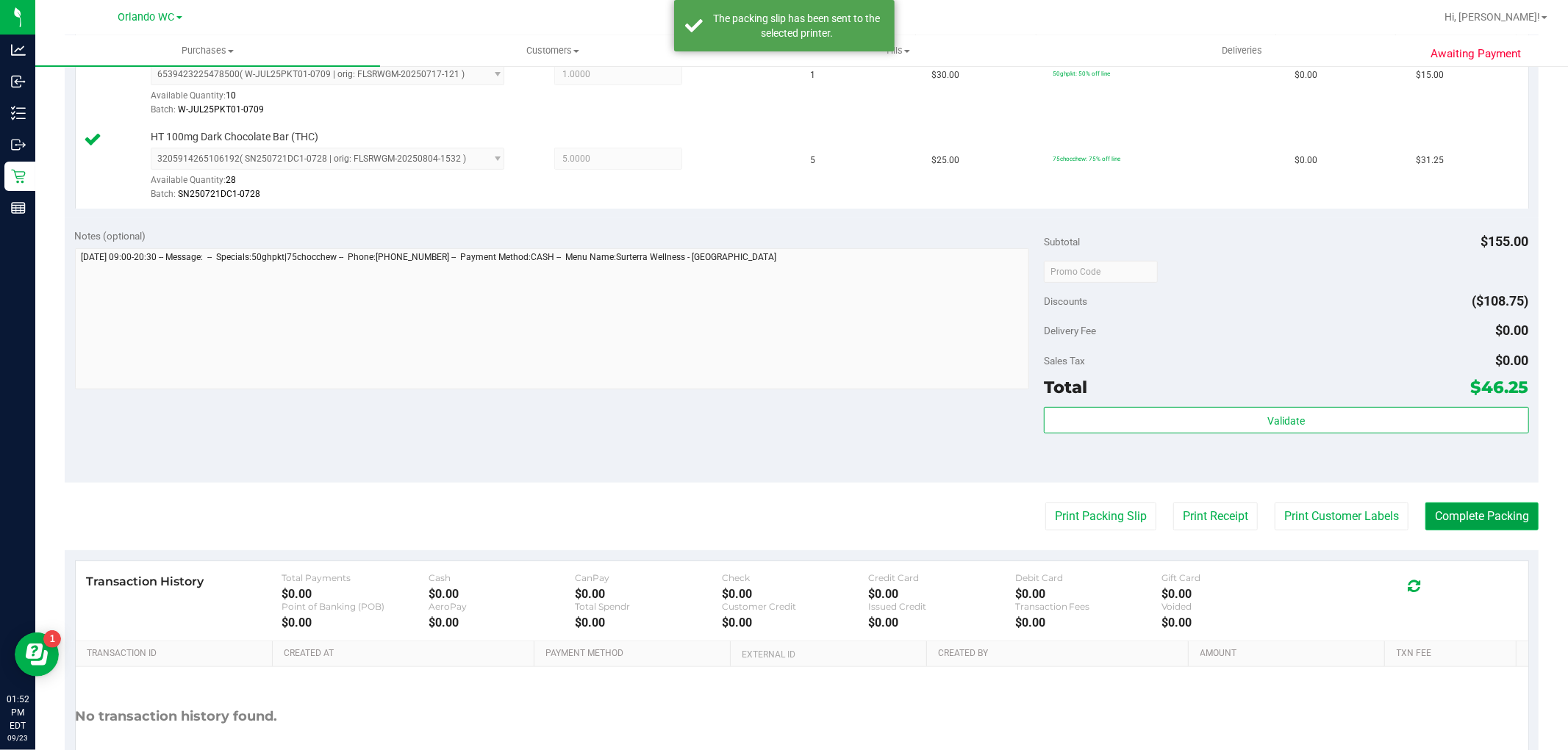
click at [1497, 517] on button "Complete Packing" at bounding box center [1481, 517] width 113 height 28
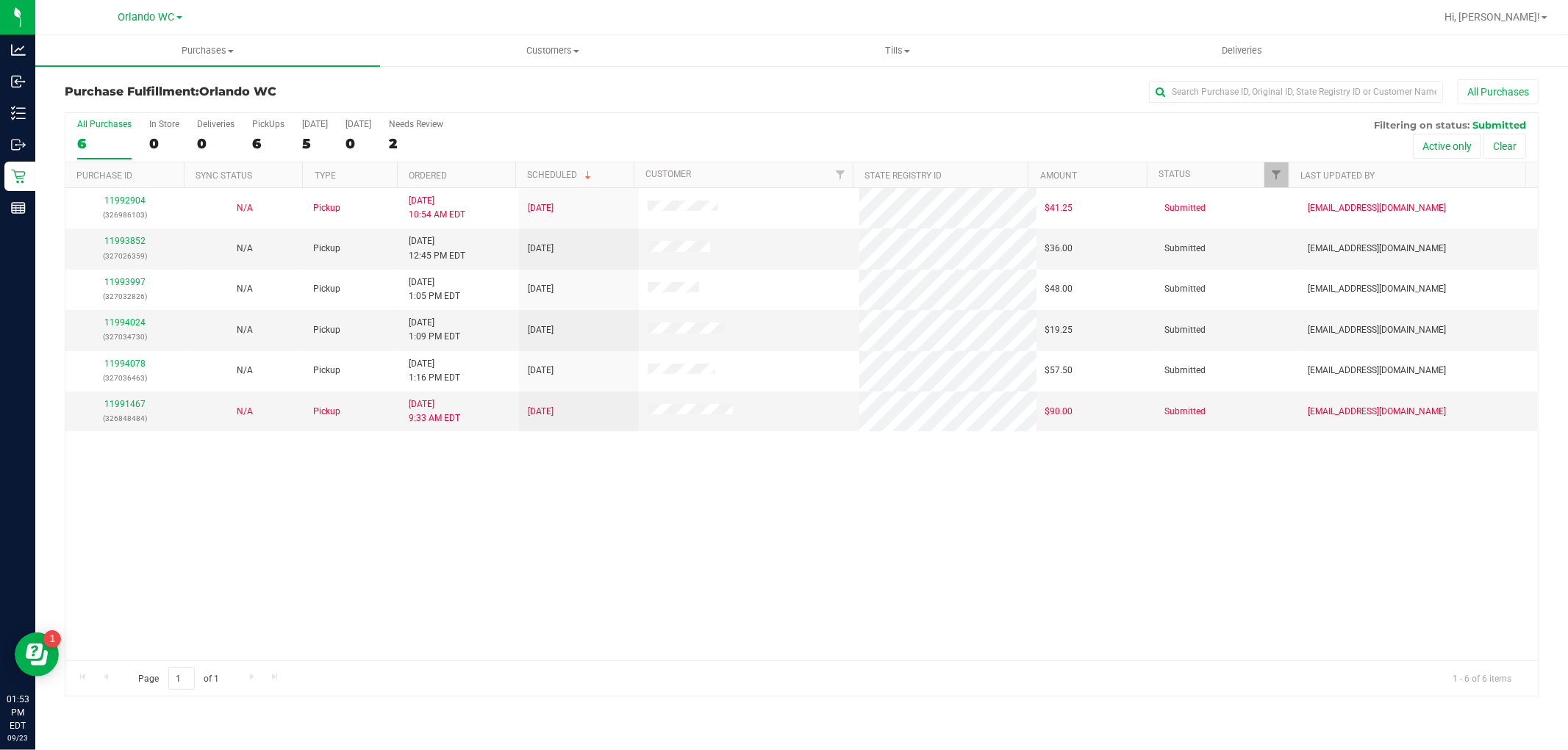
click at [468, 177] on th "Ordered" at bounding box center [456, 175] width 118 height 26
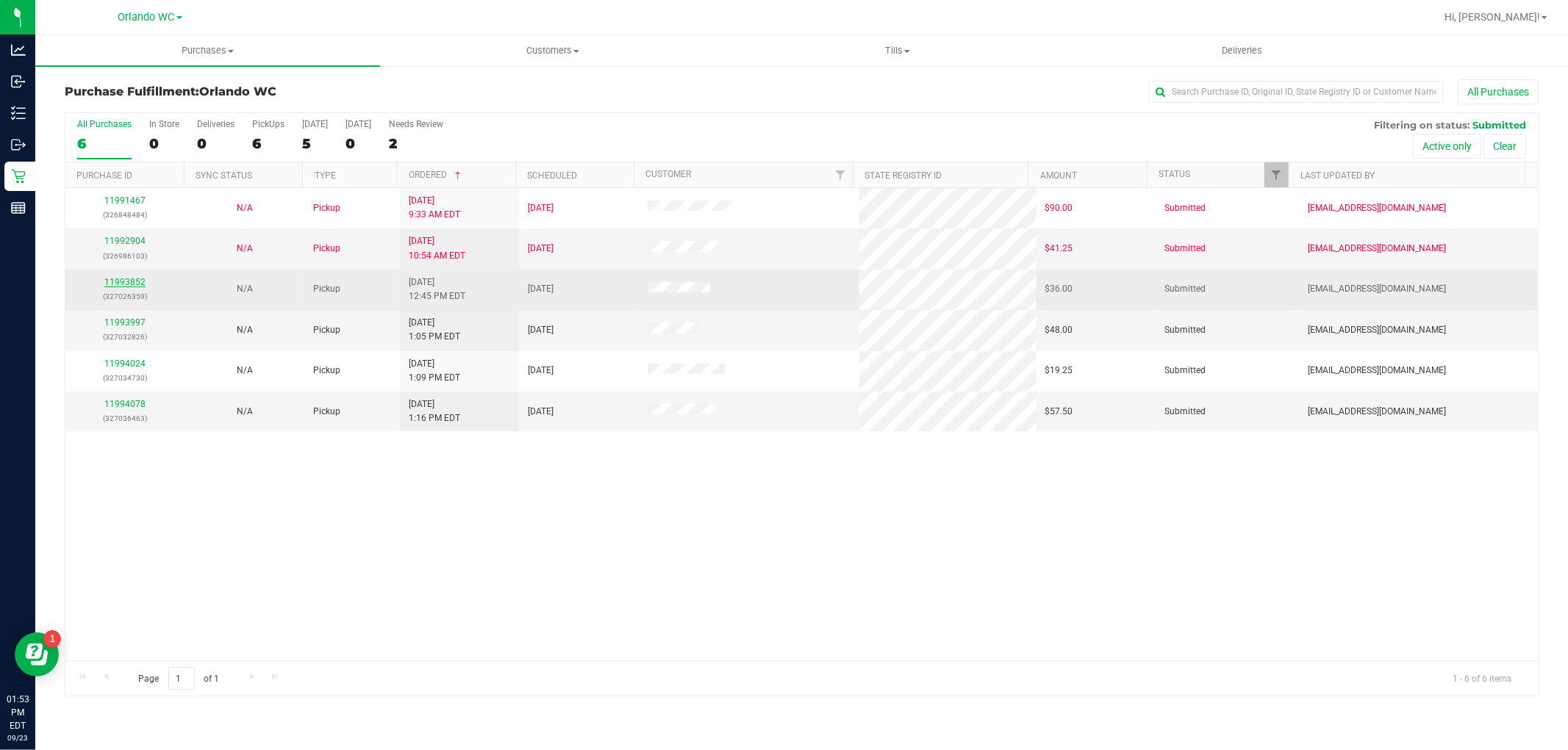
click at [123, 286] on link "11993852" at bounding box center [124, 282] width 41 height 10
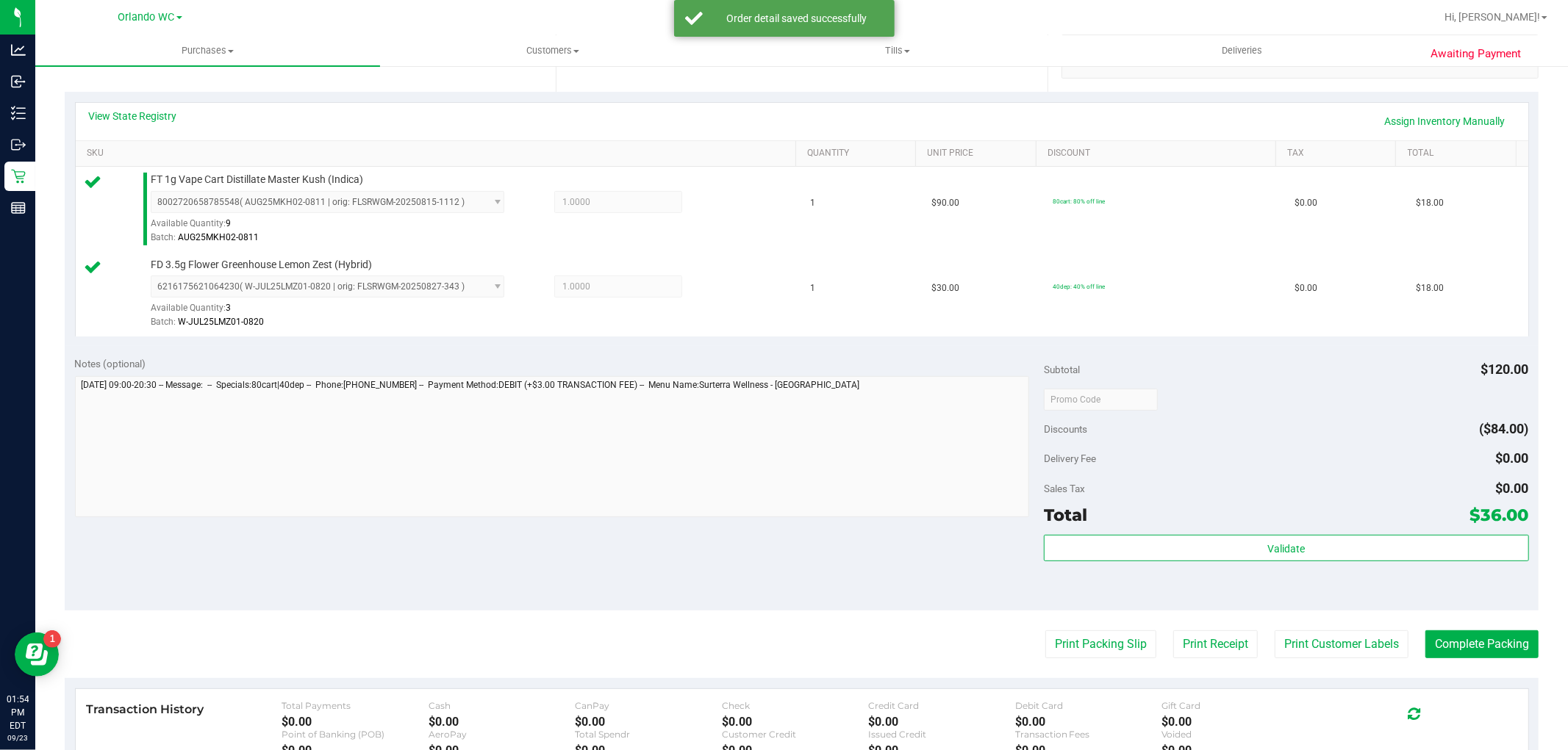
scroll to position [316, 0]
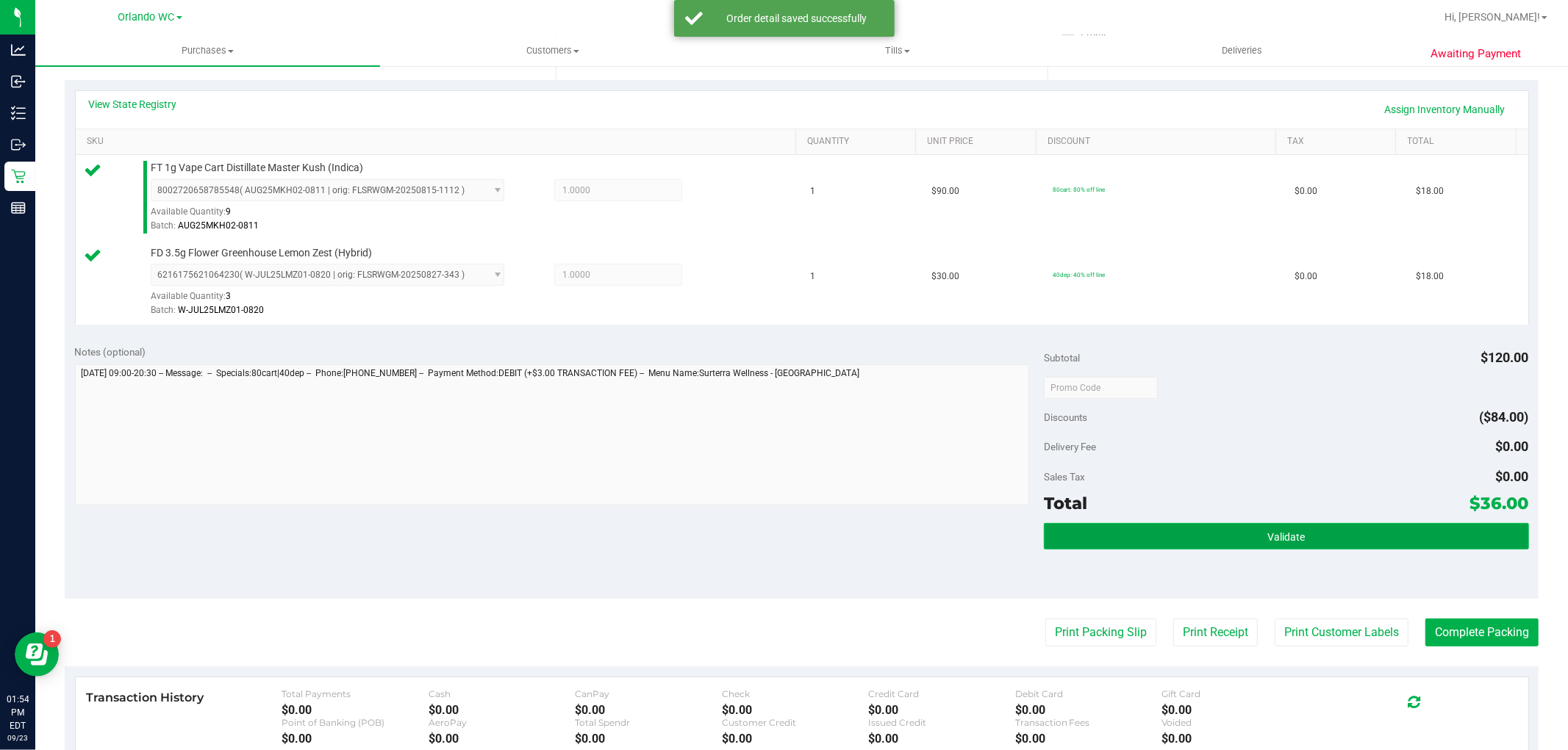
click at [1181, 545] on button "Validate" at bounding box center [1286, 537] width 485 height 27
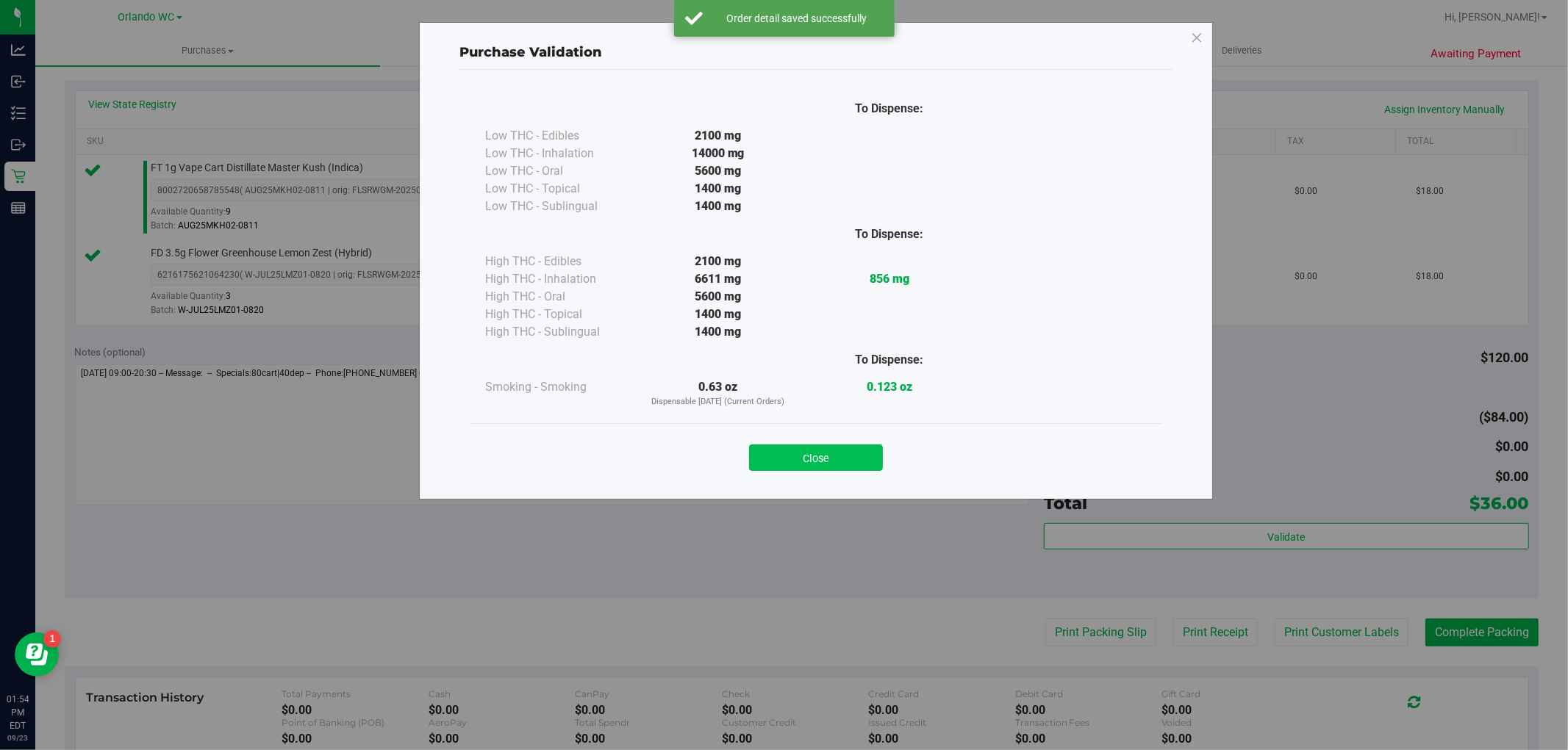
click at [810, 464] on button "Close" at bounding box center [815, 458] width 134 height 27
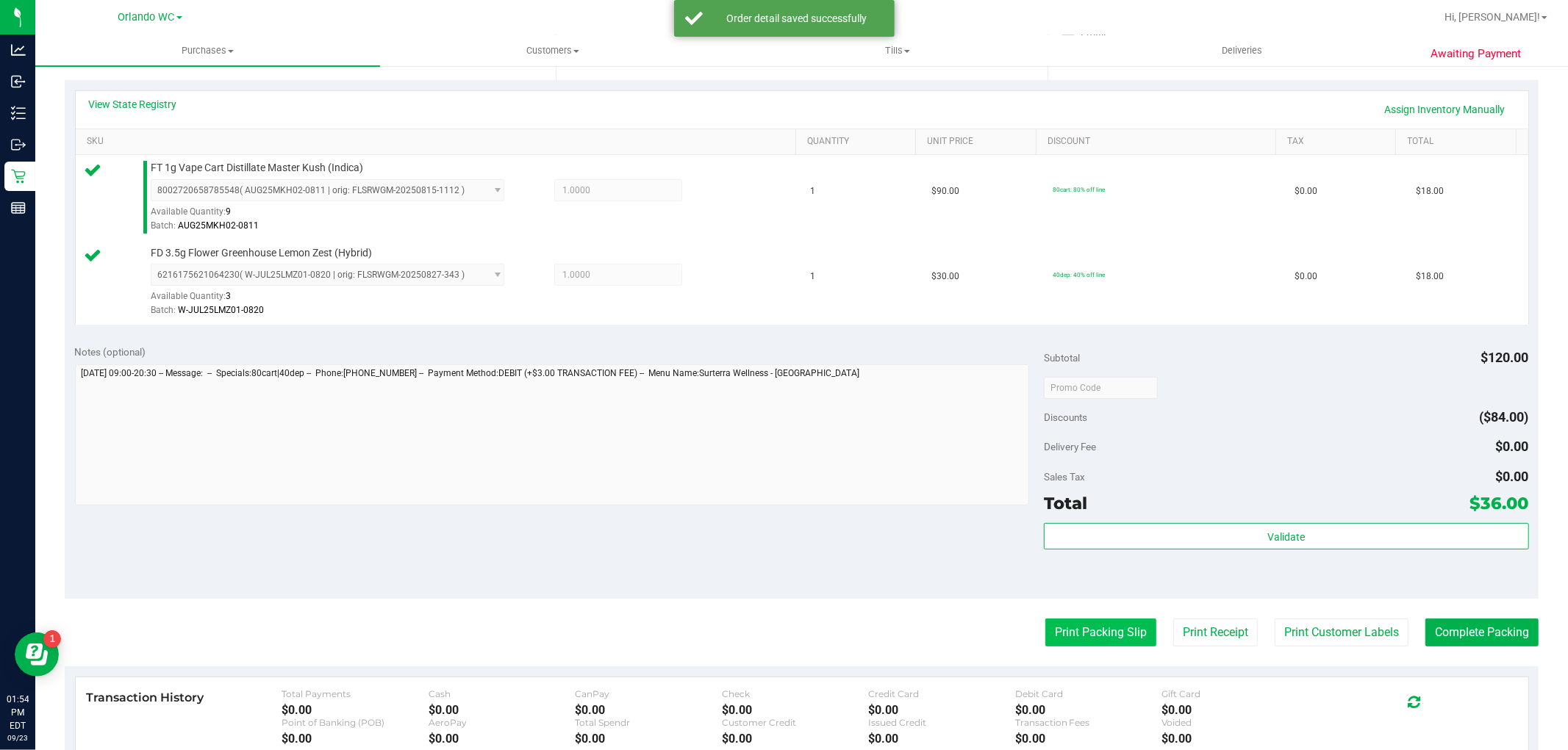
click at [1104, 628] on button "Print Packing Slip" at bounding box center [1100, 632] width 111 height 28
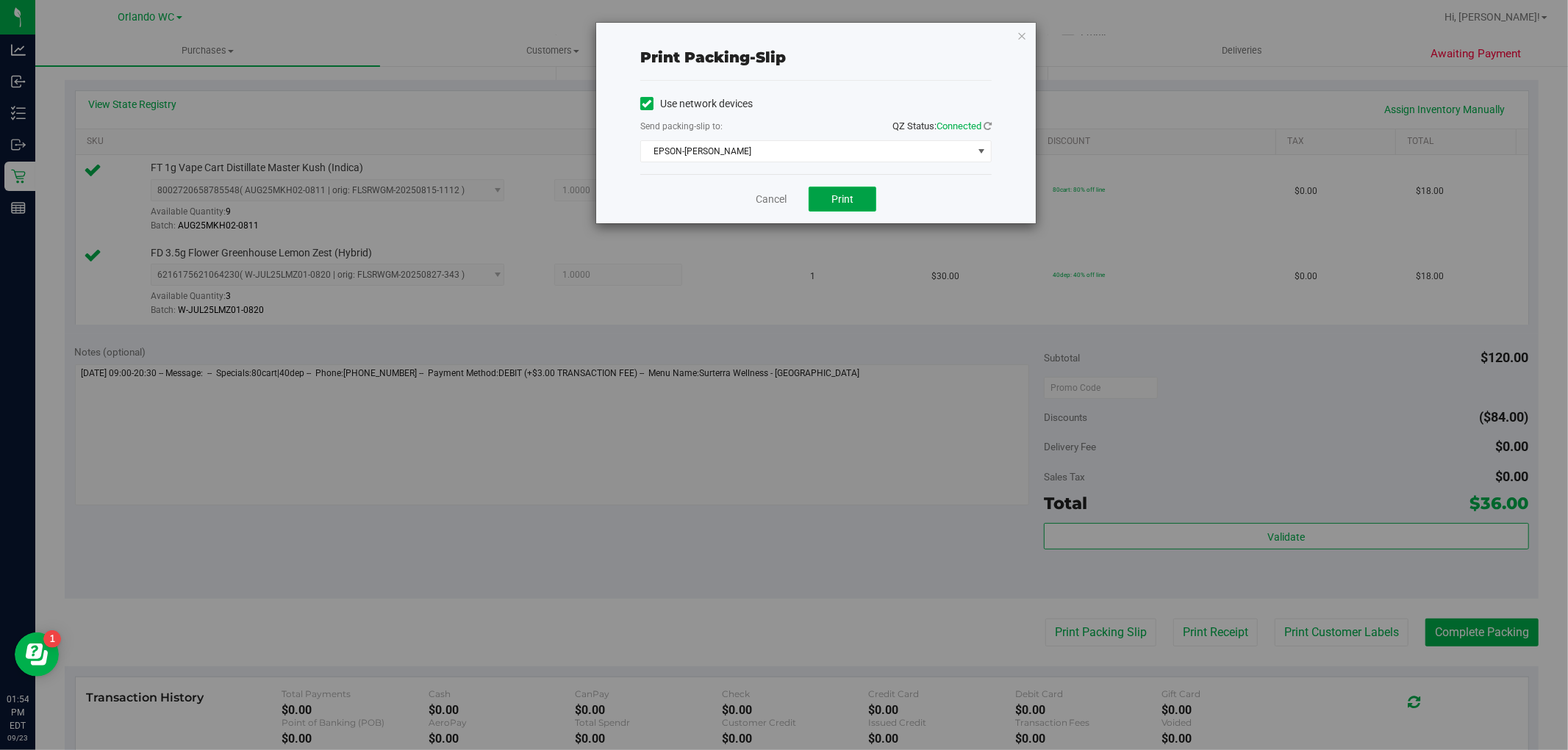
click at [834, 191] on button "Print" at bounding box center [842, 199] width 68 height 25
click at [774, 202] on link "Cancel" at bounding box center [771, 199] width 31 height 15
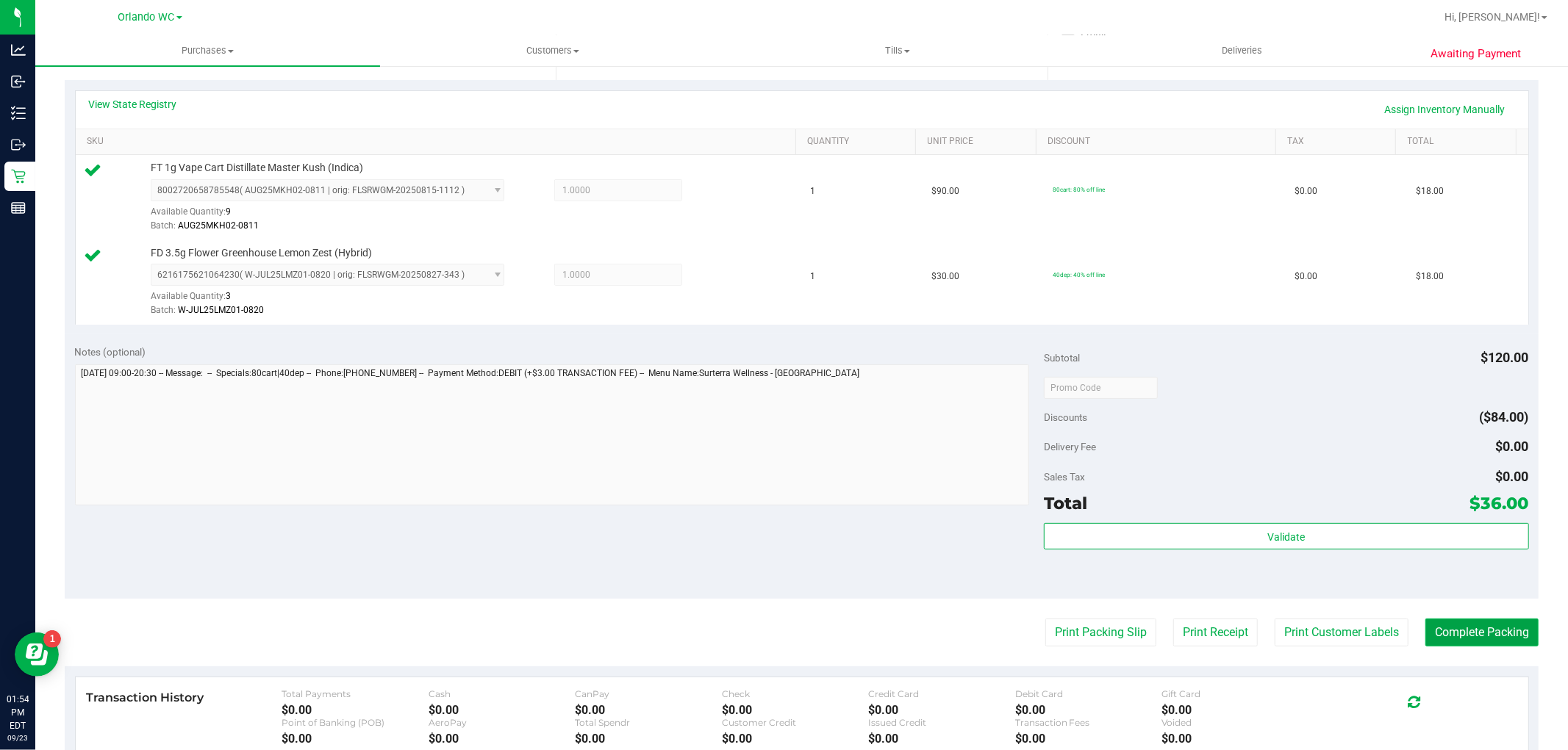
click at [1474, 642] on button "Complete Packing" at bounding box center [1481, 632] width 113 height 28
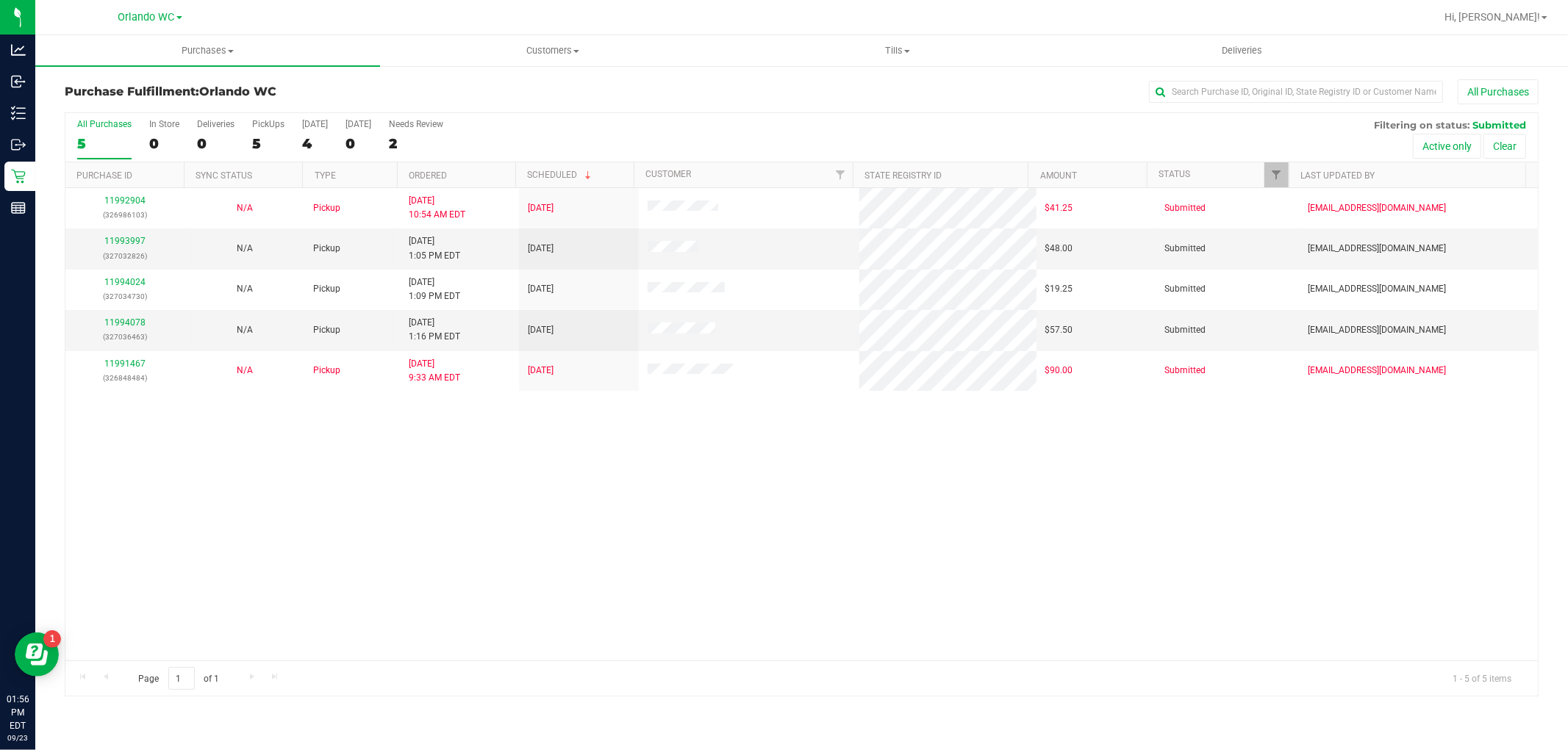
click at [509, 156] on div "All Purchases 5 In Store 0 Deliveries 0 PickUps 5 Today 4 Tomorrow 0 Needs Revi…" at bounding box center [801, 138] width 1472 height 50
click at [480, 162] on th "Ordered" at bounding box center [456, 175] width 118 height 26
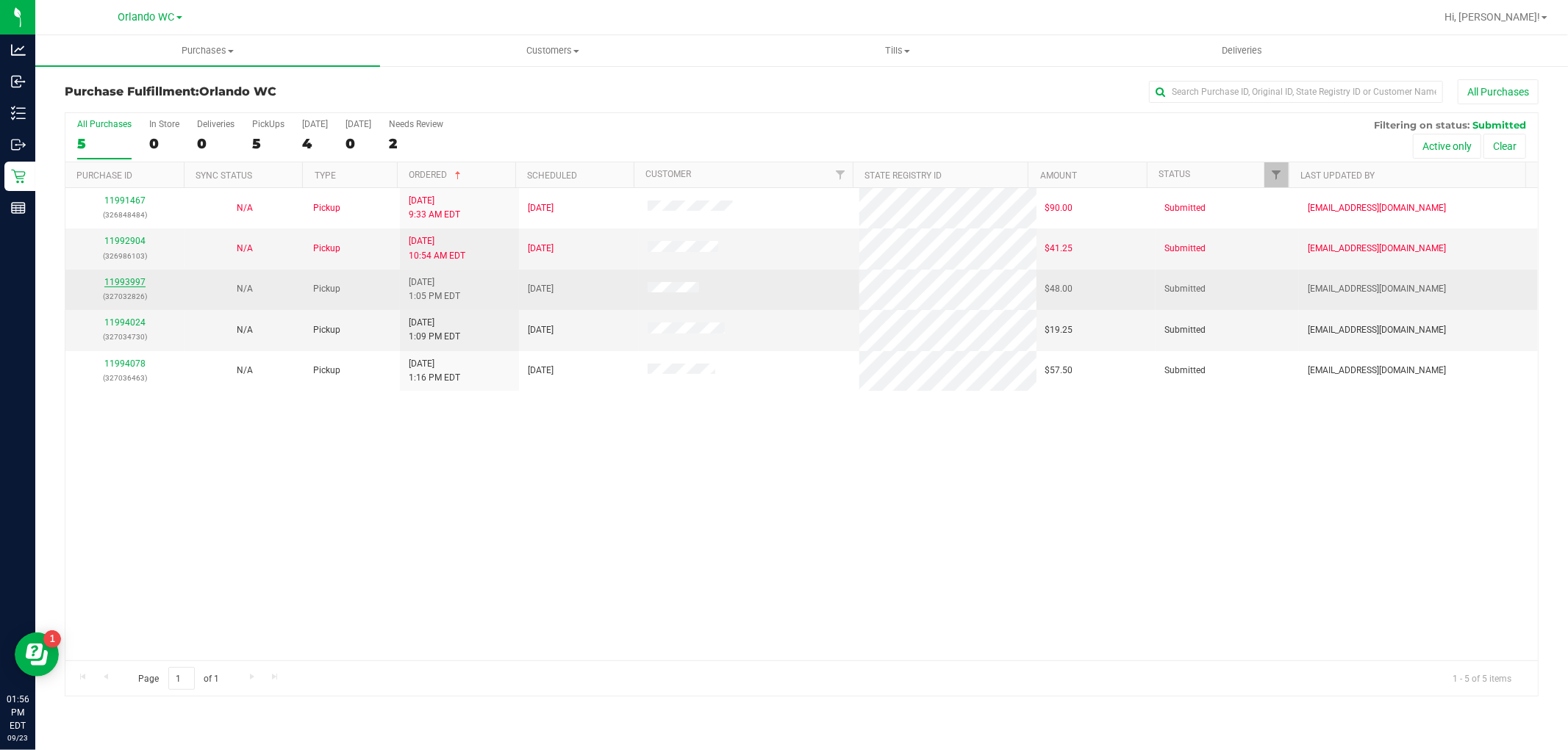
click at [113, 281] on link "11993997" at bounding box center [124, 282] width 41 height 10
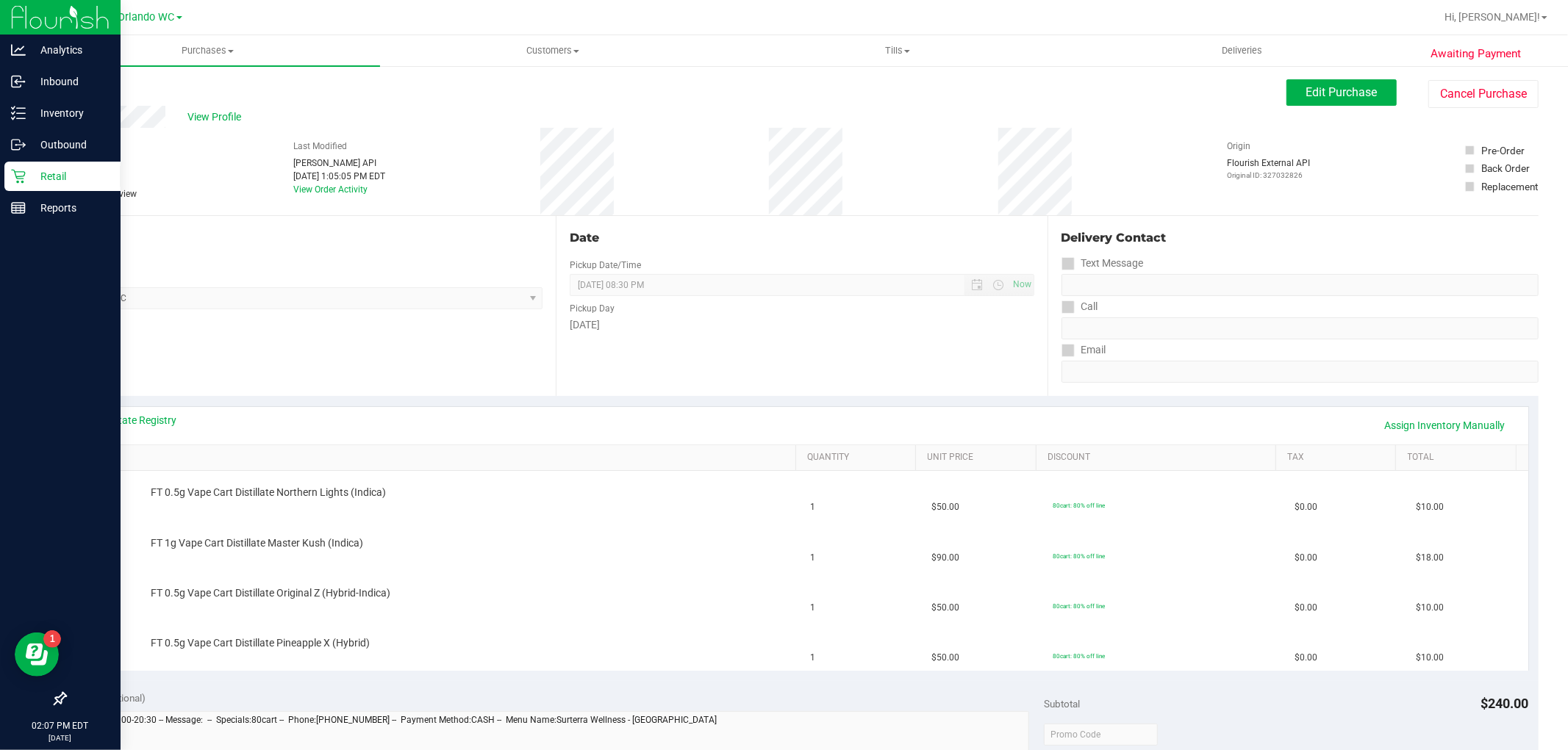
click at [15, 181] on icon at bounding box center [18, 176] width 15 height 15
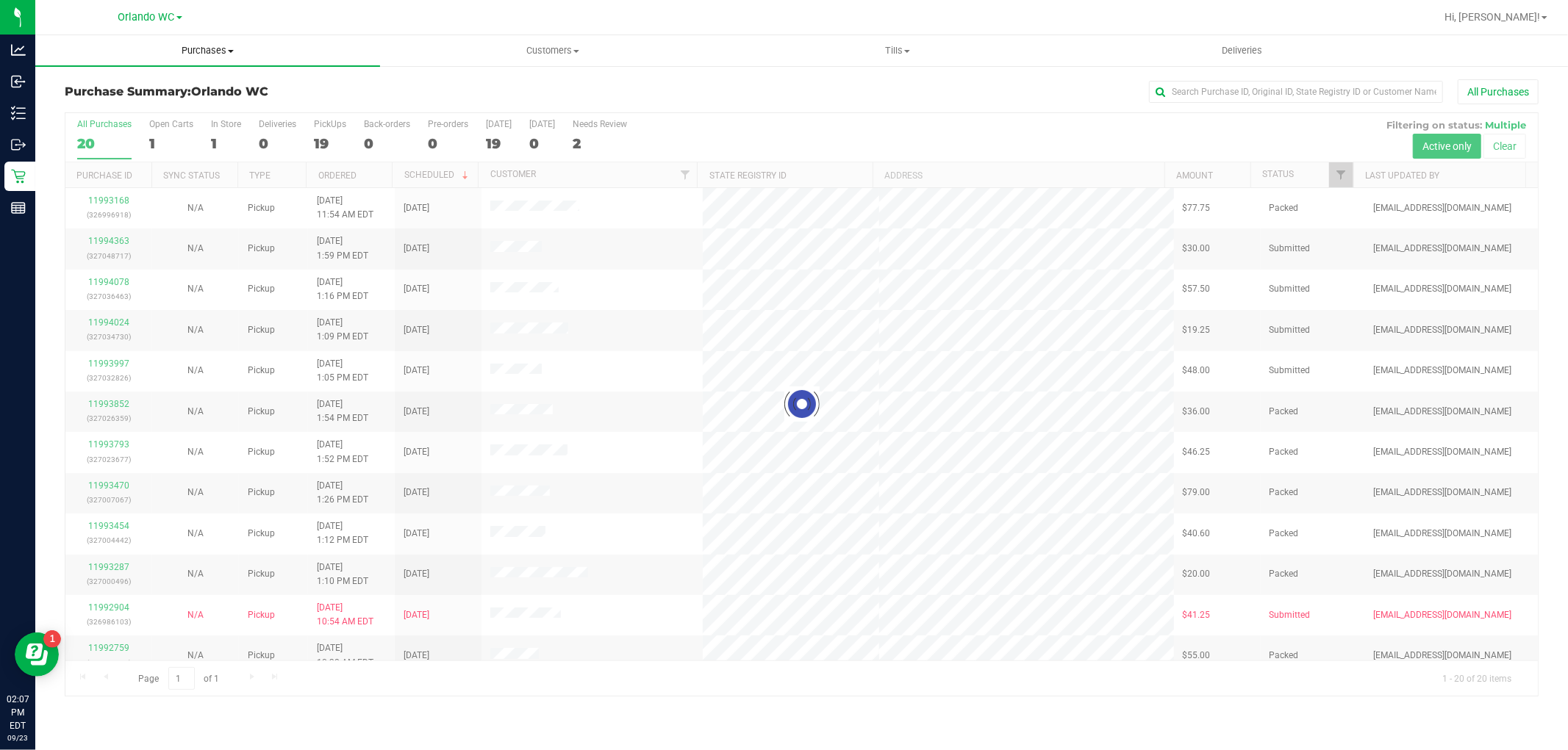
click at [216, 48] on span "Purchases" at bounding box center [207, 51] width 344 height 13
click at [187, 108] on li "Fulfillment" at bounding box center [207, 106] width 344 height 18
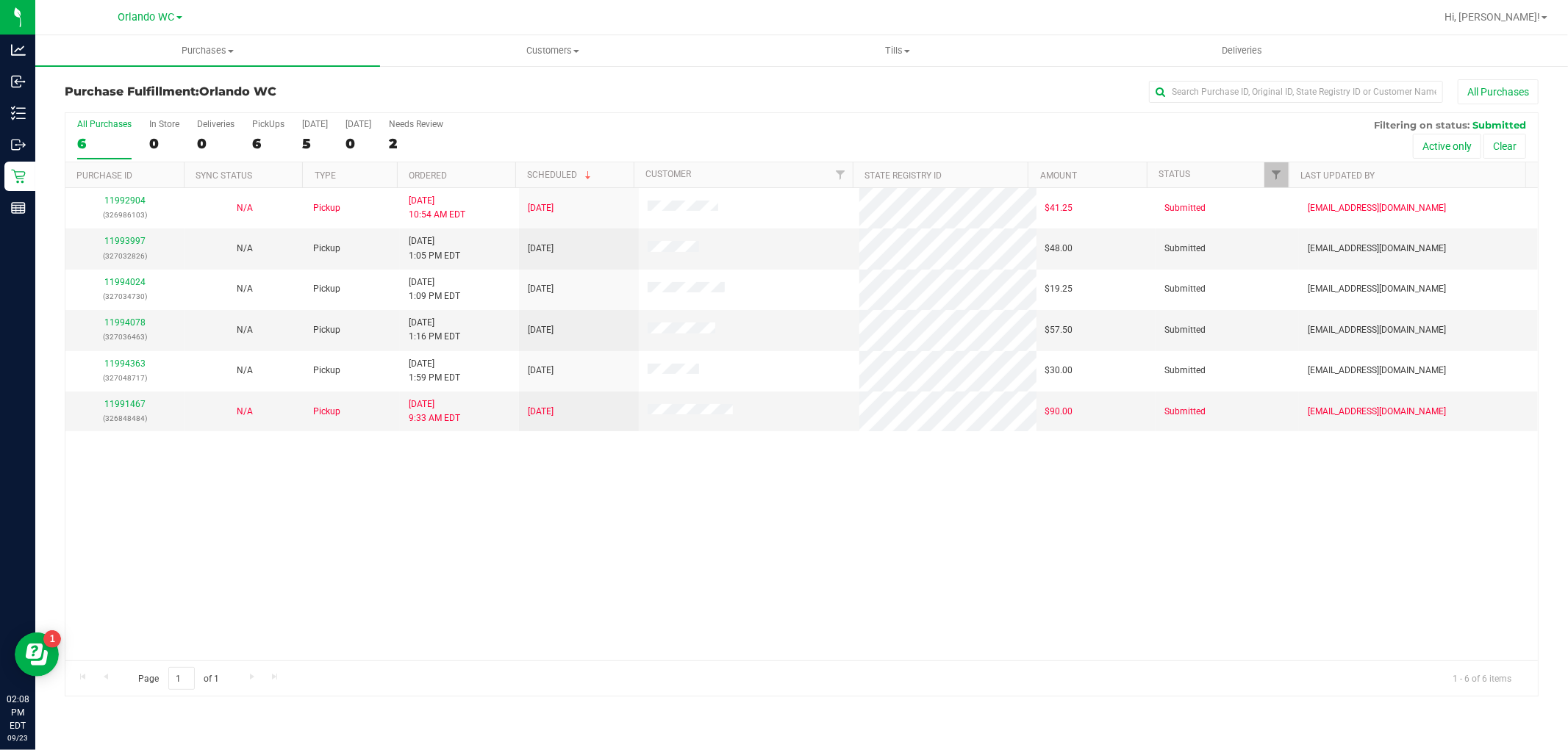
click at [478, 175] on th "Ordered" at bounding box center [456, 175] width 118 height 26
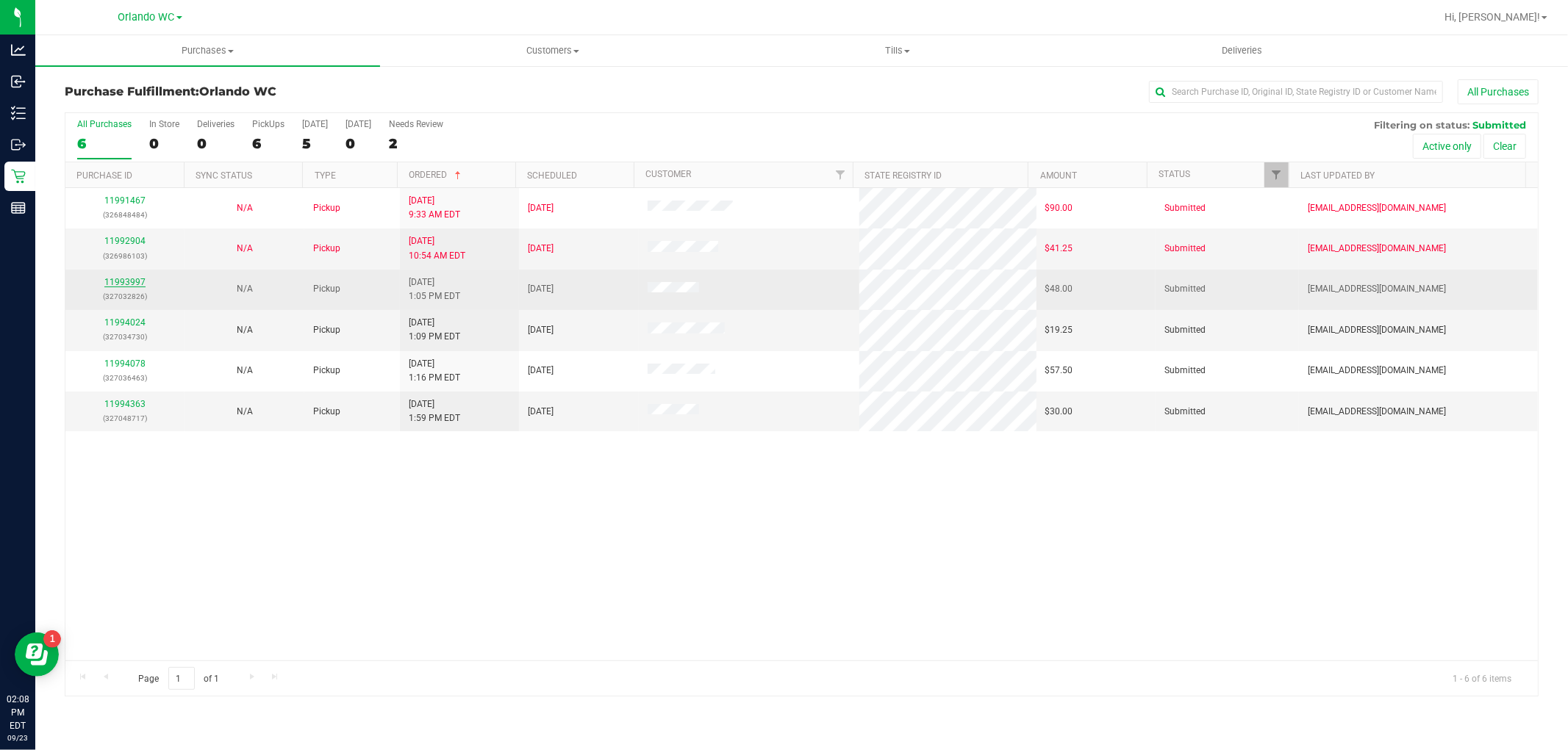
click at [140, 282] on link "11993997" at bounding box center [124, 282] width 41 height 10
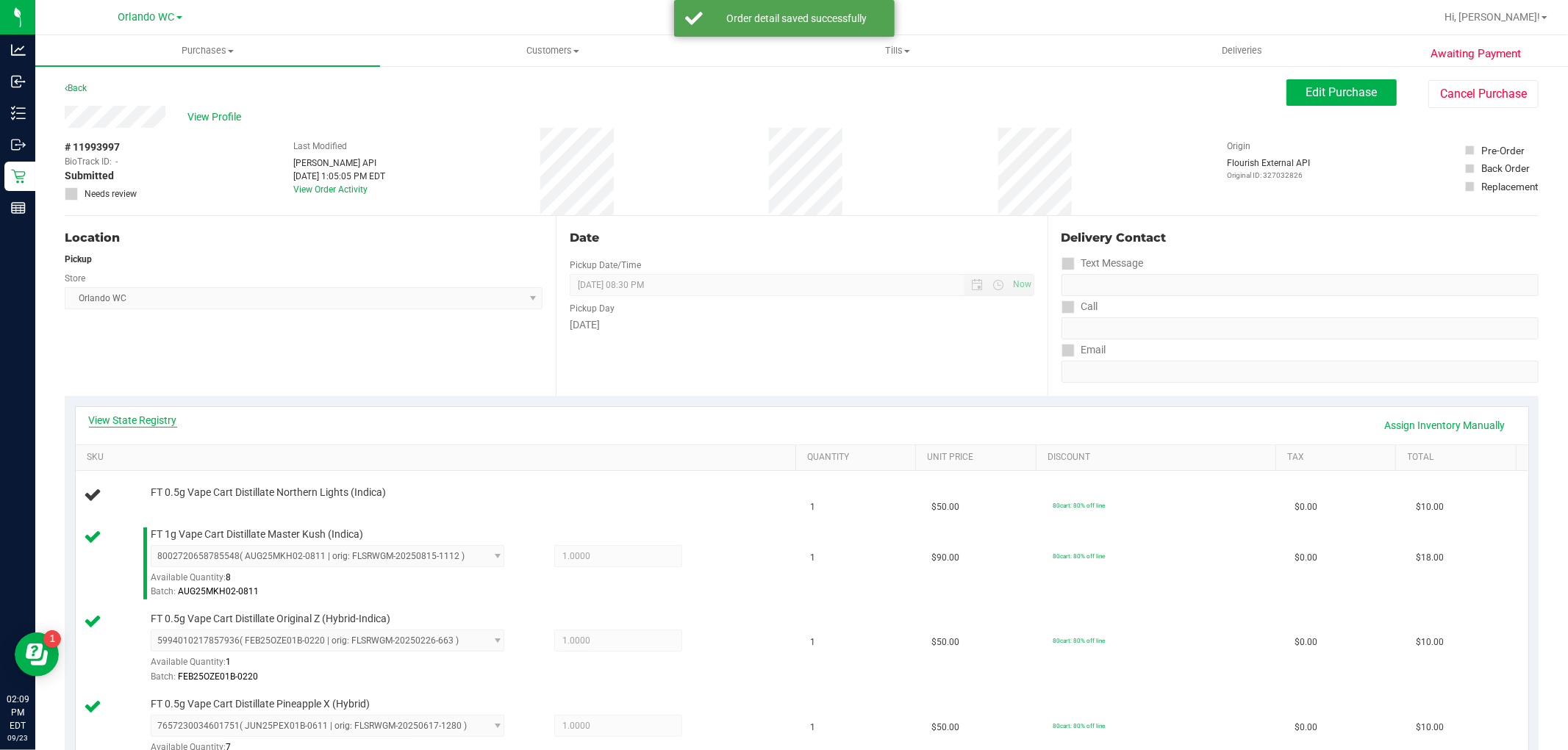
click at [160, 415] on link "View State Registry" at bounding box center [133, 421] width 88 height 15
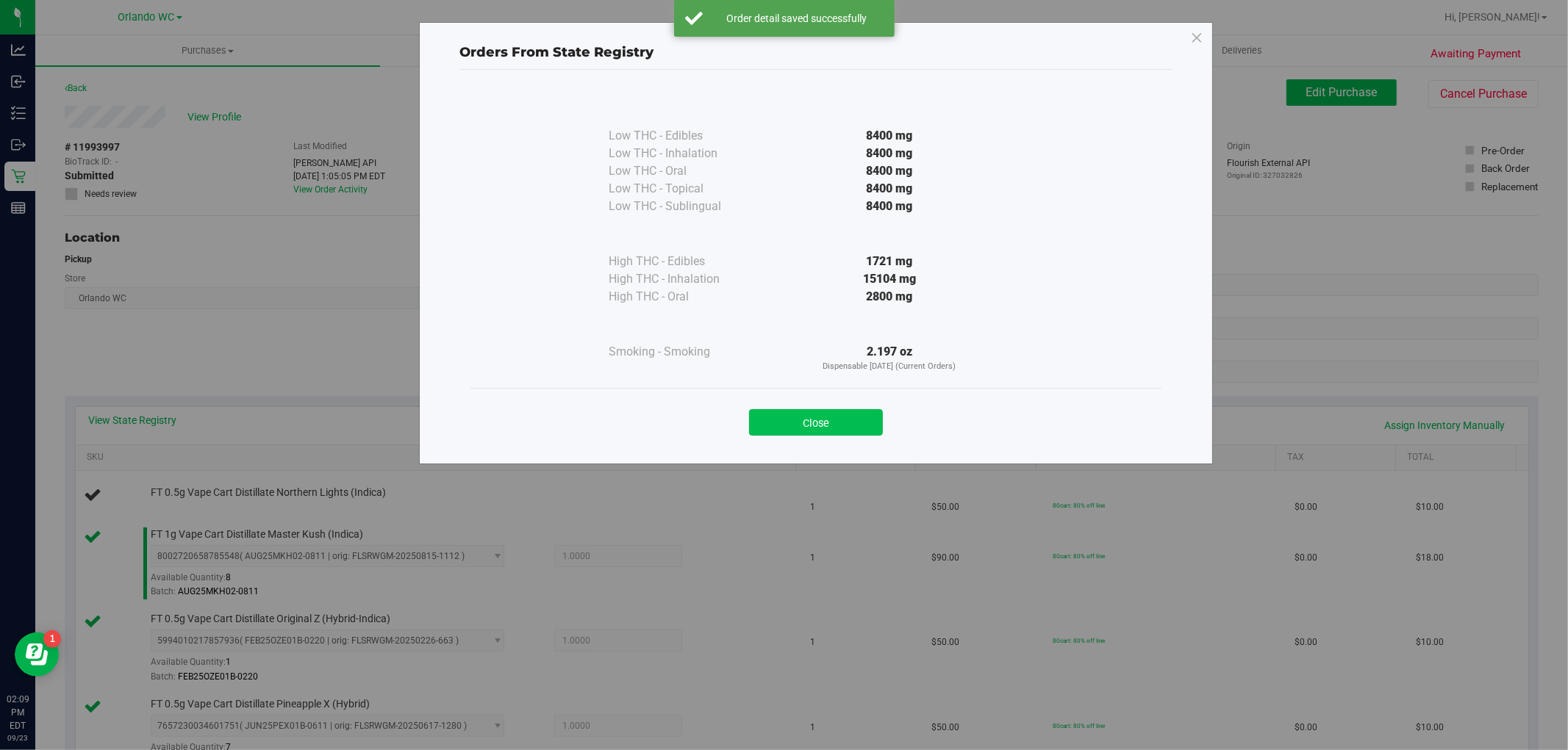
click at [818, 421] on button "Close" at bounding box center [815, 422] width 134 height 27
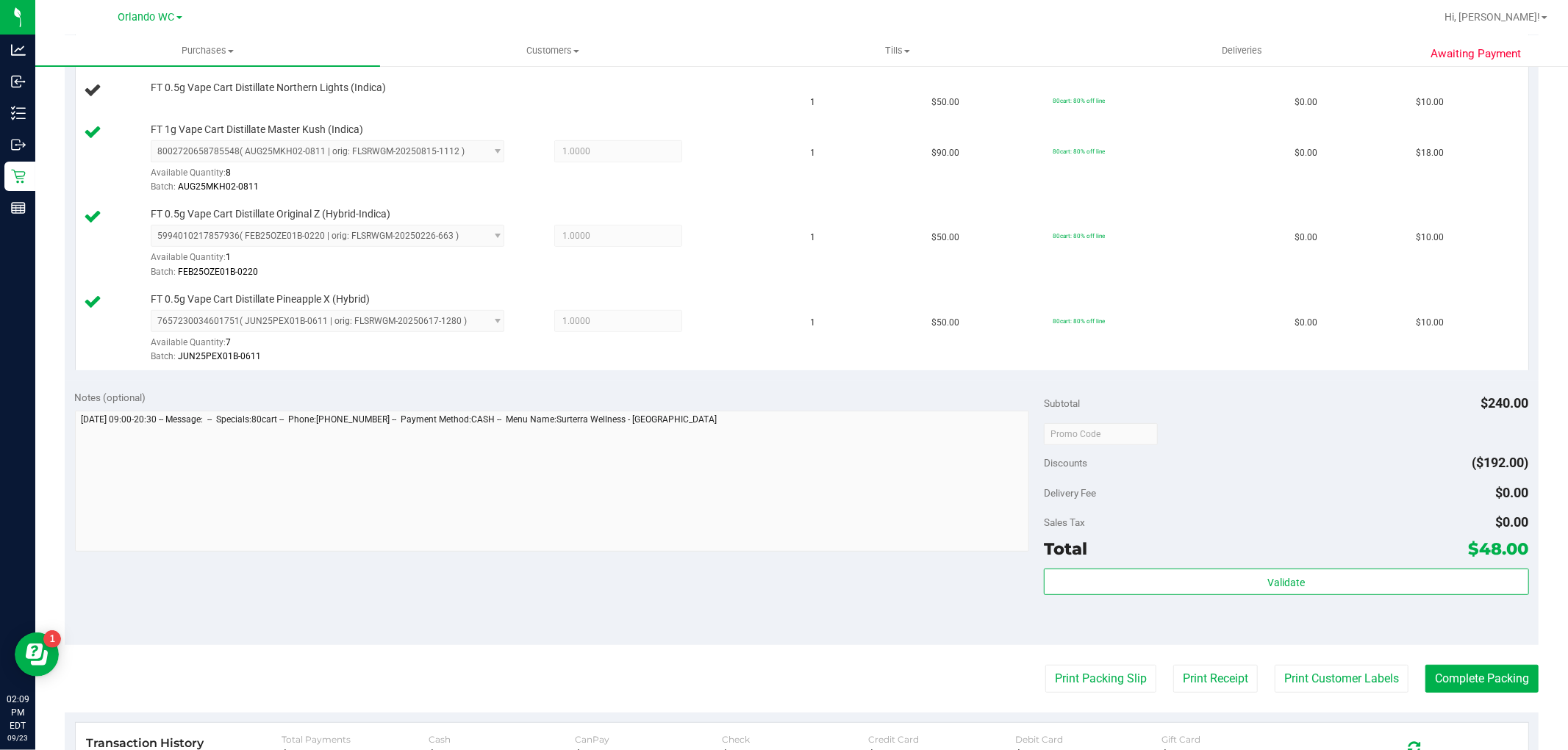
scroll to position [490, 0]
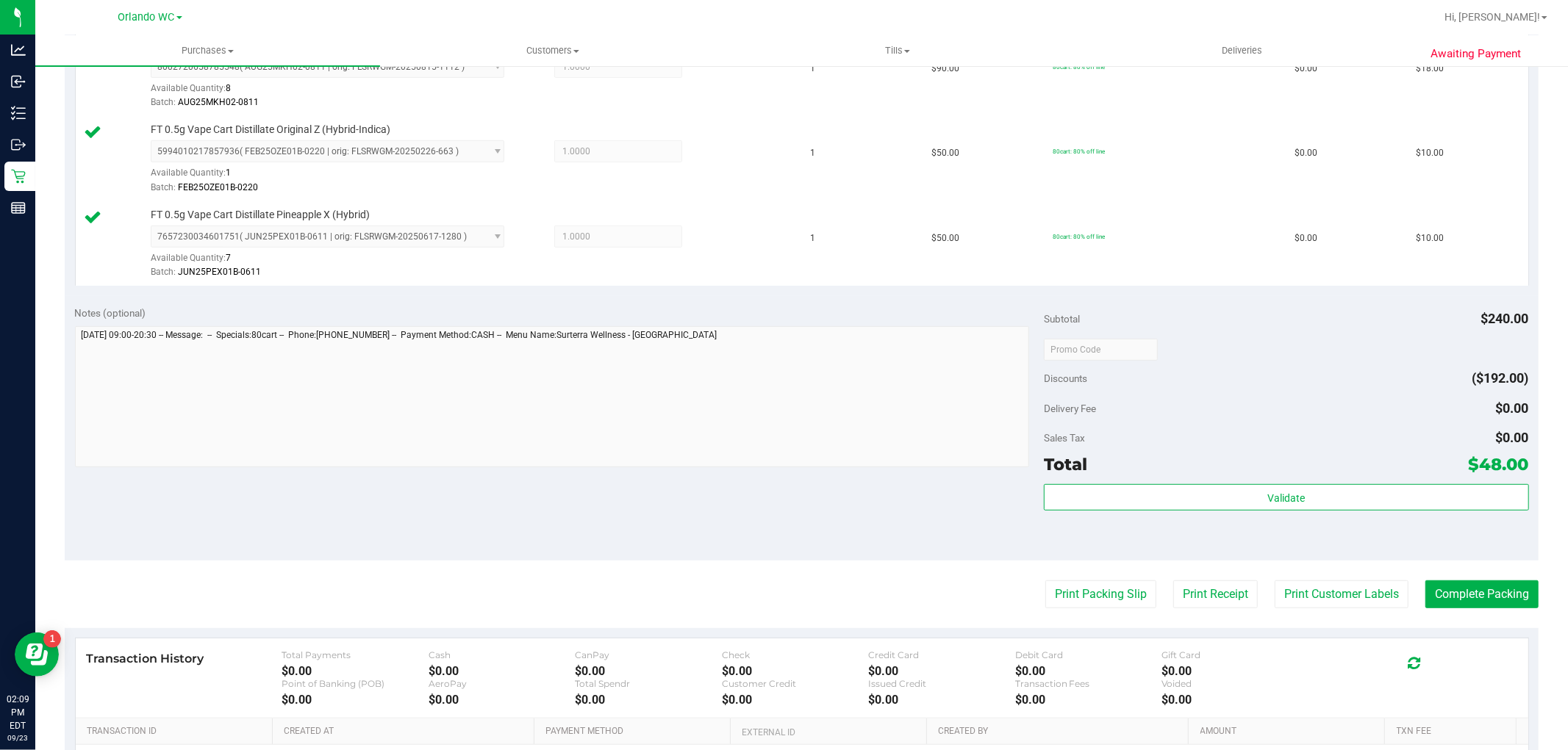
click at [1061, 564] on purchase-details "Back Edit Purchase Cancel Purchase View Profile # 11993997 BioTrack ID: - Submi…" at bounding box center [801, 247] width 1474 height 1314
click at [1067, 615] on purchase-details "Back Edit Purchase Cancel Purchase View Profile # 11993997 BioTrack ID: - Submi…" at bounding box center [801, 247] width 1474 height 1314
click at [1068, 598] on button "Print Packing Slip" at bounding box center [1100, 594] width 111 height 28
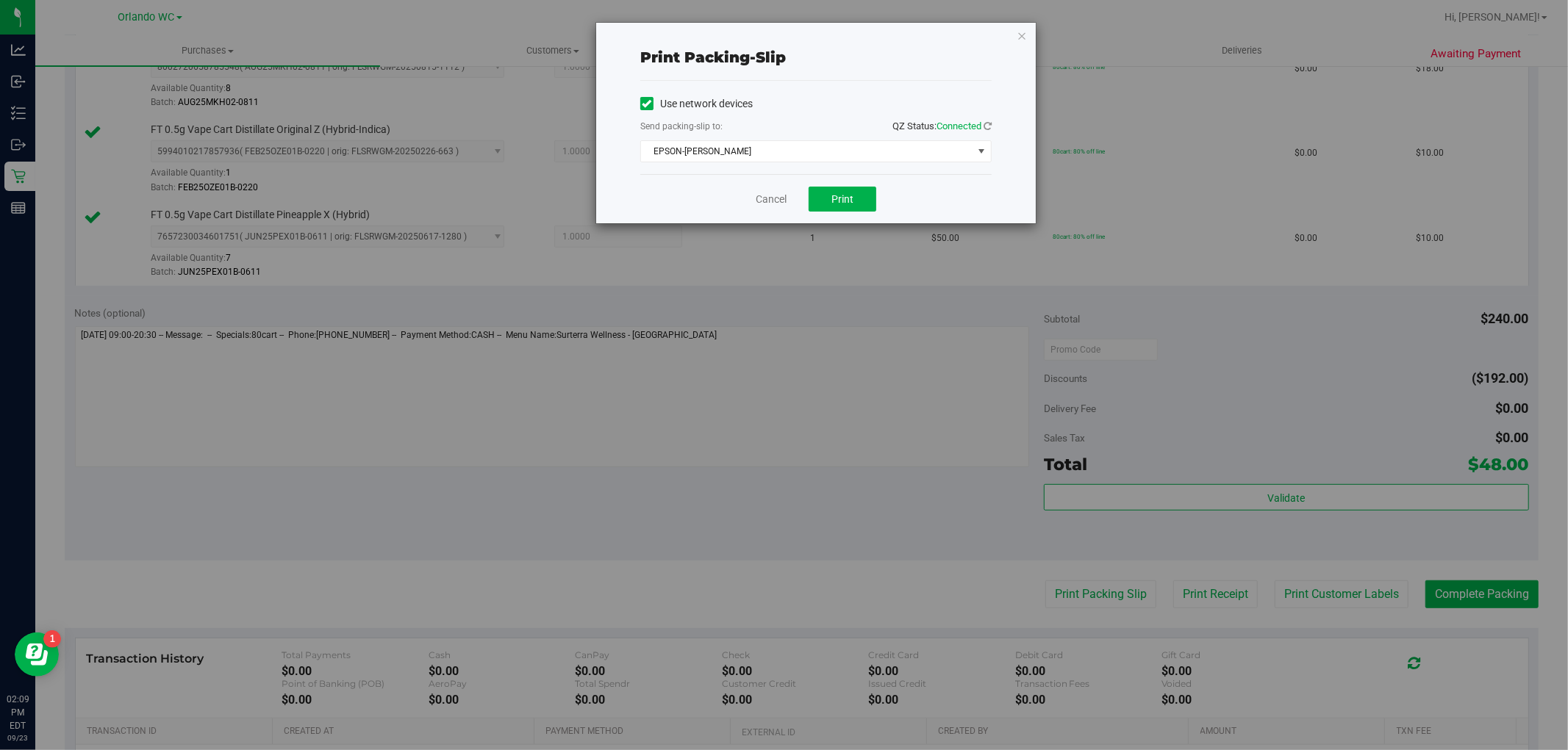
click at [863, 217] on div "Cancel Print" at bounding box center [815, 198] width 351 height 50
click at [852, 203] on span "Print" at bounding box center [842, 199] width 22 height 12
click at [763, 198] on link "Cancel" at bounding box center [771, 199] width 31 height 15
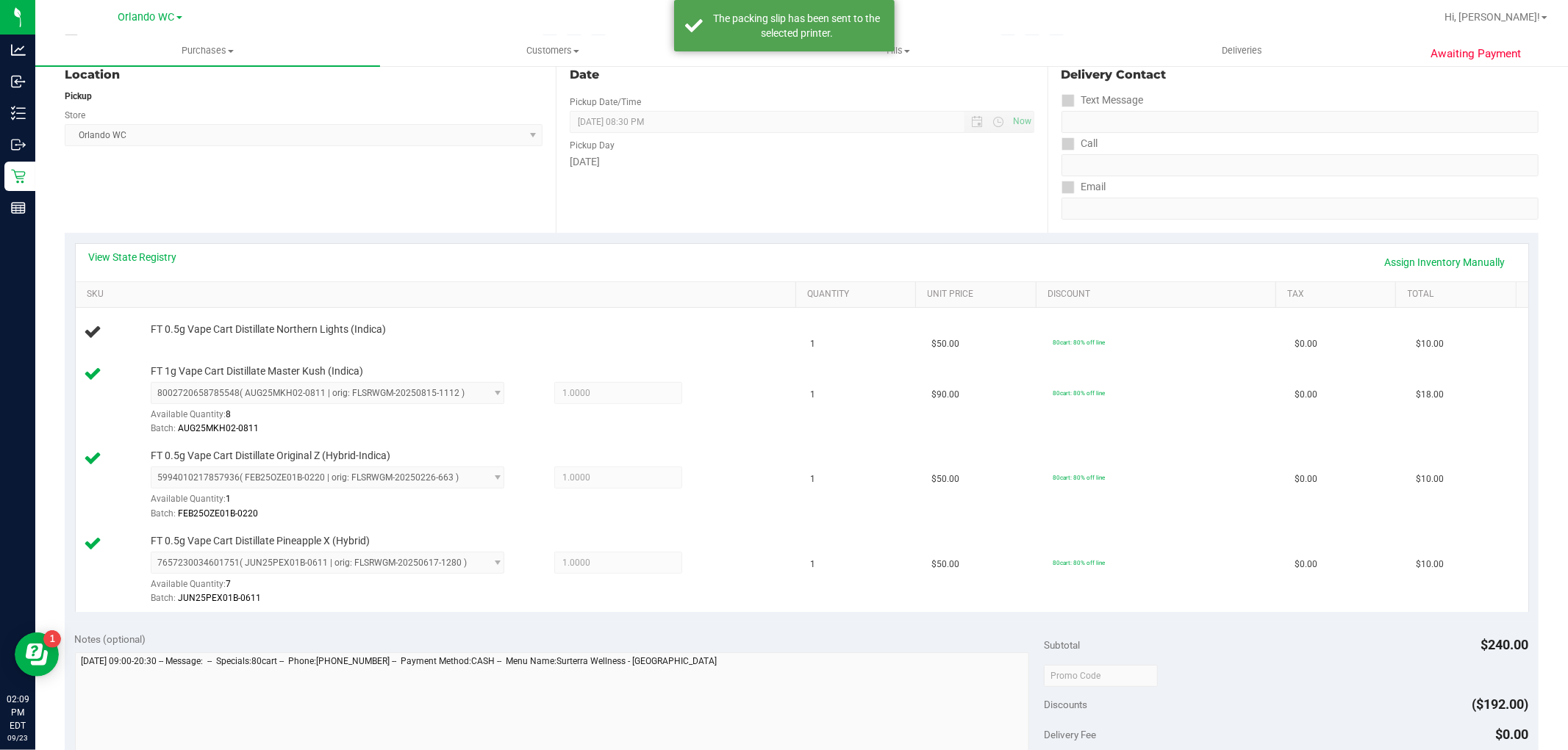
scroll to position [0, 0]
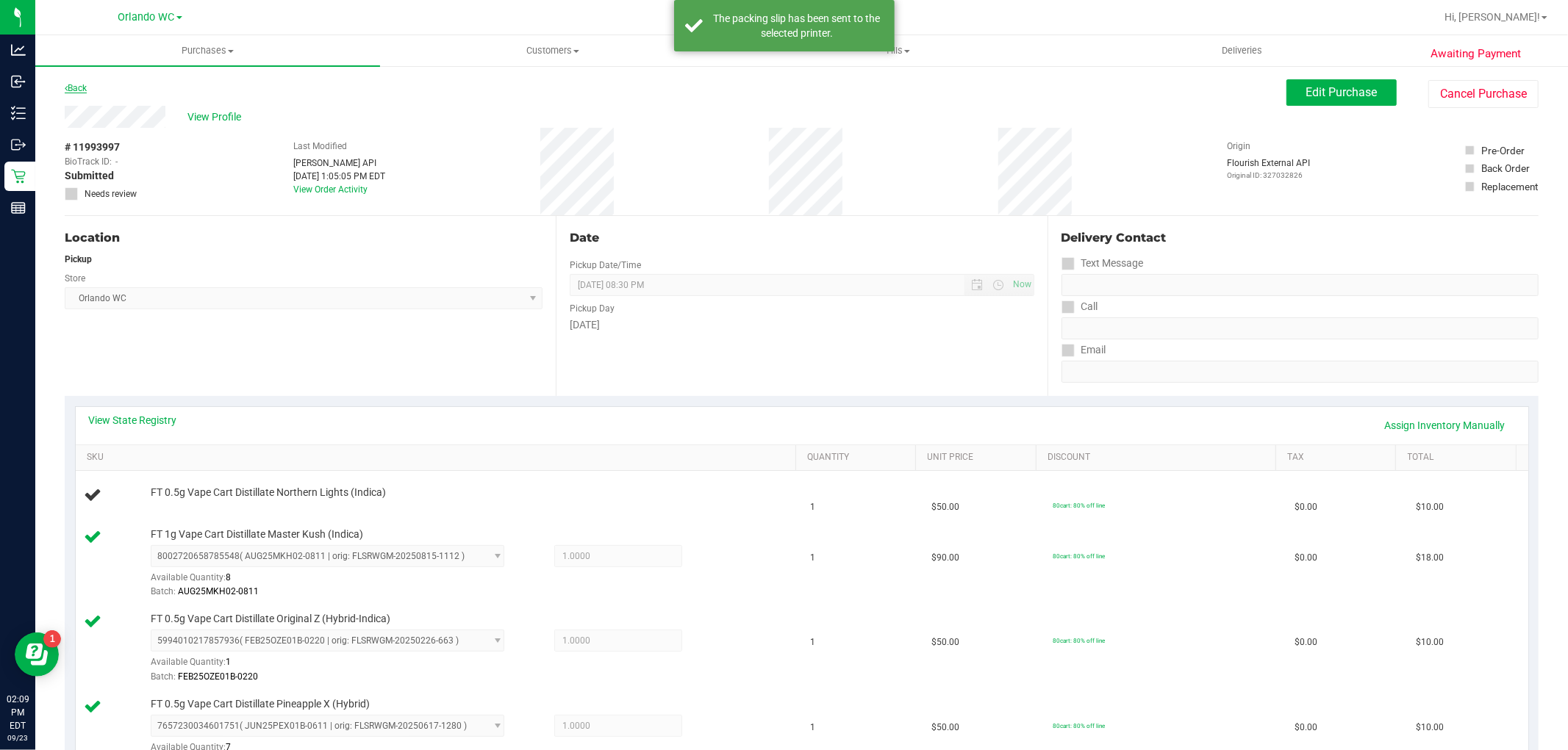
click at [86, 86] on link "Back" at bounding box center [76, 88] width 22 height 10
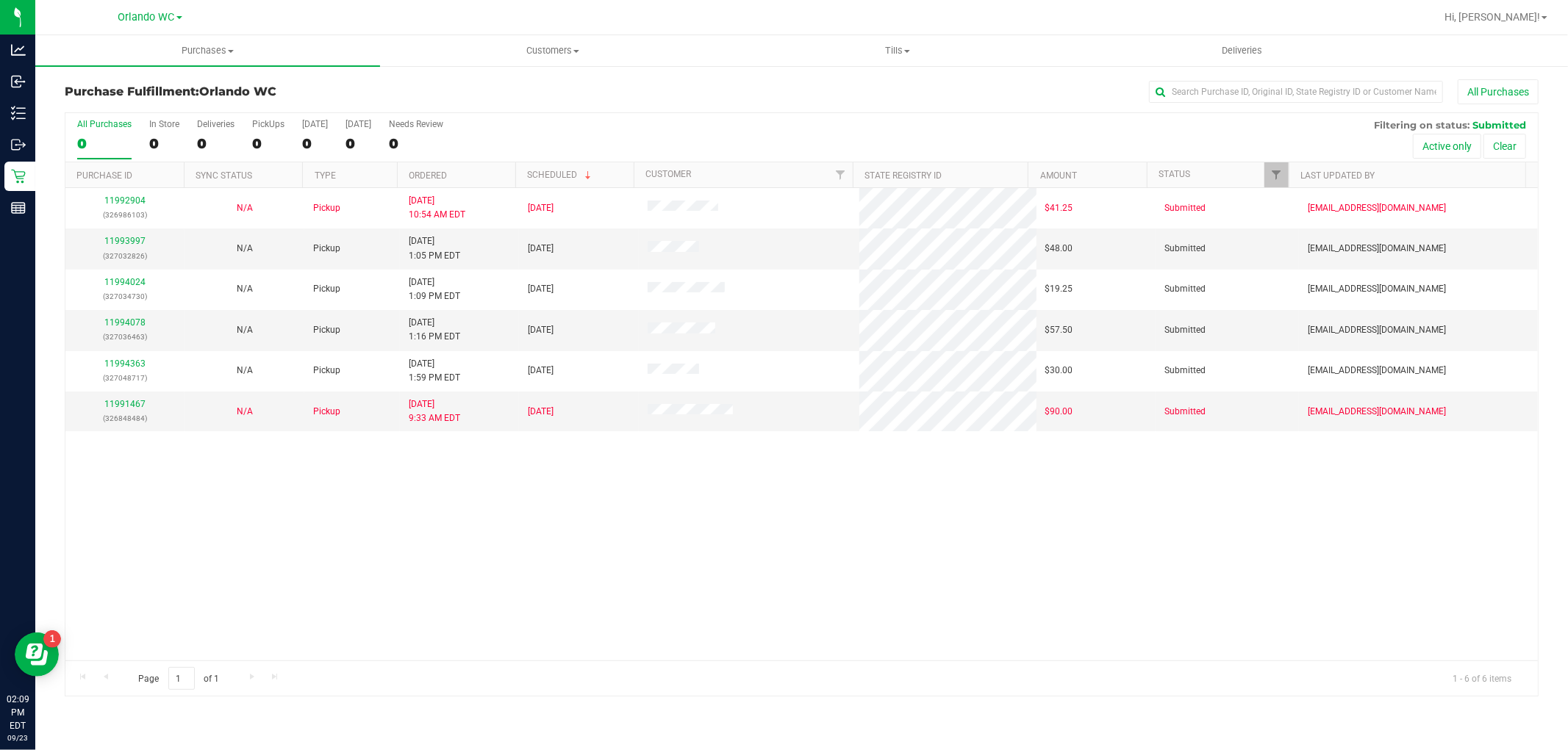
click at [480, 168] on th "Ordered" at bounding box center [456, 175] width 118 height 26
click at [119, 325] on link "11994024" at bounding box center [124, 323] width 41 height 10
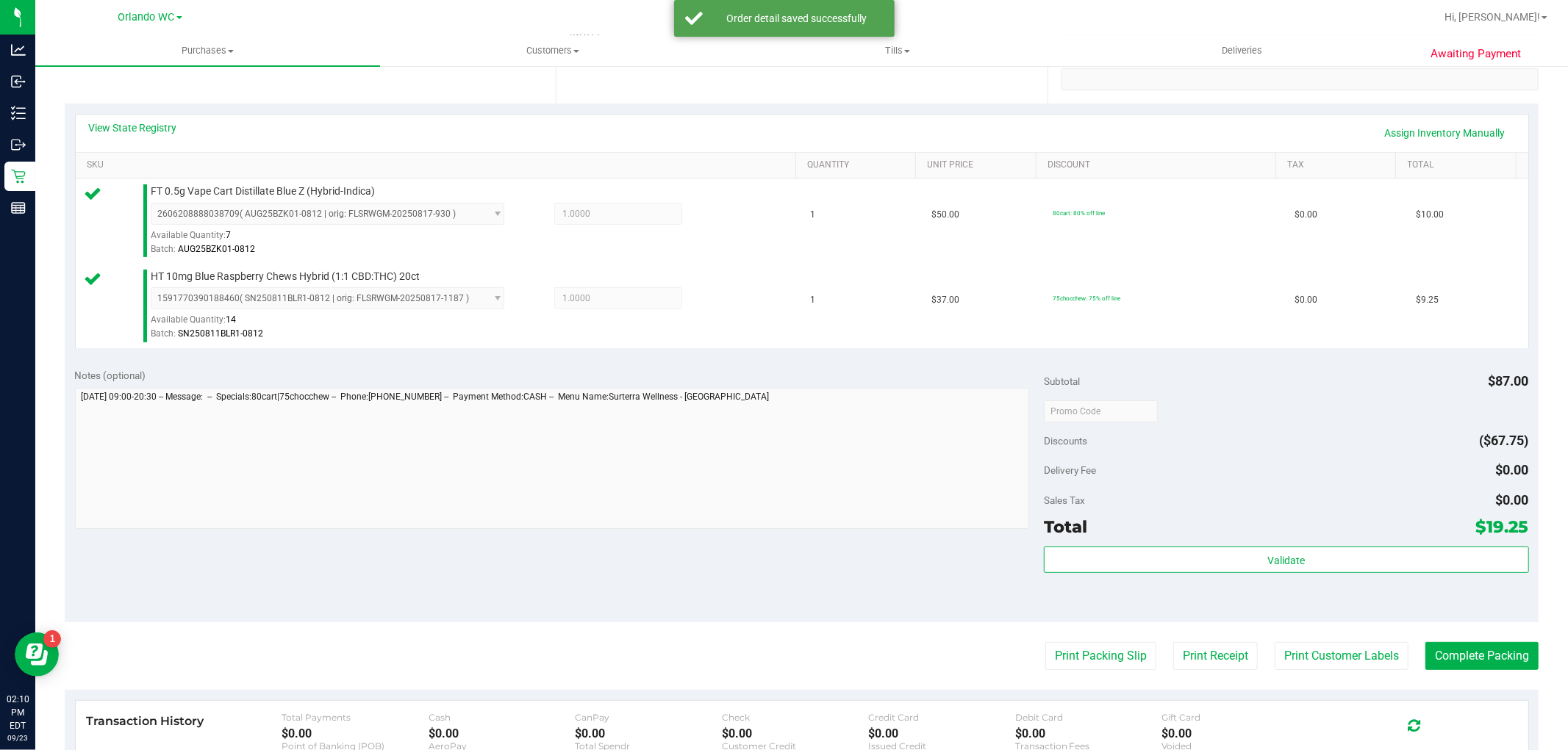
scroll to position [299, 0]
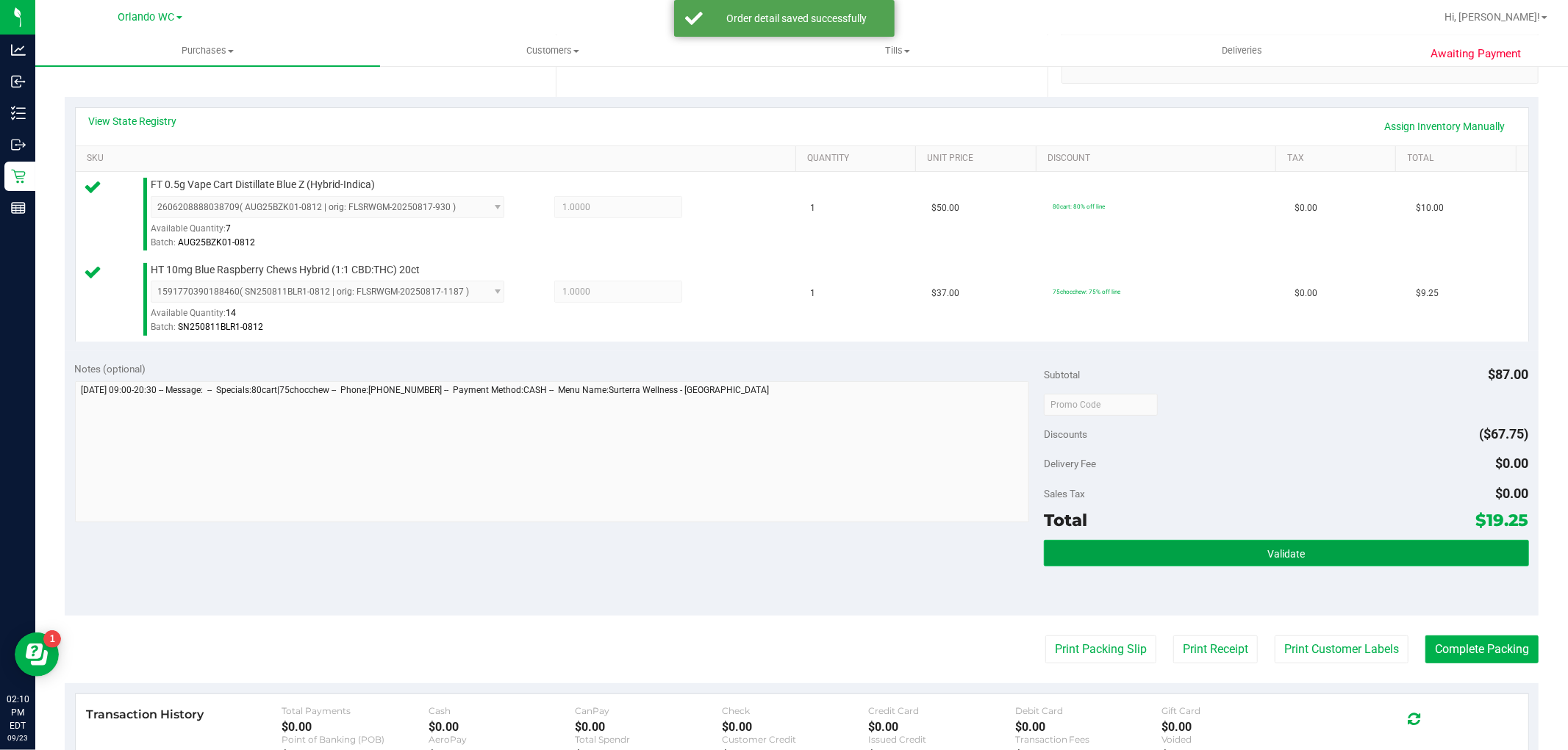
click at [1299, 541] on button "Validate" at bounding box center [1286, 553] width 485 height 27
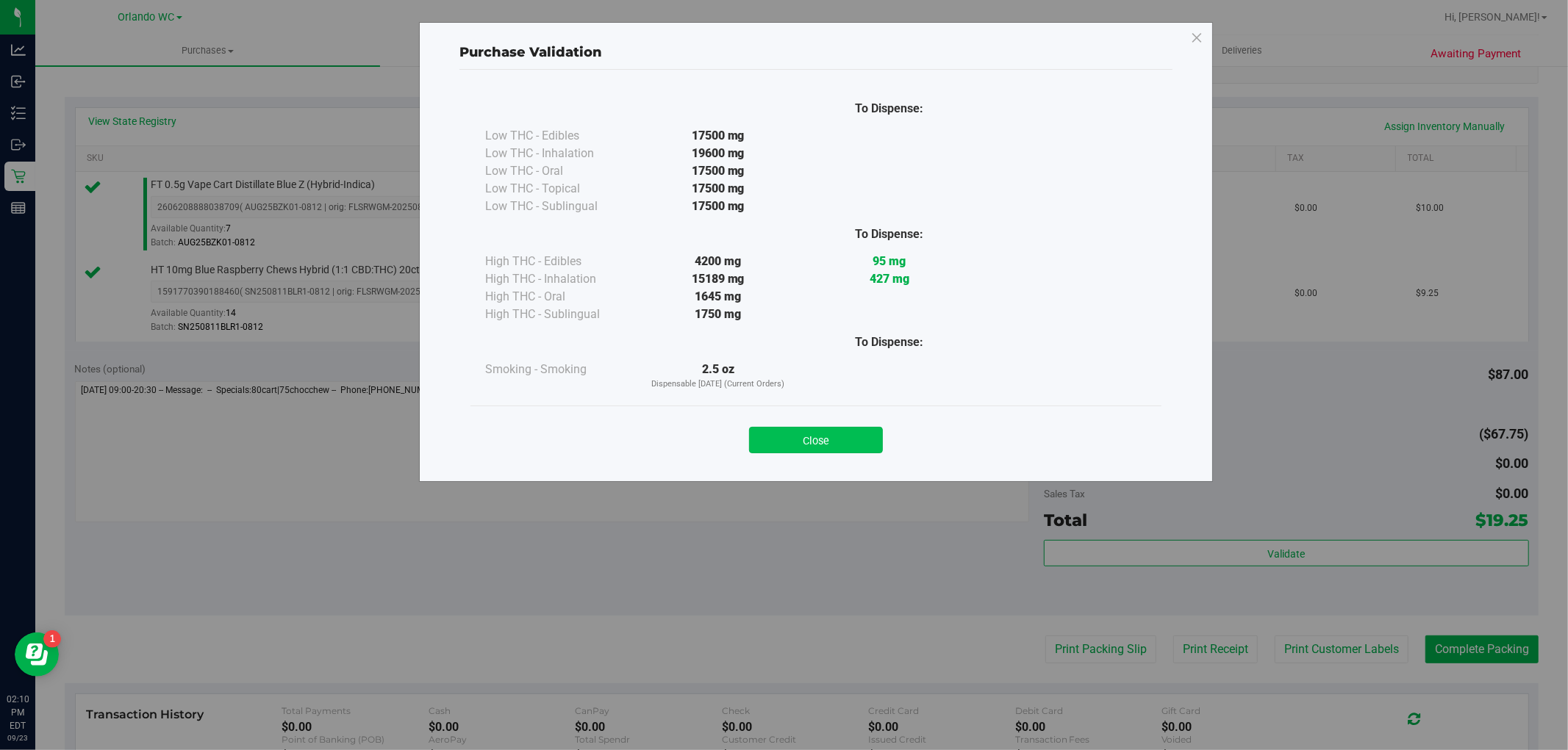
click at [805, 451] on button "Close" at bounding box center [815, 440] width 134 height 27
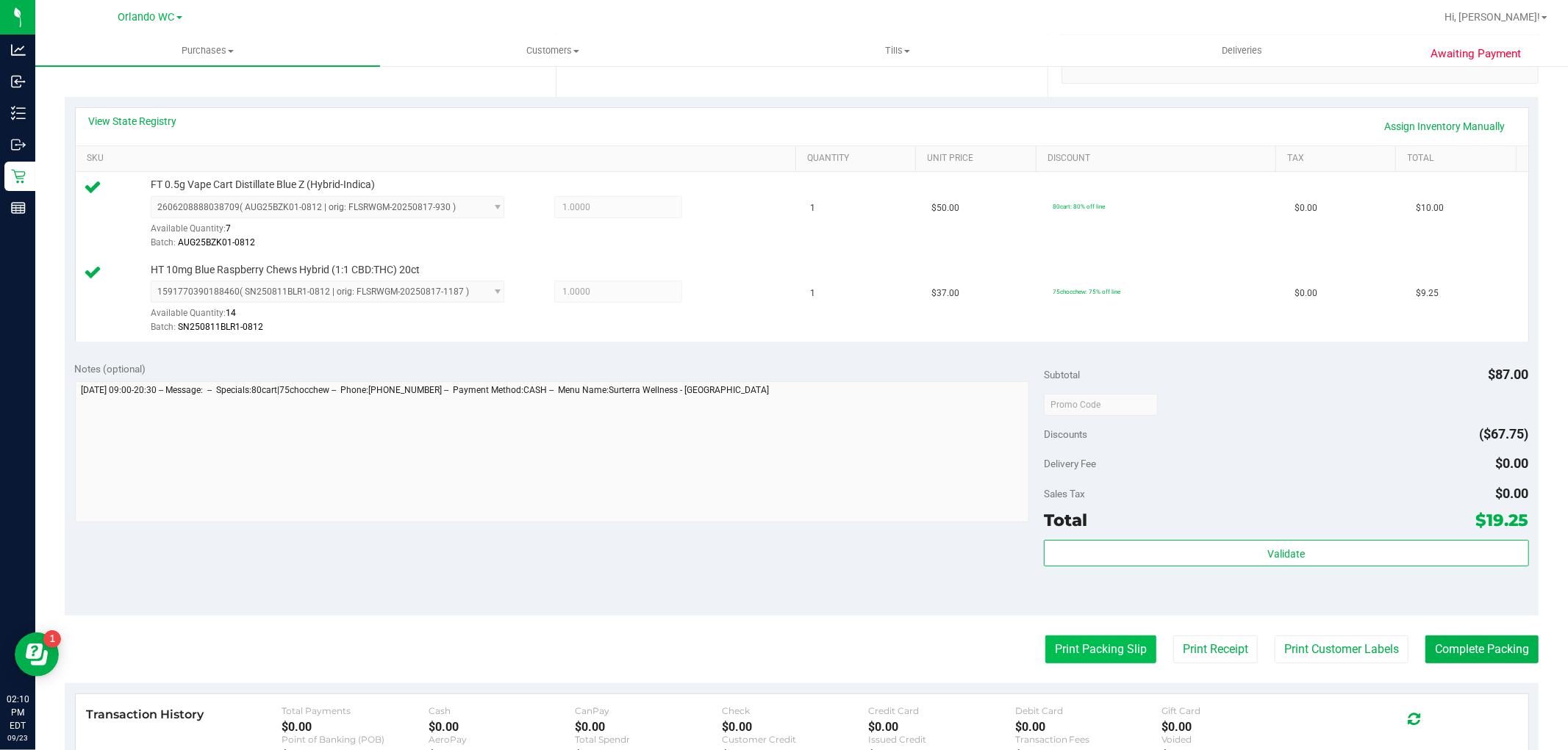
click at [1077, 650] on button "Print Packing Slip" at bounding box center [1100, 649] width 111 height 28
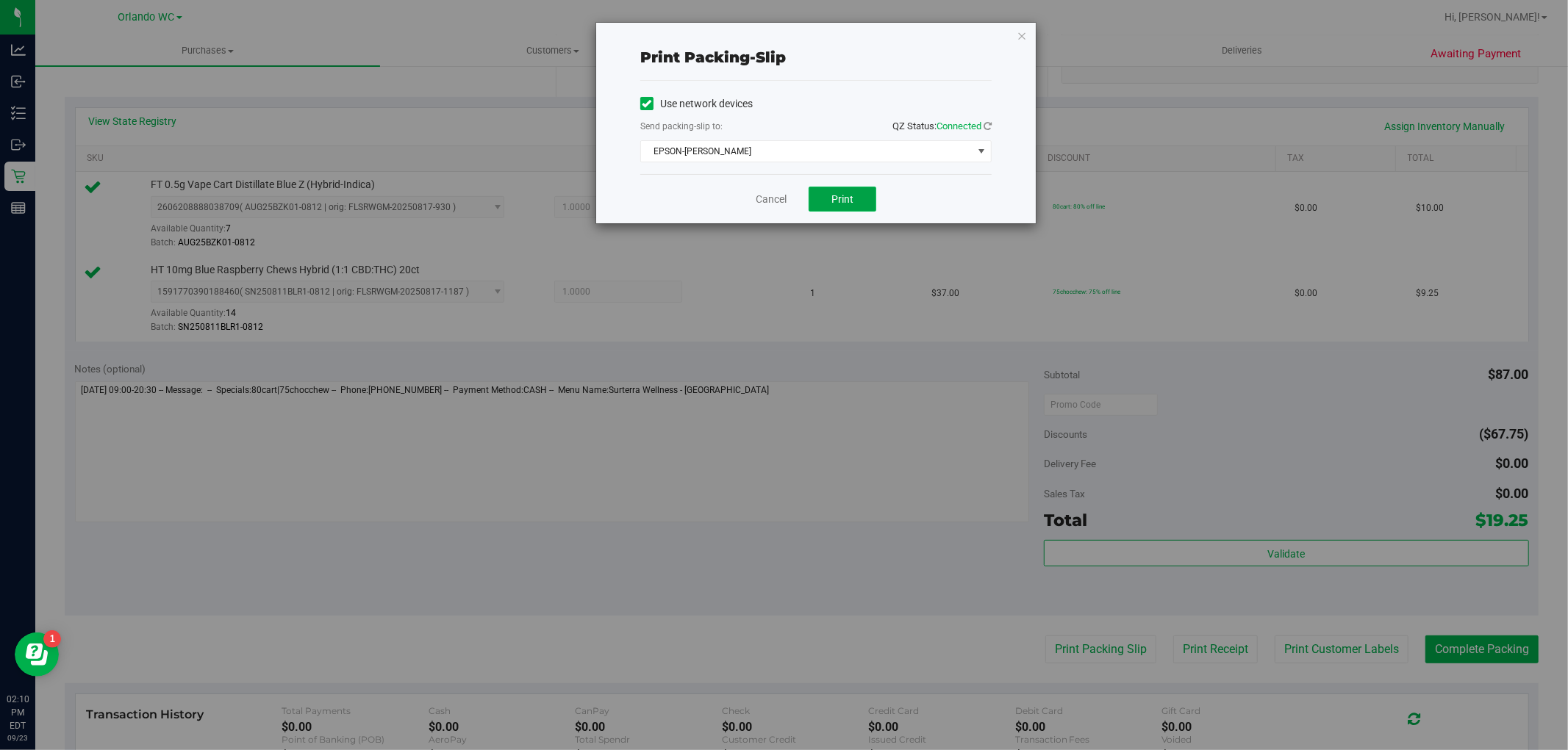
click at [839, 208] on button "Print" at bounding box center [842, 199] width 68 height 25
click at [770, 203] on link "Cancel" at bounding box center [771, 199] width 31 height 15
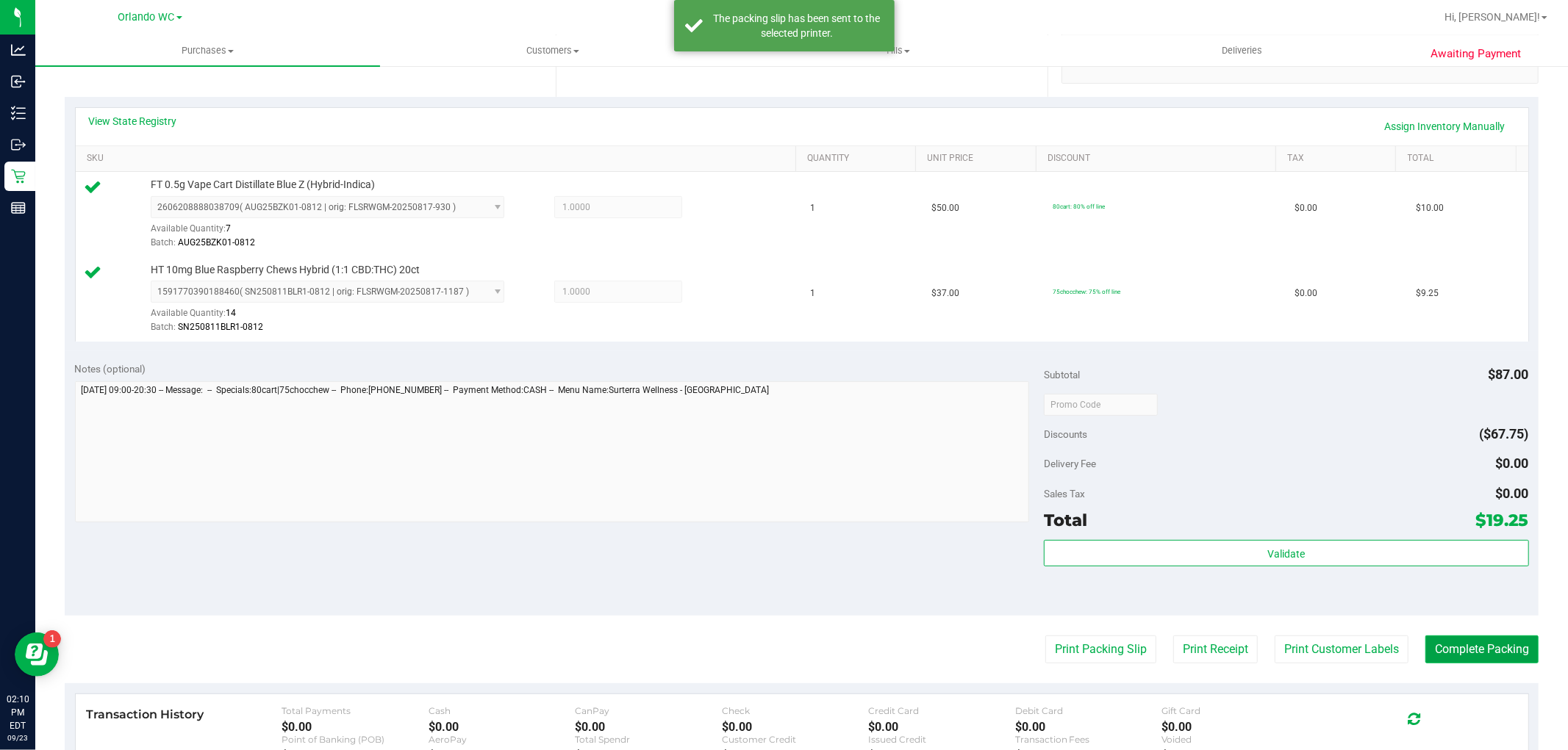
click at [1477, 647] on button "Complete Packing" at bounding box center [1481, 649] width 113 height 28
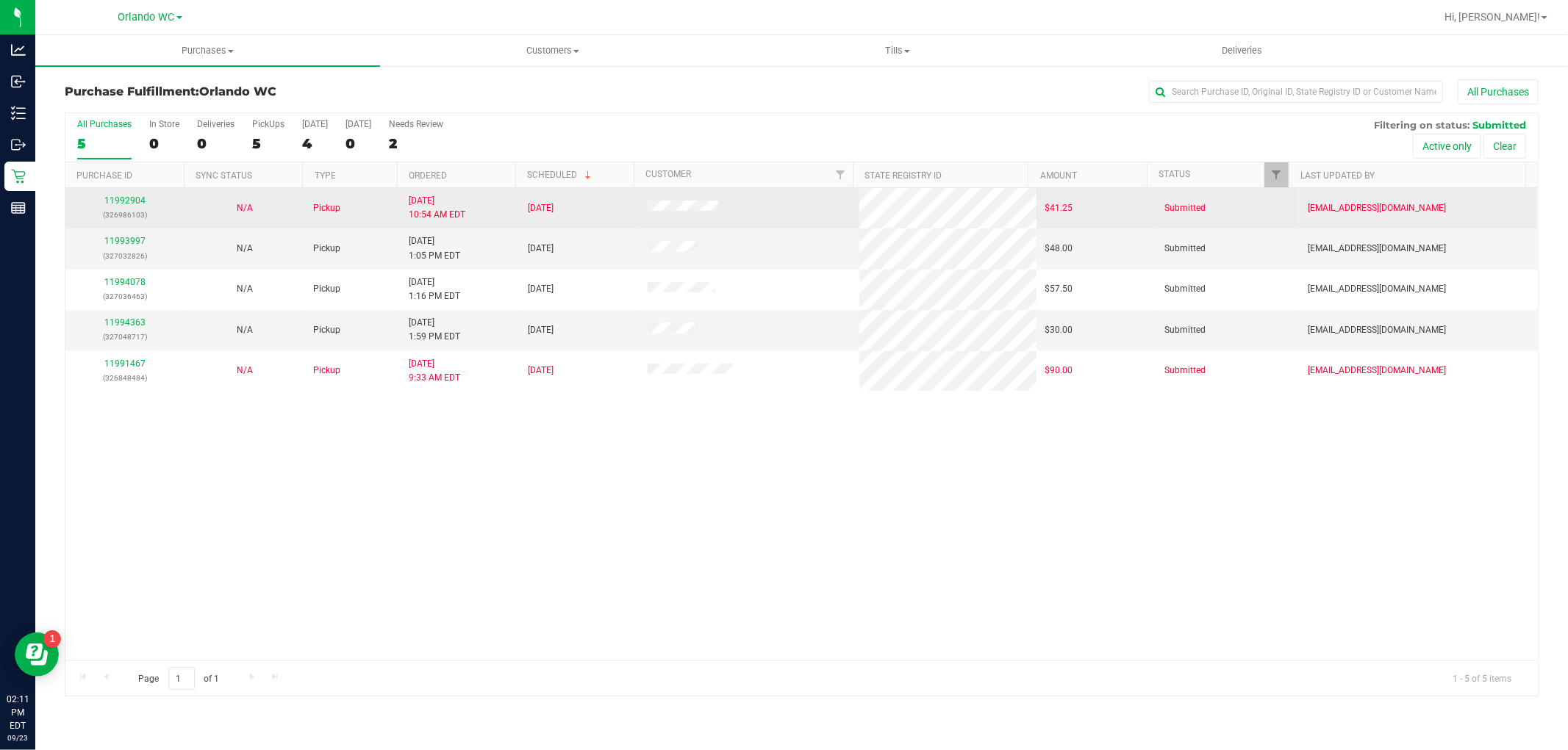
click at [490, 190] on td "9/23/2025 10:54 AM EDT" at bounding box center [459, 208] width 119 height 40
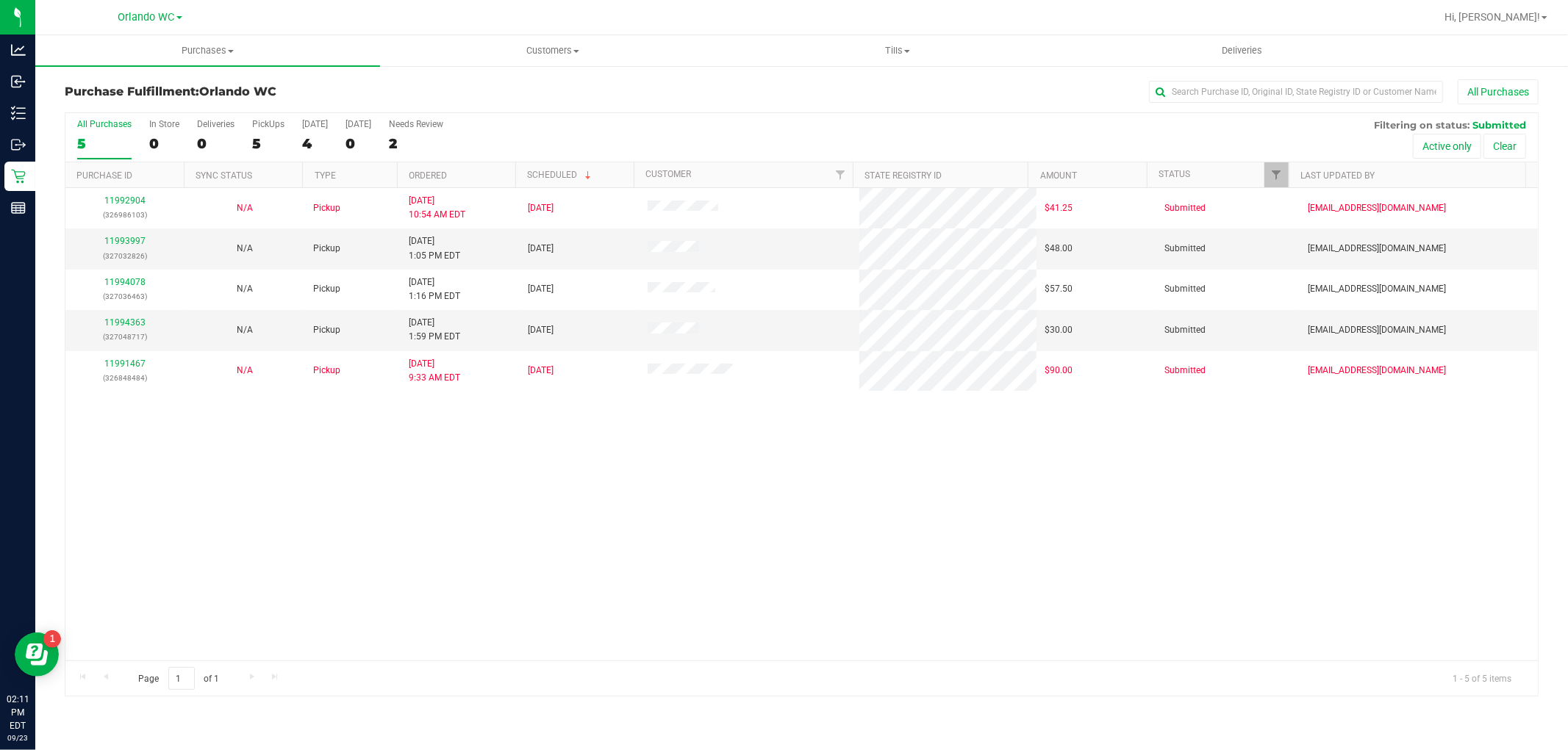
click at [494, 176] on th "Ordered" at bounding box center [456, 175] width 118 height 26
click at [138, 321] on link "11994078" at bounding box center [124, 323] width 41 height 10
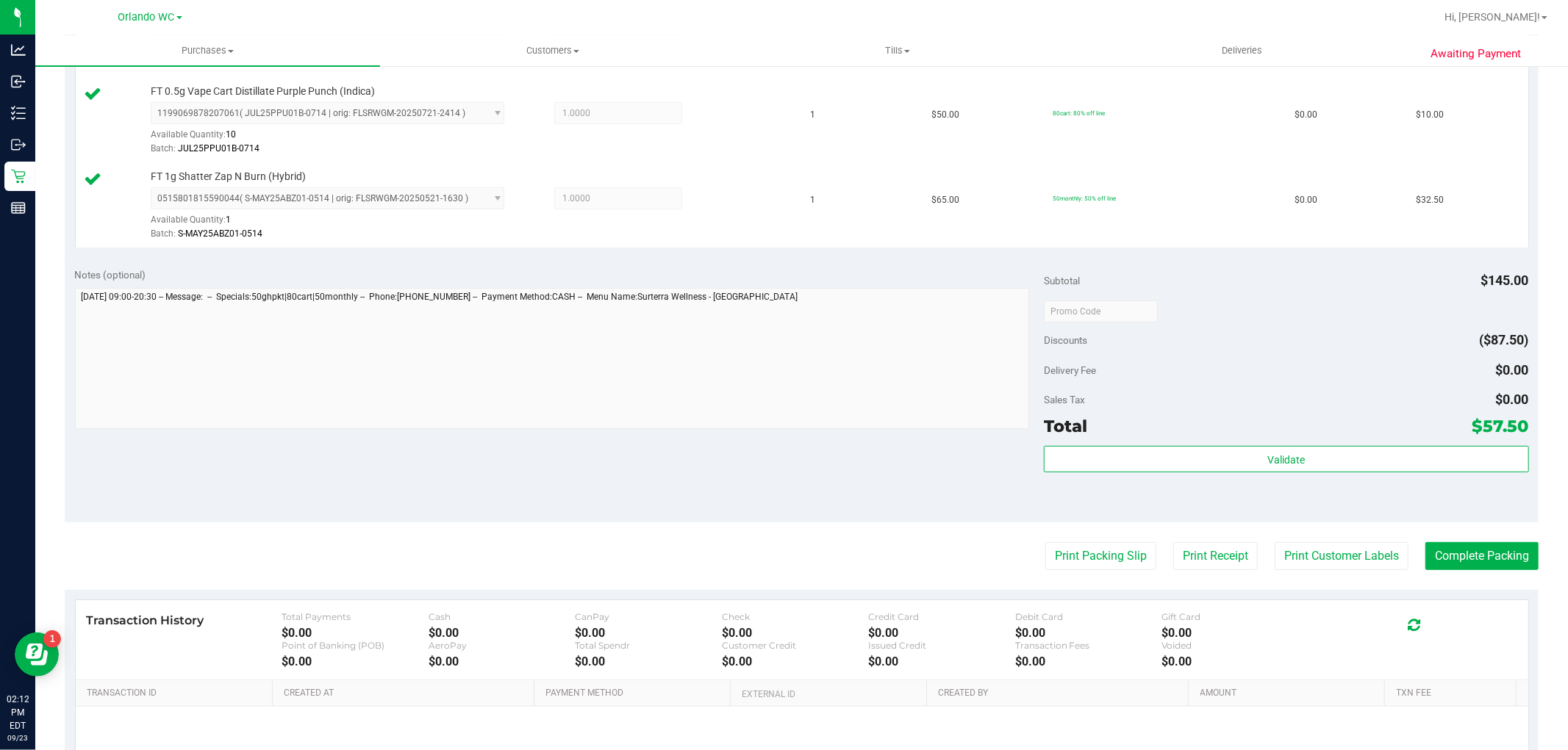
scroll to position [490, 0]
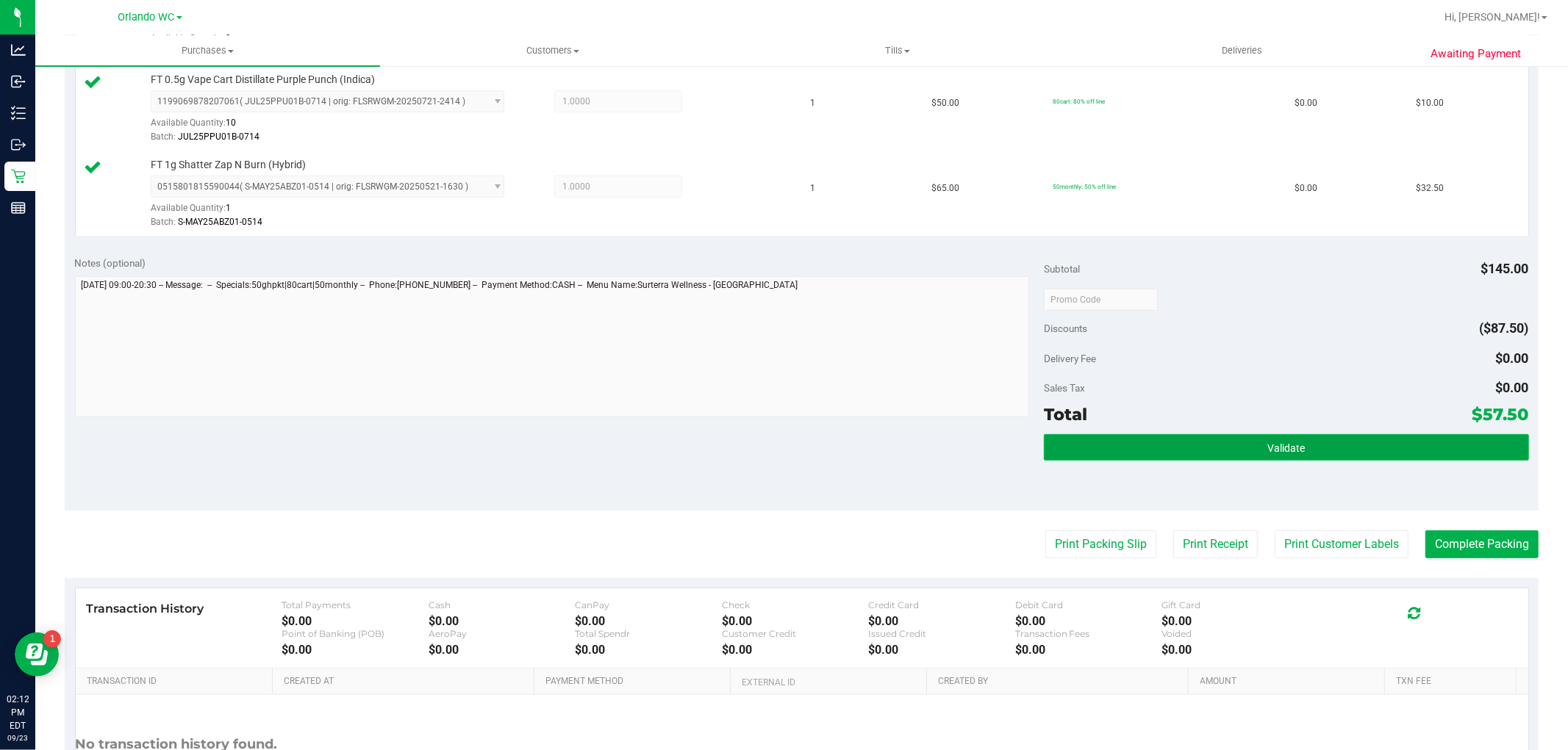
click at [1275, 446] on span "Validate" at bounding box center [1286, 448] width 38 height 12
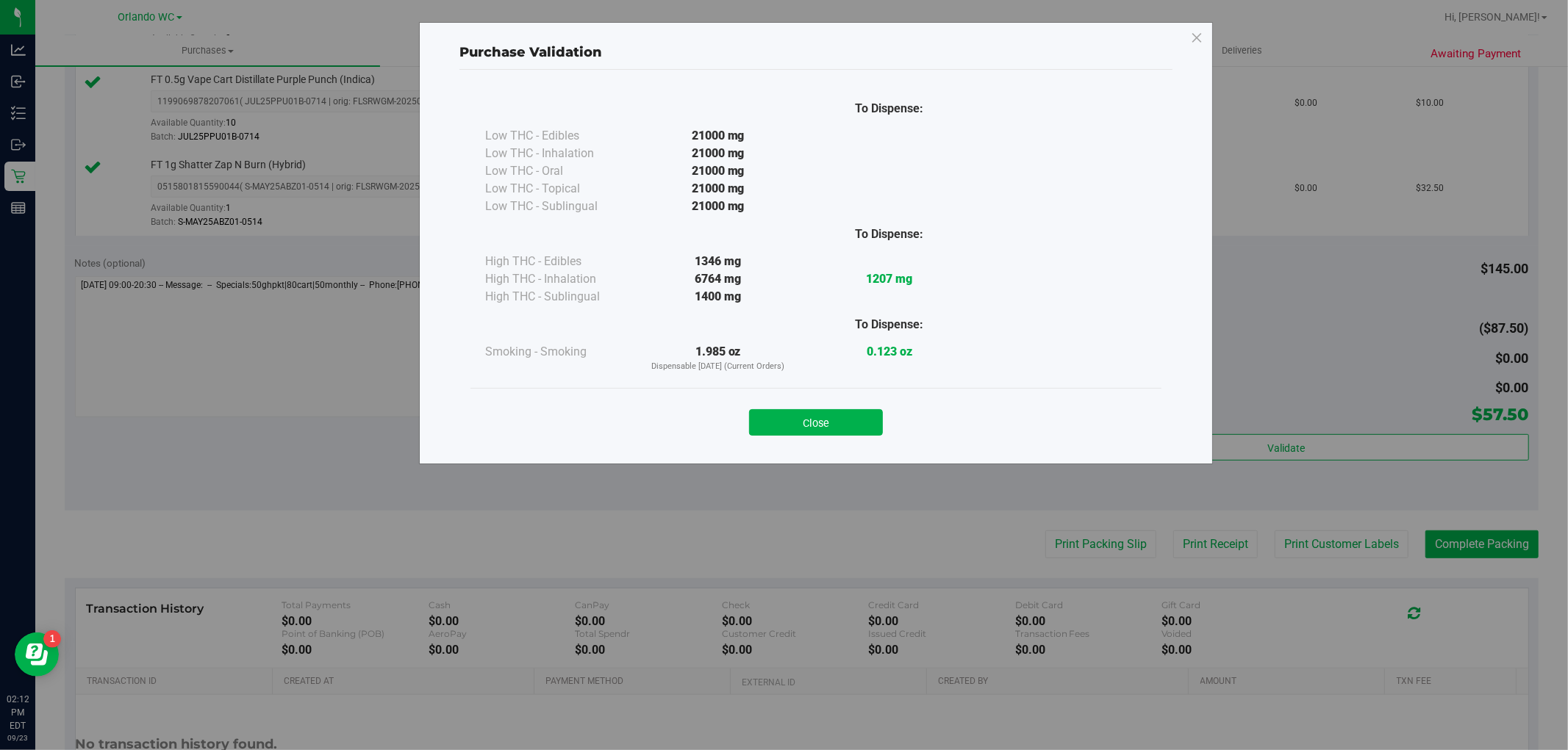
click at [810, 452] on div "Purchase Validation To Dispense: Low THC - Edibles 21000 mg" at bounding box center [815, 243] width 794 height 443
click at [847, 434] on button "Close" at bounding box center [815, 422] width 134 height 27
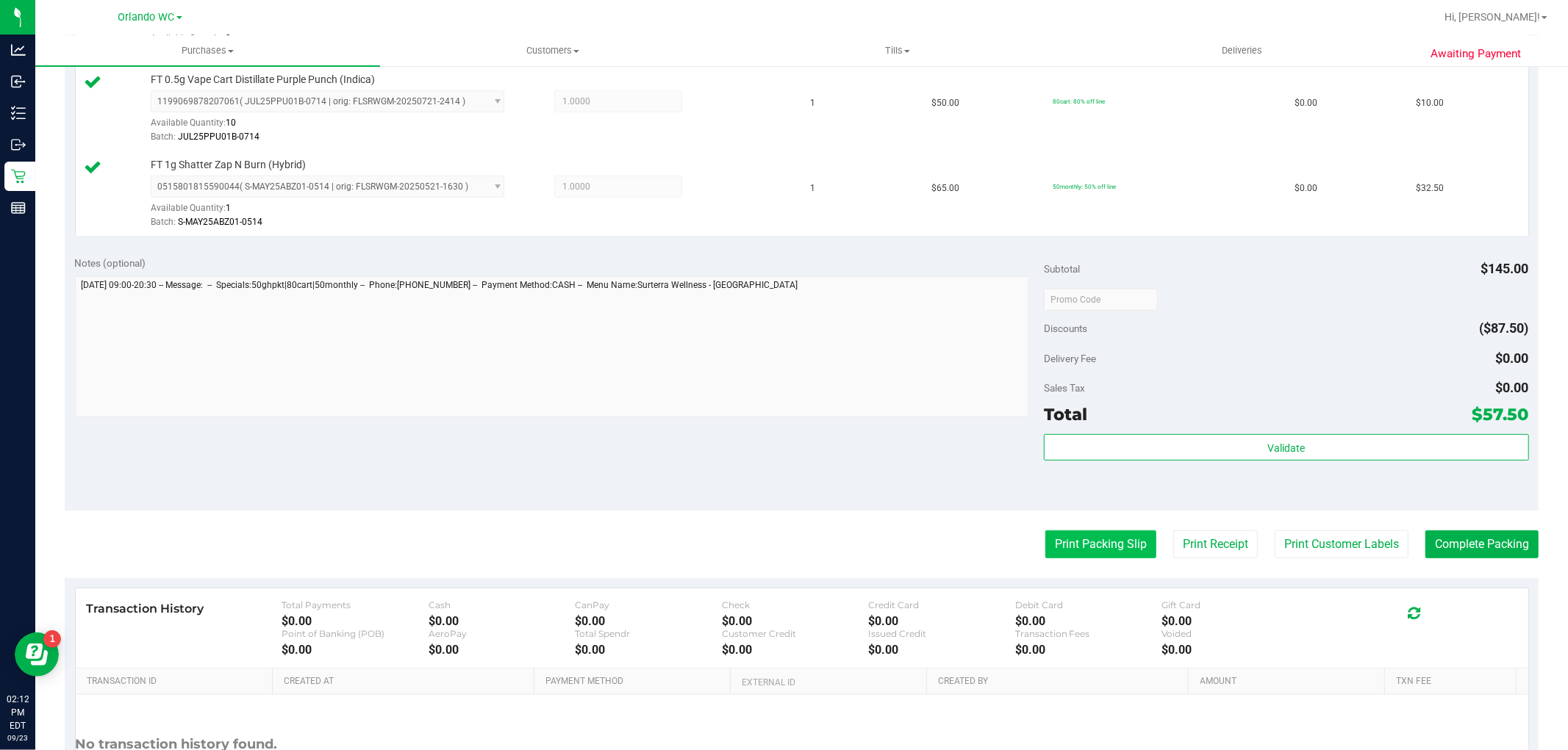
click at [1068, 539] on button "Print Packing Slip" at bounding box center [1100, 544] width 111 height 28
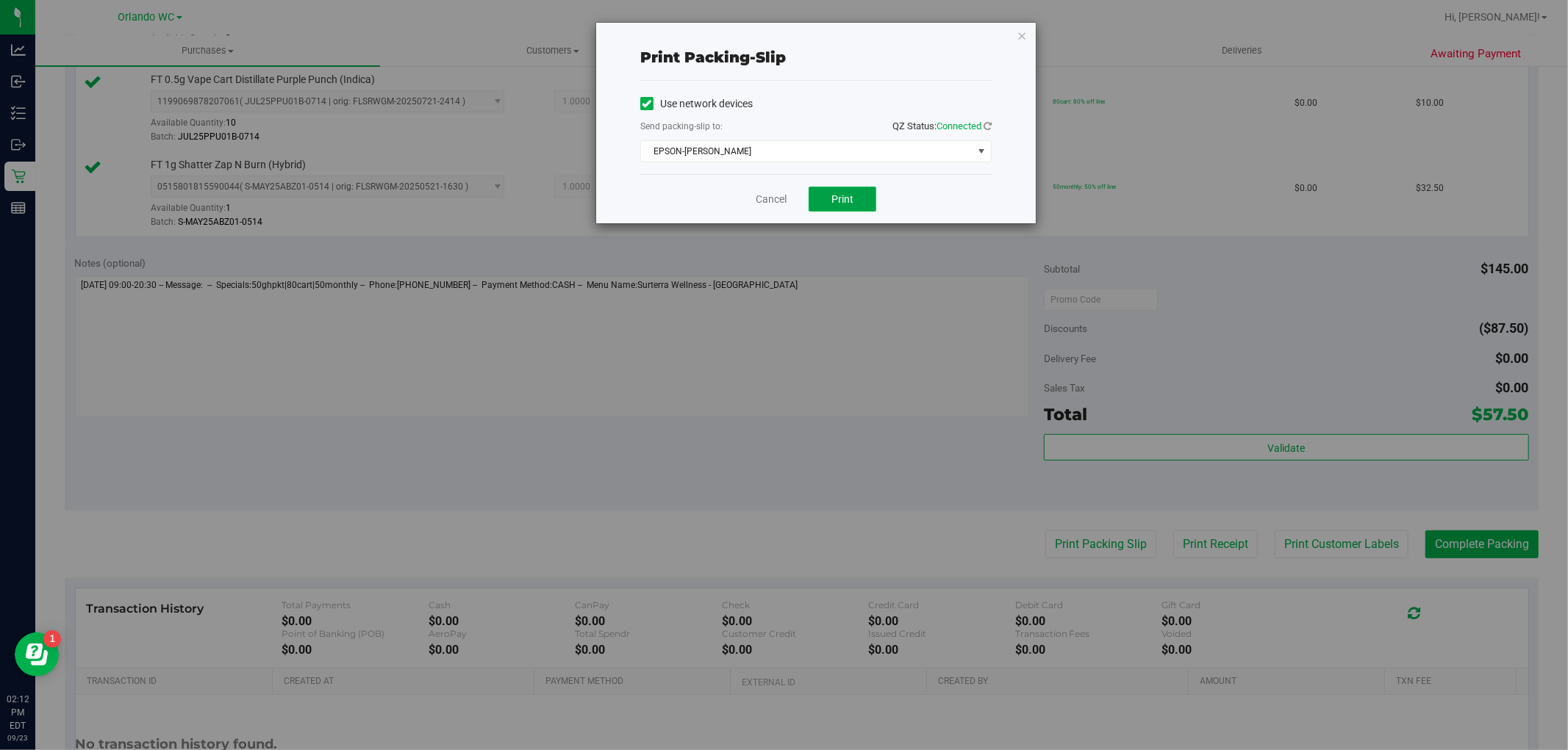
click at [828, 198] on button "Print" at bounding box center [842, 199] width 68 height 25
click at [768, 198] on link "Cancel" at bounding box center [771, 199] width 31 height 15
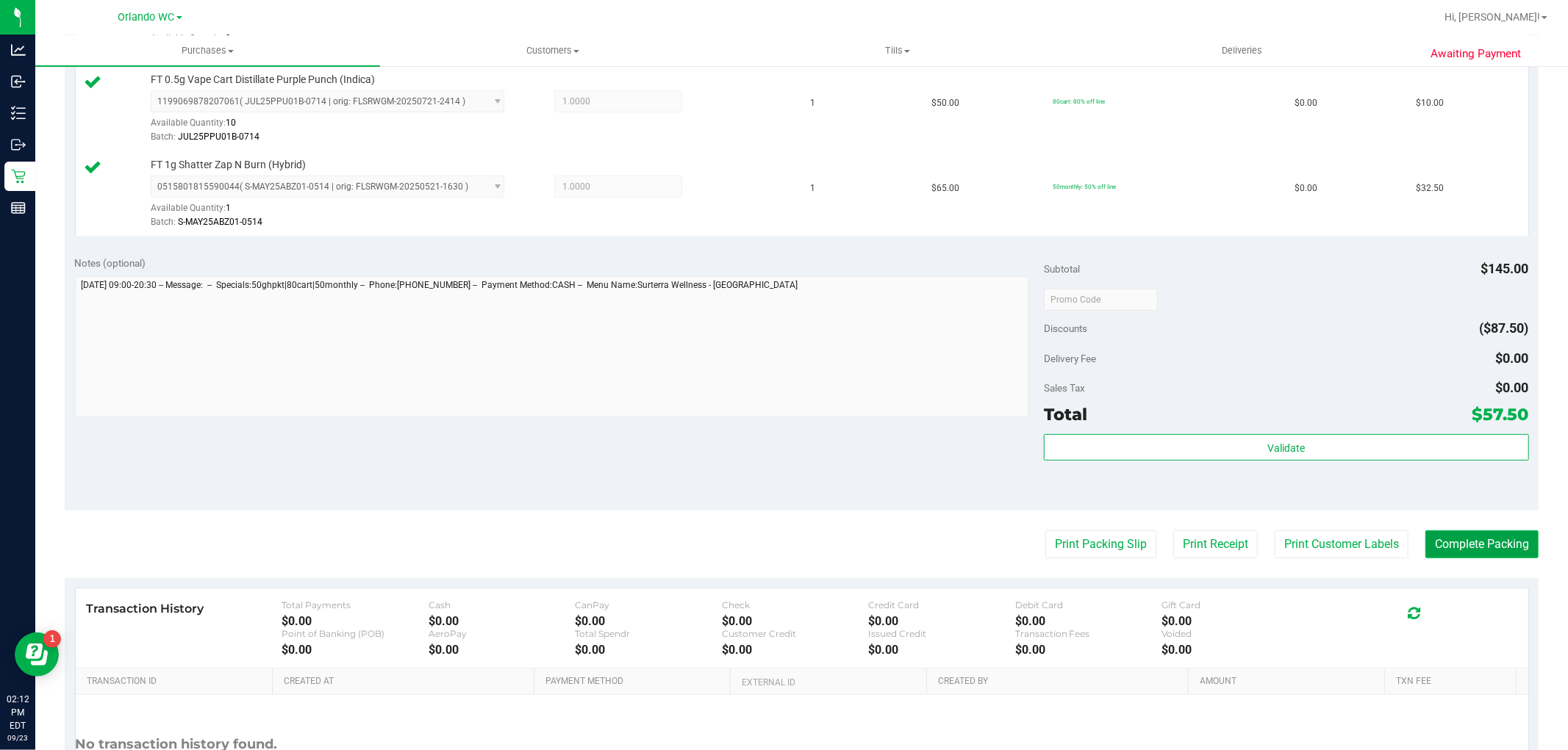
click at [1523, 553] on button "Complete Packing" at bounding box center [1481, 544] width 113 height 28
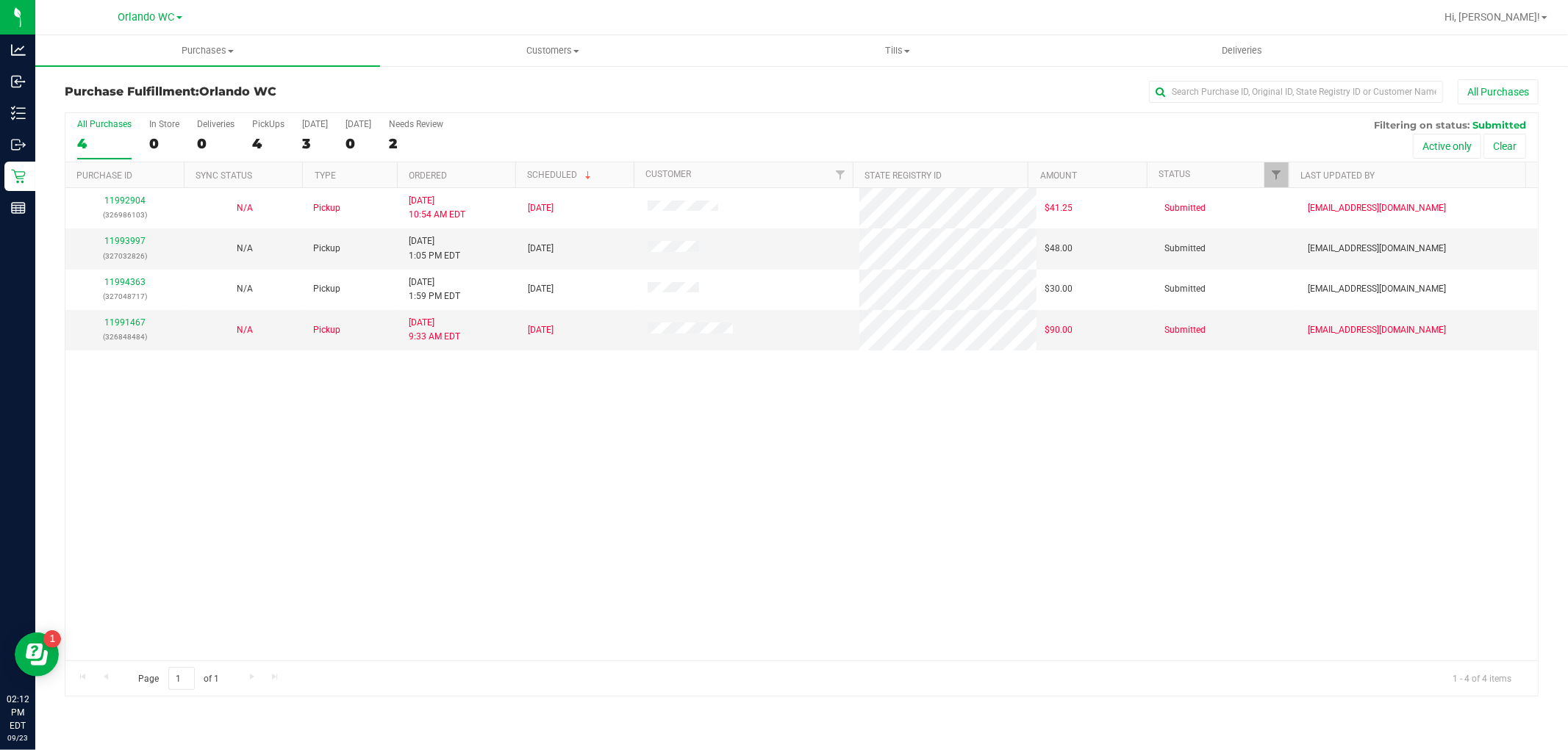
click at [485, 175] on th "Ordered" at bounding box center [456, 175] width 118 height 26
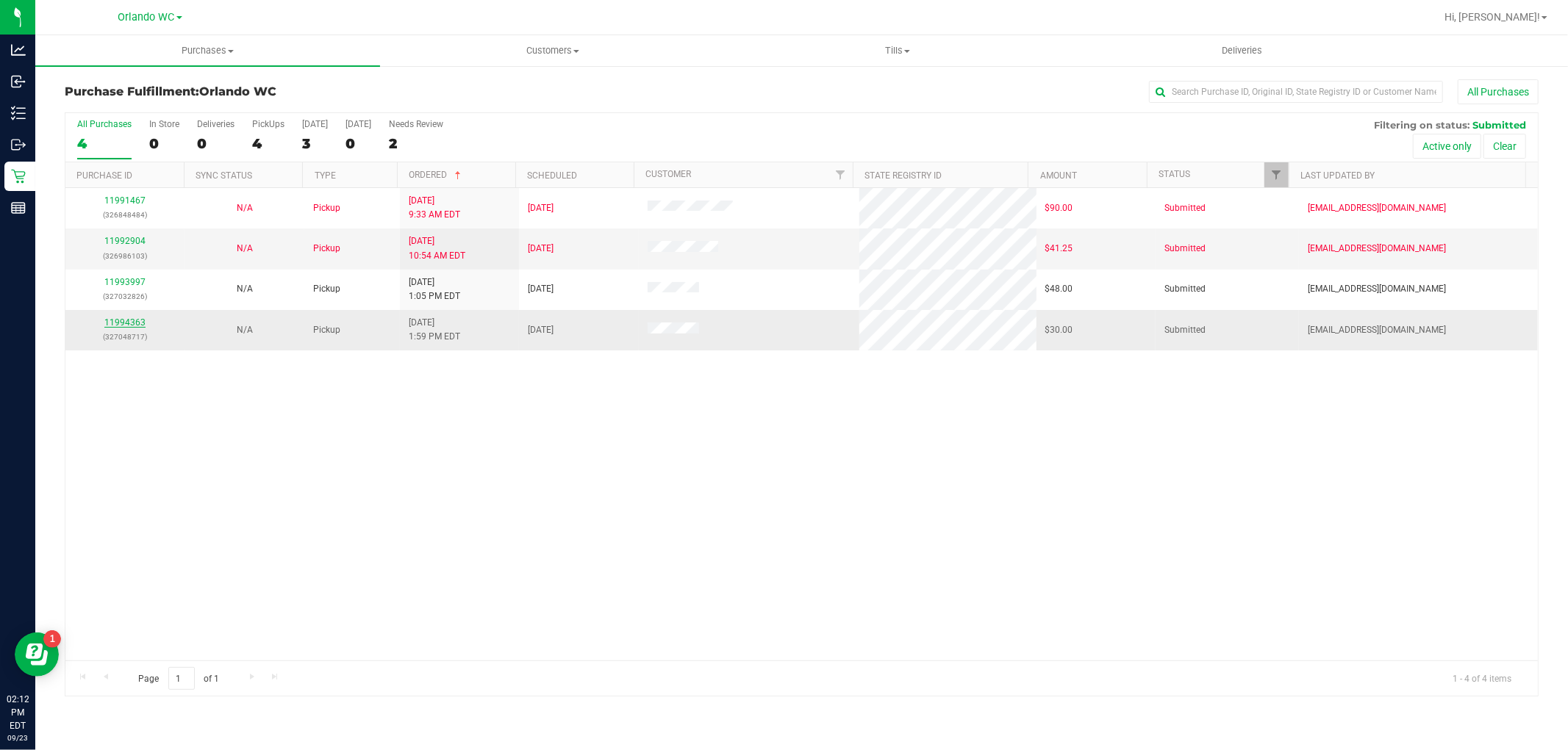
click at [119, 323] on link "11994363" at bounding box center [124, 323] width 41 height 10
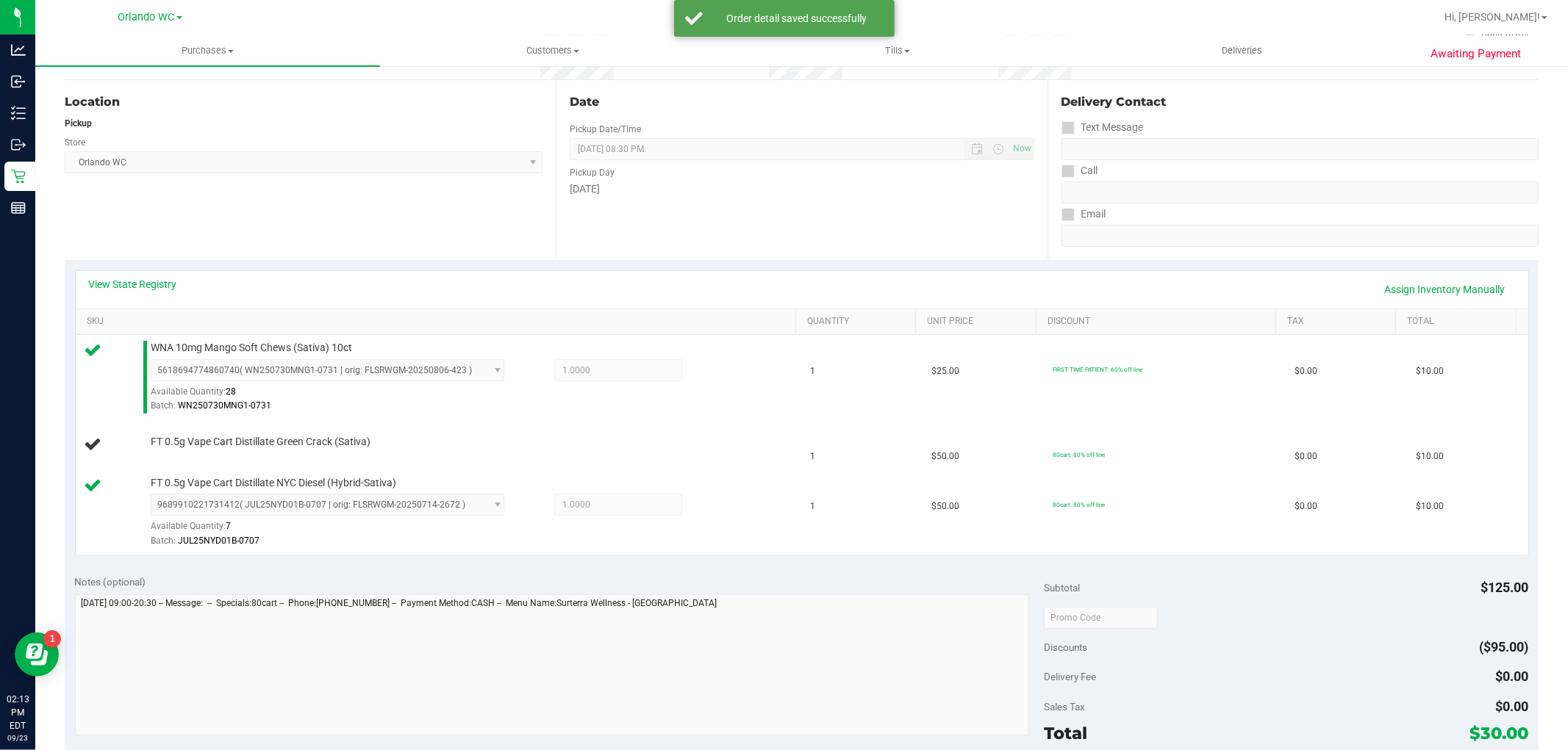
scroll to position [244, 0]
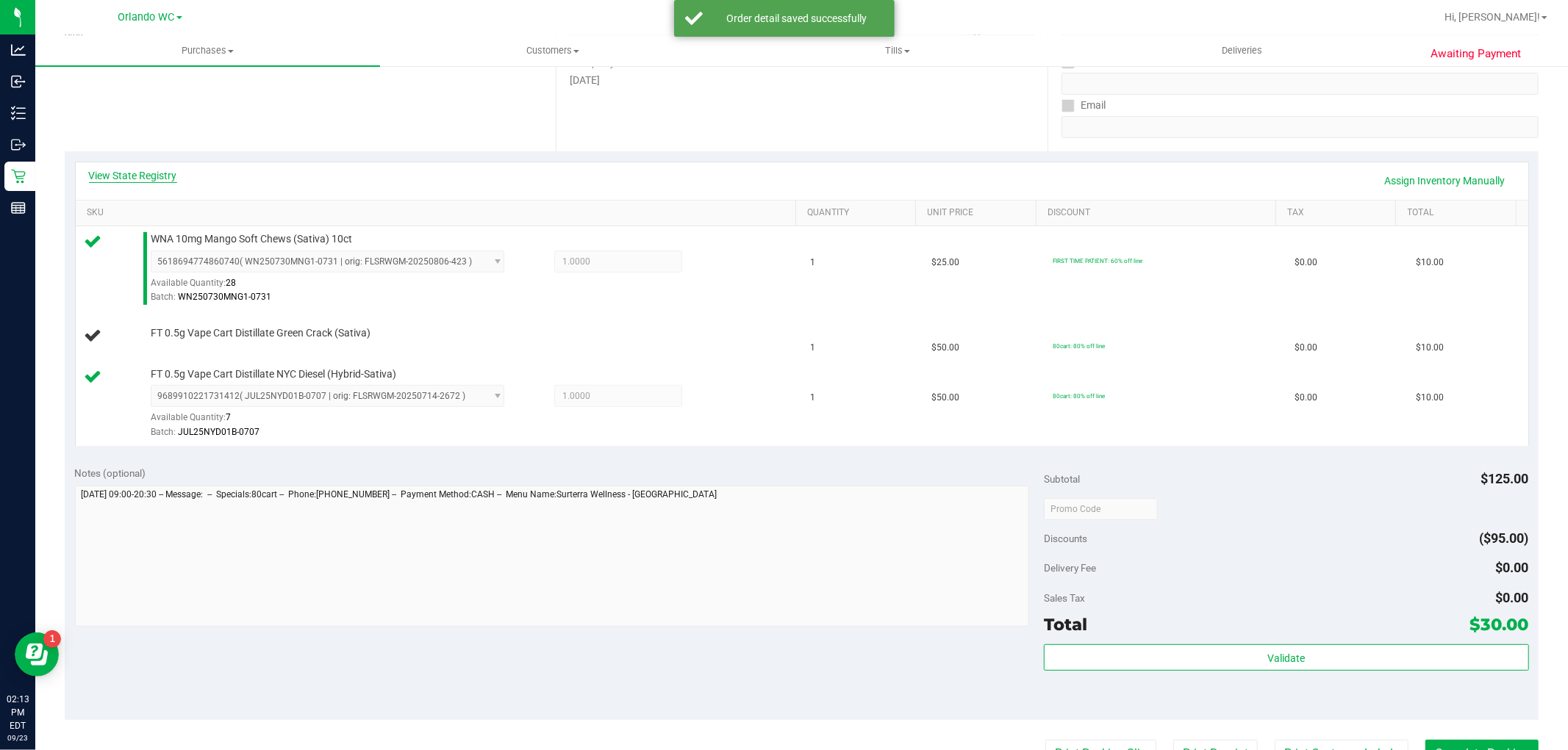
click at [133, 170] on link "View State Registry" at bounding box center [133, 176] width 88 height 15
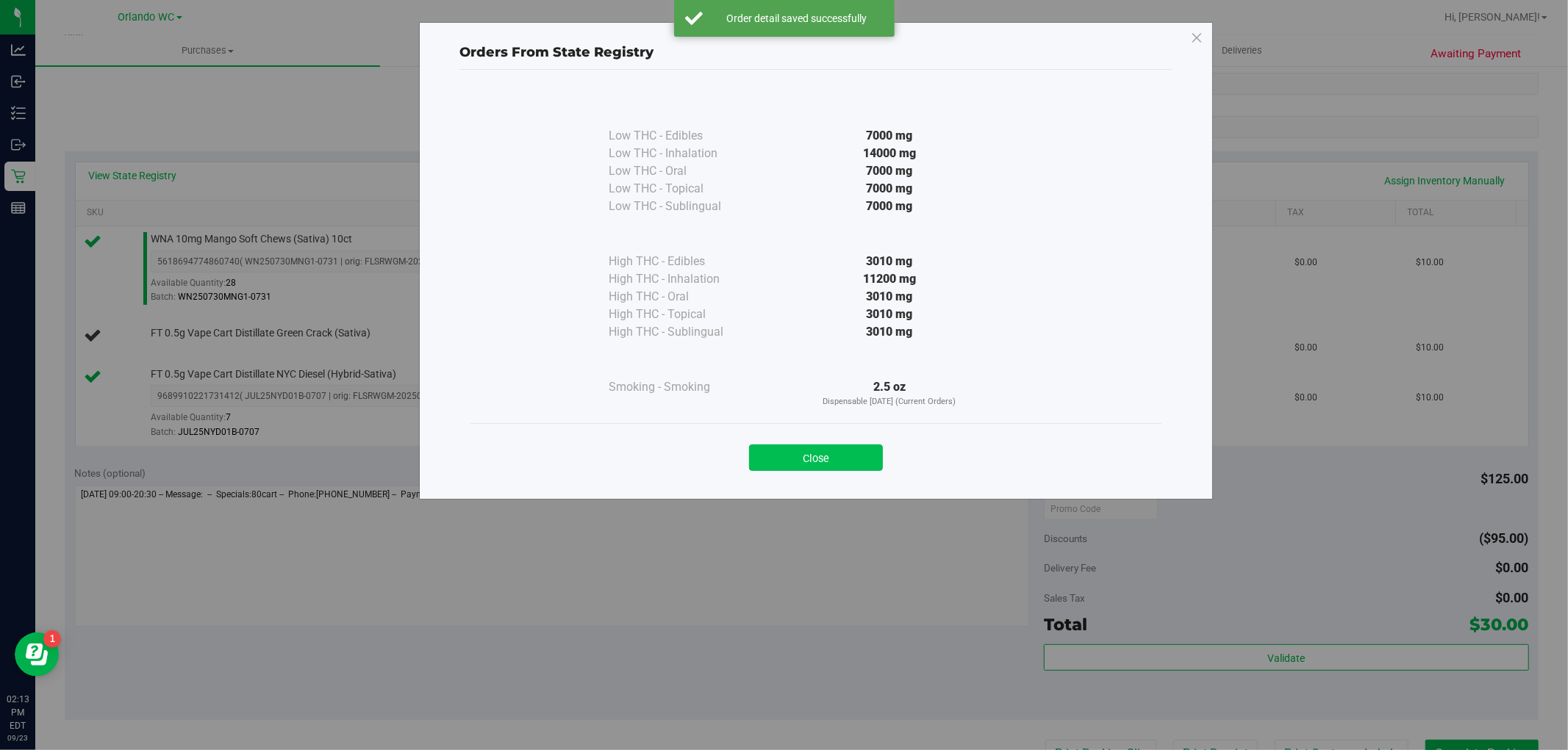
click at [829, 457] on button "Close" at bounding box center [815, 458] width 134 height 27
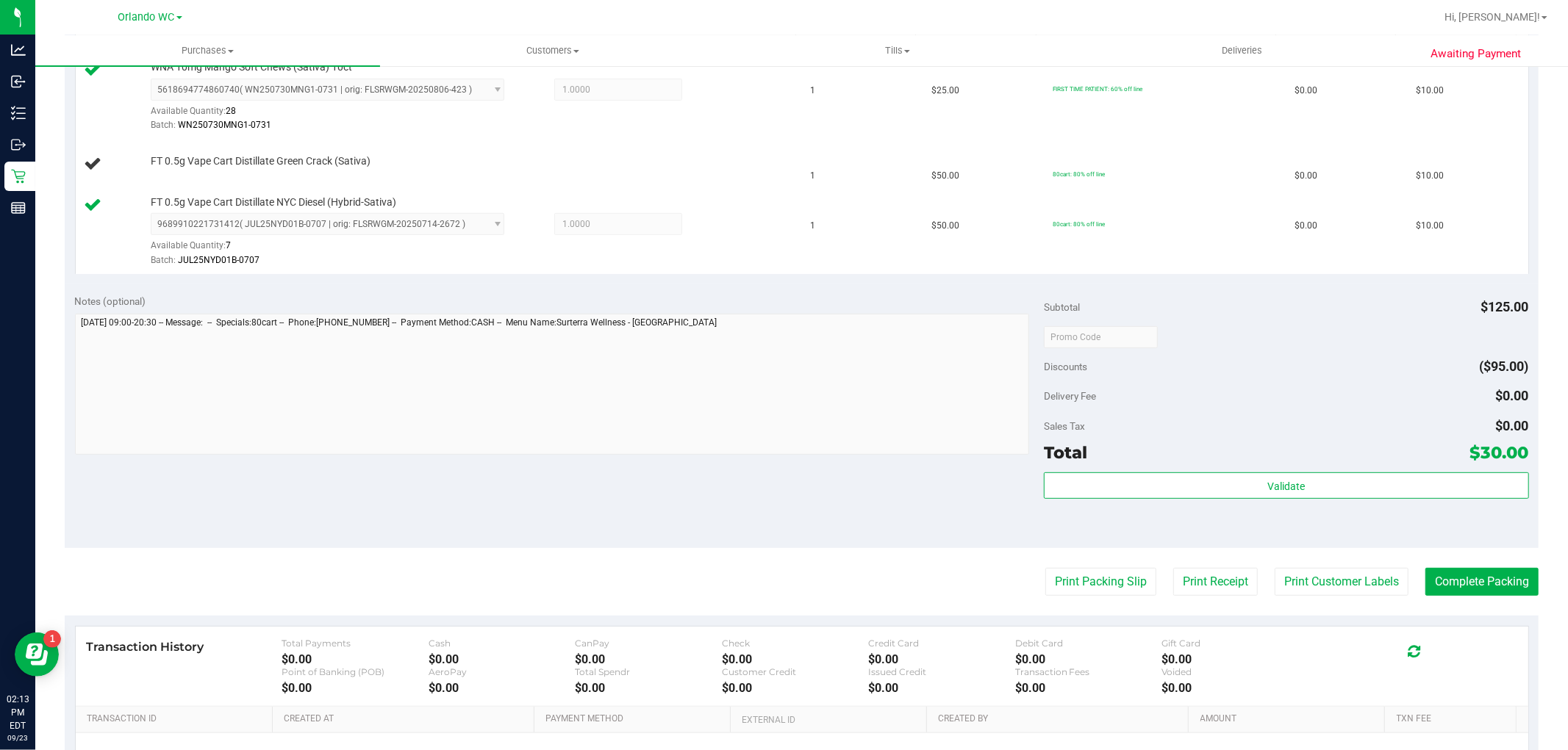
scroll to position [571, 0]
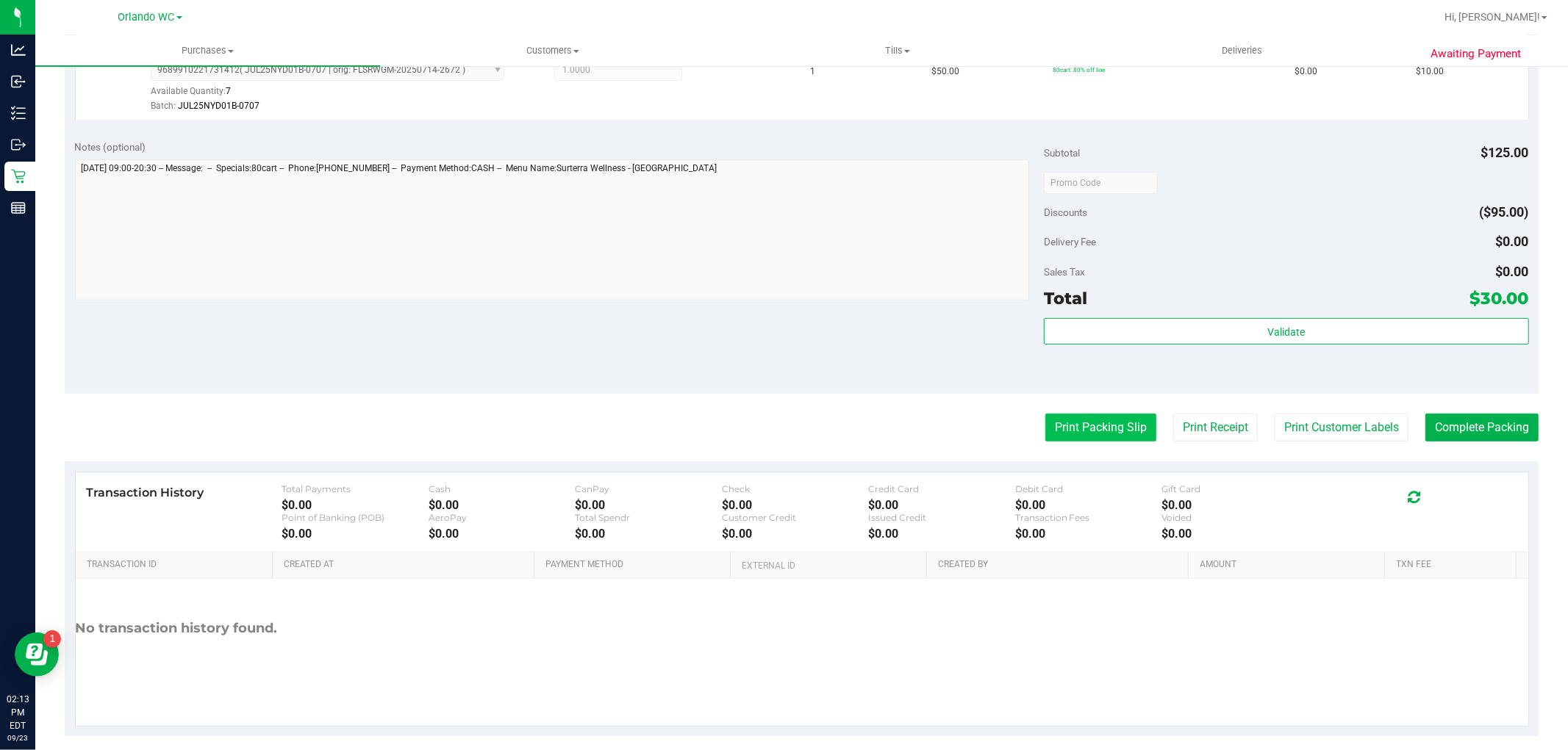
click at [1060, 423] on button "Print Packing Slip" at bounding box center [1100, 427] width 111 height 28
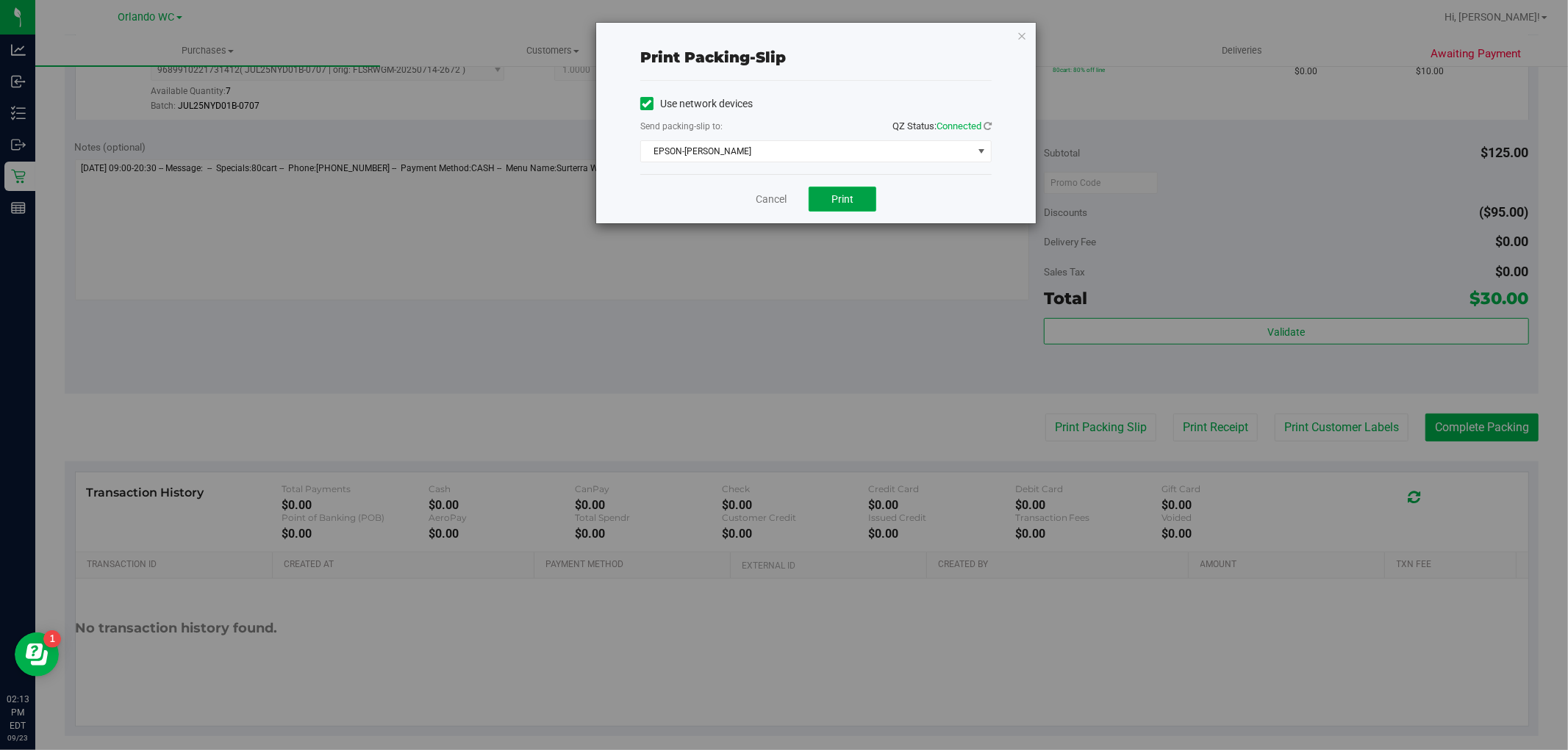
click at [827, 202] on button "Print" at bounding box center [842, 199] width 68 height 25
click at [1018, 28] on icon "button" at bounding box center [1021, 35] width 10 height 18
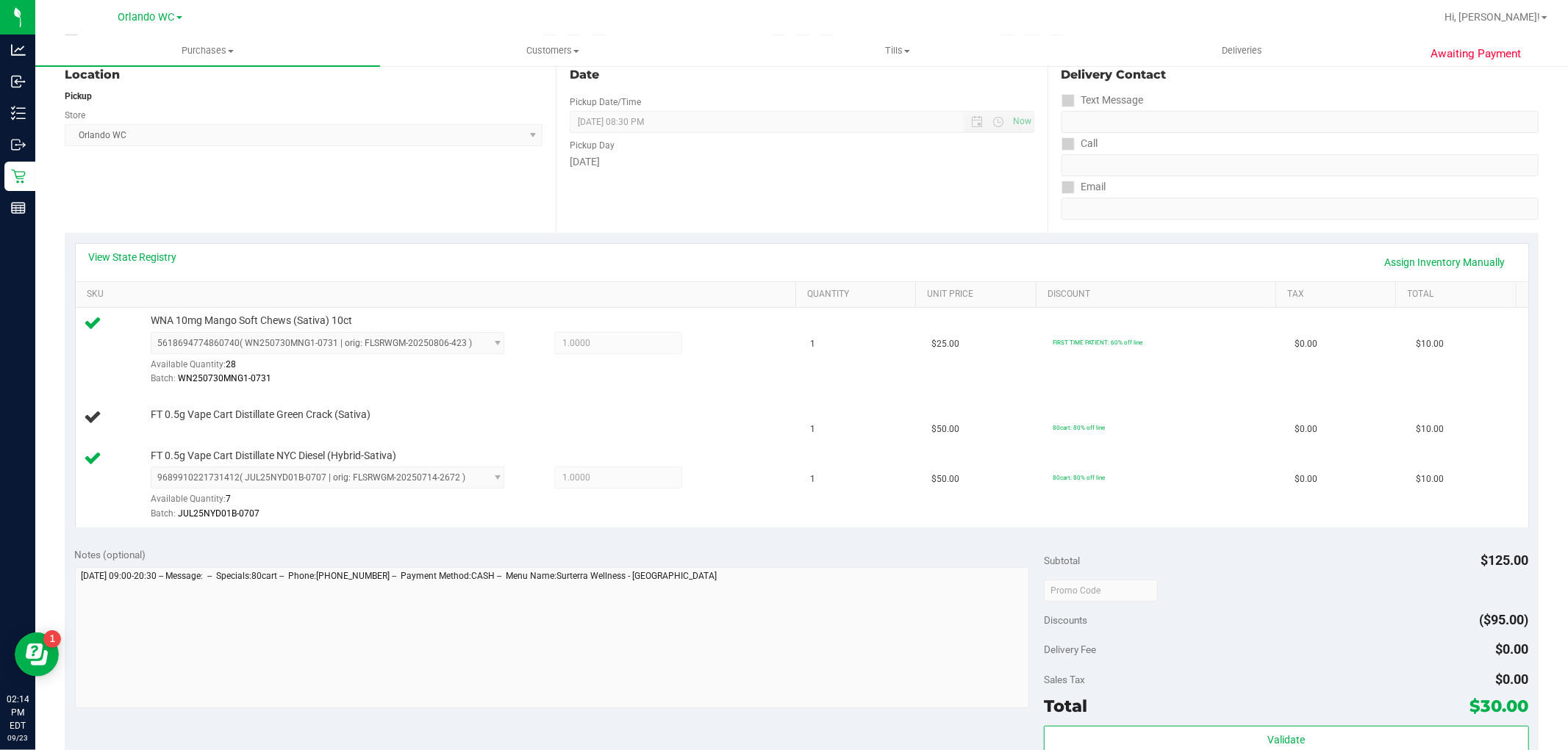
scroll to position [0, 0]
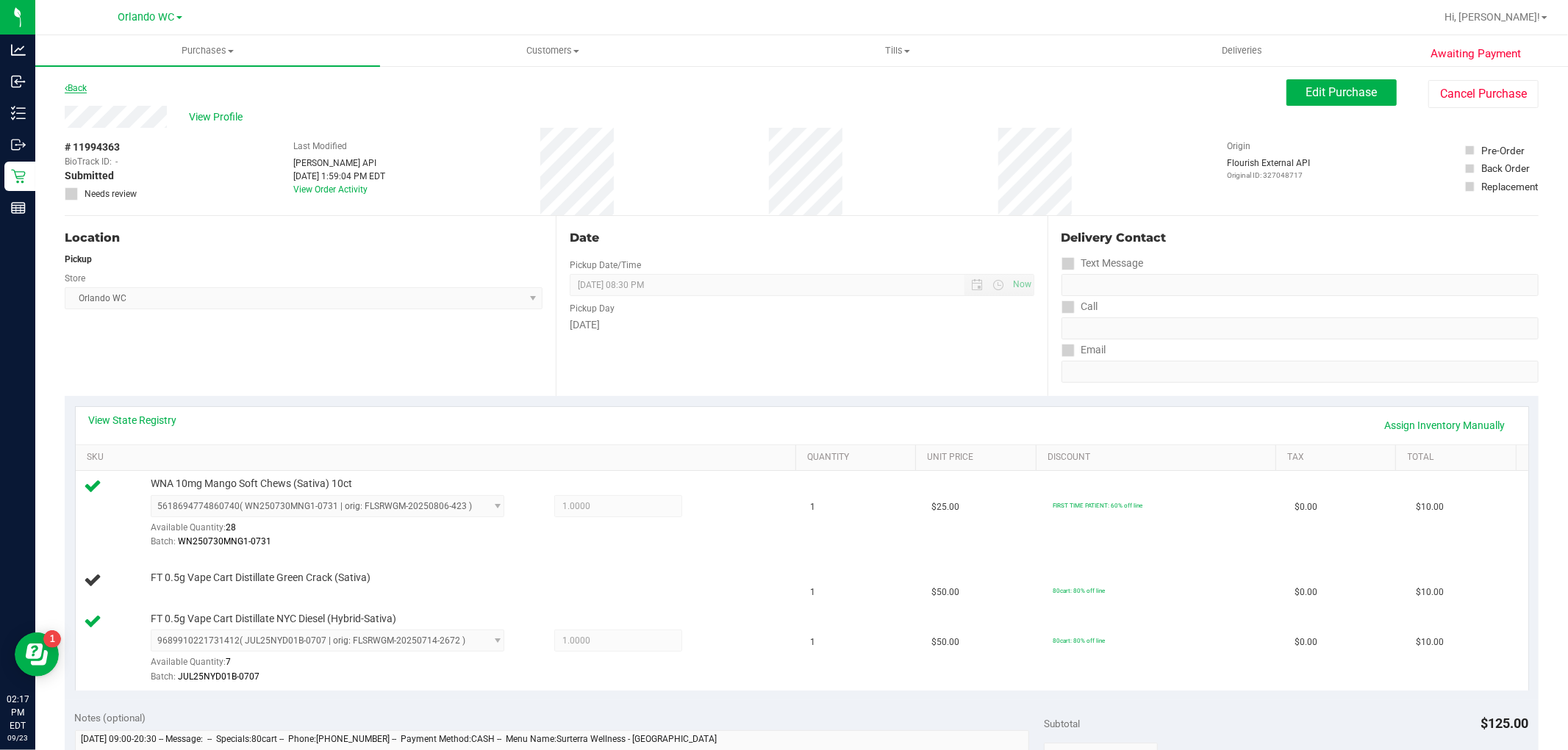
click at [78, 91] on link "Back" at bounding box center [76, 88] width 22 height 10
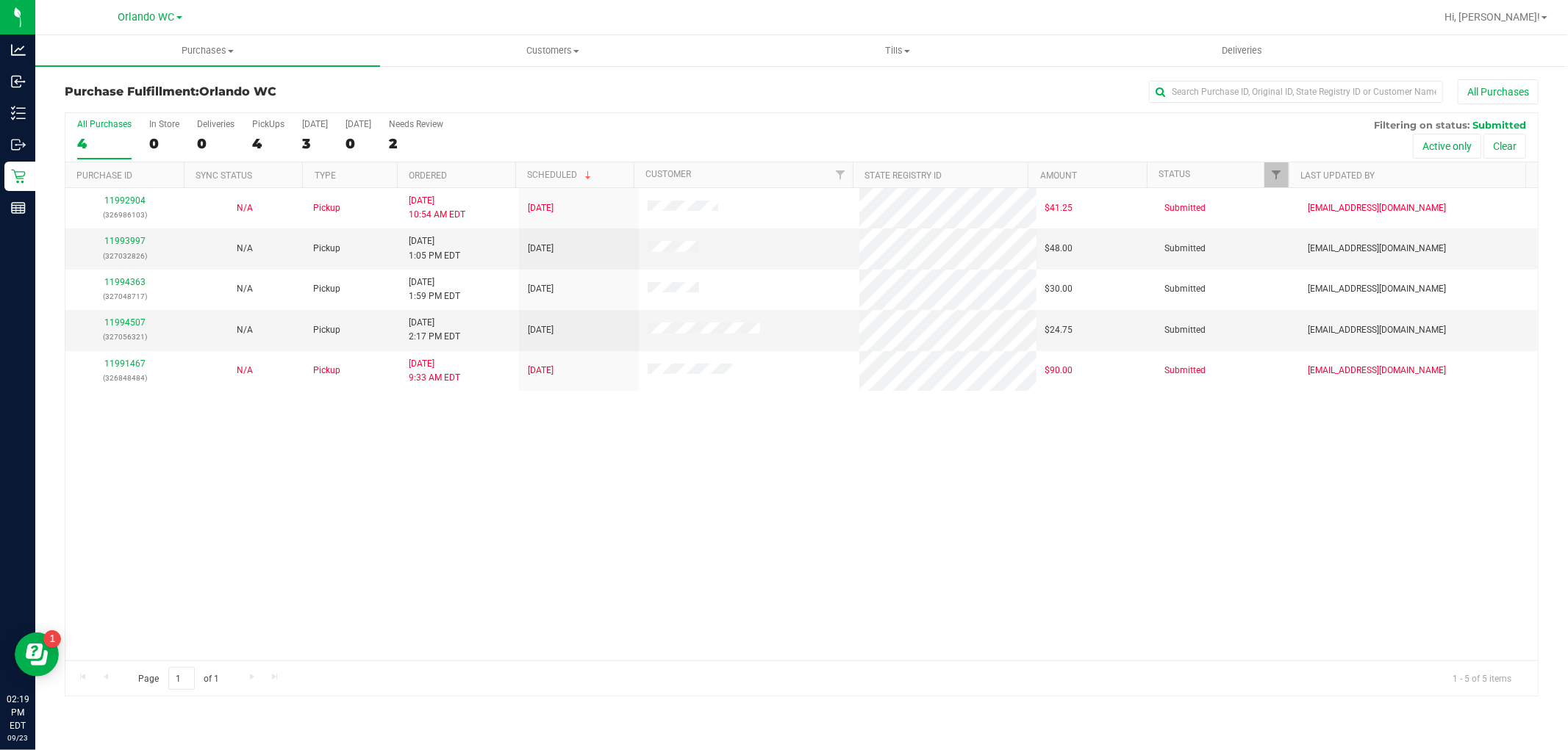
click at [467, 174] on th "Ordered" at bounding box center [456, 175] width 118 height 26
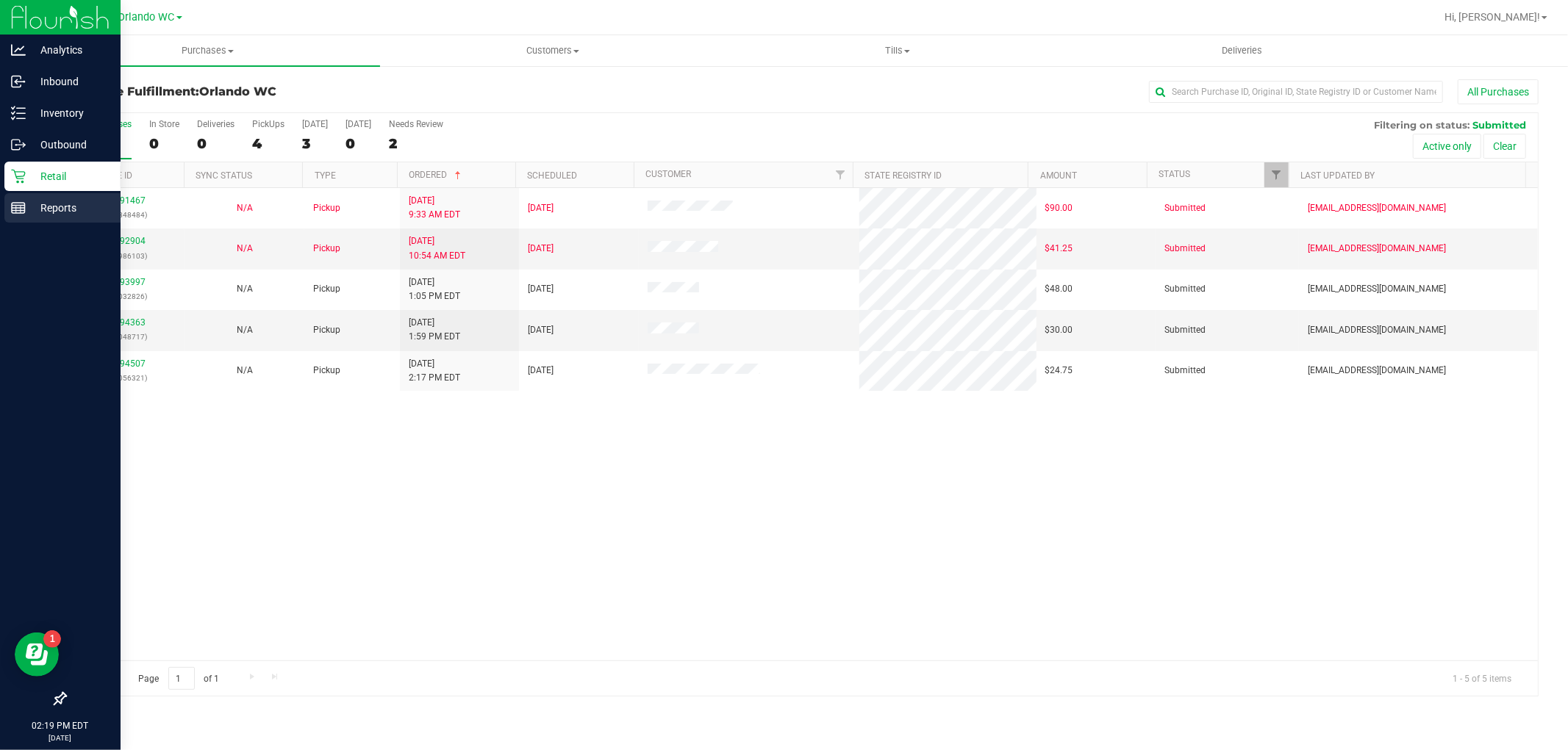
click at [68, 203] on p "Reports" at bounding box center [70, 207] width 88 height 18
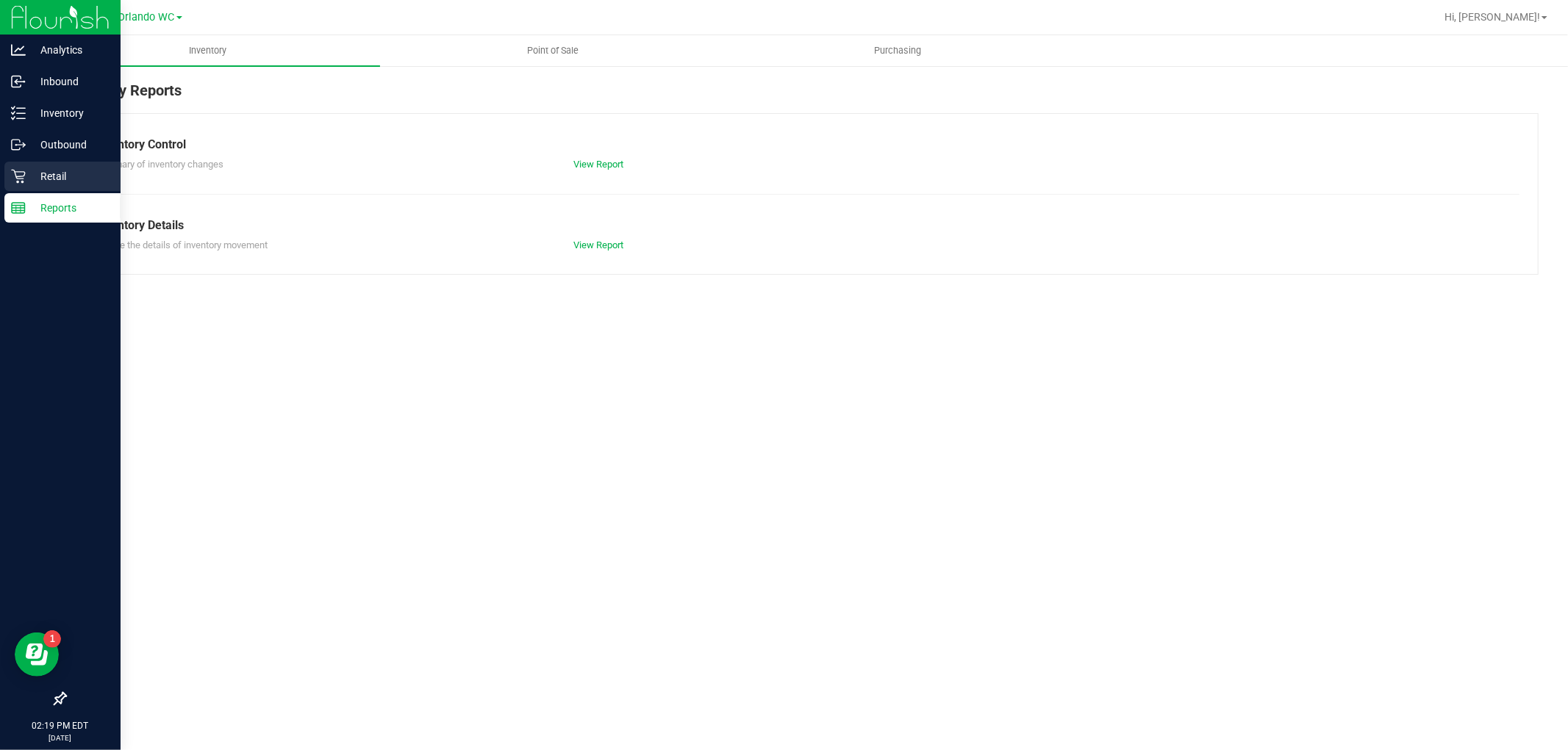
click at [24, 178] on icon at bounding box center [18, 176] width 15 height 15
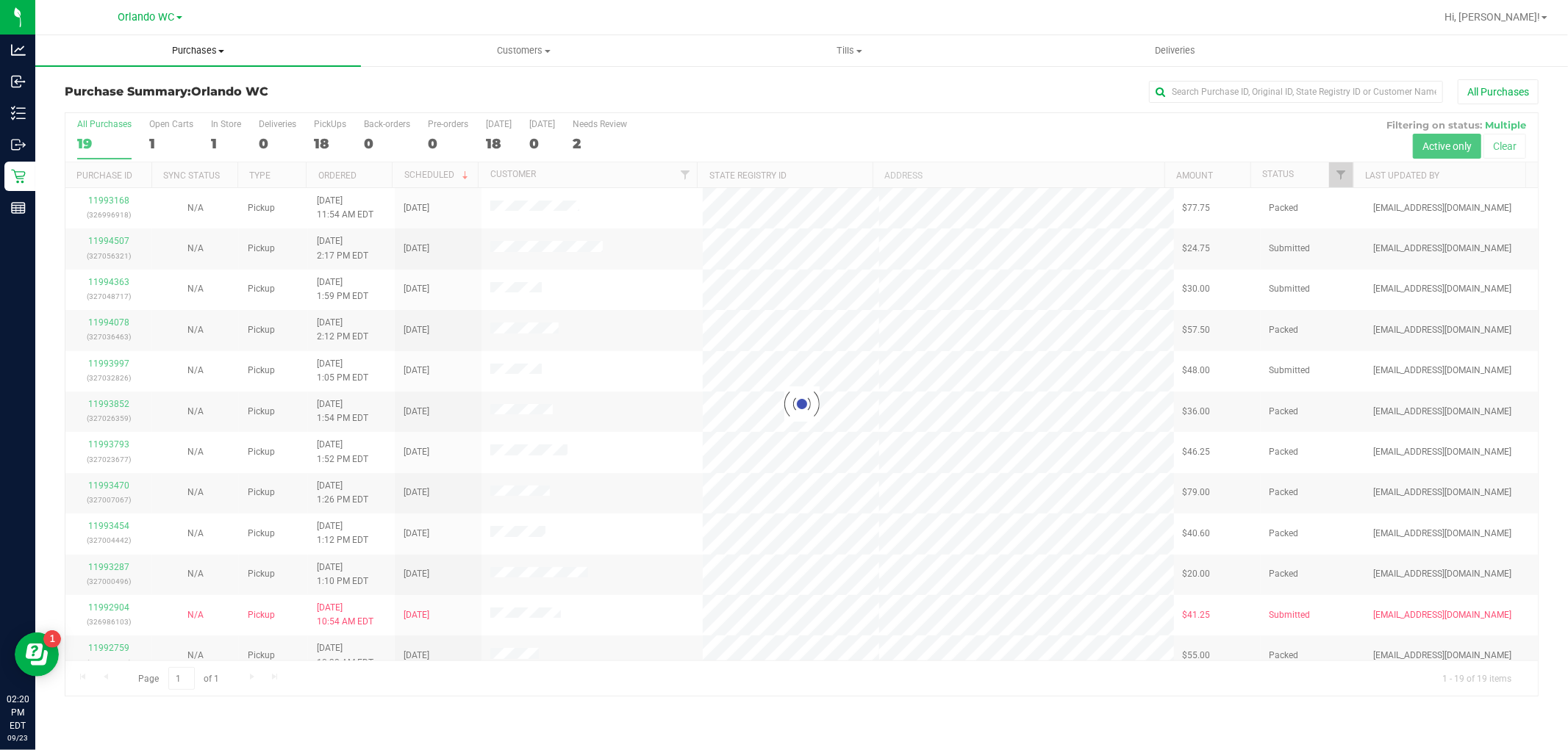
click at [223, 52] on span at bounding box center [221, 52] width 6 height 3
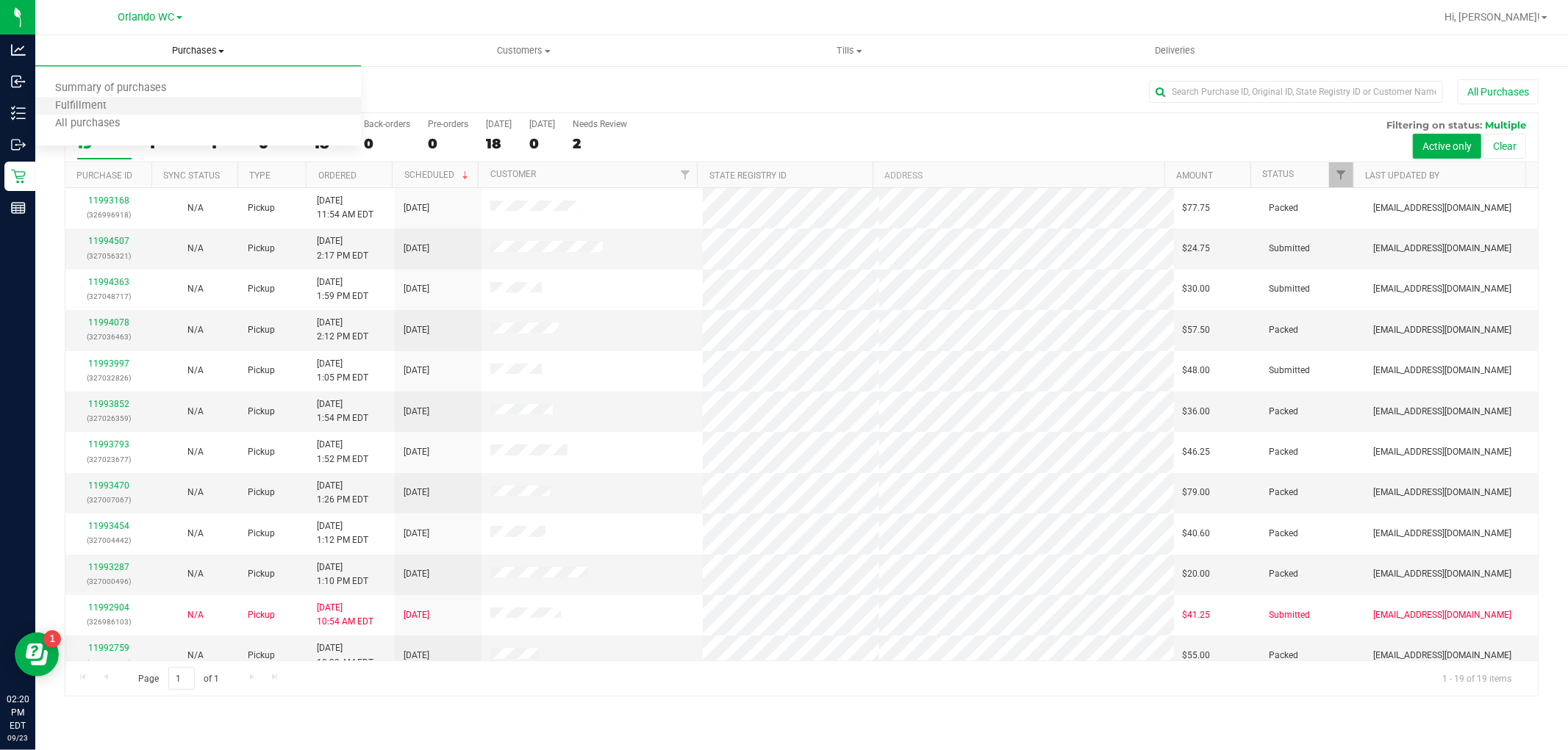
click at [139, 107] on li "Fulfillment" at bounding box center [198, 106] width 326 height 18
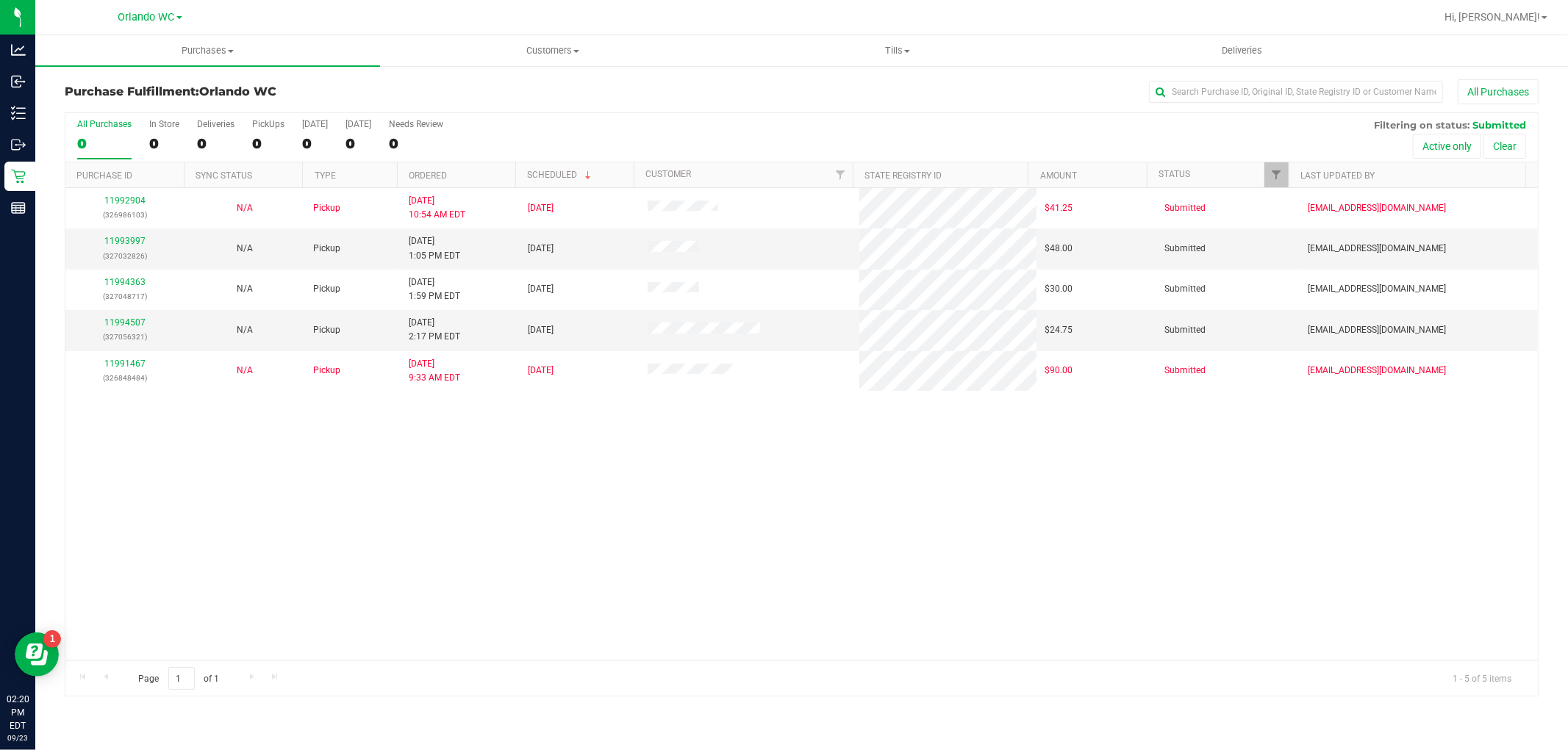
click at [485, 176] on th "Ordered" at bounding box center [456, 175] width 118 height 26
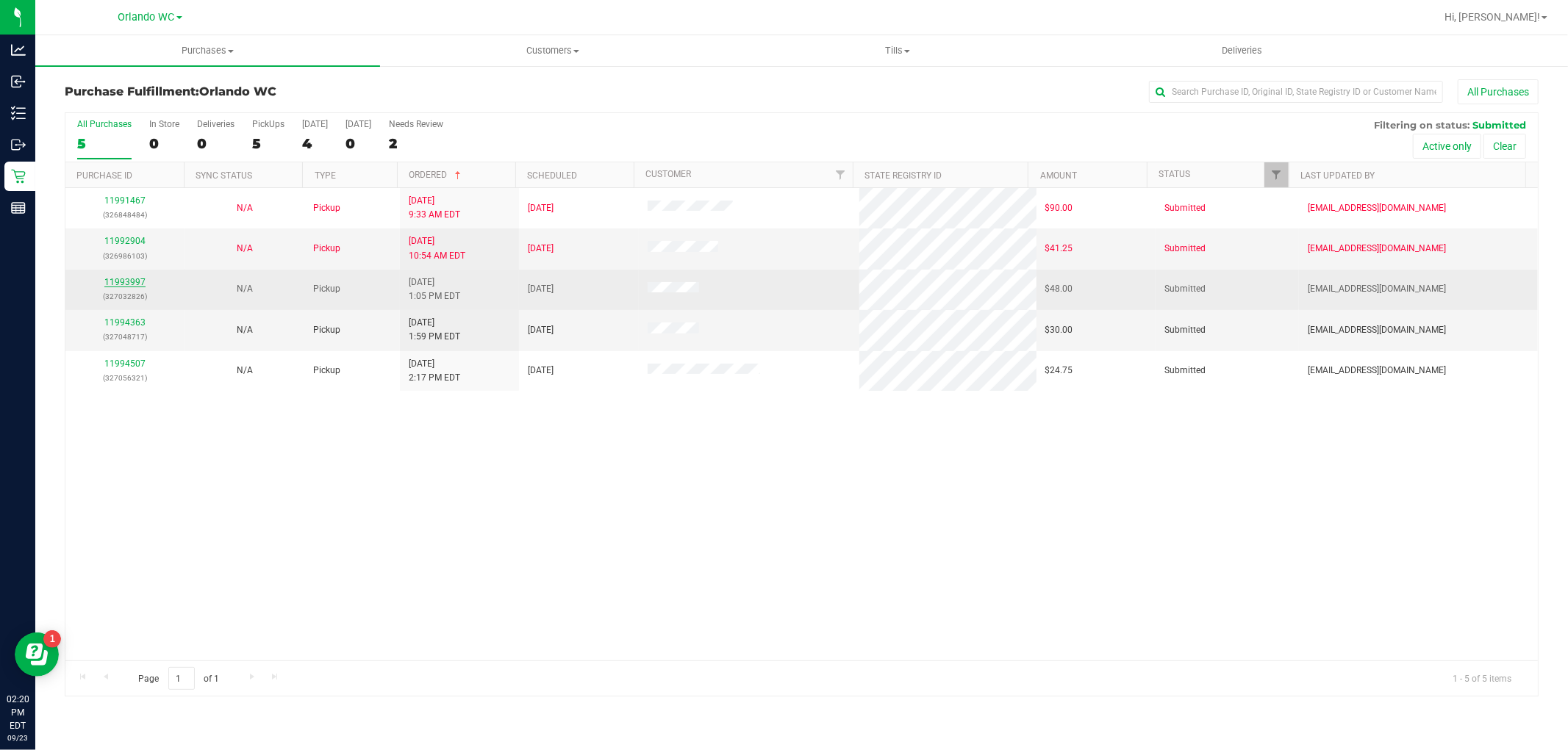
click at [121, 282] on link "11993997" at bounding box center [124, 282] width 41 height 10
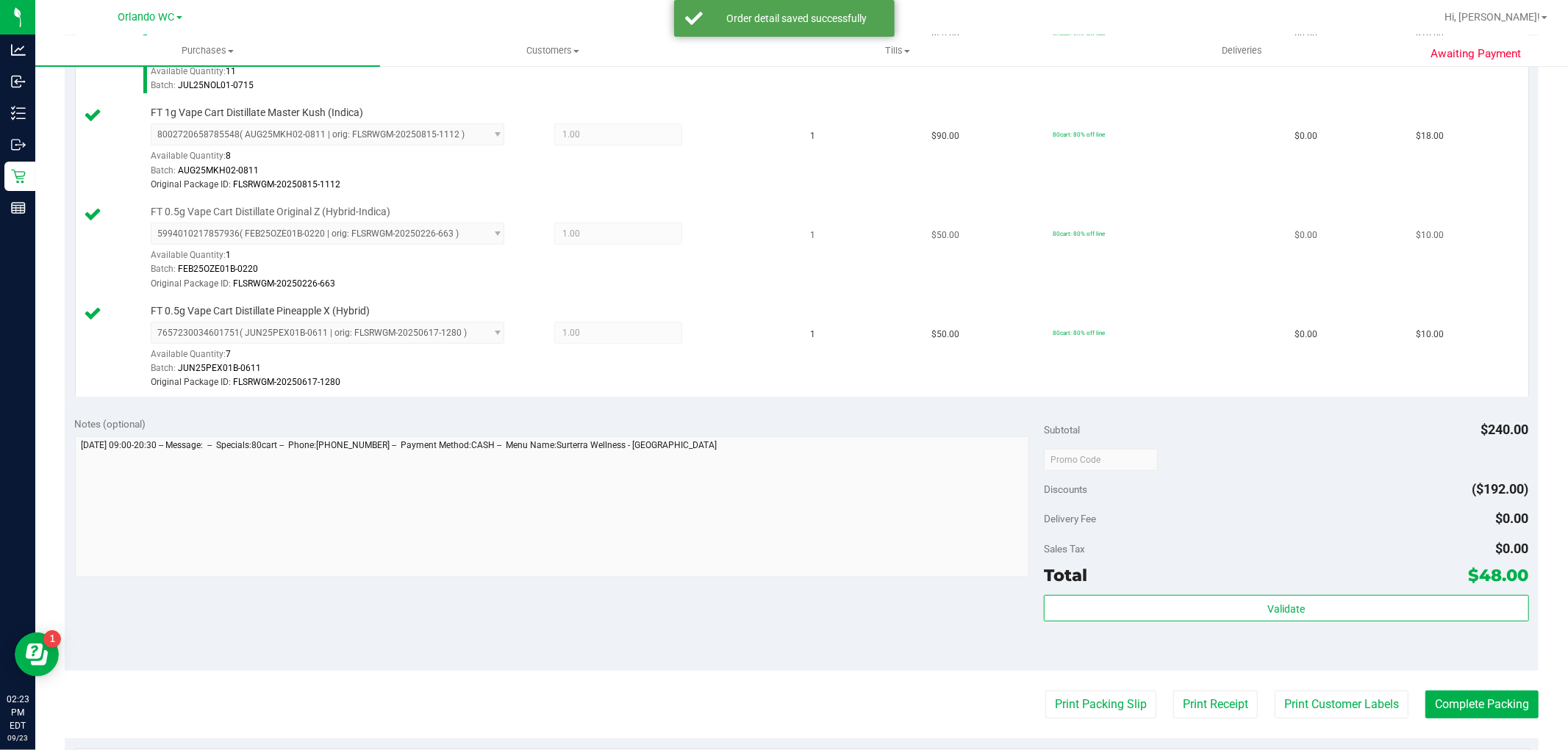
scroll to position [490, 0]
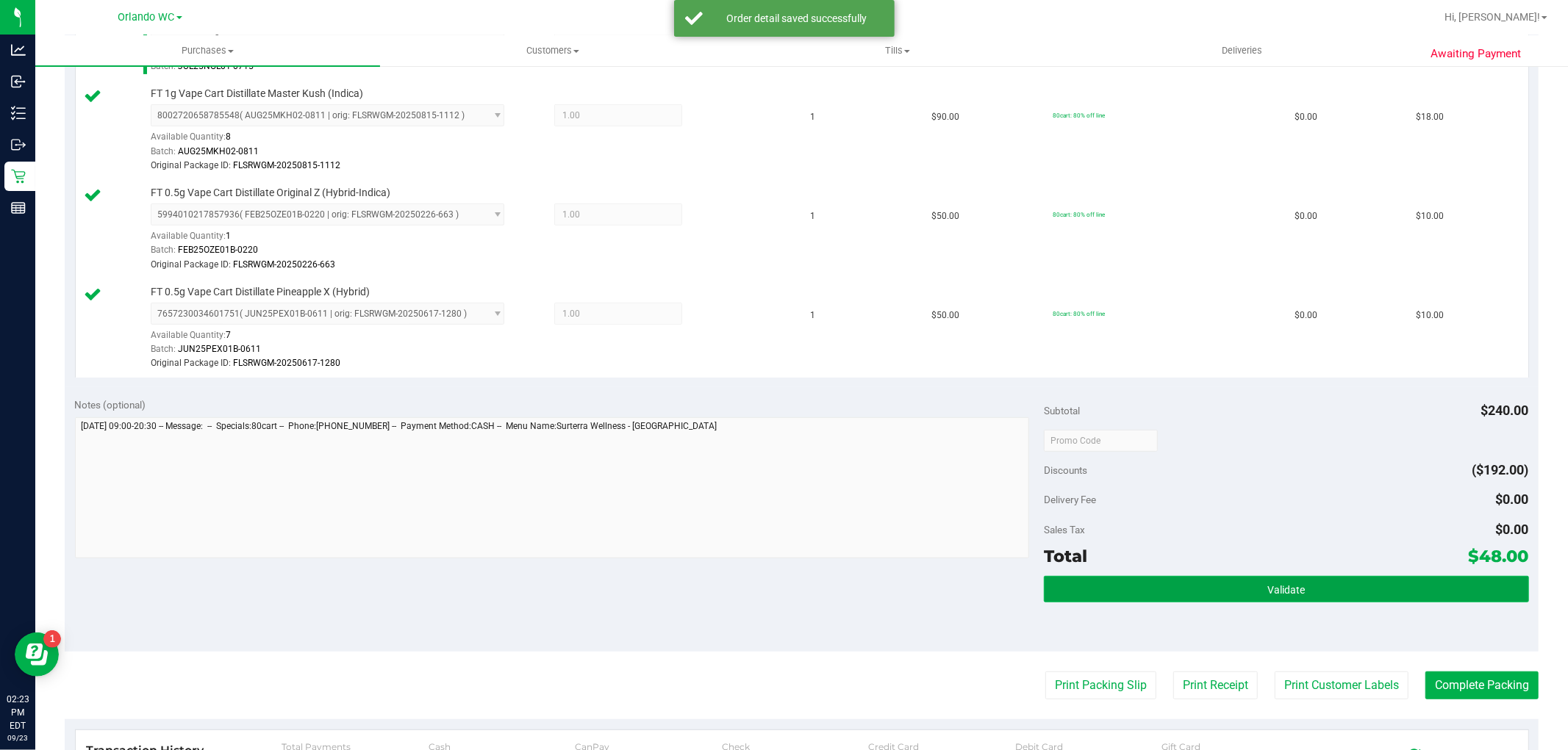
click at [1220, 585] on button "Validate" at bounding box center [1286, 590] width 485 height 27
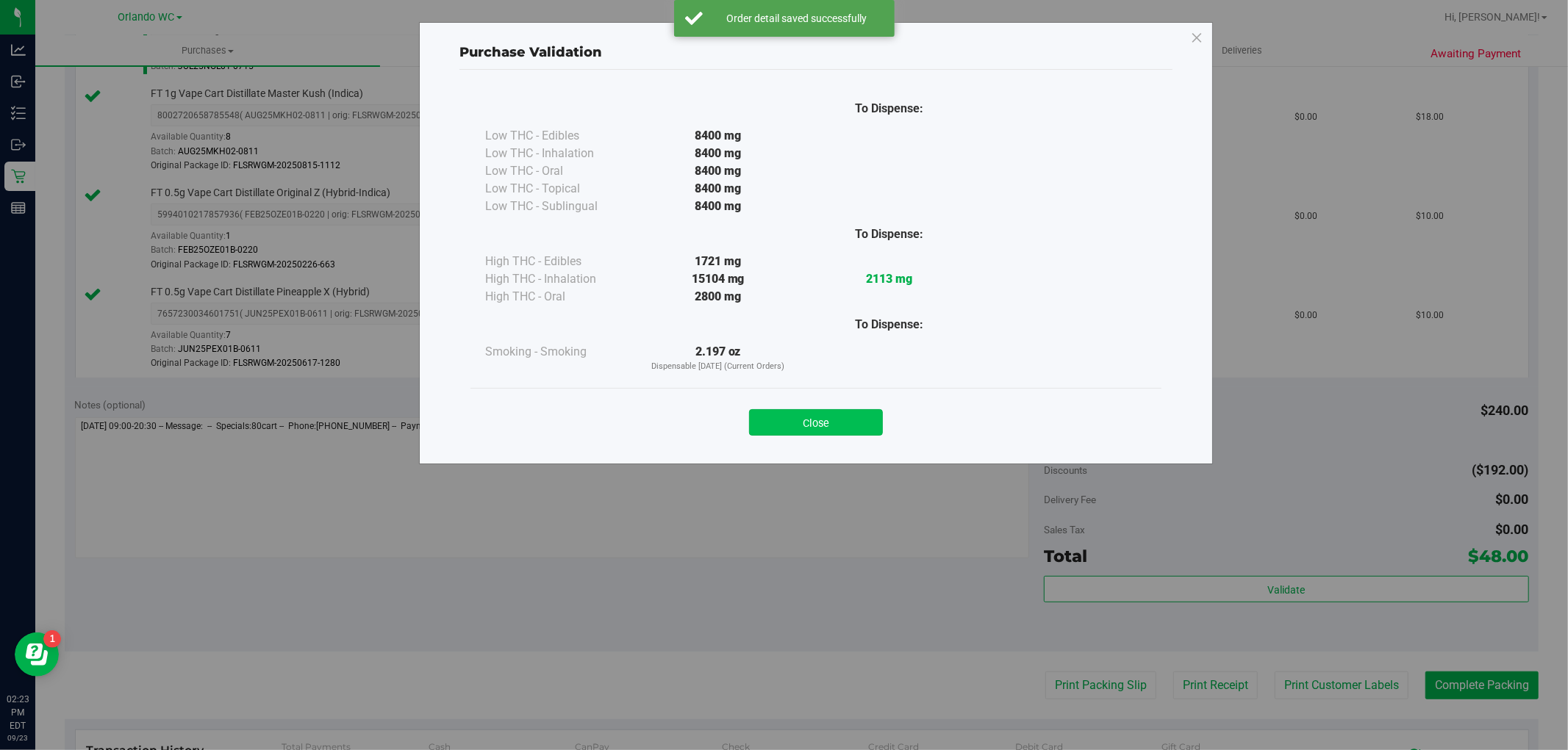
click at [855, 417] on button "Close" at bounding box center [815, 422] width 134 height 27
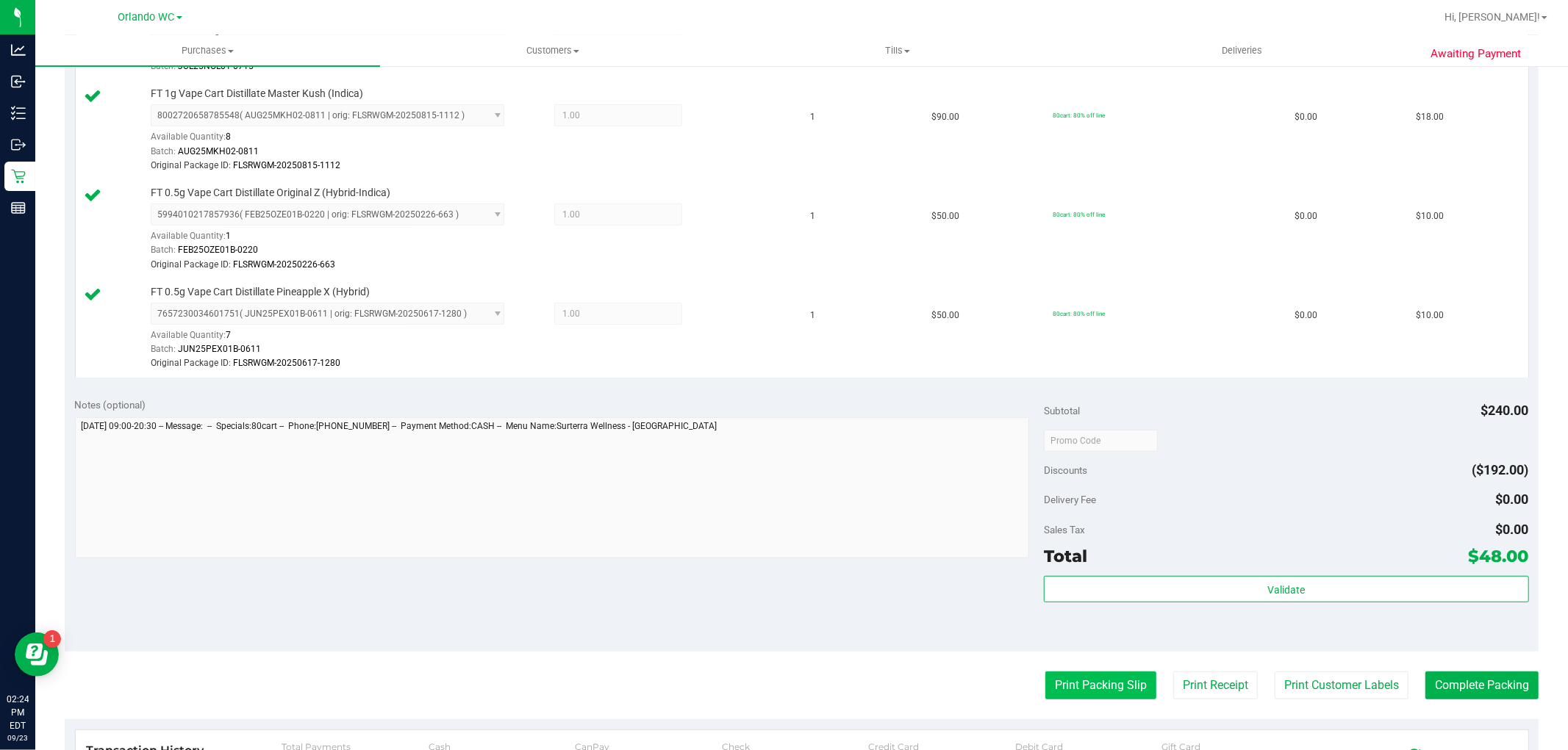
click at [1104, 687] on button "Print Packing Slip" at bounding box center [1100, 685] width 111 height 28
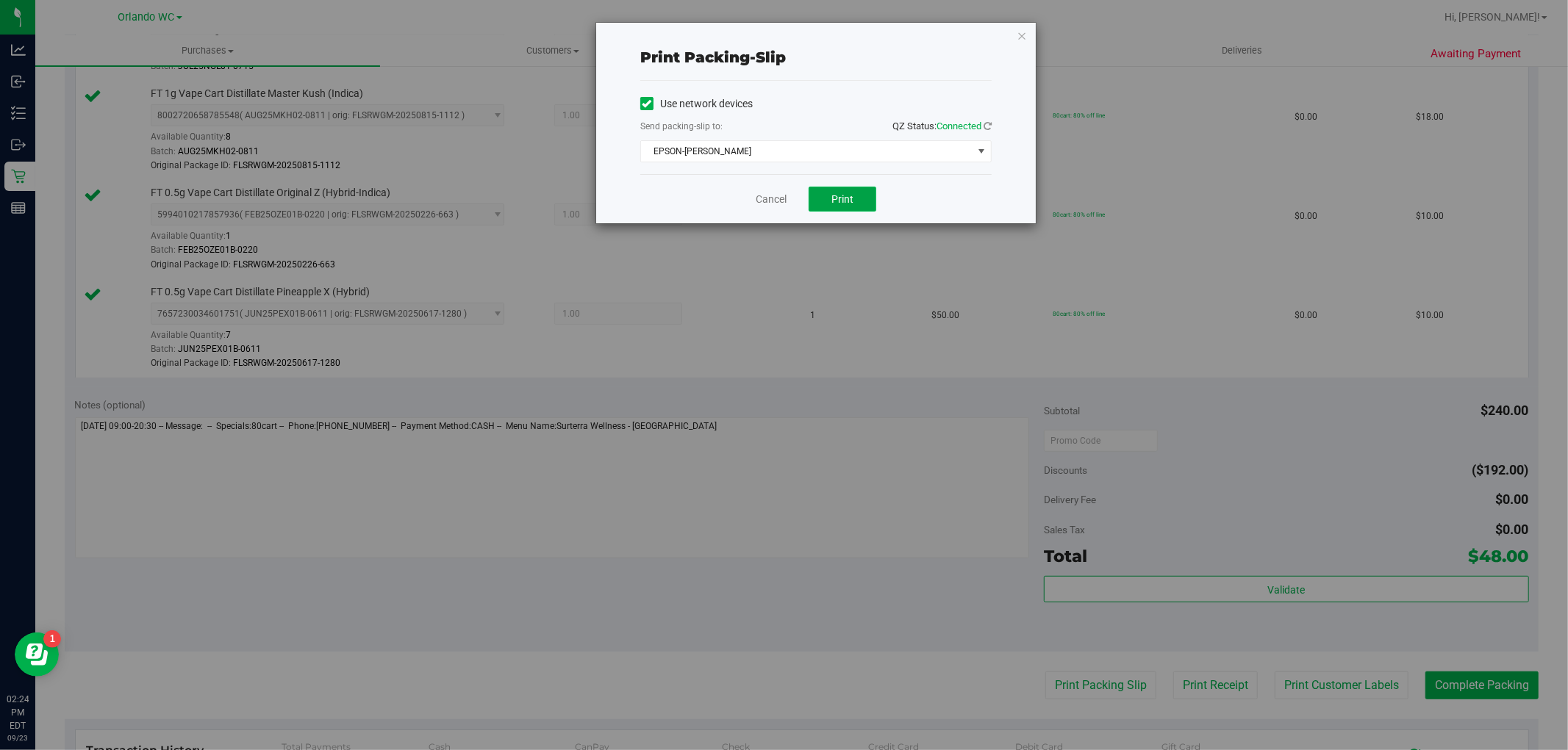
click at [855, 196] on button "Print" at bounding box center [842, 199] width 68 height 25
click at [768, 193] on link "Cancel" at bounding box center [771, 199] width 31 height 15
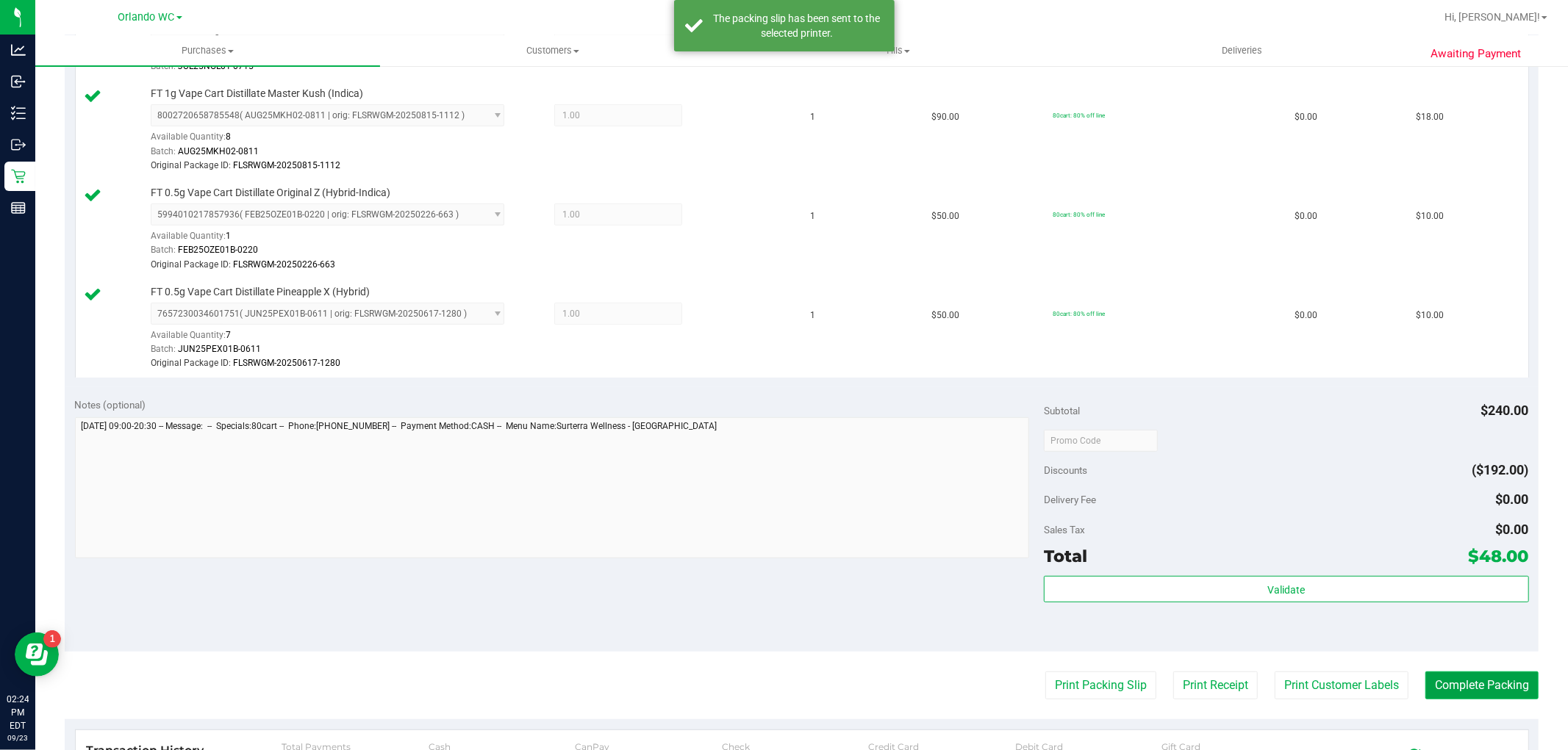
click at [1471, 681] on button "Complete Packing" at bounding box center [1481, 685] width 113 height 28
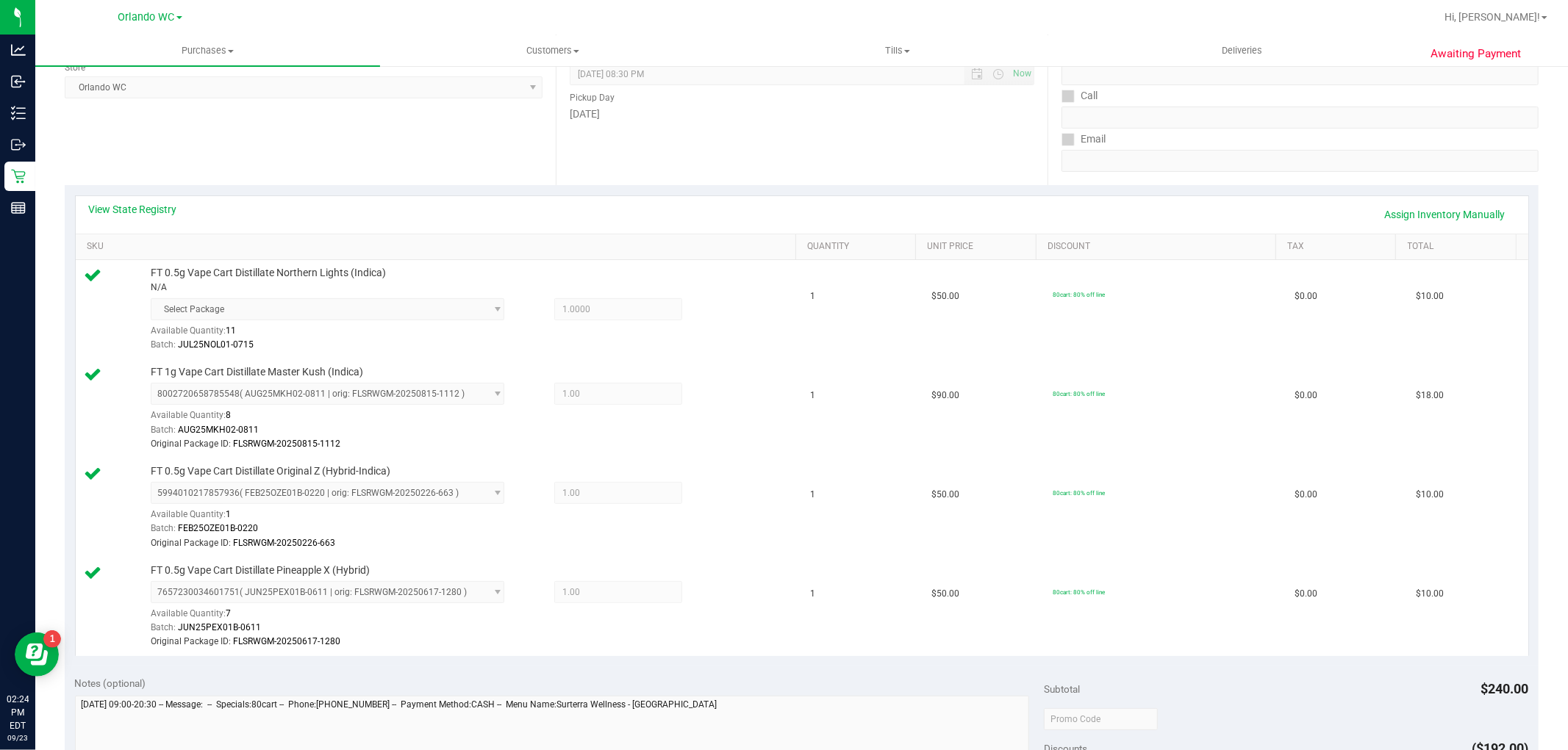
scroll to position [81, 0]
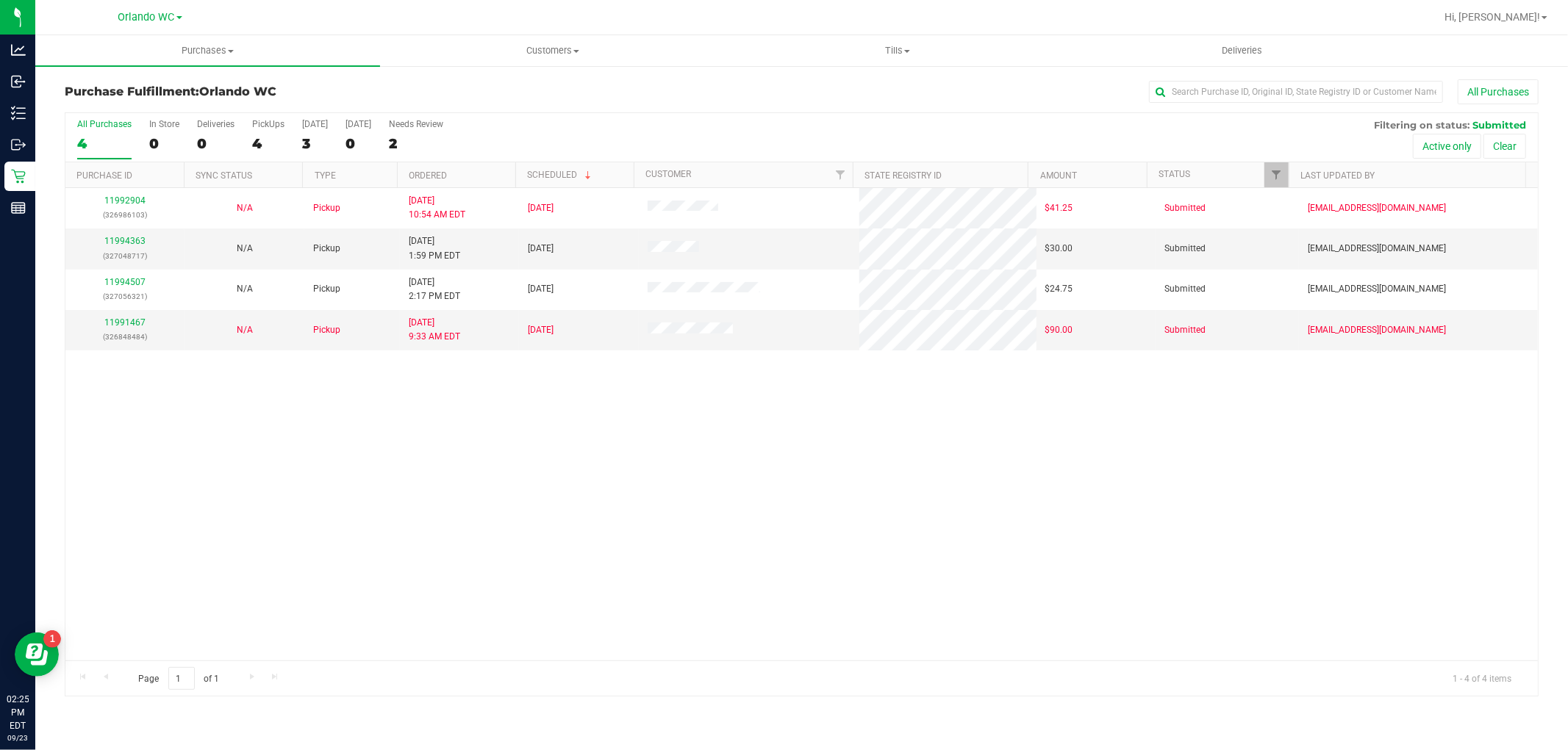
click at [481, 173] on th "Ordered" at bounding box center [456, 175] width 118 height 26
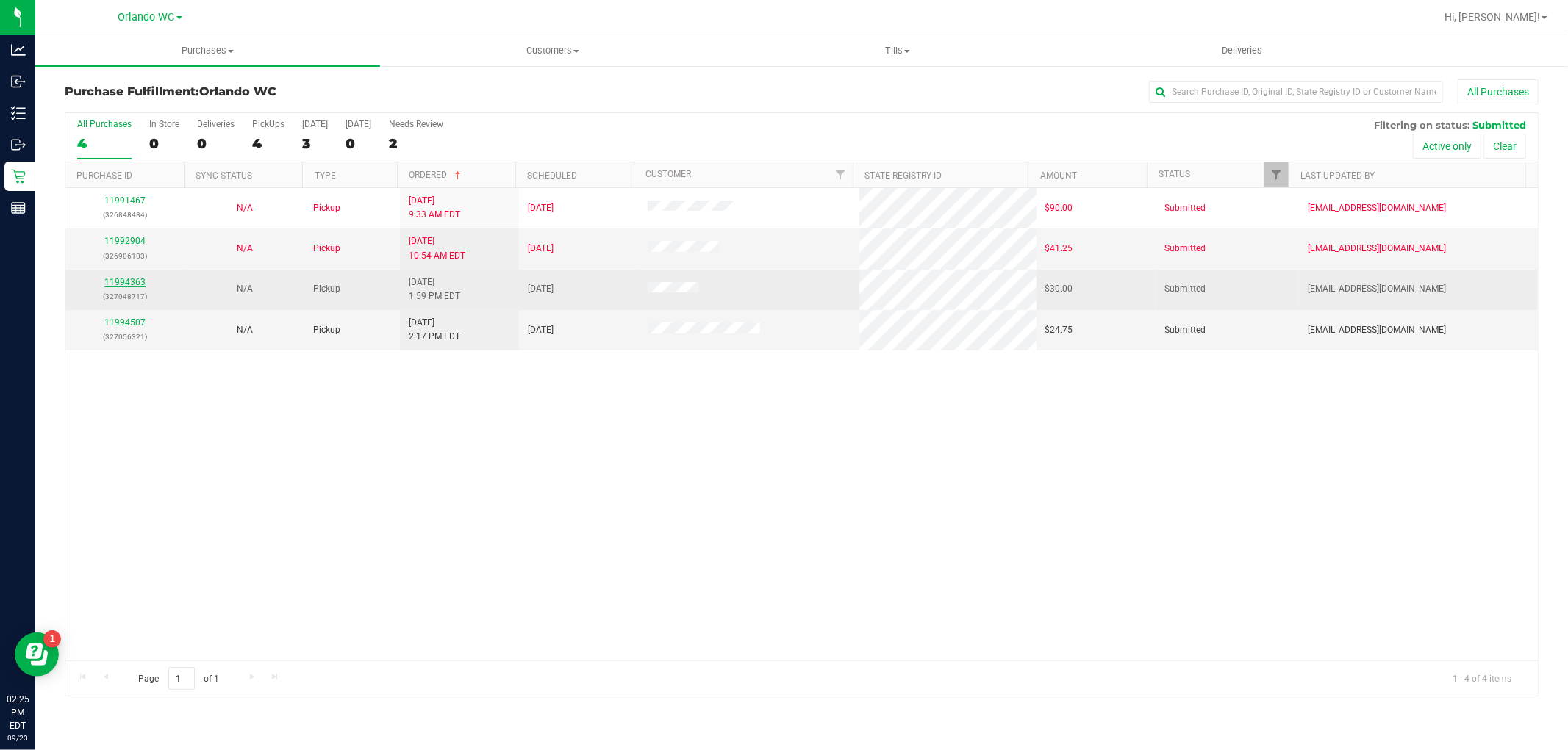
click at [128, 277] on link "11994363" at bounding box center [124, 282] width 41 height 10
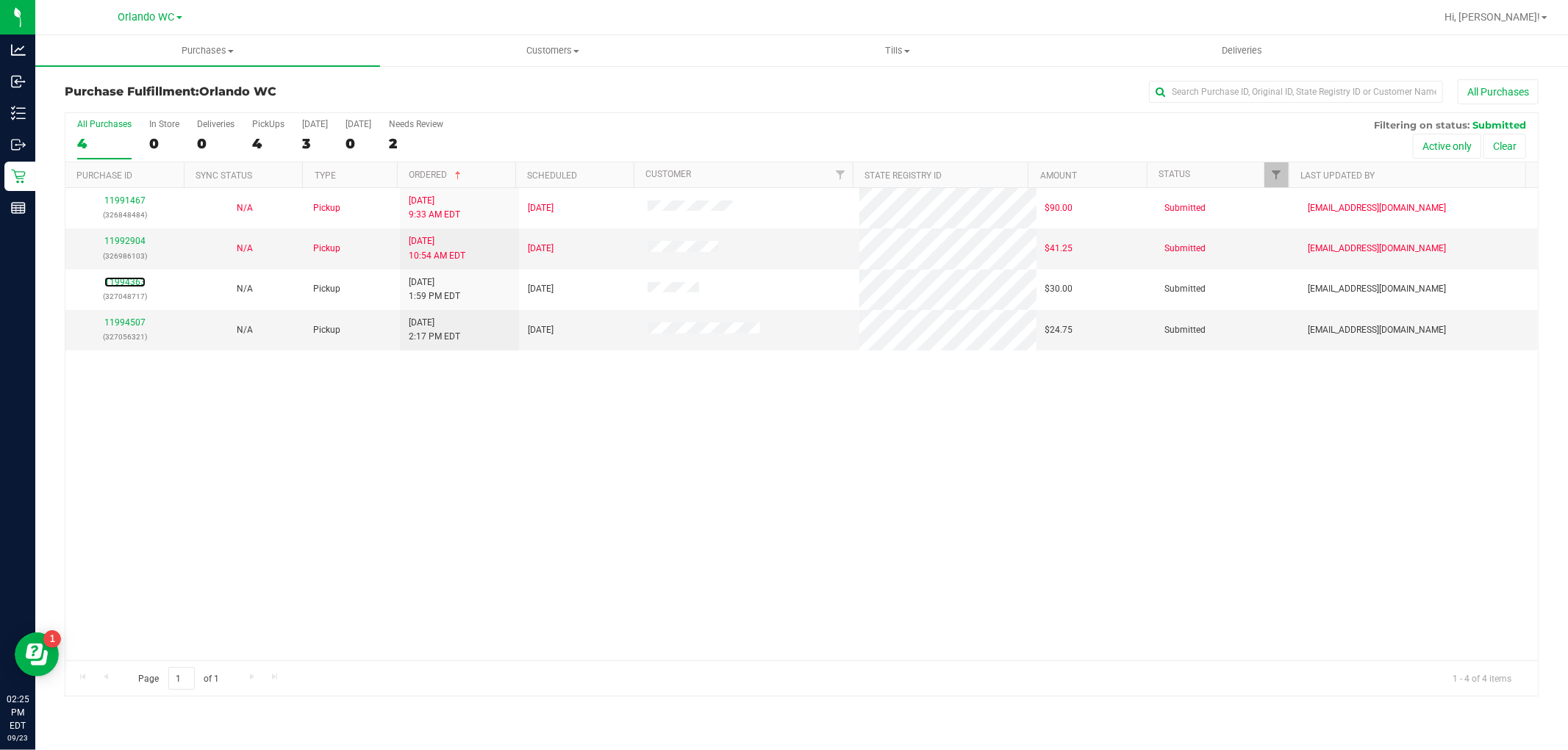
click at [128, 277] on link "11994363" at bounding box center [124, 282] width 41 height 10
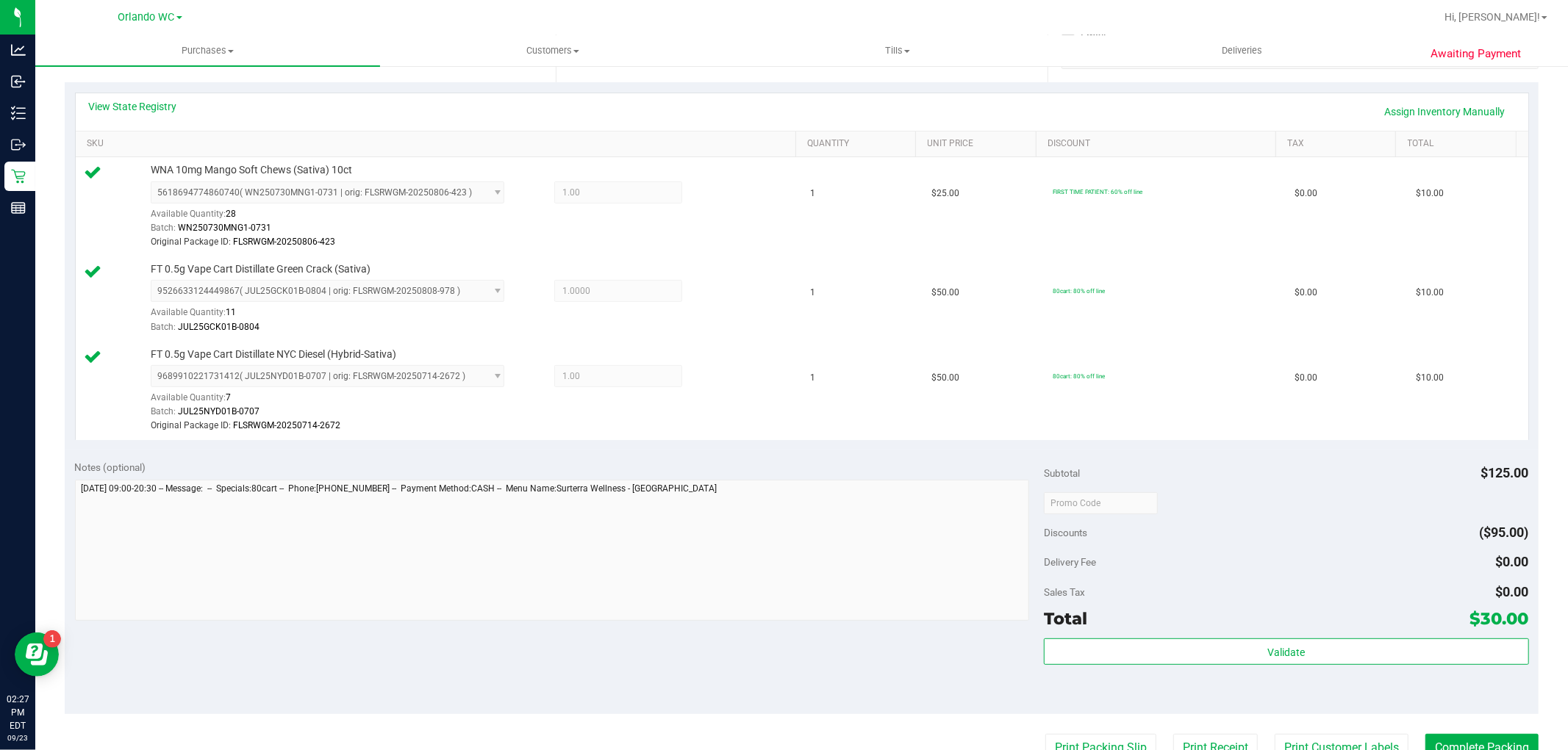
scroll to position [364, 0]
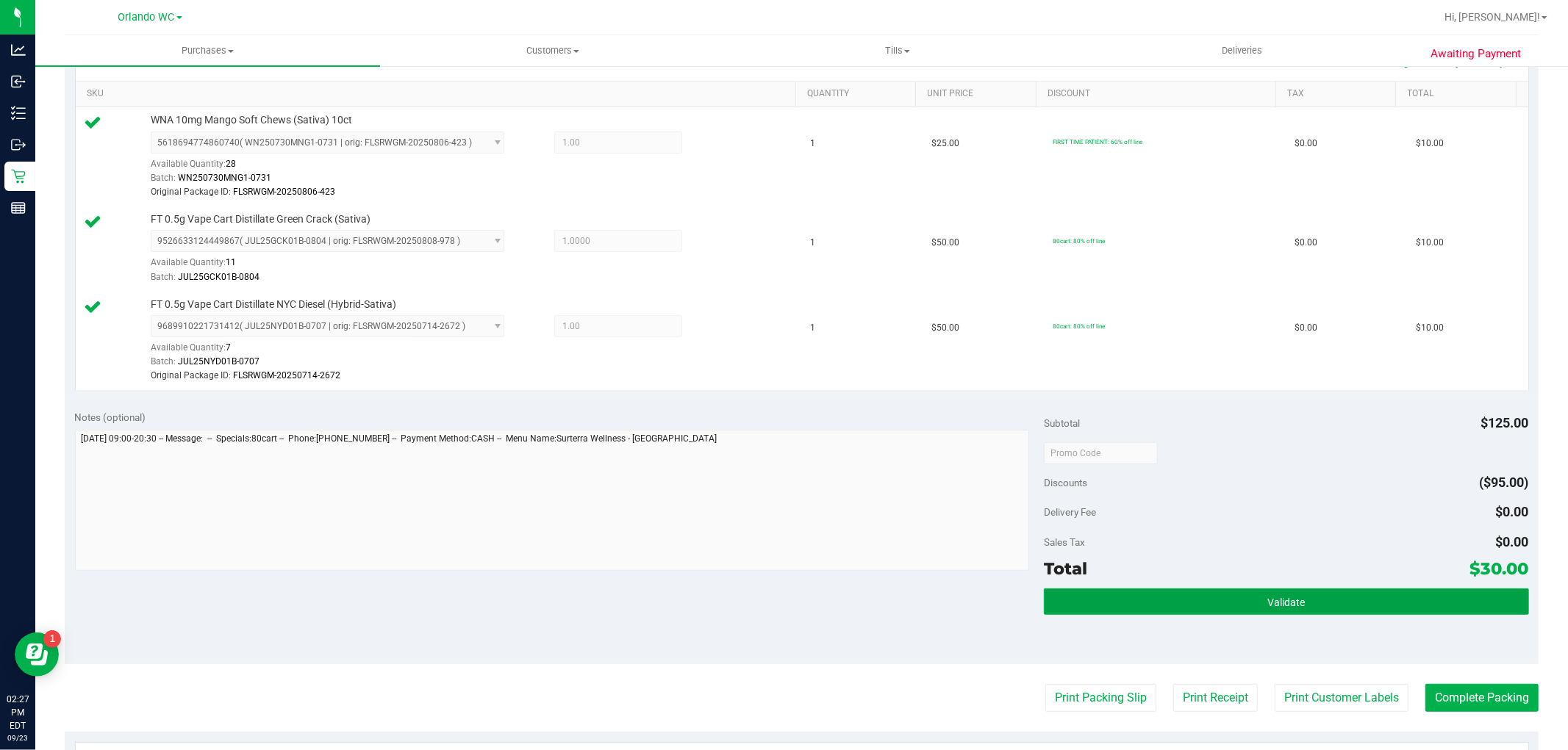
click at [1279, 597] on span "Validate" at bounding box center [1286, 603] width 38 height 12
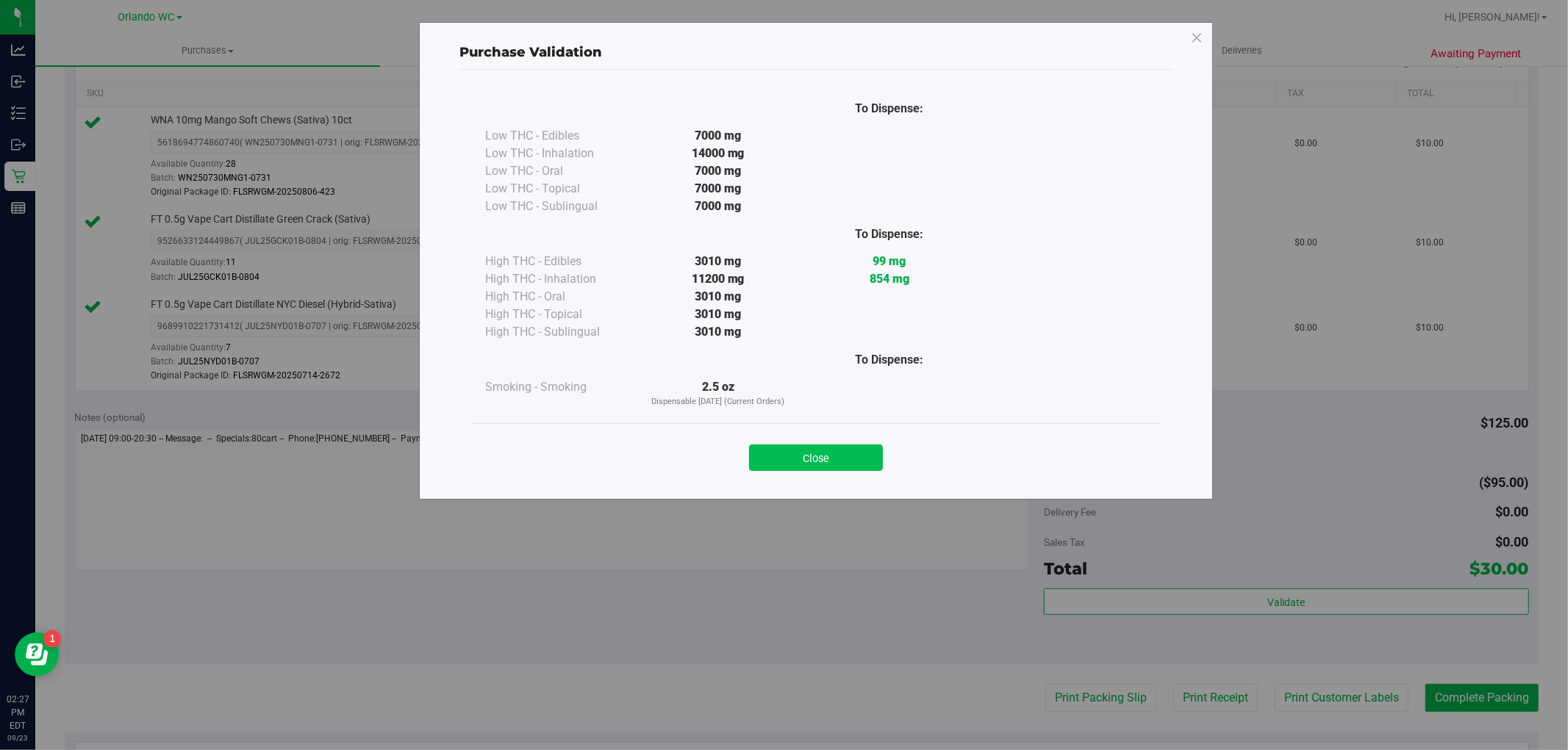
click at [821, 453] on button "Close" at bounding box center [815, 458] width 134 height 27
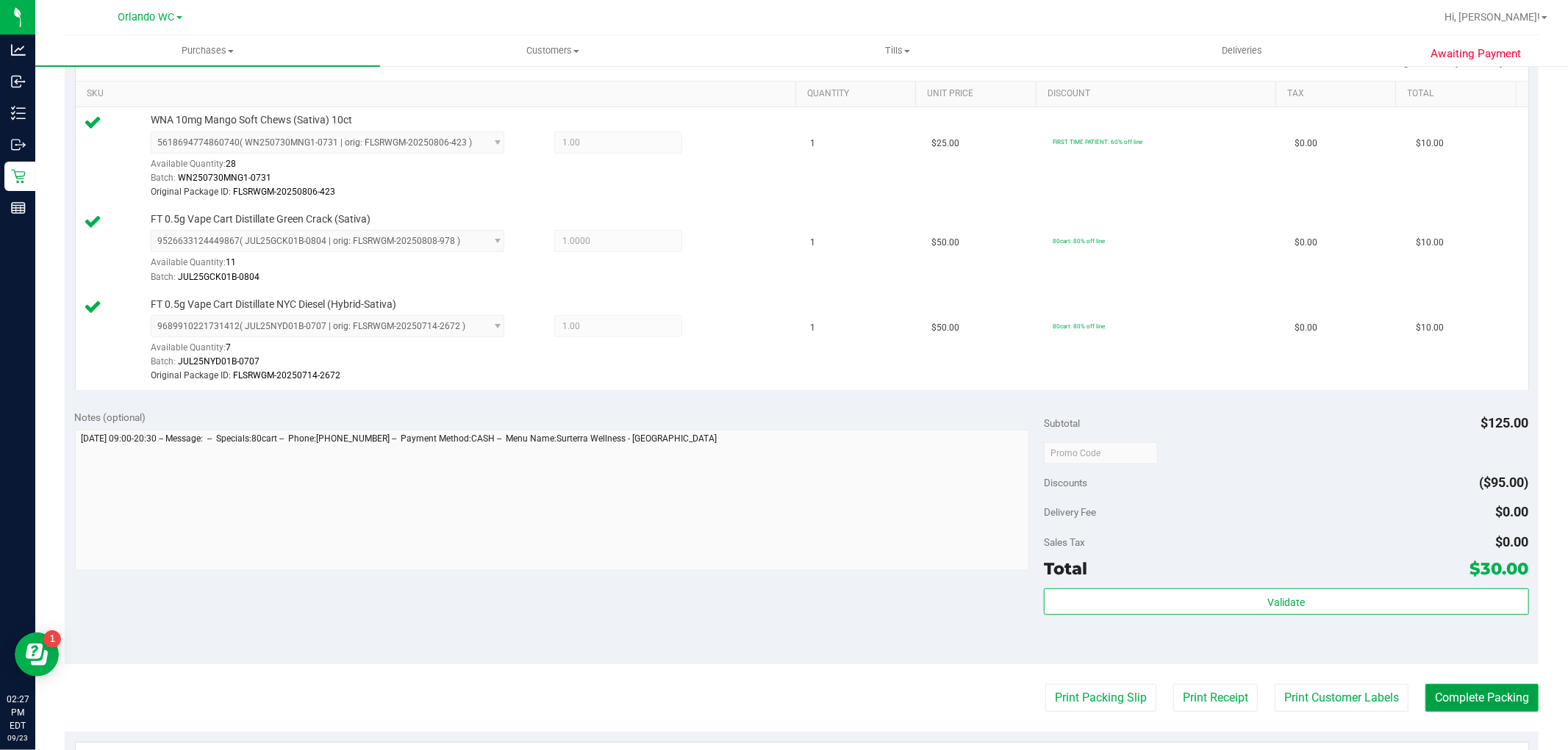
click at [1464, 707] on button "Complete Packing" at bounding box center [1481, 698] width 113 height 28
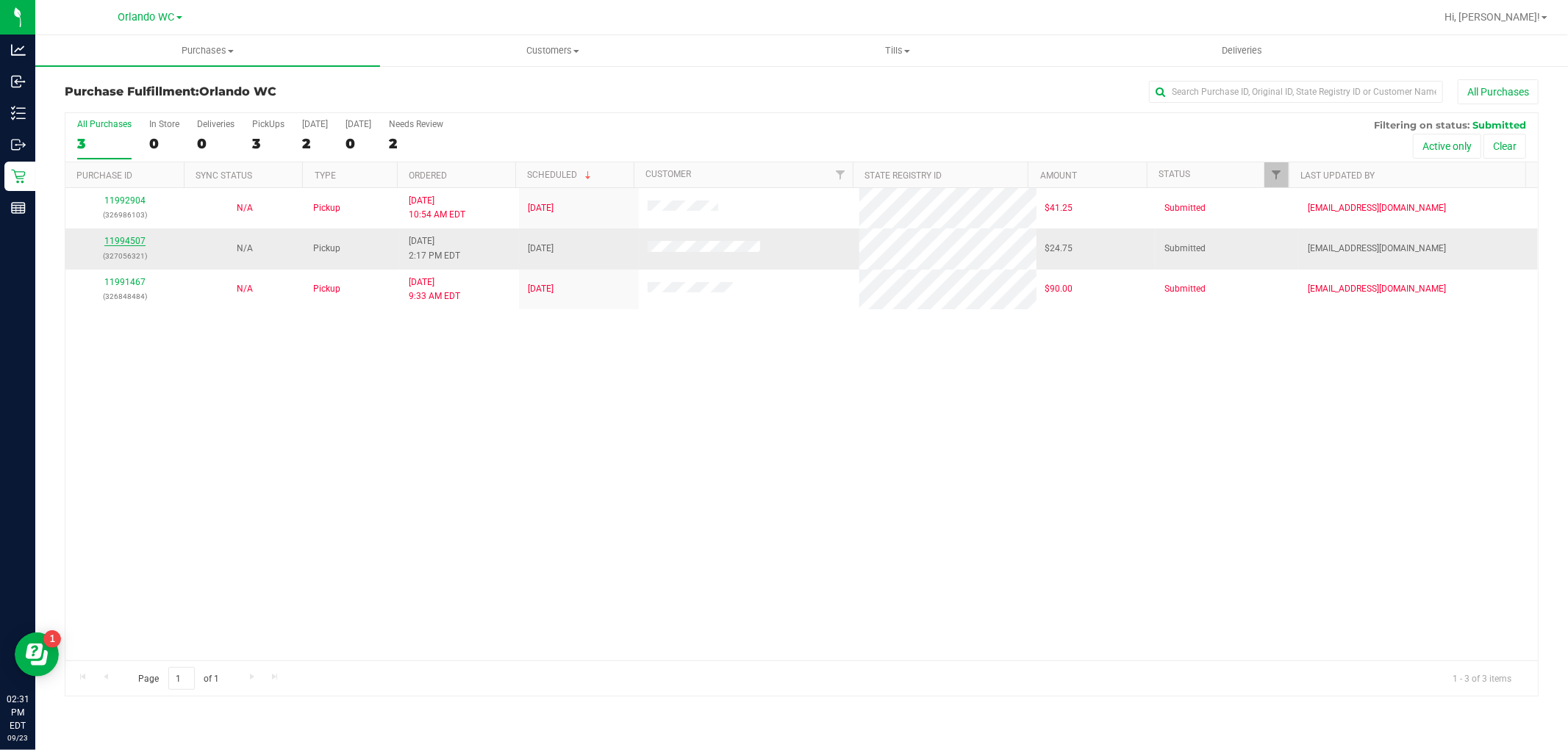
click at [116, 244] on link "11994507" at bounding box center [124, 241] width 41 height 10
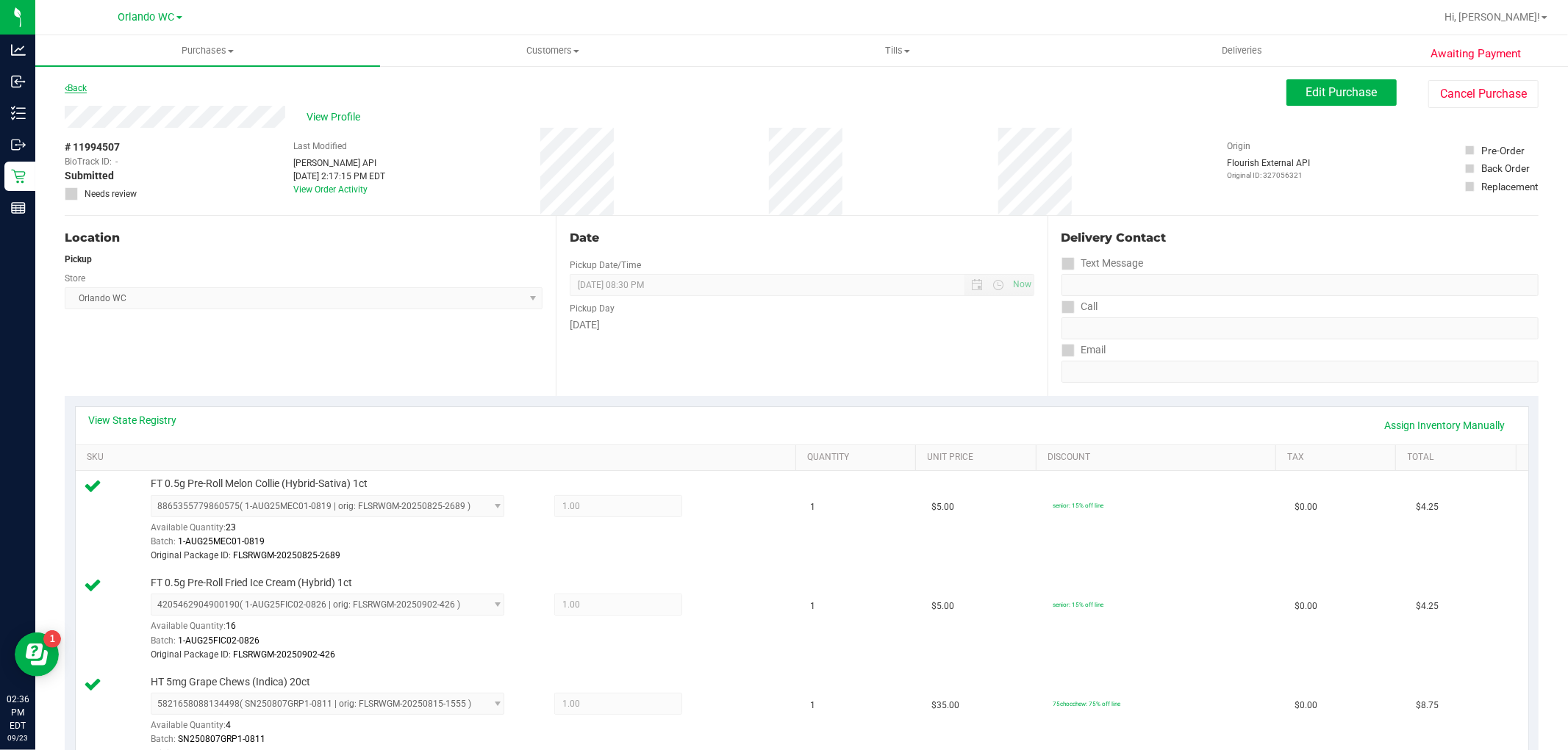
click at [76, 83] on link "Back" at bounding box center [76, 88] width 22 height 10
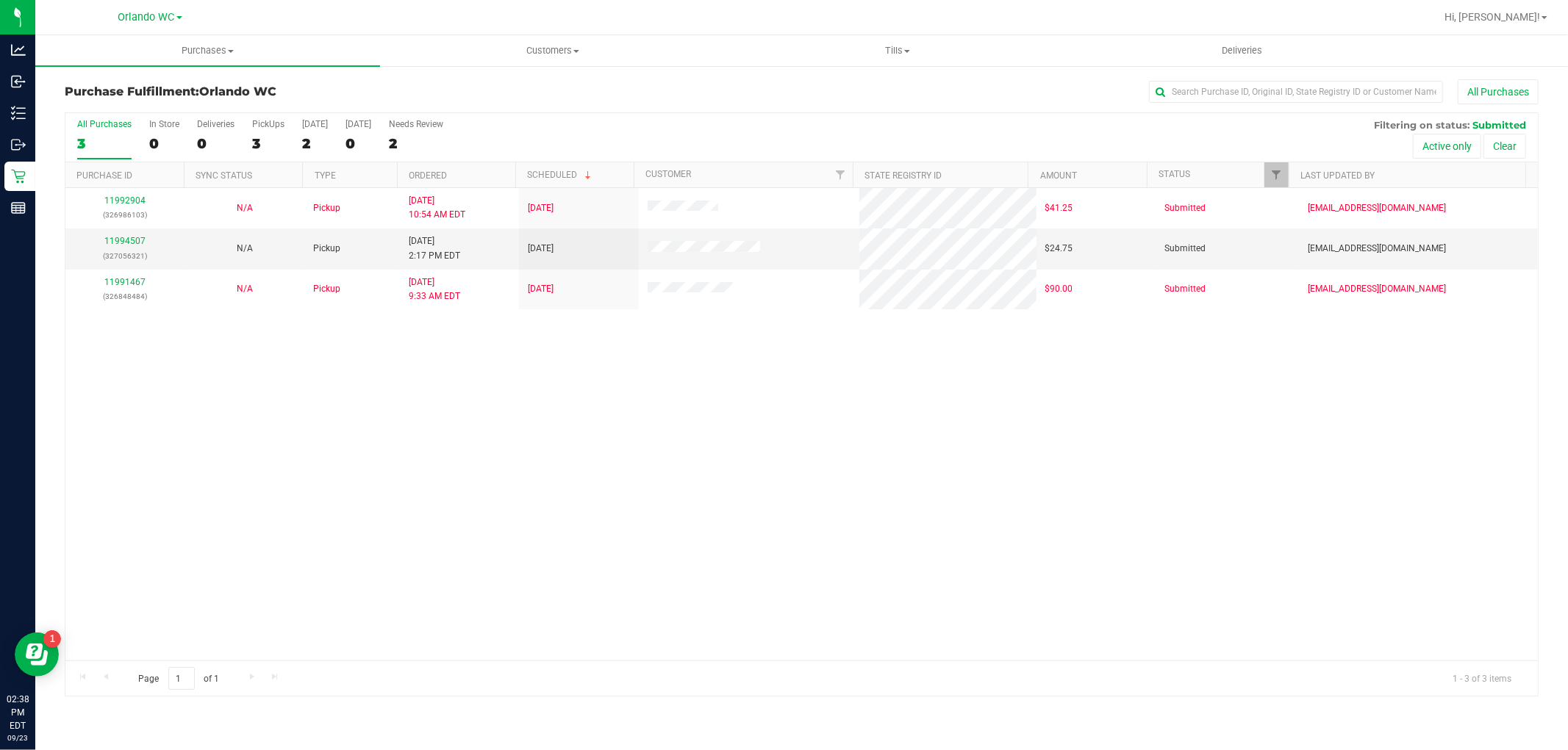
click at [1056, 568] on div "11992904 (326986103) N/A Pickup 9/23/2025 10:54 AM EDT 9/23/2025 $41.25 Submitt…" at bounding box center [801, 424] width 1472 height 473
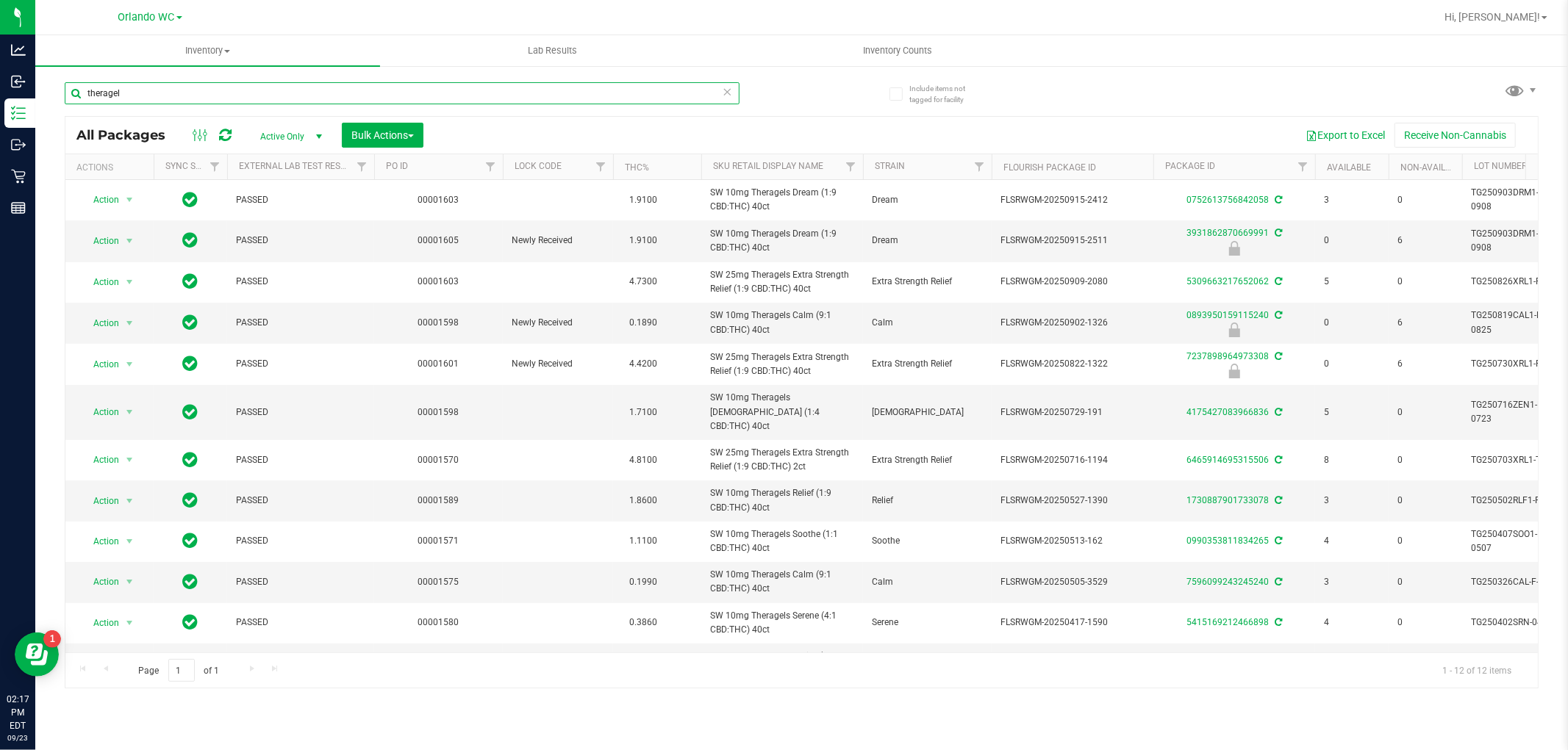
drag, startPoint x: 222, startPoint y: 97, endPoint x: 46, endPoint y: 74, distance: 177.5
click at [50, 75] on div "Include items not tagged for facility theragel All Packages Active Only Active …" at bounding box center [801, 289] width 1533 height 448
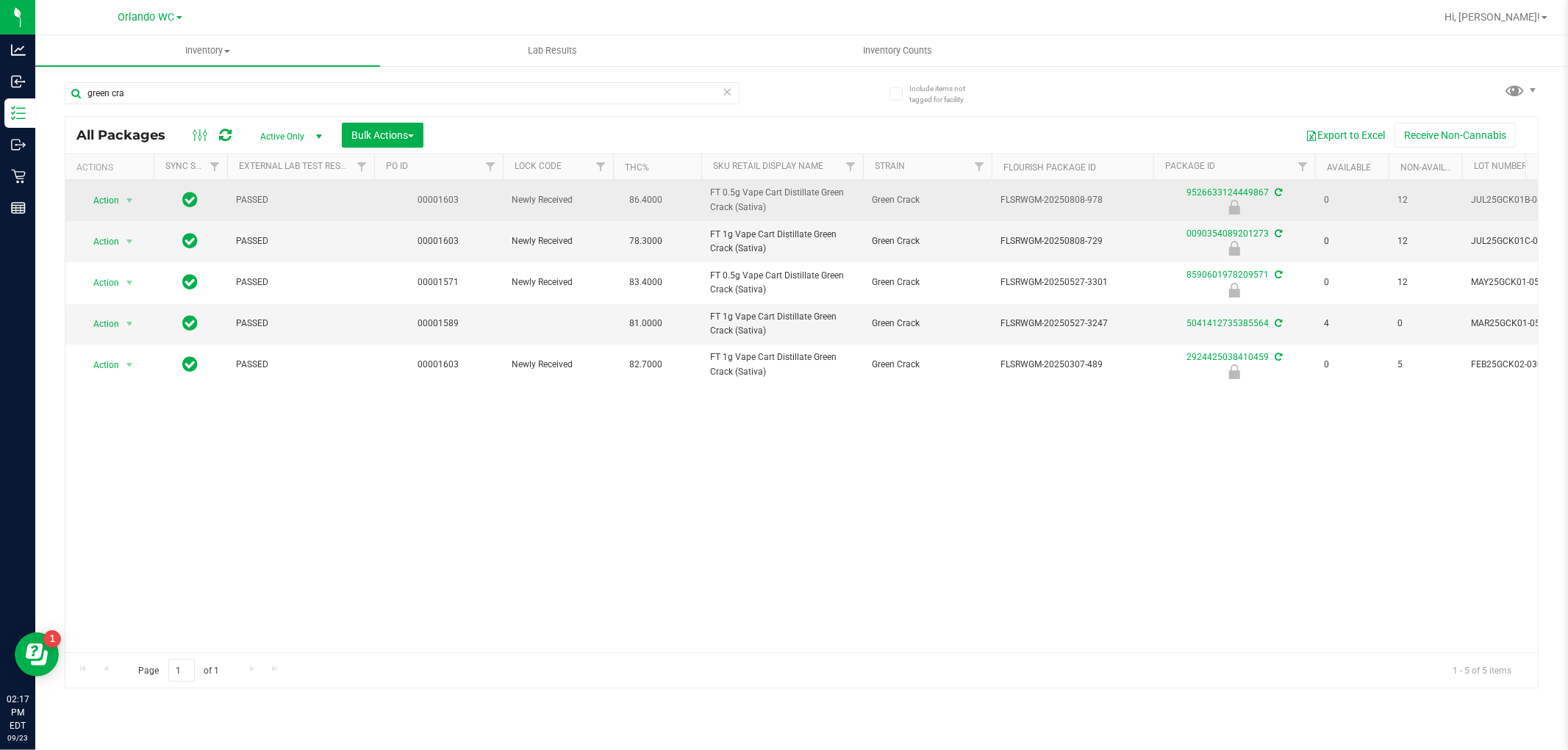
drag, startPoint x: 703, startPoint y: 189, endPoint x: 782, endPoint y: 207, distance: 81.0
click at [782, 207] on td "FT 0.5g Vape Cart Distillate Green Crack (Sativa)" at bounding box center [782, 200] width 162 height 41
copy span "FT 0.5g Vape Cart Distillate Green Crack (Sativa)"
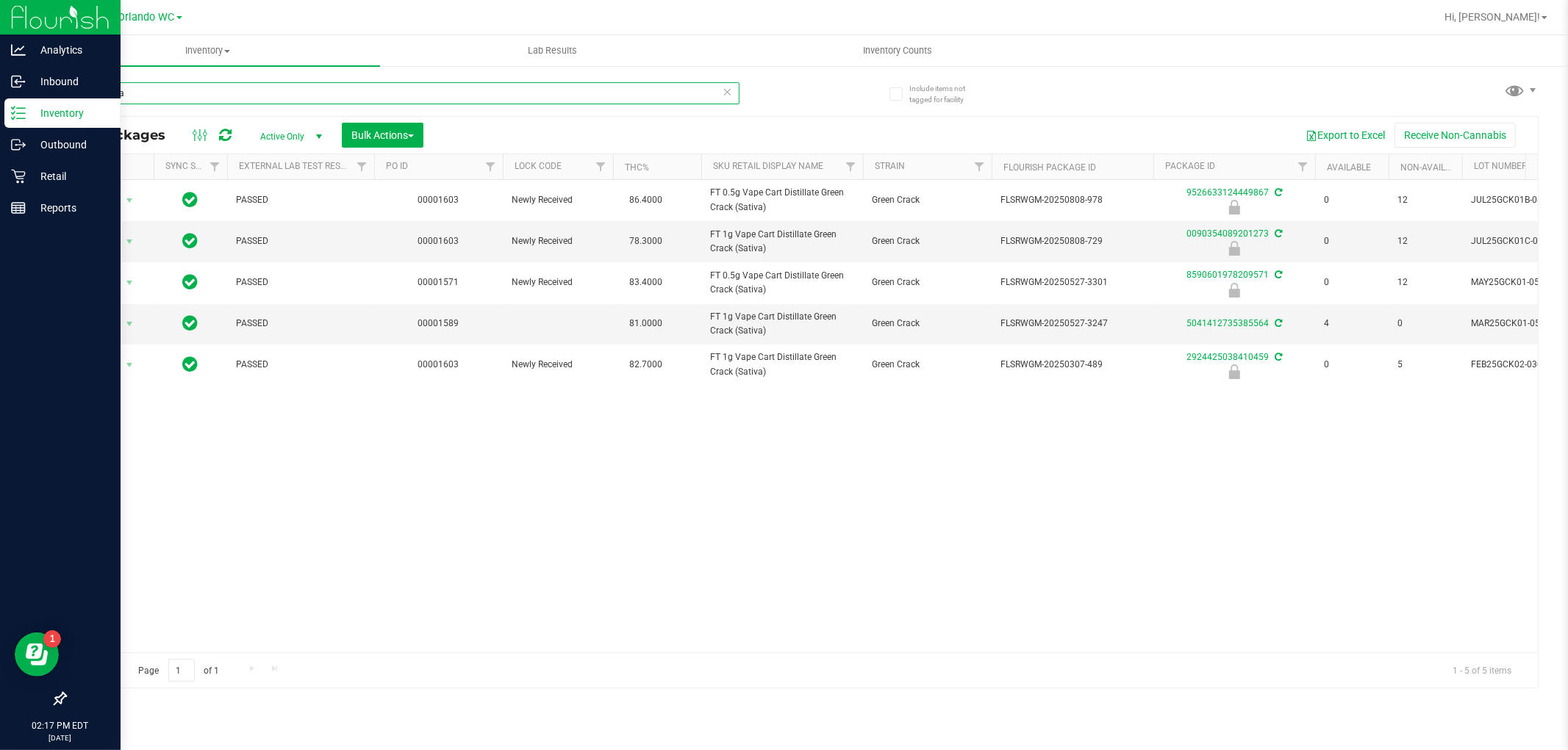
drag, startPoint x: 248, startPoint y: 97, endPoint x: 0, endPoint y: 106, distance: 248.2
click at [0, 106] on div "Analytics Inbound Inventory Outbound Retail Reports 02:17 PM EDT [DATE] 09/23 O…" at bounding box center [784, 375] width 1568 height 750
paste input "FT 0.5g Vape Cart Distillate Green Crack (Sativa)"
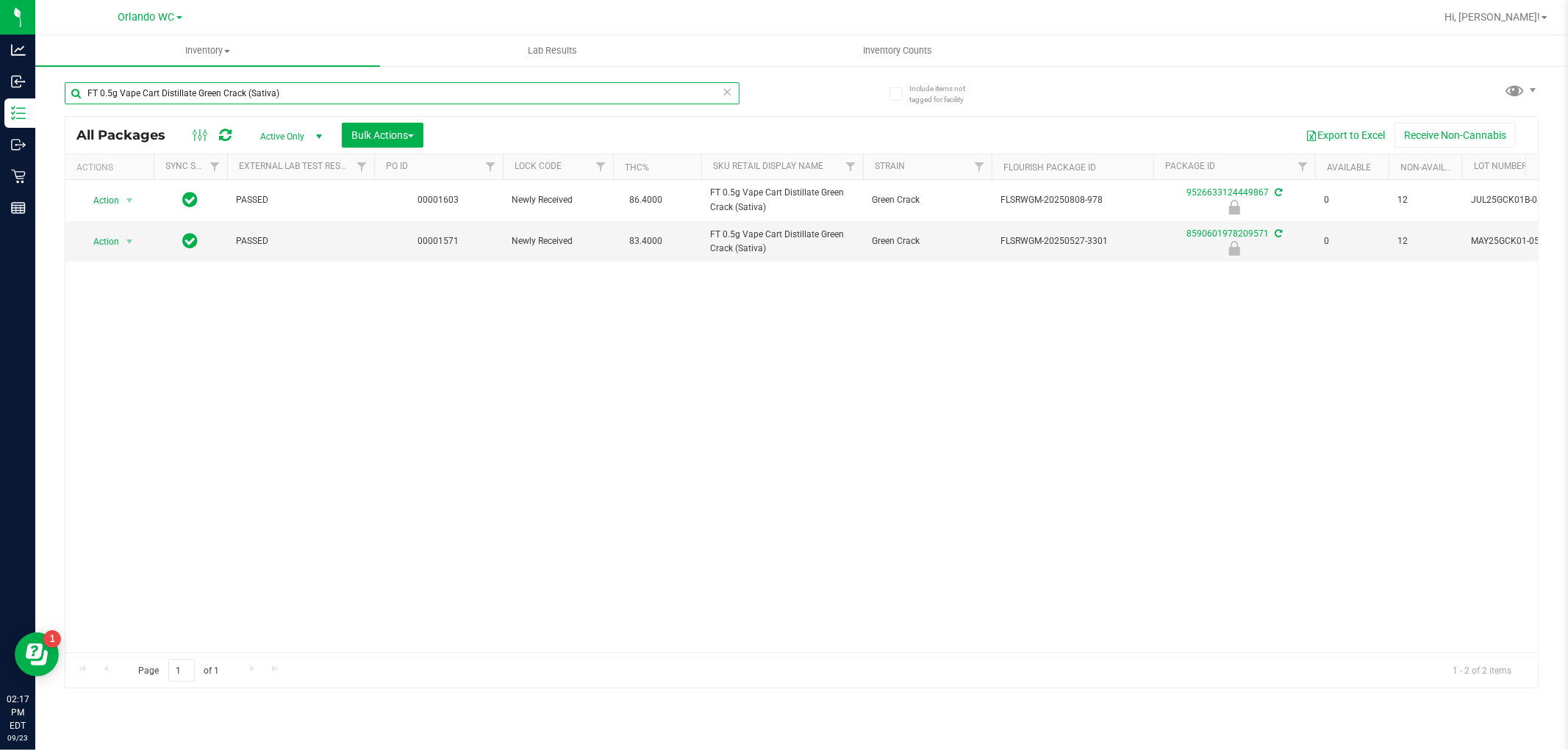
type input "FT 0.5g Vape Cart Distillate Green Crack (Sativa)"
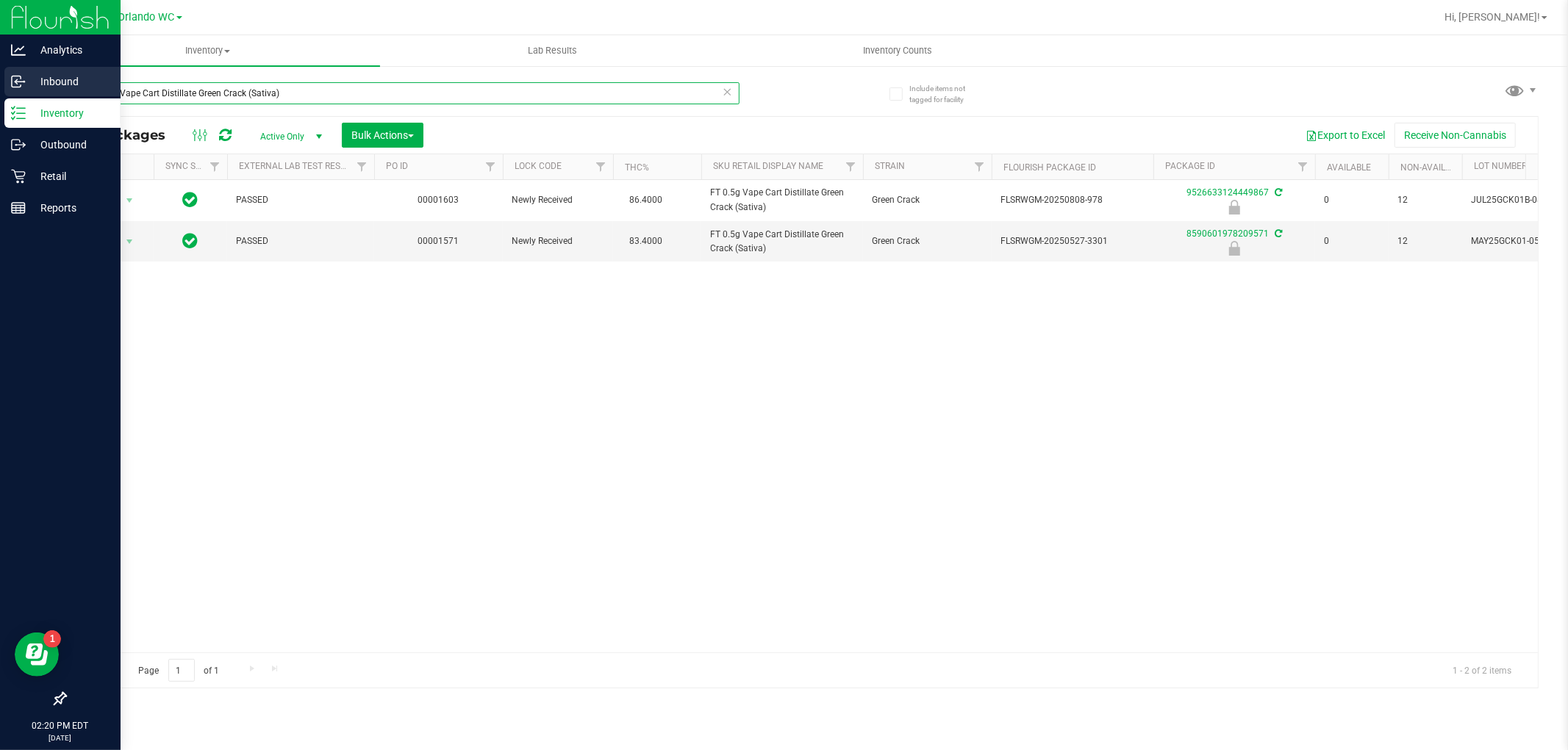
drag, startPoint x: 299, startPoint y: 89, endPoint x: 0, endPoint y: 88, distance: 299.0
click at [0, 88] on div "Analytics Inbound Inventory Outbound Retail Reports 02:20 PM EDT [DATE] 09/23 O…" at bounding box center [784, 375] width 1568 height 750
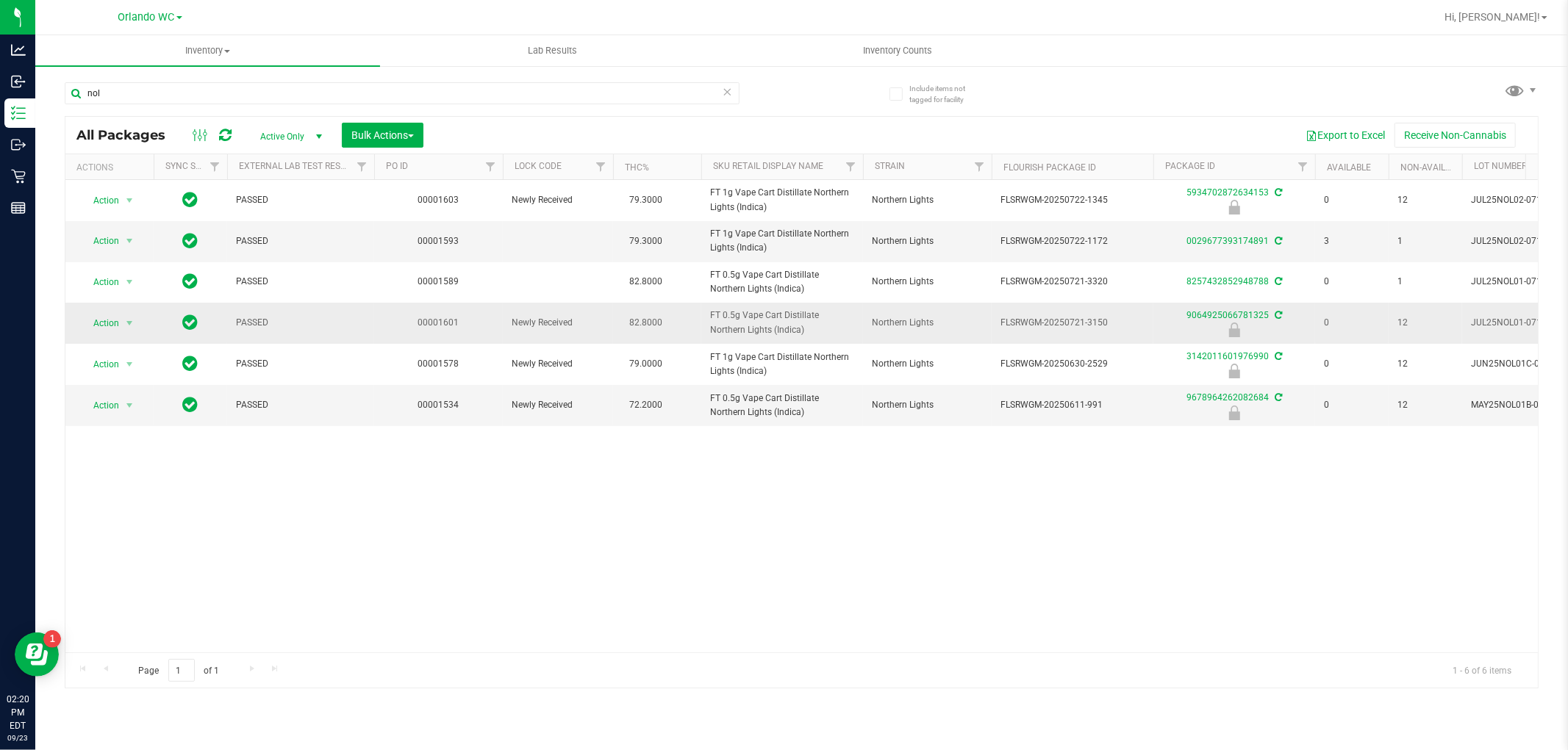
drag, startPoint x: 703, startPoint y: 315, endPoint x: 762, endPoint y: 329, distance: 60.6
click at [762, 329] on td "FT 0.5g Vape Cart Distillate Northern Lights (Indica)" at bounding box center [782, 323] width 162 height 41
copy span "FT 0.5g Vape Cart Distillate Northern Lights (Indica"
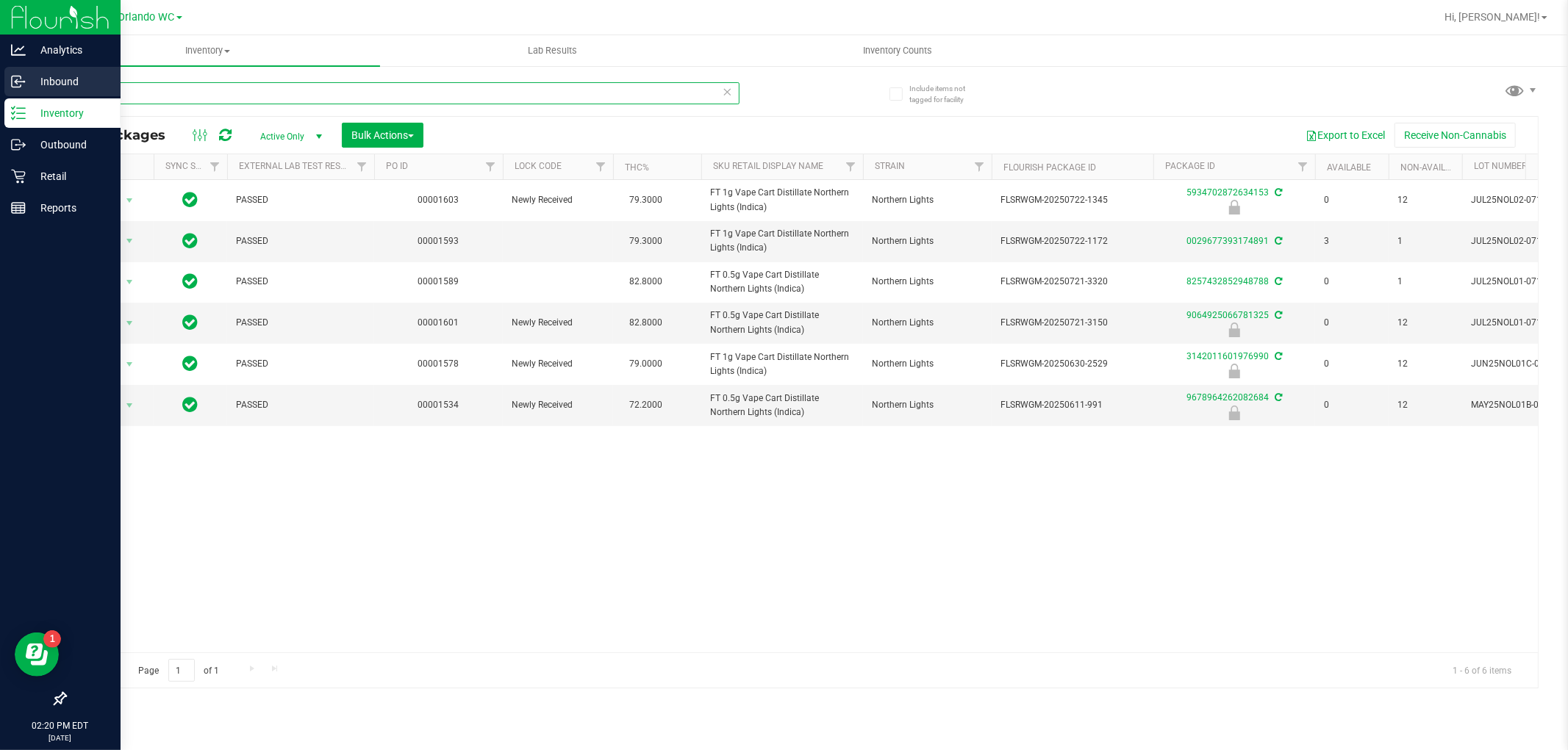
drag, startPoint x: 127, startPoint y: 97, endPoint x: 0, endPoint y: 97, distance: 127.0
click at [0, 97] on div "Analytics Inbound Inventory Outbound Retail Reports 02:20 PM EDT [DATE] 09/23 O…" at bounding box center [784, 375] width 1568 height 750
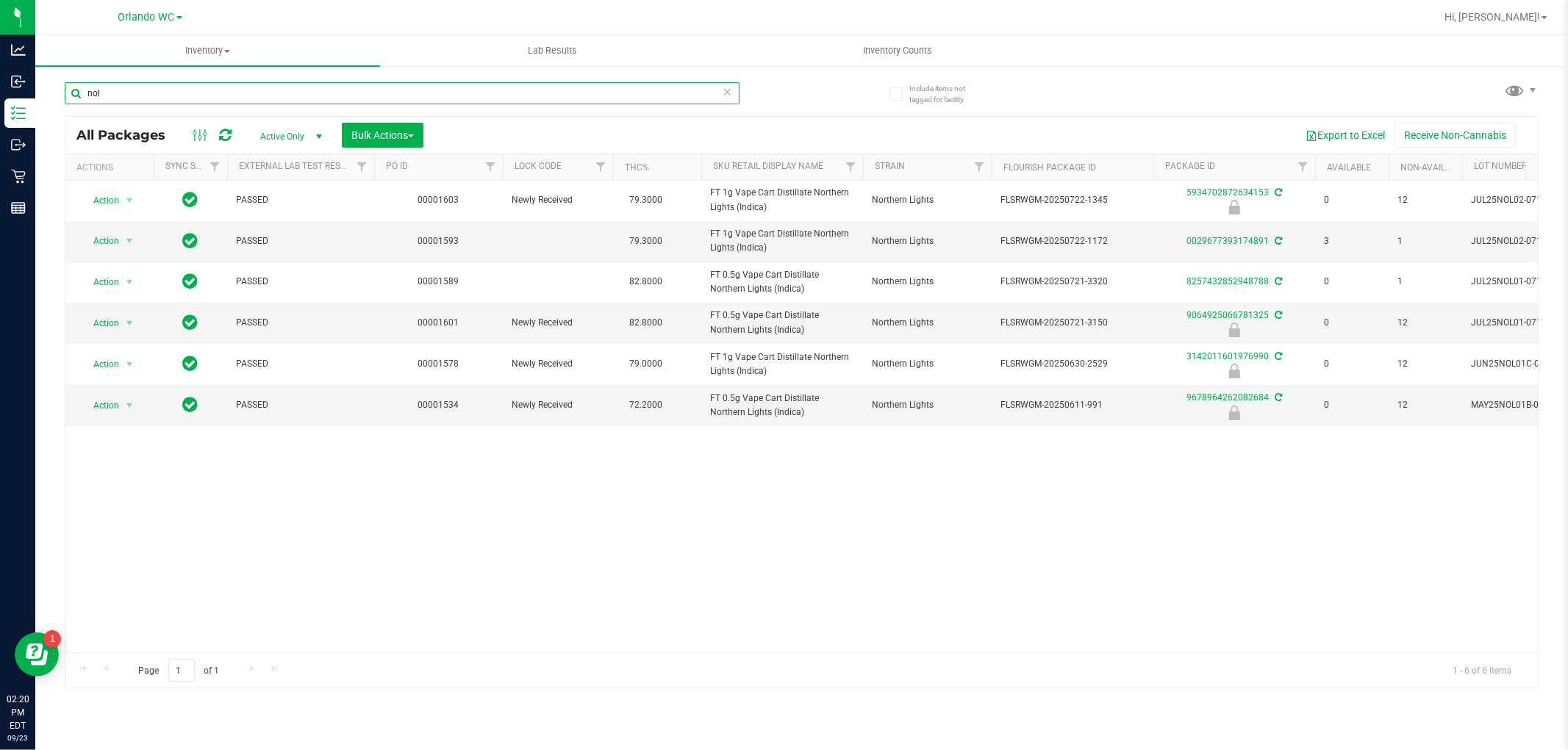
paste input "FT 0.5g Vape Cart Distillate Northern Lights (Indica"
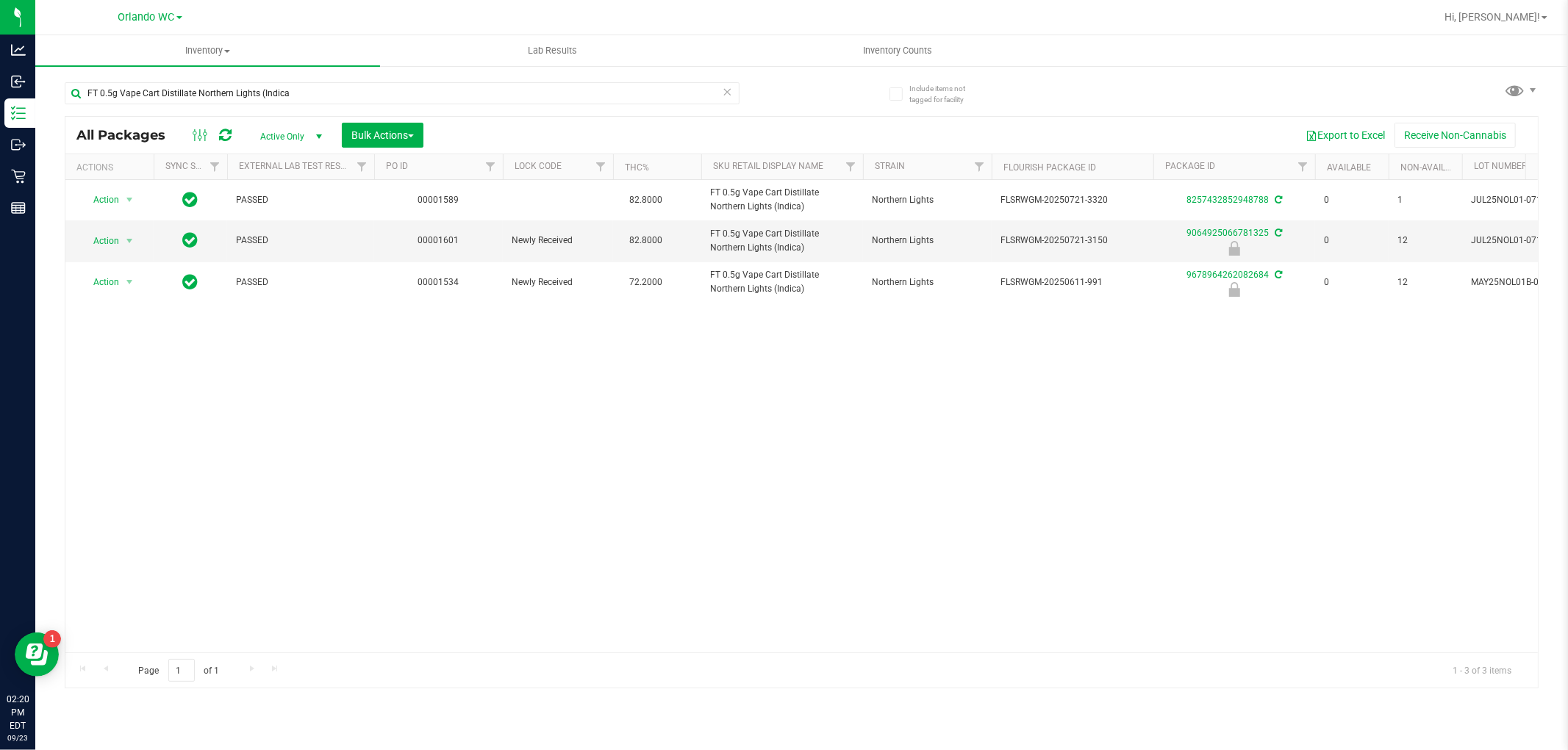
click at [838, 480] on div "Action Action Adjust qty Create package Edit attributes Global inventory Locate…" at bounding box center [801, 416] width 1472 height 473
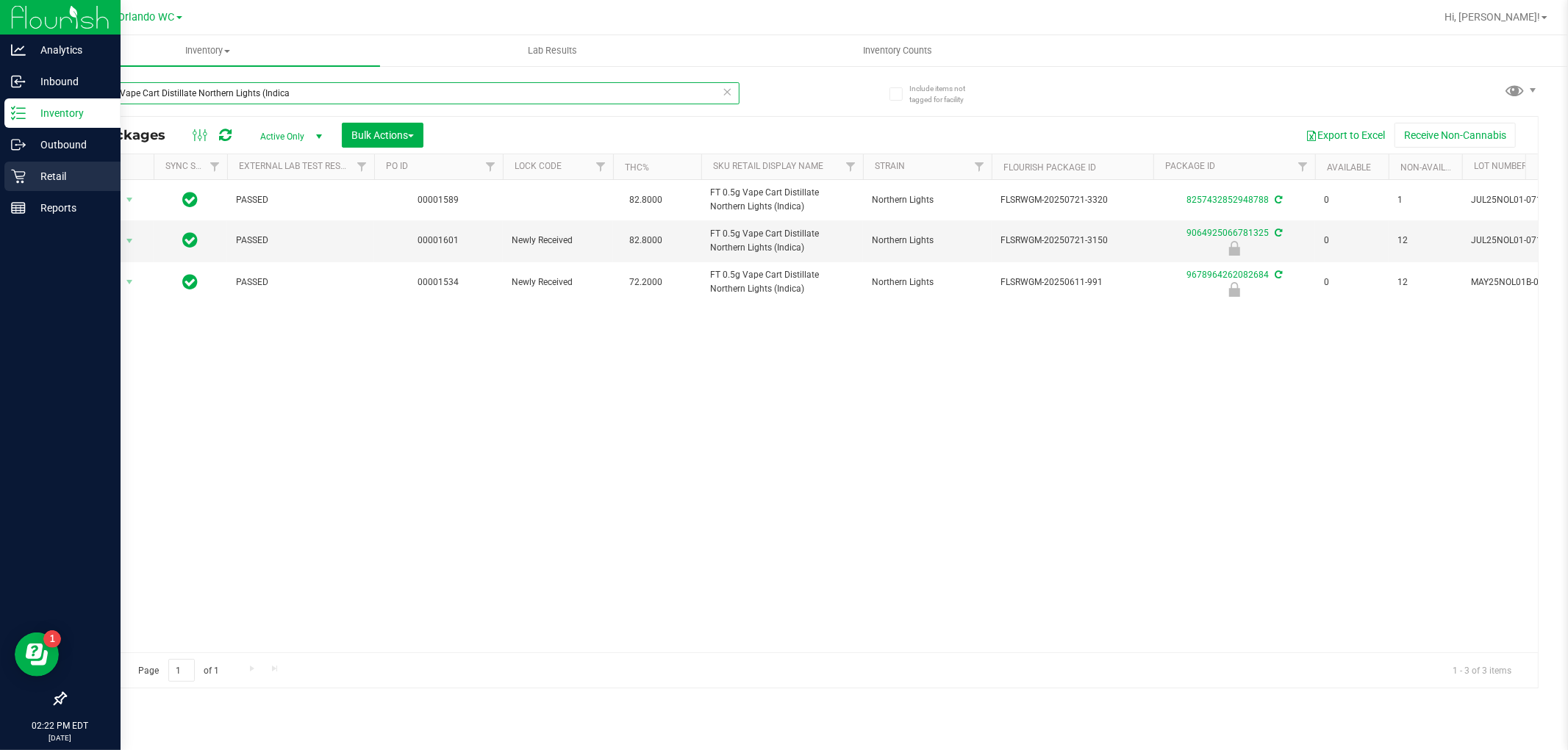
drag, startPoint x: 303, startPoint y: 103, endPoint x: 0, endPoint y: 160, distance: 308.3
click at [0, 155] on div "Analytics Inbound Inventory Outbound Retail Reports 02:22 PM EDT [DATE] 09/23 O…" at bounding box center [784, 375] width 1568 height 750
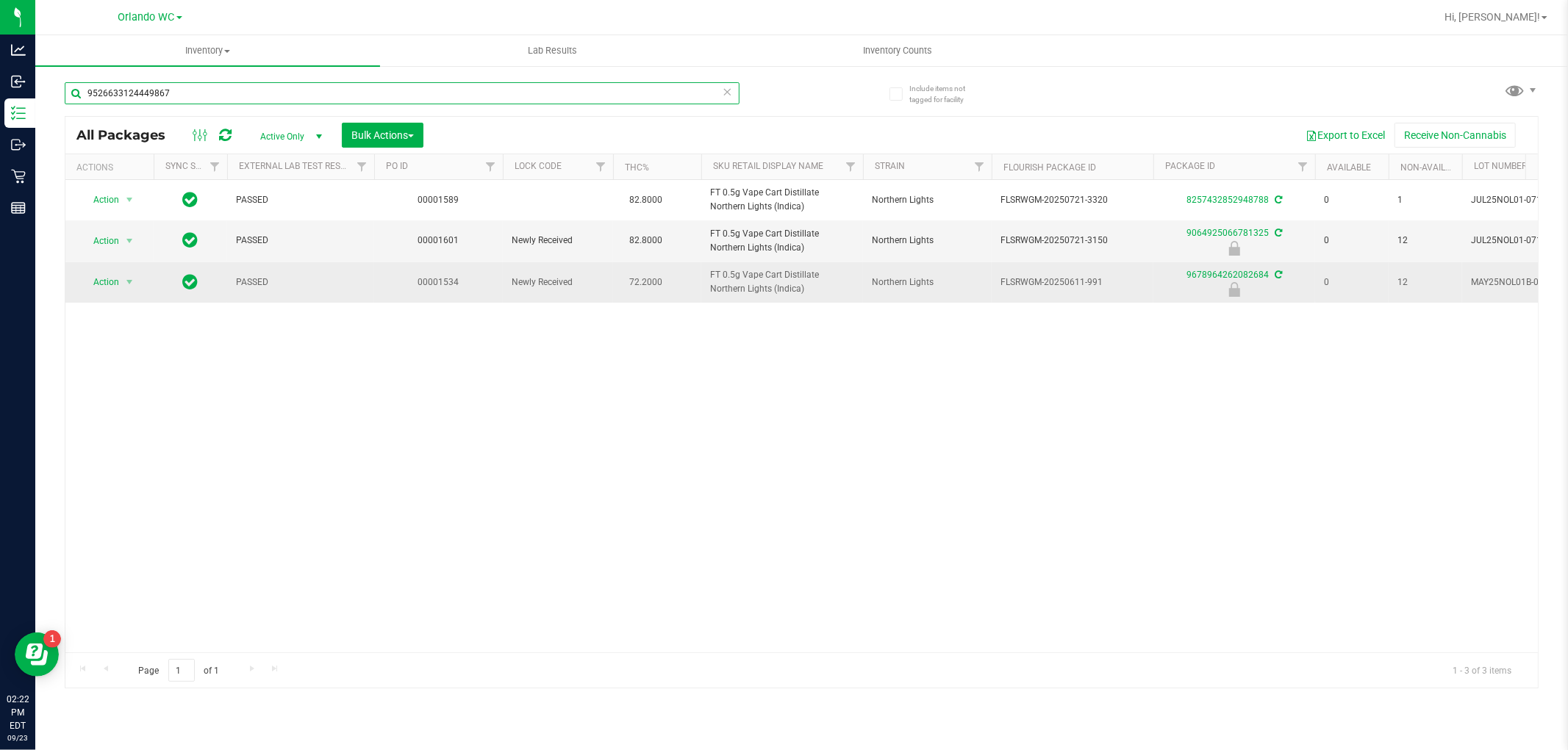
type input "9526633124449867"
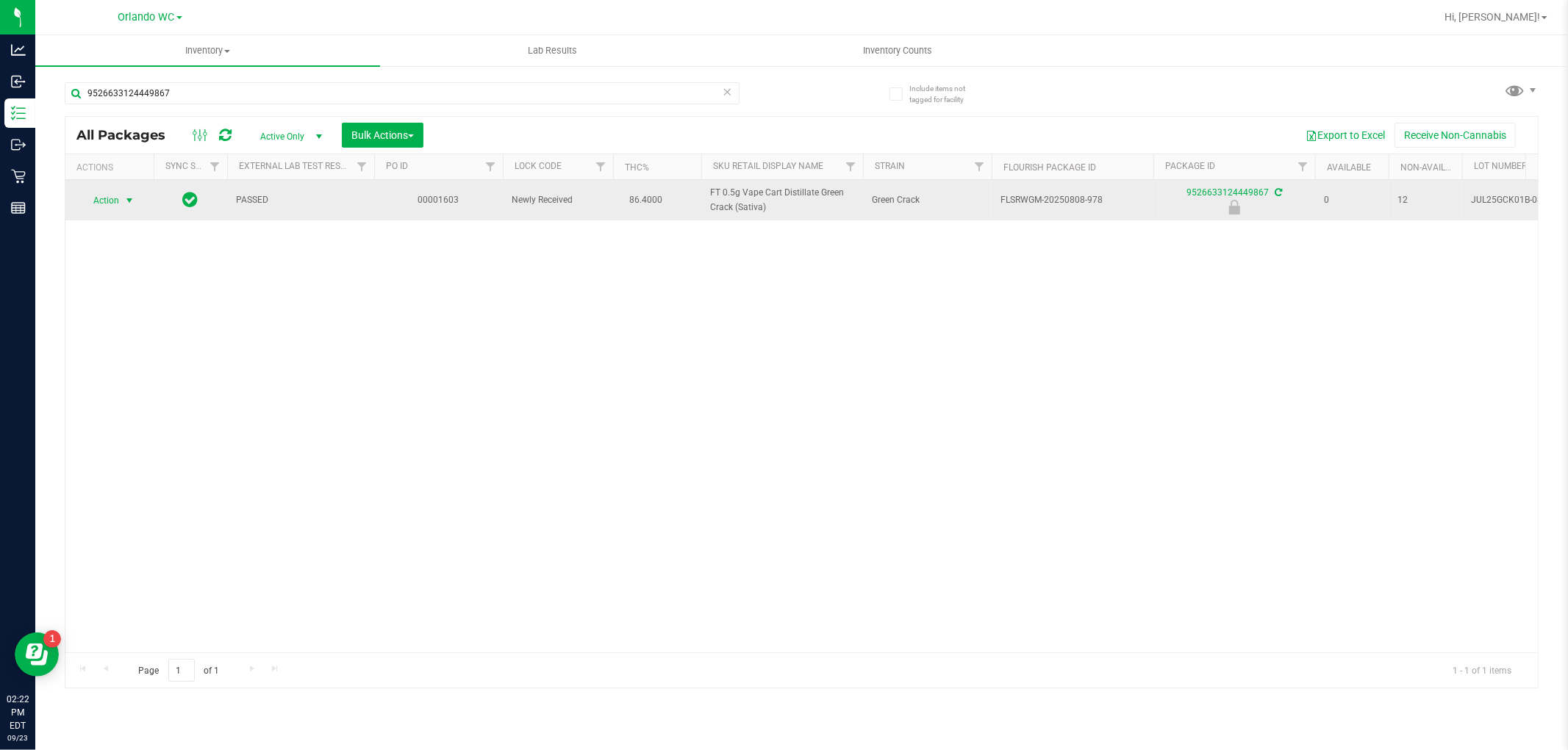
click at [114, 197] on span "Action" at bounding box center [99, 201] width 39 height 21
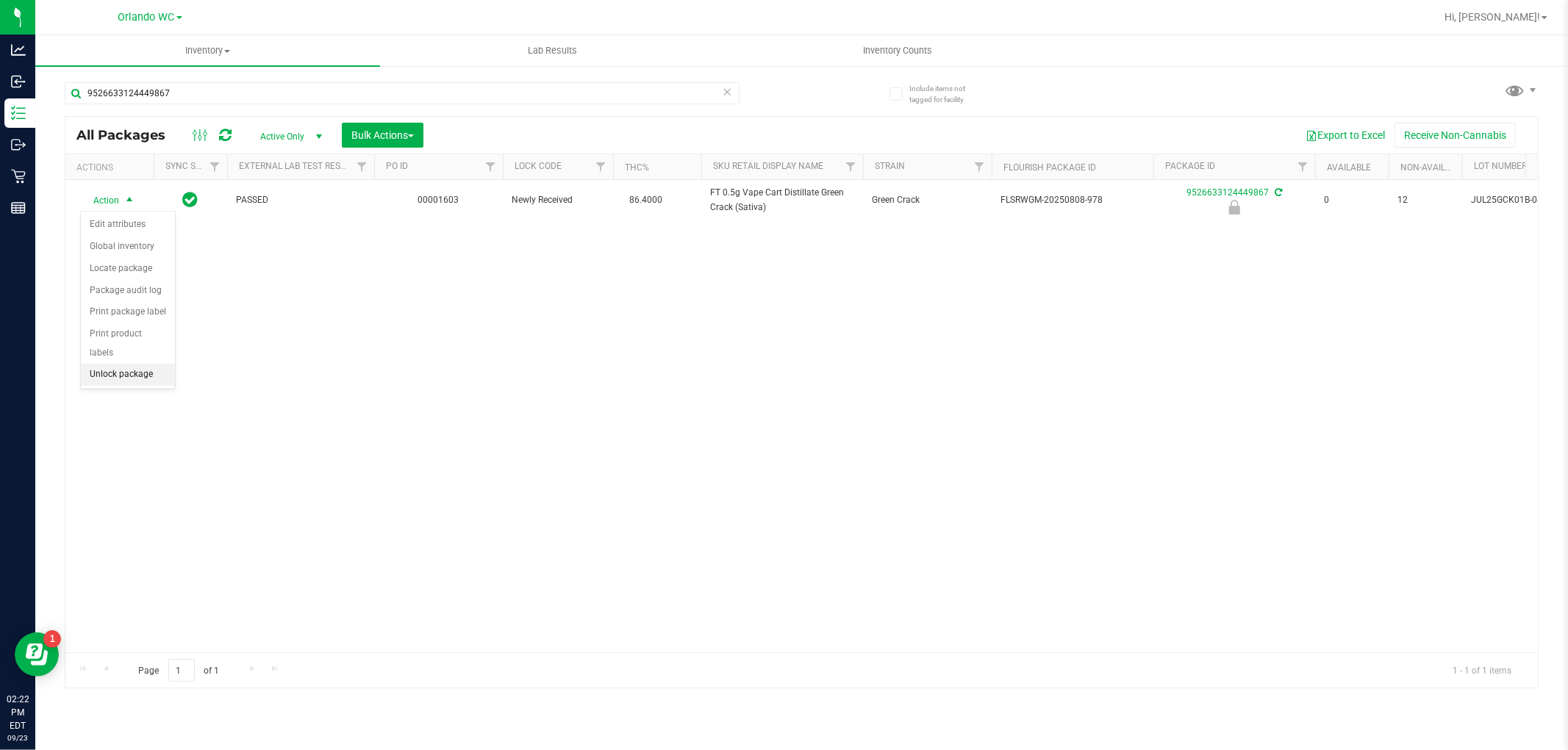
click at [133, 374] on li "Unlock package" at bounding box center [128, 375] width 94 height 22
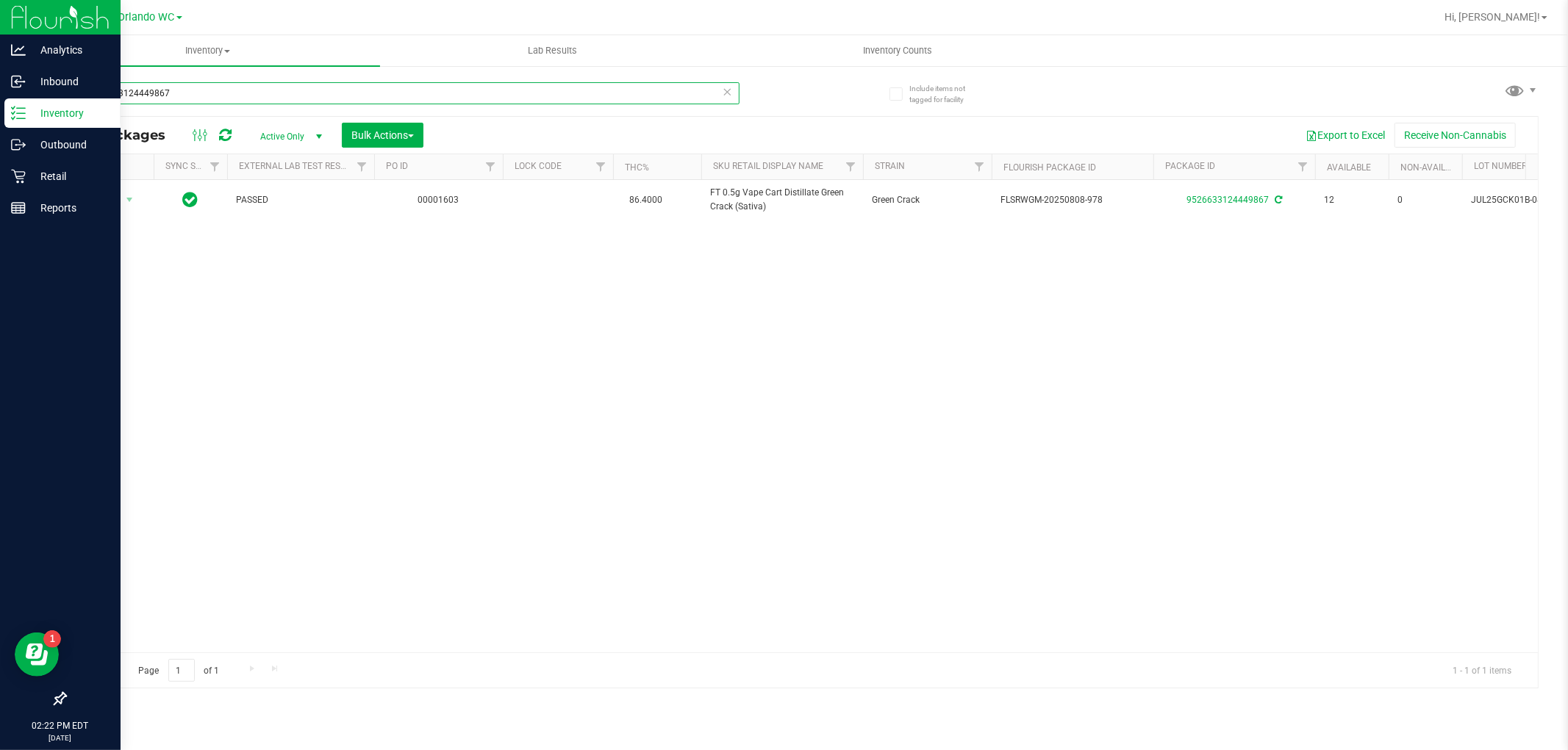
drag, startPoint x: 208, startPoint y: 97, endPoint x: 0, endPoint y: 97, distance: 208.0
click at [0, 97] on div "Analytics Inbound Inventory Outbound Retail Reports 02:22 PM EDT [DATE] 09/23 O…" at bounding box center [784, 375] width 1568 height 750
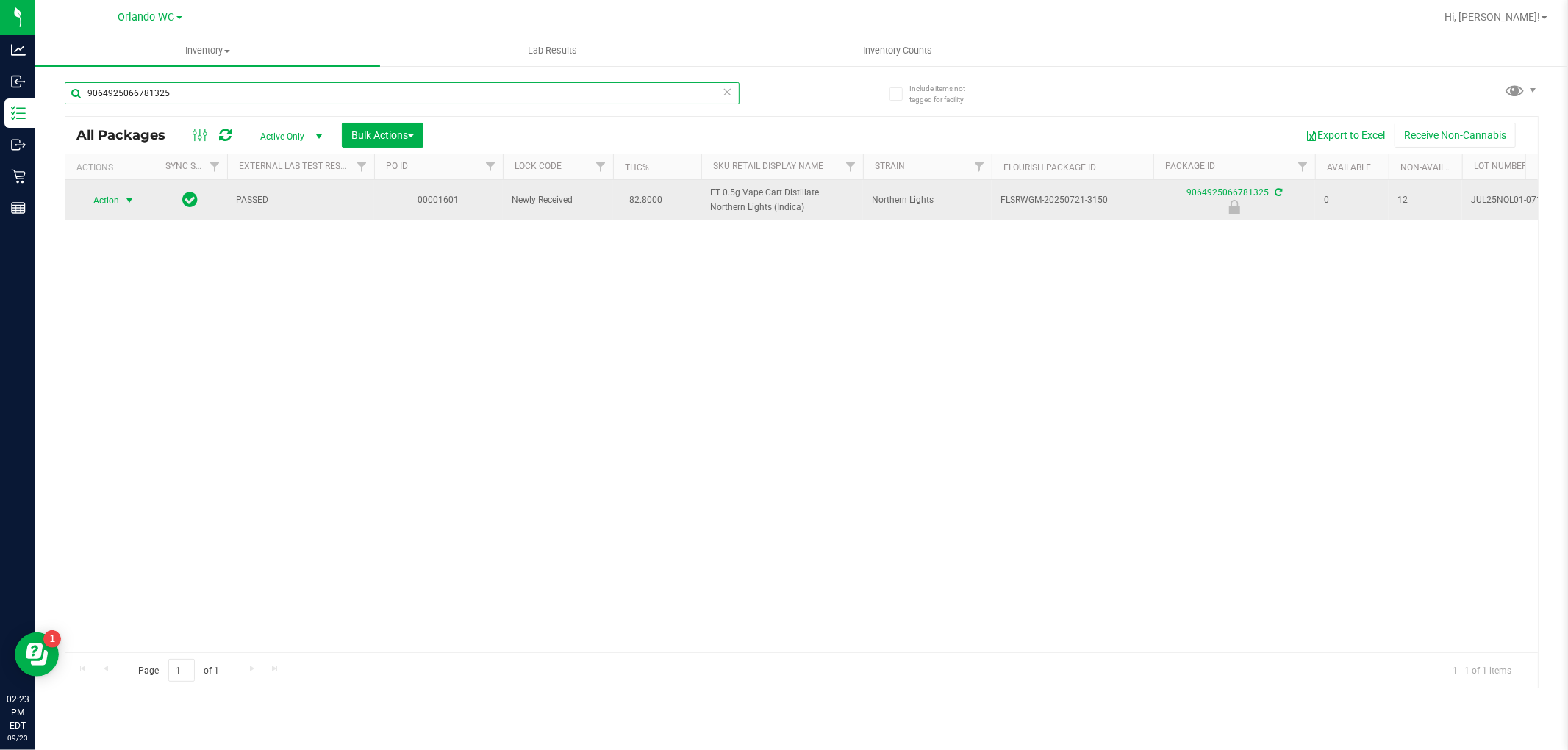
type input "9064925066781325"
click at [111, 200] on span "Action" at bounding box center [99, 201] width 39 height 21
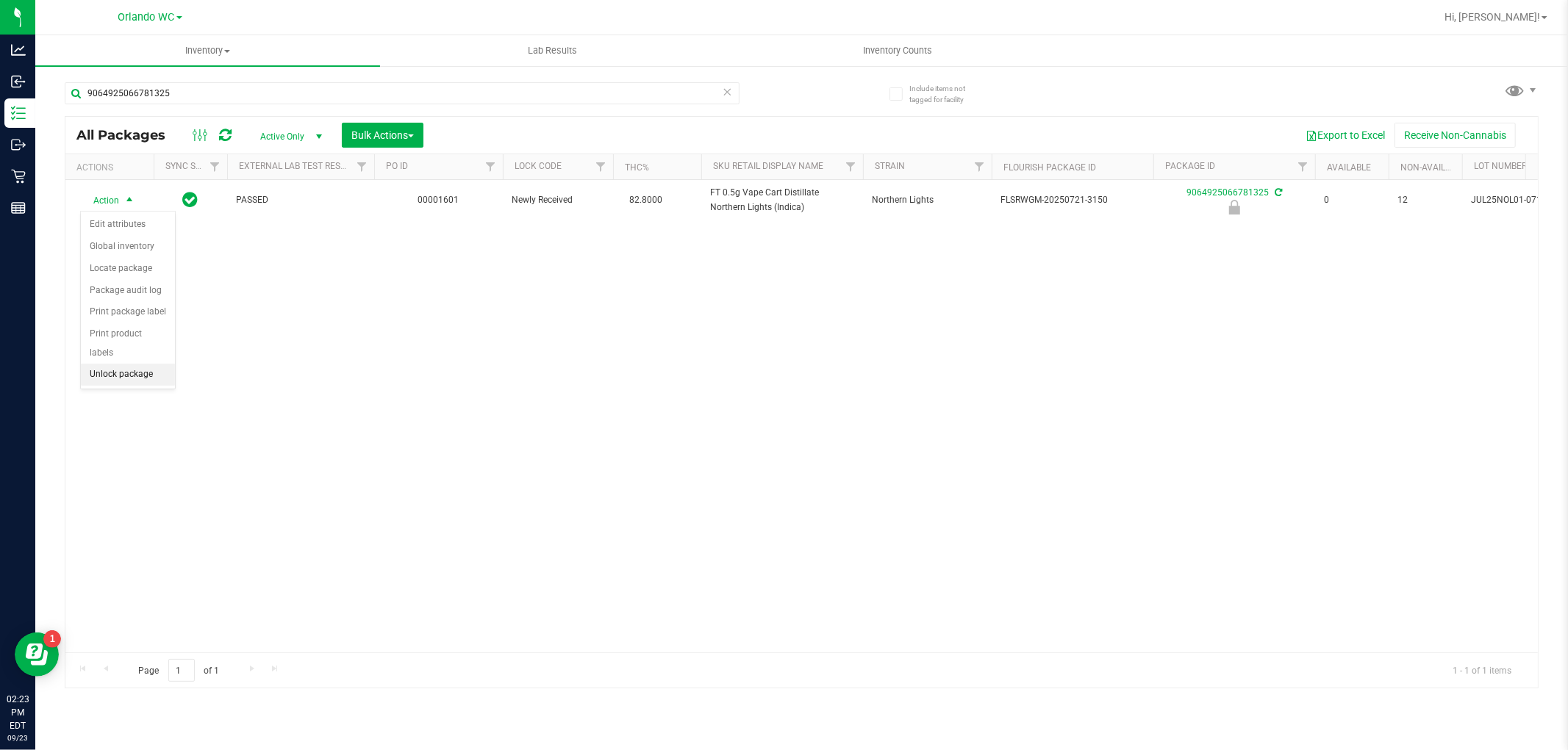
click at [123, 380] on li "Unlock package" at bounding box center [128, 375] width 94 height 22
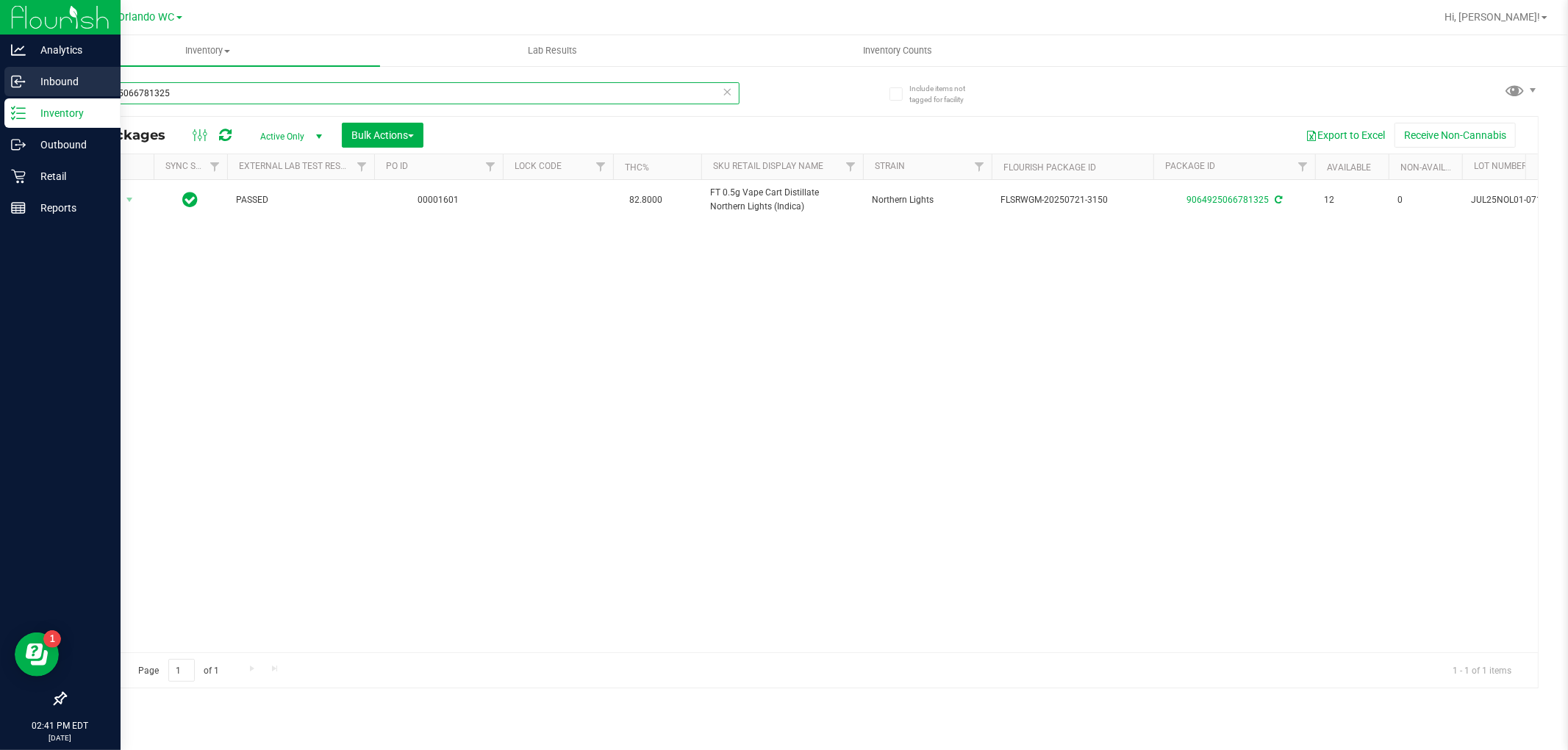
drag, startPoint x: 189, startPoint y: 91, endPoint x: 0, endPoint y: 94, distance: 189.0
click at [0, 93] on div "Analytics Inbound Inventory Outbound Retail Reports 02:41 PM EDT [DATE] 09/23 O…" at bounding box center [784, 375] width 1568 height 750
